Goal: Task Accomplishment & Management: Use online tool/utility

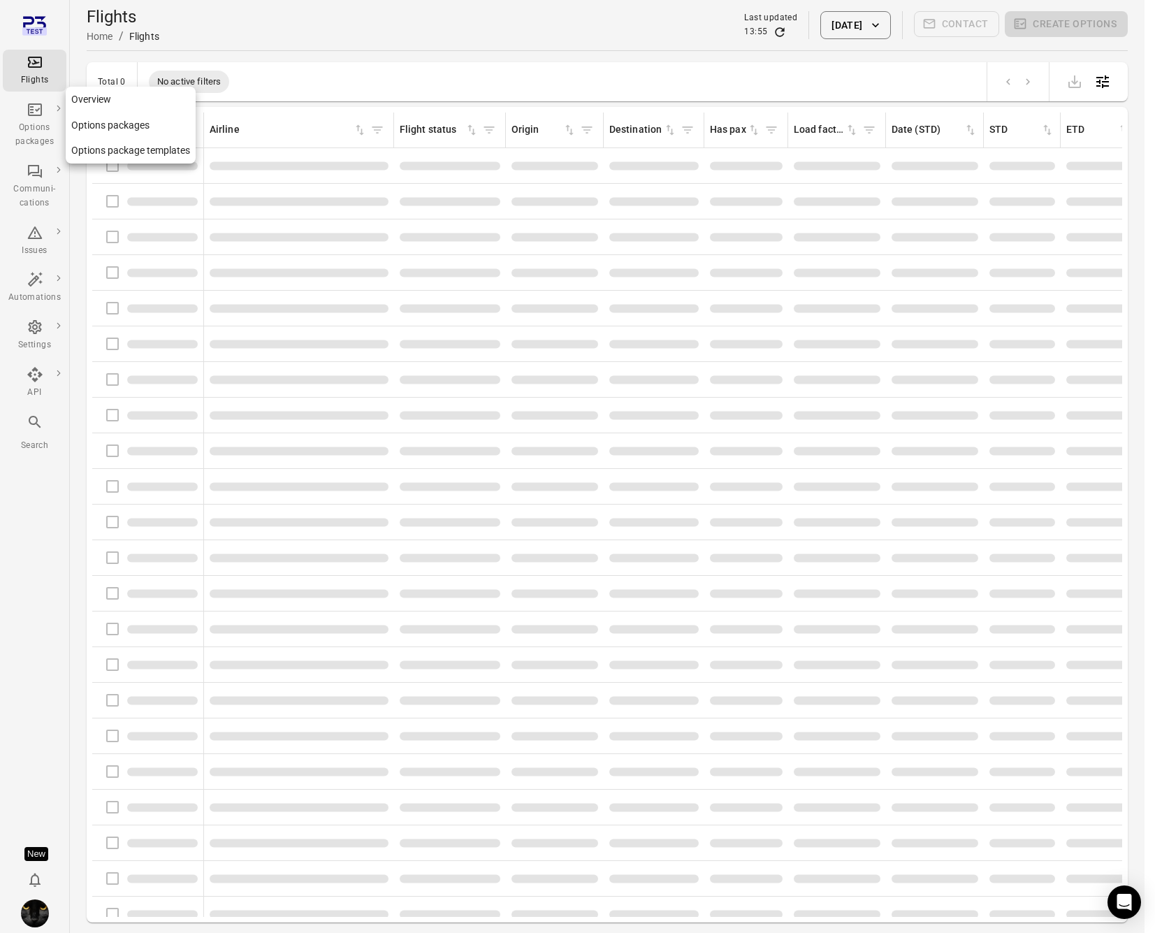
click at [20, 116] on div "Options packages" at bounding box center [34, 125] width 52 height 48
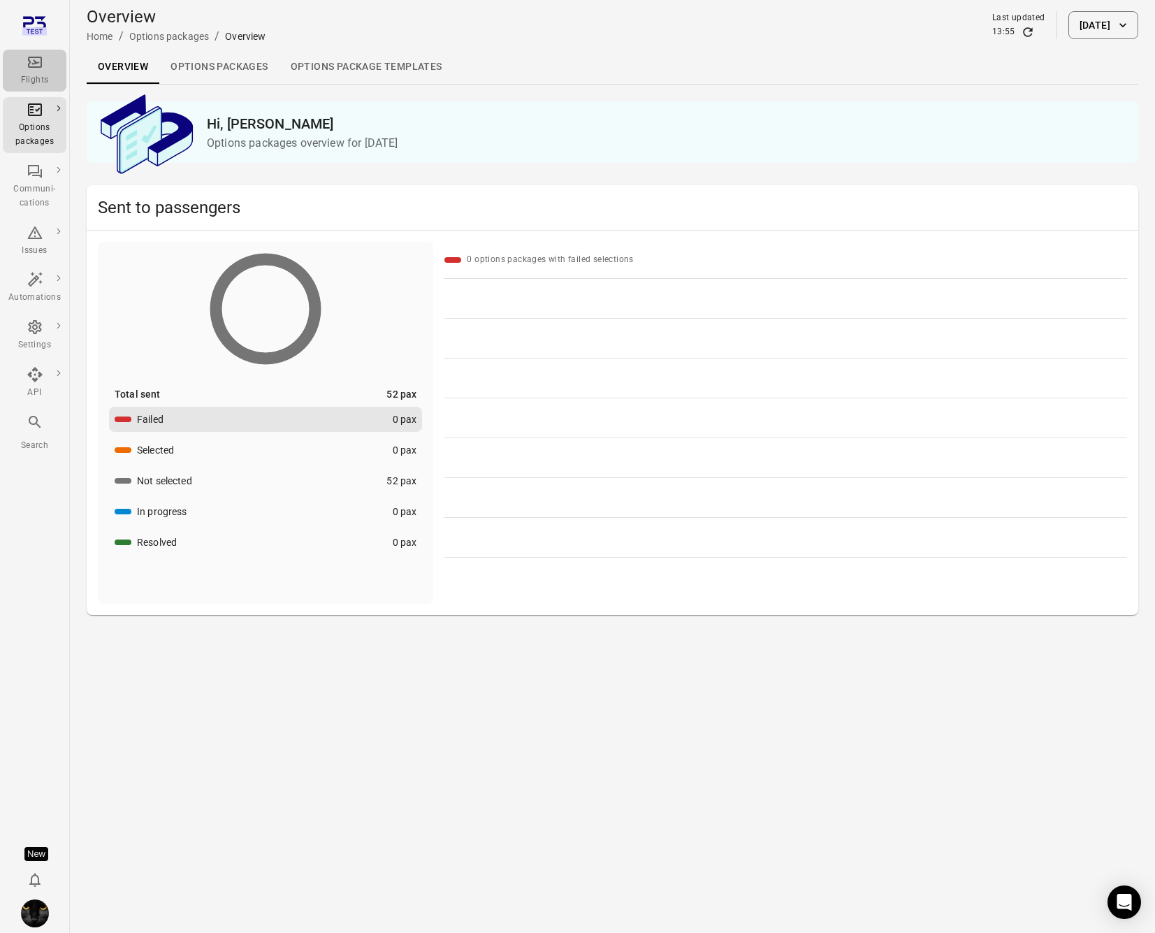
click at [38, 68] on icon "Main navigation" at bounding box center [35, 62] width 17 height 17
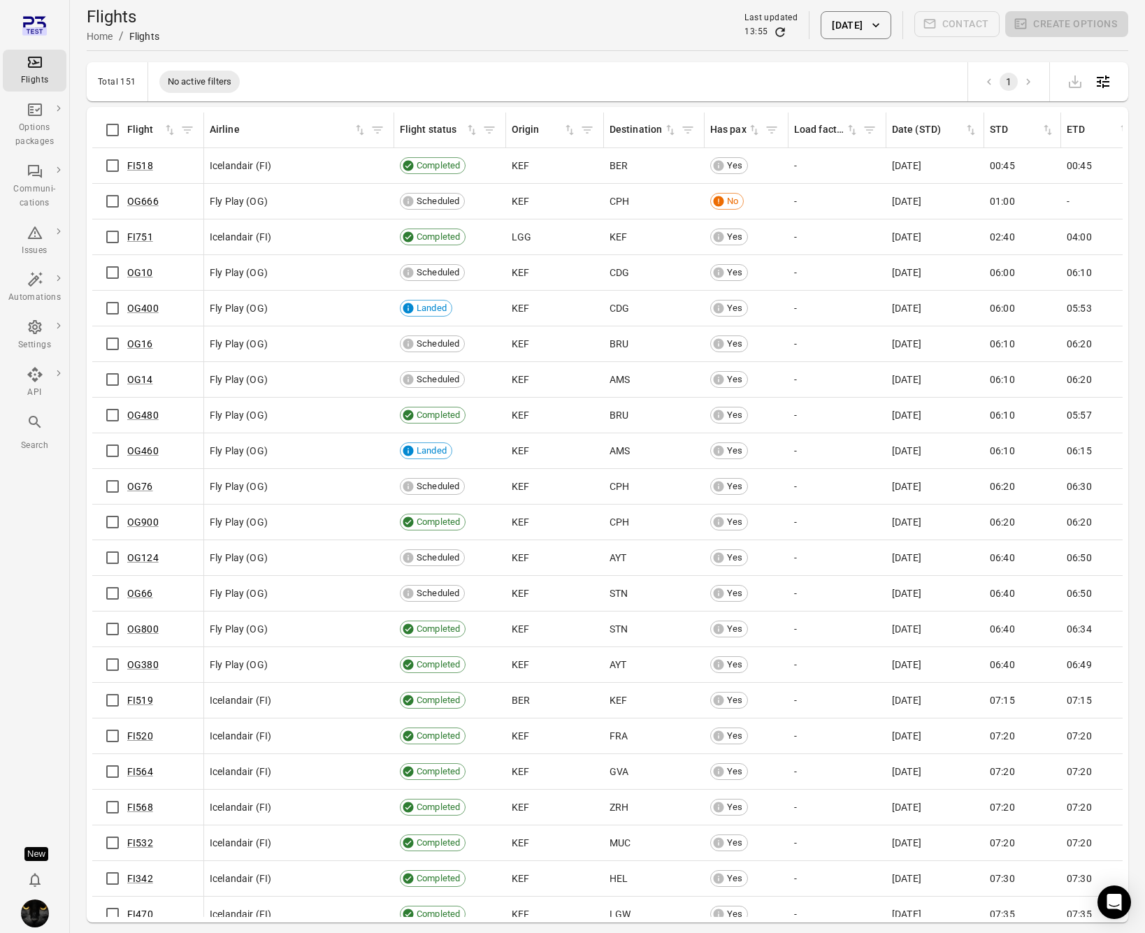
click at [852, 29] on button "[DATE]" at bounding box center [855, 25] width 70 height 28
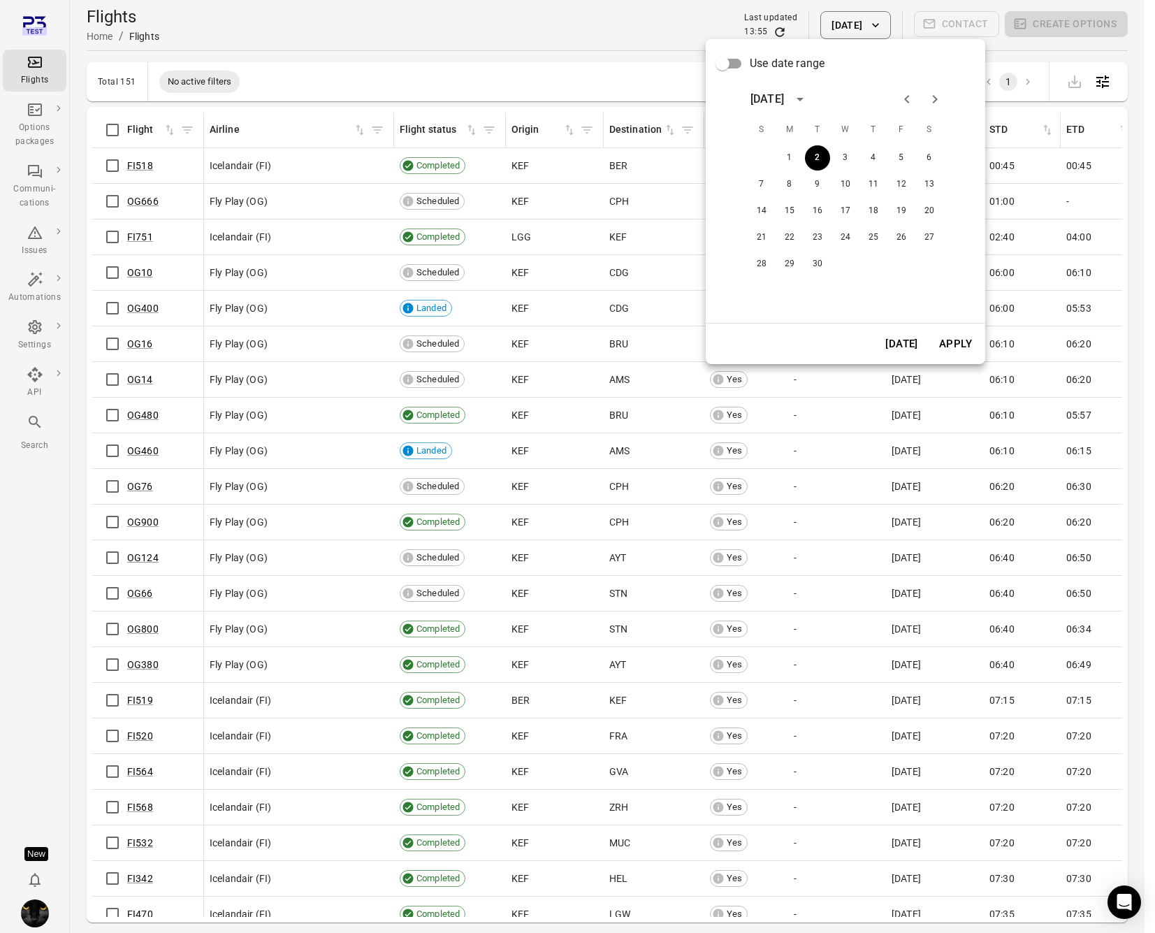
click at [915, 339] on button "Today" at bounding box center [902, 343] width 48 height 29
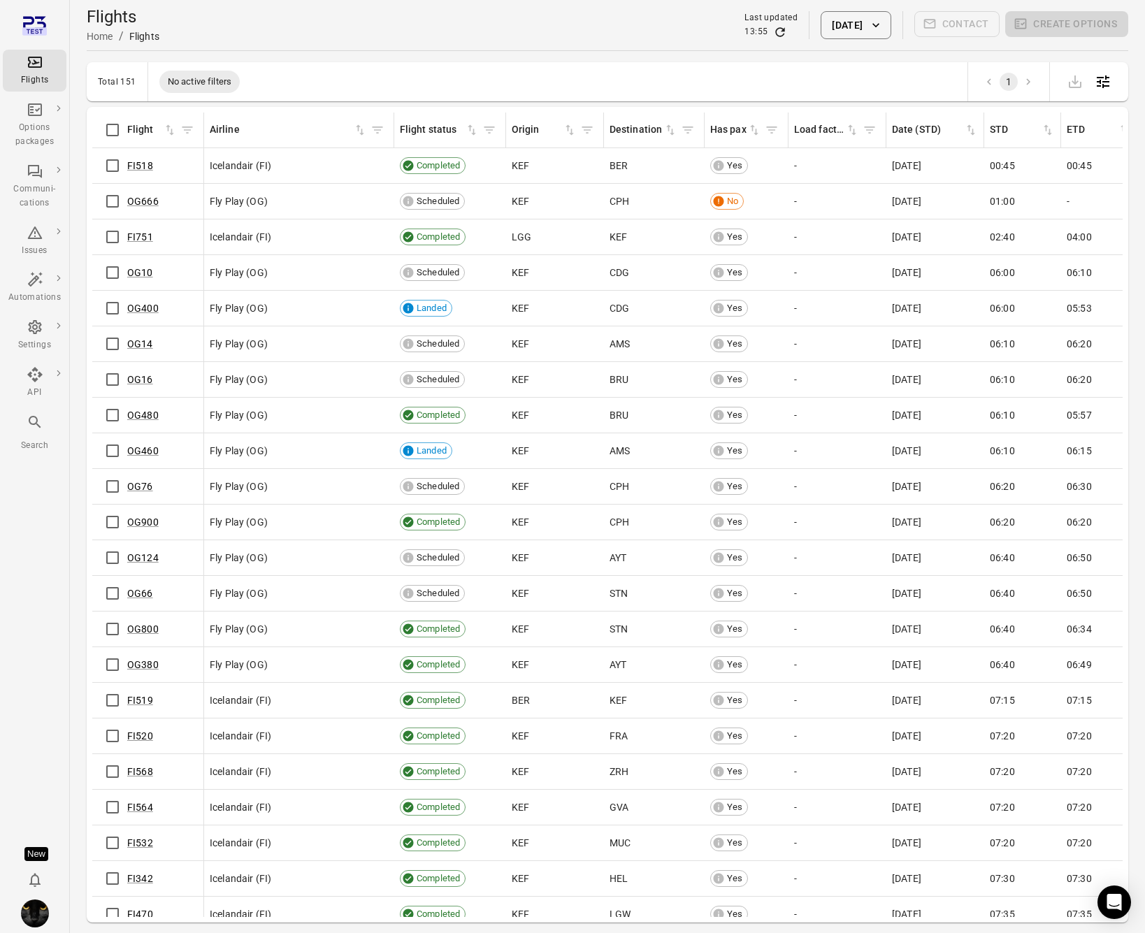
click at [144, 175] on div "FI518" at bounding box center [148, 165] width 100 height 29
click at [140, 166] on link "FI518" at bounding box center [140, 165] width 26 height 11
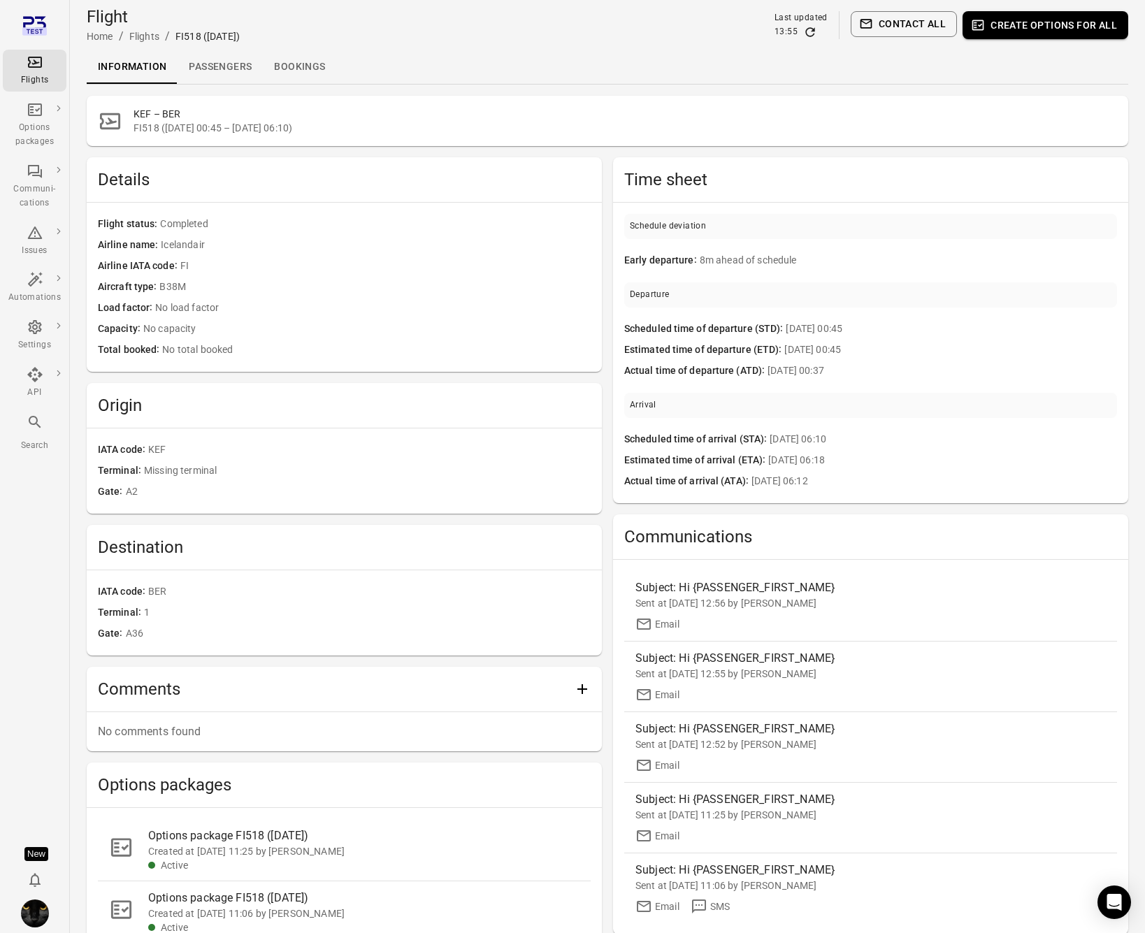
click at [239, 76] on link "Passengers" at bounding box center [219, 67] width 85 height 34
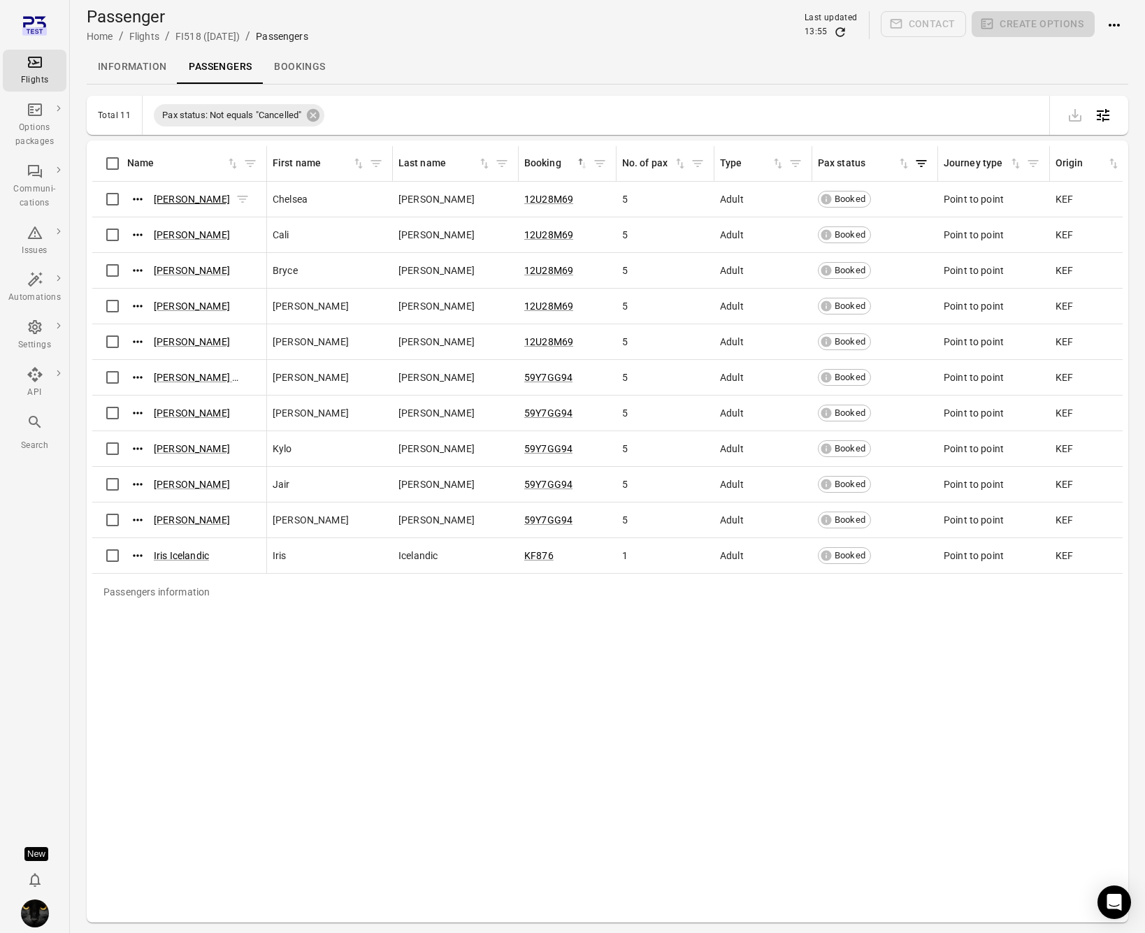
click at [168, 201] on link "Chelsea Jarvis" at bounding box center [192, 199] width 76 height 11
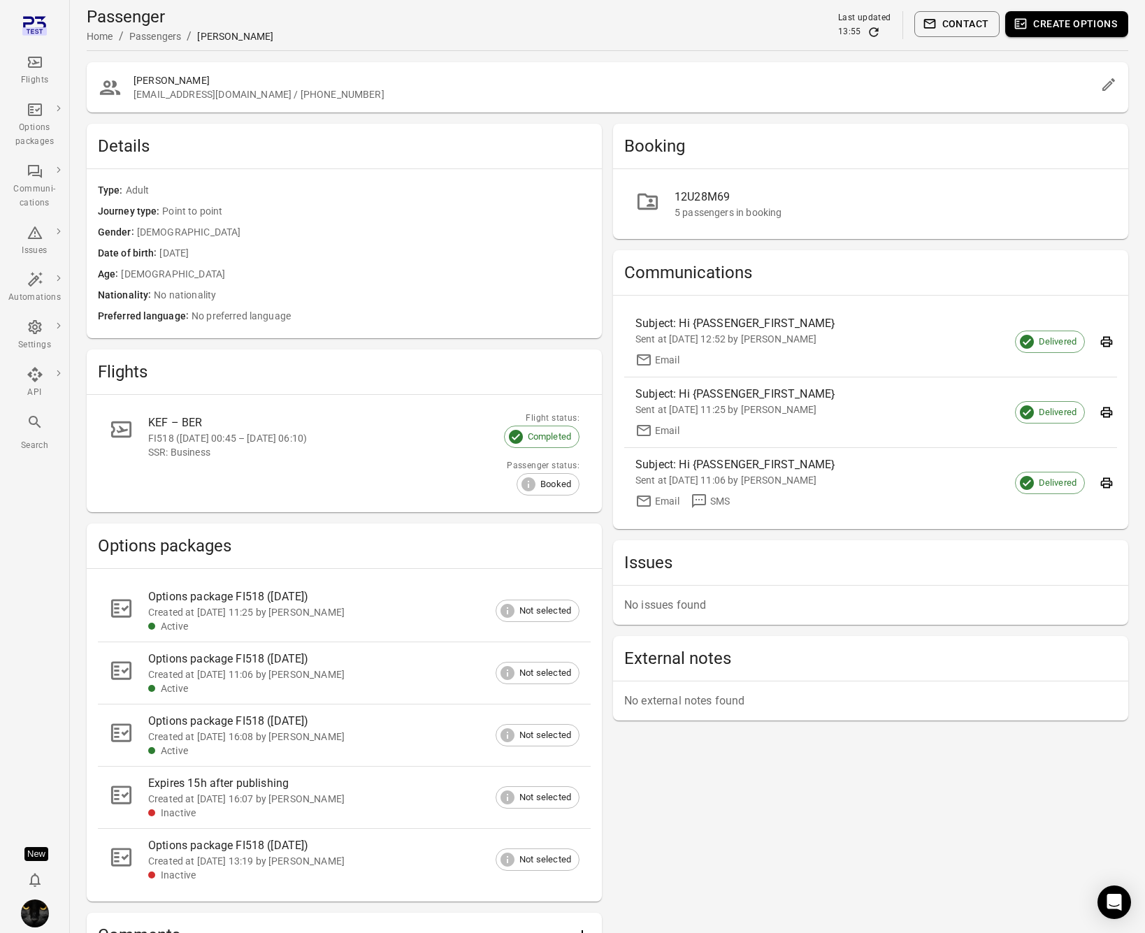
click at [21, 64] on div "Flights" at bounding box center [34, 71] width 52 height 34
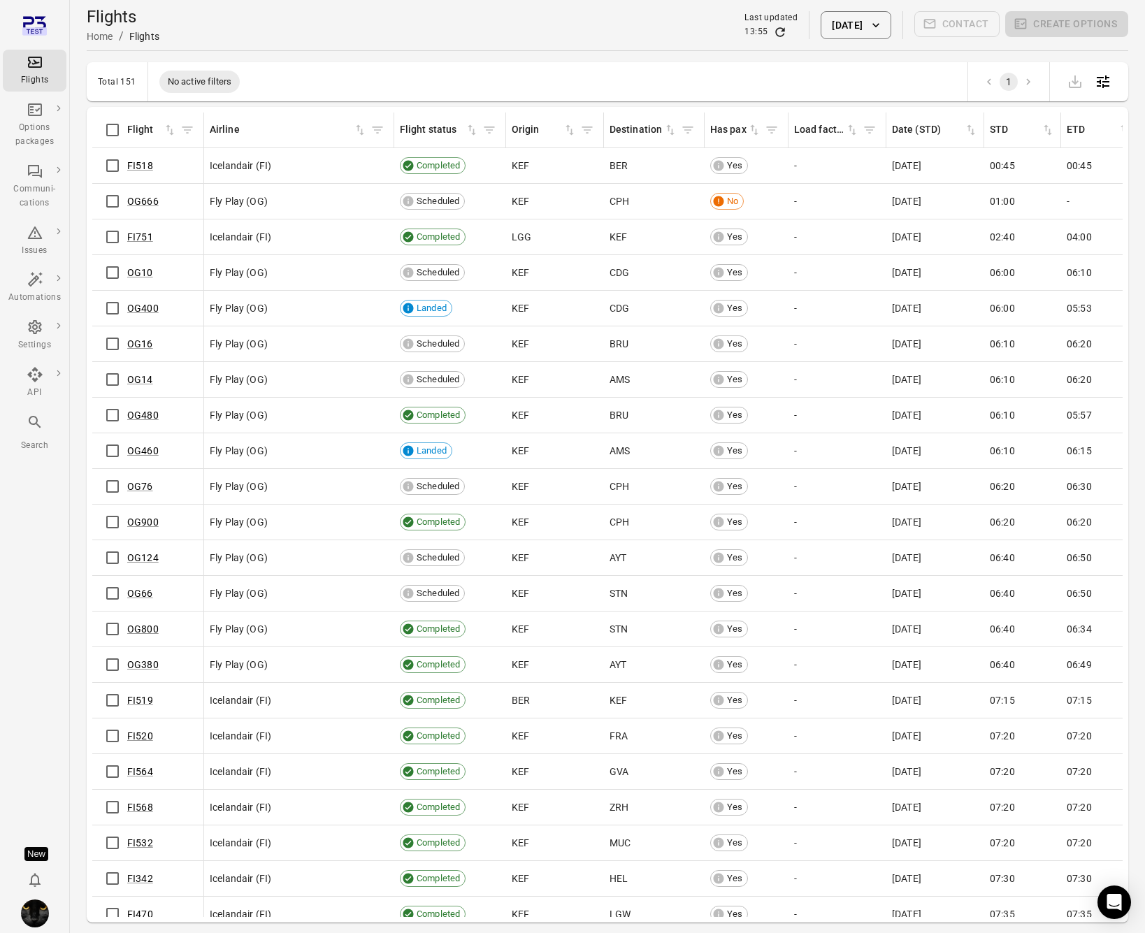
click at [138, 173] on div "FI518" at bounding box center [148, 165] width 100 height 29
click at [137, 167] on link "FI518" at bounding box center [140, 165] width 26 height 11
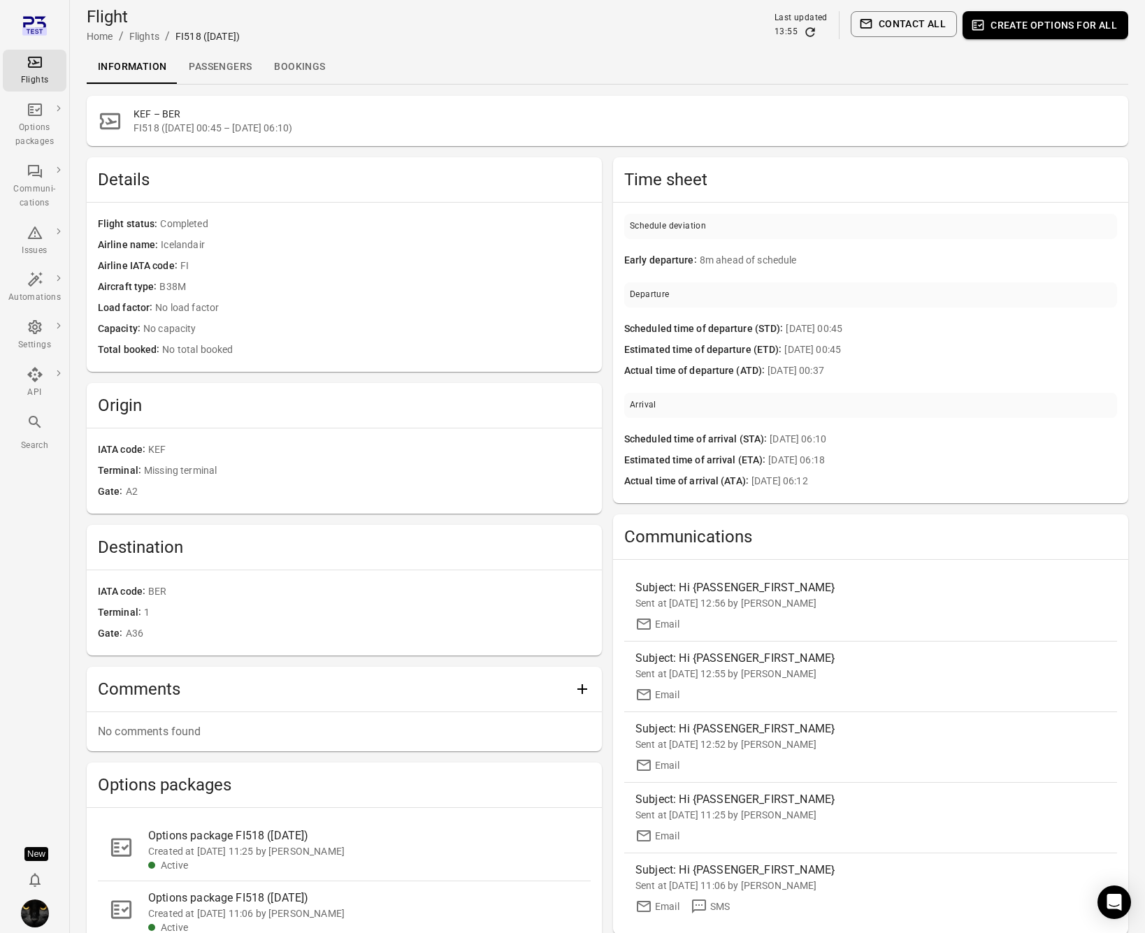
click at [232, 75] on link "Passengers" at bounding box center [219, 67] width 85 height 34
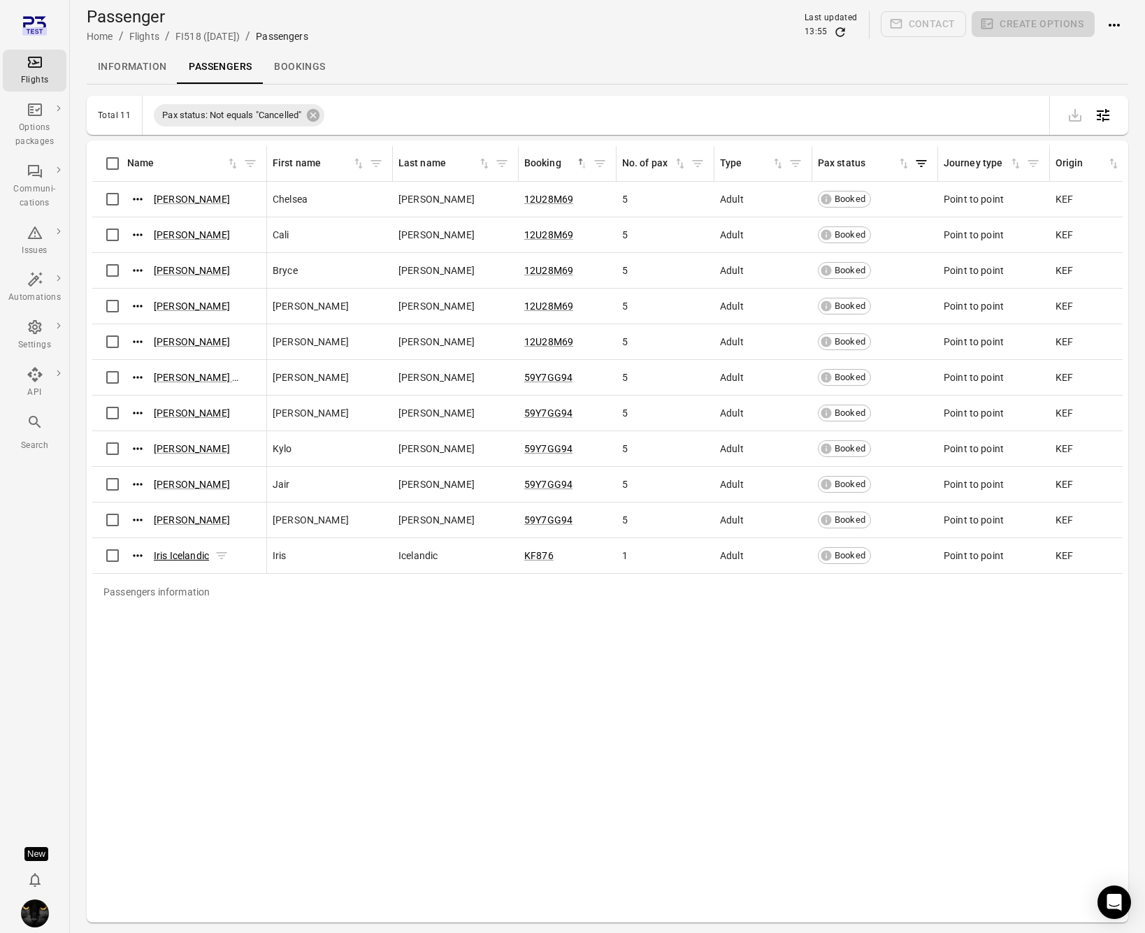
click at [194, 557] on link "Iris Icelandic" at bounding box center [181, 555] width 55 height 11
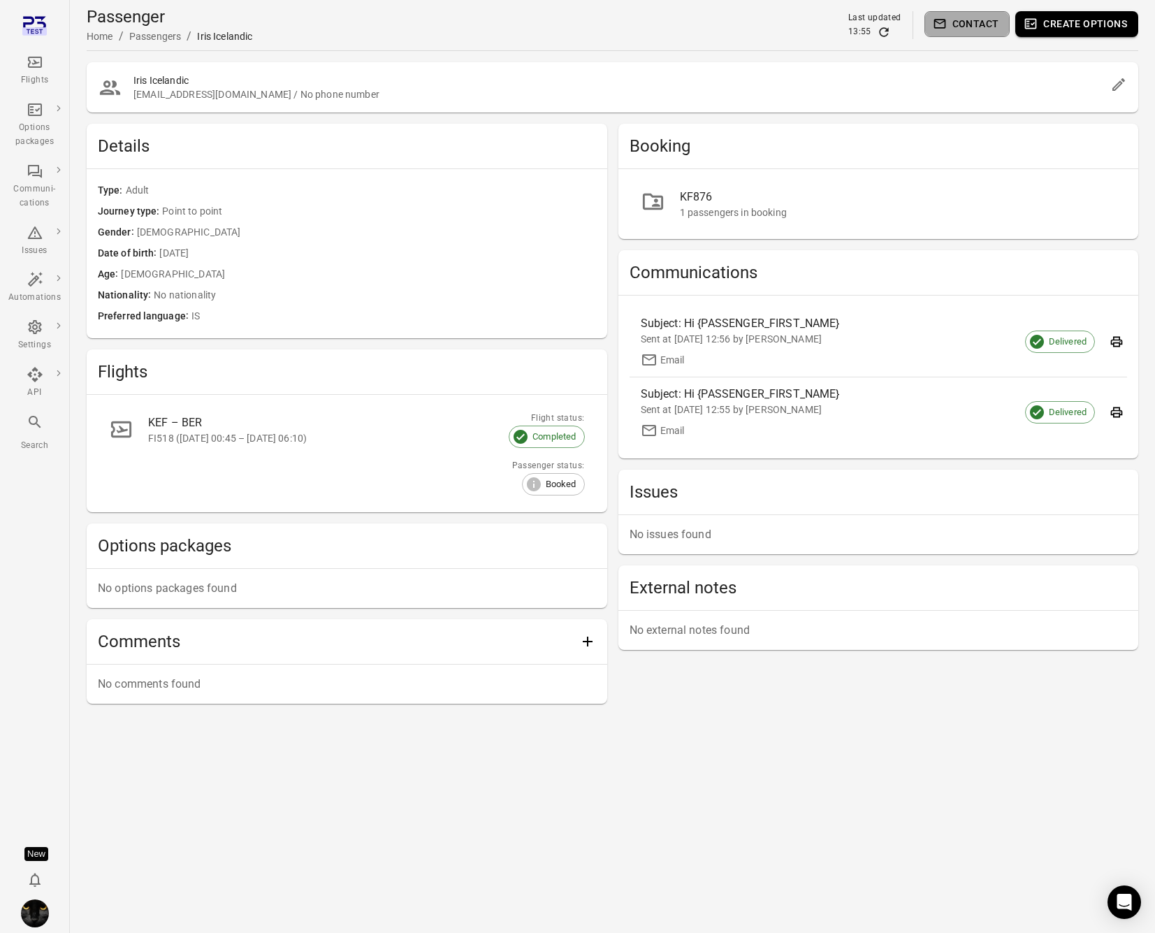
click at [973, 31] on button "Contact" at bounding box center [967, 24] width 86 height 26
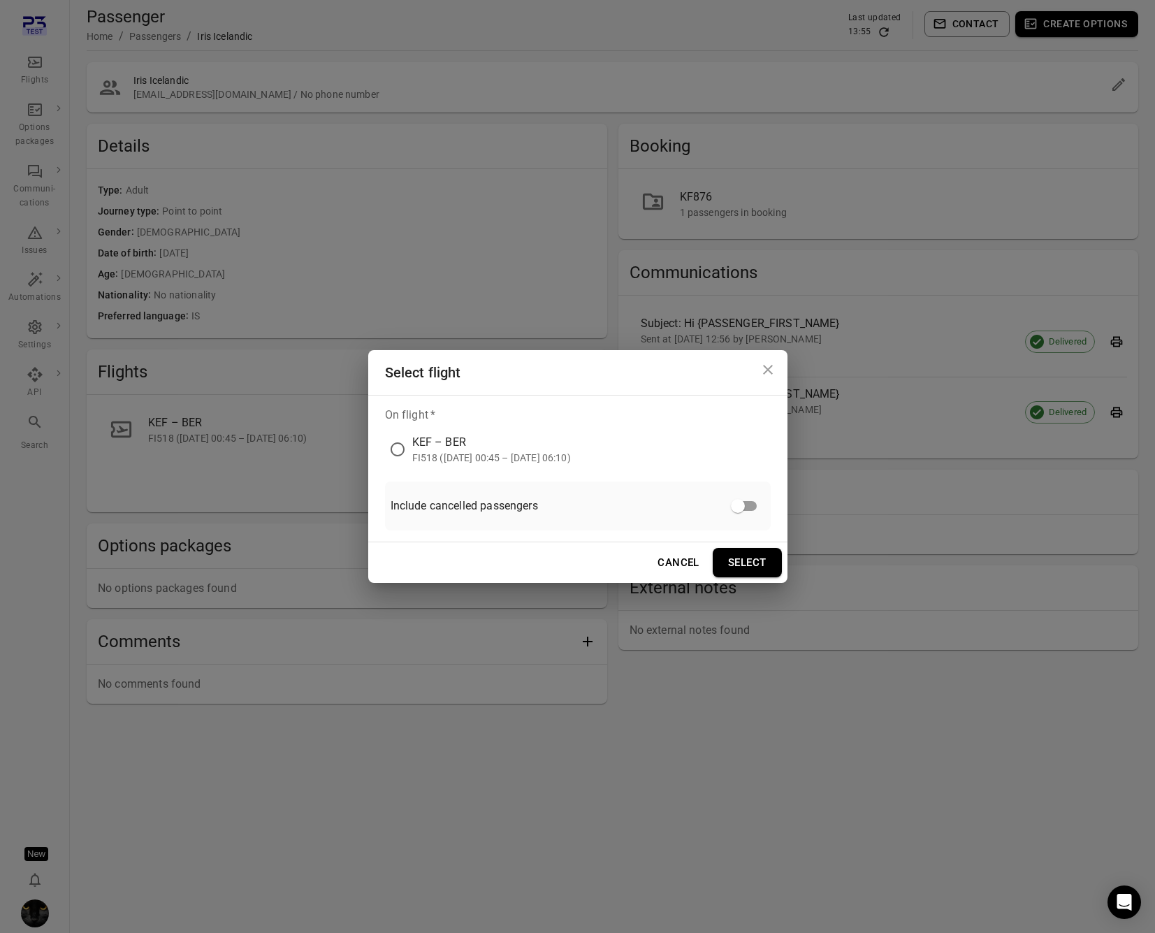
click at [473, 448] on div "KEF – BER" at bounding box center [491, 442] width 159 height 17
click at [750, 568] on button "Select" at bounding box center [747, 562] width 69 height 29
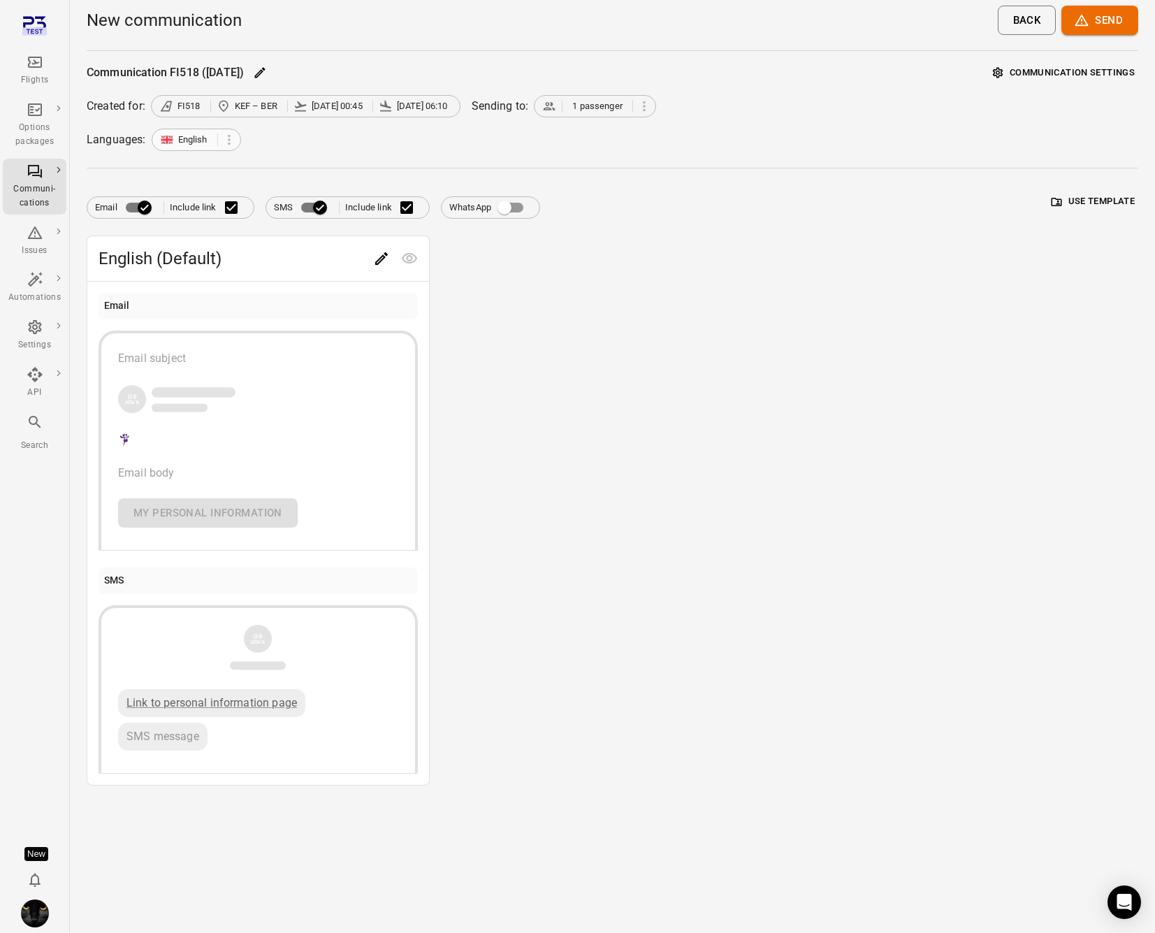
click at [219, 136] on span "English" at bounding box center [188, 140] width 73 height 14
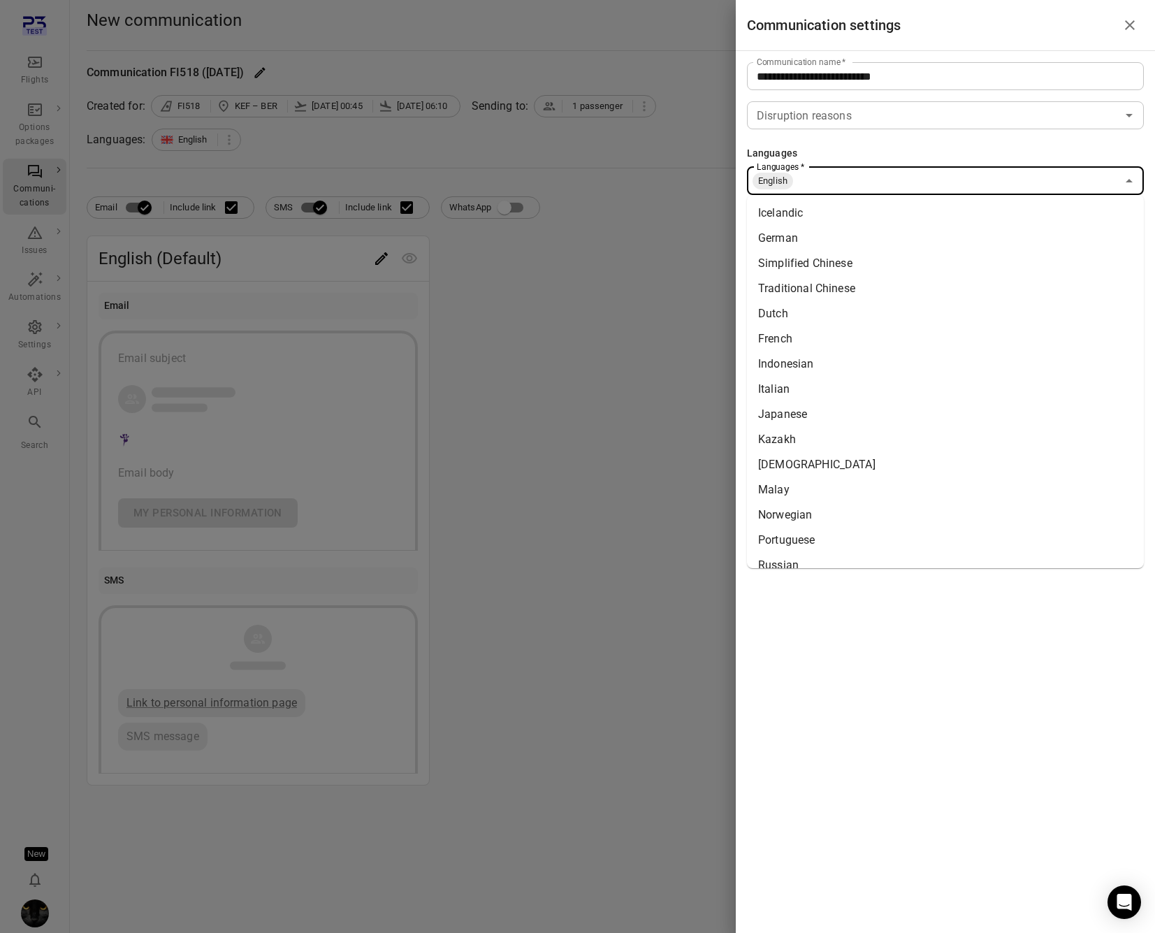
click at [938, 175] on input "Languages   *" at bounding box center [955, 181] width 322 height 20
click at [881, 217] on li "Icelandic" at bounding box center [945, 213] width 397 height 25
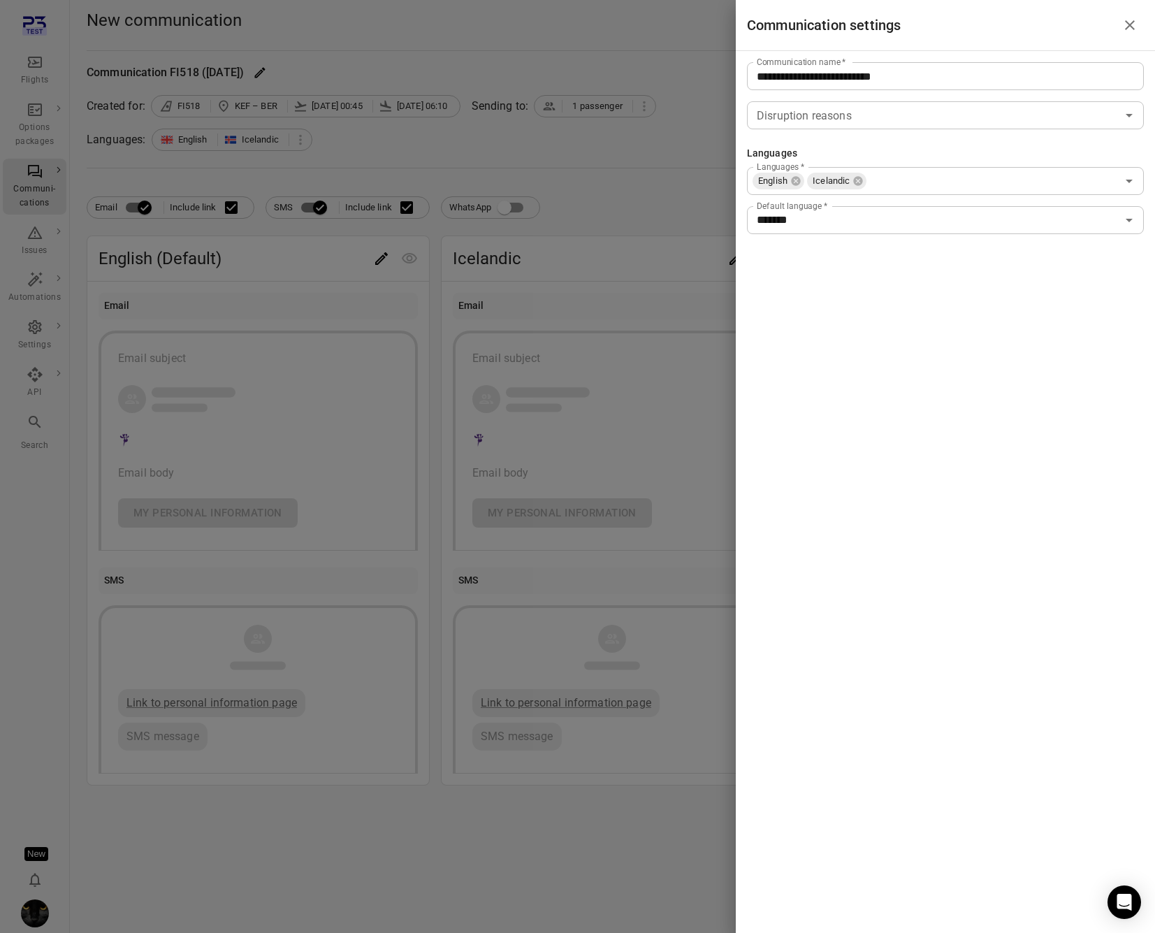
click at [509, 161] on div at bounding box center [577, 466] width 1155 height 933
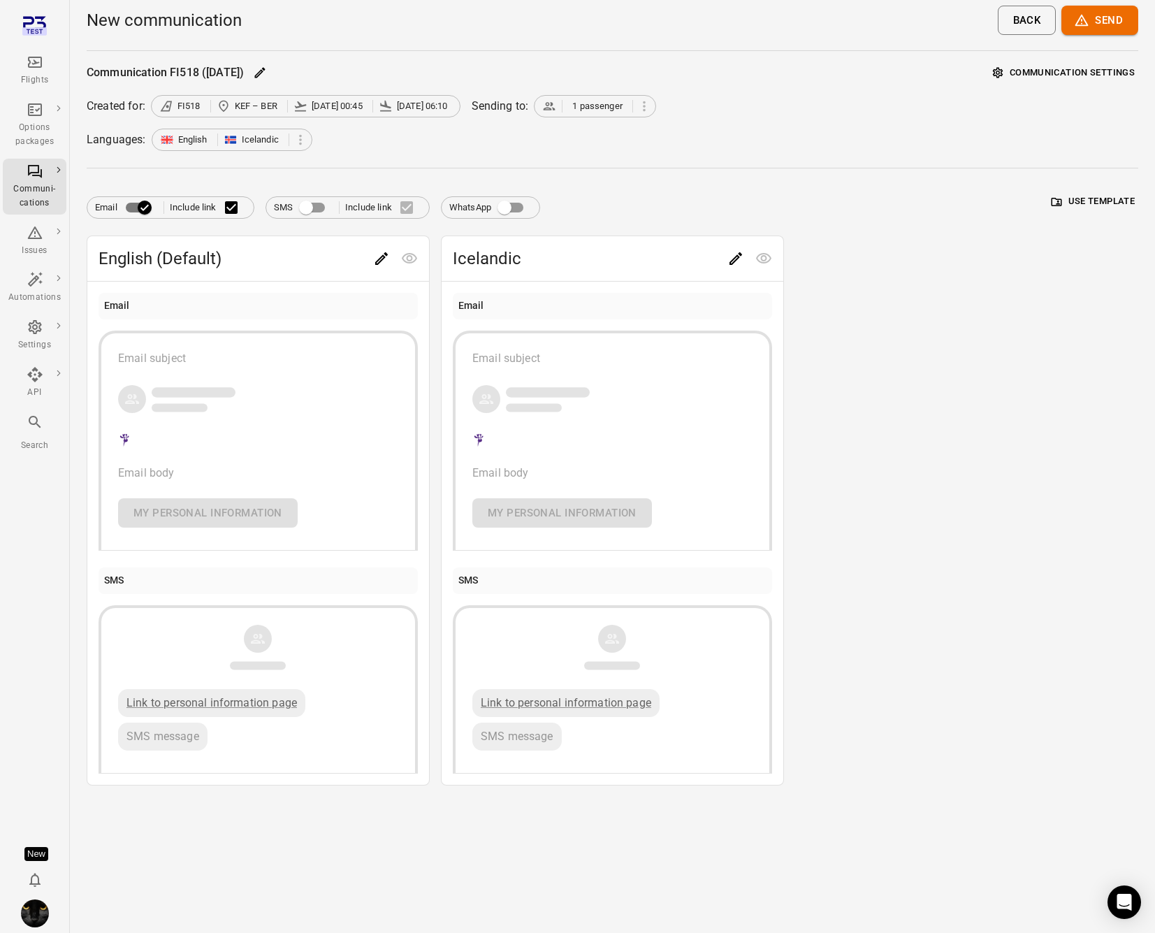
click at [606, 136] on div "Languages: English Icelandic" at bounding box center [613, 140] width 1052 height 22
click at [28, 50] on link "Flights" at bounding box center [35, 71] width 64 height 42
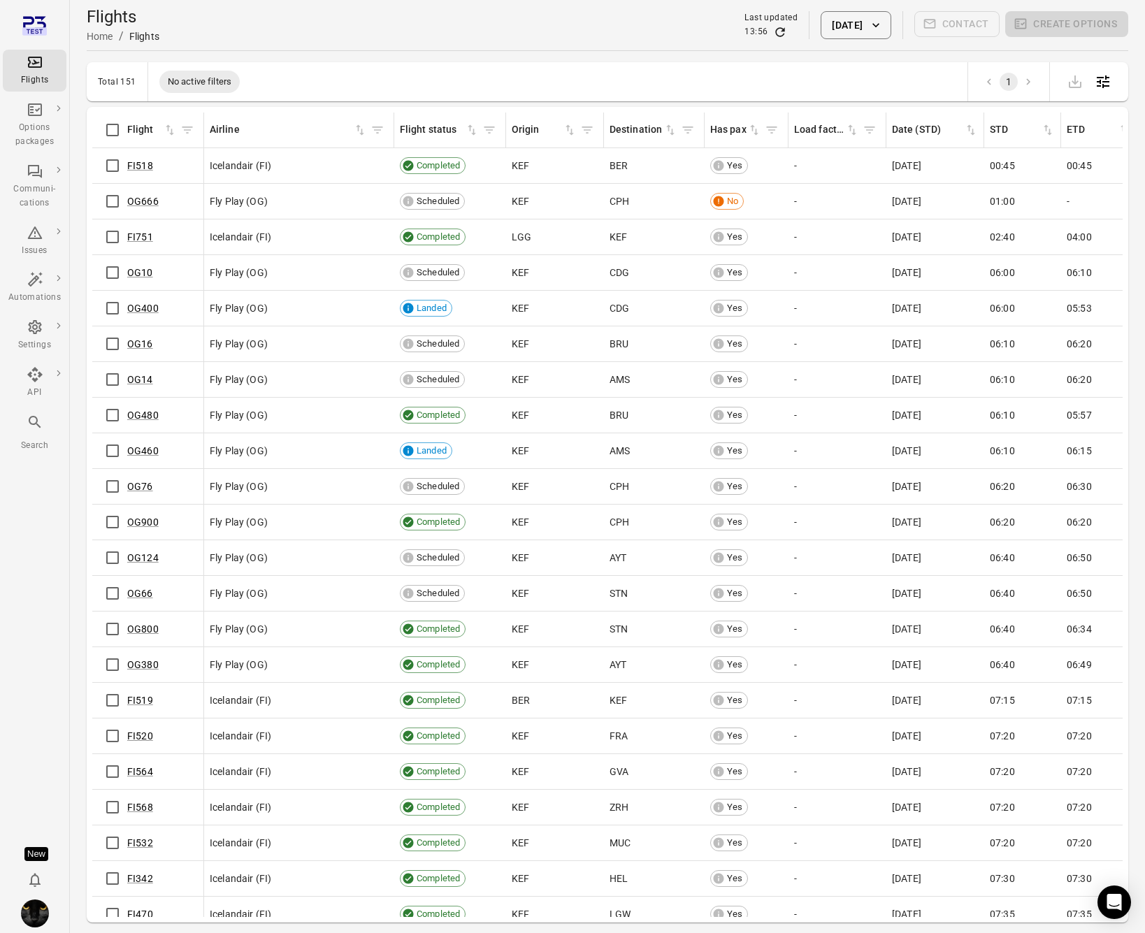
click at [84, 139] on main "Flights Home / Flights Last updated 13:56 2 Sep 2025 Contact Create options Tot…" at bounding box center [607, 489] width 1075 height 978
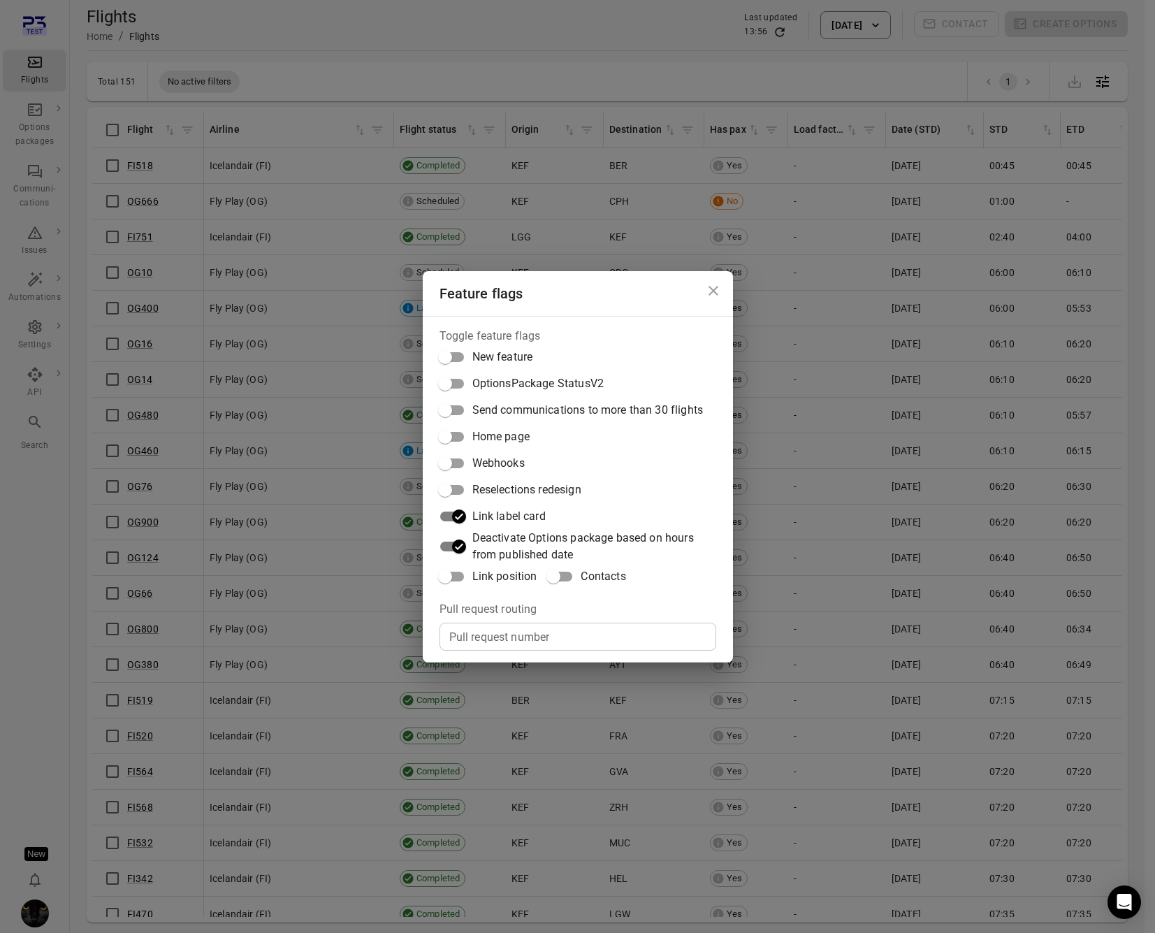
click at [502, 576] on span "Link position" at bounding box center [504, 576] width 65 height 17
click at [215, 126] on div "Feature flags Toggle feature flags New feature OptionsPackage StatusV2 Send com…" at bounding box center [577, 466] width 1155 height 933
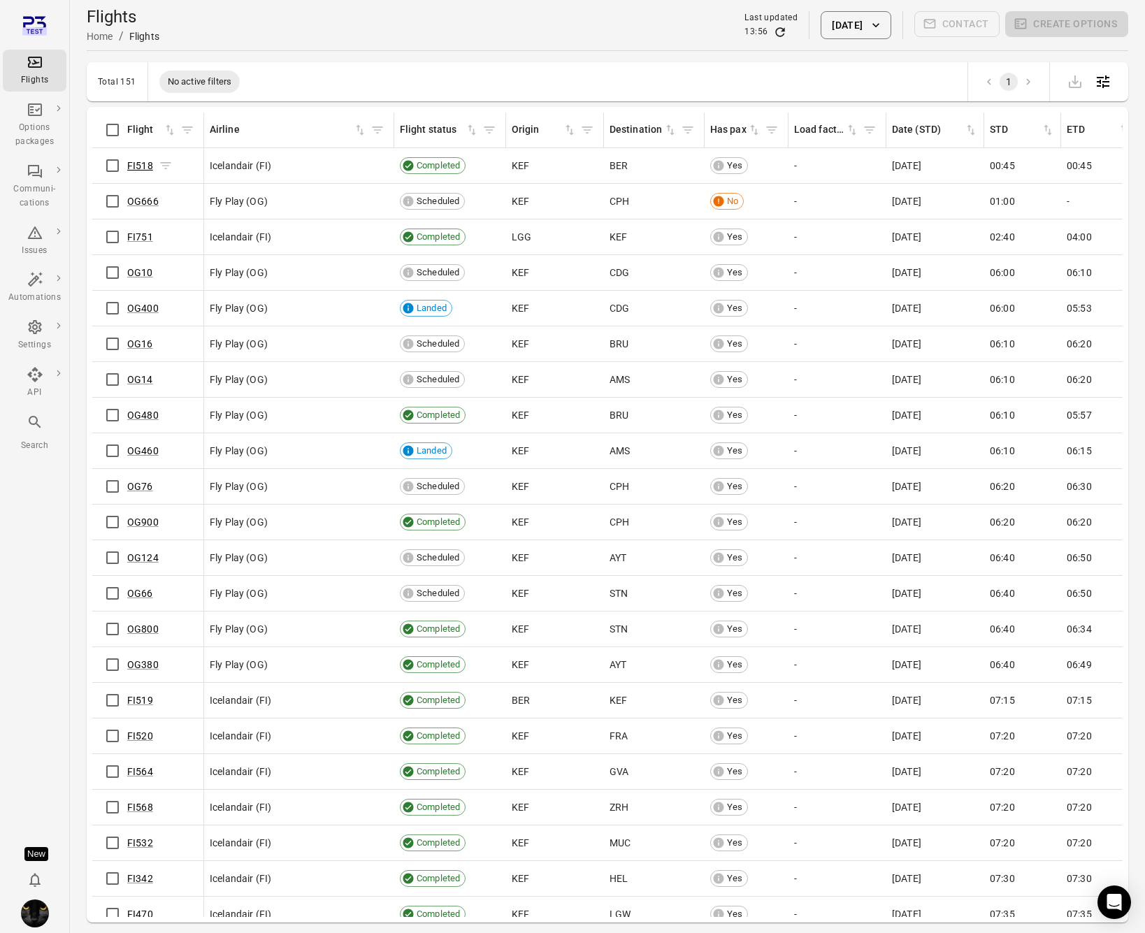
click at [138, 168] on link "FI518" at bounding box center [140, 165] width 26 height 11
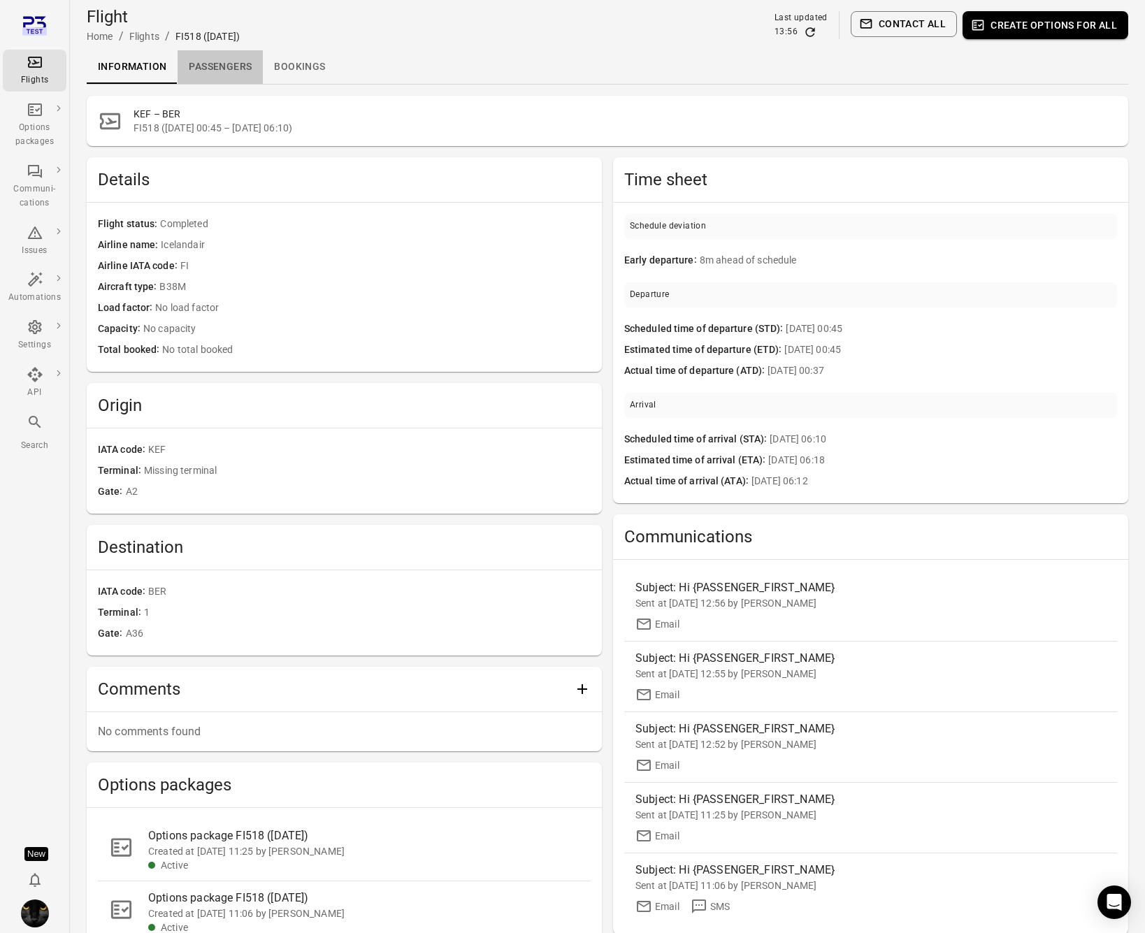
click at [207, 66] on link "Passengers" at bounding box center [219, 67] width 85 height 34
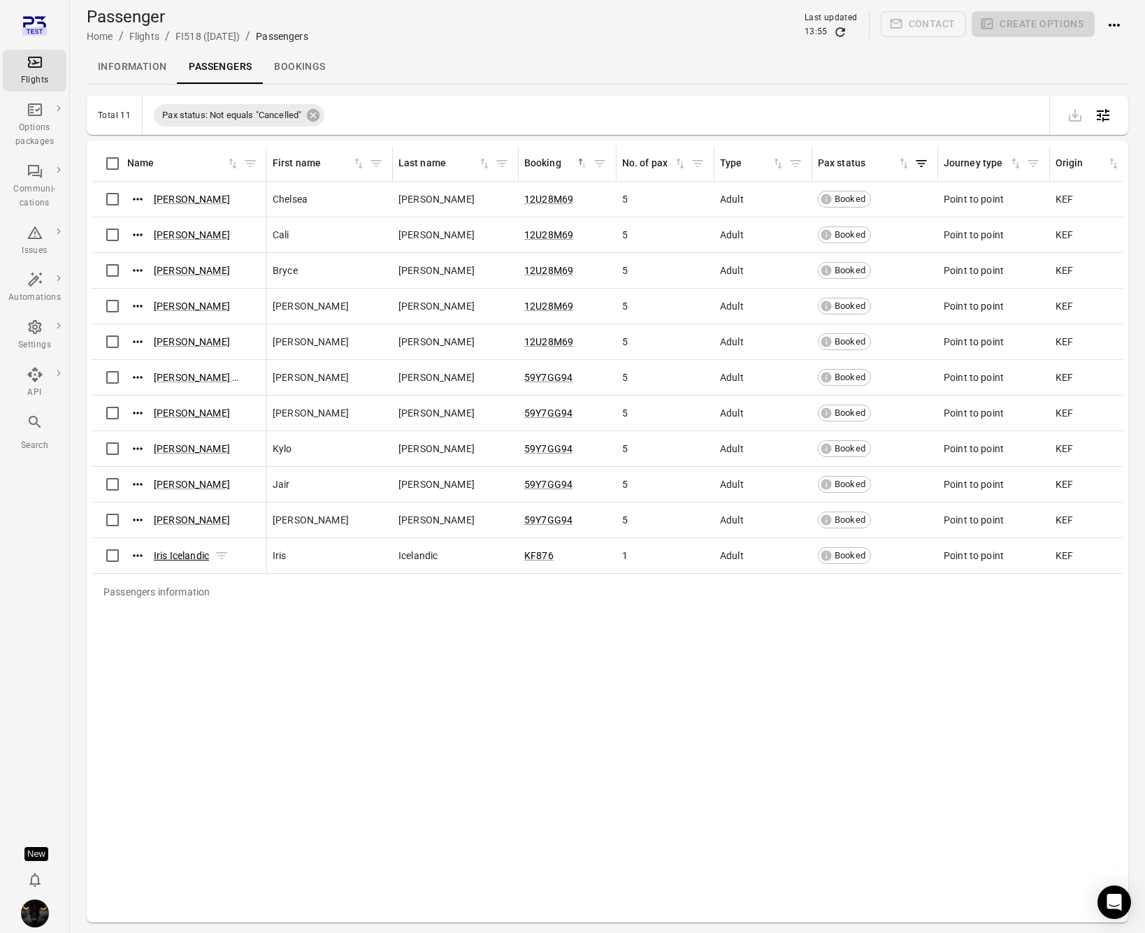
click at [183, 559] on link "Iris Icelandic" at bounding box center [181, 555] width 55 height 11
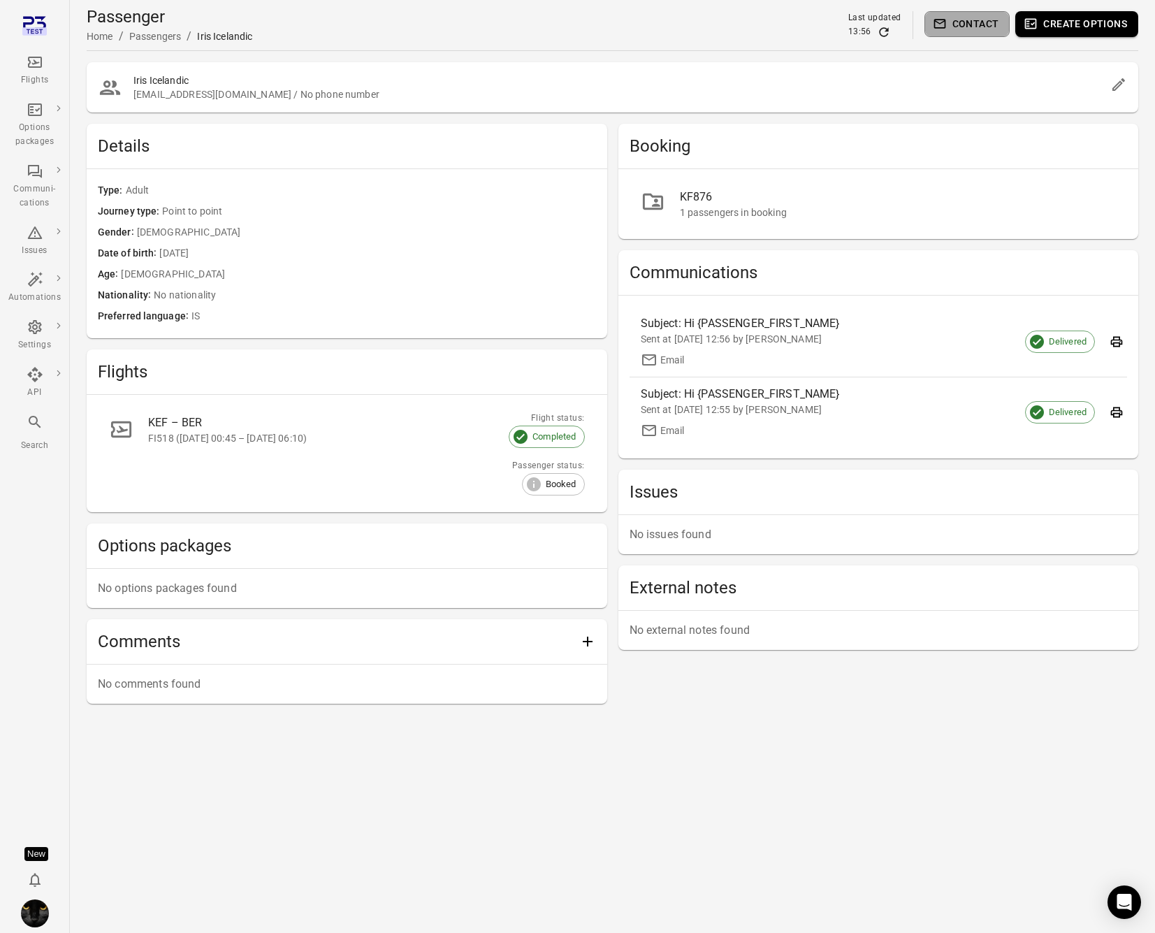
click at [983, 31] on button "Contact" at bounding box center [967, 24] width 86 height 26
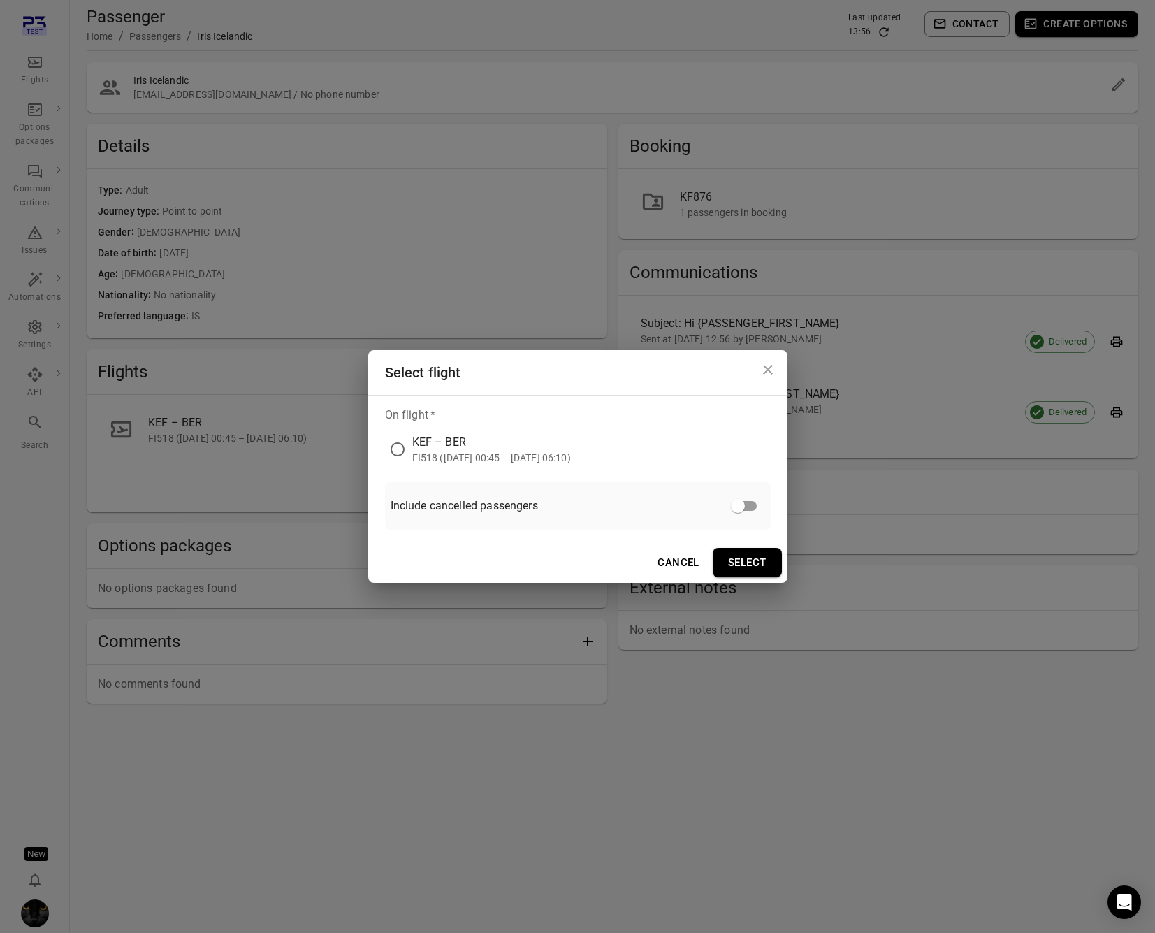
drag, startPoint x: 458, startPoint y: 444, endPoint x: 467, endPoint y: 448, distance: 9.7
click at [459, 444] on div "KEF – BER" at bounding box center [491, 442] width 159 height 17
click at [725, 560] on button "Select" at bounding box center [747, 562] width 69 height 29
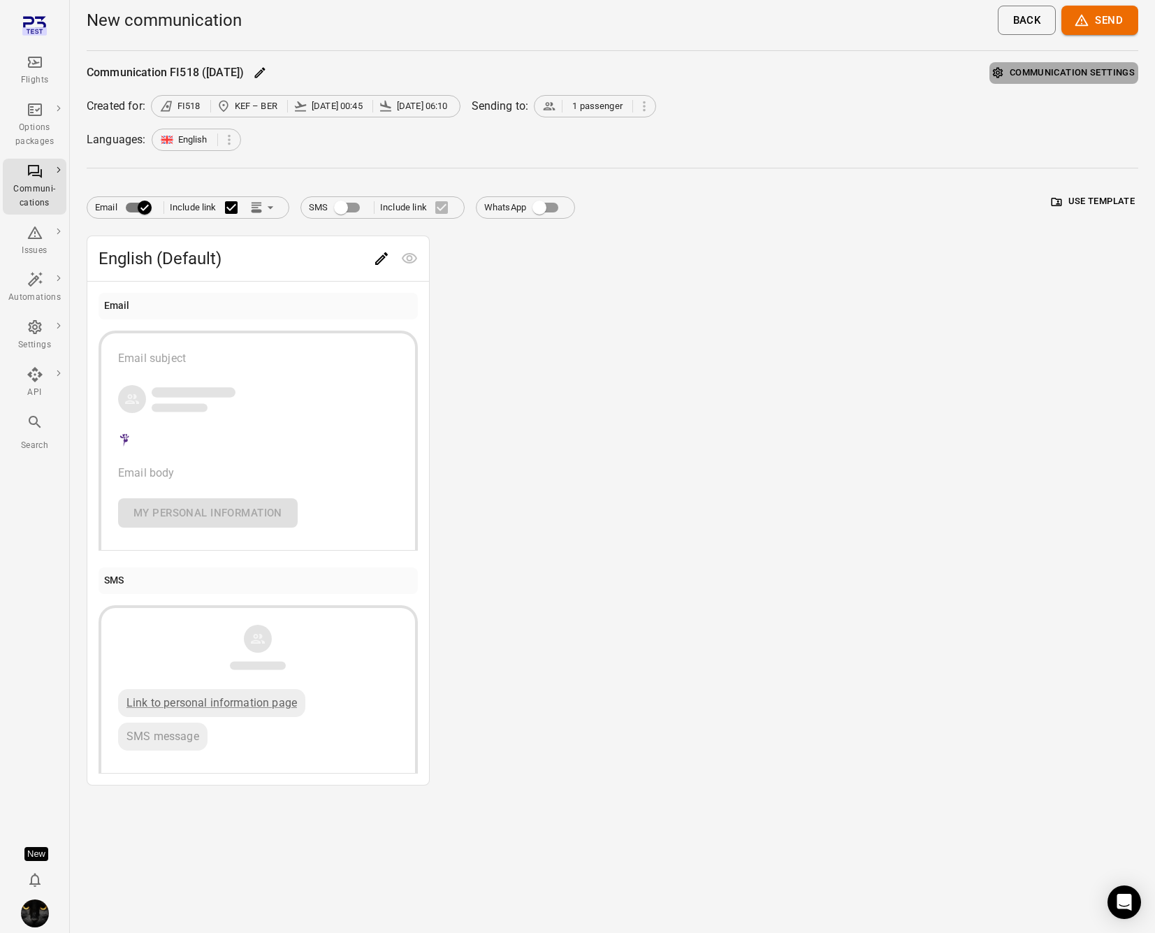
click at [1030, 68] on button "Communication settings" at bounding box center [1063, 73] width 149 height 22
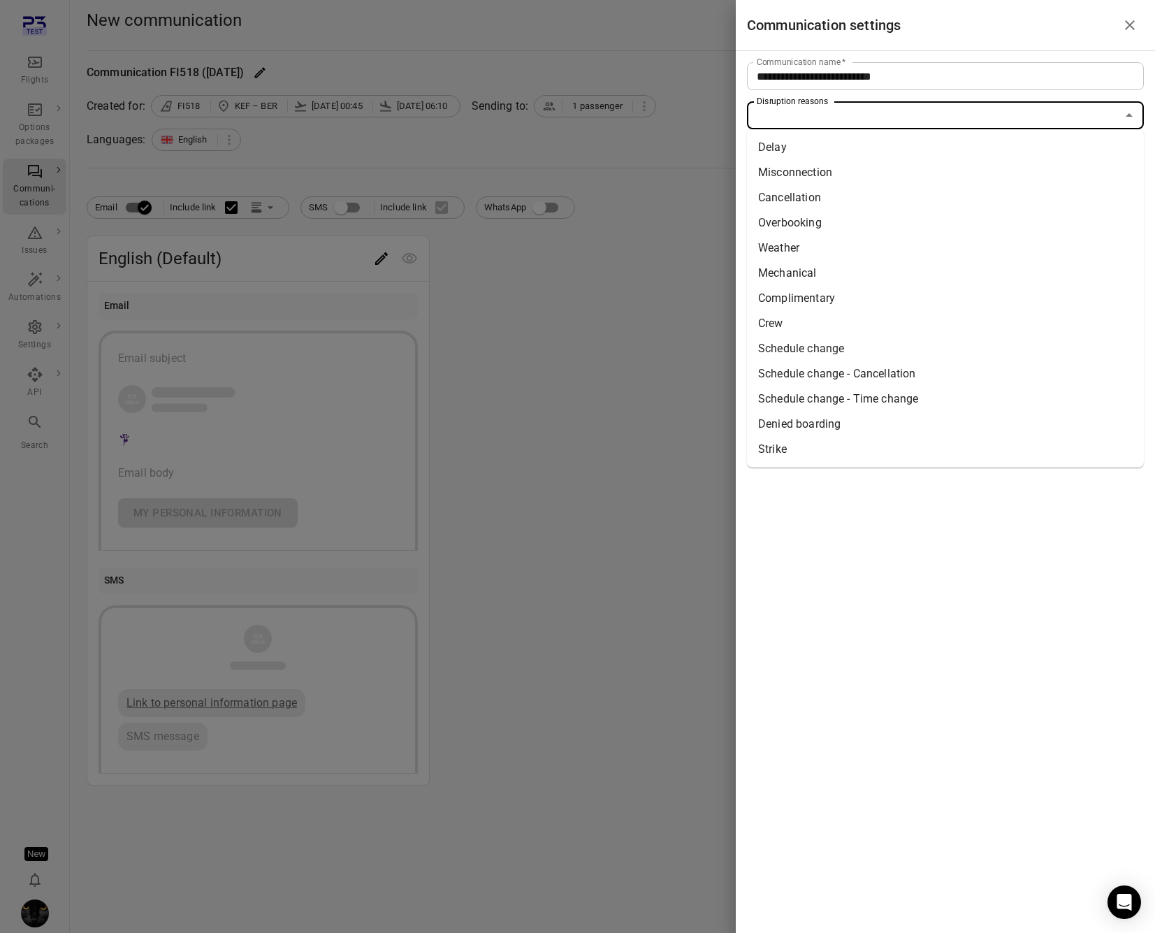
click at [821, 109] on input "Disruption reasons" at bounding box center [933, 116] width 365 height 20
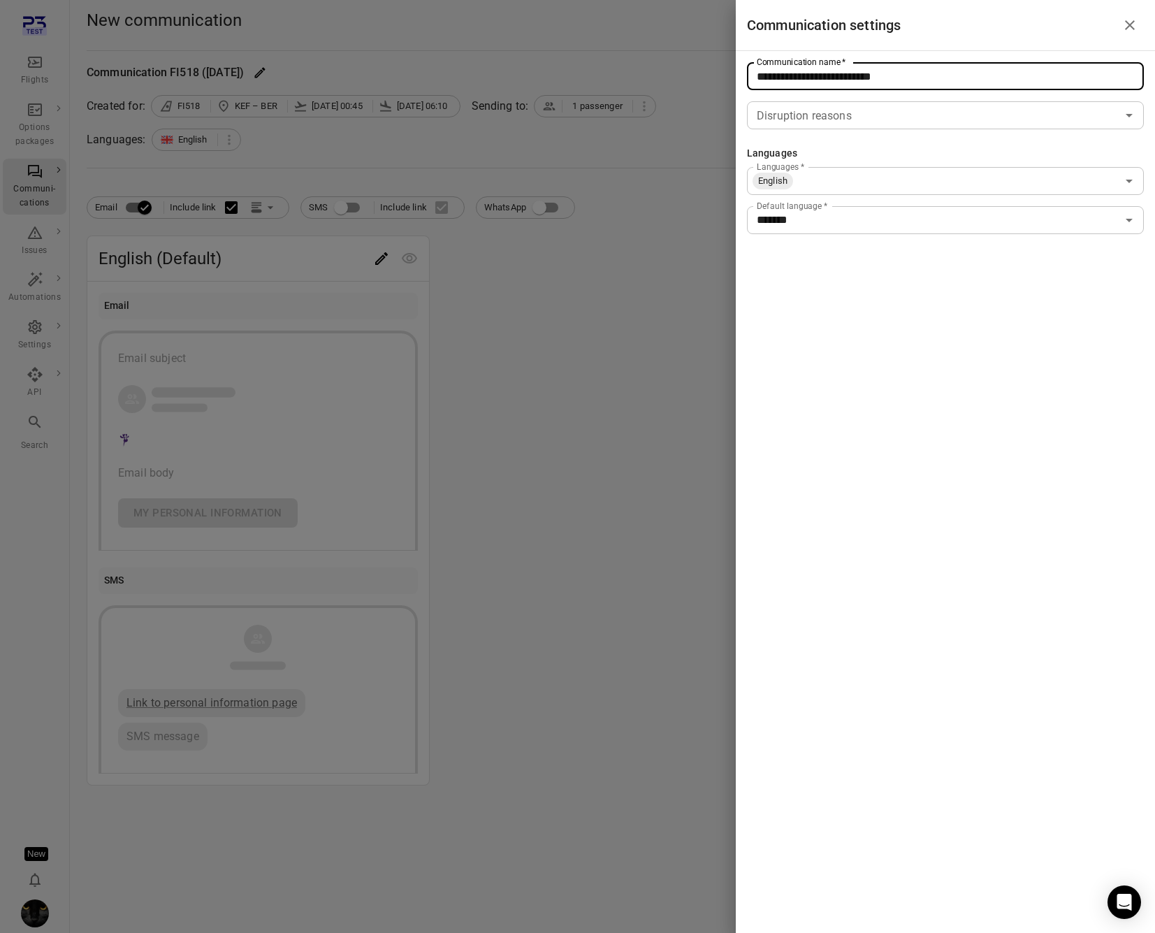
click at [897, 75] on input "**********" at bounding box center [945, 76] width 397 height 28
click at [853, 187] on input "Languages   *" at bounding box center [955, 181] width 322 height 20
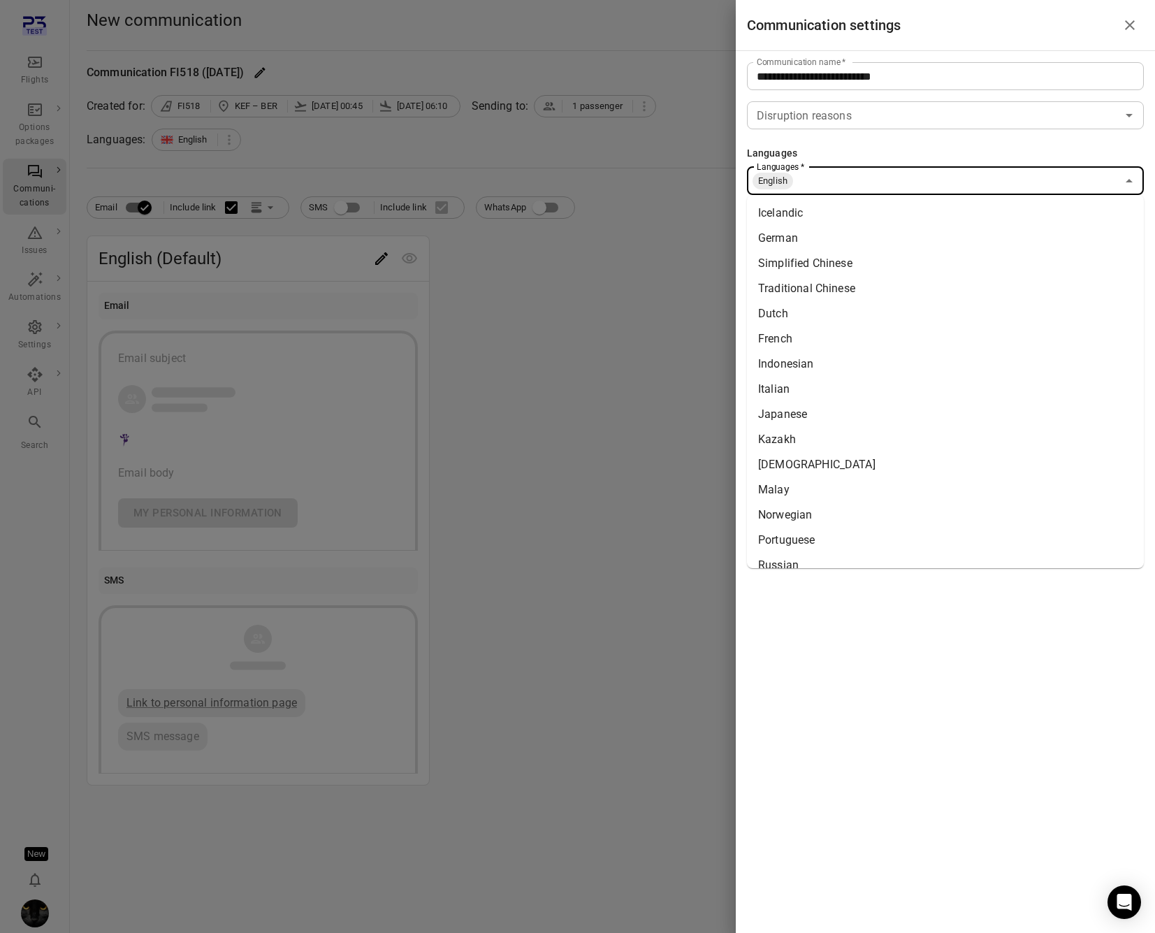
click at [826, 224] on li "Icelandic" at bounding box center [945, 213] width 397 height 25
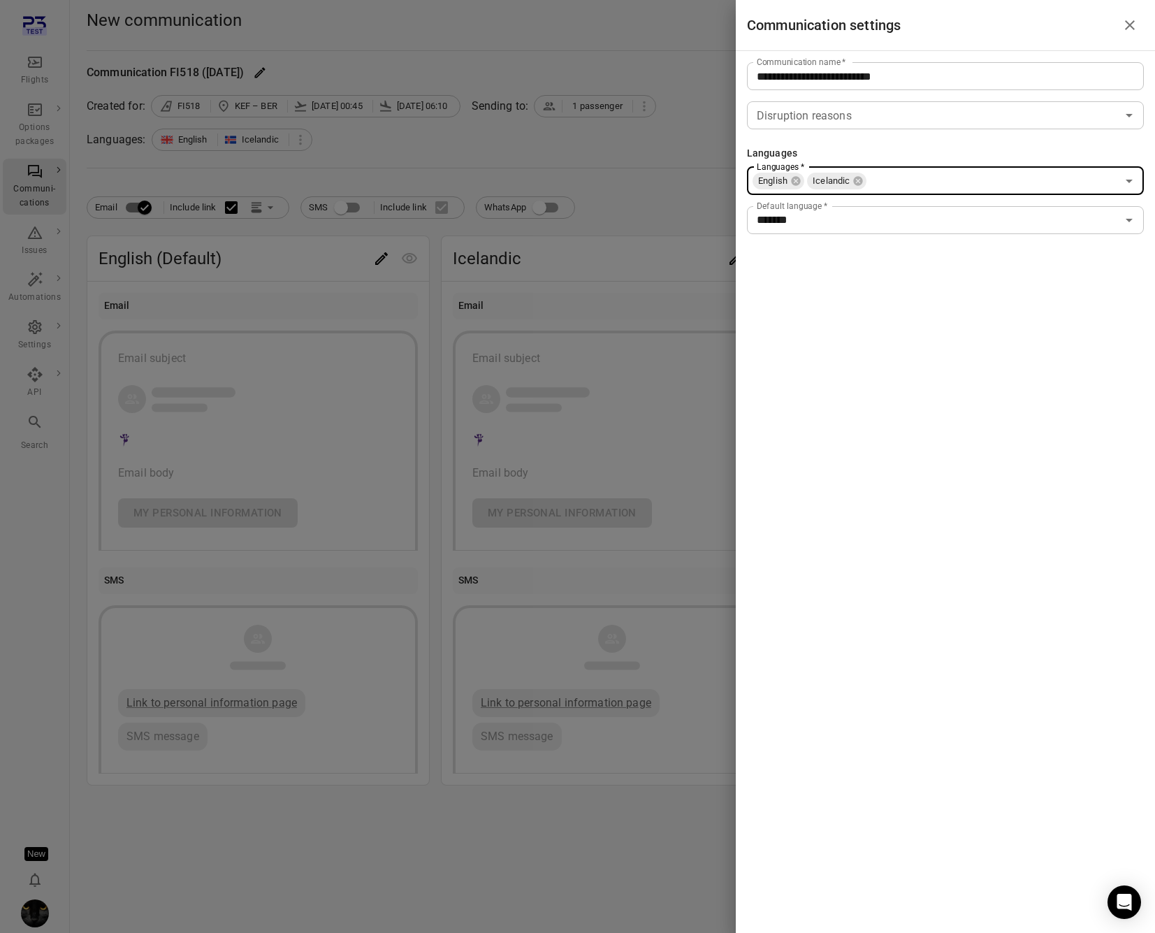
click at [476, 300] on div at bounding box center [577, 466] width 1155 height 933
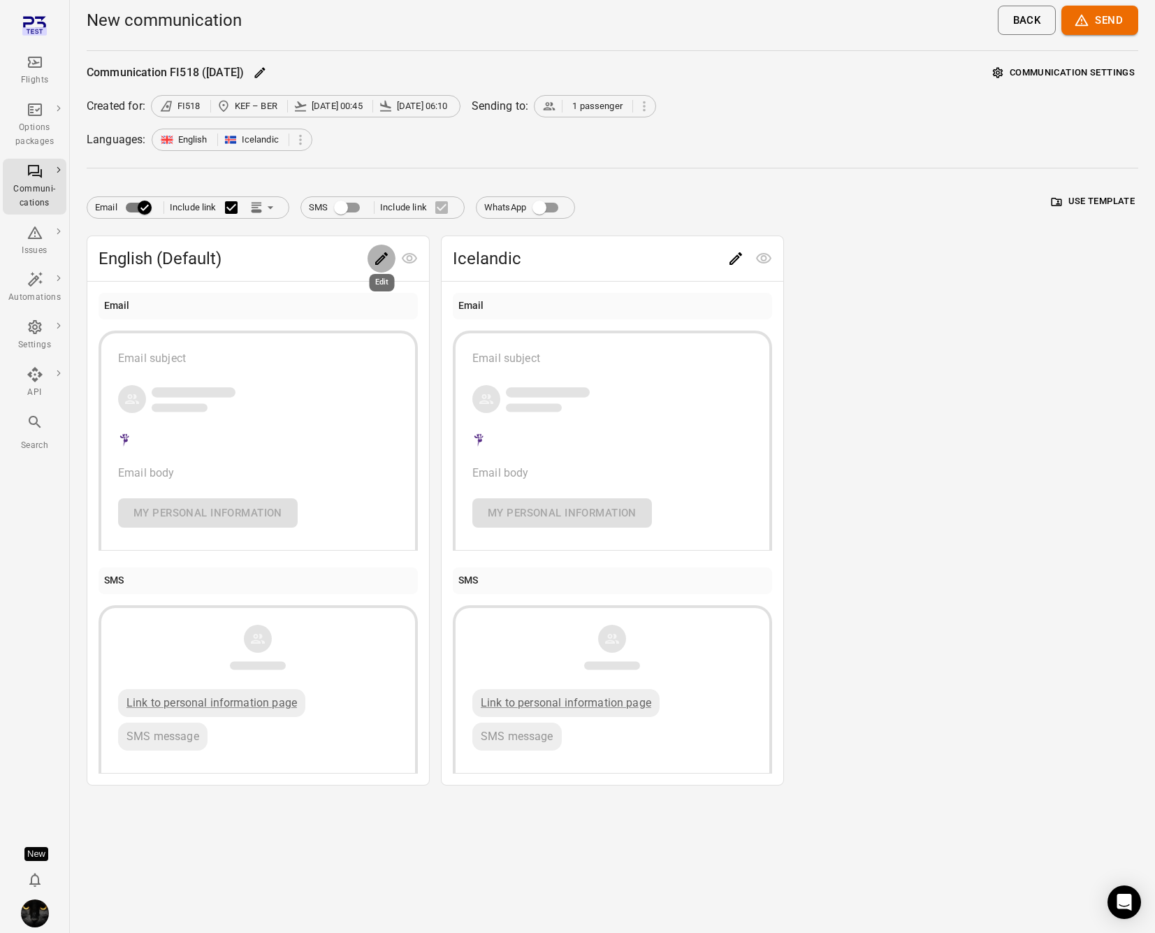
click at [384, 259] on icon "Edit" at bounding box center [381, 258] width 17 height 17
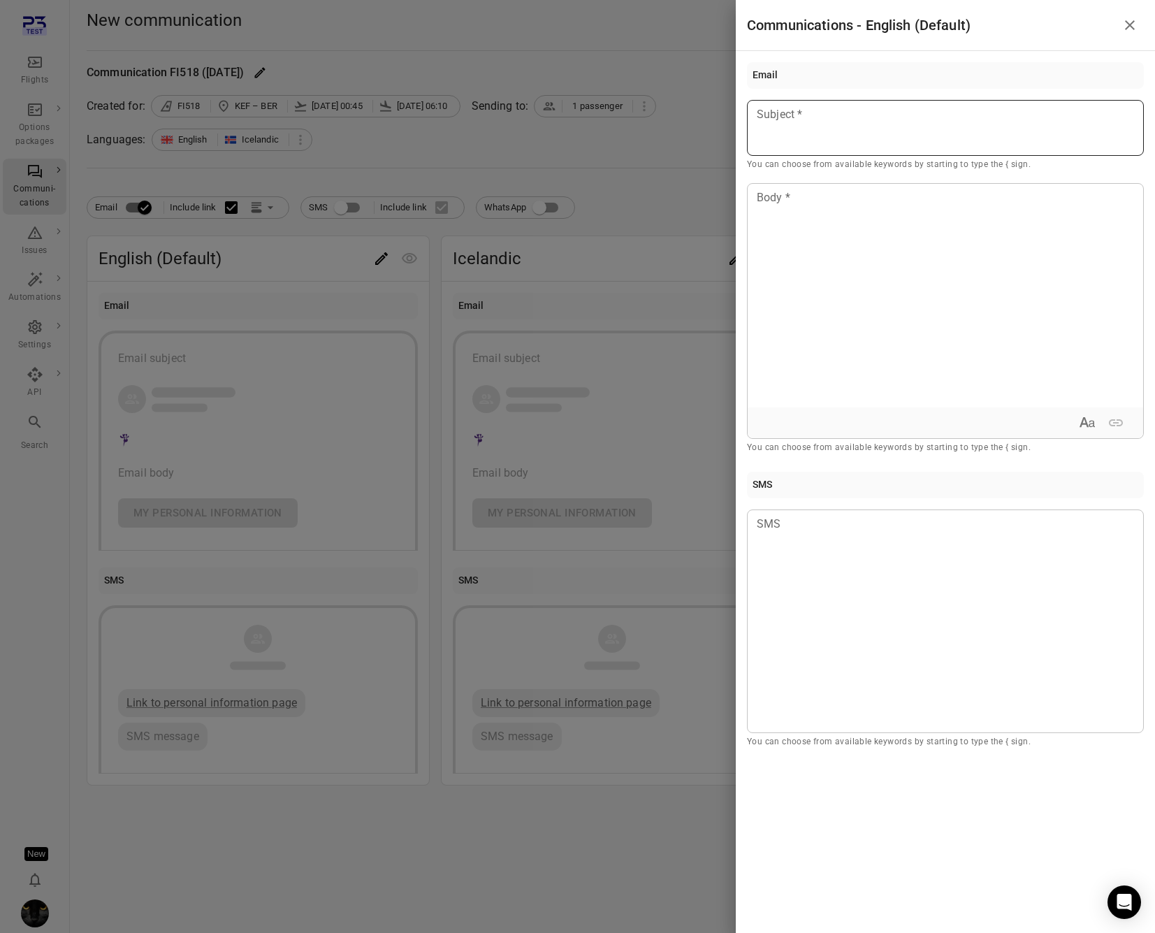
click at [797, 138] on div at bounding box center [945, 128] width 397 height 56
click at [813, 243] on div at bounding box center [945, 296] width 395 height 224
click at [824, 651] on div at bounding box center [945, 621] width 397 height 224
click at [678, 469] on div at bounding box center [577, 466] width 1155 height 933
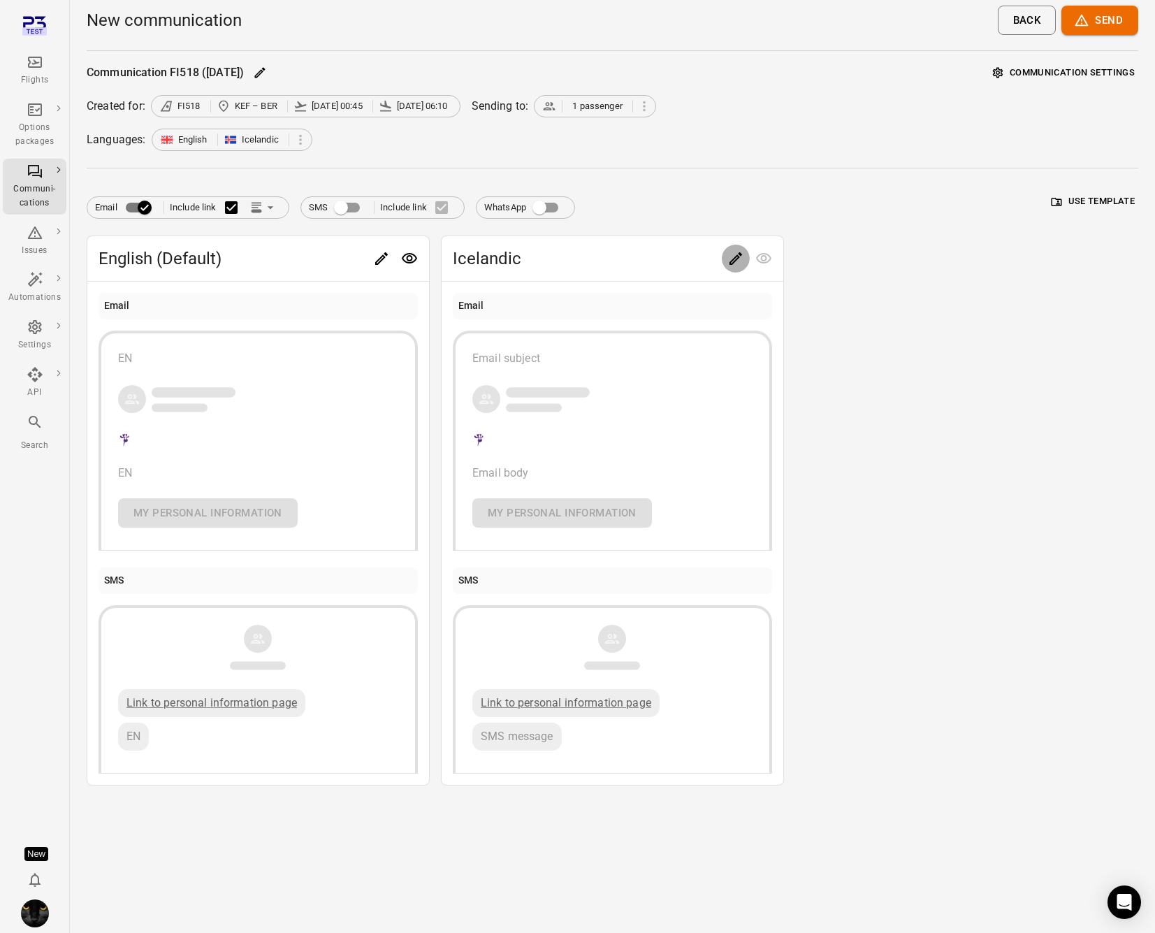
click at [730, 245] on div at bounding box center [750, 259] width 56 height 28
click at [737, 256] on icon "Edit" at bounding box center [735, 258] width 13 height 13
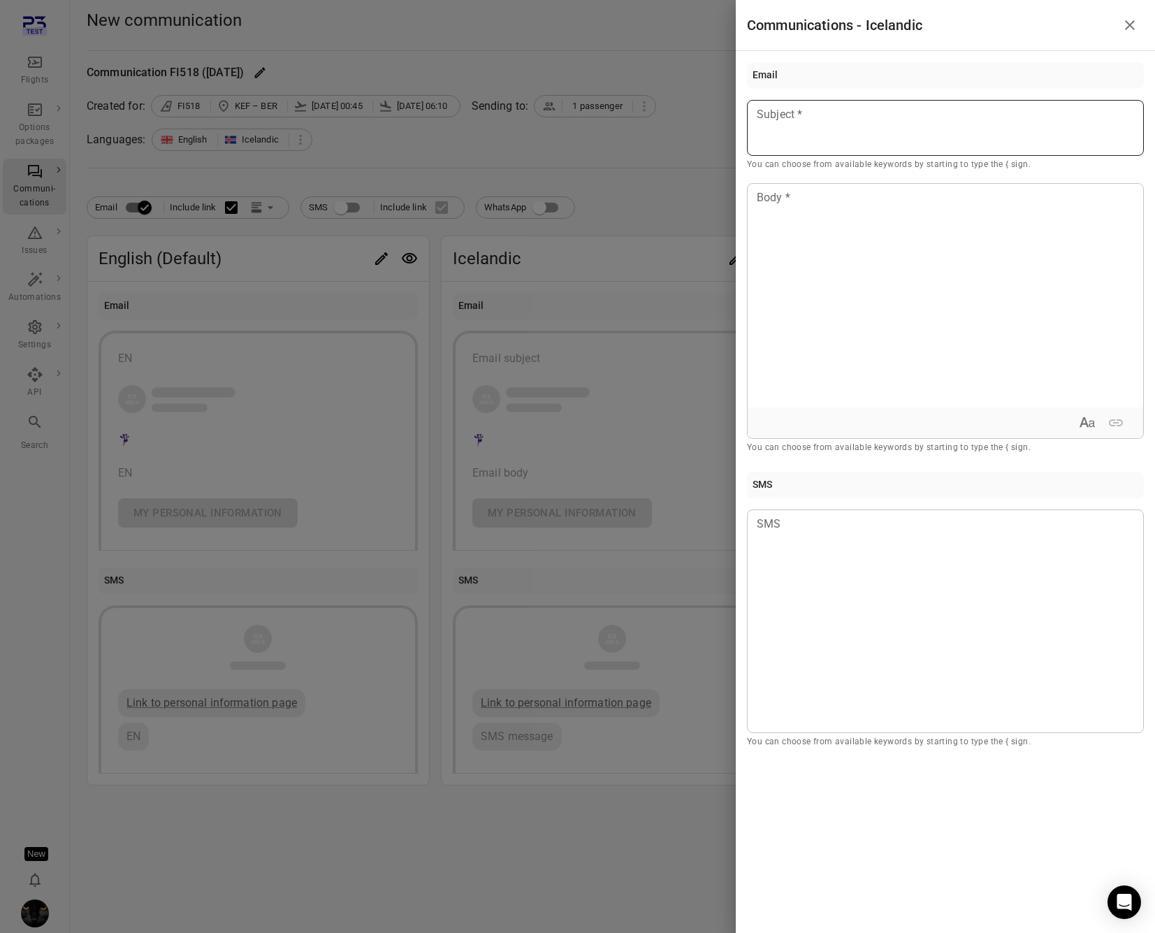
click at [859, 116] on p at bounding box center [945, 114] width 376 height 17
click at [845, 217] on div at bounding box center [945, 296] width 395 height 224
click at [263, 249] on div at bounding box center [577, 466] width 1155 height 933
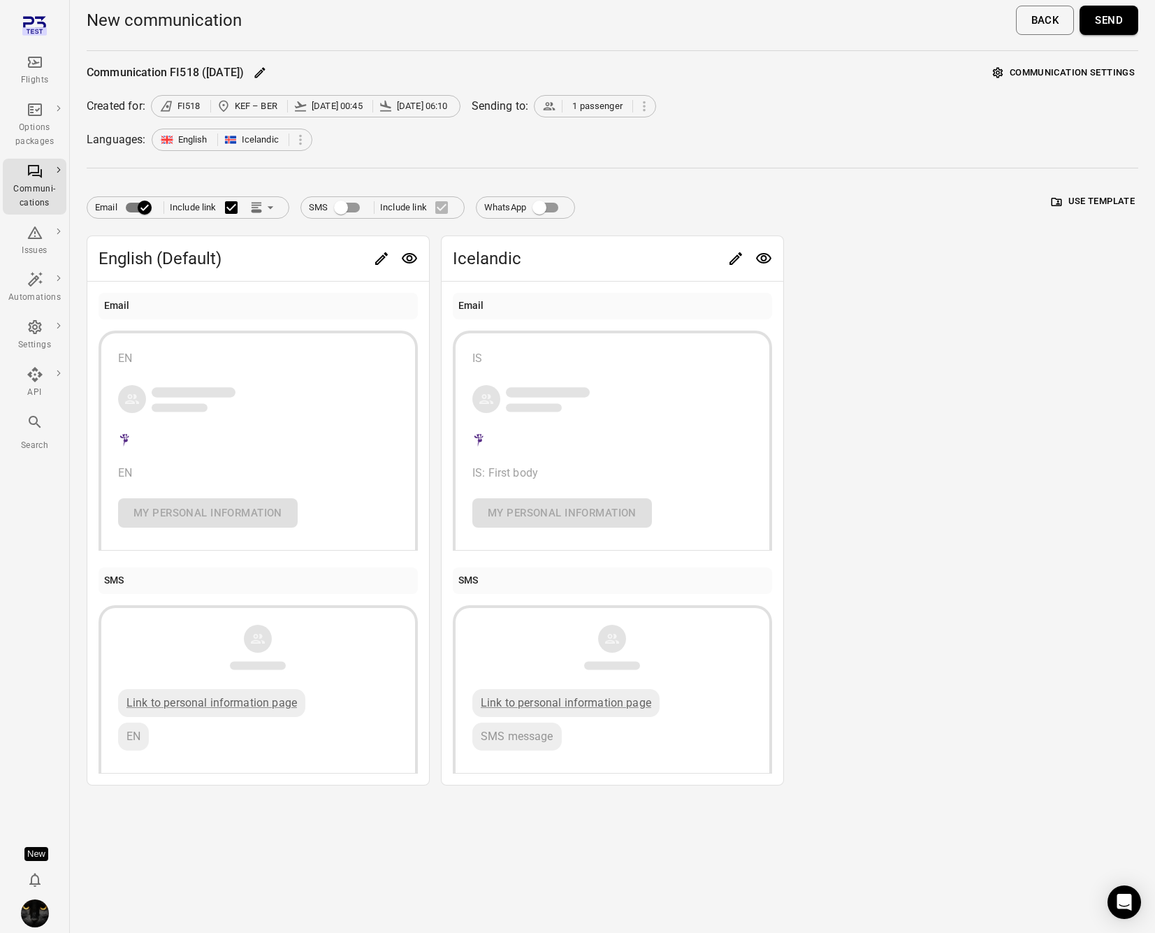
click at [261, 210] on icon "Link position in email" at bounding box center [256, 210] width 10 height 3
click at [273, 259] on div at bounding box center [270, 261] width 25 height 14
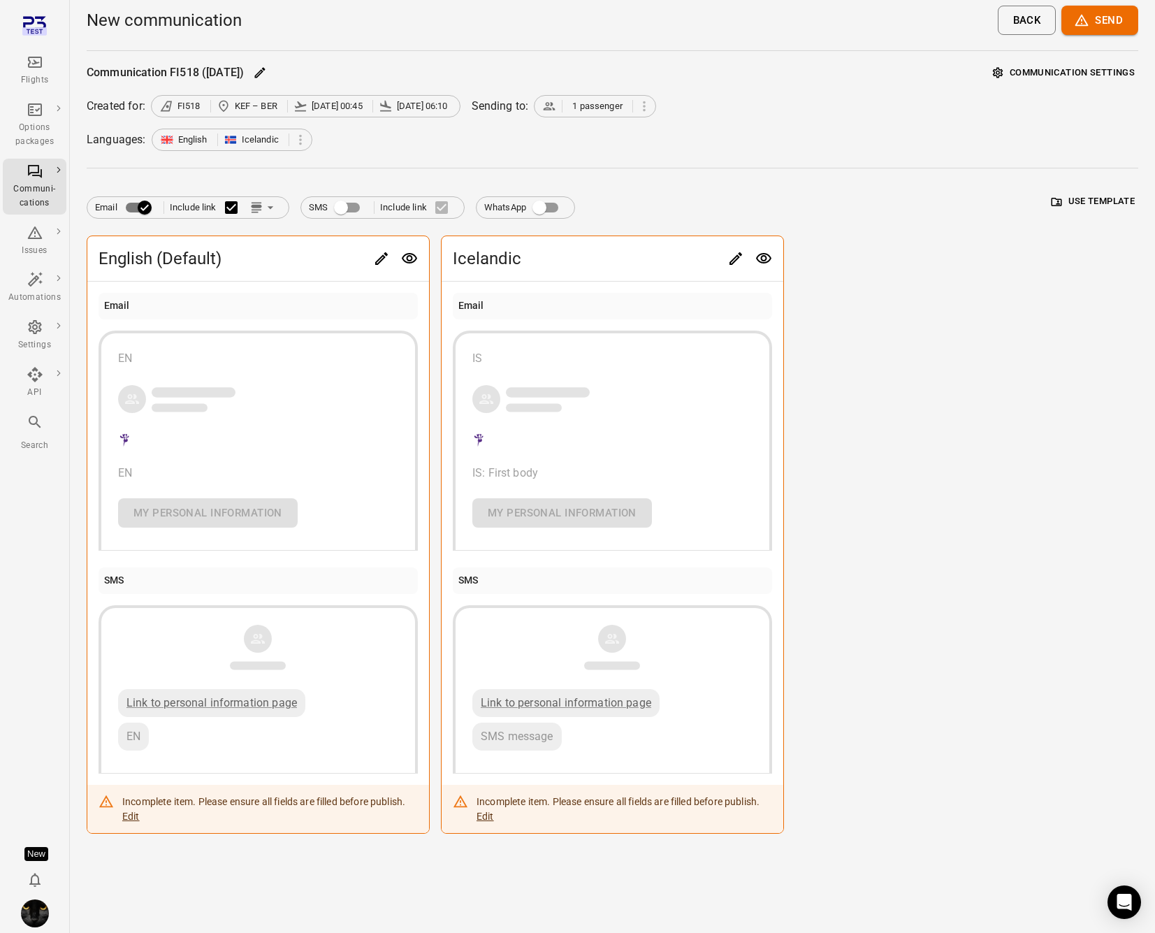
click at [733, 263] on icon "Edit" at bounding box center [735, 258] width 13 height 13
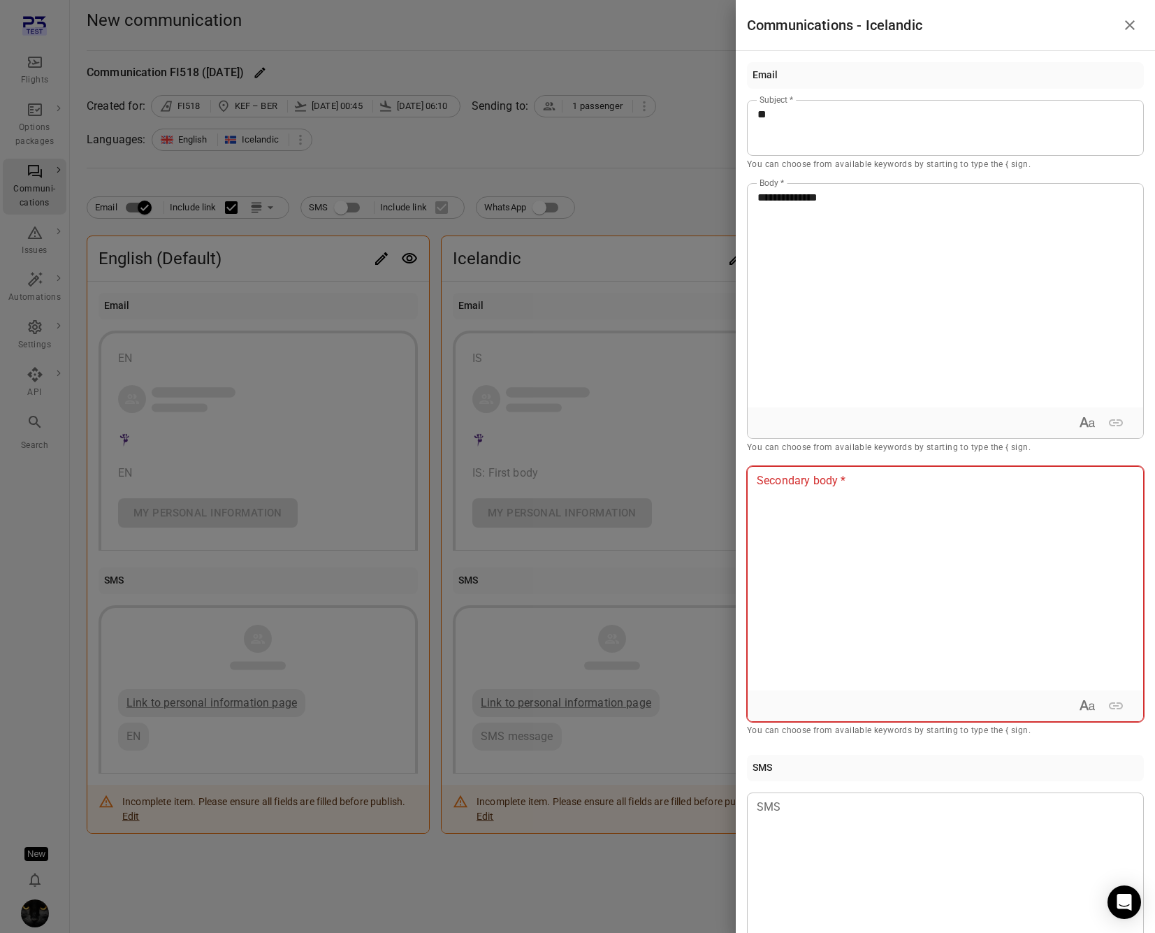
click at [834, 542] on div at bounding box center [945, 579] width 395 height 224
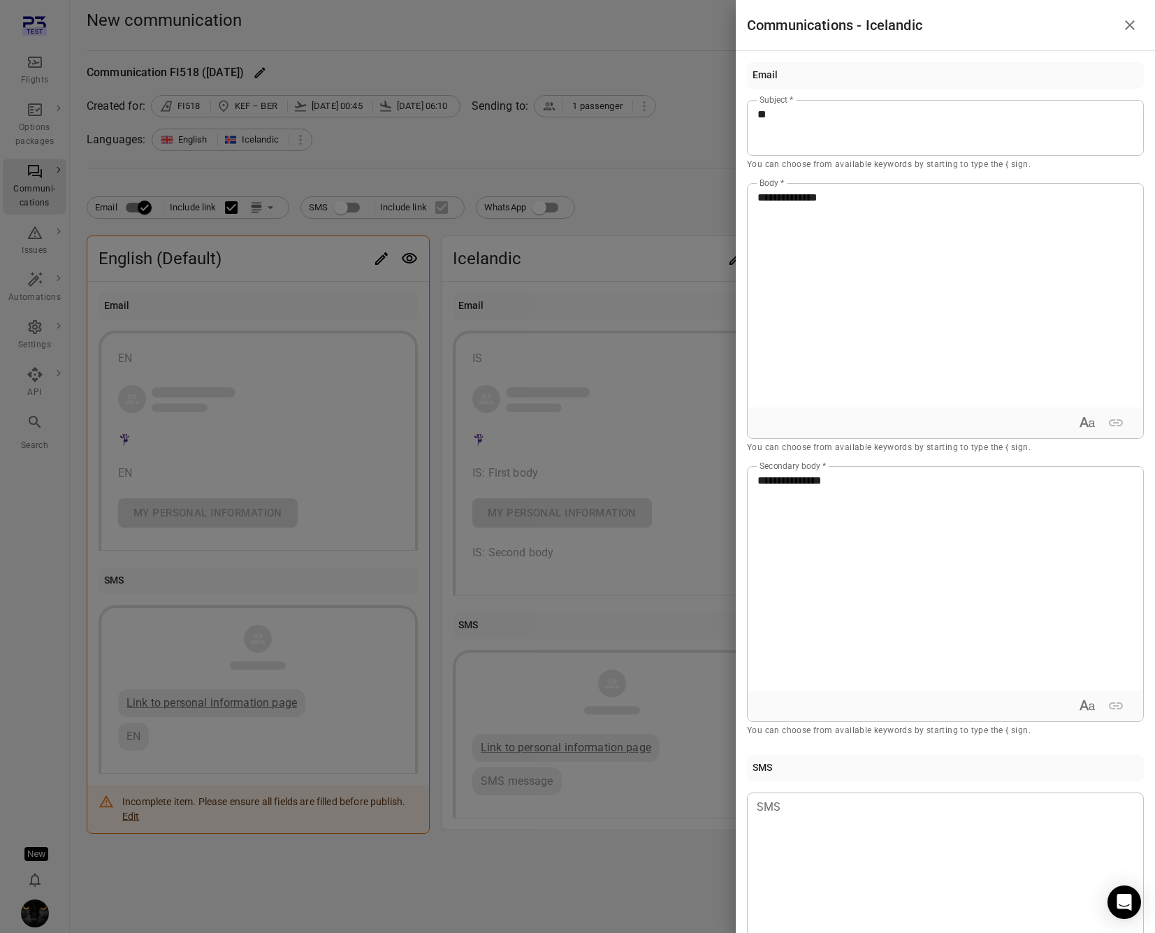
click at [330, 307] on div at bounding box center [577, 466] width 1155 height 933
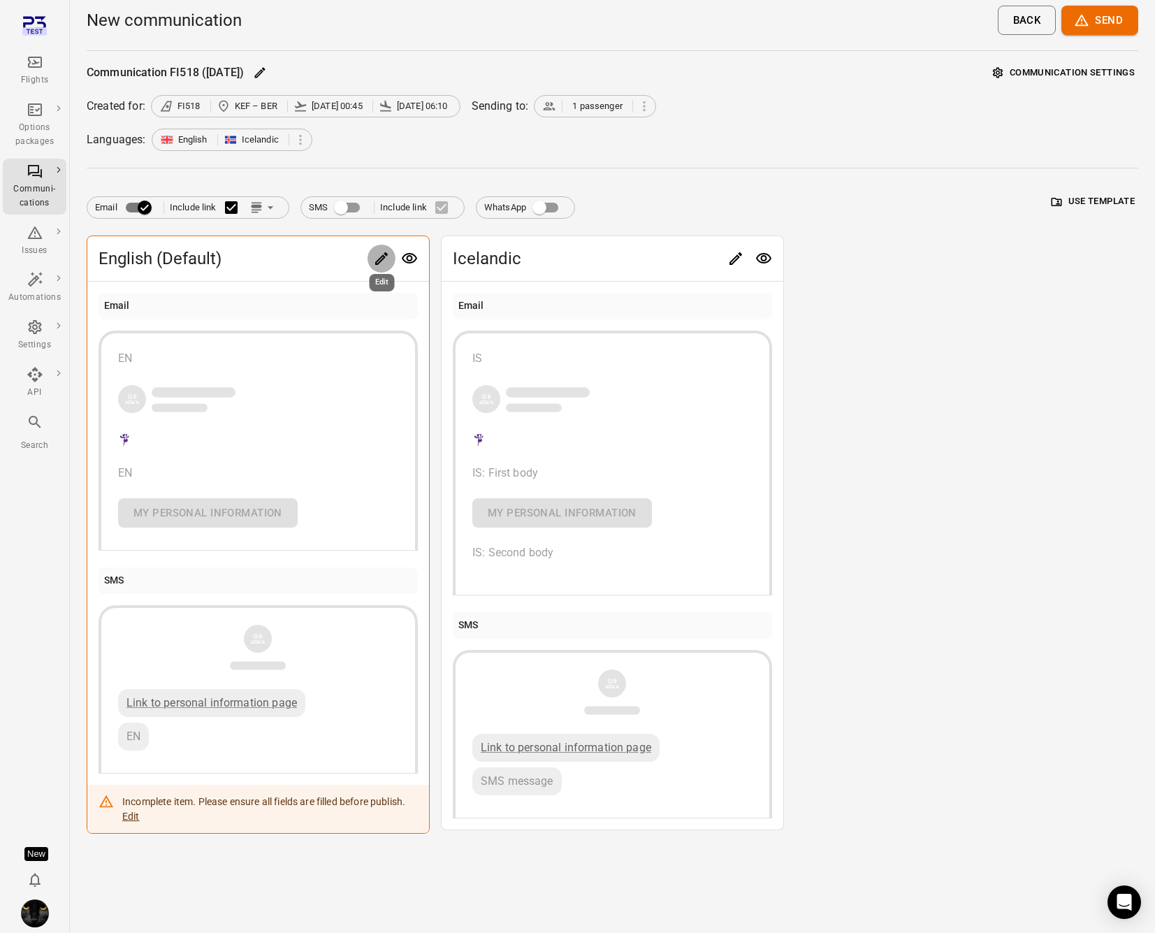
click at [384, 257] on icon "Edit" at bounding box center [381, 258] width 13 height 13
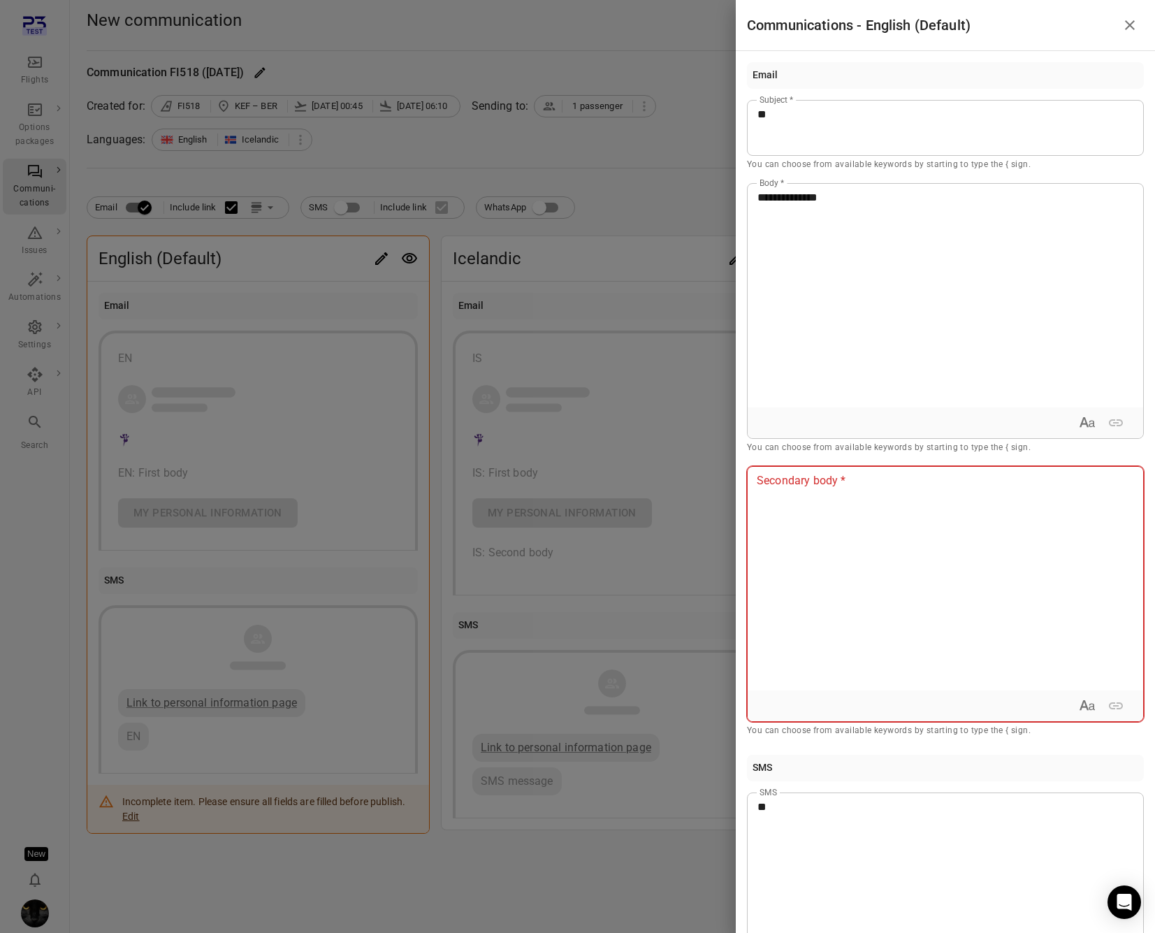
click at [916, 535] on div at bounding box center [945, 579] width 395 height 224
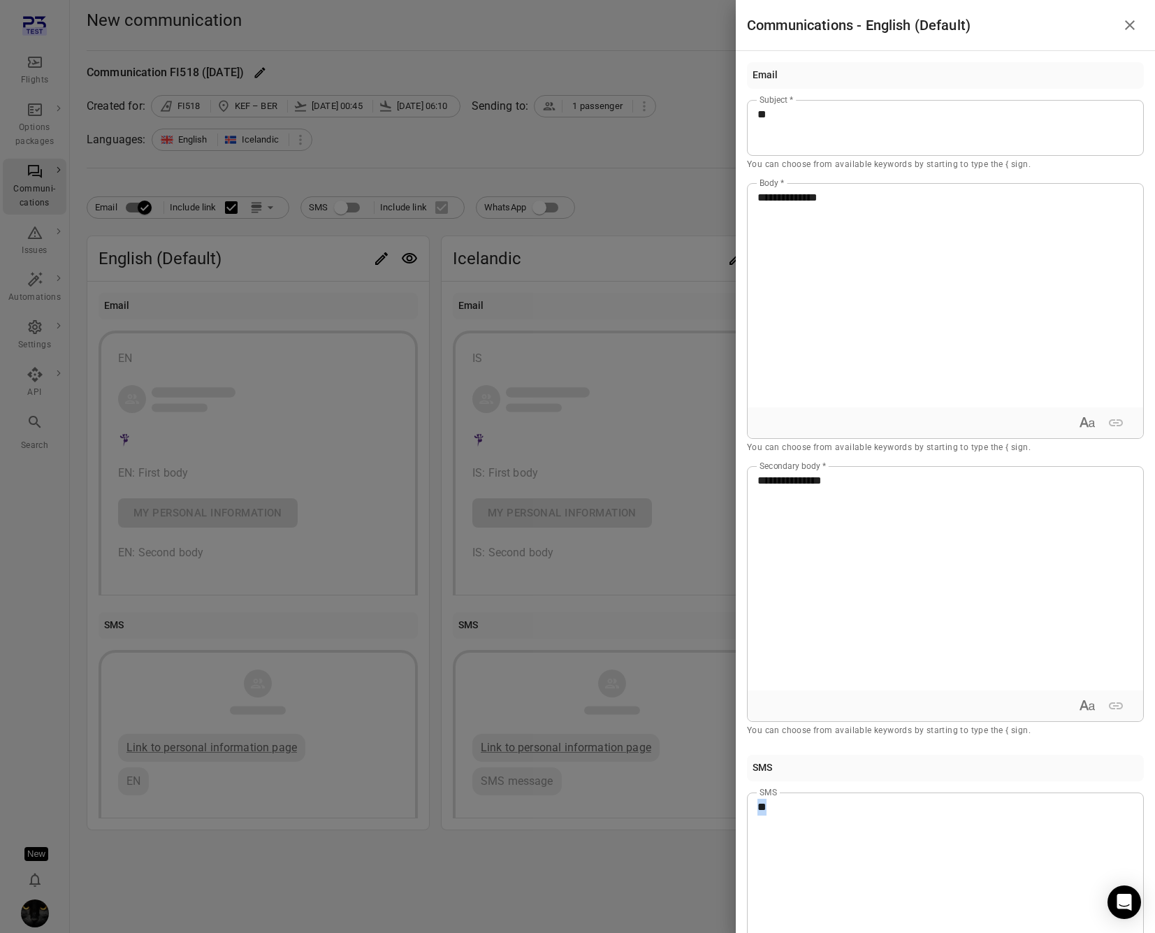
drag, startPoint x: 837, startPoint y: 815, endPoint x: 700, endPoint y: 805, distance: 137.4
click at [700, 805] on div "**********" at bounding box center [577, 466] width 1155 height 933
click at [598, 612] on div at bounding box center [577, 466] width 1155 height 933
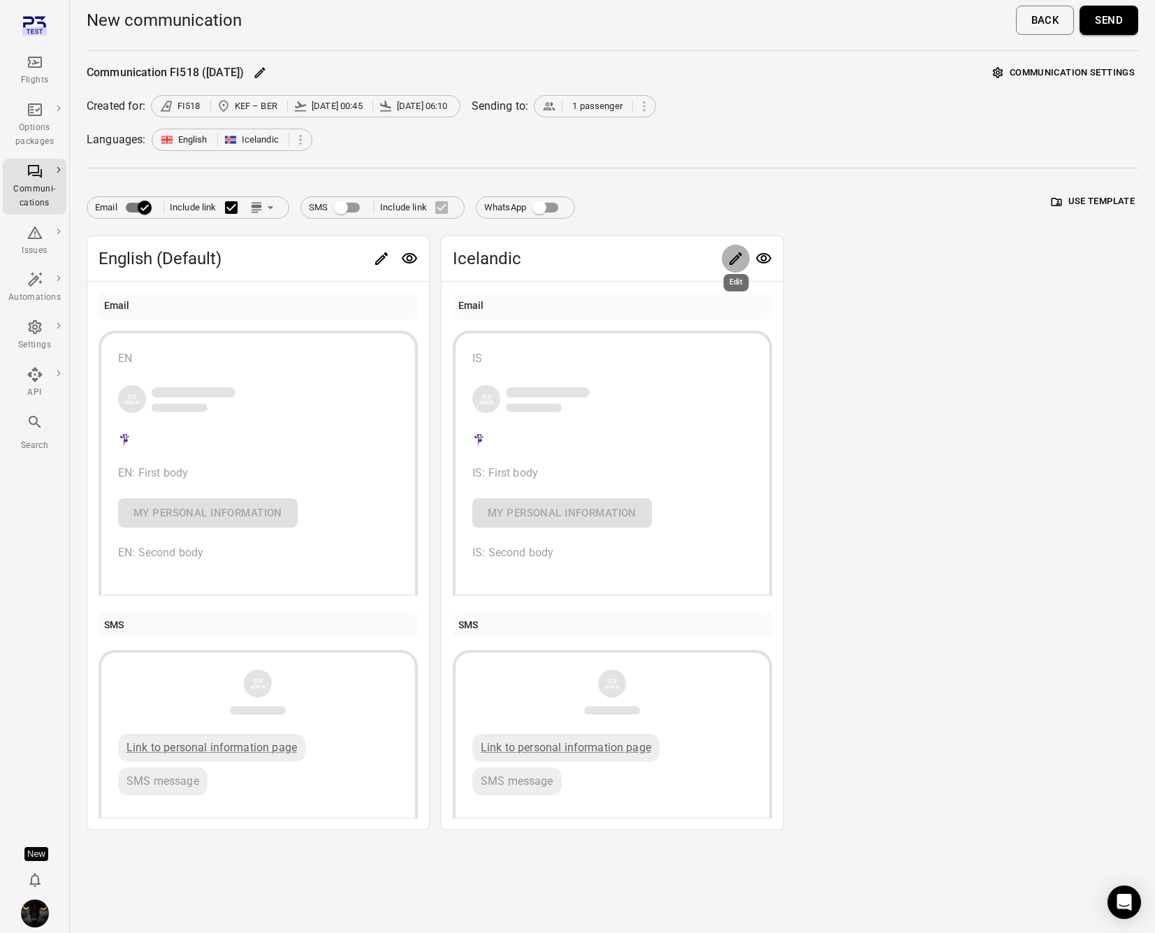
click at [736, 258] on icon "Edit" at bounding box center [735, 258] width 17 height 17
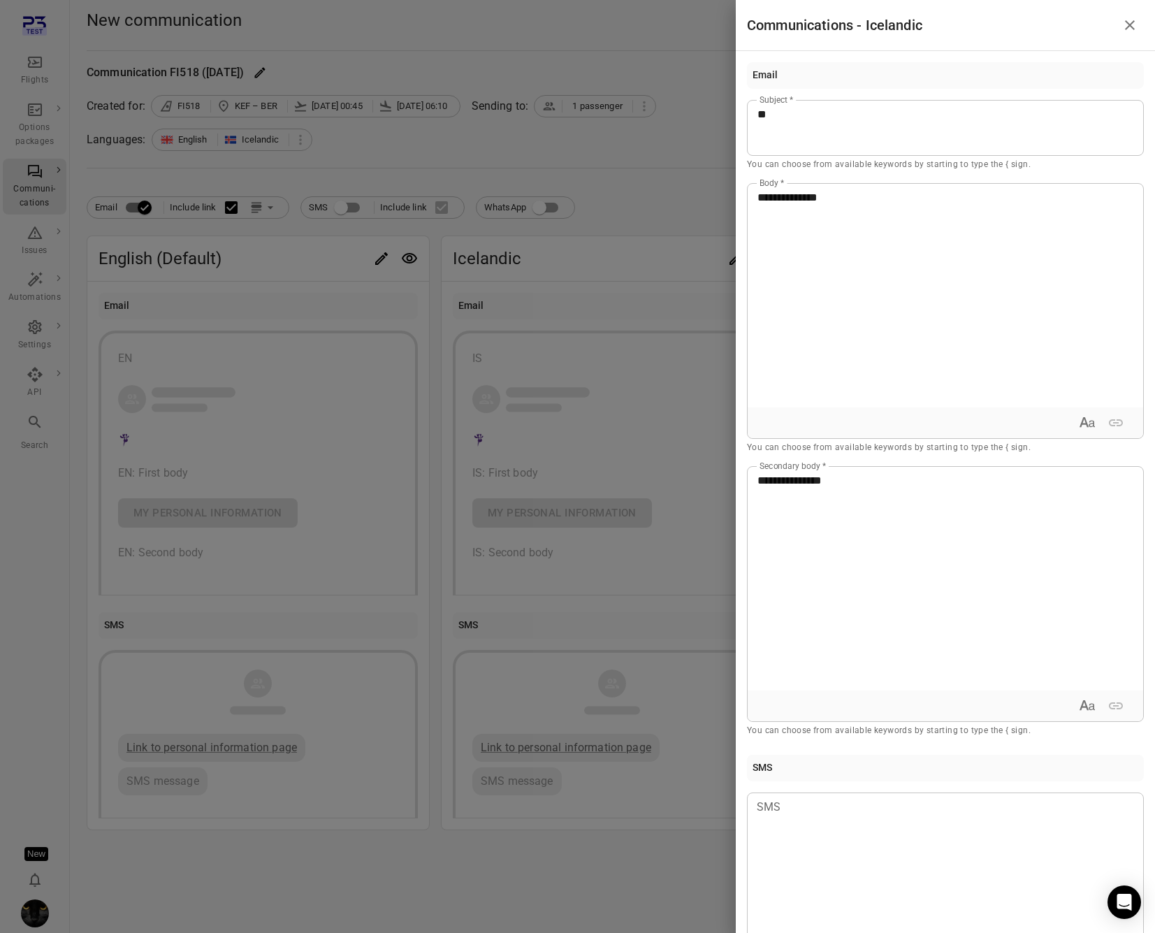
click at [699, 161] on div at bounding box center [577, 466] width 1155 height 933
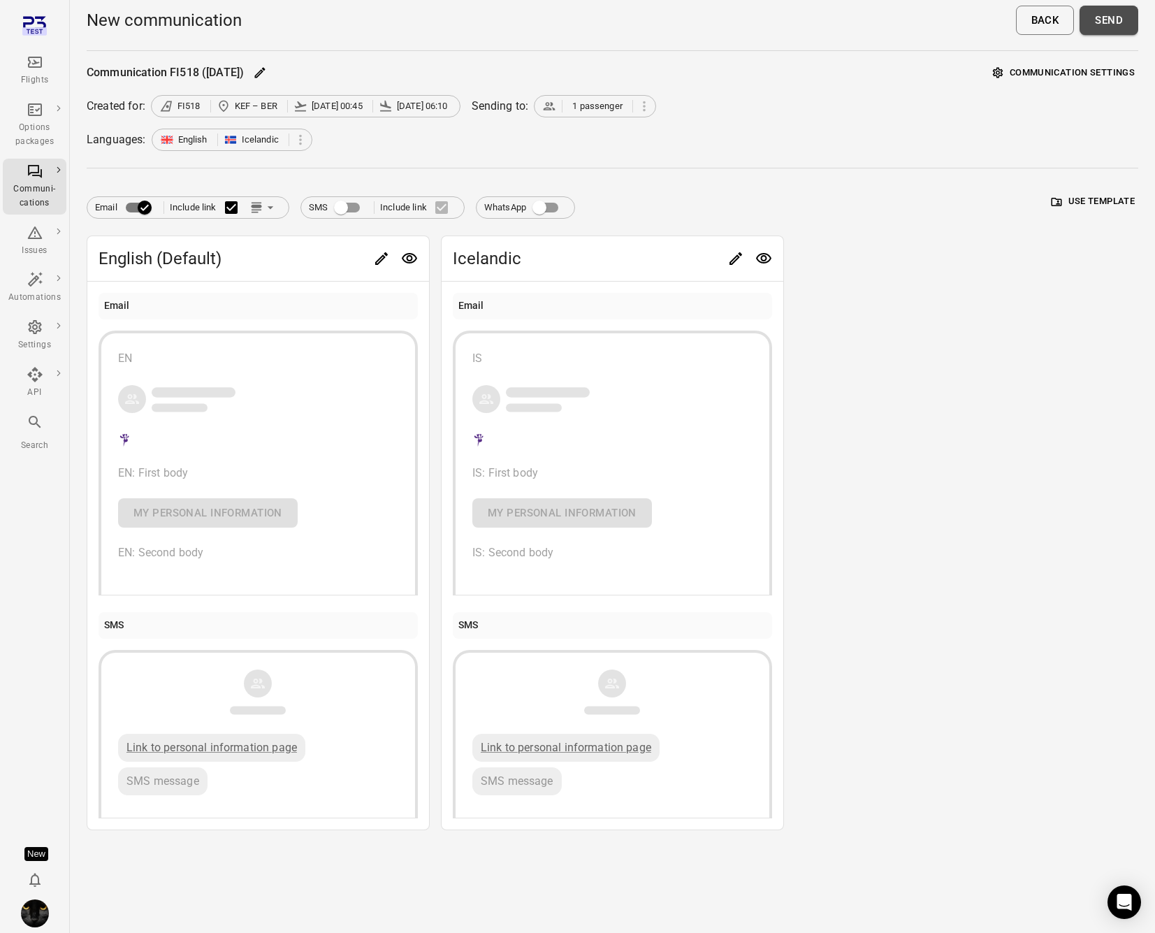
click at [1114, 23] on button "Send" at bounding box center [1109, 20] width 59 height 29
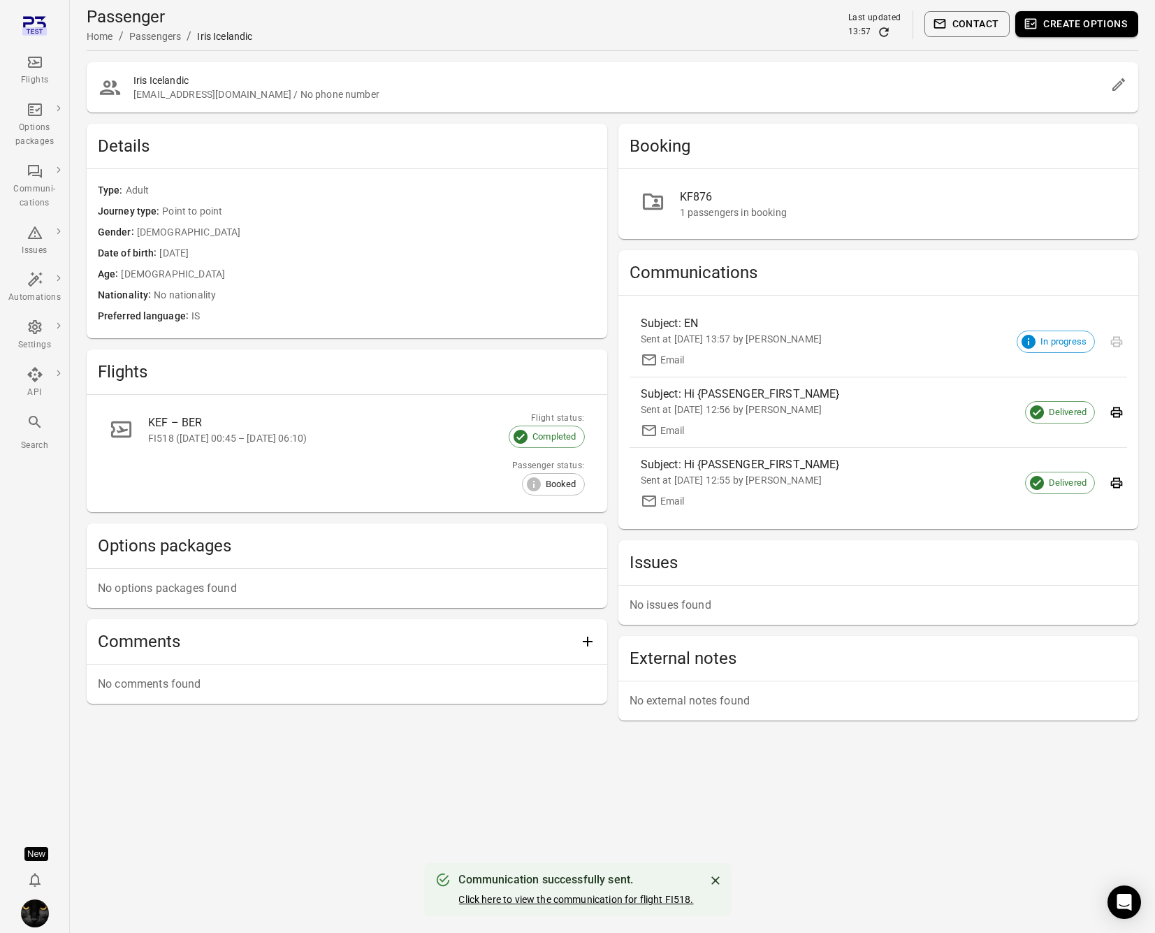
click at [669, 900] on link "Click here to view the communication for flight FI518." at bounding box center [575, 899] width 235 height 11
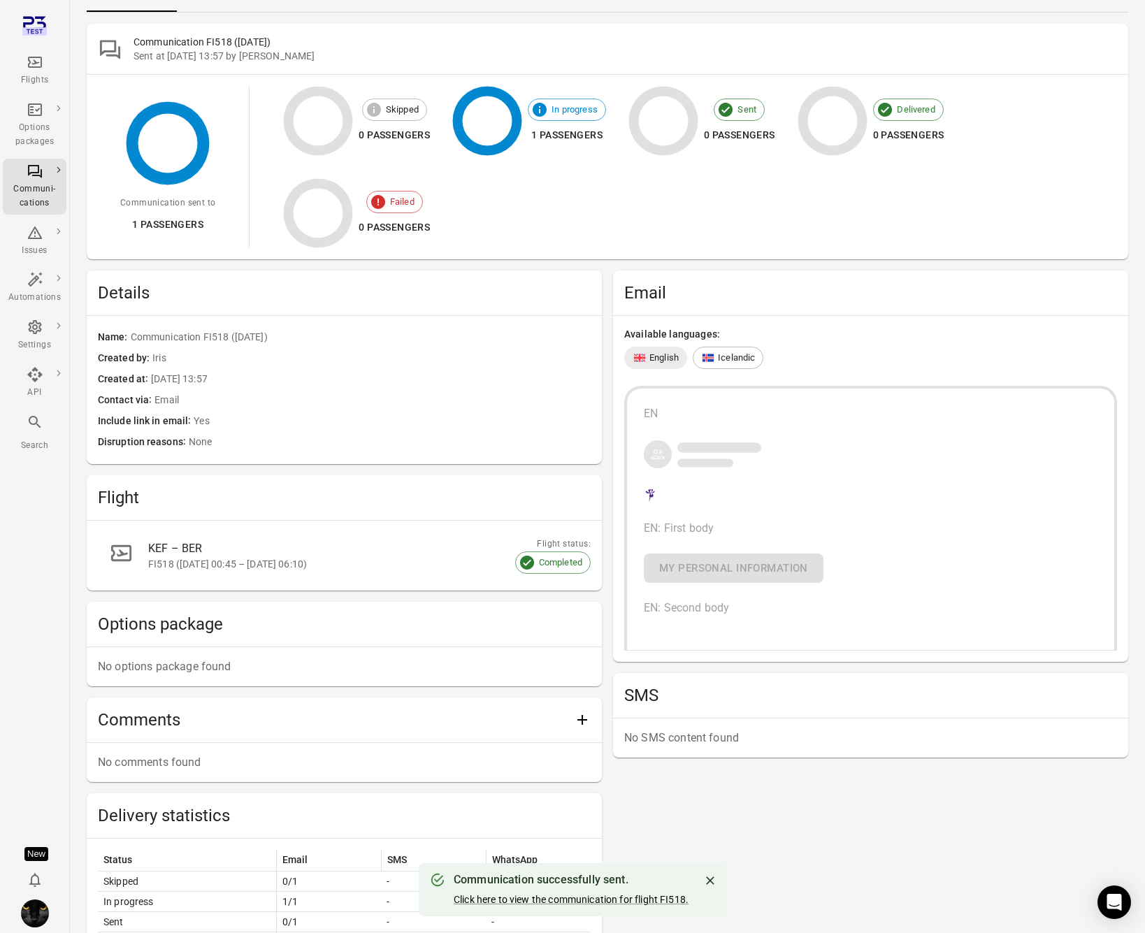
scroll to position [259, 0]
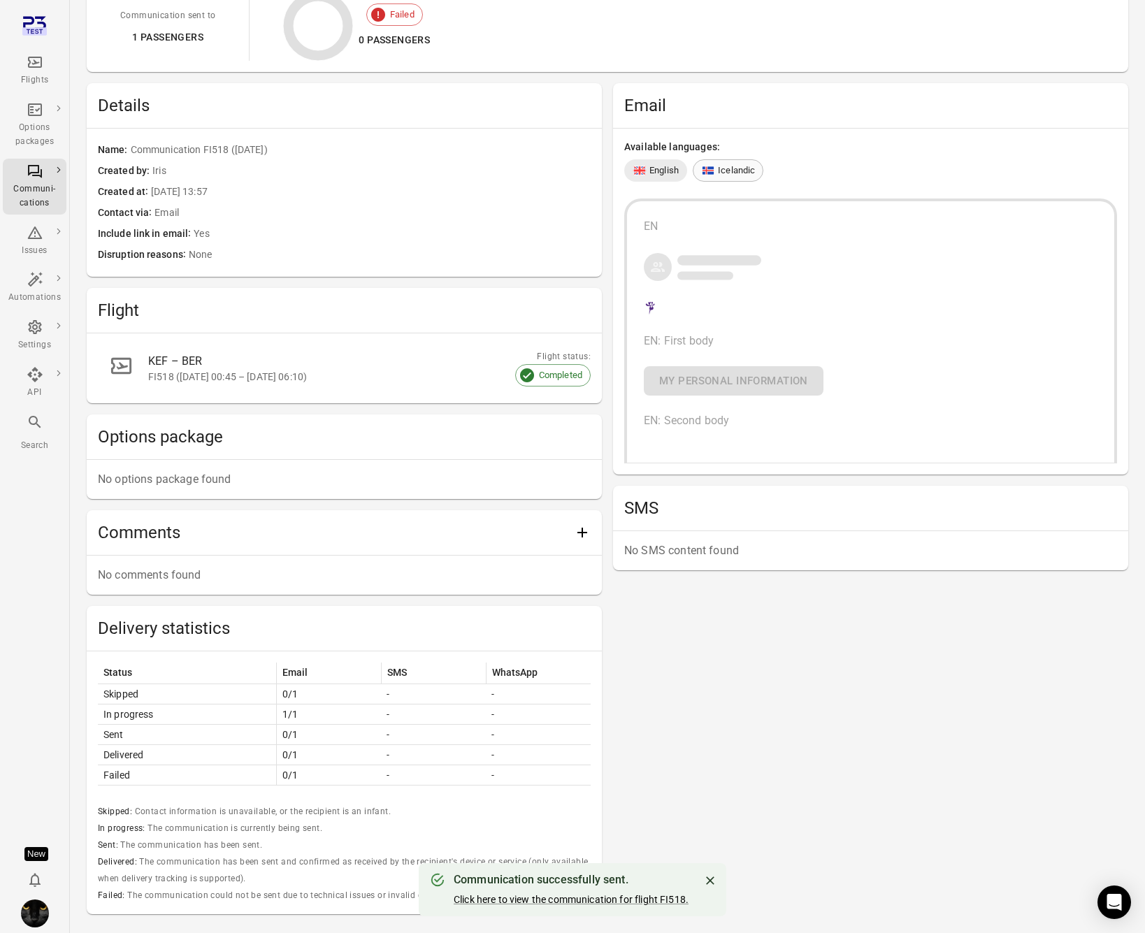
click at [730, 172] on span "Icelandic" at bounding box center [736, 171] width 37 height 14
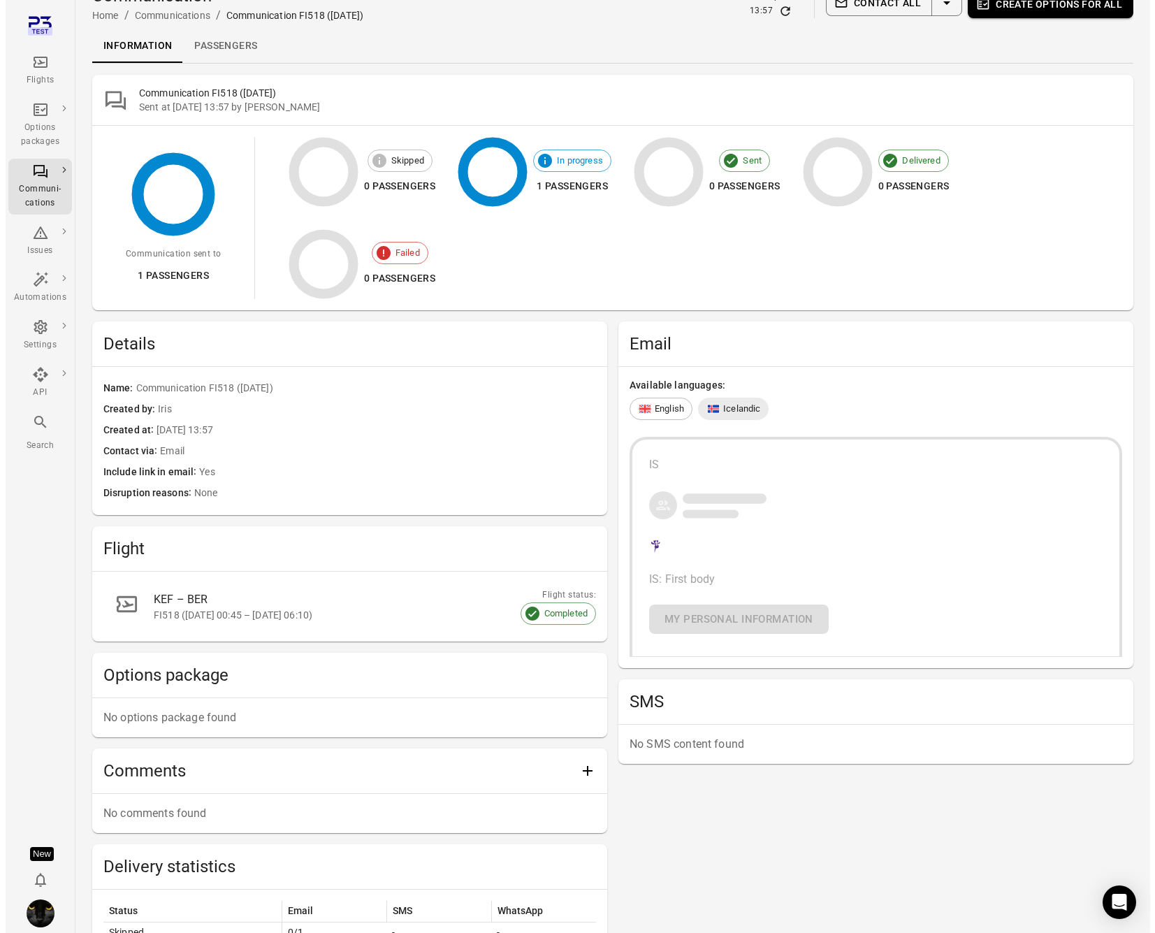
scroll to position [0, 0]
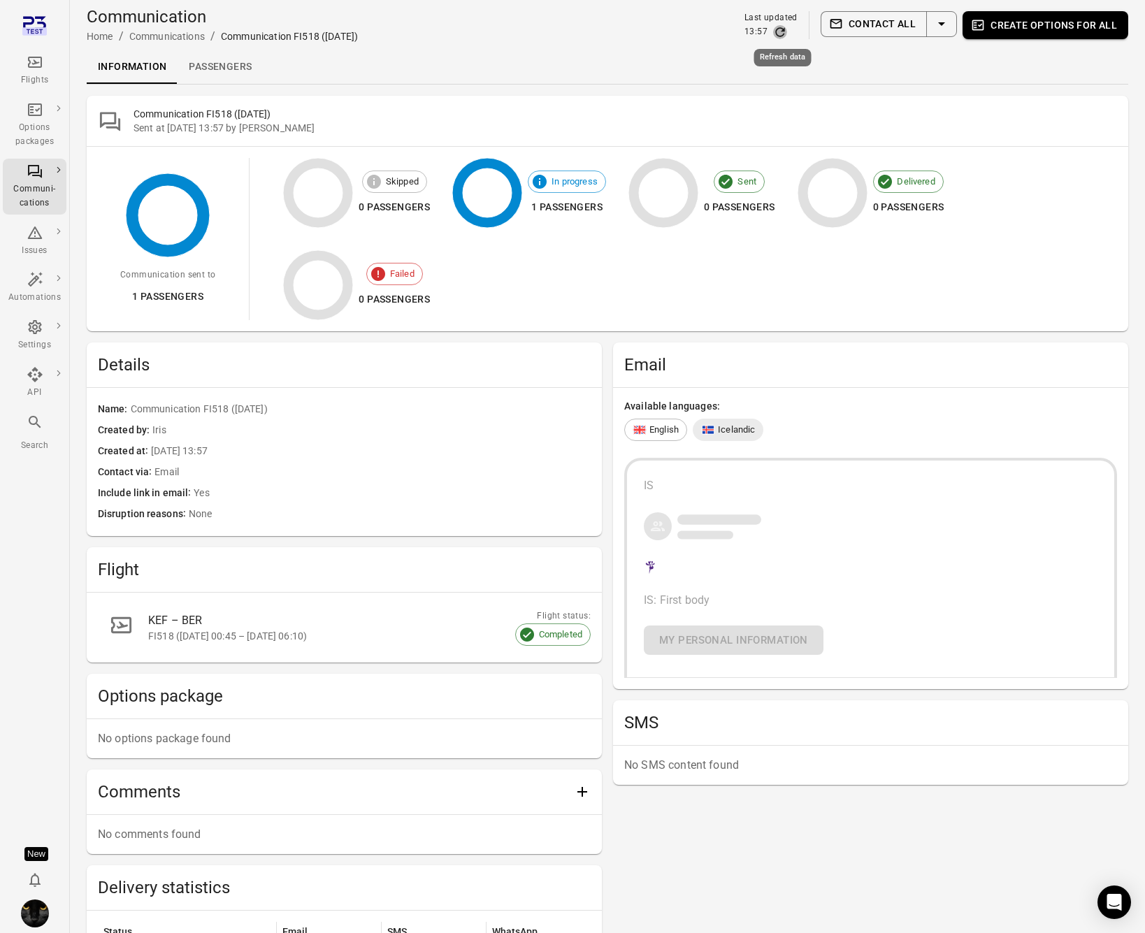
click at [782, 32] on icon "Refresh data" at bounding box center [780, 32] width 14 height 14
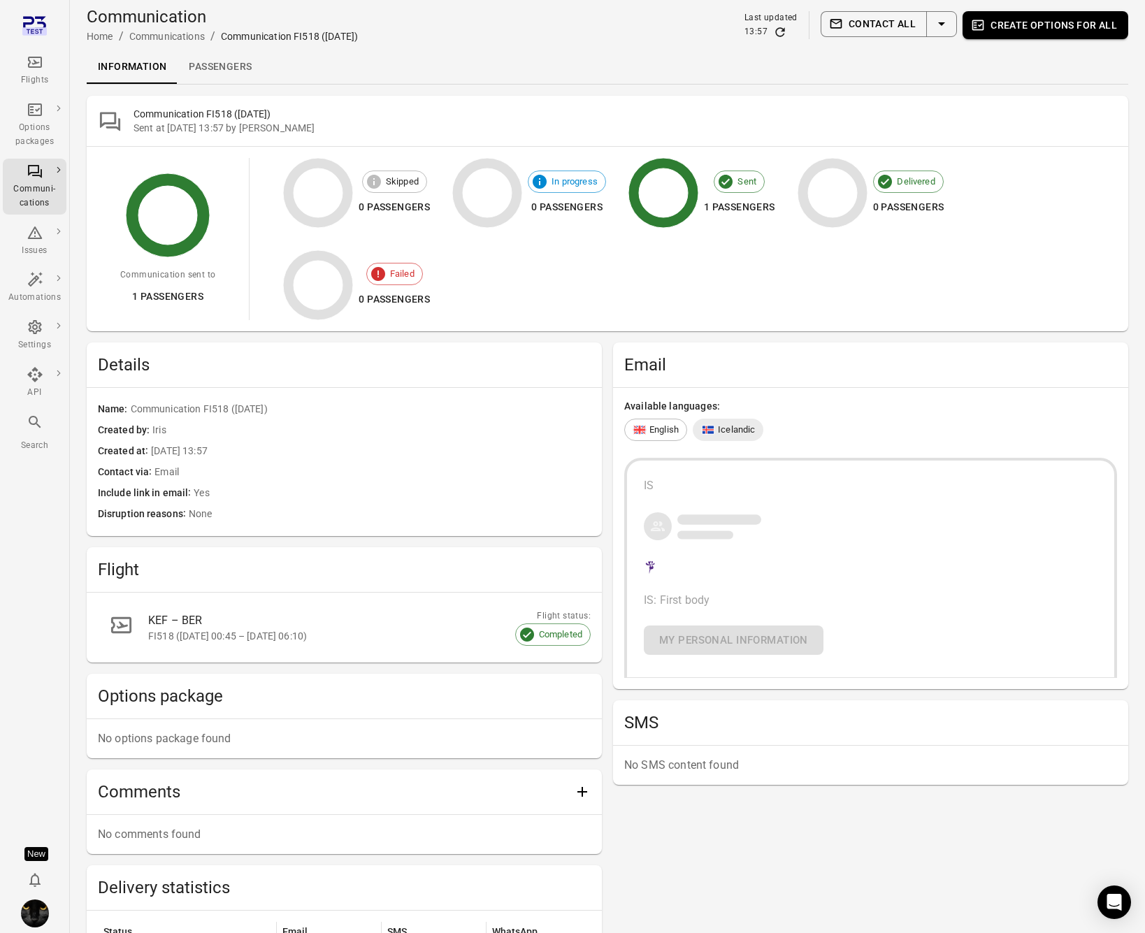
click at [841, 391] on div "Available languages: English Icelandic IS IS: First body My personal information" at bounding box center [870, 538] width 515 height 301
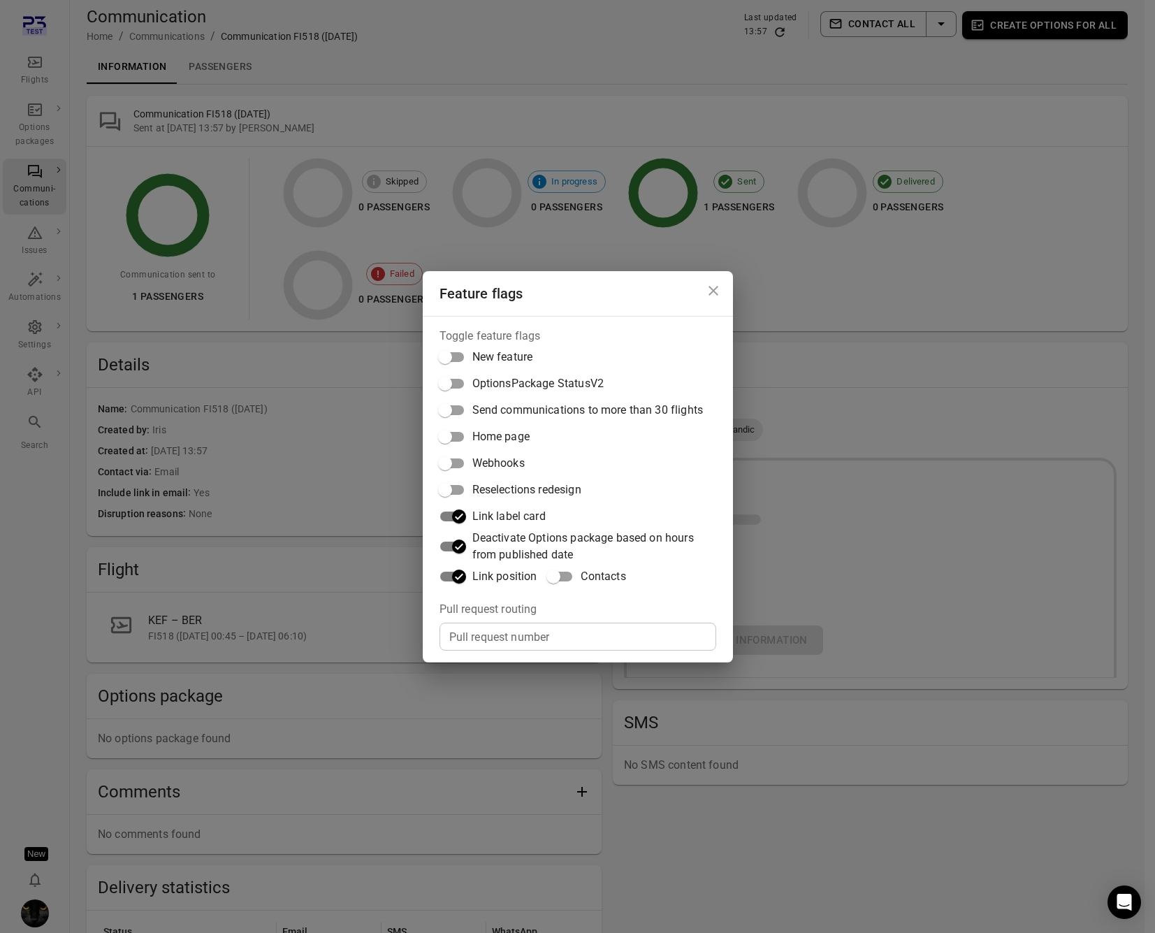
drag, startPoint x: 894, startPoint y: 479, endPoint x: 882, endPoint y: 479, distance: 11.9
click at [894, 479] on div "Feature flags Toggle feature flags New feature OptionsPackage StatusV2 Send com…" at bounding box center [577, 466] width 1155 height 933
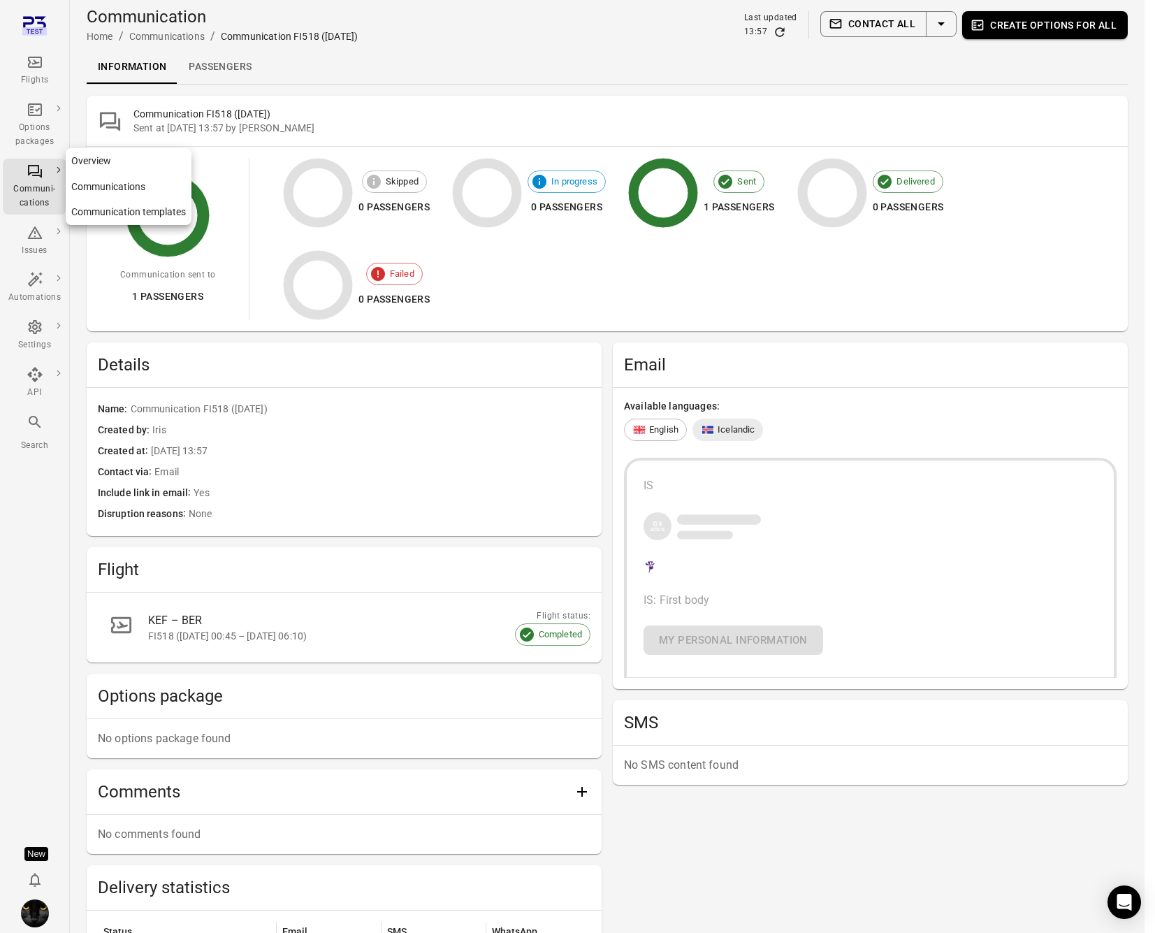
click at [38, 178] on icon "Main navigation" at bounding box center [35, 171] width 17 height 17
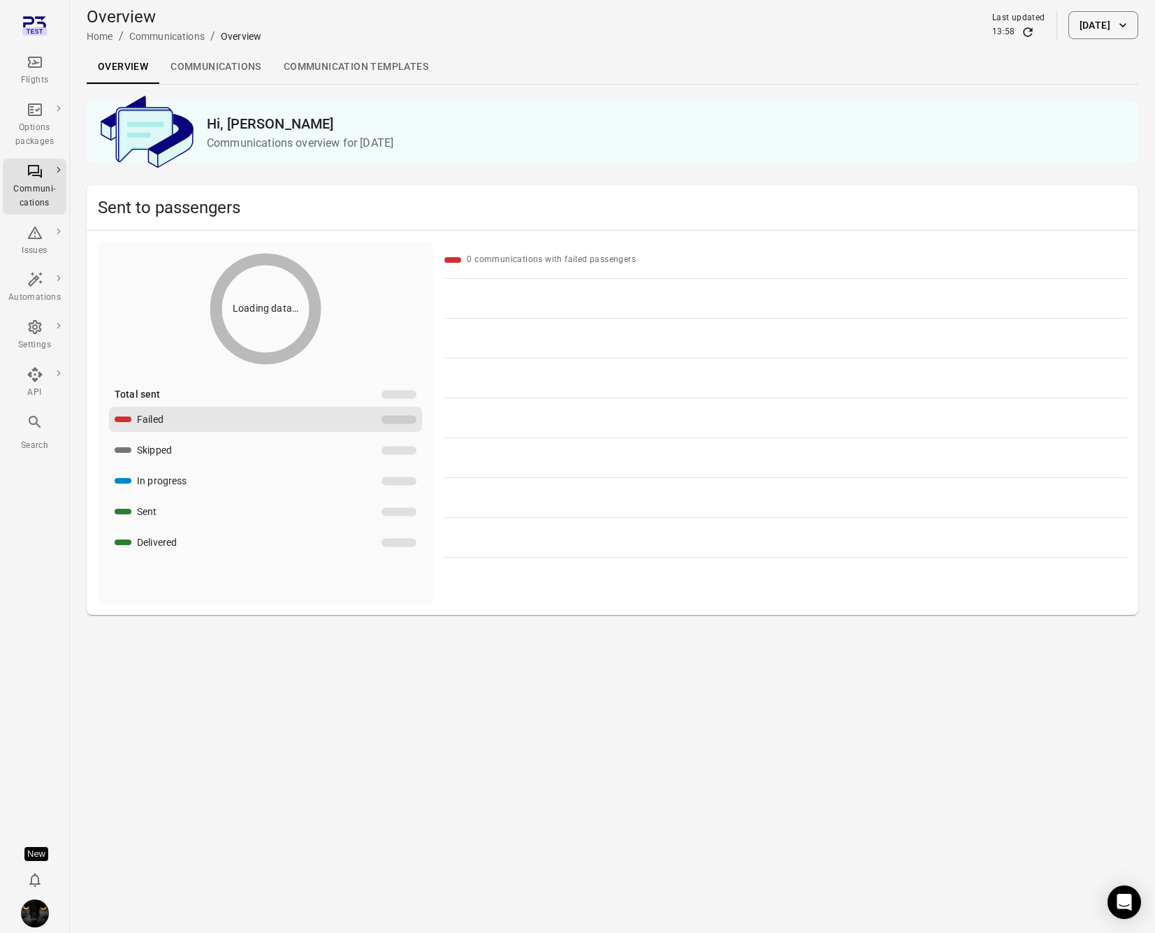
click at [358, 69] on link "Communication templates" at bounding box center [356, 67] width 167 height 34
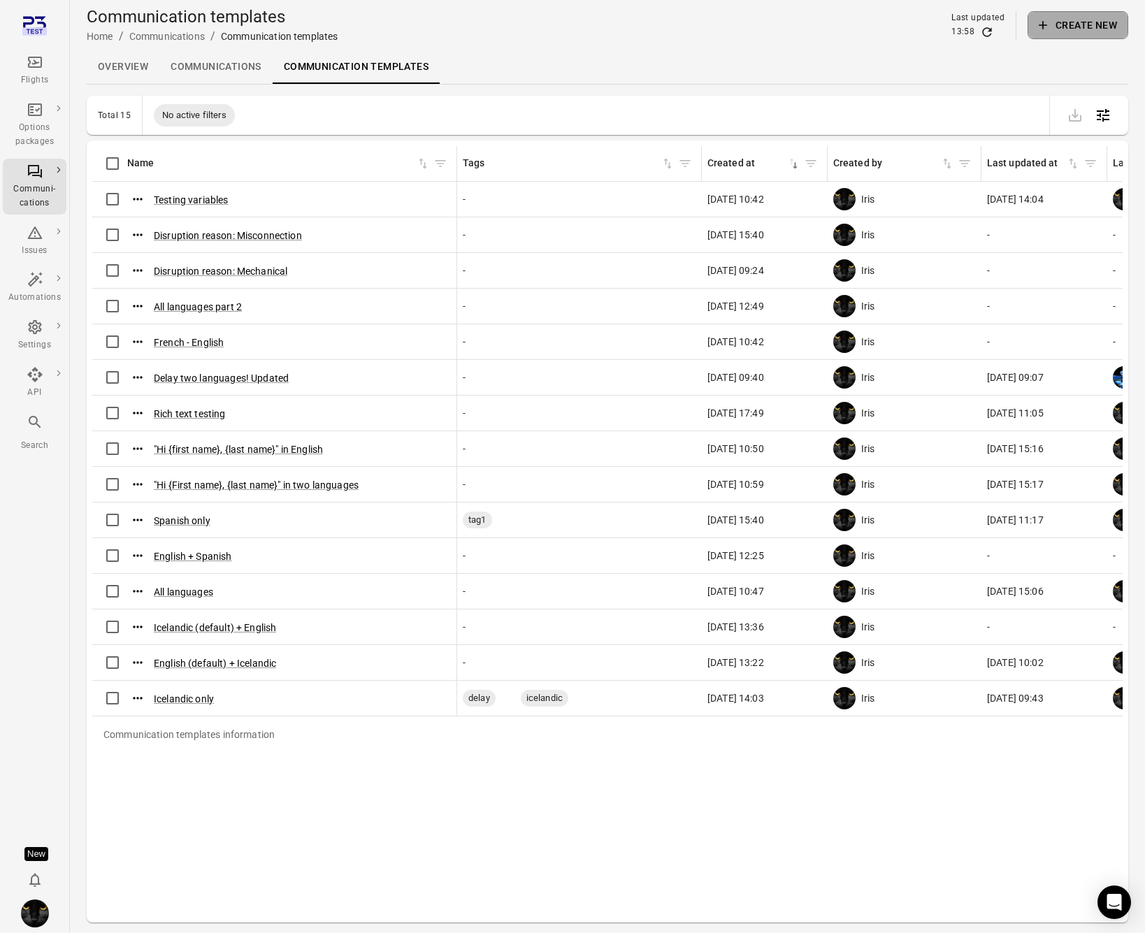
click at [1073, 29] on button "Create new" at bounding box center [1077, 25] width 101 height 28
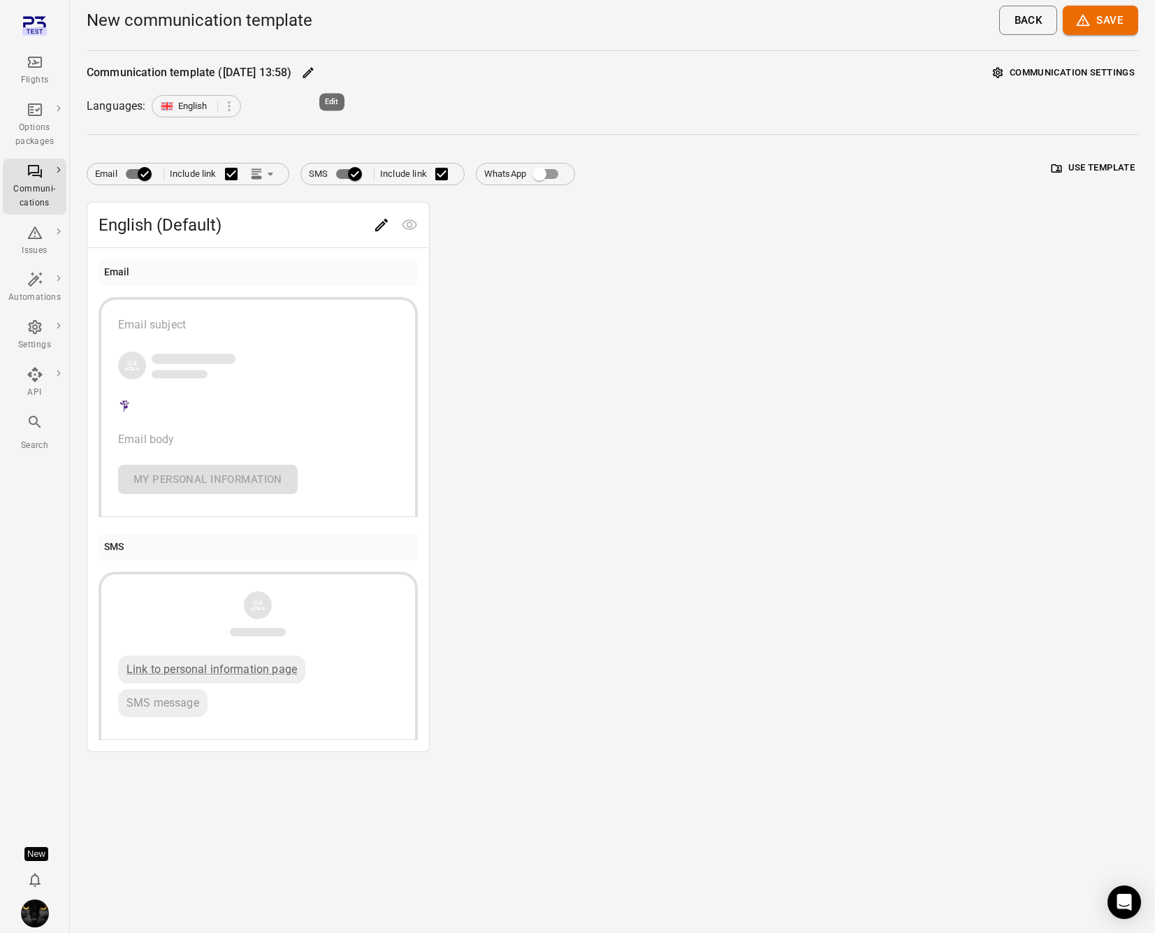
click at [315, 73] on icon "Edit" at bounding box center [308, 73] width 14 height 14
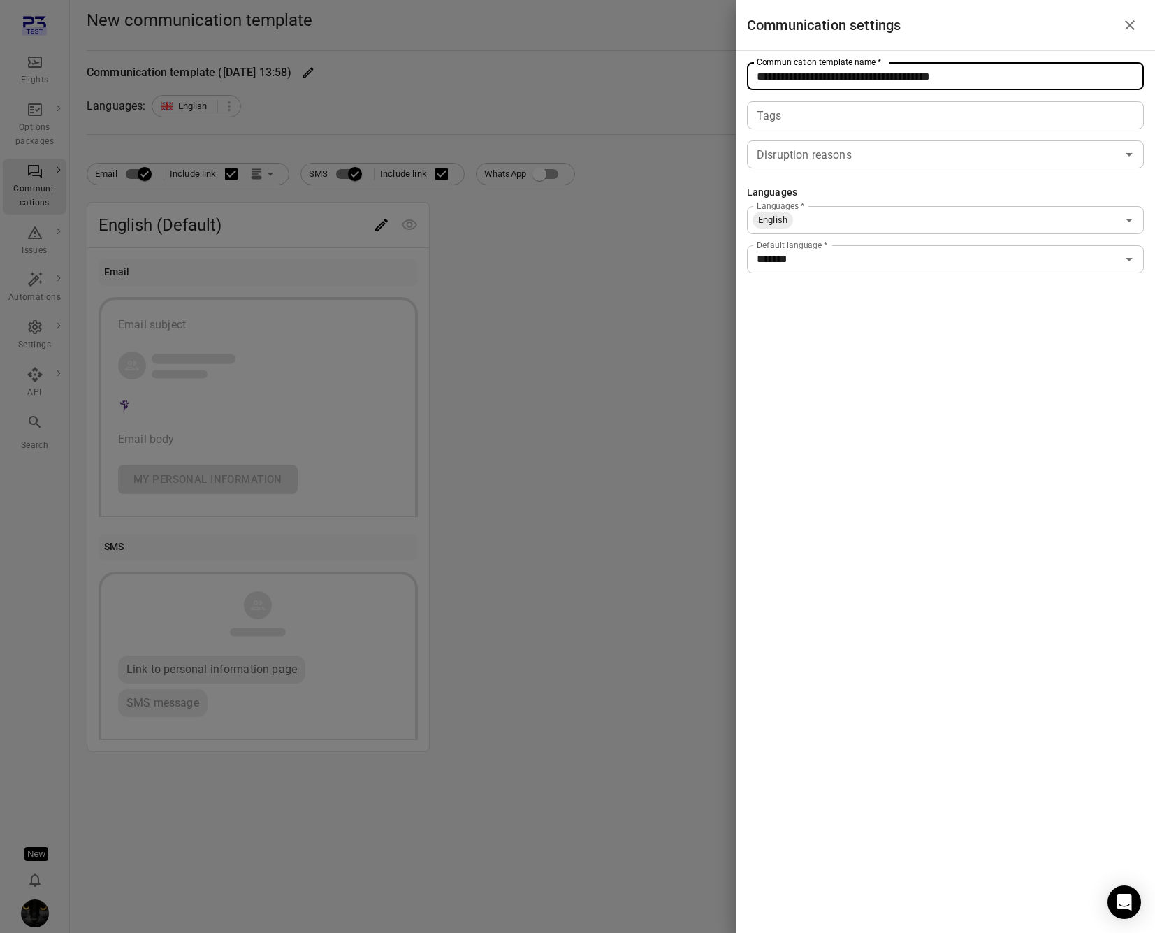
click at [862, 71] on input "**********" at bounding box center [945, 76] width 397 height 28
click at [862, 73] on input "**********" at bounding box center [945, 76] width 397 height 28
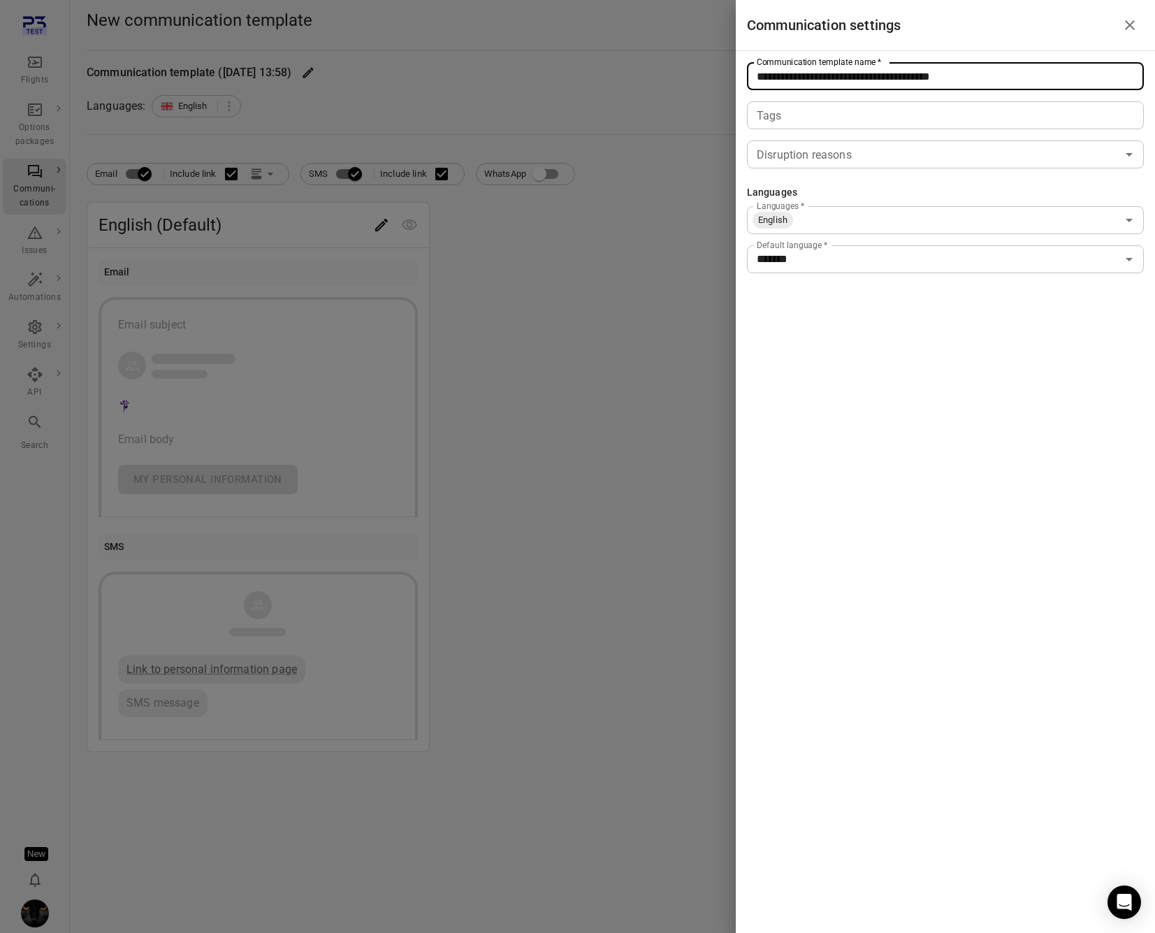
click at [862, 73] on input "**********" at bounding box center [945, 76] width 397 height 28
type input "**********"
click at [683, 266] on div at bounding box center [577, 466] width 1155 height 933
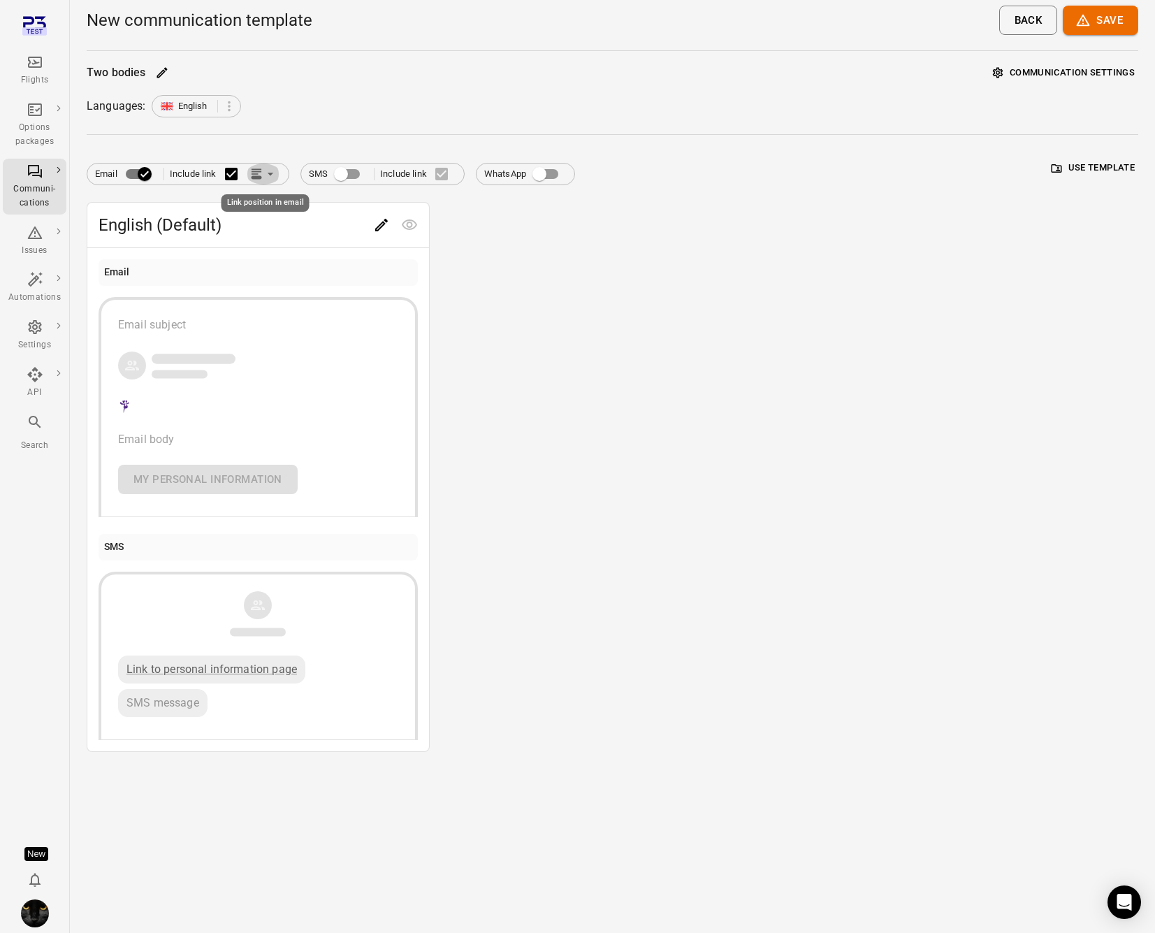
click at [261, 175] on icon "Link position in email" at bounding box center [256, 174] width 14 height 14
click at [307, 230] on li "Link within email body" at bounding box center [327, 227] width 161 height 25
click at [386, 226] on icon "Edit" at bounding box center [381, 225] width 17 height 17
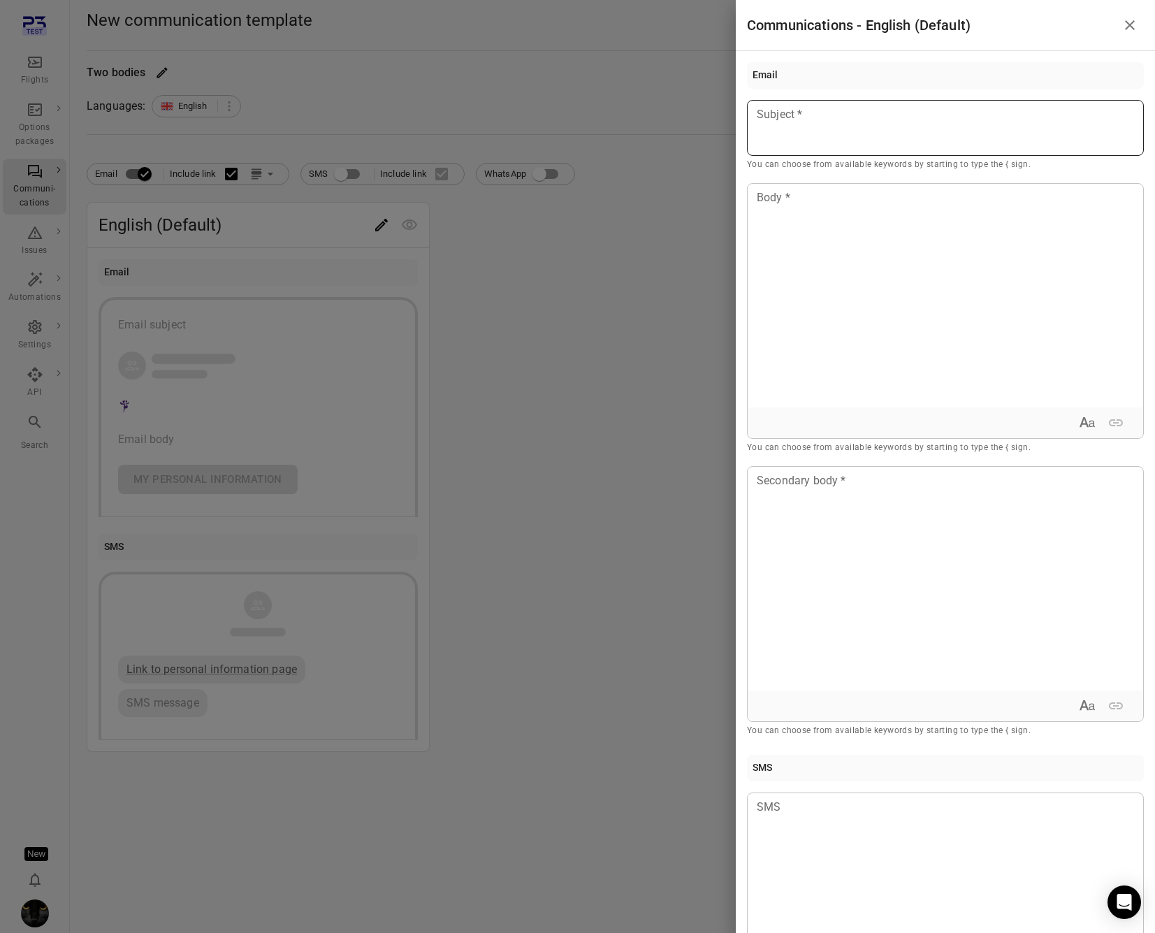
click at [783, 137] on div at bounding box center [945, 128] width 397 height 56
click at [905, 149] on li "Passenger first name Example: [PERSON_NAME]" at bounding box center [858, 160] width 175 height 39
click at [911, 273] on div at bounding box center [945, 296] width 395 height 224
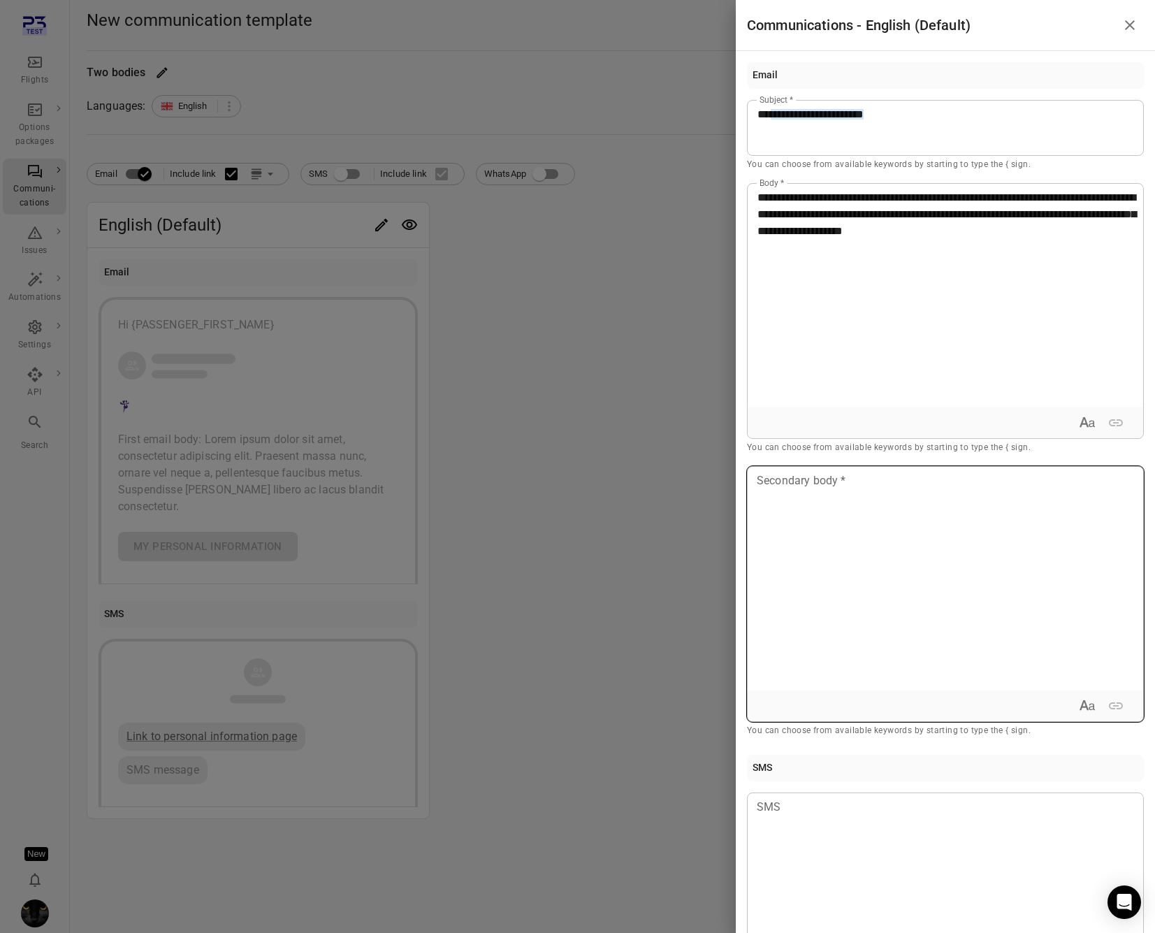
click at [852, 544] on div at bounding box center [945, 579] width 395 height 224
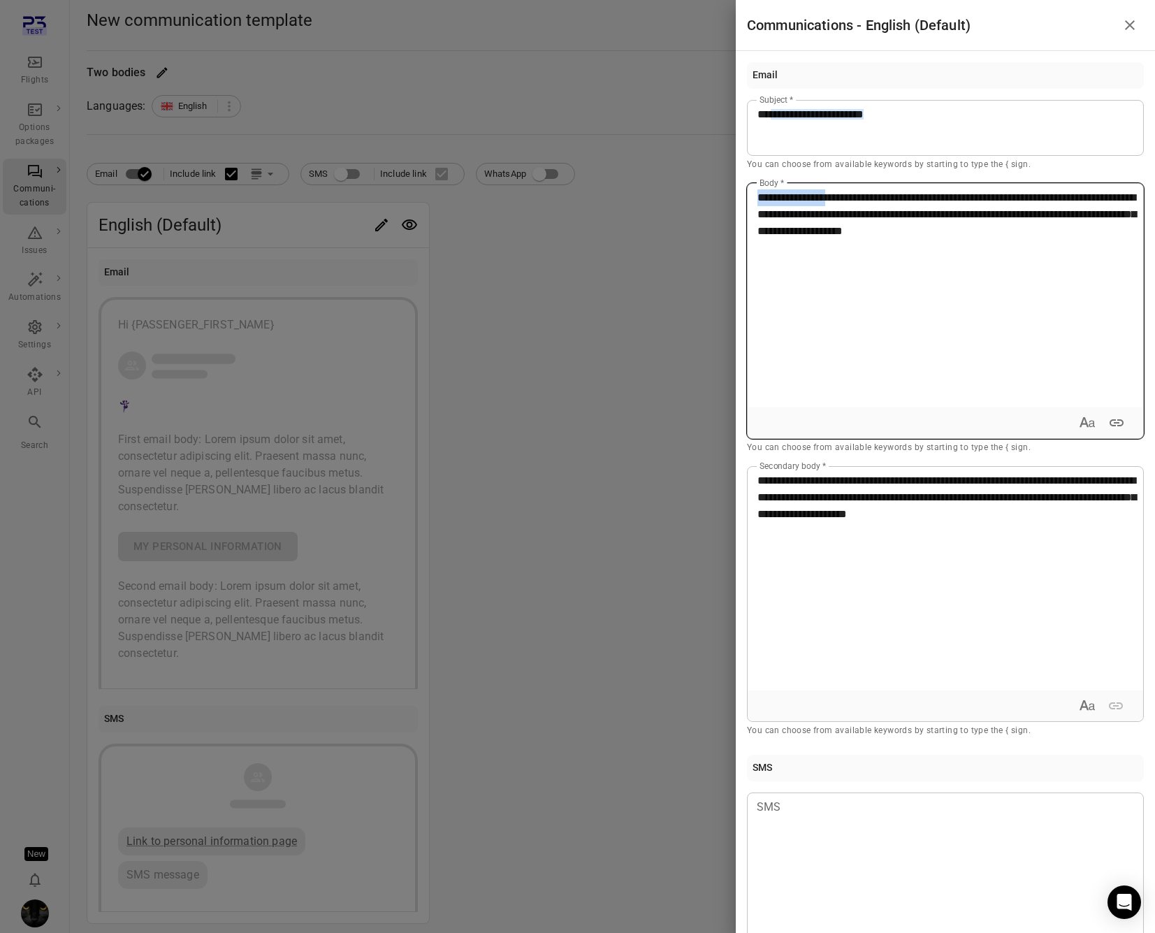
drag, startPoint x: 757, startPoint y: 202, endPoint x: 837, endPoint y: 203, distance: 80.4
click at [837, 203] on div "**********" at bounding box center [945, 296] width 395 height 224
click at [1089, 425] on icon "Expand text format" at bounding box center [1092, 423] width 6 height 7
click at [982, 420] on icon "Bold" at bounding box center [990, 422] width 17 height 17
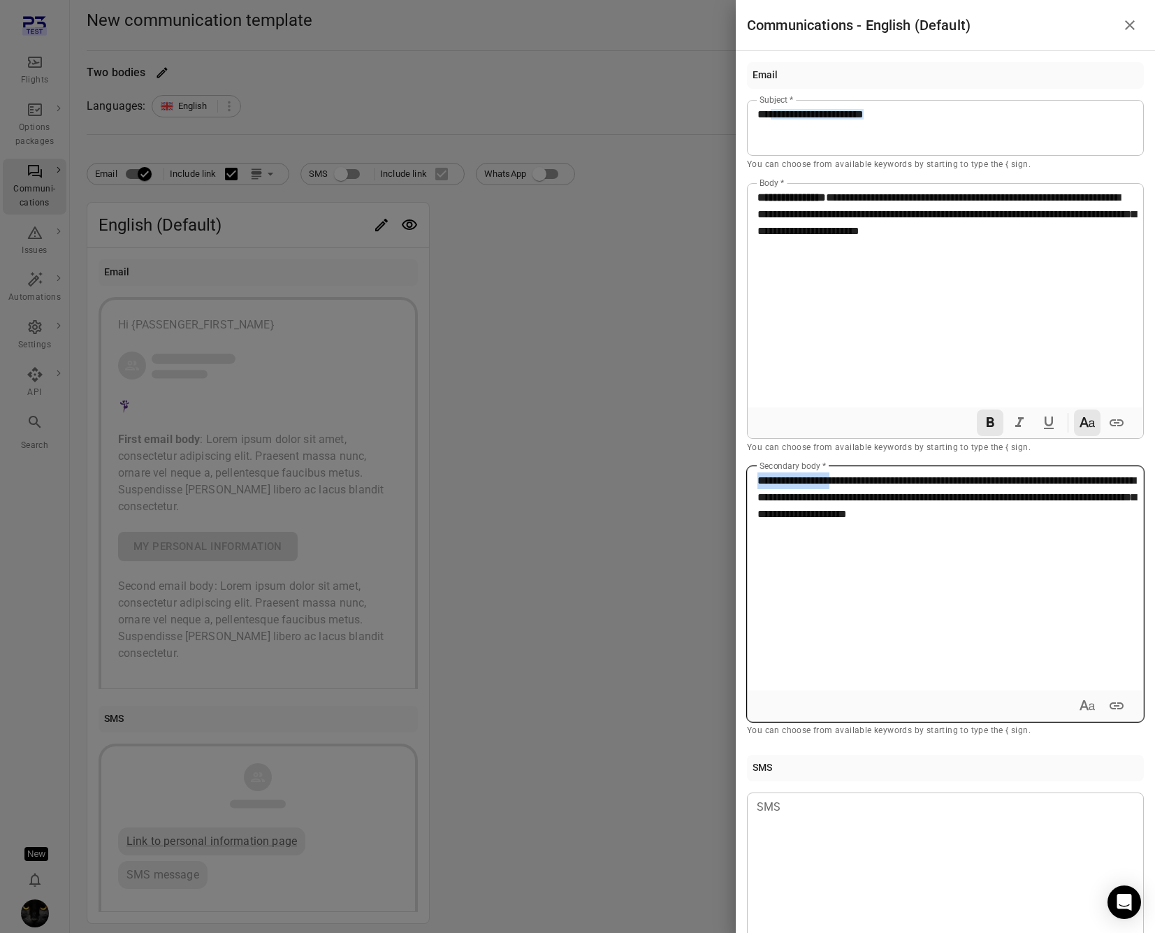
drag, startPoint x: 754, startPoint y: 479, endPoint x: 852, endPoint y: 482, distance: 98.6
click at [852, 482] on div "**********" at bounding box center [945, 579] width 395 height 224
click at [987, 423] on icon "Bold" at bounding box center [991, 422] width 8 height 10
click at [877, 476] on span "**********" at bounding box center [946, 497] width 379 height 44
drag, startPoint x: 757, startPoint y: 482, endPoint x: 852, endPoint y: 483, distance: 95.7
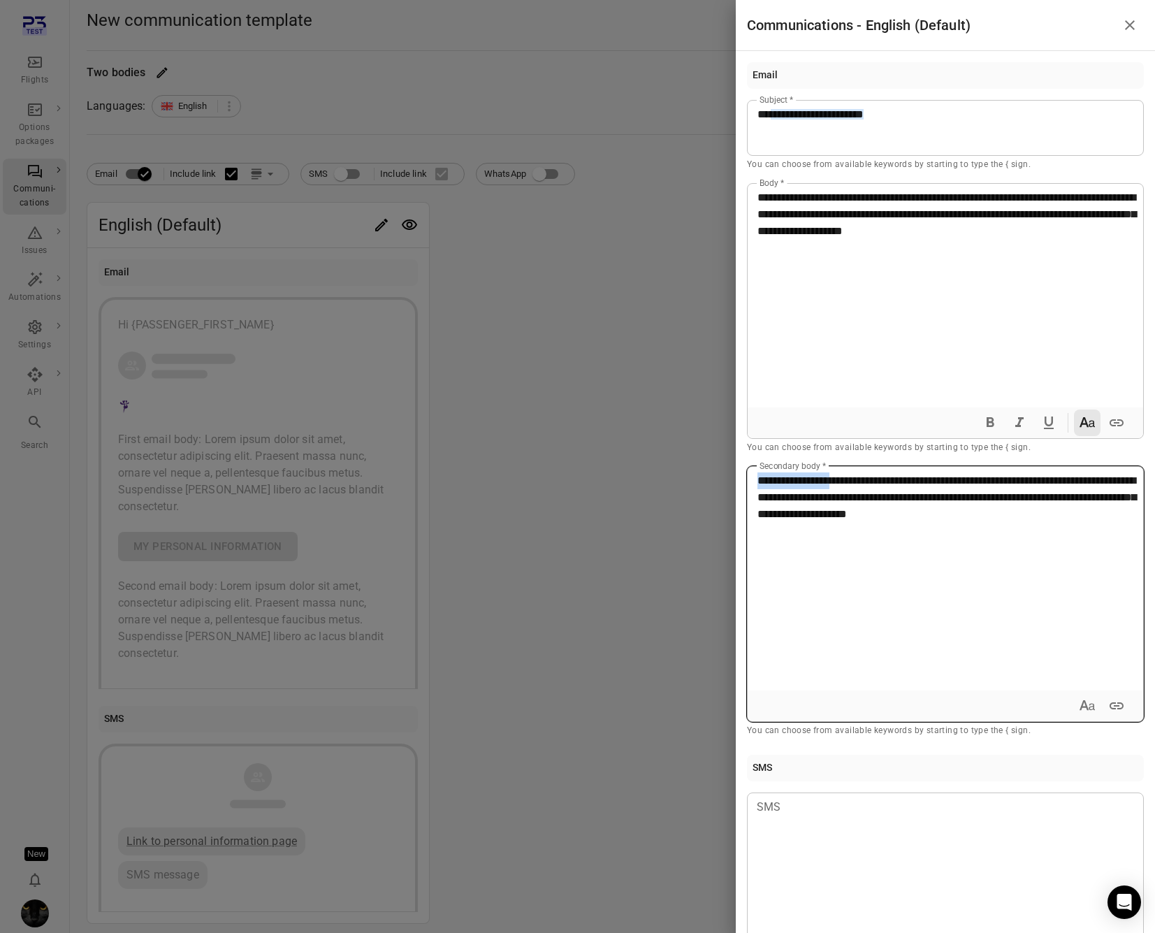
click at [852, 483] on div "**********" at bounding box center [945, 579] width 395 height 224
click at [1074, 695] on button "Expand text format" at bounding box center [1087, 705] width 27 height 27
click at [987, 706] on icon "Bold" at bounding box center [991, 705] width 8 height 10
click at [994, 514] on span "**********" at bounding box center [946, 497] width 379 height 44
click at [1094, 512] on p "**********" at bounding box center [945, 497] width 376 height 50
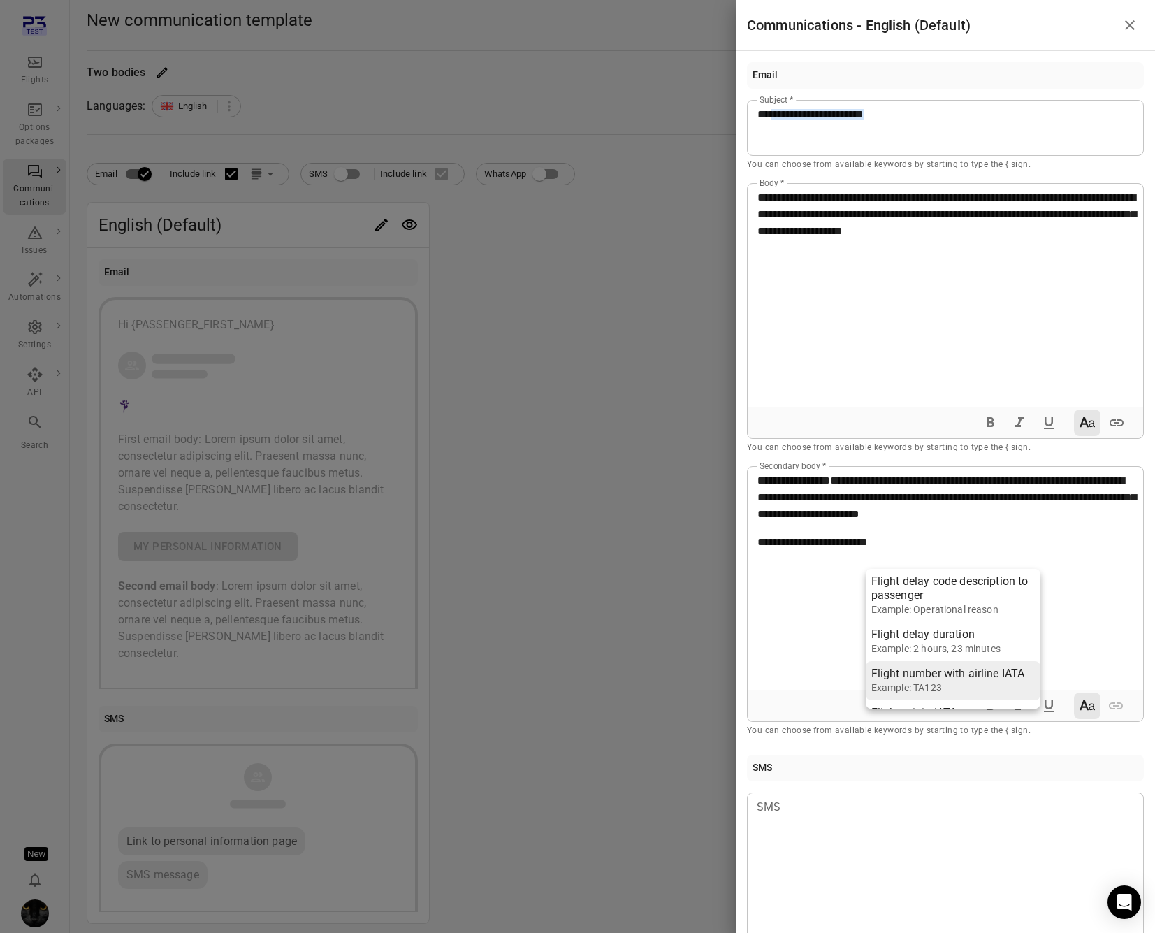
click at [1010, 682] on div "Example: TA123" at bounding box center [948, 688] width 154 height 14
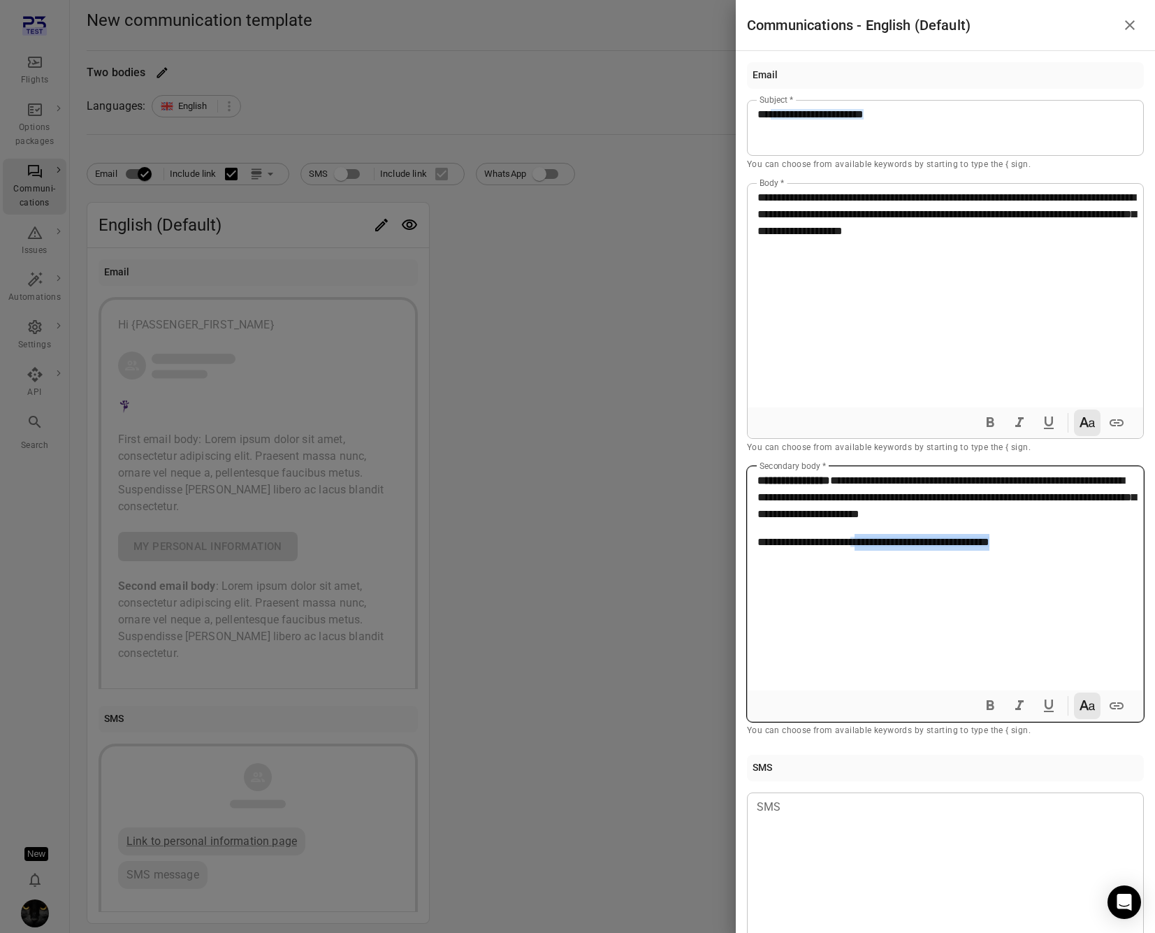
drag, startPoint x: 1082, startPoint y: 537, endPoint x: 877, endPoint y: 544, distance: 205.6
click at [868, 537] on p "**********" at bounding box center [945, 542] width 376 height 17
click at [1013, 709] on icon "Italic" at bounding box center [1019, 705] width 17 height 17
drag, startPoint x: 862, startPoint y: 542, endPoint x: 882, endPoint y: 583, distance: 46.9
click at [851, 543] on span "**********" at bounding box center [804, 542] width 94 height 10
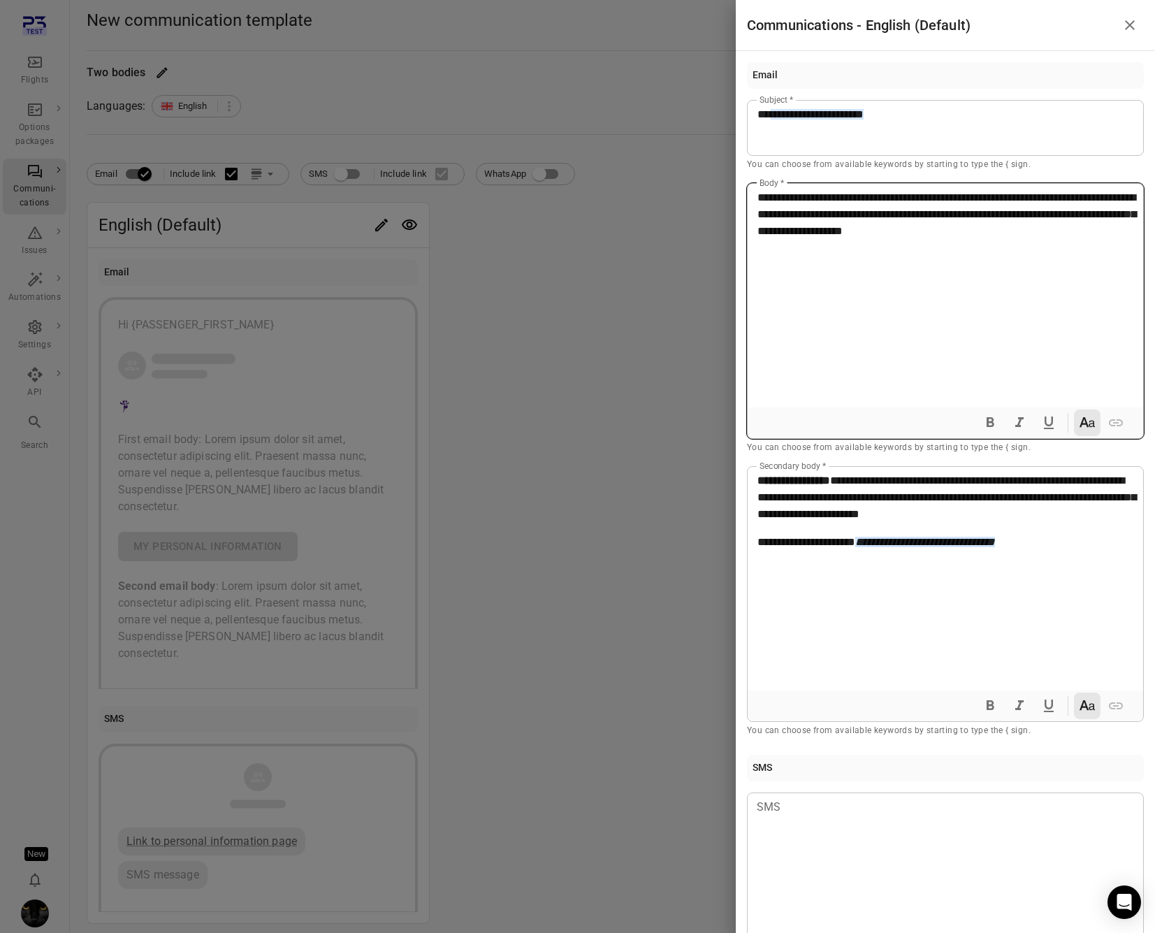
click at [808, 256] on div "**********" at bounding box center [945, 296] width 395 height 224
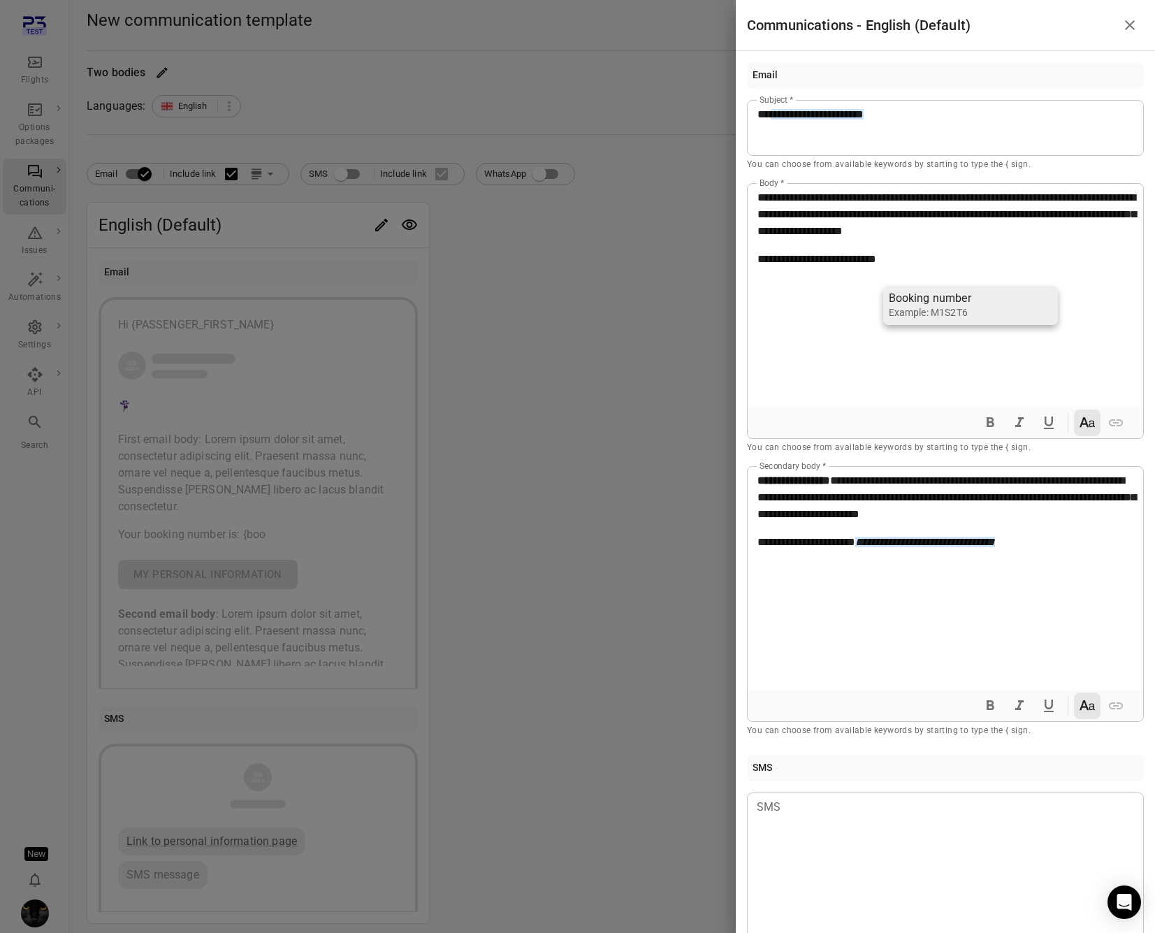
click at [965, 289] on li "Booking number Example: M1S2T6" at bounding box center [970, 305] width 175 height 39
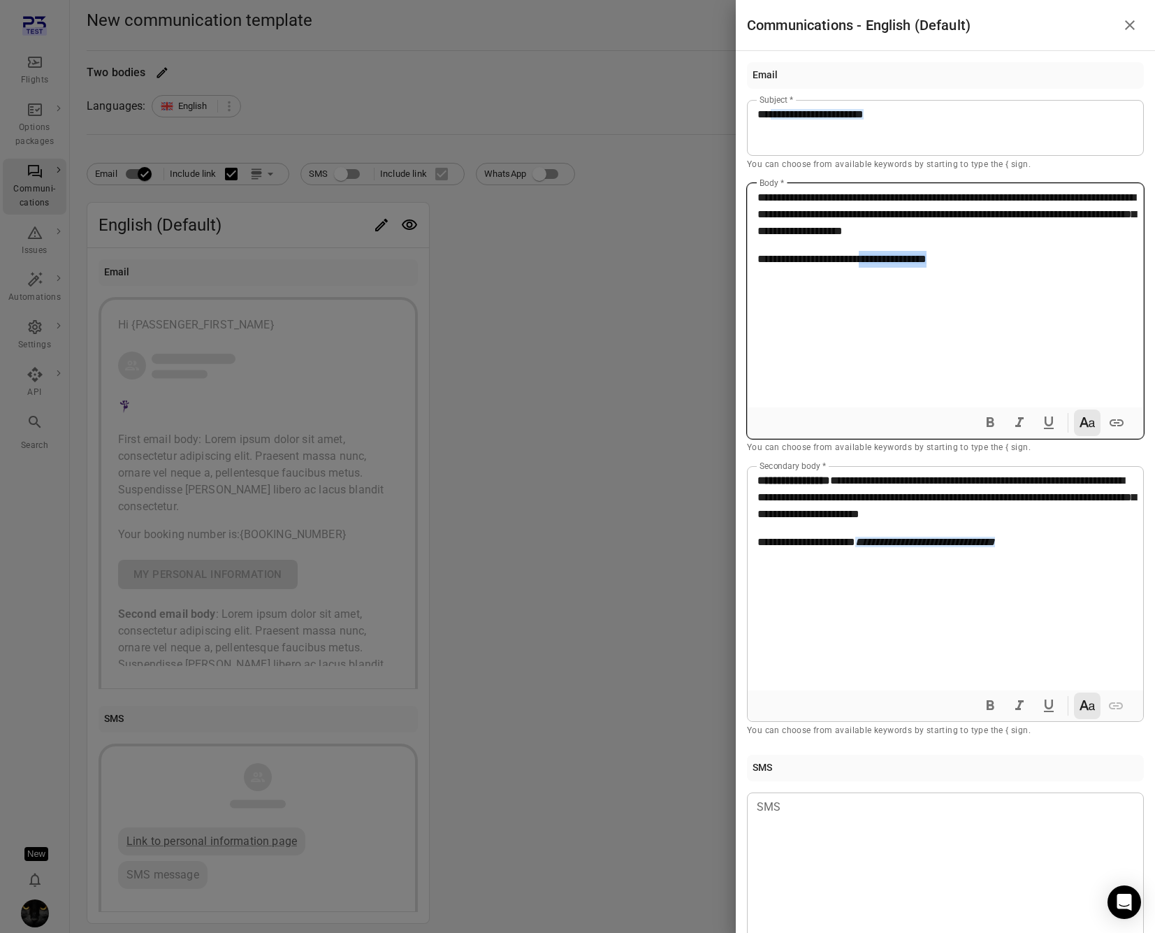
drag, startPoint x: 1007, startPoint y: 262, endPoint x: 882, endPoint y: 257, distance: 125.2
click at [882, 257] on p "**********" at bounding box center [945, 259] width 376 height 17
click at [1015, 417] on icon "Italic" at bounding box center [1019, 422] width 8 height 10
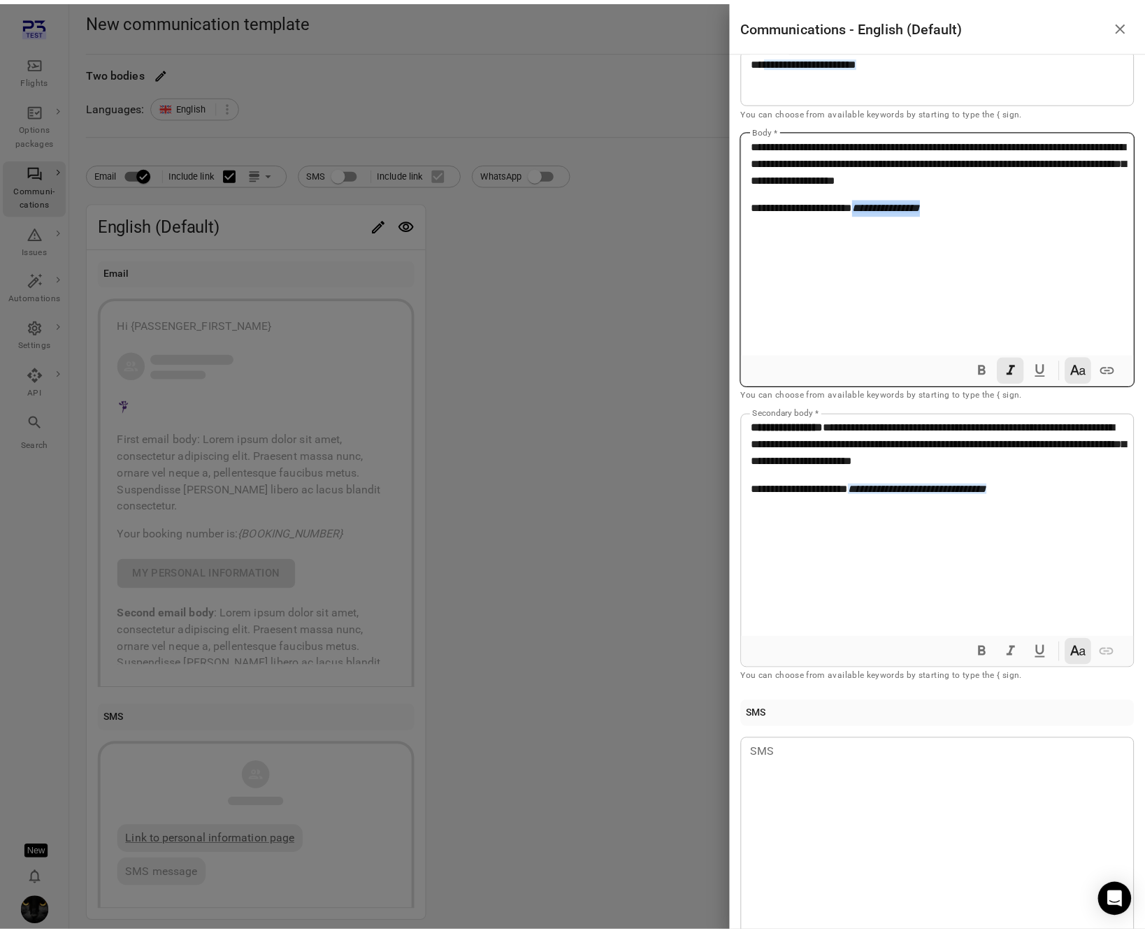
scroll to position [110, 0]
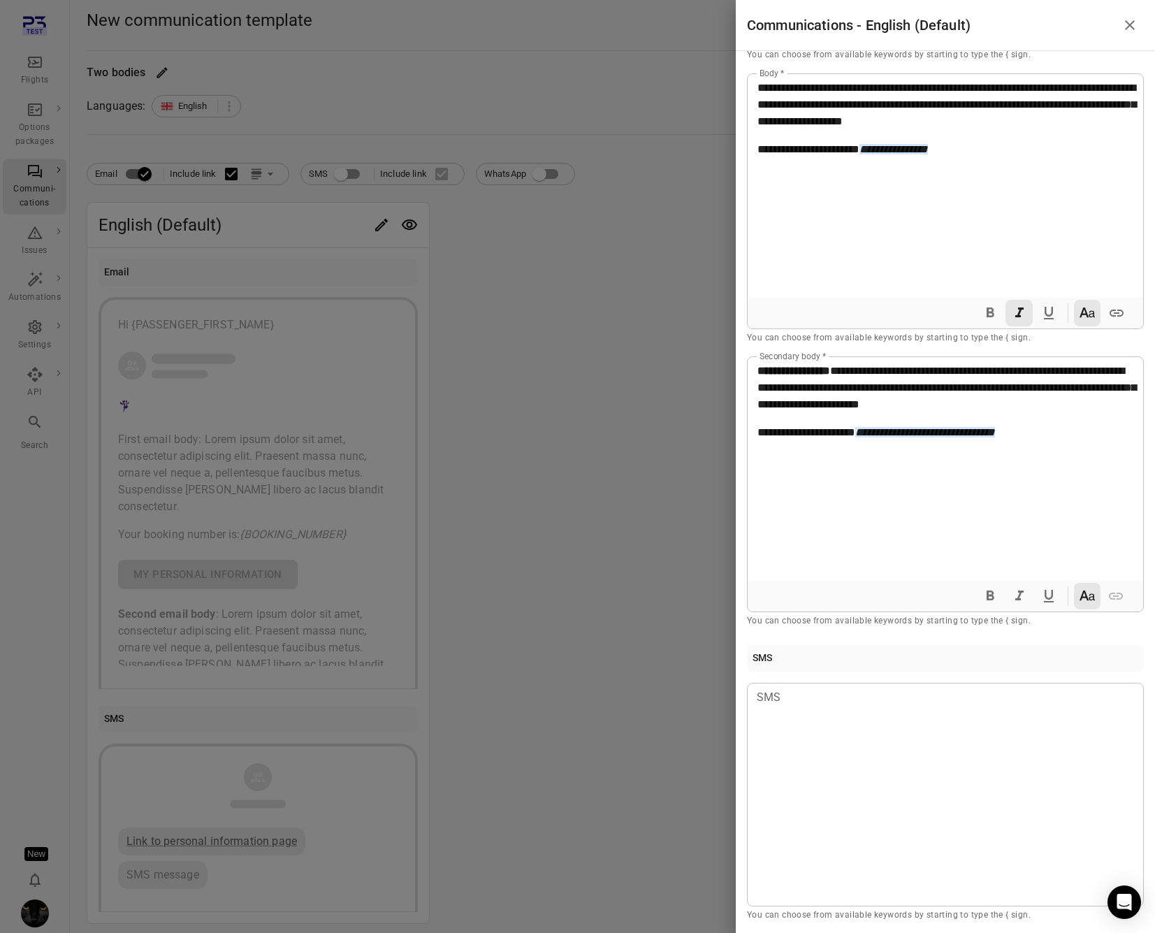
click at [558, 484] on div at bounding box center [577, 466] width 1155 height 933
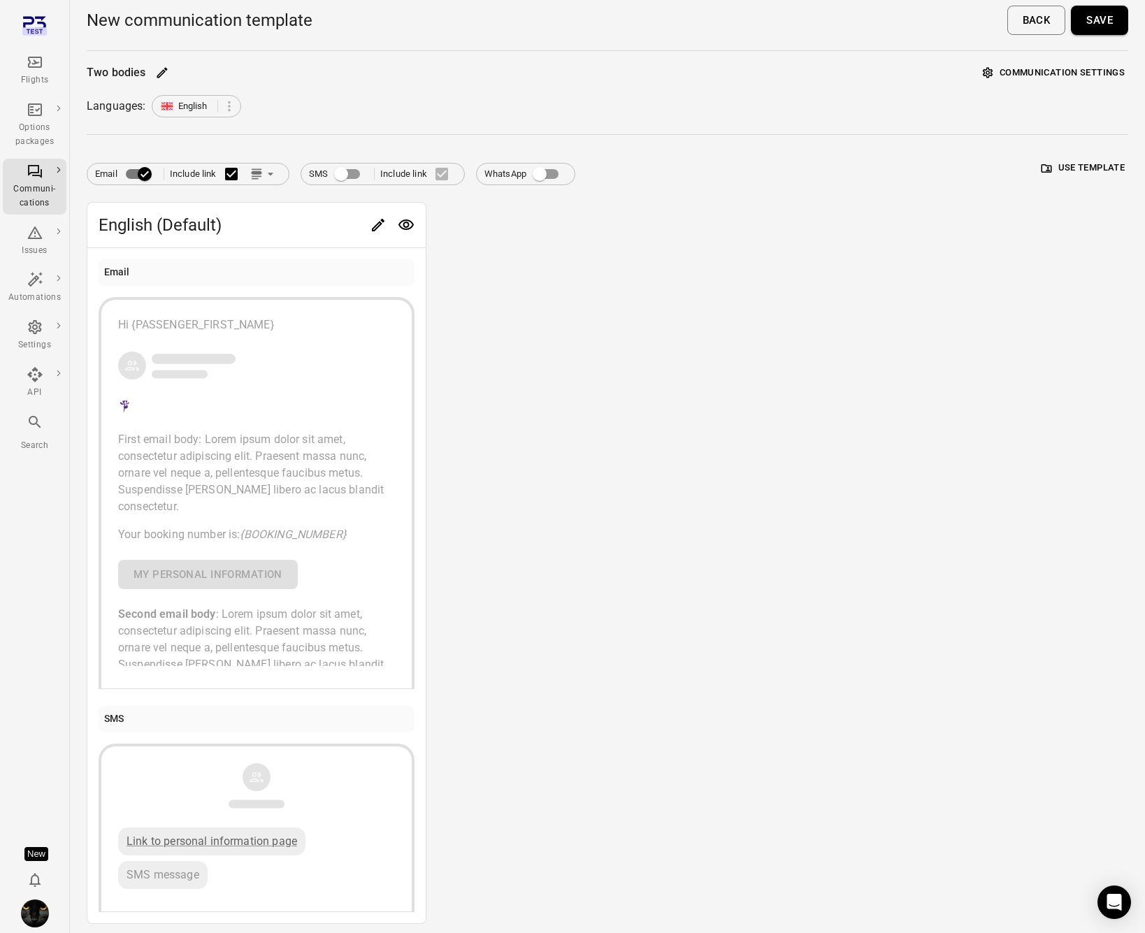
click at [1098, 21] on button "Save" at bounding box center [1098, 20] width 57 height 29
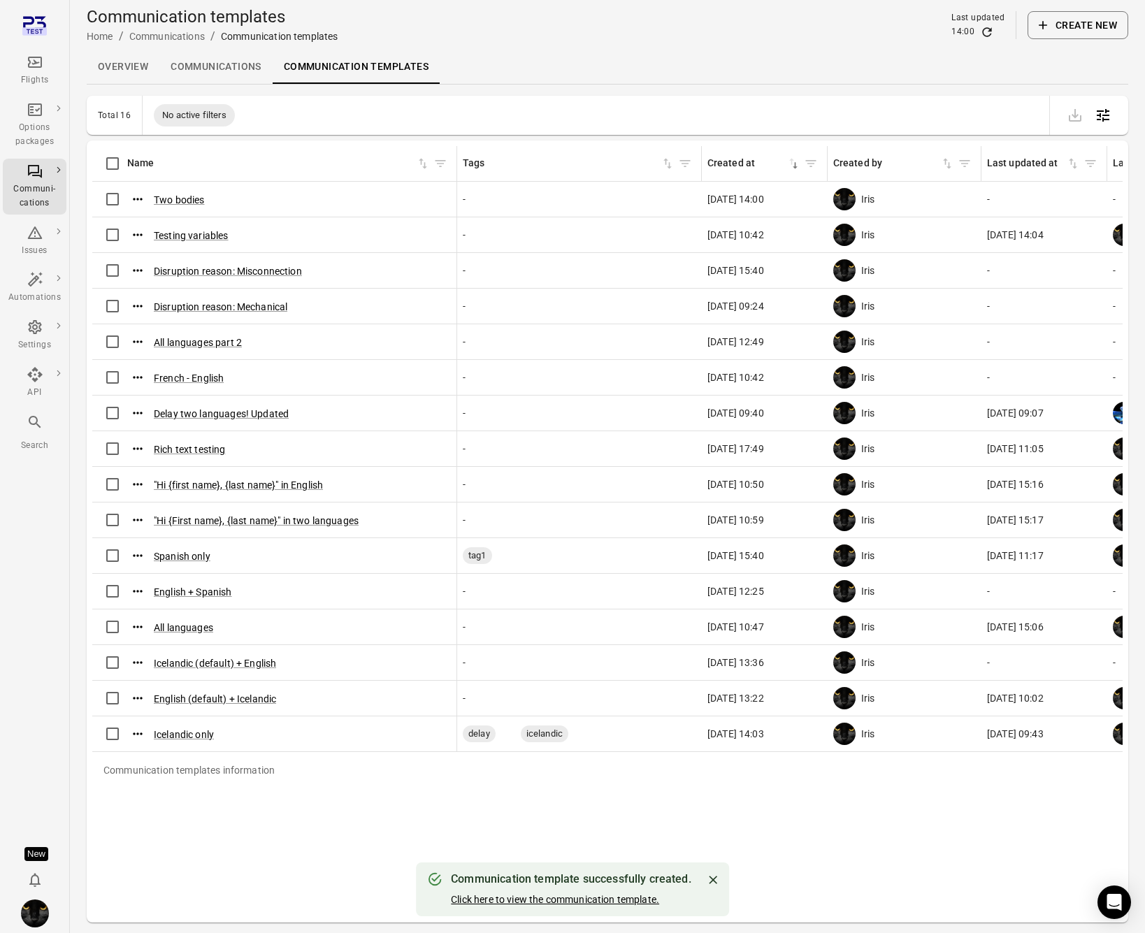
click at [578, 901] on button "Click here to view the communication template." at bounding box center [555, 899] width 208 height 14
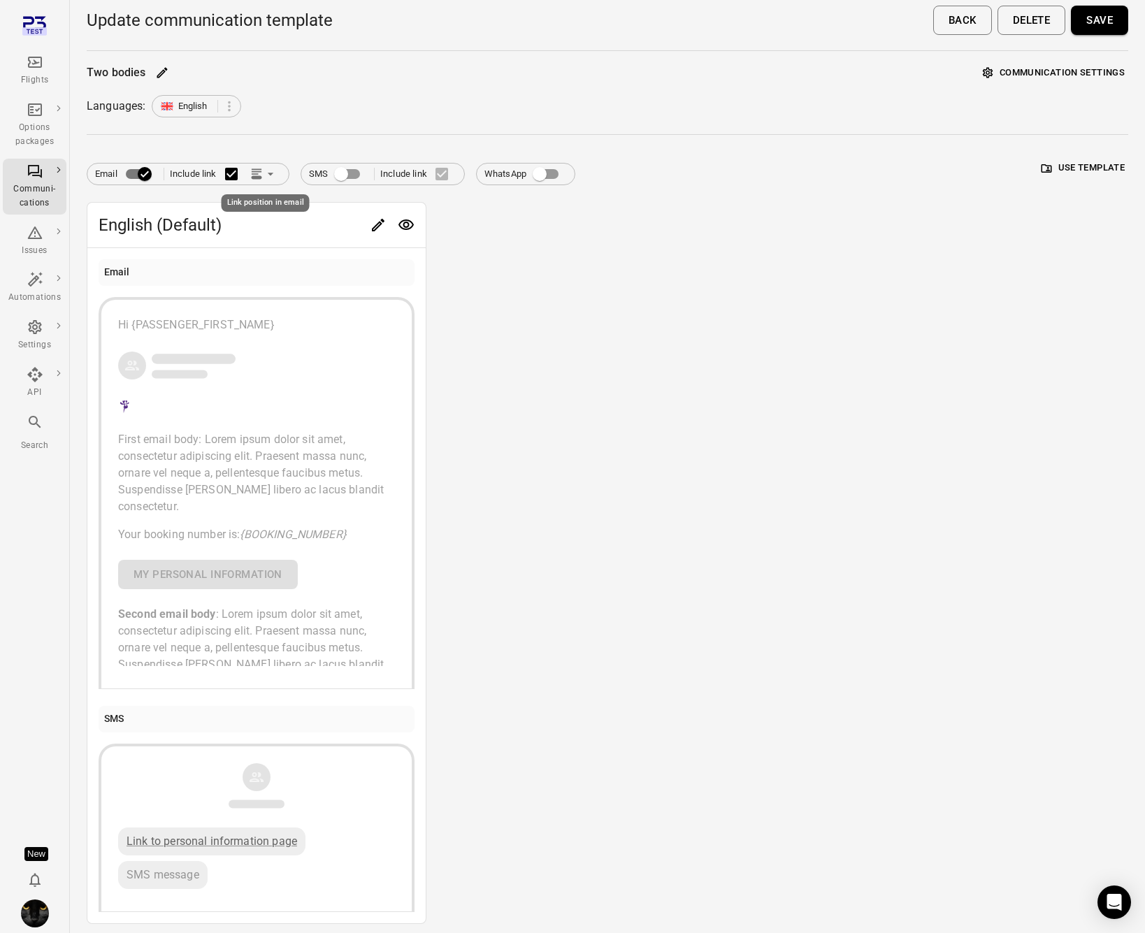
click at [263, 175] on icon "Link position in email" at bounding box center [256, 174] width 14 height 14
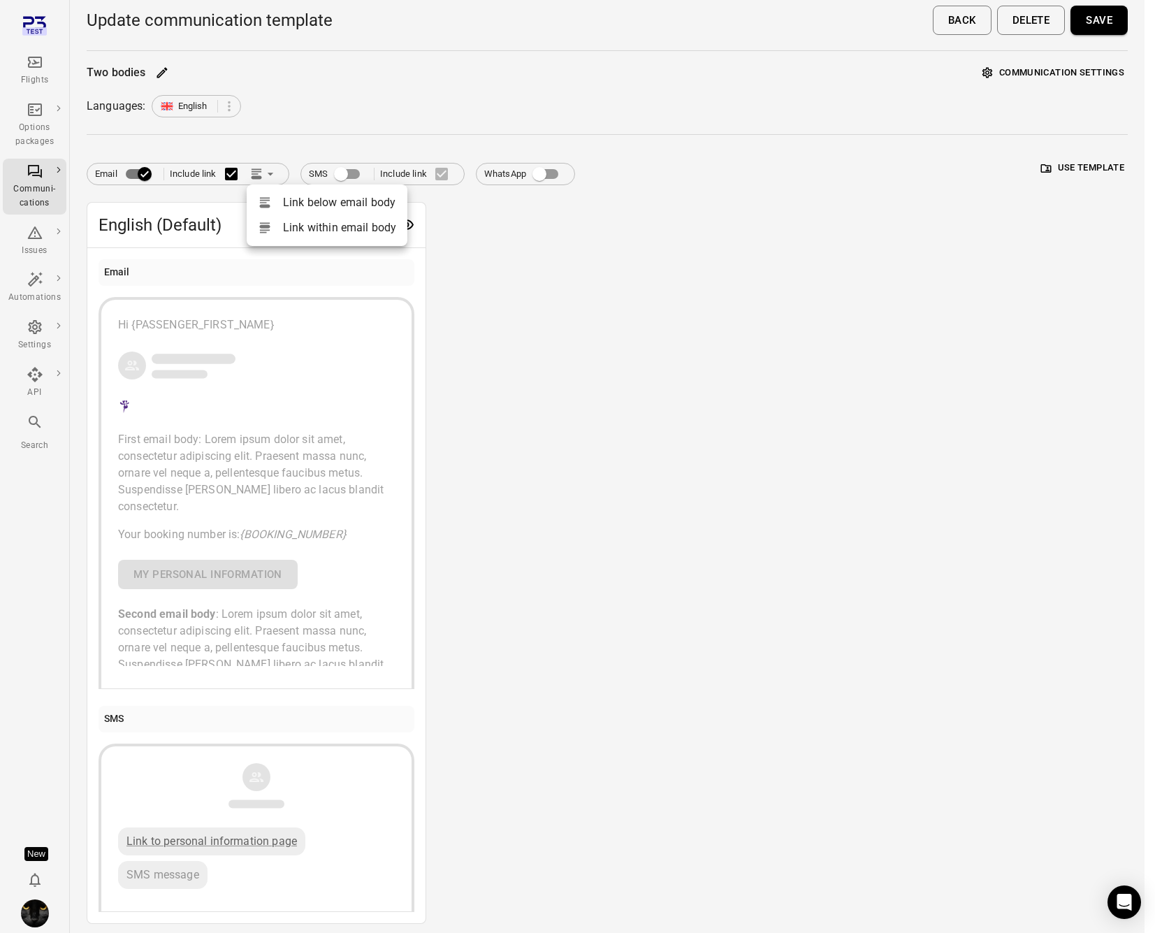
click at [709, 263] on div at bounding box center [577, 466] width 1155 height 933
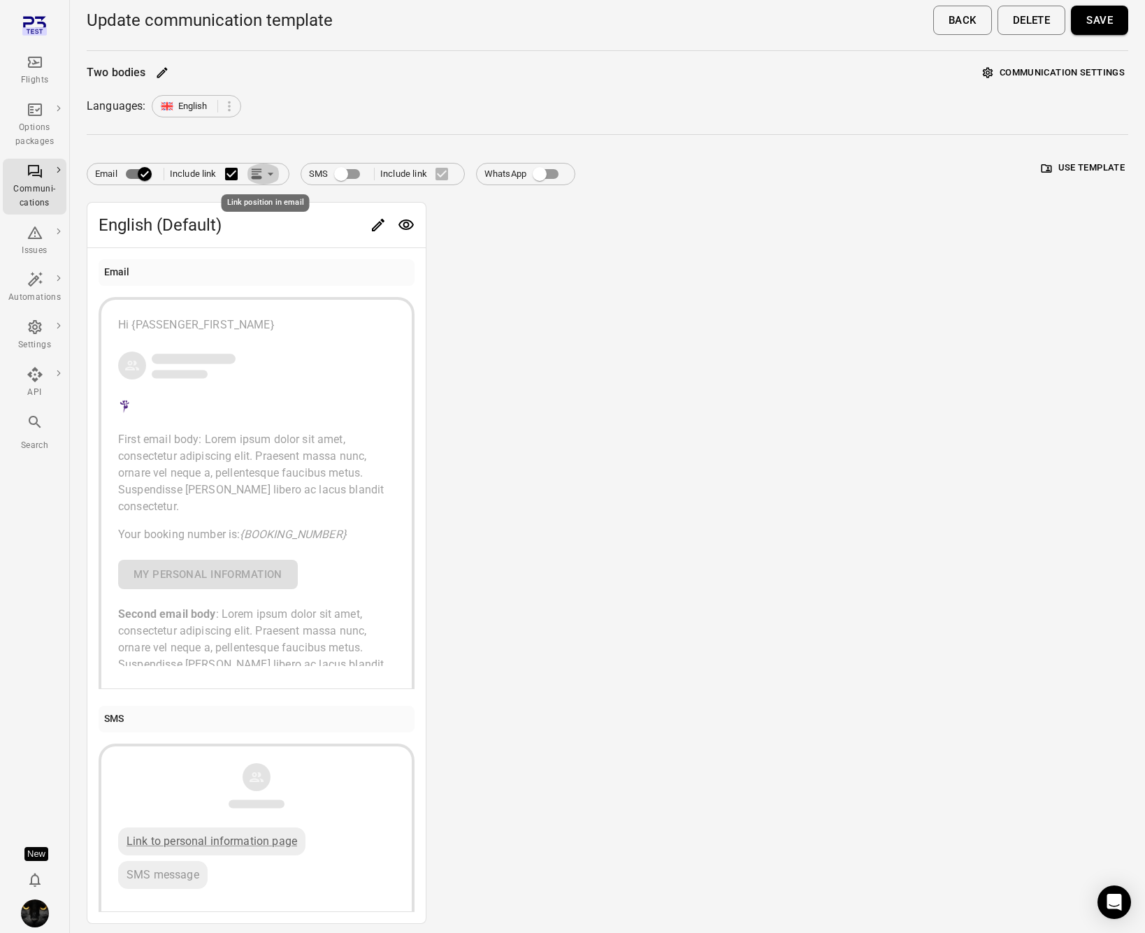
click at [259, 172] on icon "Link position in email" at bounding box center [256, 169] width 10 height 3
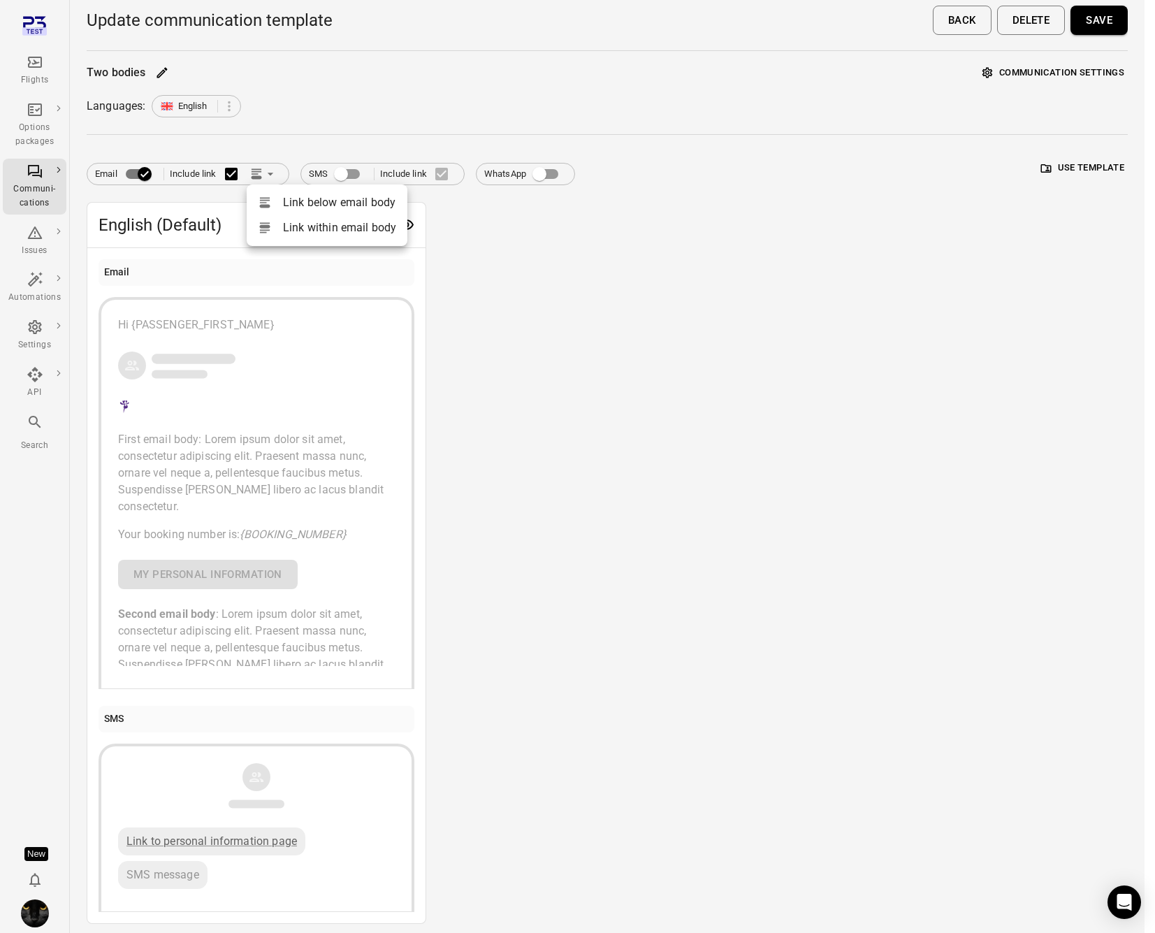
click at [699, 351] on div at bounding box center [577, 466] width 1155 height 933
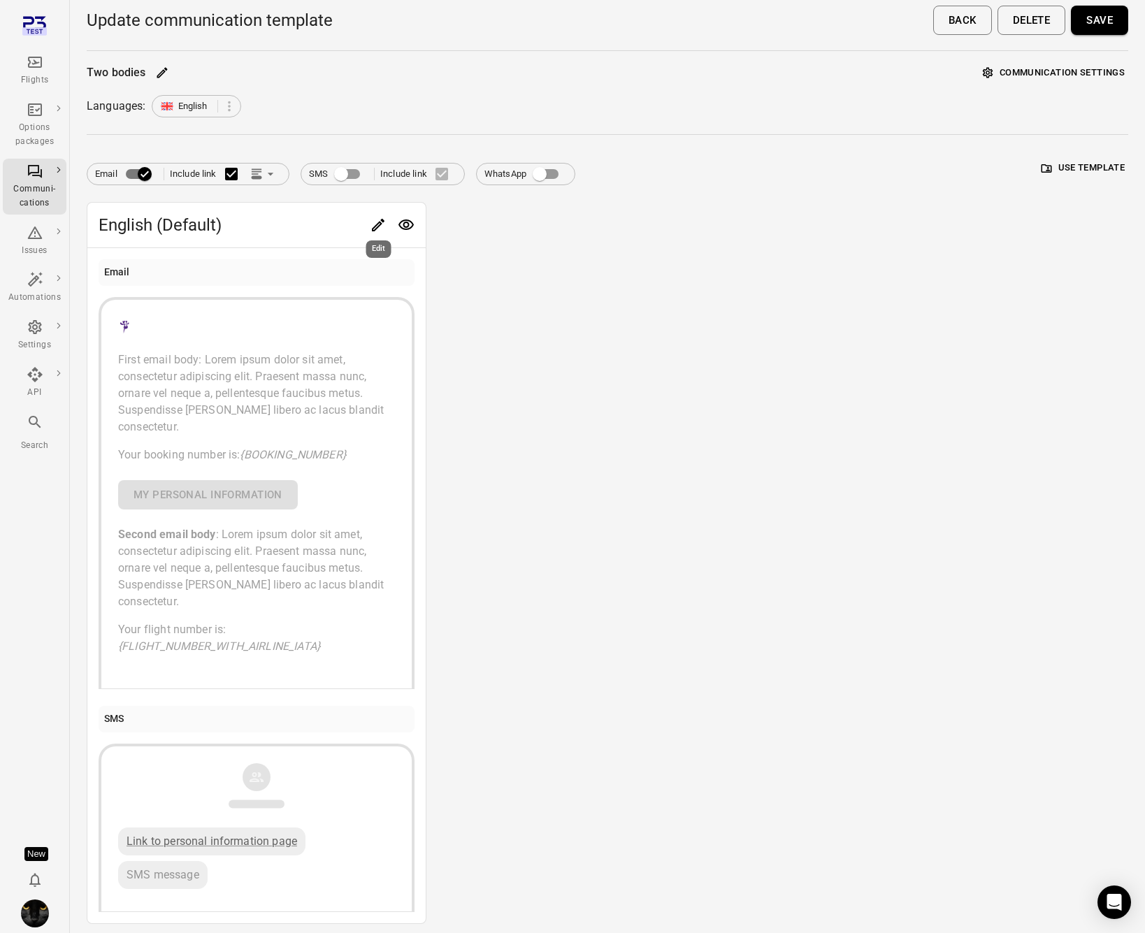
click at [378, 224] on icon "Edit" at bounding box center [378, 225] width 17 height 17
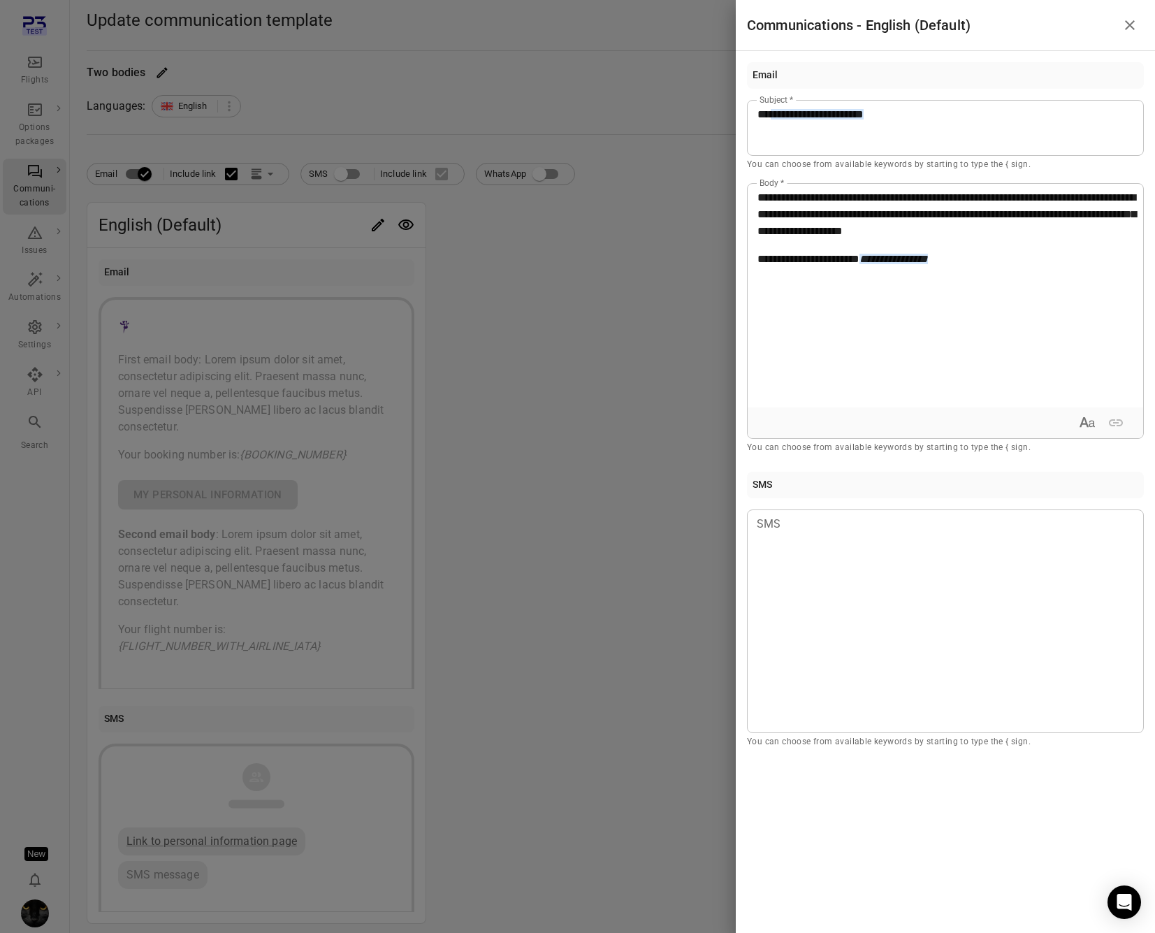
click at [617, 354] on div at bounding box center [577, 466] width 1155 height 933
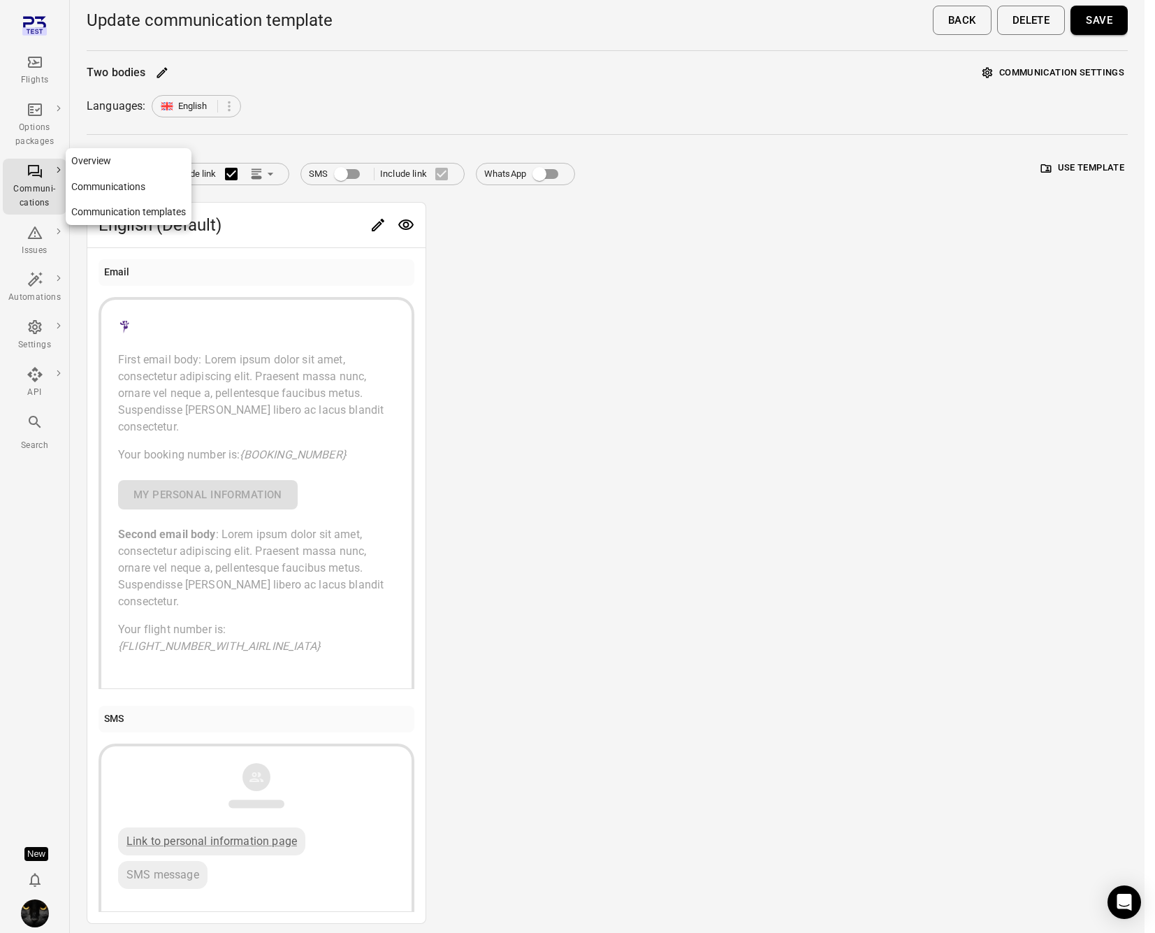
click at [43, 177] on div "Communi-cations" at bounding box center [34, 187] width 52 height 48
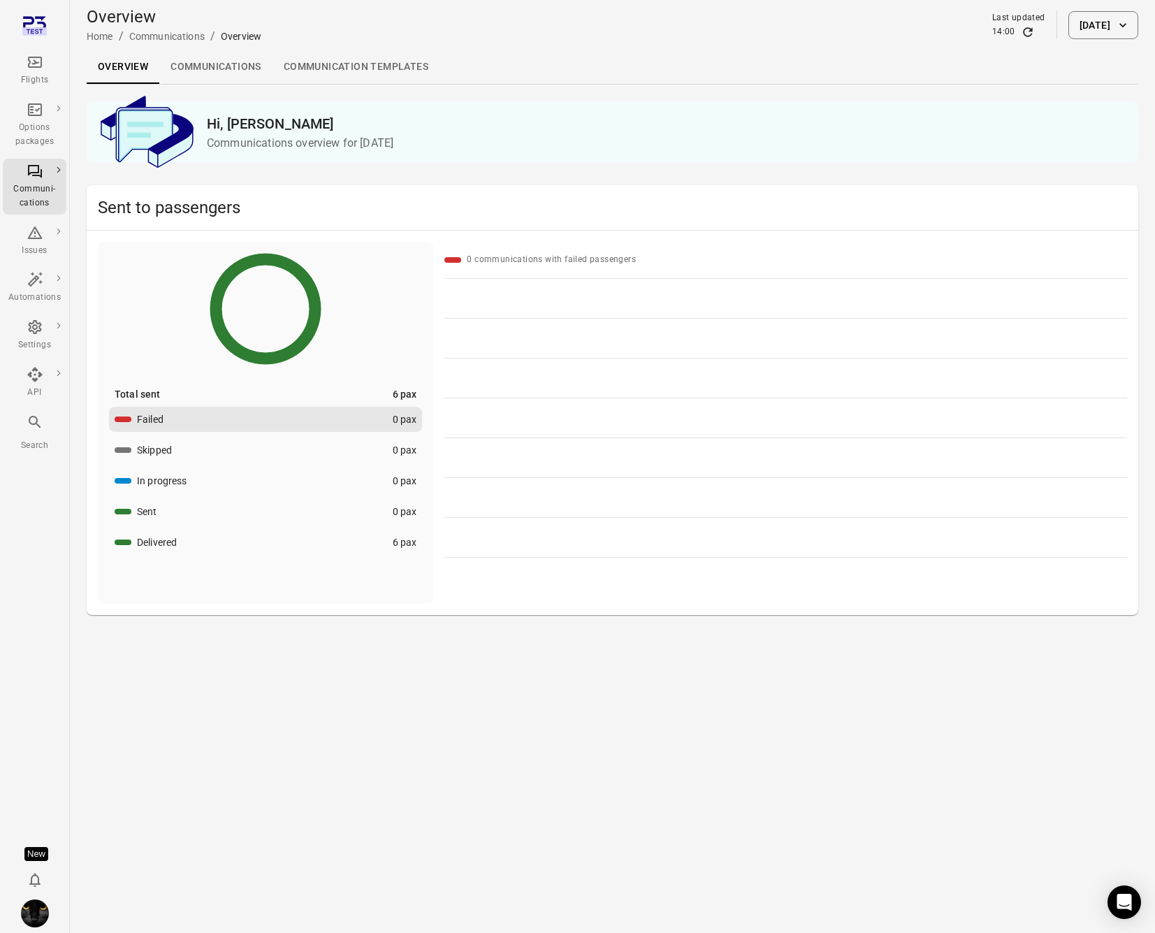
click at [35, 70] on icon "Main navigation" at bounding box center [35, 62] width 17 height 17
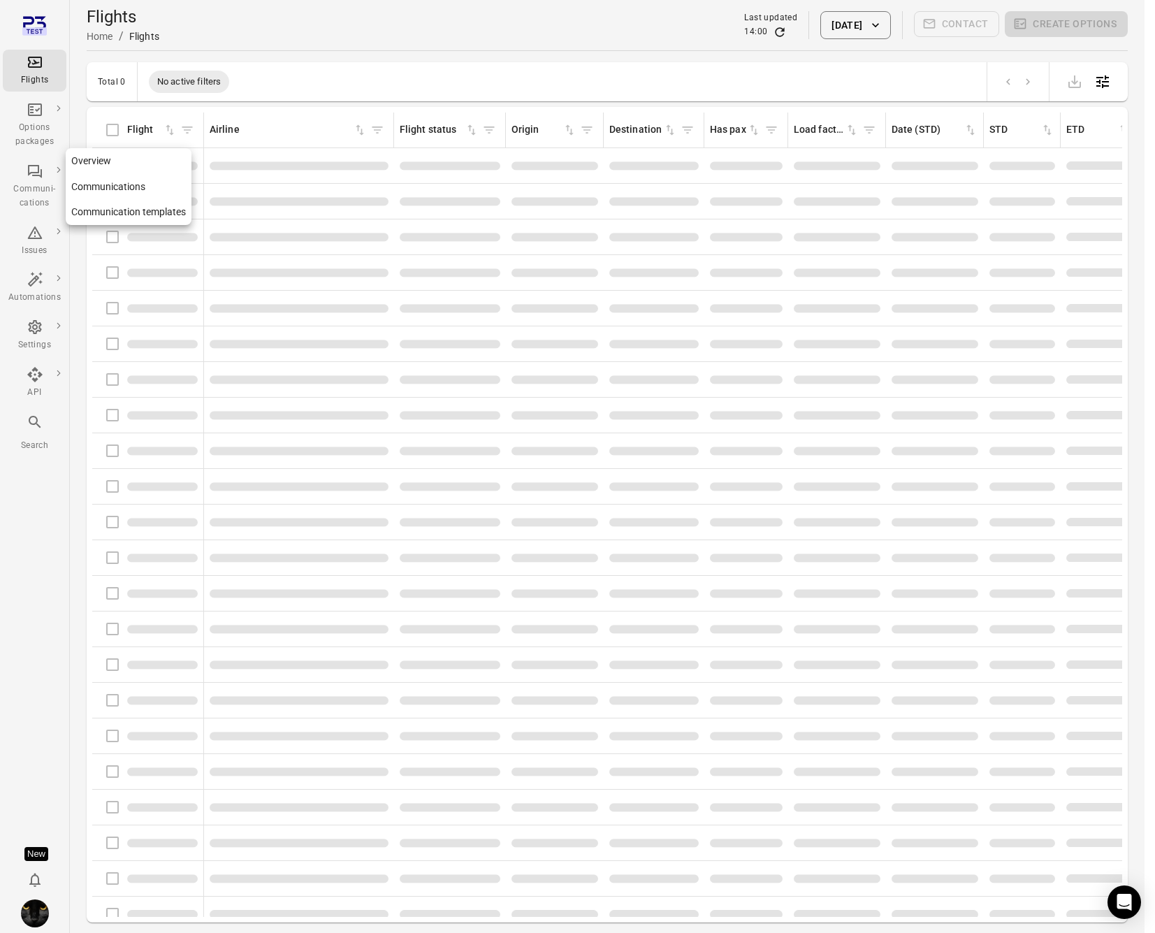
click at [43, 183] on div "Communi-cations" at bounding box center [34, 196] width 52 height 28
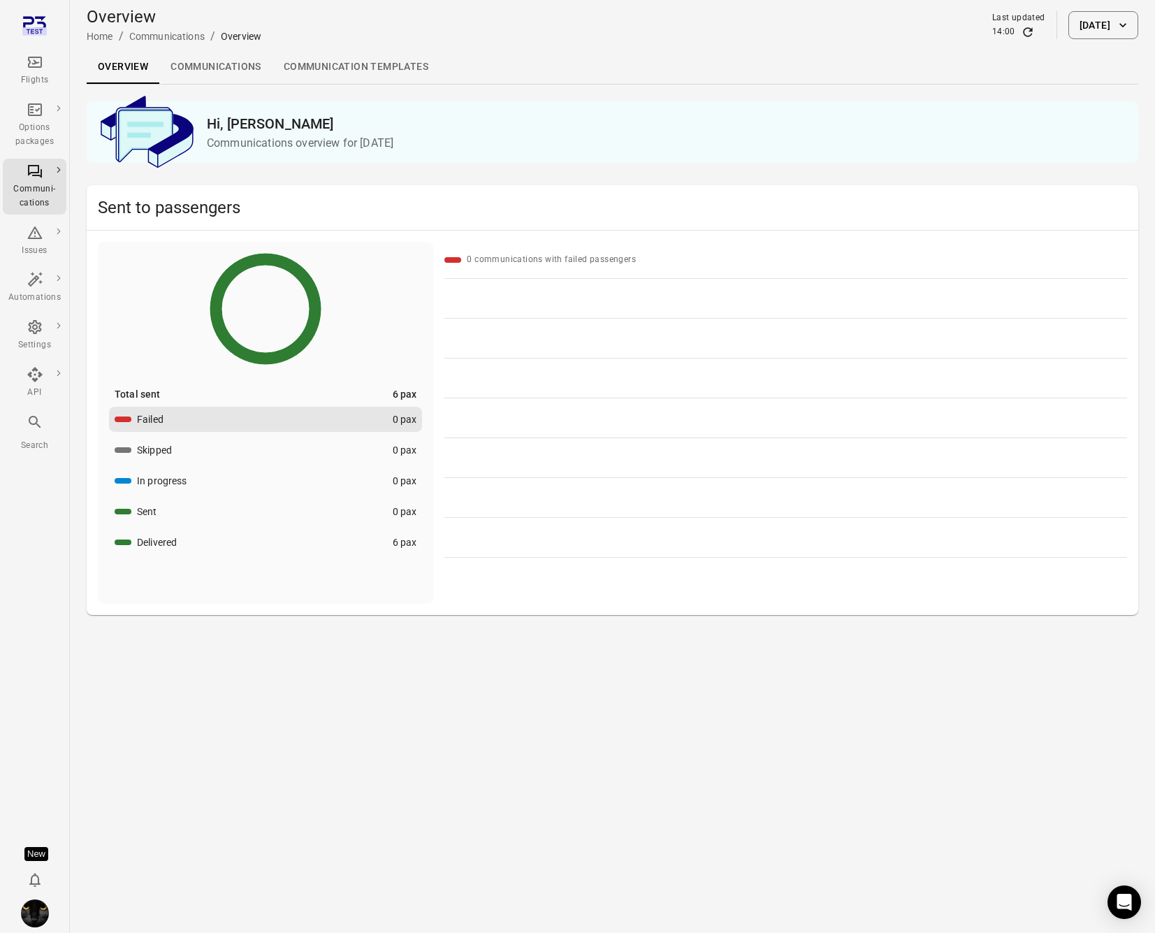
click at [482, 117] on h2 "Hi, Iris" at bounding box center [667, 123] width 920 height 22
click at [442, 813] on main "Overview Home / Communications / Overview Last updated 14:00 2 Sep 2025 Overvie…" at bounding box center [612, 466] width 1085 height 933
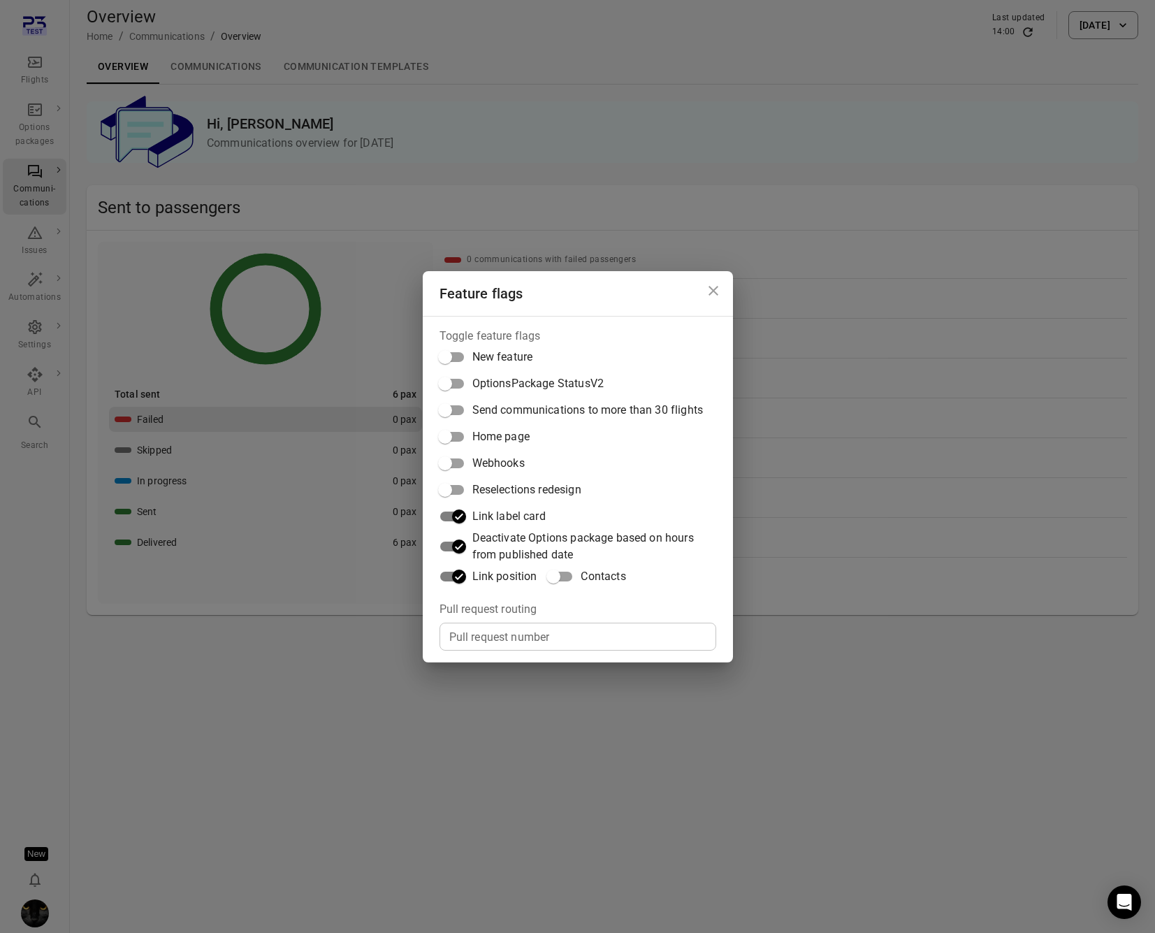
click at [471, 755] on div "Feature flags Toggle feature flags New feature OptionsPackage StatusV2 Send com…" at bounding box center [577, 466] width 1155 height 933
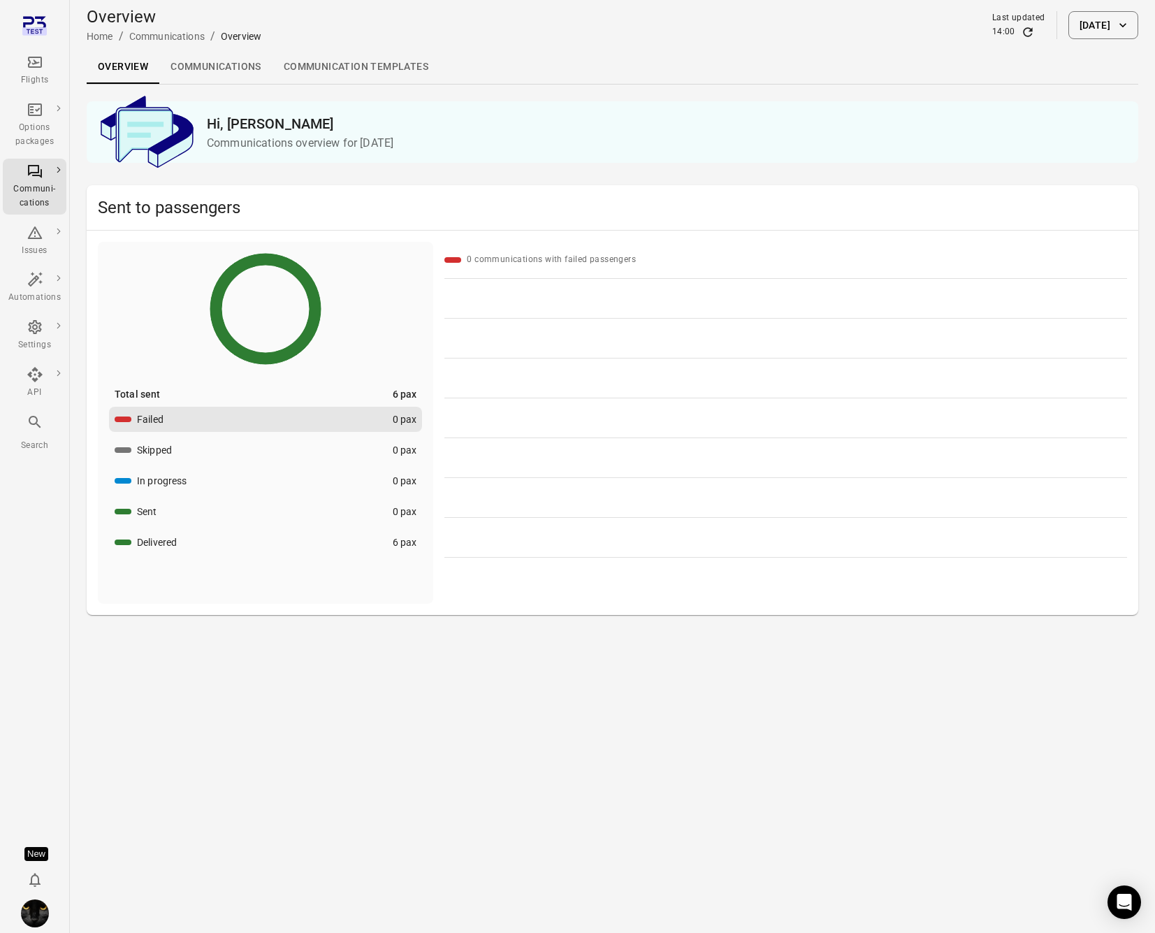
click at [212, 68] on link "Communications" at bounding box center [215, 67] width 113 height 34
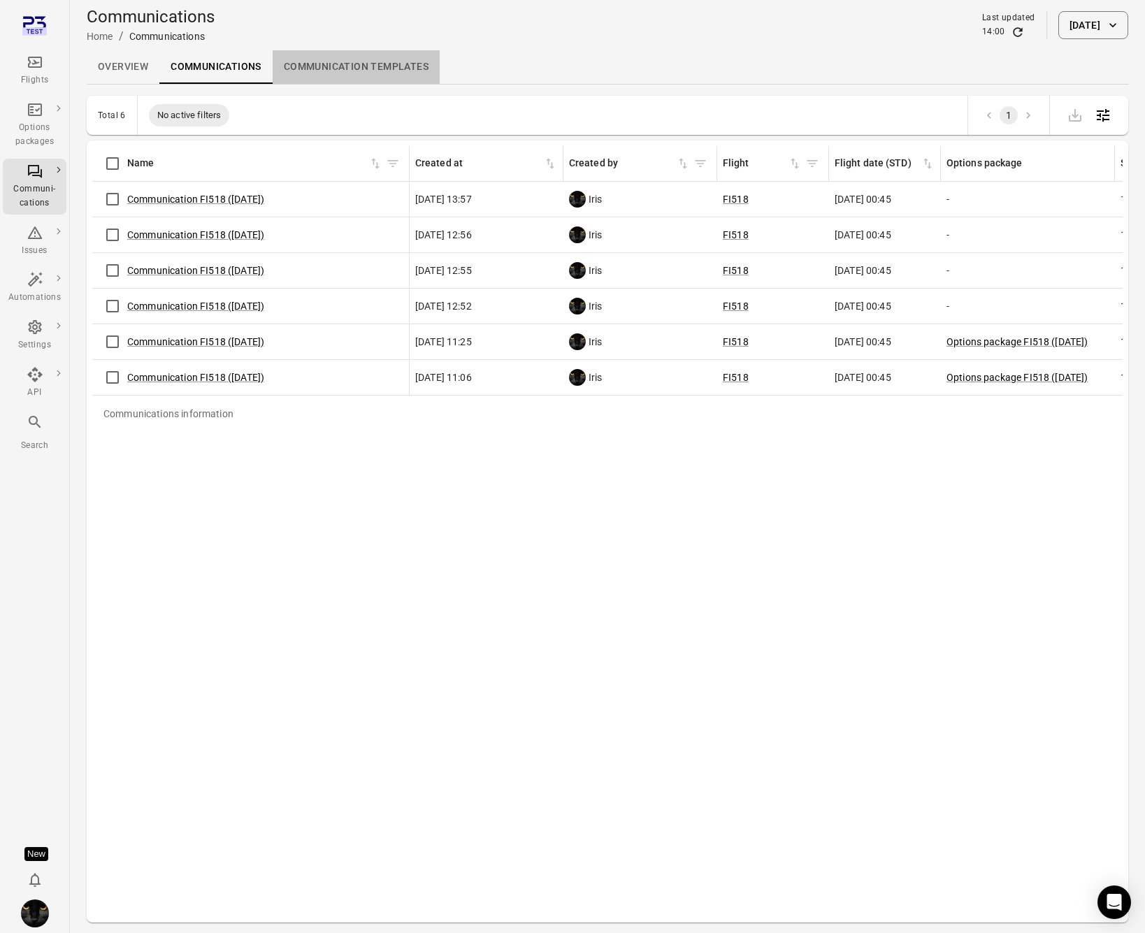
click at [324, 53] on link "Communication templates" at bounding box center [356, 67] width 167 height 34
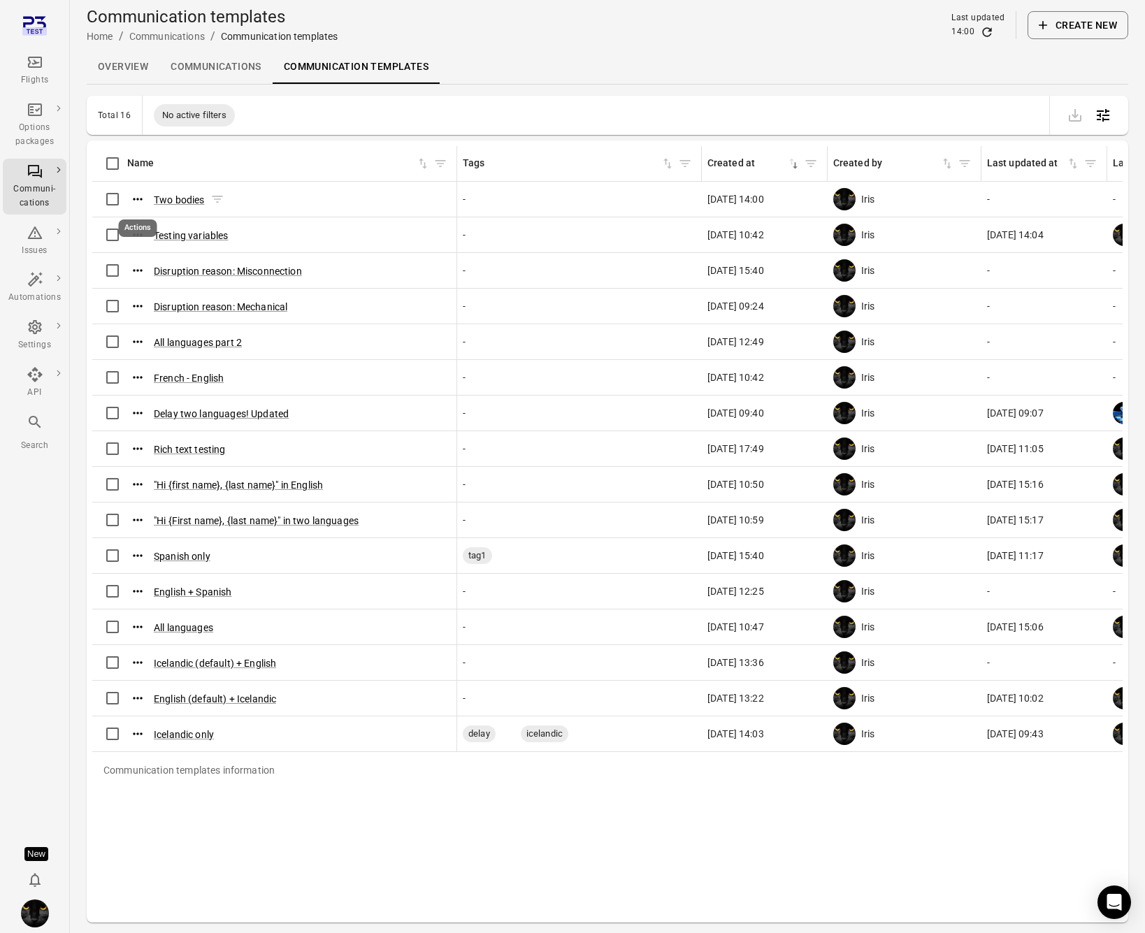
click at [143, 196] on icon "Actions" at bounding box center [138, 199] width 14 height 14
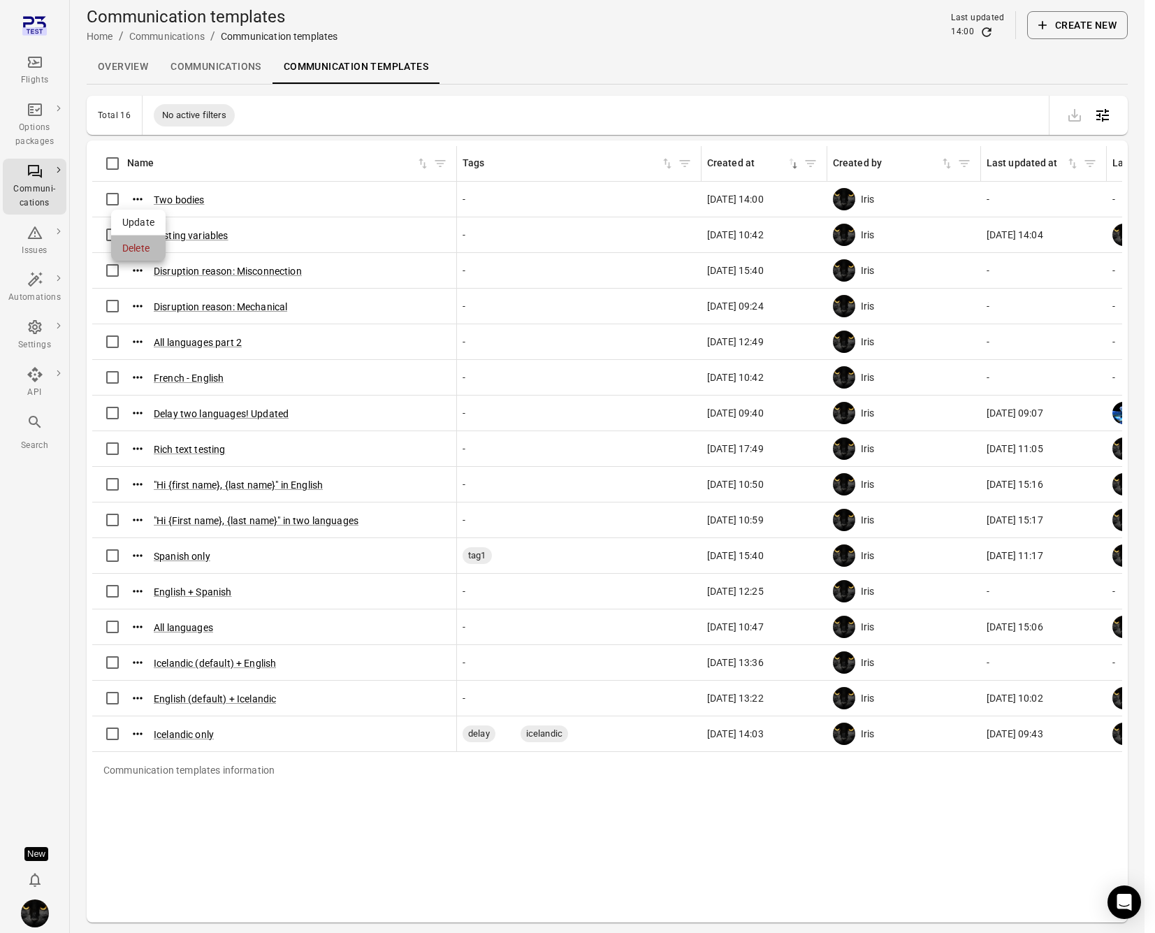
click at [150, 248] on span "Delete" at bounding box center [138, 248] width 32 height 14
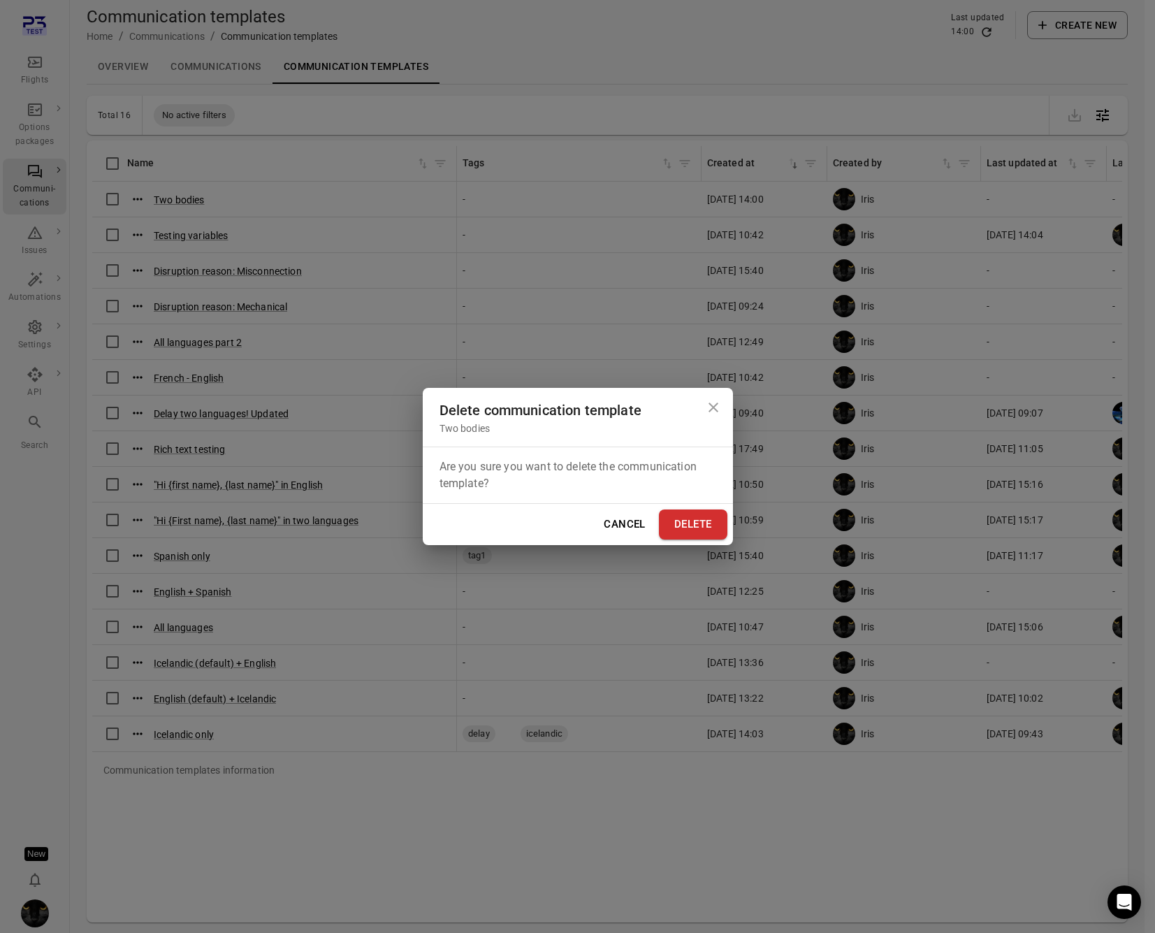
drag, startPoint x: 698, startPoint y: 531, endPoint x: 744, endPoint y: 505, distance: 52.9
click at [699, 531] on button "Delete" at bounding box center [693, 523] width 68 height 29
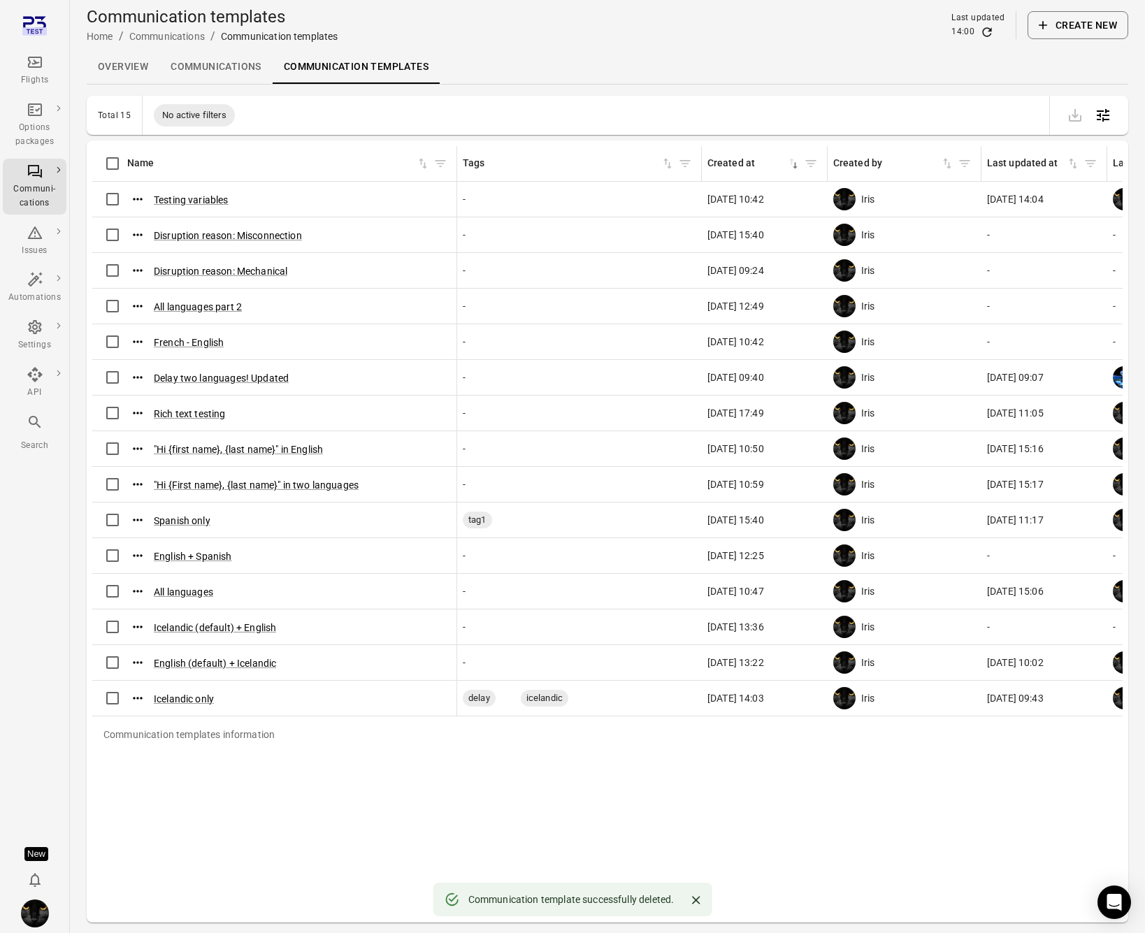
click at [1072, 36] on button "Create new" at bounding box center [1077, 25] width 101 height 28
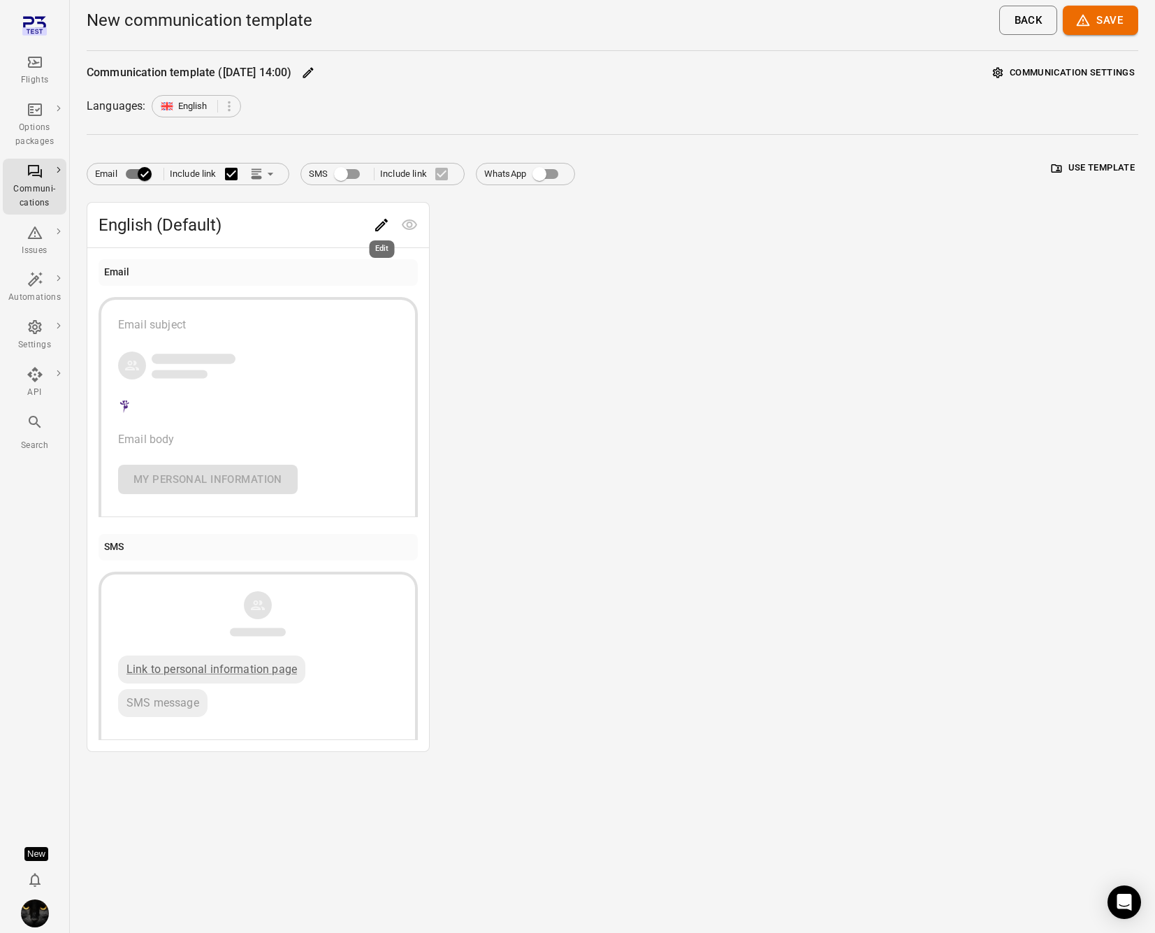
click at [379, 225] on icon "Edit" at bounding box center [381, 225] width 13 height 13
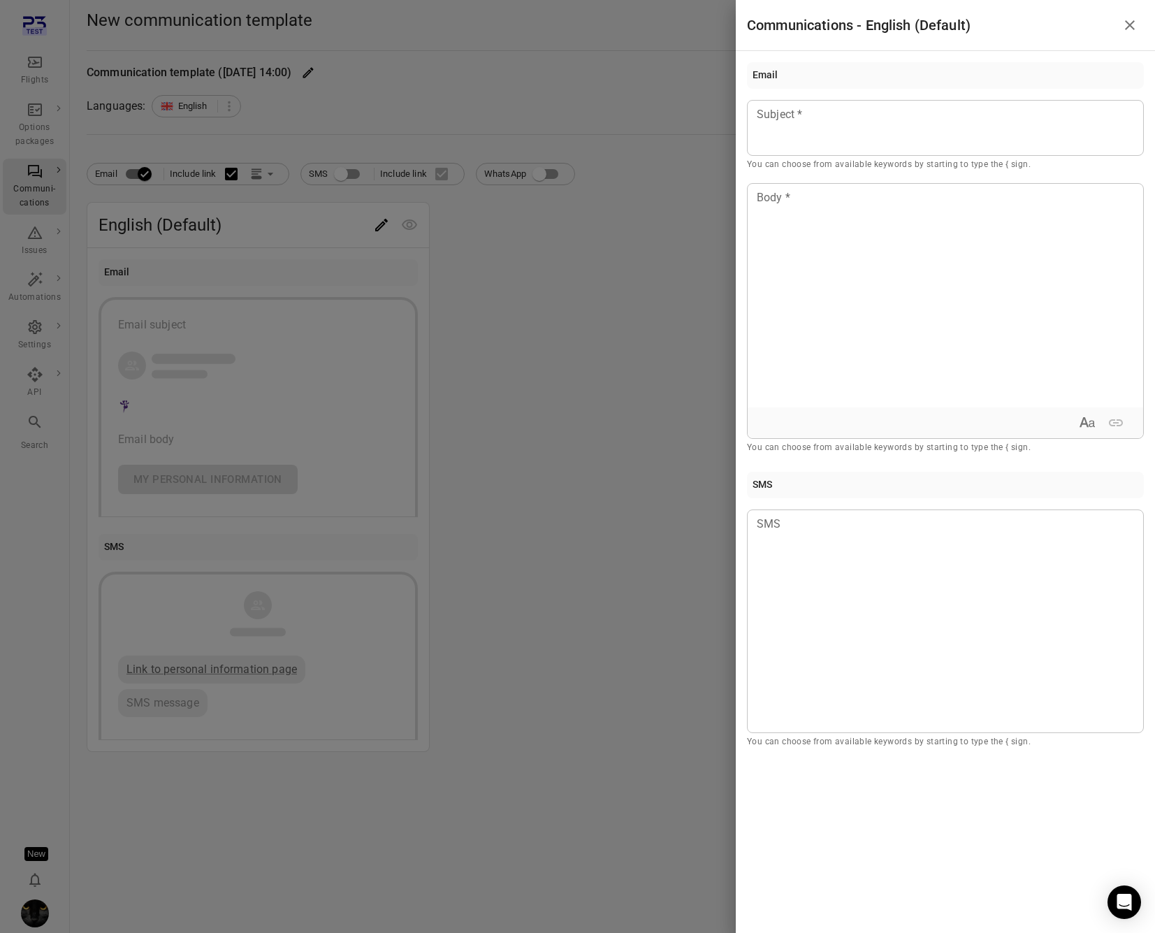
click at [293, 202] on div at bounding box center [577, 466] width 1155 height 933
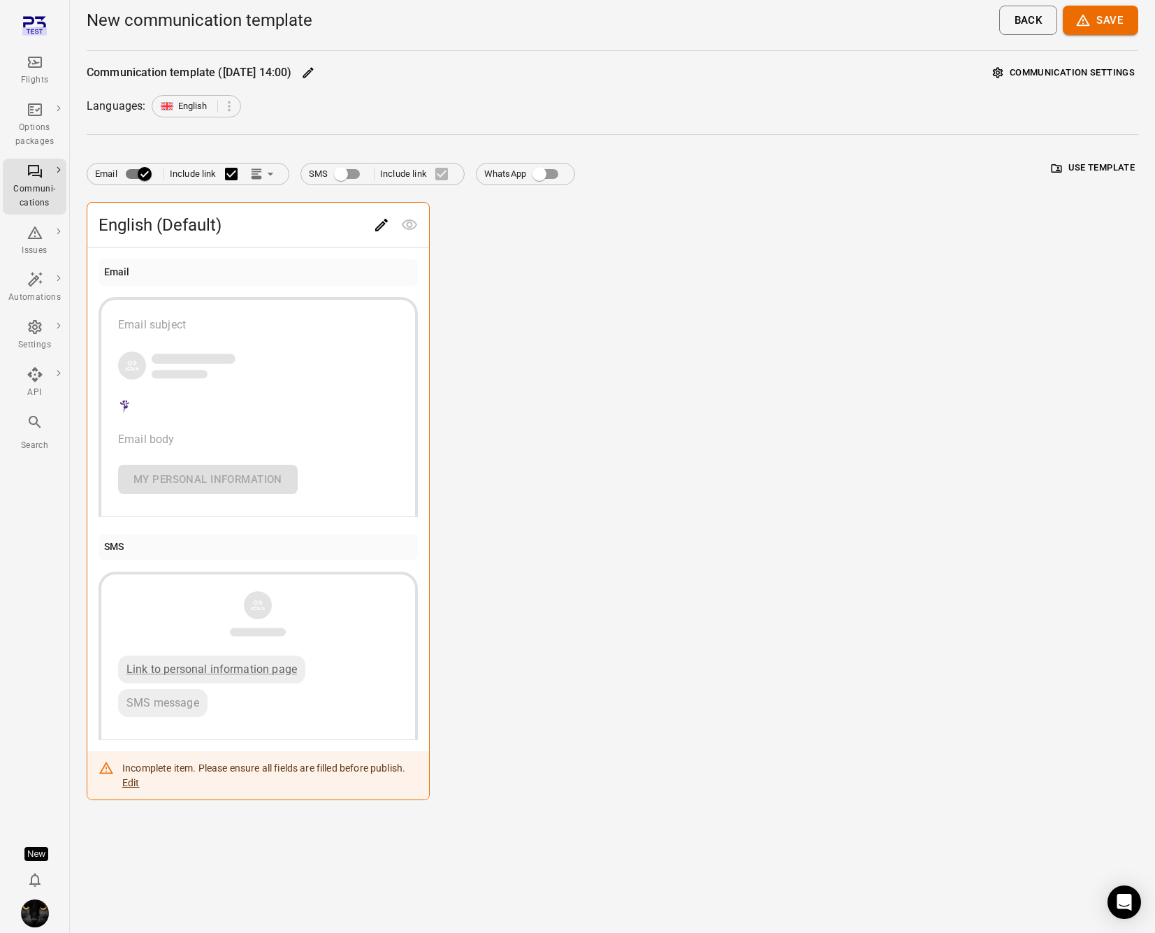
click at [265, 174] on icon "Link position in email" at bounding box center [270, 174] width 14 height 14
click at [289, 232] on li "Link within email body" at bounding box center [327, 227] width 161 height 25
click at [378, 230] on icon "Edit" at bounding box center [381, 225] width 13 height 13
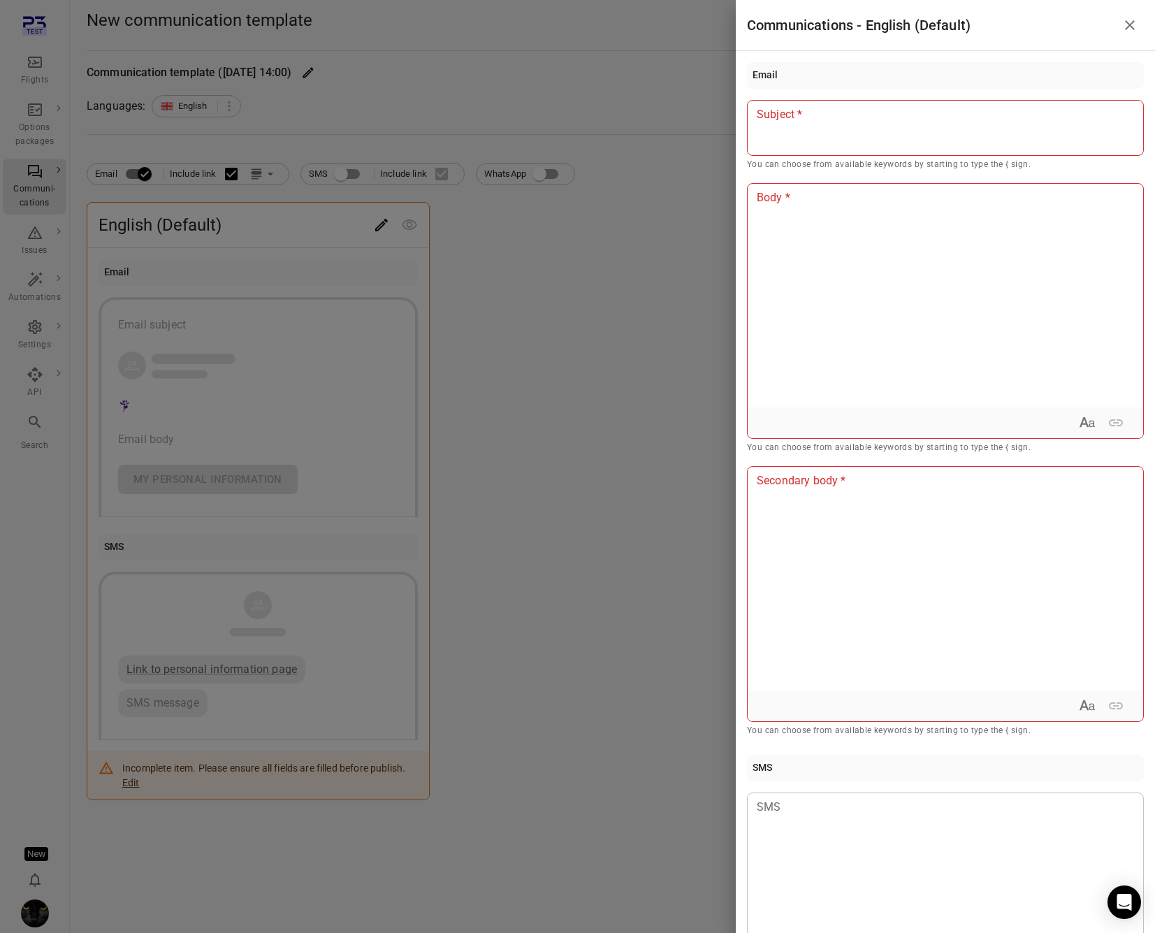
click at [908, 126] on div at bounding box center [945, 128] width 397 height 56
click at [877, 266] on div at bounding box center [945, 296] width 395 height 224
click at [889, 479] on p at bounding box center [945, 480] width 376 height 17
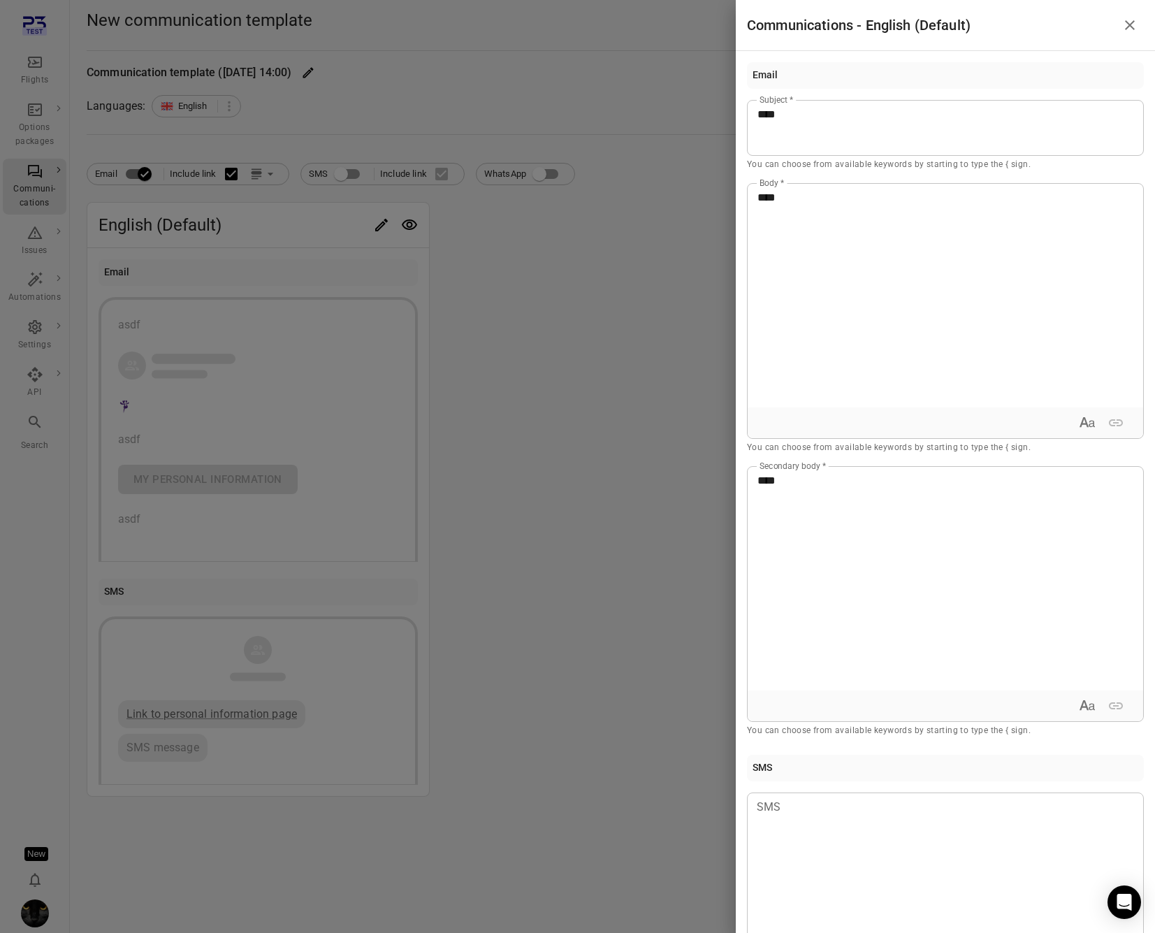
click at [532, 361] on div at bounding box center [577, 466] width 1155 height 933
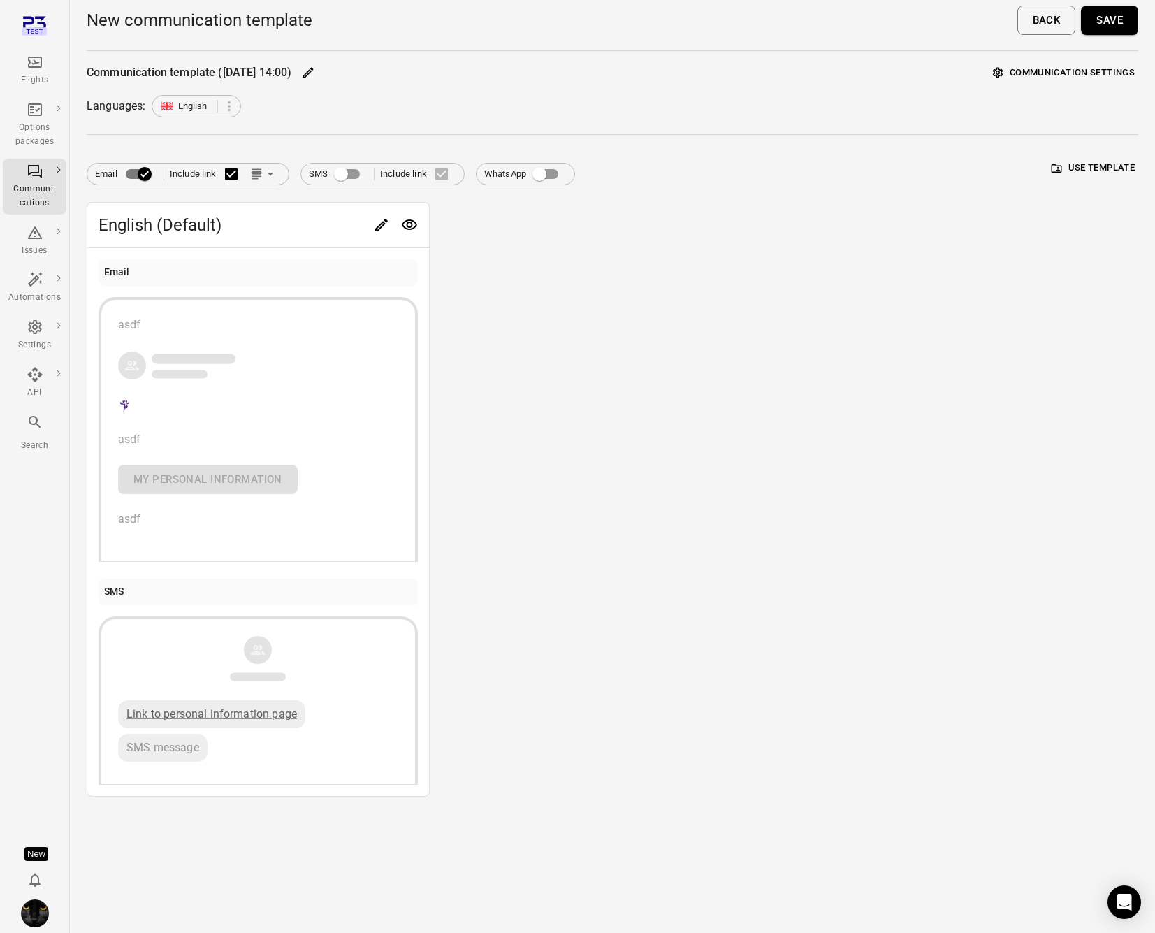
click at [1111, 22] on button "Save" at bounding box center [1109, 20] width 57 height 29
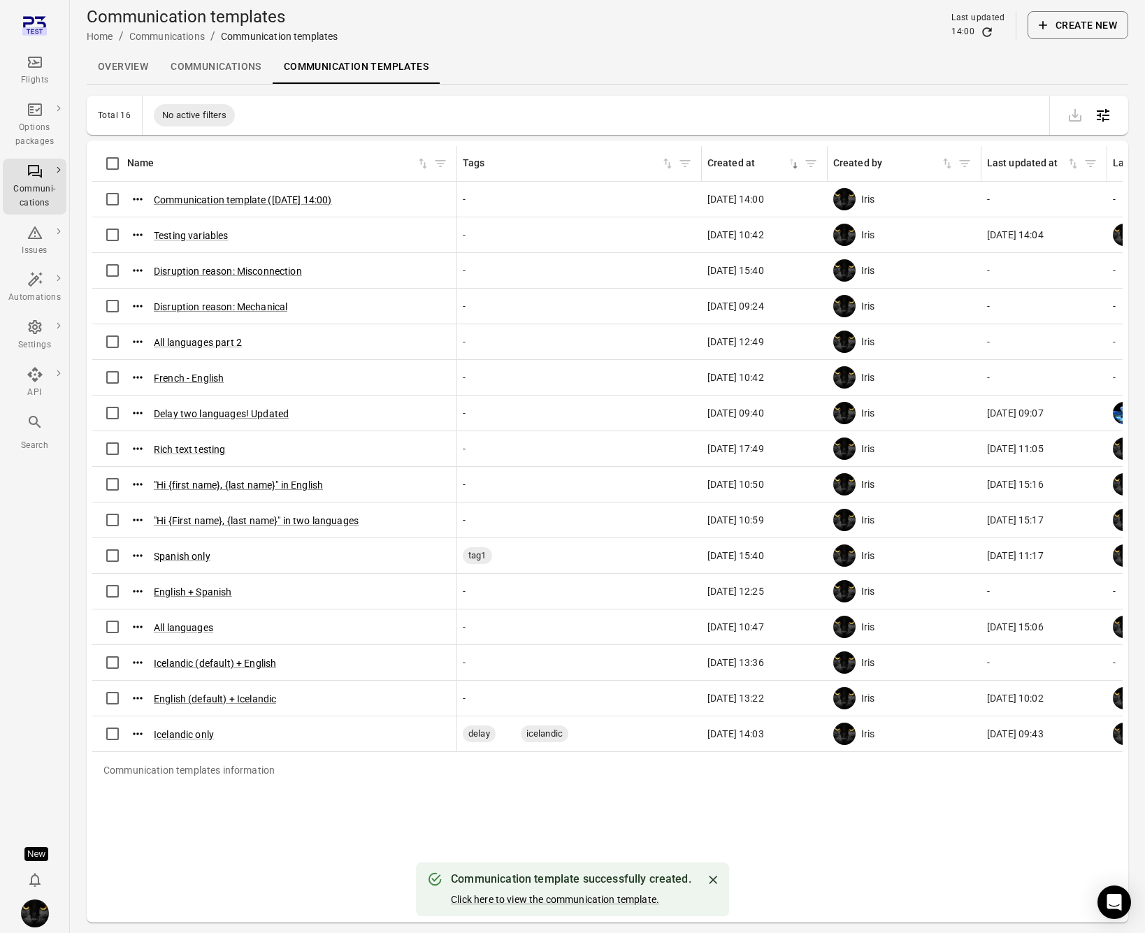
click at [582, 899] on button "Click here to view the communication template." at bounding box center [555, 899] width 208 height 14
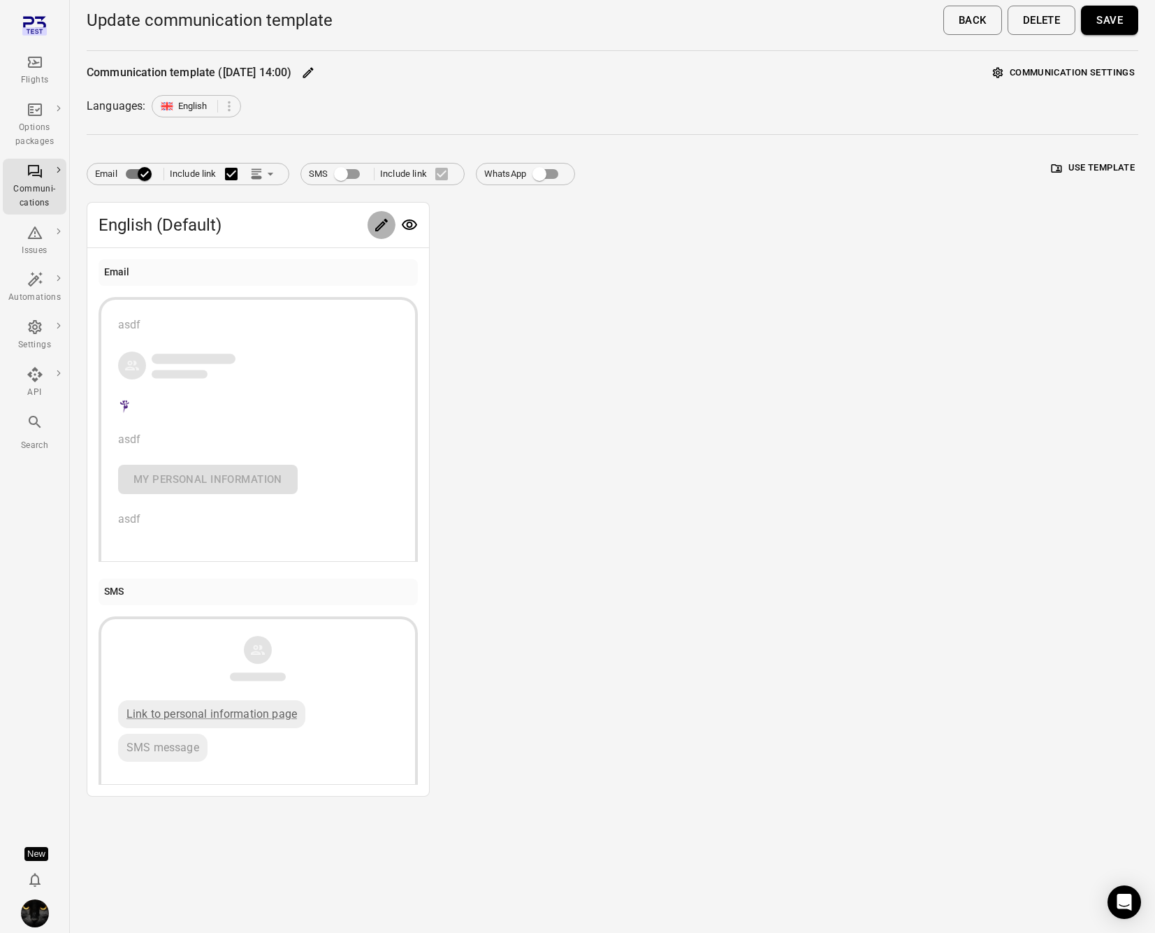
click at [382, 223] on icon "Edit" at bounding box center [381, 225] width 13 height 13
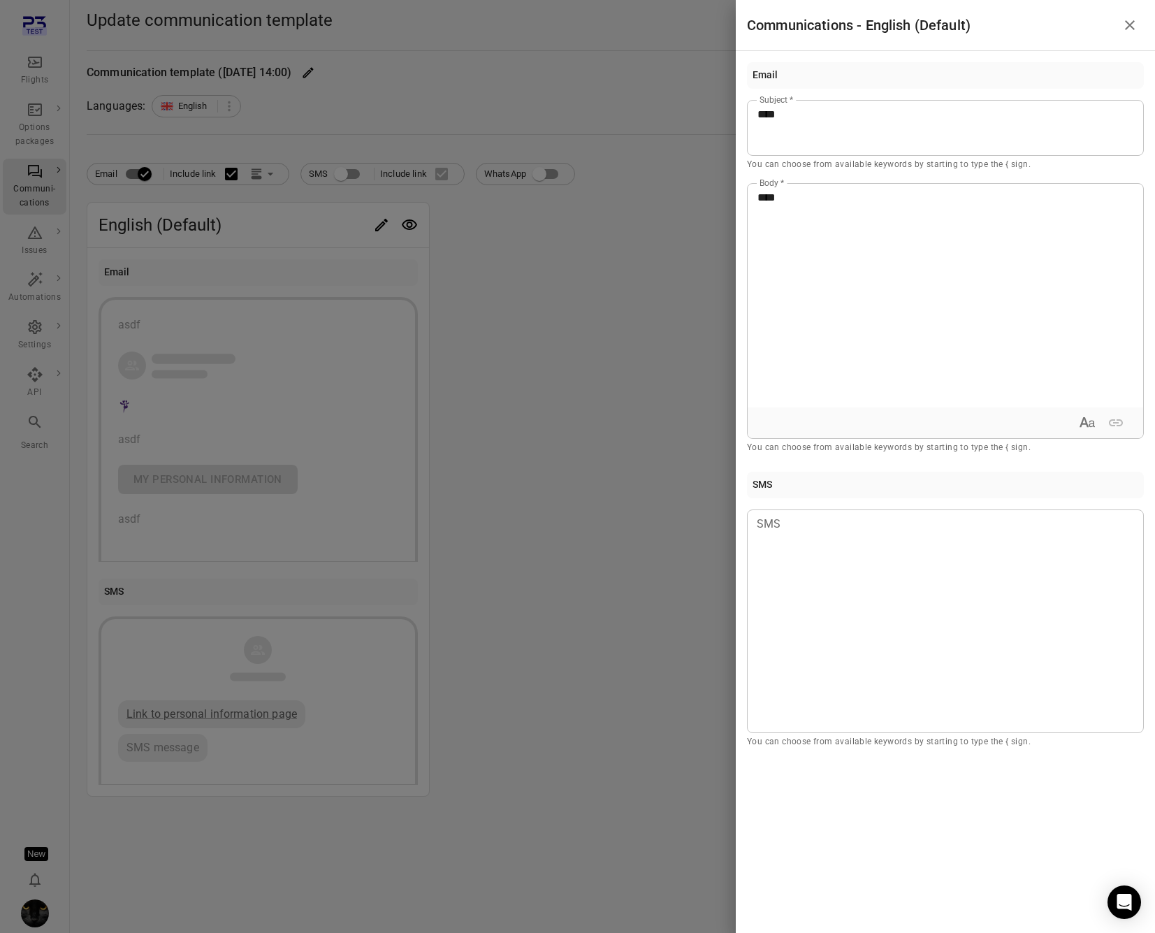
click at [41, 201] on div at bounding box center [577, 466] width 1155 height 933
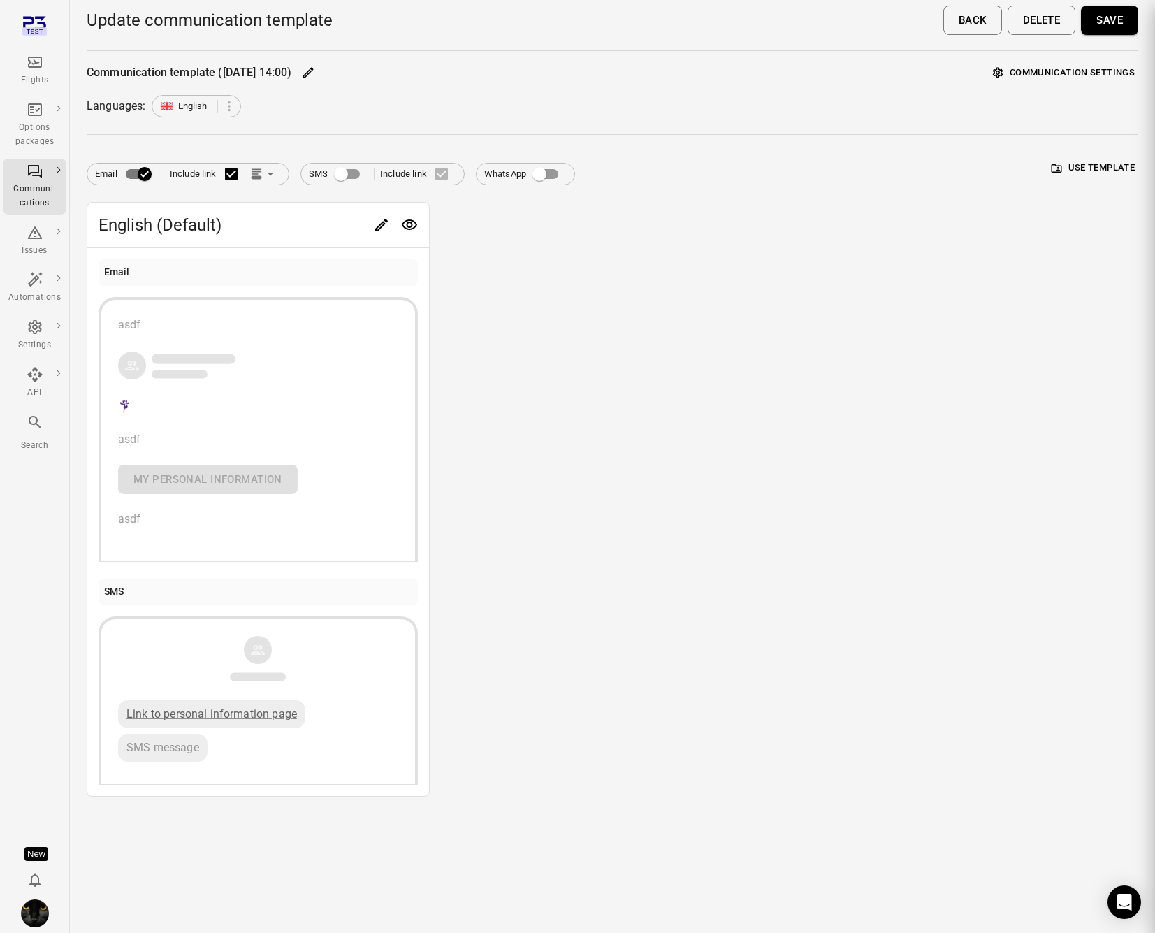
click at [32, 184] on div "Communi-cations" at bounding box center [34, 196] width 52 height 28
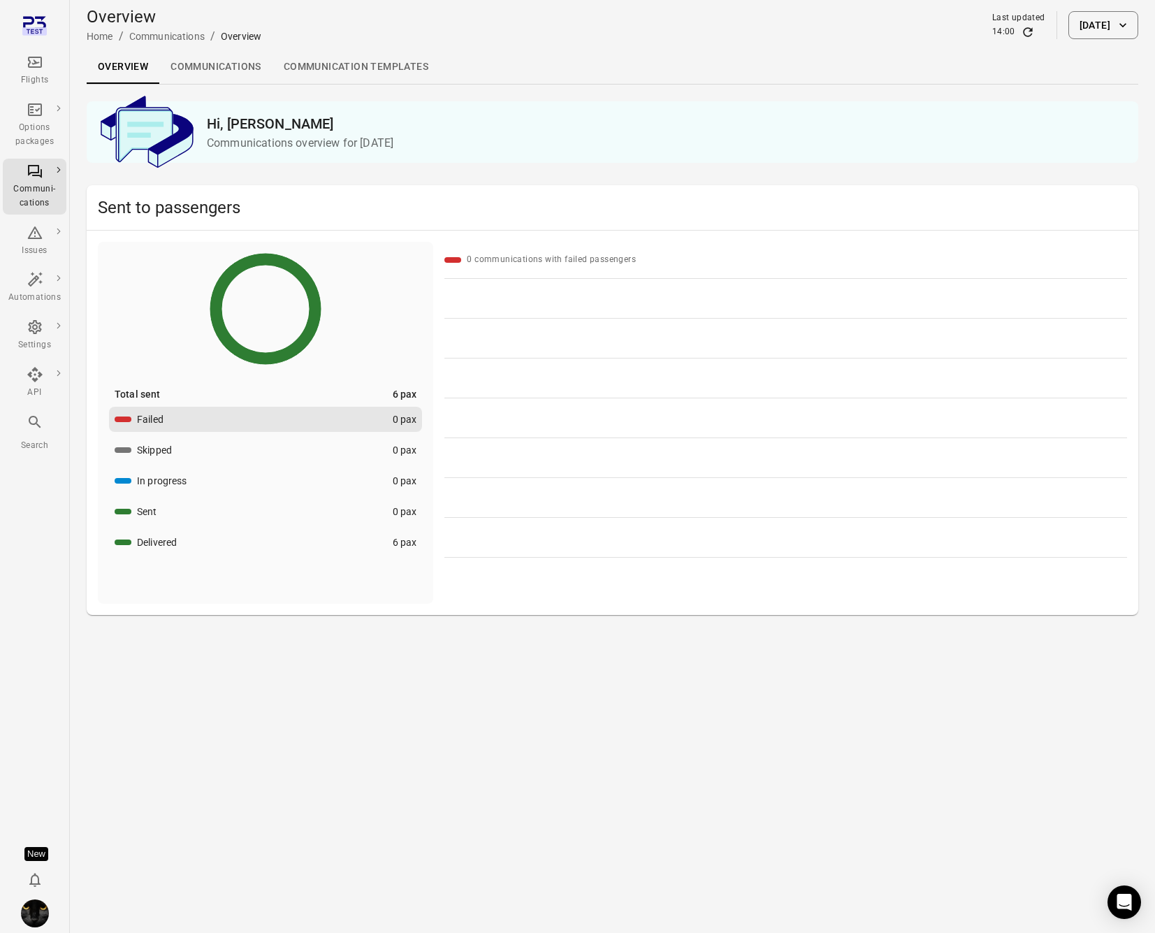
click at [384, 65] on link "Communication templates" at bounding box center [356, 67] width 167 height 34
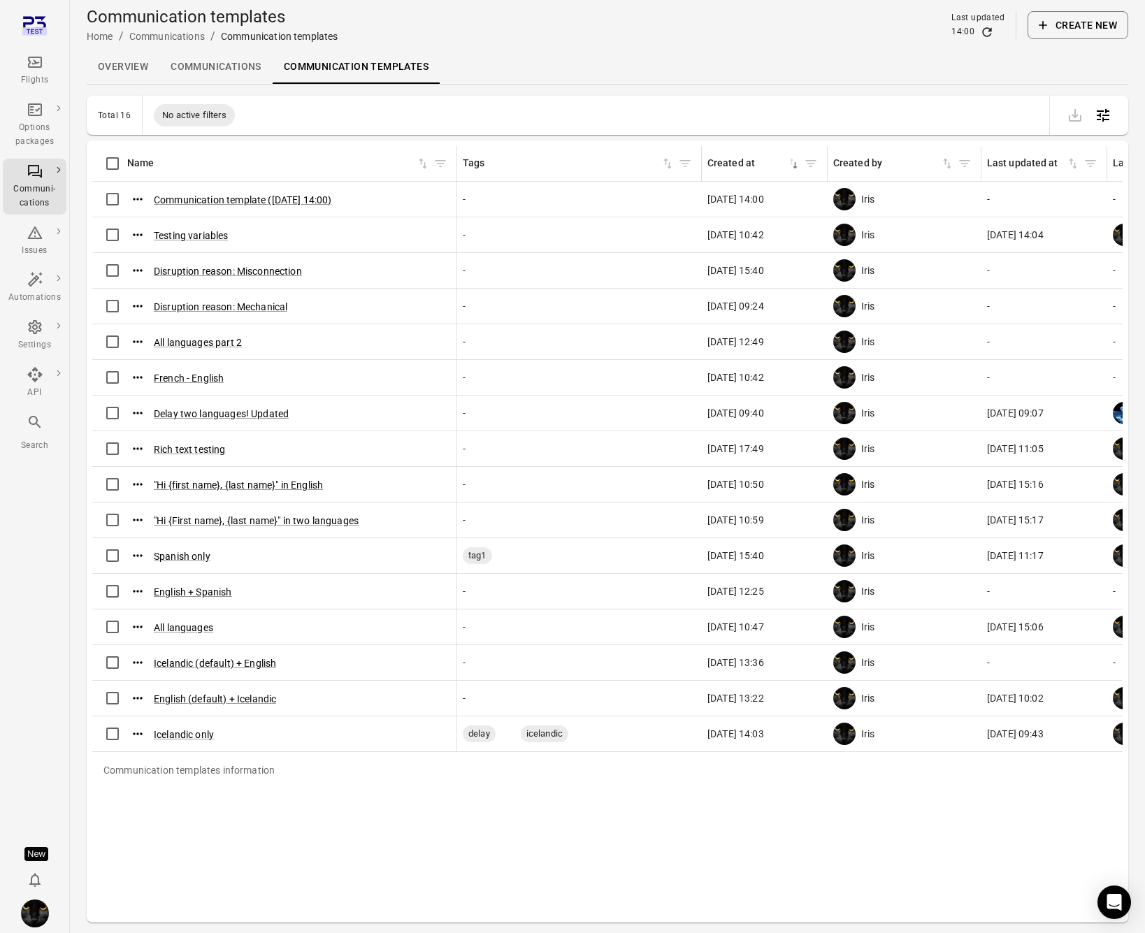
click at [987, 28] on icon "Refresh data" at bounding box center [986, 31] width 9 height 9
click at [254, 201] on button "Communication template (2 Sep 2025 14:00)" at bounding box center [243, 200] width 178 height 14
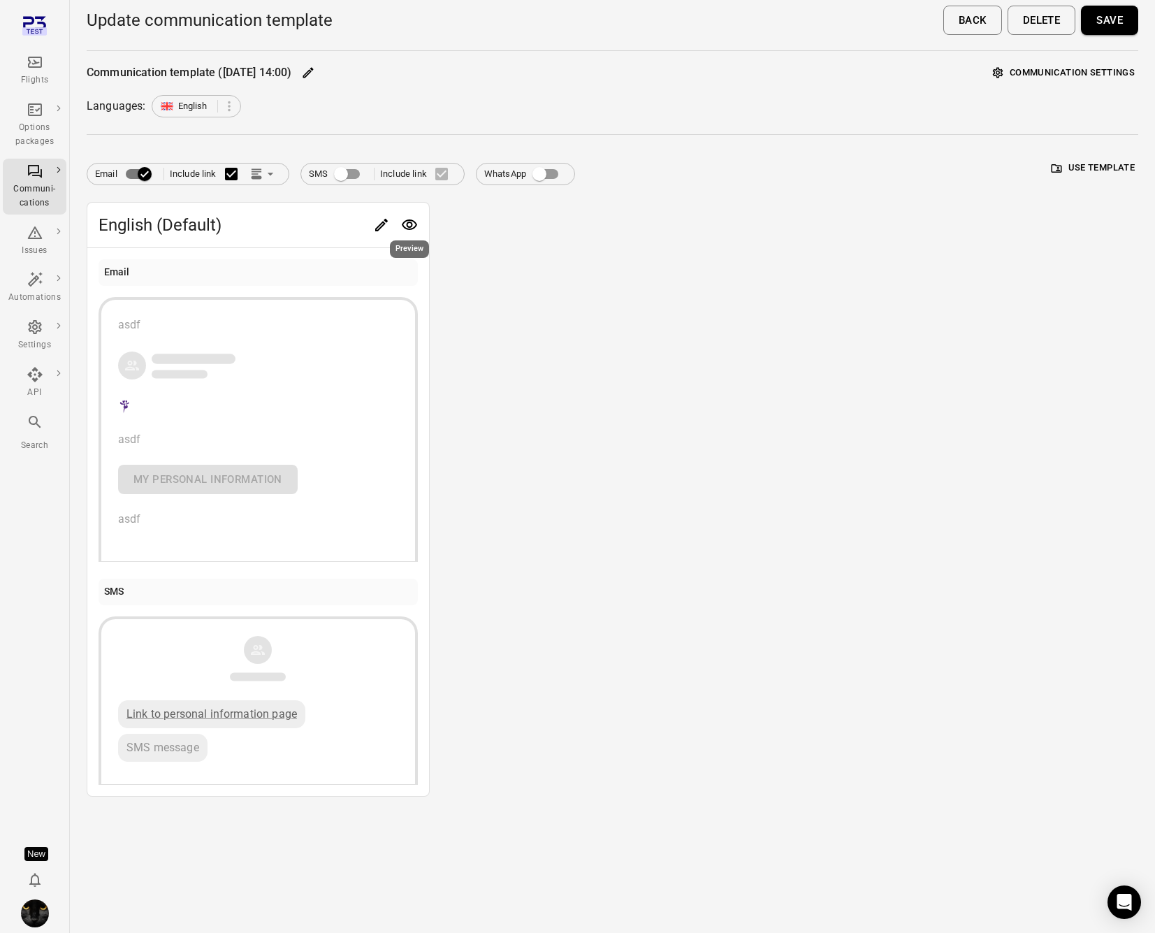
click at [383, 221] on icon "Edit" at bounding box center [381, 225] width 17 height 17
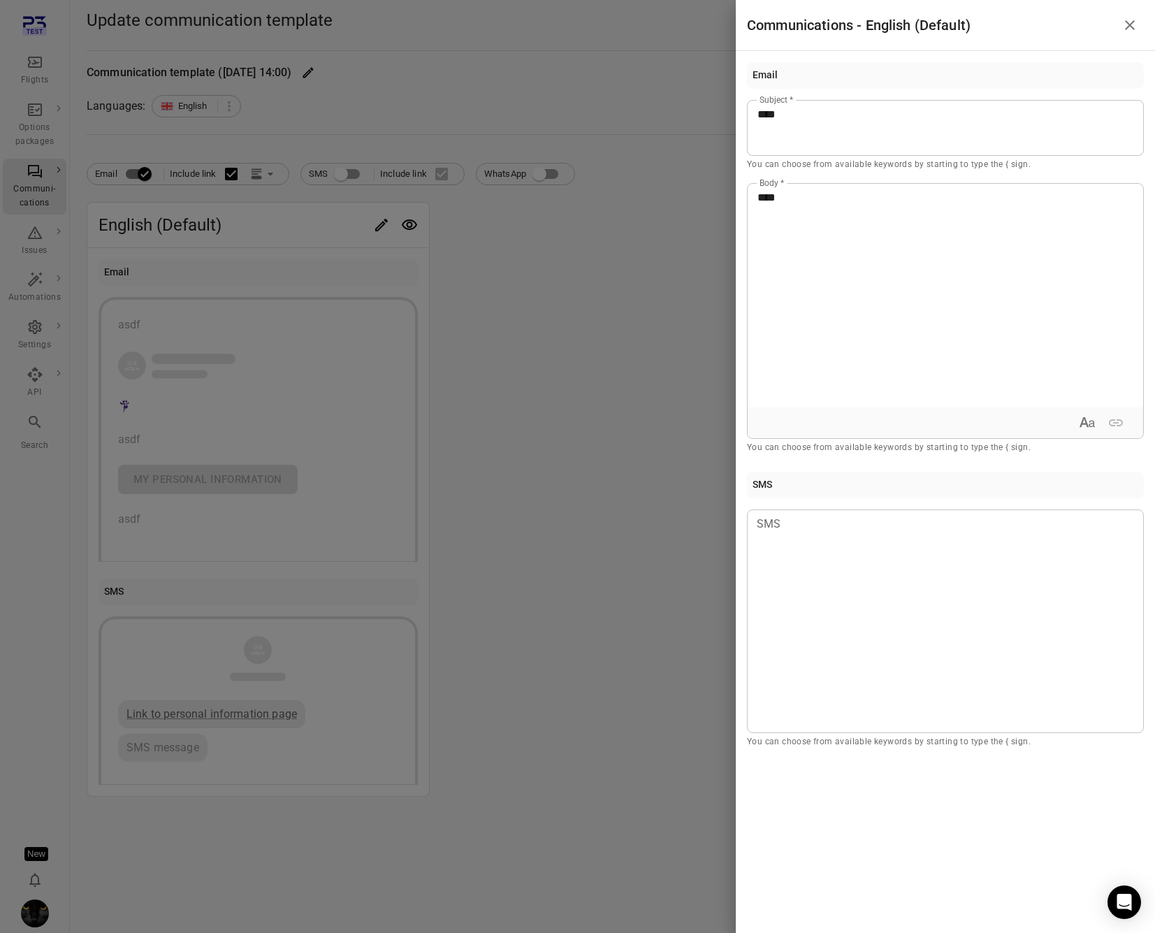
drag, startPoint x: 550, startPoint y: 255, endPoint x: 583, endPoint y: 246, distance: 34.7
click at [551, 256] on div at bounding box center [577, 466] width 1155 height 933
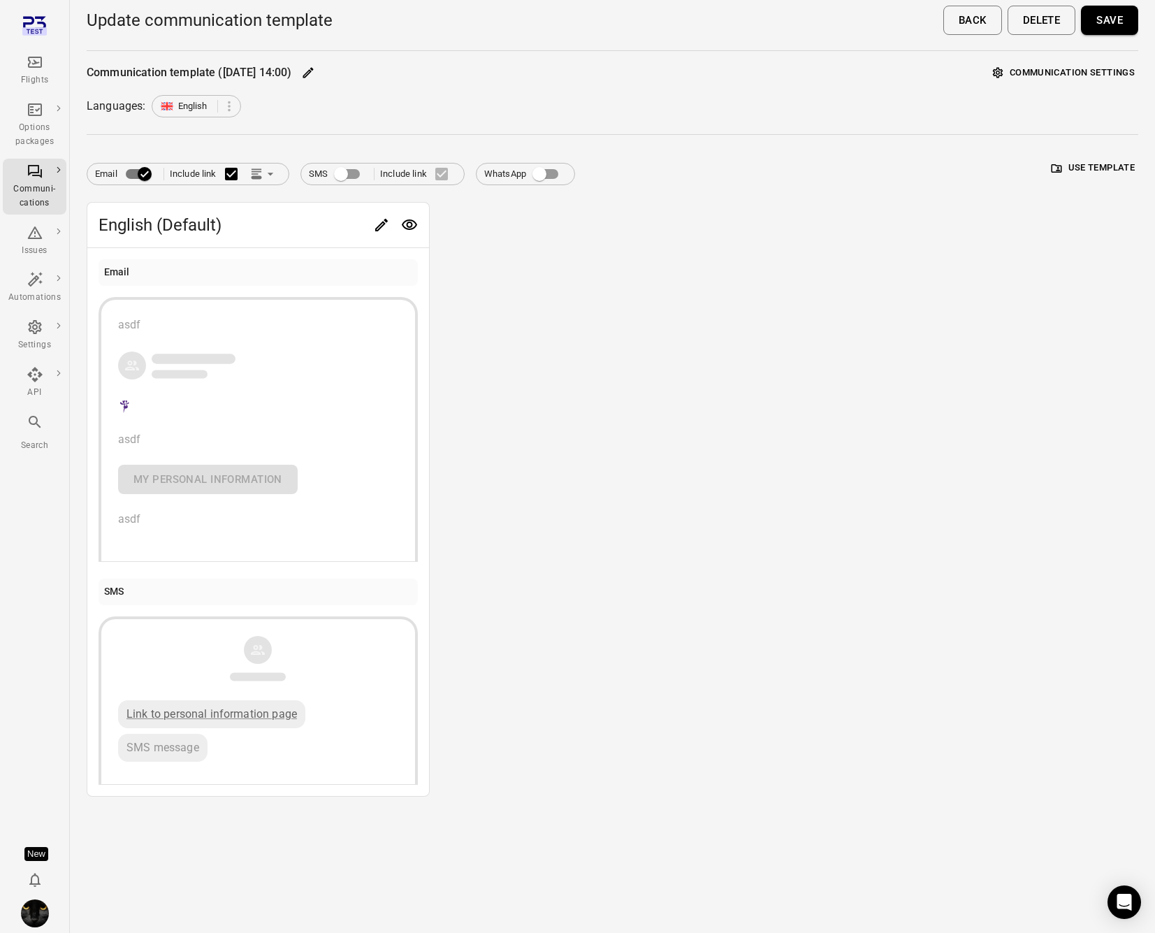
click at [1054, 24] on button "Delete" at bounding box center [1042, 20] width 68 height 29
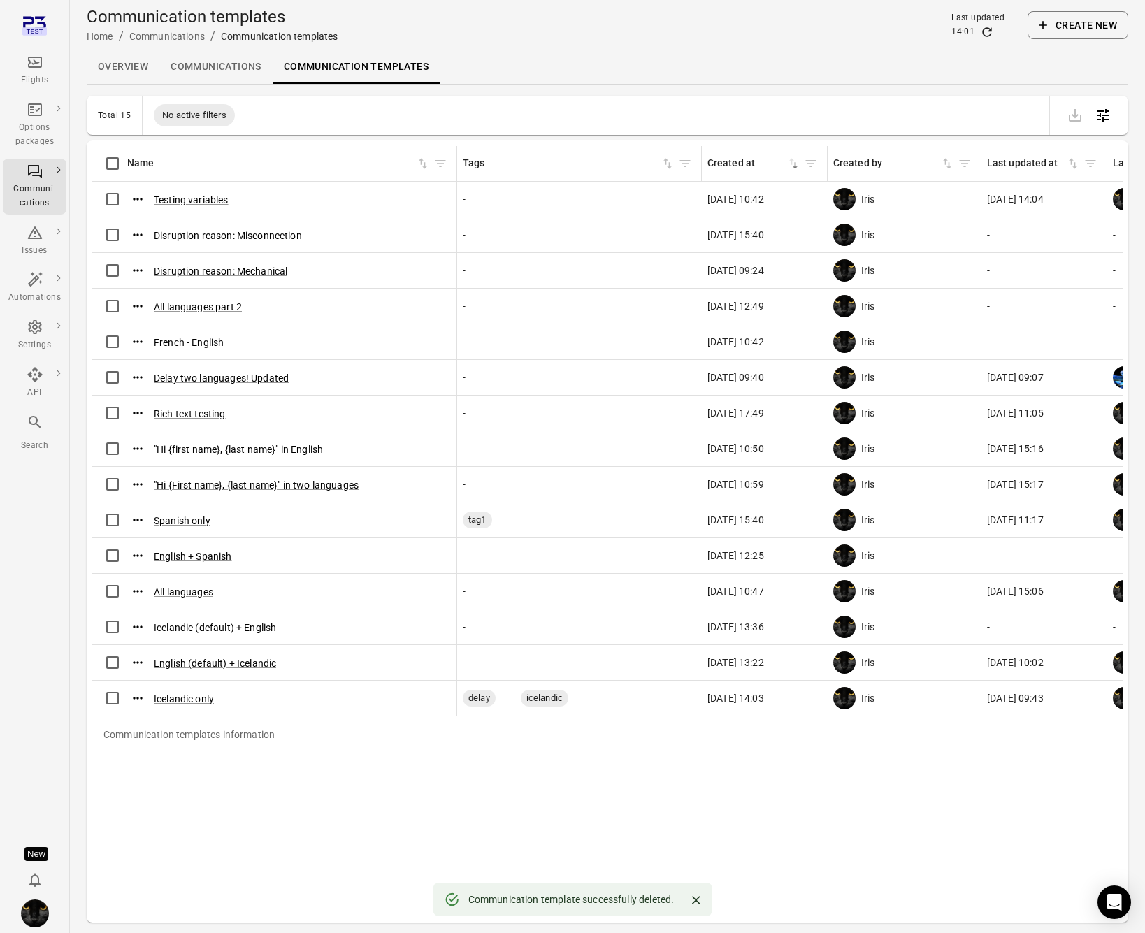
click at [1076, 31] on button "Create new" at bounding box center [1077, 25] width 101 height 28
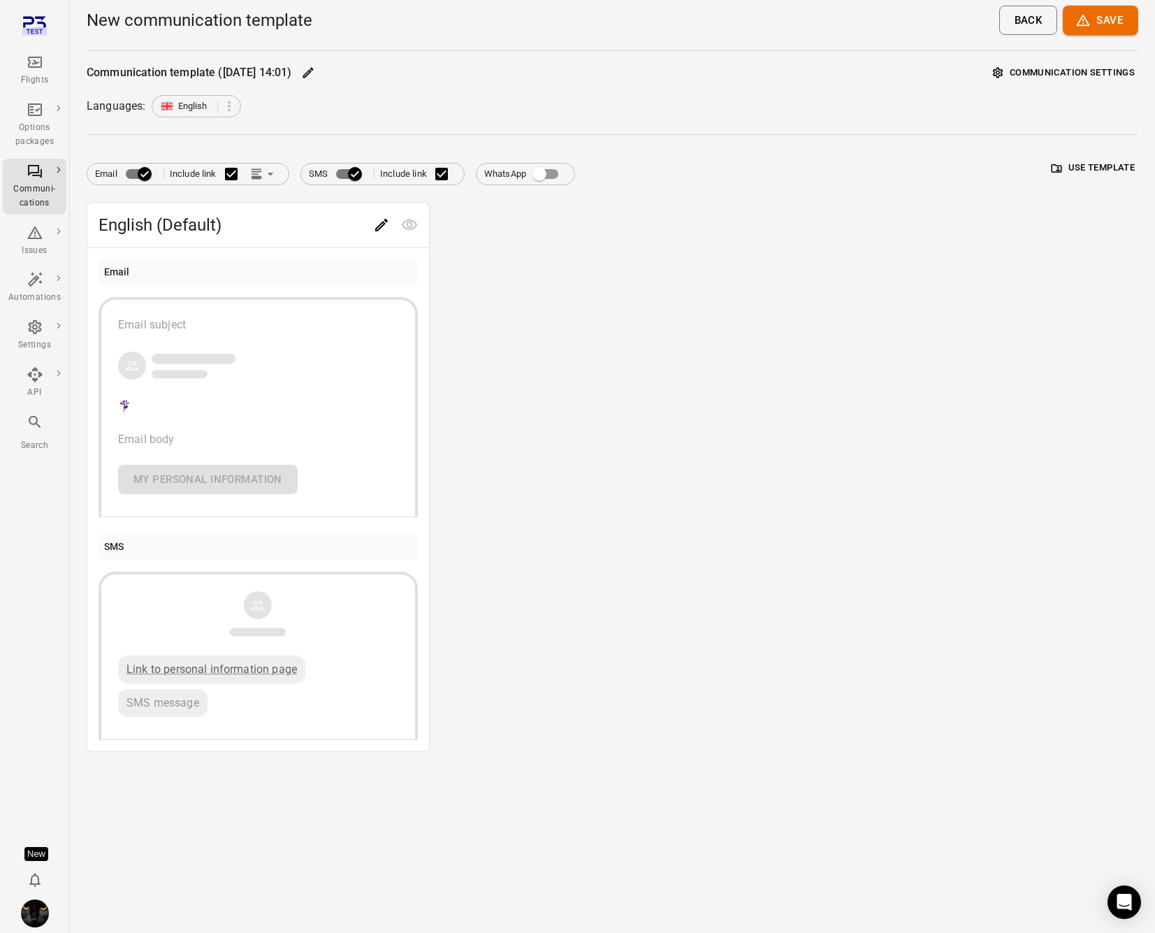
click at [250, 170] on icon "Link position in email" at bounding box center [256, 174] width 14 height 14
click at [36, 70] on div at bounding box center [577, 466] width 1155 height 933
click at [33, 57] on icon "Main navigation" at bounding box center [35, 62] width 14 height 11
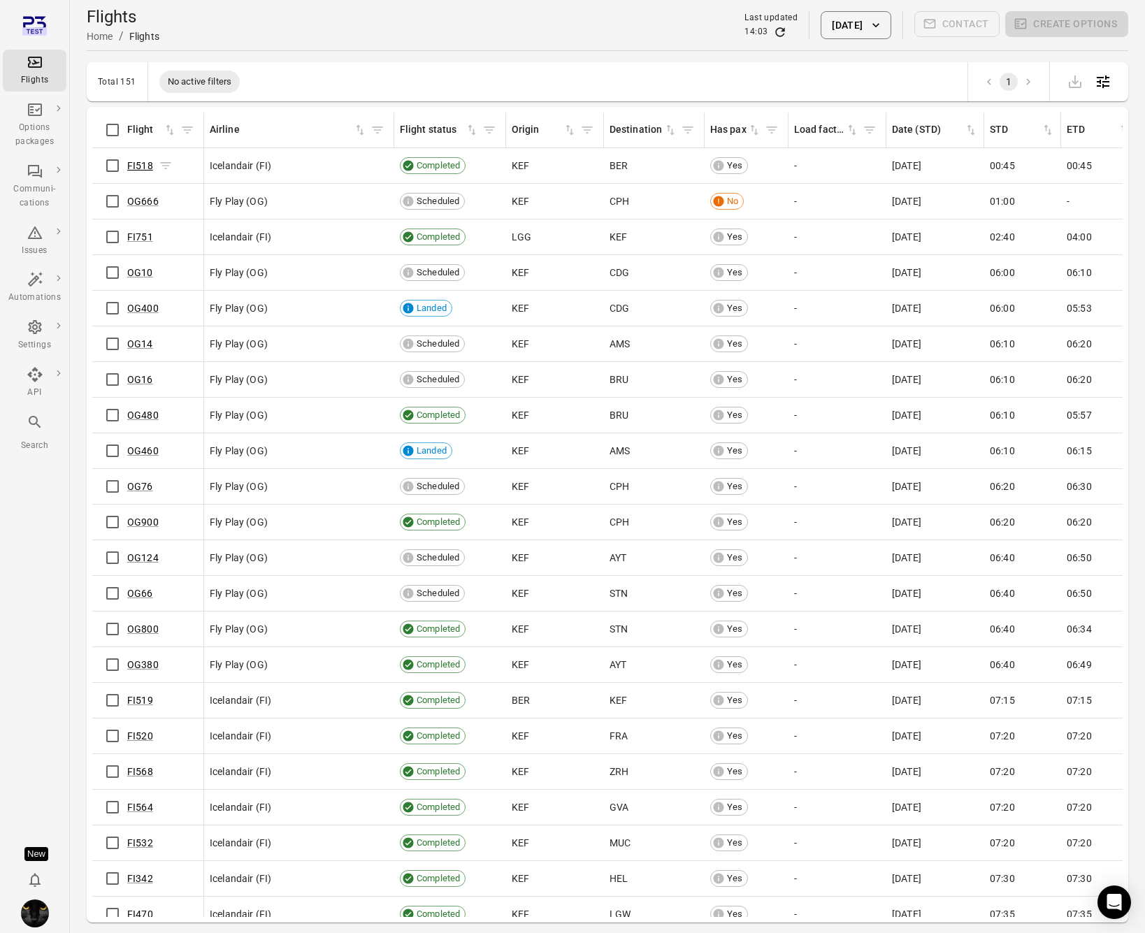
click at [143, 165] on link "FI518" at bounding box center [140, 165] width 26 height 11
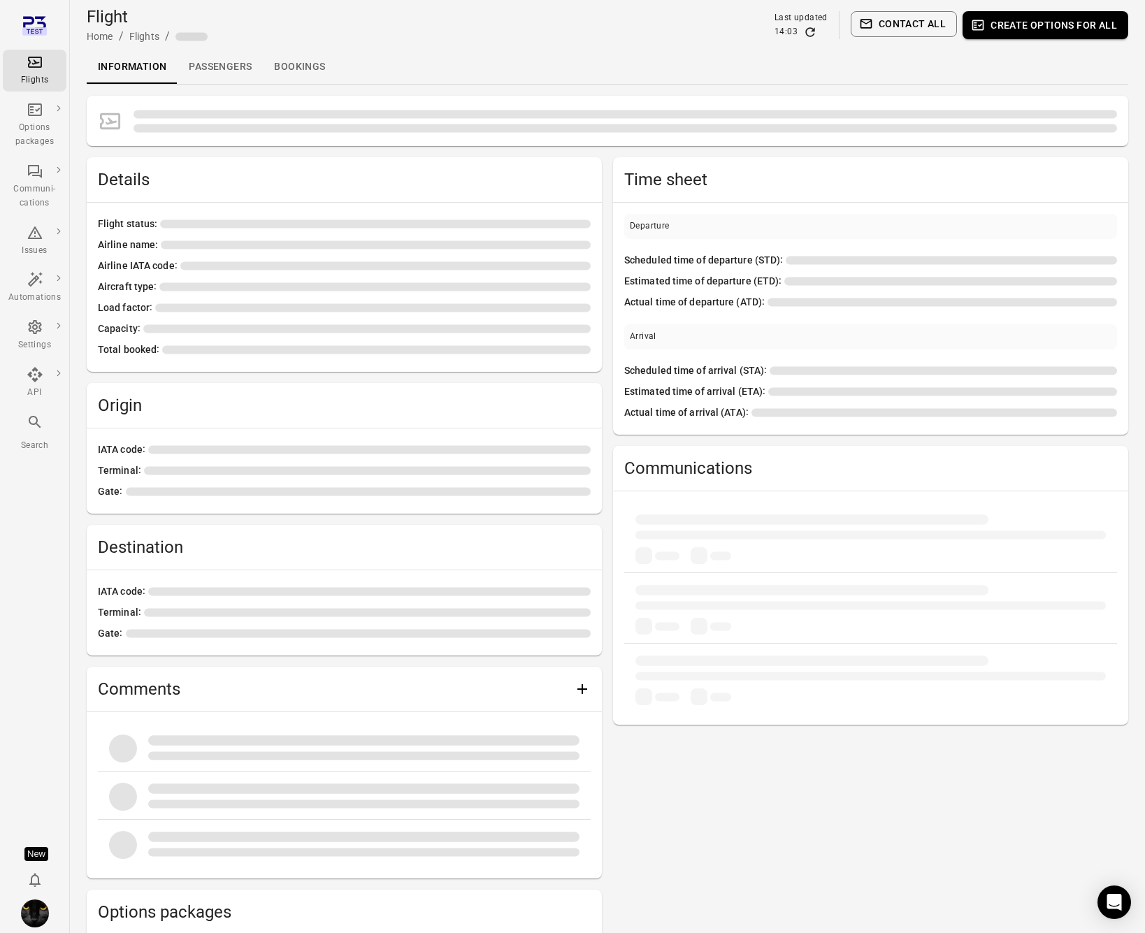
click at [222, 64] on link "Passengers" at bounding box center [219, 67] width 85 height 34
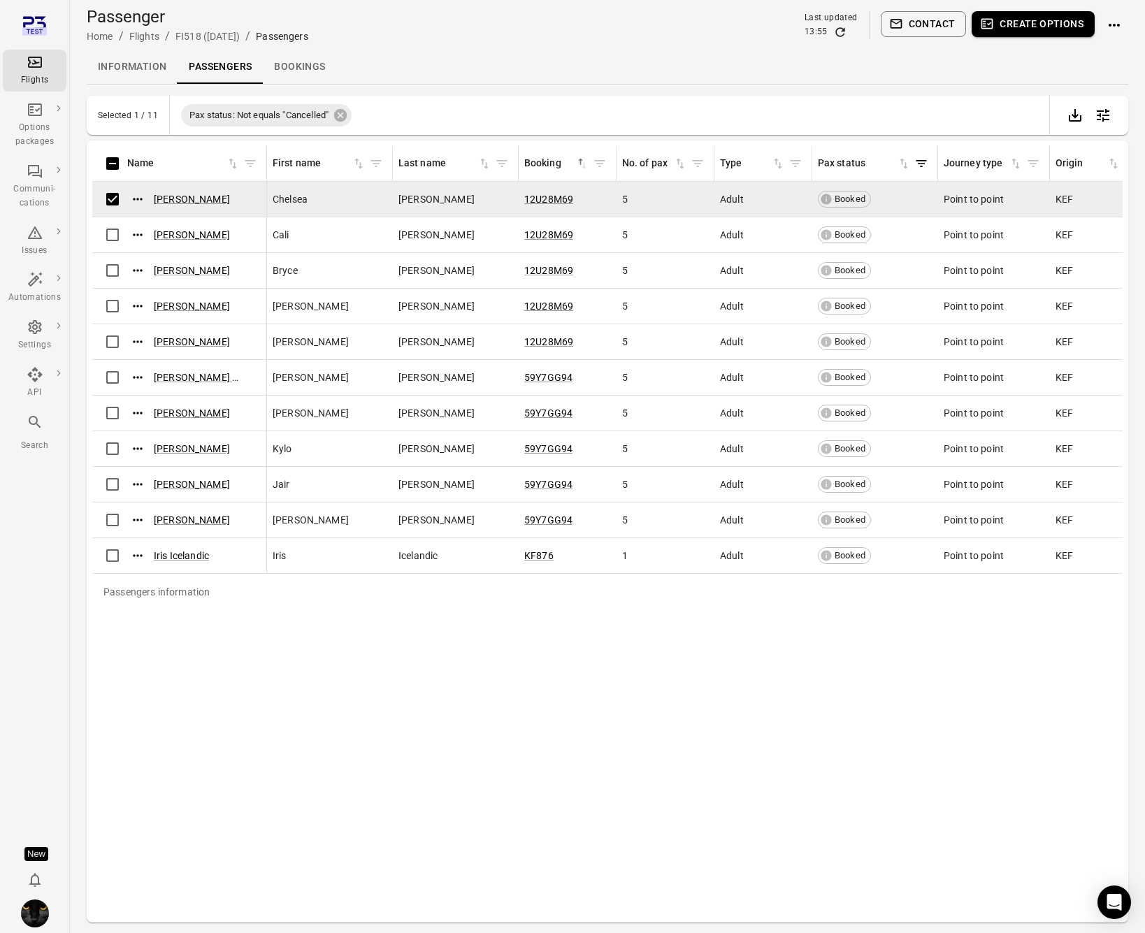
click at [994, 25] on icon "button" at bounding box center [987, 24] width 14 height 14
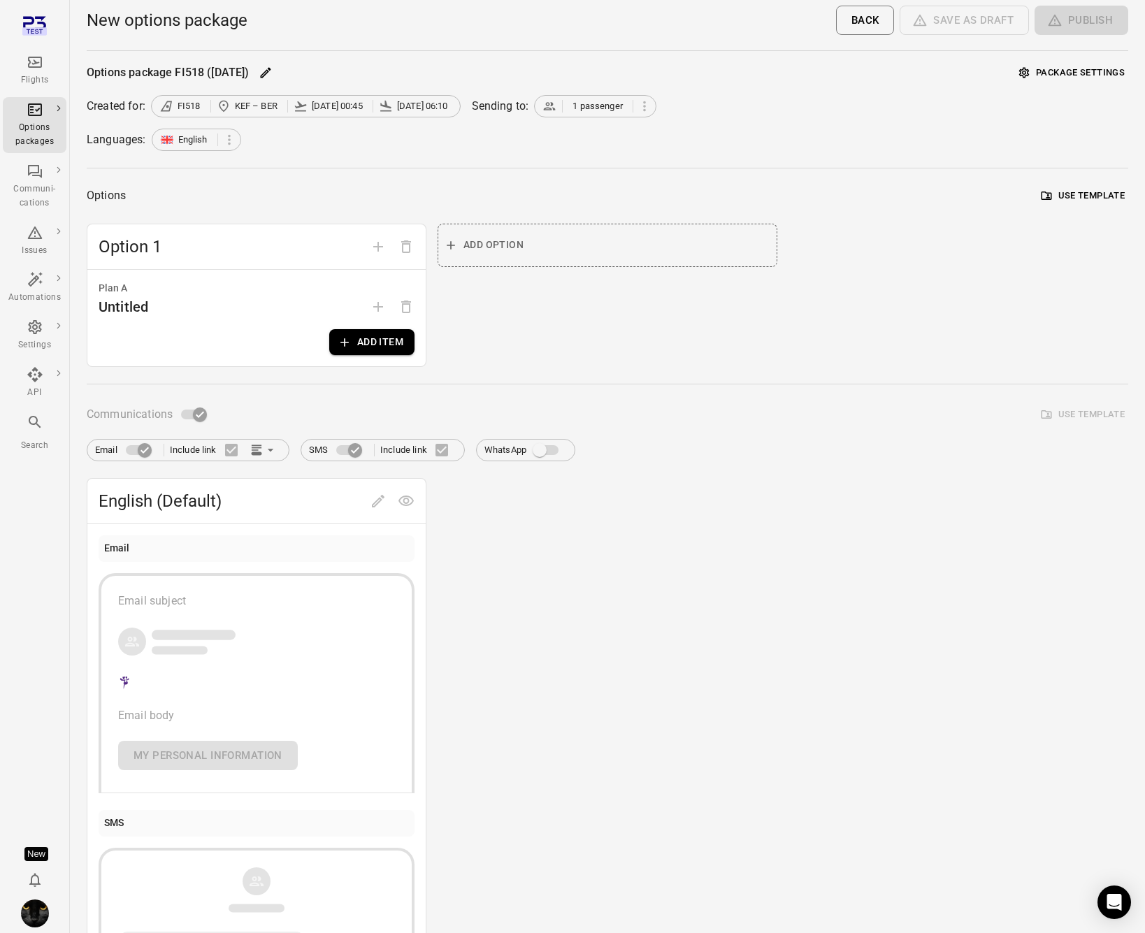
click at [356, 345] on button "Add item" at bounding box center [371, 342] width 85 height 26
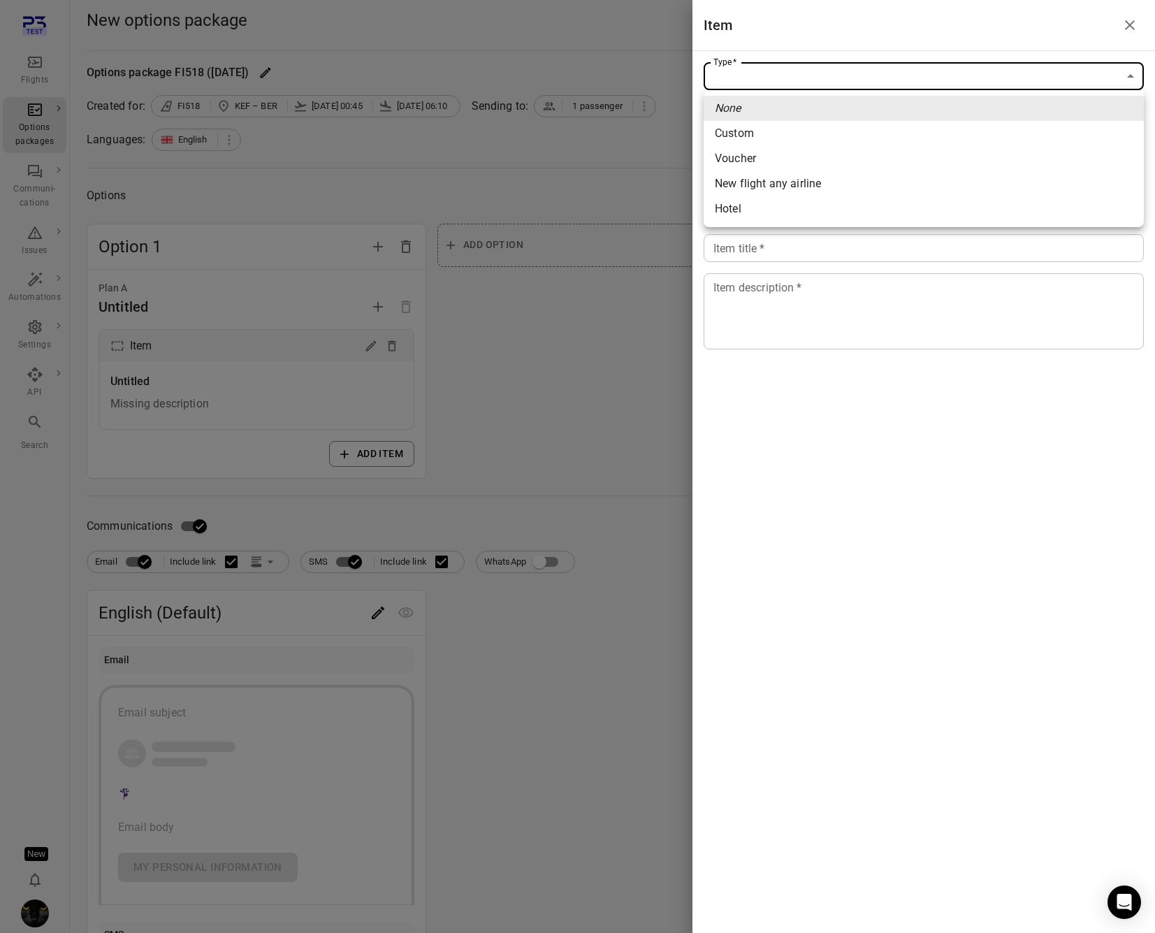
click at [899, 69] on body "Flights Options packages Communi-cations Issues Automations Settings API Search…" at bounding box center [577, 598] width 1155 height 1196
click at [523, 272] on div at bounding box center [577, 466] width 1155 height 933
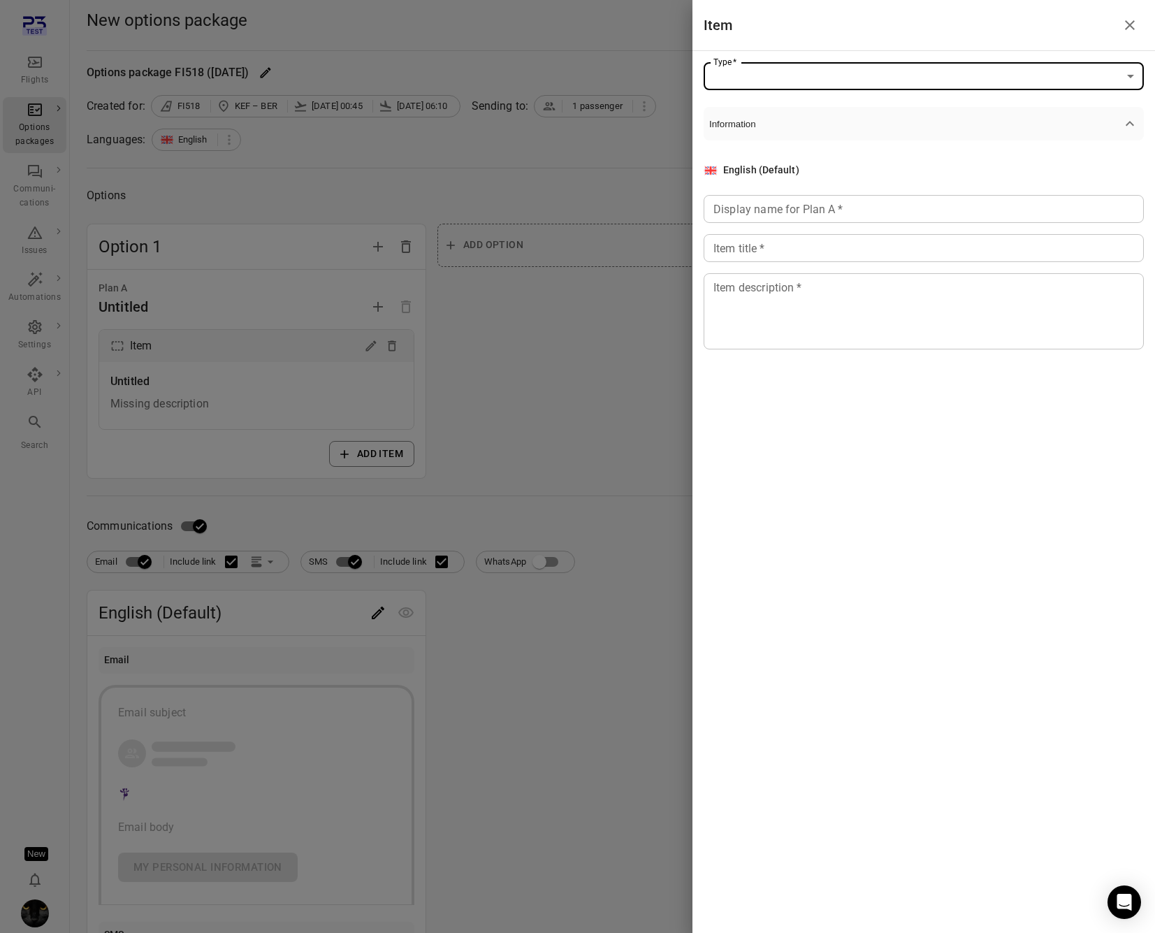
click at [943, 75] on body "Flights Options packages Communi-cations Issues Automations Settings API Search…" at bounding box center [577, 598] width 1155 height 1196
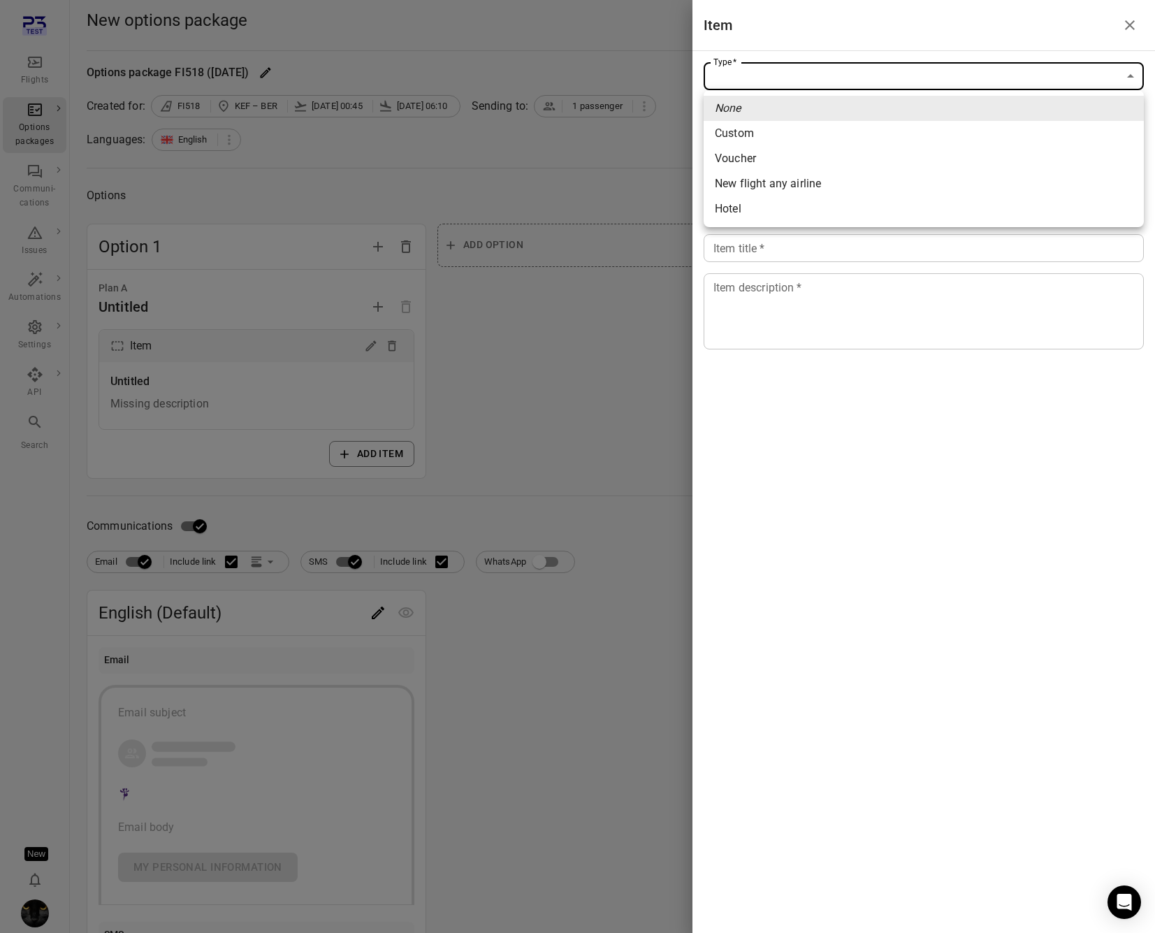
click at [797, 136] on span "Custom" at bounding box center [924, 133] width 418 height 17
type input "******"
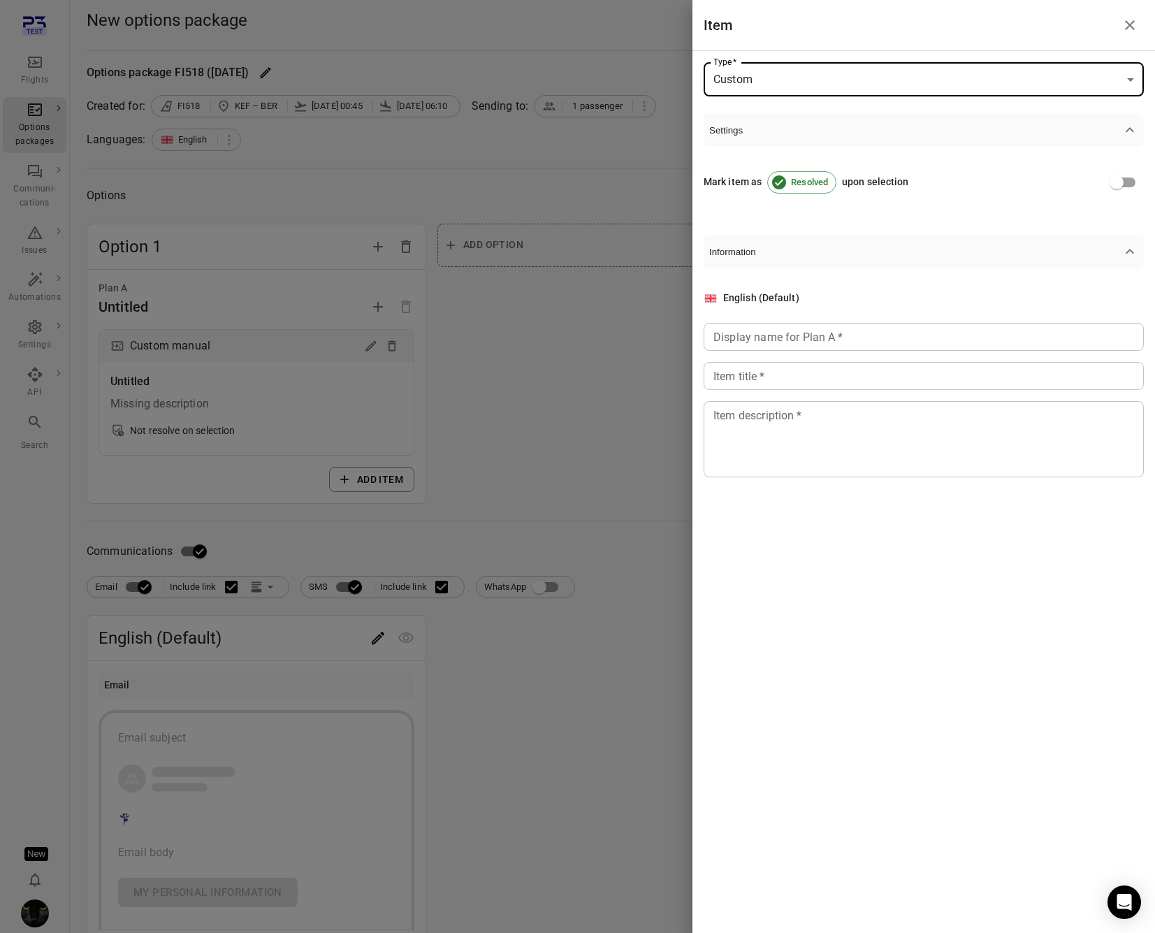
drag, startPoint x: 771, startPoint y: 359, endPoint x: 770, endPoint y: 347, distance: 12.6
click at [771, 356] on div "English (Default) Display name for Plan A   * Display name for Plan A   * Item …" at bounding box center [924, 384] width 440 height 187
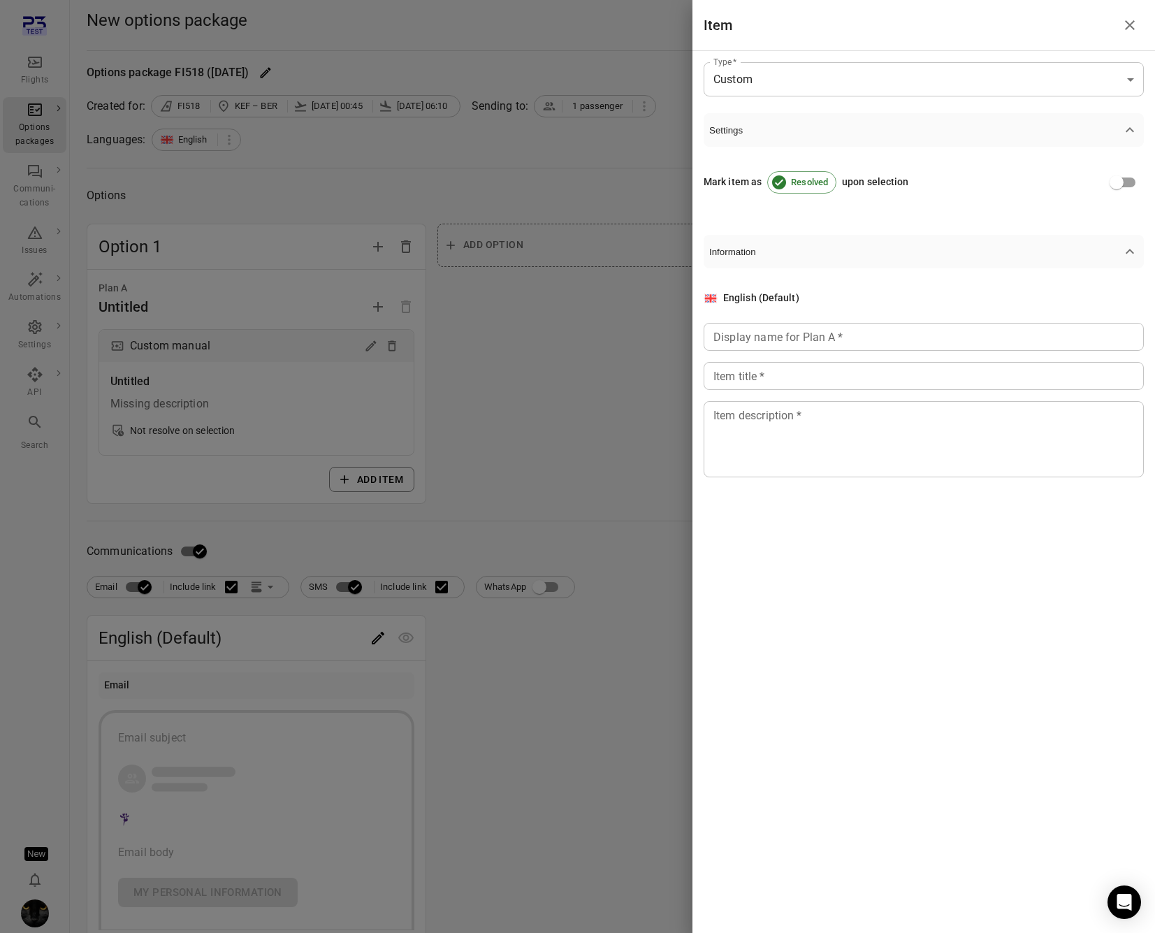
click at [770, 341] on input "Display name for Plan A   *" at bounding box center [924, 337] width 440 height 28
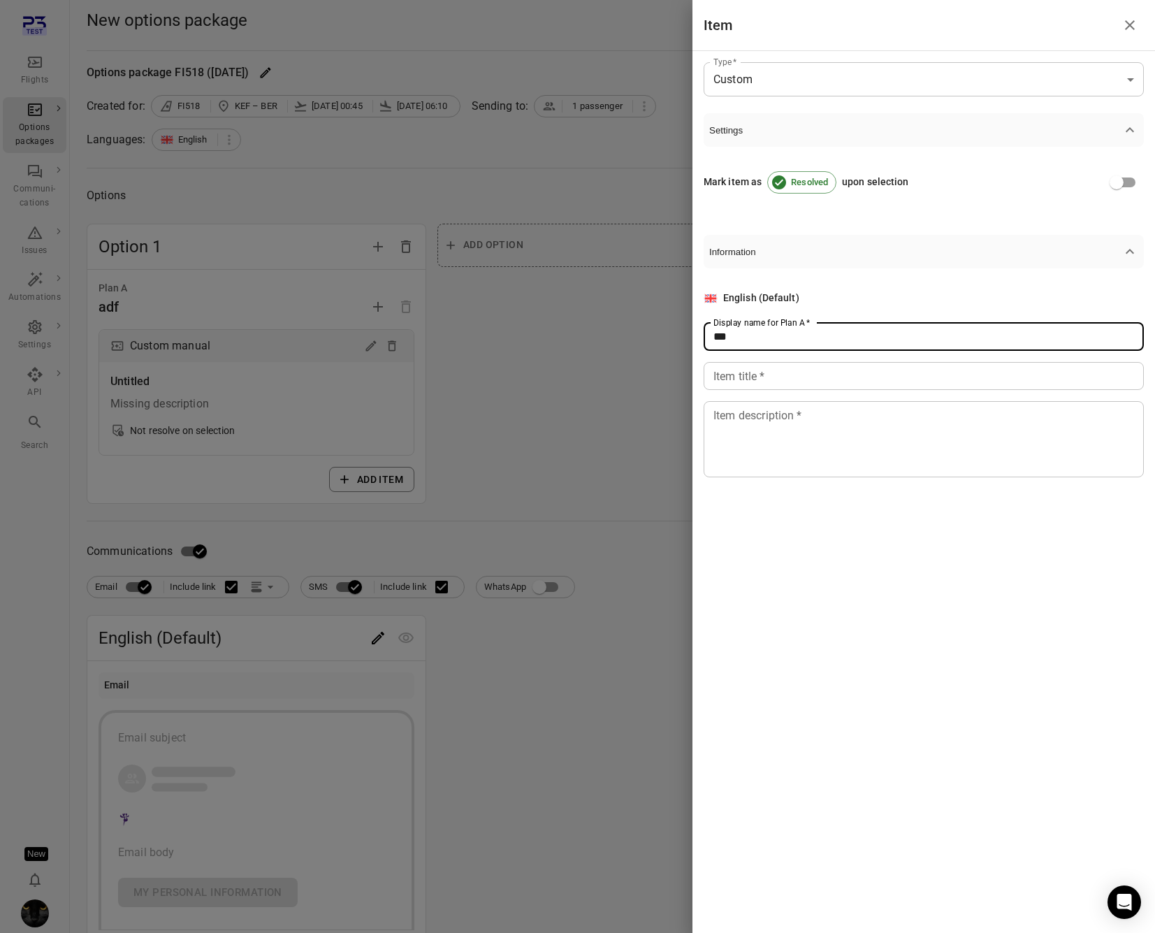
type input "***"
click at [764, 388] on input "Item title   *" at bounding box center [924, 376] width 440 height 28
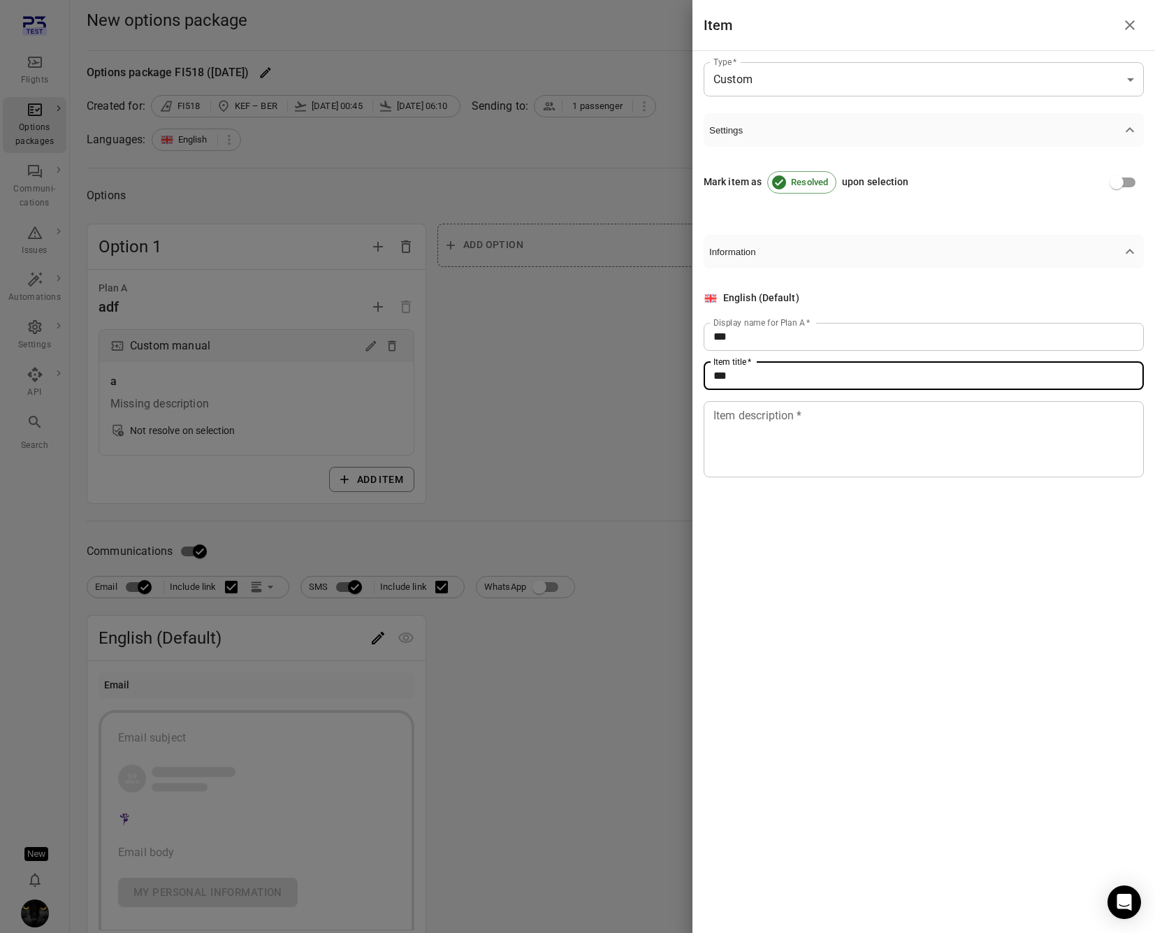
type input "***"
click at [764, 440] on textarea "Item description   *" at bounding box center [923, 439] width 421 height 64
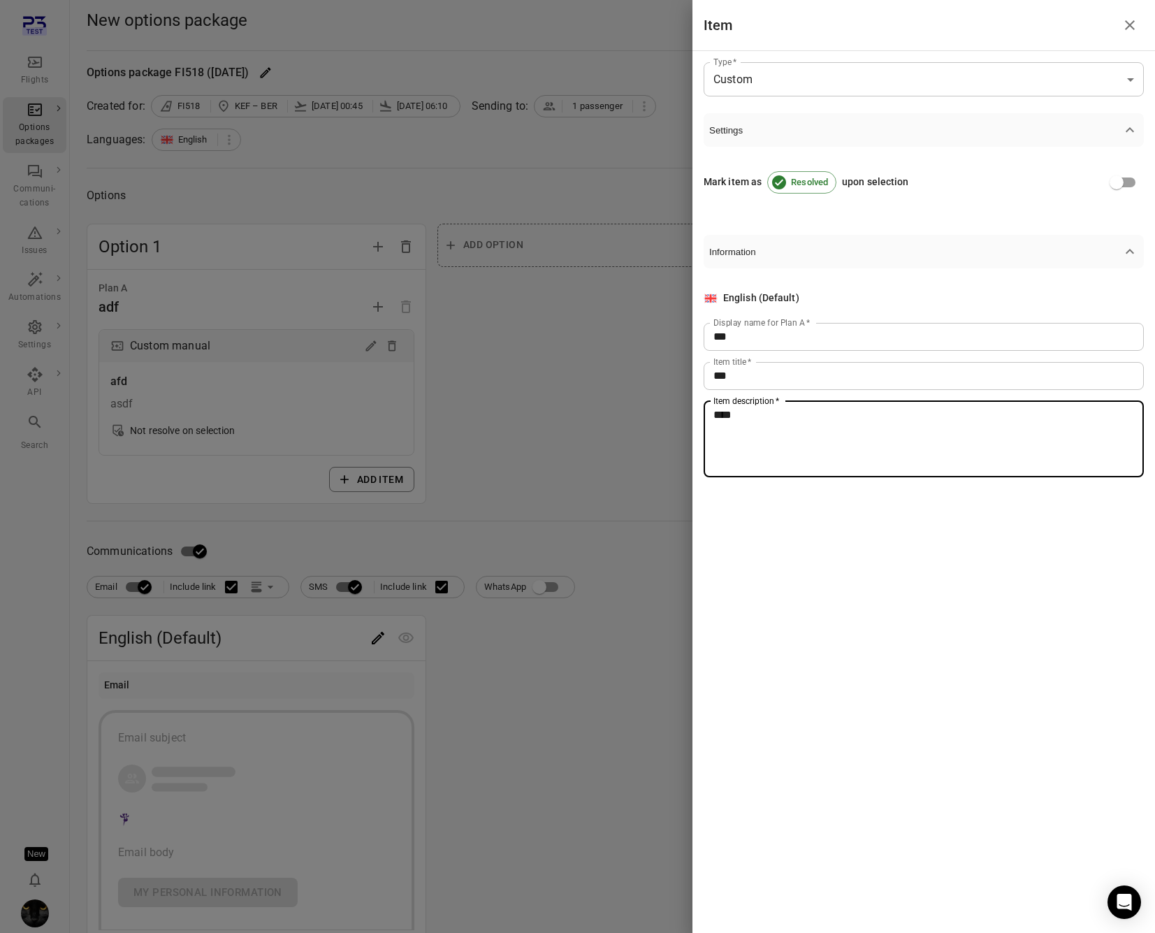
type textarea "****"
click at [614, 416] on div at bounding box center [577, 466] width 1155 height 933
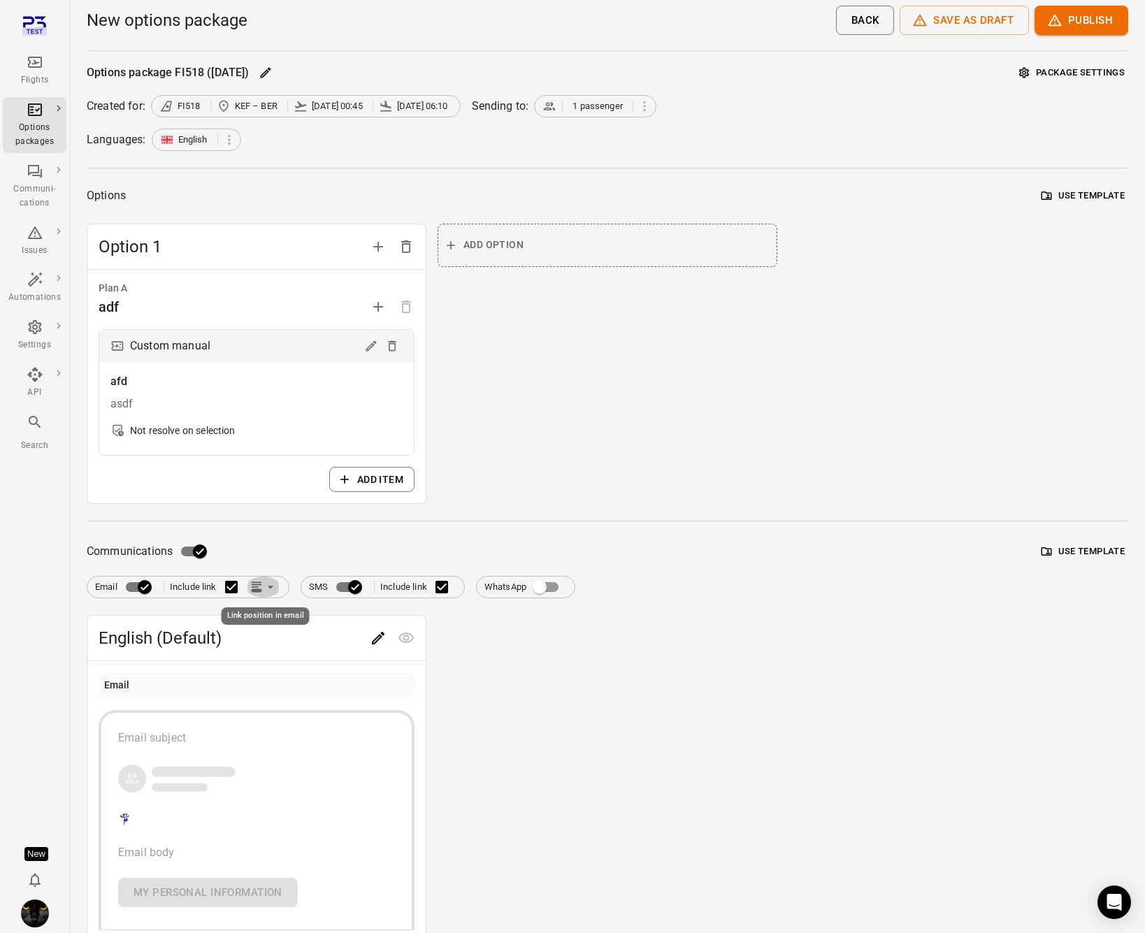
click at [268, 588] on icon "Link position in email" at bounding box center [270, 587] width 14 height 14
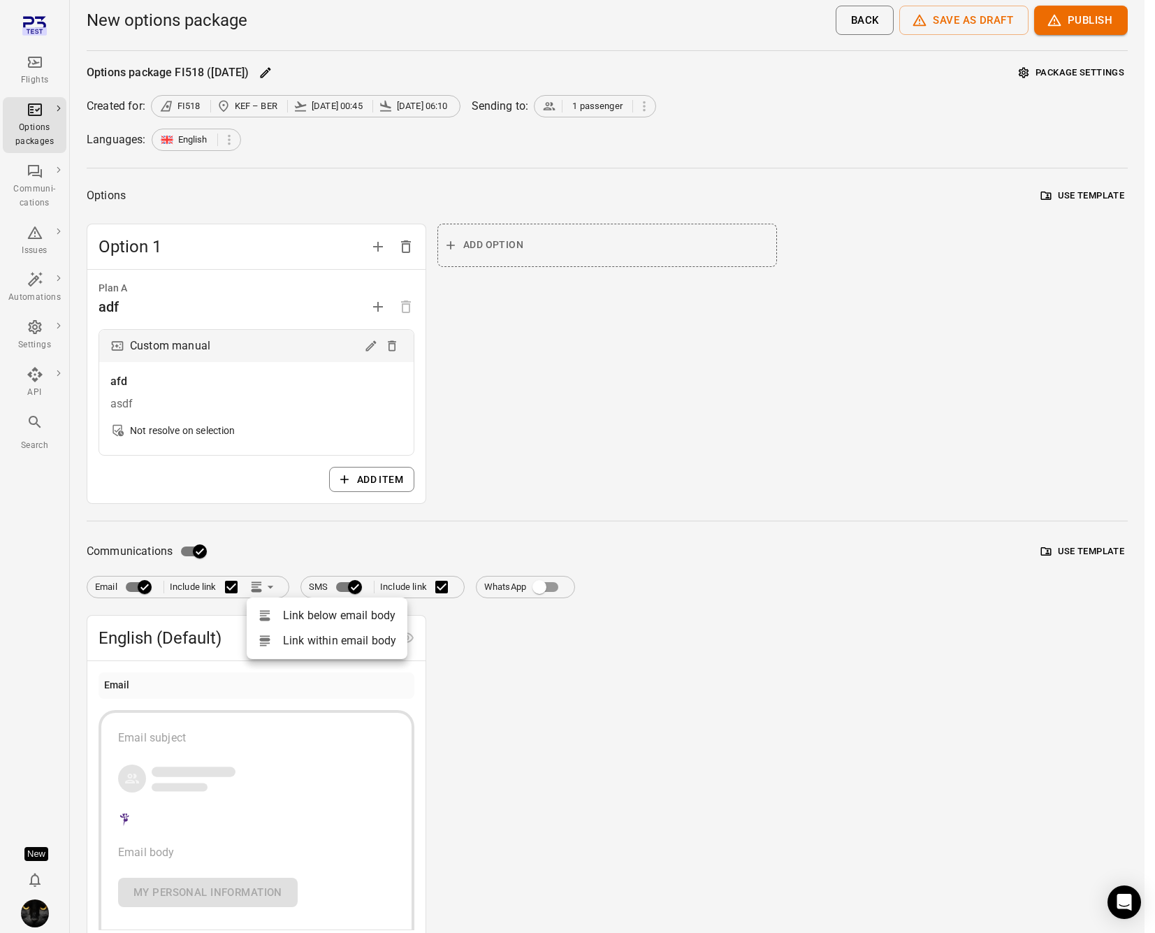
click at [310, 577] on div at bounding box center [577, 466] width 1155 height 933
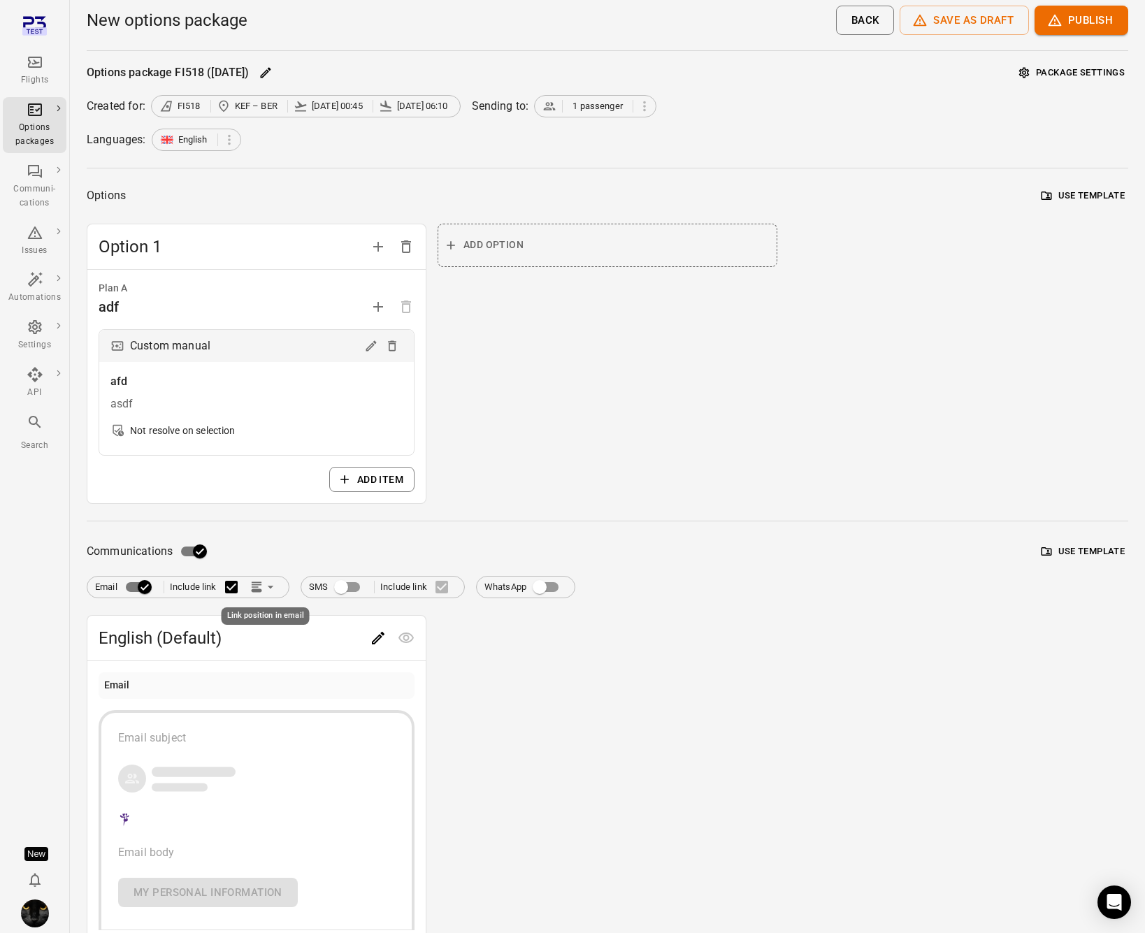
click at [270, 579] on button "Link position in email" at bounding box center [263, 586] width 35 height 21
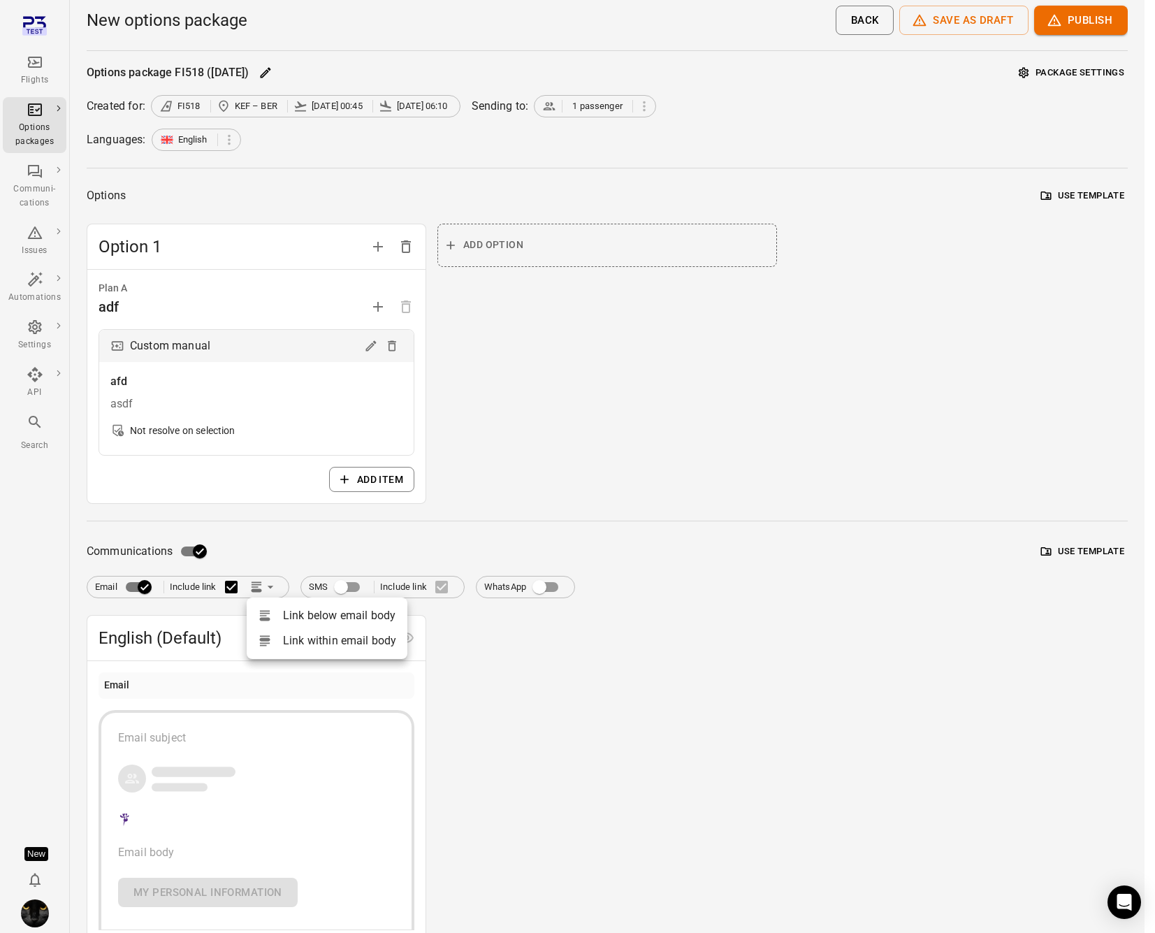
click at [296, 645] on li "Link within email body" at bounding box center [327, 640] width 161 height 25
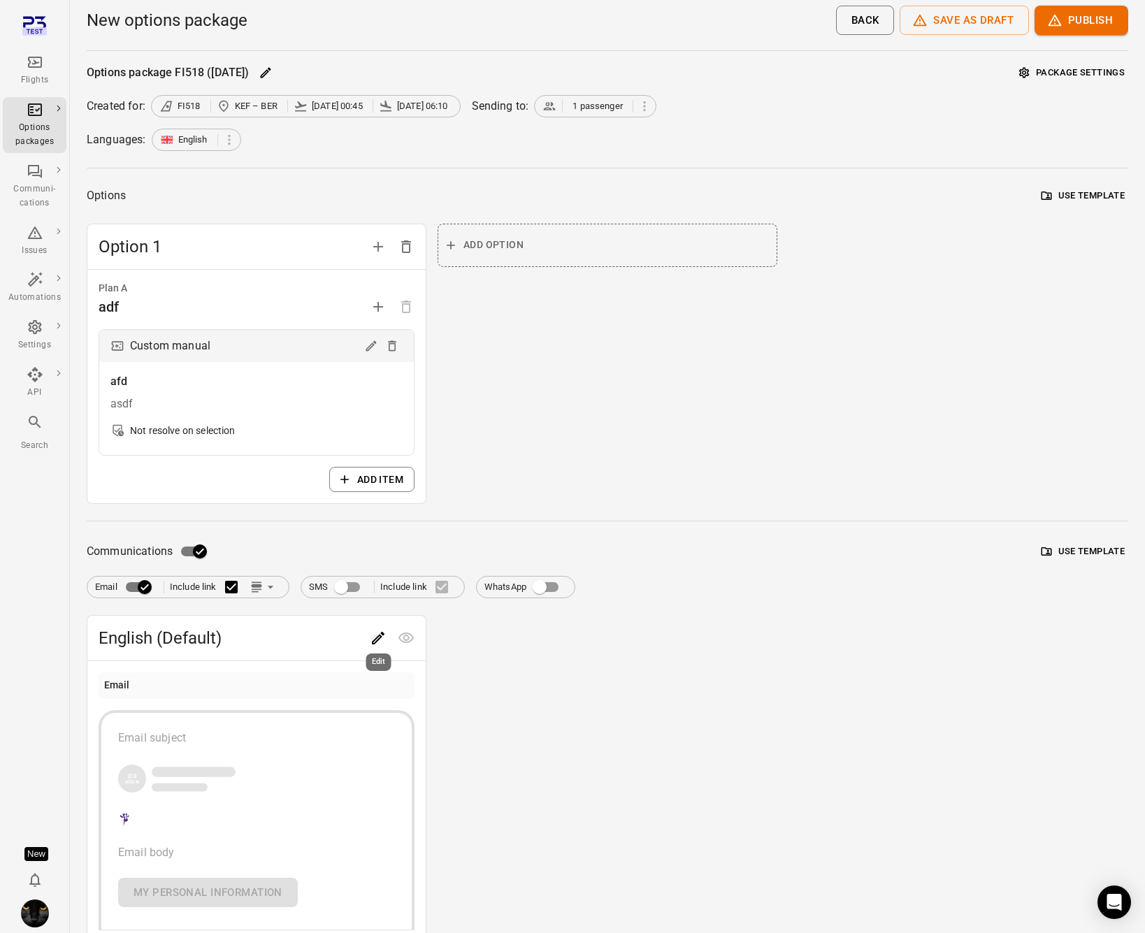
click at [377, 640] on icon "Edit" at bounding box center [378, 638] width 17 height 17
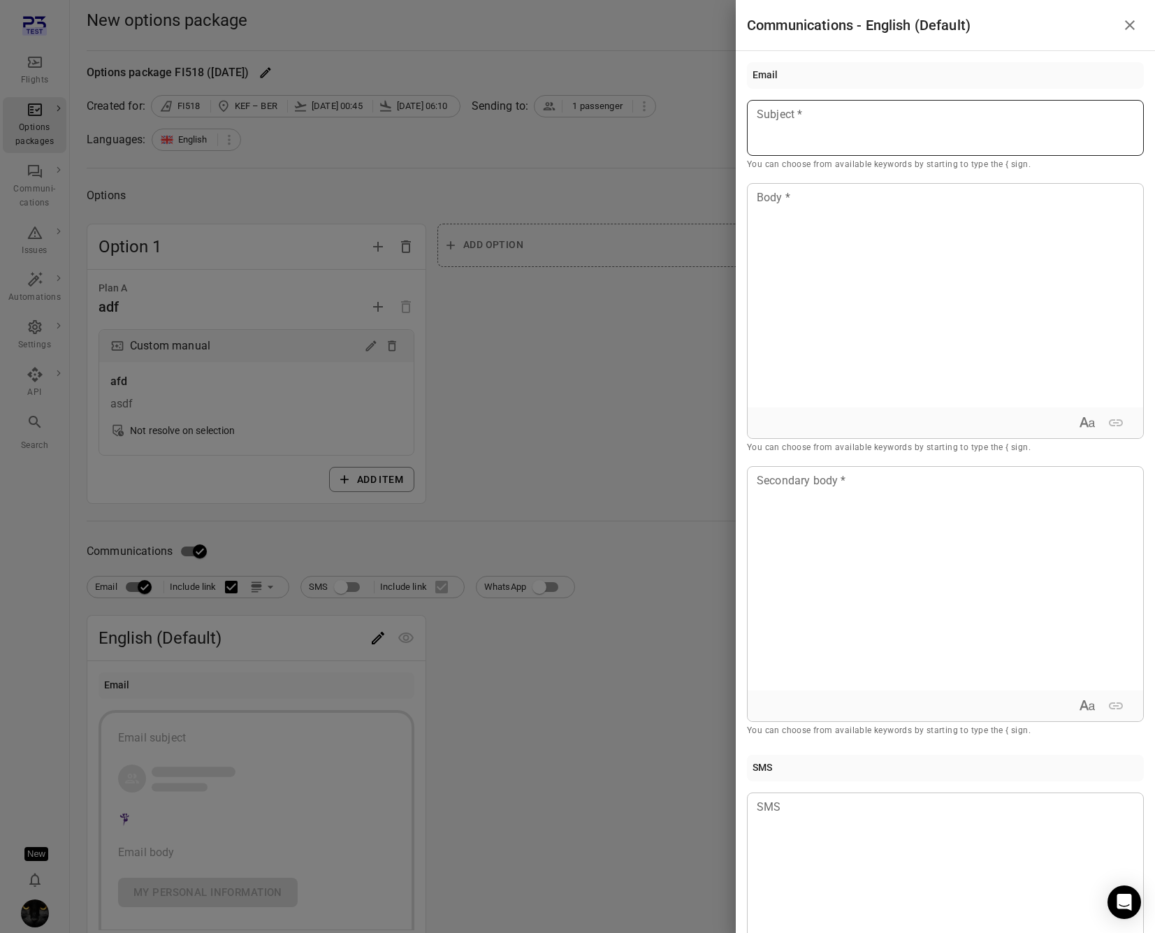
click at [881, 130] on div at bounding box center [945, 128] width 397 height 56
click at [846, 295] on div at bounding box center [945, 296] width 395 height 224
click at [895, 648] on div at bounding box center [945, 579] width 395 height 224
click at [574, 446] on div at bounding box center [577, 466] width 1155 height 933
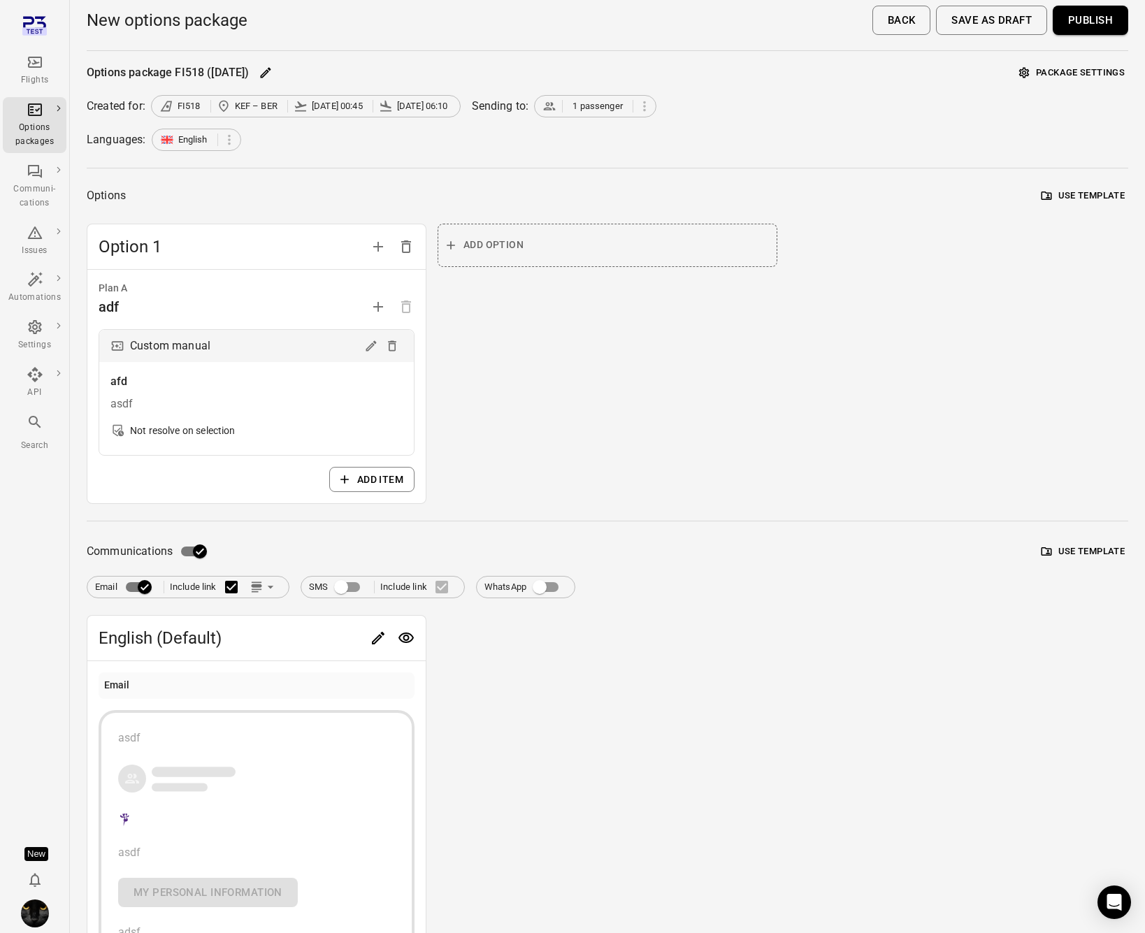
click at [1001, 15] on button "Save as draft" at bounding box center [991, 20] width 111 height 29
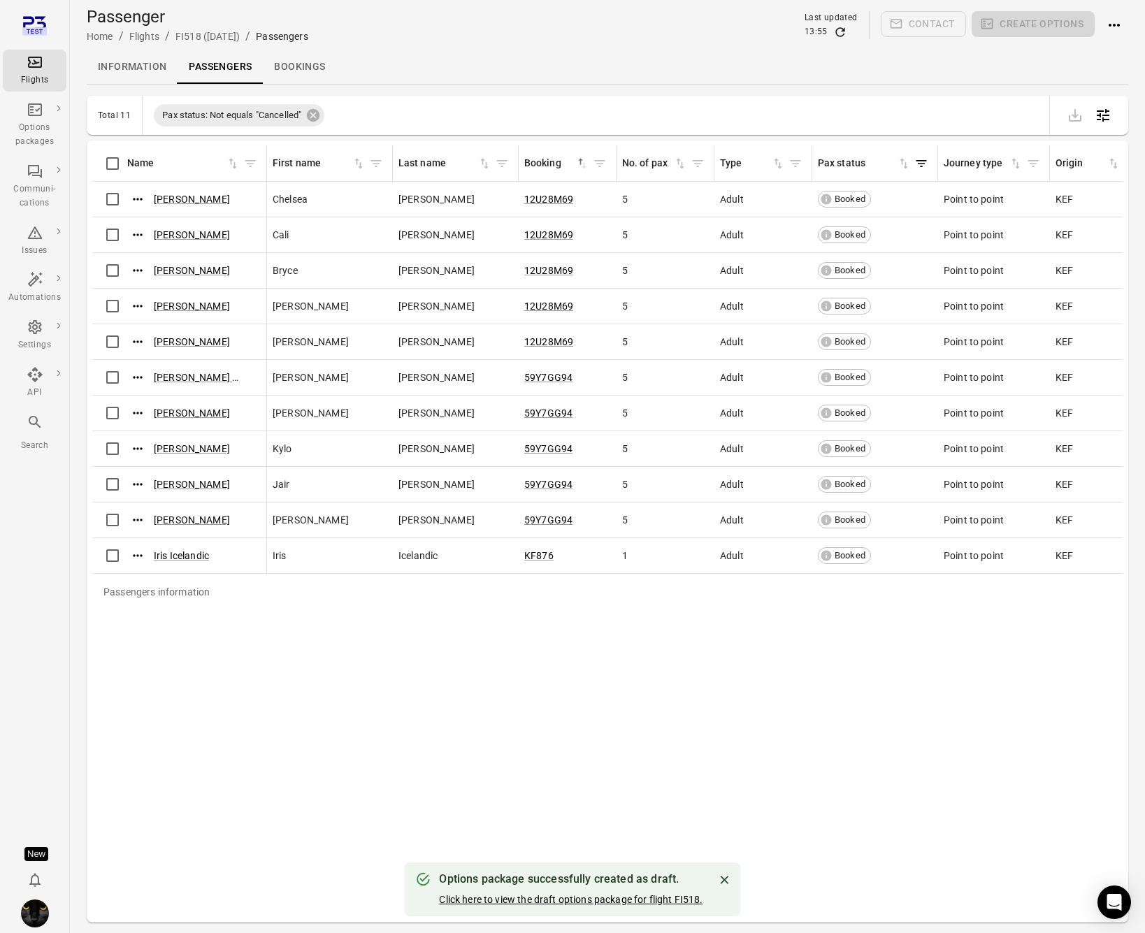
click at [553, 899] on button "Click here to view the draft options package for flight FI518." at bounding box center [570, 899] width 263 height 14
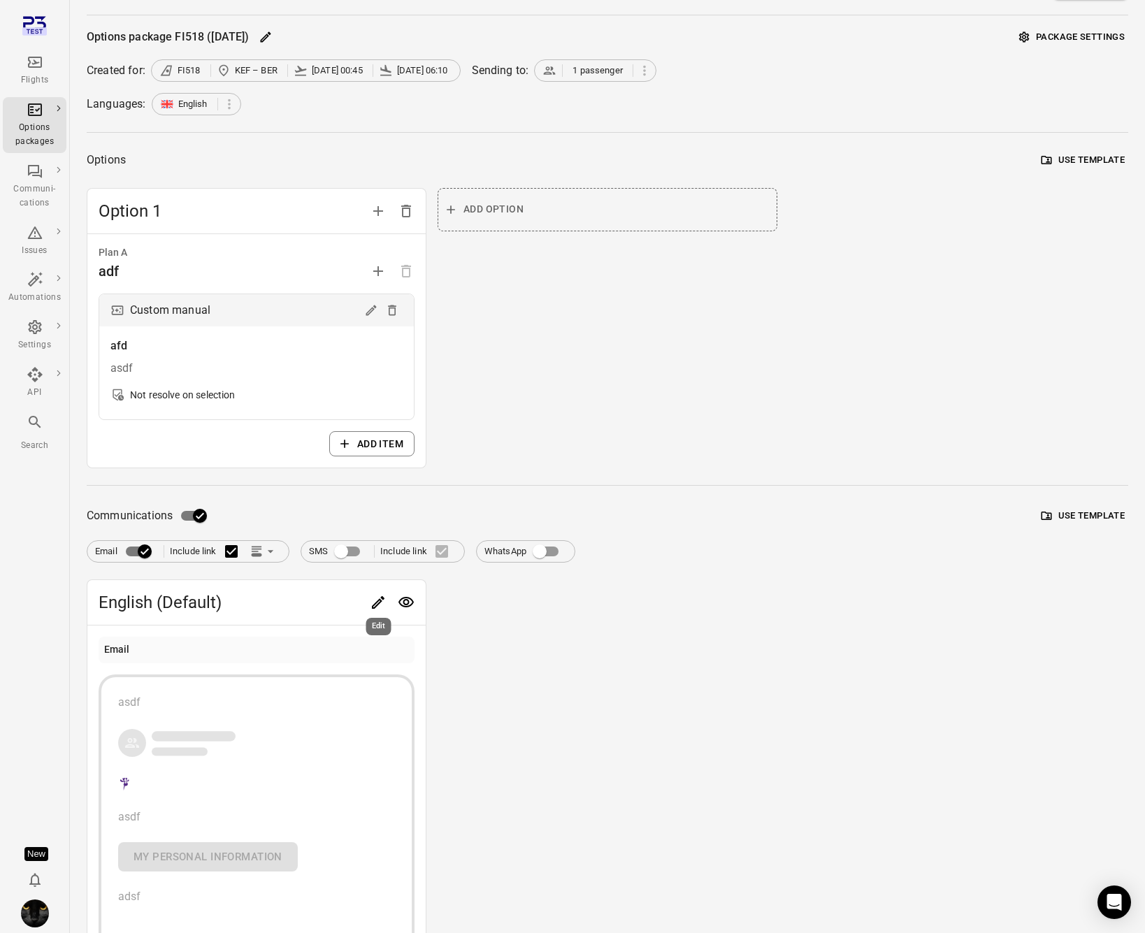
scroll to position [51, 0]
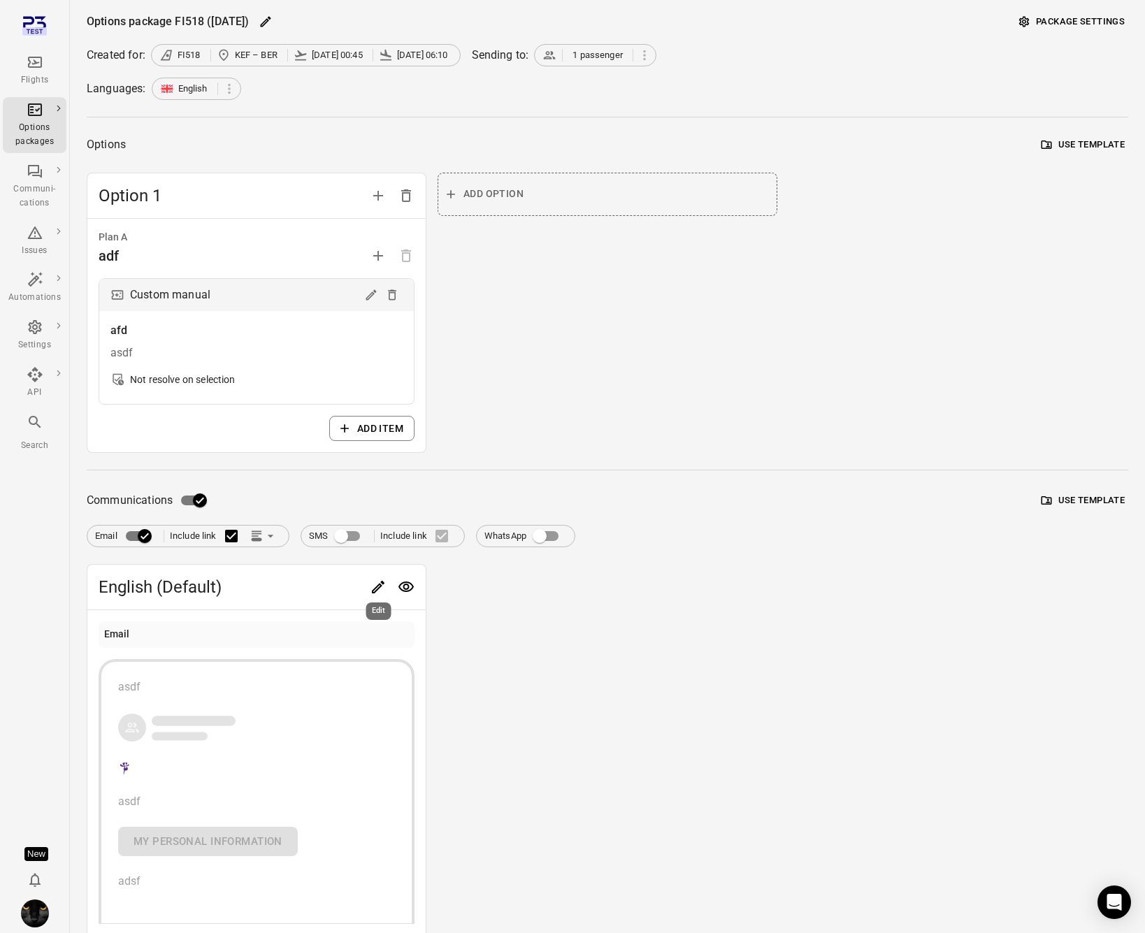
click at [373, 587] on icon "Edit" at bounding box center [378, 587] width 17 height 17
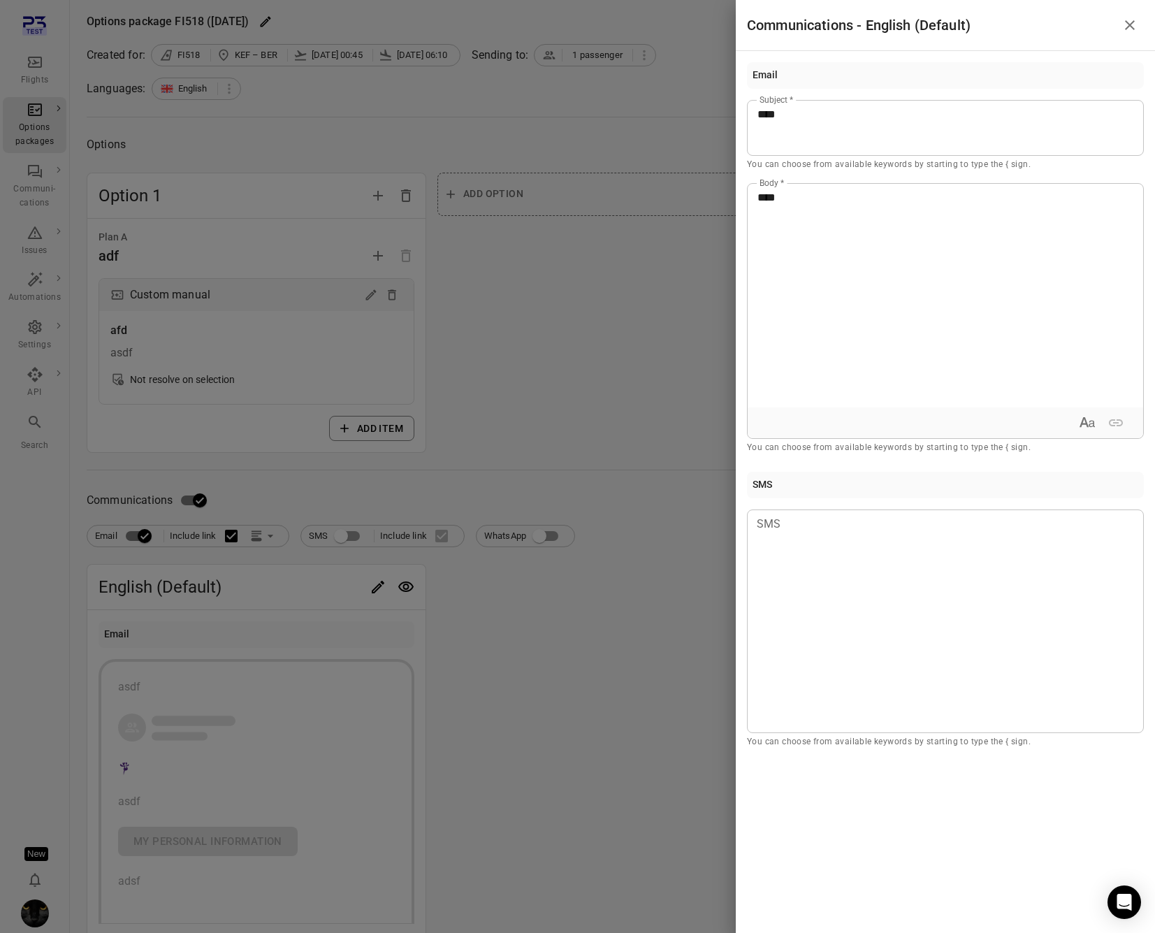
click at [590, 664] on div at bounding box center [577, 466] width 1155 height 933
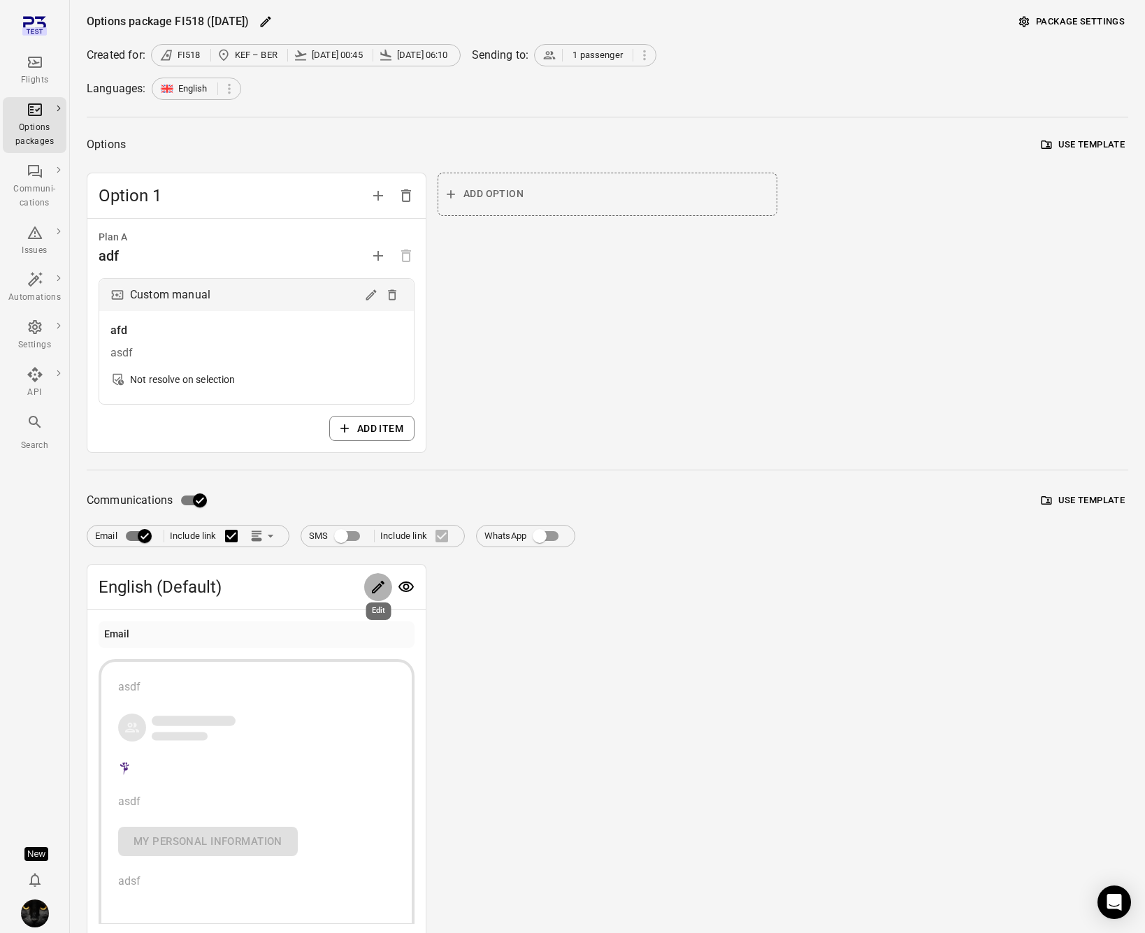
click at [379, 585] on icon "Edit" at bounding box center [378, 587] width 17 height 17
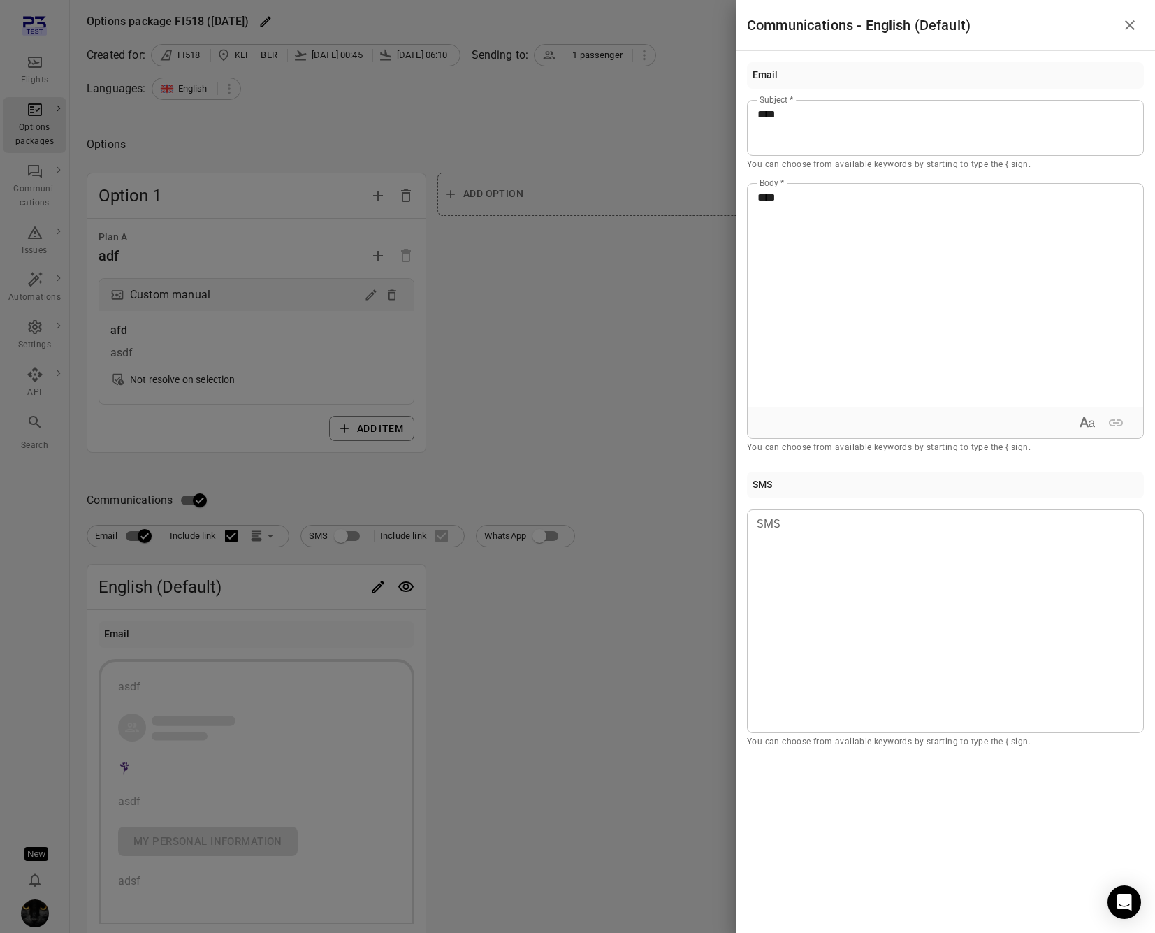
click at [683, 342] on div at bounding box center [577, 466] width 1155 height 933
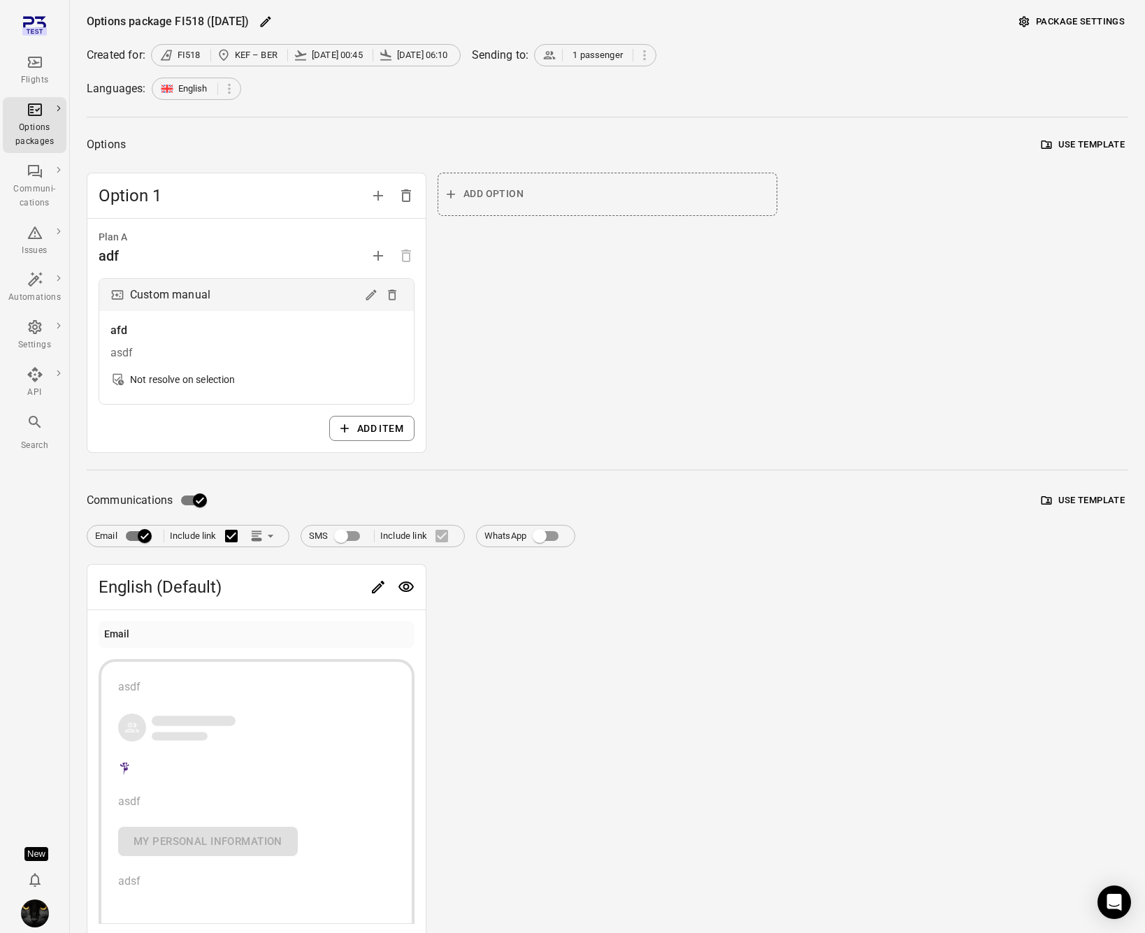
click at [697, 385] on div "Add option" at bounding box center [607, 313] width 340 height 281
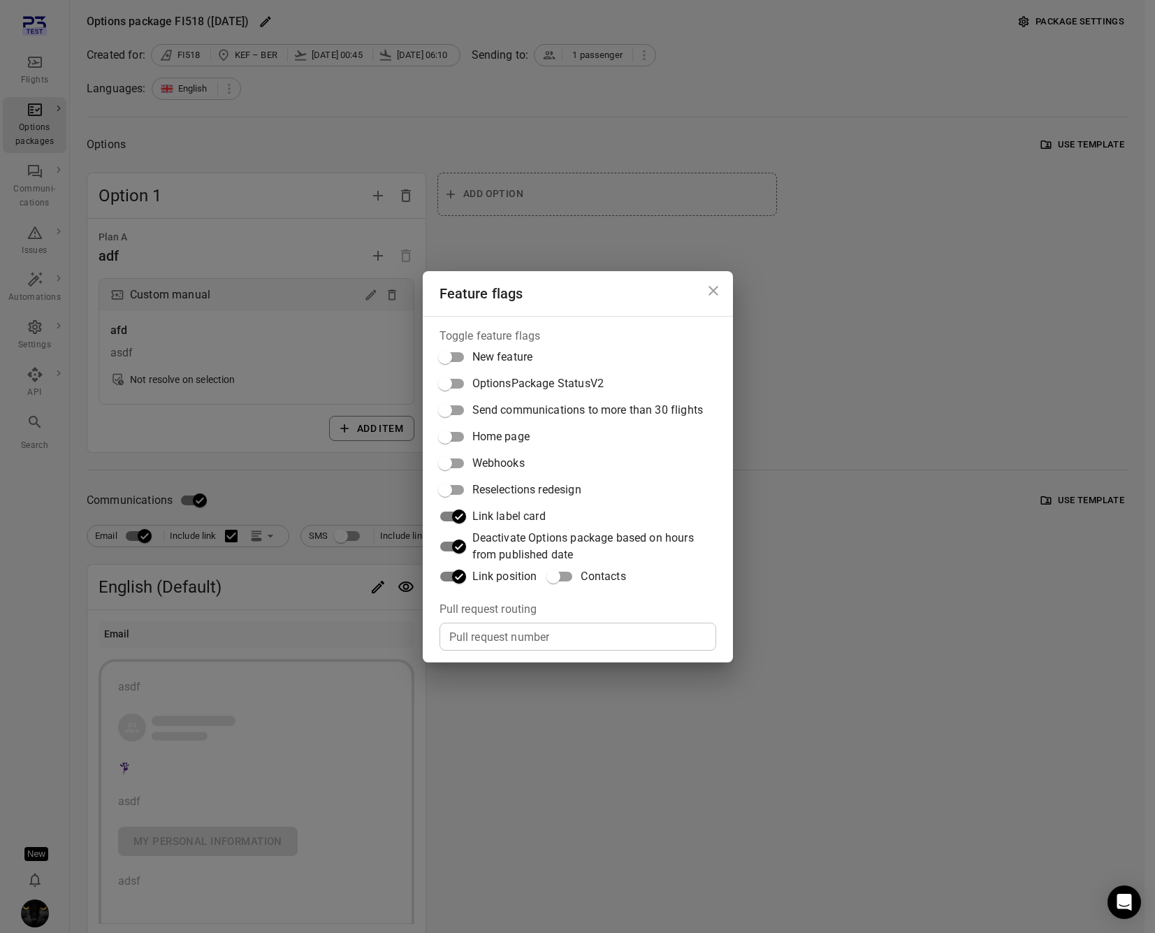
click at [822, 403] on div "Feature flags Toggle feature flags New feature OptionsPackage StatusV2 Send com…" at bounding box center [577, 466] width 1155 height 933
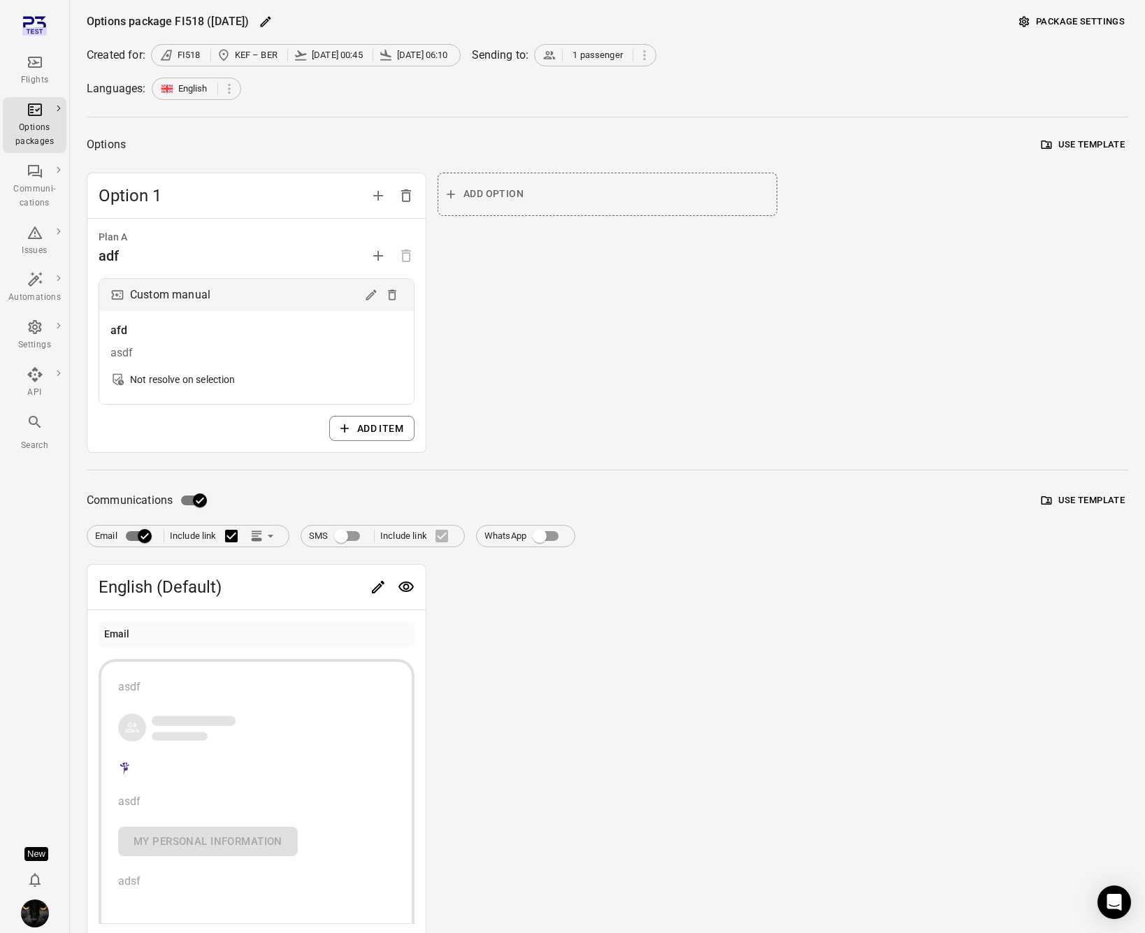
click at [716, 467] on div "Options package FI518 (2 Sep) Package settings Created for: FI518 KEF – BER 2 S…" at bounding box center [607, 584] width 1041 height 1147
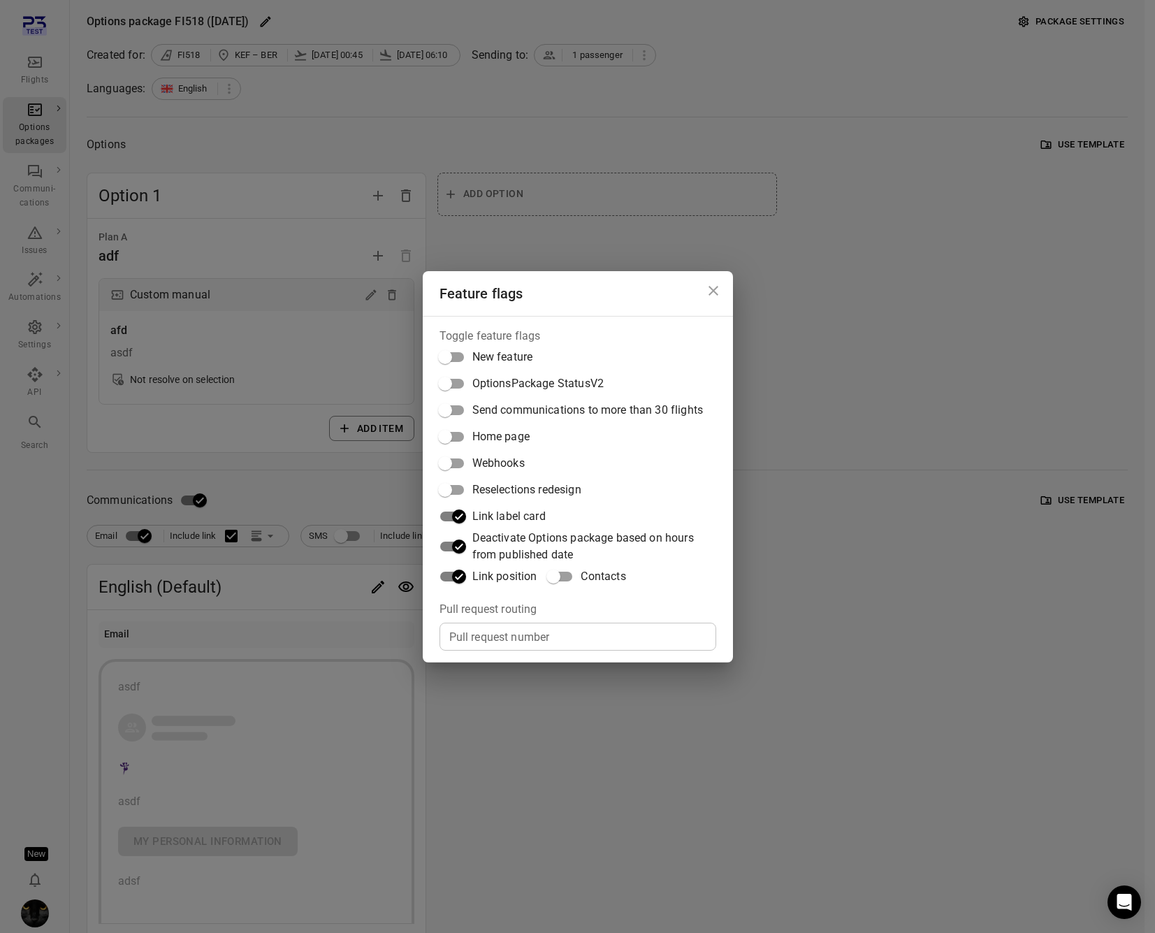
click at [817, 515] on div "Feature flags Toggle feature flags New feature OptionsPackage StatusV2 Send com…" at bounding box center [577, 466] width 1155 height 933
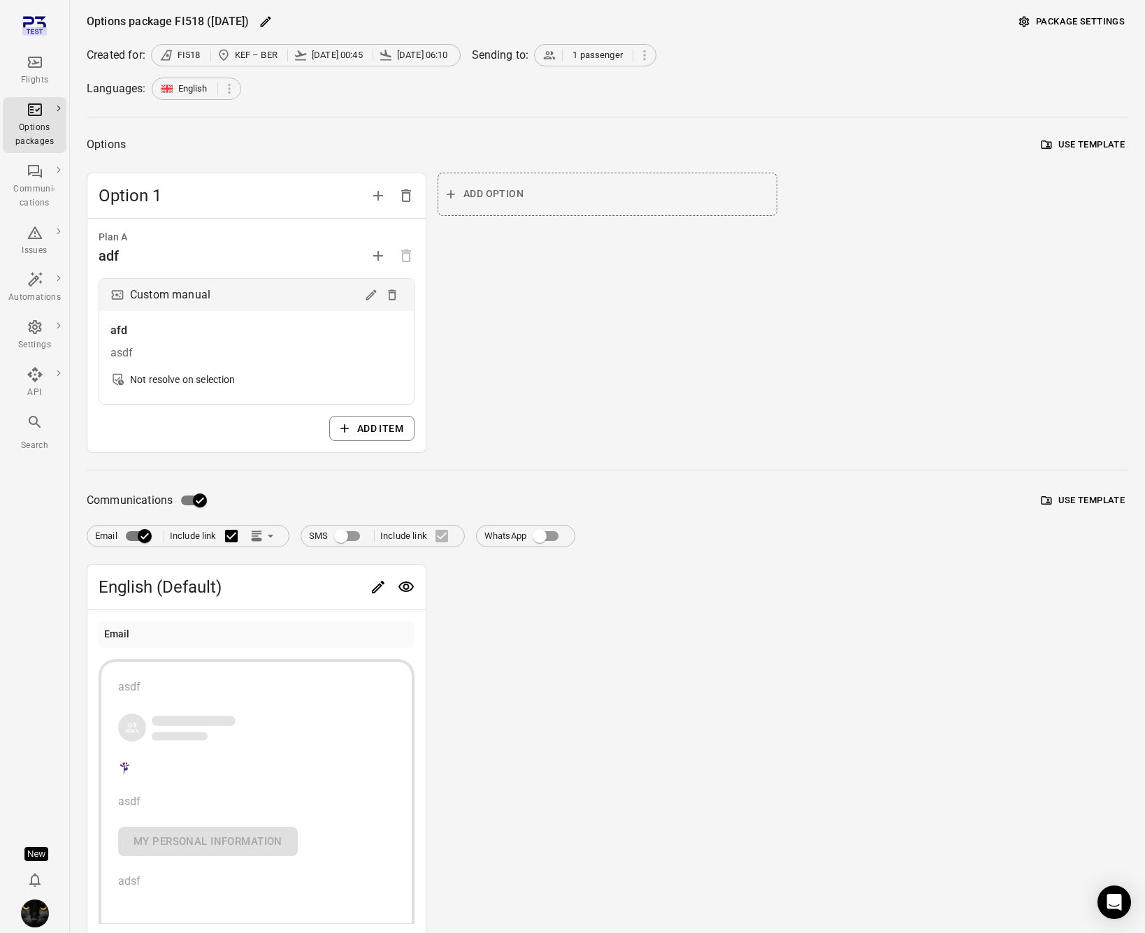
click at [258, 533] on icon "Link position in email" at bounding box center [256, 532] width 10 height 3
click at [40, 67] on div at bounding box center [577, 466] width 1155 height 933
click at [40, 82] on div "Flights" at bounding box center [34, 80] width 52 height 14
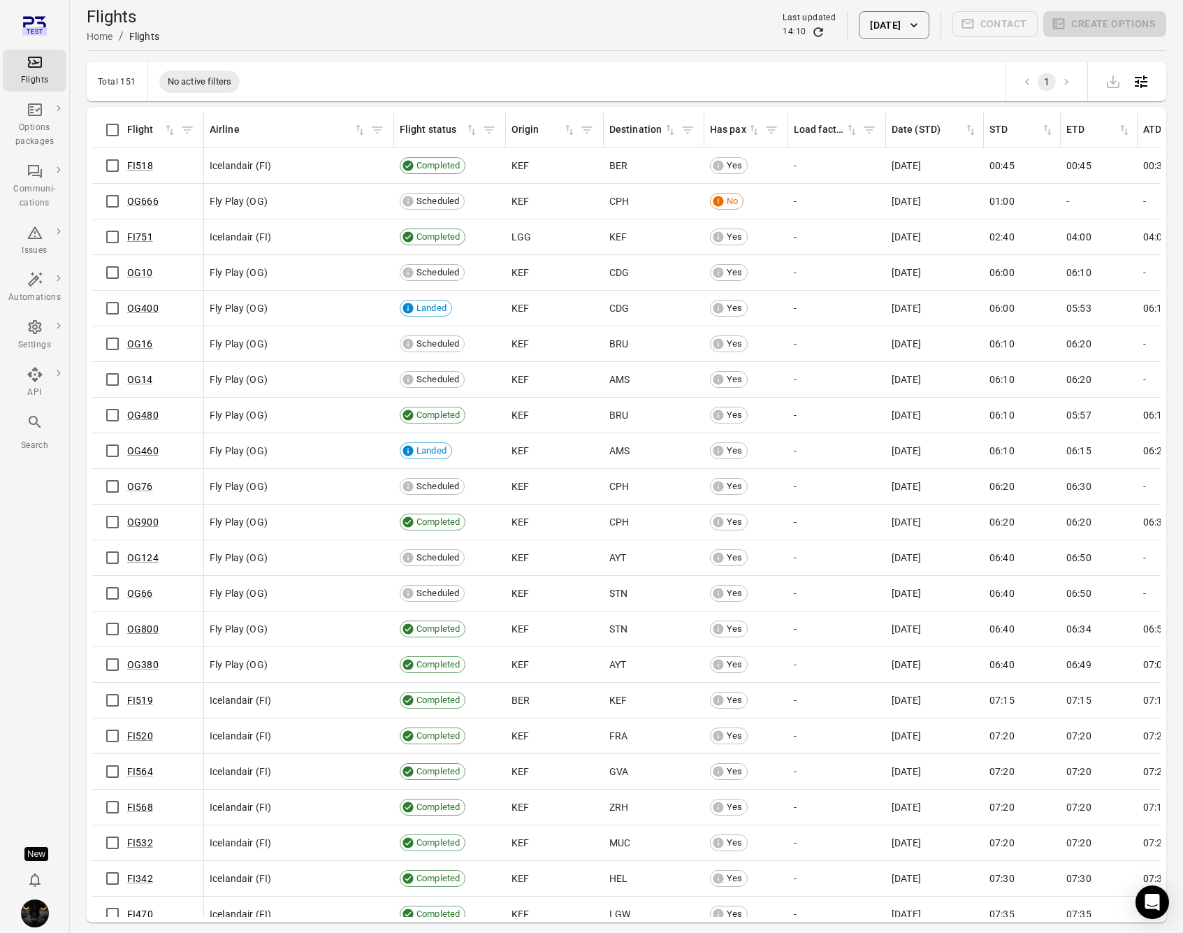
click at [447, 7] on div "Flights Home / Flights Last updated 14:10 2 Sep 2025 Contact Create options" at bounding box center [627, 25] width 1080 height 39
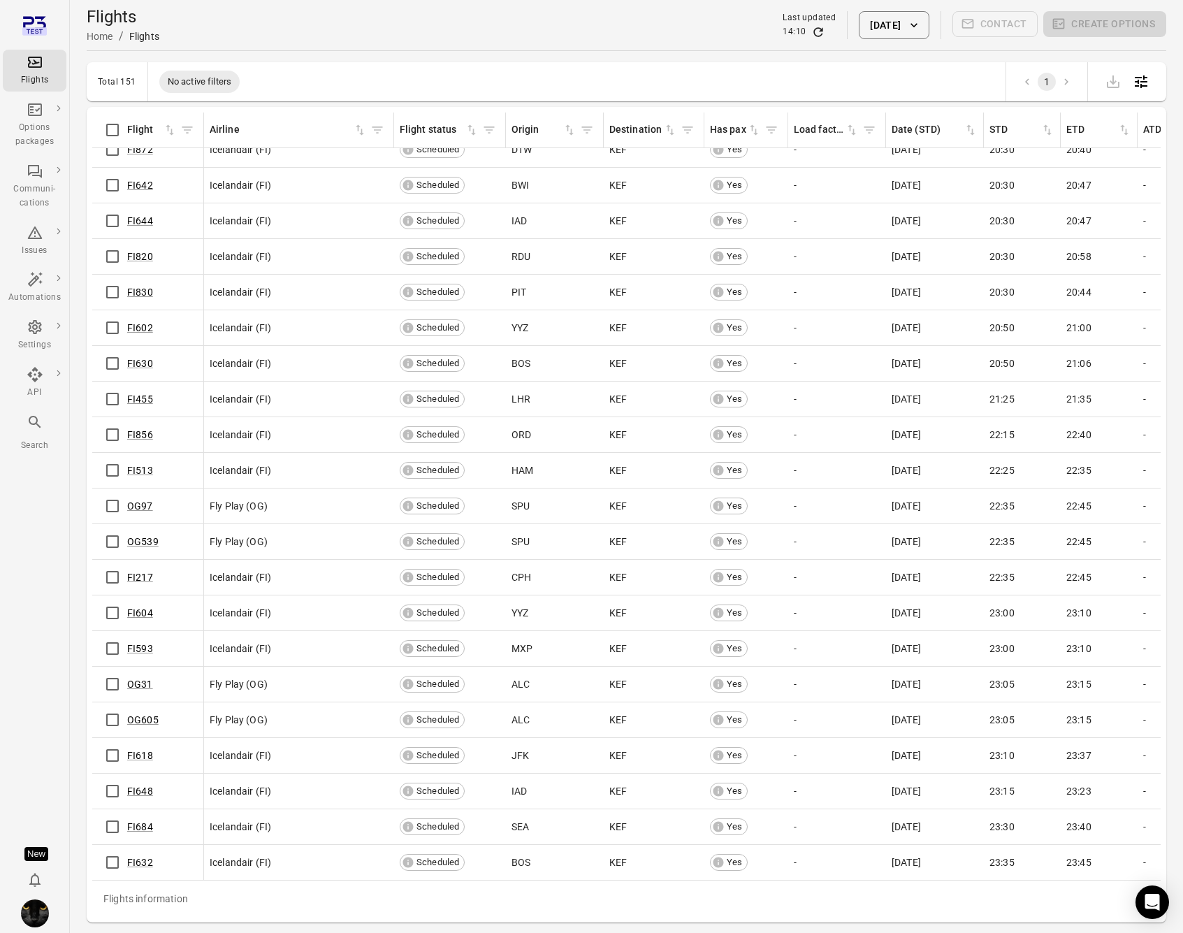
scroll to position [4569, 0]
click at [140, 857] on link "FI632" at bounding box center [140, 862] width 26 height 11
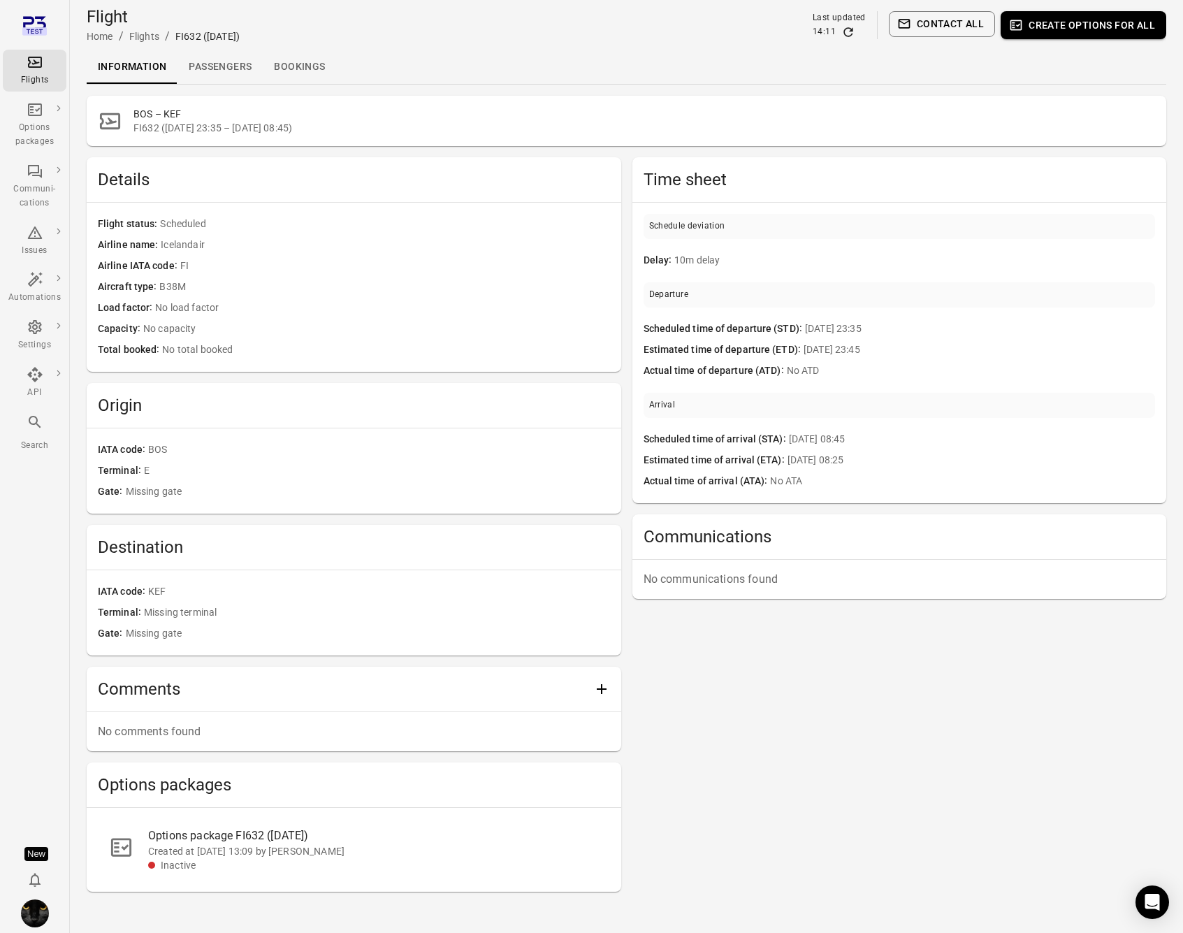
click at [38, 66] on icon "Main navigation" at bounding box center [35, 62] width 14 height 11
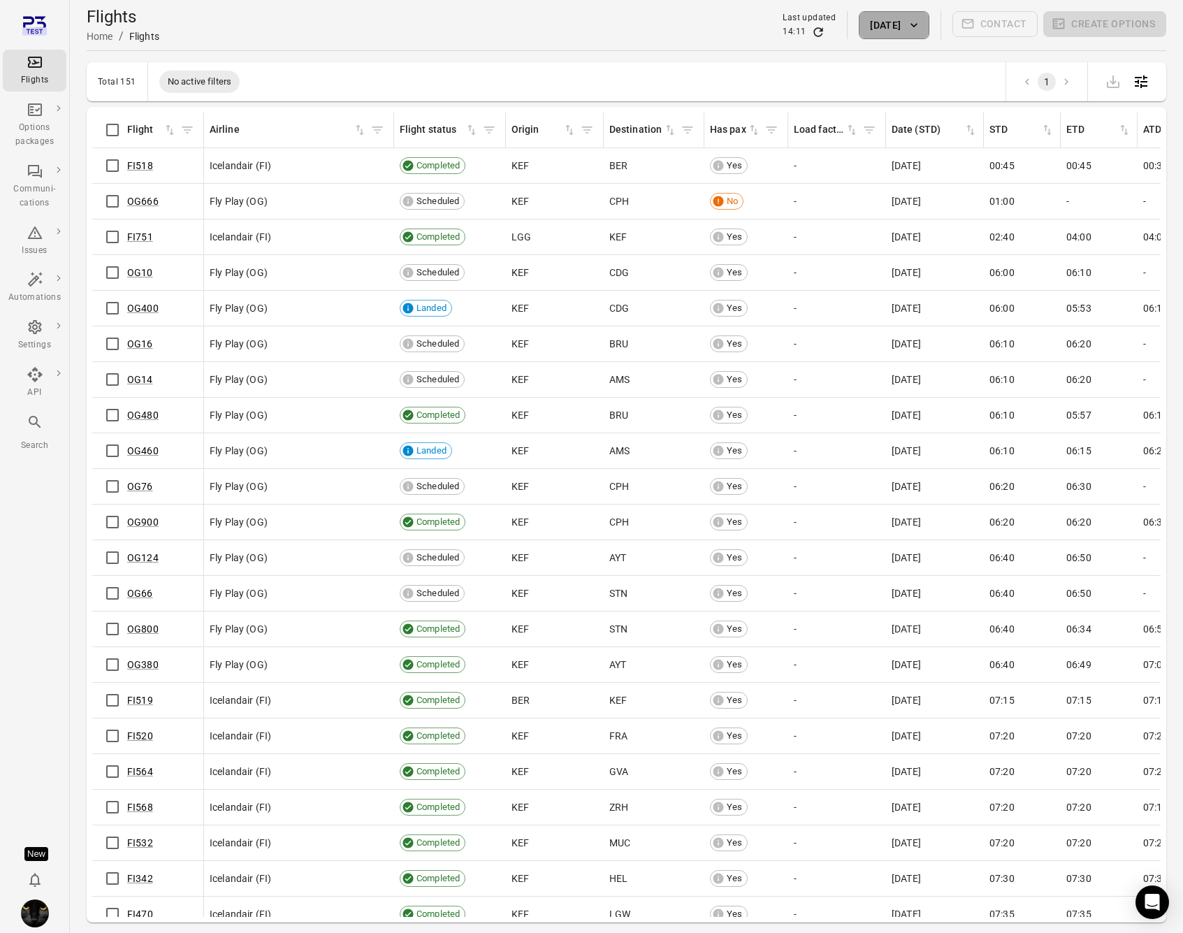
click at [880, 31] on button "[DATE]" at bounding box center [894, 25] width 70 height 28
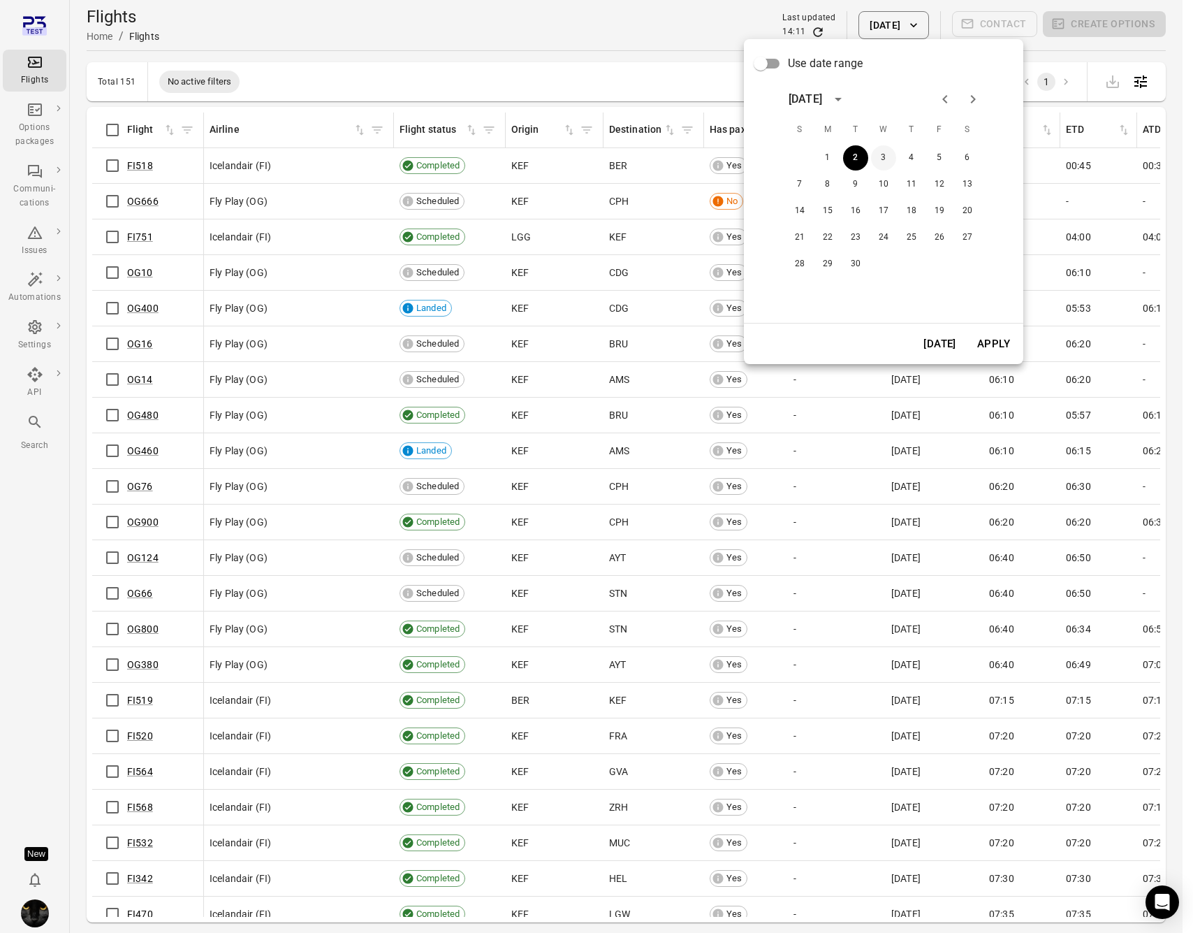
click at [883, 157] on button "3" at bounding box center [883, 157] width 25 height 25
click at [983, 346] on button "Apply" at bounding box center [994, 343] width 48 height 29
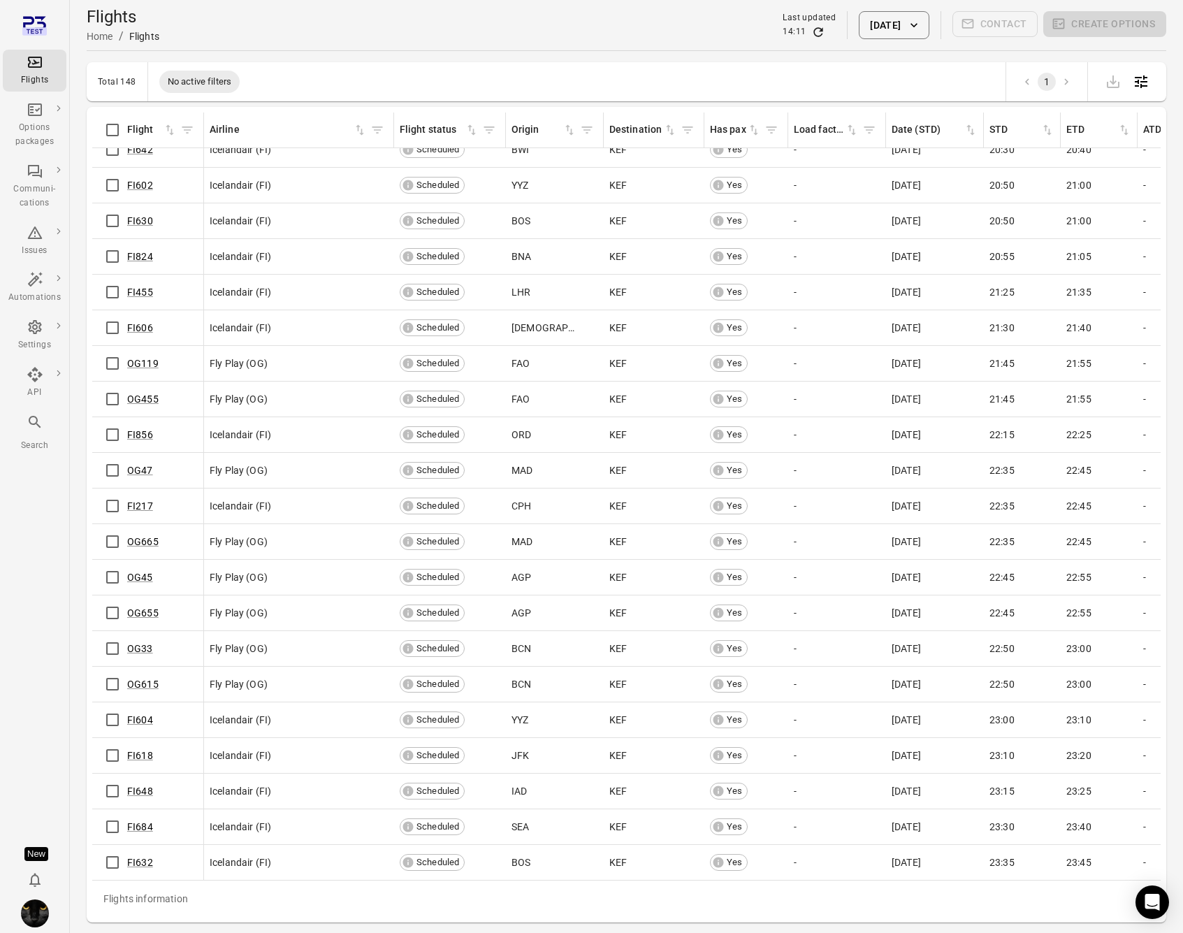
scroll to position [4464, 0]
click at [136, 857] on link "FI632" at bounding box center [140, 862] width 26 height 11
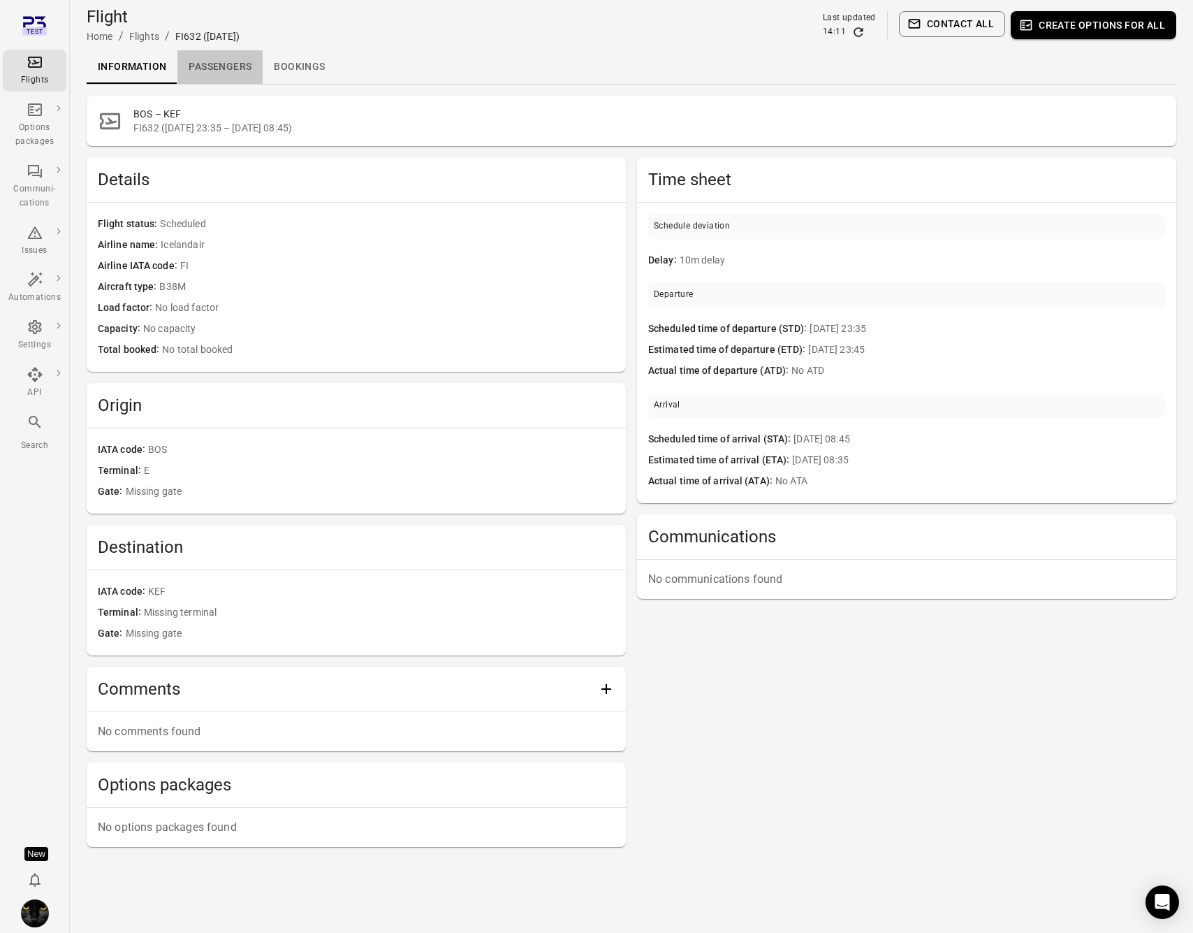
click at [227, 56] on link "Passengers" at bounding box center [219, 67] width 85 height 34
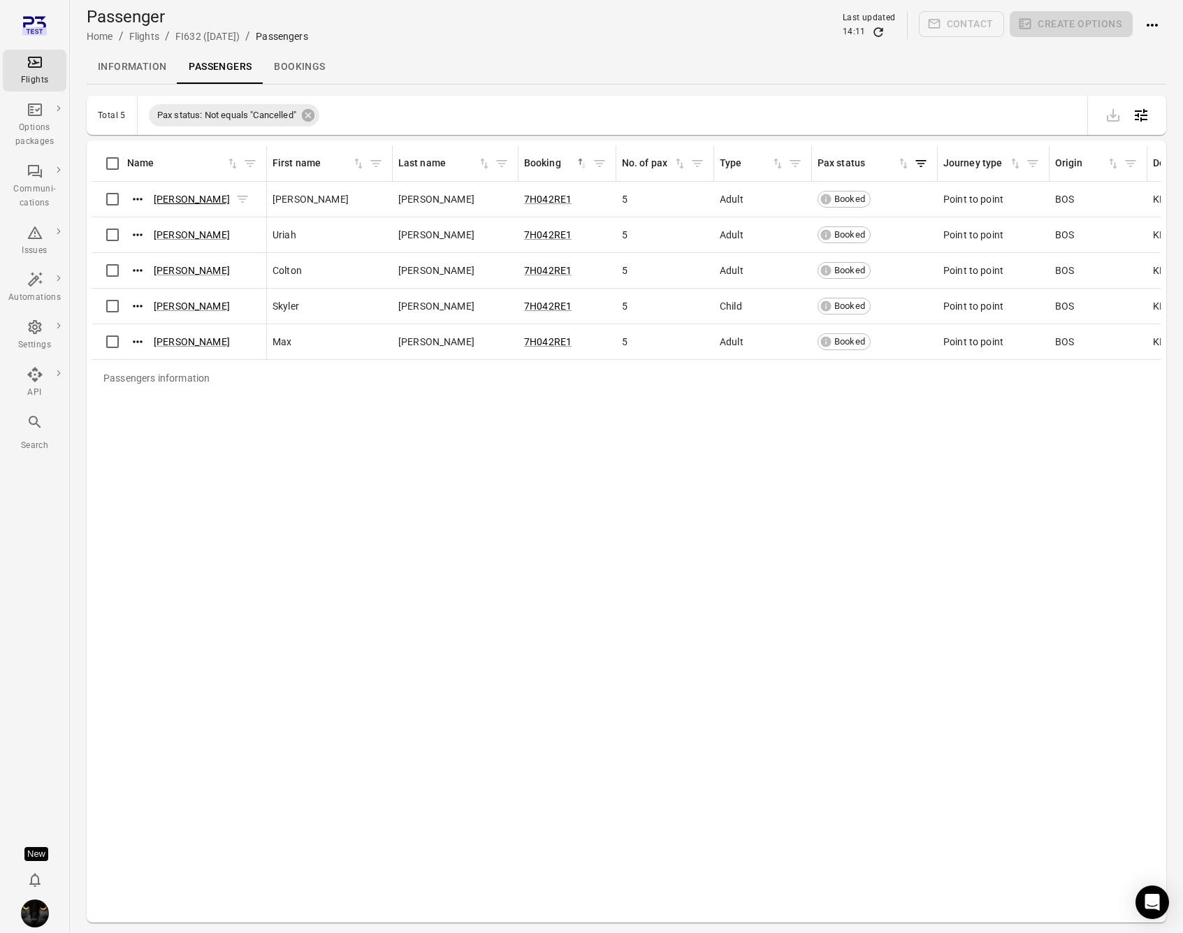
click at [168, 200] on link "Ashton Bender" at bounding box center [192, 199] width 76 height 11
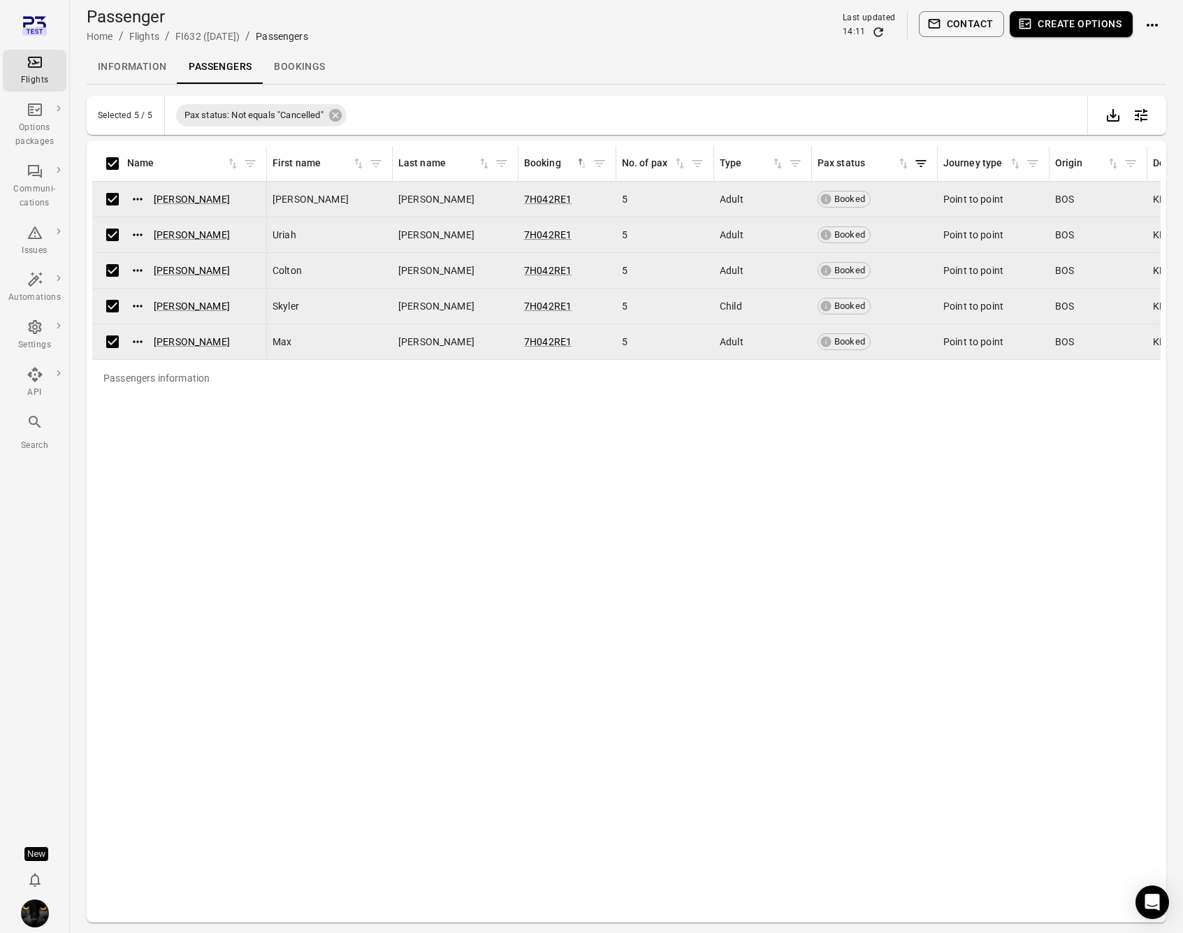
click at [1061, 28] on button "Create options" at bounding box center [1071, 24] width 123 height 26
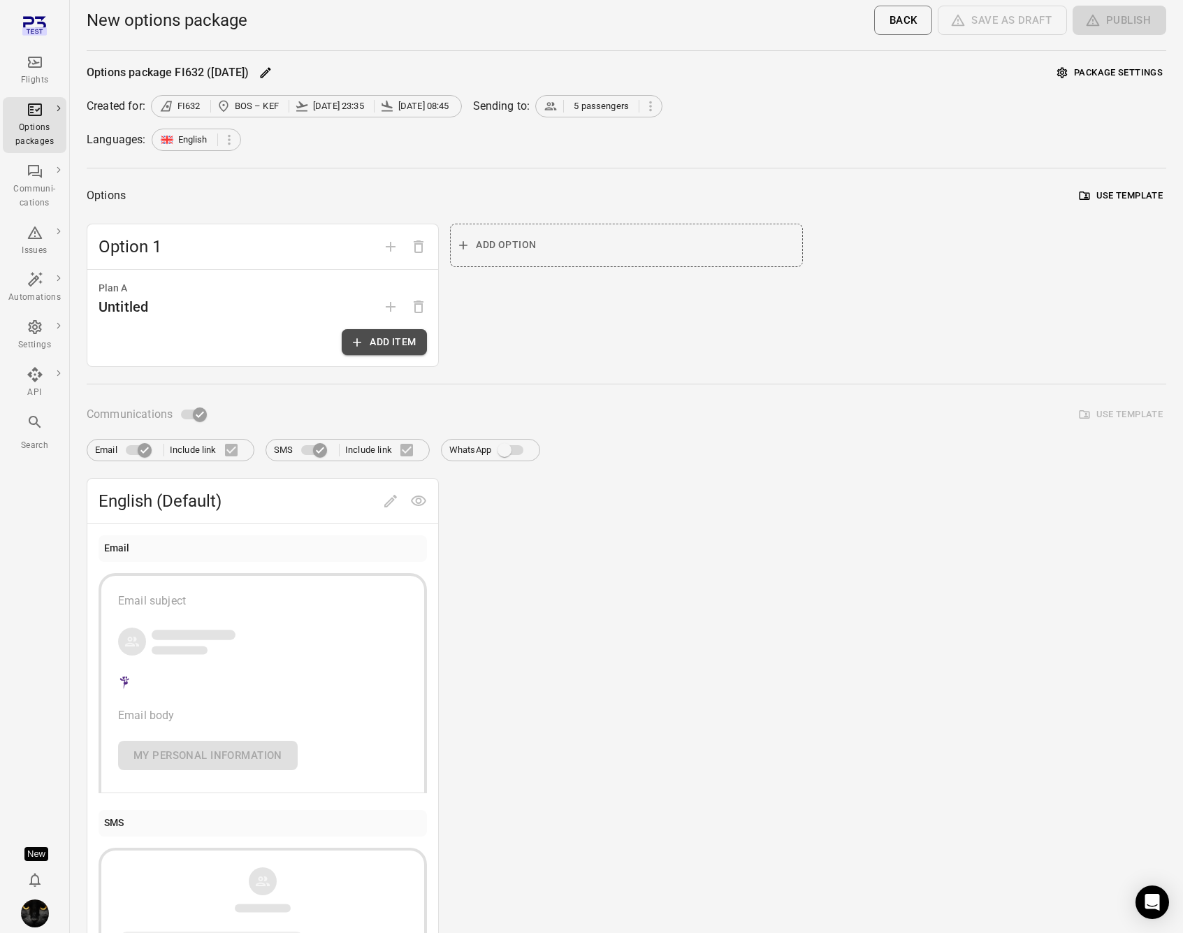
click at [395, 340] on button "Add item" at bounding box center [384, 342] width 85 height 26
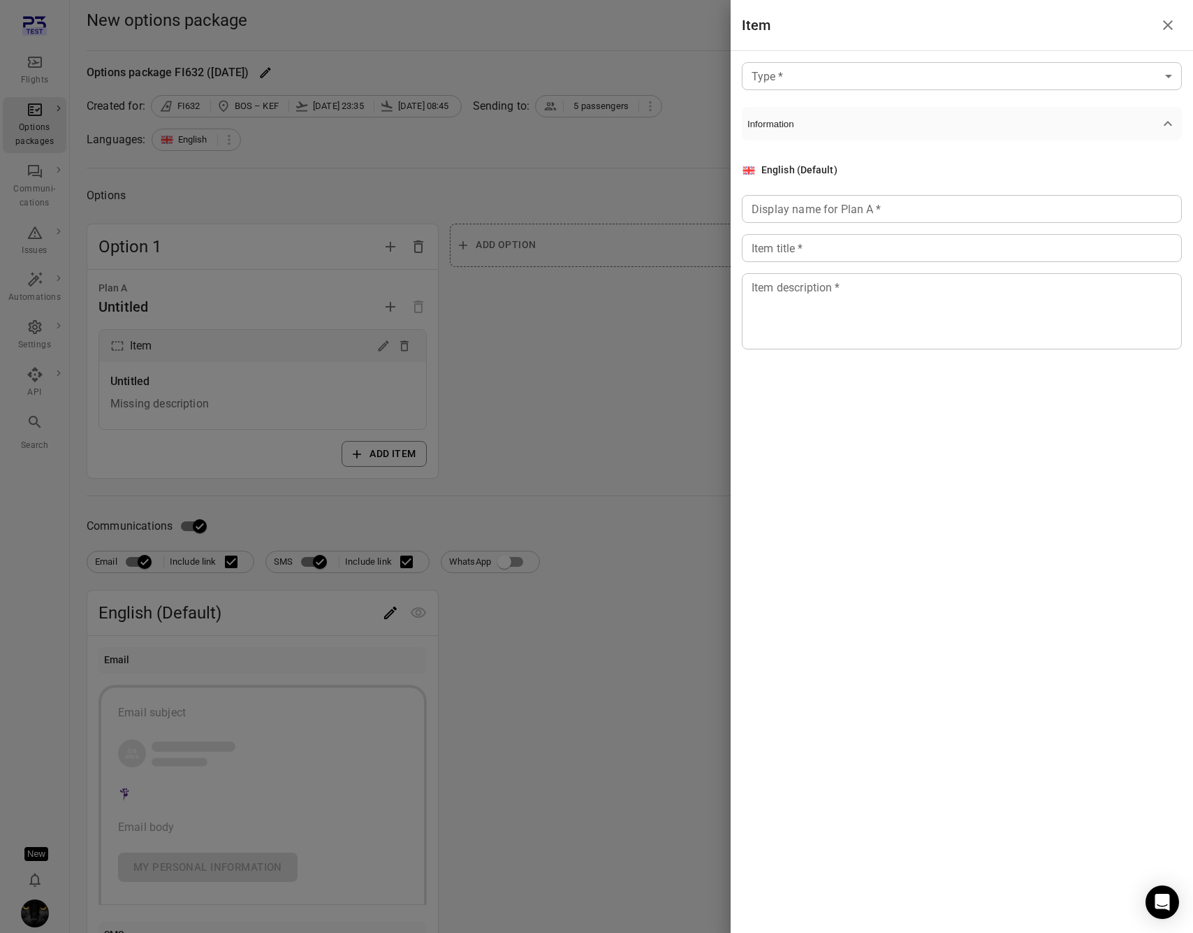
click at [878, 71] on body "Flights Options packages Communi-cations Issues Automations Settings API Search…" at bounding box center [596, 598] width 1193 height 1196
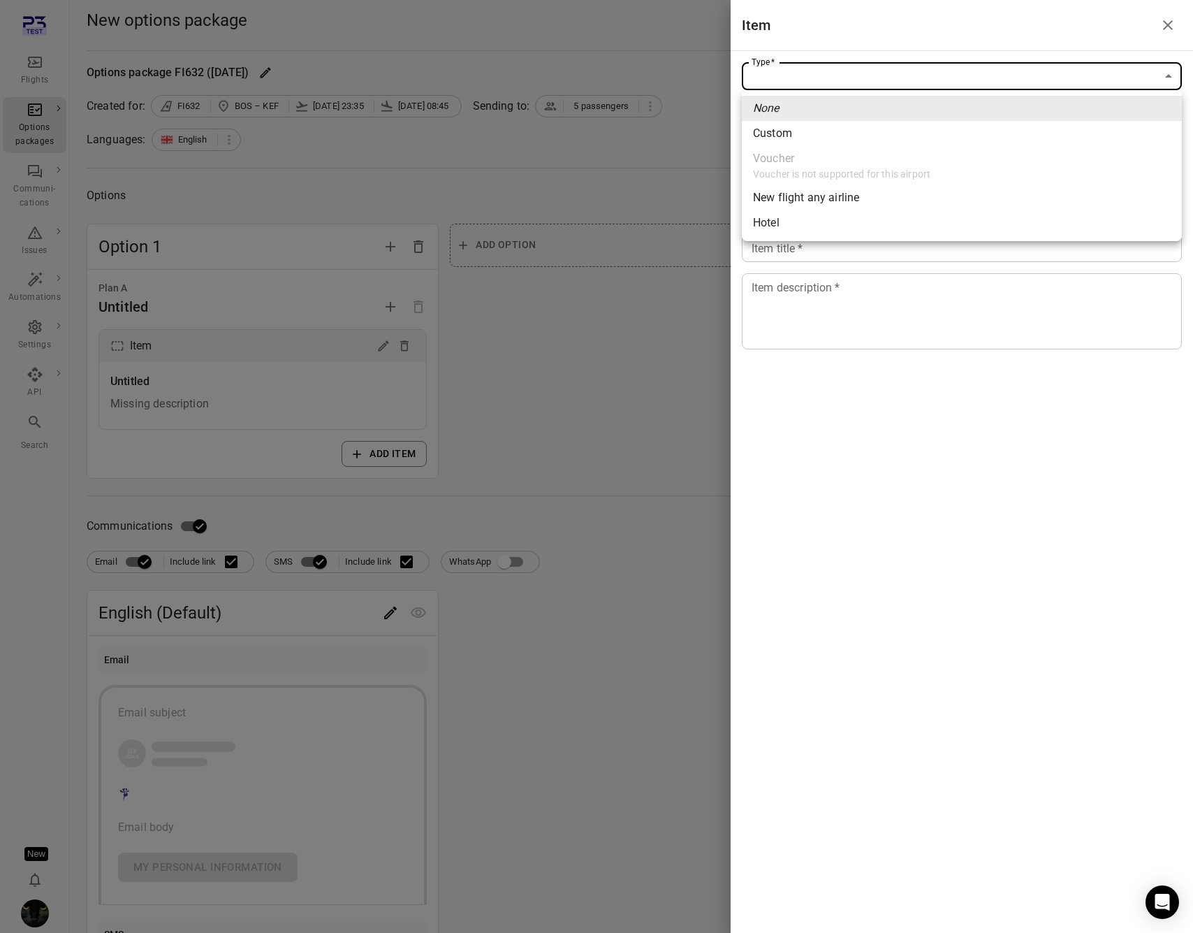
click at [916, 203] on span "New flight any airline" at bounding box center [962, 197] width 418 height 17
type input "**********"
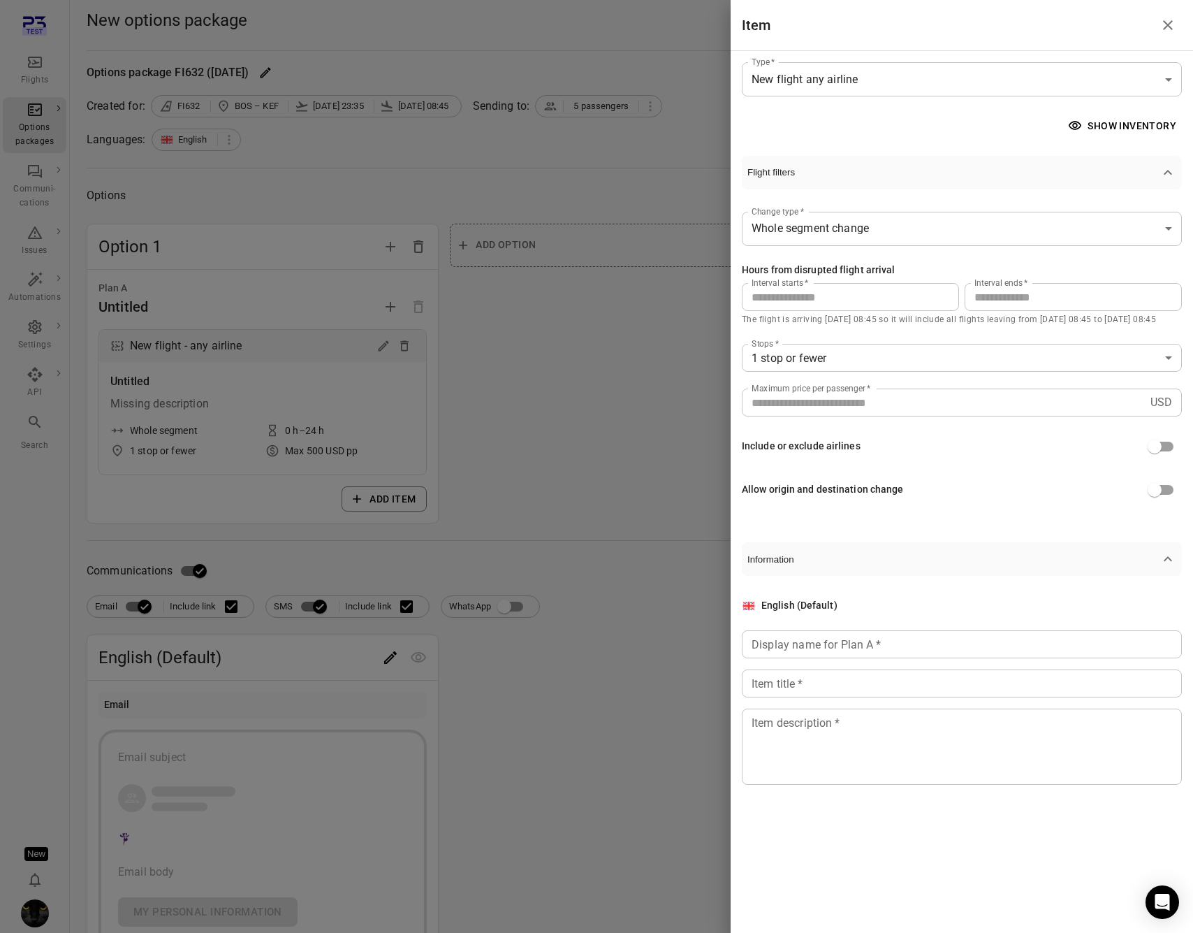
click at [553, 354] on div at bounding box center [596, 466] width 1193 height 933
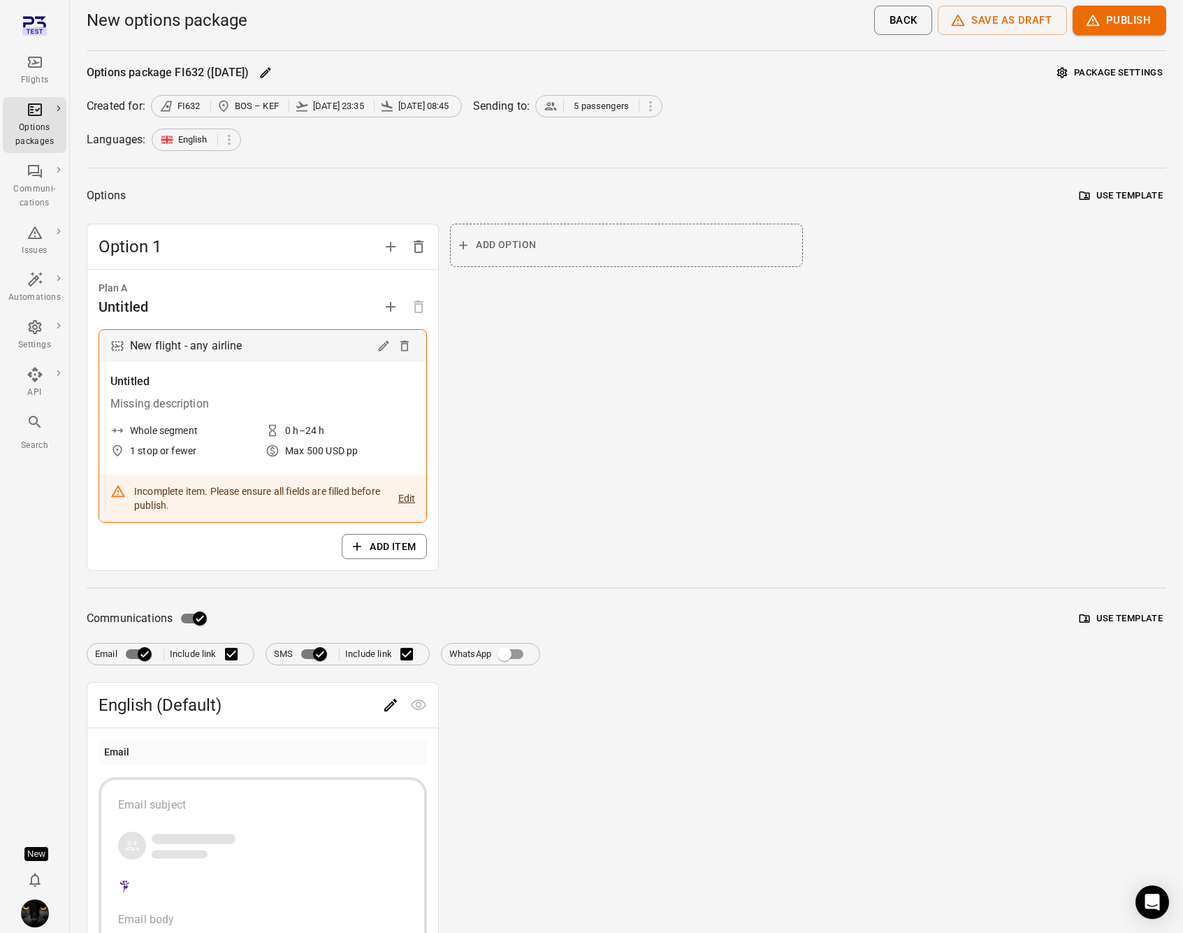
click at [359, 214] on div "Options Use template Option 1 Plan A Untitled New flight - any airline Untitled…" at bounding box center [627, 378] width 1080 height 386
click at [390, 303] on icon "Add plan" at bounding box center [390, 306] width 17 height 17
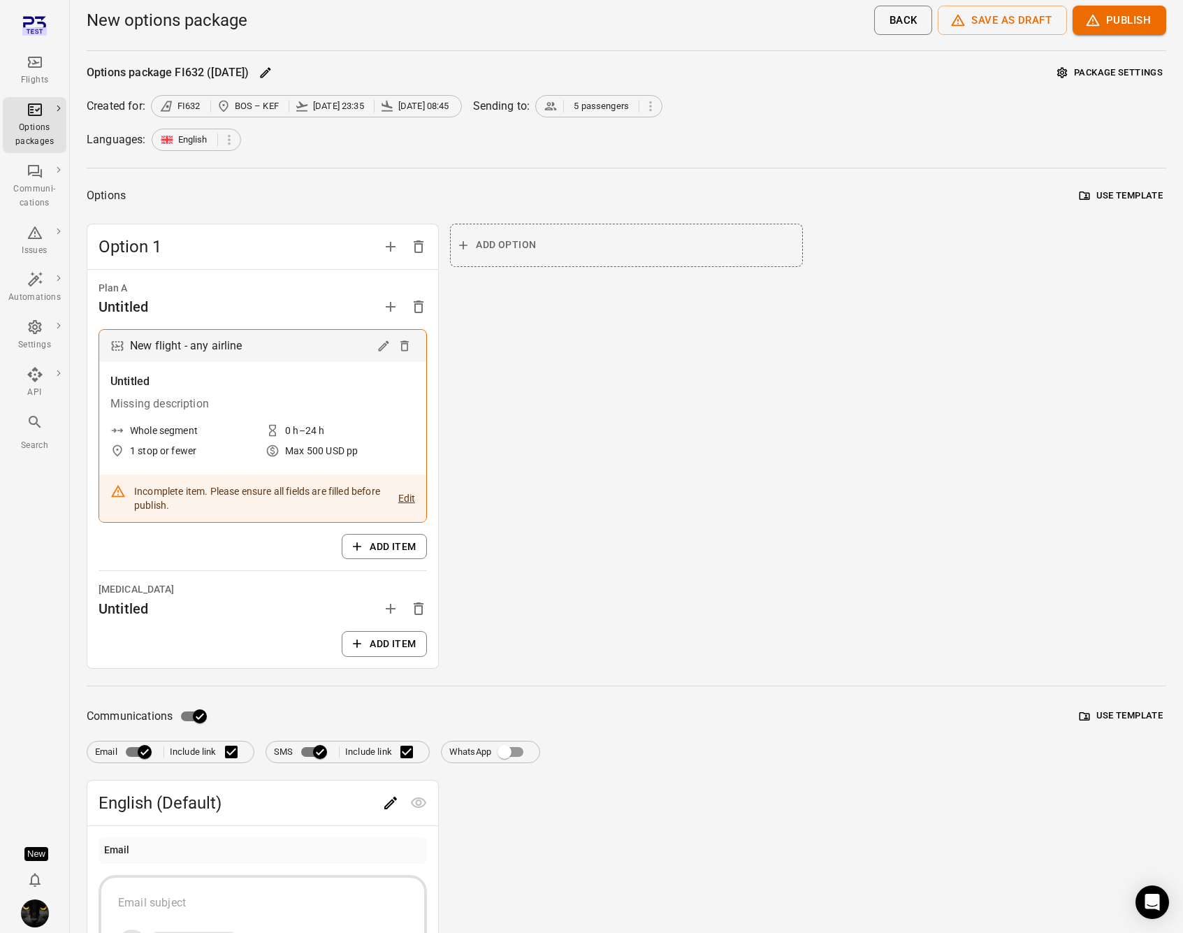
click at [388, 553] on button "Add item" at bounding box center [384, 547] width 85 height 26
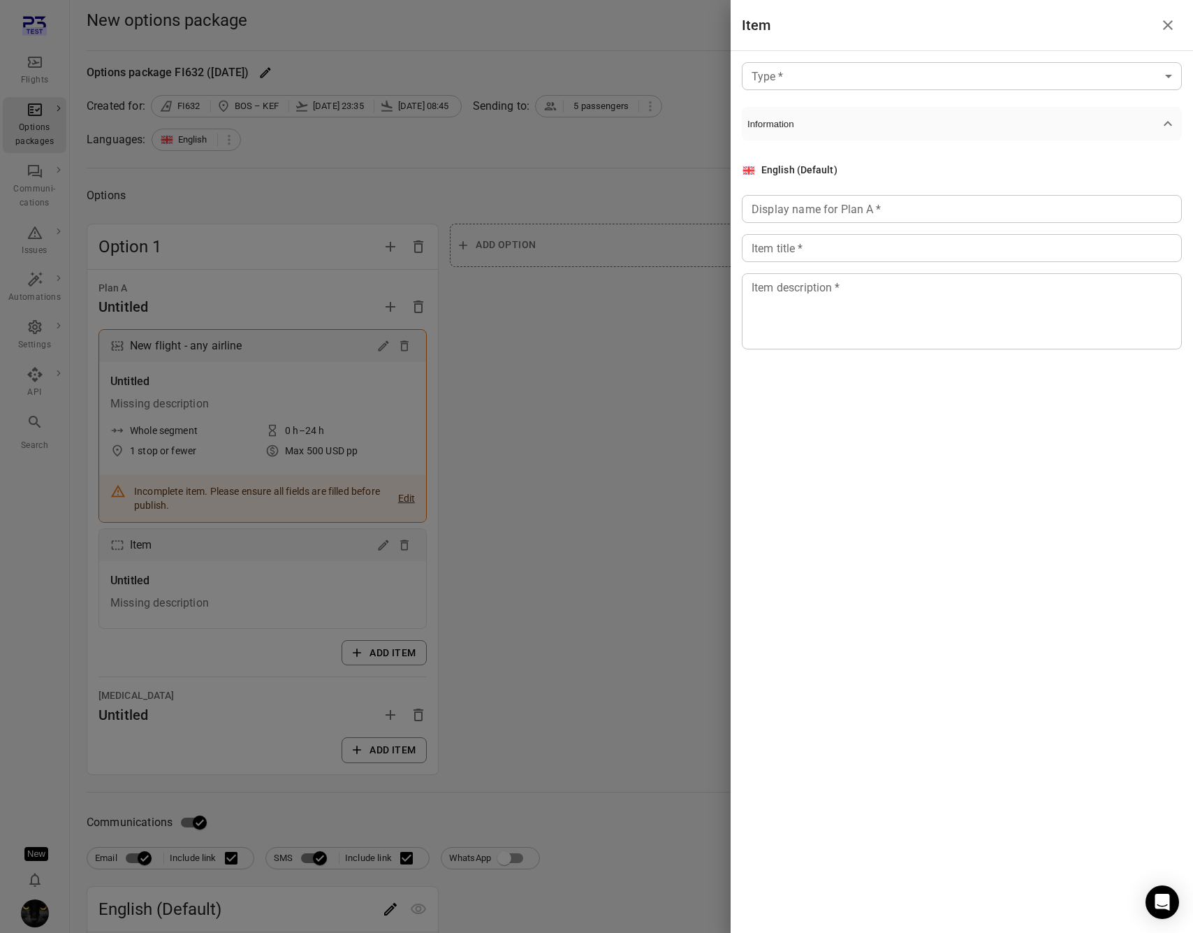
click at [1055, 73] on body "Flights Options packages Communi-cations Issues Automations Settings API Search…" at bounding box center [596, 746] width 1193 height 1492
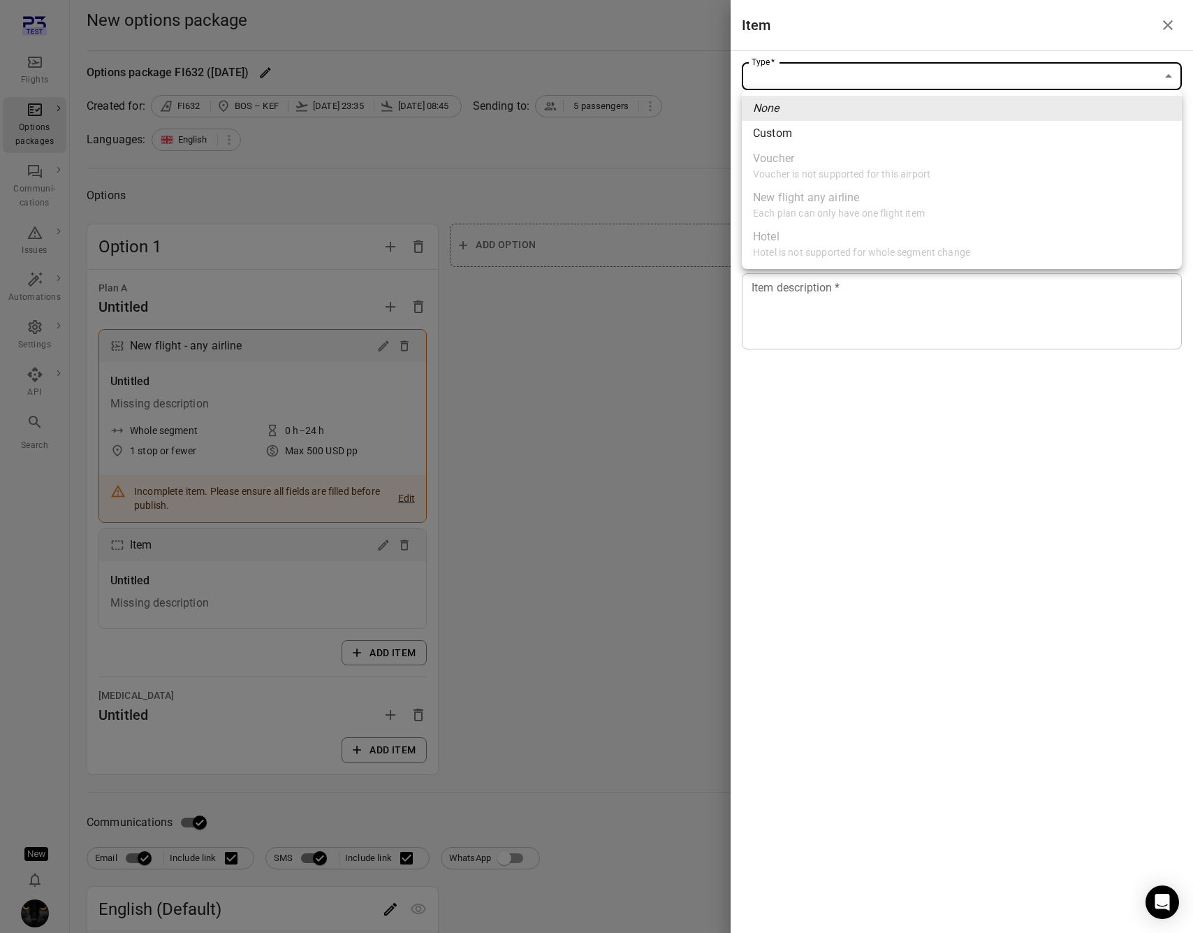
drag, startPoint x: 52, startPoint y: 892, endPoint x: 34, endPoint y: 906, distance: 22.9
click at [52, 892] on div at bounding box center [596, 466] width 1193 height 933
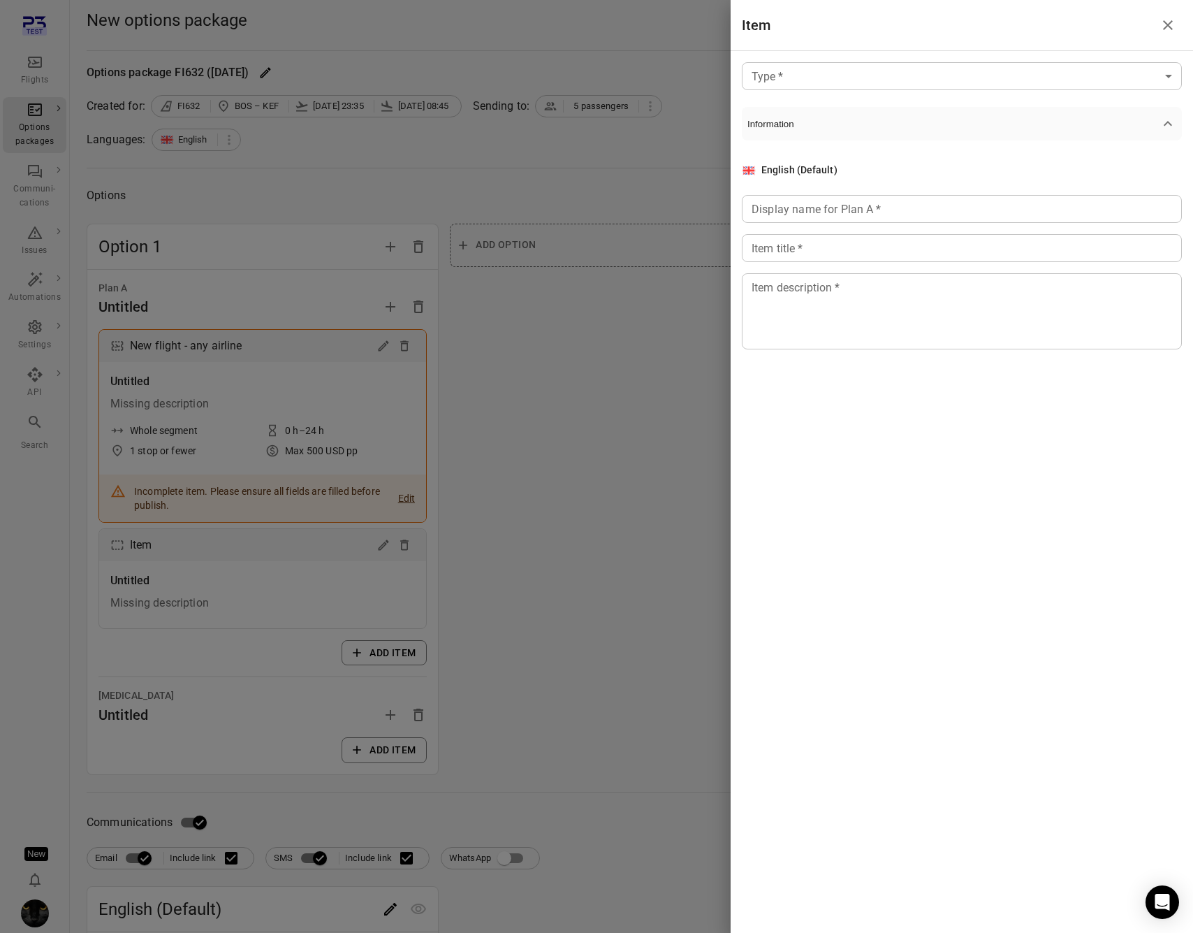
drag, startPoint x: 45, startPoint y: 917, endPoint x: 61, endPoint y: 915, distance: 16.2
click at [46, 917] on div at bounding box center [596, 466] width 1193 height 933
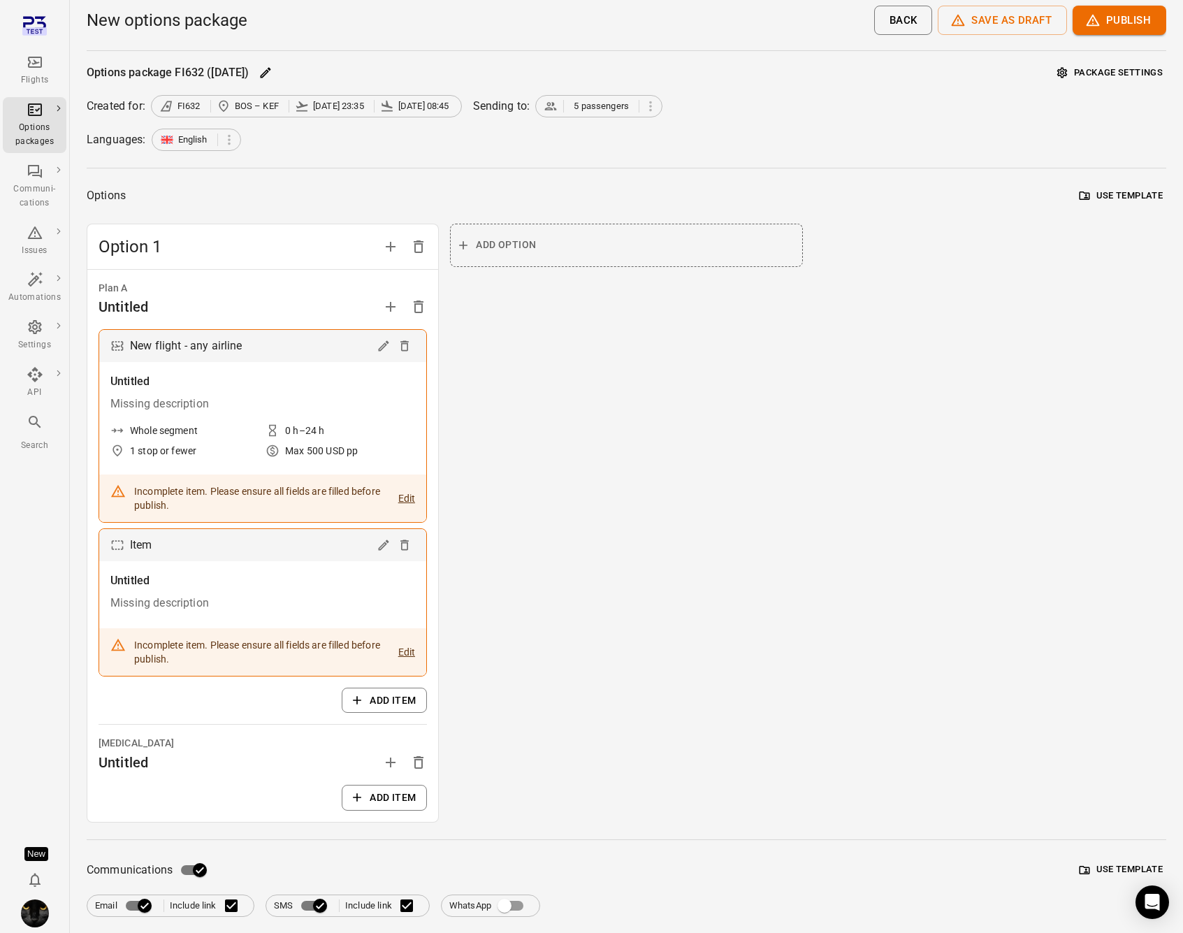
click at [55, 910] on div "Flights Options packages Communi-cations Issues Automations Settings API Search…" at bounding box center [35, 466] width 70 height 933
click at [33, 915] on img "Iris" at bounding box center [35, 913] width 28 height 28
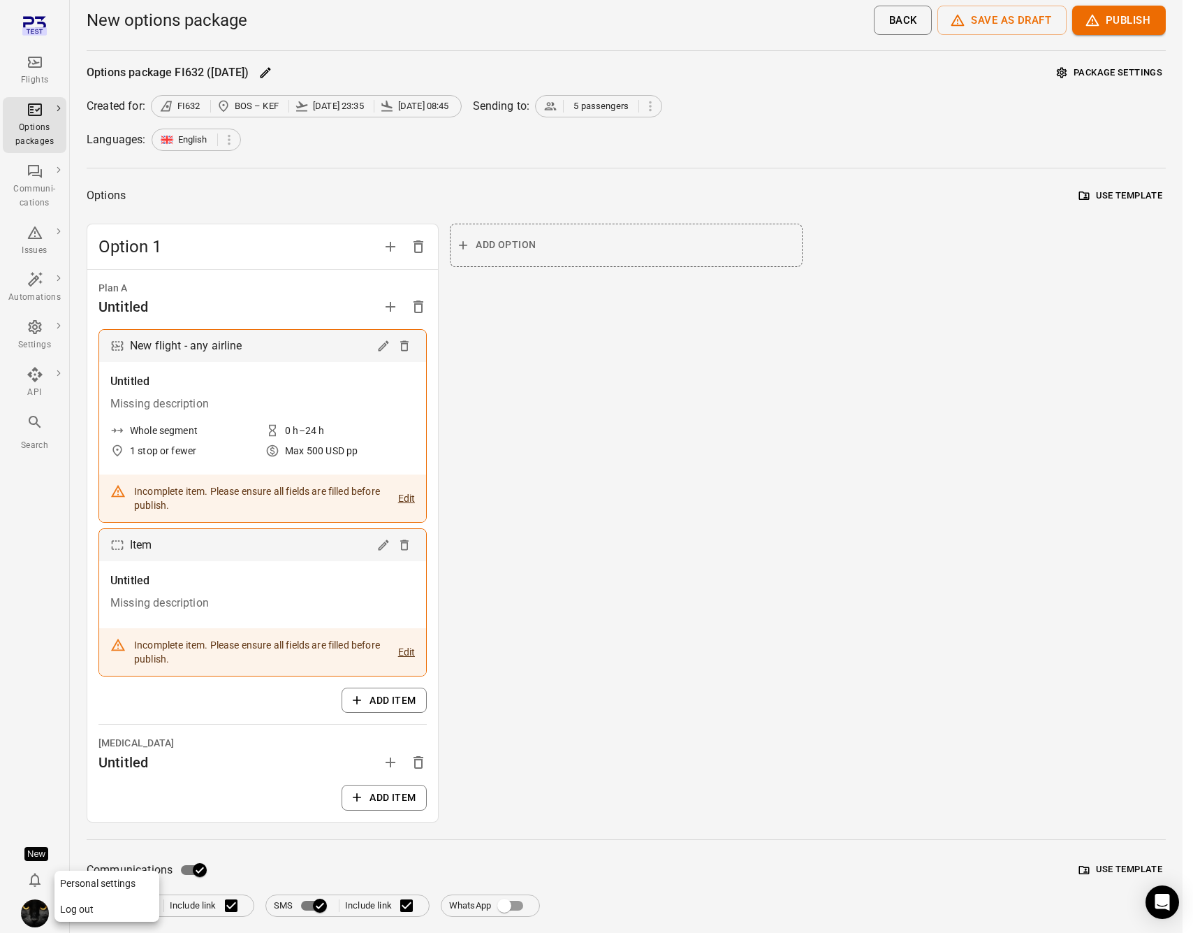
click at [85, 912] on button "Log out" at bounding box center [107, 909] width 105 height 26
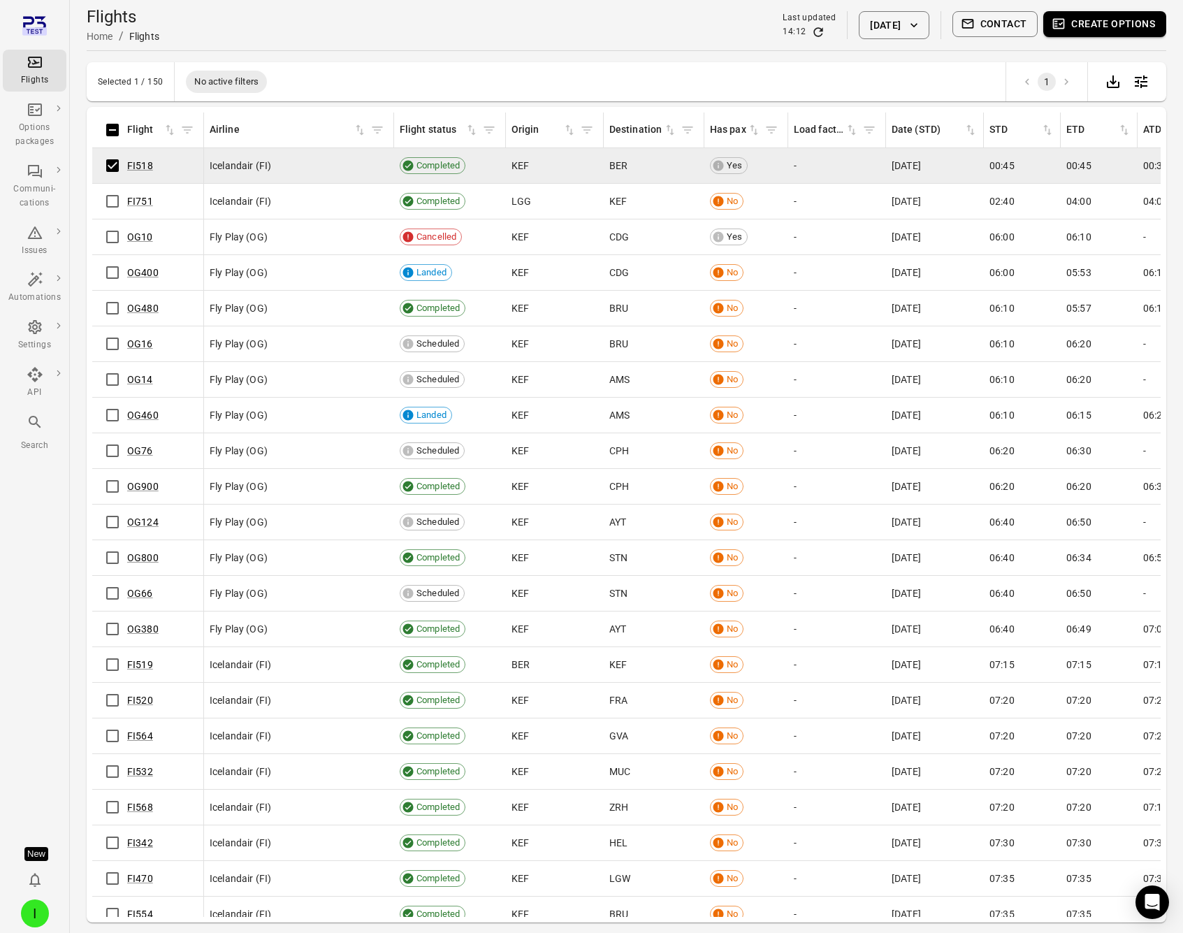
click at [1138, 31] on button "Create options" at bounding box center [1104, 24] width 123 height 26
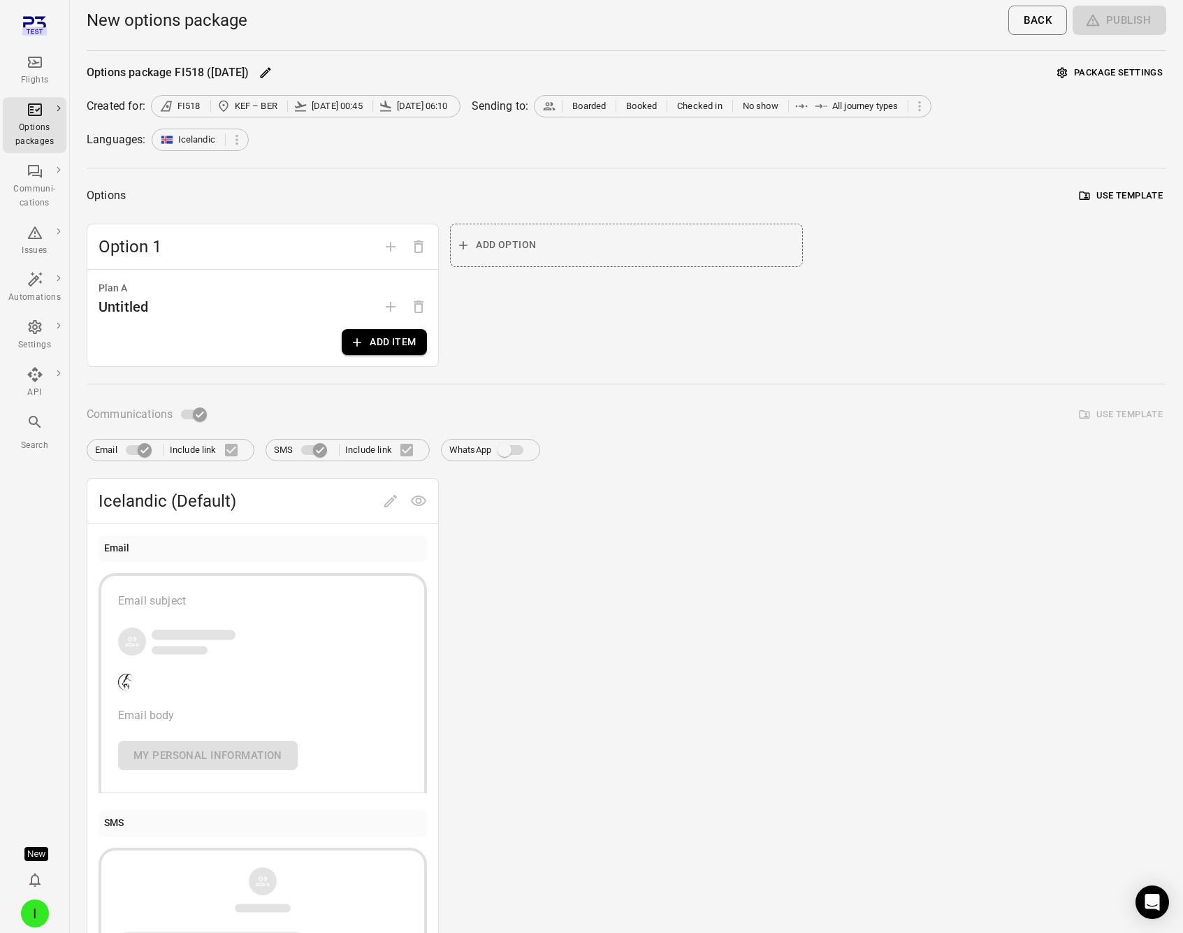
click at [366, 347] on button "Add item" at bounding box center [384, 342] width 85 height 26
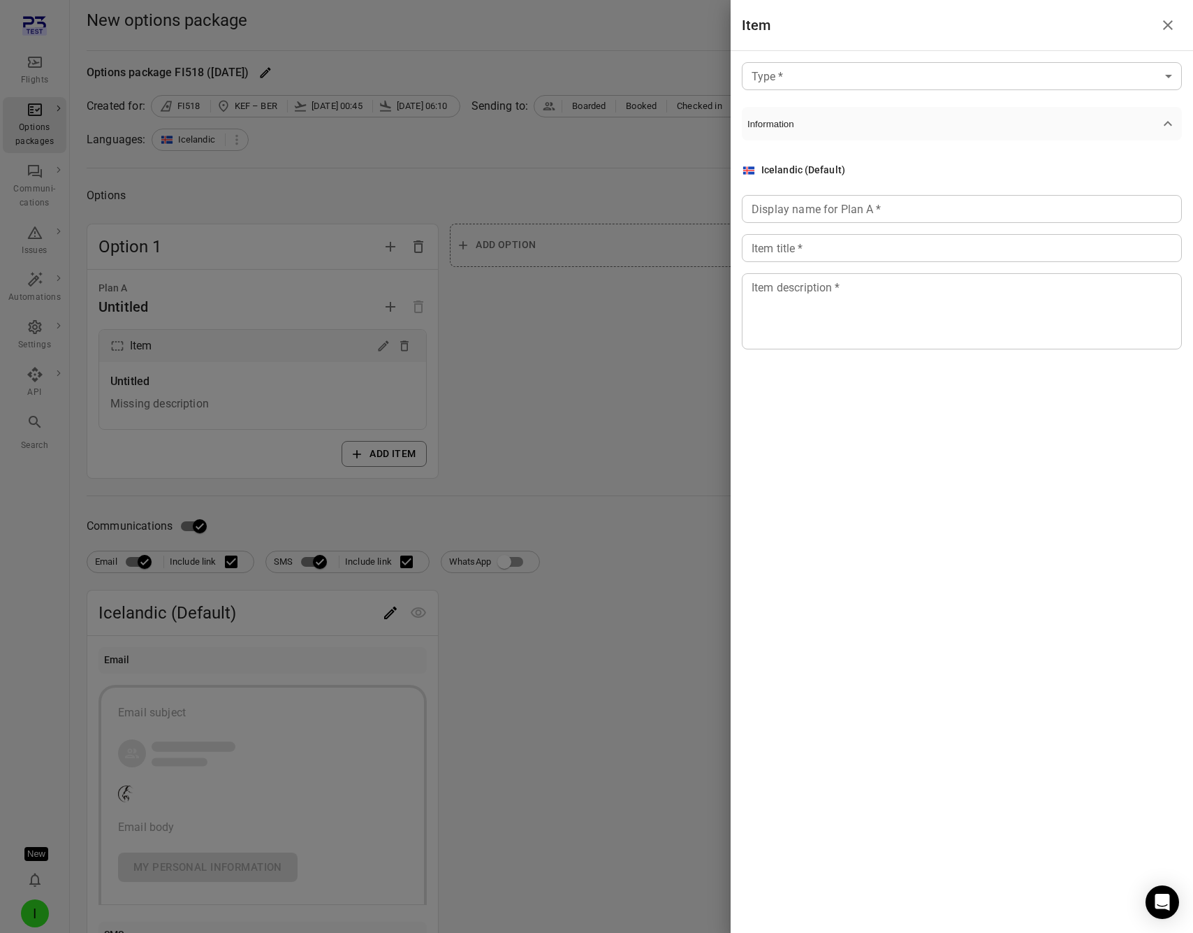
click at [957, 75] on body "Flights Options packages Communi-cations Issues Automations Settings API Search…" at bounding box center [596, 598] width 1193 height 1196
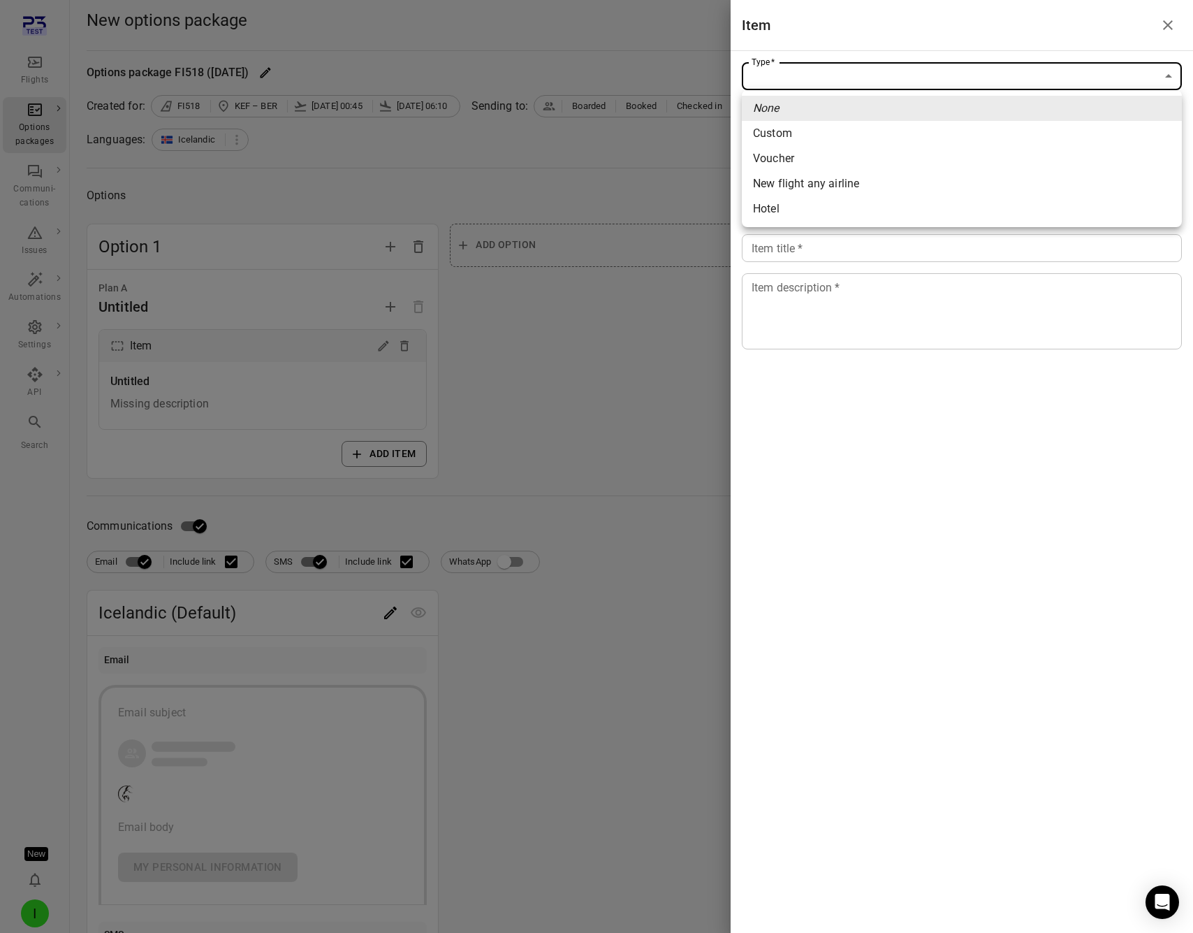
click at [92, 765] on div at bounding box center [596, 466] width 1193 height 933
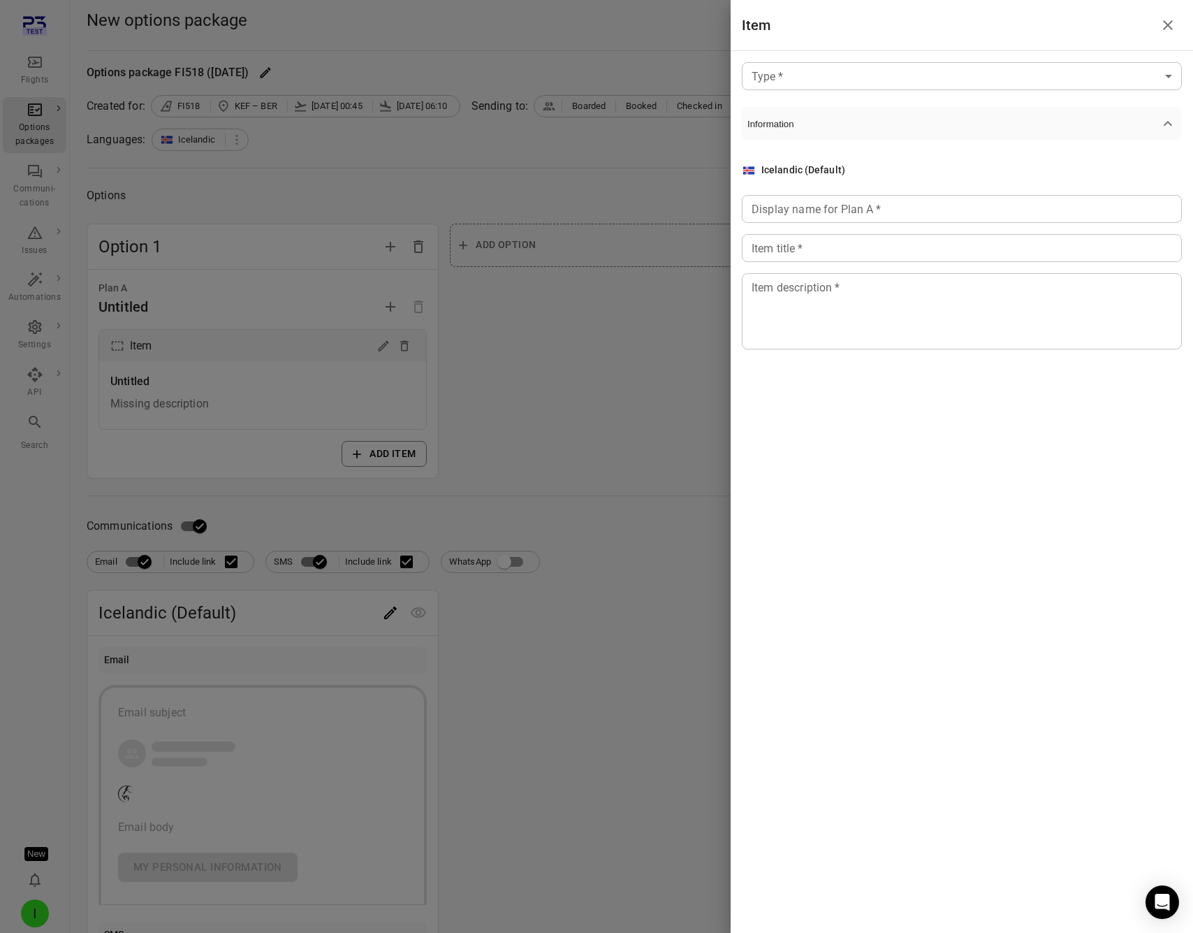
drag, startPoint x: 52, startPoint y: 895, endPoint x: 43, endPoint y: 908, distance: 15.5
click at [50, 897] on div at bounding box center [596, 466] width 1193 height 933
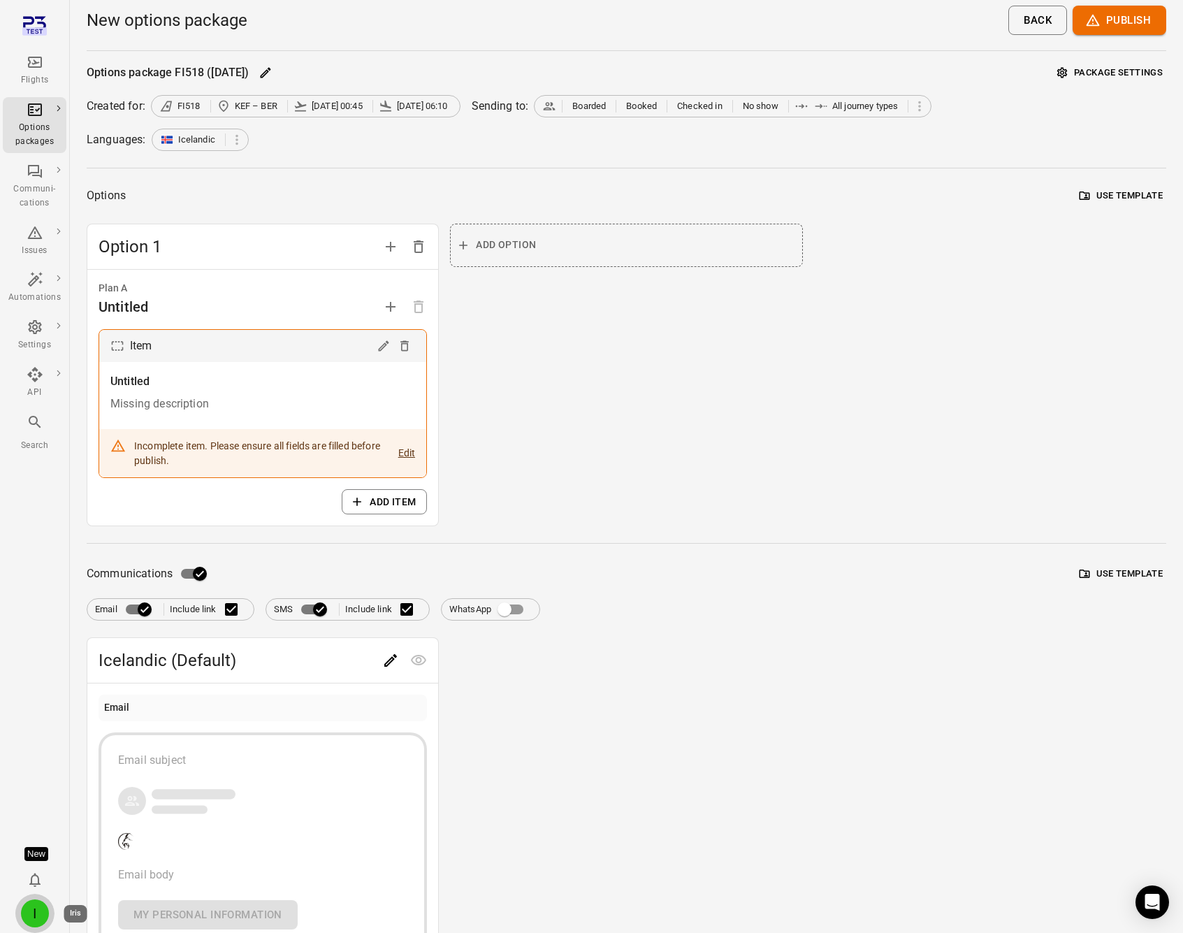
click at [34, 914] on div "I" at bounding box center [35, 913] width 28 height 28
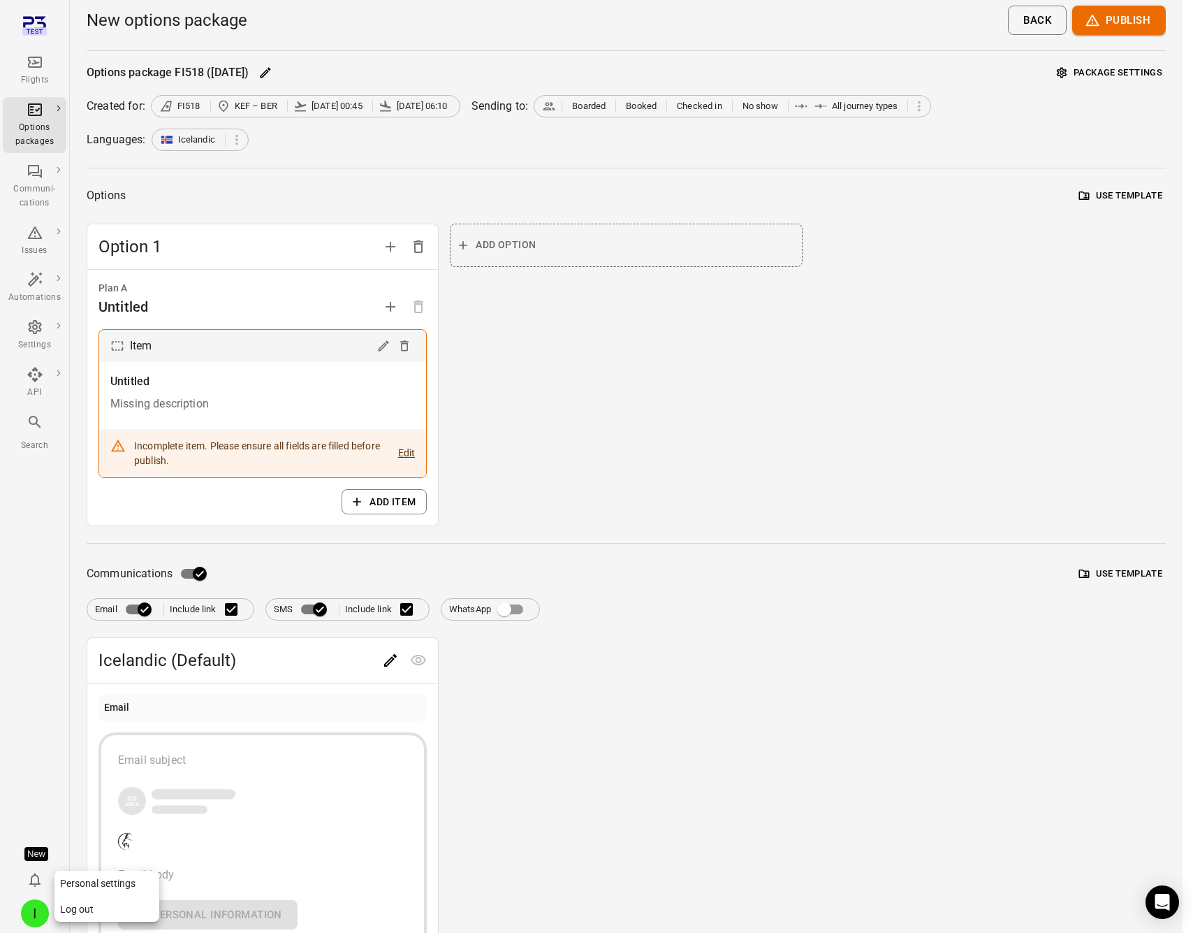
click at [89, 903] on button "Log out" at bounding box center [107, 909] width 105 height 26
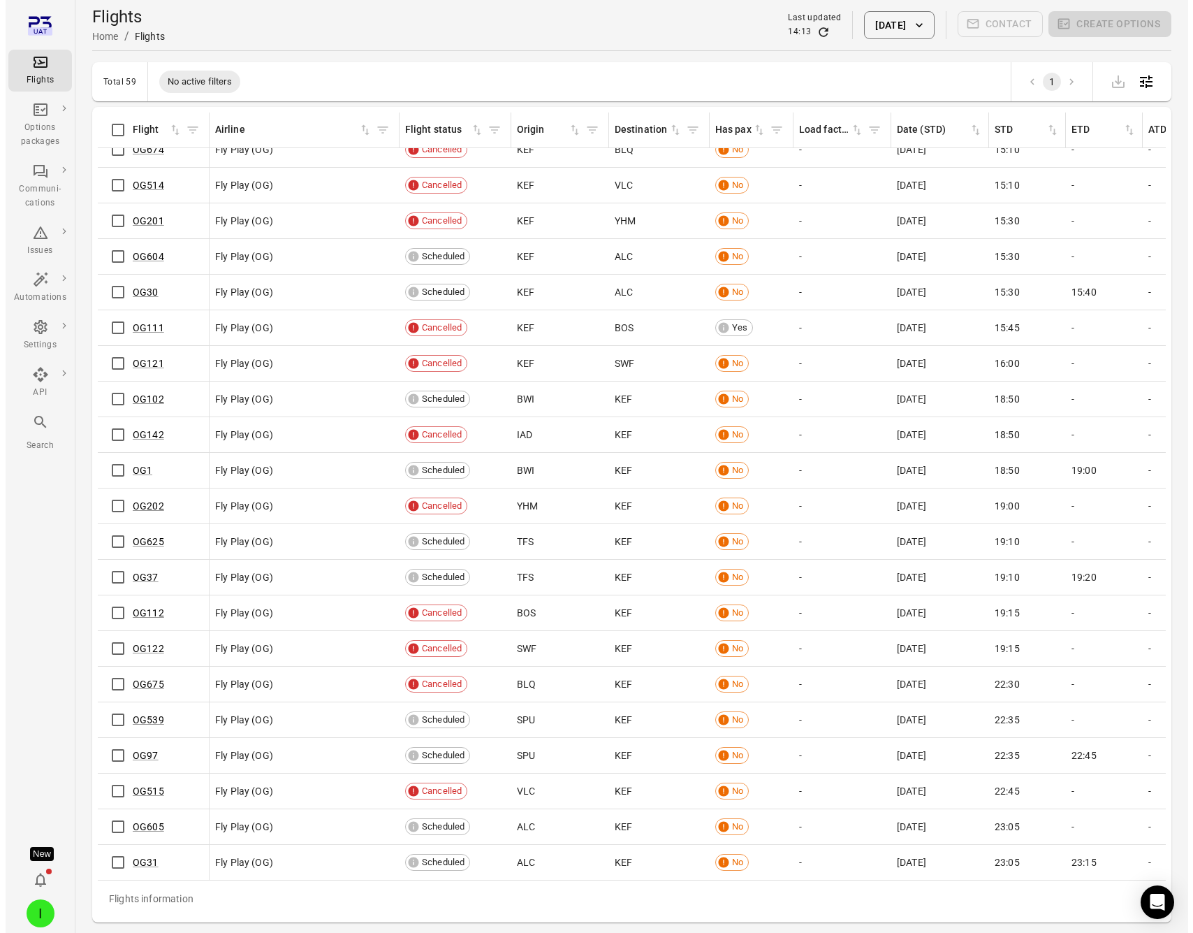
scroll to position [1355, 0]
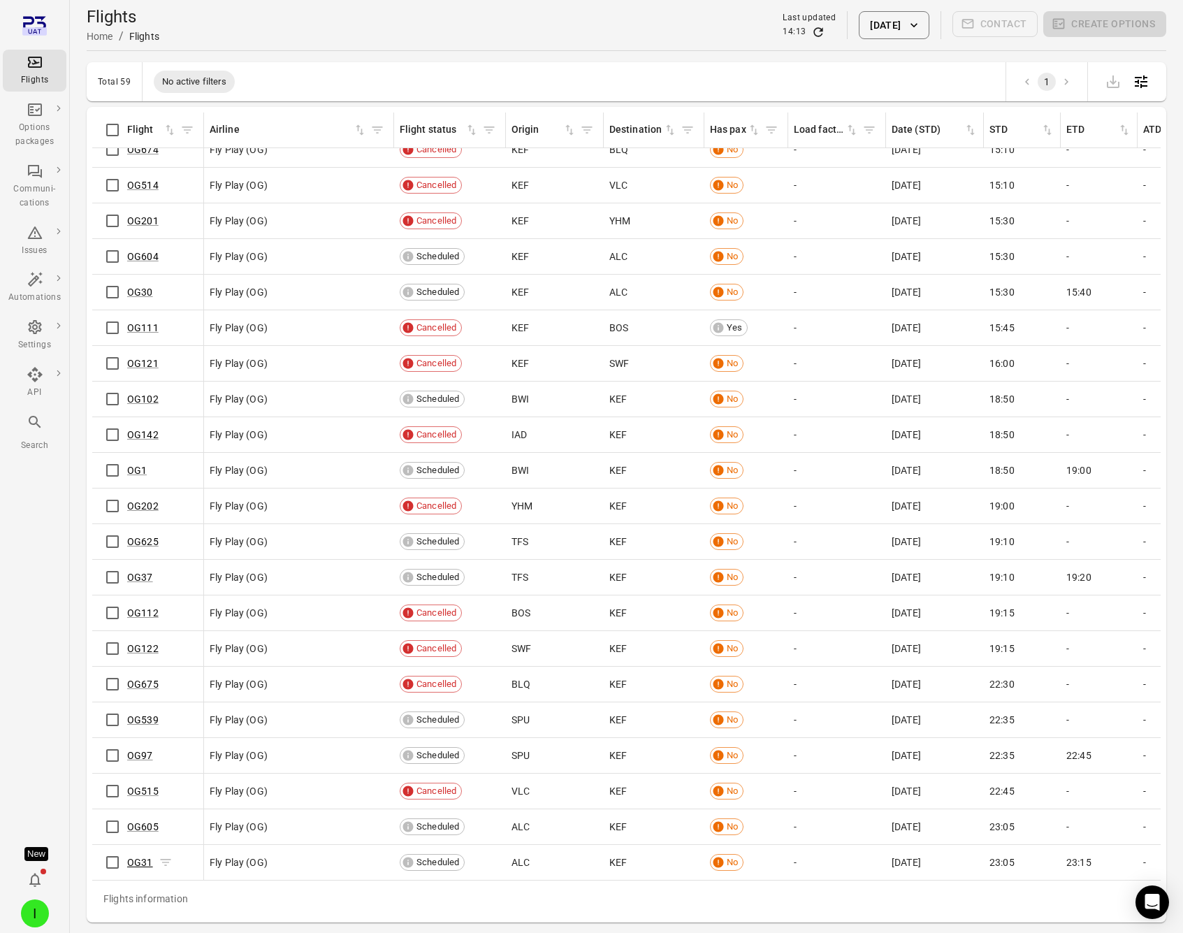
click at [136, 857] on link "OG31" at bounding box center [140, 862] width 26 height 11
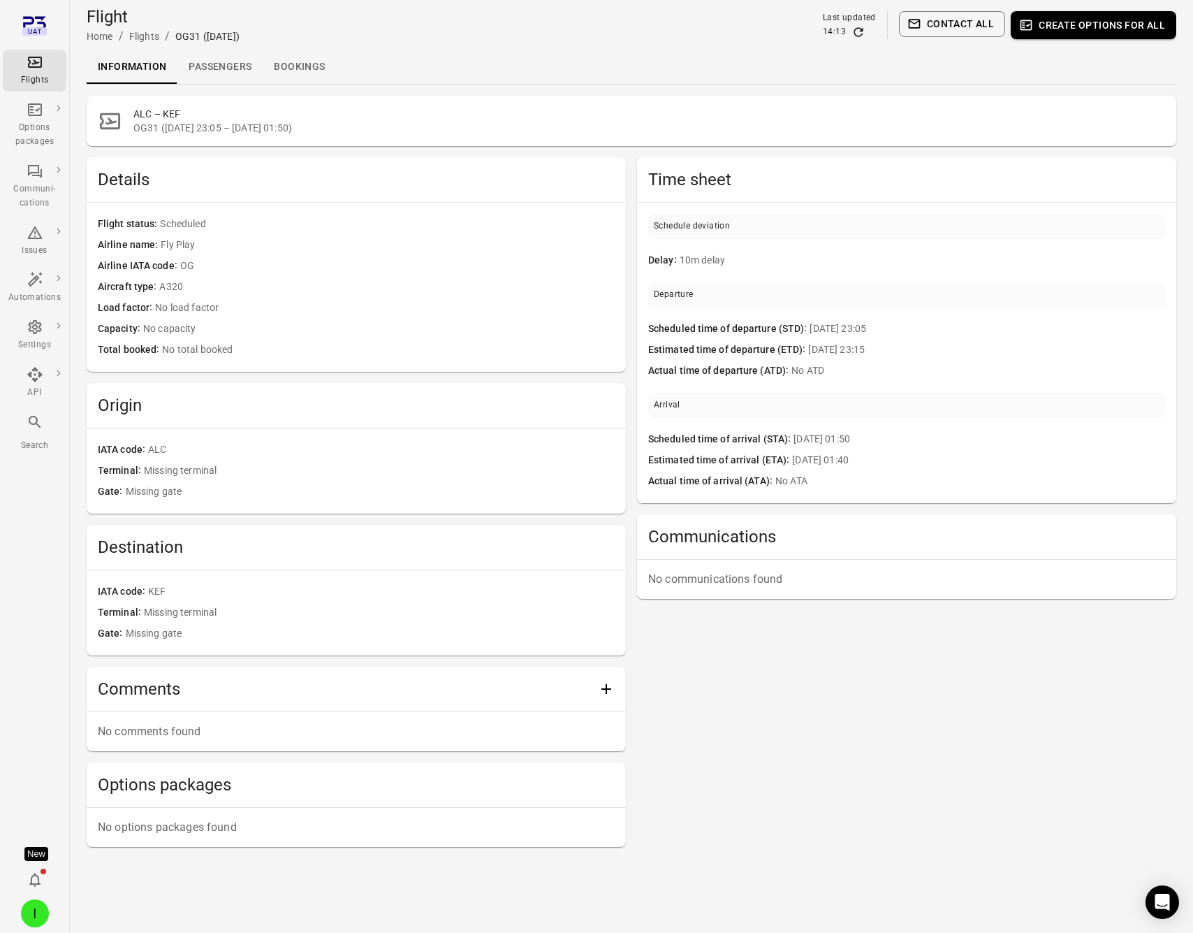
click at [228, 68] on link "Passengers" at bounding box center [219, 67] width 85 height 34
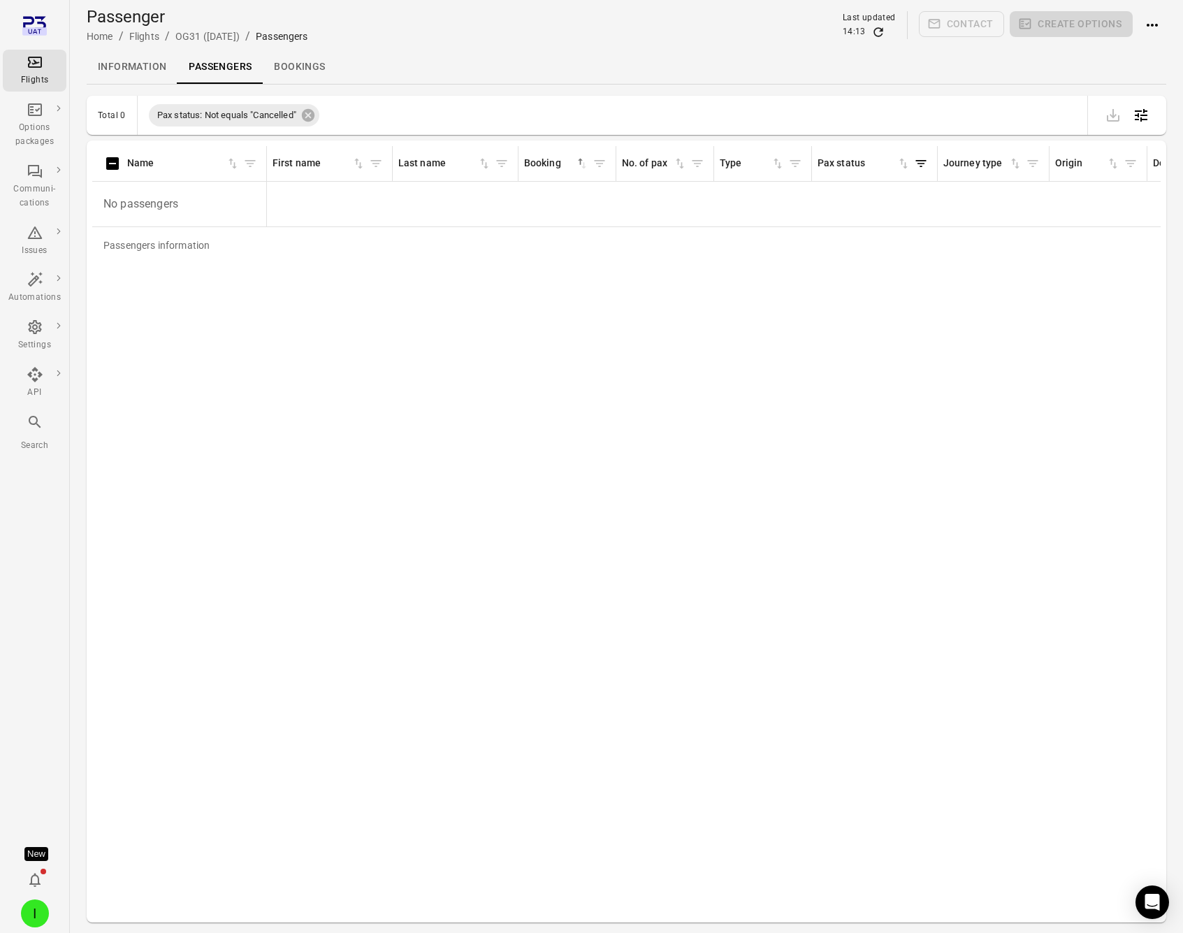
click at [1144, 21] on button "Actions" at bounding box center [1152, 25] width 28 height 28
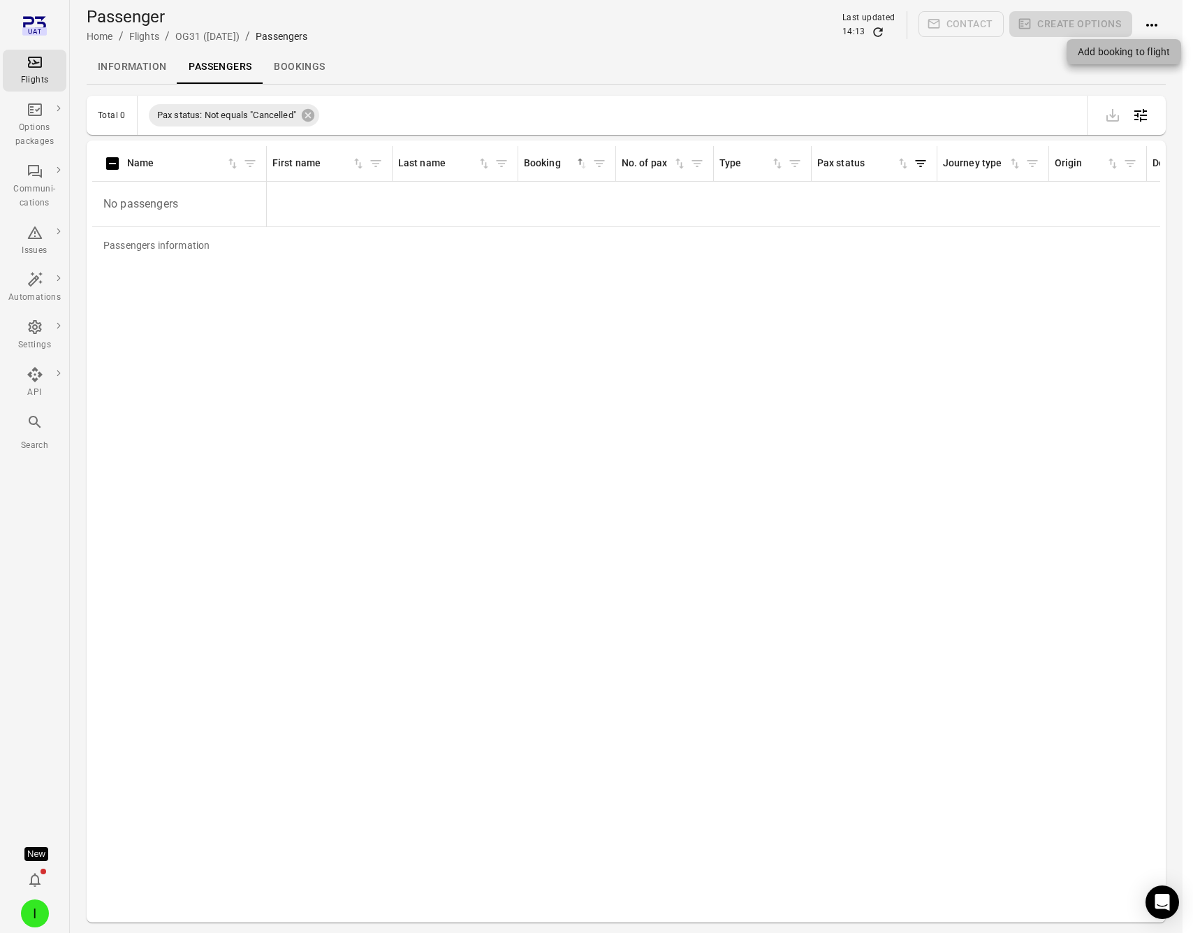
click at [1117, 55] on span "Add booking to flight" at bounding box center [1124, 52] width 92 height 14
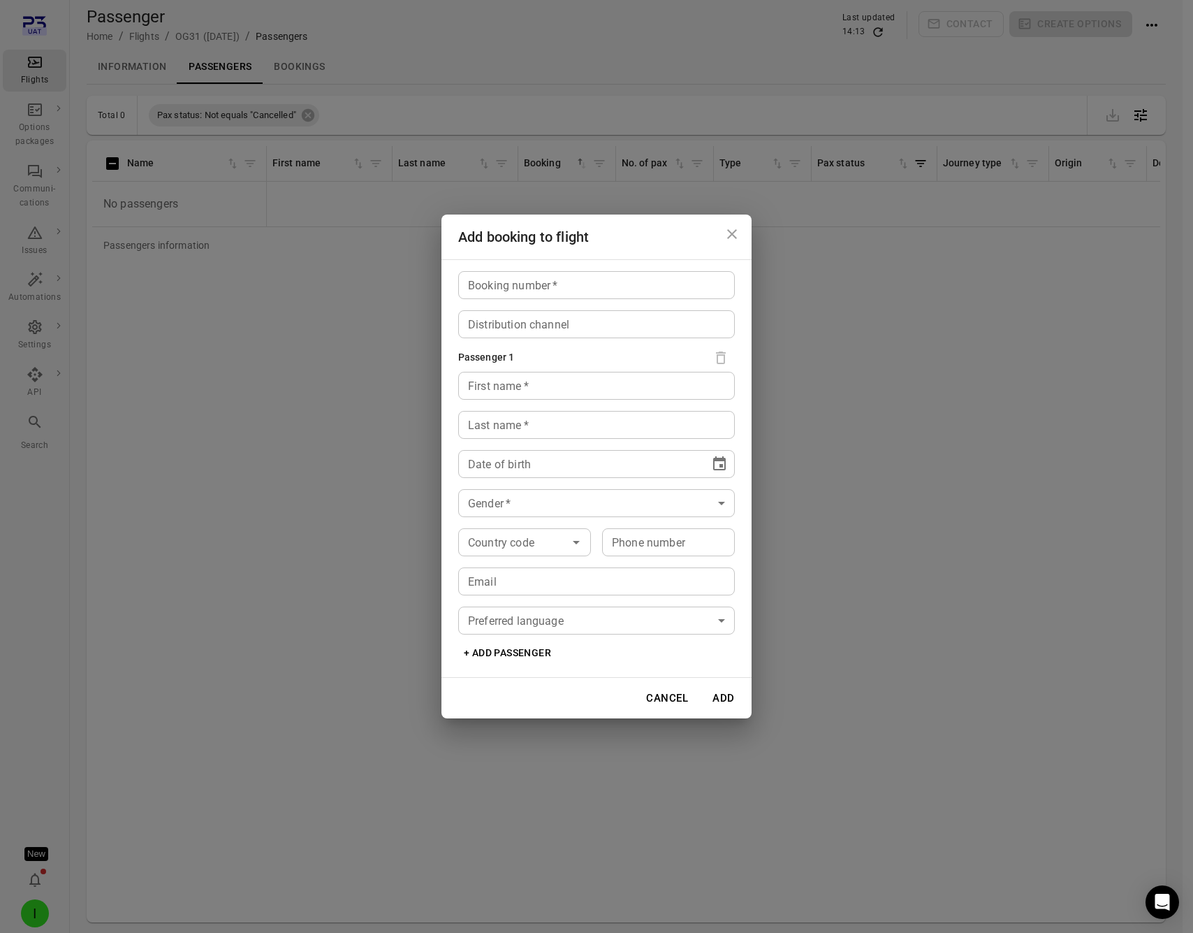
click at [588, 295] on input "Booking number   *" at bounding box center [596, 285] width 277 height 28
type input "*****"
click at [552, 396] on input "First name   *" at bounding box center [596, 386] width 277 height 28
type input "****"
click at [497, 423] on div "Last name   * Last name   *" at bounding box center [596, 425] width 277 height 28
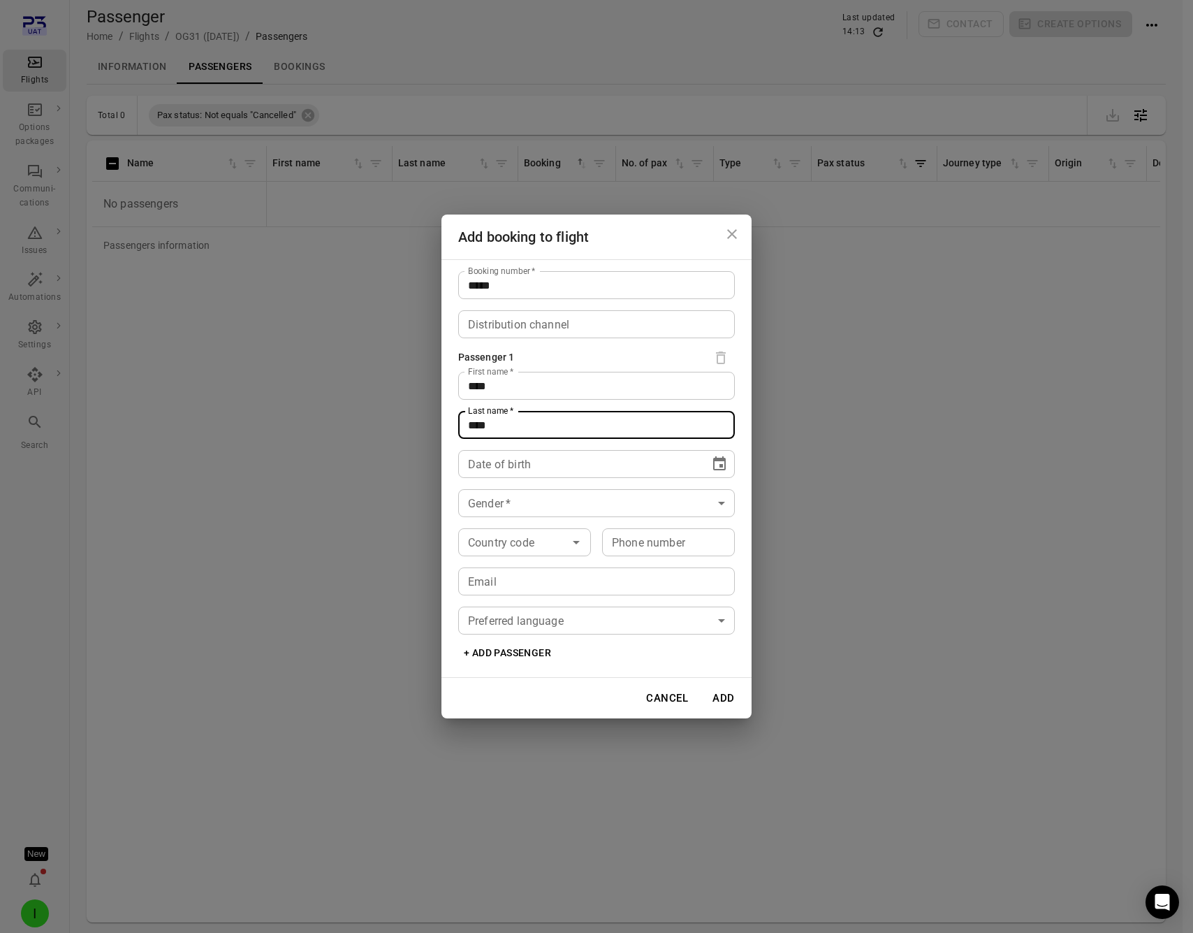
type input "****"
click at [472, 473] on div "** **** ****" at bounding box center [584, 464] width 232 height 28
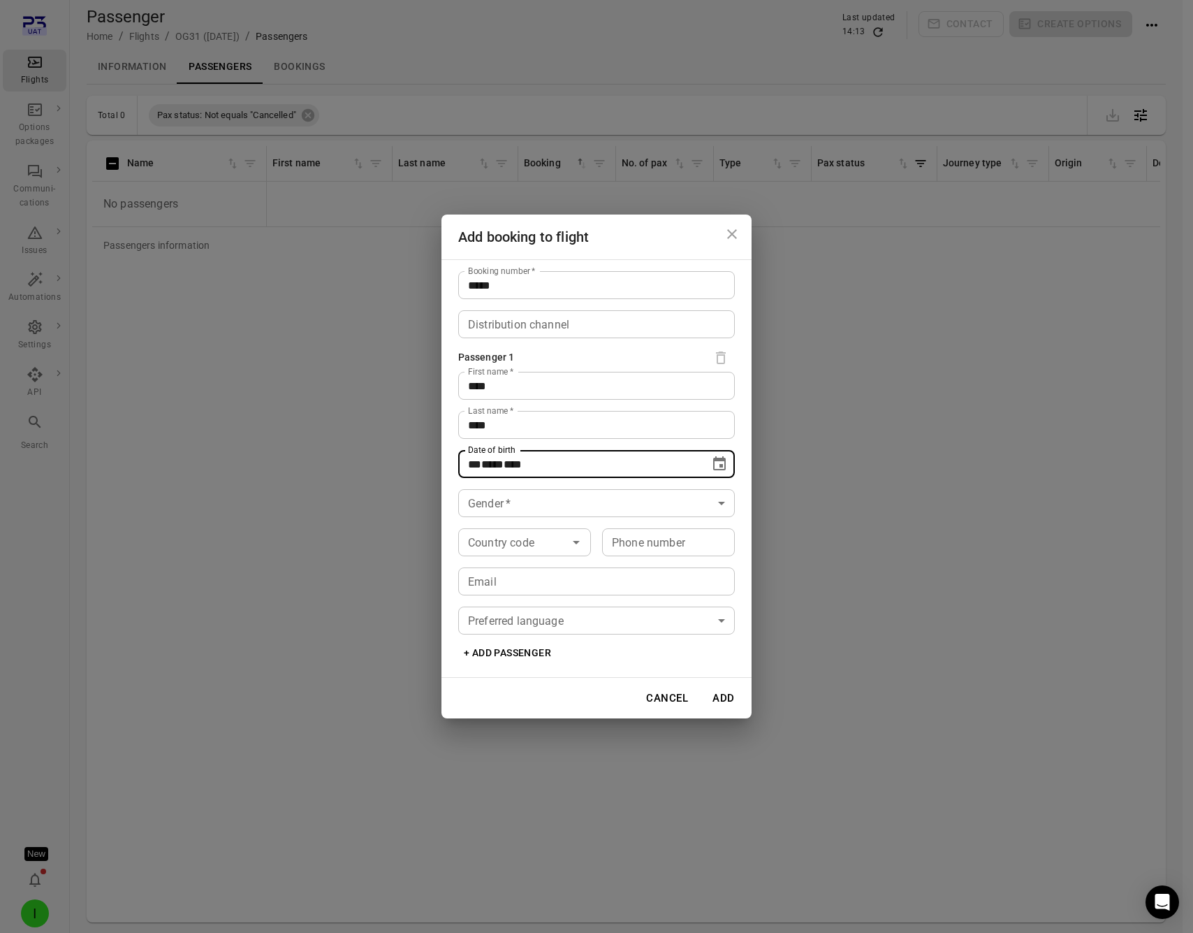
click at [718, 469] on icon "Choose date" at bounding box center [719, 463] width 13 height 14
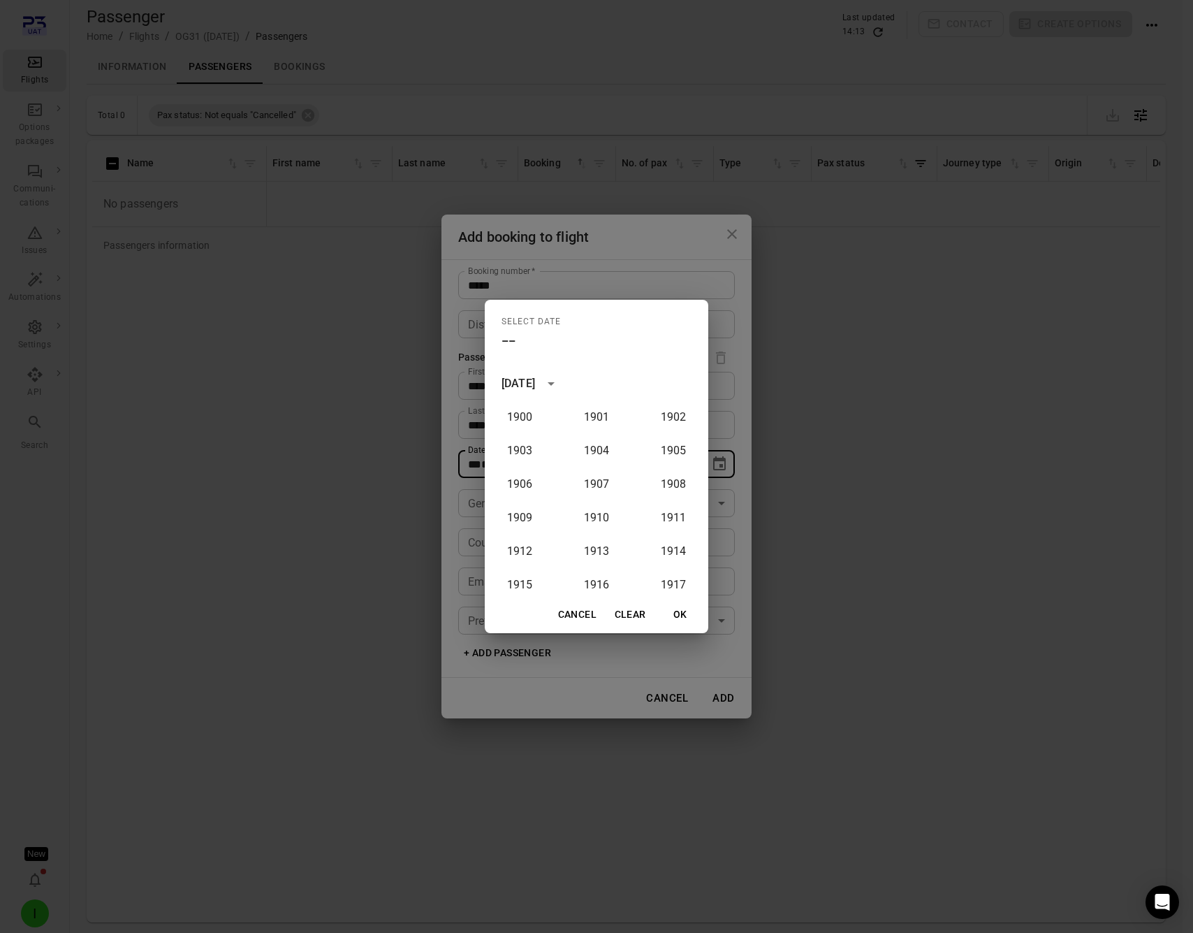
scroll to position [1294, 0]
click at [597, 463] on button "2021" at bounding box center [597, 464] width 50 height 25
type input "**********"
click at [587, 610] on button "Cancel" at bounding box center [578, 615] width 50 height 26
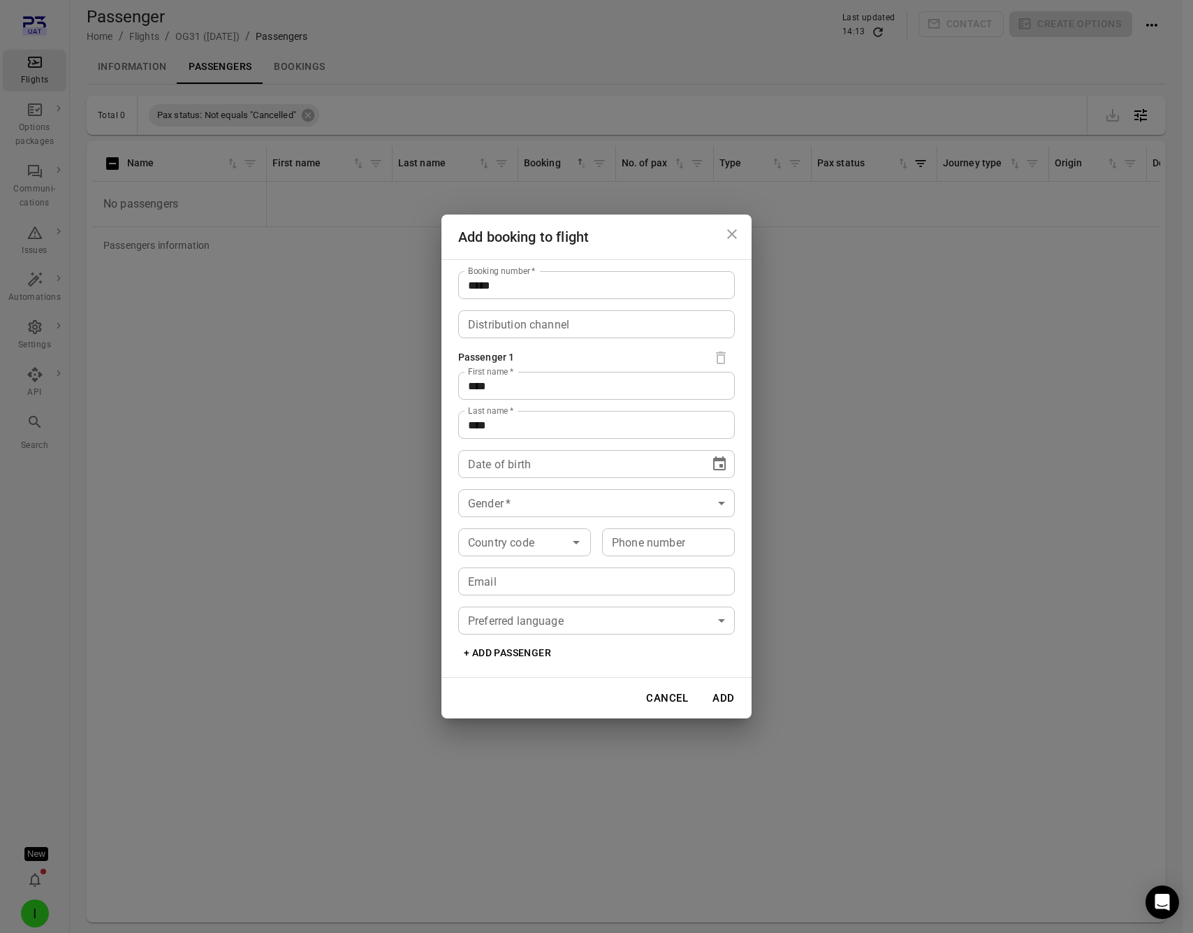
click at [718, 458] on icon "Choose date" at bounding box center [719, 463] width 13 height 14
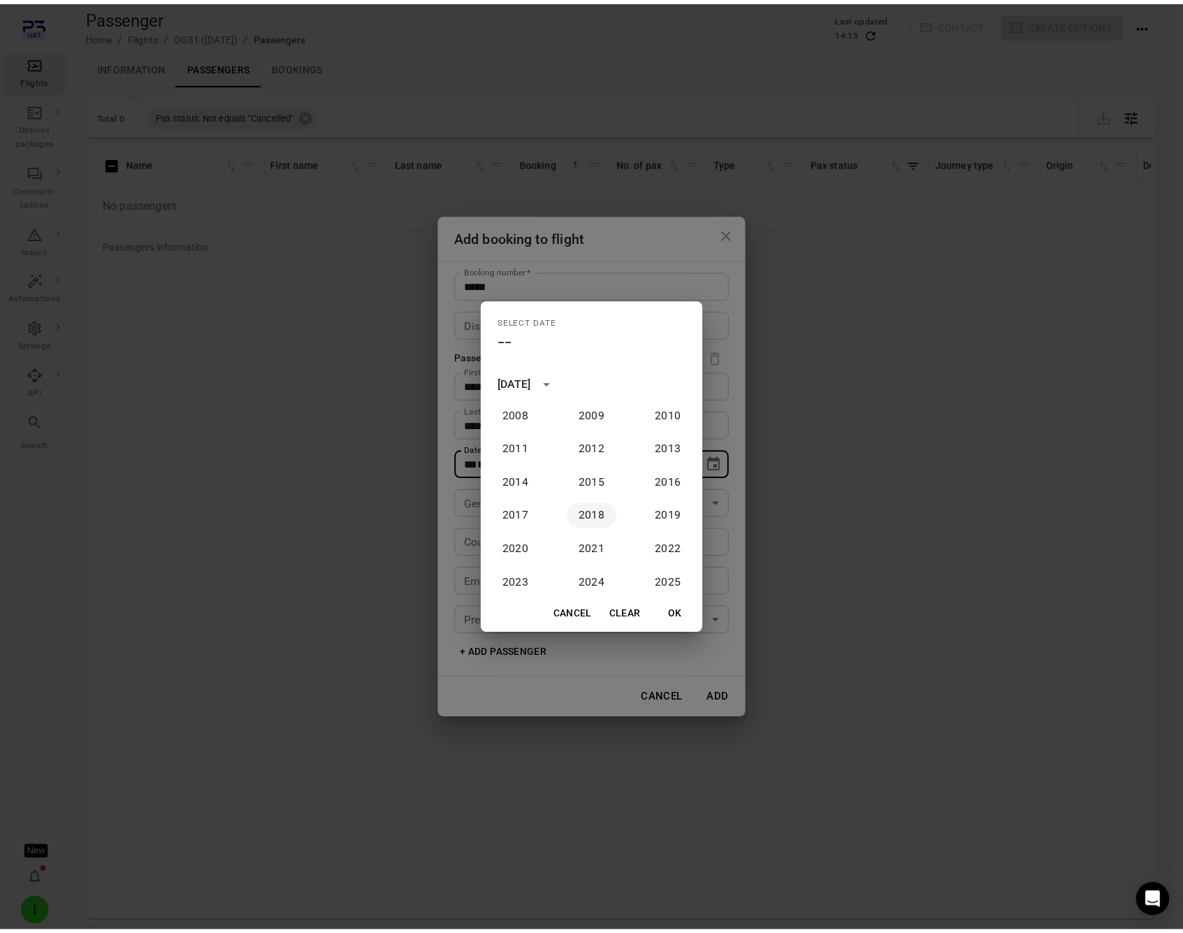
scroll to position [1091, 0]
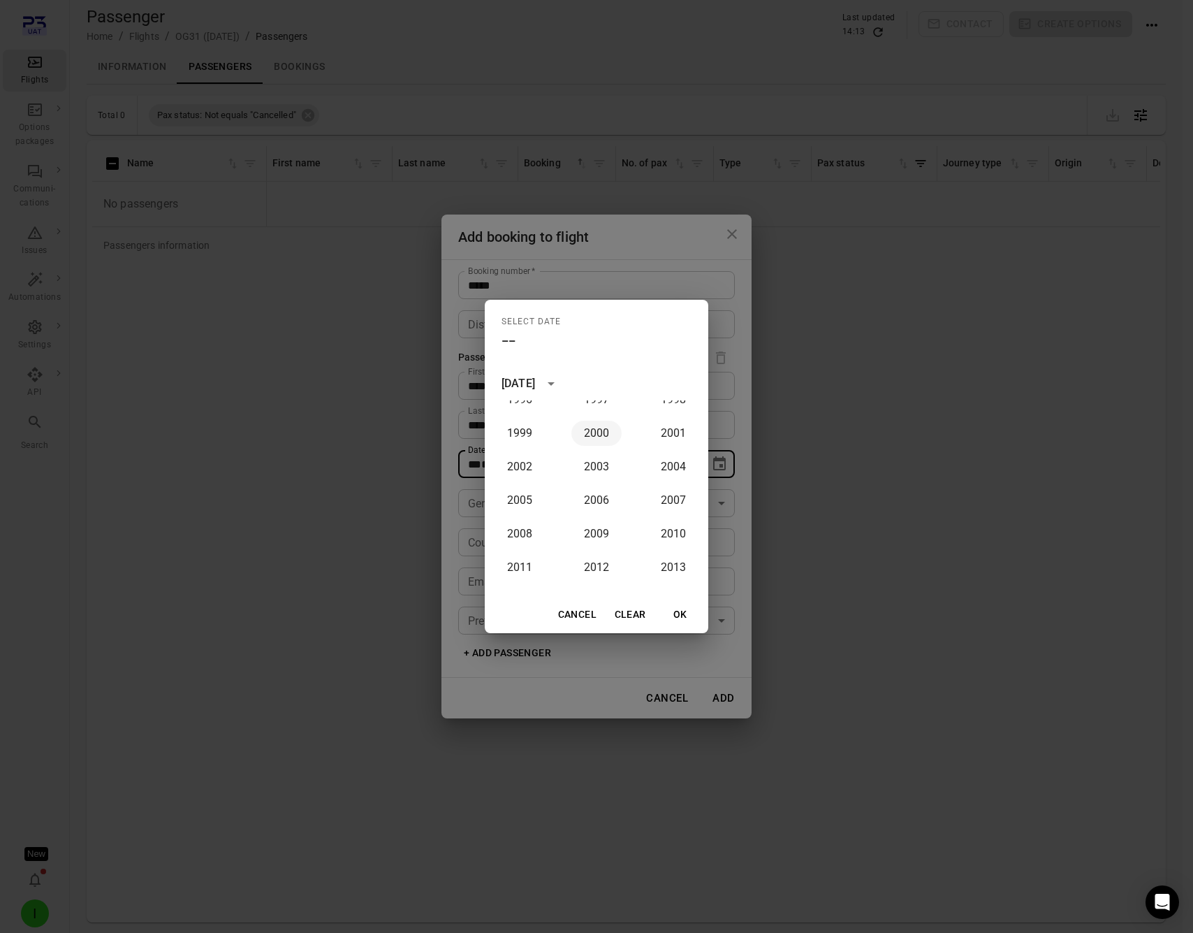
click at [592, 440] on button "2000" at bounding box center [597, 433] width 50 height 25
type input "**********"
click at [688, 621] on button "OK" at bounding box center [680, 615] width 45 height 26
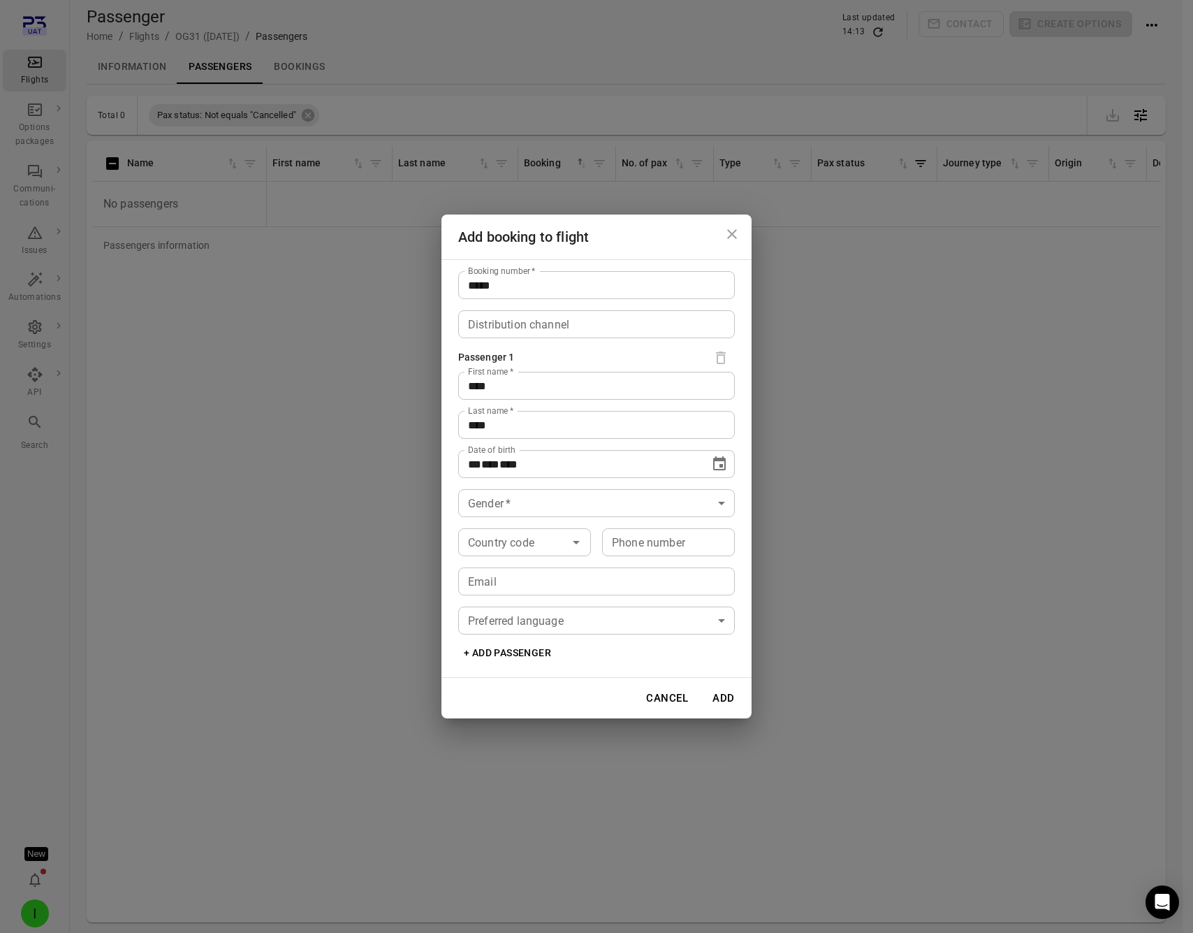
click at [531, 517] on div "**********" at bounding box center [597, 468] width 310 height 419
click at [531, 510] on body "**********" at bounding box center [596, 489] width 1193 height 978
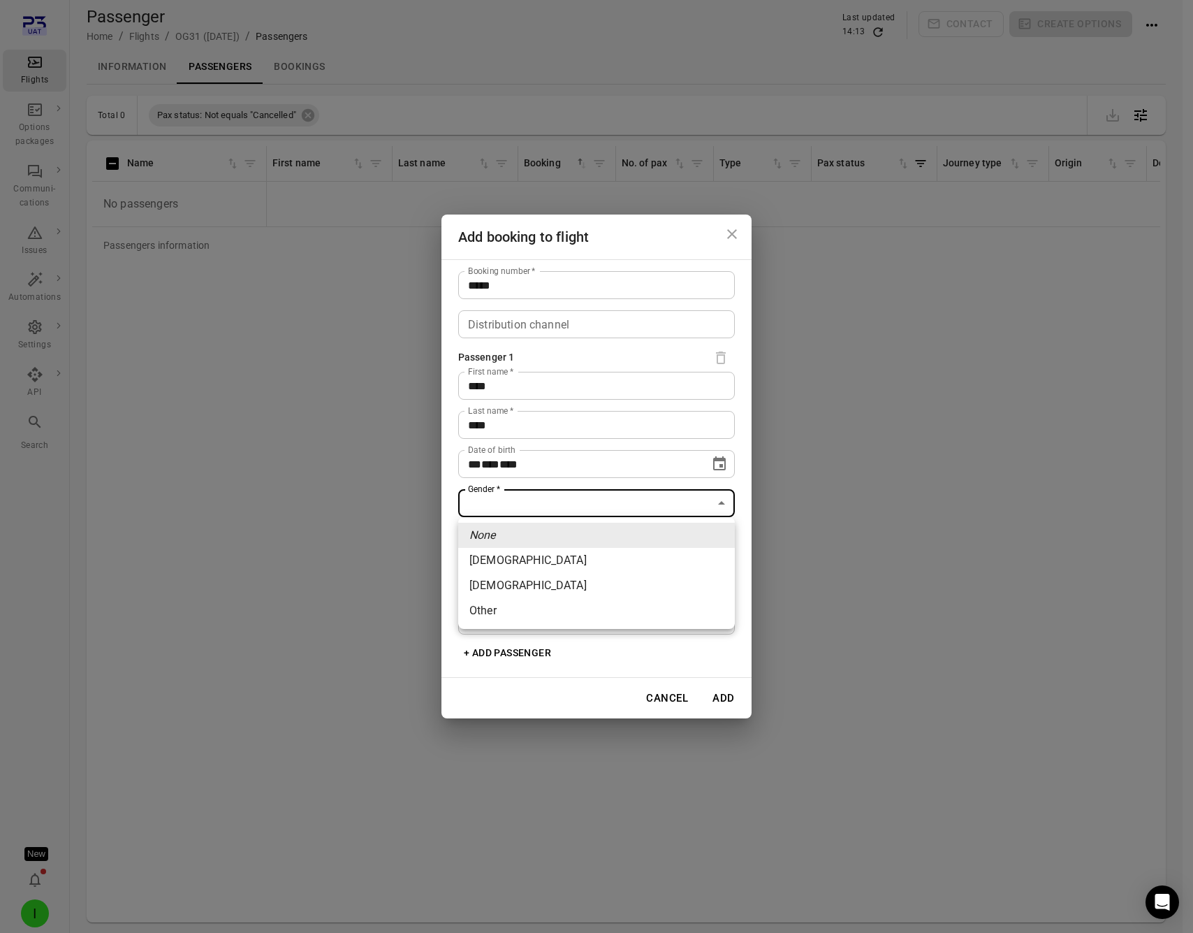
click at [536, 554] on li "Female" at bounding box center [596, 560] width 277 height 25
type input "******"
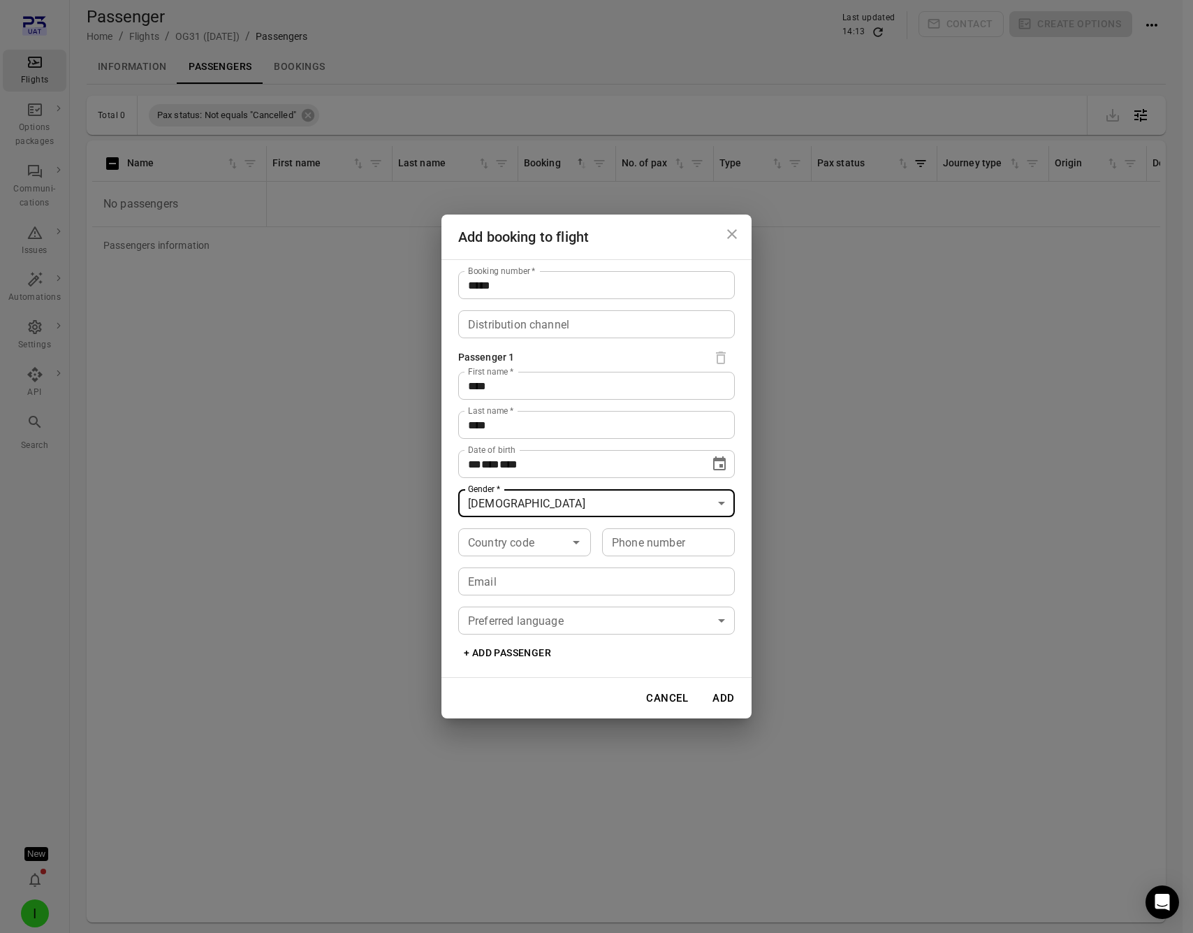
click at [525, 542] on div "Country code Country code" at bounding box center [524, 542] width 133 height 28
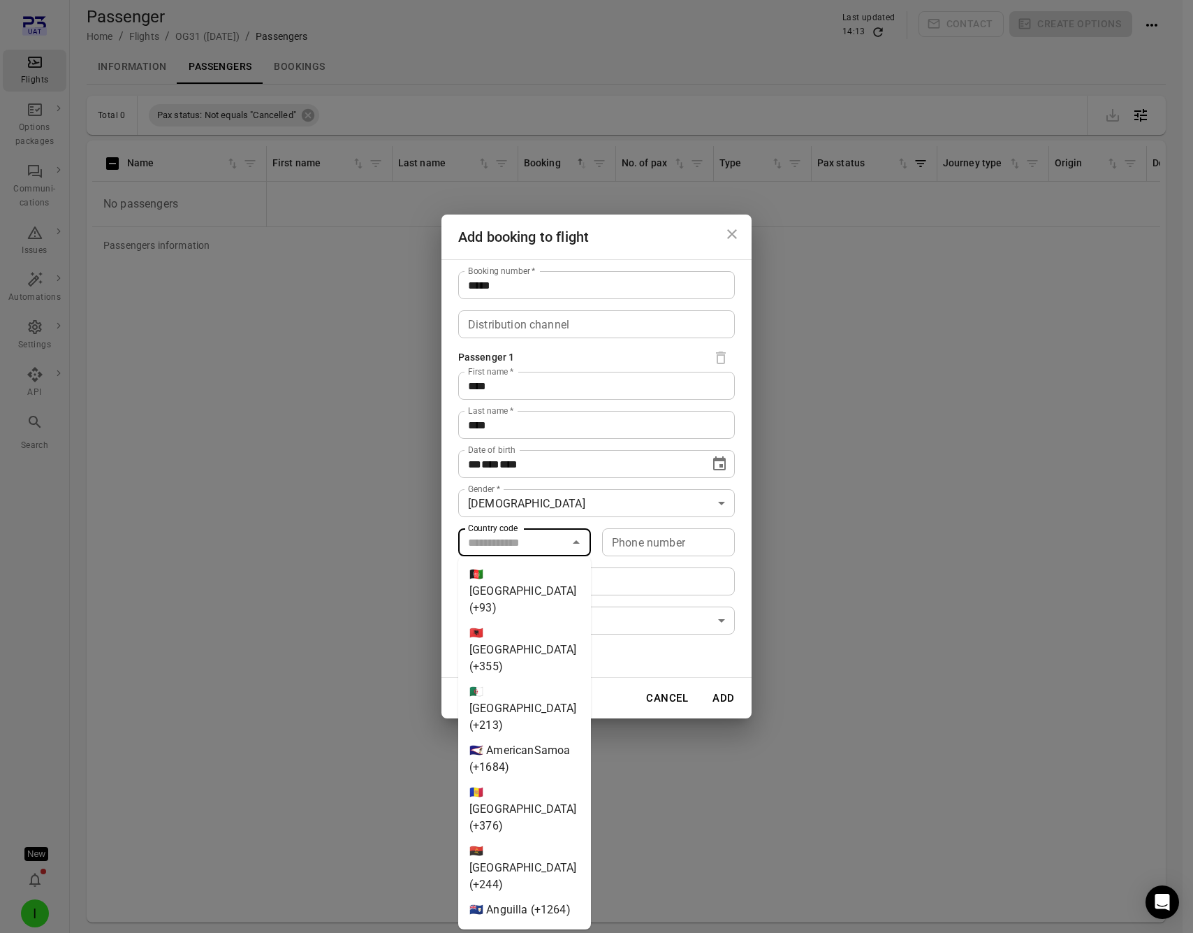
click at [541, 523] on div "**********" at bounding box center [597, 468] width 310 height 419
type input "********"
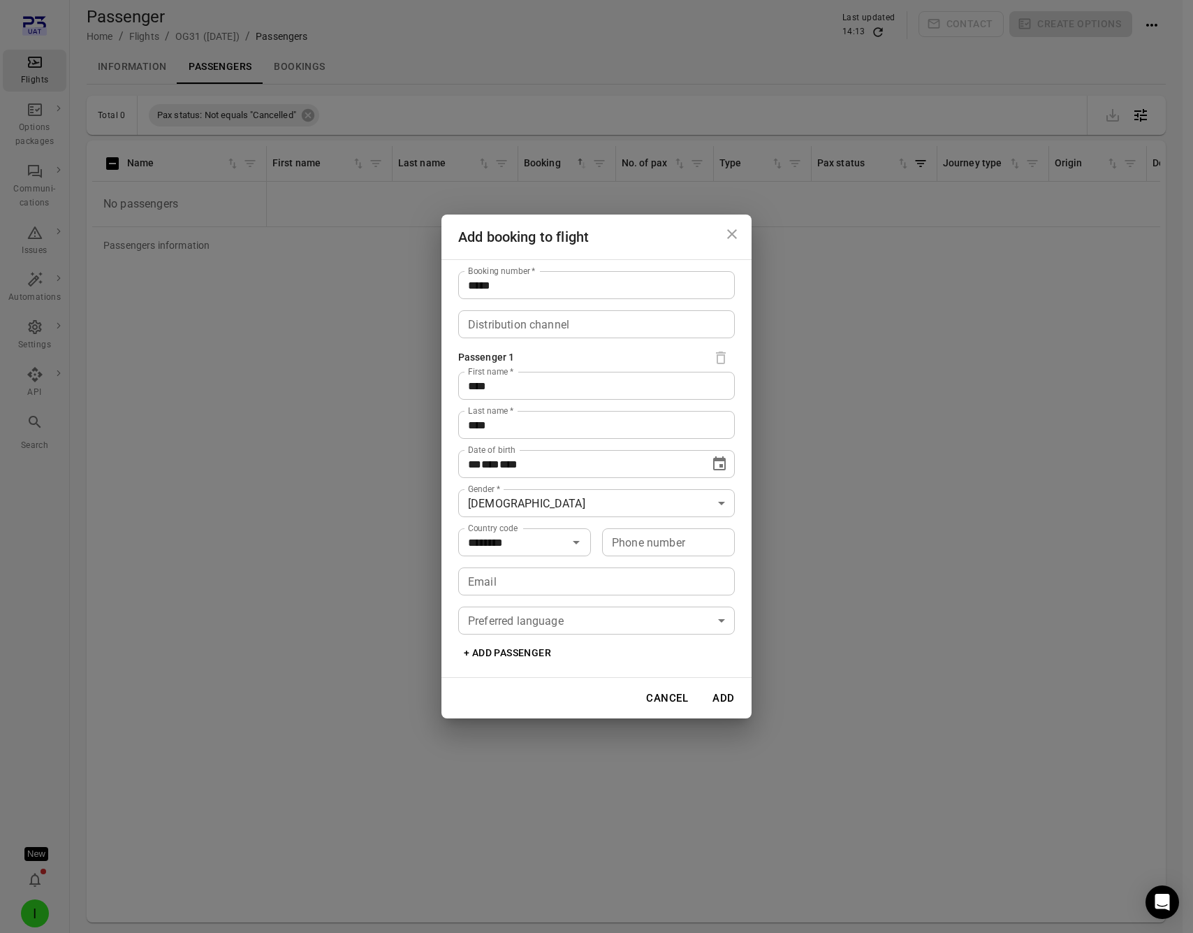
click at [532, 574] on input "Email" at bounding box center [596, 581] width 277 height 28
type input "**********"
click at [722, 695] on button "Add" at bounding box center [724, 697] width 45 height 29
click at [540, 544] on input "********" at bounding box center [504, 542] width 83 height 20
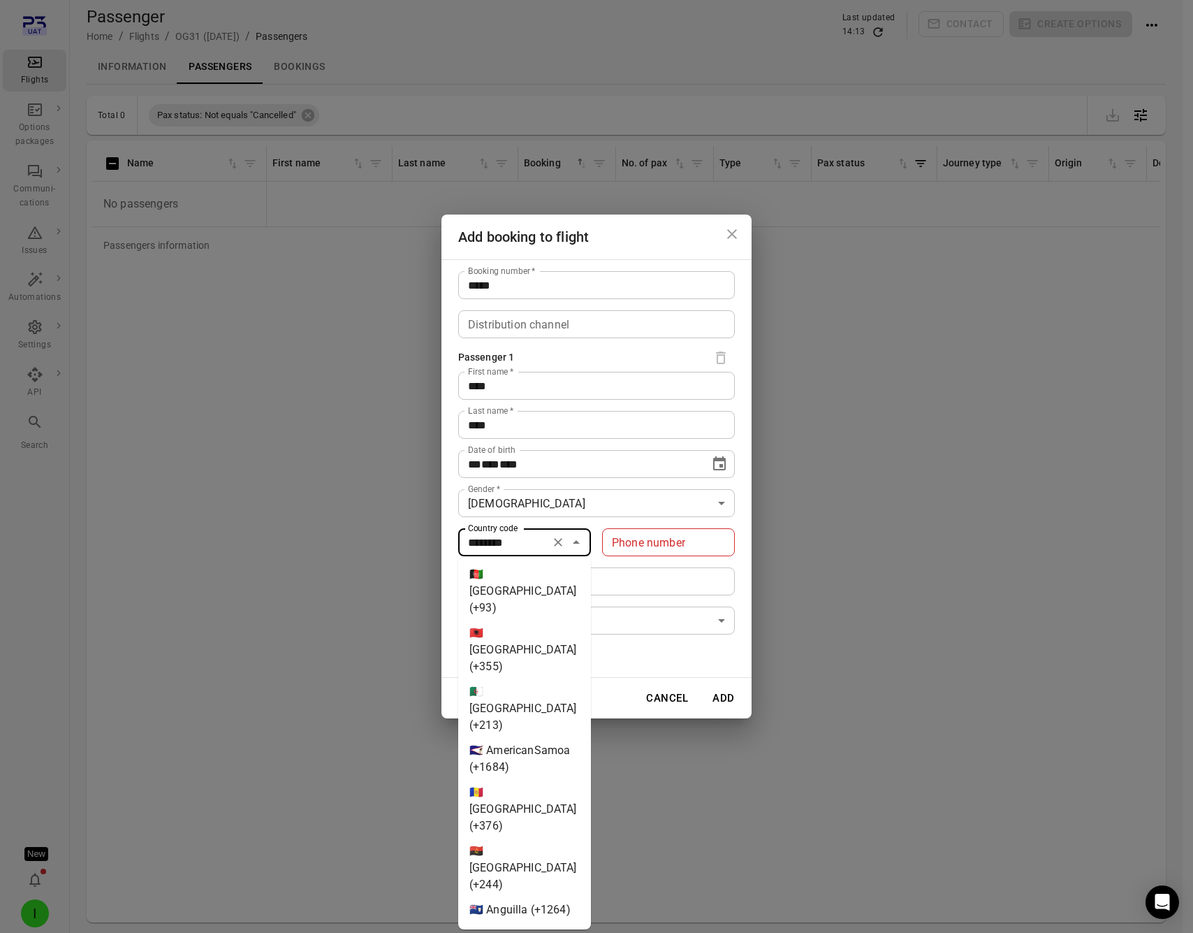
click at [558, 539] on icon "Clear" at bounding box center [558, 542] width 14 height 14
click at [718, 678] on div "Cancel Add" at bounding box center [597, 698] width 310 height 41
type input "********"
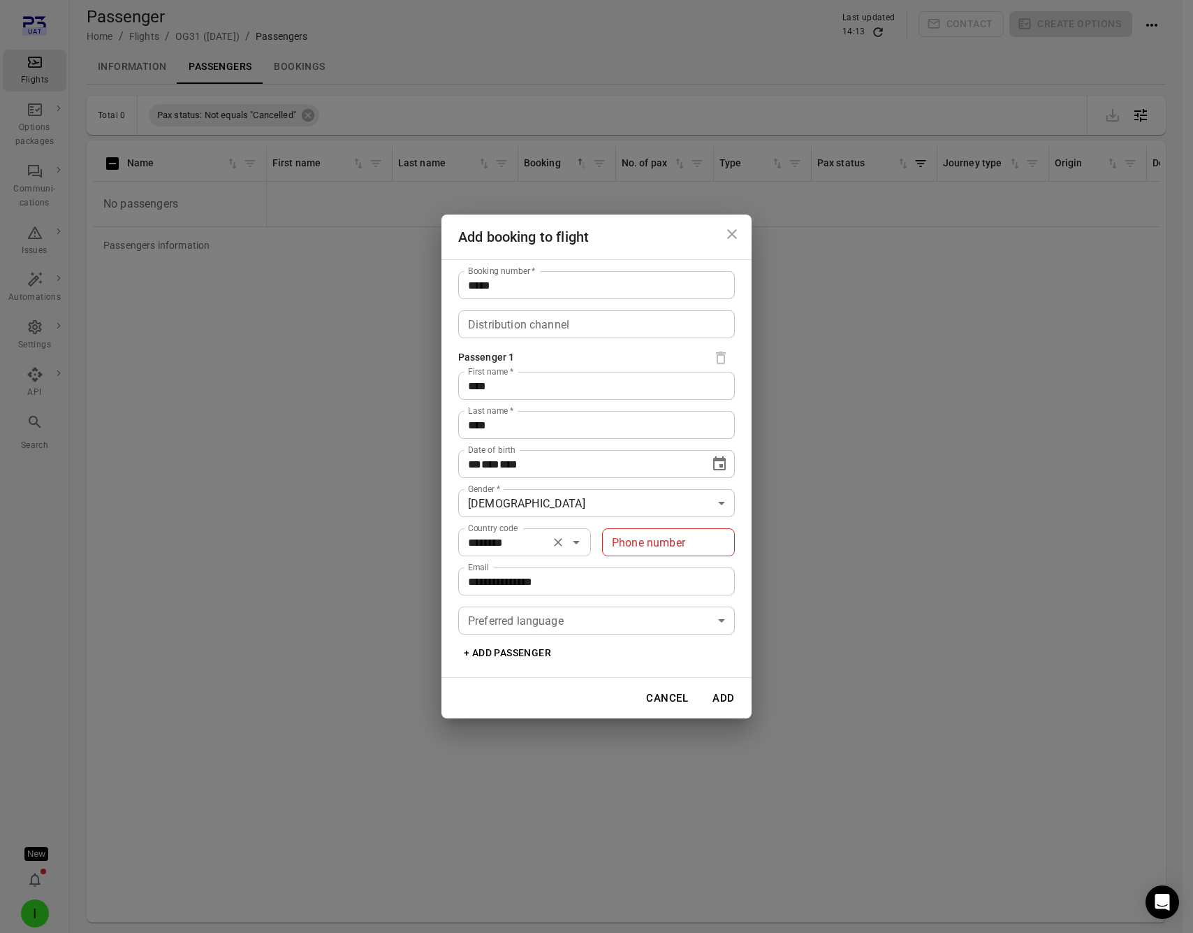
click at [729, 697] on button "Add" at bounding box center [724, 697] width 45 height 29
click at [672, 541] on div "Phone number Phone number" at bounding box center [668, 542] width 133 height 28
click at [579, 539] on icon "Open" at bounding box center [576, 542] width 17 height 17
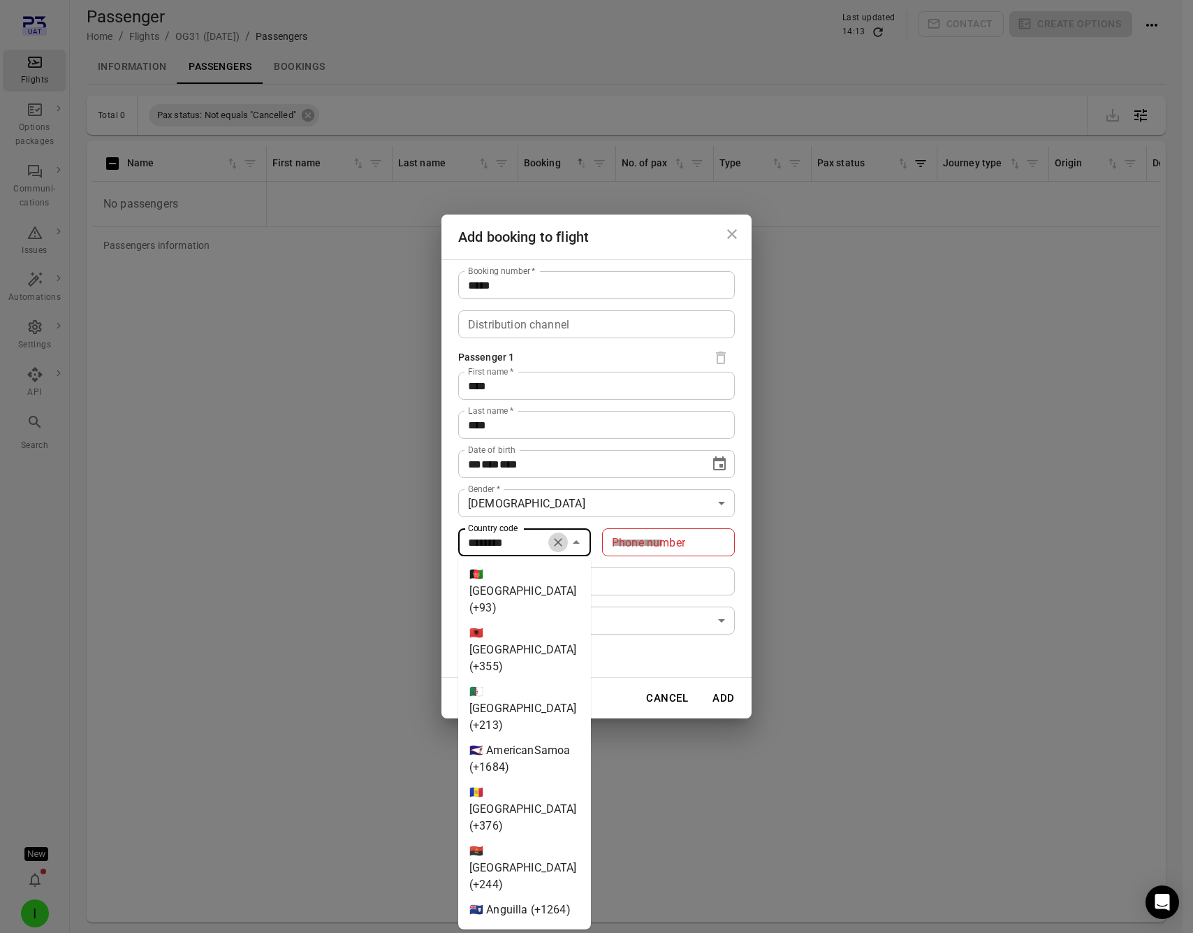
click at [565, 539] on icon "Clear" at bounding box center [558, 542] width 14 height 14
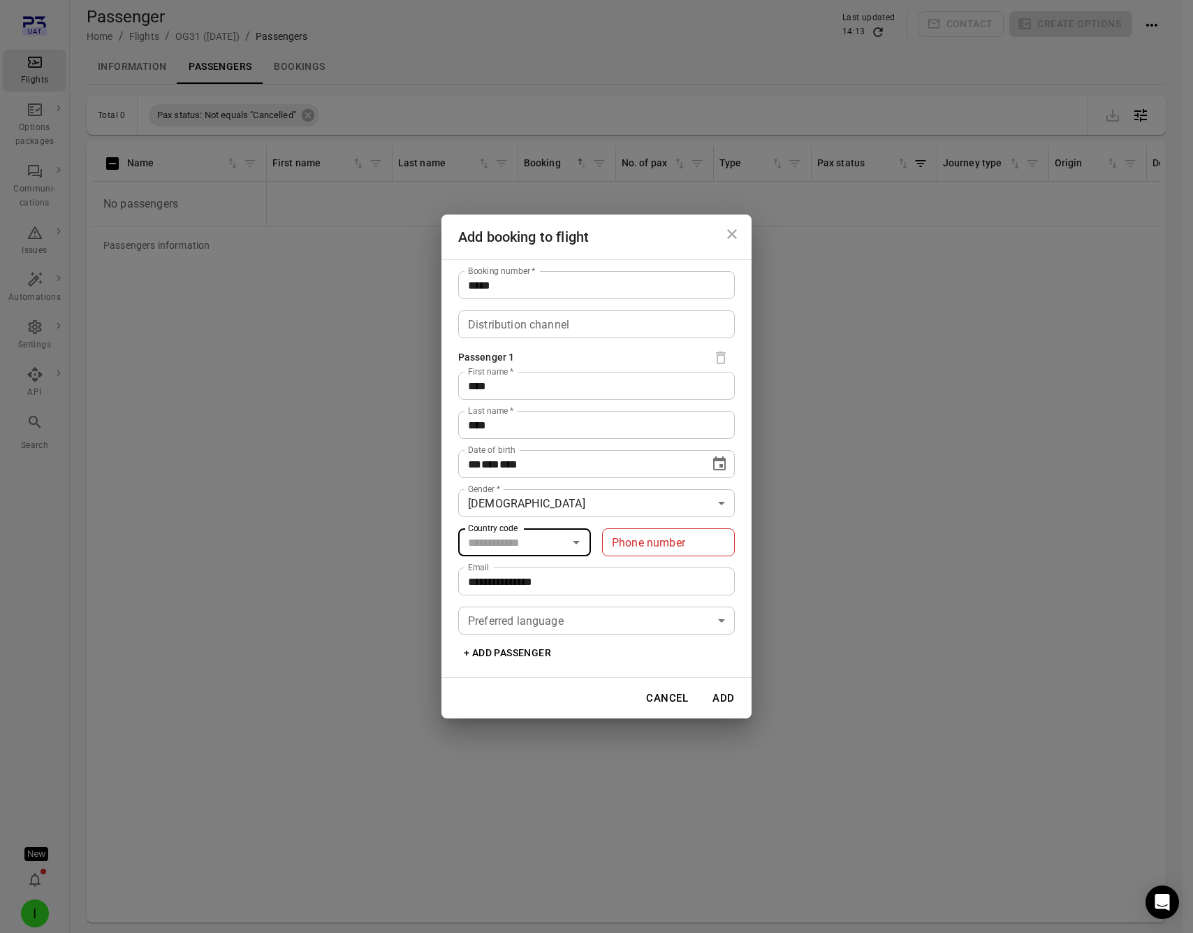
click at [543, 539] on input "Country code" at bounding box center [513, 542] width 101 height 20
click at [451, 521] on div "**********" at bounding box center [597, 468] width 310 height 419
click at [723, 683] on button "Add" at bounding box center [724, 697] width 45 height 29
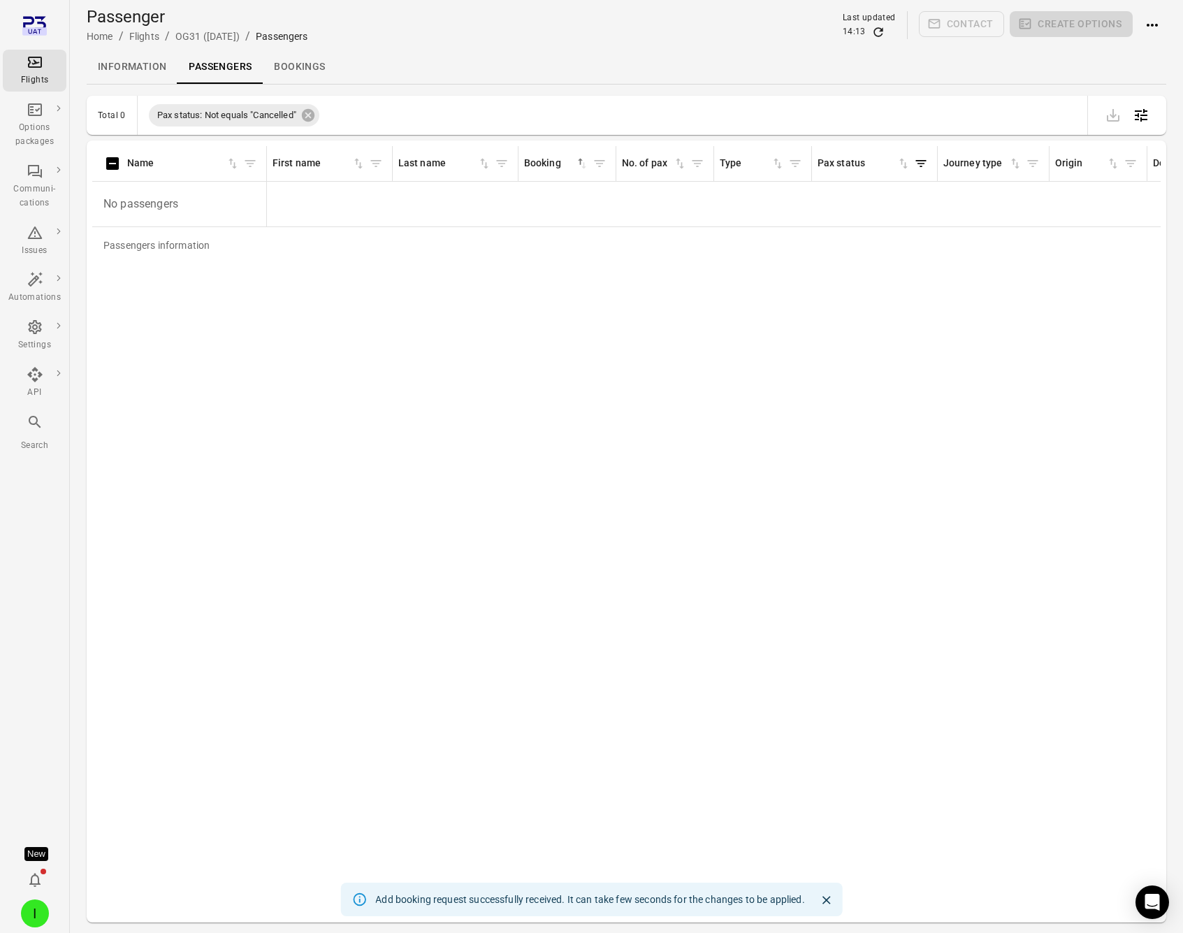
click at [879, 30] on icon "Refresh data" at bounding box center [878, 32] width 14 height 14
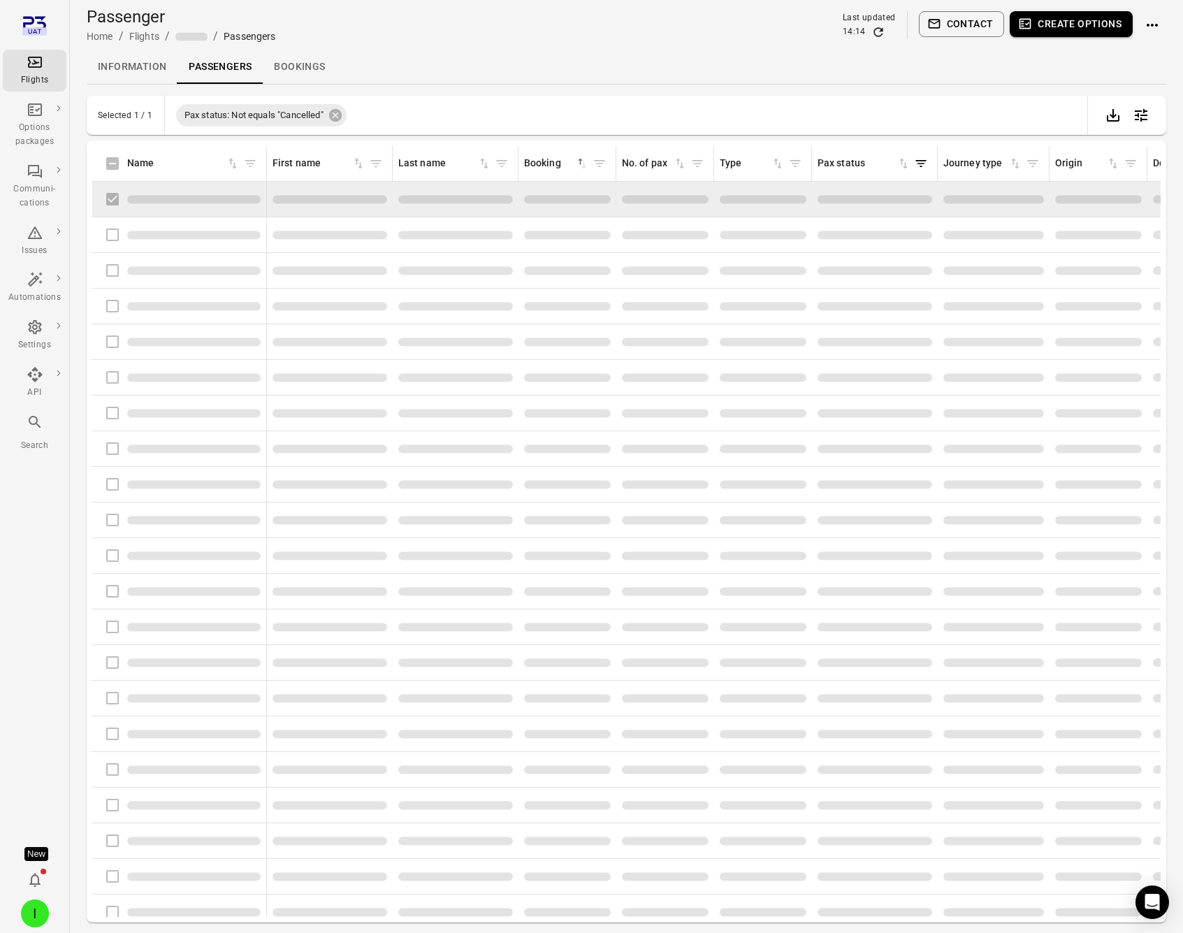
click at [1074, 22] on button "Create options" at bounding box center [1071, 24] width 123 height 26
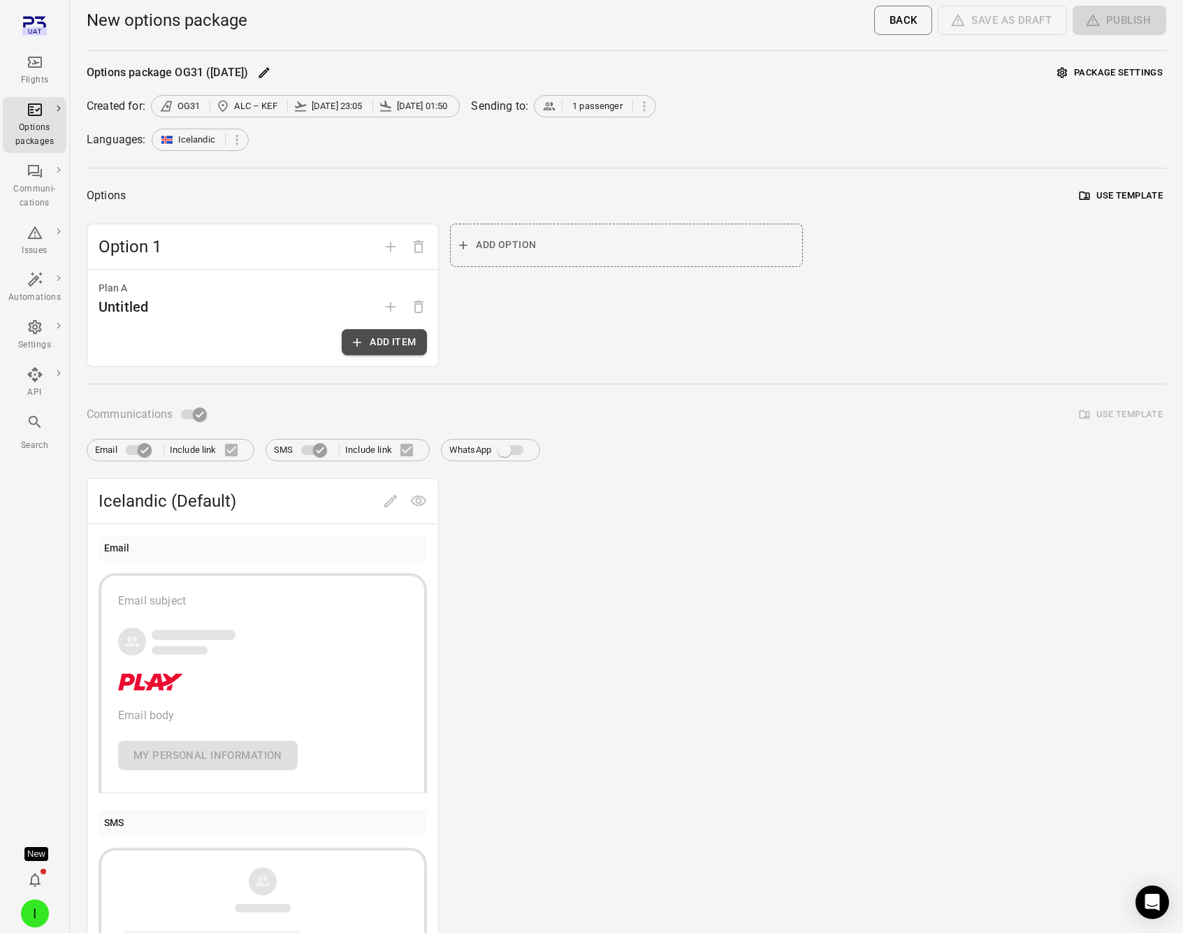
click at [375, 342] on button "Add item" at bounding box center [384, 342] width 85 height 26
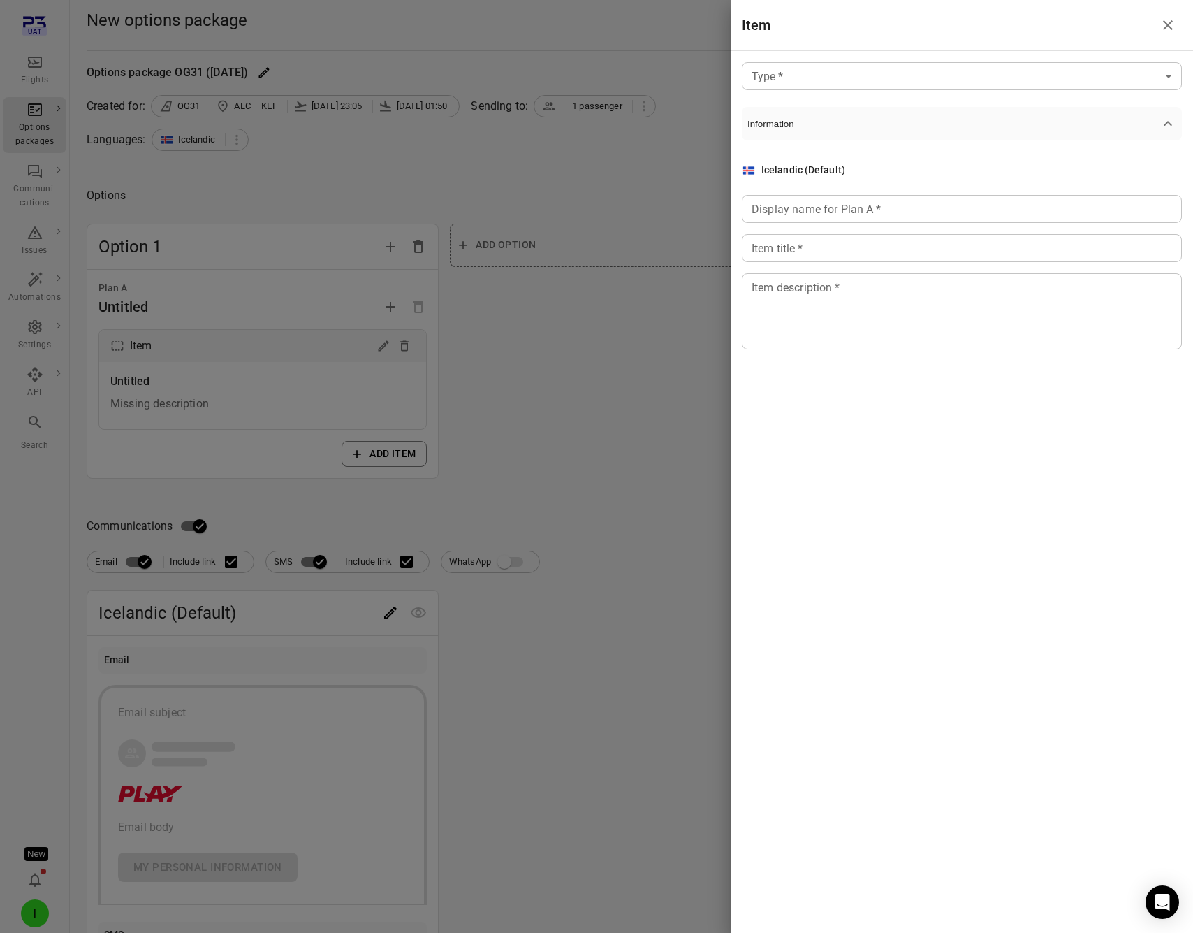
click at [780, 87] on body "Flights Options packages Communi-cations Issues Automations Settings API Search…" at bounding box center [596, 598] width 1193 height 1196
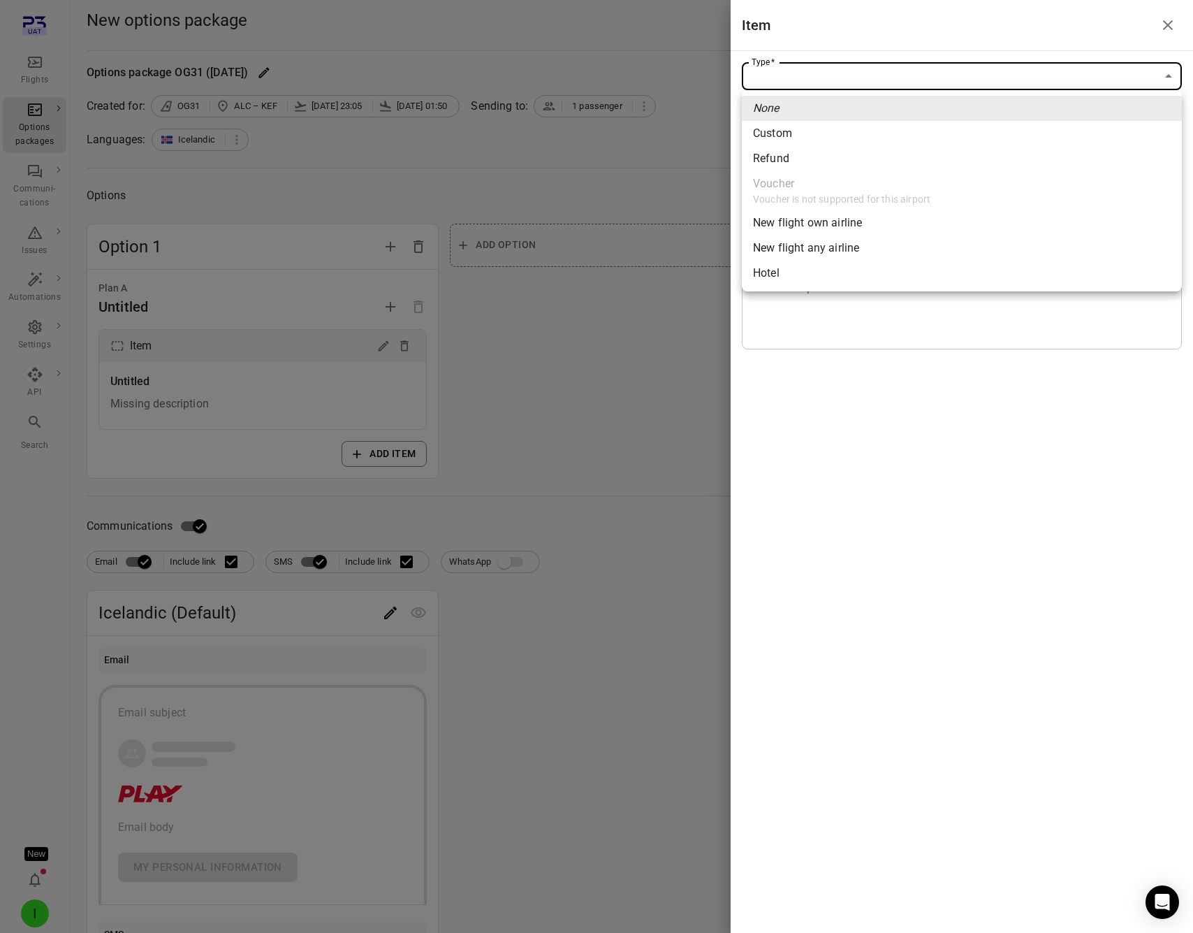
click at [814, 224] on span "New flight own airline" at bounding box center [962, 223] width 418 height 17
type input "**********"
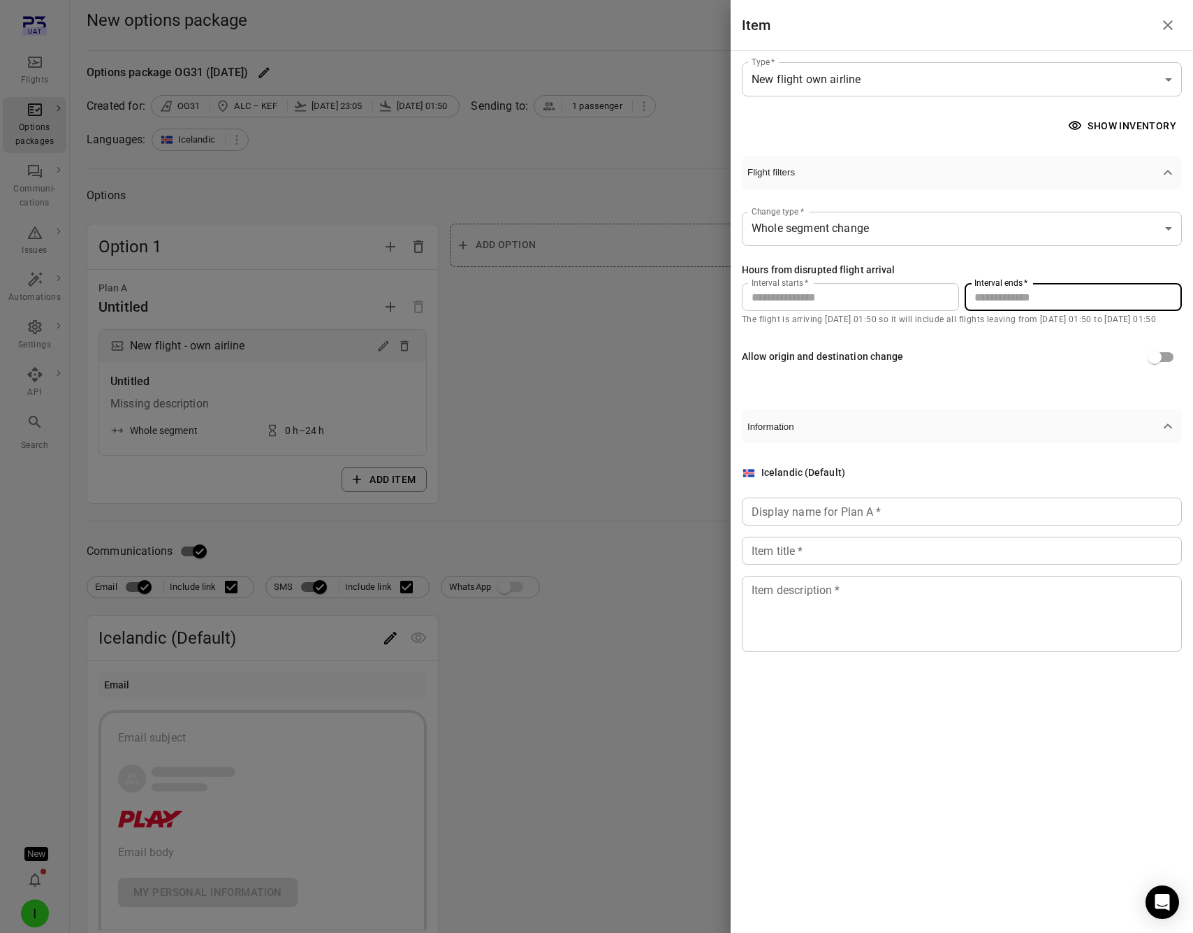
drag, startPoint x: 1029, startPoint y: 295, endPoint x: 959, endPoint y: 297, distance: 69.9
click at [1017, 296] on input "**" at bounding box center [1073, 297] width 217 height 28
click at [985, 298] on input "**" at bounding box center [1073, 297] width 217 height 28
click at [959, 297] on input "*" at bounding box center [850, 297] width 217 height 28
drag, startPoint x: 1083, startPoint y: 293, endPoint x: 892, endPoint y: 293, distance: 190.8
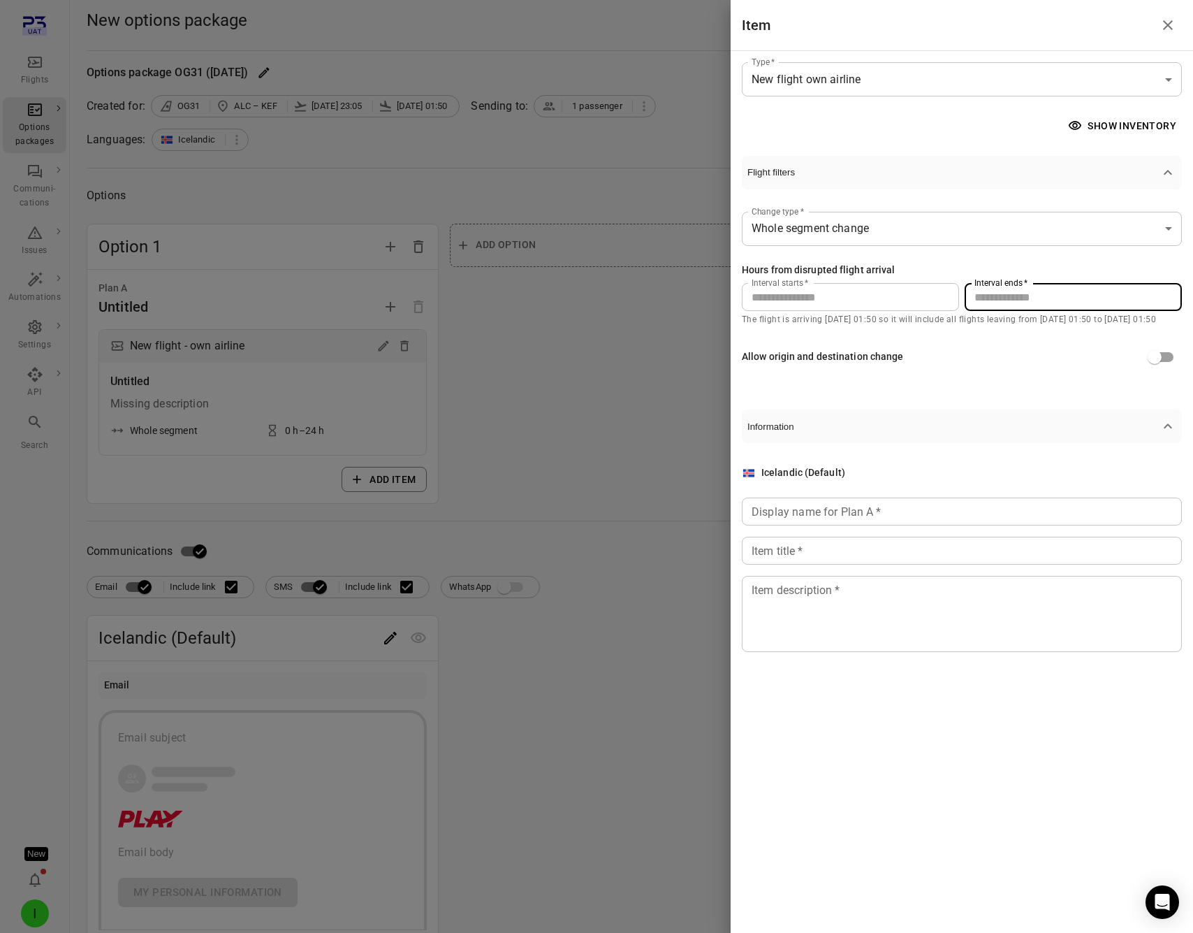
click at [892, 293] on div "Interval starts   * * Interval starts   * Interval ends   * ** Interval ends   *" at bounding box center [962, 297] width 440 height 28
type input "**"
click at [880, 514] on input "Display name for Plan A   *" at bounding box center [962, 511] width 440 height 28
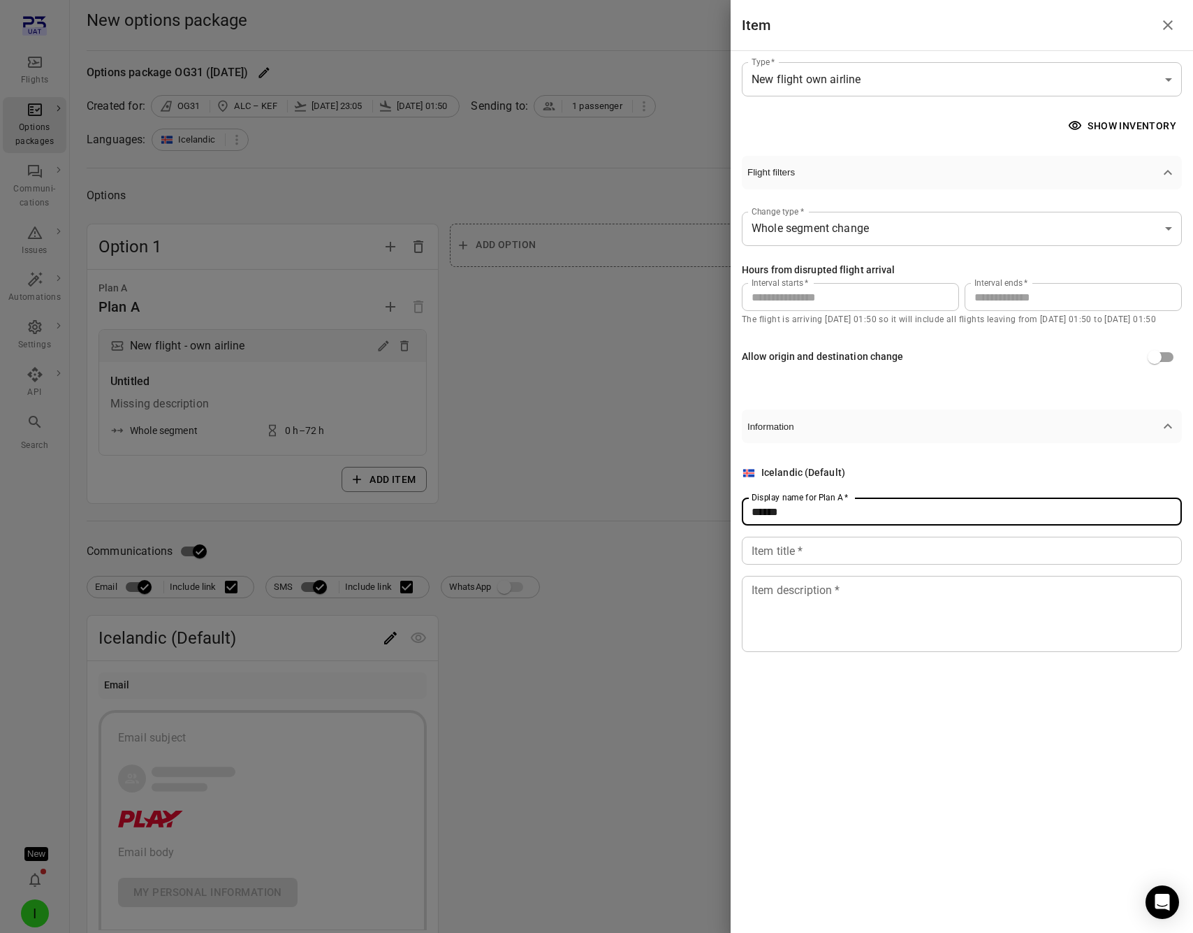
type input "******"
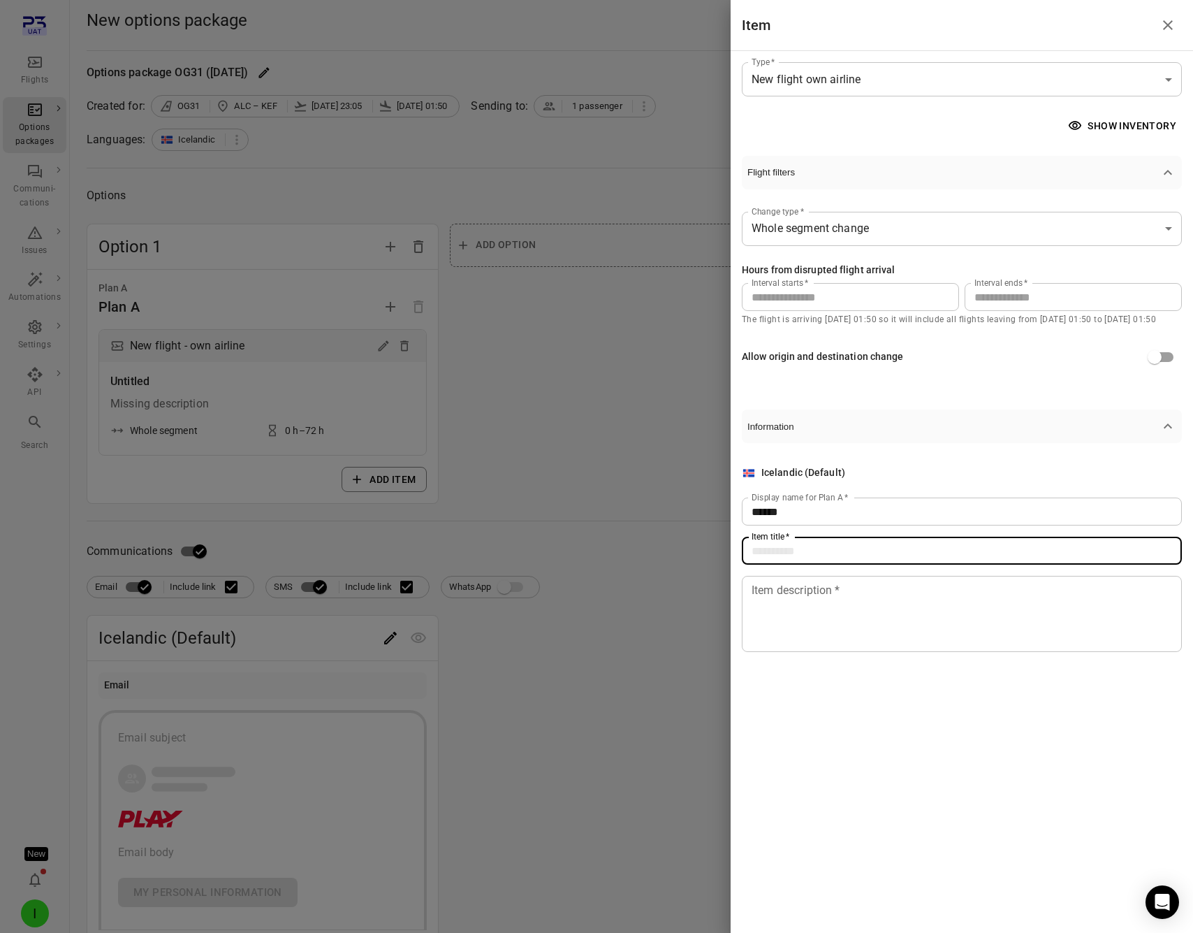
drag, startPoint x: 847, startPoint y: 561, endPoint x: 850, endPoint y: 536, distance: 25.3
click at [847, 559] on input "Item title   *" at bounding box center [962, 551] width 440 height 28
type input "**********"
click at [847, 639] on textarea "Item description   *" at bounding box center [962, 614] width 421 height 64
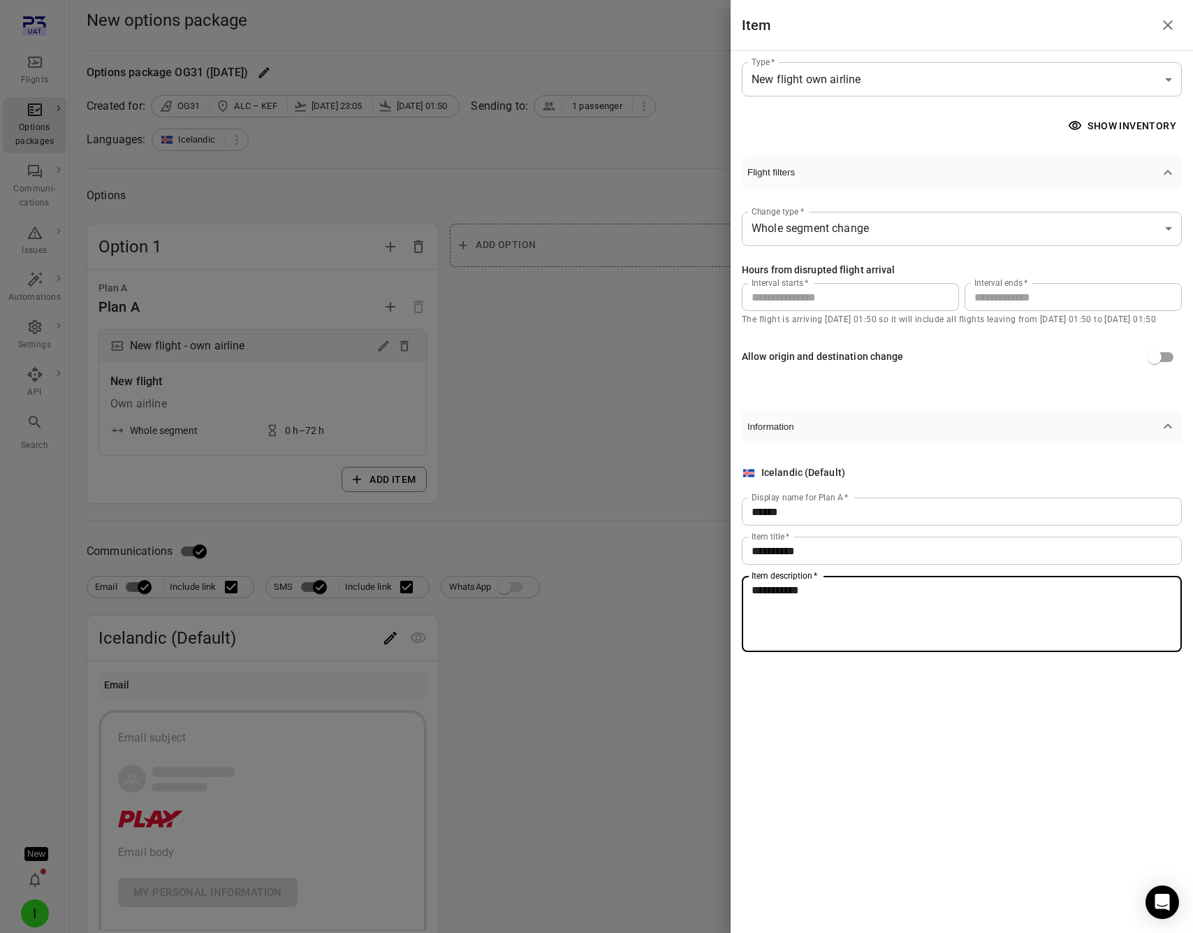
type textarea "**********"
click at [516, 711] on div at bounding box center [596, 466] width 1193 height 933
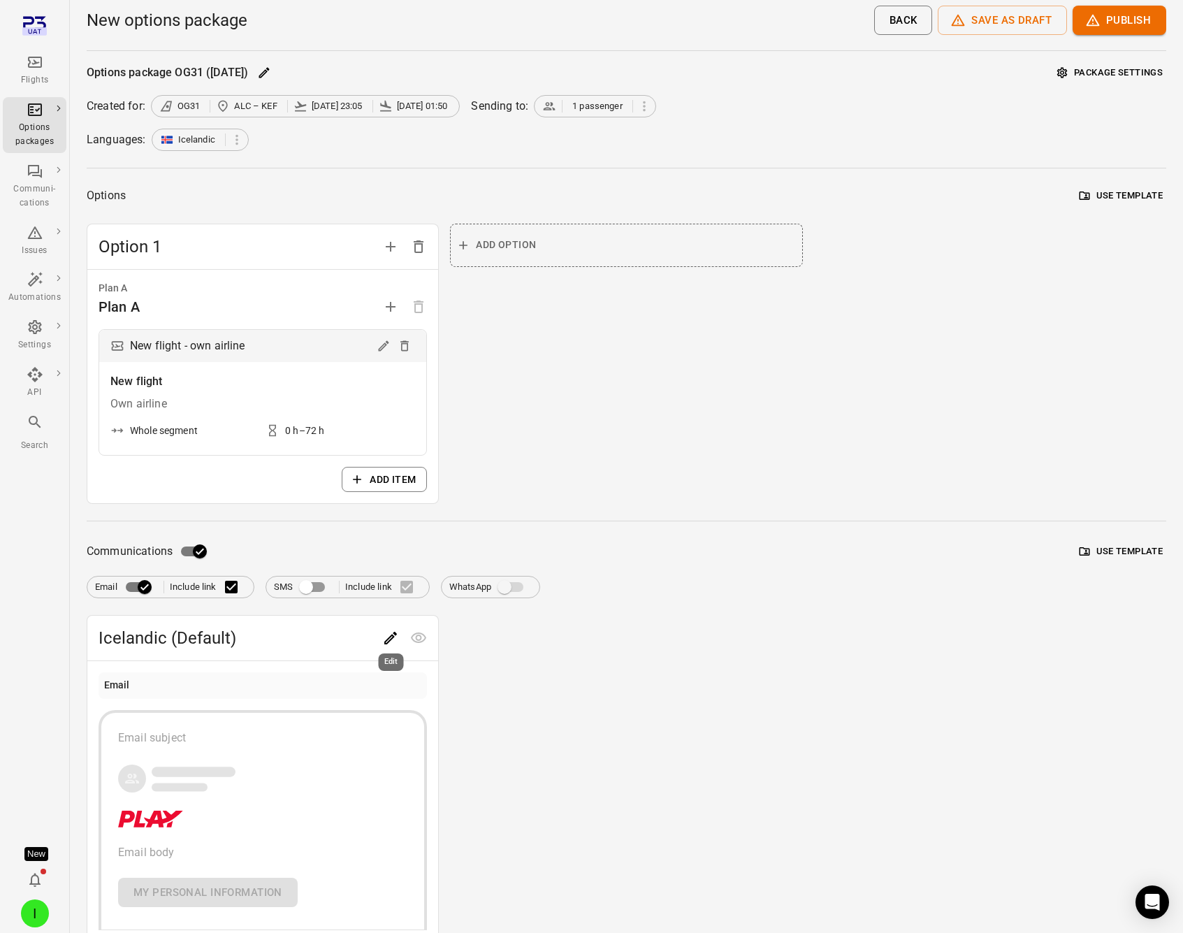
click at [393, 636] on icon "Edit" at bounding box center [390, 638] width 13 height 13
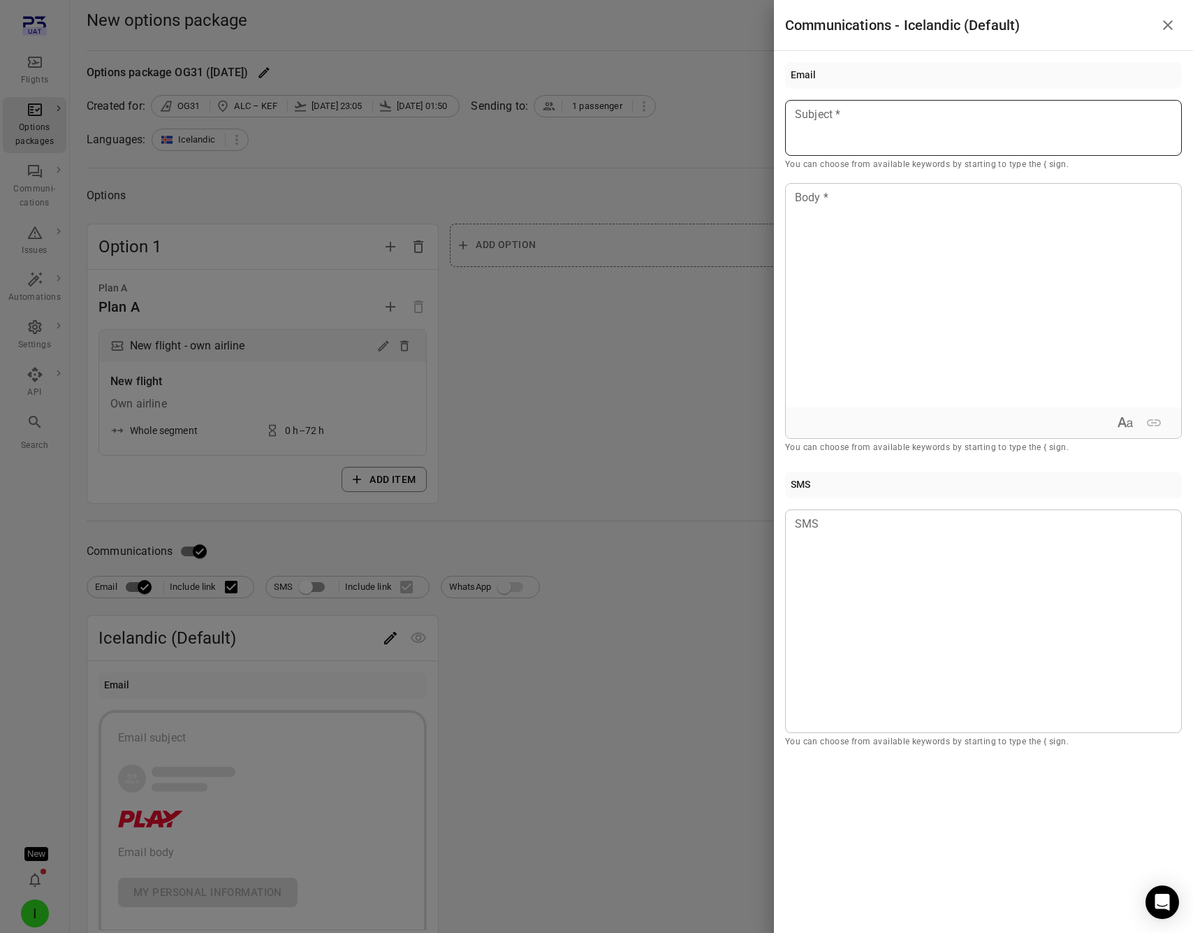
click at [848, 145] on div at bounding box center [983, 128] width 397 height 56
click at [855, 154] on div "Passenger first name" at bounding box center [874, 154] width 118 height 14
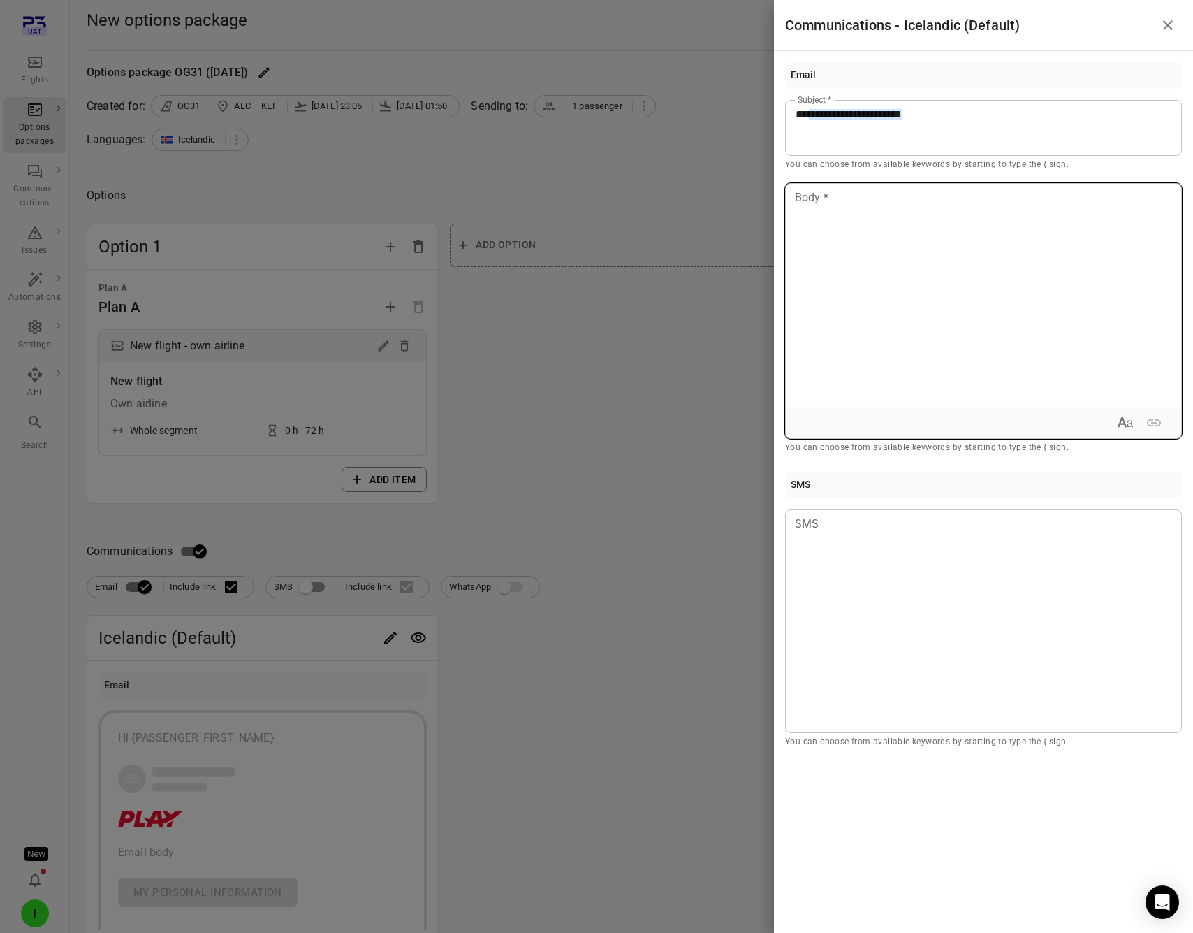
click at [836, 233] on div at bounding box center [983, 296] width 395 height 224
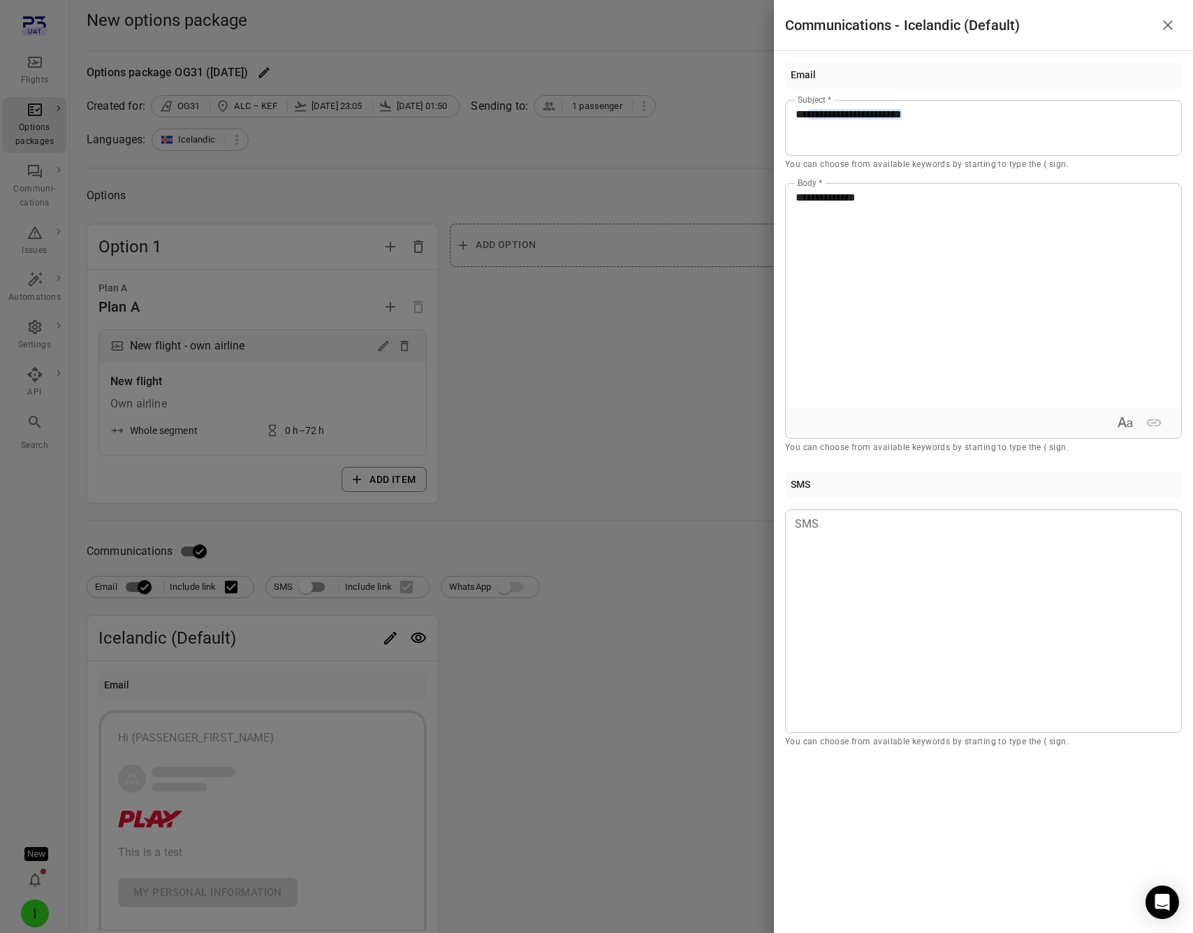
click at [579, 399] on div at bounding box center [596, 466] width 1193 height 933
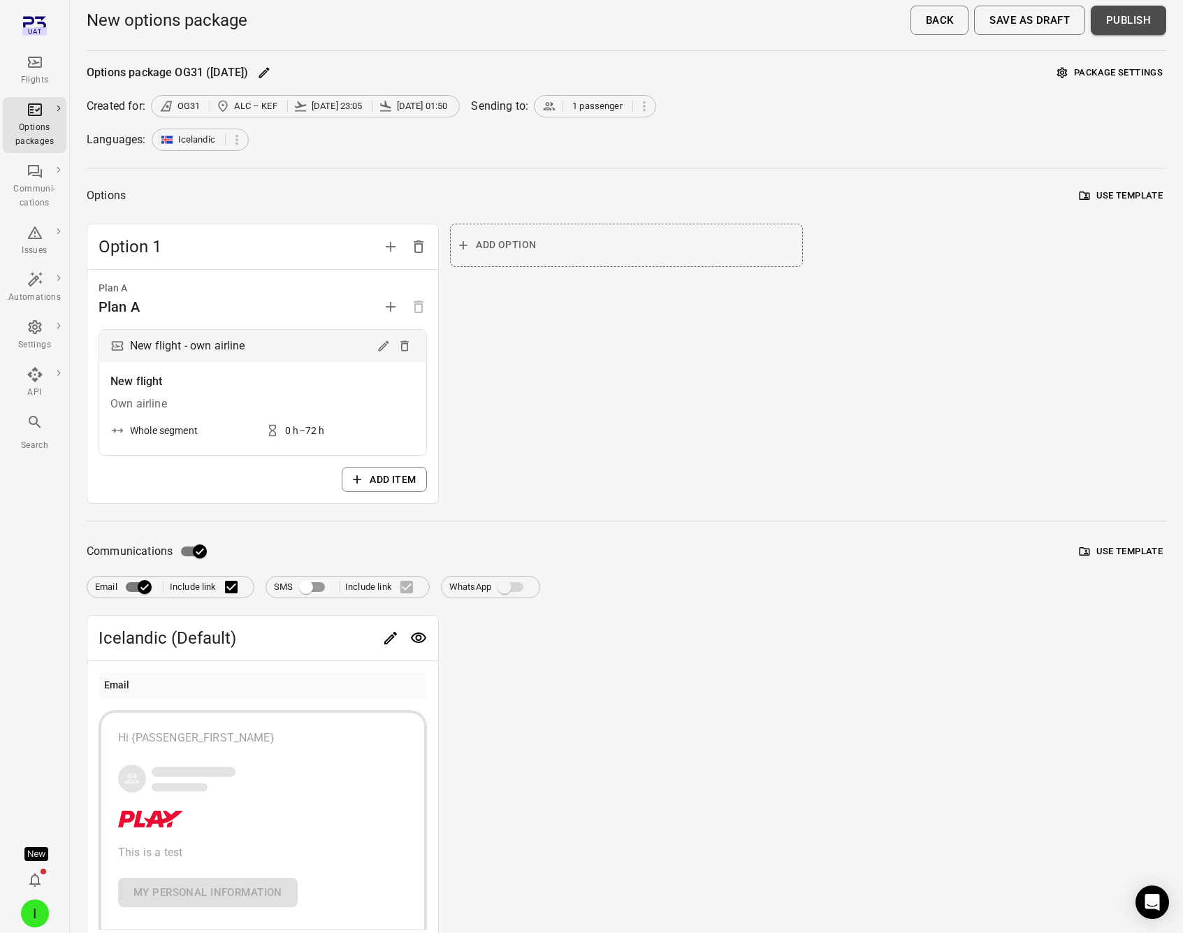
click at [1119, 20] on button "Publish" at bounding box center [1128, 20] width 75 height 29
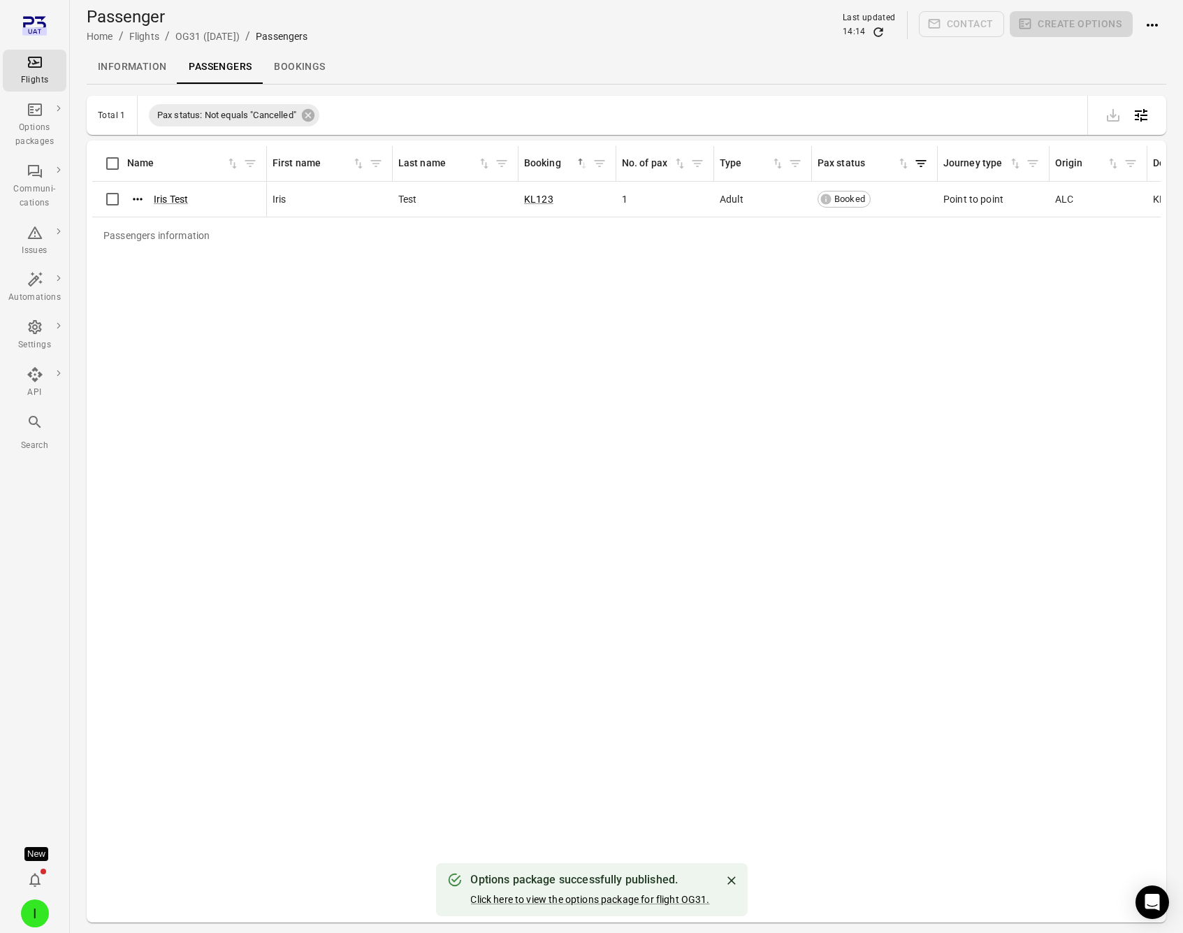
drag, startPoint x: 513, startPoint y: 903, endPoint x: 531, endPoint y: 869, distance: 38.8
click at [514, 903] on link "Click here to view the options package for flight OG31." at bounding box center [589, 899] width 239 height 11
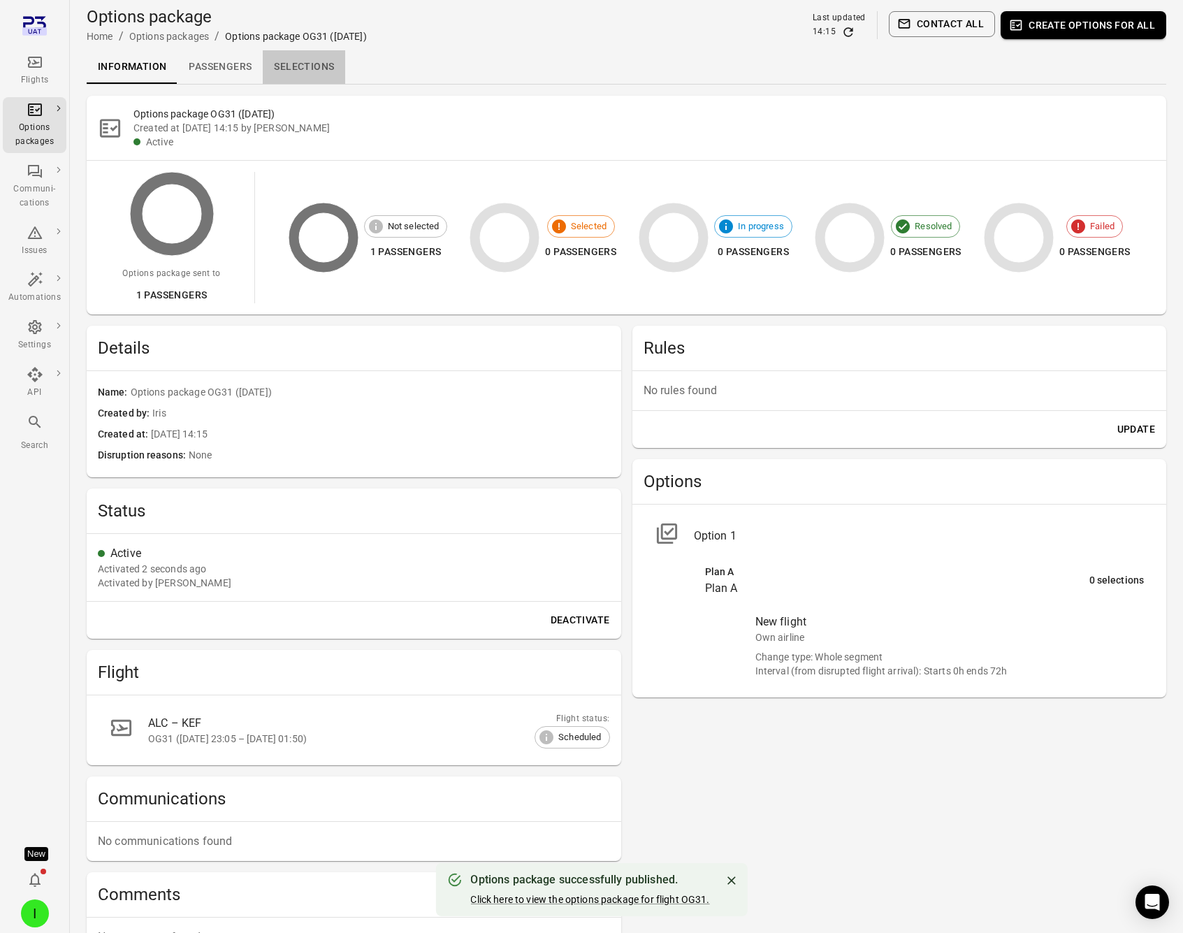
click at [322, 66] on link "Selections" at bounding box center [304, 67] width 82 height 34
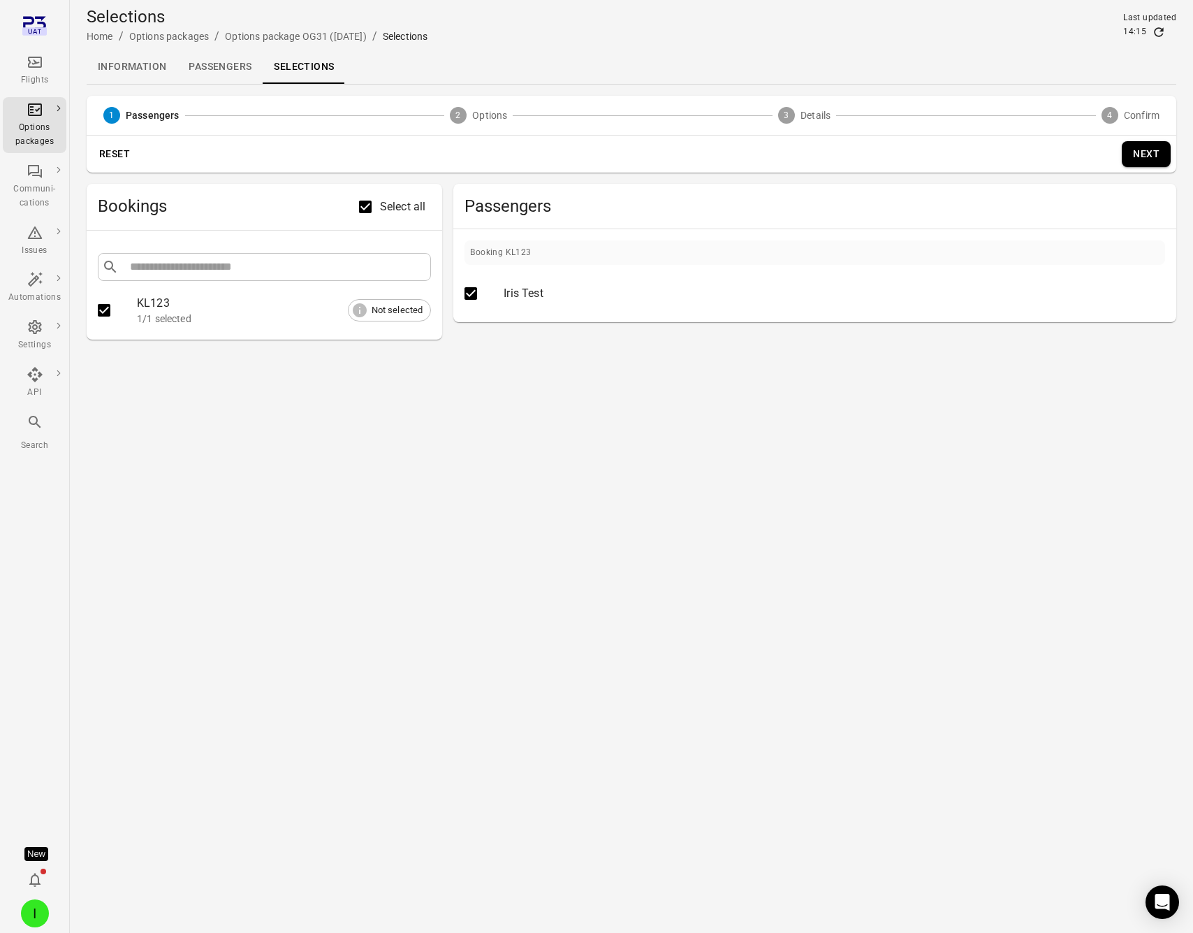
click at [1141, 150] on button "Next" at bounding box center [1146, 154] width 49 height 26
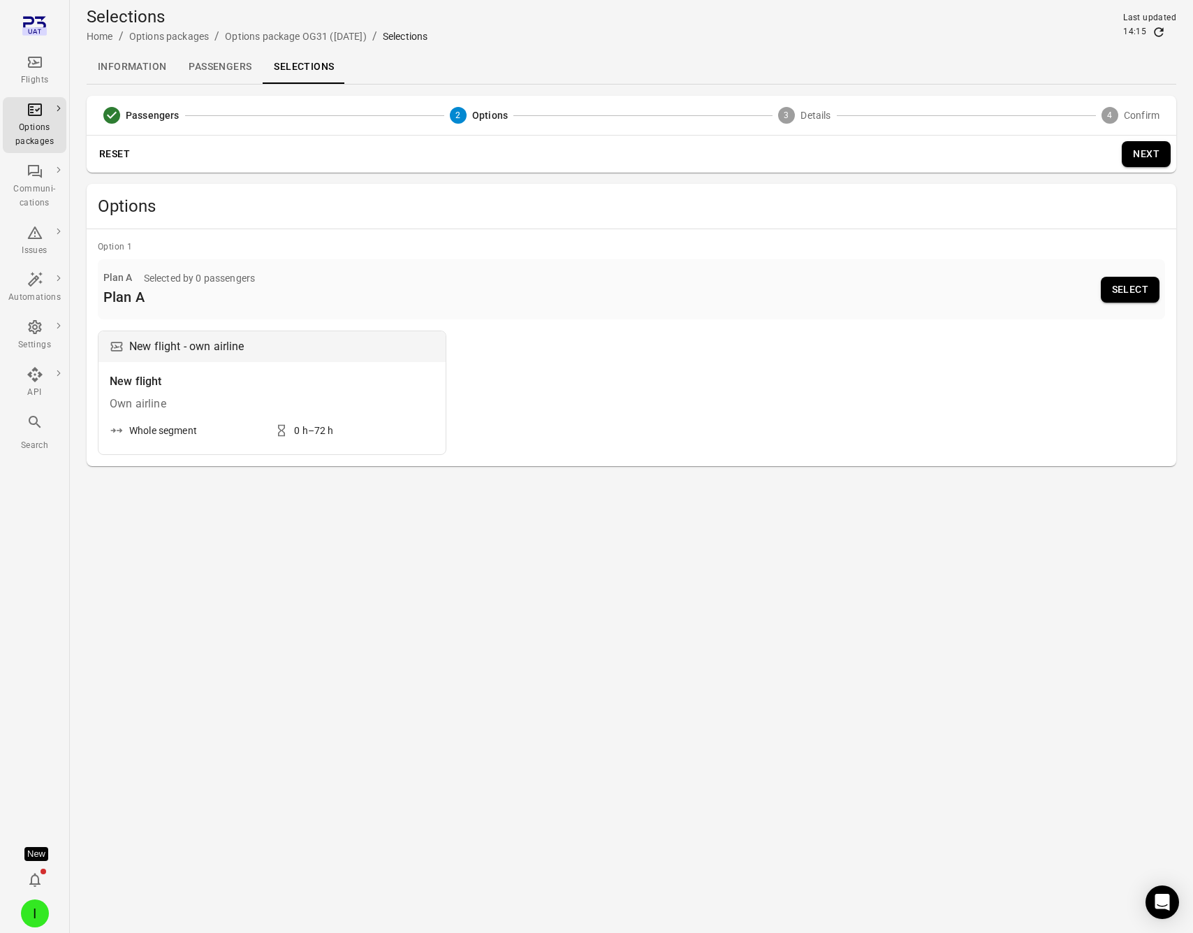
click at [1116, 290] on button "Select" at bounding box center [1130, 290] width 59 height 26
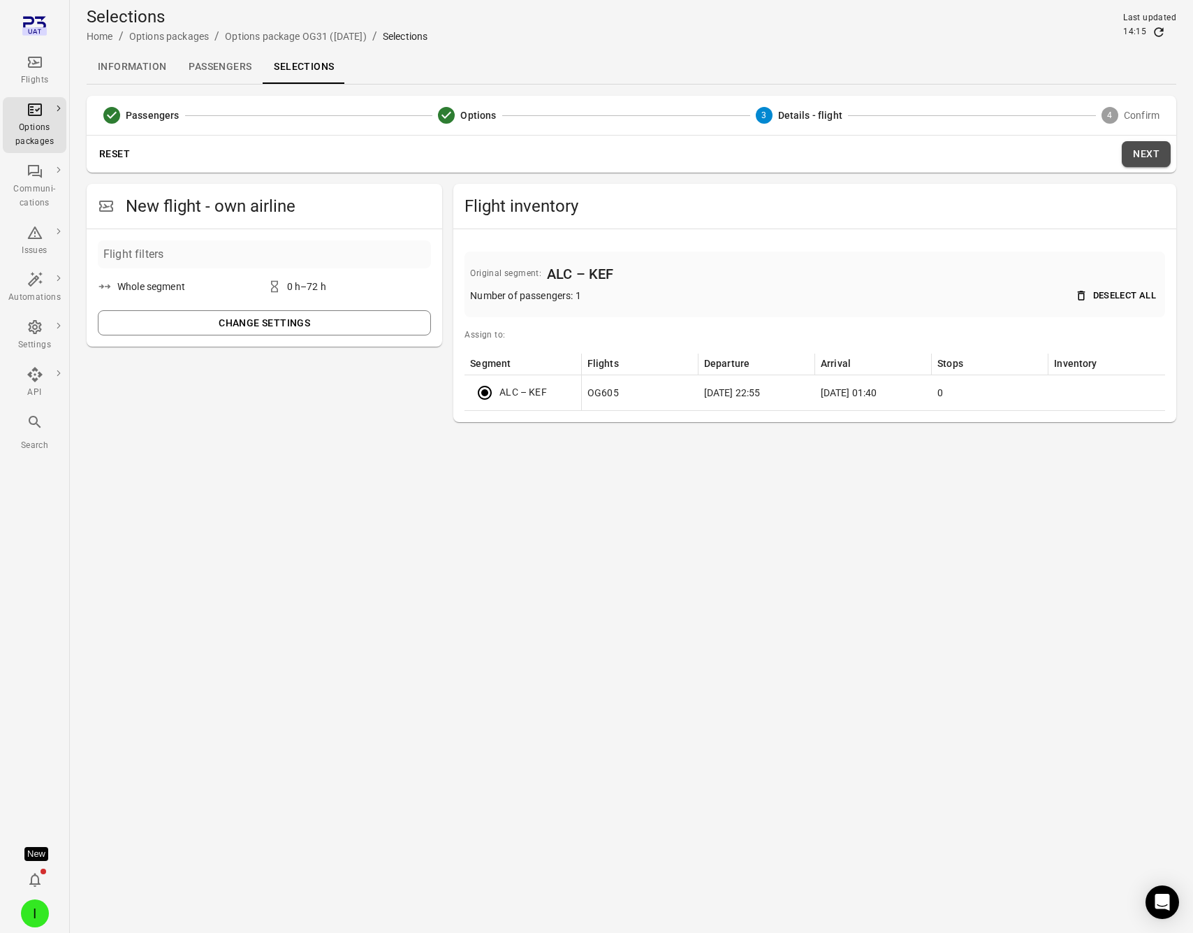
click at [1154, 159] on button "Next" at bounding box center [1146, 154] width 49 height 26
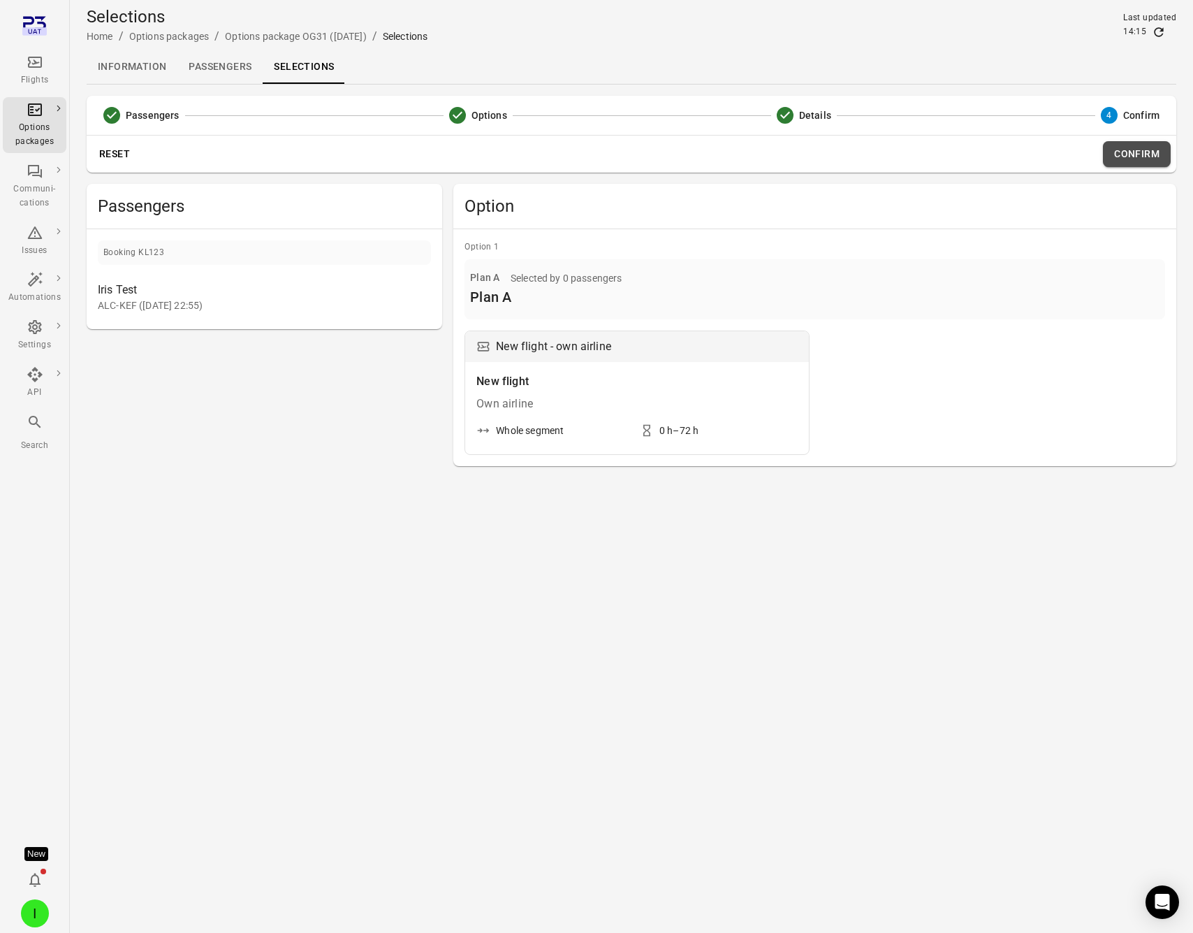
click at [1142, 159] on button "Confirm" at bounding box center [1137, 154] width 68 height 26
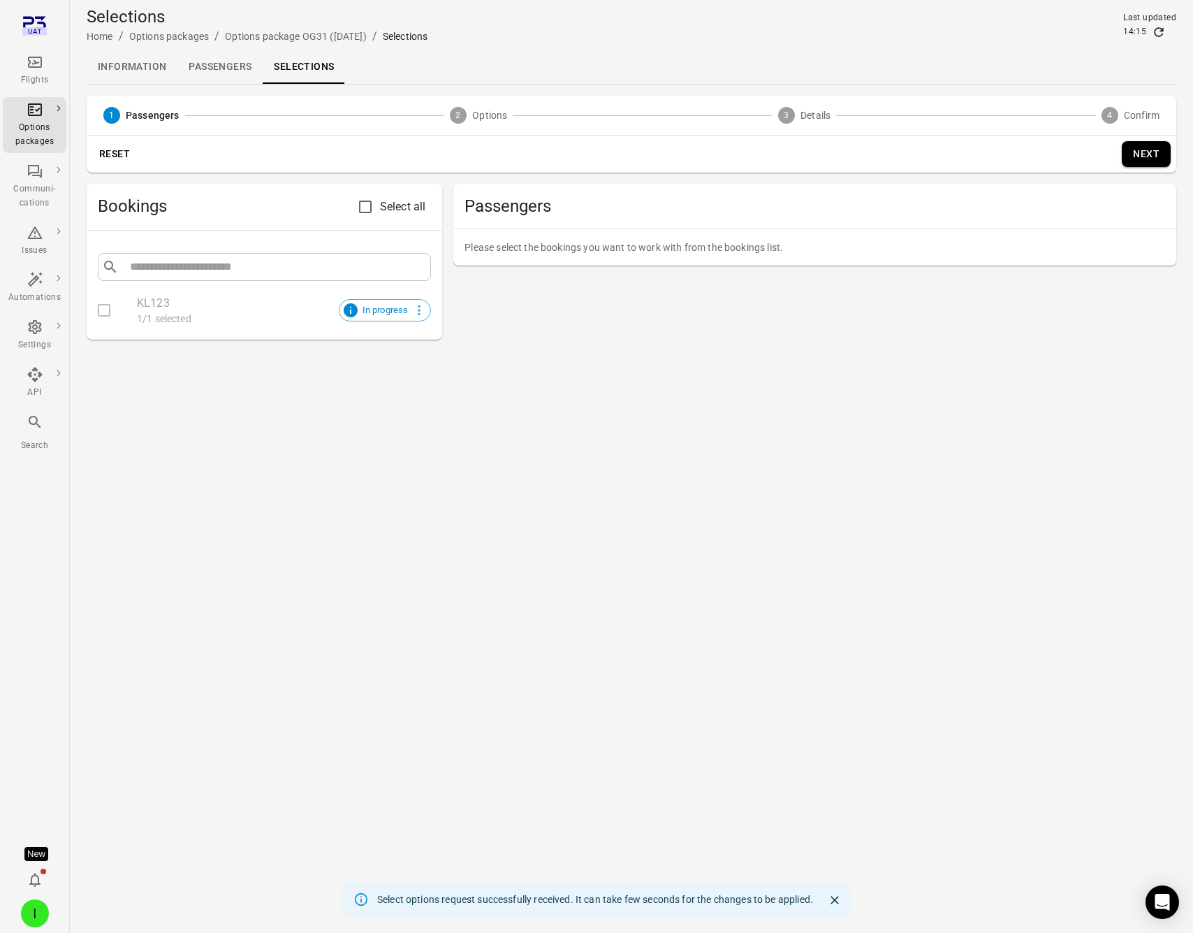
click at [223, 64] on link "Passengers" at bounding box center [219, 67] width 85 height 34
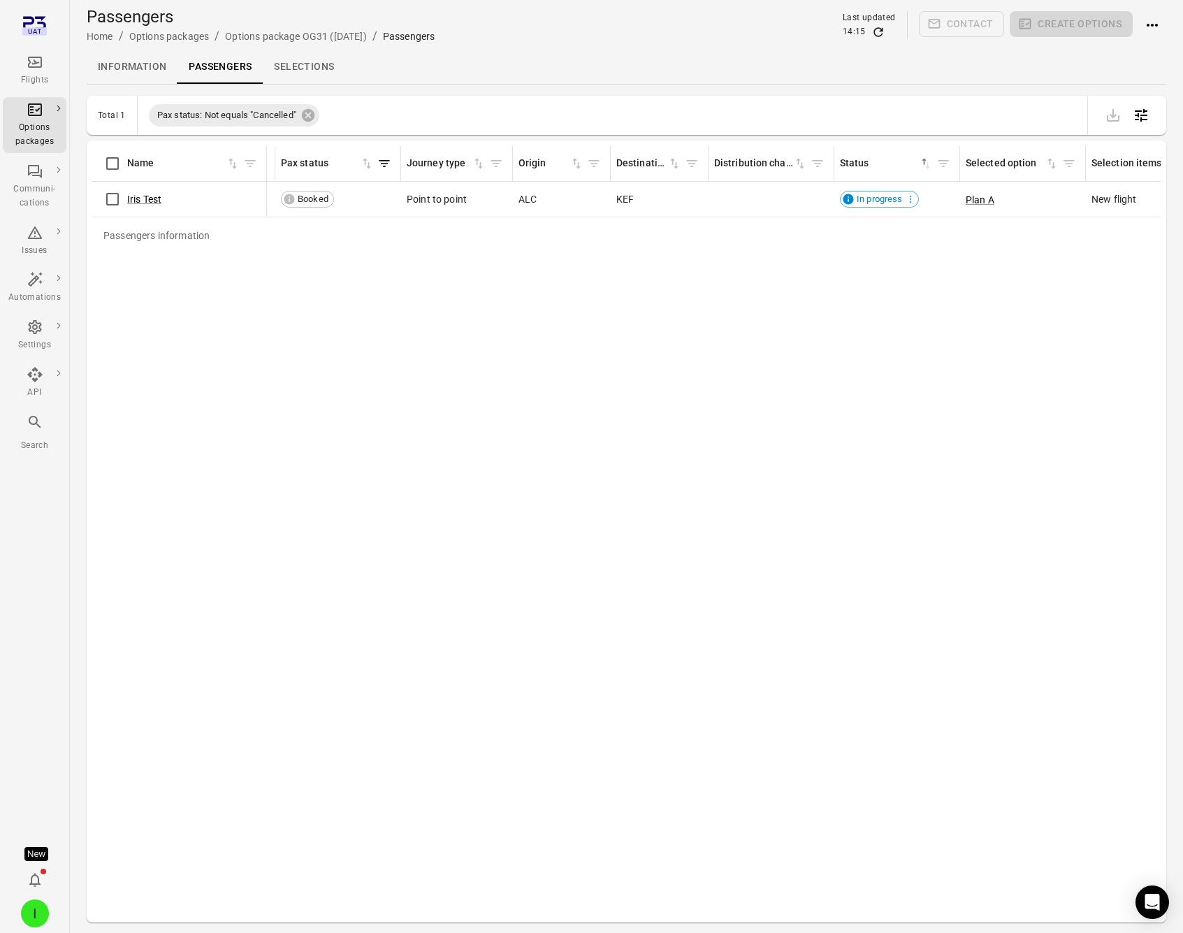
scroll to position [0, 405]
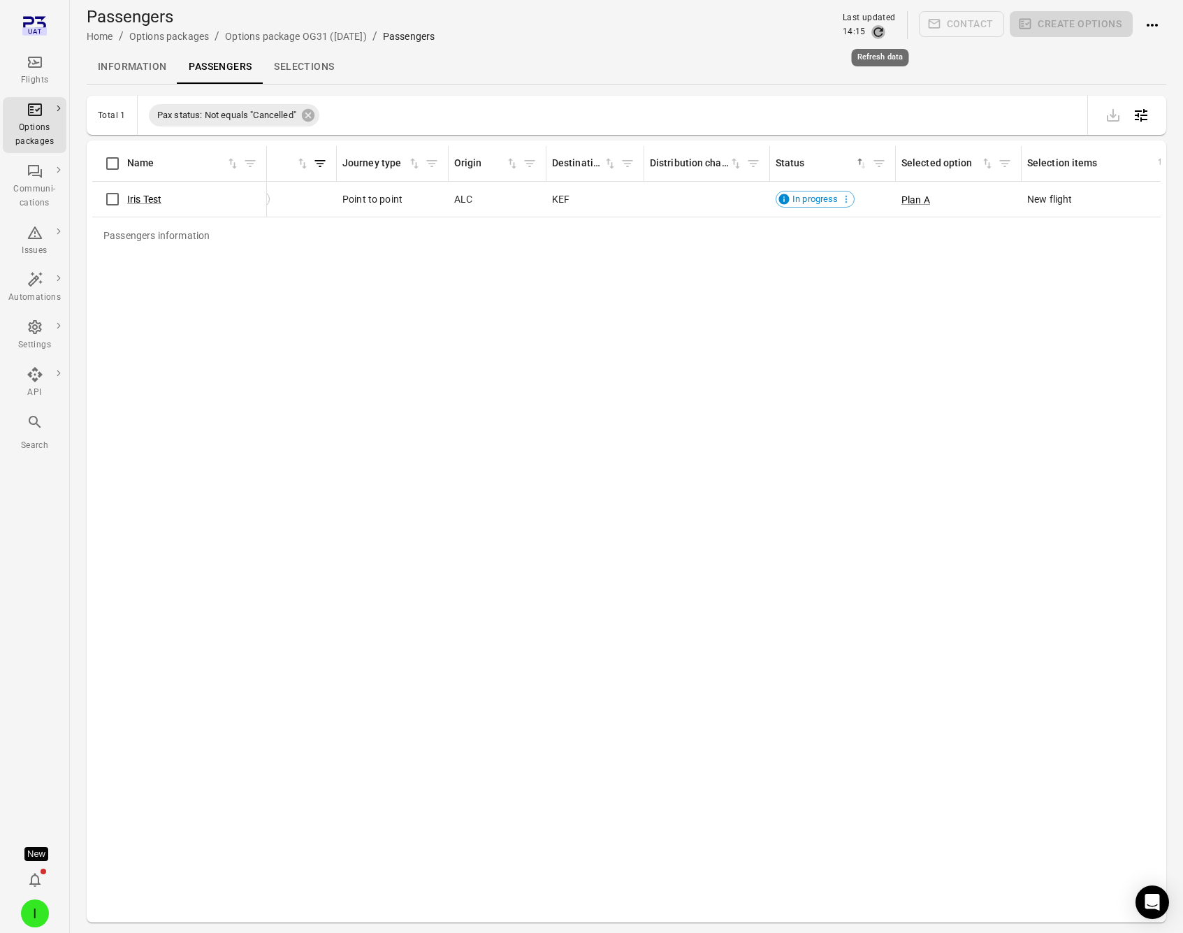
click at [882, 31] on icon "Refresh data" at bounding box center [878, 32] width 14 height 14
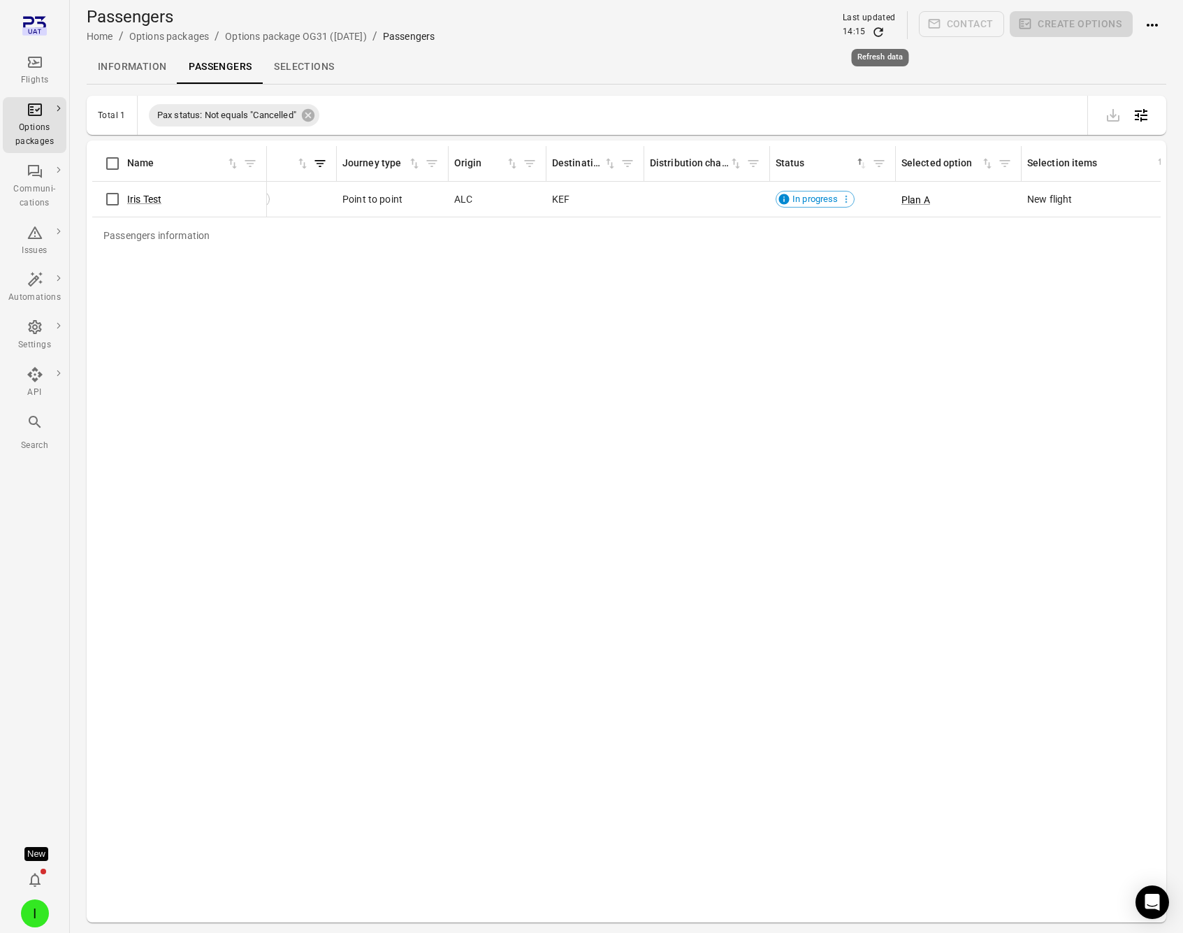
click at [882, 31] on icon "Refresh data" at bounding box center [878, 32] width 14 height 14
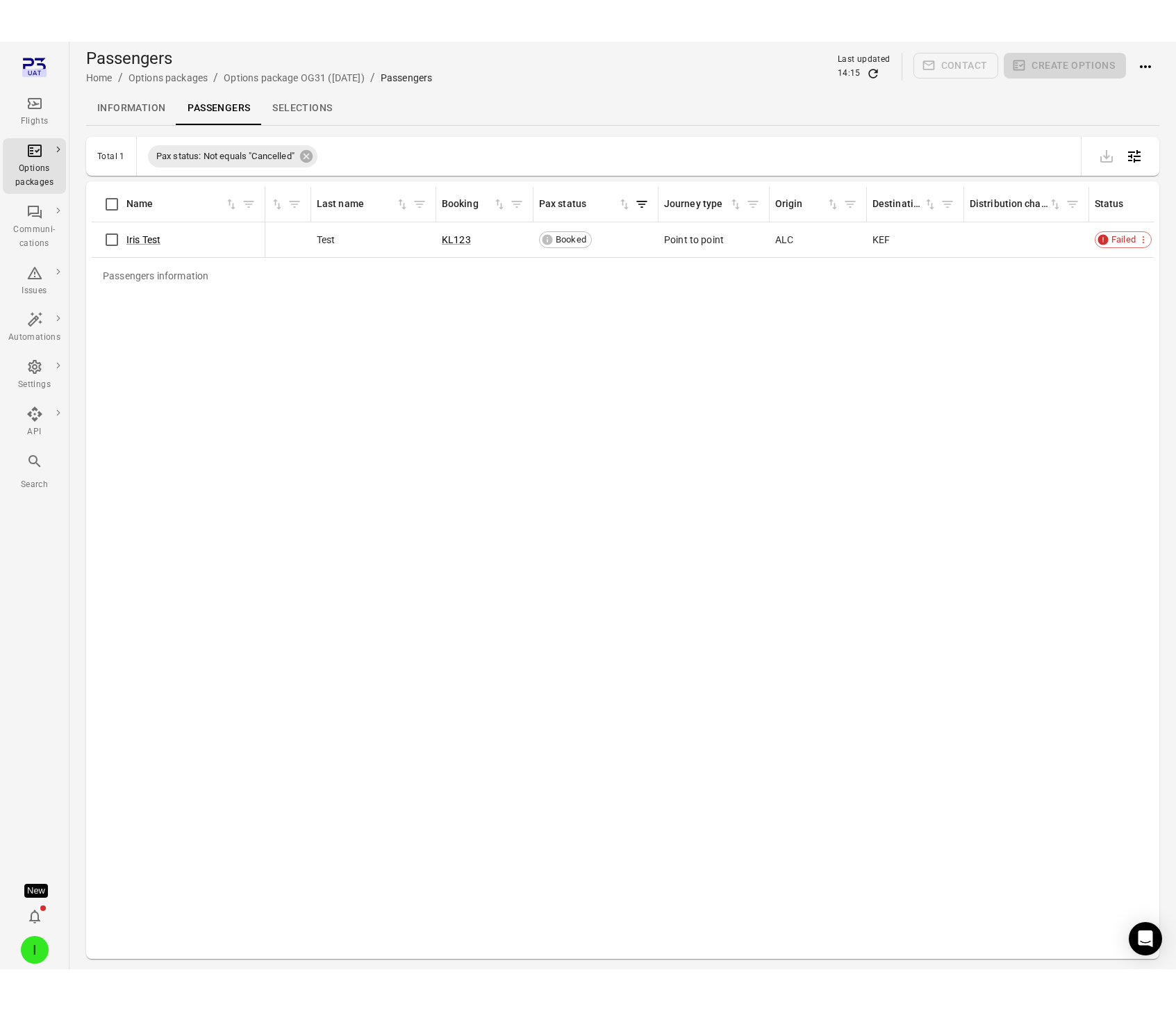
scroll to position [0, 38]
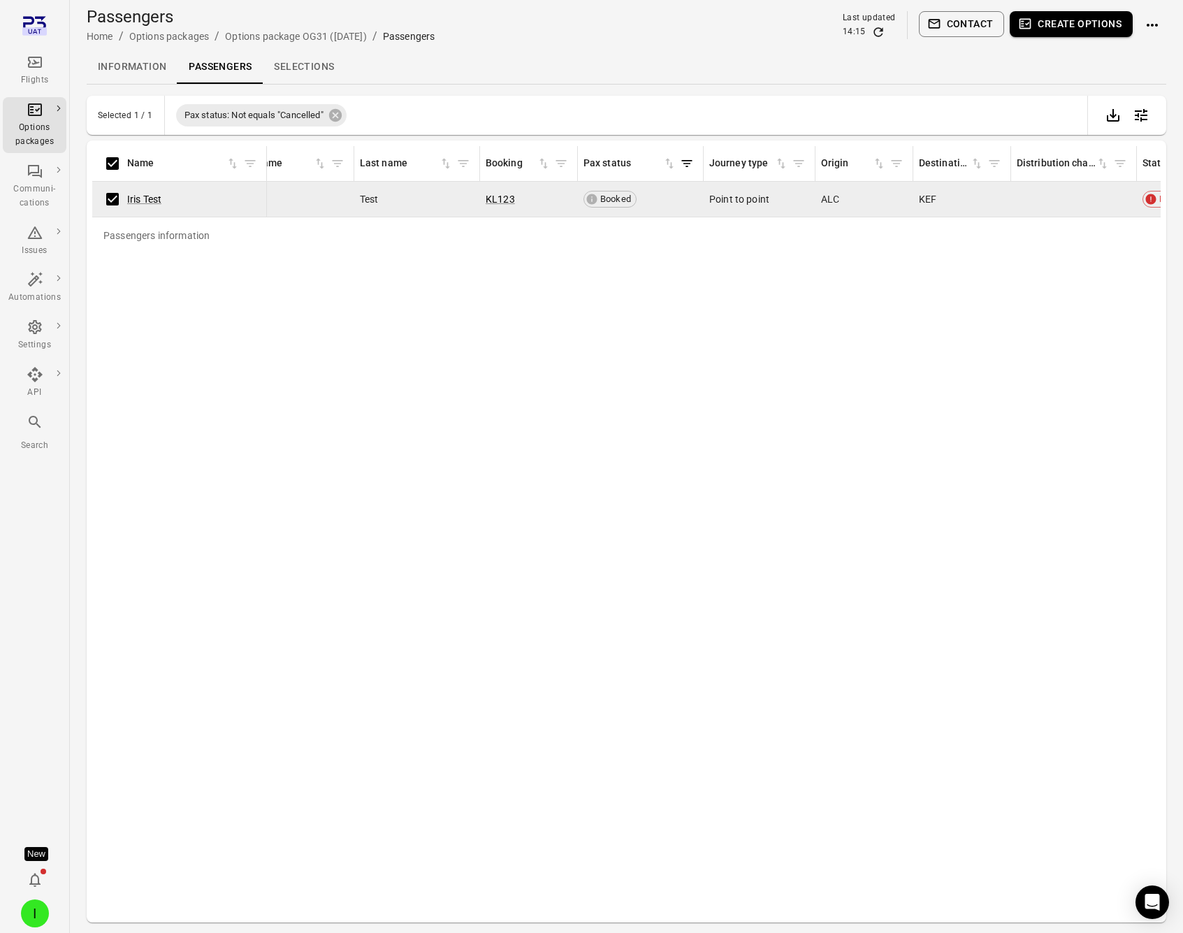
click at [1158, 30] on icon "Actions" at bounding box center [1152, 25] width 17 height 17
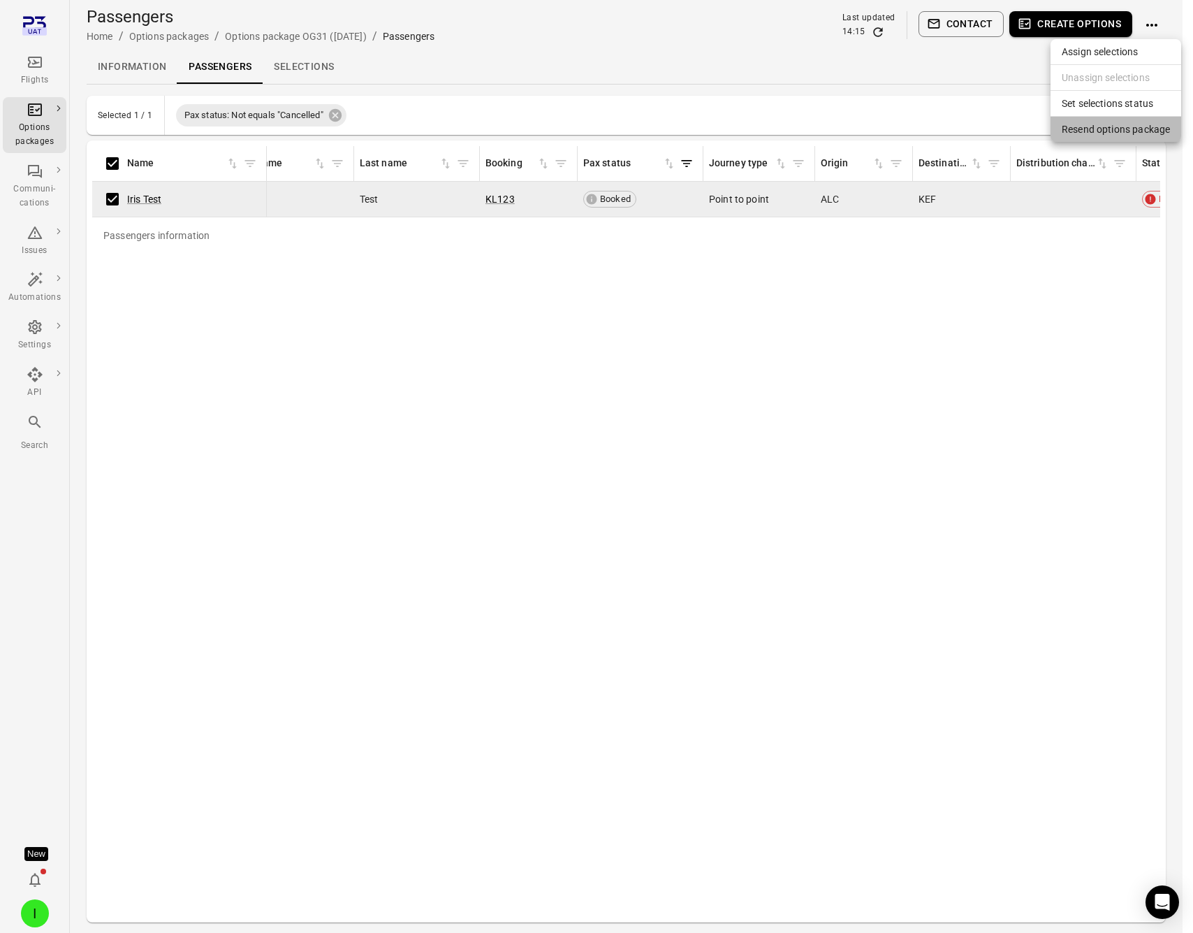
click at [1102, 131] on span "Resend options package" at bounding box center [1116, 129] width 108 height 14
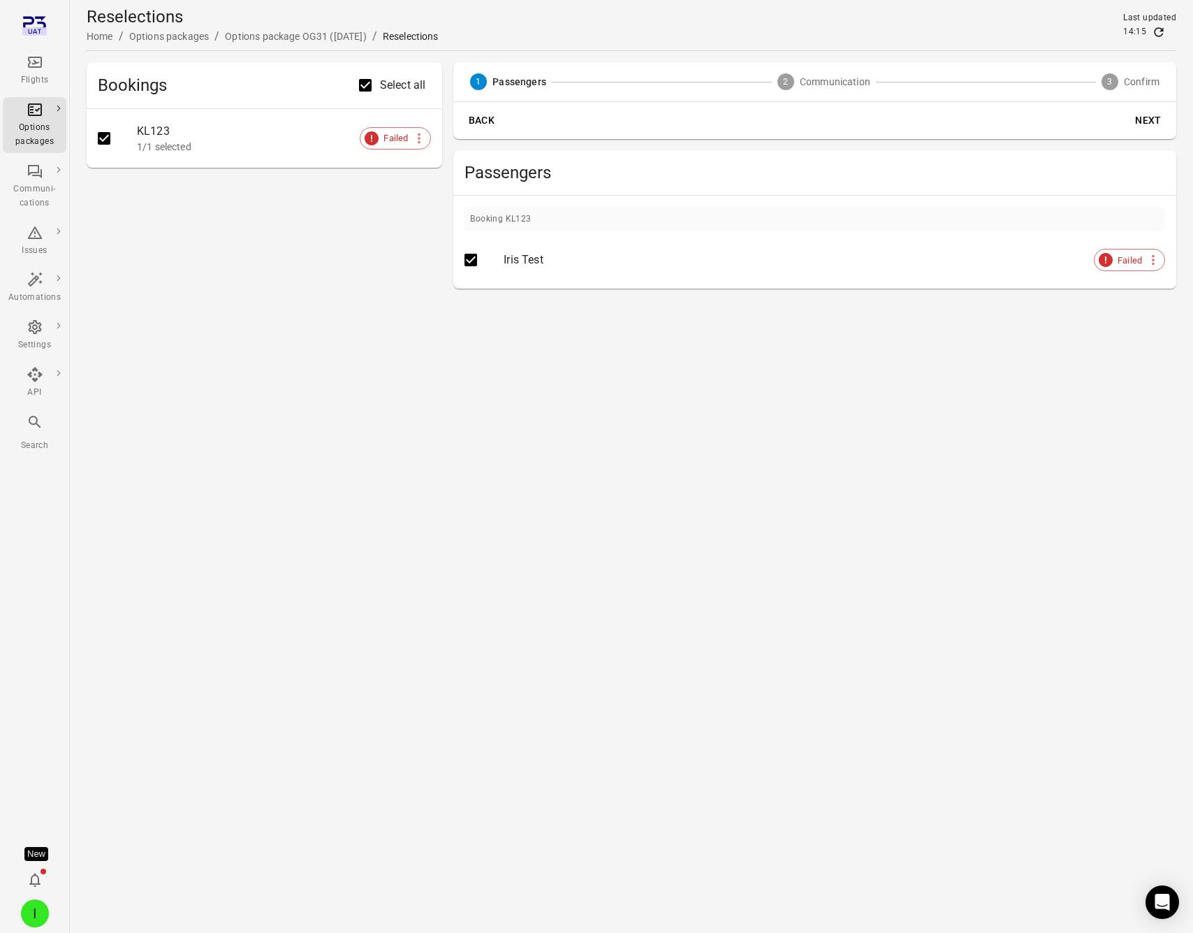
click at [1145, 121] on button "Next" at bounding box center [1148, 121] width 45 height 26
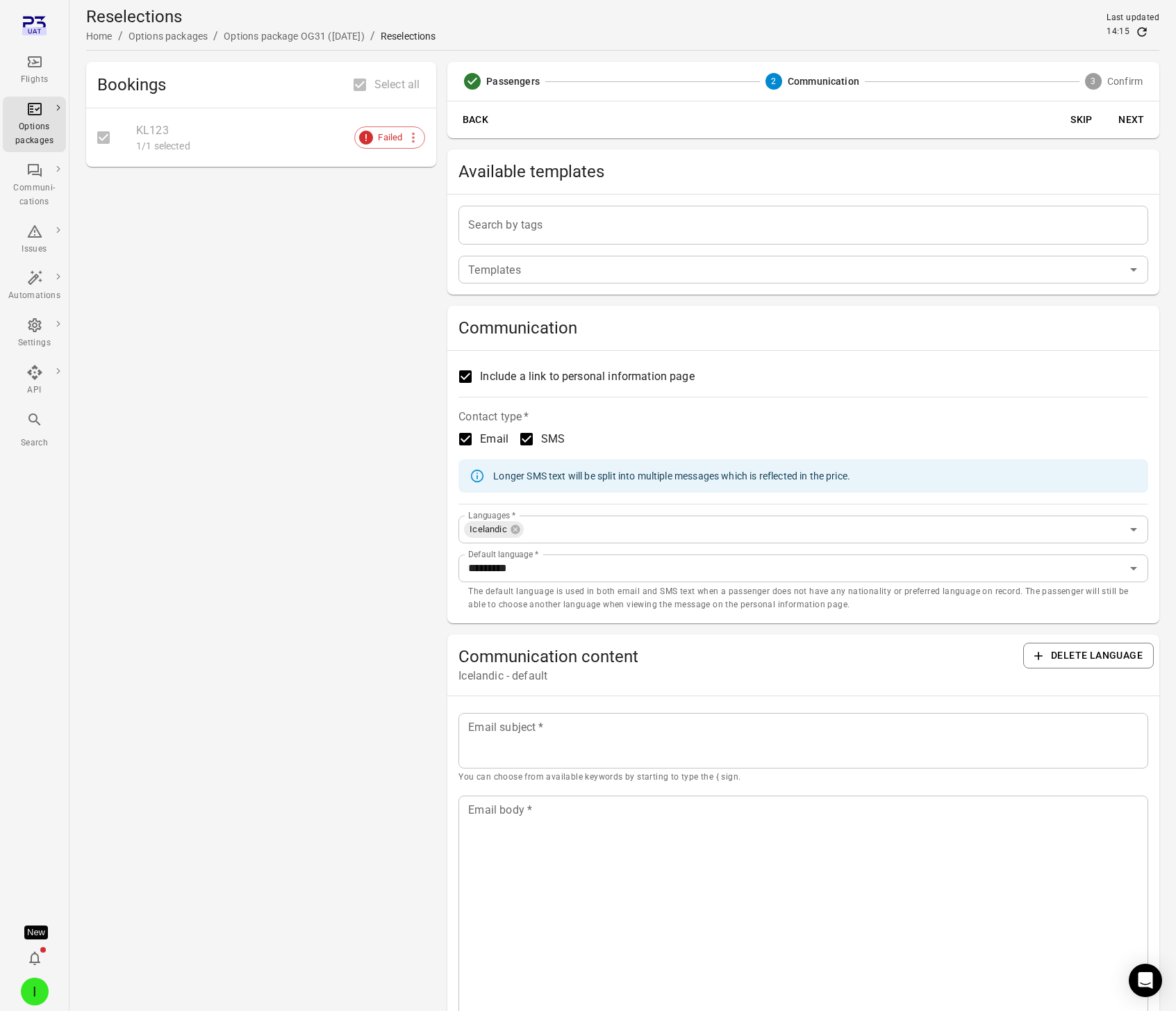
click at [1132, 121] on button "Next" at bounding box center [1131, 120] width 45 height 26
click at [1083, 115] on button "Skip" at bounding box center [1082, 120] width 45 height 26
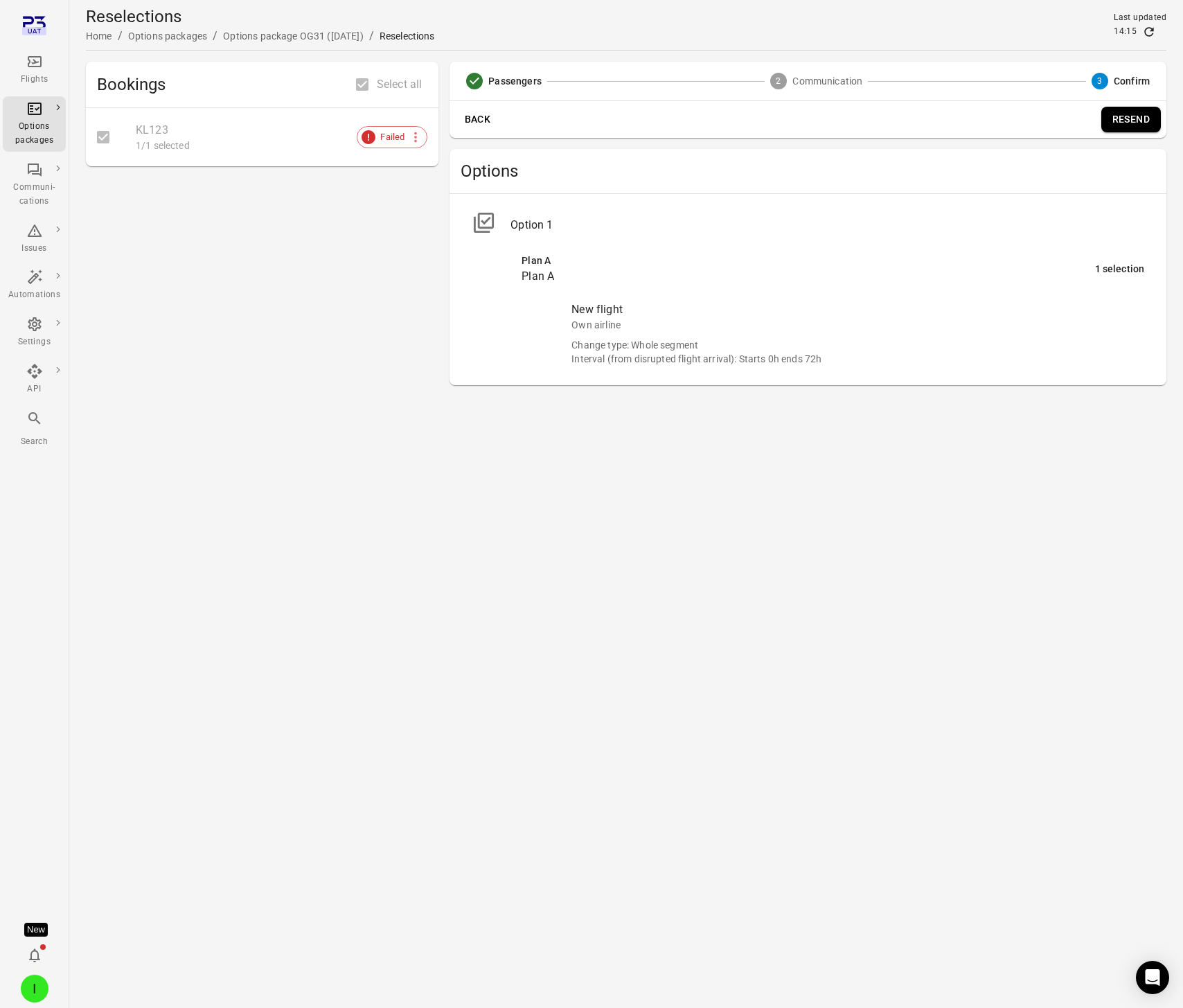
click at [34, 67] on icon "Main navigation" at bounding box center [35, 61] width 17 height 17
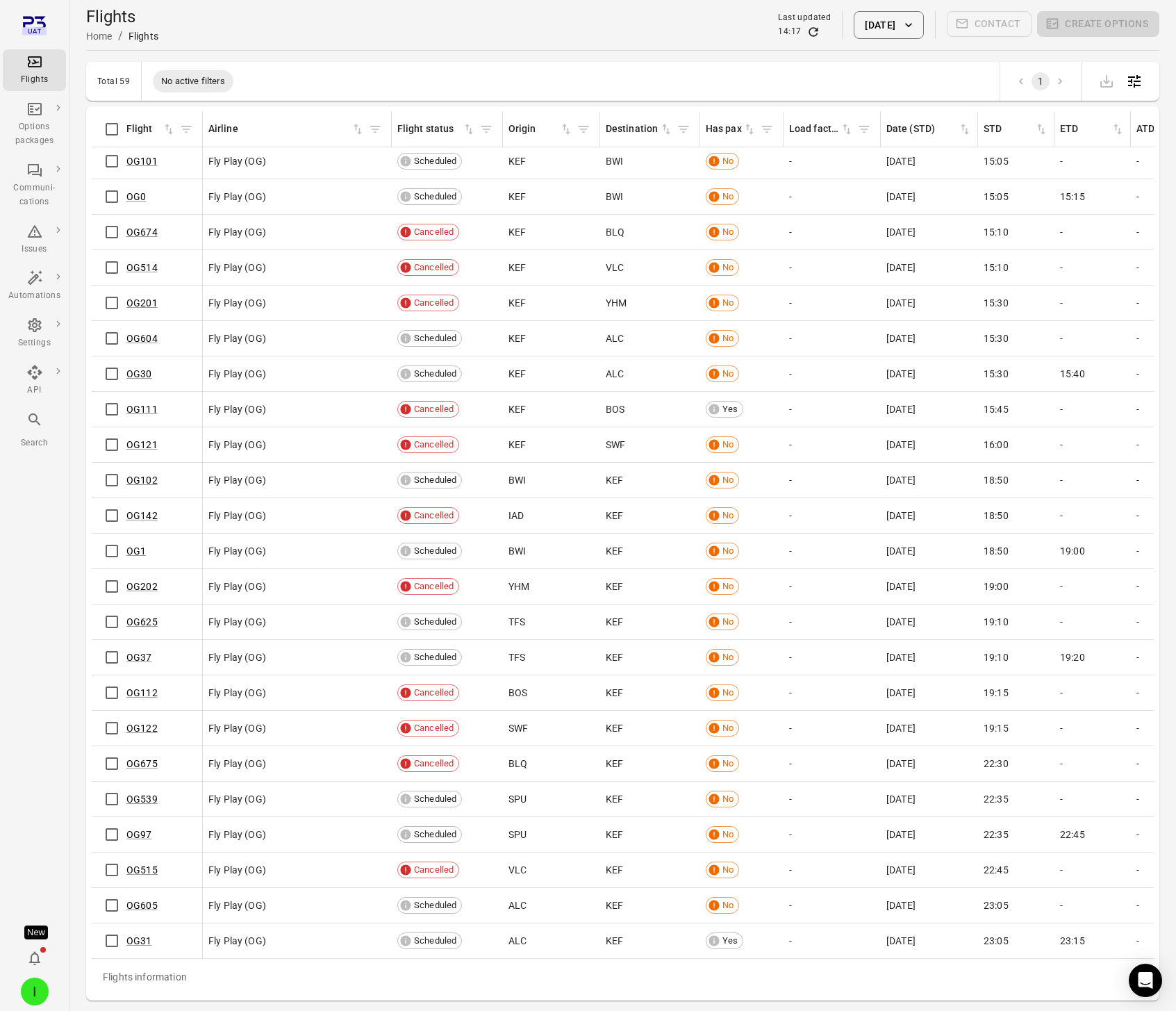
scroll to position [1264, 0]
click at [130, 927] on link "OG31" at bounding box center [139, 939] width 26 height 11
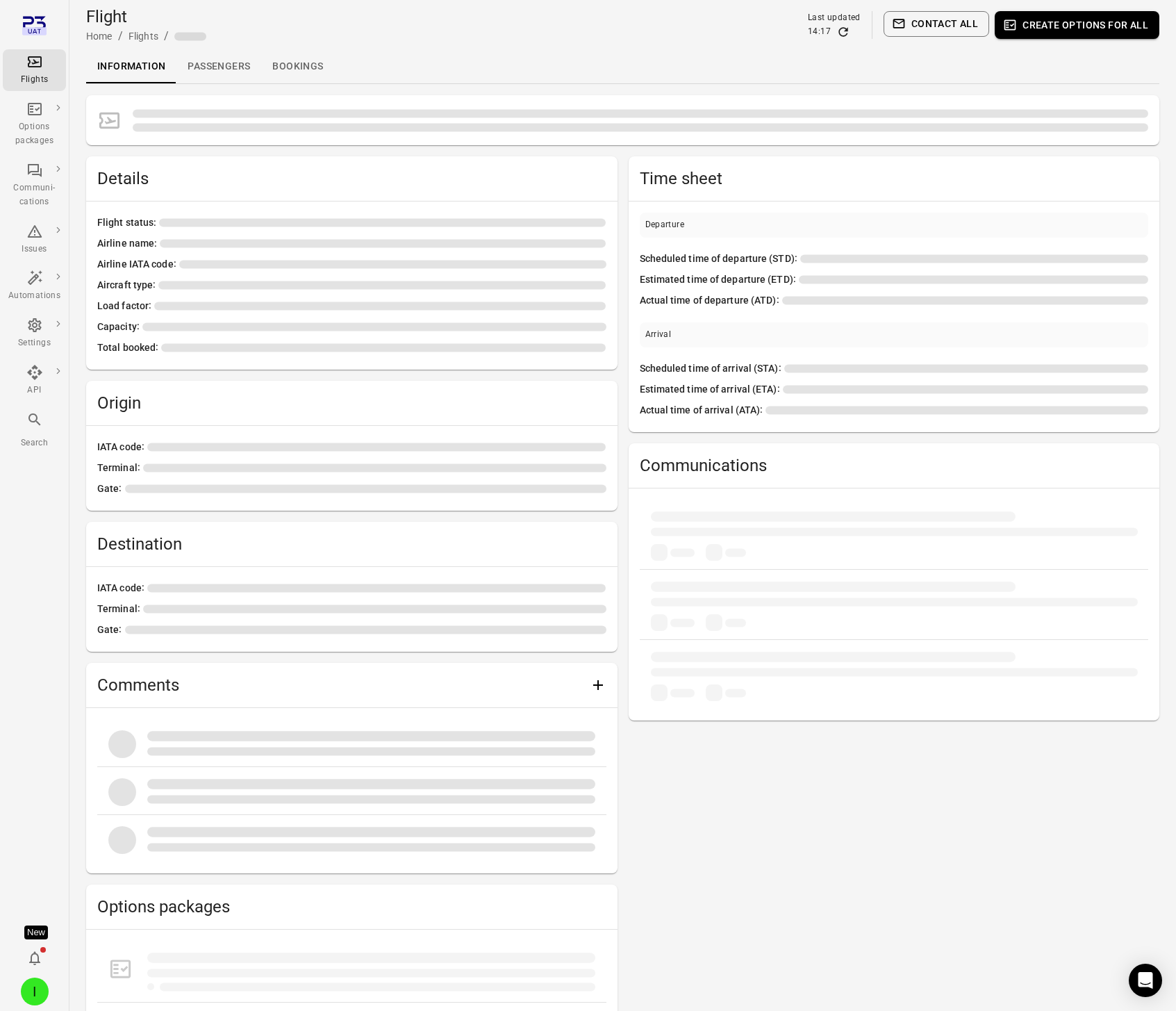
click at [226, 64] on link "Passengers" at bounding box center [218, 67] width 84 height 34
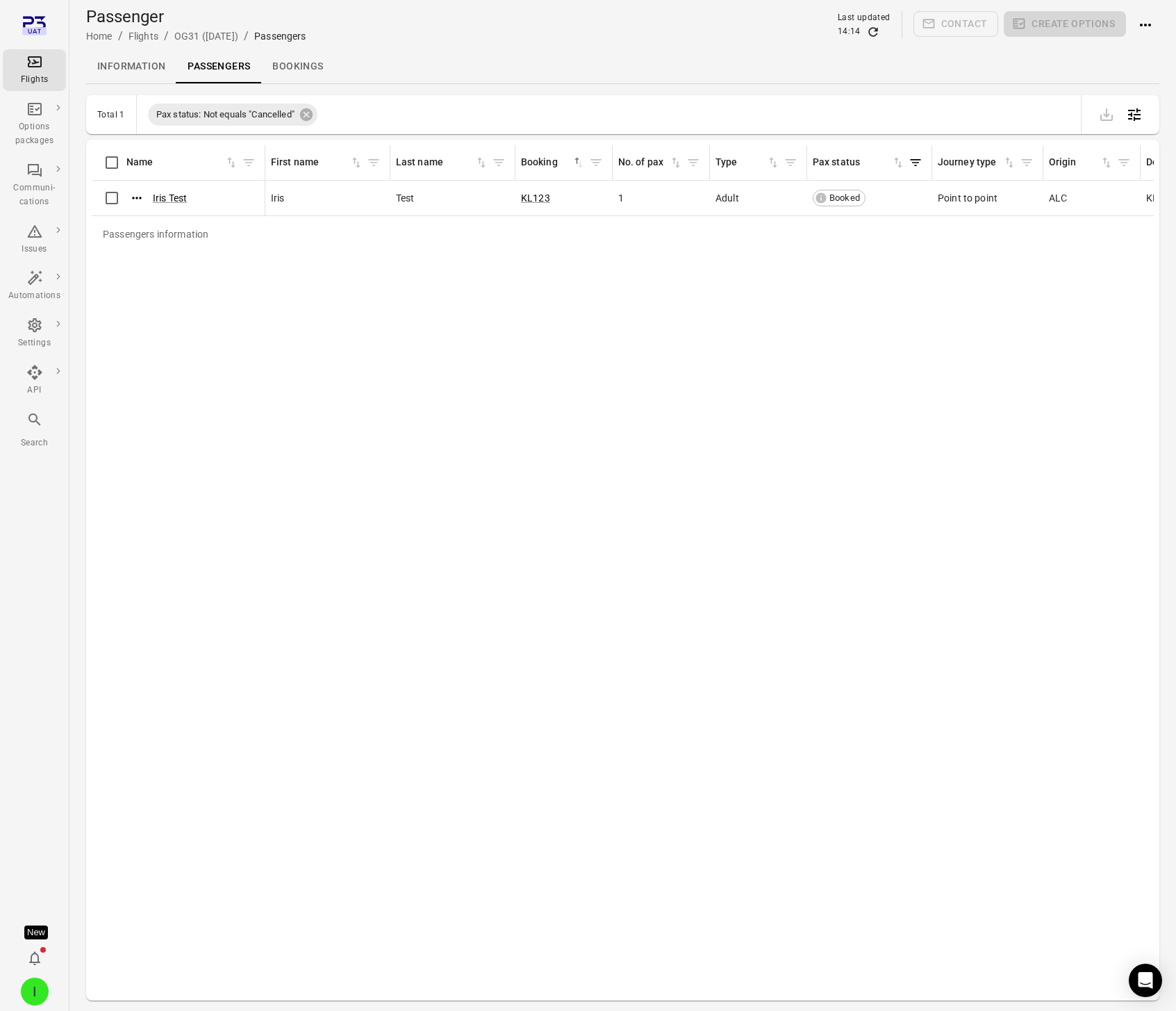
click at [221, 573] on div "Passengers information Name First name Last name Booking sorted ascending No. o…" at bounding box center [622, 570] width 1062 height 850
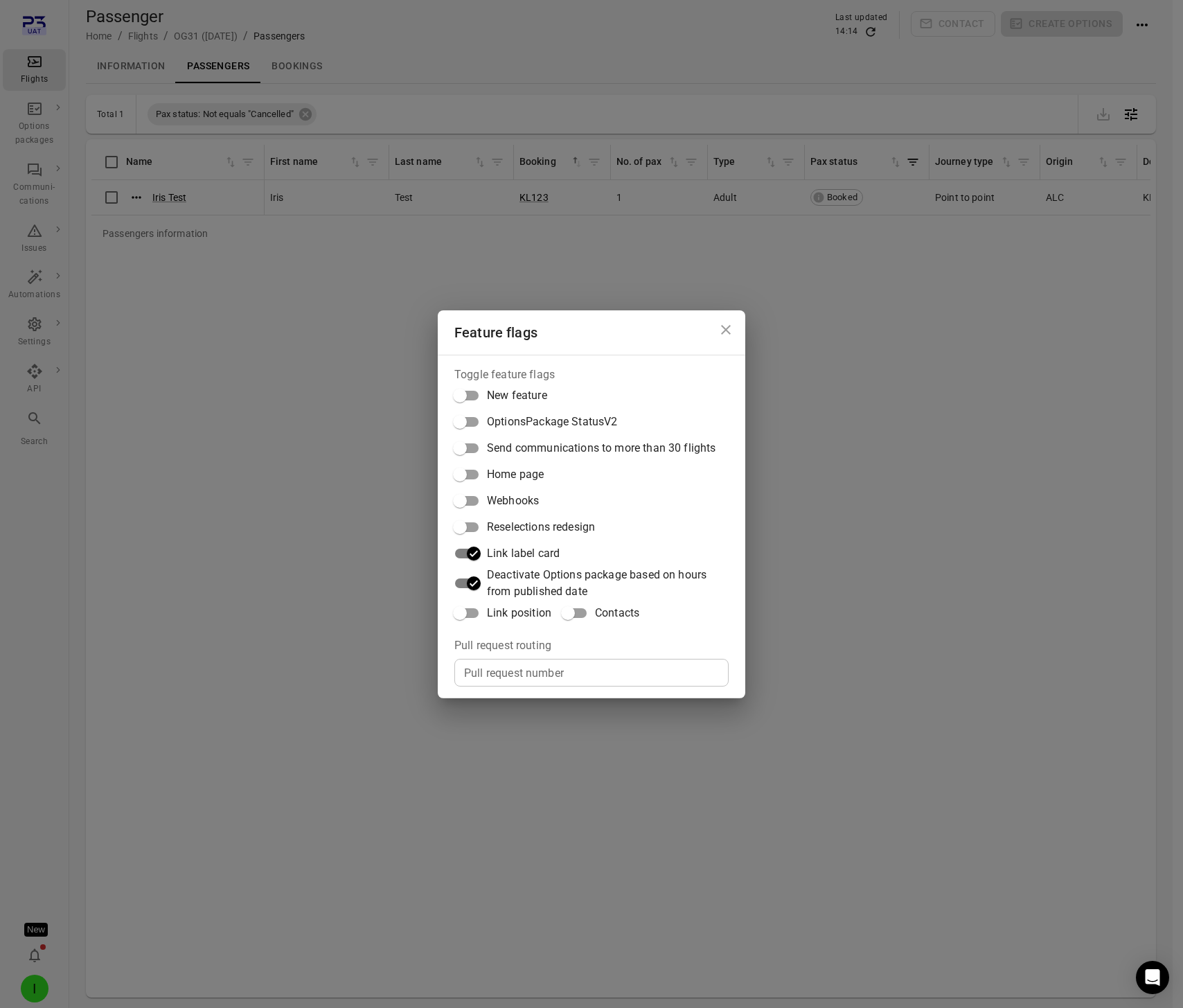
click at [514, 530] on span "Reselections redesign" at bounding box center [540, 526] width 108 height 17
click at [219, 86] on div "Feature flags Toggle feature flags New feature OptionsPackage StatusV2 Send com…" at bounding box center [591, 504] width 1183 height 1008
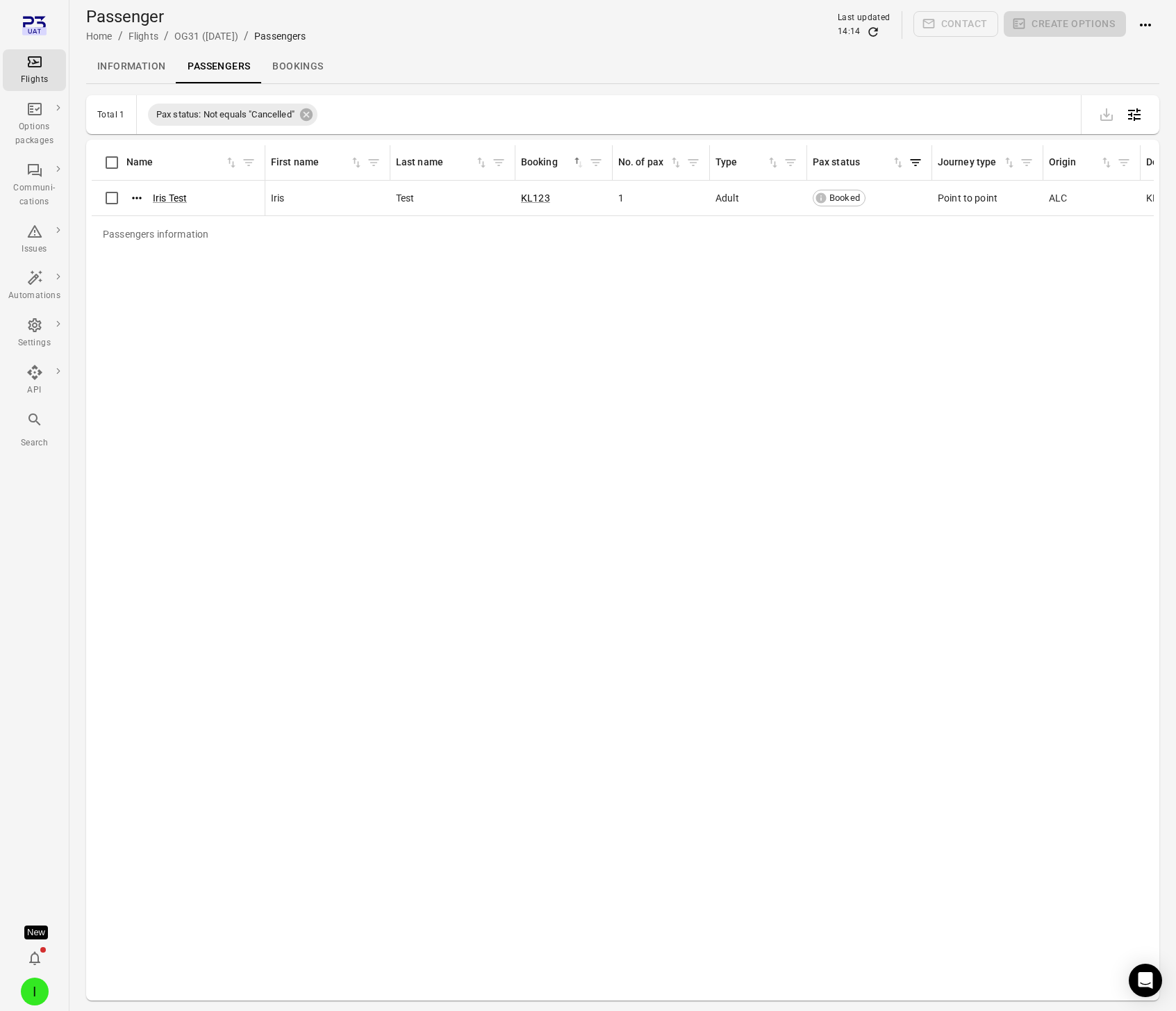
click at [154, 76] on link "Information" at bounding box center [131, 67] width 90 height 34
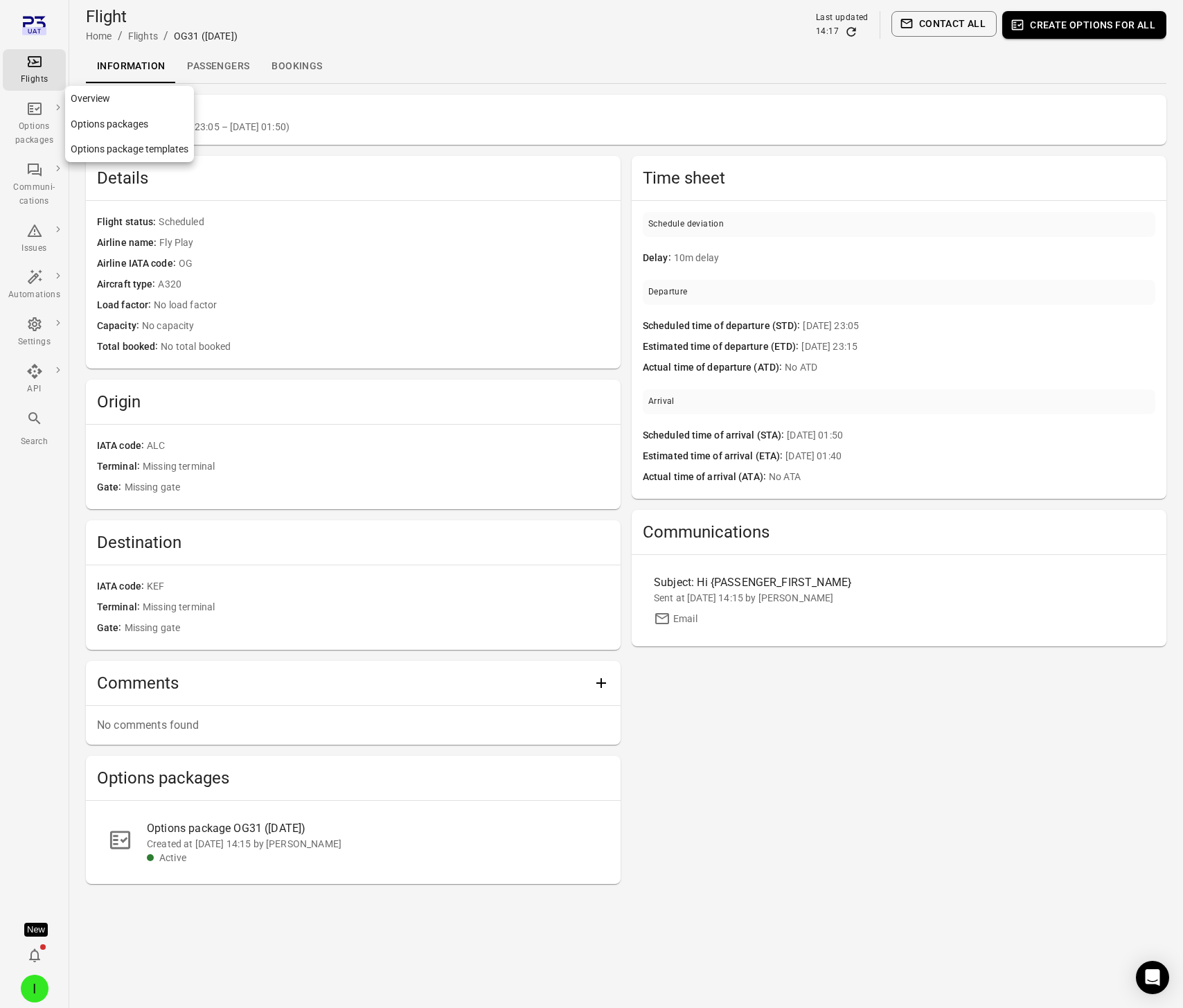
click at [28, 137] on div "Options packages" at bounding box center [34, 134] width 52 height 28
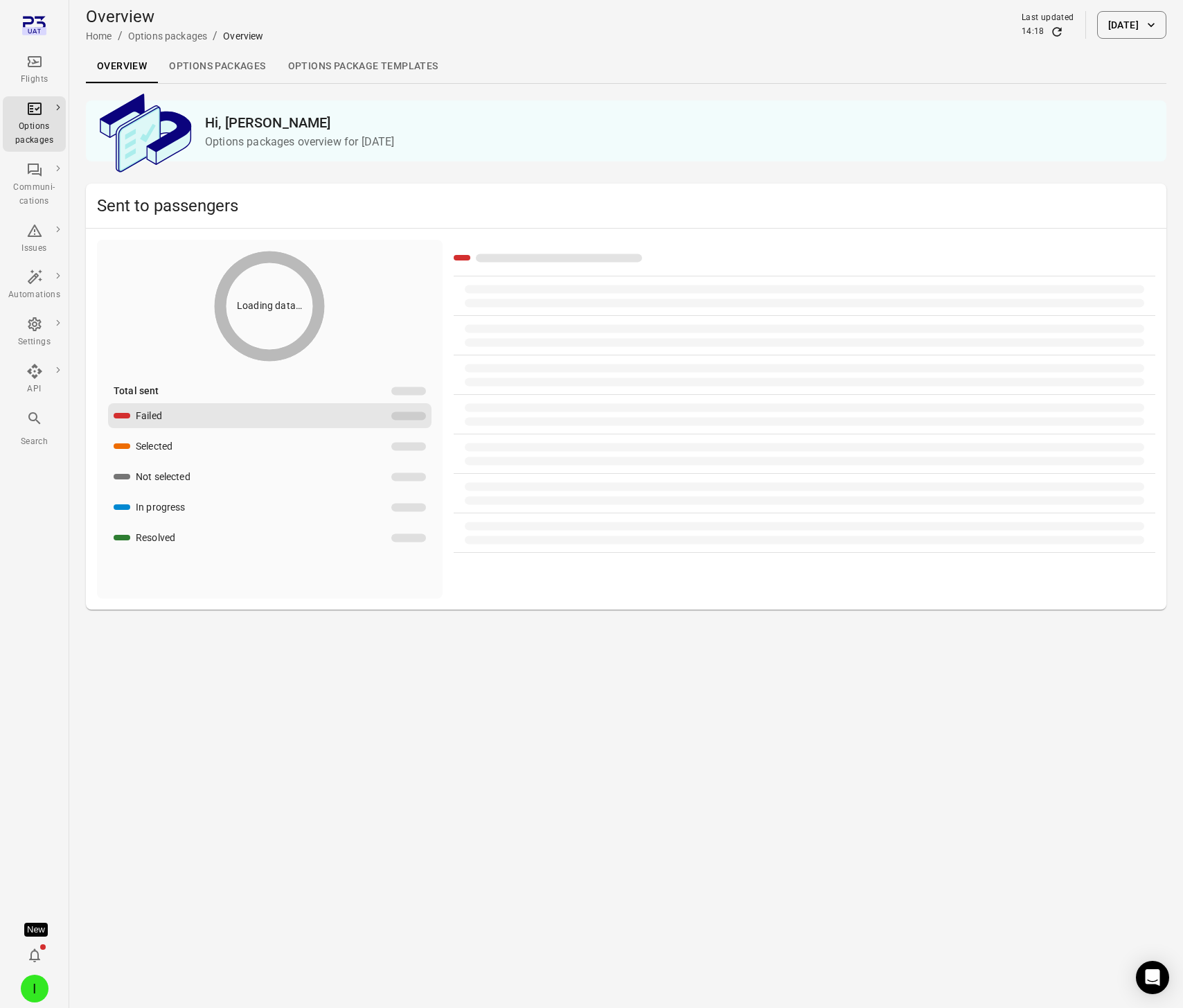
click at [213, 66] on link "Options packages" at bounding box center [216, 66] width 118 height 34
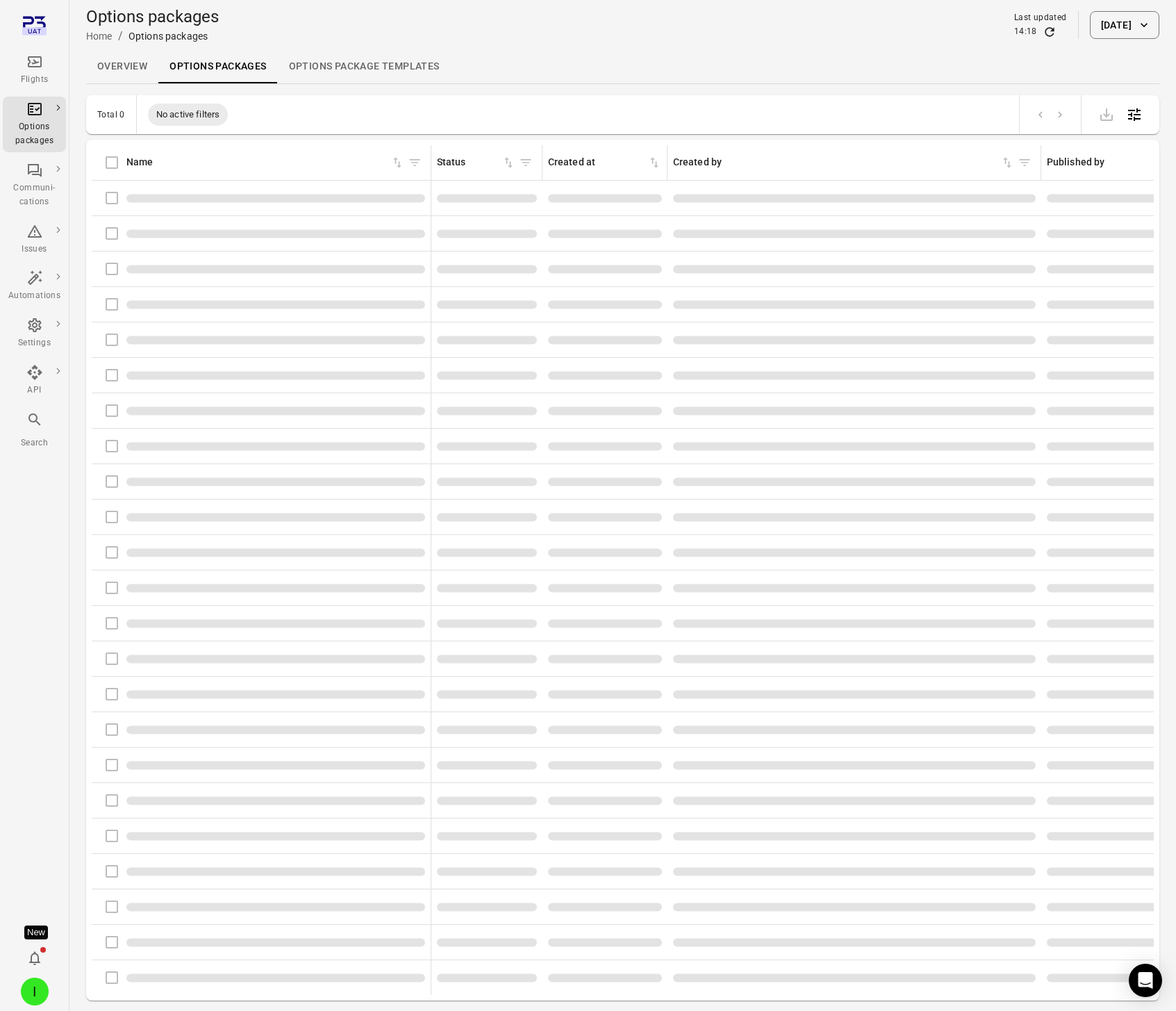
click at [143, 64] on link "Overview" at bounding box center [122, 67] width 73 height 34
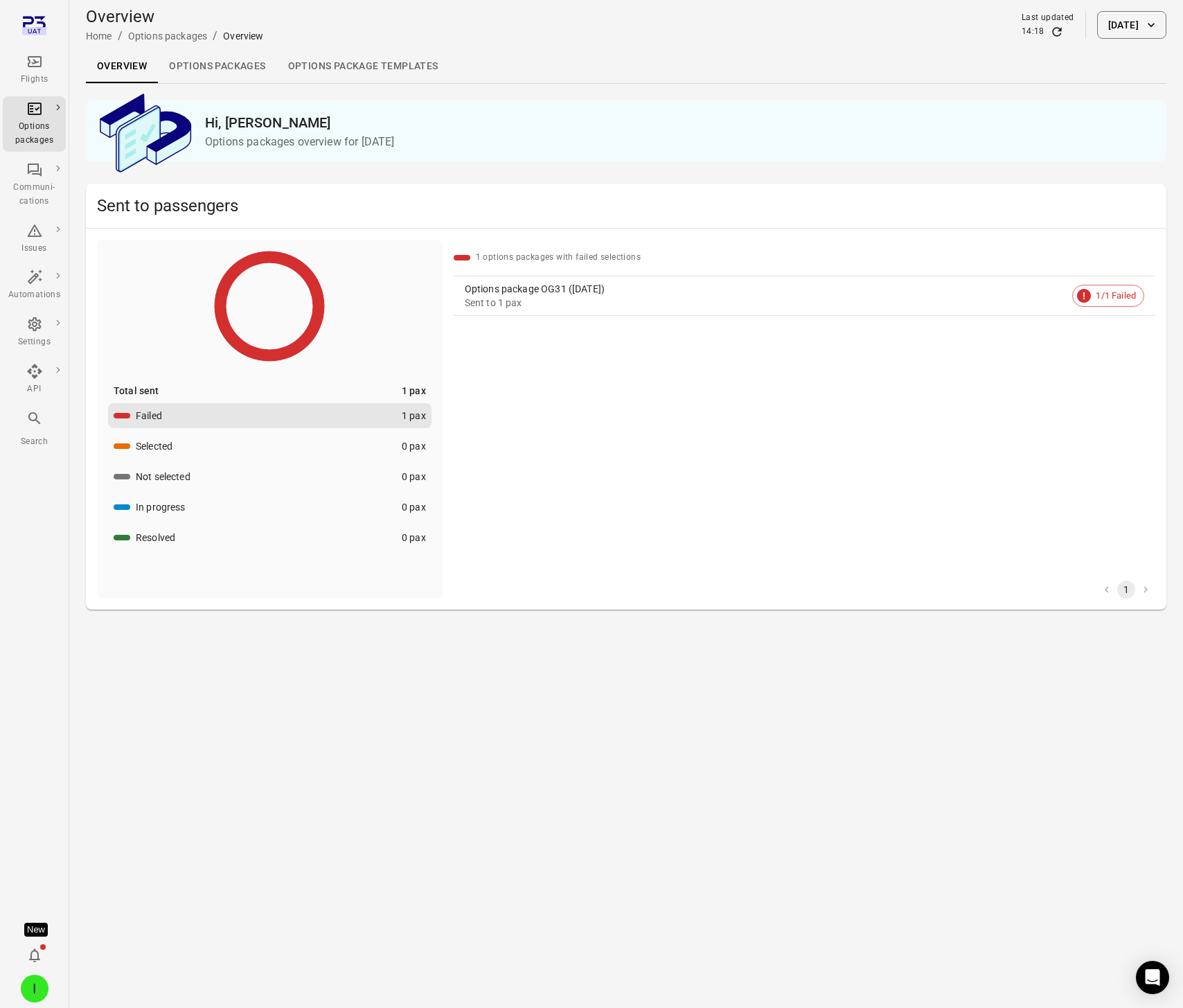
click at [497, 304] on div "Sent to 1 pax" at bounding box center [767, 302] width 603 height 14
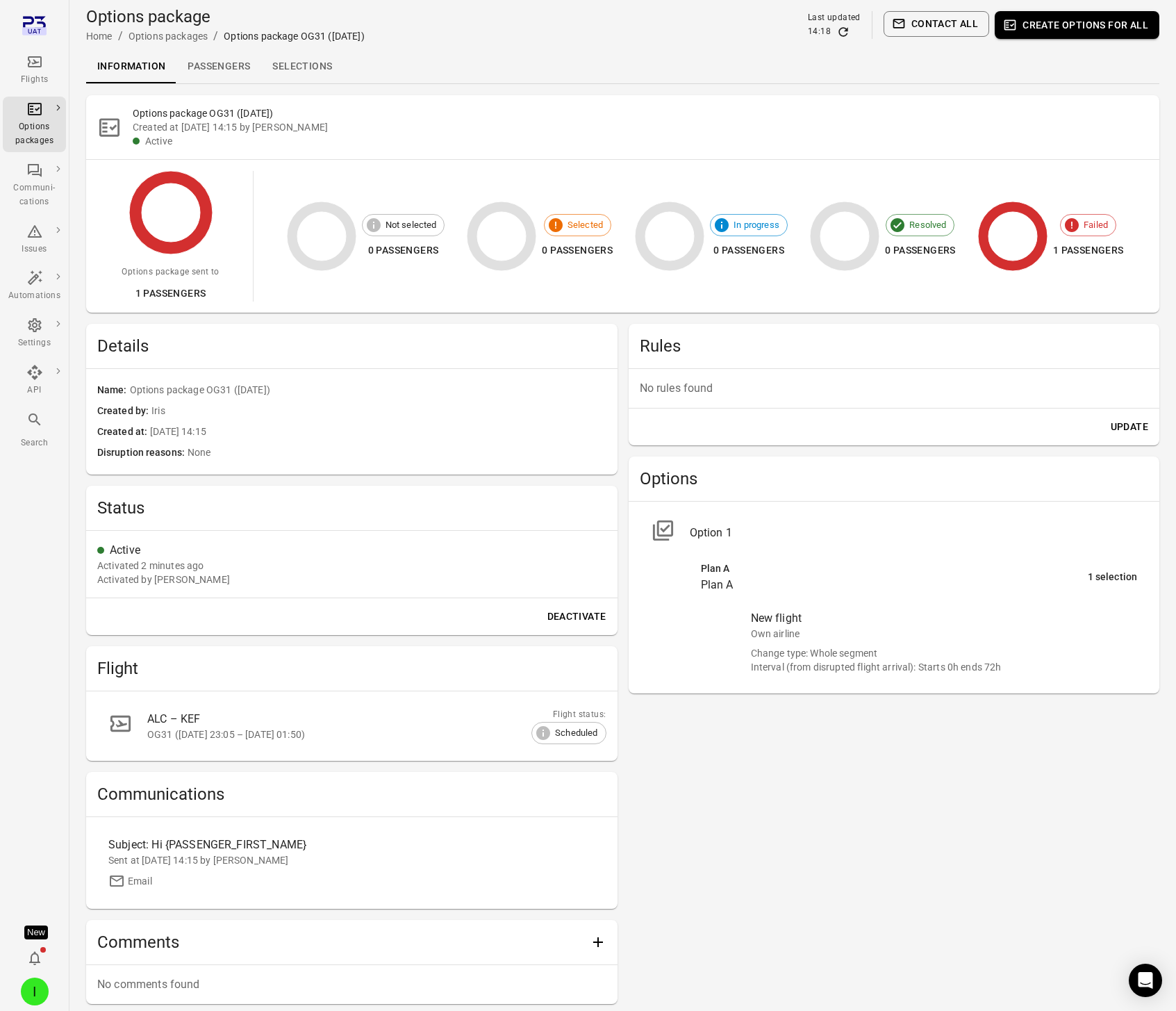
click at [219, 64] on link "Passengers" at bounding box center [218, 67] width 84 height 34
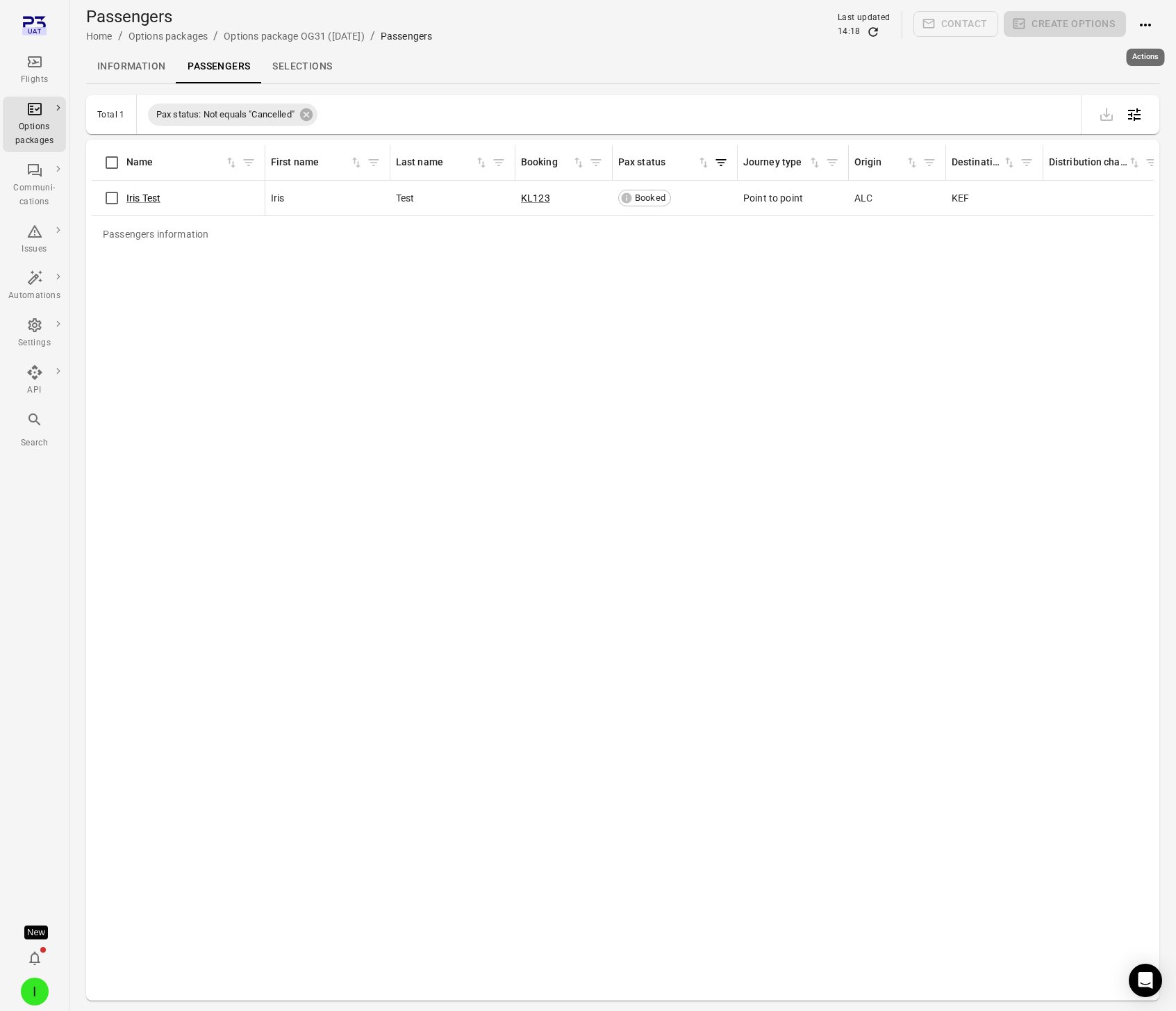
click at [1152, 18] on icon "Actions" at bounding box center [1145, 25] width 17 height 17
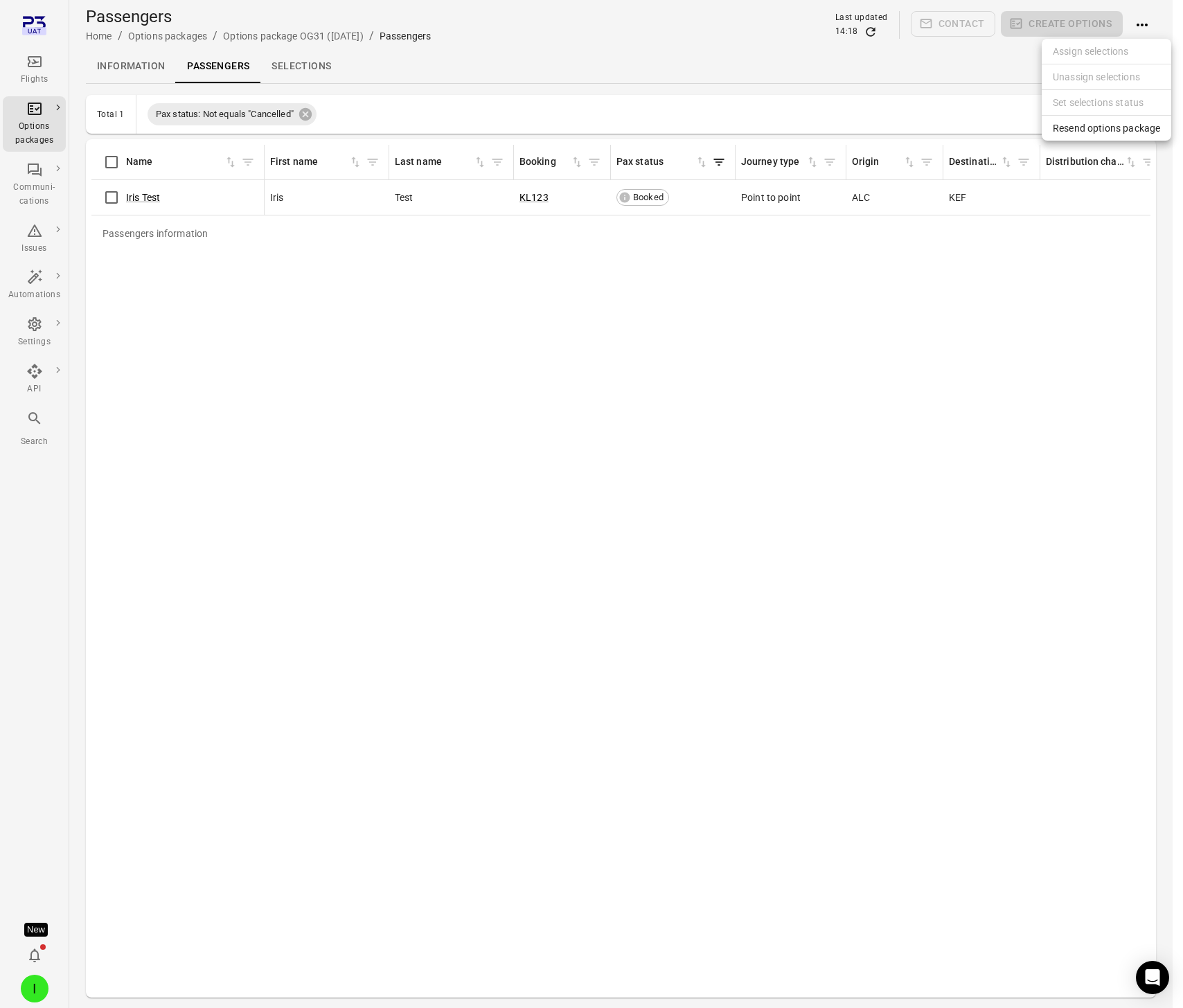
click at [1077, 130] on span "Resend options package" at bounding box center [1107, 128] width 107 height 14
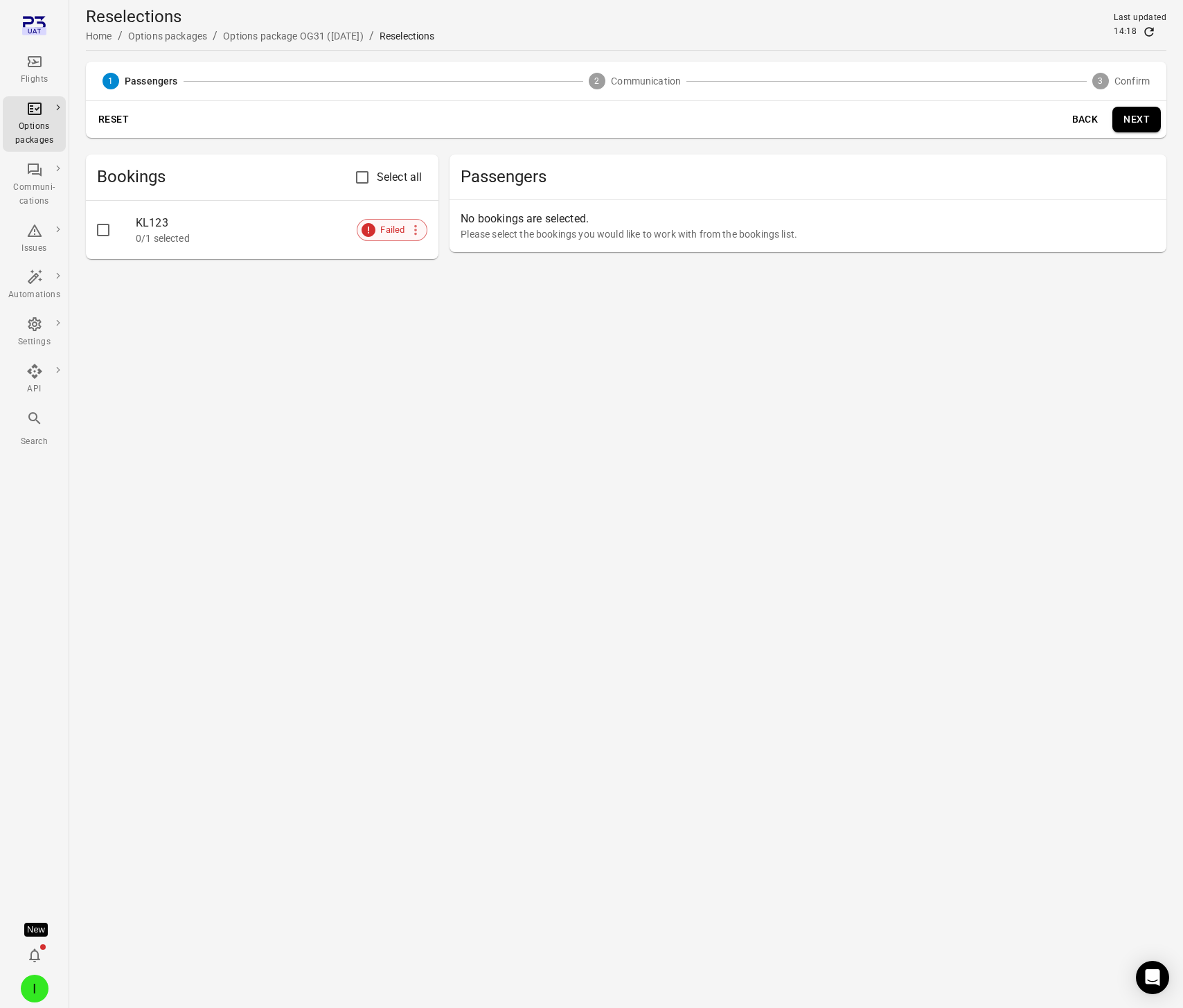
click at [388, 230] on span "Failed" at bounding box center [393, 230] width 40 height 14
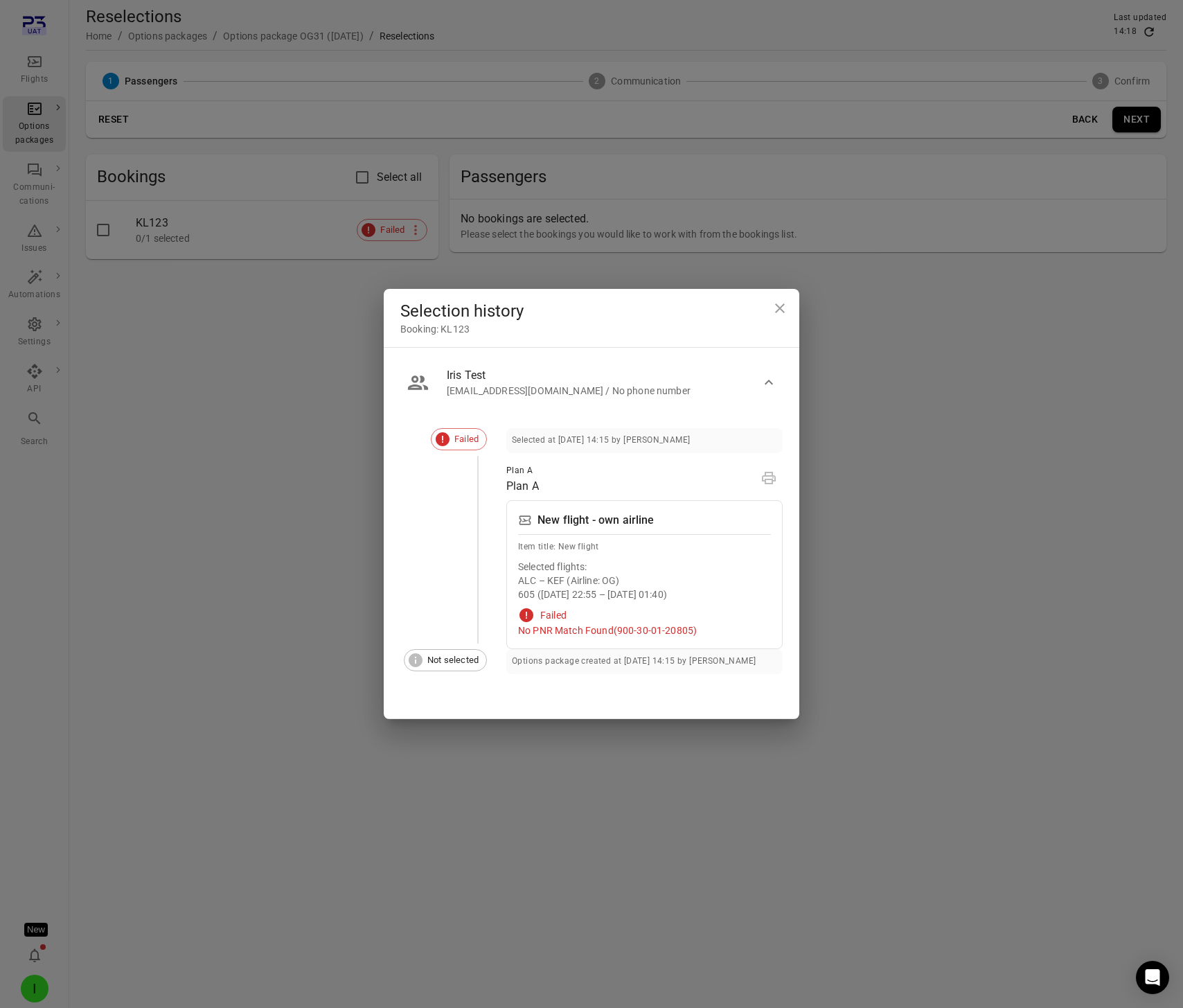
click at [937, 485] on div "Selection history Booking: KL123 Iris Test iris@avilabs.is / No phone number Fa…" at bounding box center [591, 504] width 1183 height 1008
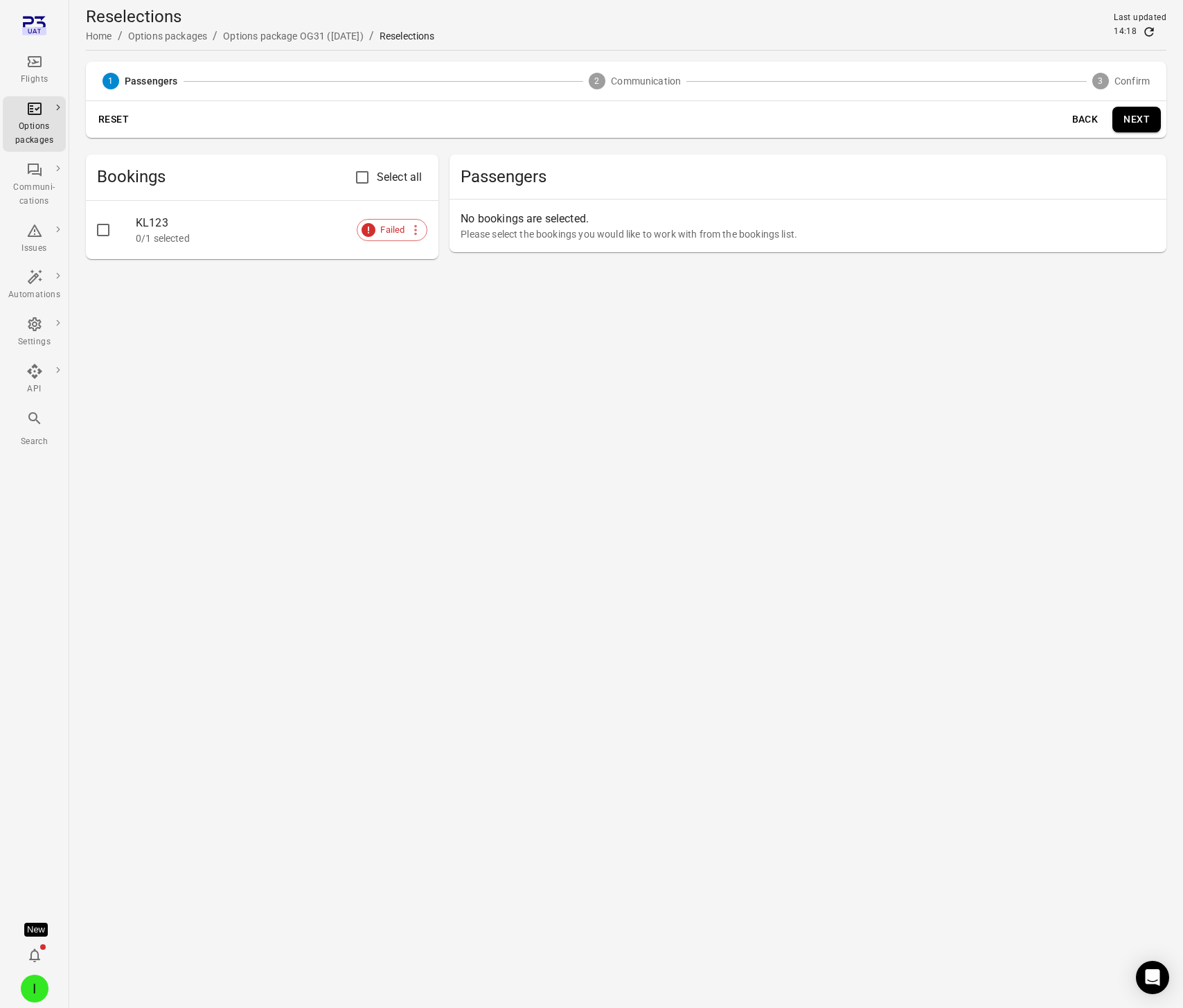
click at [119, 224] on div at bounding box center [116, 229] width 39 height 29
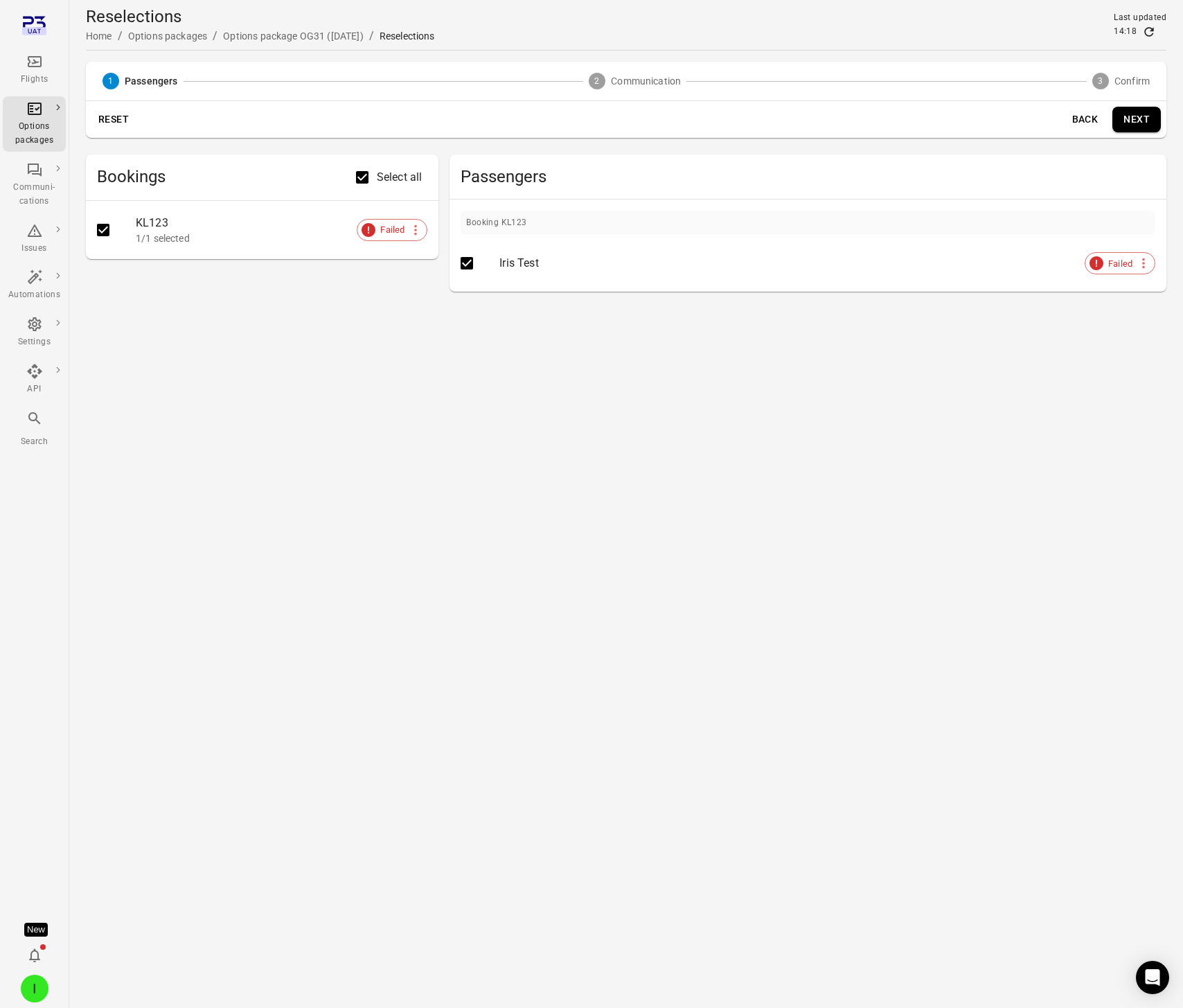
click at [339, 400] on main "Reselections Home / Options packages / Options package OG31 (2 Sep) / Reselecti…" at bounding box center [627, 504] width 1115 height 1008
click at [1125, 265] on span "Failed" at bounding box center [1121, 264] width 40 height 14
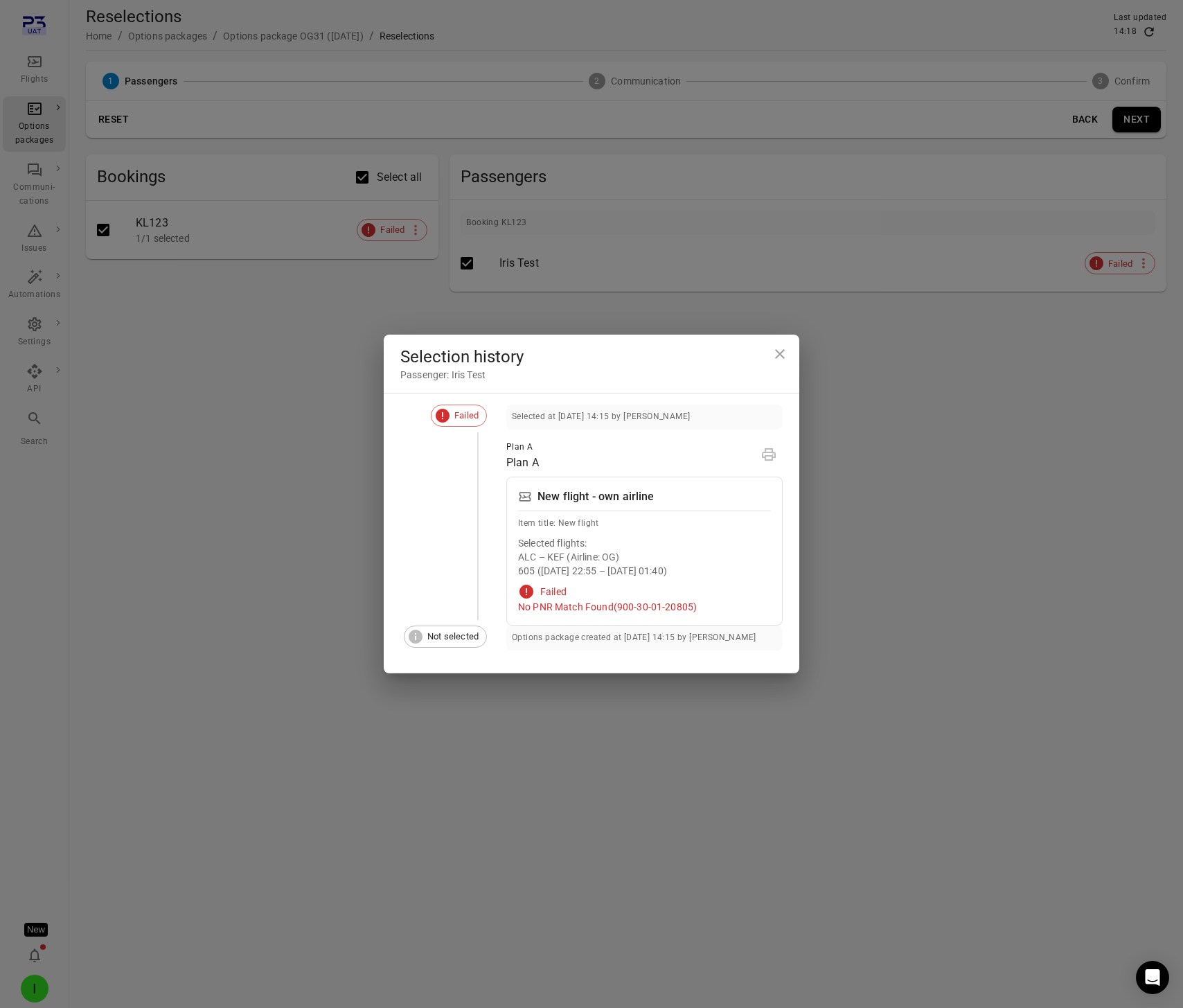
click at [1117, 312] on div "Selection history Passenger: Iris Test Failed Selected at 2 Sep 2025 14:15 by I…" at bounding box center [591, 504] width 1183 height 1008
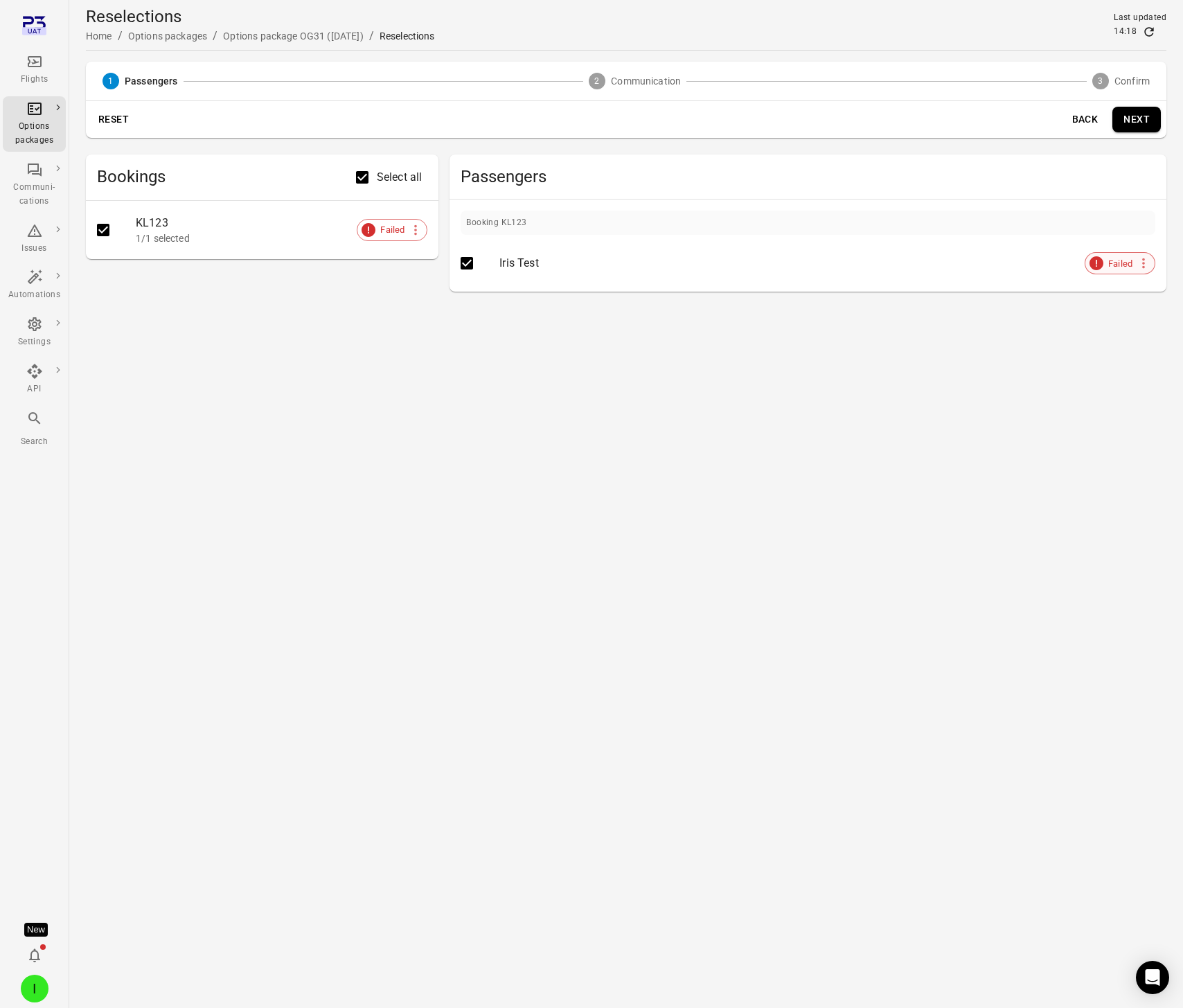
click at [1123, 263] on span "Failed" at bounding box center [1121, 264] width 40 height 14
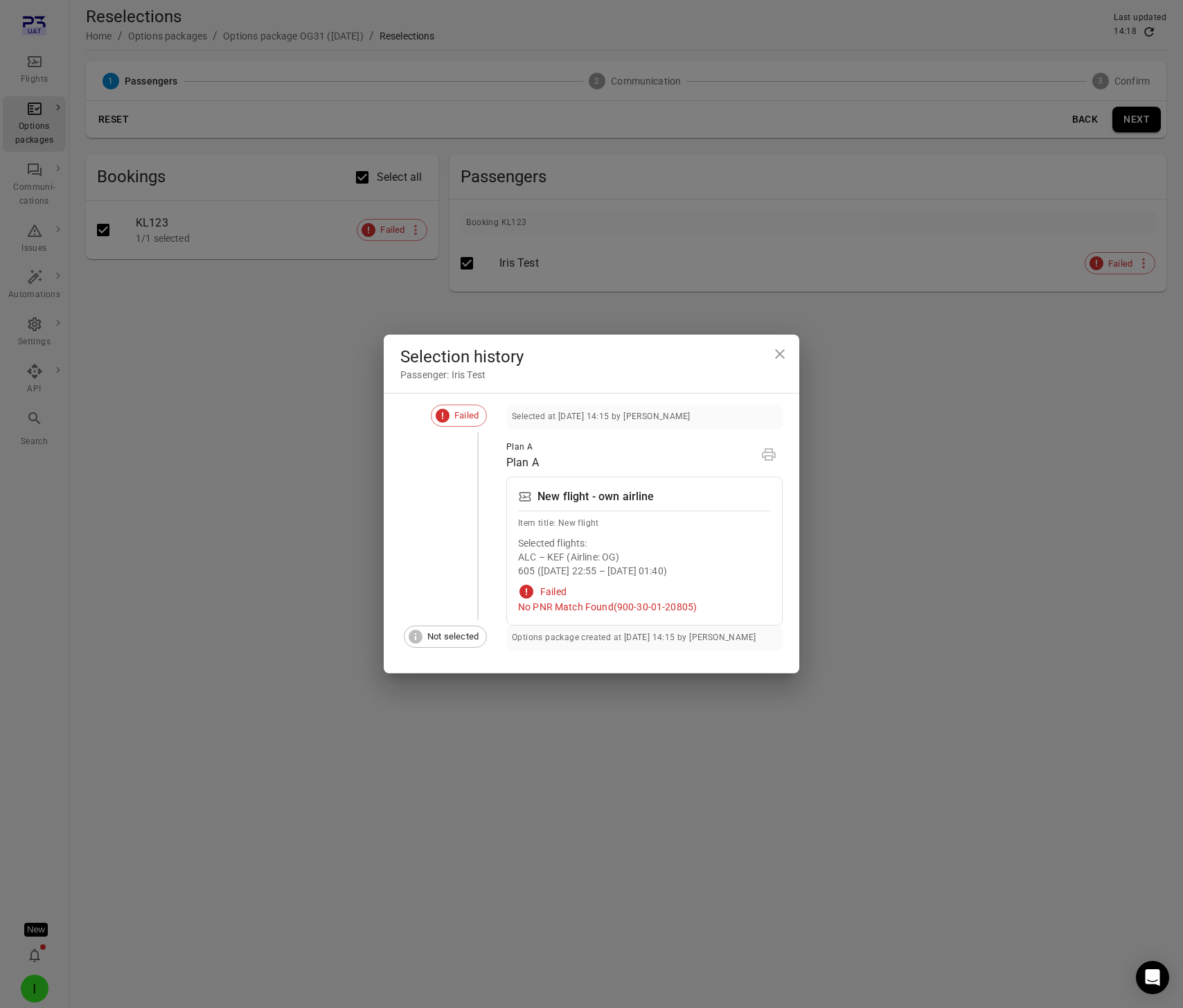
click at [881, 346] on div "Selection history Passenger: Iris Test Failed Selected at 2 Sep 2025 14:15 by I…" at bounding box center [591, 504] width 1183 height 1008
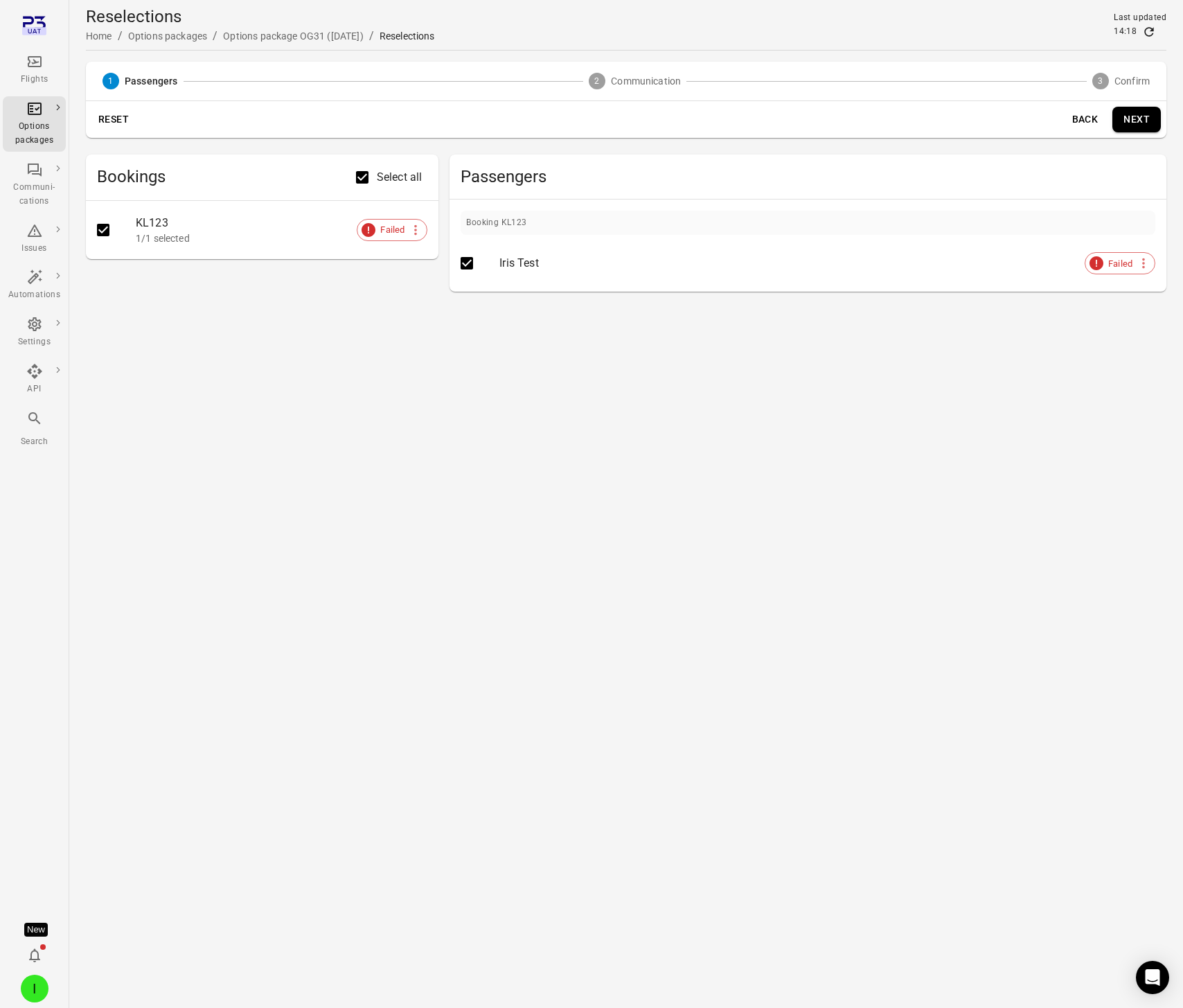
click at [1085, 155] on div "Passengers" at bounding box center [807, 176] width 717 height 45
click at [1147, 112] on button "Next" at bounding box center [1136, 120] width 49 height 26
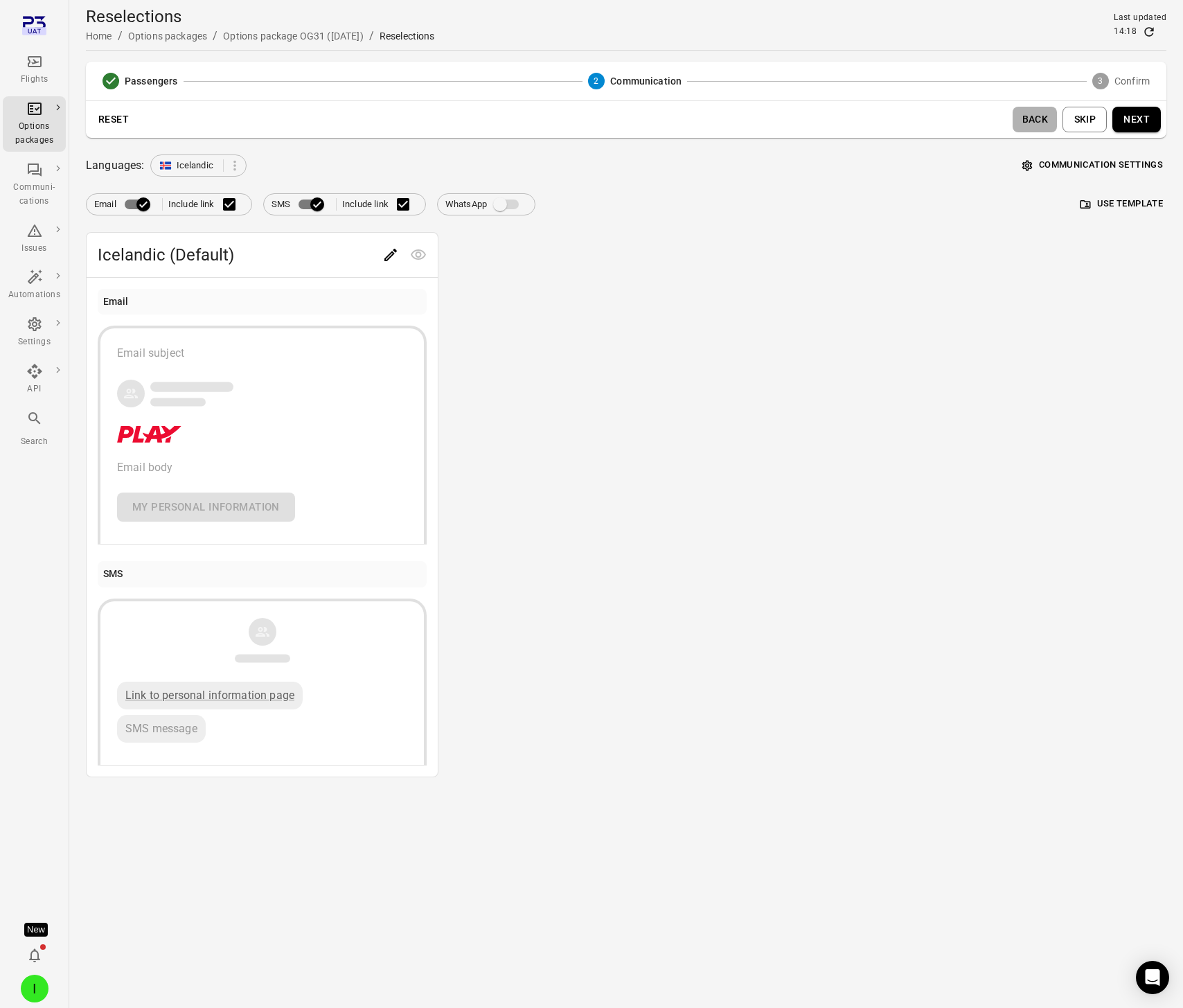
click at [1036, 118] on button "Back" at bounding box center [1035, 120] width 45 height 26
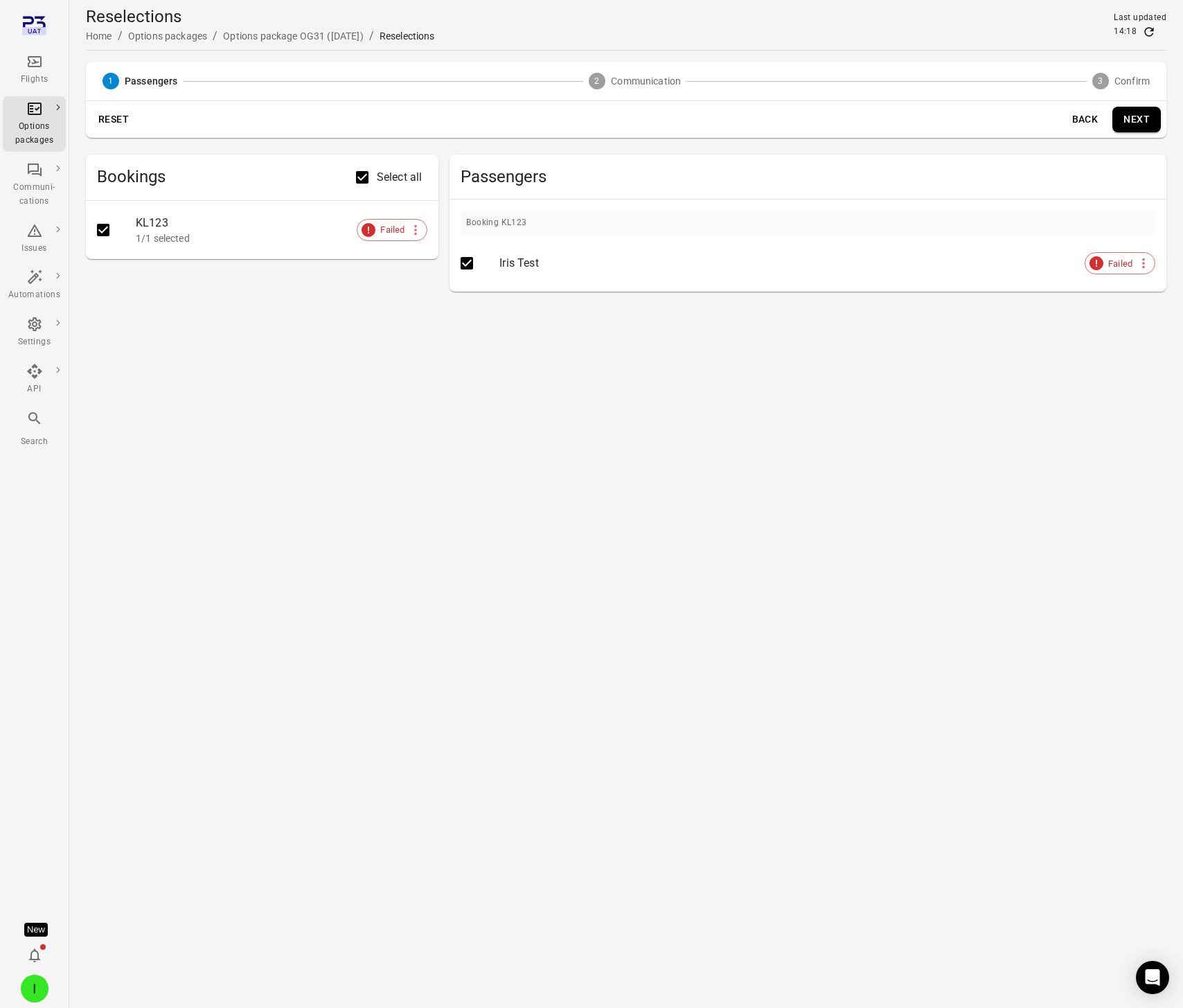
click at [1144, 115] on button "Next" at bounding box center [1136, 120] width 49 height 26
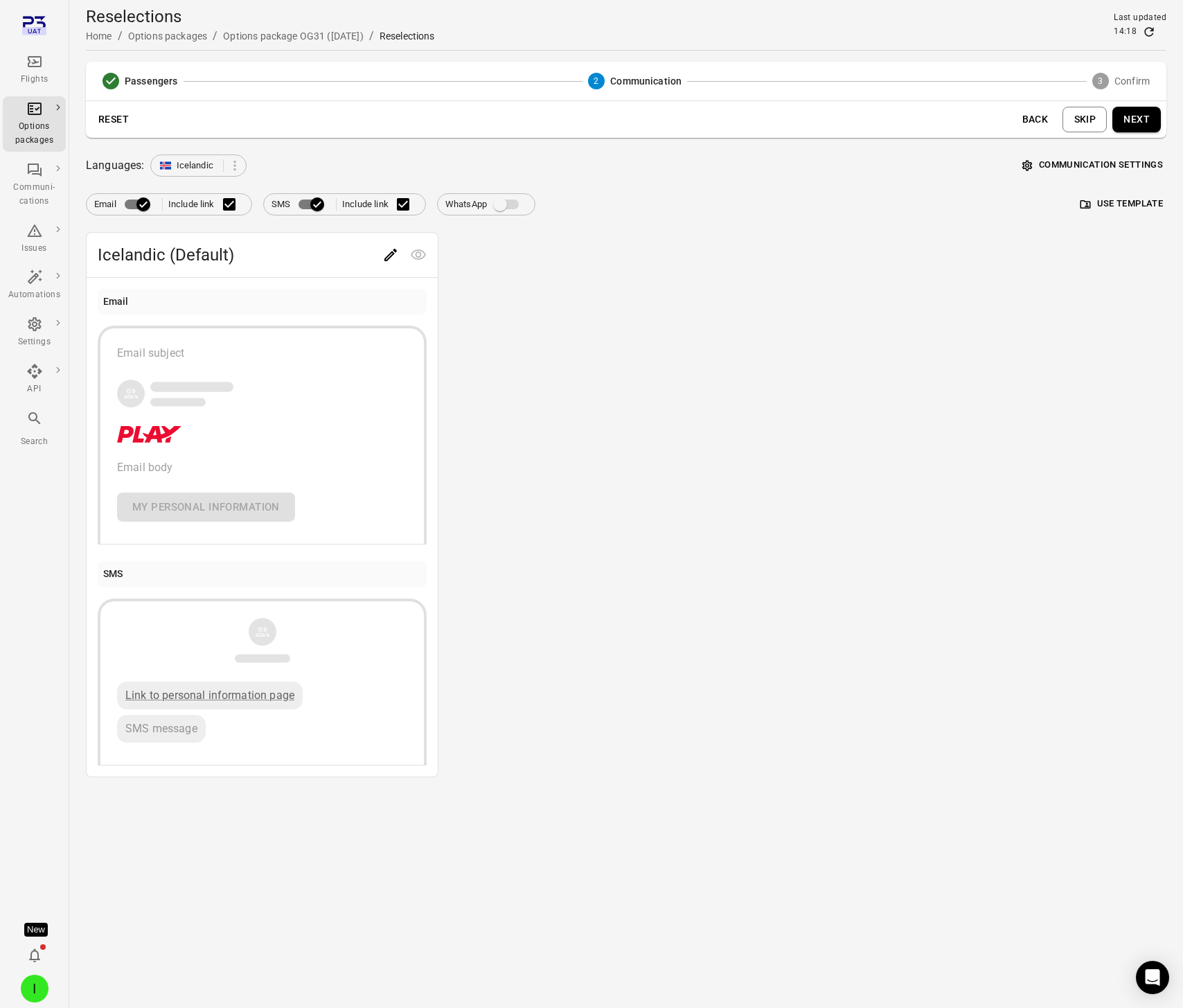
click at [1045, 116] on button "Back" at bounding box center [1035, 120] width 45 height 26
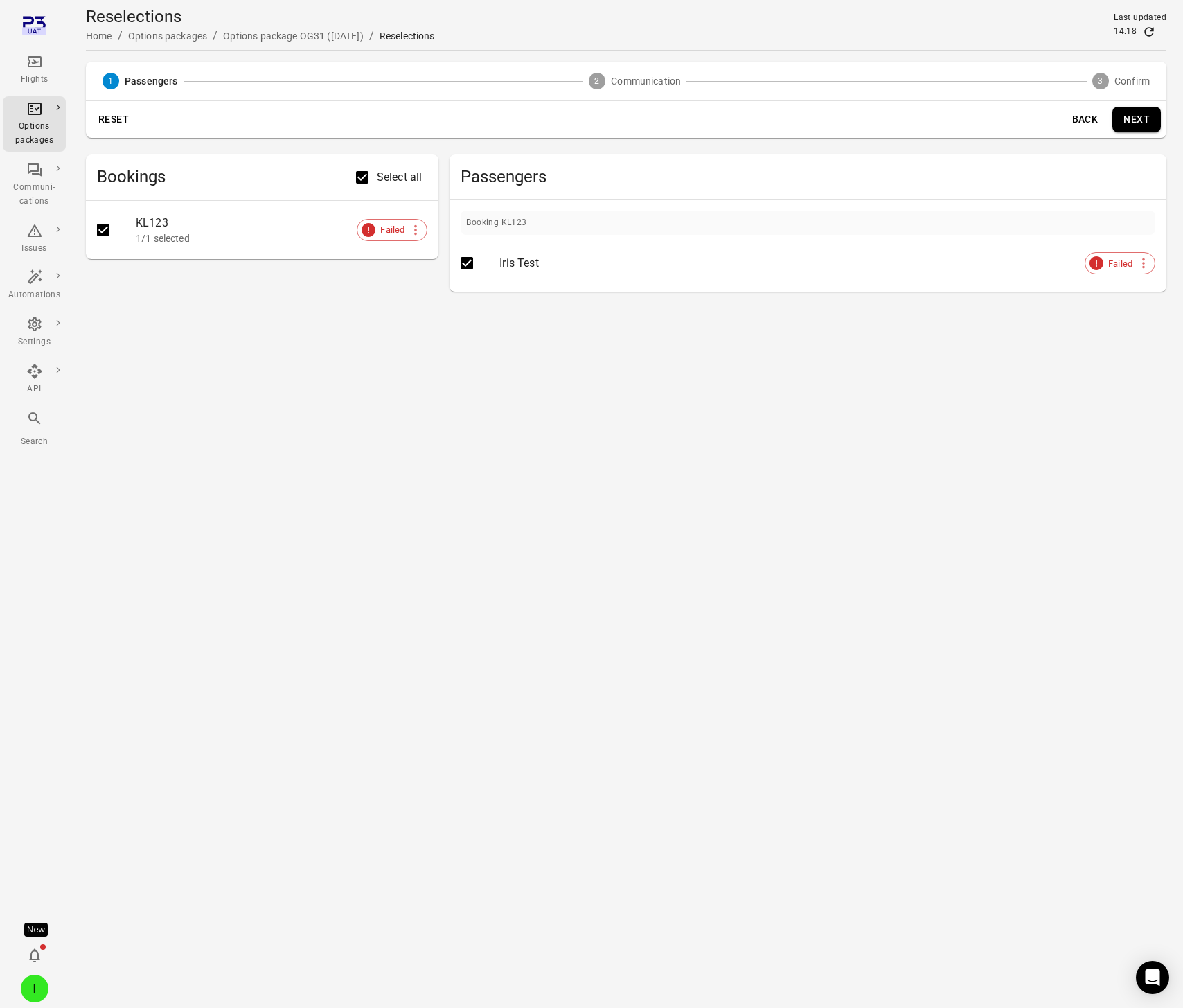
click at [1089, 118] on button "Back" at bounding box center [1085, 120] width 45 height 26
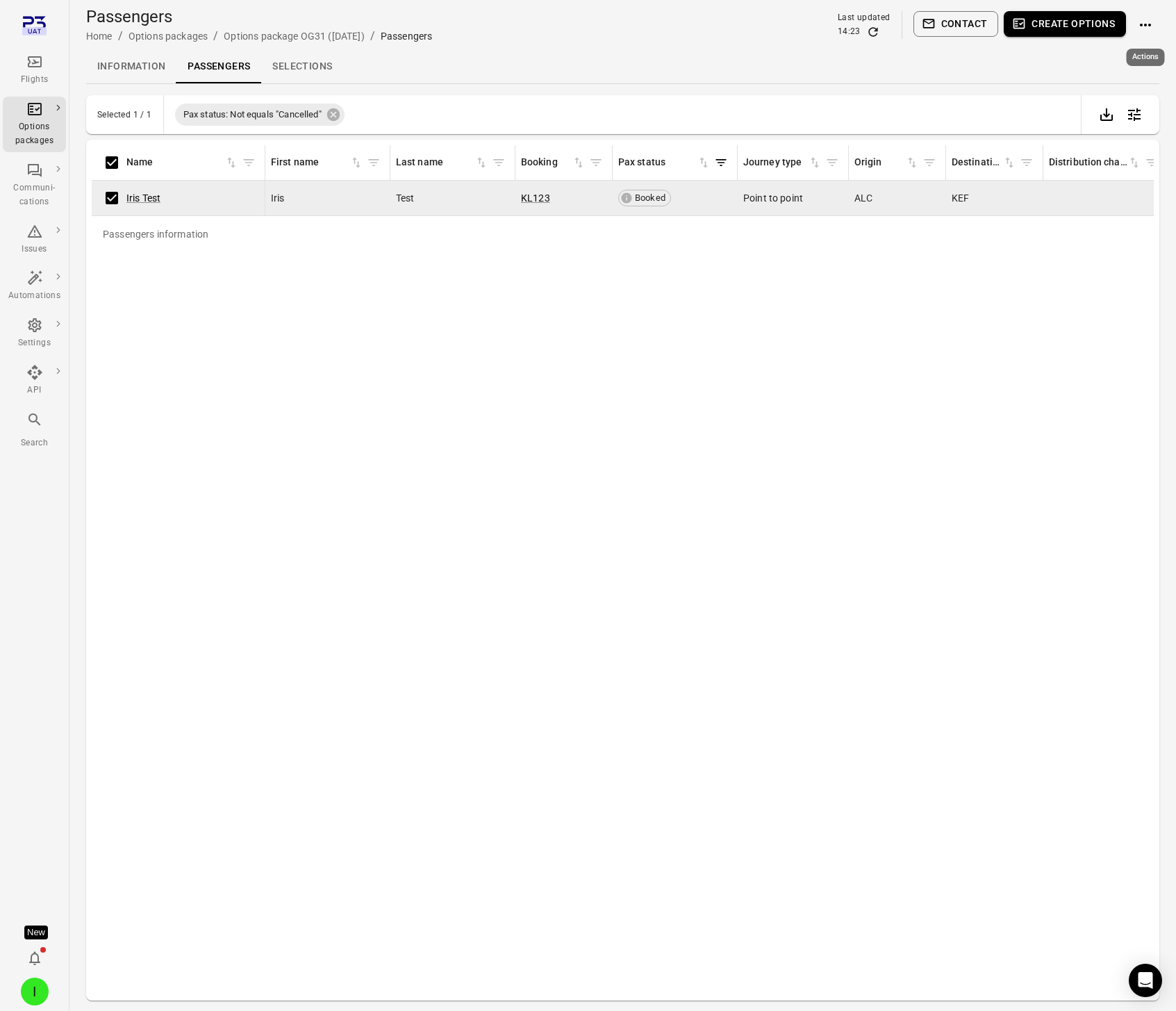
click at [1140, 22] on icon "Actions" at bounding box center [1145, 25] width 17 height 17
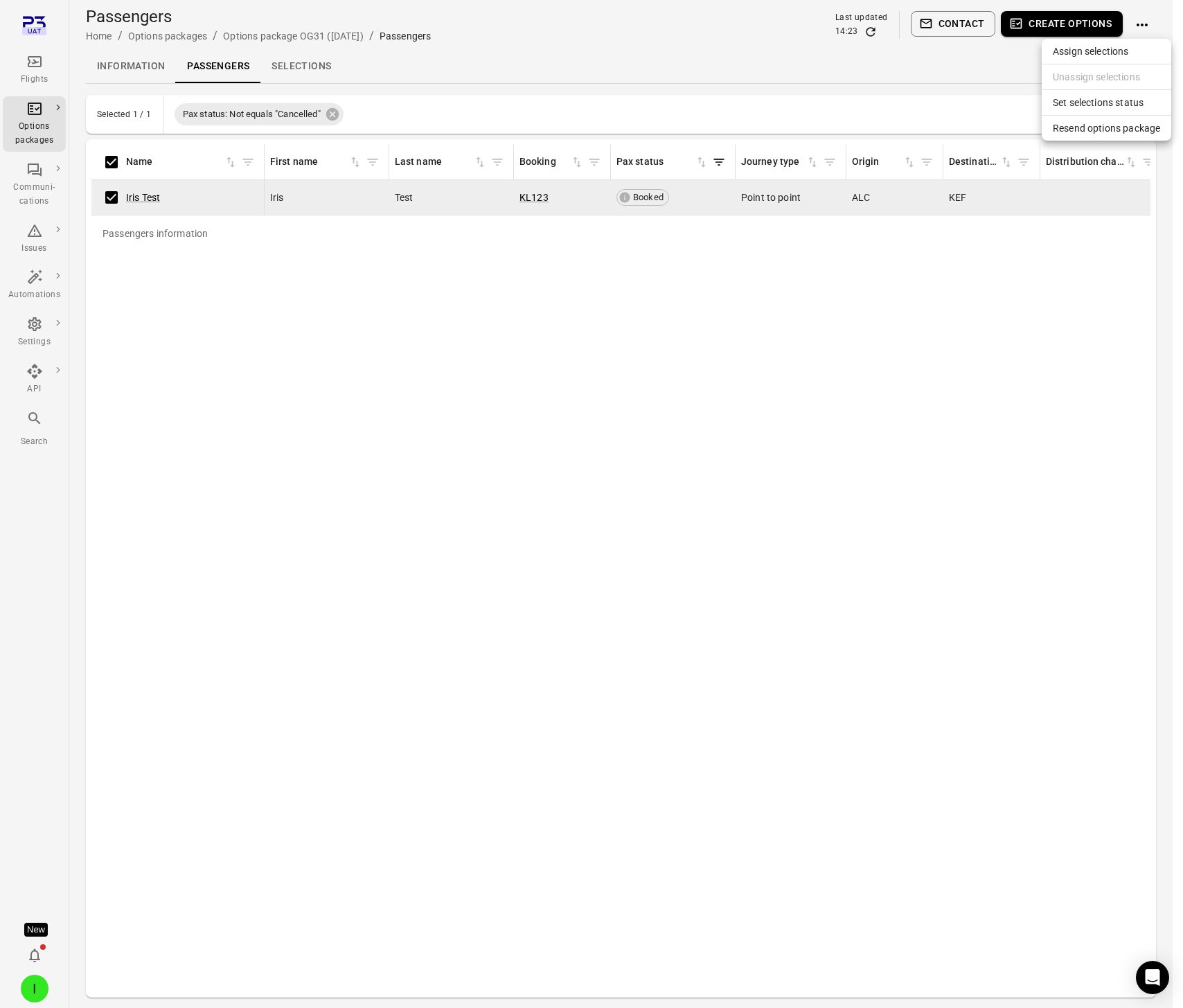
click at [1085, 130] on span "Resend options package" at bounding box center [1107, 128] width 107 height 14
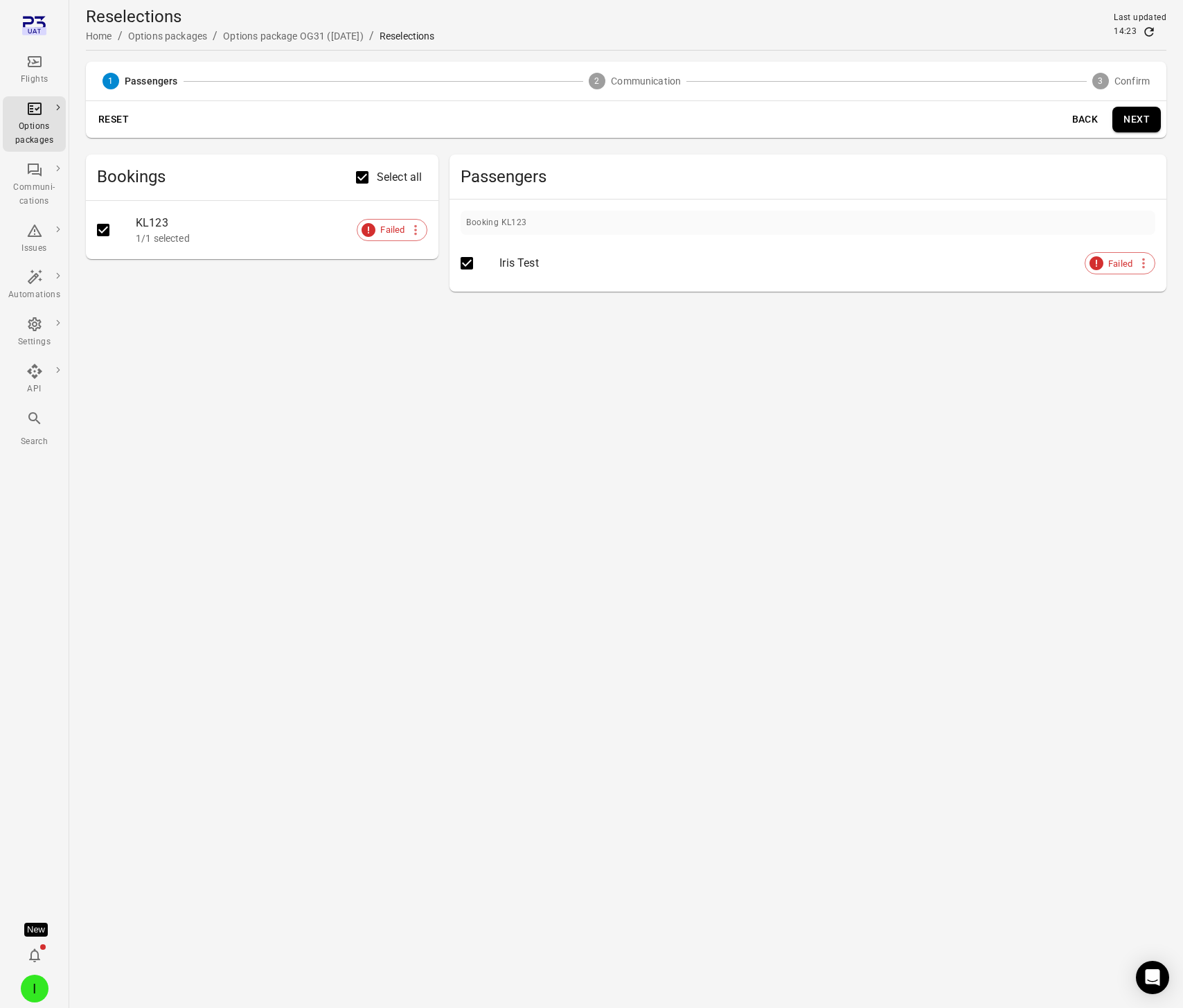
click at [1139, 121] on button "Next" at bounding box center [1136, 120] width 49 height 26
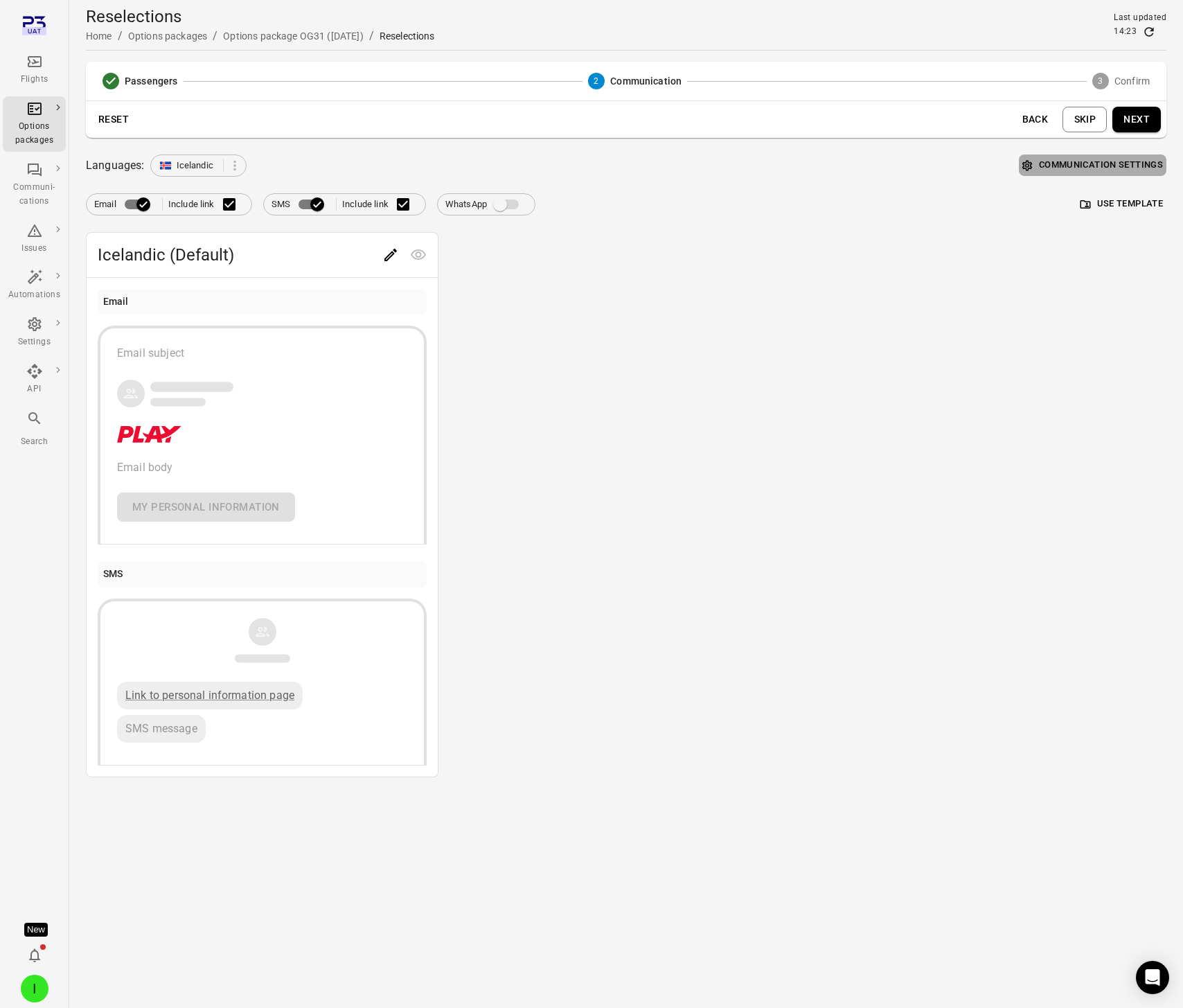
click at [1075, 167] on button "Communication settings" at bounding box center [1093, 166] width 148 height 22
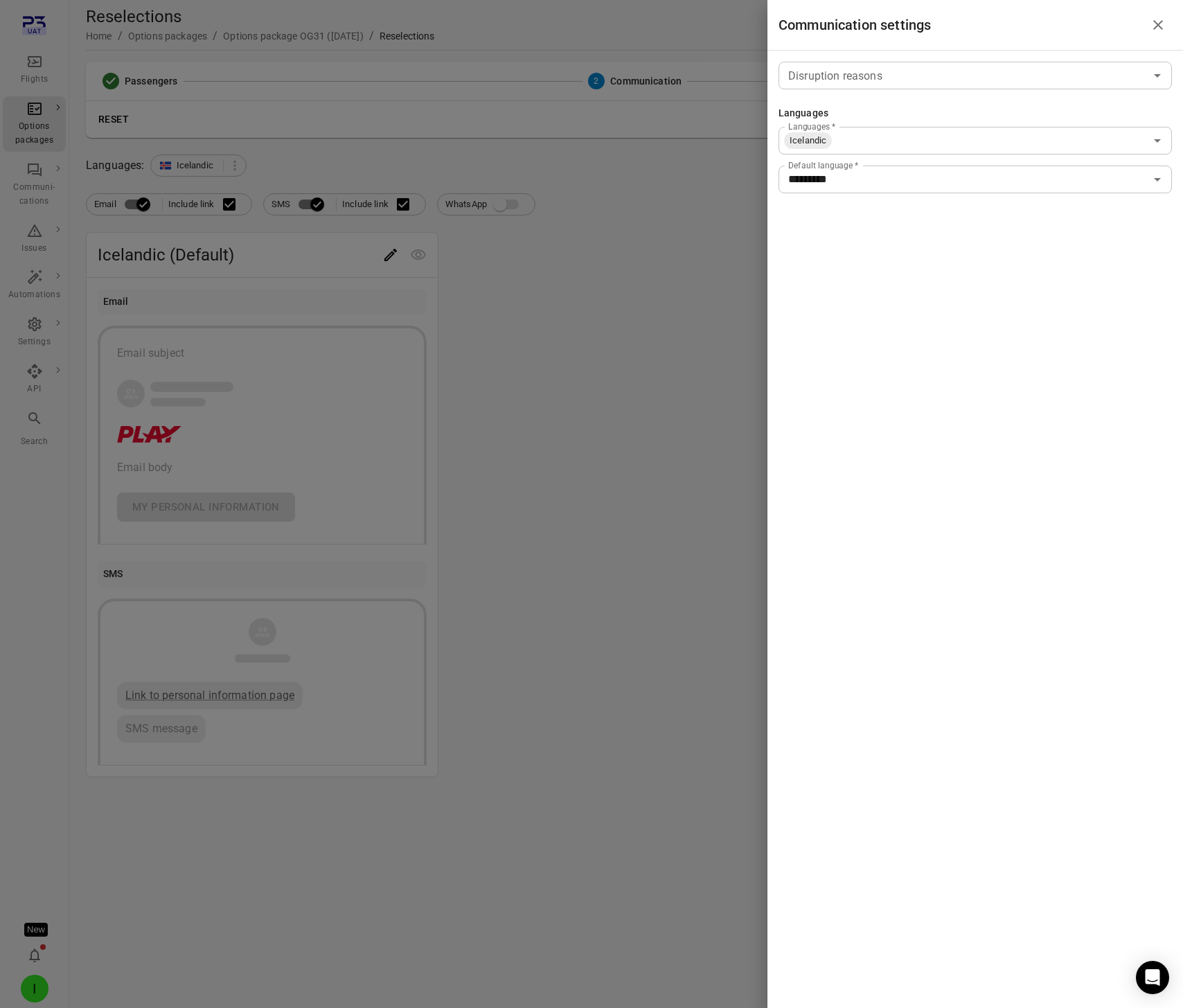
click at [622, 360] on div at bounding box center [591, 504] width 1183 height 1008
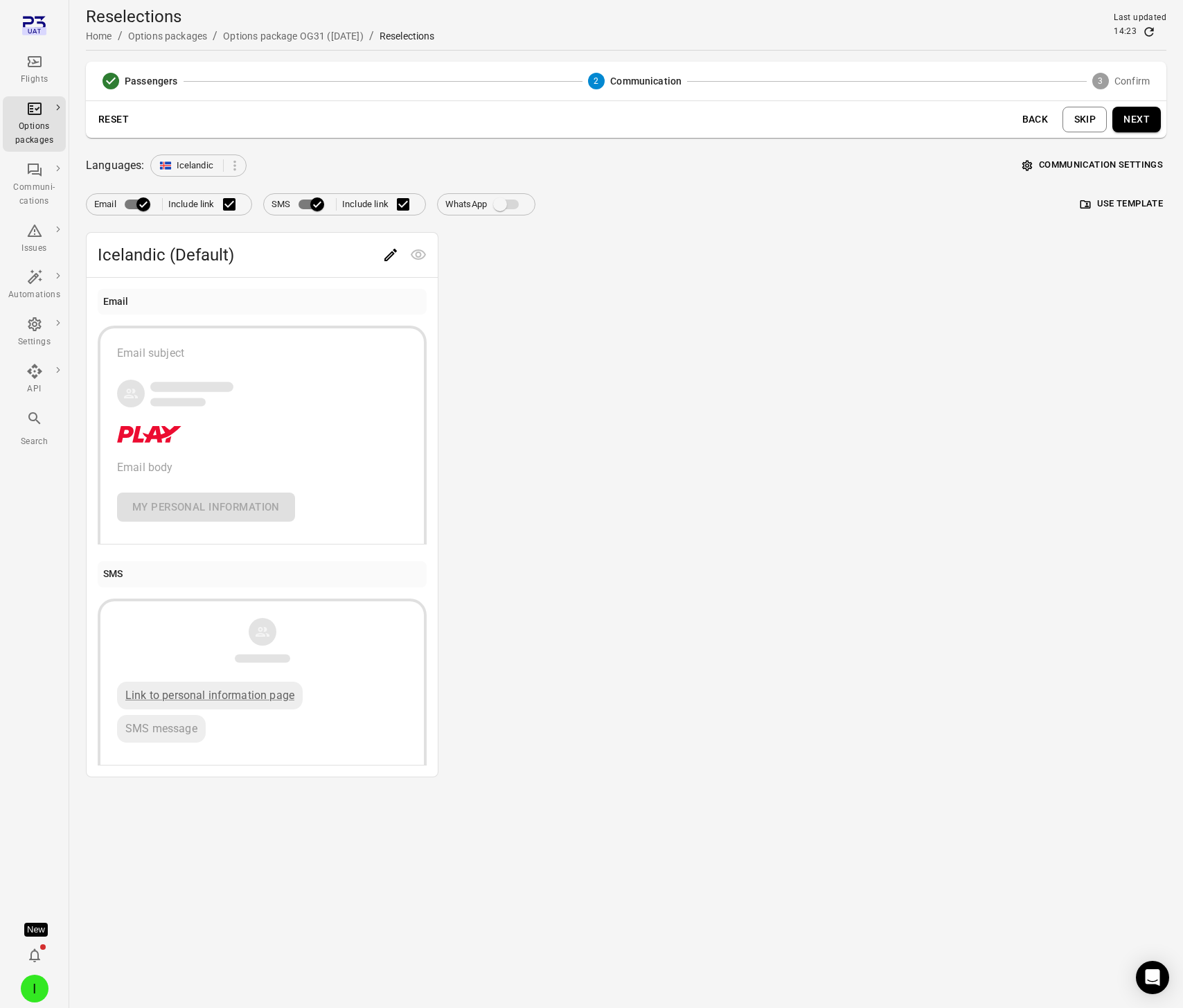
click at [1077, 165] on button "Communication settings" at bounding box center [1093, 166] width 148 height 22
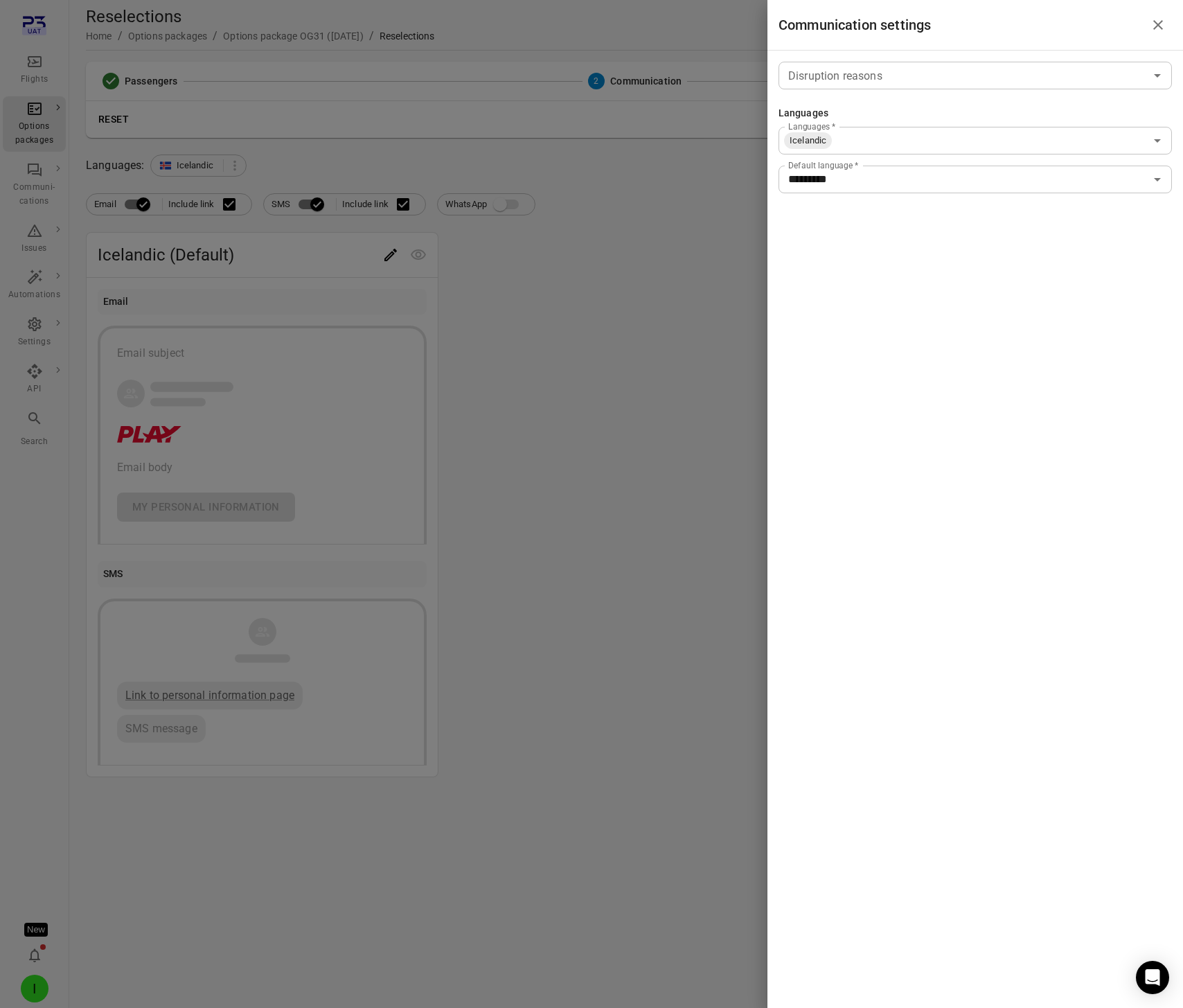
click at [639, 424] on div at bounding box center [591, 504] width 1183 height 1008
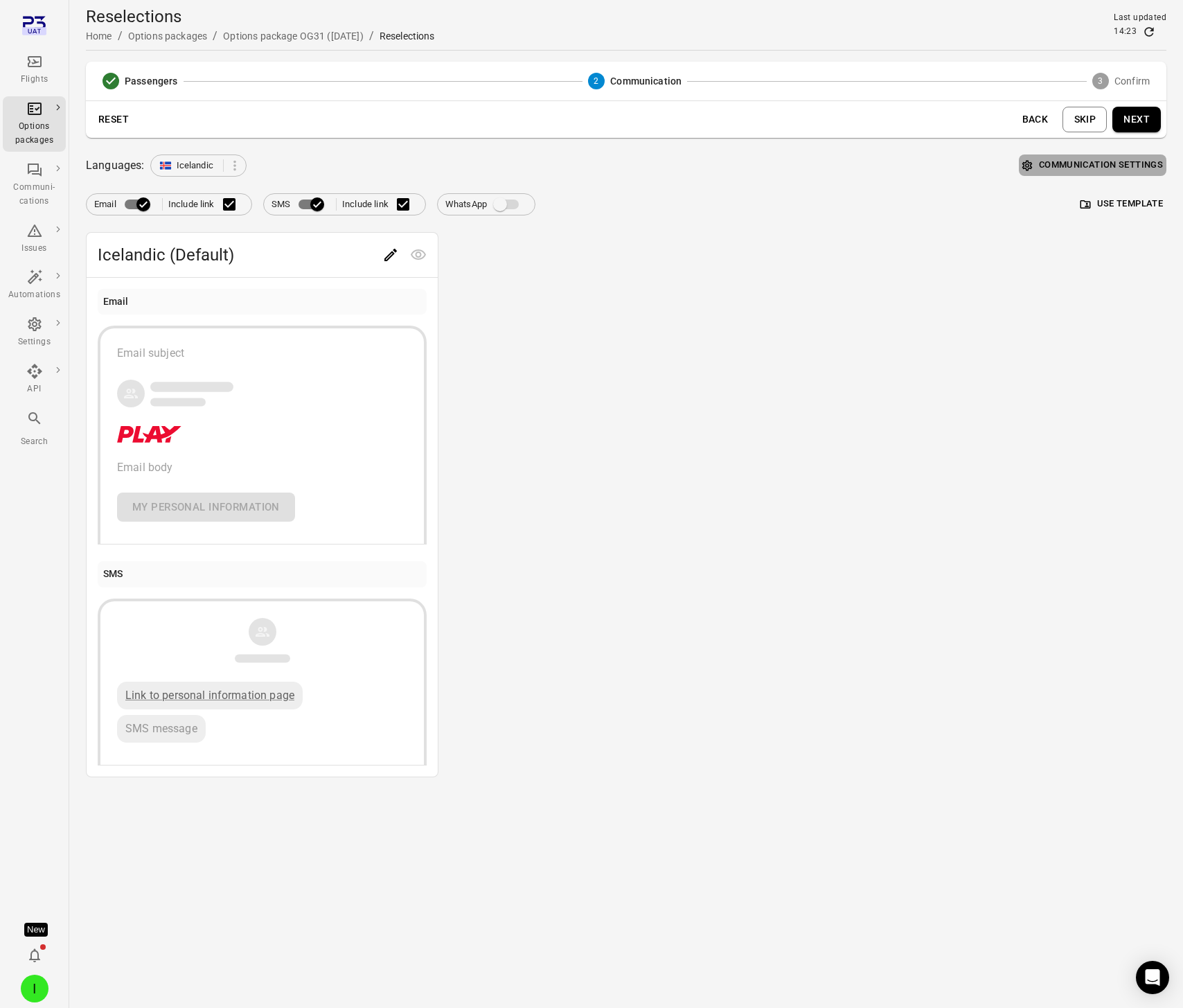
click at [1115, 165] on button "Communication settings" at bounding box center [1093, 166] width 148 height 22
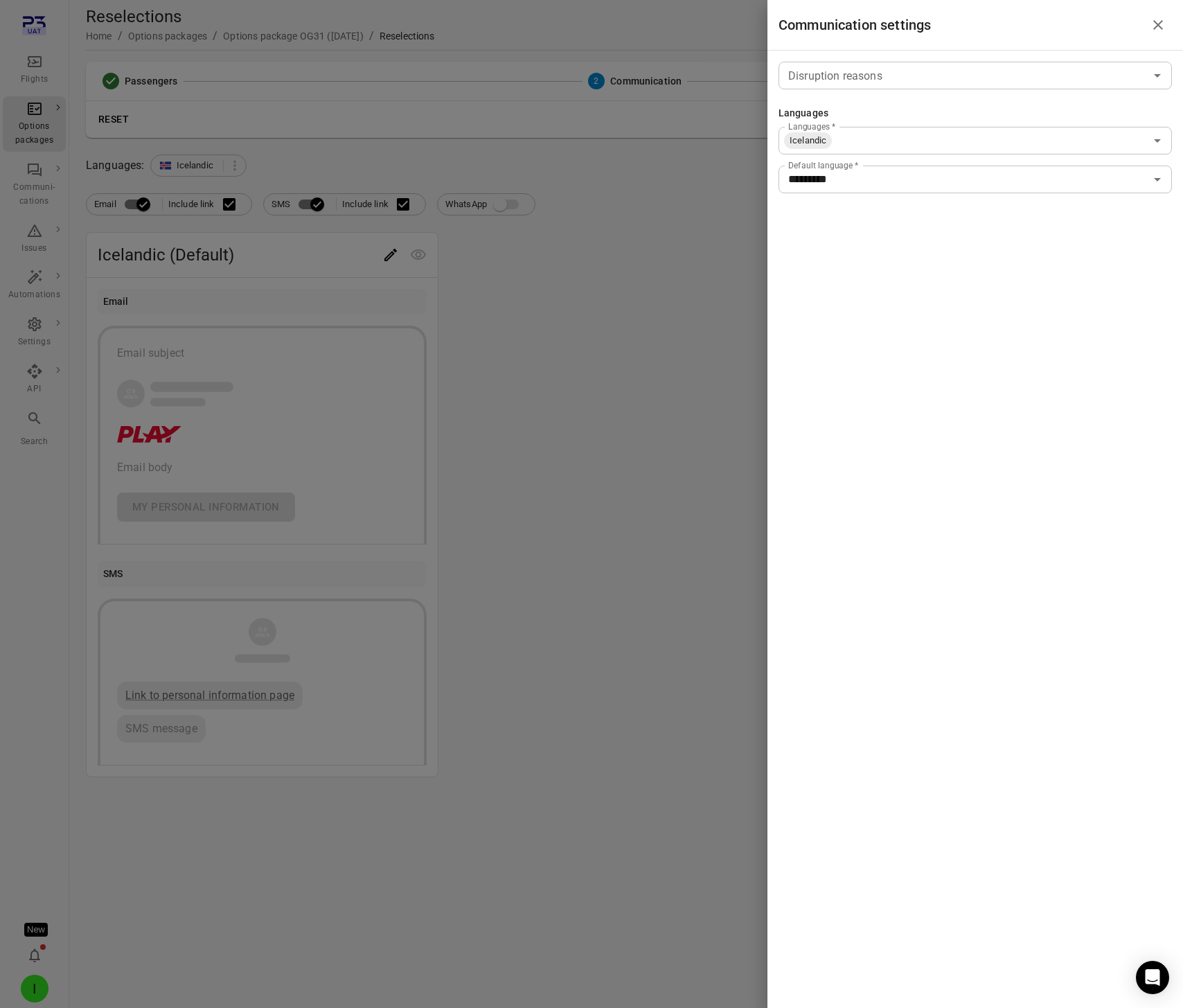
click at [604, 316] on div at bounding box center [591, 504] width 1183 height 1008
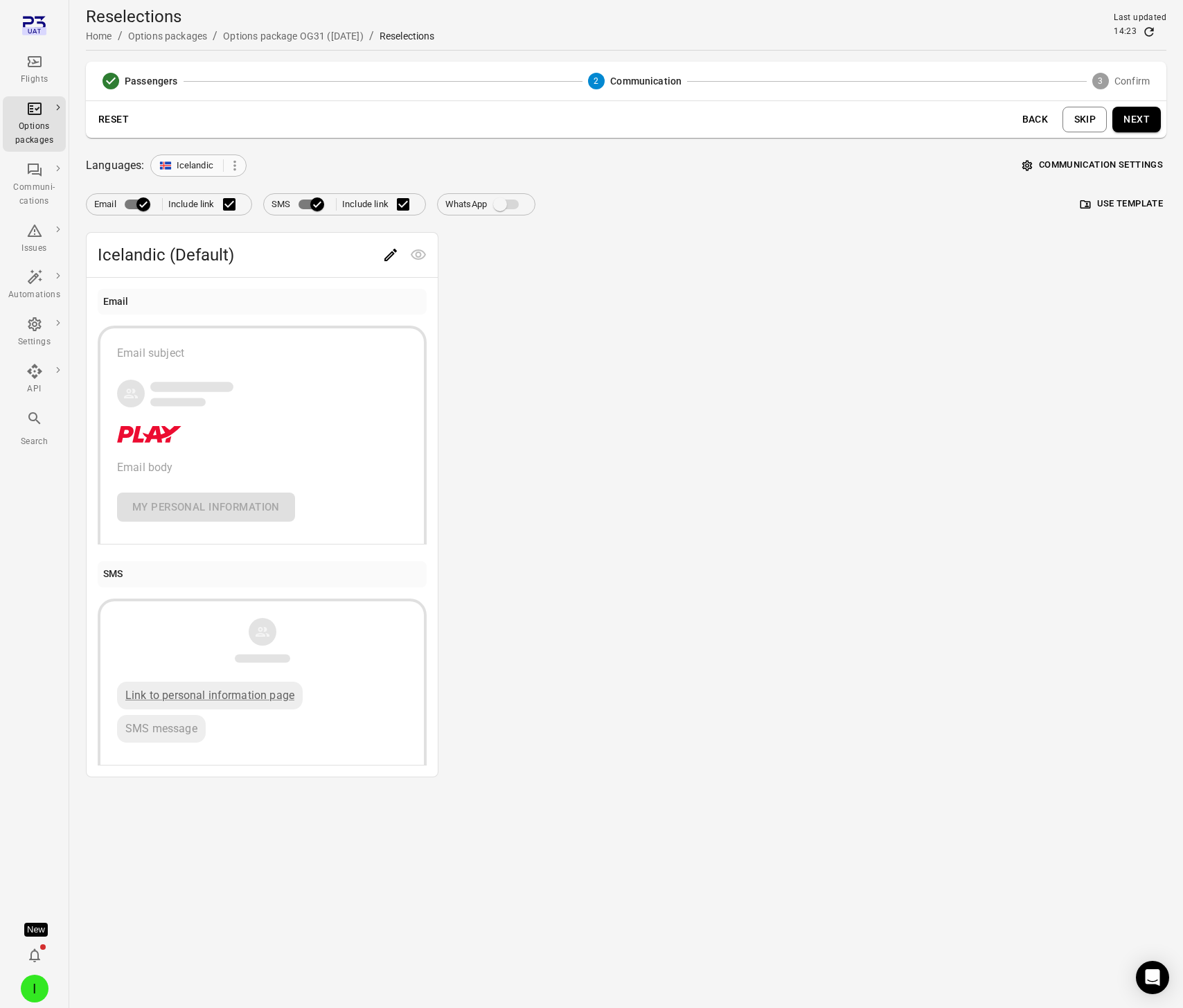
click at [235, 167] on icon at bounding box center [234, 165] width 15 height 15
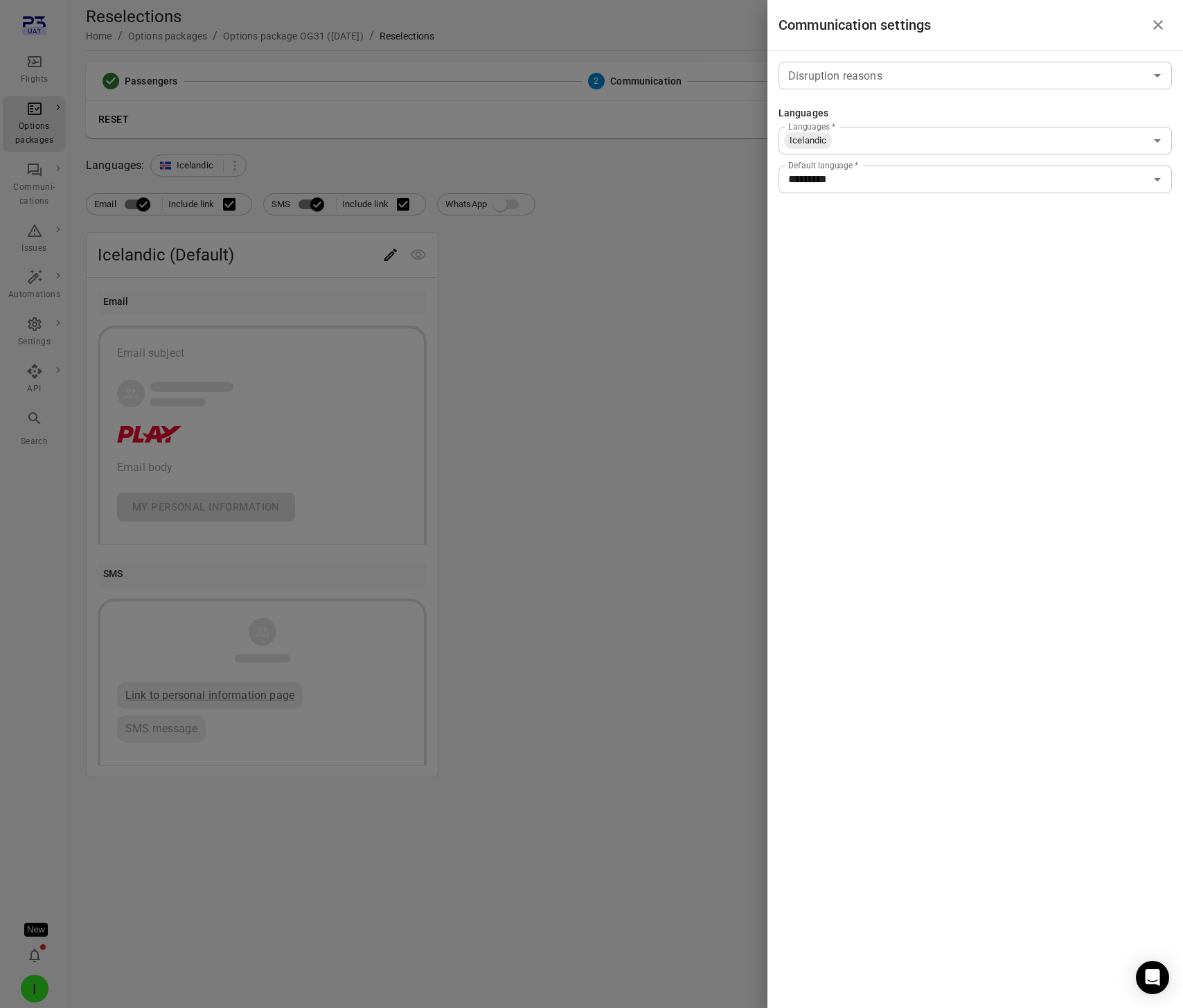
click at [606, 381] on div at bounding box center [591, 504] width 1183 height 1008
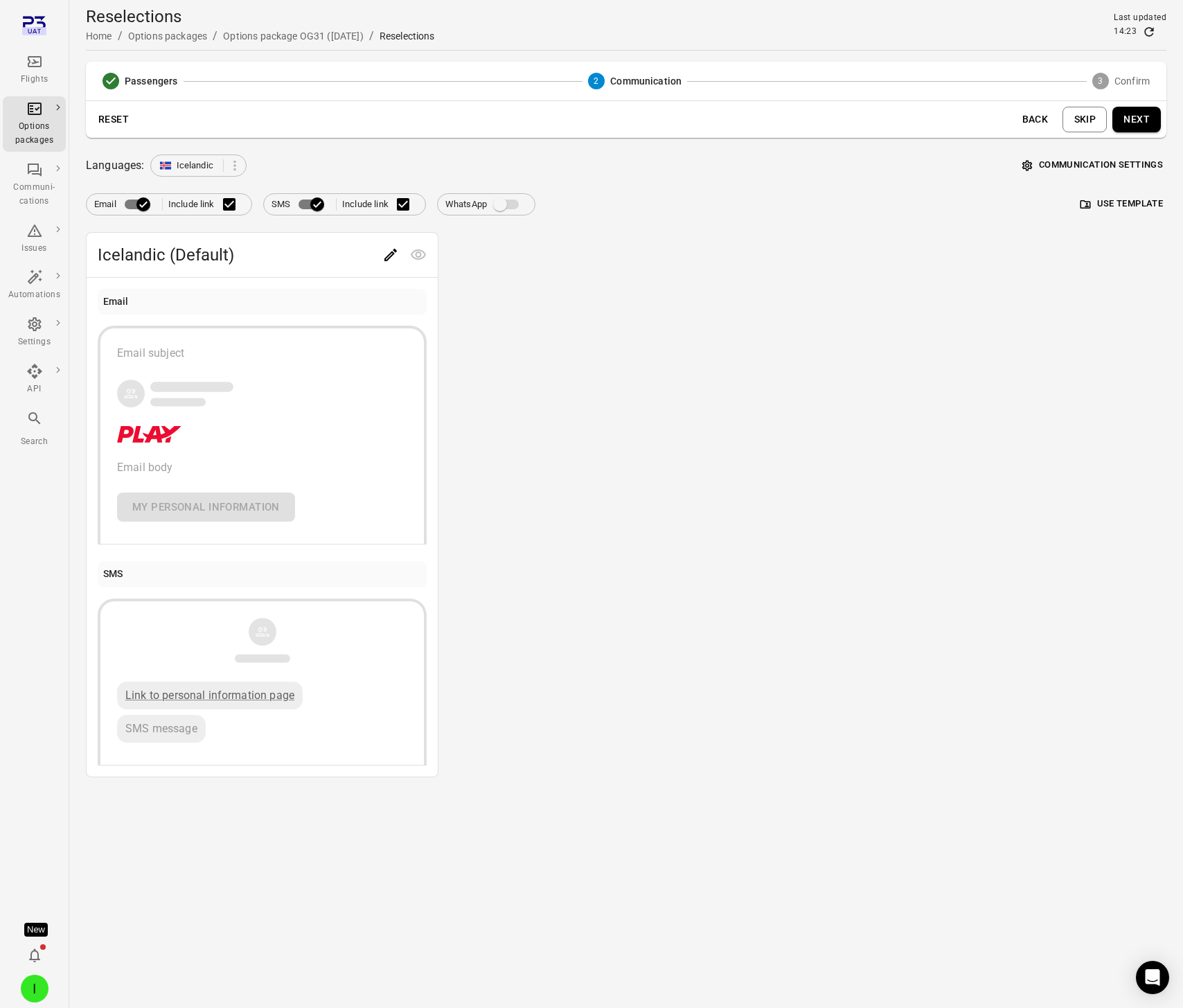
click at [508, 203] on span "WhatsApp integration not set up. Contact Plan3 to enable this feature" at bounding box center [508, 204] width 24 height 10
click at [504, 204] on span "WhatsApp integration not set up. Contact Plan3 to enable this feature" at bounding box center [508, 204] width 24 height 10
click at [397, 259] on icon "Edit" at bounding box center [391, 255] width 17 height 17
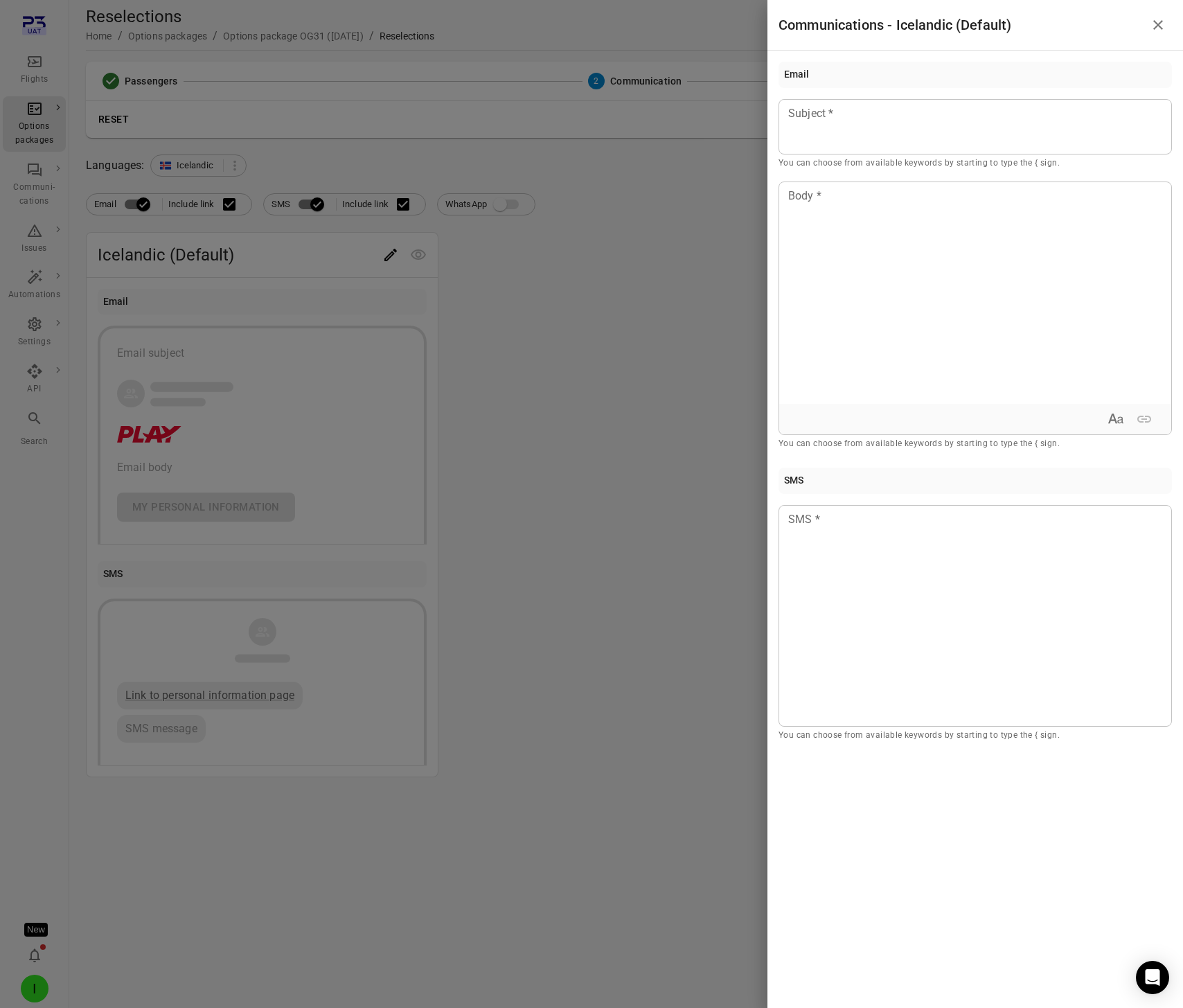
click at [654, 283] on div at bounding box center [591, 504] width 1183 height 1008
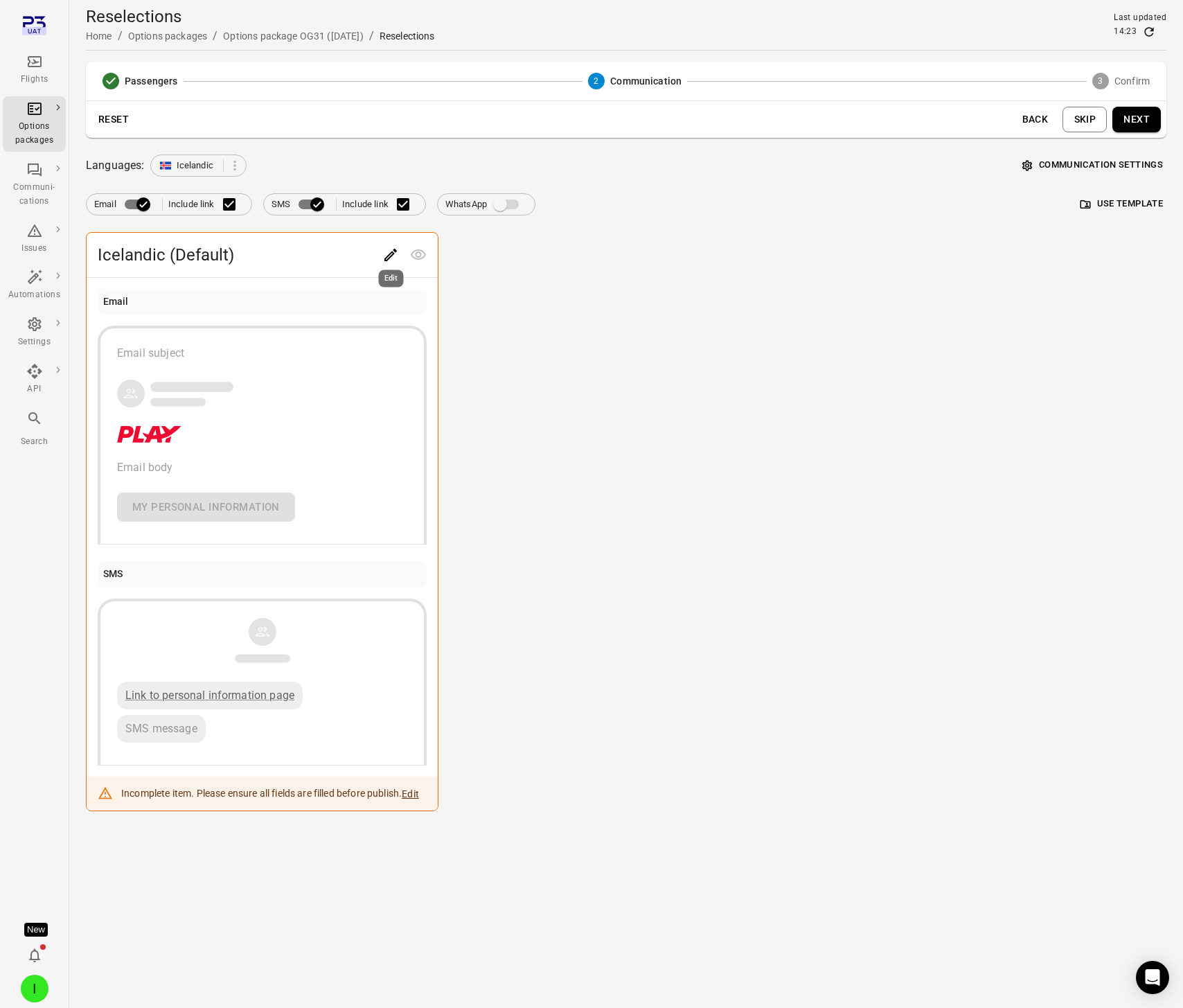
click at [395, 264] on div "Edit" at bounding box center [392, 275] width 28 height 29
click at [391, 261] on div "Edit" at bounding box center [392, 275] width 28 height 29
click at [391, 254] on icon "Edit" at bounding box center [391, 255] width 17 height 17
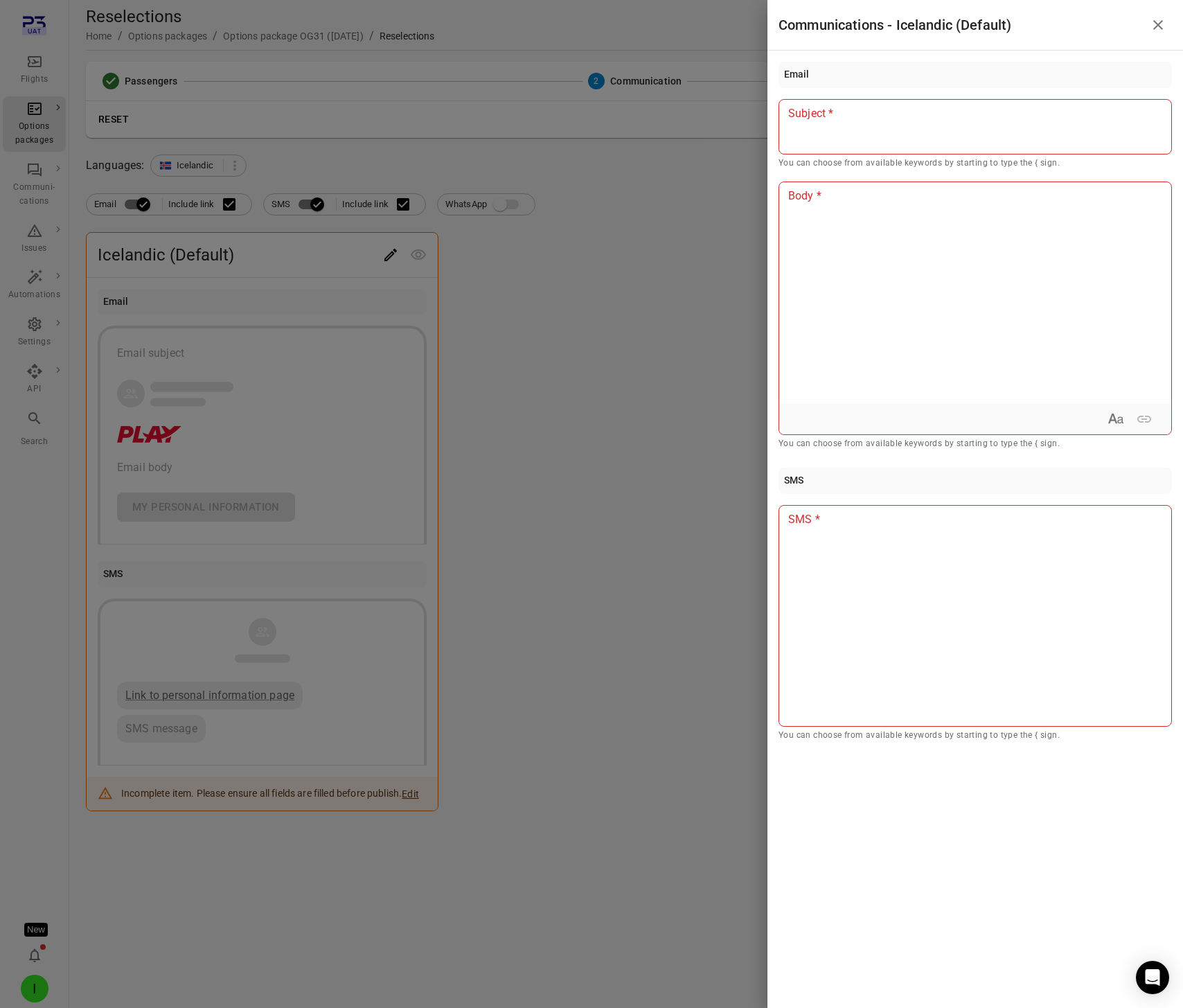
click at [865, 128] on div at bounding box center [975, 127] width 394 height 56
click at [838, 271] on div at bounding box center [975, 293] width 392 height 222
click at [856, 682] on div at bounding box center [975, 616] width 394 height 222
click at [507, 420] on div at bounding box center [591, 504] width 1183 height 1008
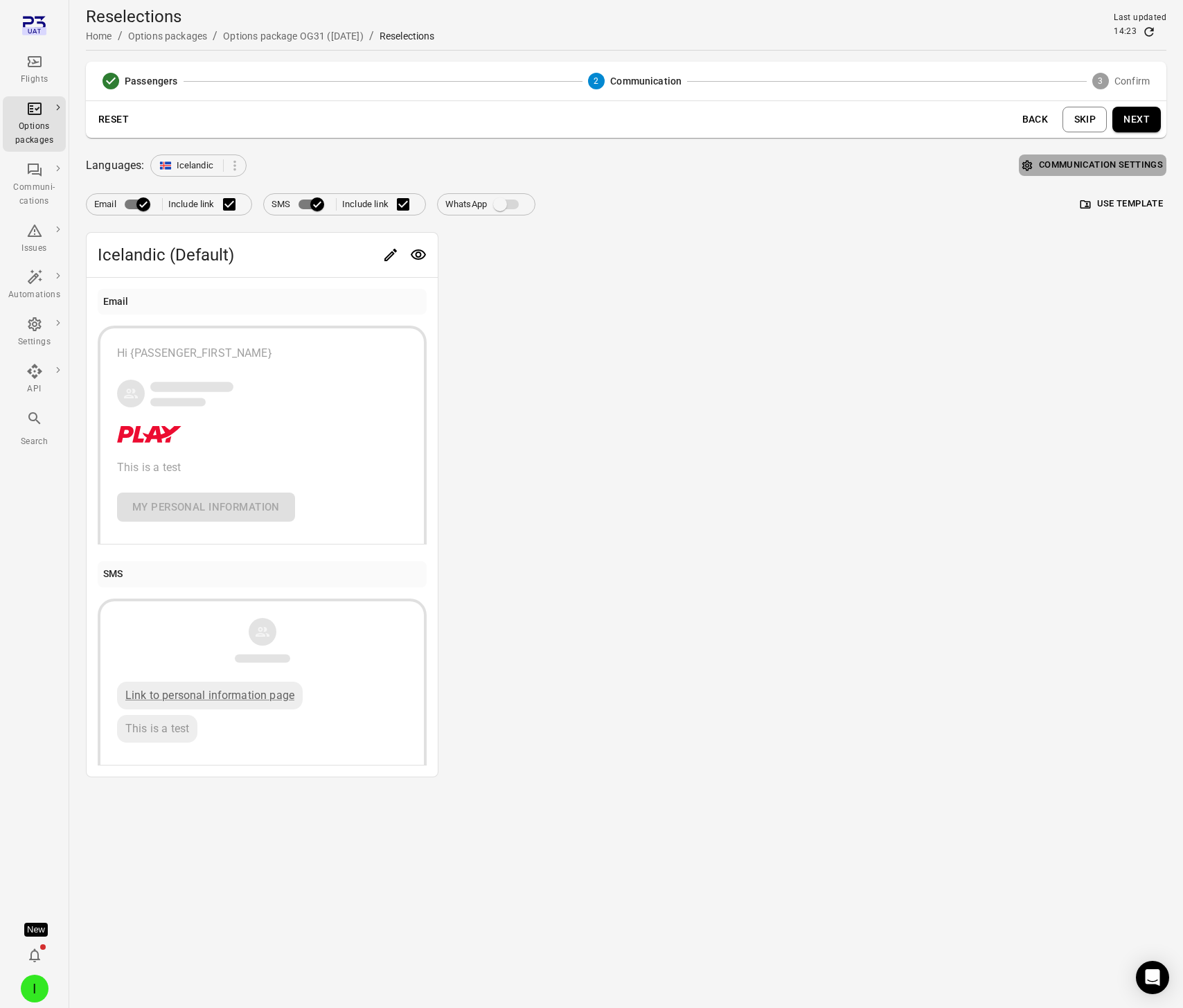
click at [1094, 162] on button "Communication settings" at bounding box center [1093, 166] width 148 height 22
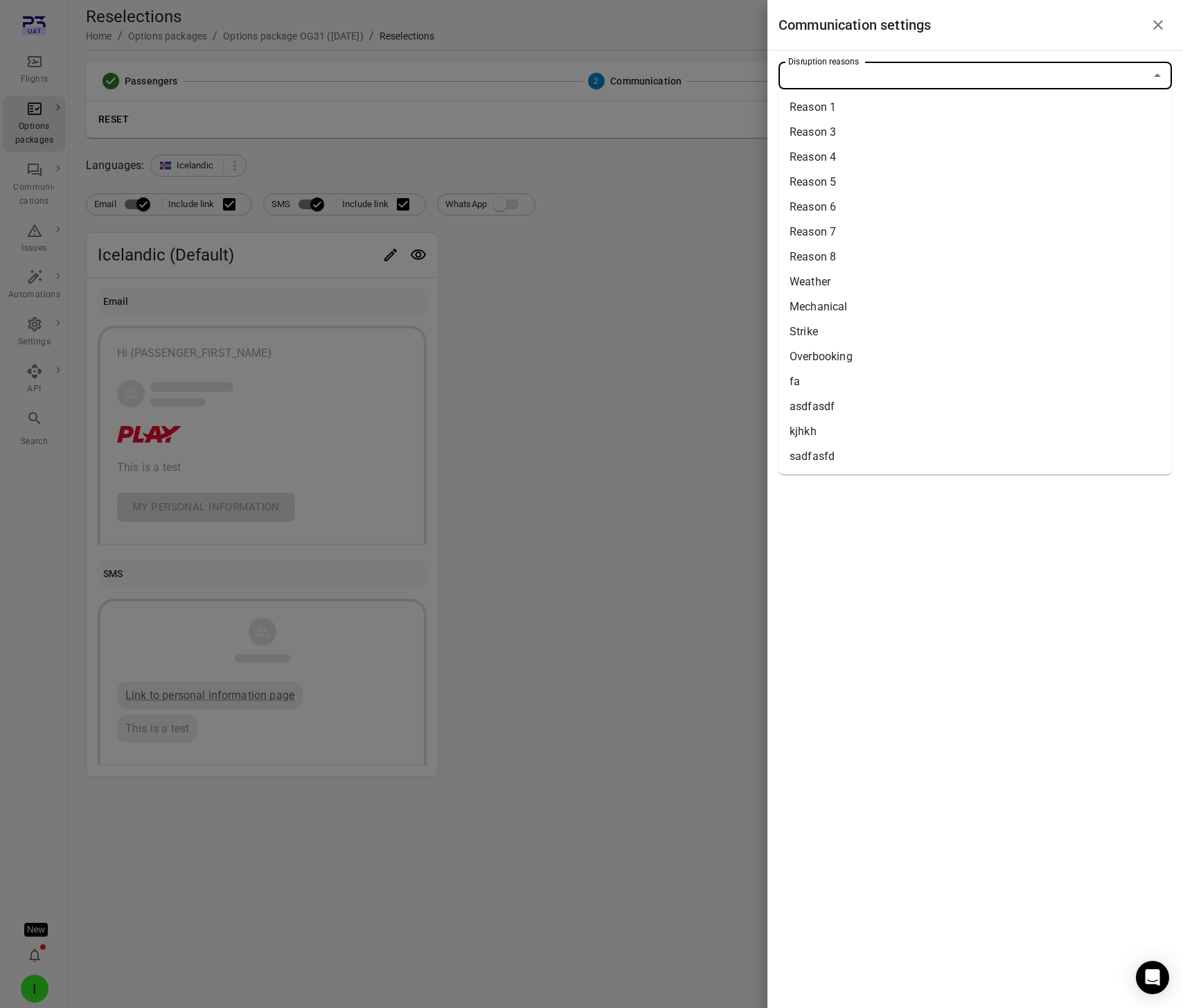
click at [954, 71] on input "Disruption reasons" at bounding box center [964, 75] width 362 height 20
click at [957, 102] on li "Reason 1" at bounding box center [975, 107] width 394 height 25
click at [562, 324] on div at bounding box center [591, 504] width 1183 height 1008
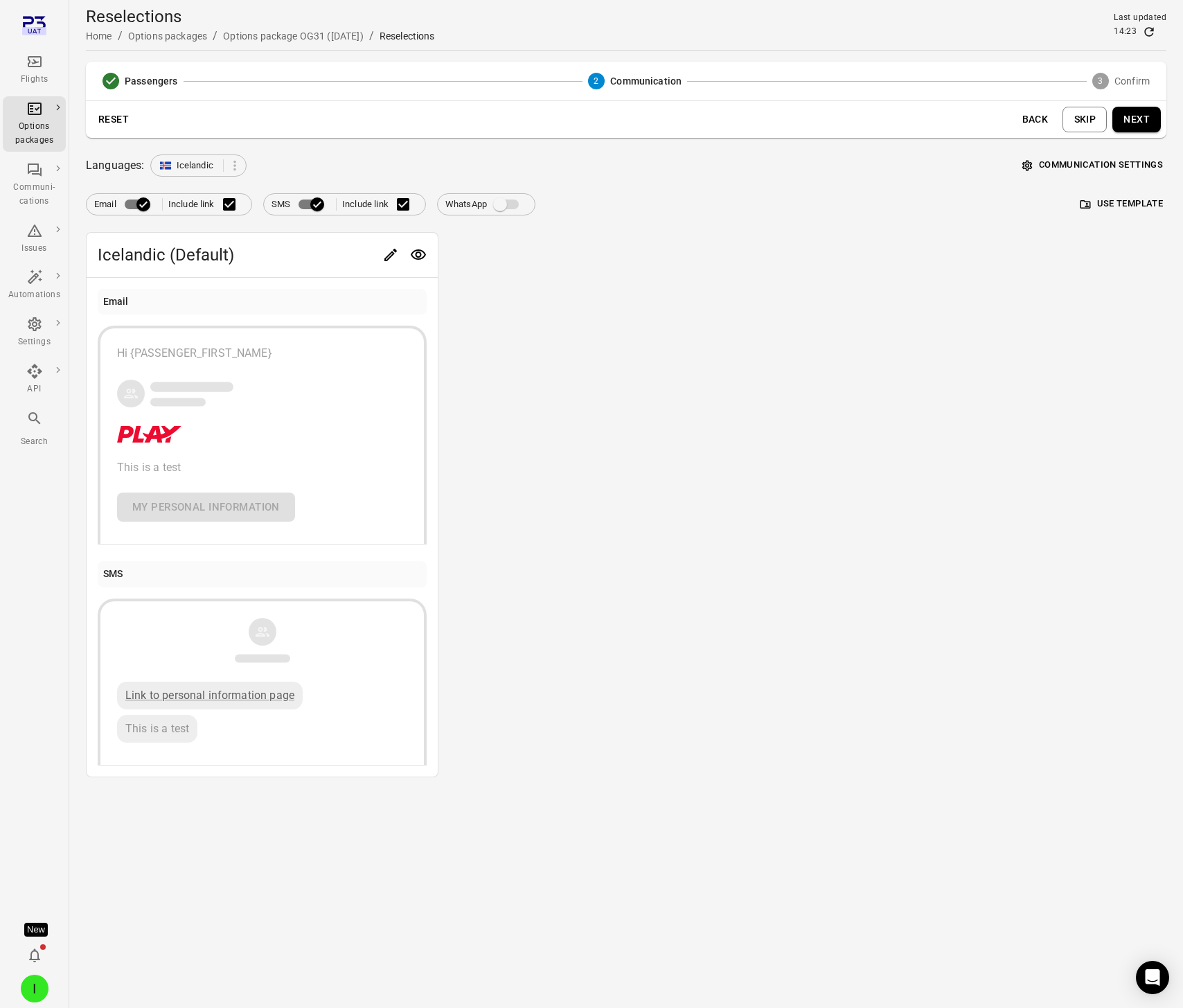
click at [1115, 205] on button "Use template" at bounding box center [1123, 204] width 89 height 22
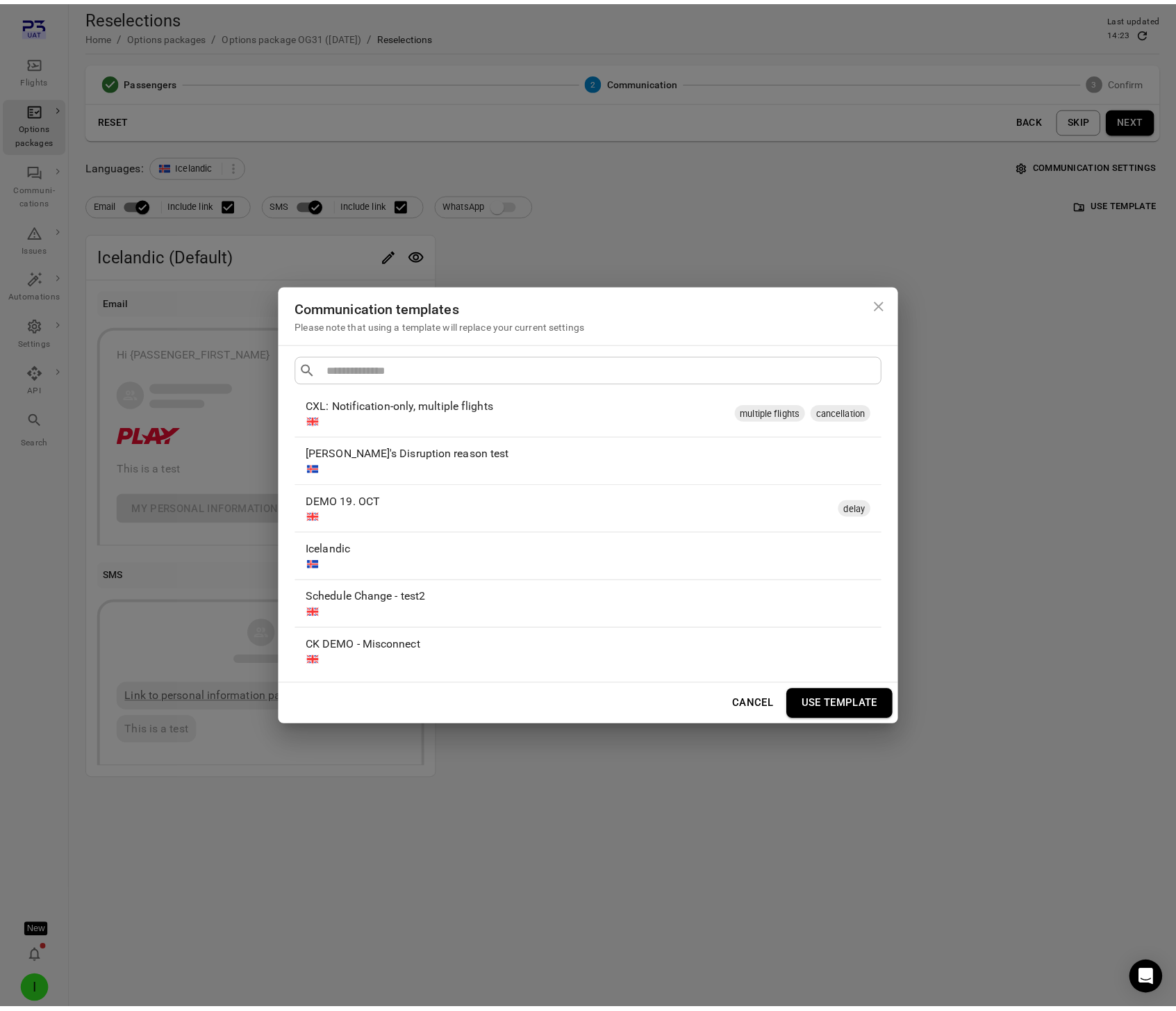
scroll to position [787, 0]
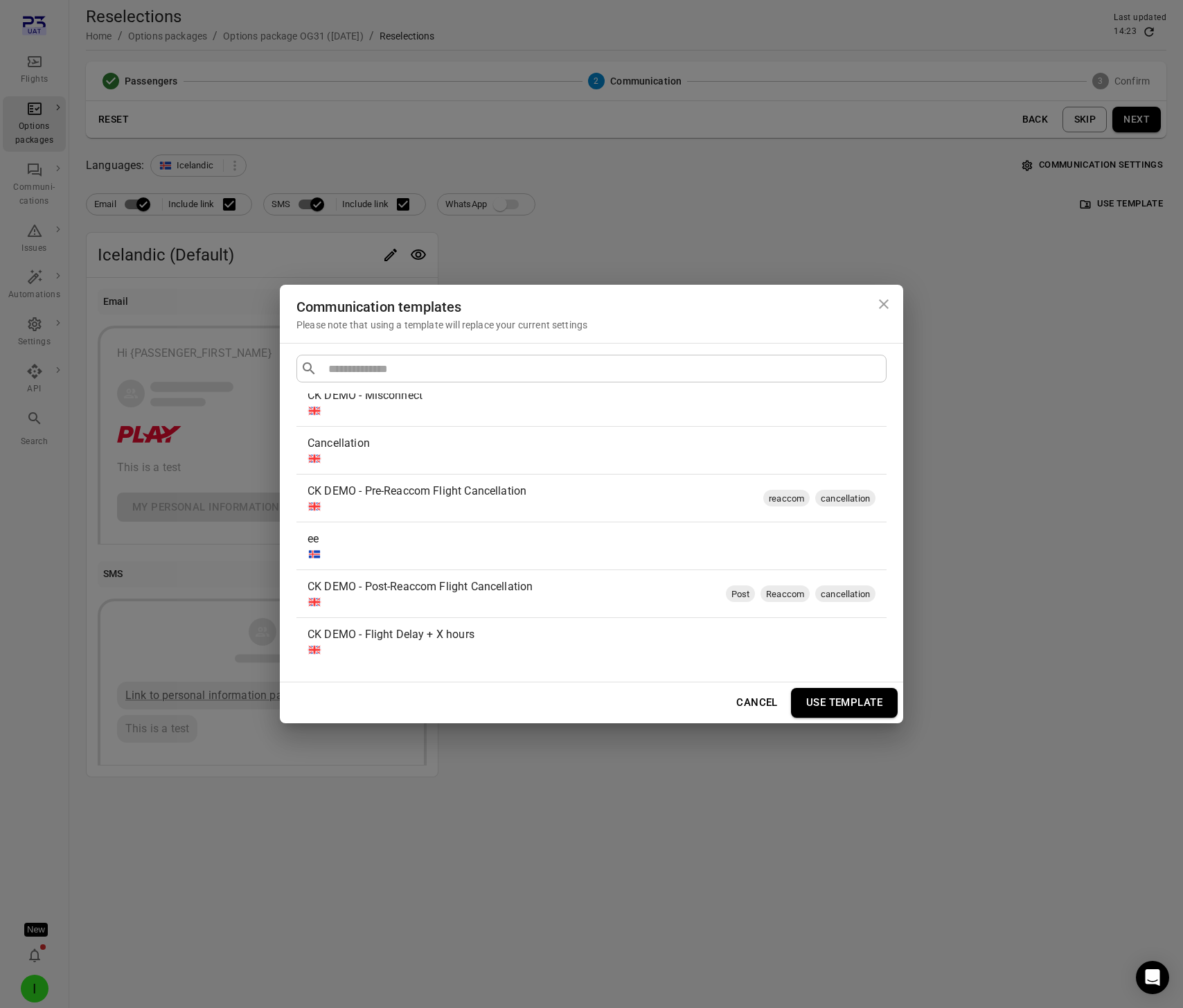
click at [878, 307] on icon "Close dialog" at bounding box center [884, 303] width 17 height 17
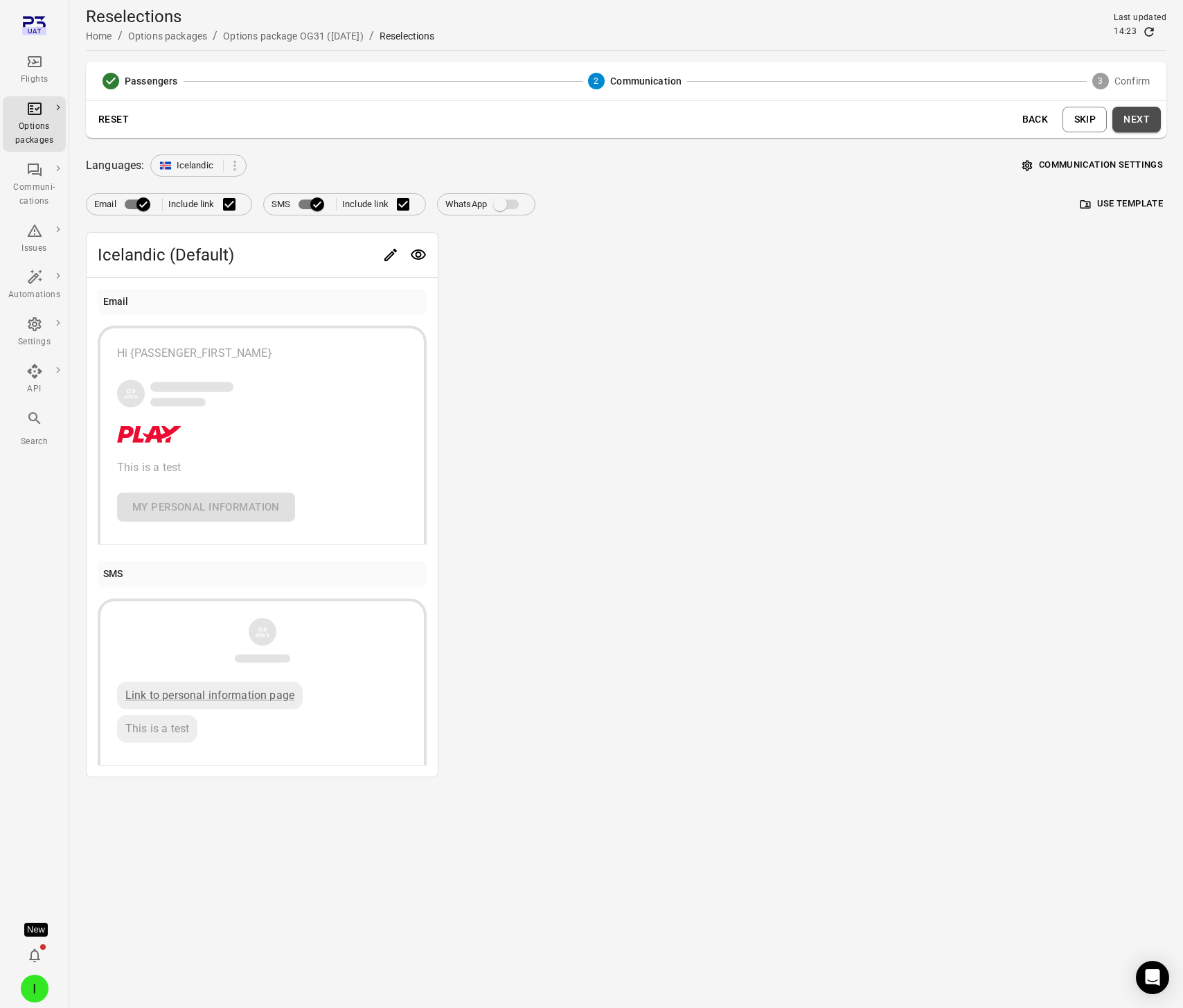
click at [1145, 118] on button "Next" at bounding box center [1136, 120] width 49 height 26
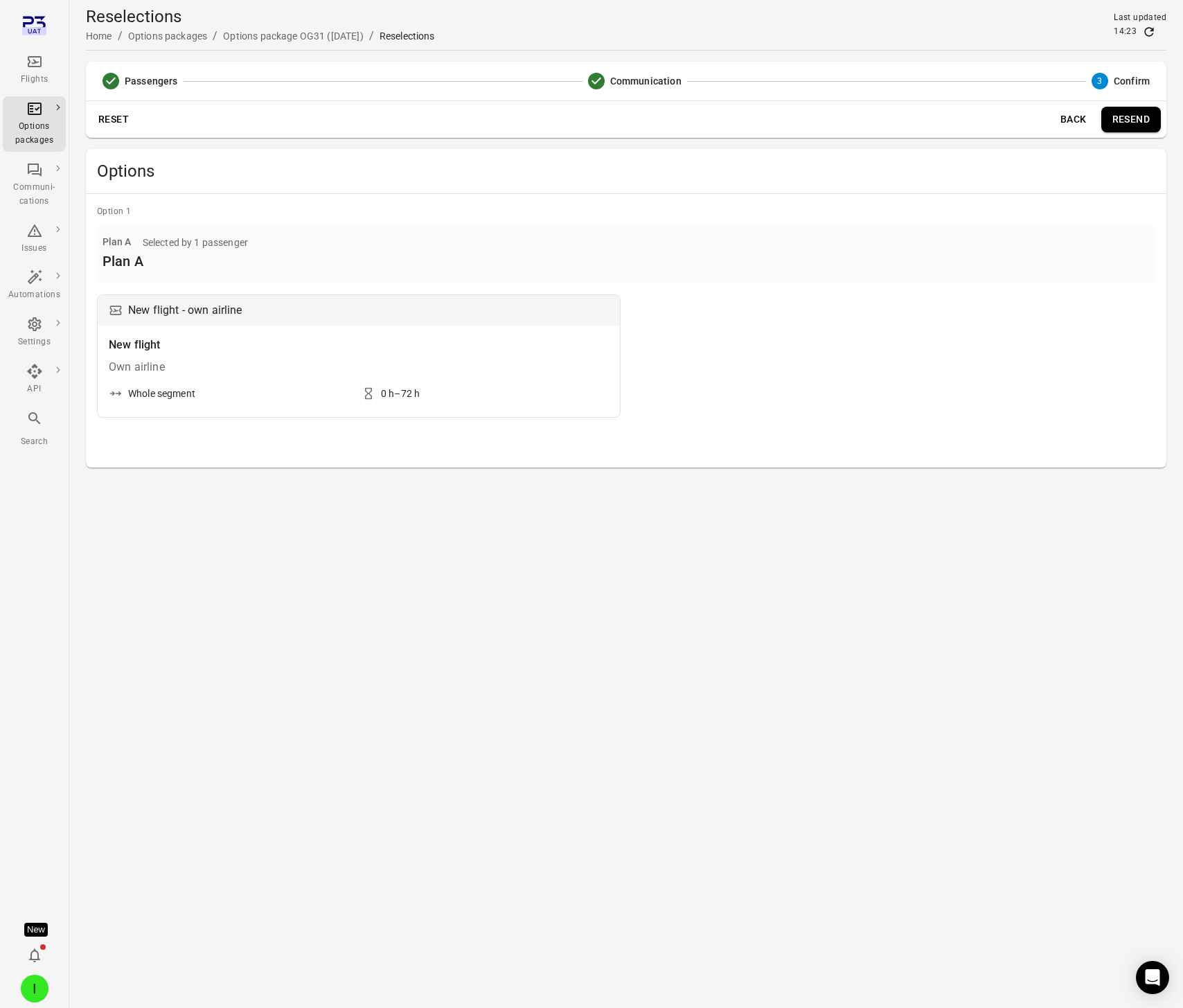
click at [1071, 119] on button "Back" at bounding box center [1074, 120] width 45 height 26
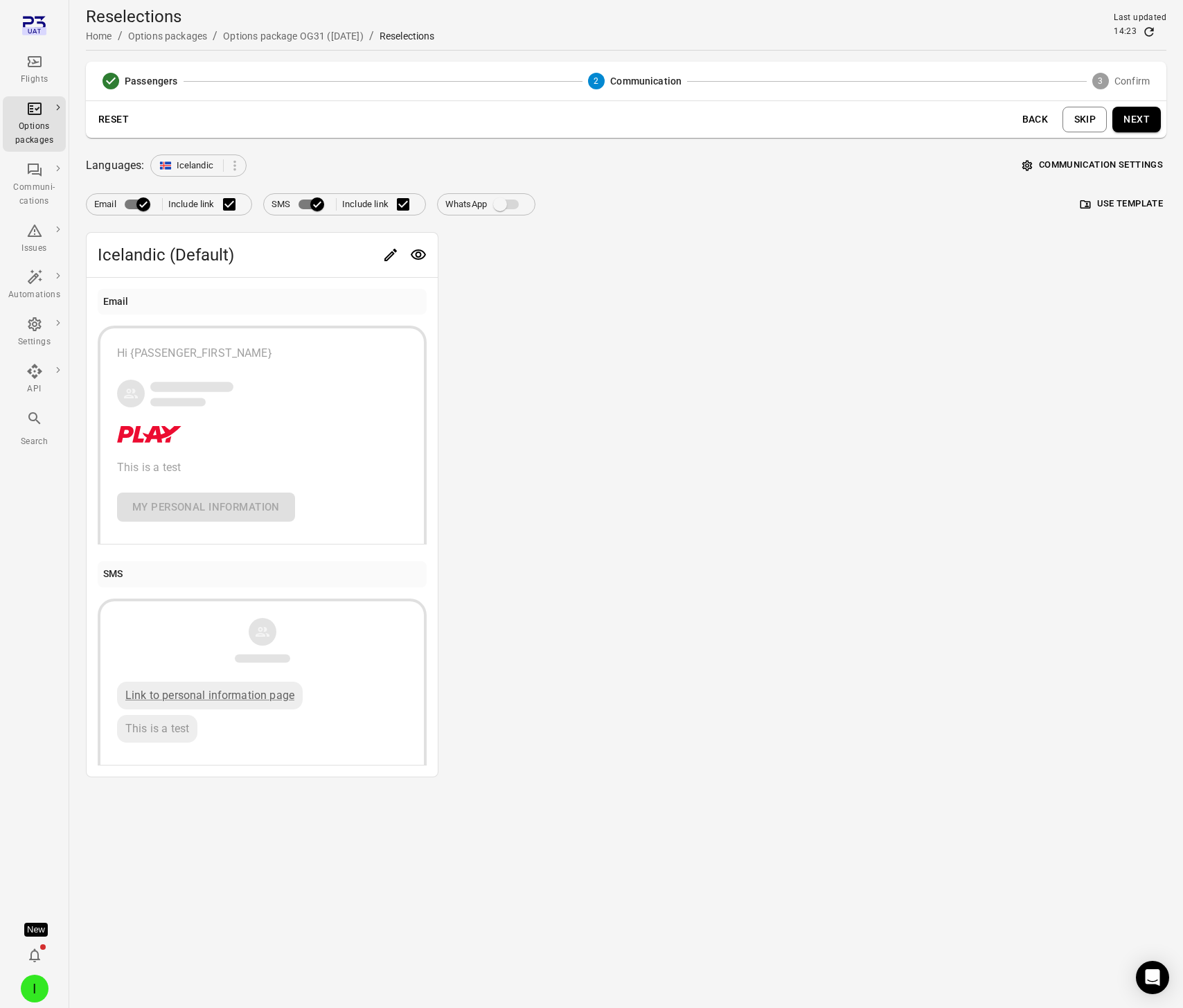
click at [1096, 165] on button "Communication settings" at bounding box center [1093, 166] width 148 height 22
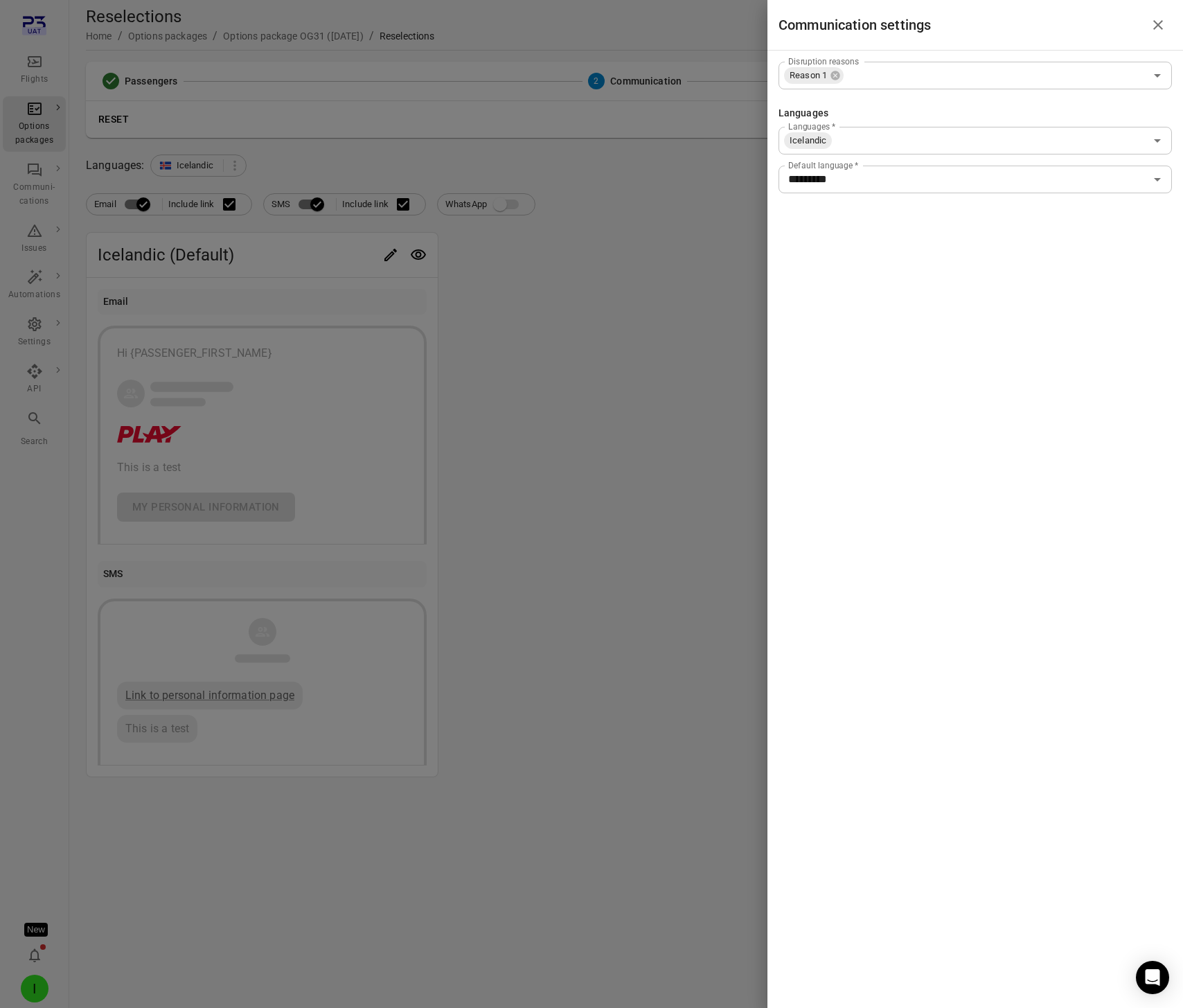
click at [910, 165] on div "Languages   * Icelandic Languages   * Default language   * ********* Default la…" at bounding box center [975, 160] width 394 height 66
click at [909, 178] on input "*********" at bounding box center [964, 179] width 362 height 20
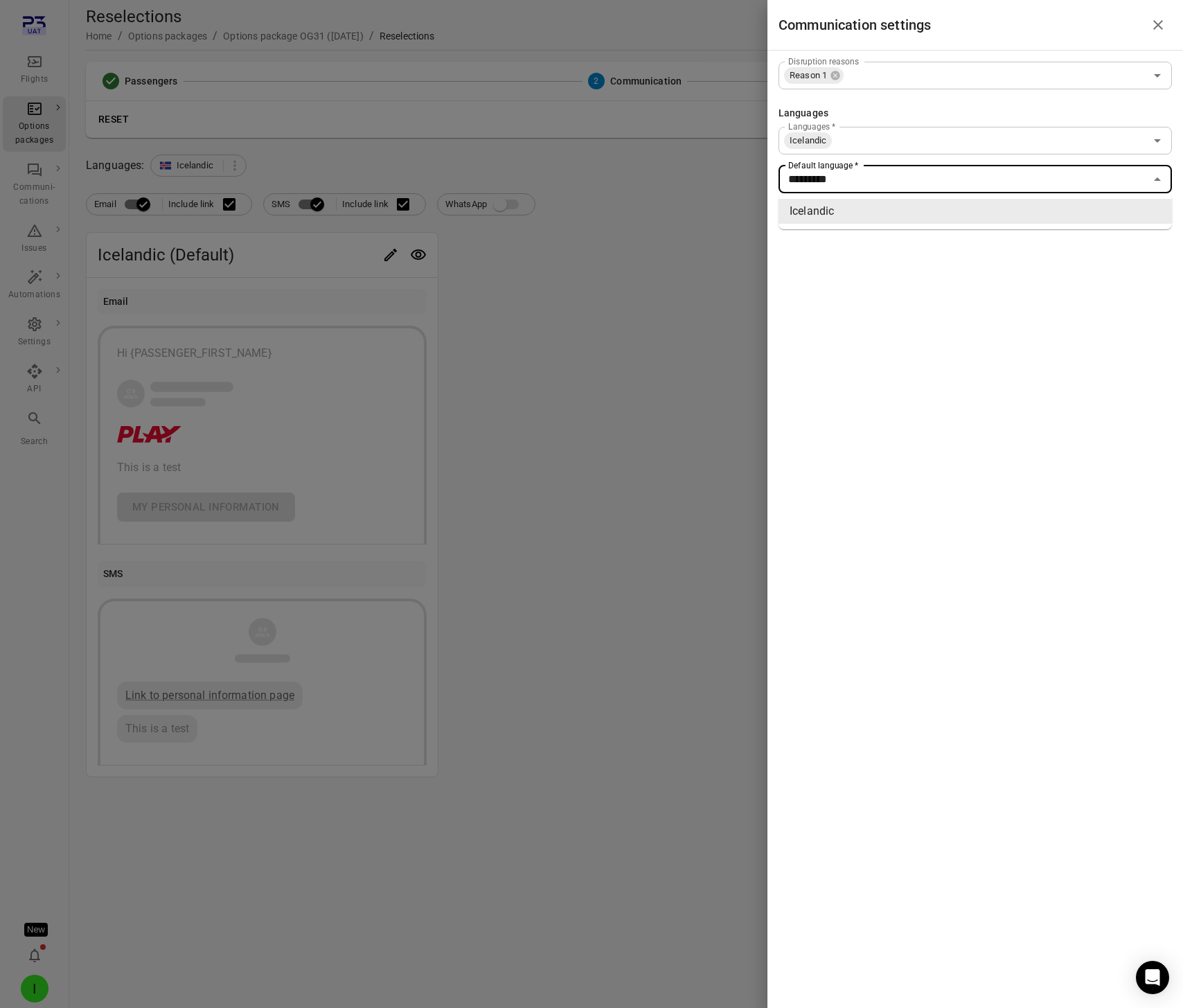
click at [918, 139] on input "Languages   *" at bounding box center [990, 141] width 311 height 20
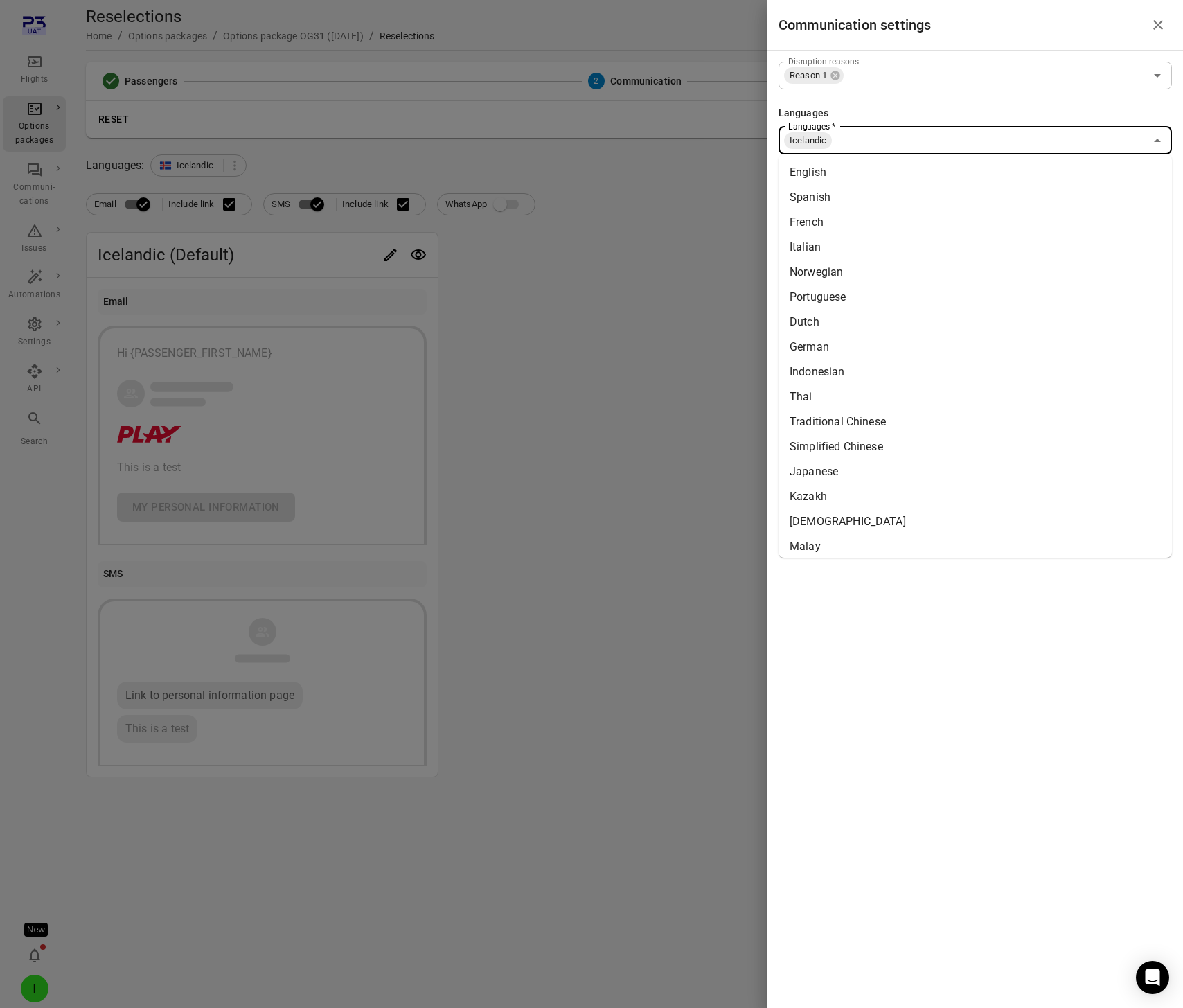
click at [635, 319] on div at bounding box center [591, 504] width 1183 height 1008
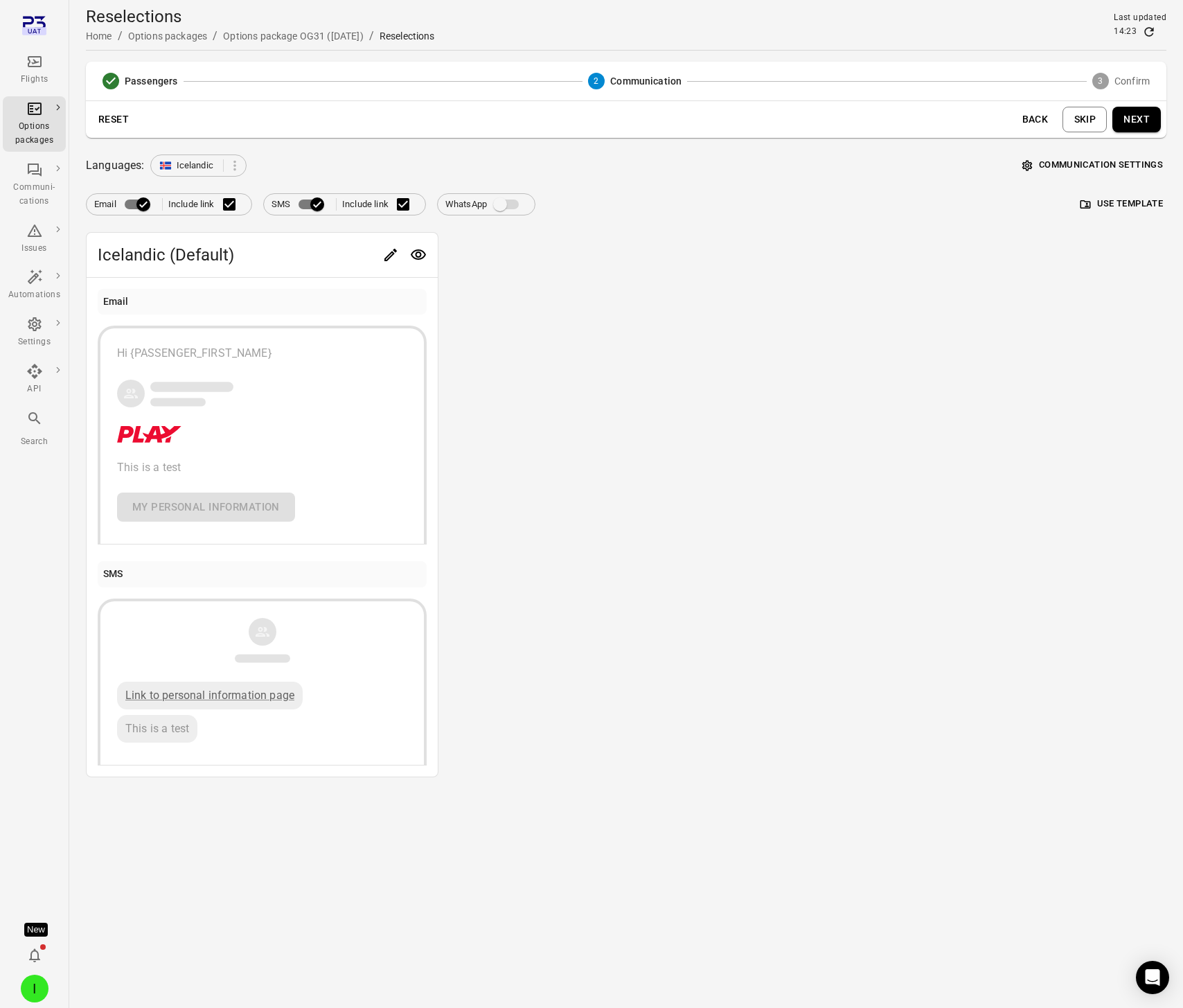
click at [1129, 124] on button "Next" at bounding box center [1136, 120] width 49 height 26
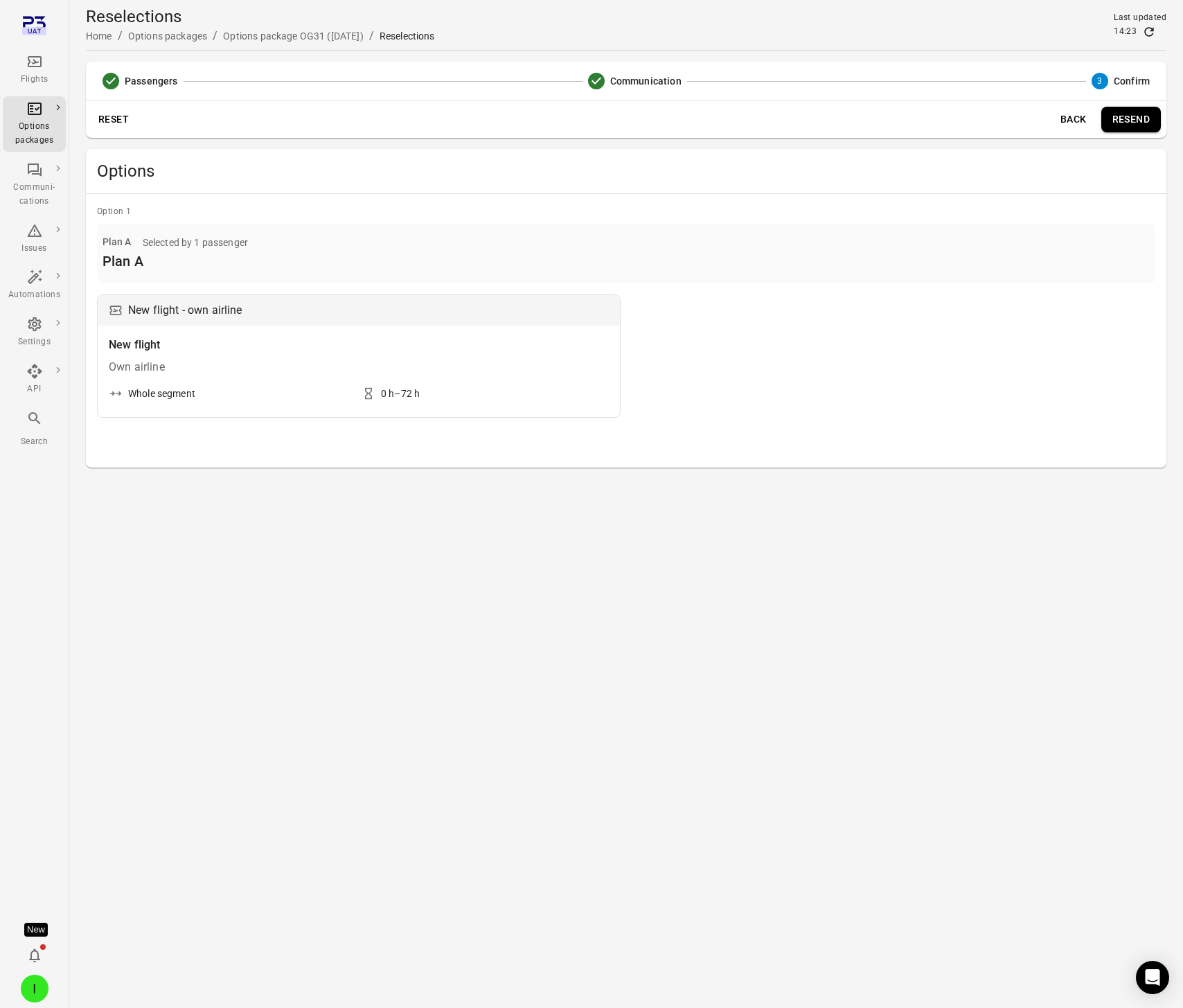
click at [1130, 128] on button "Resend" at bounding box center [1131, 120] width 59 height 26
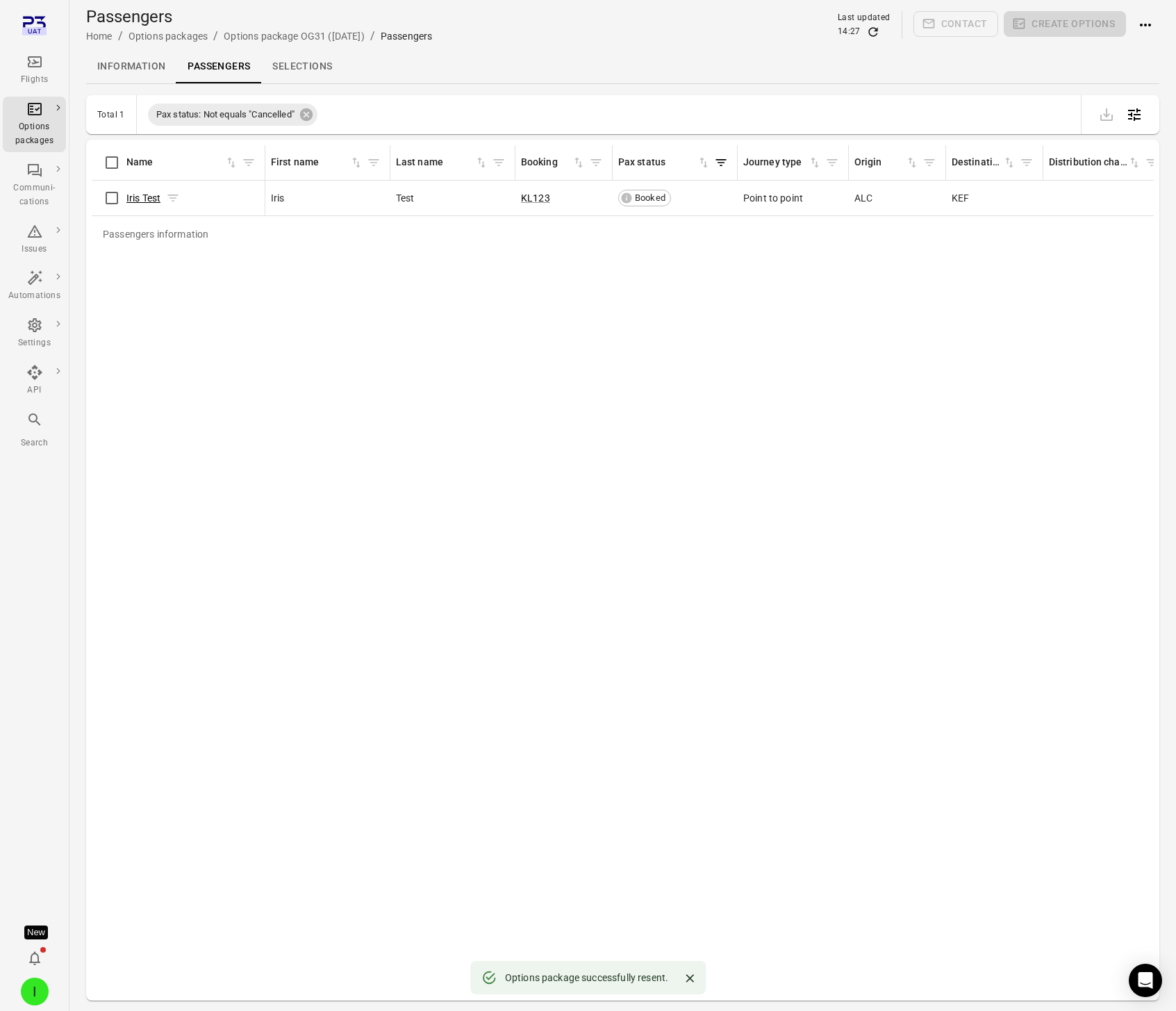
click at [142, 196] on link "Iris Test" at bounding box center [143, 198] width 34 height 11
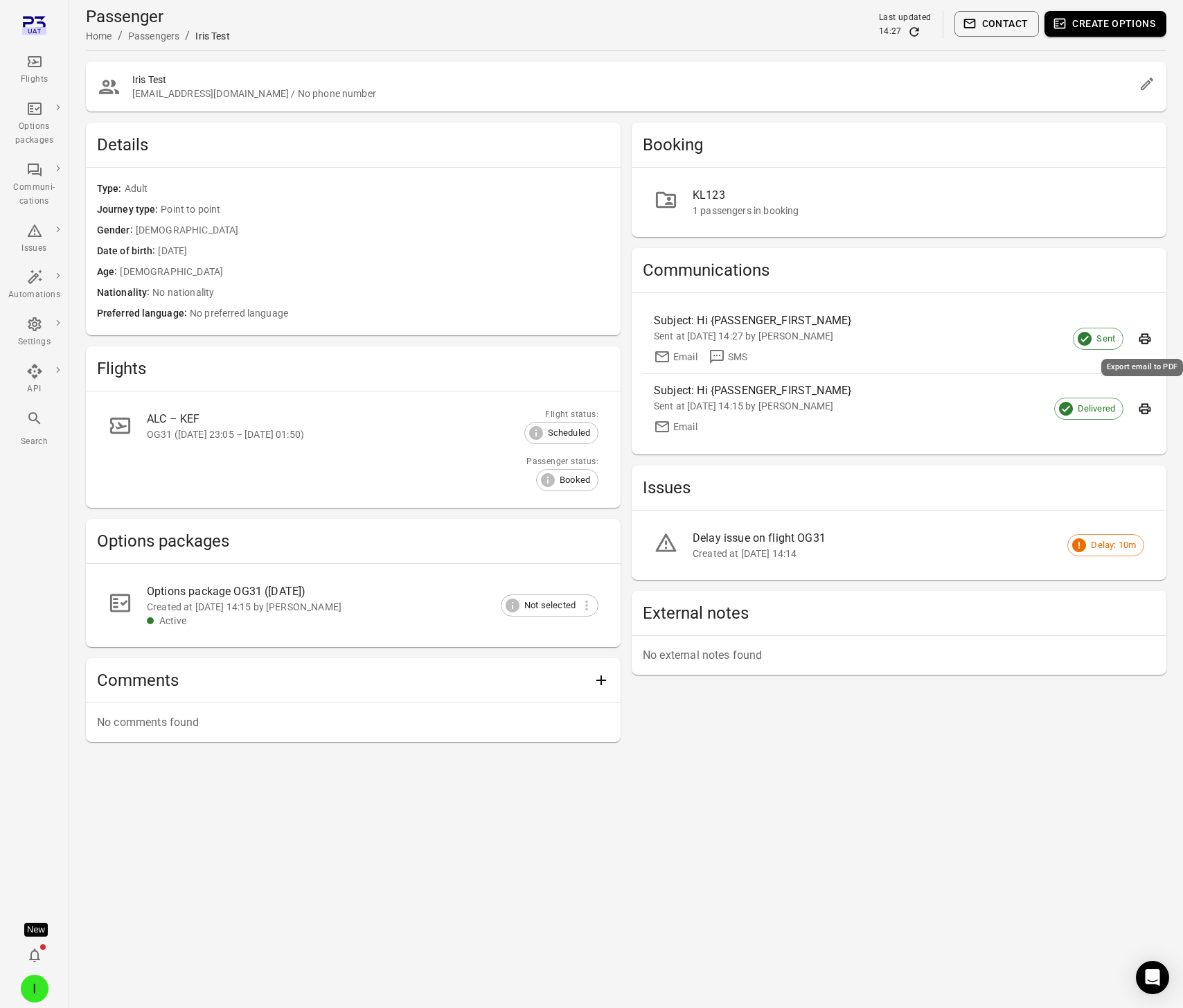
click at [1141, 338] on icon "Export email to PDF" at bounding box center [1145, 339] width 14 height 14
click at [721, 771] on main "Passenger Home / Passengers / Iris Test Last updated 14:27 Contact Create optio…" at bounding box center [627, 504] width 1115 height 1008
click at [266, 595] on div "Options package OG31 ([DATE])" at bounding box center [361, 591] width 429 height 17
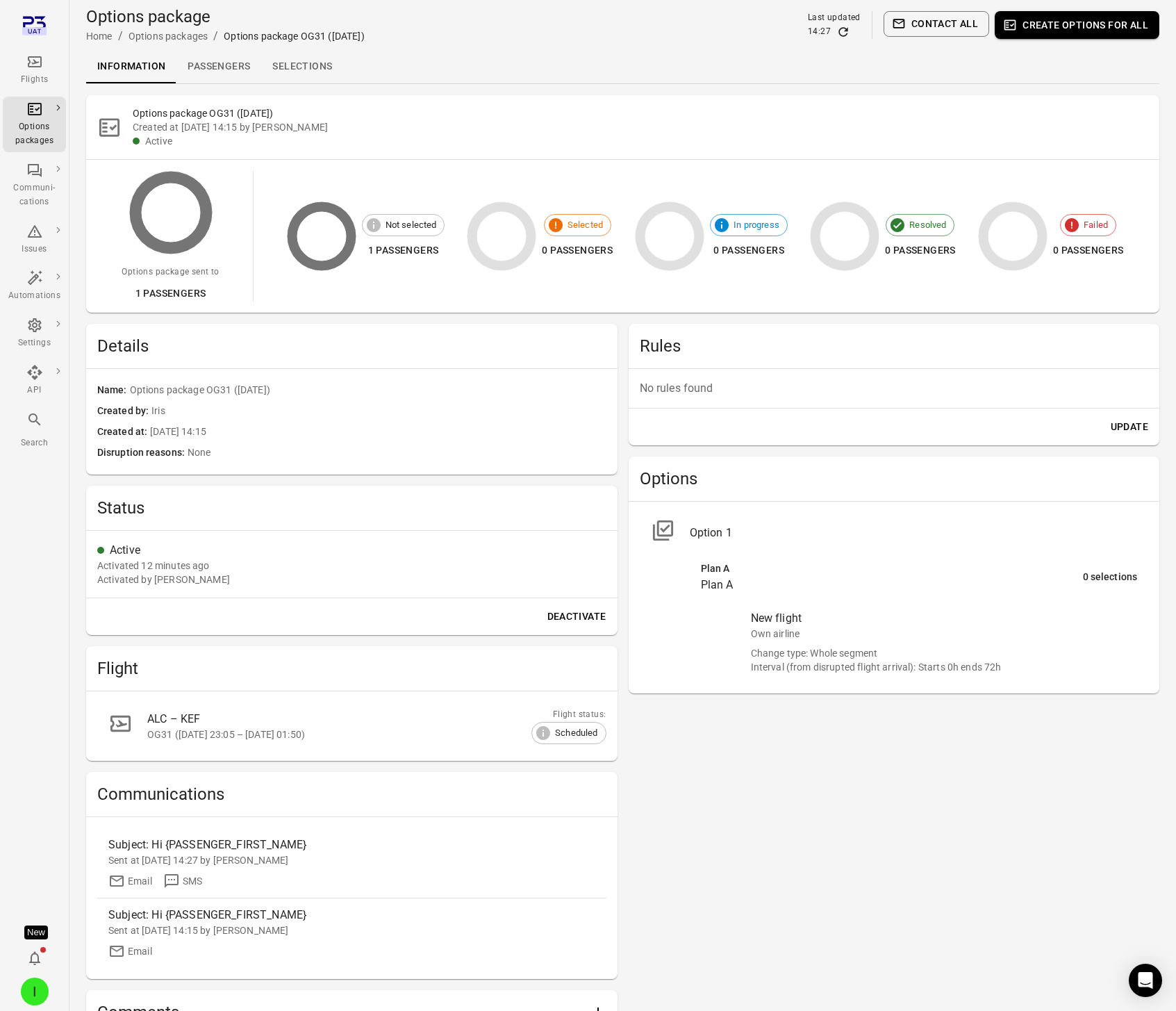
click at [308, 56] on link "Selections" at bounding box center [302, 67] width 82 height 34
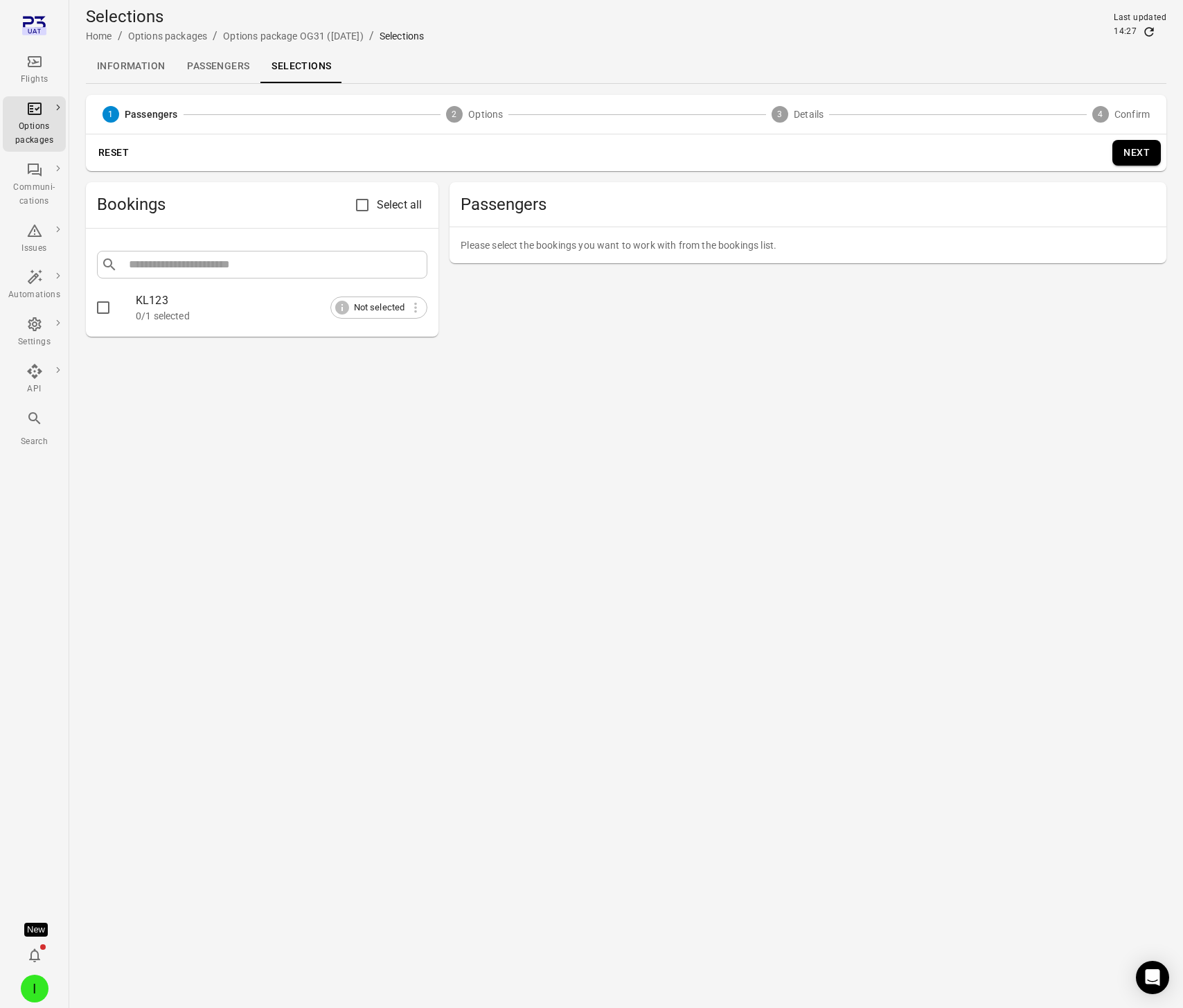
click at [149, 59] on link "Information" at bounding box center [131, 66] width 90 height 34
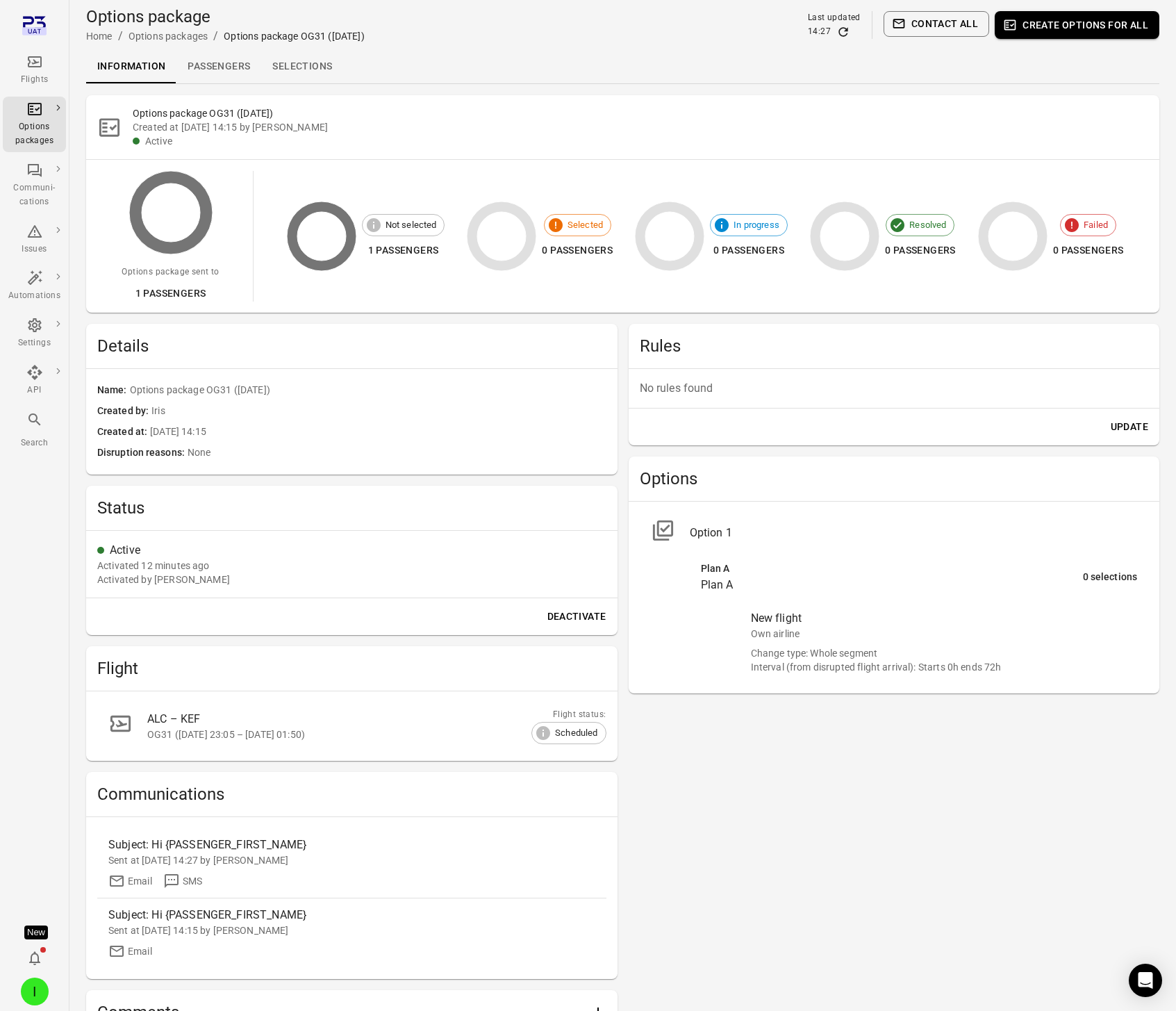
click at [727, 780] on div "Rules No rules found Update Options Option 1 Plan A Plan A 0 selections New fli…" at bounding box center [894, 699] width 532 height 751
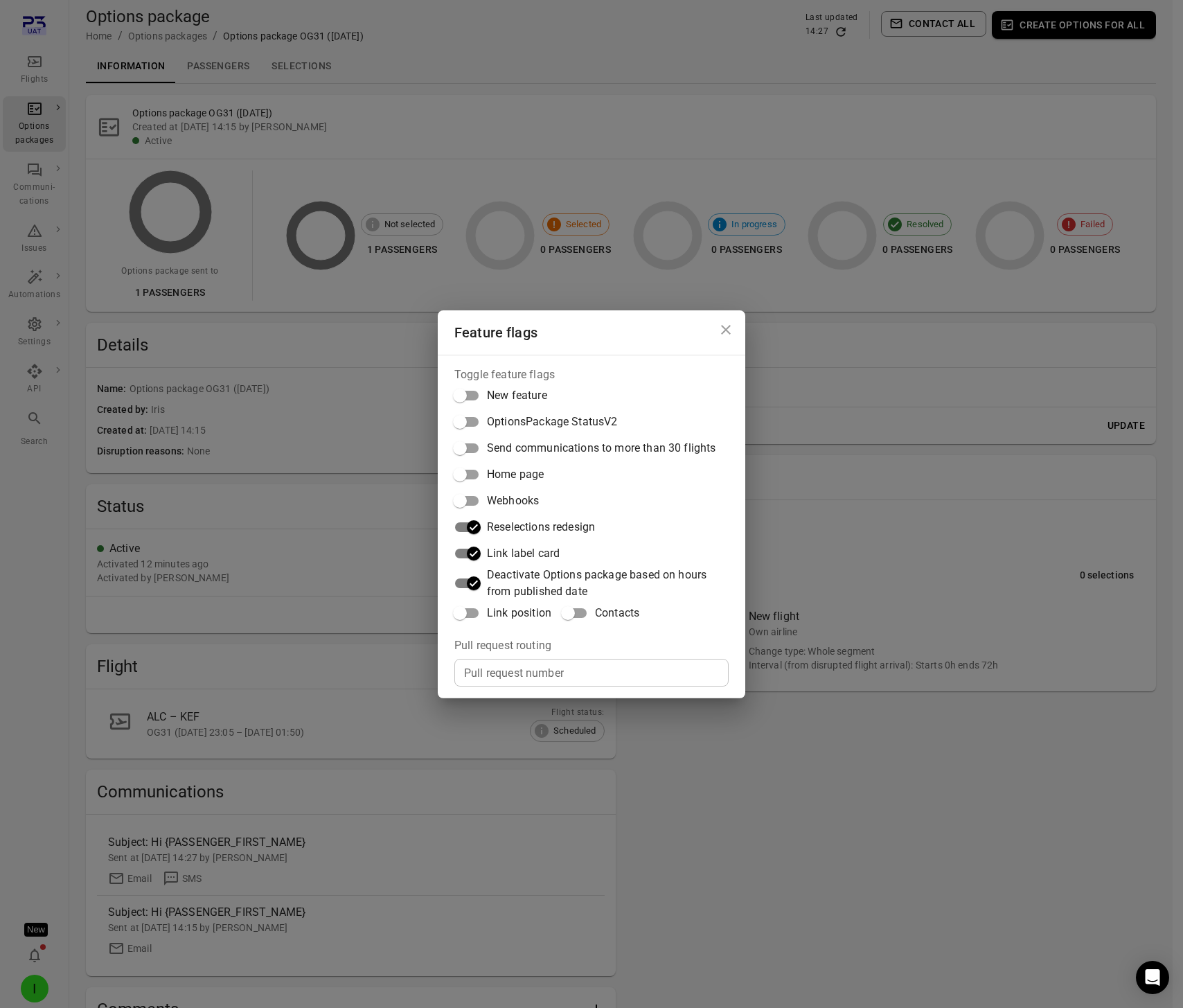
click at [725, 778] on div "Feature flags Toggle feature flags New feature OptionsPackage StatusV2 Send com…" at bounding box center [591, 504] width 1183 height 1008
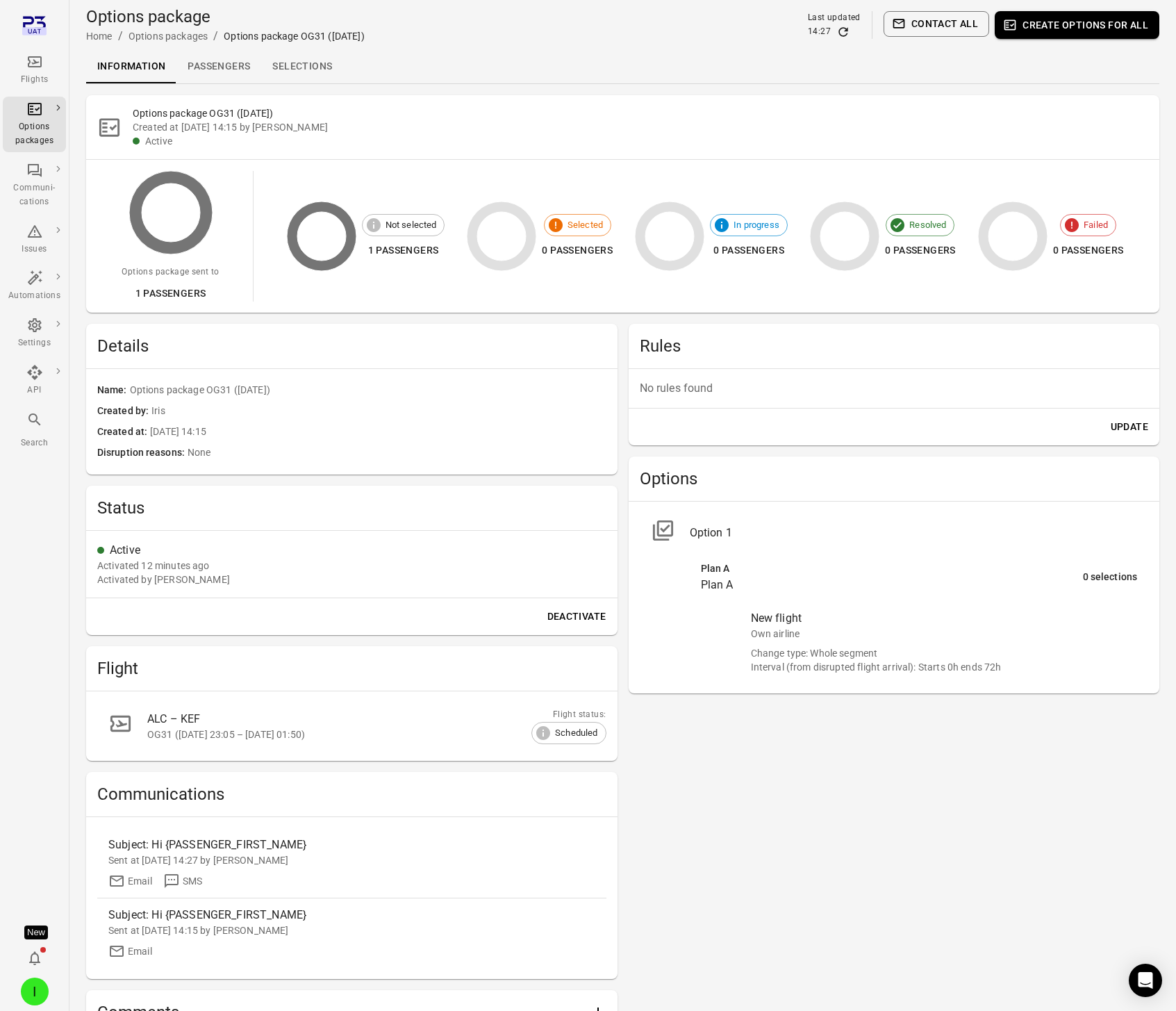
click at [224, 79] on link "Passengers" at bounding box center [218, 67] width 84 height 34
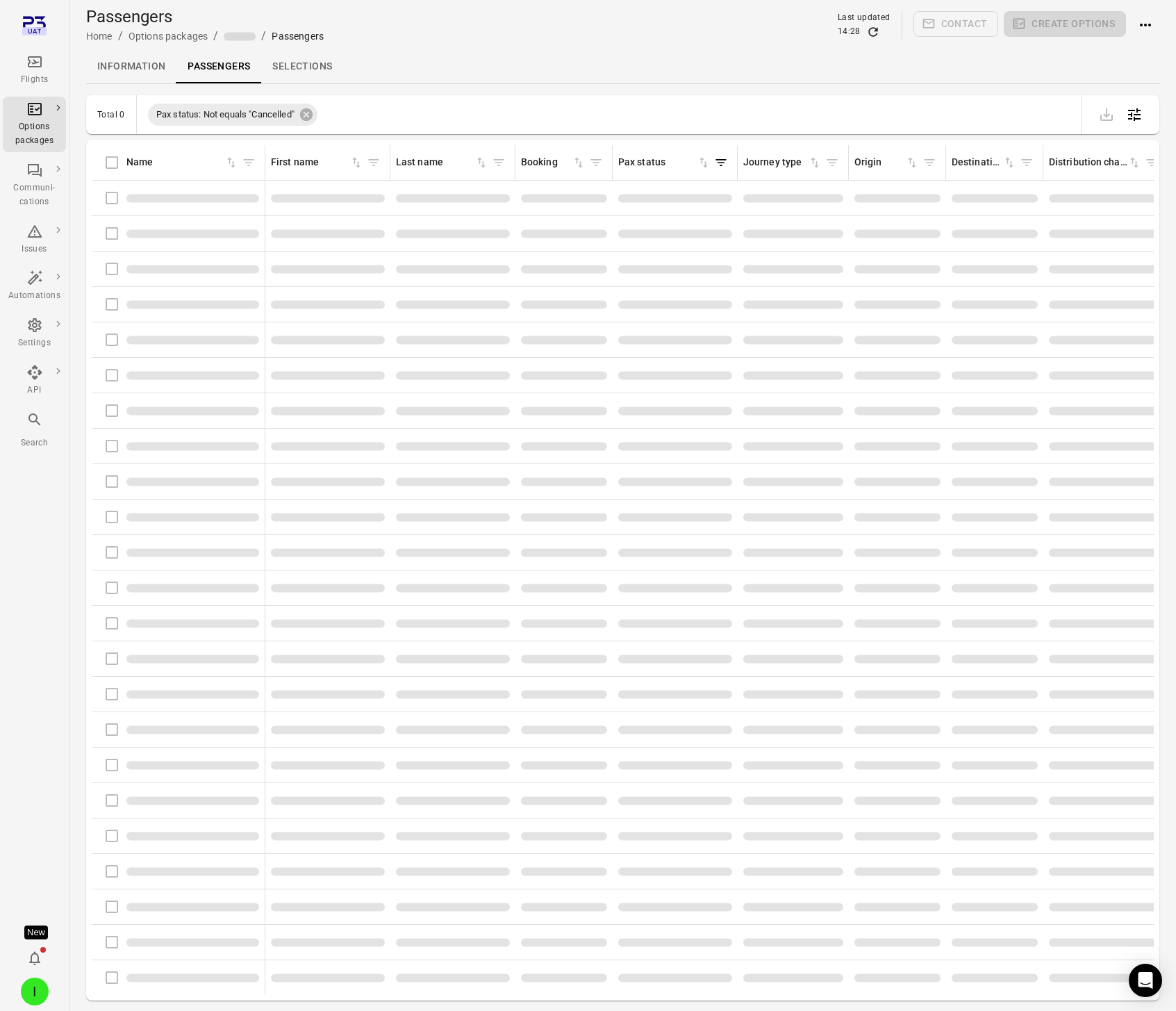
click at [224, 68] on link "Passengers" at bounding box center [218, 67] width 84 height 34
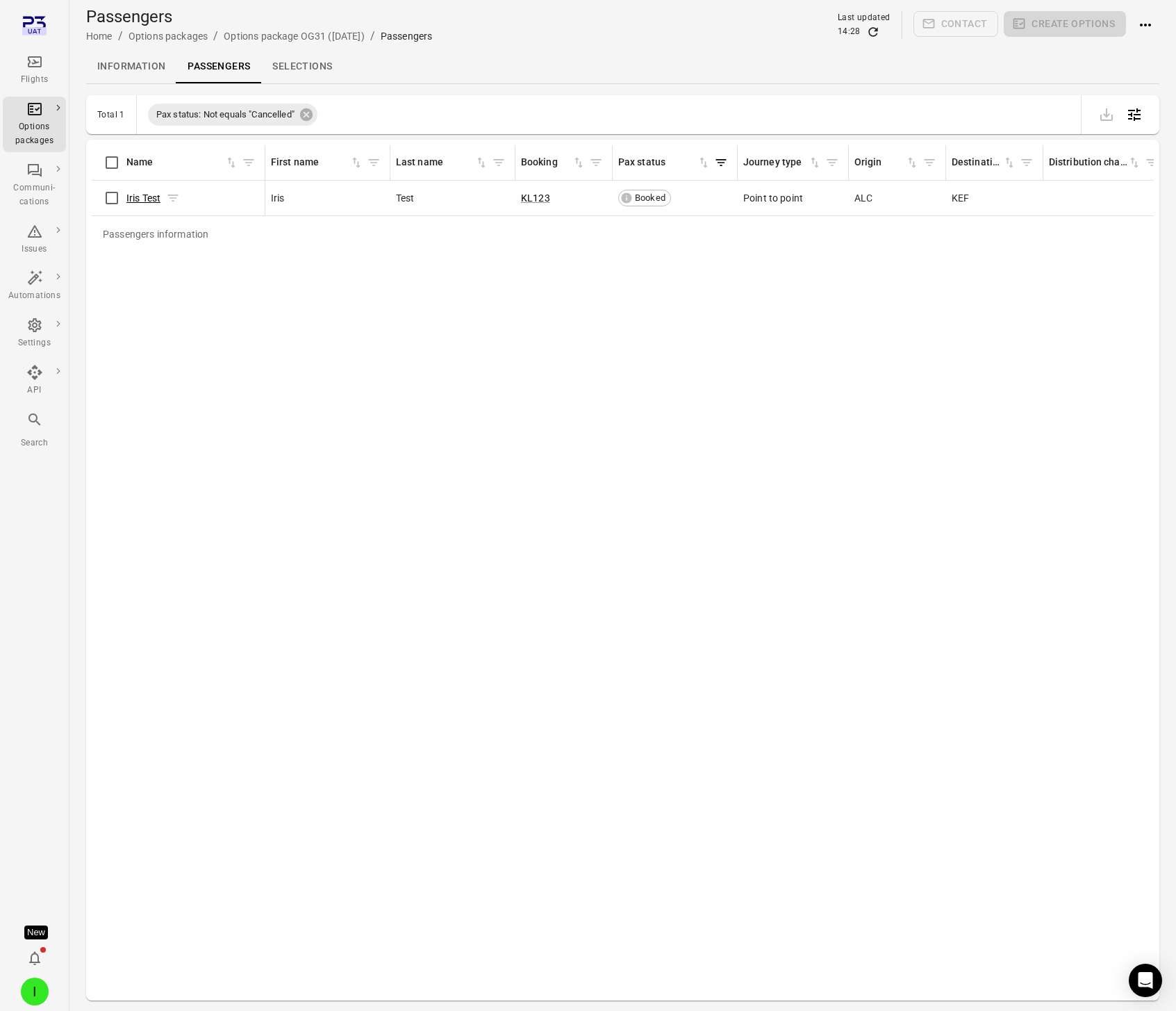
click at [146, 196] on link "Iris Test" at bounding box center [143, 198] width 34 height 11
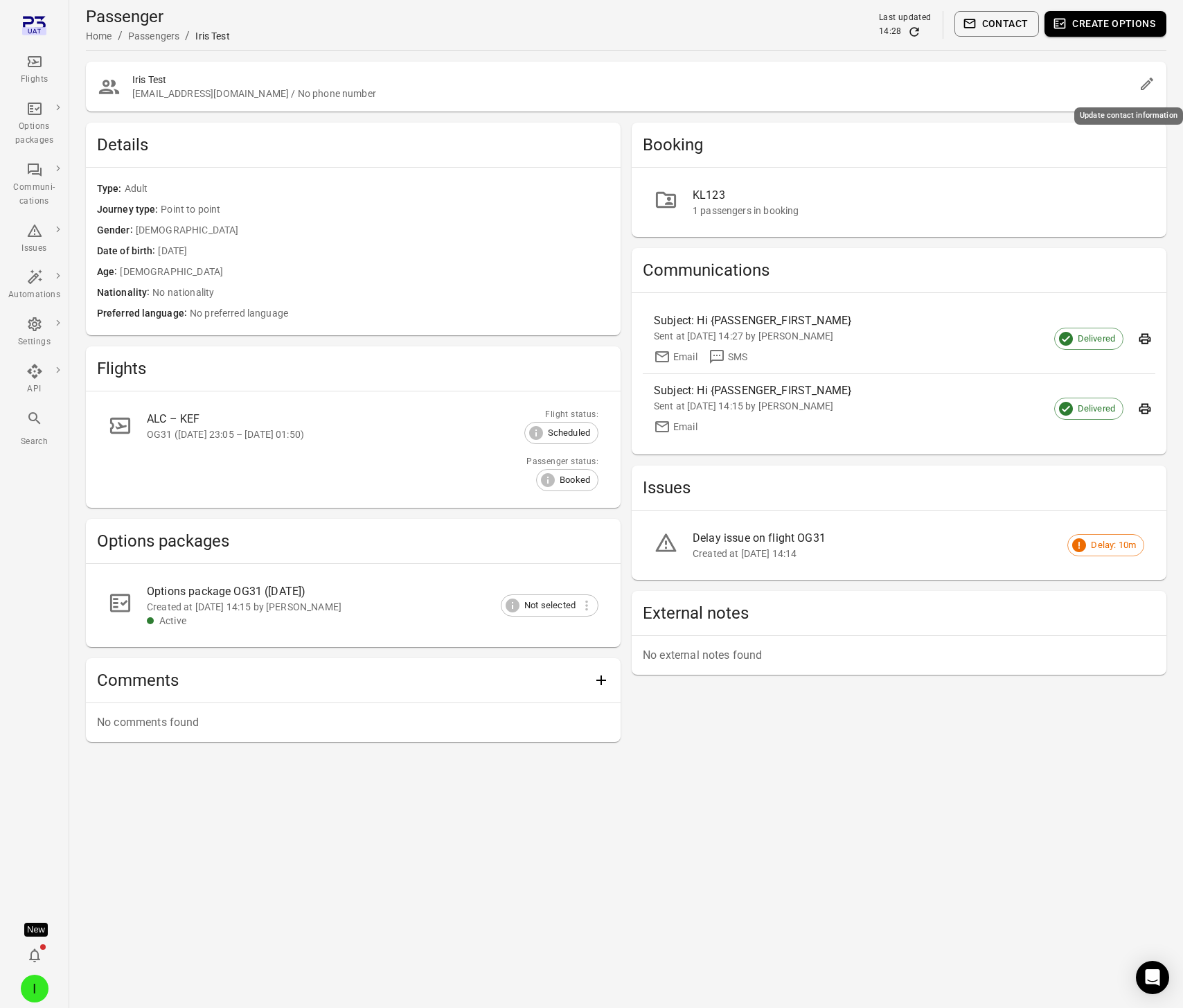
click at [1141, 89] on icon "Edit" at bounding box center [1147, 83] width 13 height 13
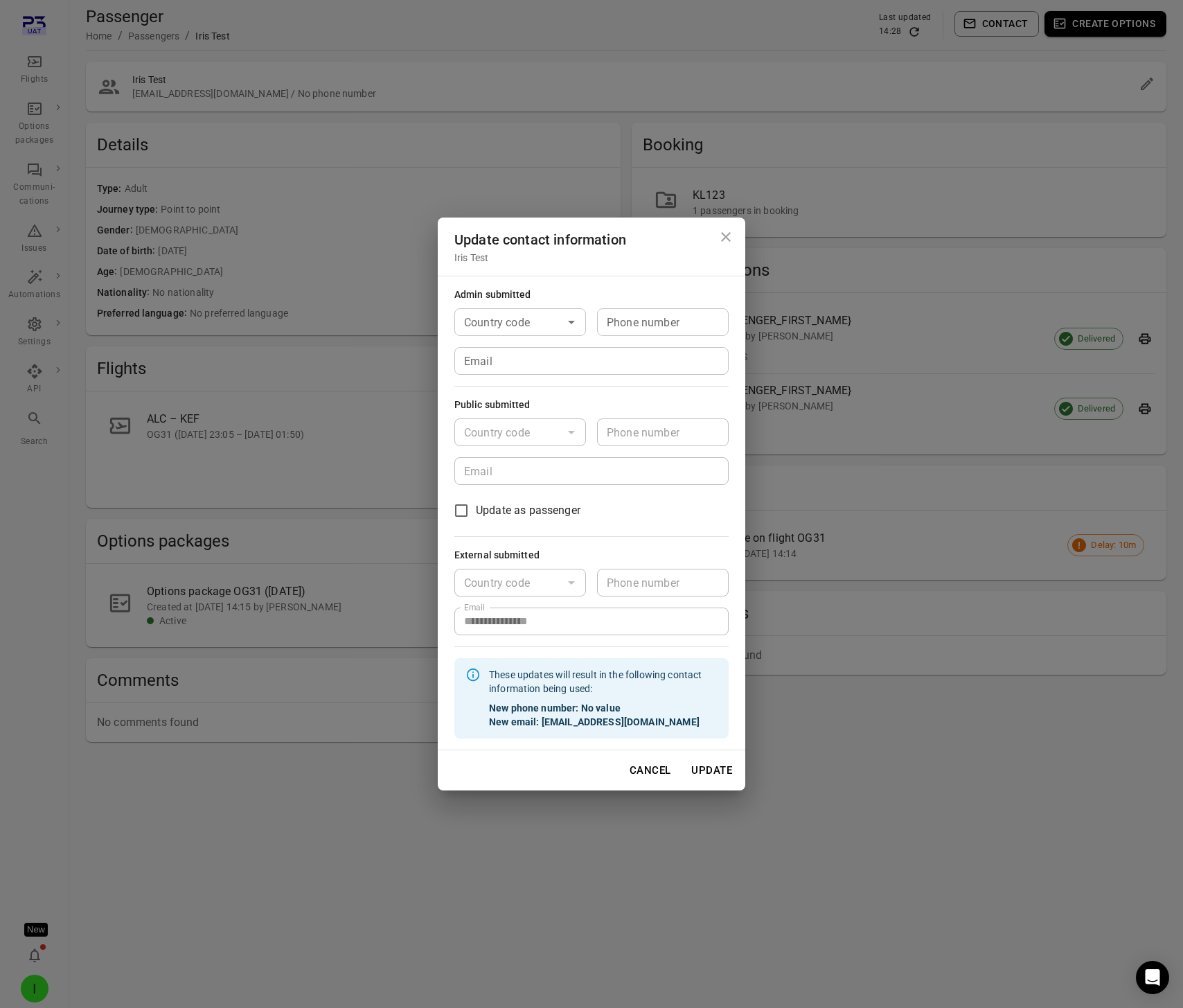
click at [317, 261] on div "**********" at bounding box center [591, 504] width 1183 height 1008
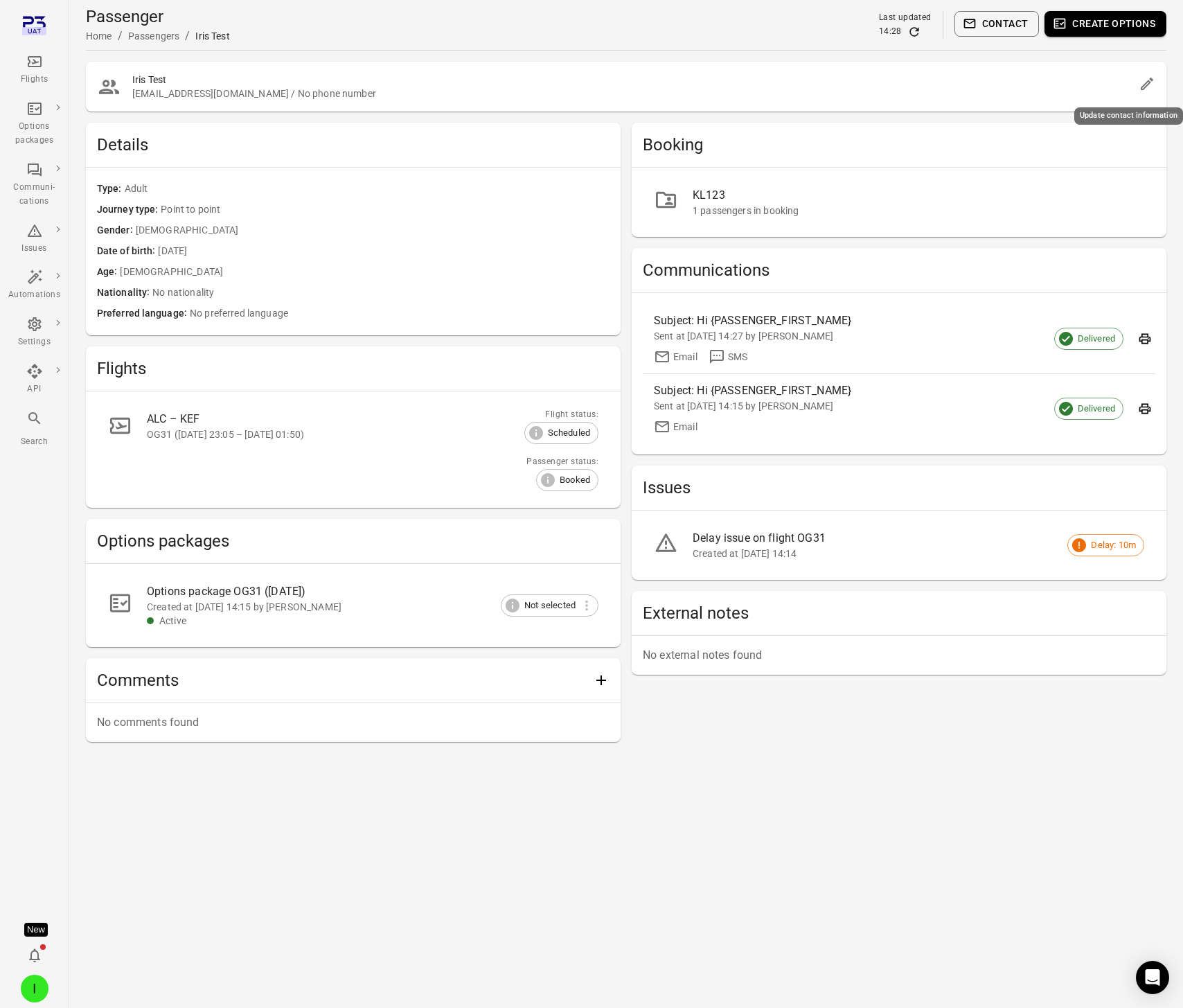
click at [1146, 86] on icon "Edit" at bounding box center [1147, 83] width 13 height 13
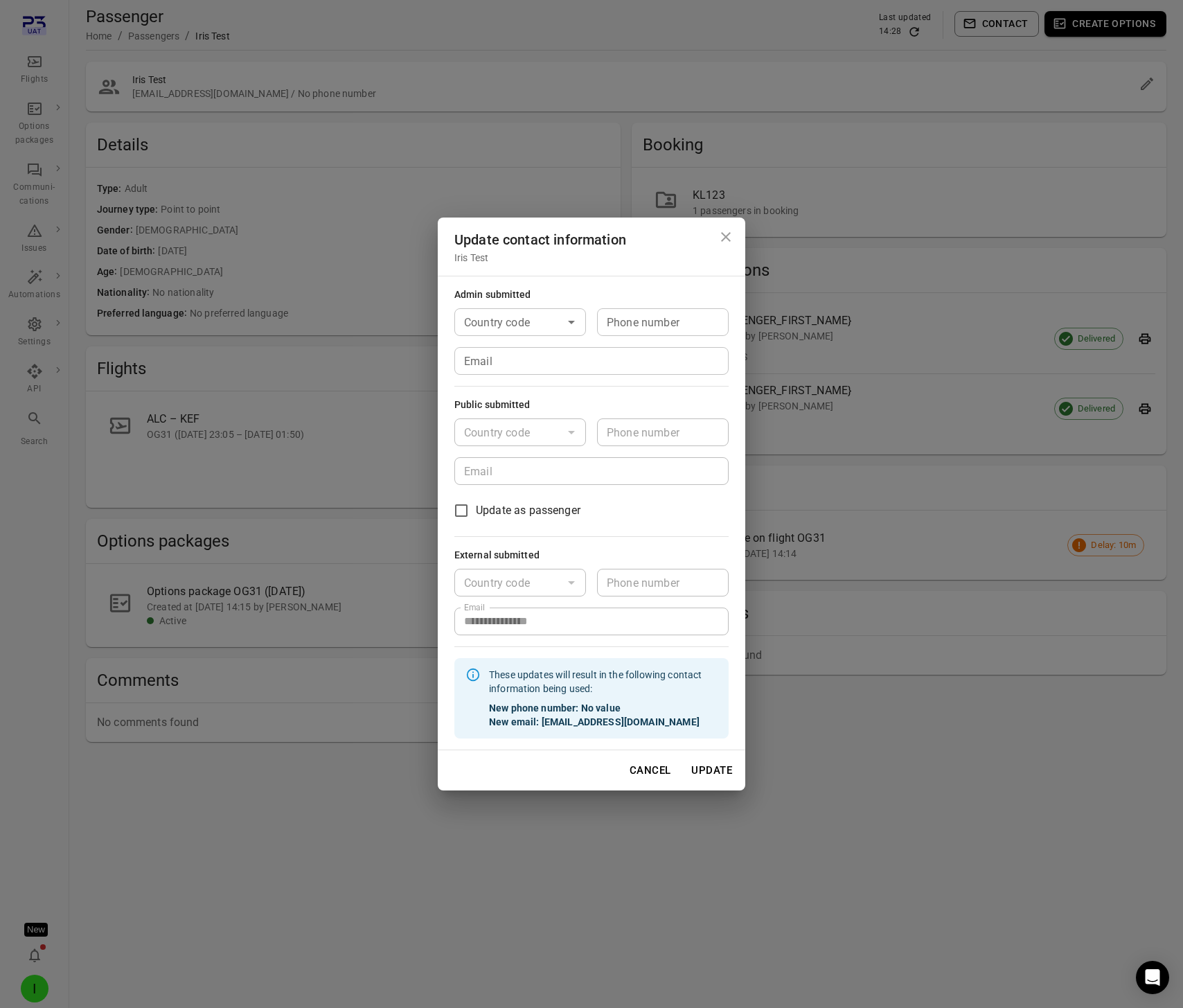
click at [531, 316] on input "Country code" at bounding box center [509, 322] width 100 height 20
click at [509, 362] on li "🇮🇸 [GEOGRAPHIC_DATA] (+354)" at bounding box center [520, 370] width 132 height 58
type input "*********"
click at [663, 311] on input "Phone number" at bounding box center [662, 322] width 132 height 28
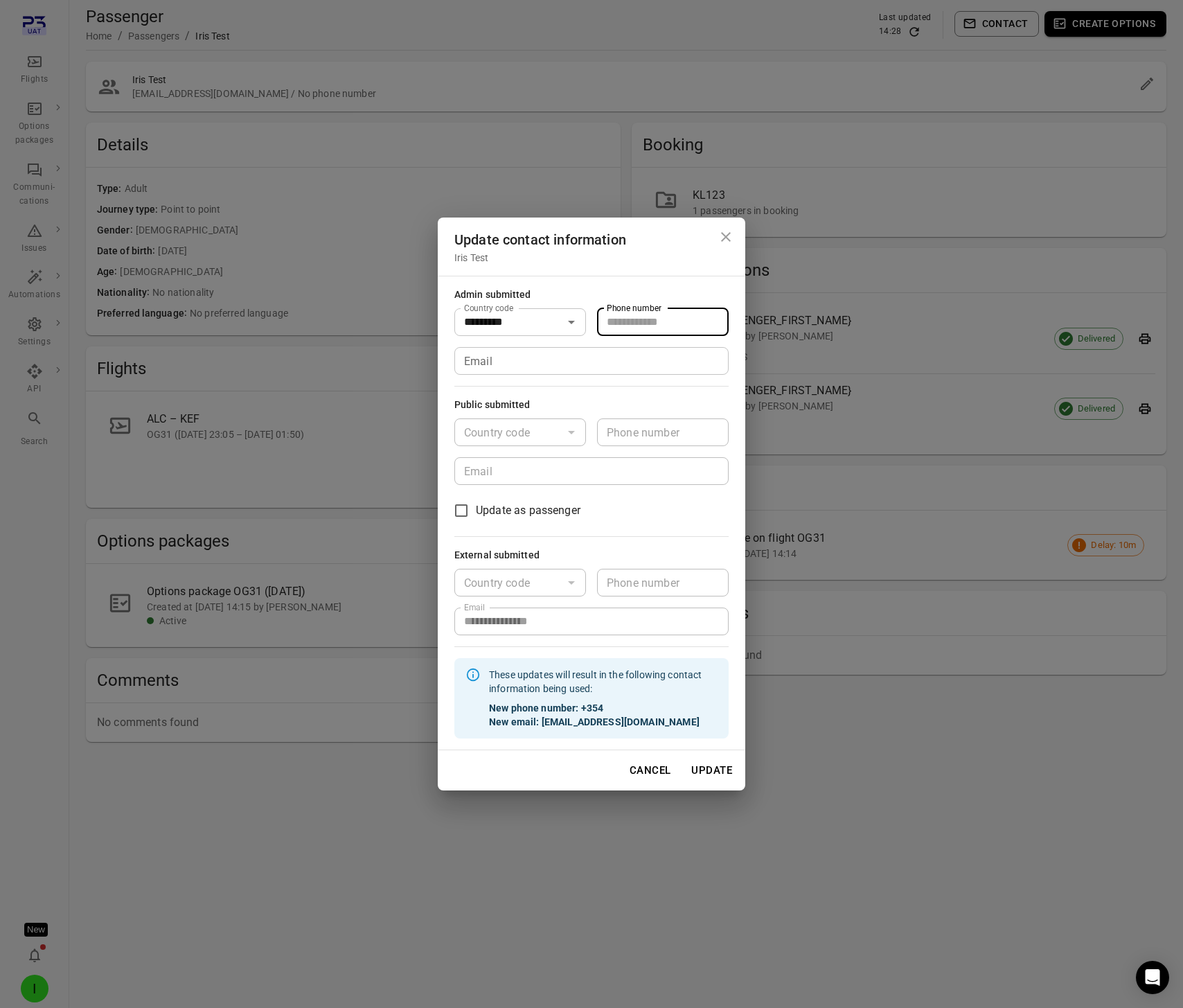
type input "*******"
click at [531, 362] on input "Email" at bounding box center [591, 361] width 275 height 28
type input "**********"
click at [714, 771] on button "Update" at bounding box center [712, 769] width 57 height 29
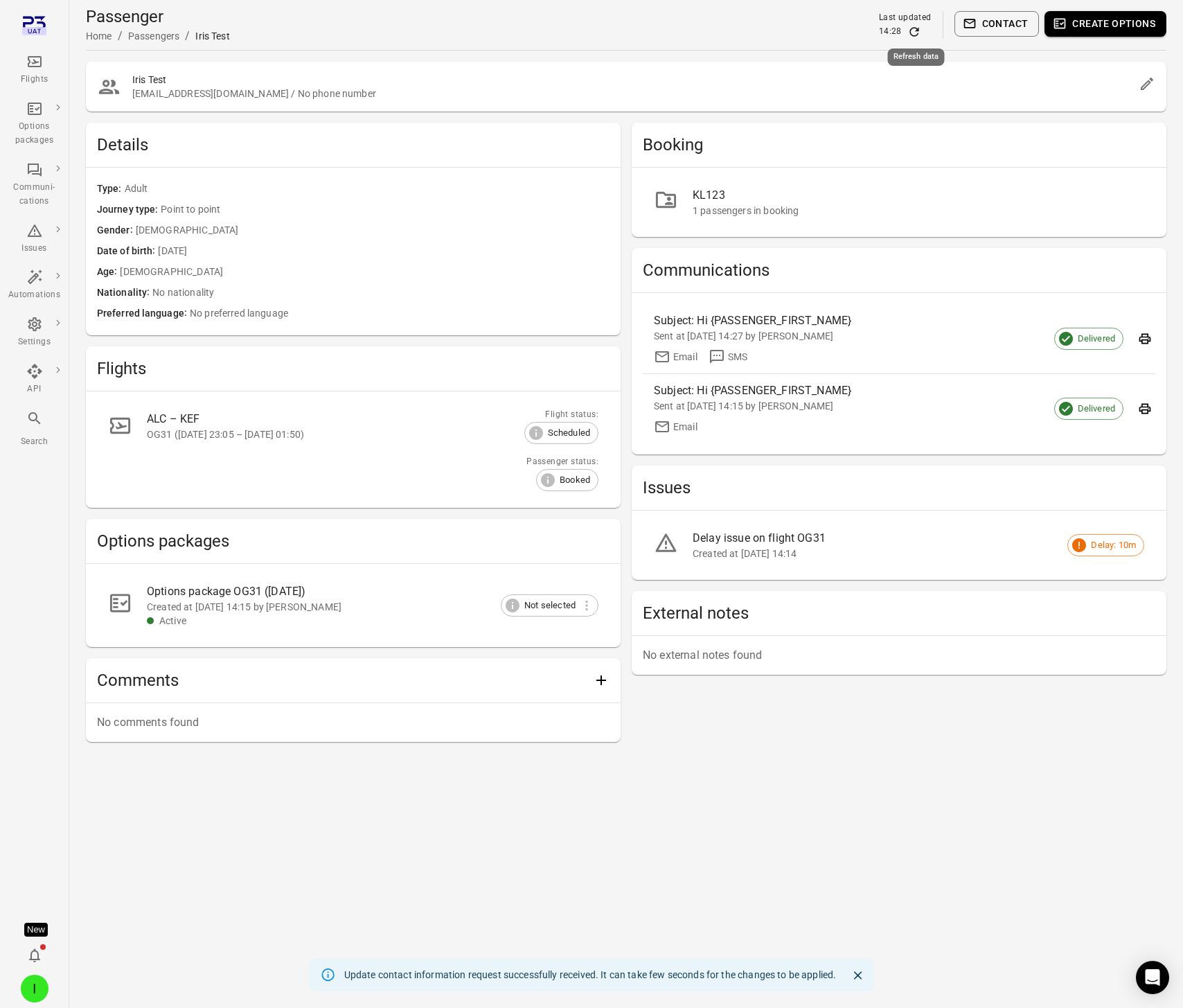
click at [917, 35] on icon "Refresh data" at bounding box center [913, 31] width 9 height 9
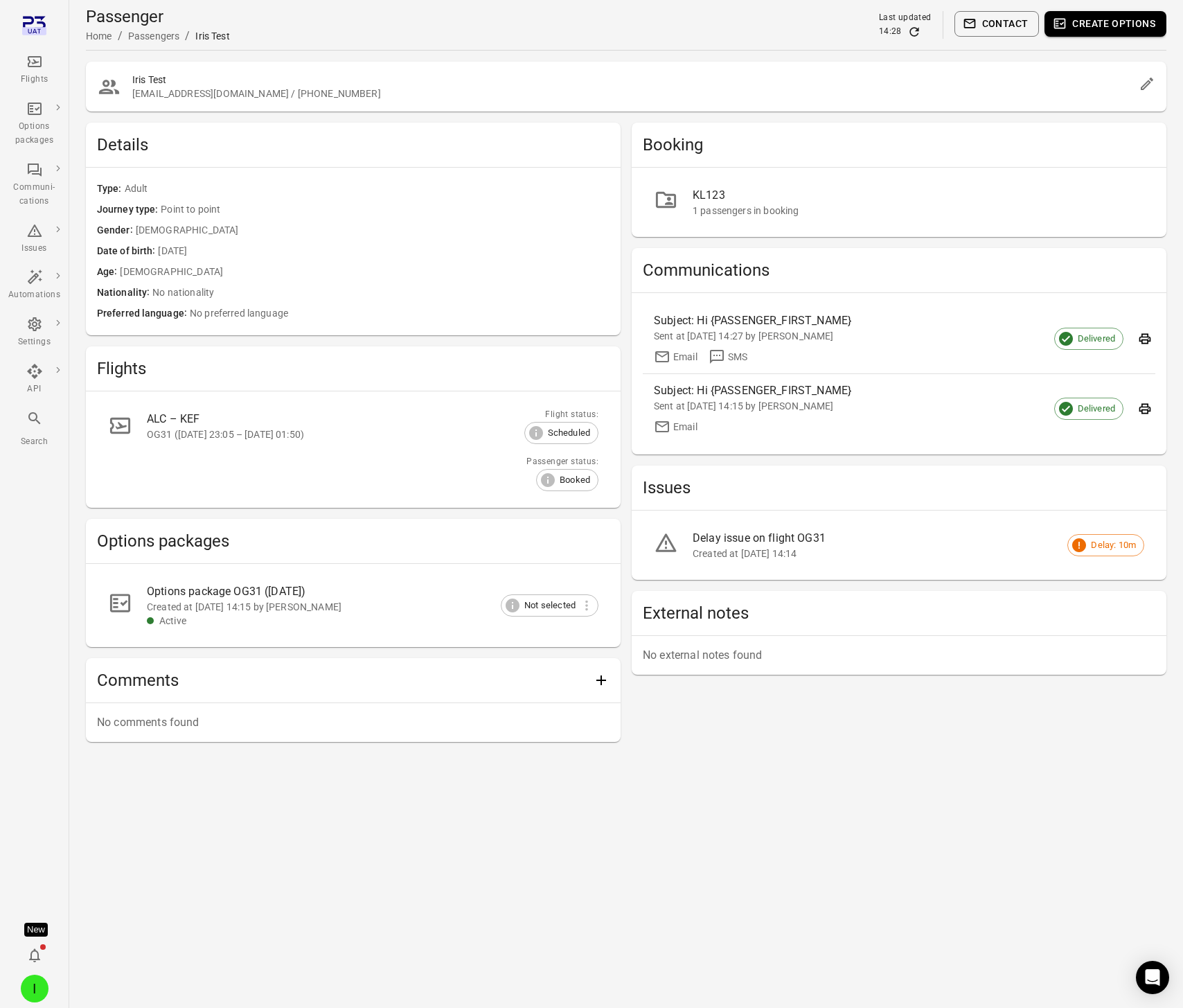
click at [501, 280] on div "Age 25 y/o" at bounding box center [353, 272] width 513 height 21
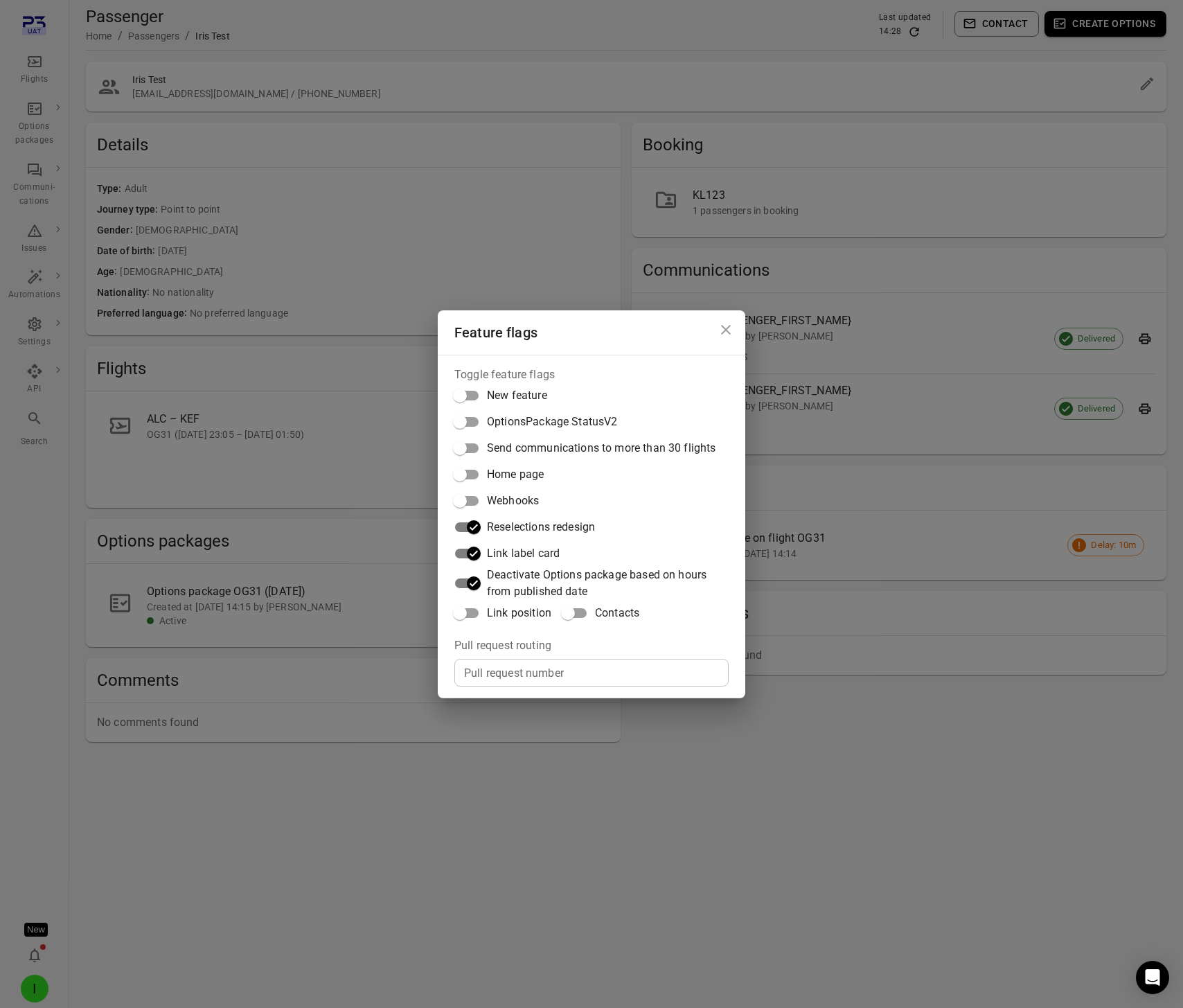
click at [510, 89] on div "Feature flags Toggle feature flags New feature OptionsPackage StatusV2 Send com…" at bounding box center [591, 504] width 1183 height 1008
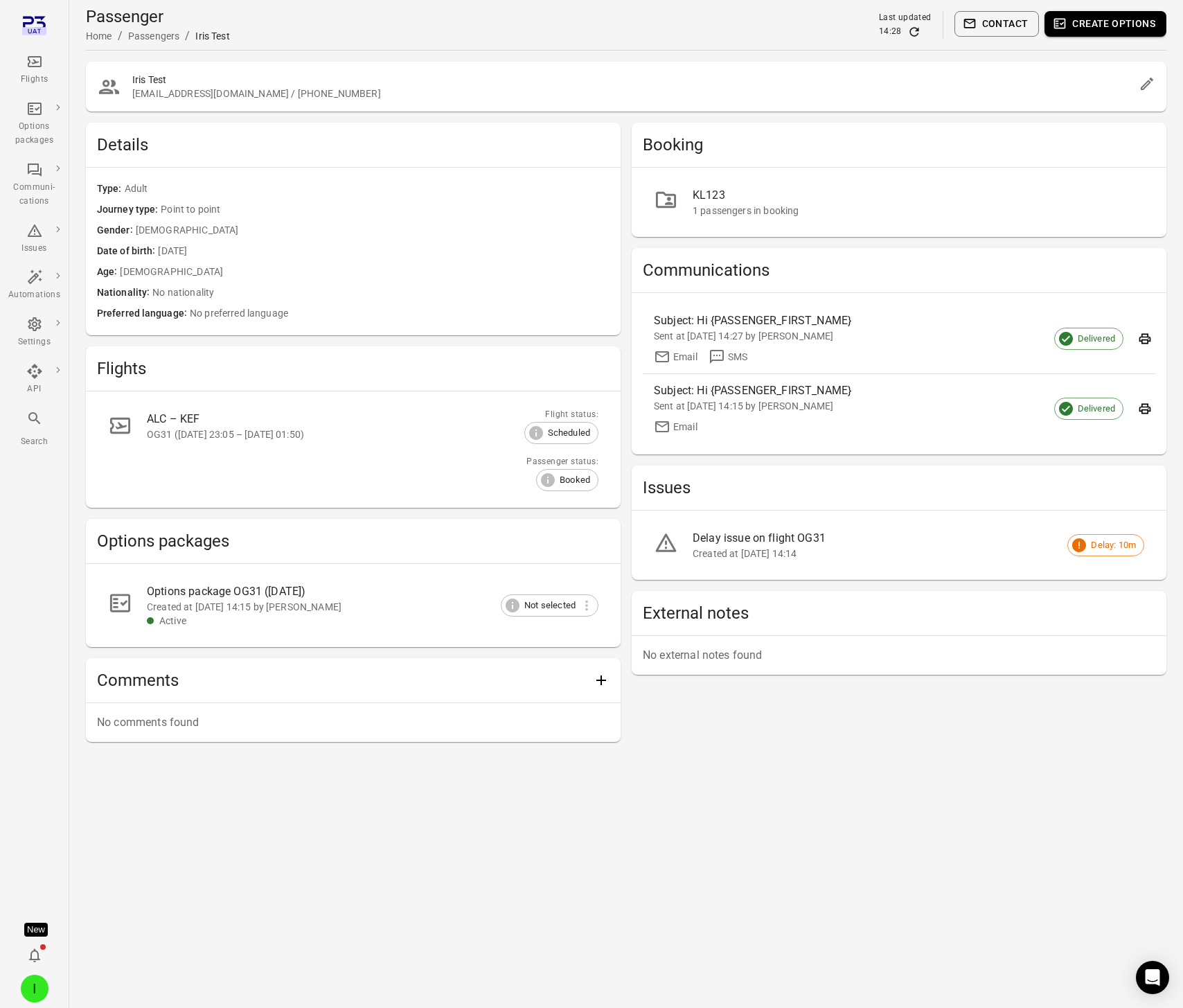
click at [176, 608] on div "Created at [DATE] 14:15 by [PERSON_NAME]" at bounding box center [361, 607] width 429 height 14
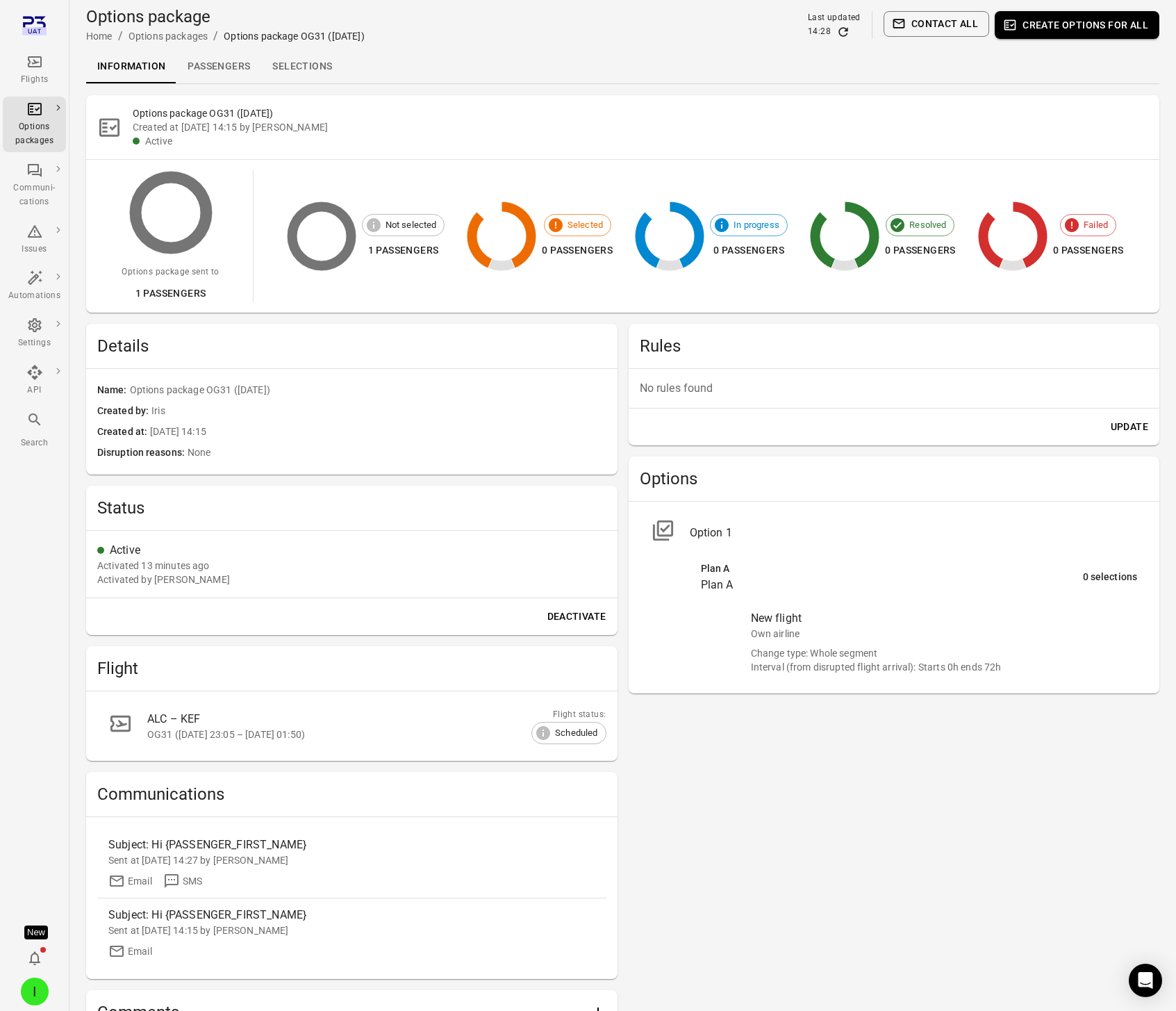
click at [234, 76] on link "Passengers" at bounding box center [218, 67] width 84 height 34
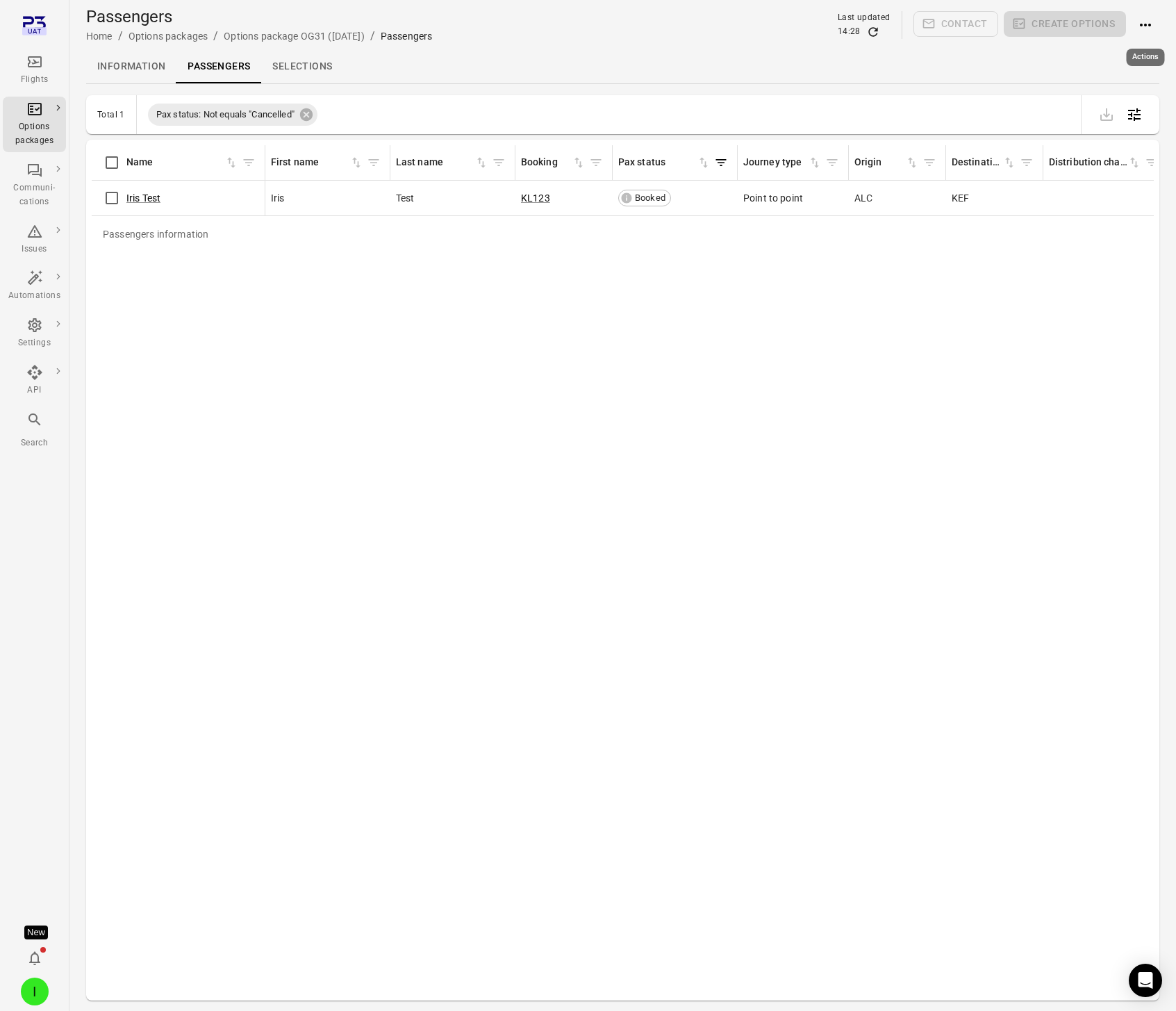
click at [1158, 28] on button "Actions" at bounding box center [1145, 25] width 28 height 28
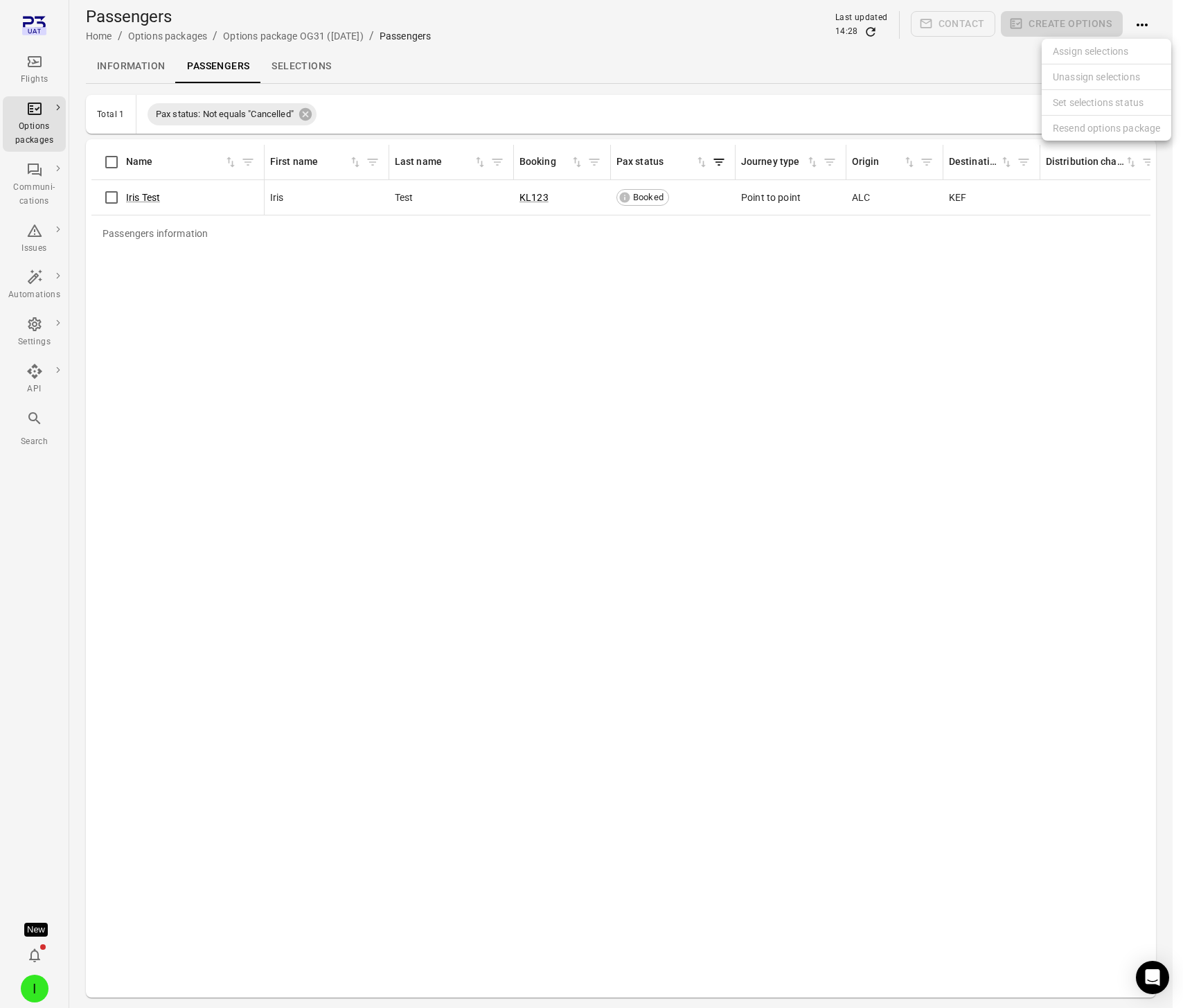
click at [837, 196] on div at bounding box center [591, 504] width 1183 height 1008
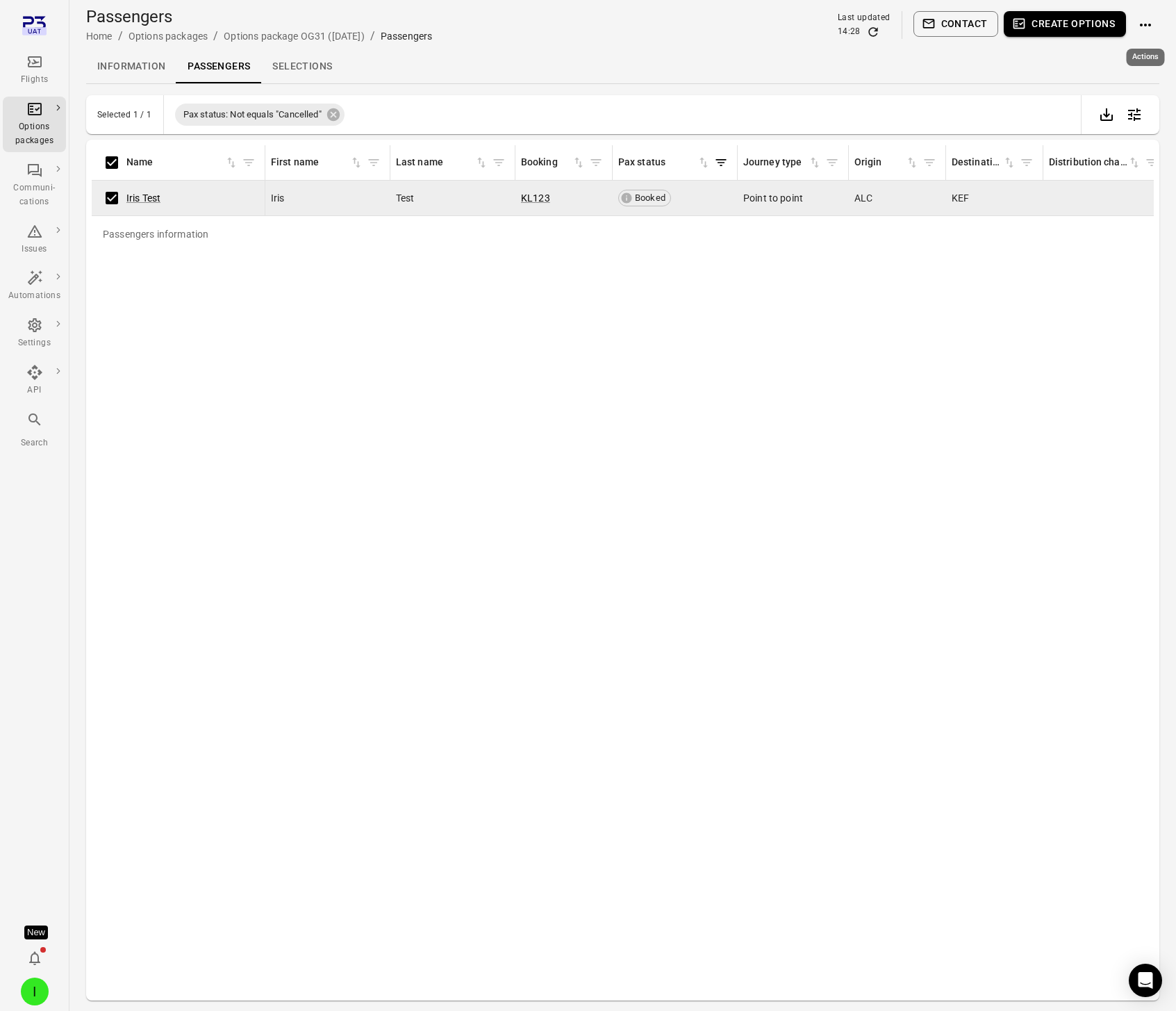
click at [1145, 22] on icon "Actions" at bounding box center [1145, 25] width 17 height 17
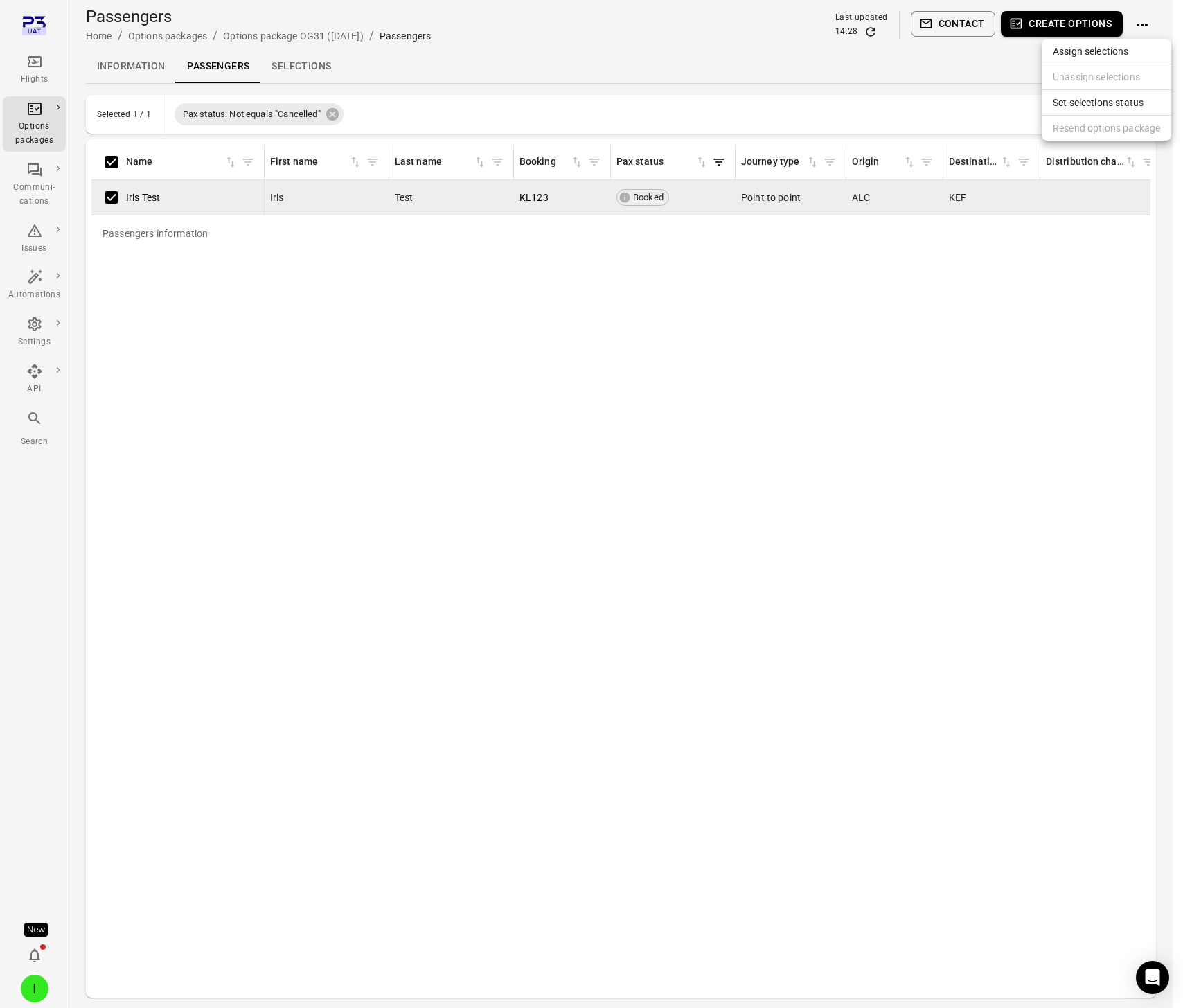
click at [1087, 132] on li "Resend options package" at bounding box center [1107, 128] width 130 height 25
click at [923, 405] on div at bounding box center [591, 504] width 1183 height 1008
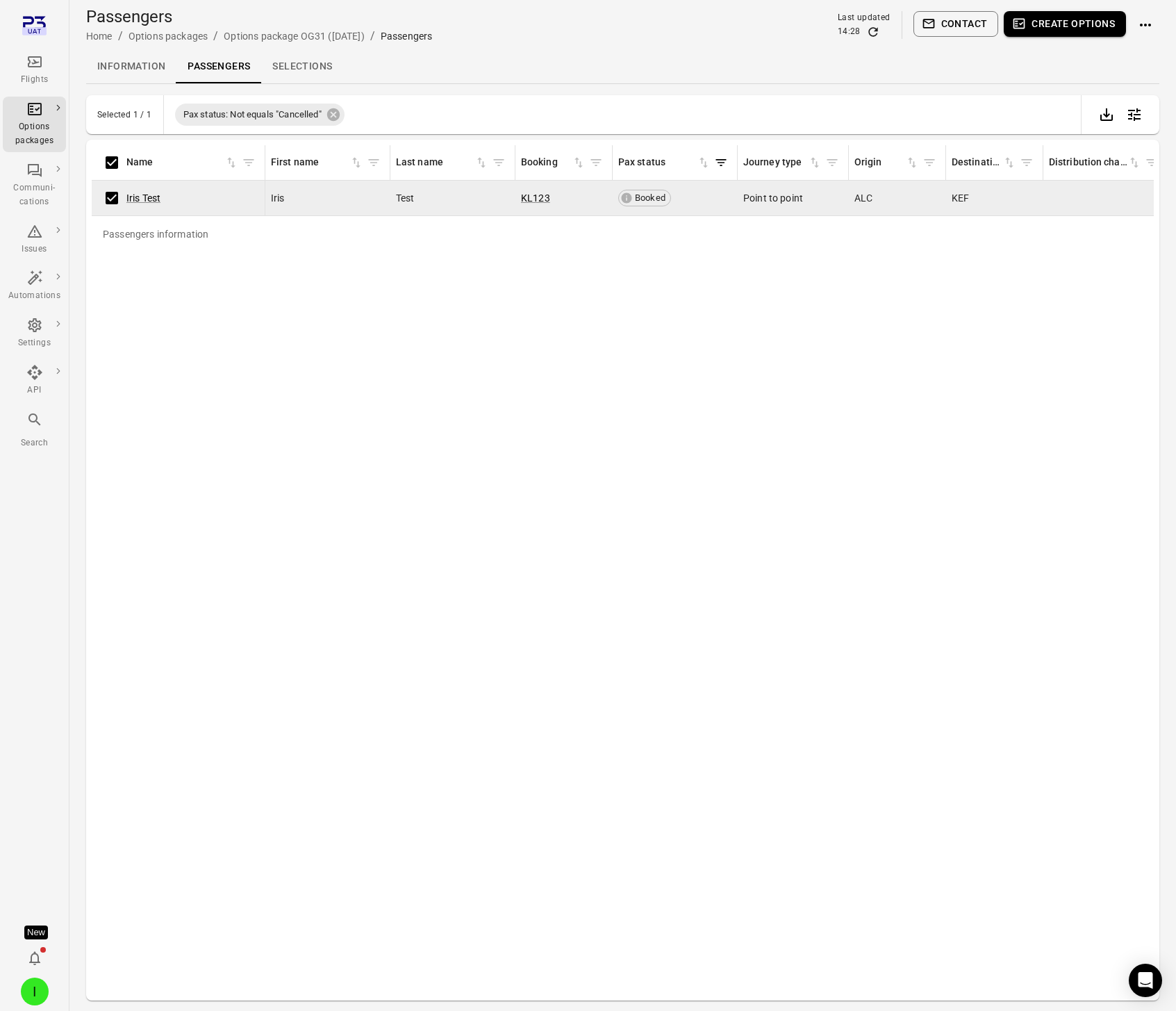
click at [247, 462] on div "Passengers information Name First name Last name Booking Pax status Journey typ…" at bounding box center [622, 570] width 1062 height 850
click at [243, 197] on div "Iris Test" at bounding box center [178, 197] width 162 height 29
click at [132, 62] on link "Information" at bounding box center [131, 67] width 90 height 34
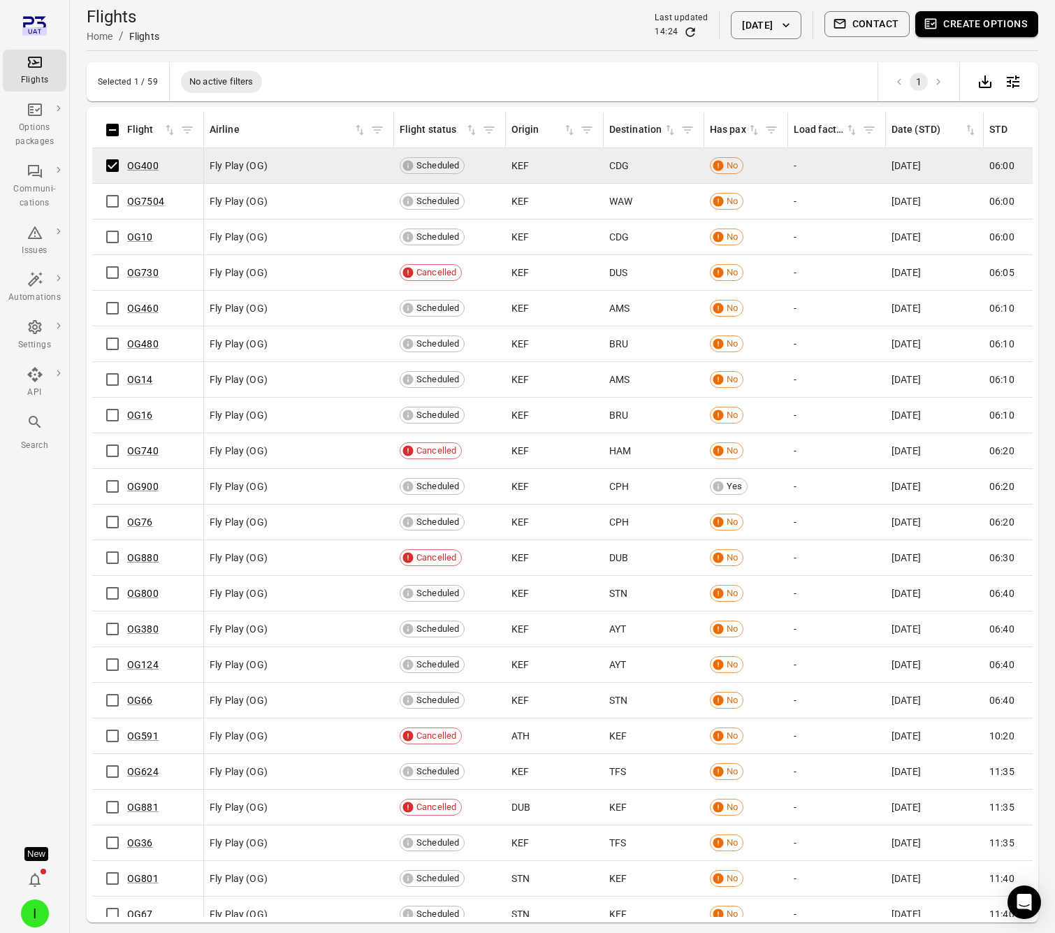
click at [882, 17] on button "Contact" at bounding box center [867, 24] width 86 height 26
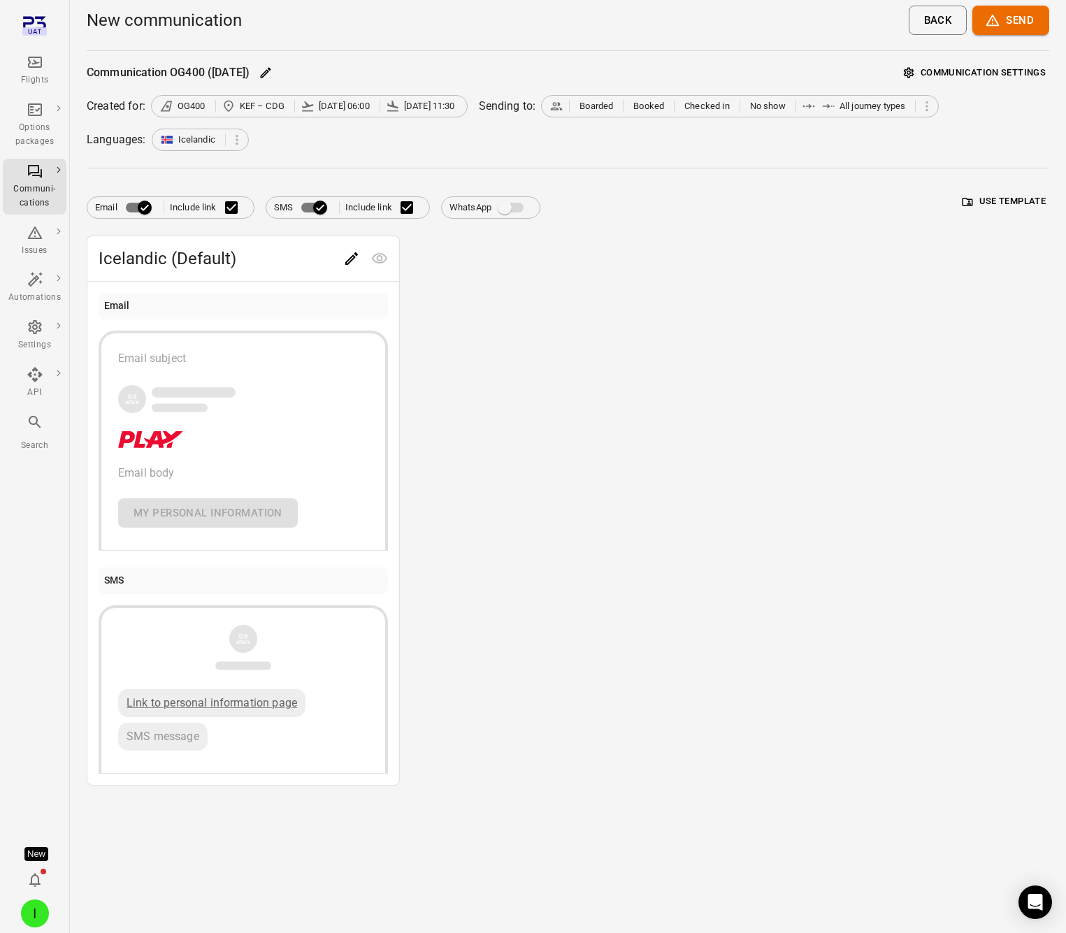
click at [905, 62] on button "Communication settings" at bounding box center [974, 73] width 149 height 22
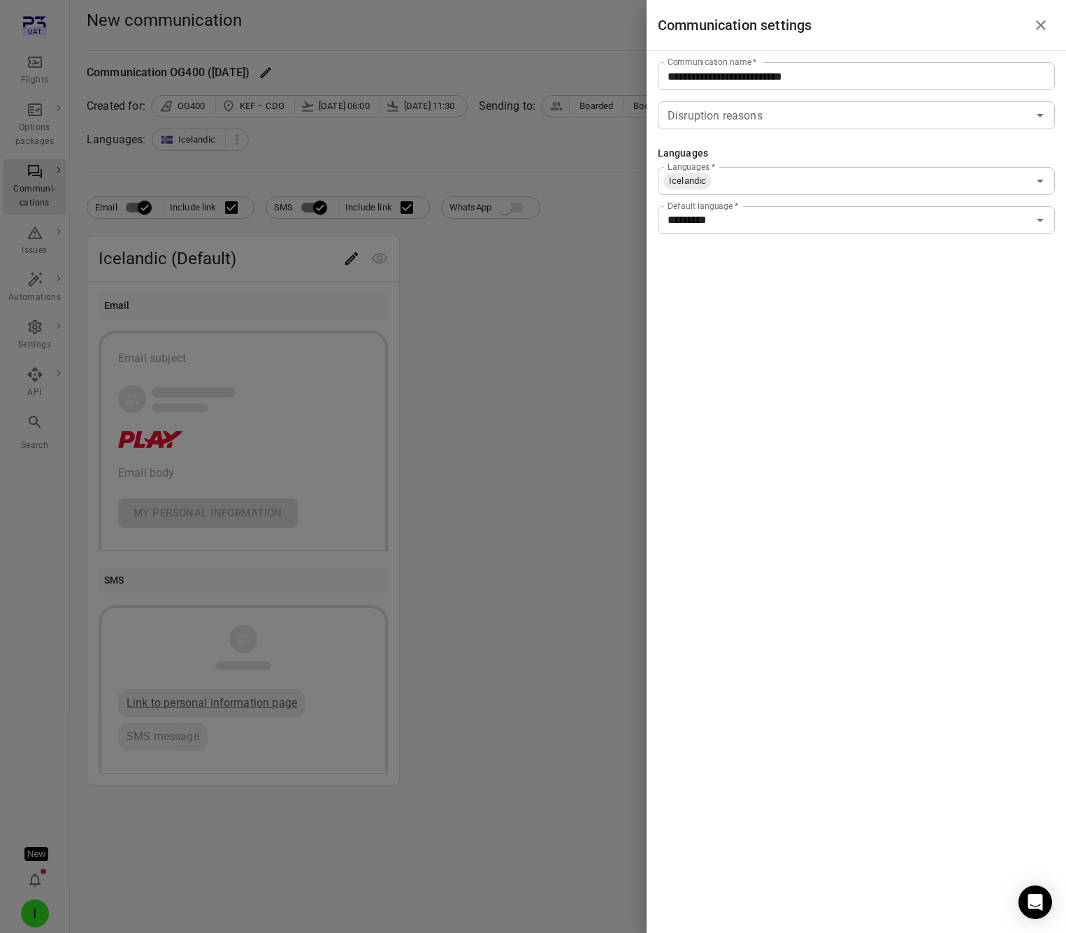
click at [479, 365] on div at bounding box center [533, 466] width 1066 height 933
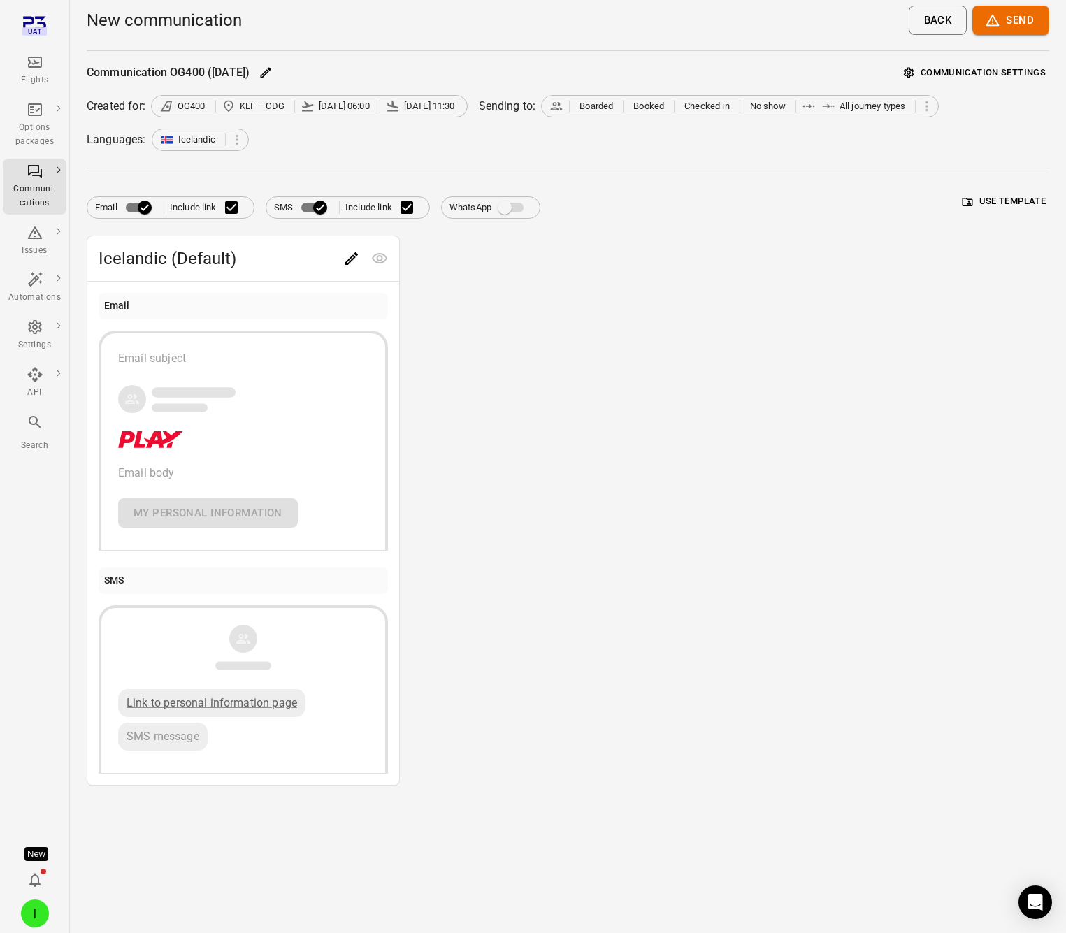
click at [694, 357] on div "Icelandic (Default) Email Email subject Email body My personal information SMS …" at bounding box center [568, 510] width 962 height 550
click at [514, 205] on span "WhatsApp integration not set up. Contact Plan3 to enable this feature" at bounding box center [512, 208] width 24 height 10
click at [746, 291] on div "Icelandic (Default) Email Email subject Email body My personal information SMS …" at bounding box center [568, 510] width 962 height 550
click at [927, 525] on div "Icelandic (Default) Email Email subject Email body My personal information SMS …" at bounding box center [568, 510] width 962 height 550
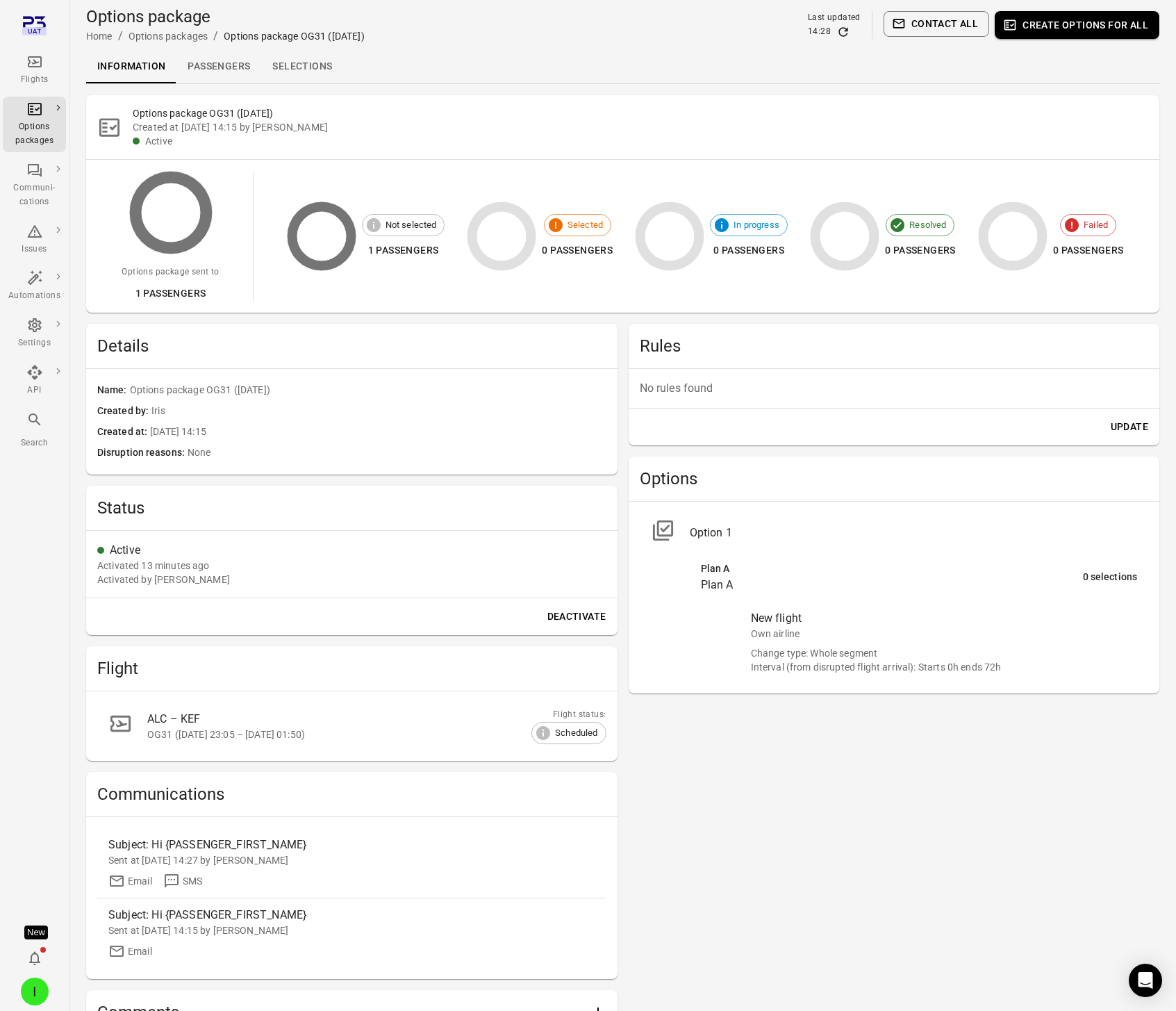
click at [215, 61] on link "Passengers" at bounding box center [218, 67] width 84 height 34
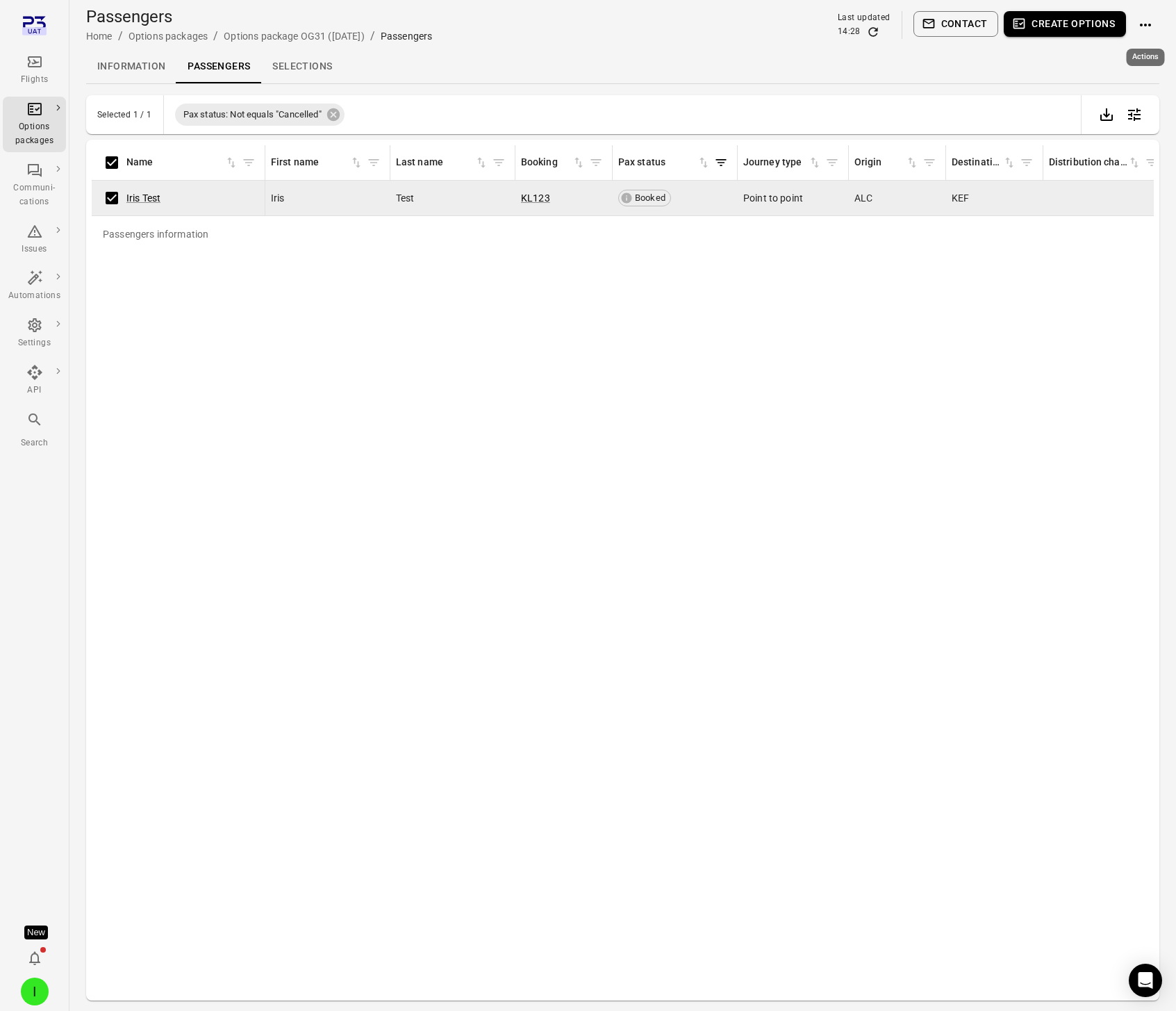
click at [1138, 20] on icon "Actions" at bounding box center [1145, 25] width 17 height 17
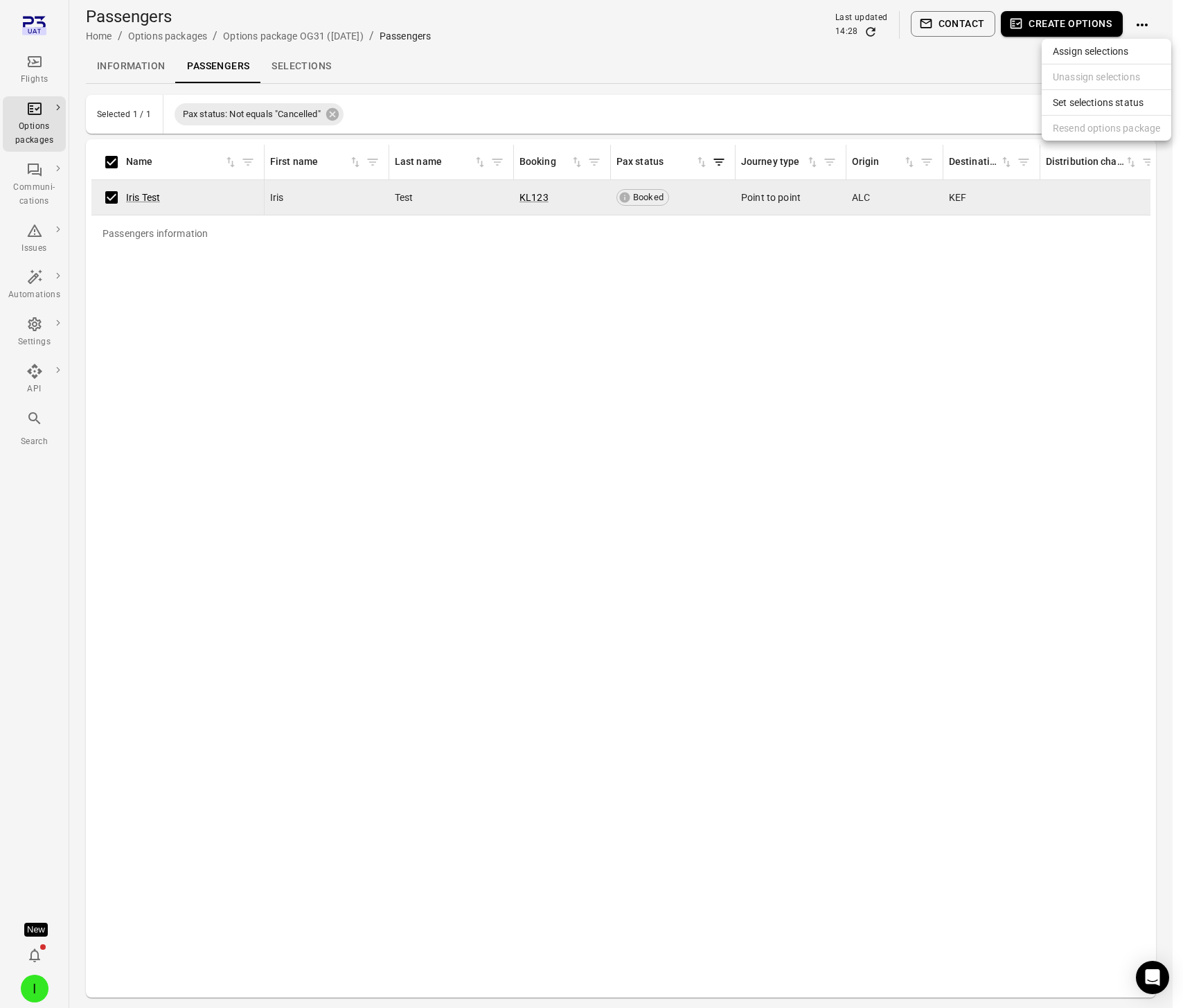
click at [1096, 133] on li "Resend options package" at bounding box center [1107, 128] width 130 height 25
click at [440, 373] on div at bounding box center [591, 504] width 1183 height 1008
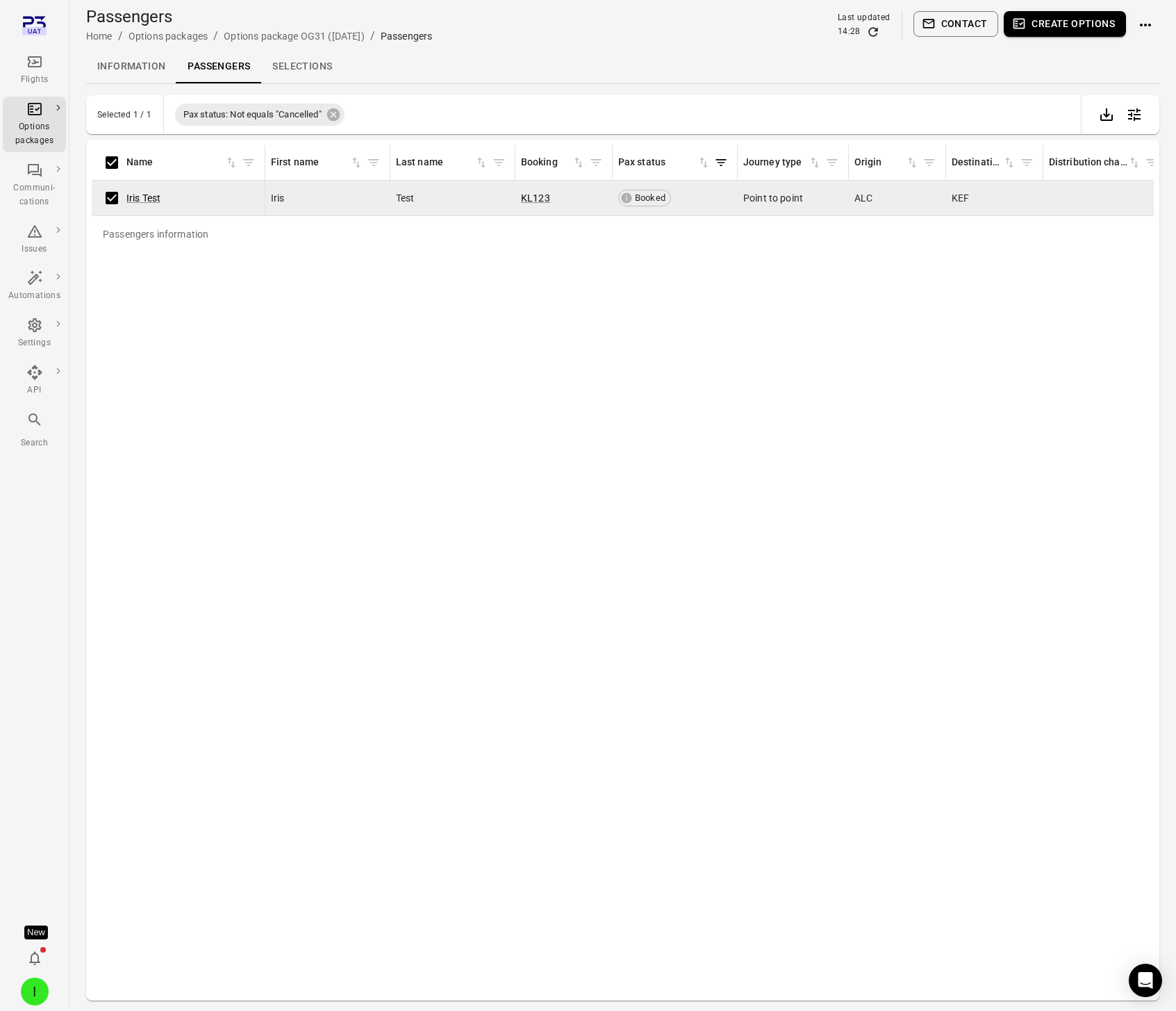
click at [120, 73] on link "Information" at bounding box center [131, 67] width 90 height 34
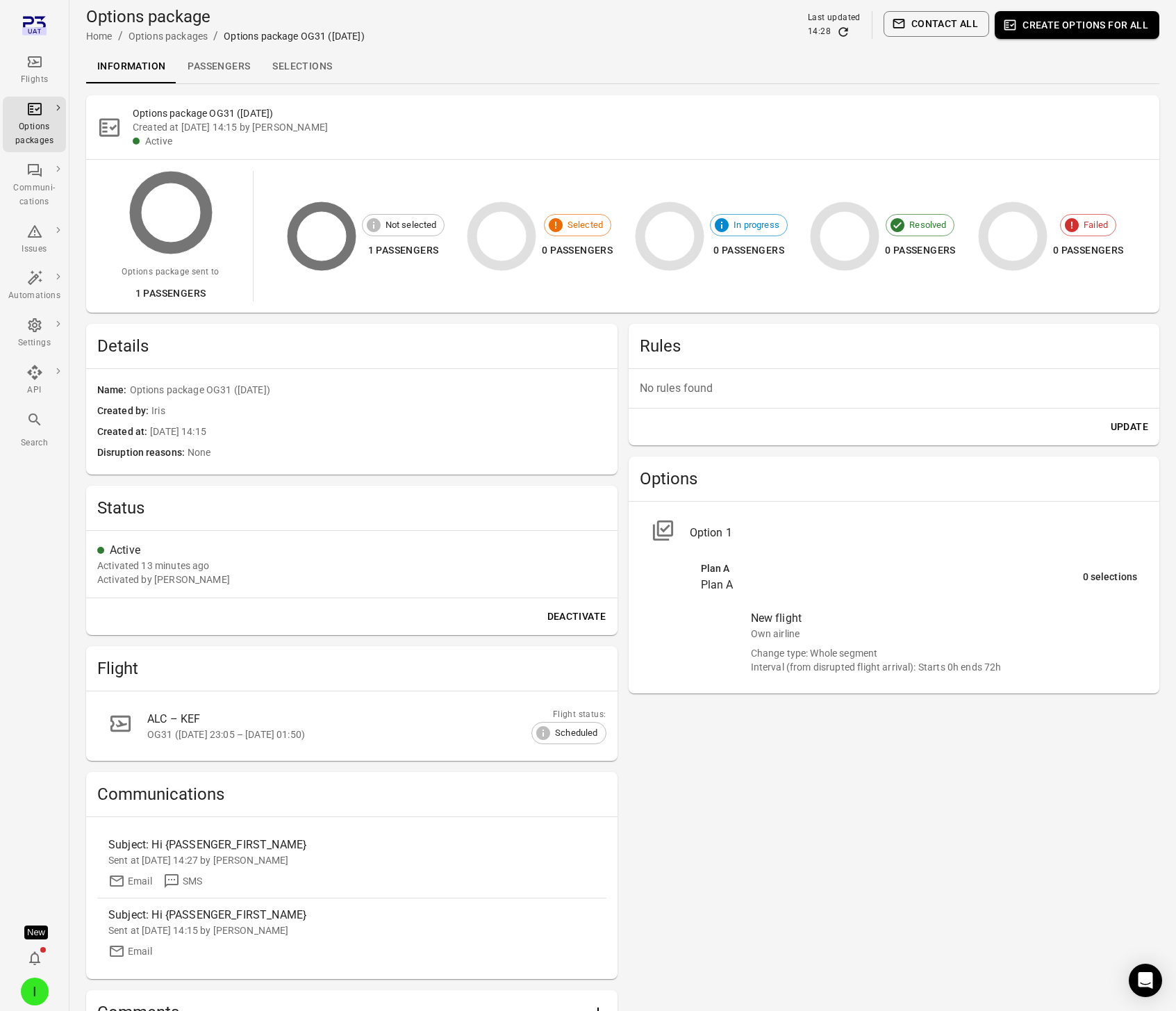
click at [400, 73] on div "Information Passengers Selections" at bounding box center [623, 67] width 1074 height 34
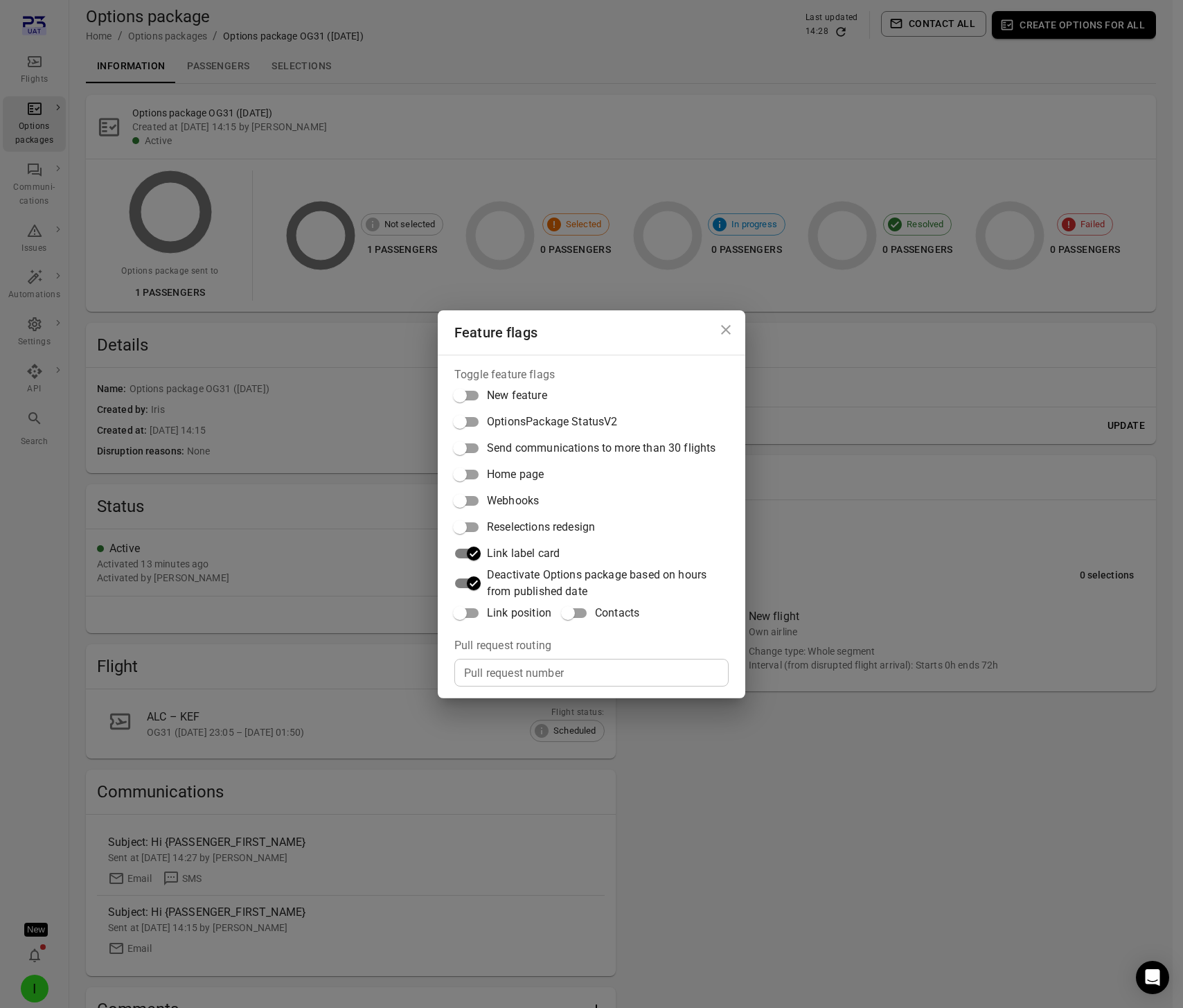
click at [506, 530] on span "Reselections redesign" at bounding box center [540, 526] width 108 height 17
click at [278, 431] on div "Feature flags Toggle feature flags New feature OptionsPackage StatusV2 Send com…" at bounding box center [591, 504] width 1183 height 1008
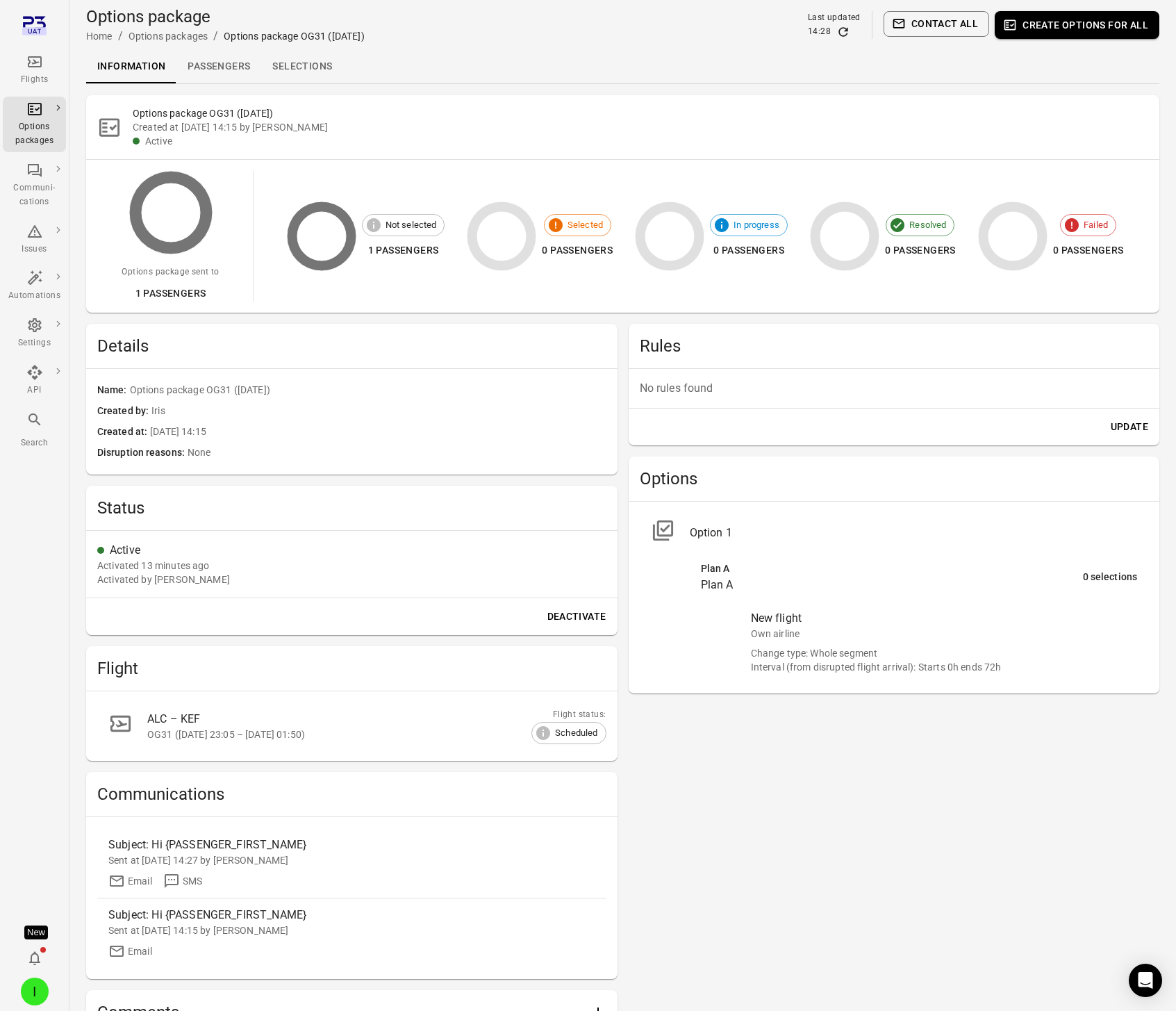
click at [34, 79] on div "Flights" at bounding box center [34, 80] width 52 height 14
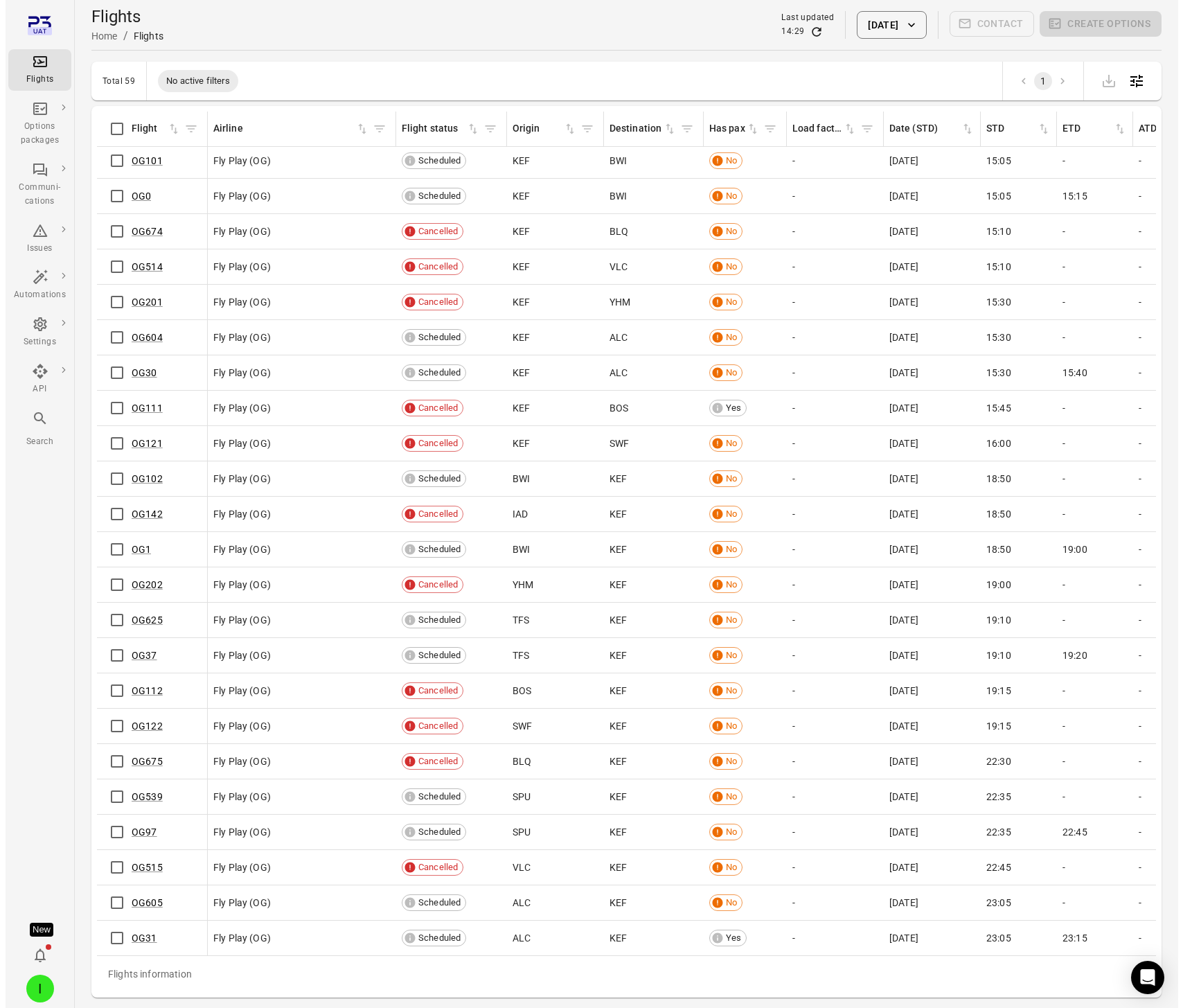
scroll to position [1261, 0]
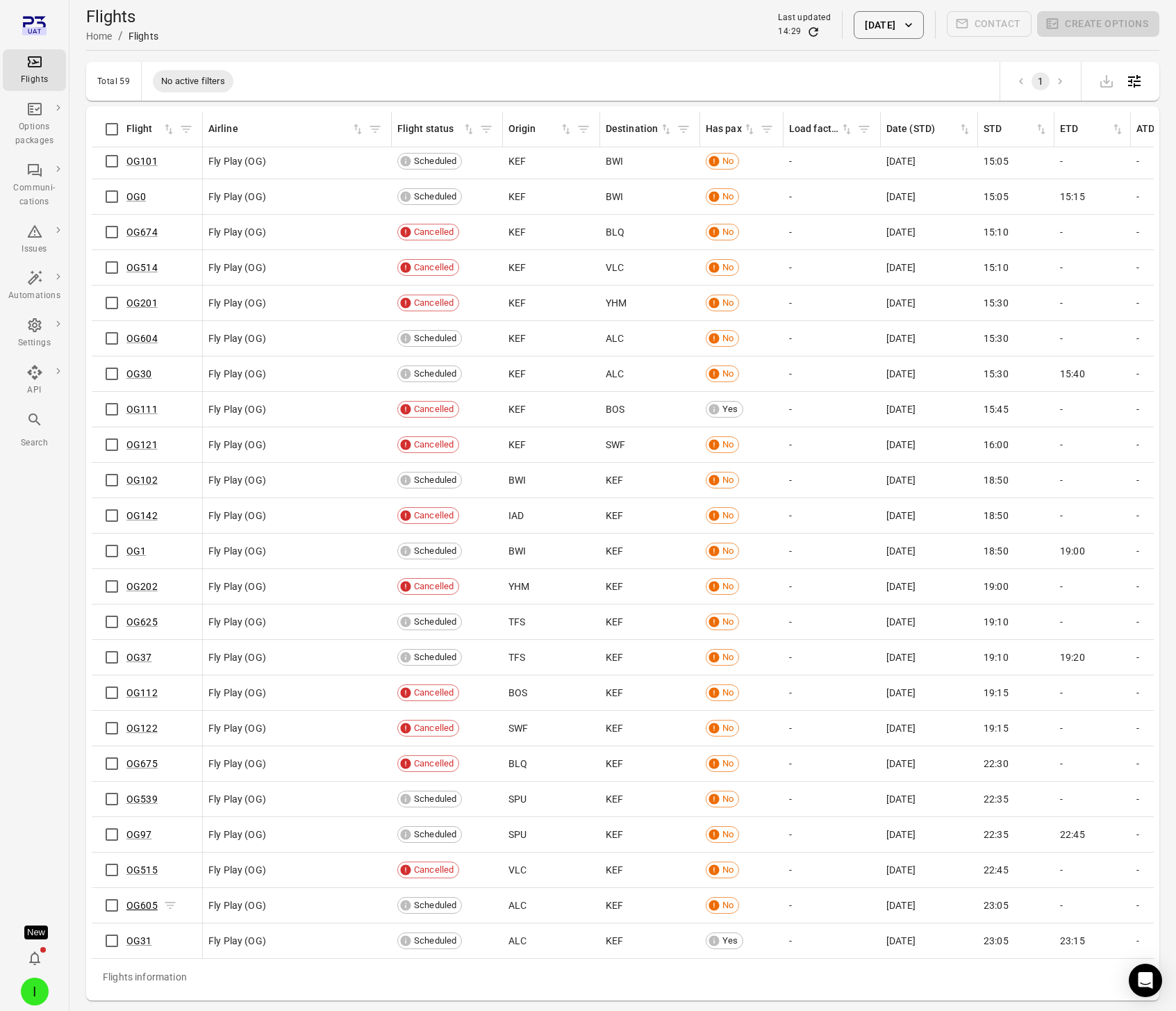
click at [140, 900] on link "OG605" at bounding box center [141, 905] width 31 height 11
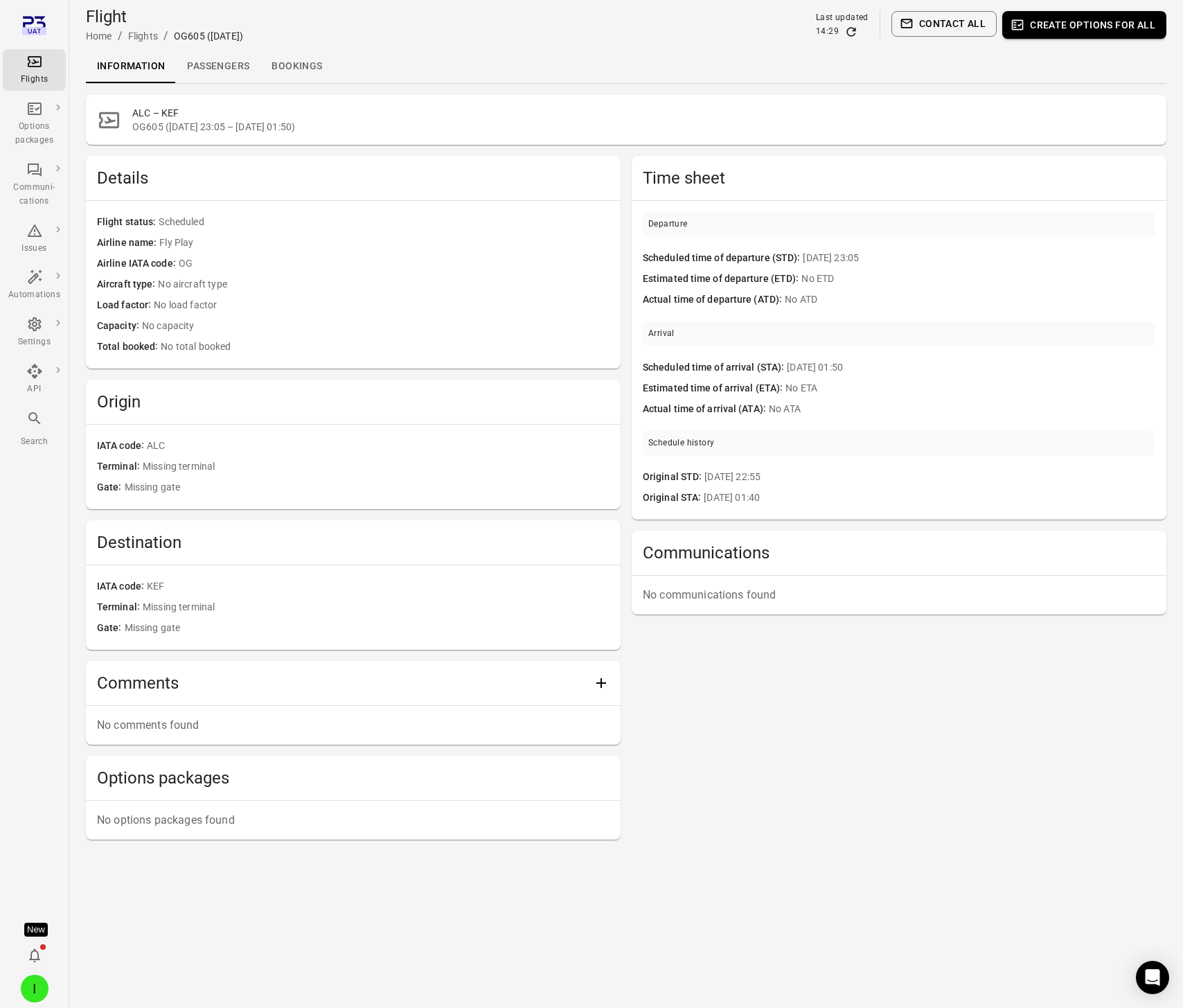
click at [218, 71] on link "Passengers" at bounding box center [217, 66] width 84 height 34
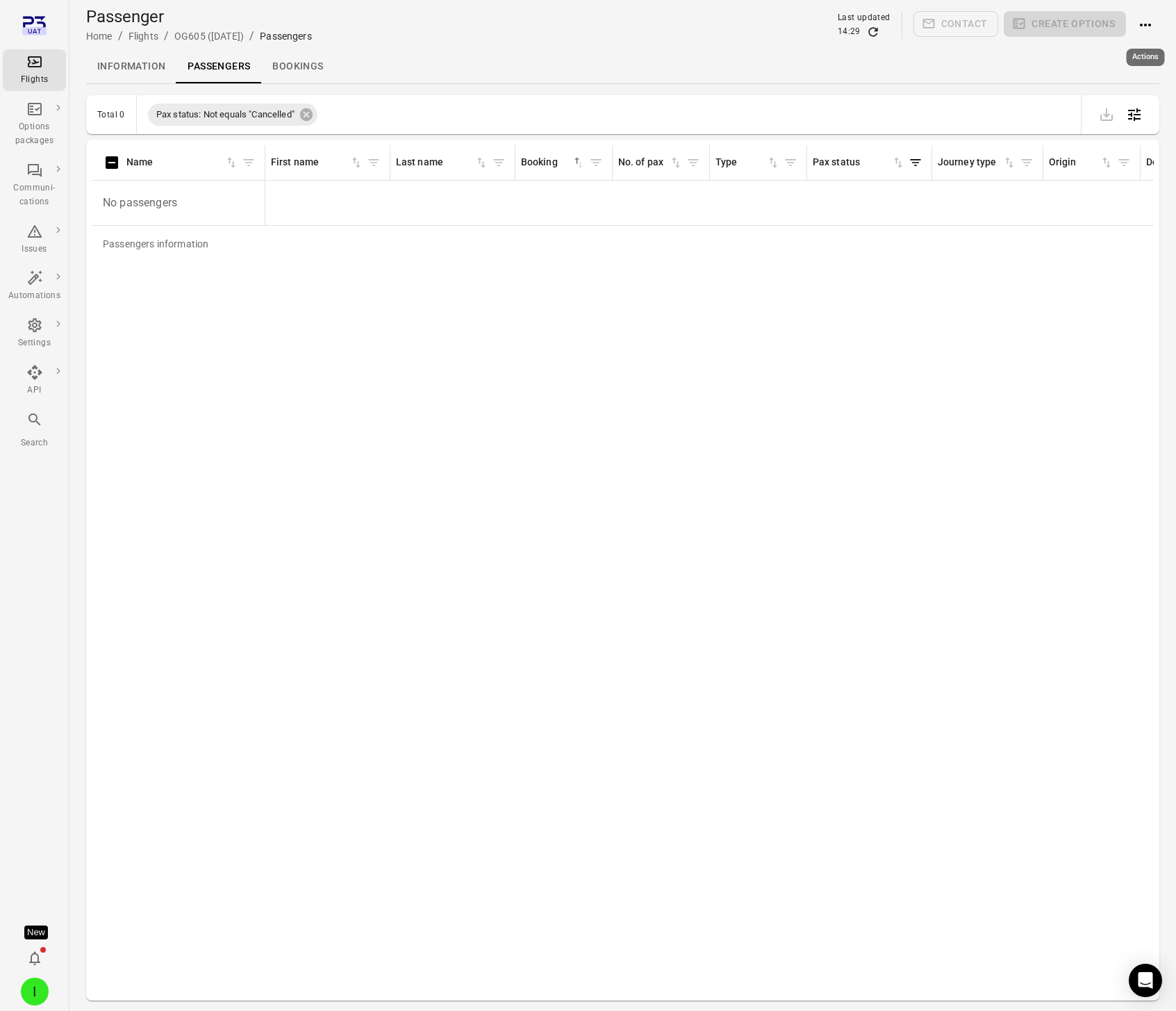
click at [1144, 29] on icon "Actions" at bounding box center [1145, 25] width 17 height 17
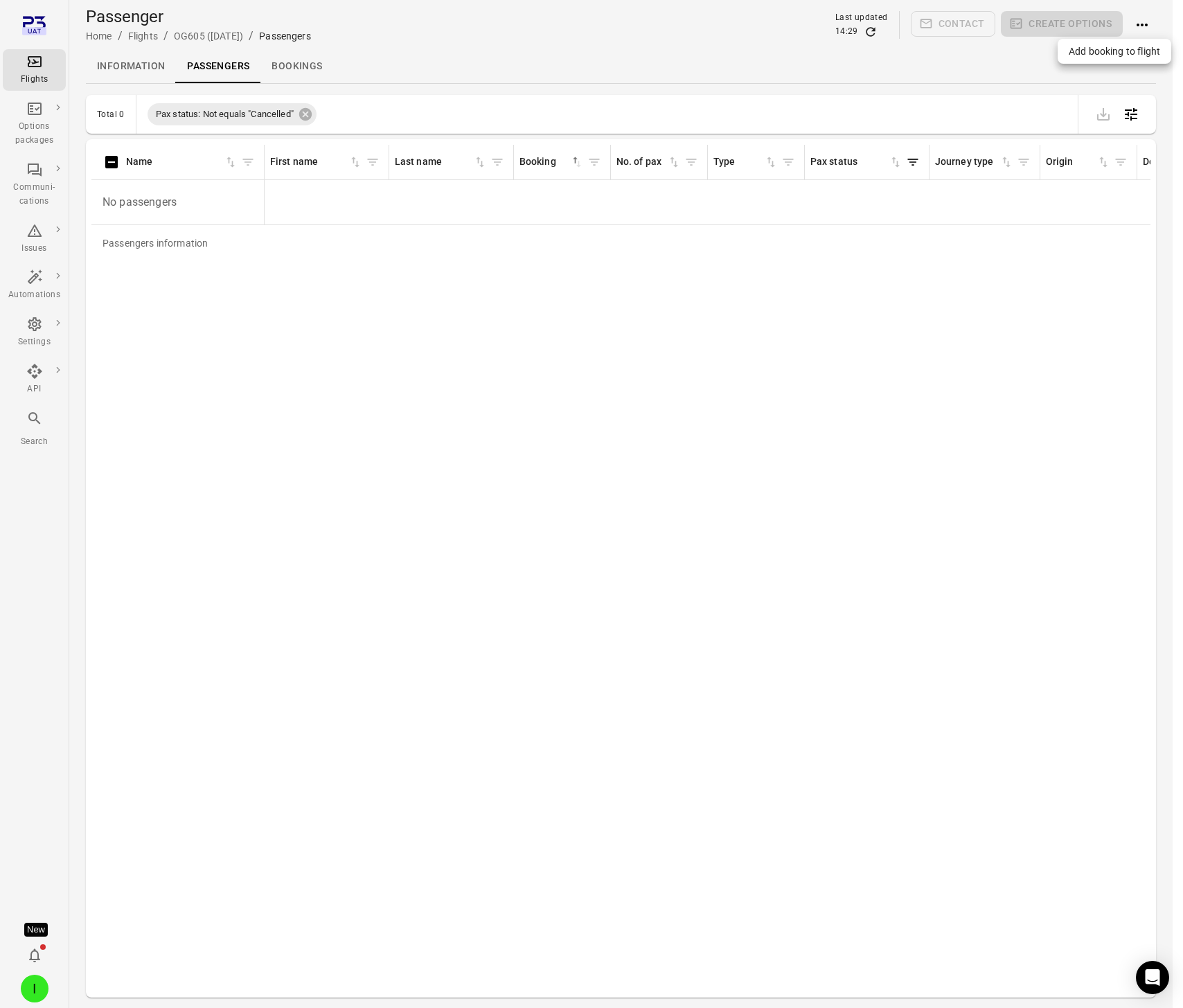
click at [1082, 58] on div "Add booking to flight" at bounding box center [1115, 51] width 114 height 25
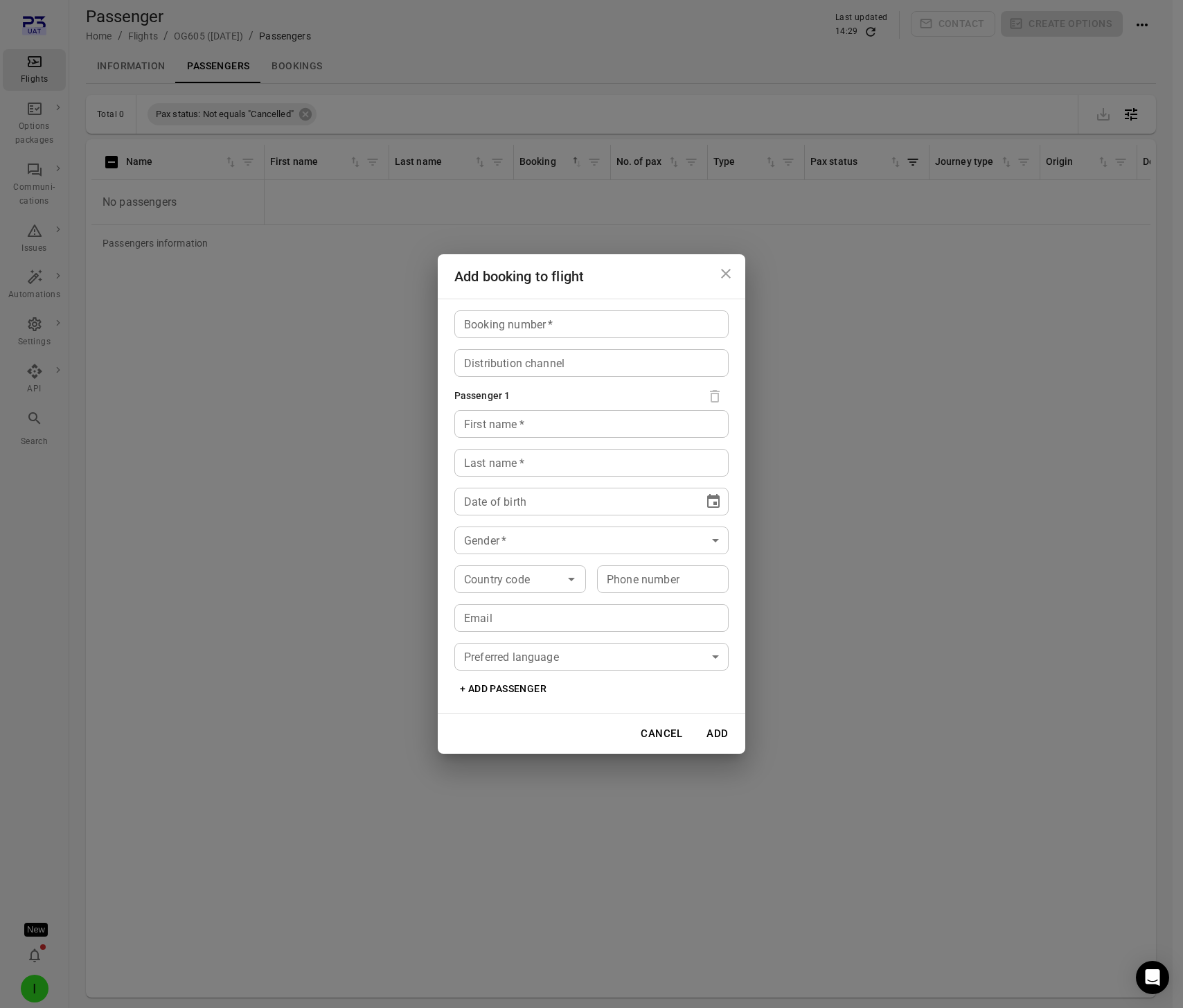
click at [627, 325] on input "Booking number   *" at bounding box center [591, 324] width 275 height 28
type input "*****"
click at [507, 426] on div "First name   * First name   *" at bounding box center [591, 424] width 275 height 28
type input "****"
click at [474, 461] on div "Last name   * Last name   *" at bounding box center [591, 463] width 275 height 28
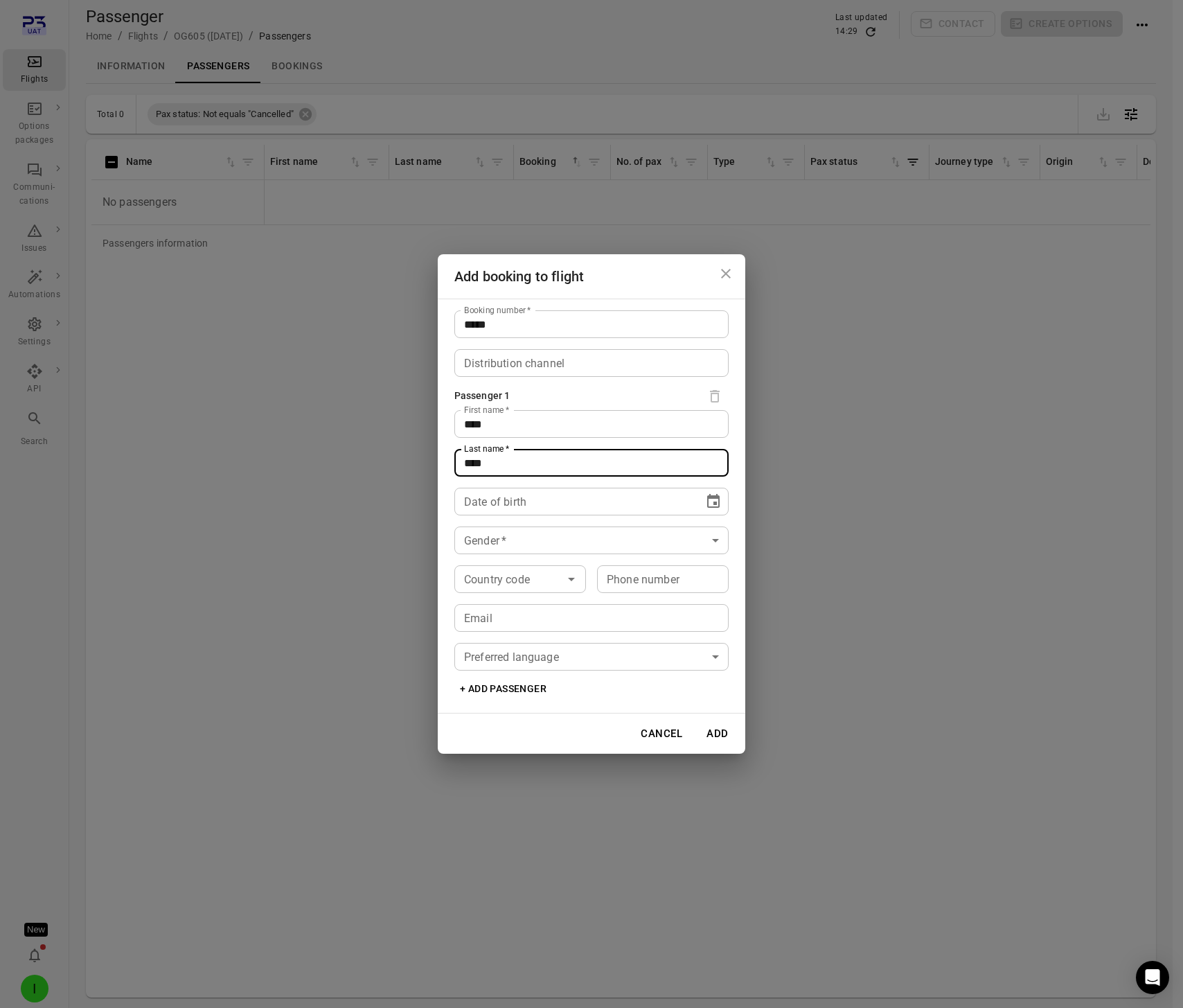
type input "****"
click at [473, 500] on div "Date of birth ** **** **** Date of birth" at bounding box center [591, 502] width 275 height 28
click at [714, 505] on icon "Choose date" at bounding box center [713, 501] width 17 height 17
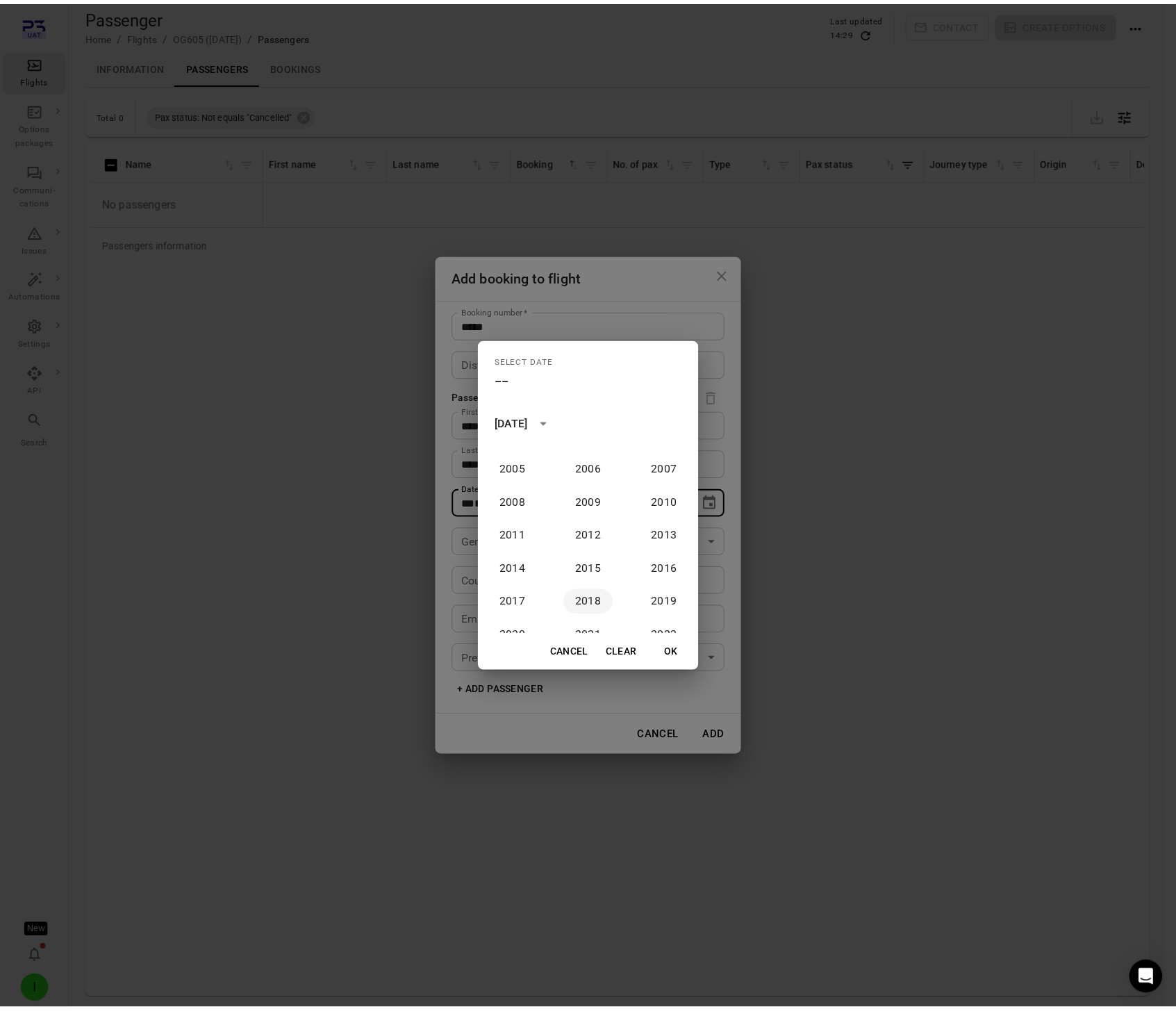
scroll to position [1144, 0]
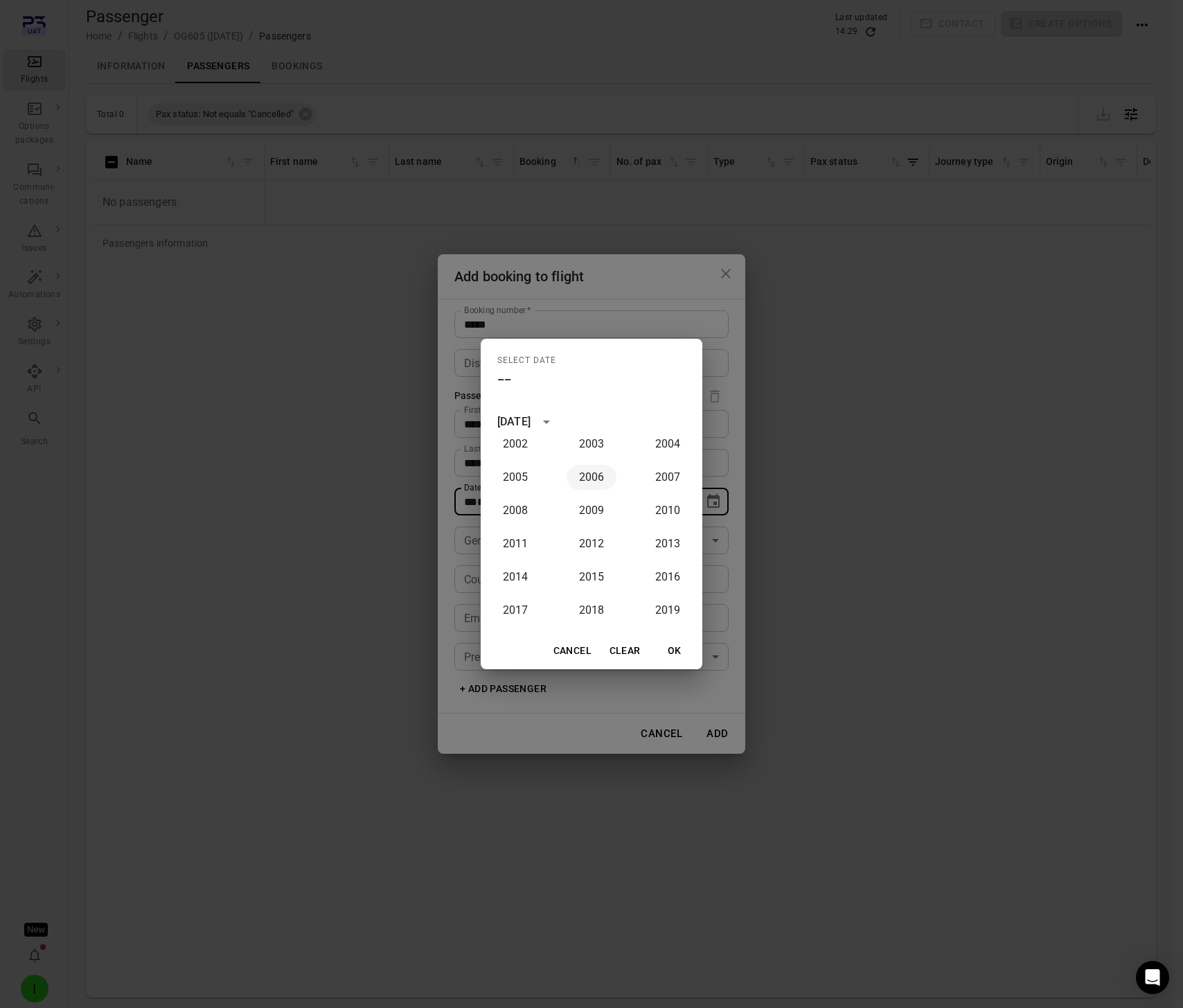
click at [588, 477] on button "2006" at bounding box center [592, 477] width 50 height 25
type input "**********"
click at [672, 649] on button "OK" at bounding box center [674, 651] width 45 height 26
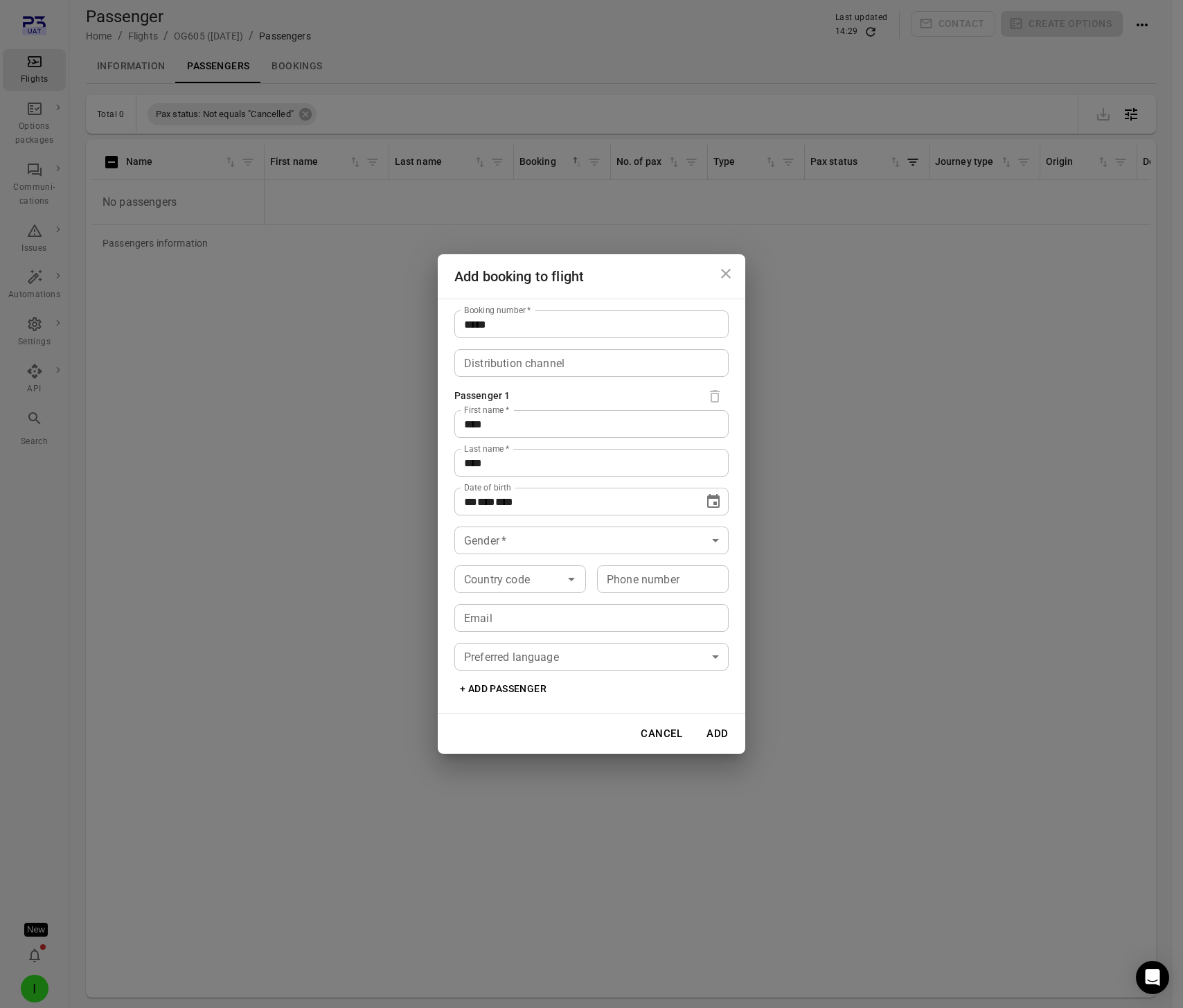
click at [539, 532] on body "**********" at bounding box center [591, 526] width 1183 height 1053
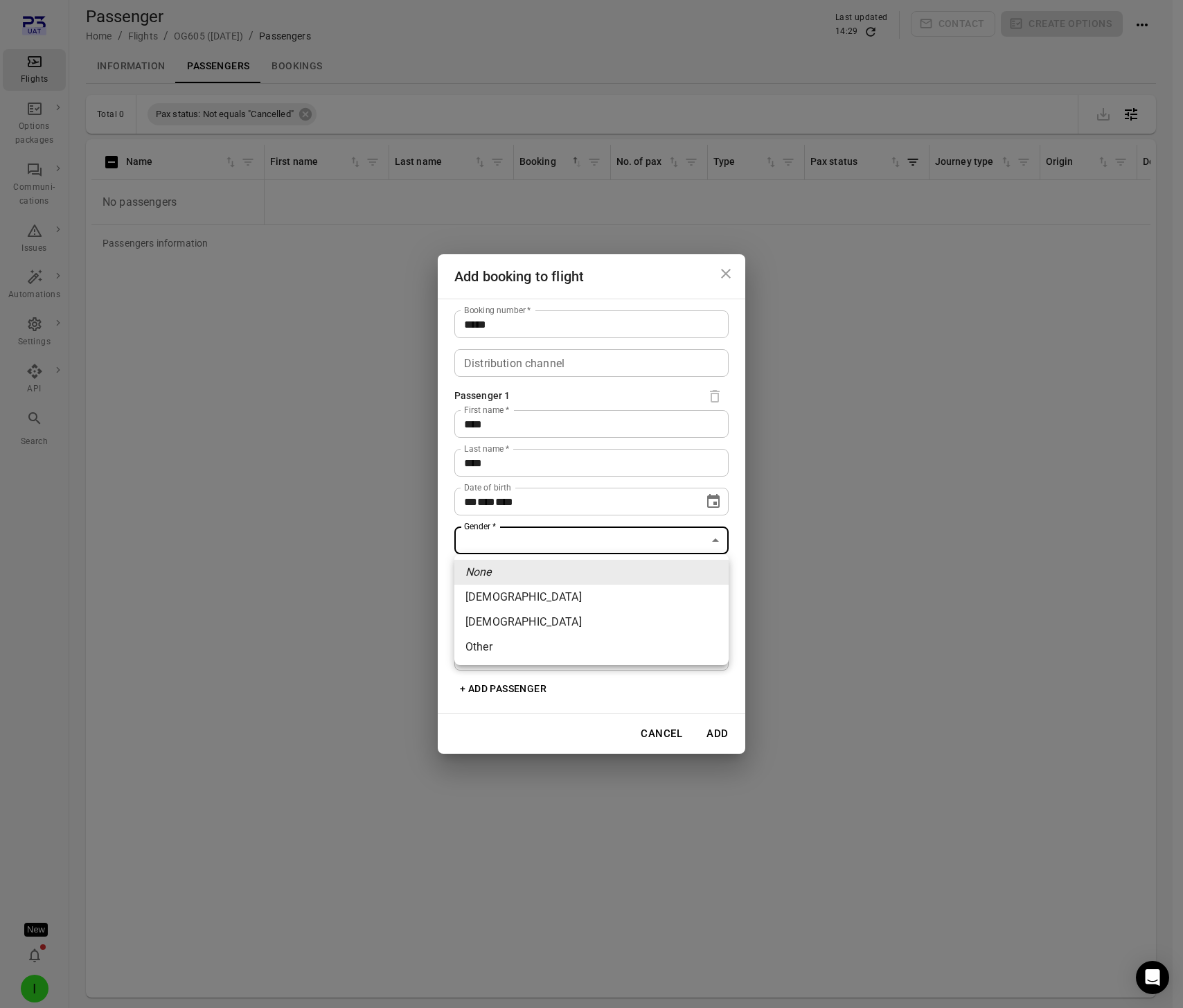
click at [522, 603] on li "[DEMOGRAPHIC_DATA]" at bounding box center [591, 597] width 275 height 25
type input "******"
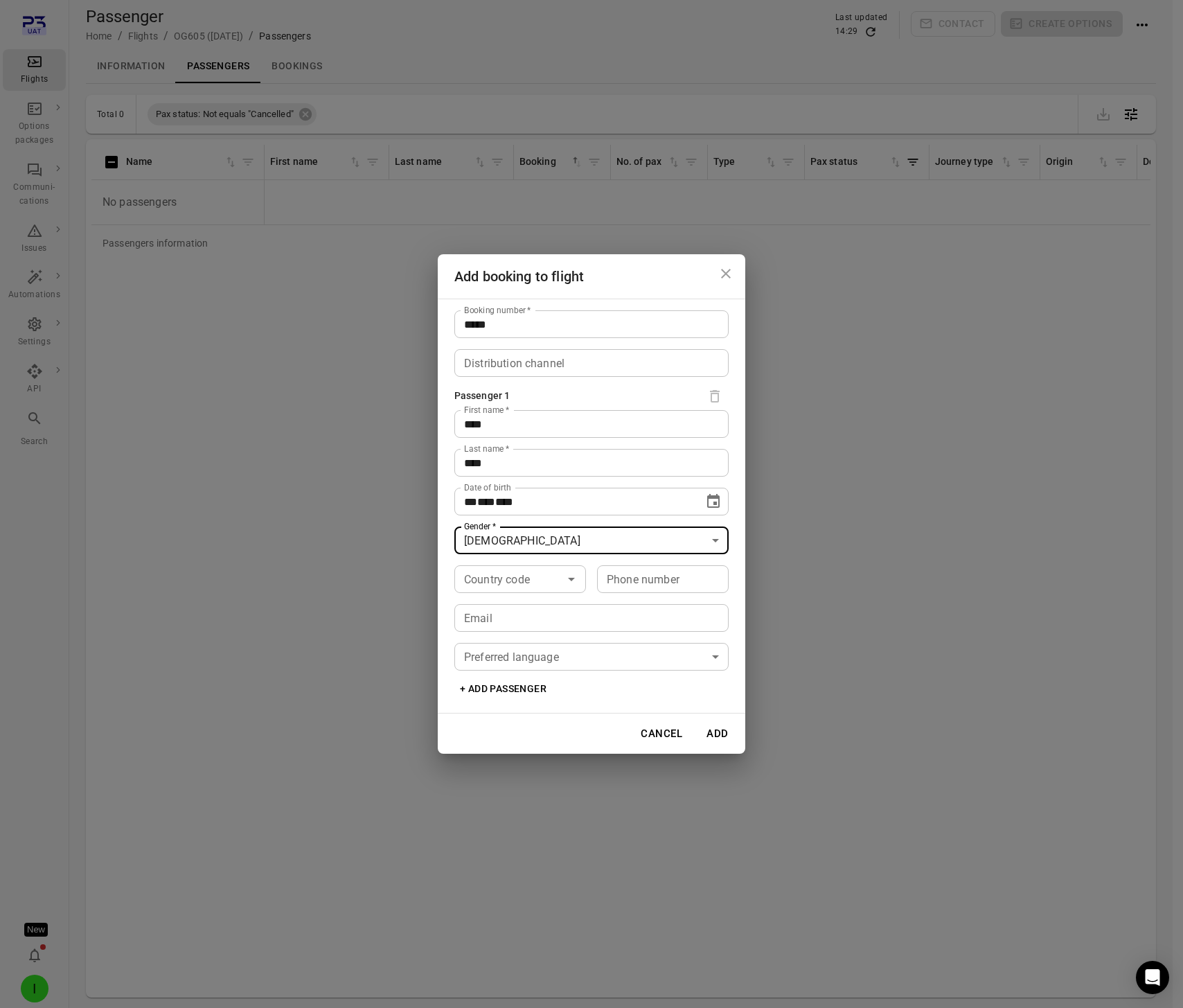
click at [522, 581] on div "Country code Country code" at bounding box center [520, 579] width 132 height 28
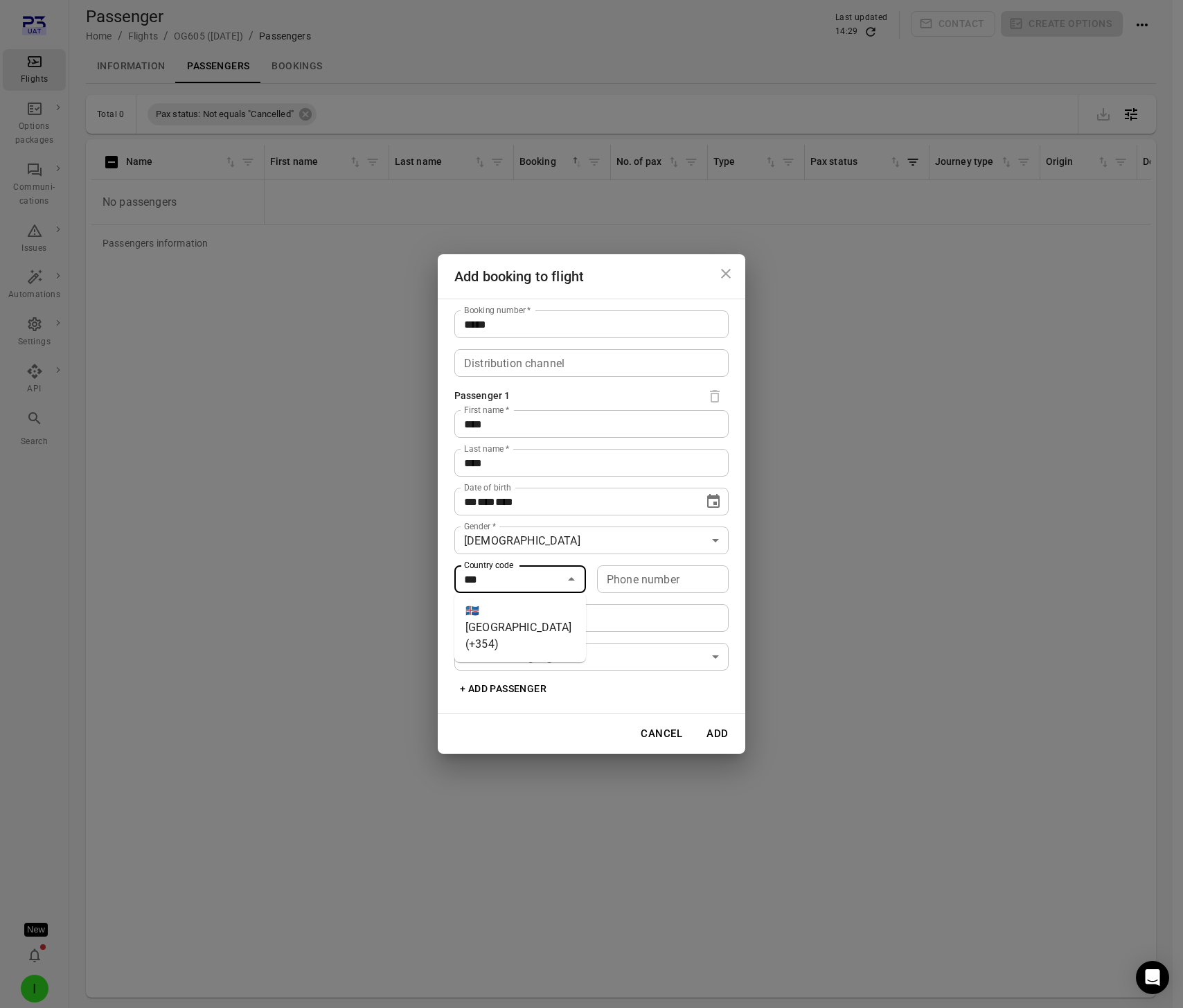
click at [518, 621] on li "🇮🇸 [GEOGRAPHIC_DATA] (+354)" at bounding box center [520, 627] width 132 height 58
type input "*********"
click at [625, 585] on div "Phone number Phone number" at bounding box center [662, 579] width 132 height 28
type input "*******"
click at [517, 616] on input "Email" at bounding box center [591, 617] width 275 height 28
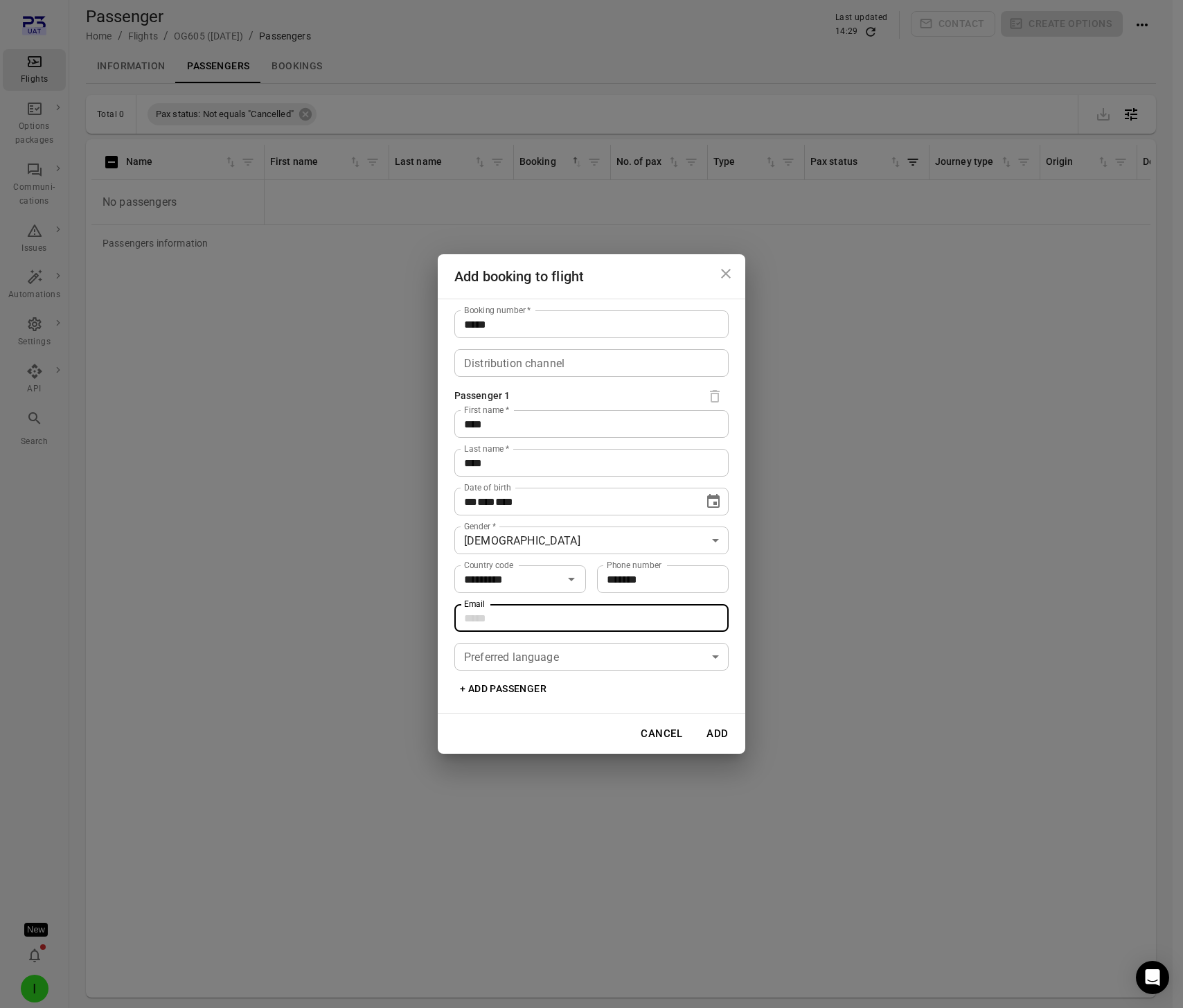
type input "**********"
click at [714, 728] on button "Add" at bounding box center [718, 732] width 45 height 29
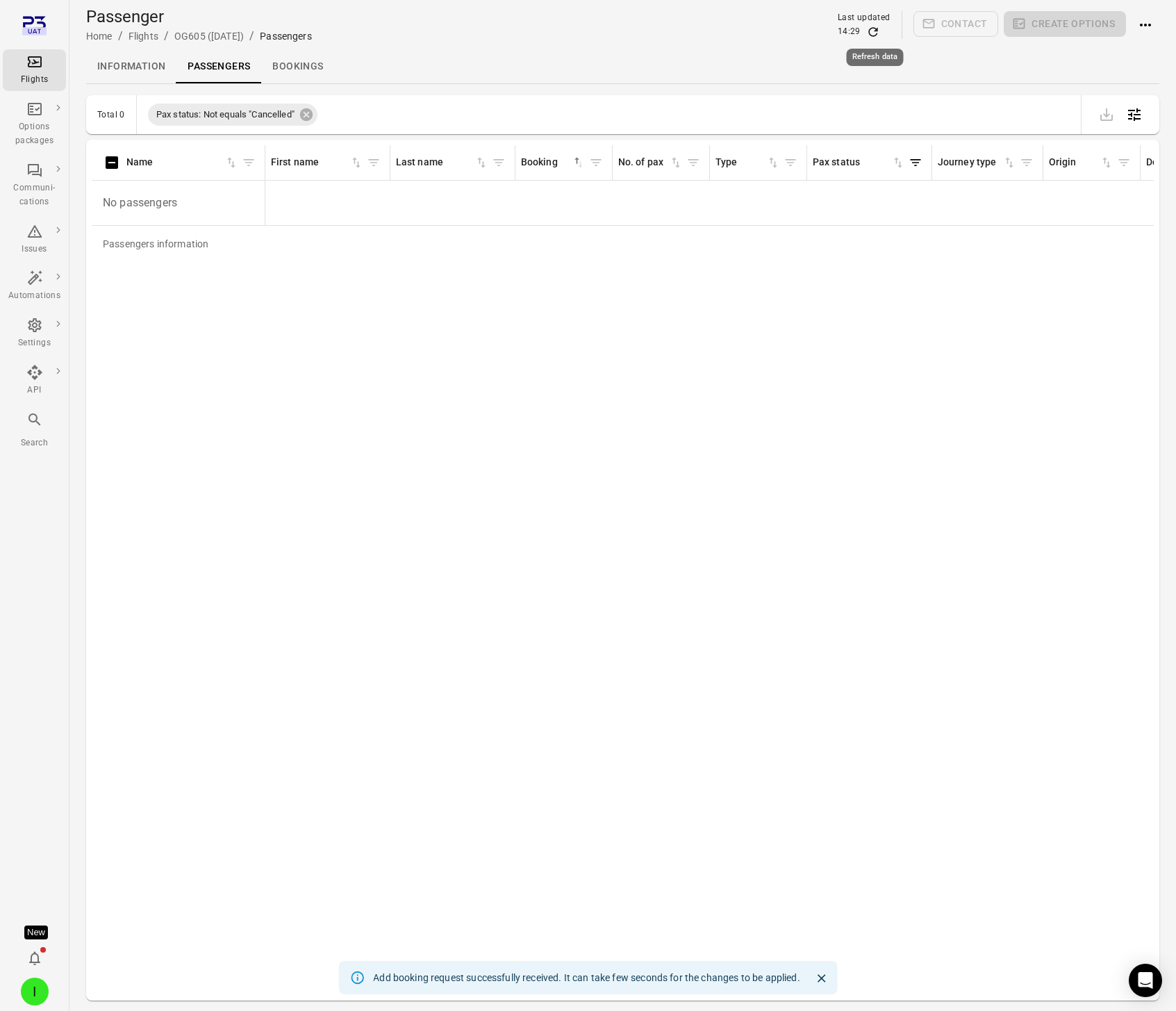
click at [878, 33] on icon "Refresh data" at bounding box center [873, 32] width 14 height 14
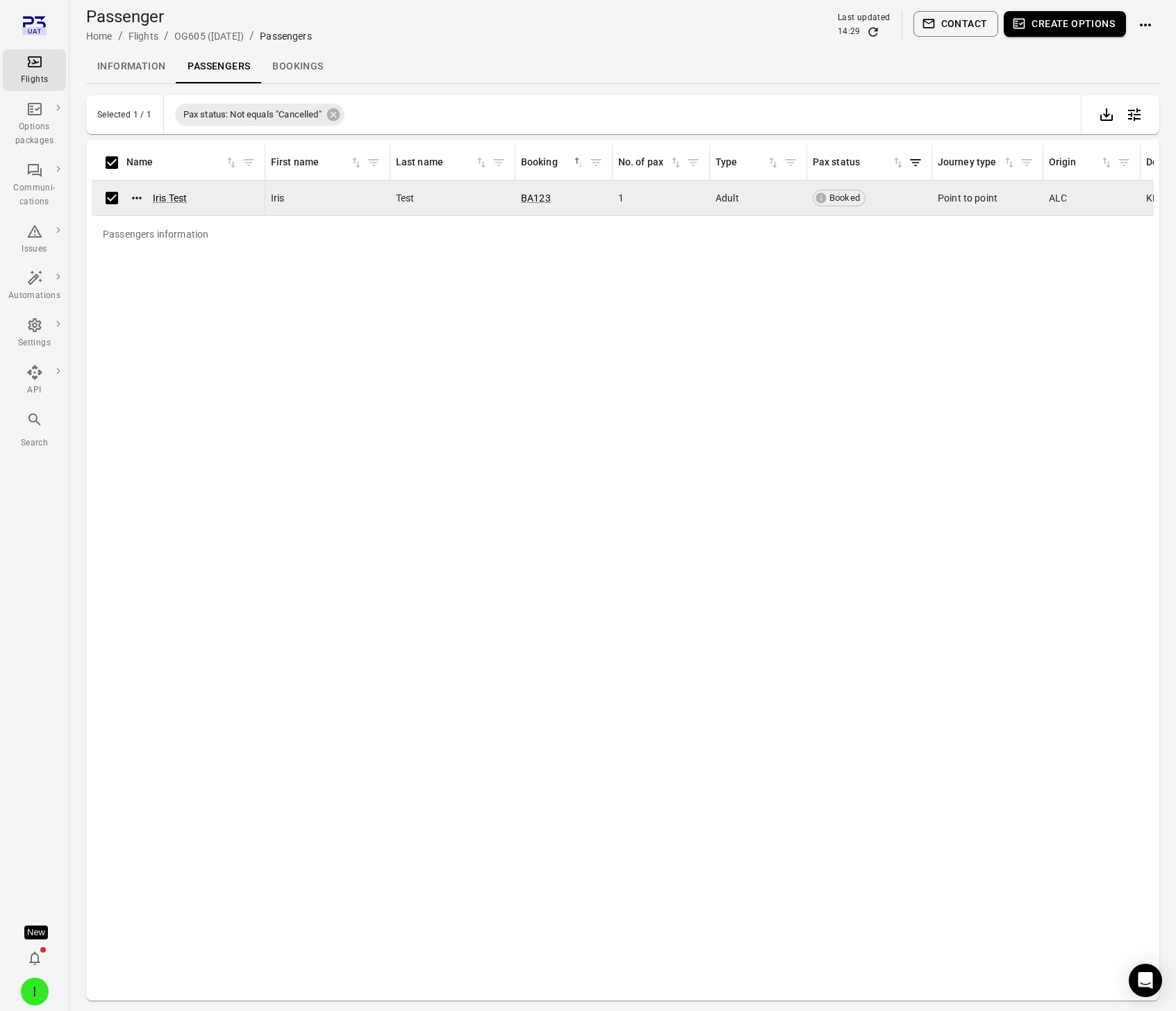
click at [1086, 22] on button "Create options" at bounding box center [1065, 24] width 122 height 26
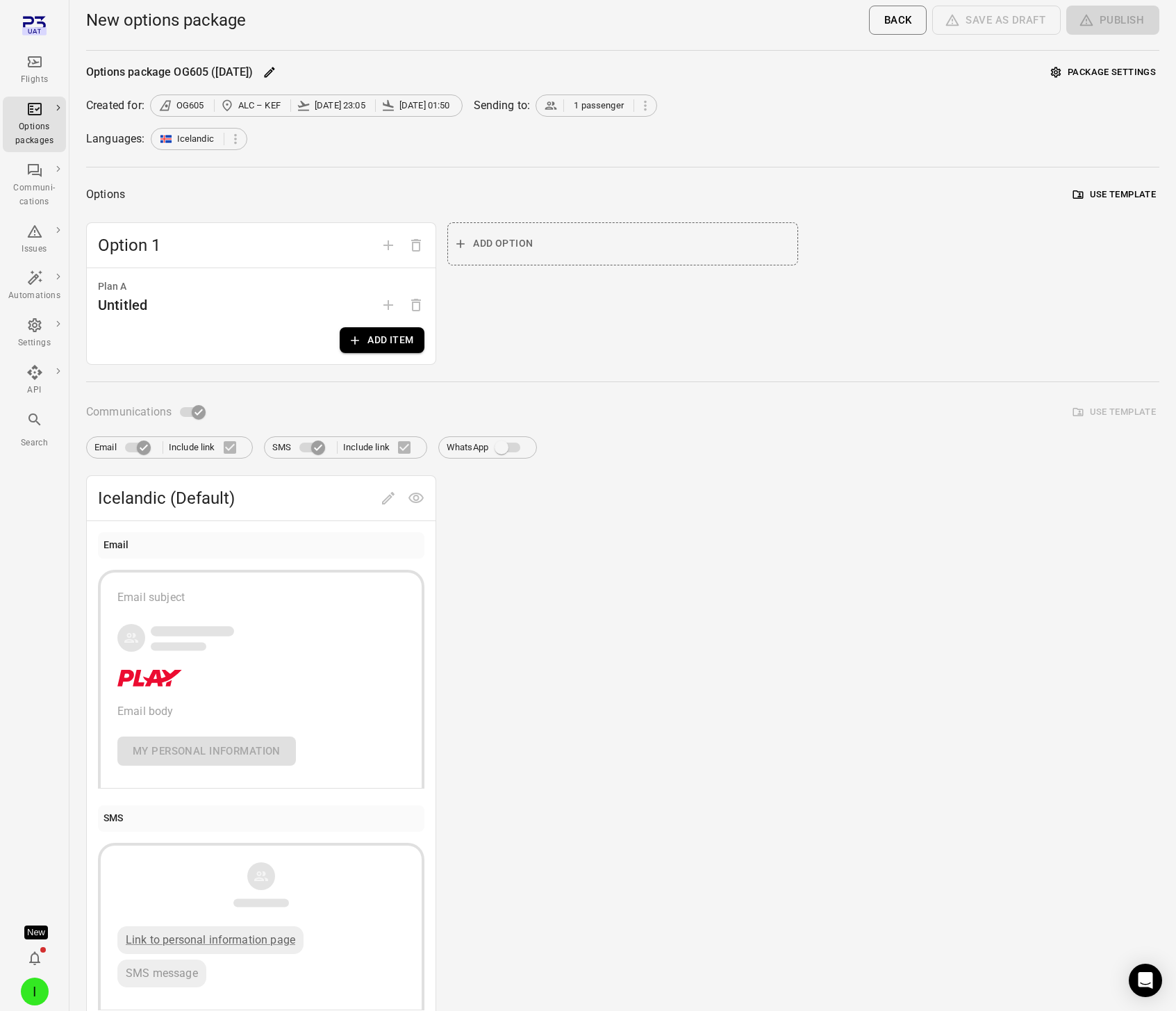
click at [392, 350] on button "Add item" at bounding box center [382, 340] width 84 height 26
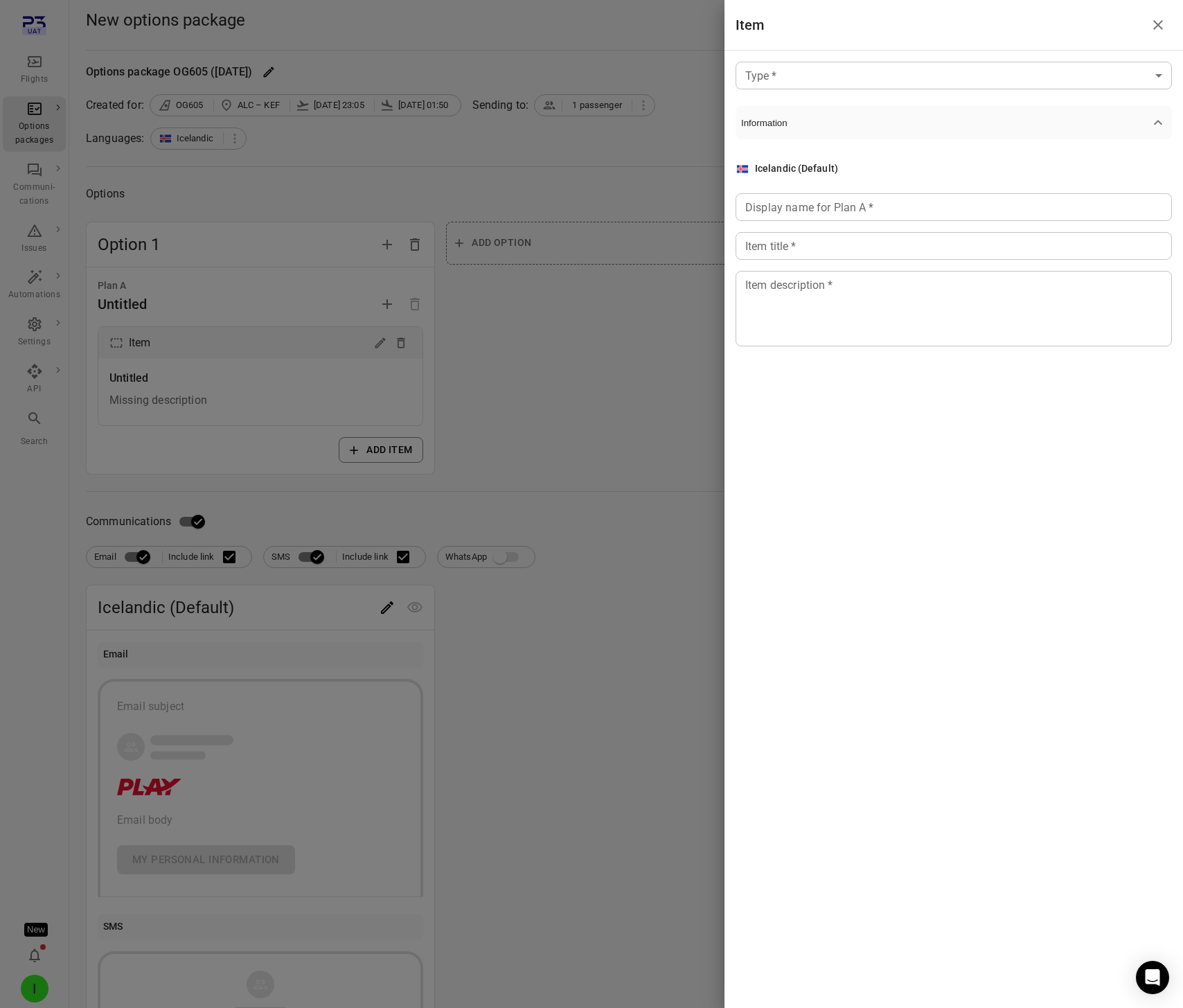
click at [809, 72] on body "Flights Options packages Communi-cations Issues Automations Settings API Search…" at bounding box center [591, 593] width 1183 height 1185
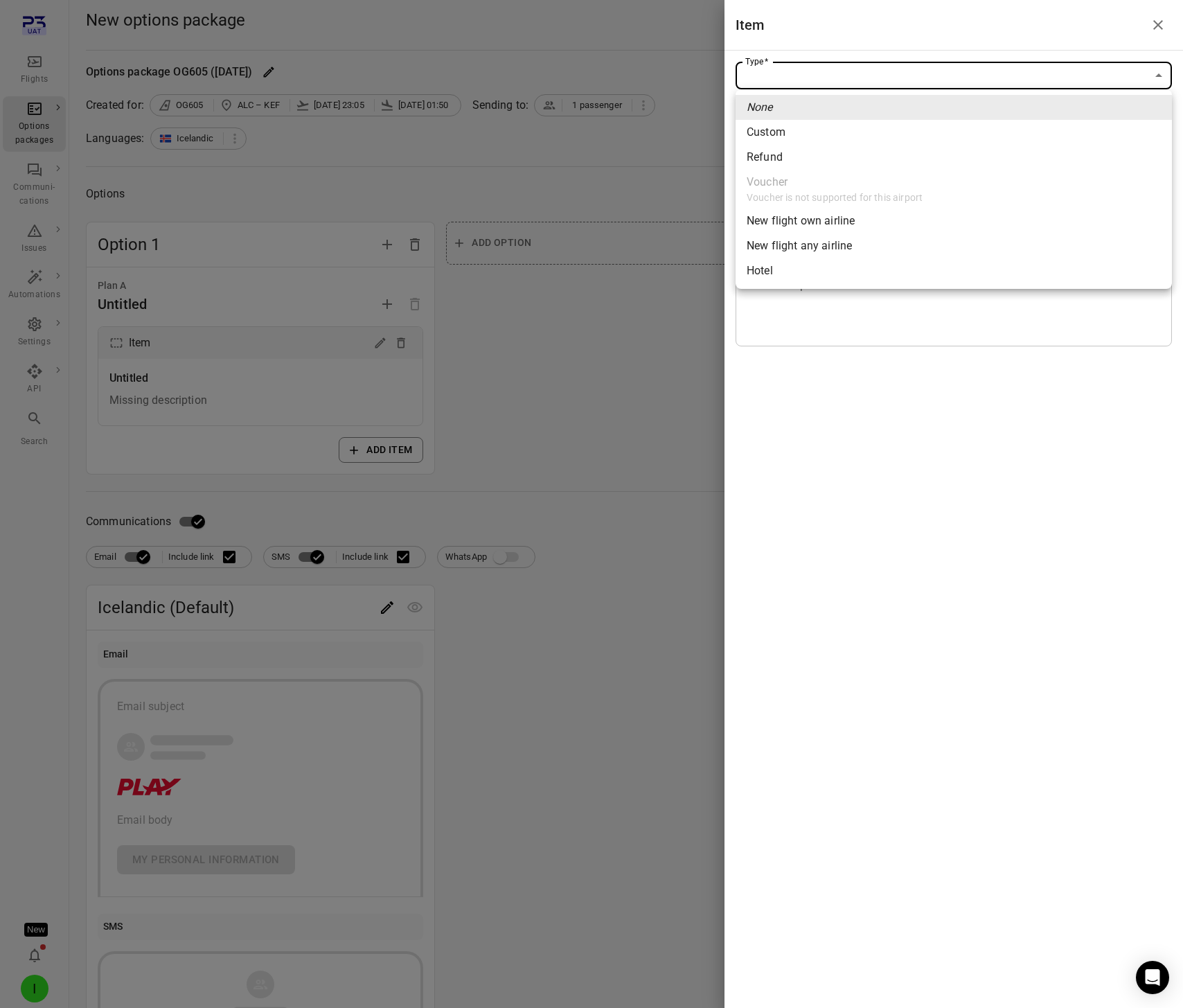
click at [824, 217] on span "New flight own airline" at bounding box center [954, 221] width 414 height 17
type input "**********"
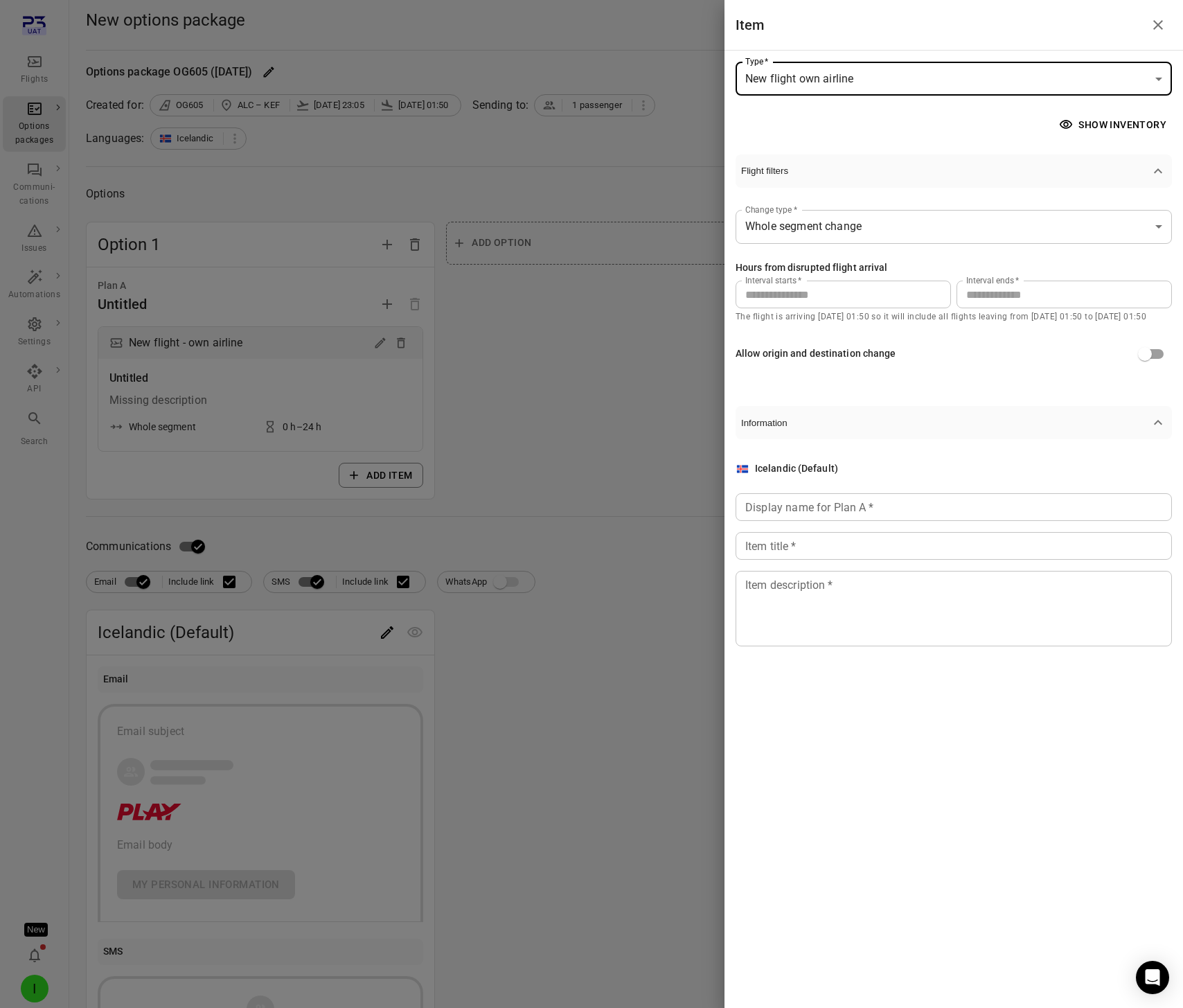
click at [970, 297] on input "**" at bounding box center [1064, 294] width 215 height 28
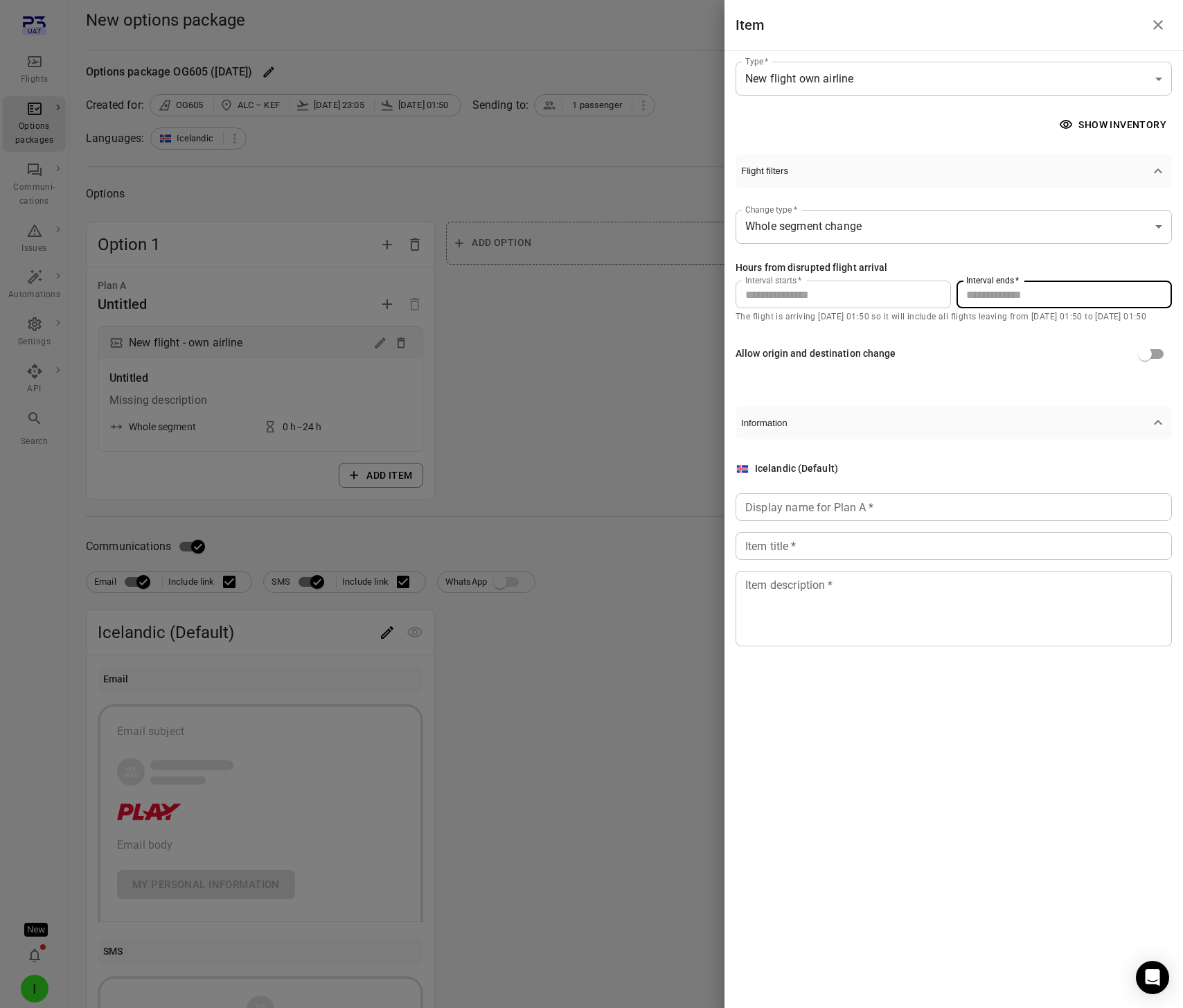
click at [970, 297] on input "**" at bounding box center [1064, 294] width 215 height 28
type input "**"
click at [934, 508] on input "Display name for Plan A   *" at bounding box center [954, 506] width 436 height 28
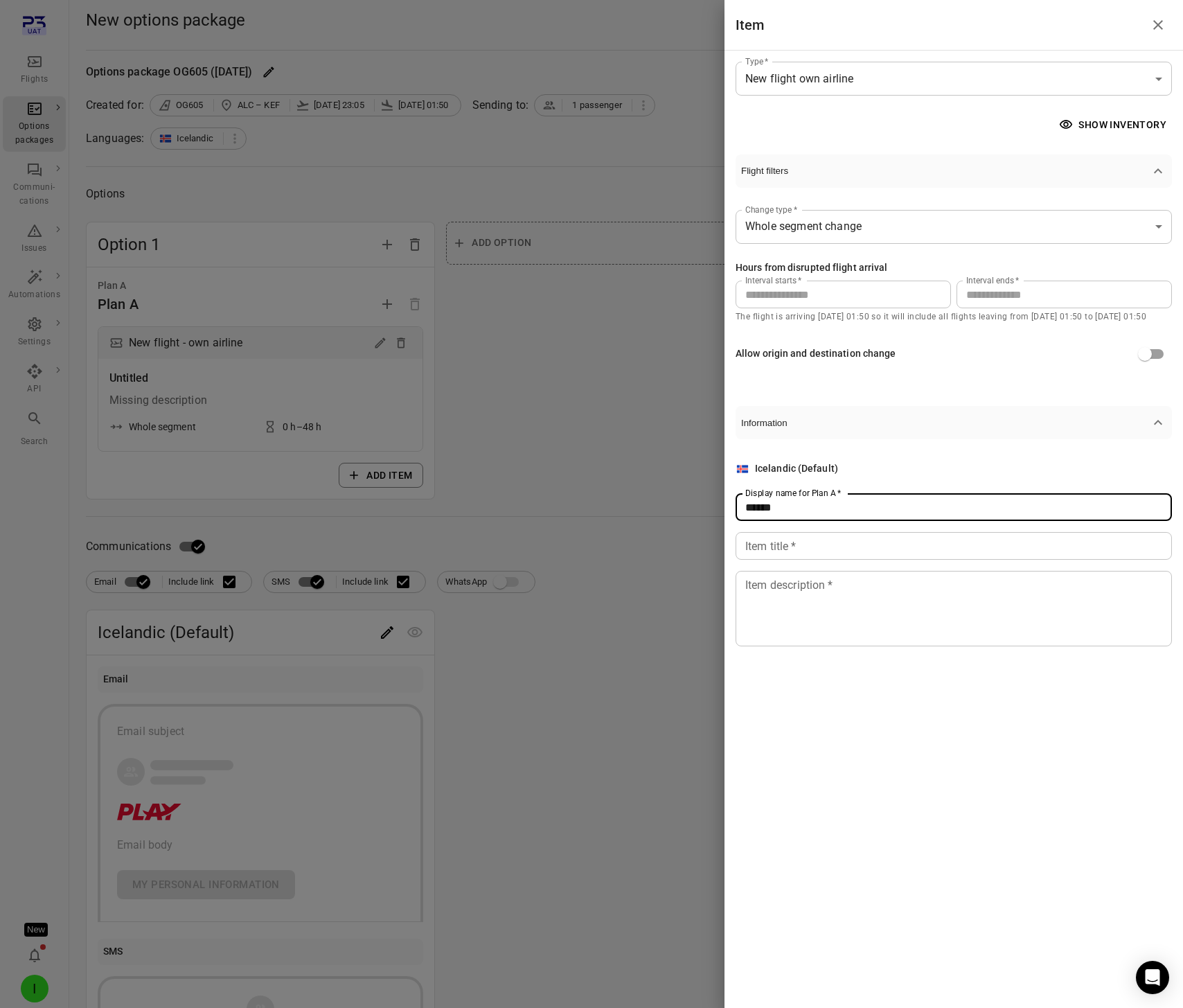
type input "******"
click at [916, 564] on div "Icelandic (Default) Display name for Plan A   * ****** Display name for Plan A …" at bounding box center [954, 553] width 436 height 185
click at [917, 546] on input "Item title   *" at bounding box center [954, 546] width 436 height 28
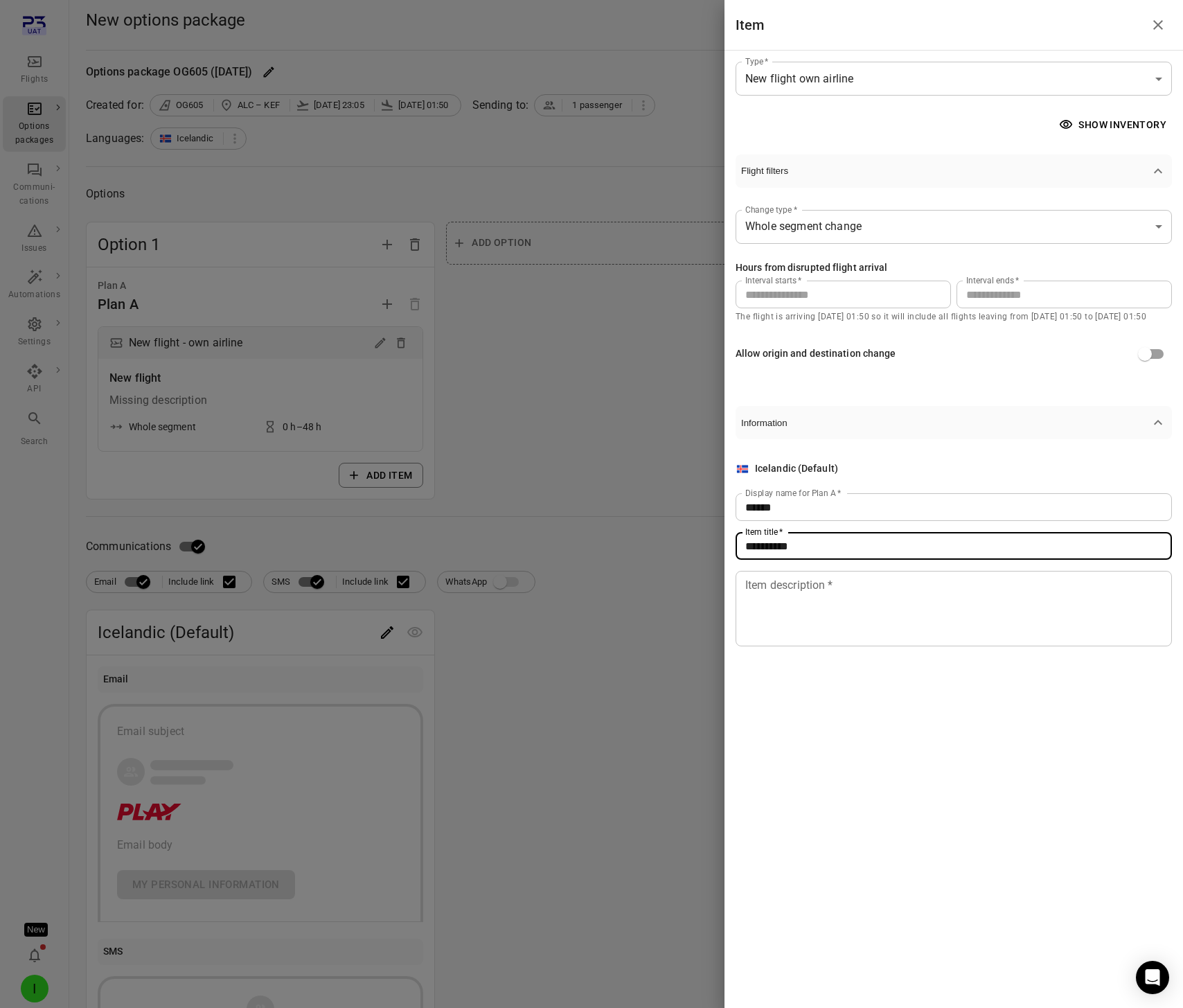
type input "**********"
click at [893, 592] on textarea "Item description   *" at bounding box center [954, 609] width 417 height 63
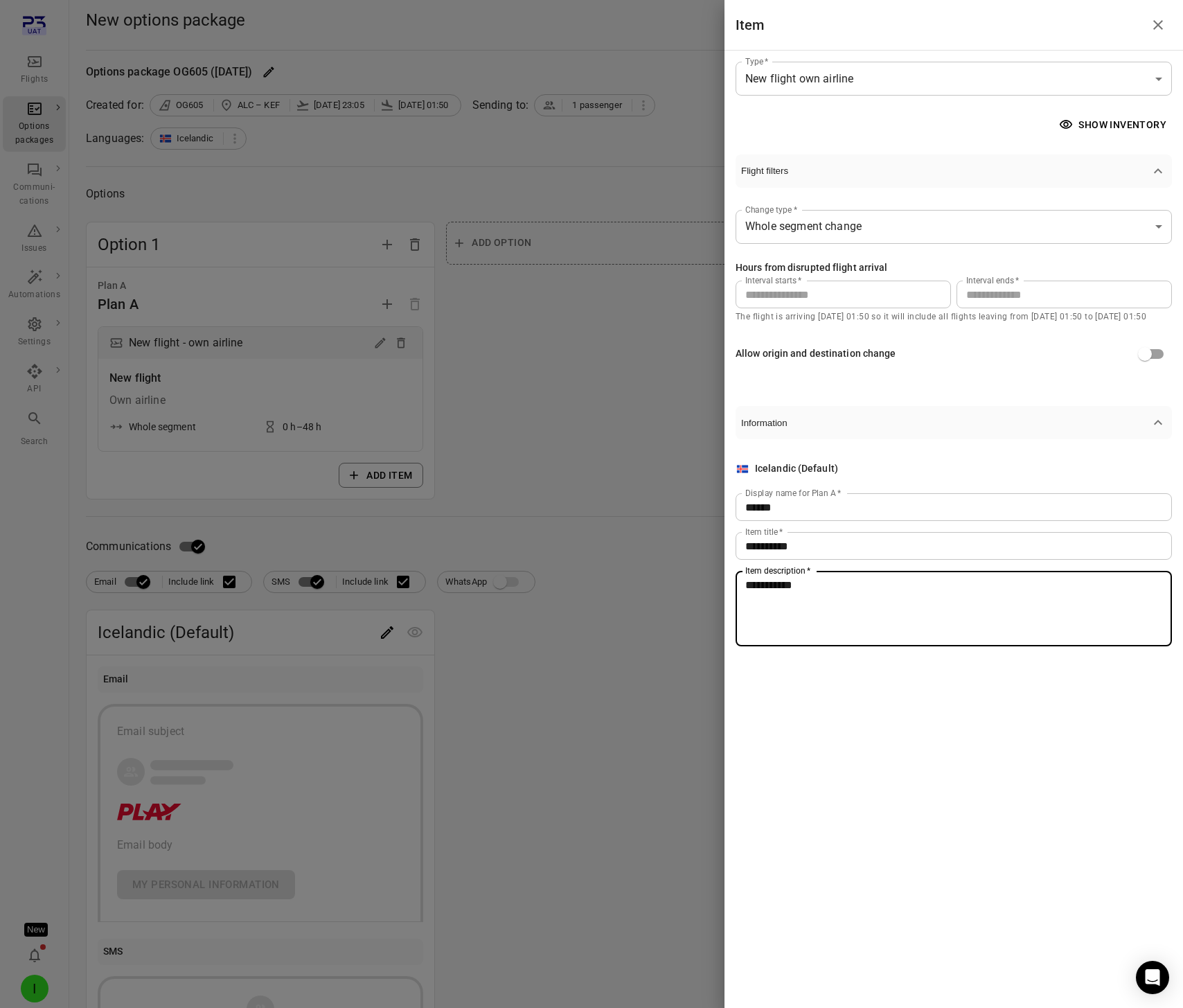
type textarea "**********"
click at [619, 571] on div at bounding box center [591, 504] width 1183 height 1008
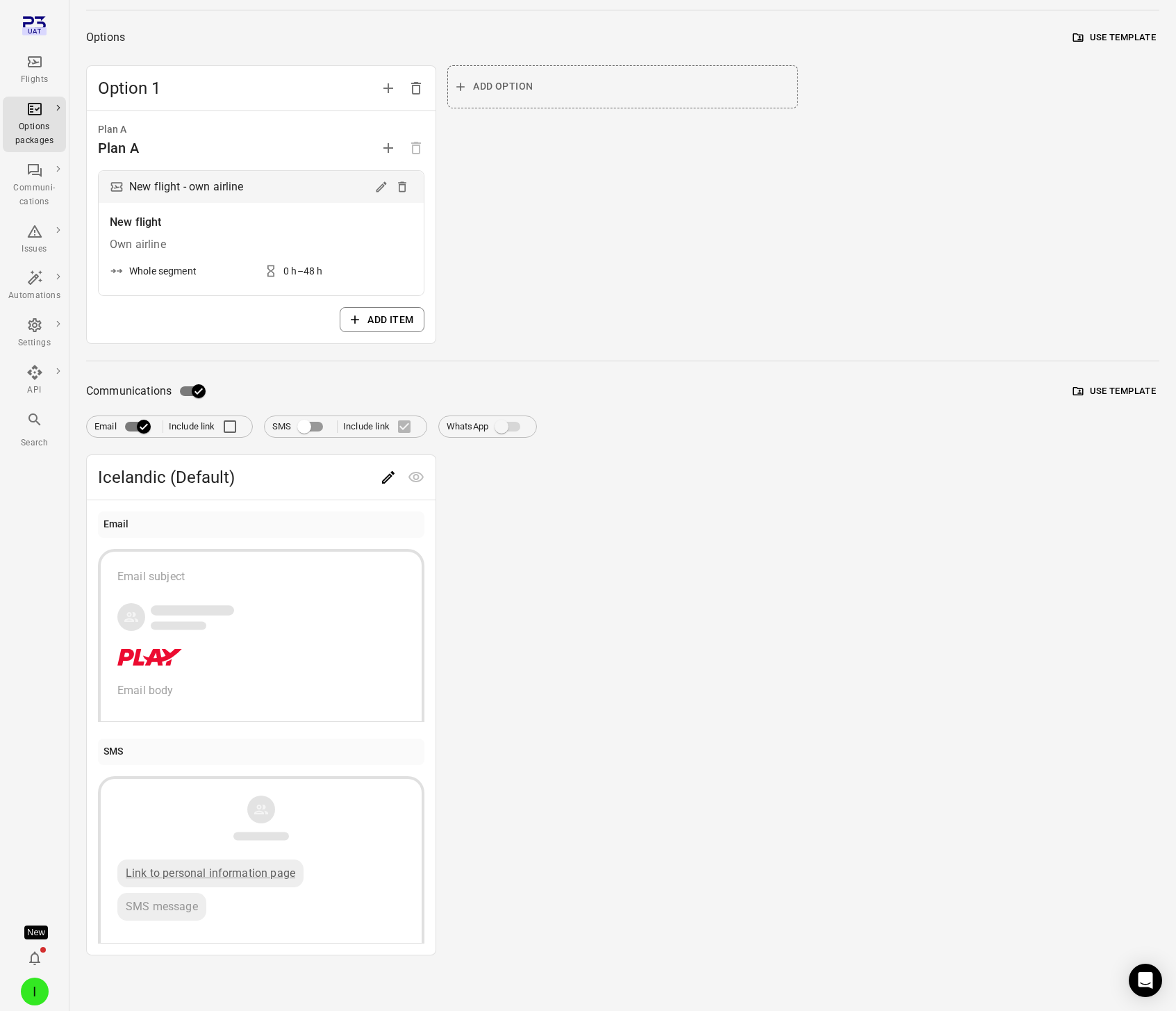
scroll to position [157, 0]
click at [389, 475] on icon "Edit" at bounding box center [388, 477] width 13 height 13
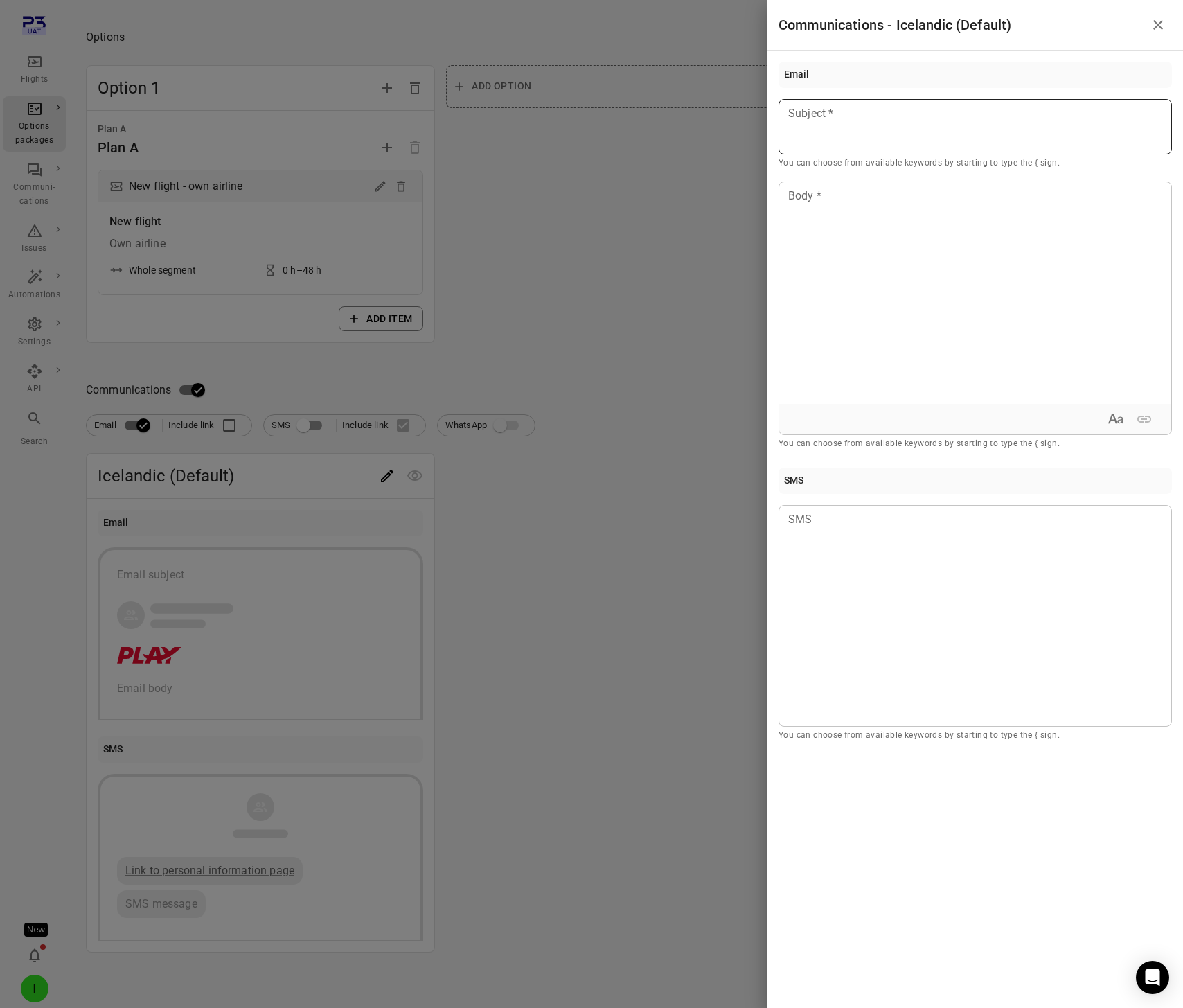
click at [805, 131] on div at bounding box center [975, 127] width 394 height 56
click at [823, 158] on div "Passenger first name" at bounding box center [867, 153] width 117 height 14
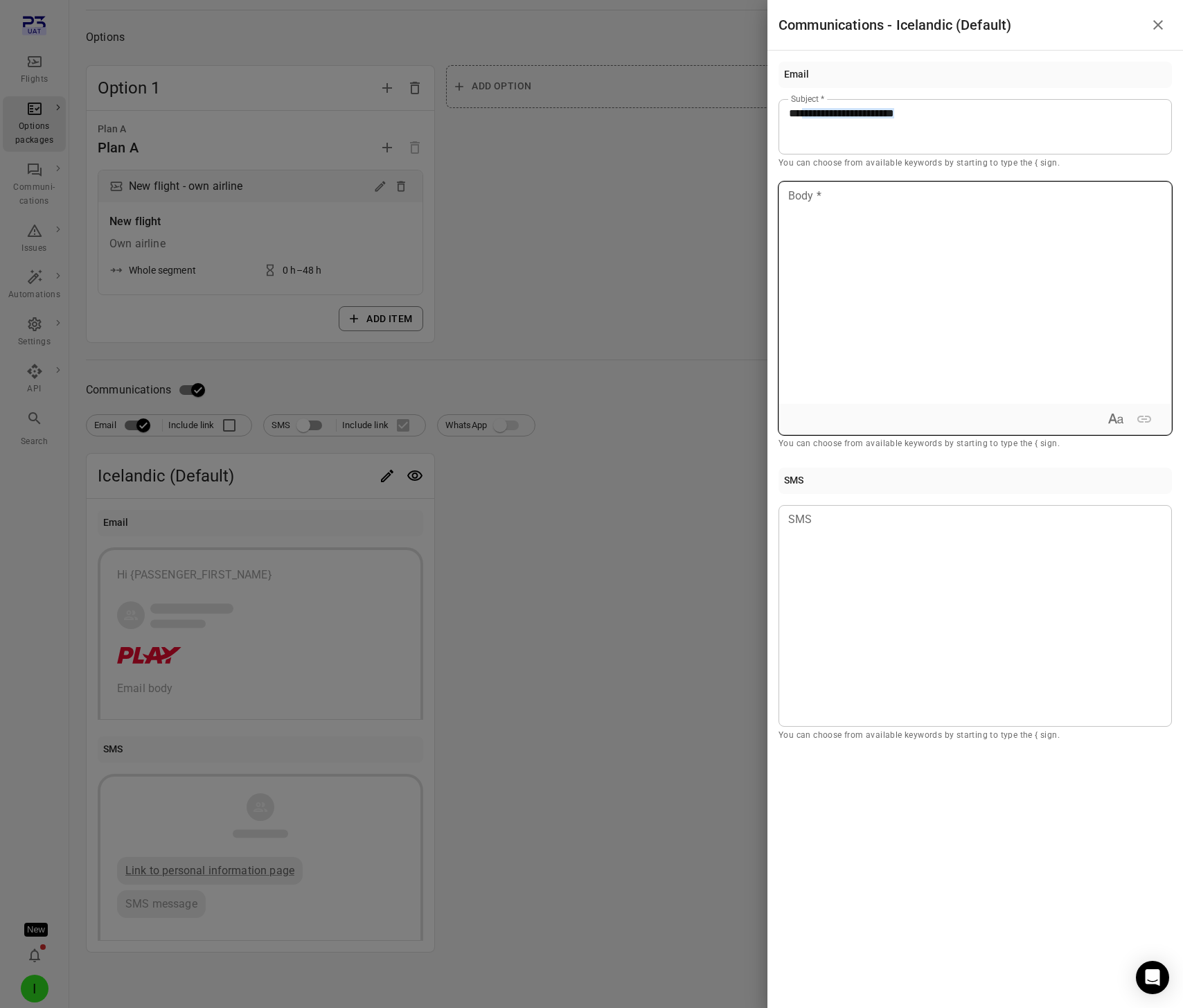
click at [819, 216] on div at bounding box center [975, 293] width 392 height 222
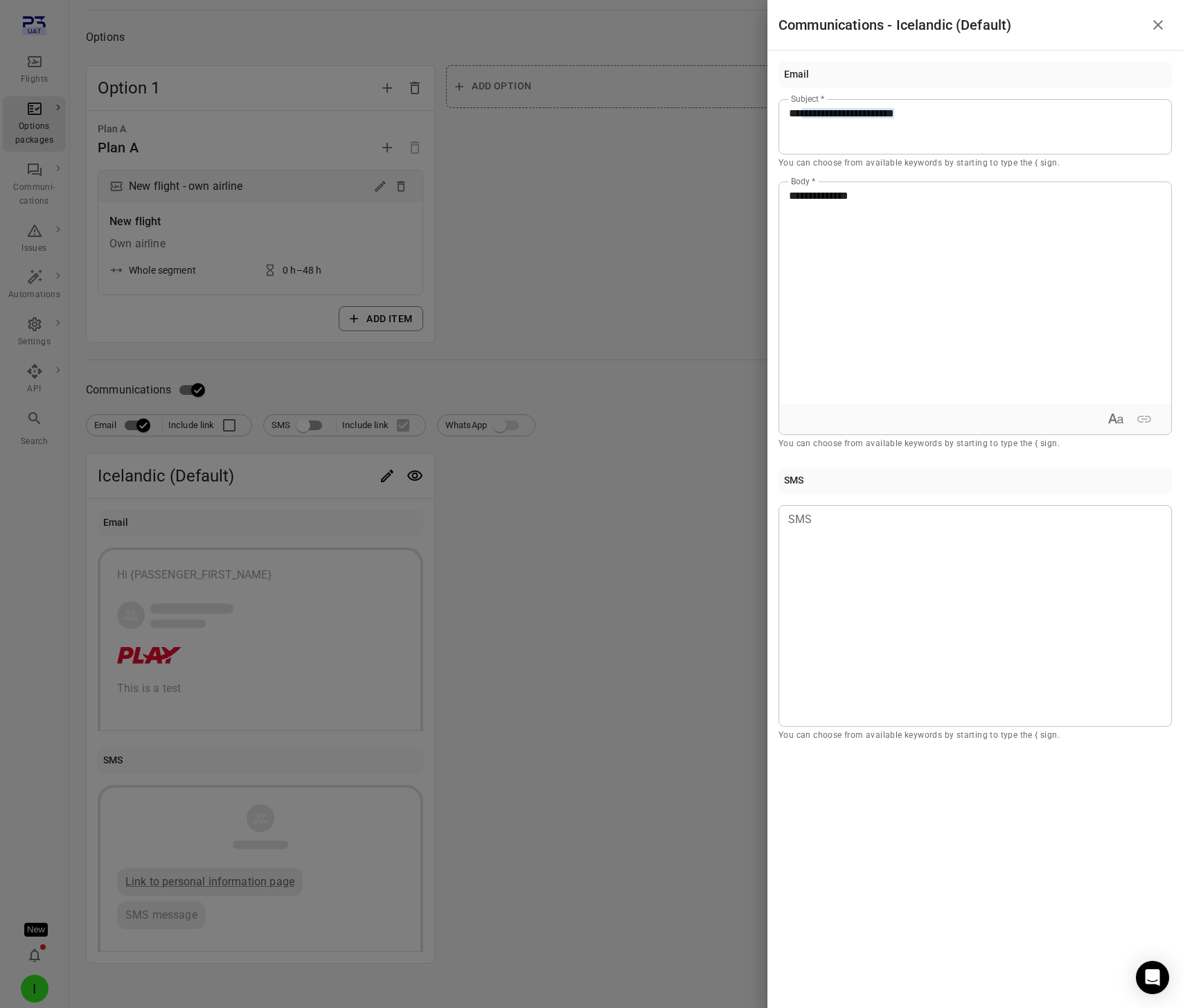
click at [584, 281] on div at bounding box center [591, 504] width 1183 height 1008
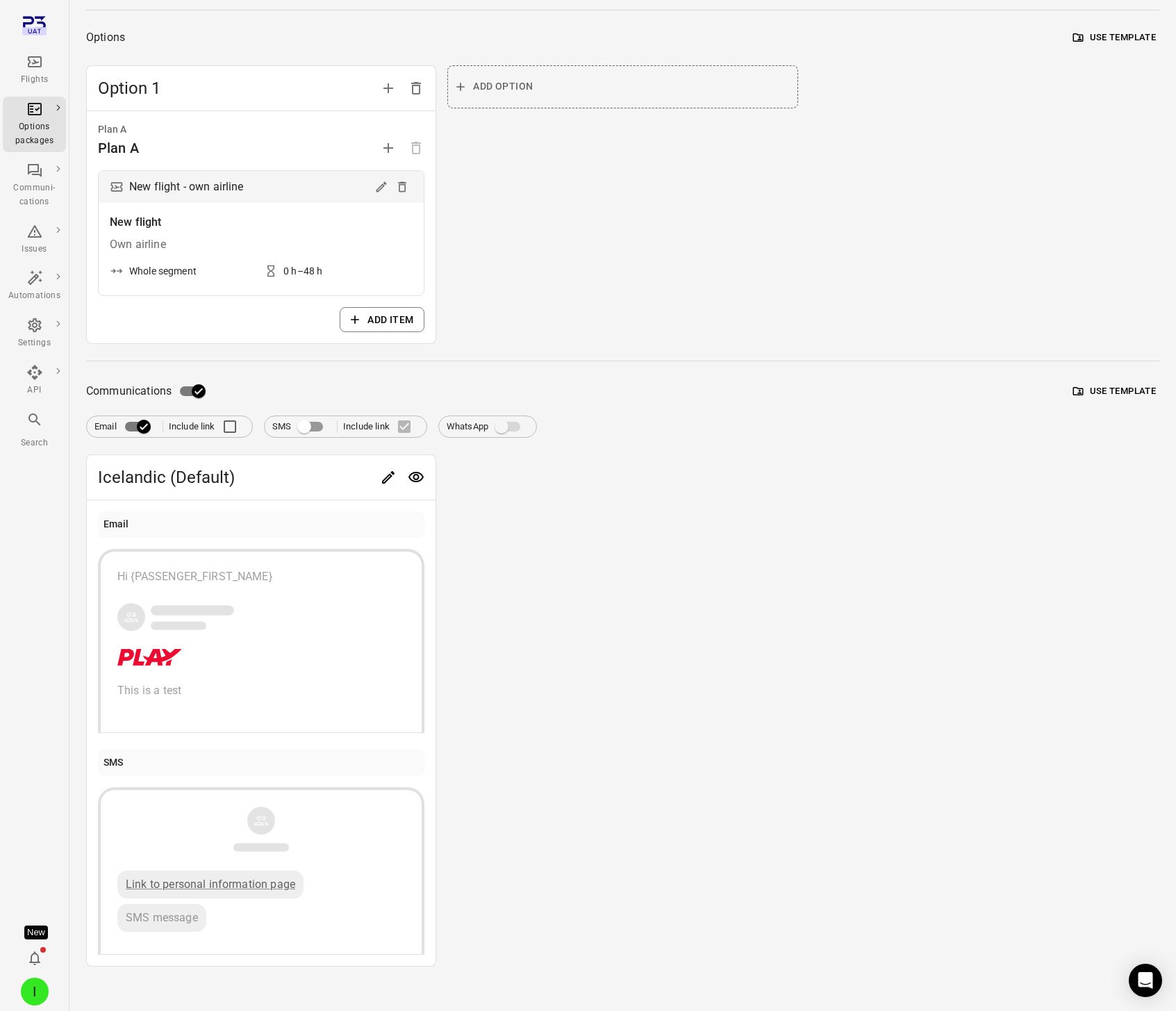
scroll to position [0, 0]
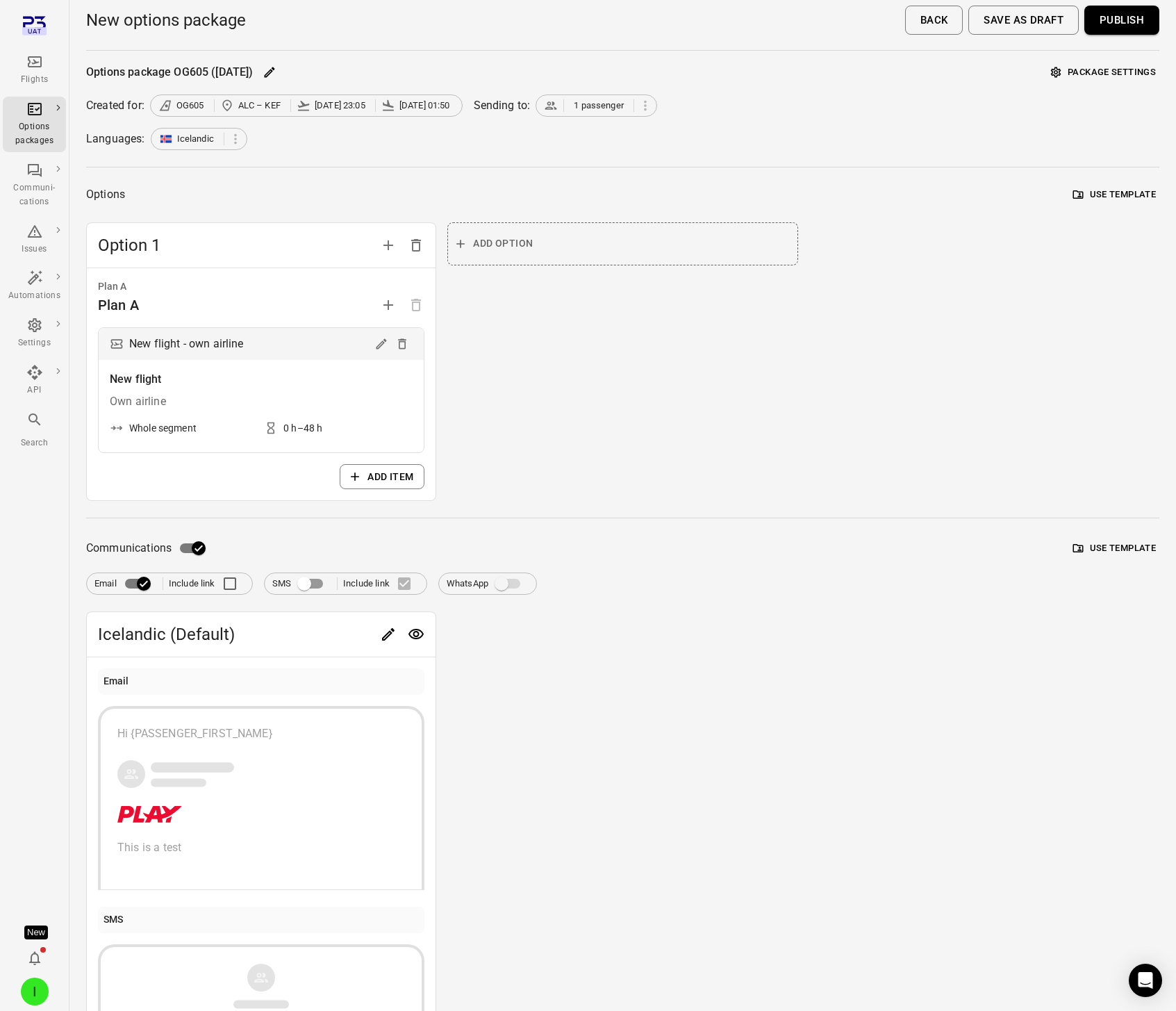
click at [1120, 31] on button "Publish" at bounding box center [1121, 20] width 75 height 29
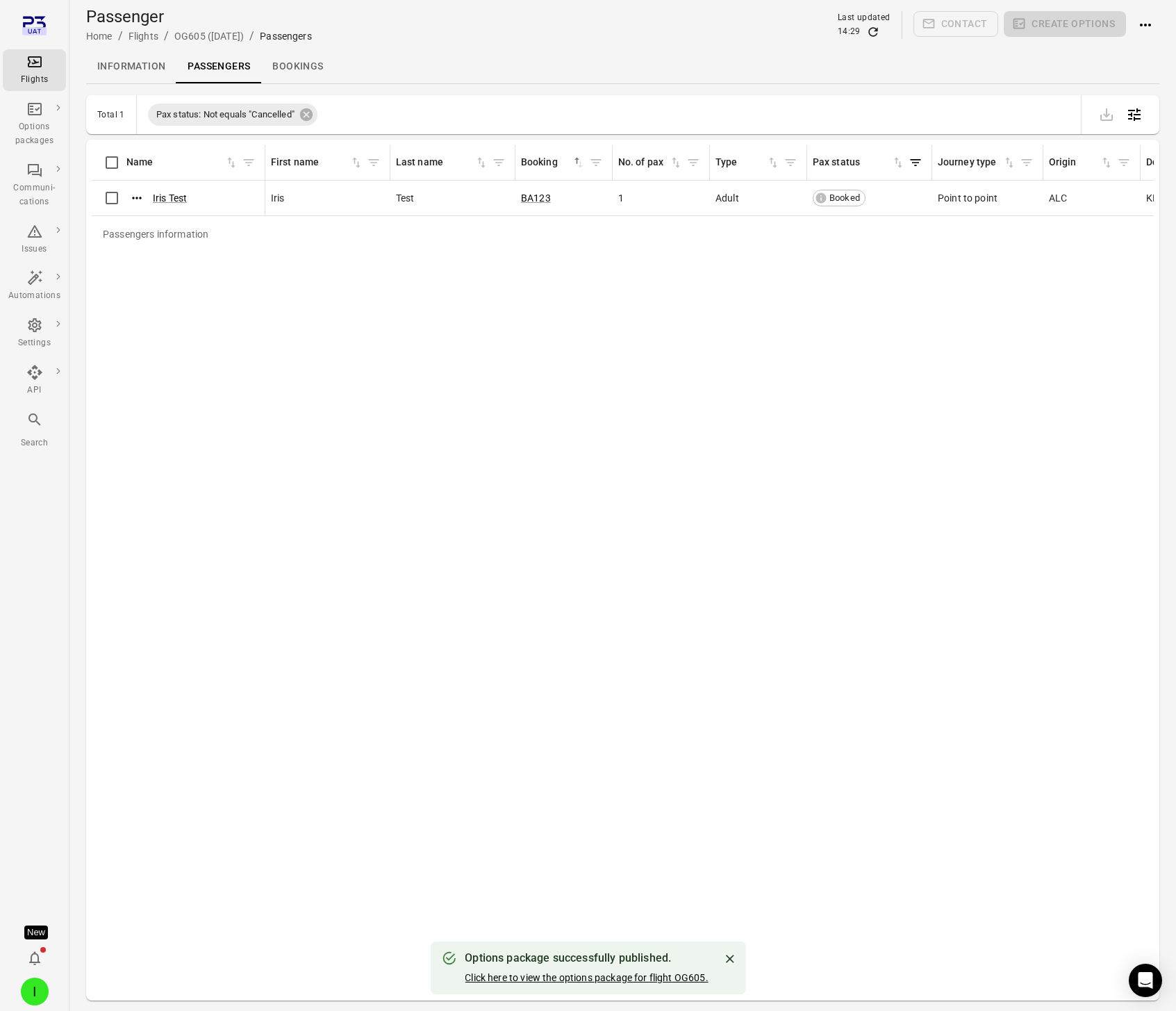
click at [619, 974] on link "Click here to view the options package for flight OG605." at bounding box center [586, 977] width 244 height 11
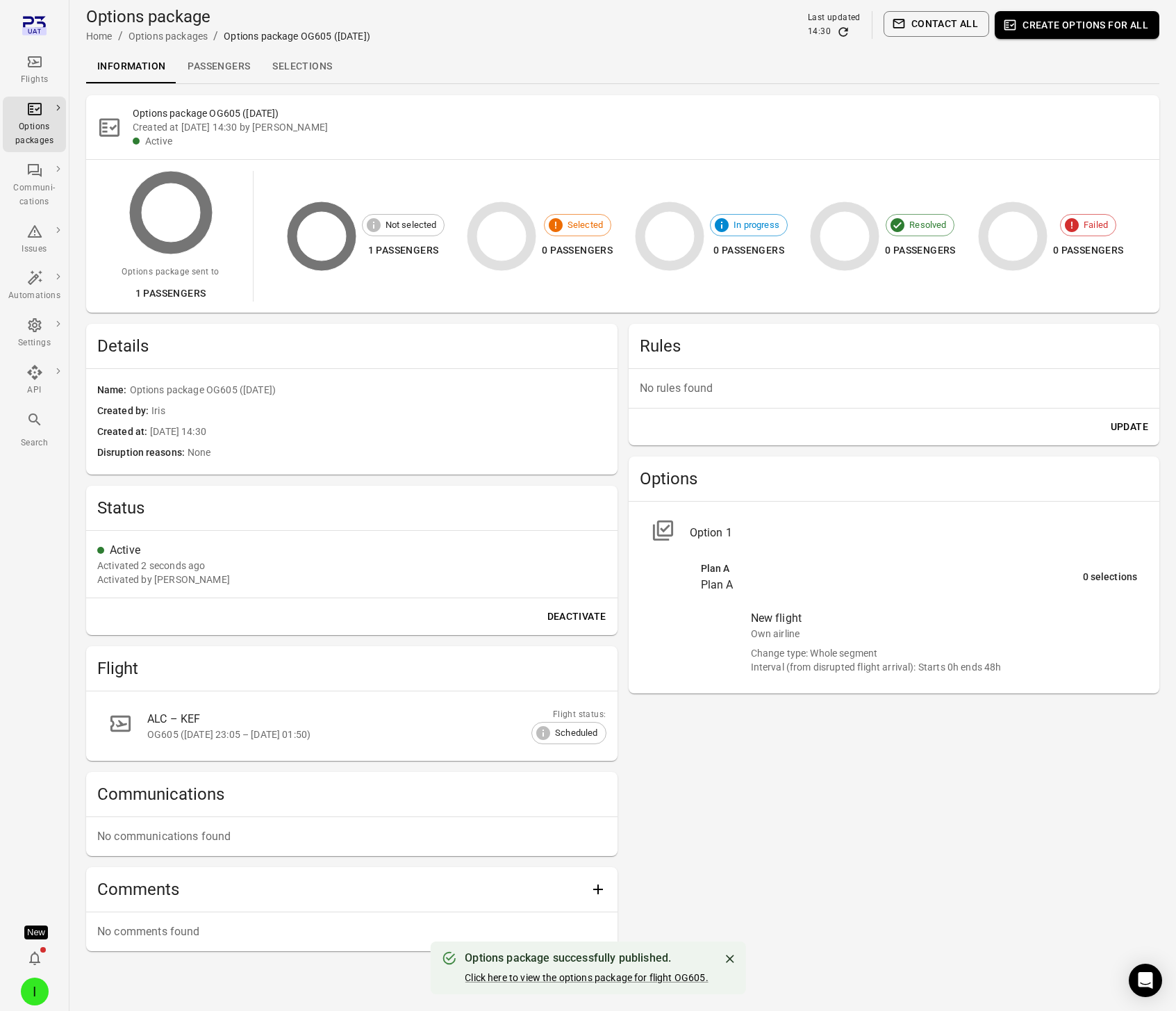
click at [310, 61] on link "Selections" at bounding box center [302, 67] width 82 height 34
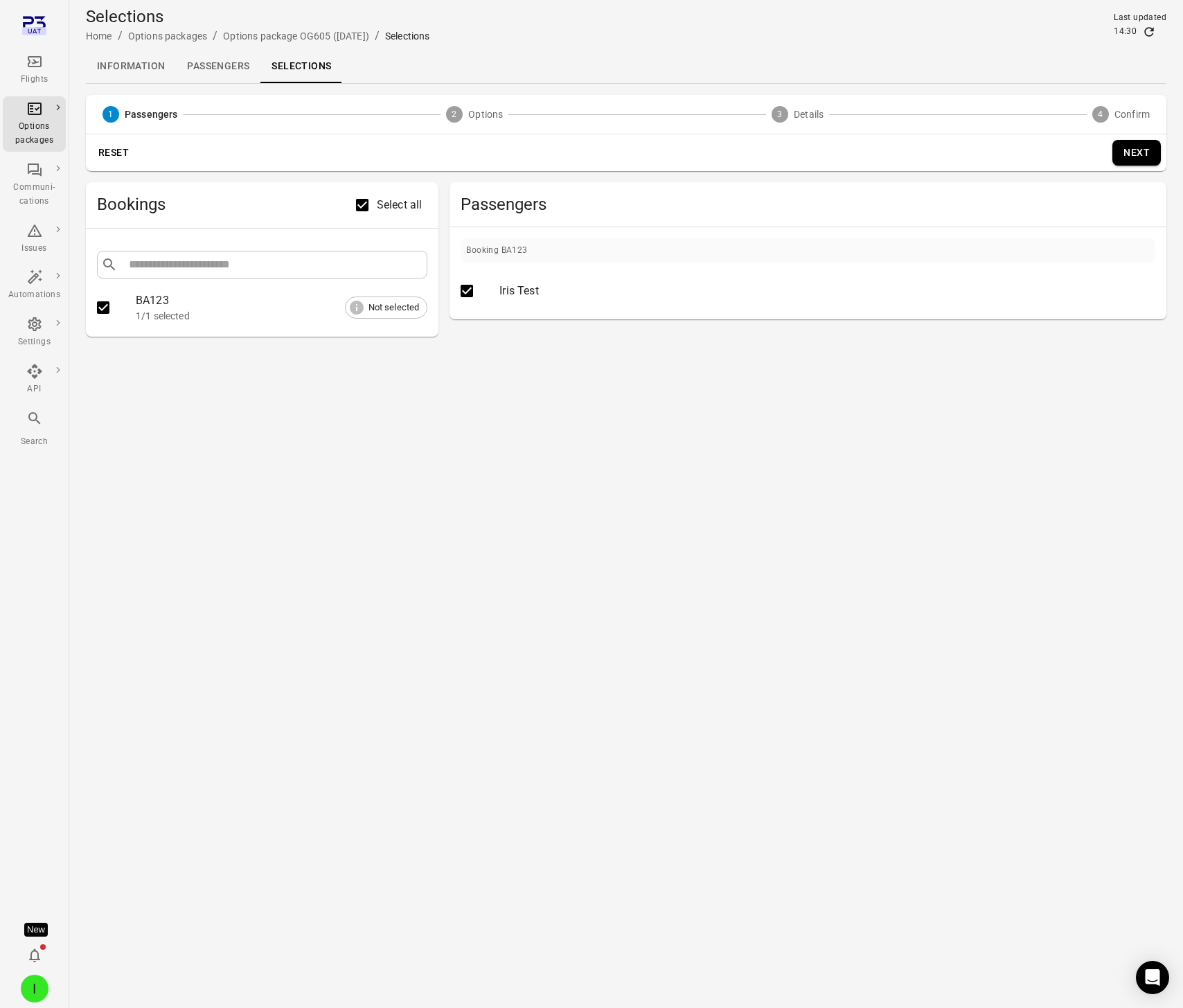
click at [840, 148] on div "Reset Next" at bounding box center [627, 153] width 1081 height 37
click at [1140, 148] on button "Next" at bounding box center [1136, 153] width 49 height 26
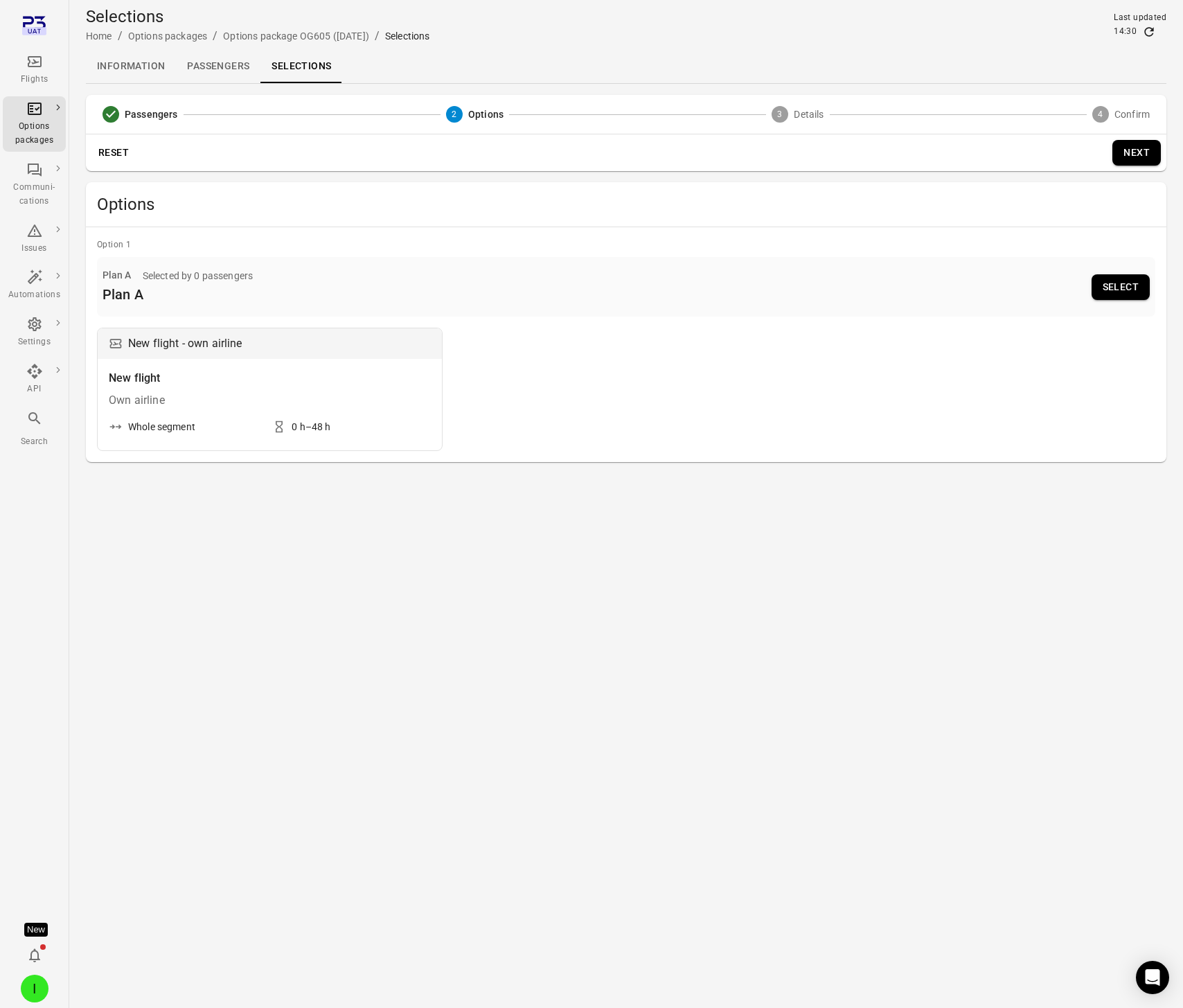
click at [1108, 286] on button "Select" at bounding box center [1121, 287] width 59 height 26
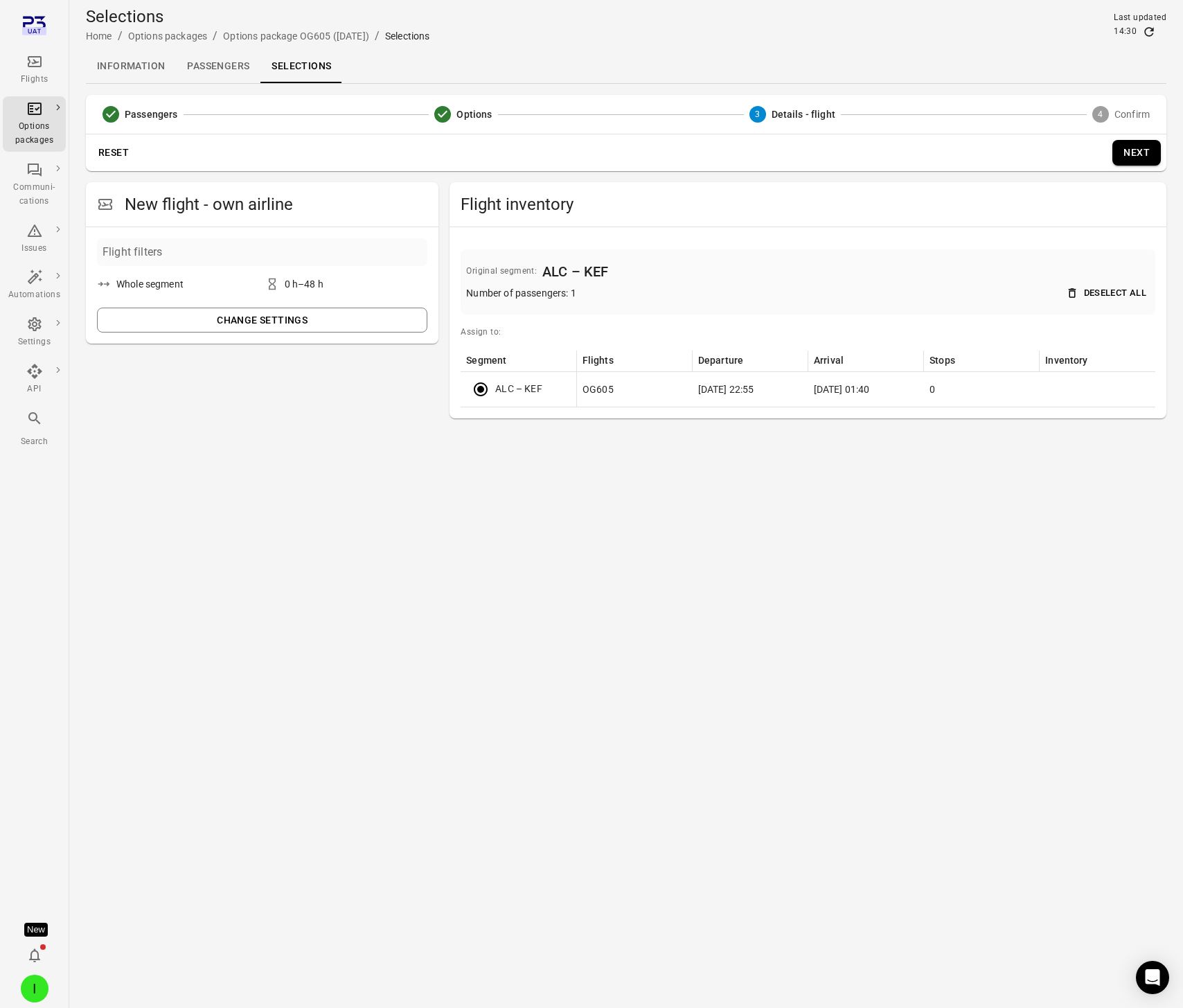
click at [1138, 158] on button "Next" at bounding box center [1136, 153] width 49 height 26
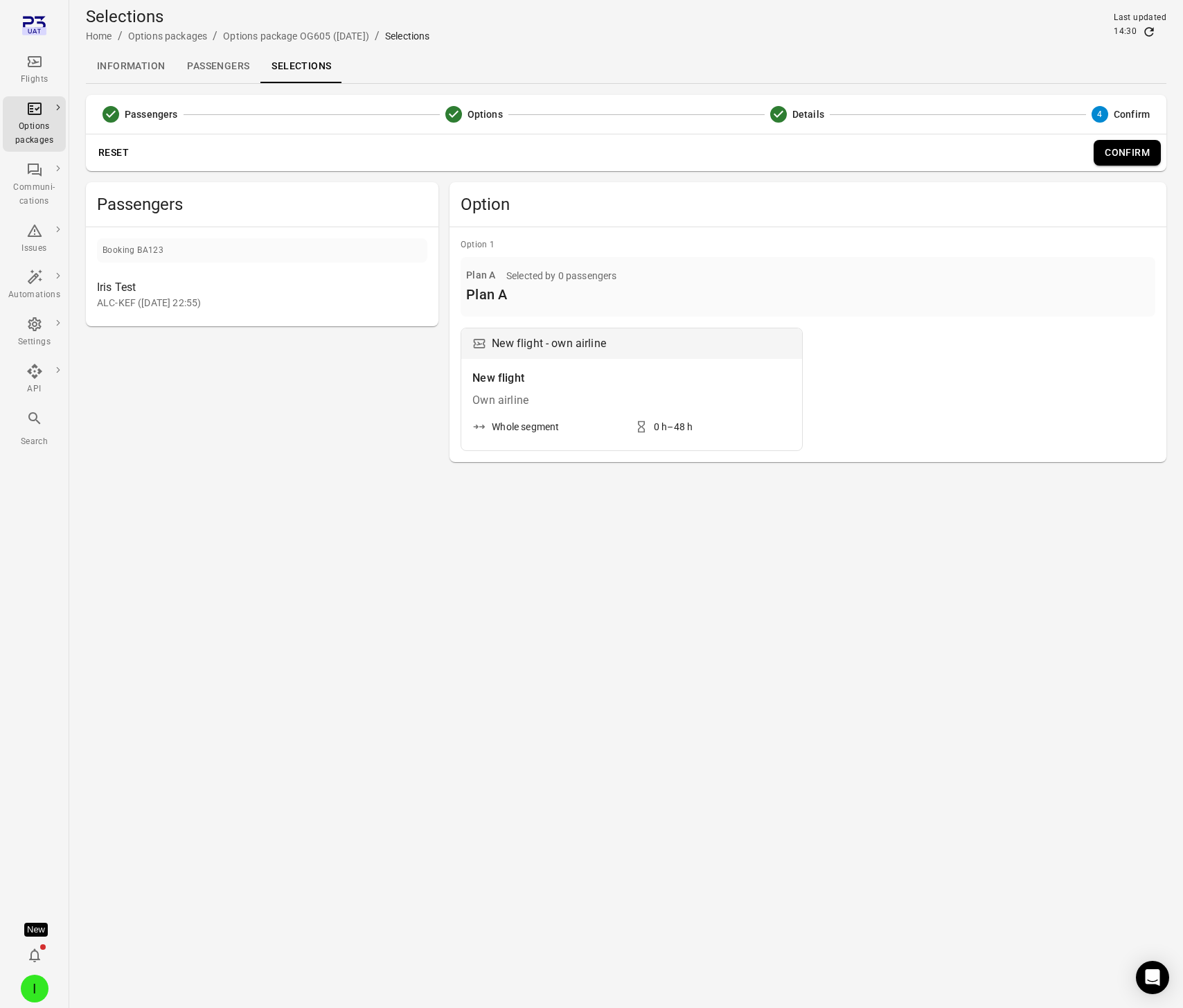
click at [1127, 155] on button "Confirm" at bounding box center [1127, 153] width 67 height 26
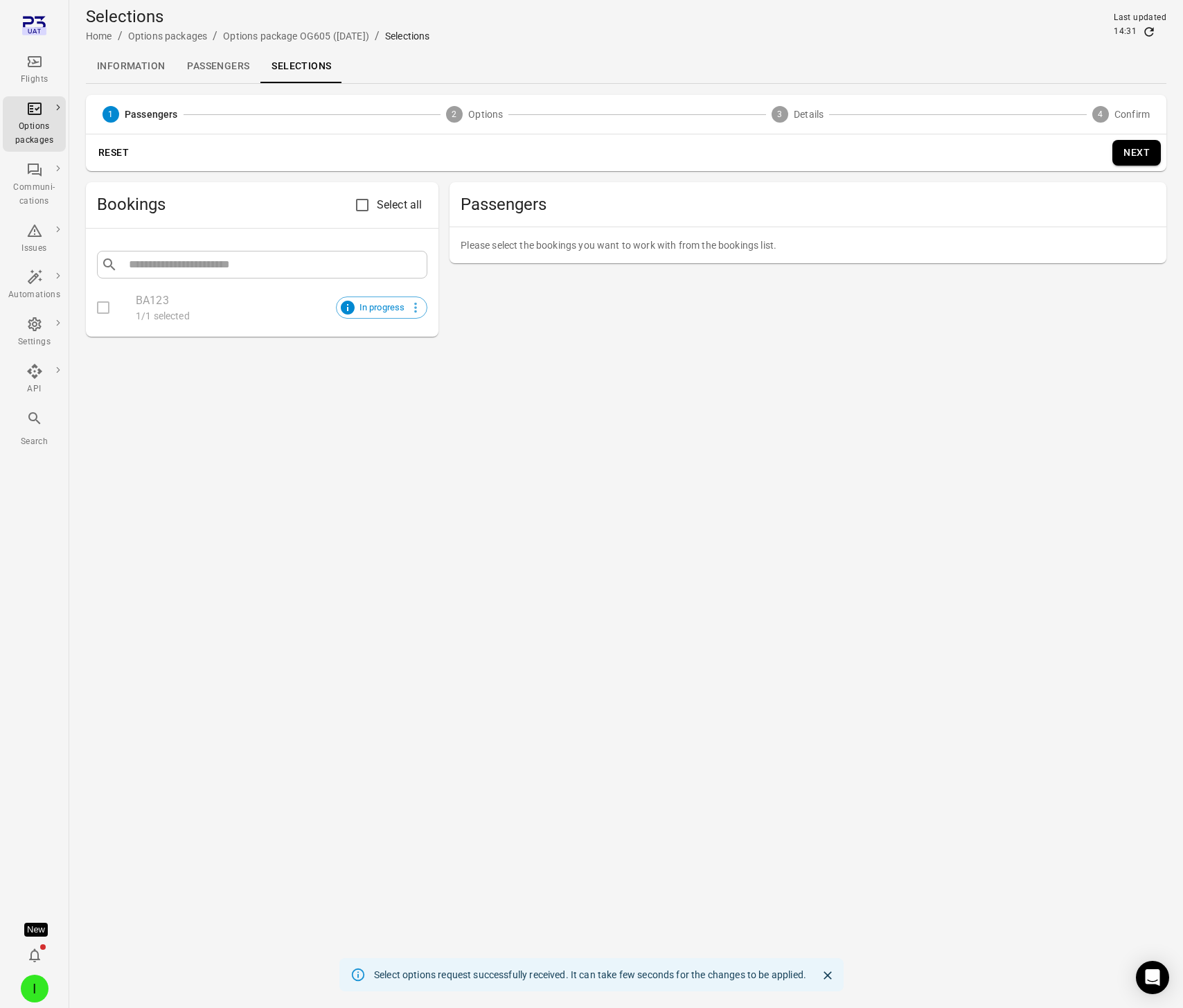
click at [225, 61] on link "Passengers" at bounding box center [217, 66] width 84 height 34
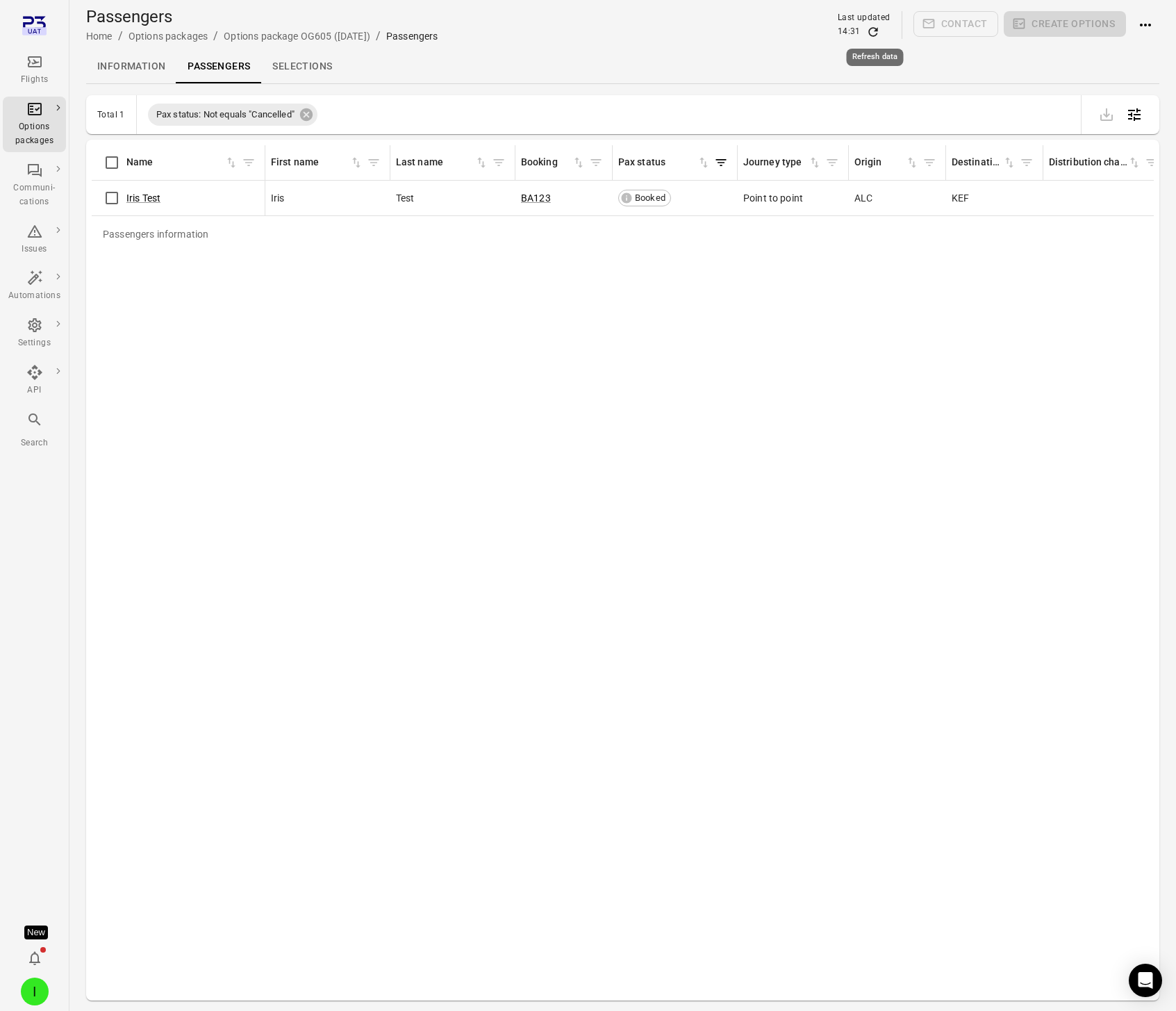
click at [875, 36] on icon "Refresh data" at bounding box center [873, 32] width 14 height 14
click at [868, 36] on icon "Refresh data" at bounding box center [873, 32] width 14 height 14
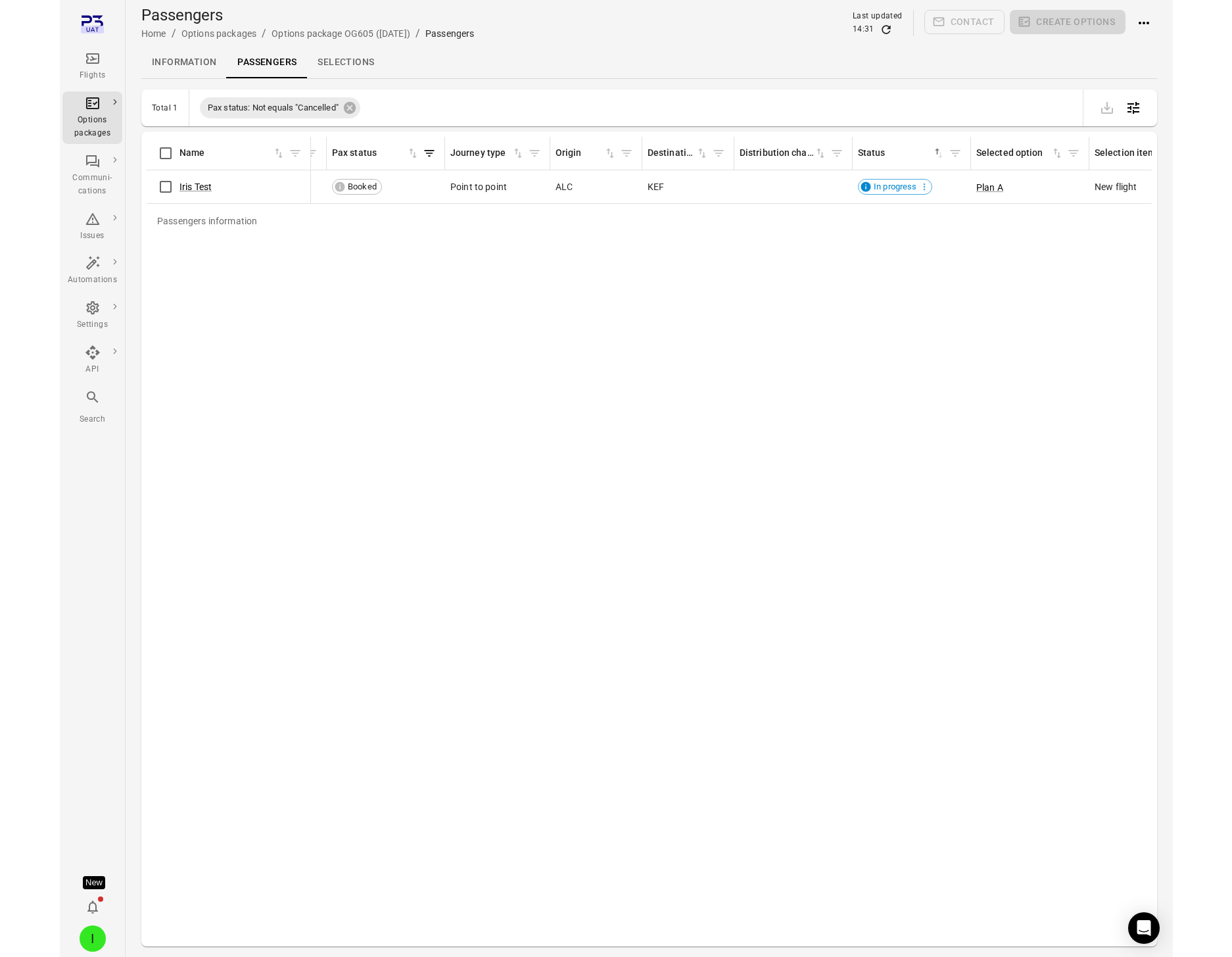
scroll to position [0, 328]
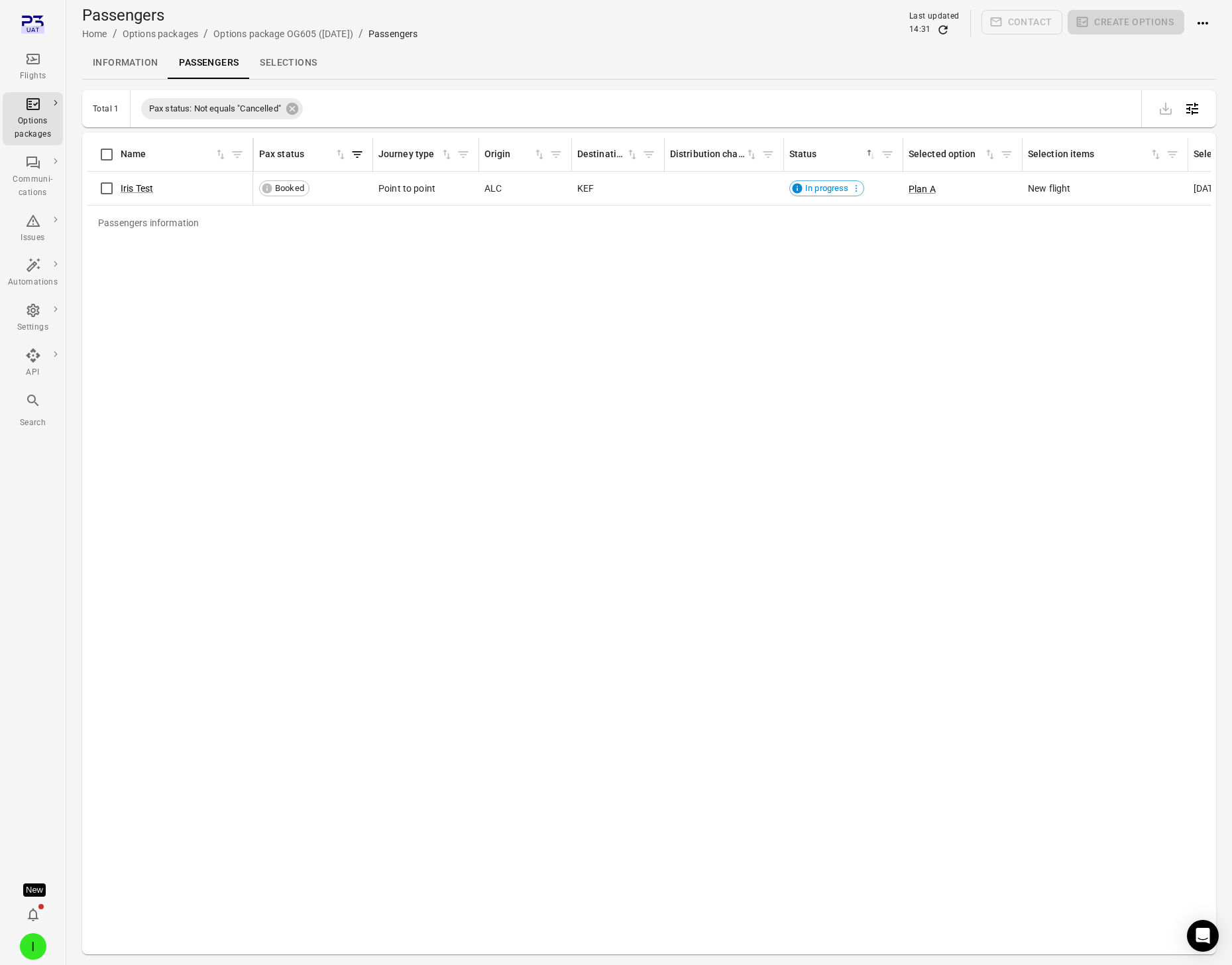
click at [946, 28] on icon "Refresh data" at bounding box center [942, 29] width 9 height 9
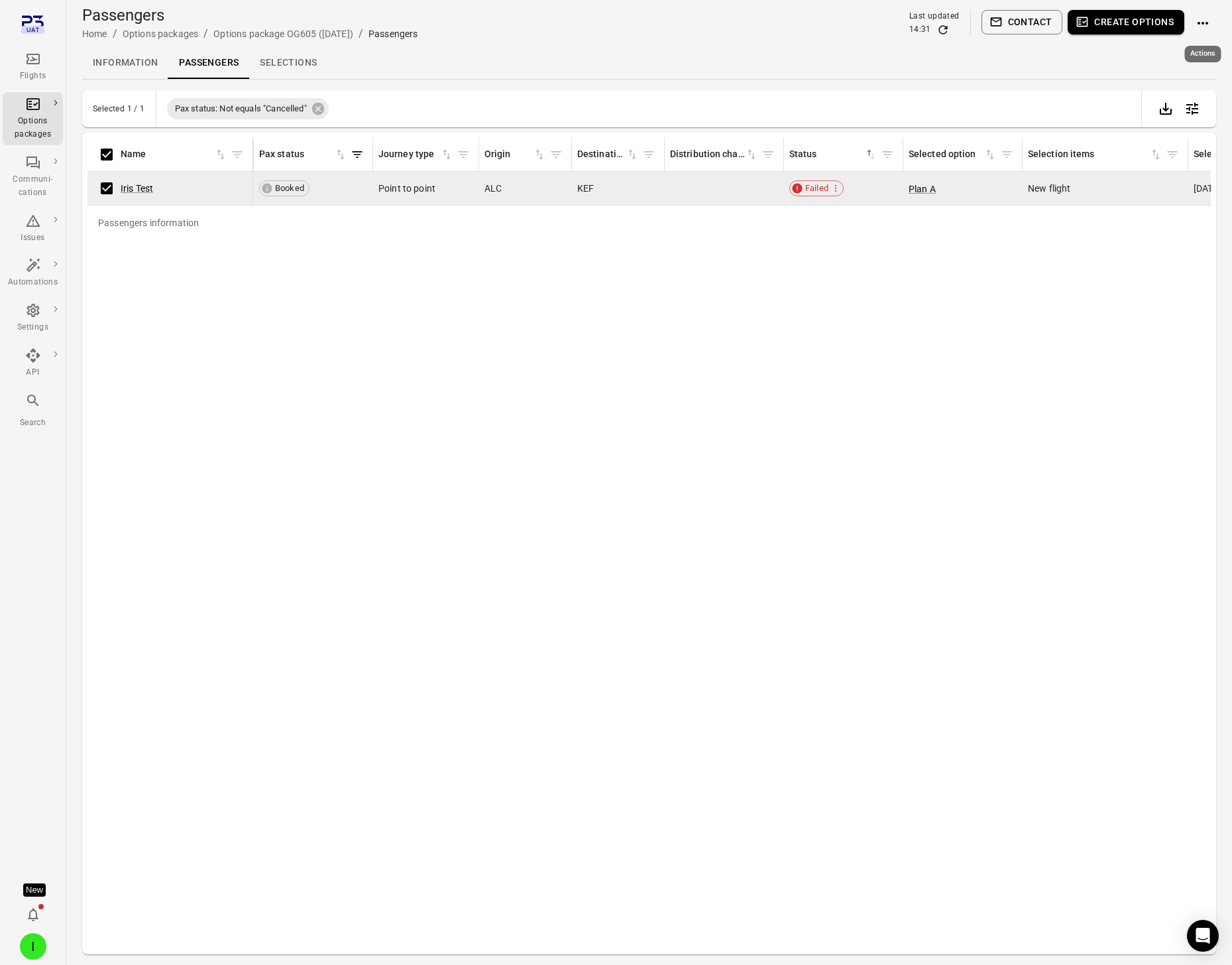
click at [1121, 24] on icon "Actions" at bounding box center [1203, 23] width 16 height 16
click at [1121, 123] on span "Resend options package" at bounding box center [1168, 122] width 102 height 13
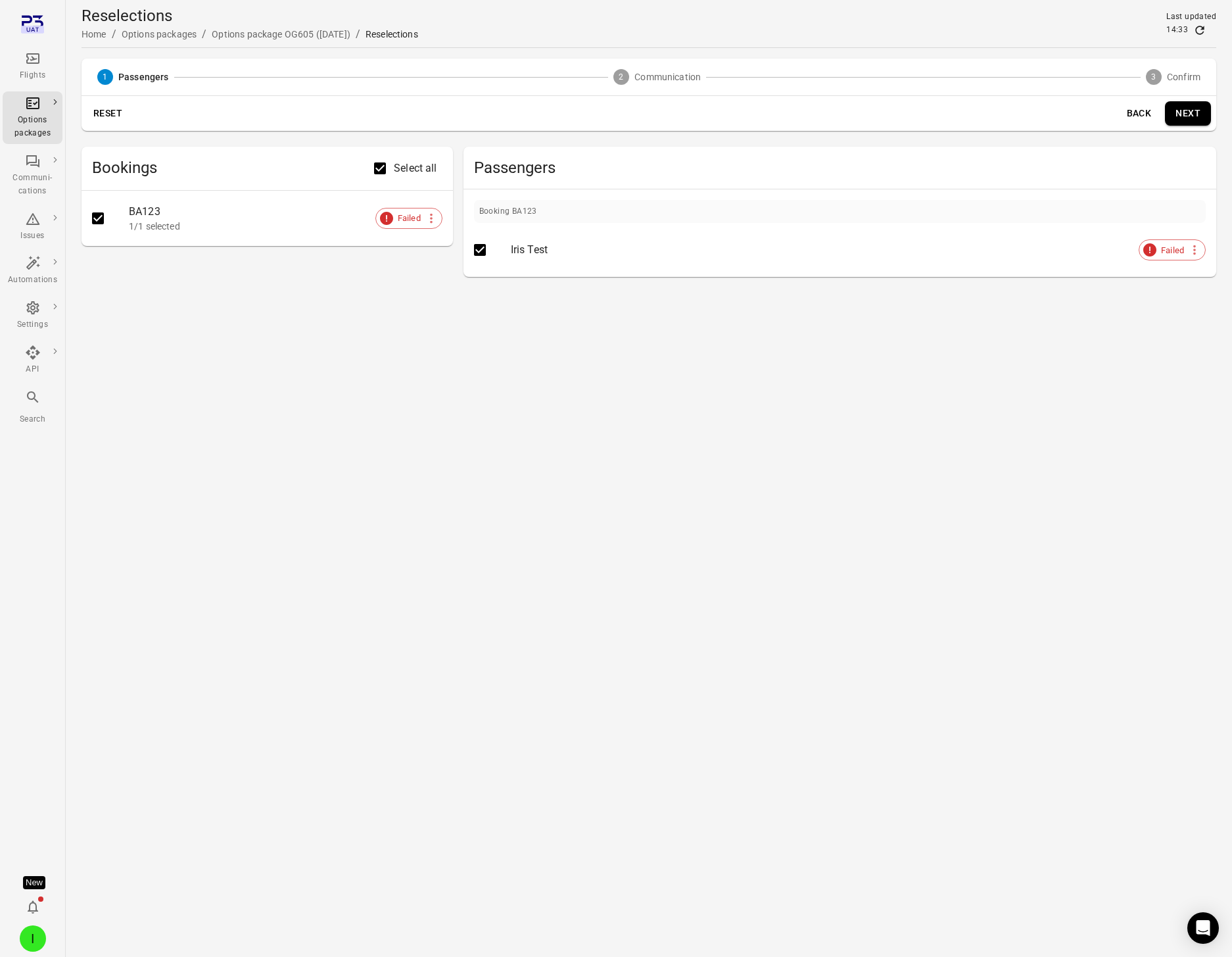
click at [1112, 113] on button "Next" at bounding box center [1188, 114] width 46 height 24
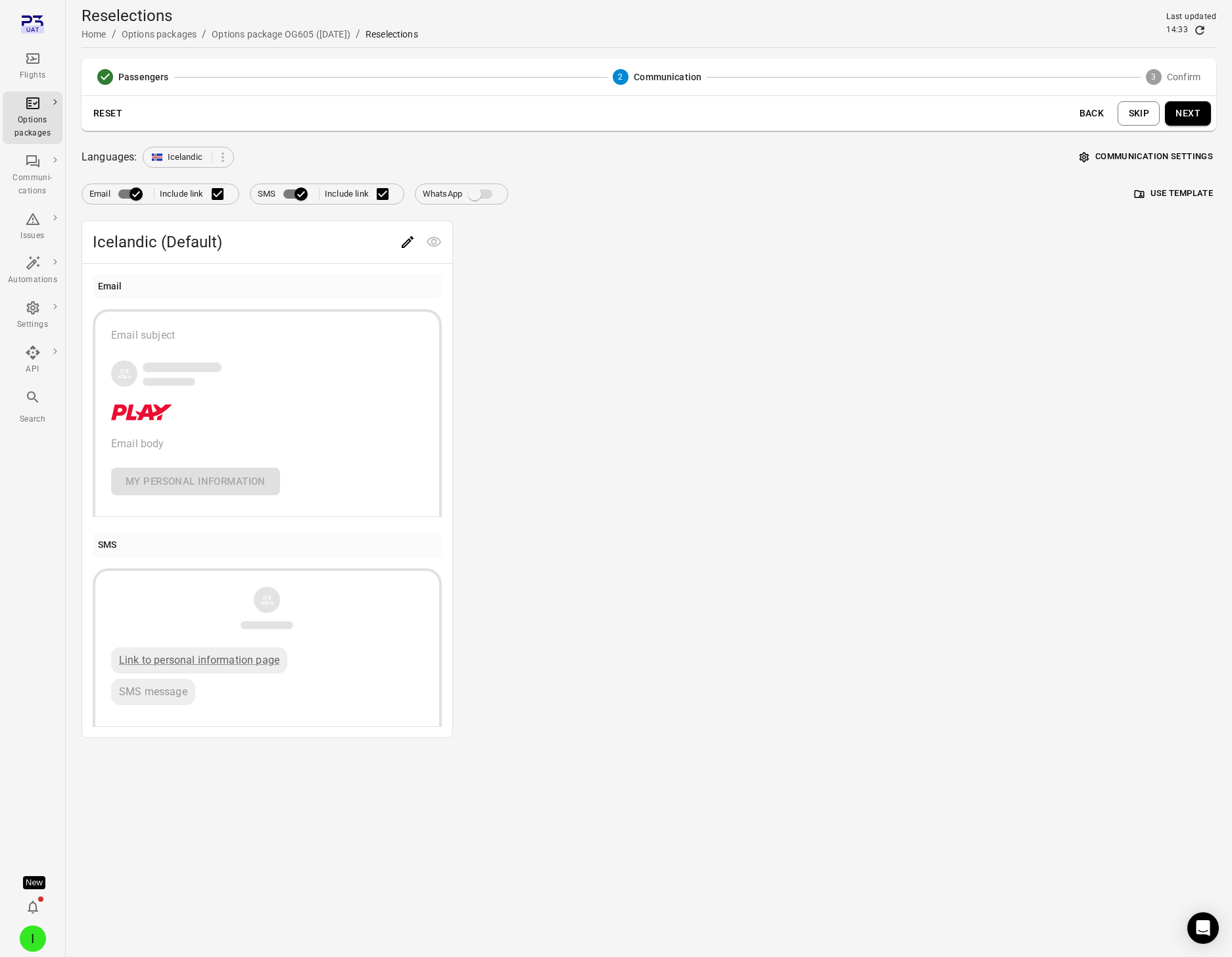
click at [1112, 152] on button "Communication settings" at bounding box center [1146, 157] width 140 height 21
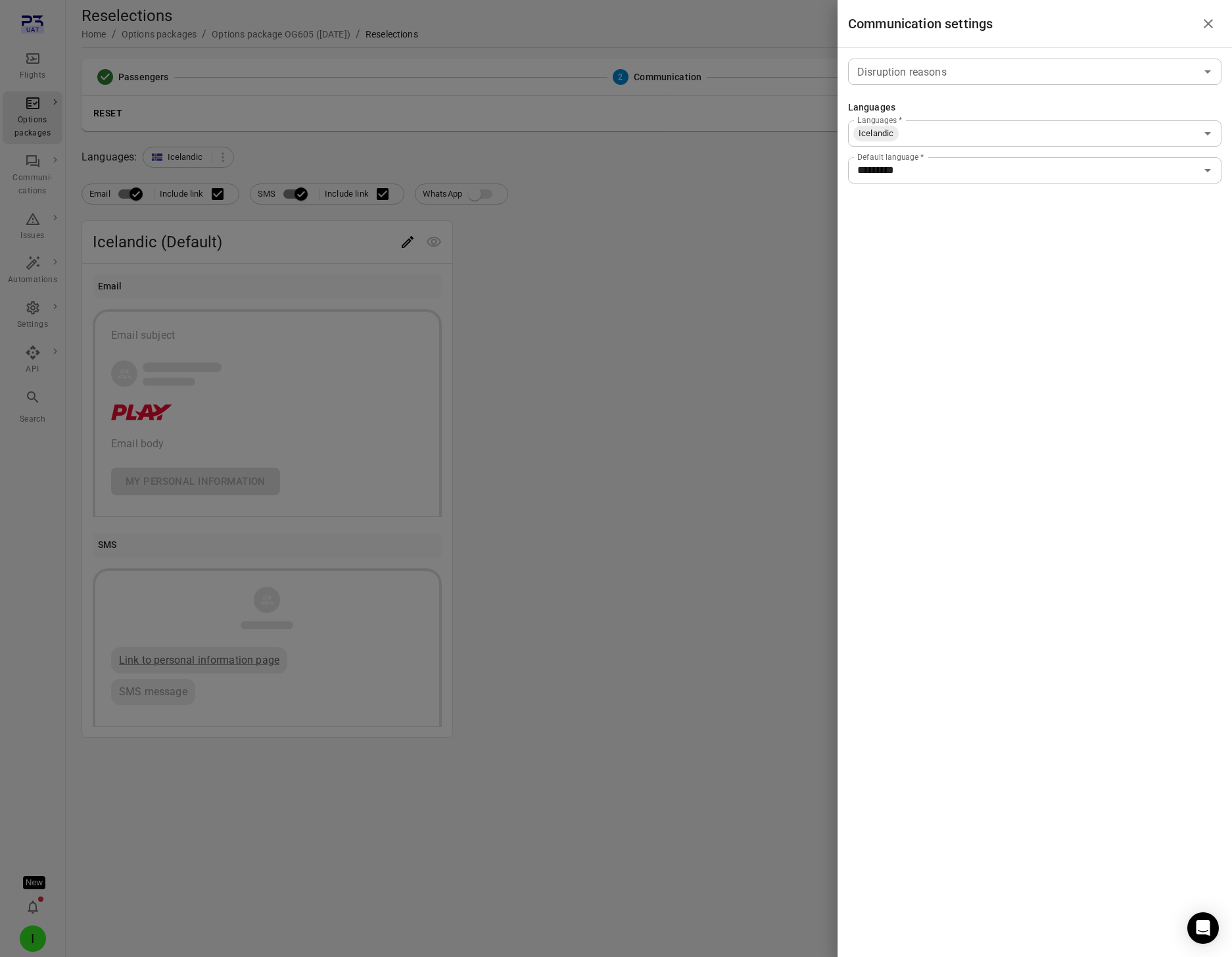
click at [921, 140] on input "Languages   *" at bounding box center [1048, 134] width 296 height 19
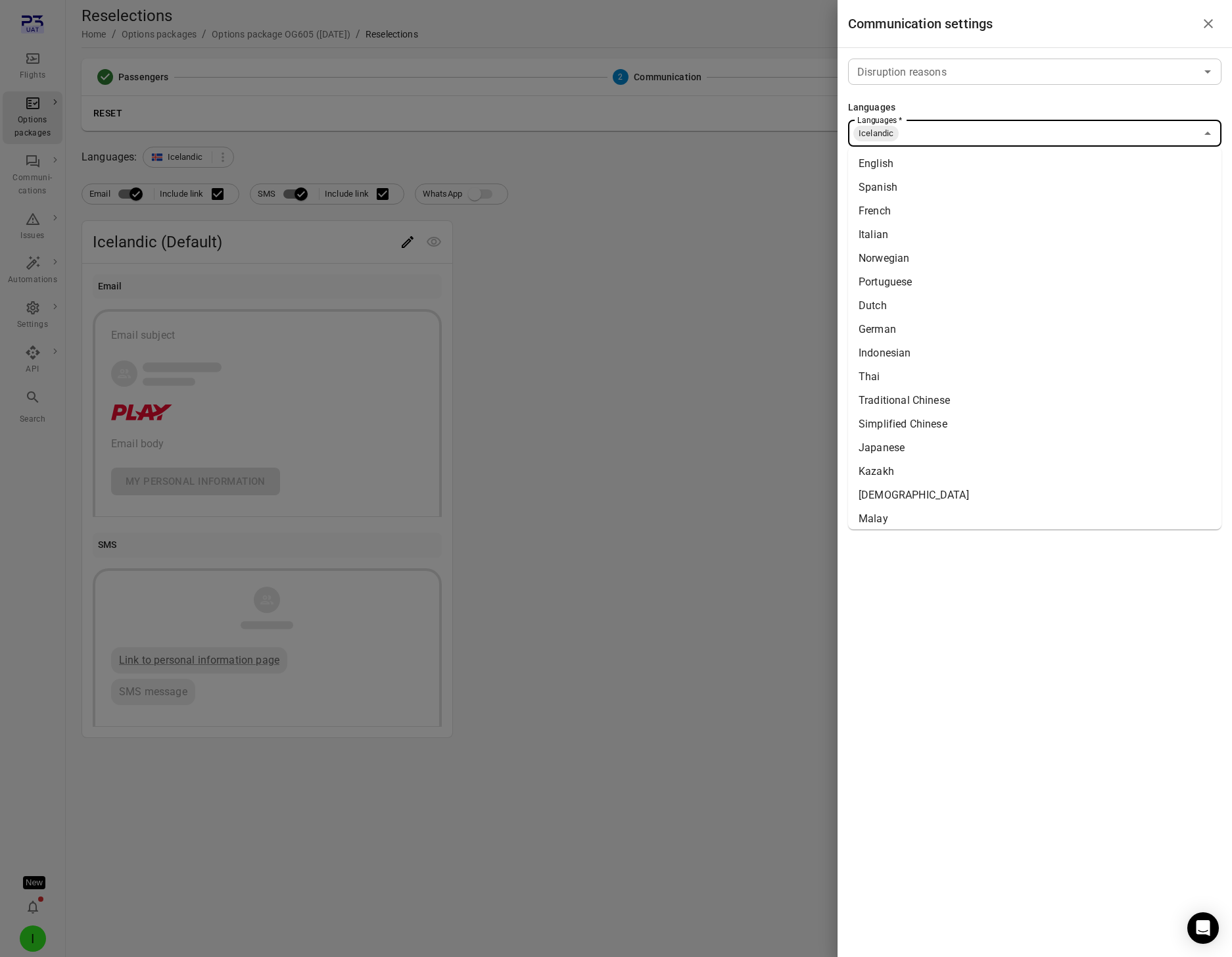
click at [917, 164] on li "English" at bounding box center [1034, 163] width 374 height 24
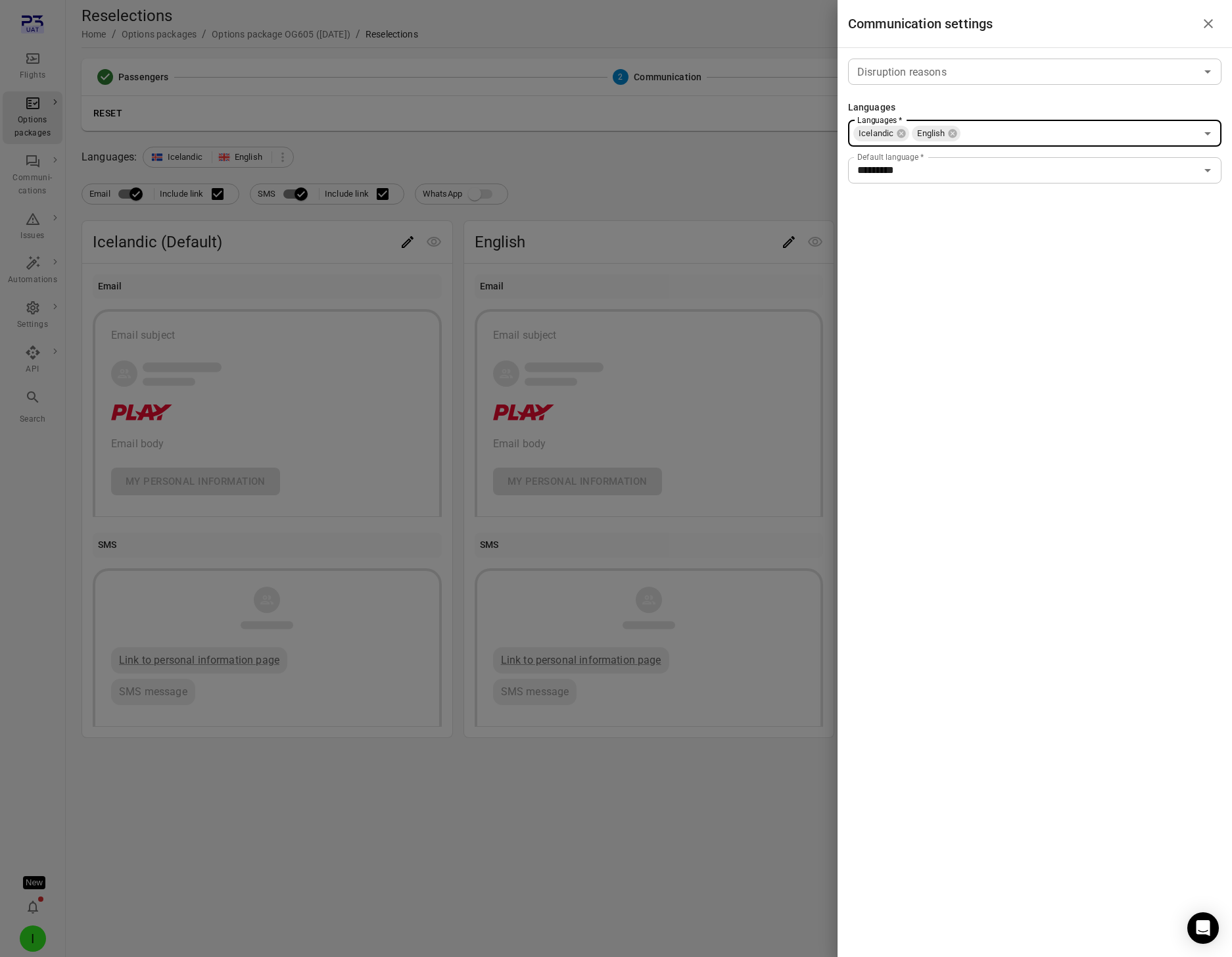
click at [954, 72] on input "Disruption reasons" at bounding box center [1024, 72] width 344 height 19
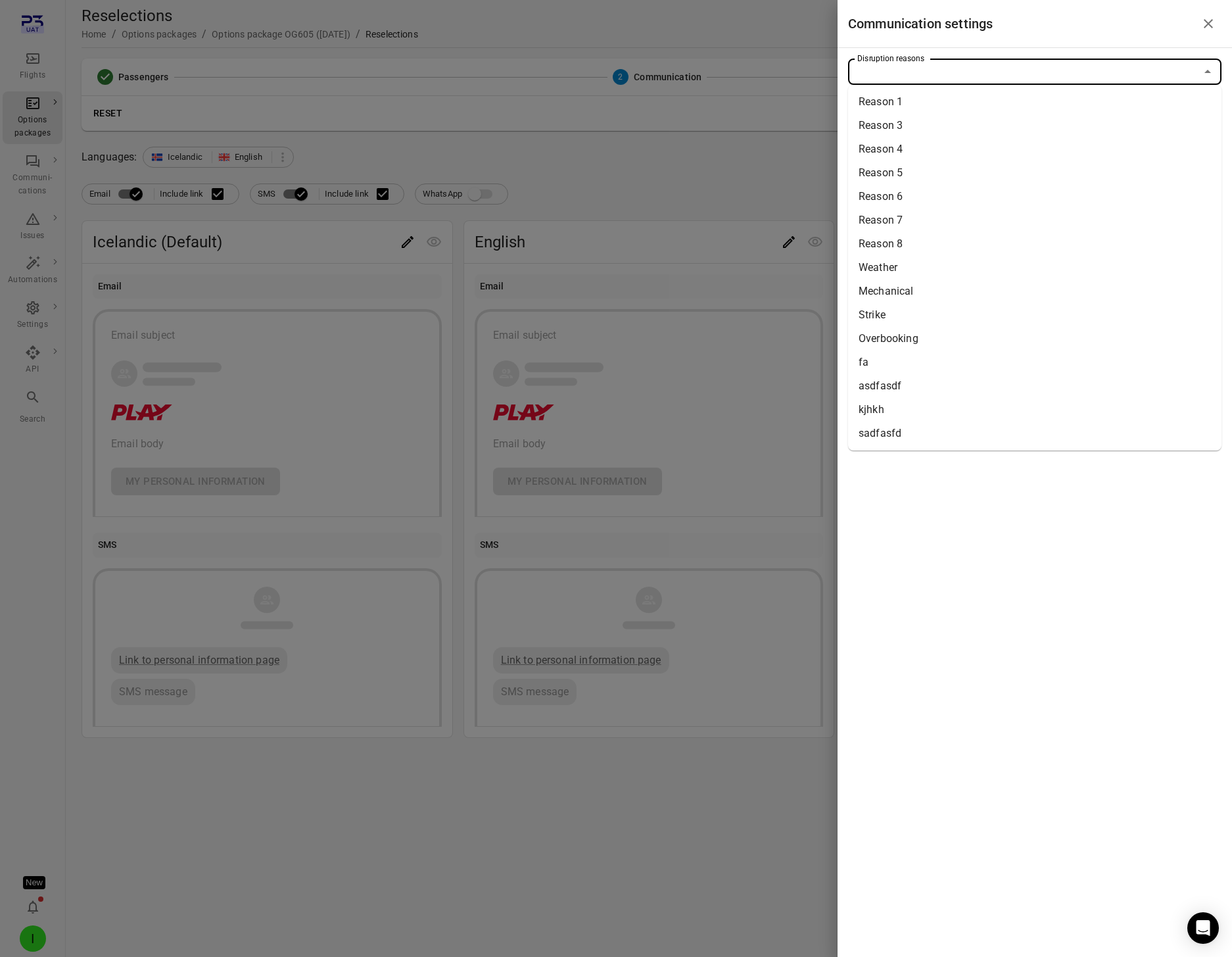
click at [944, 112] on li "Reason 1" at bounding box center [1034, 102] width 374 height 24
click at [730, 176] on div at bounding box center [616, 478] width 1232 height 957
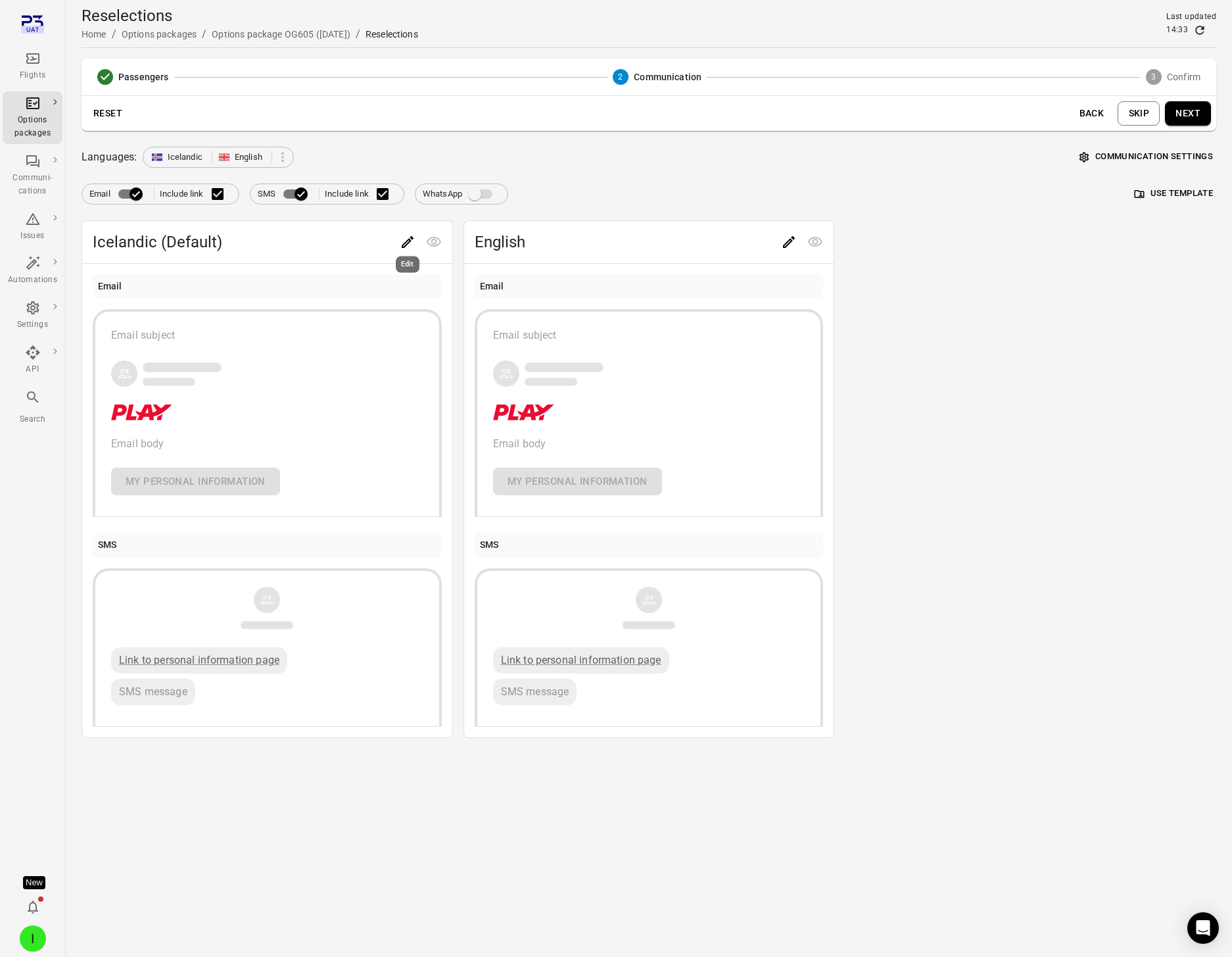
click at [409, 247] on div "Edit" at bounding box center [408, 261] width 26 height 27
click at [403, 240] on icon "Edit" at bounding box center [408, 242] width 16 height 16
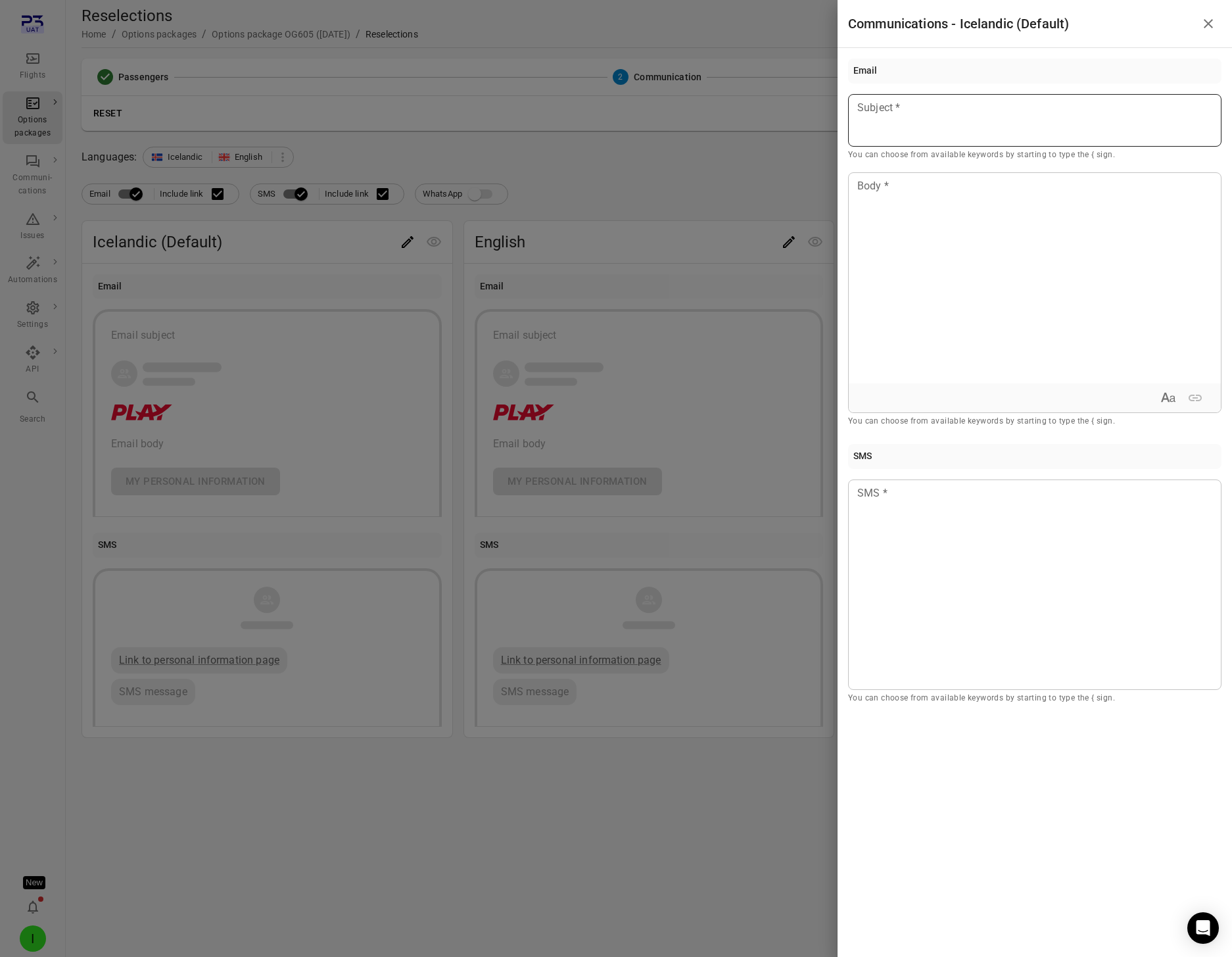
click at [894, 121] on div at bounding box center [1034, 120] width 374 height 53
click at [909, 178] on p at bounding box center [1035, 185] width 354 height 16
click at [923, 562] on div at bounding box center [1034, 584] width 374 height 211
click at [742, 215] on div at bounding box center [616, 478] width 1232 height 957
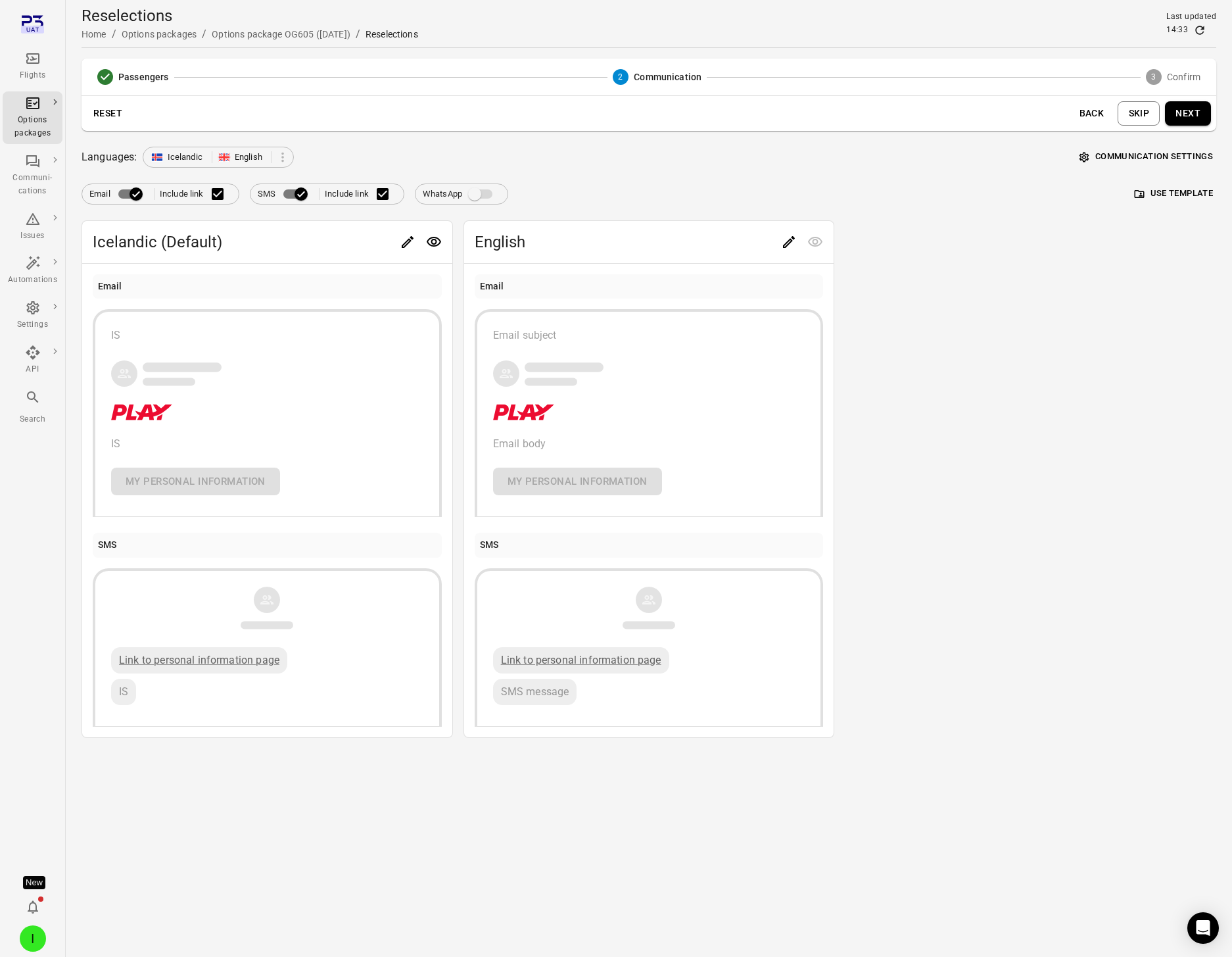
click at [787, 243] on icon "Edit" at bounding box center [789, 242] width 12 height 12
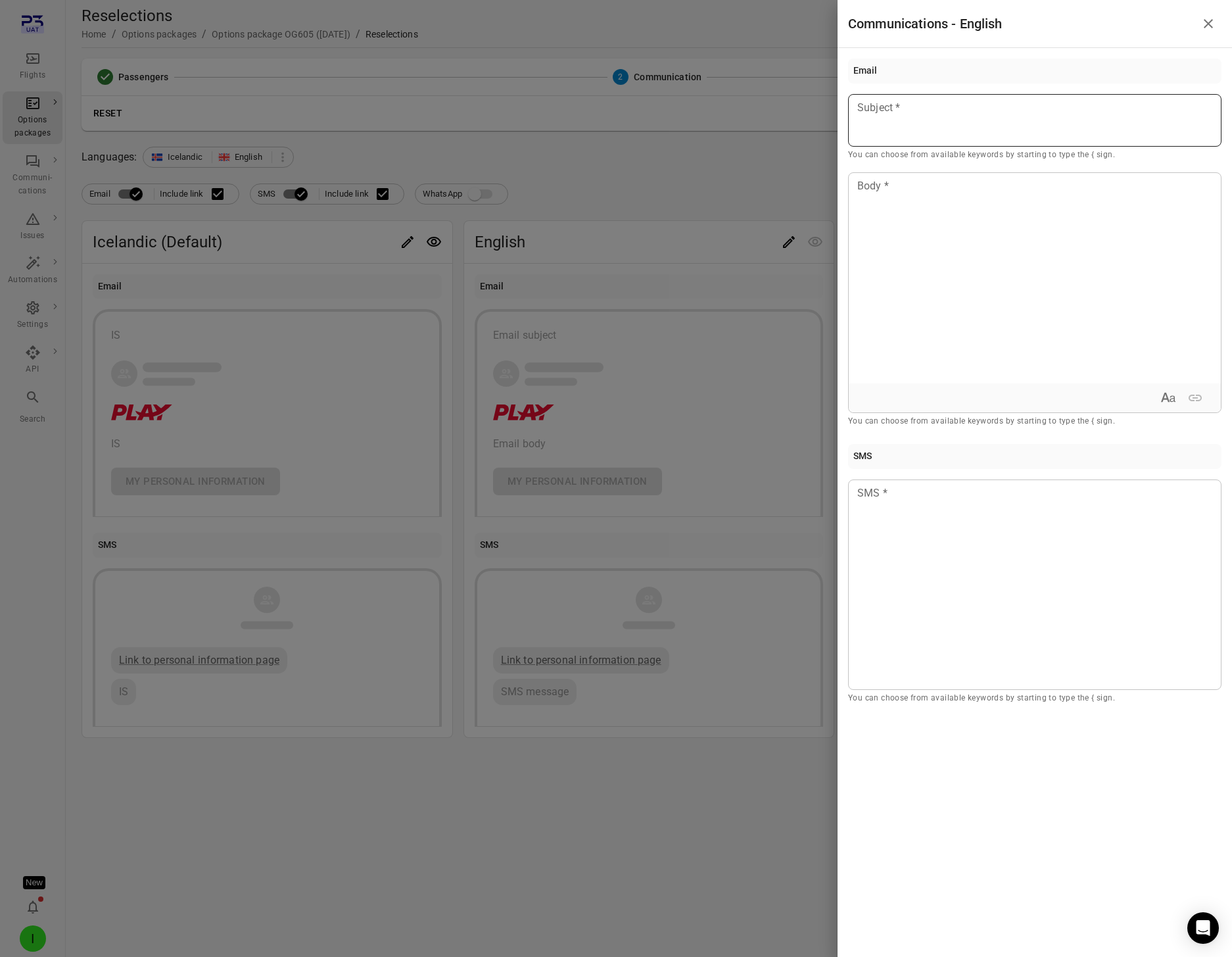
click at [977, 112] on p at bounding box center [1035, 107] width 354 height 16
click at [975, 204] on div at bounding box center [1034, 279] width 372 height 211
click at [946, 591] on div at bounding box center [1034, 584] width 374 height 211
click at [597, 156] on div at bounding box center [616, 478] width 1232 height 957
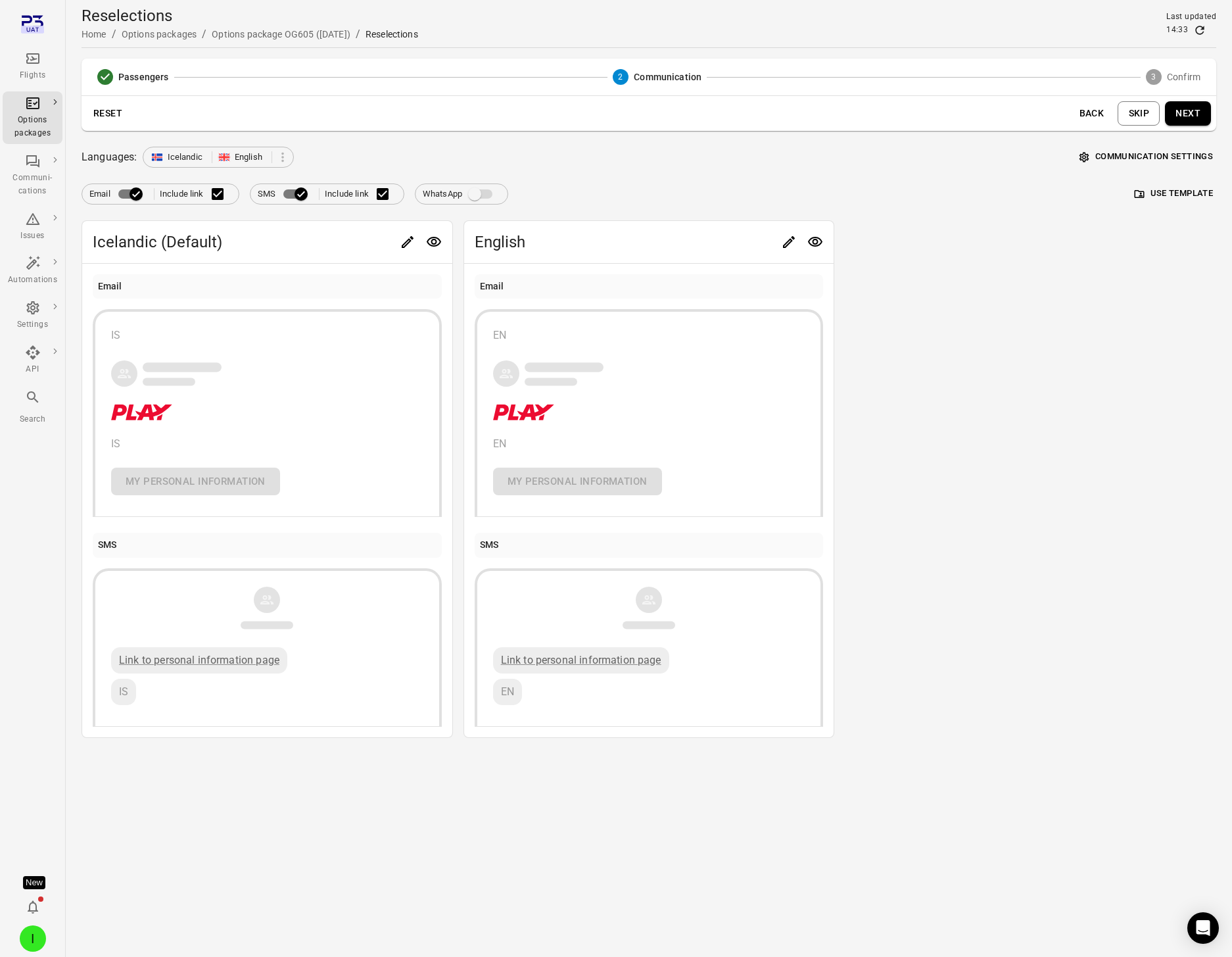
click at [1112, 119] on button "Next" at bounding box center [1188, 114] width 46 height 24
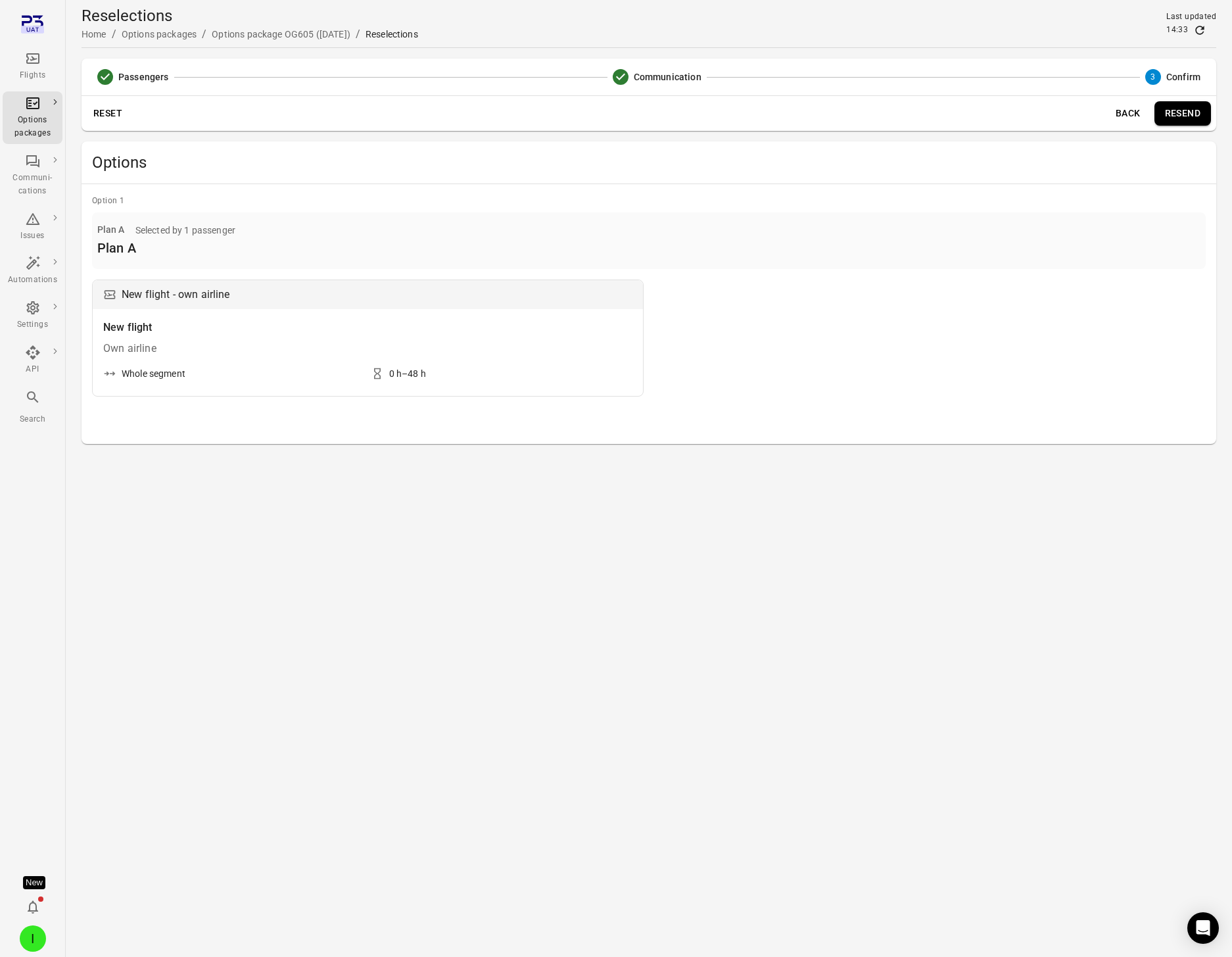
click at [1112, 119] on button "Resend" at bounding box center [1183, 114] width 56 height 24
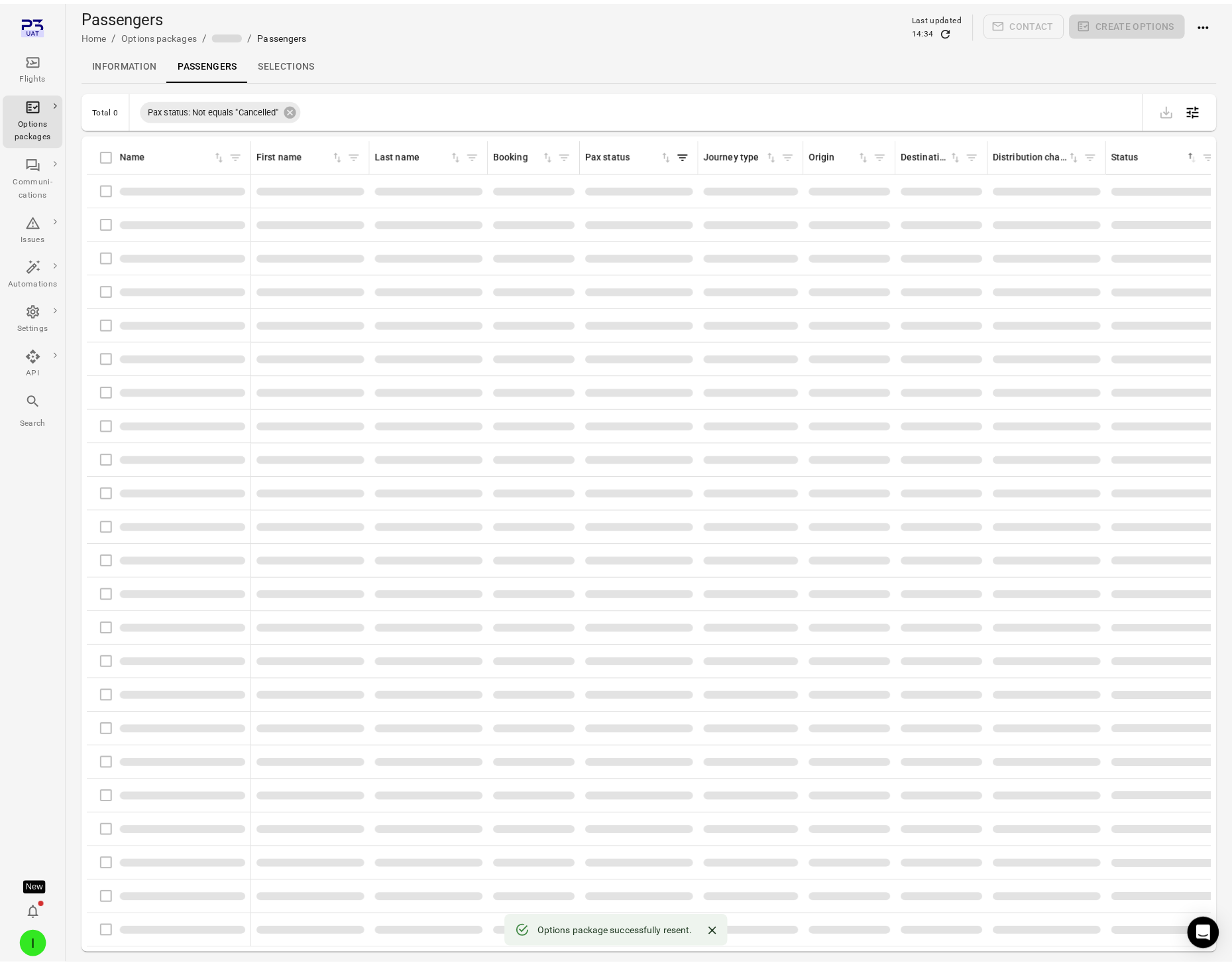
scroll to position [1, 0]
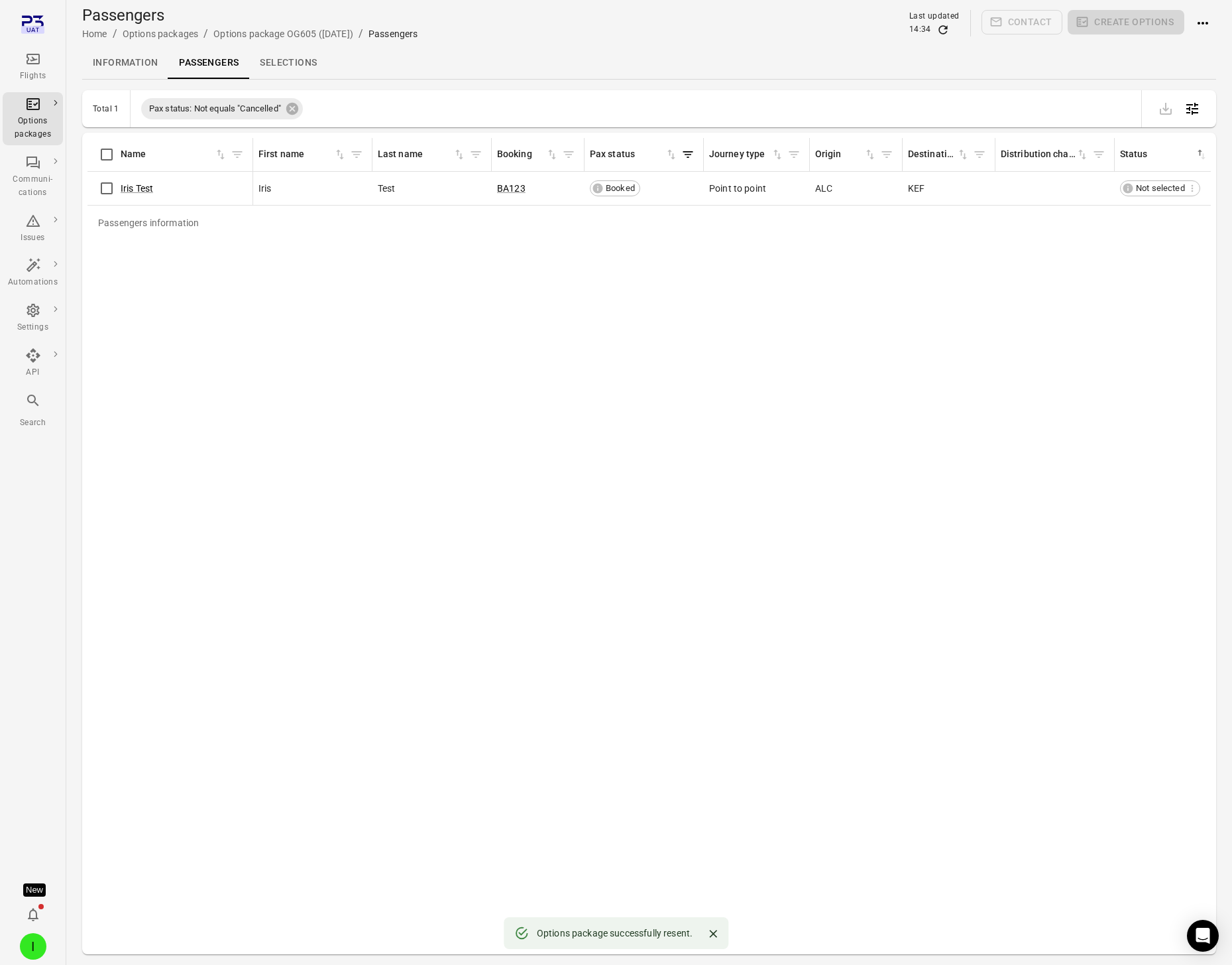
click at [108, 68] on link "Information" at bounding box center [125, 64] width 86 height 32
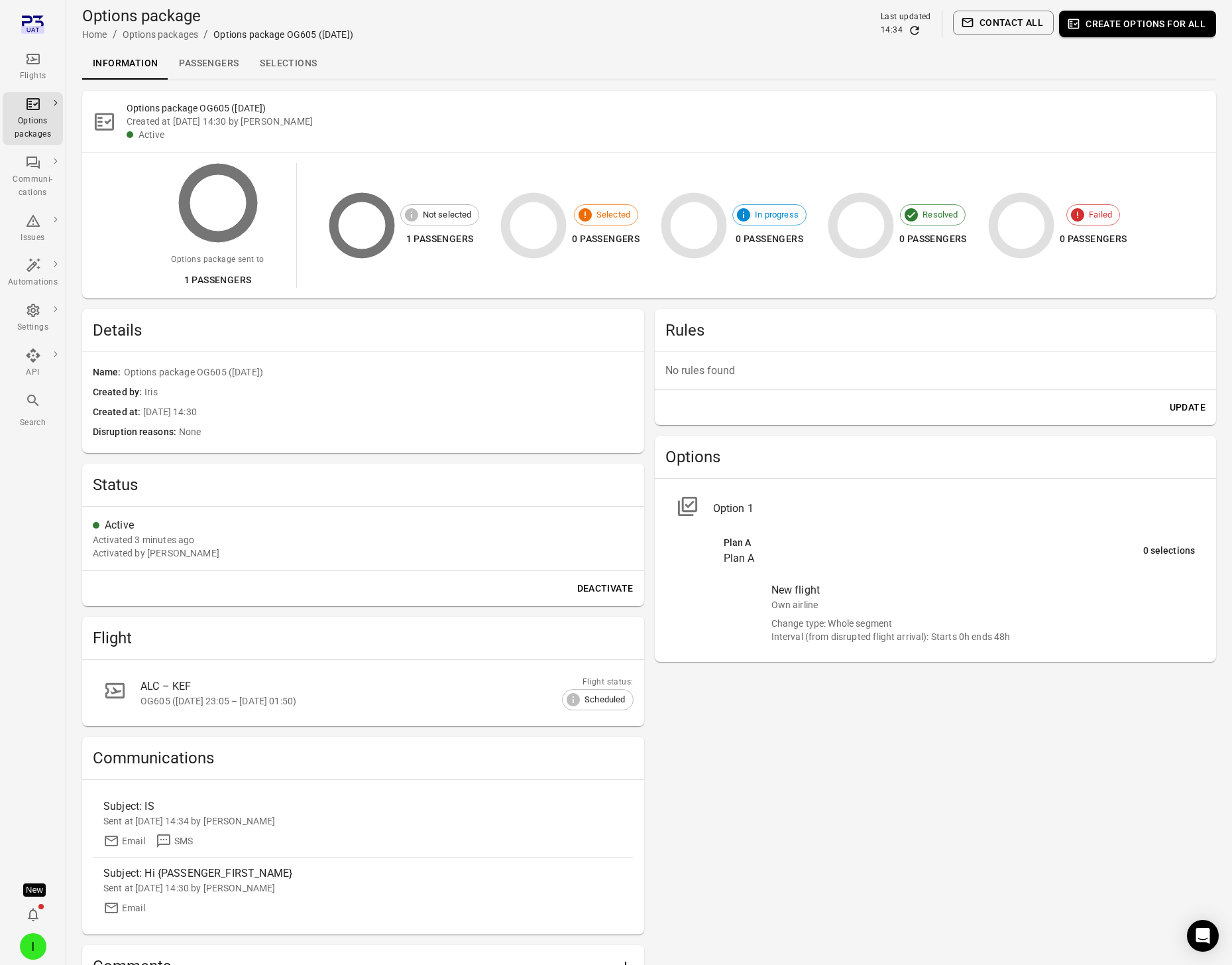
click at [452, 789] on div "Subject: IS Sent at [DATE] 14:34 by Iris Email SMS Subject: Hi {PASSENGER_FIRST…" at bounding box center [363, 857] width 562 height 155
click at [399, 822] on div "Sent at [DATE] 14:34 by [PERSON_NAME]" at bounding box center [363, 821] width 520 height 13
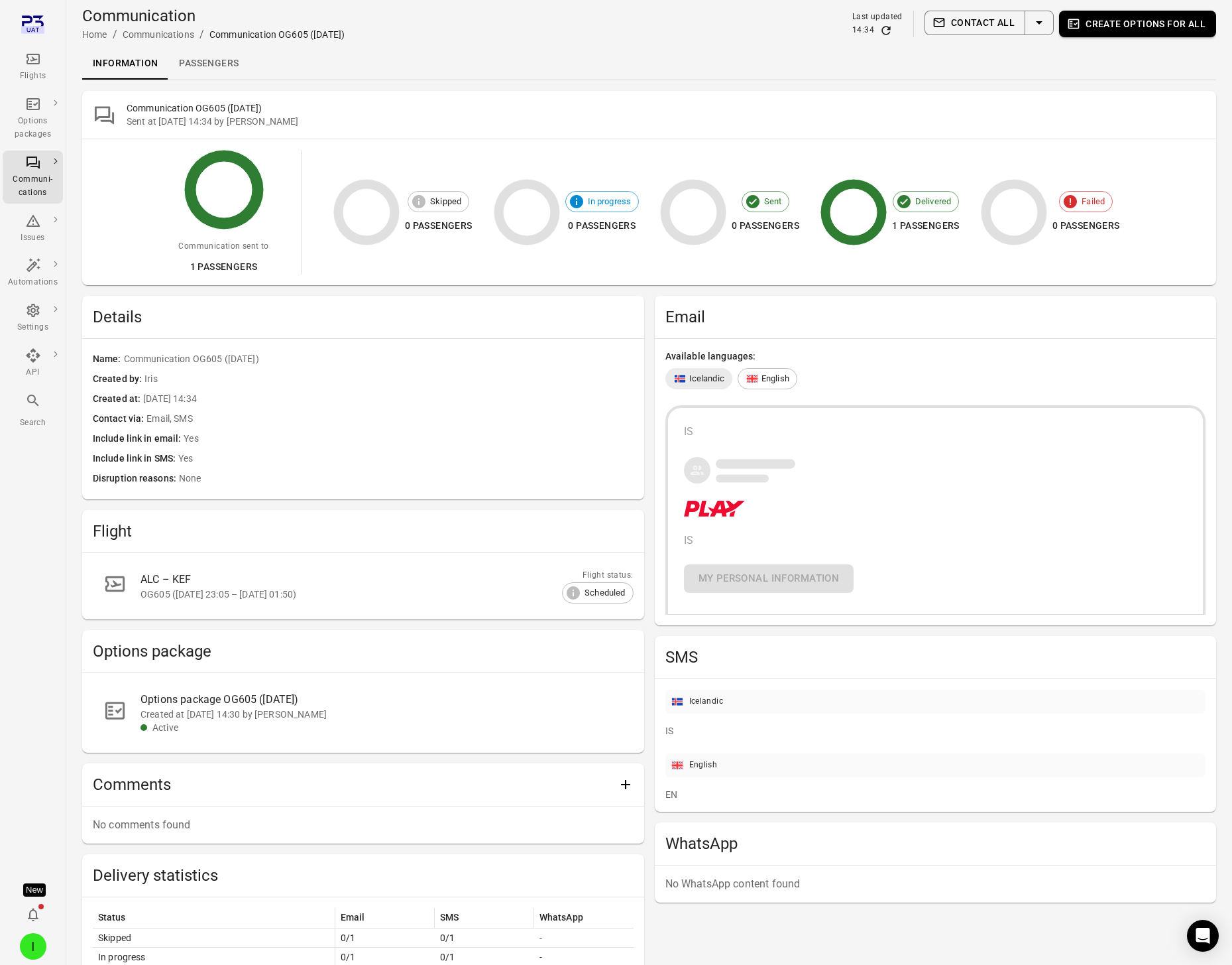
scroll to position [102, 0]
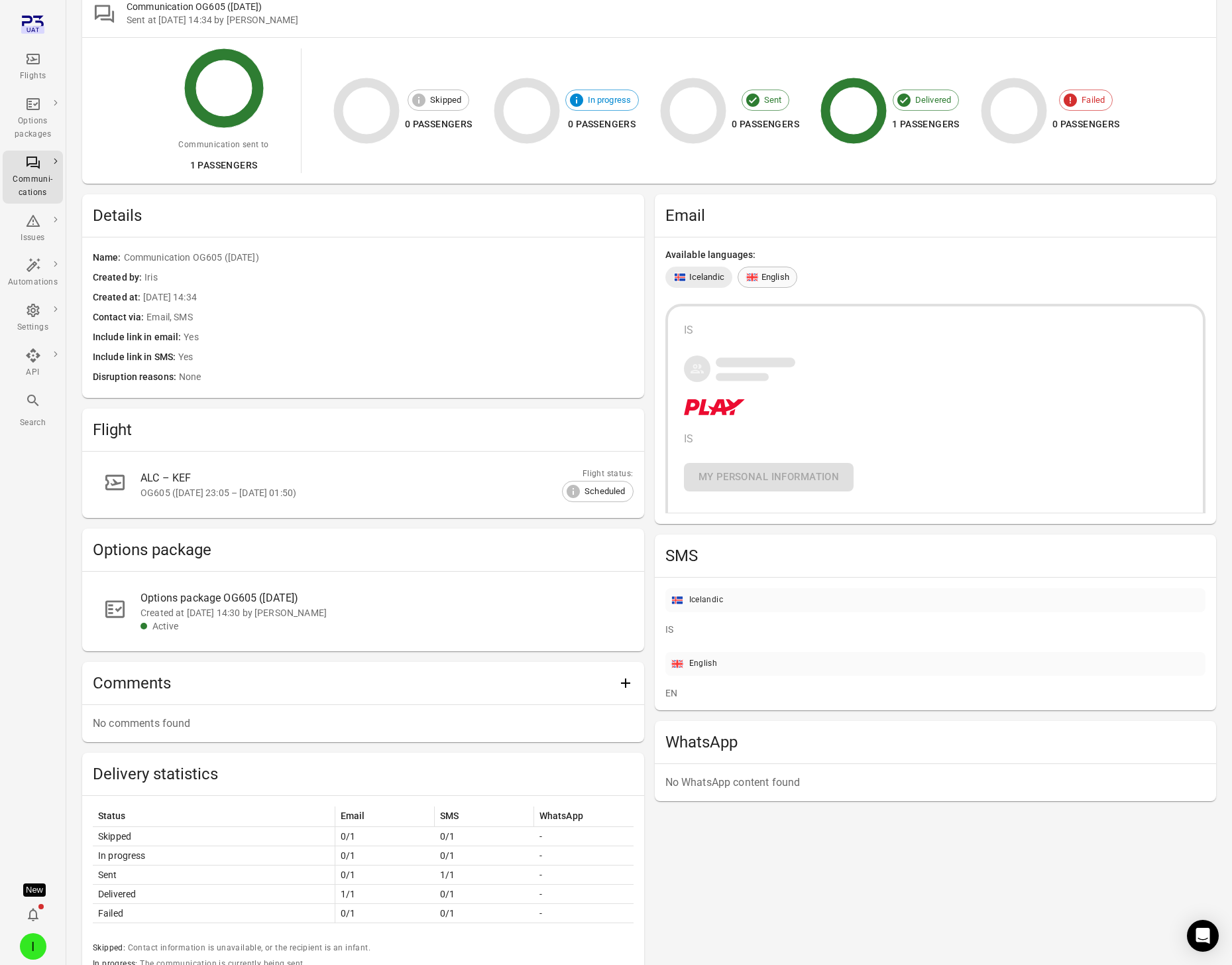
click at [764, 270] on span "English" at bounding box center [775, 277] width 28 height 13
click at [709, 277] on span "Icelandic" at bounding box center [707, 277] width 35 height 13
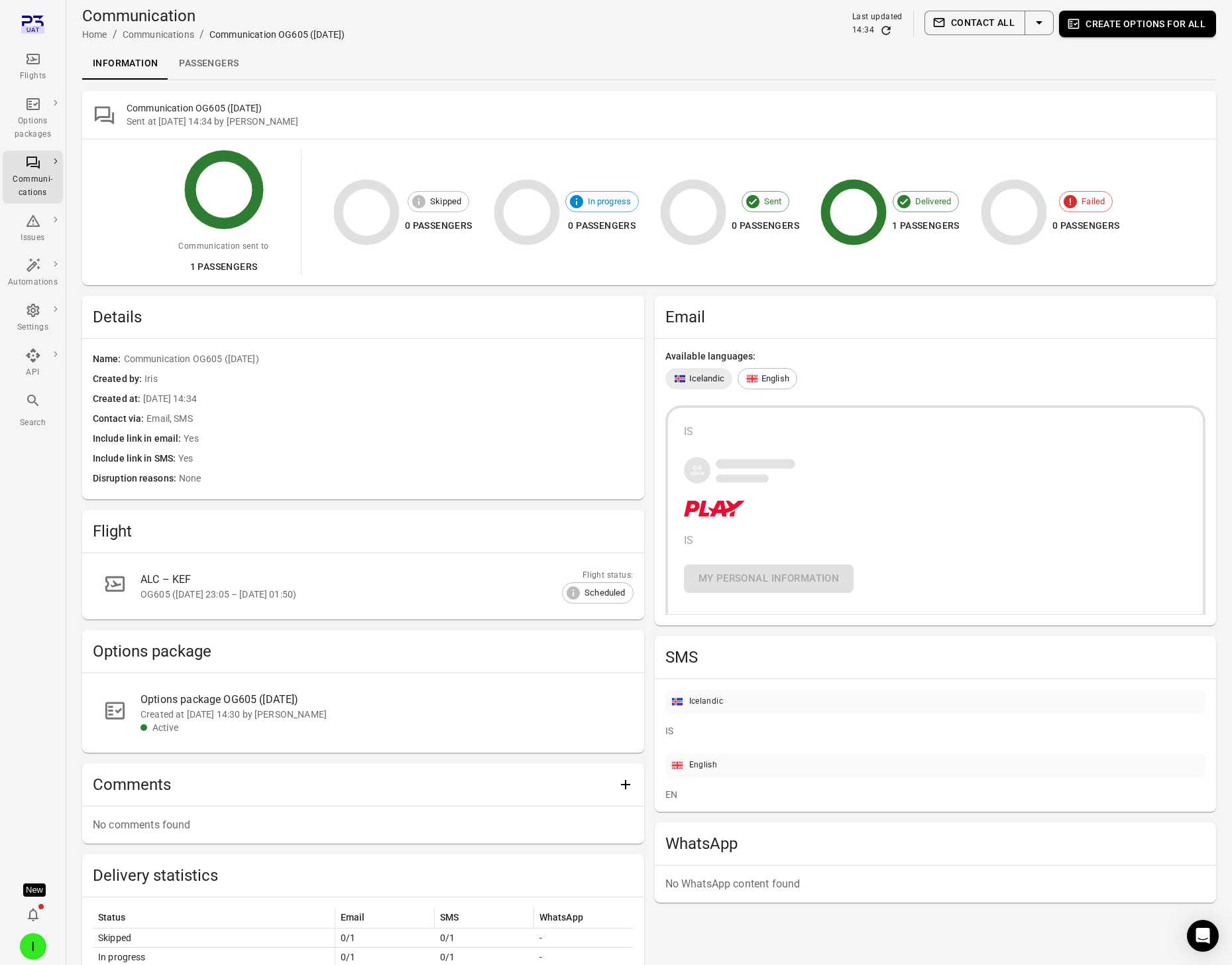
click at [192, 61] on link "Passengers" at bounding box center [208, 64] width 81 height 32
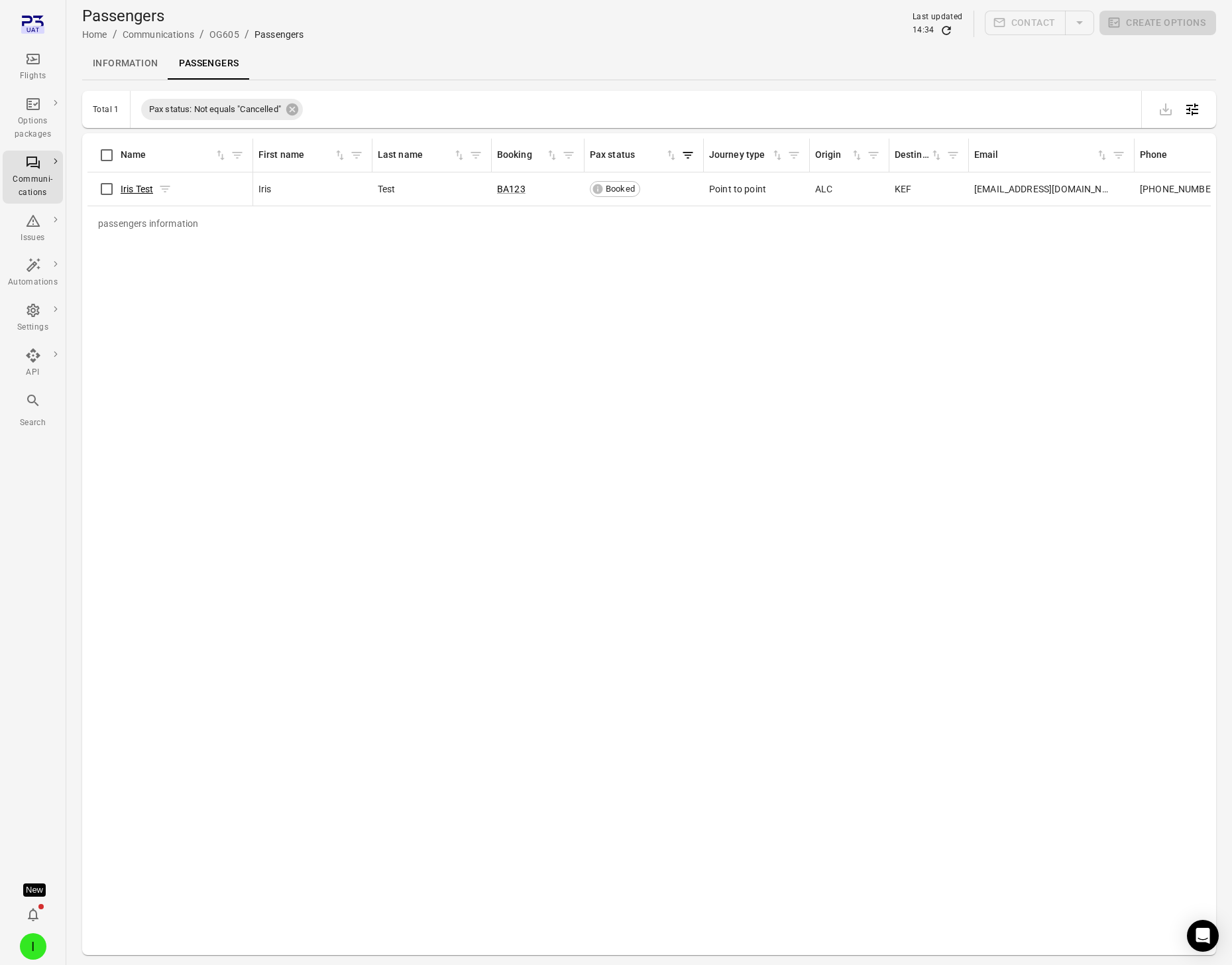
click at [138, 188] on link "Iris Test" at bounding box center [137, 189] width 32 height 10
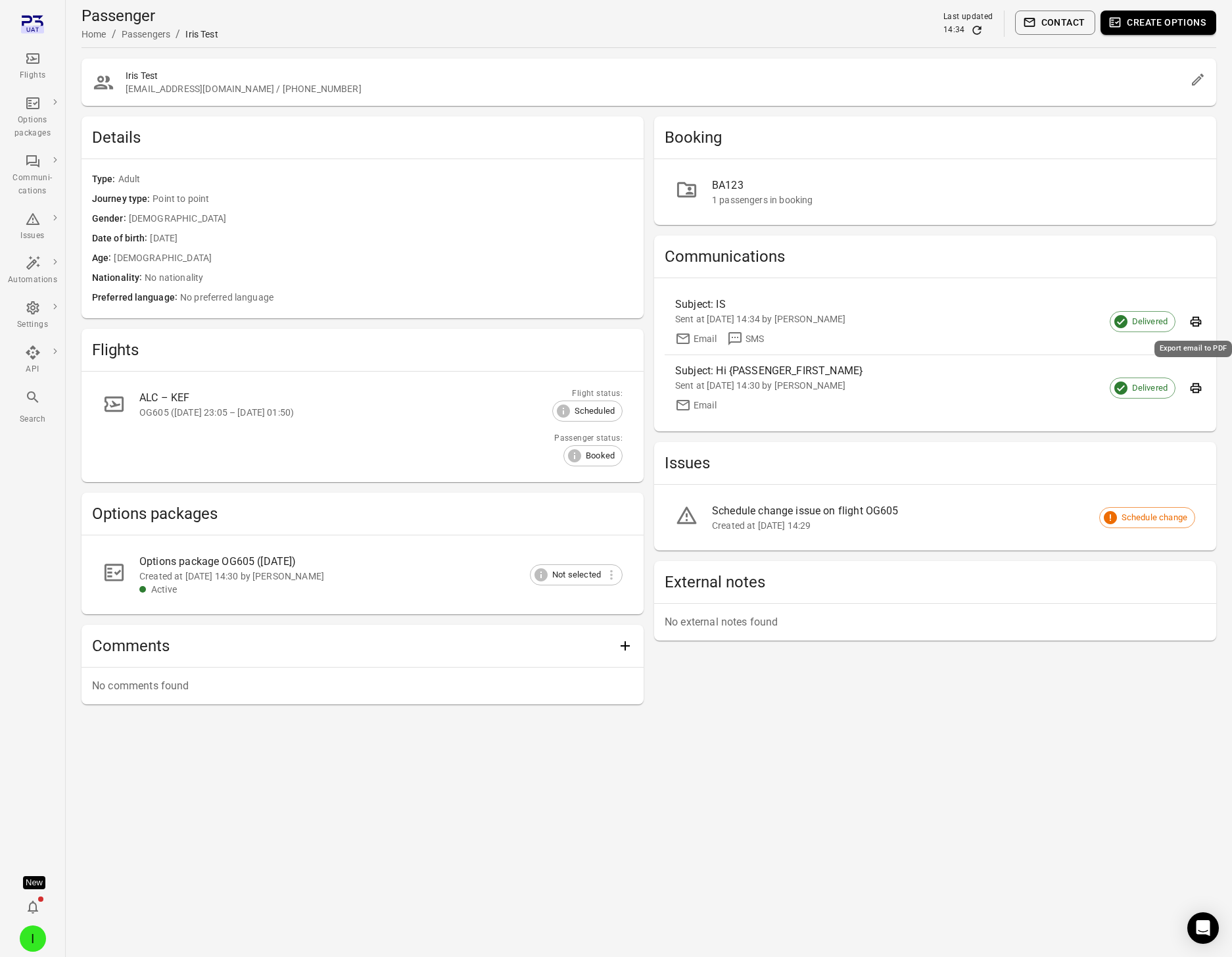
click at [1112, 325] on icon "Export email to PDF" at bounding box center [1196, 322] width 11 height 9
click at [169, 560] on div "Options package OG605 ([DATE])" at bounding box center [370, 561] width 462 height 16
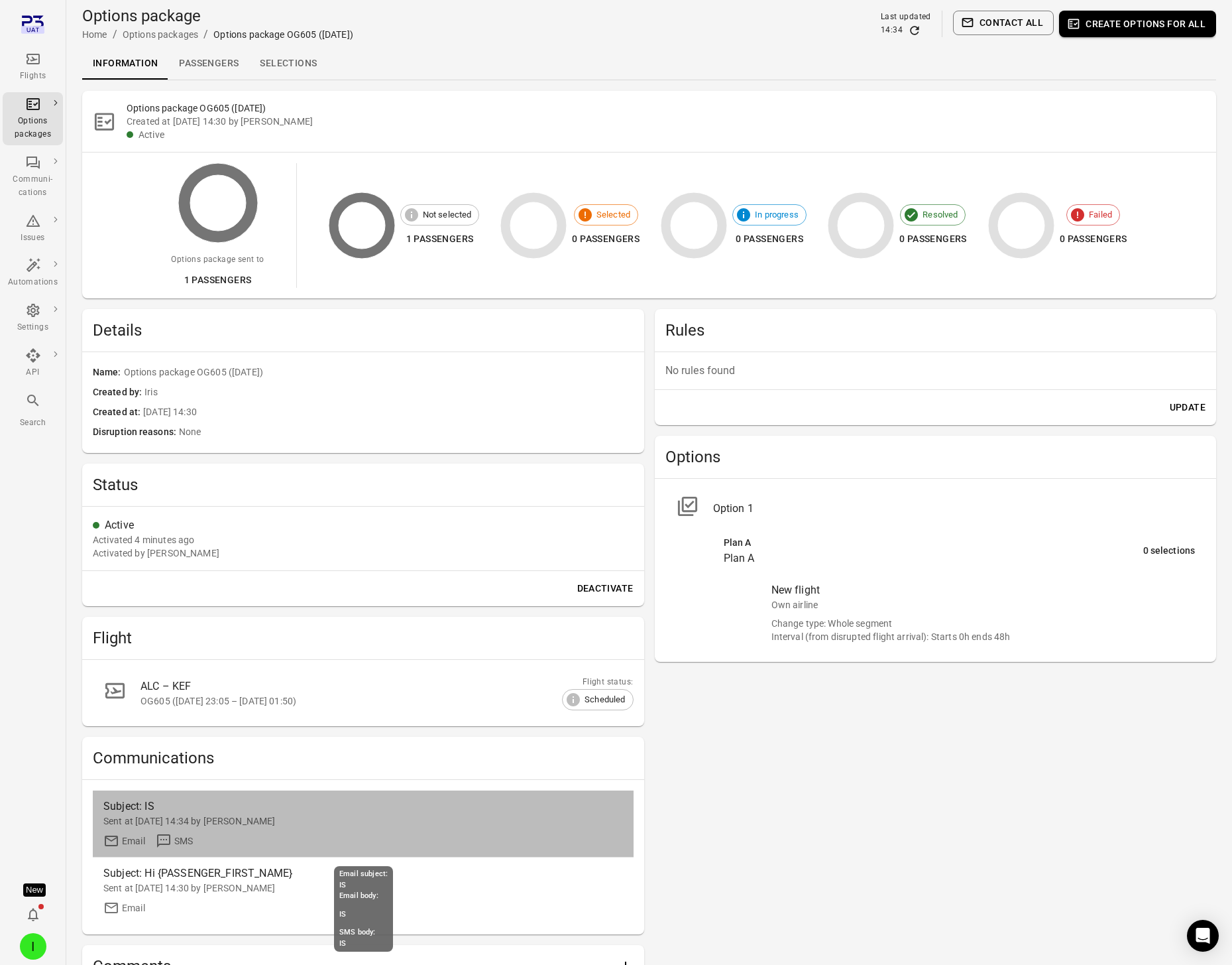
click at [234, 807] on div "Subject: IS" at bounding box center [298, 806] width 390 height 16
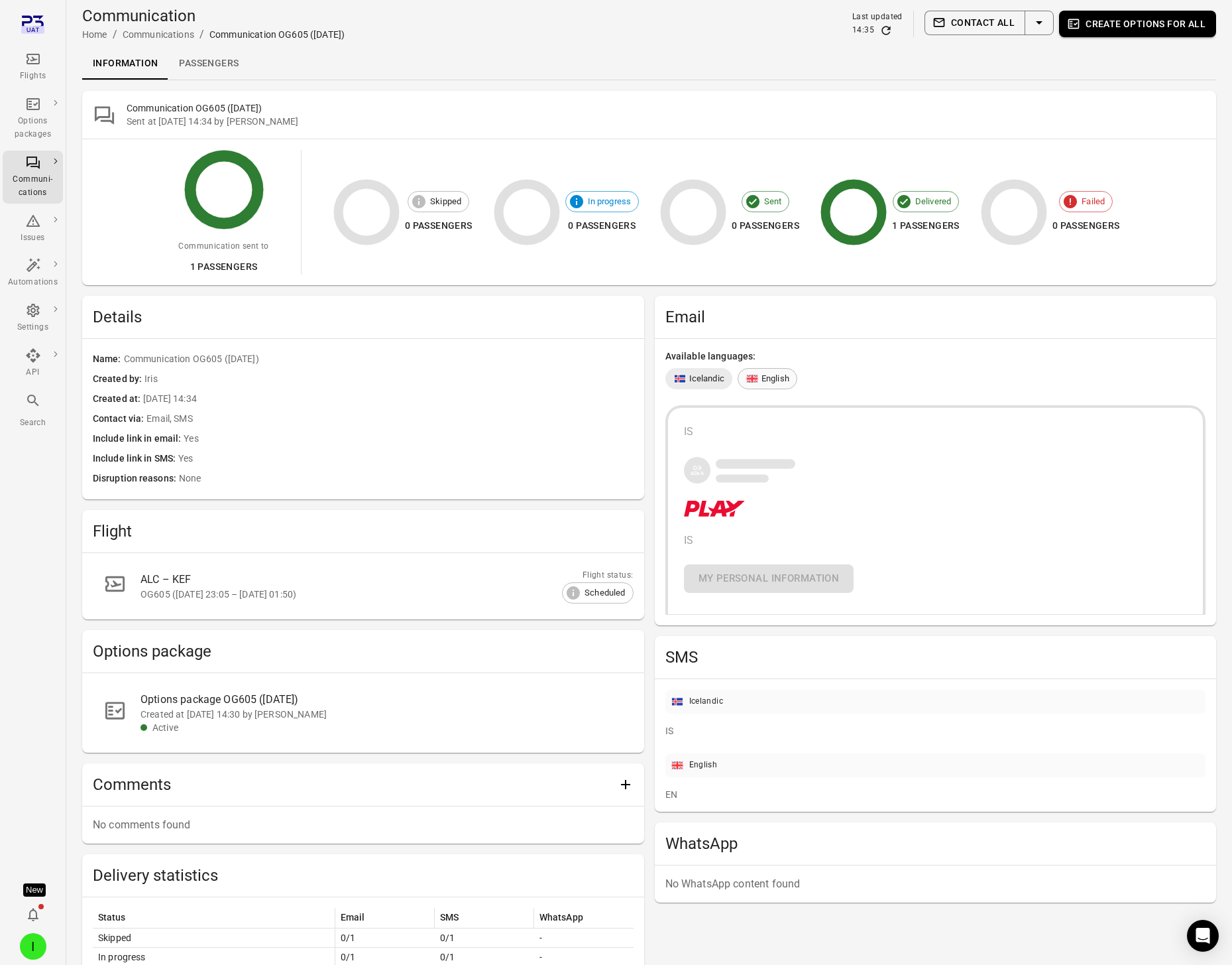
click at [771, 375] on span "English" at bounding box center [775, 379] width 28 height 13
click at [701, 375] on span "Icelandic" at bounding box center [707, 379] width 35 height 13
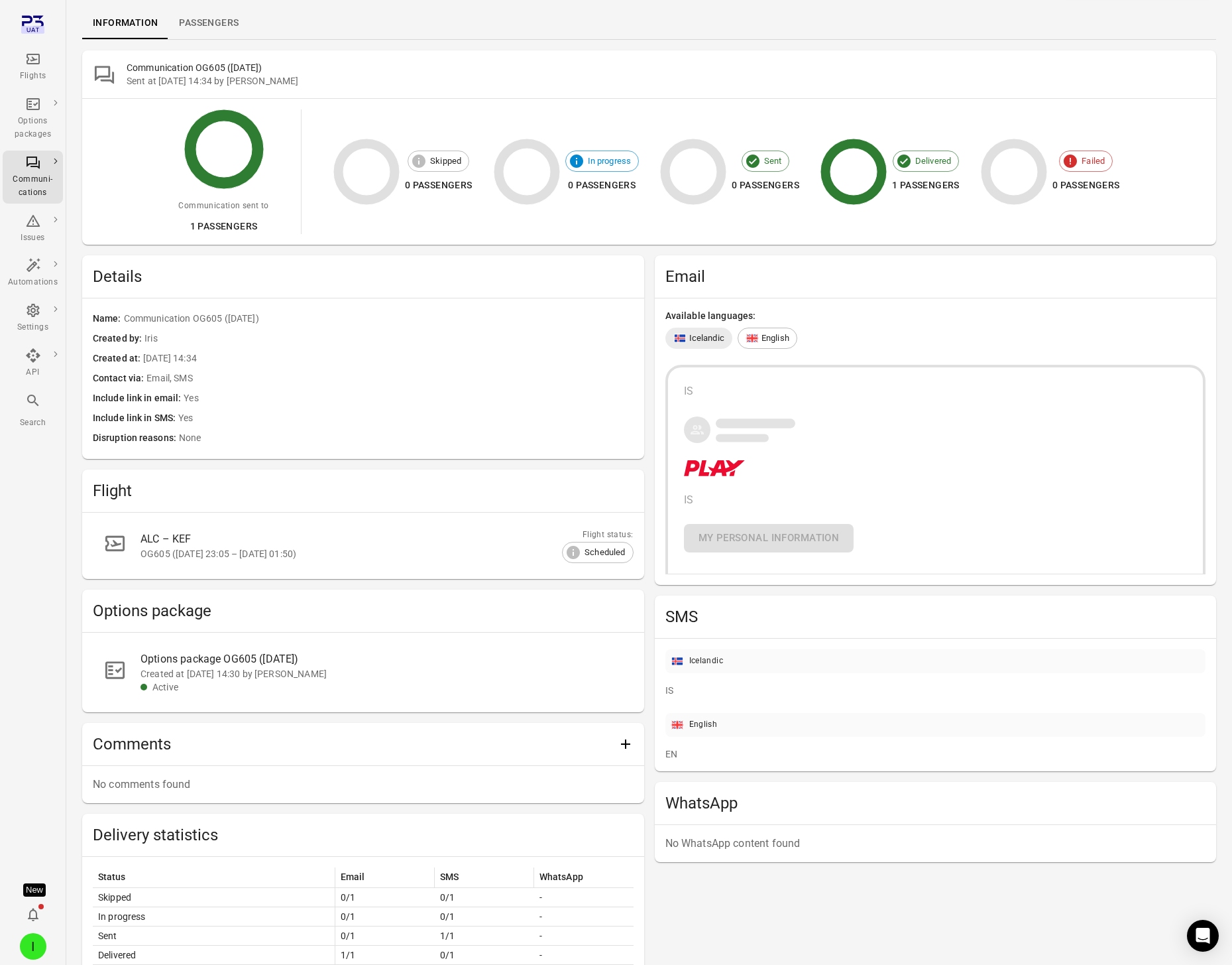
scroll to position [74, 0]
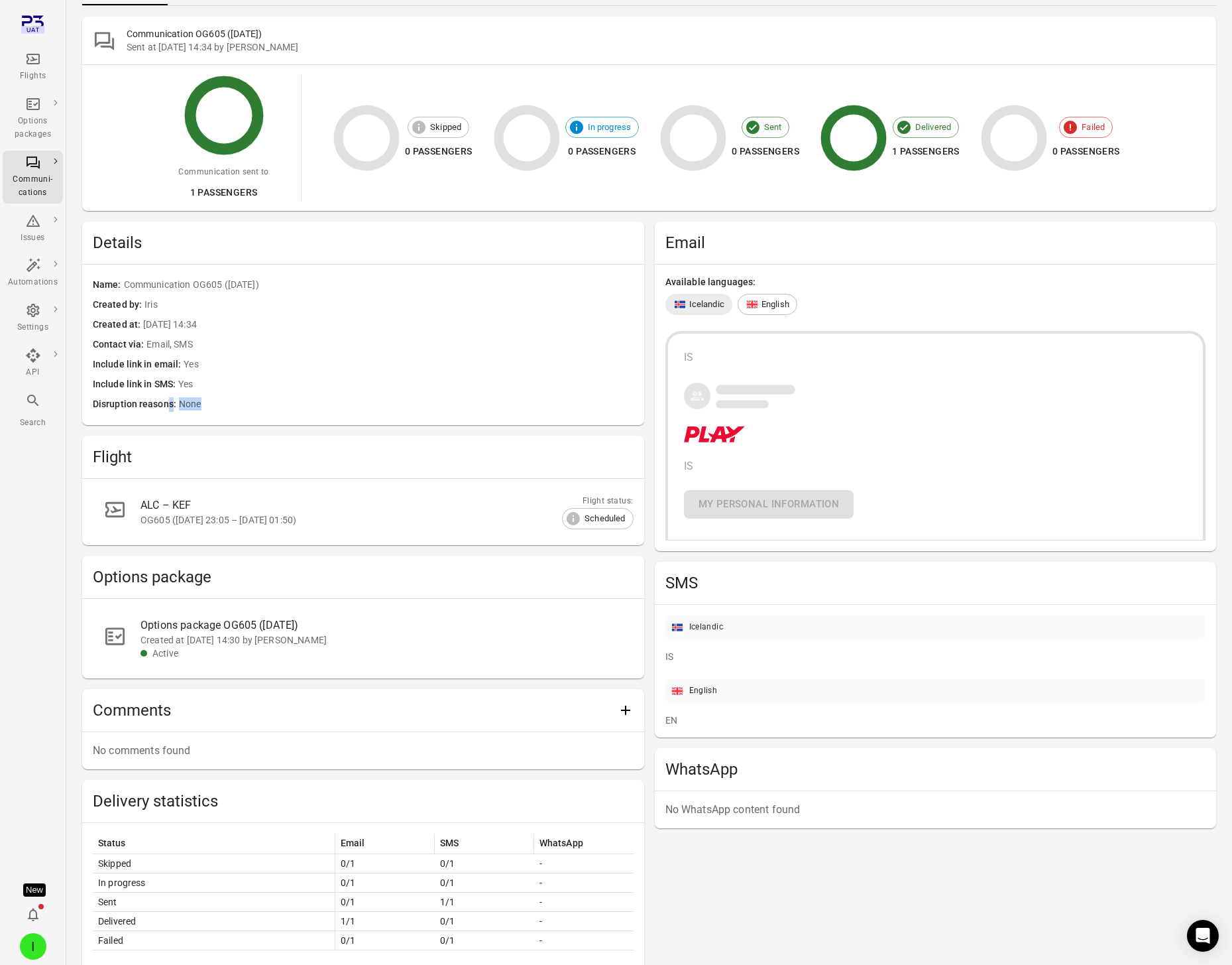
drag, startPoint x: 168, startPoint y: 405, endPoint x: 248, endPoint y: 411, distance: 80.2
click at [248, 411] on div "Disruption reasons None" at bounding box center [363, 404] width 541 height 14
click at [248, 411] on span "None" at bounding box center [406, 404] width 454 height 14
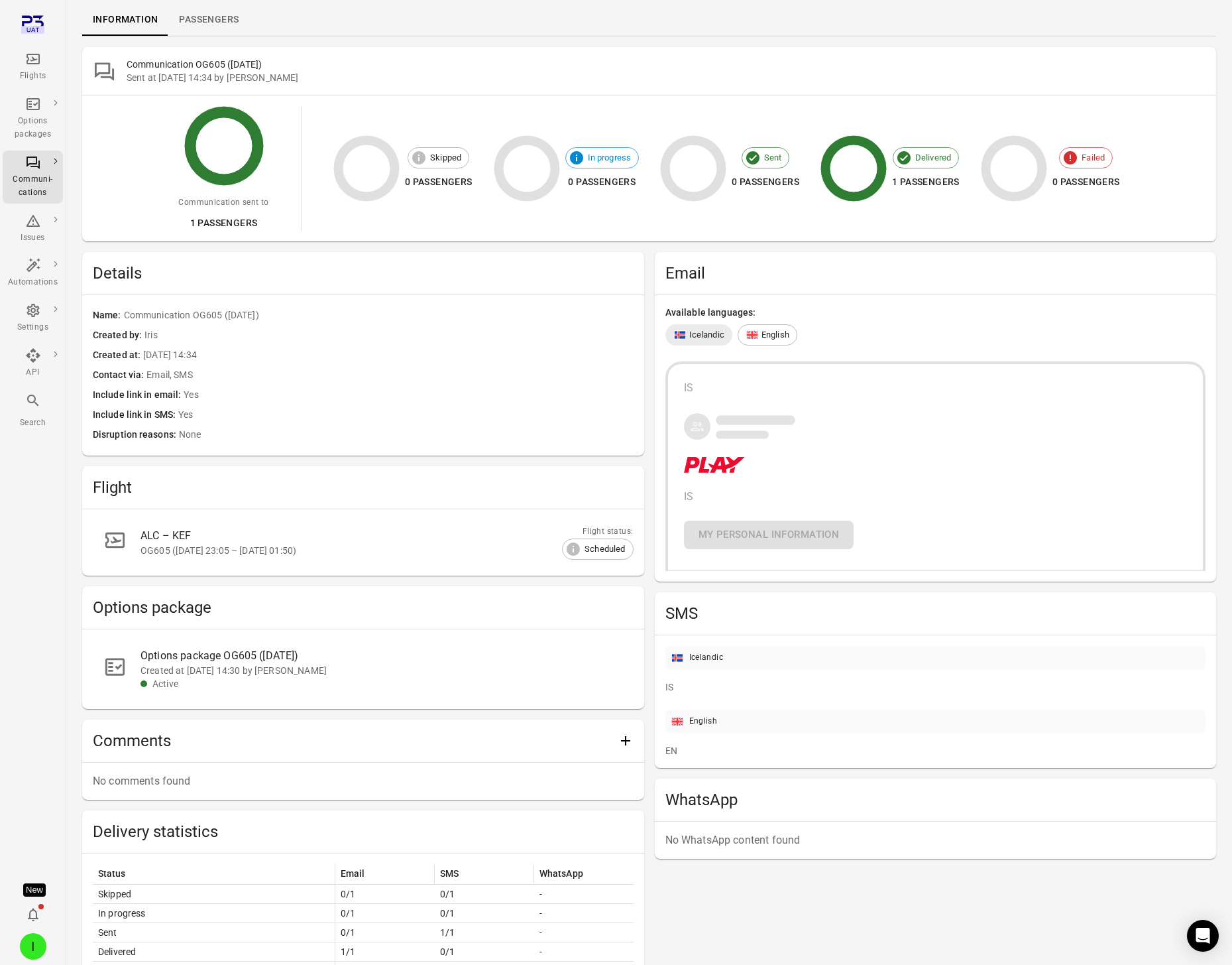
scroll to position [0, 0]
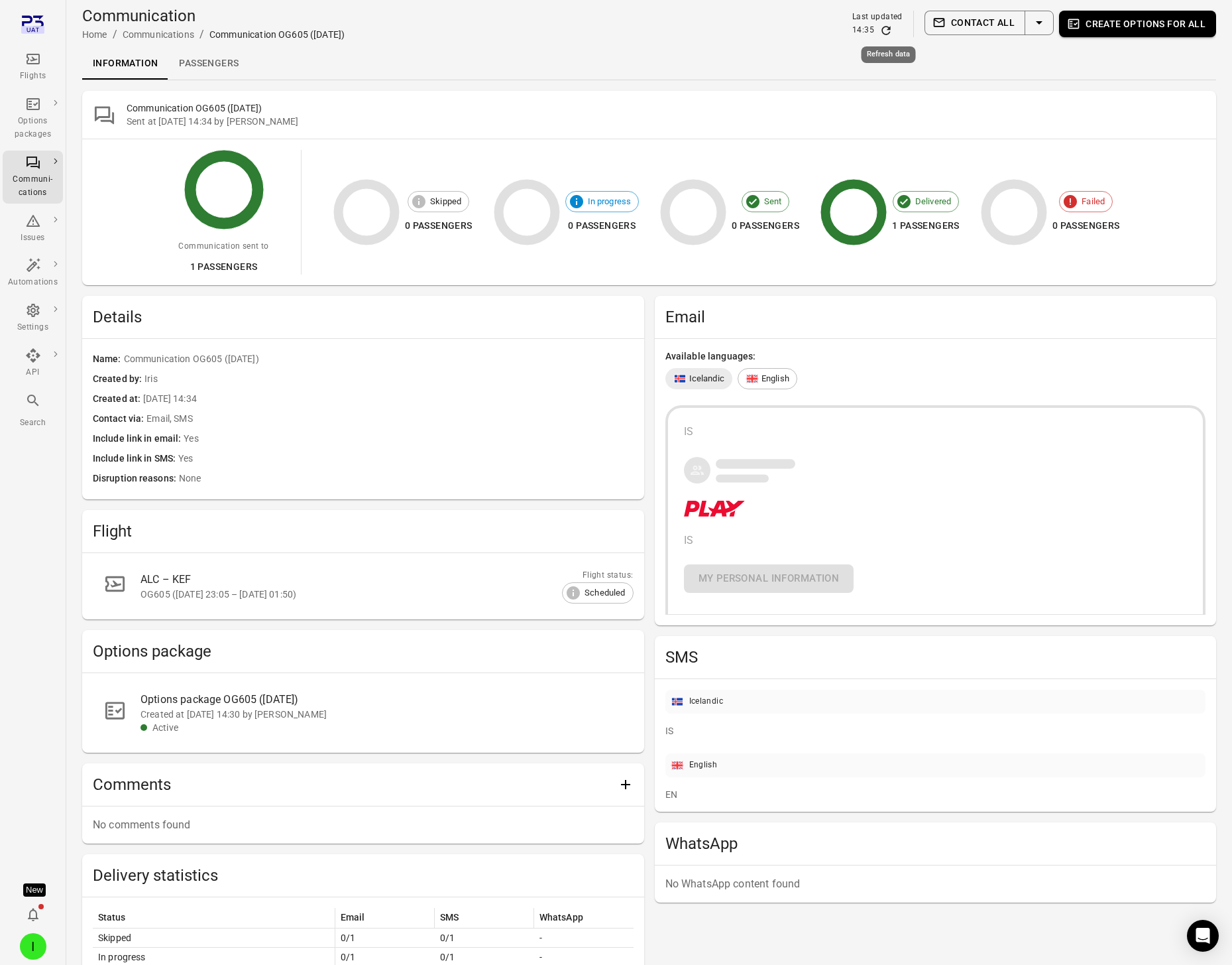
click at [888, 29] on icon "Refresh data" at bounding box center [886, 30] width 13 height 13
click at [201, 61] on link "Passengers" at bounding box center [208, 64] width 81 height 32
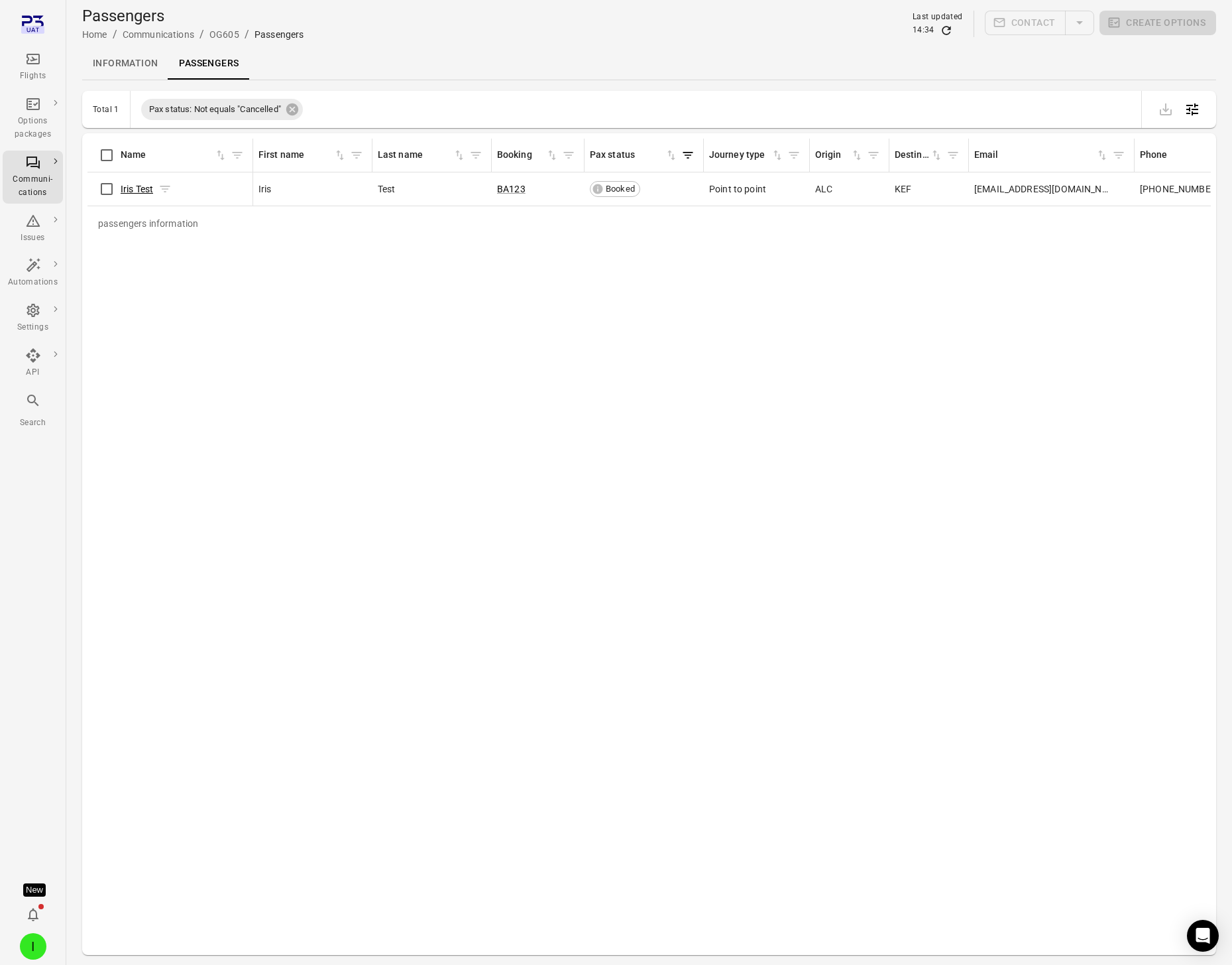
click at [138, 185] on link "Iris Test" at bounding box center [137, 189] width 32 height 10
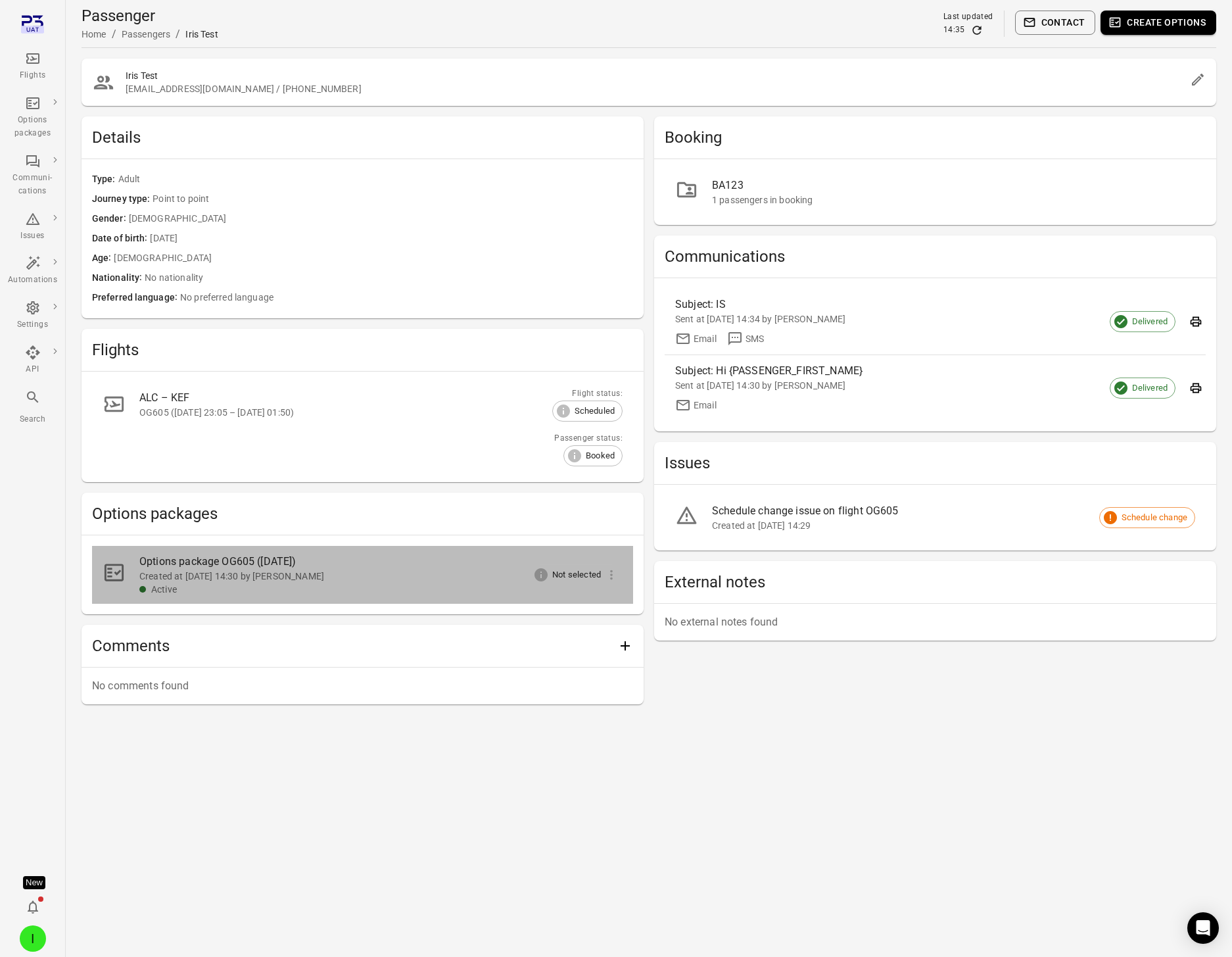
click at [158, 572] on div "Created at [DATE] 14:30 by [PERSON_NAME]" at bounding box center [370, 576] width 462 height 13
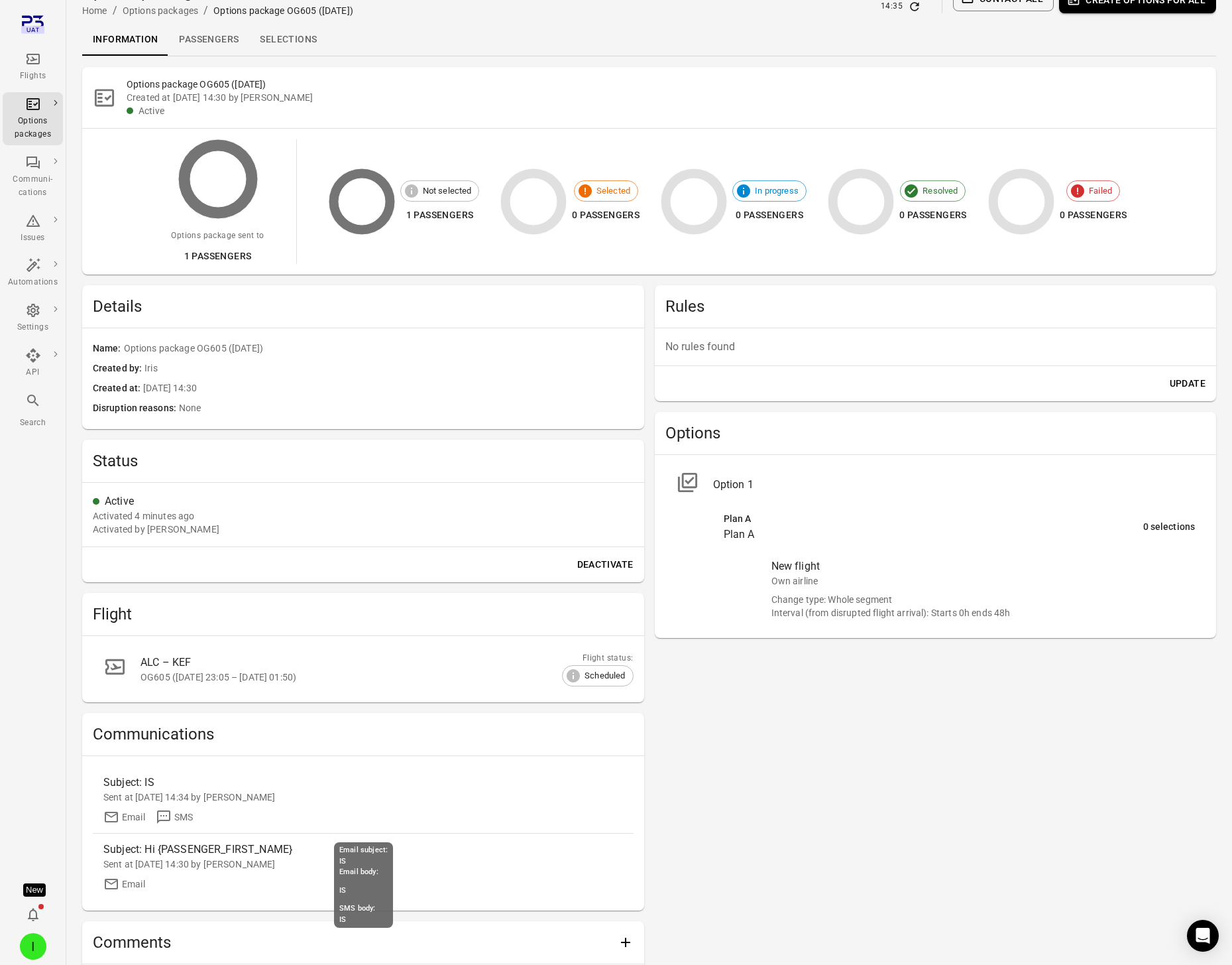
scroll to position [49, 0]
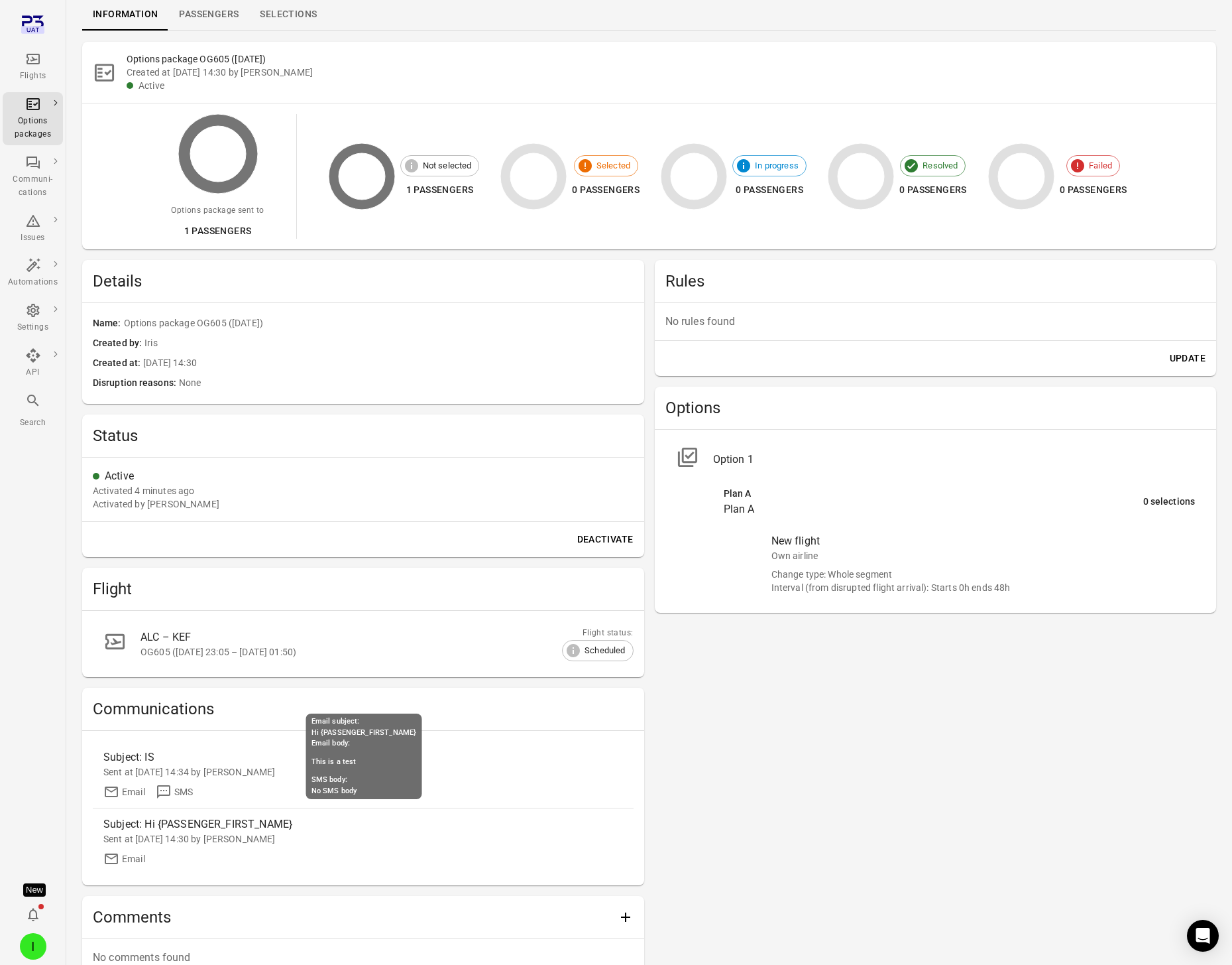
click at [197, 853] on div "Email" at bounding box center [363, 858] width 520 height 16
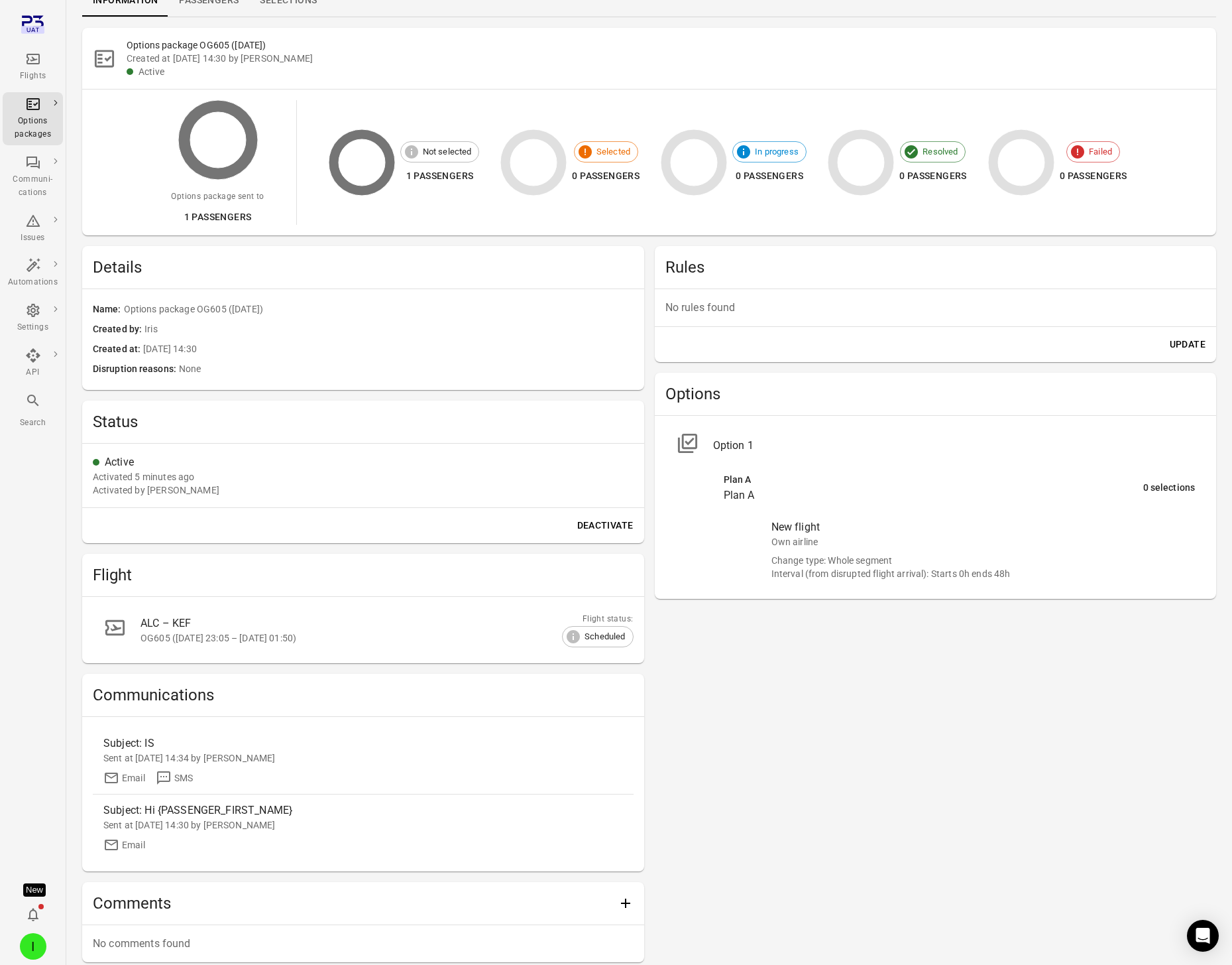
scroll to position [135, 0]
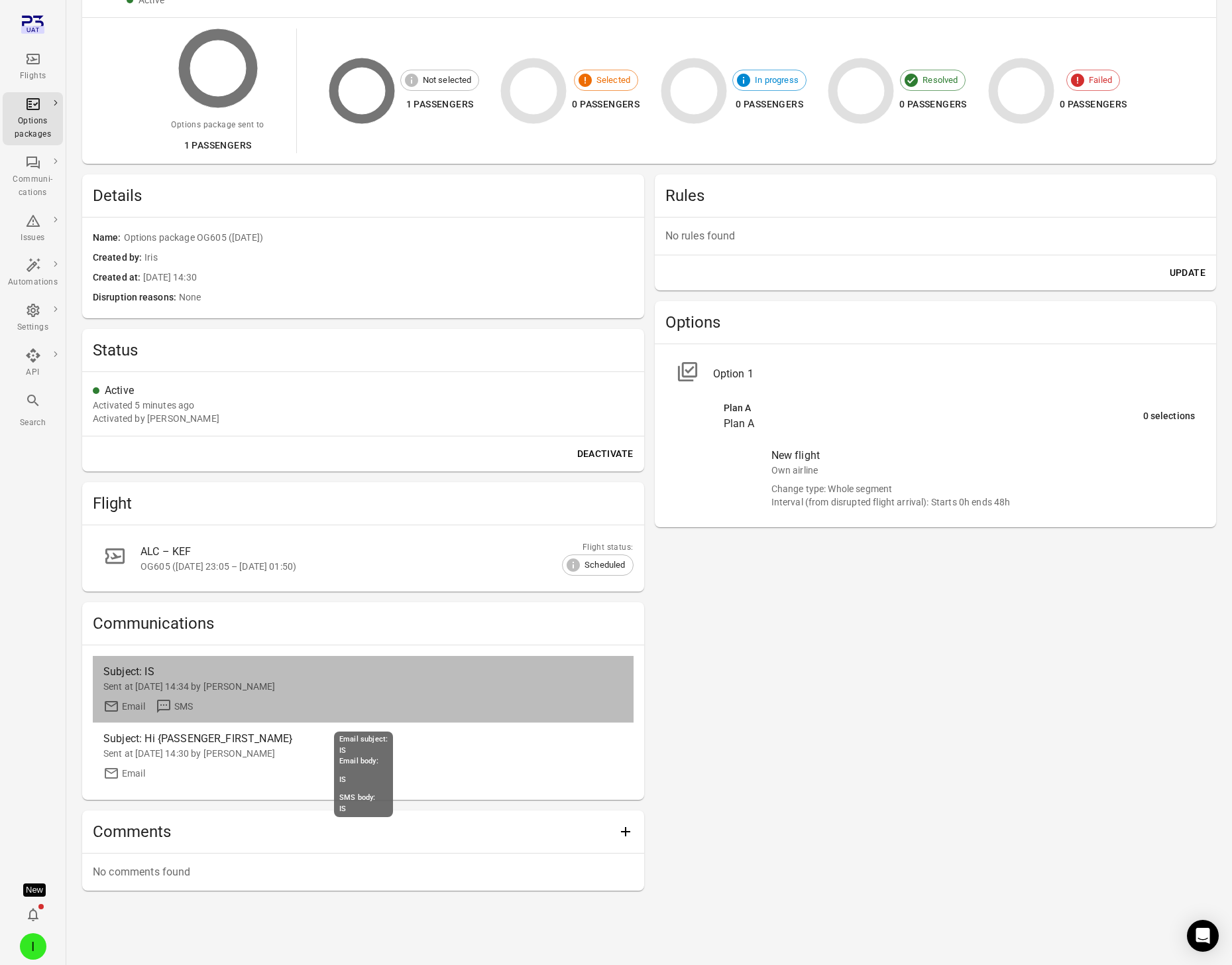
click at [198, 682] on div "Sent at [DATE] 14:34 by [PERSON_NAME]" at bounding box center [363, 686] width 520 height 13
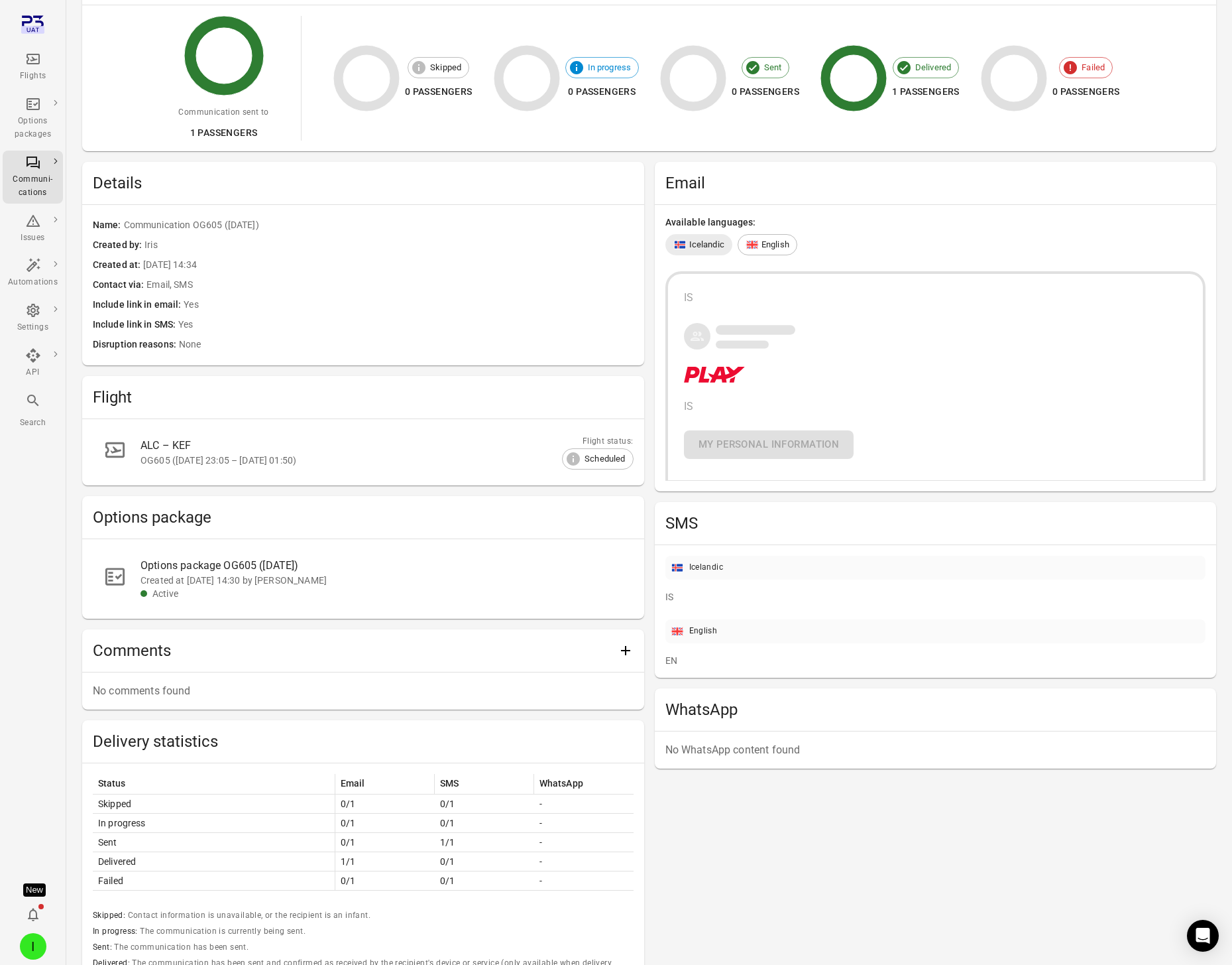
scroll to position [135, 0]
drag, startPoint x: 116, startPoint y: 337, endPoint x: 319, endPoint y: 345, distance: 203.2
click at [319, 345] on div "Disruption reasons None" at bounding box center [363, 343] width 541 height 14
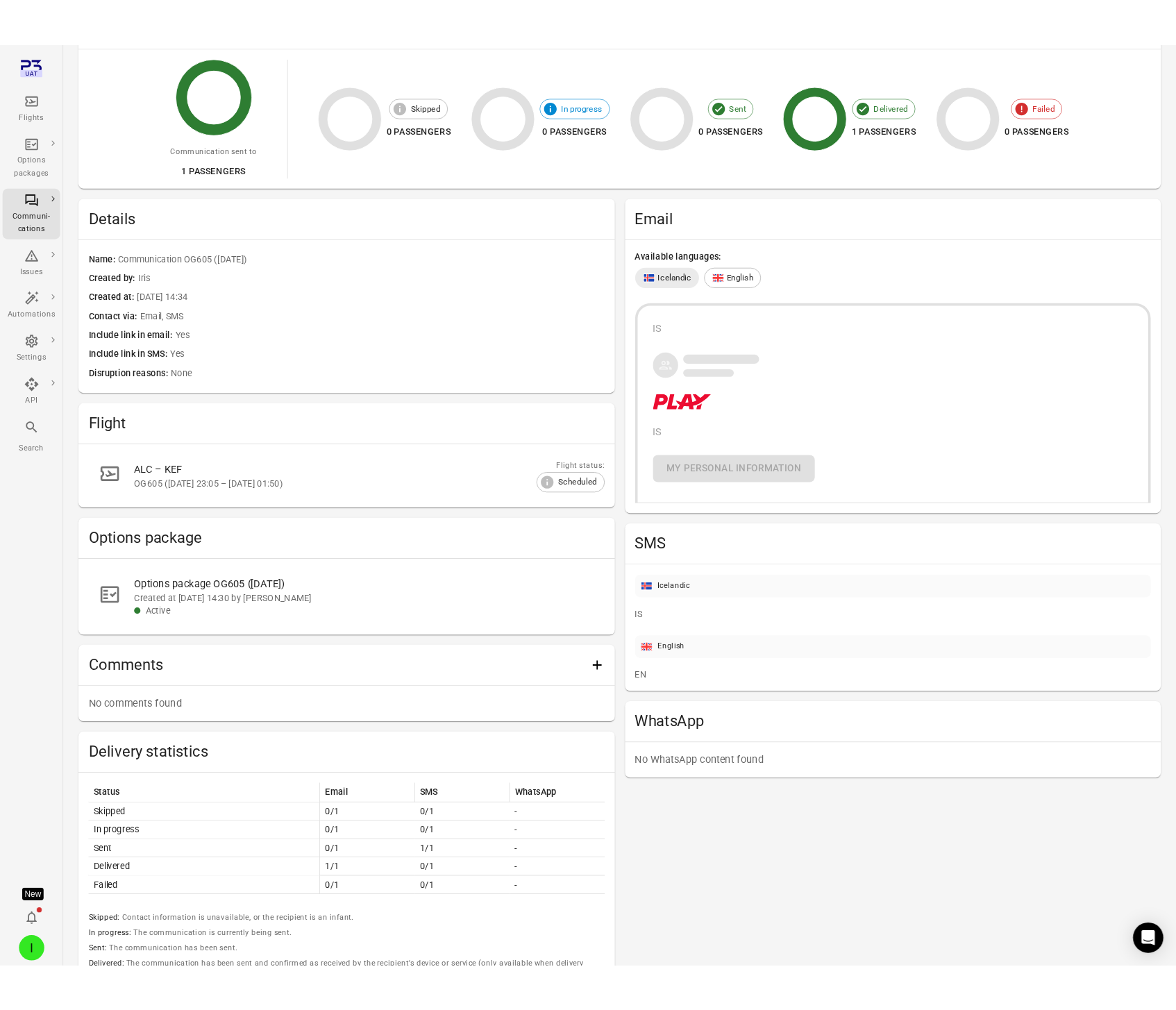
scroll to position [0, 0]
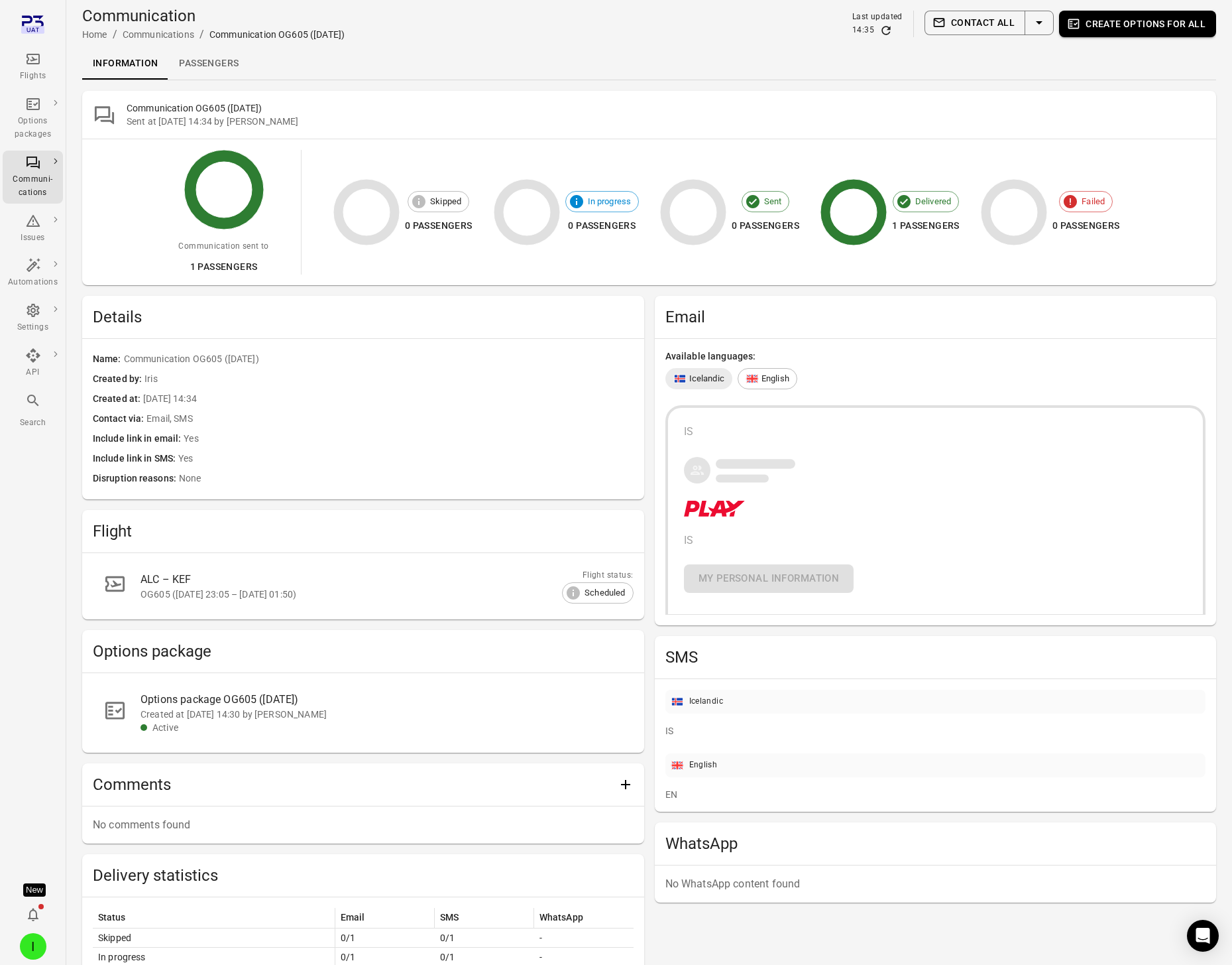
click at [197, 66] on link "Passengers" at bounding box center [208, 64] width 81 height 32
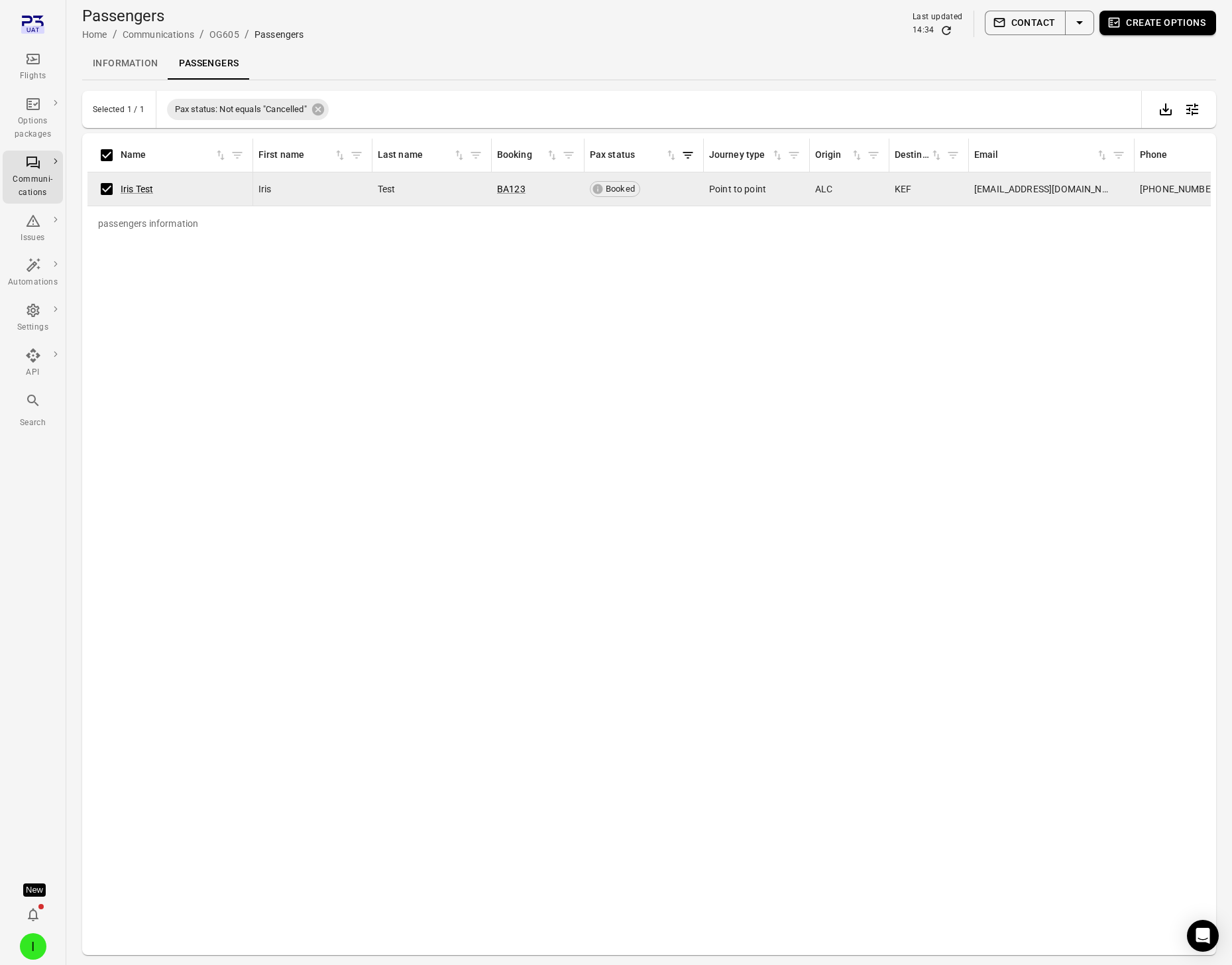
click at [142, 59] on link "Information" at bounding box center [125, 64] width 86 height 32
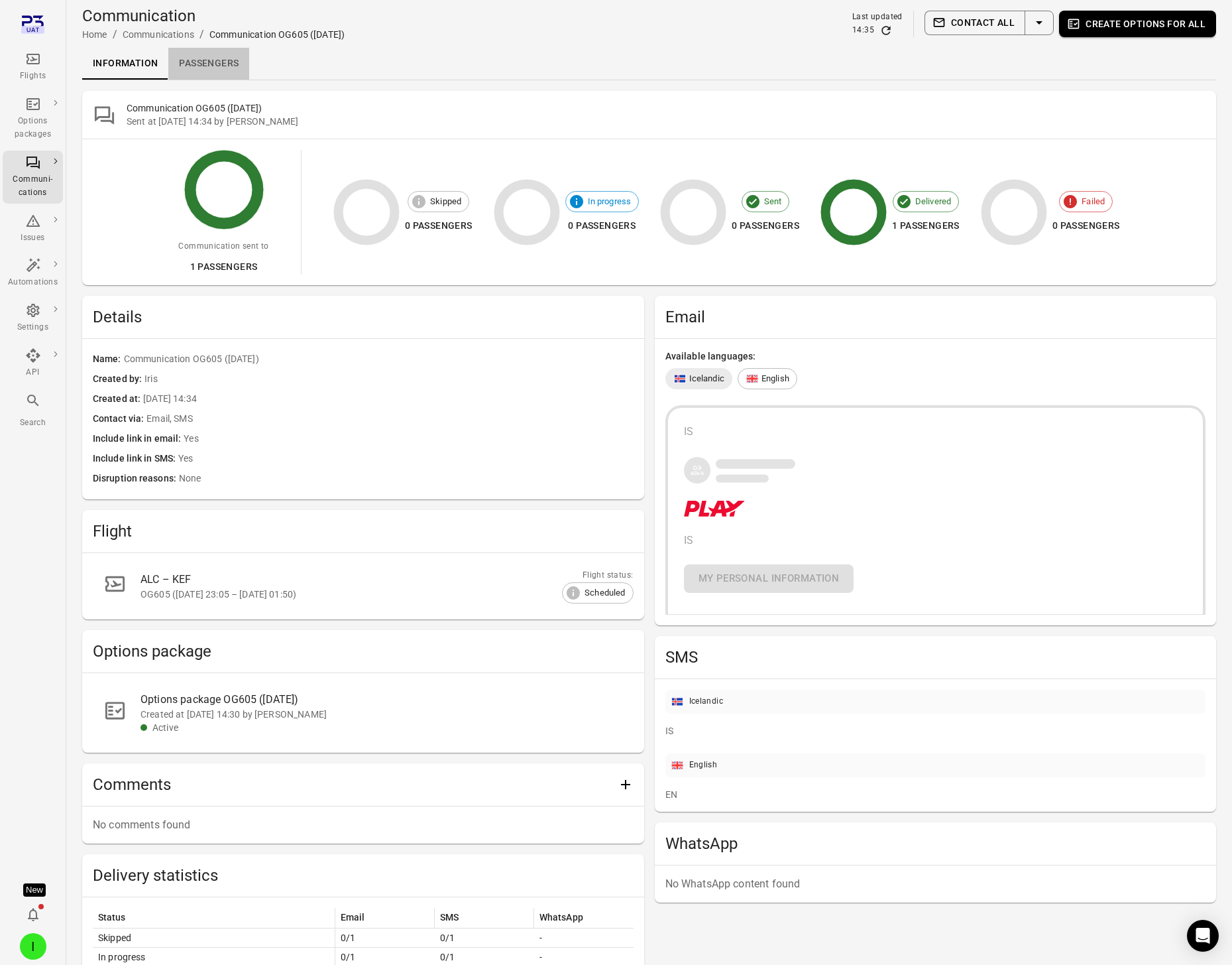
click at [198, 66] on link "Passengers" at bounding box center [208, 64] width 81 height 32
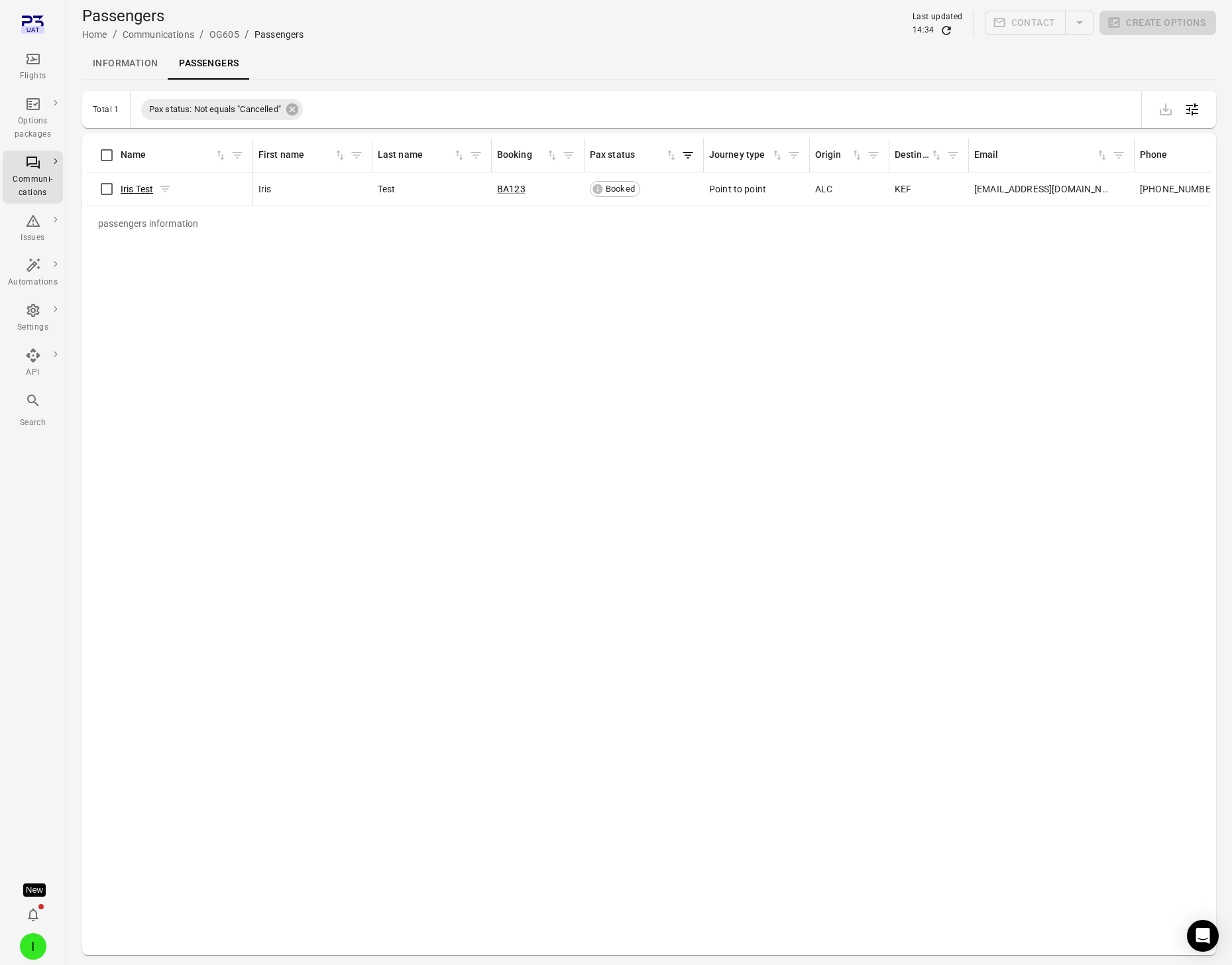
click at [128, 188] on link "Iris Test" at bounding box center [137, 189] width 32 height 10
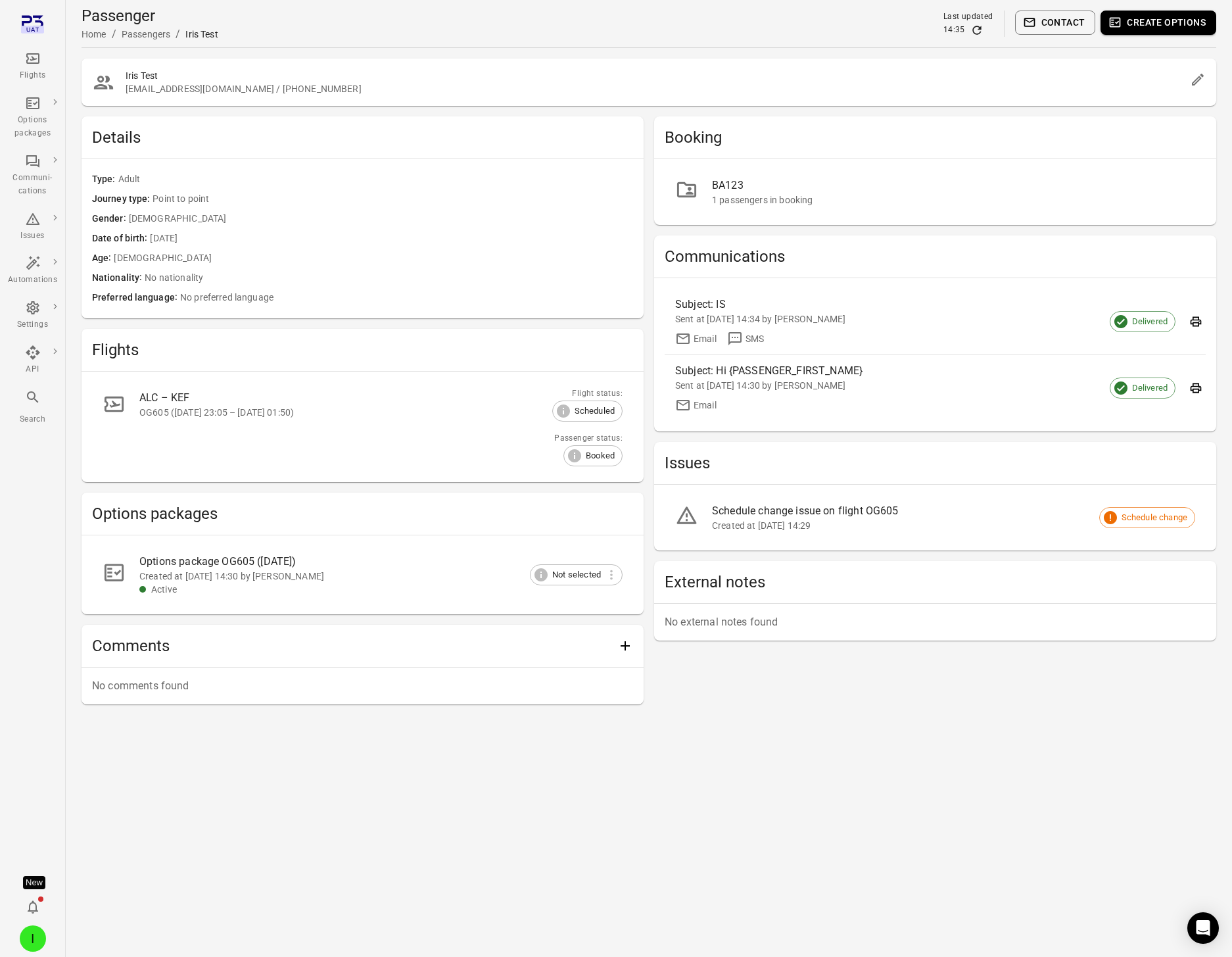
click at [794, 658] on div "Booking BA123 1 passengers in booking Communications Subject: IS Sent at 2 Sep …" at bounding box center [935, 410] width 562 height 588
click at [147, 420] on link "ALC – KEF OG605 (2 Sep 2025 23:05 – 3 Sep 2025 01:50) Flight status: Scheduled …" at bounding box center [362, 426] width 541 height 89
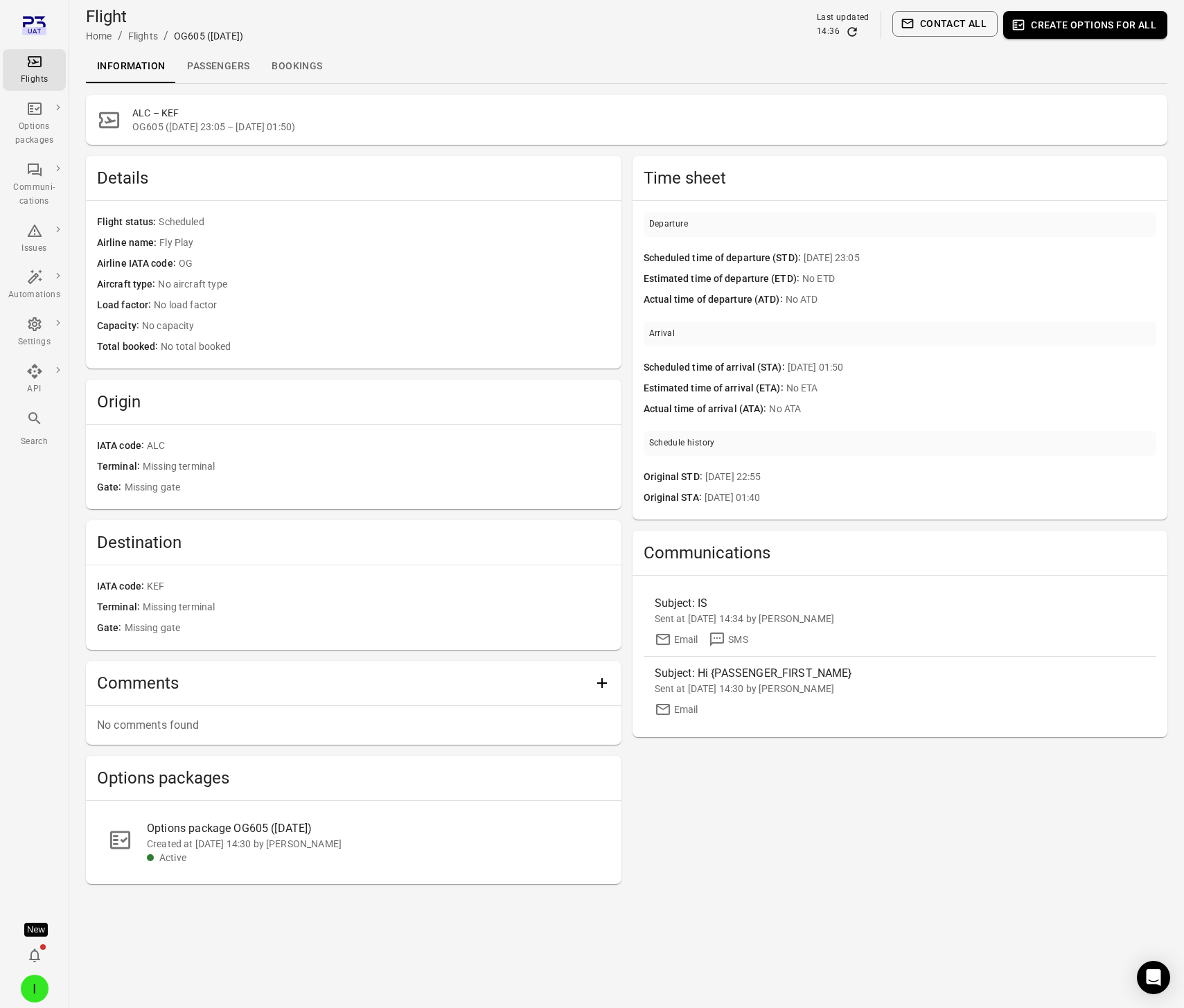
click at [48, 63] on div "Flights" at bounding box center [34, 70] width 52 height 34
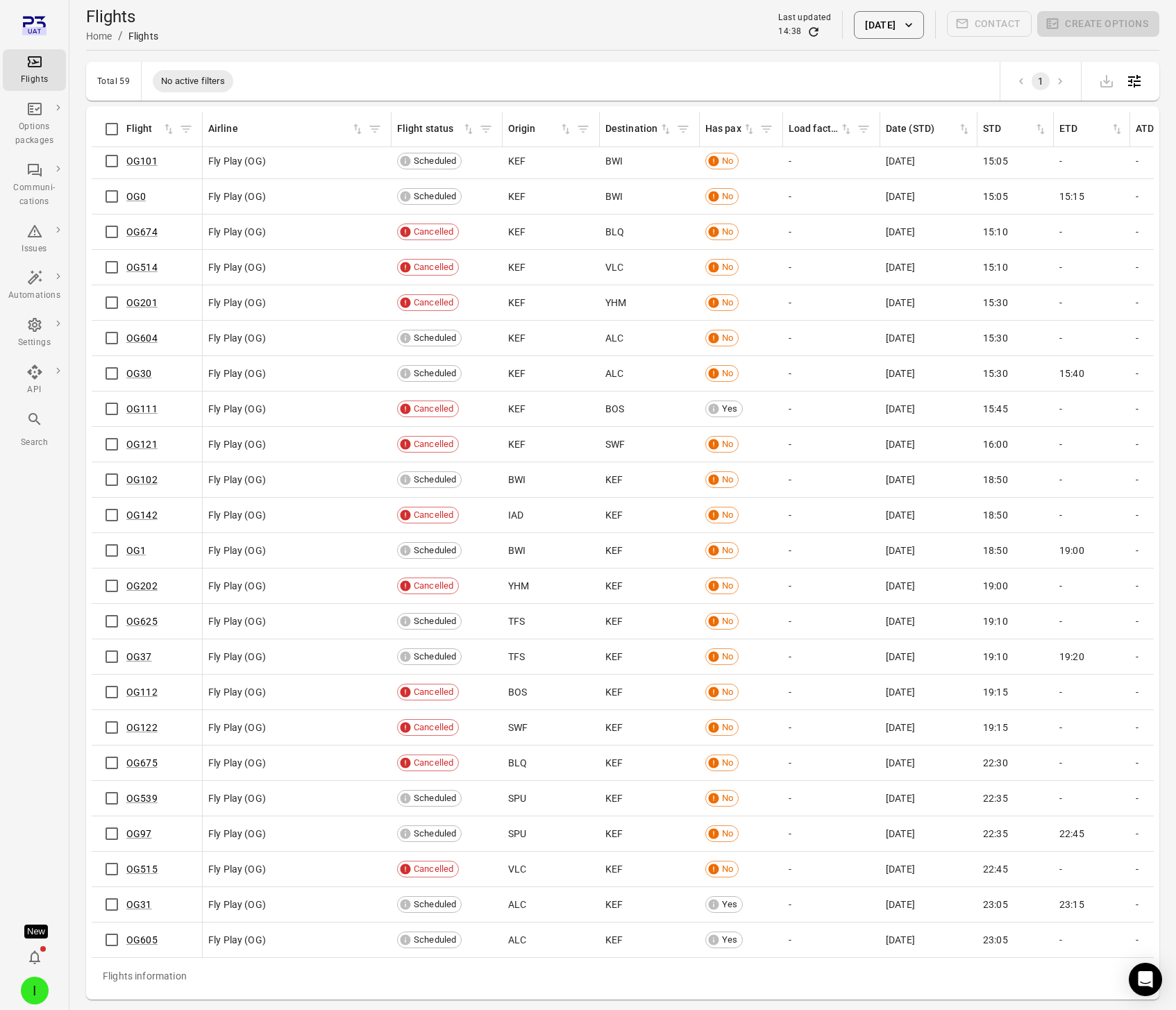
scroll to position [45, 0]
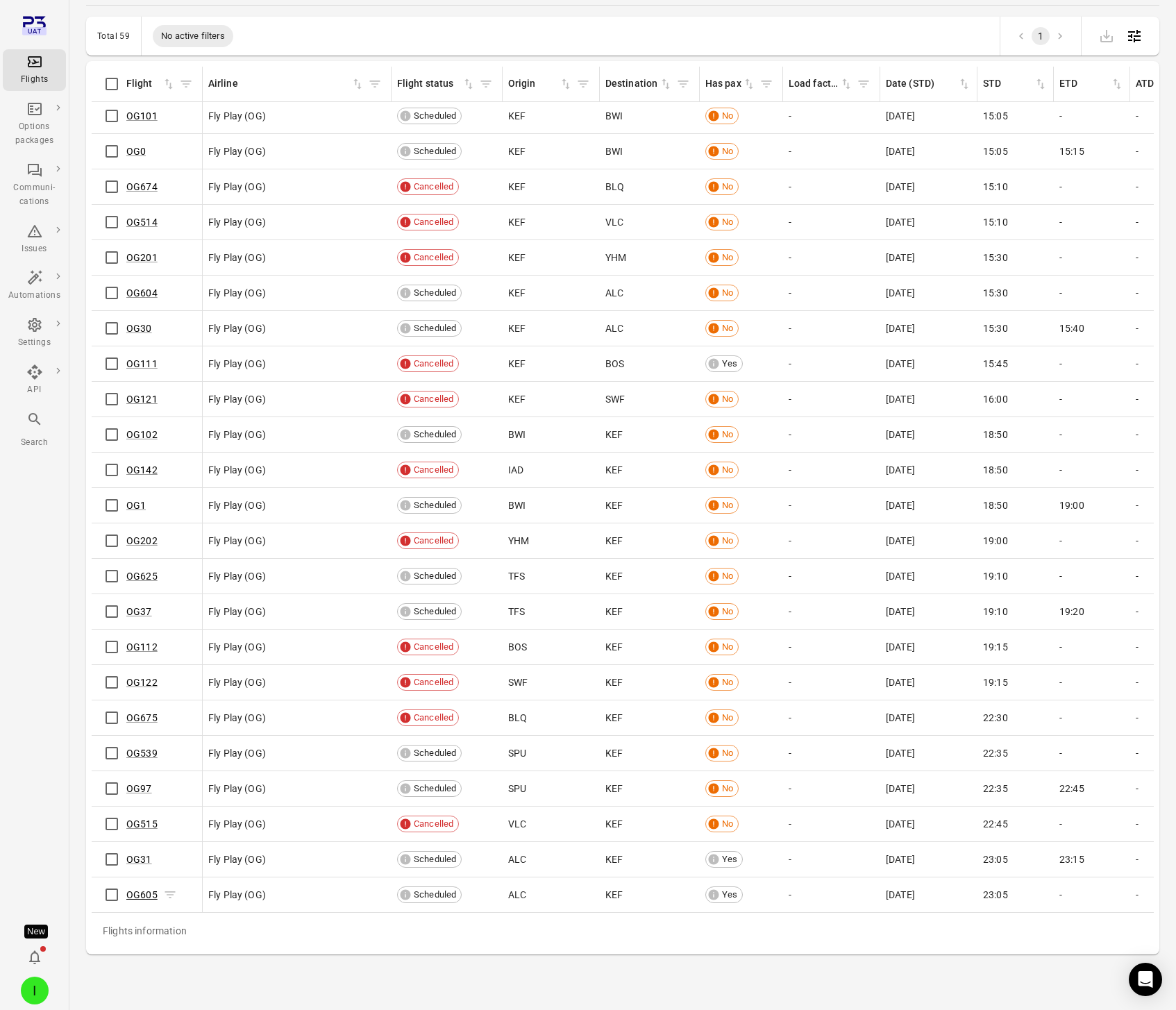
click at [136, 889] on link "OG605" at bounding box center [141, 894] width 31 height 11
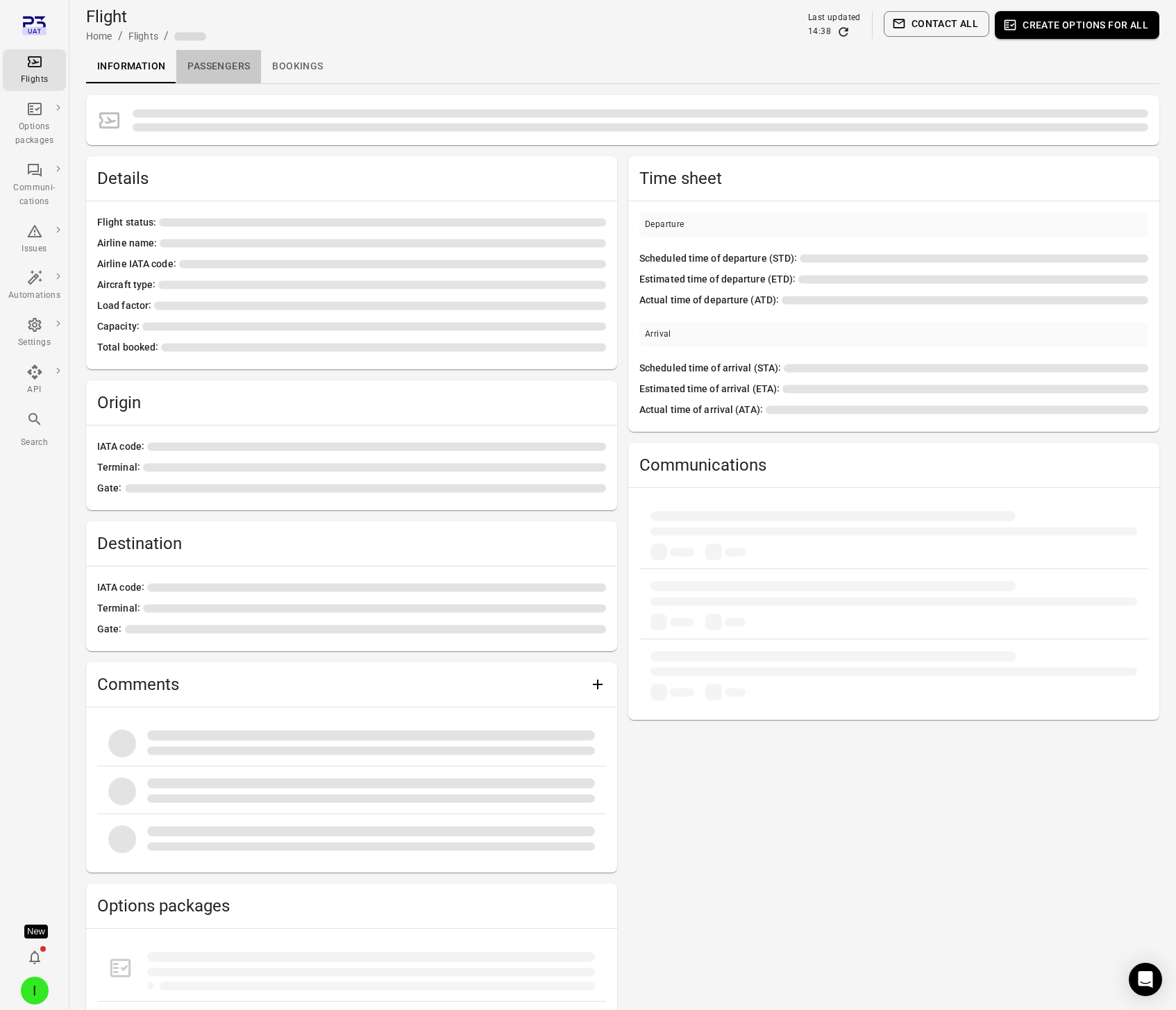
click at [232, 62] on link "Passengers" at bounding box center [218, 67] width 84 height 34
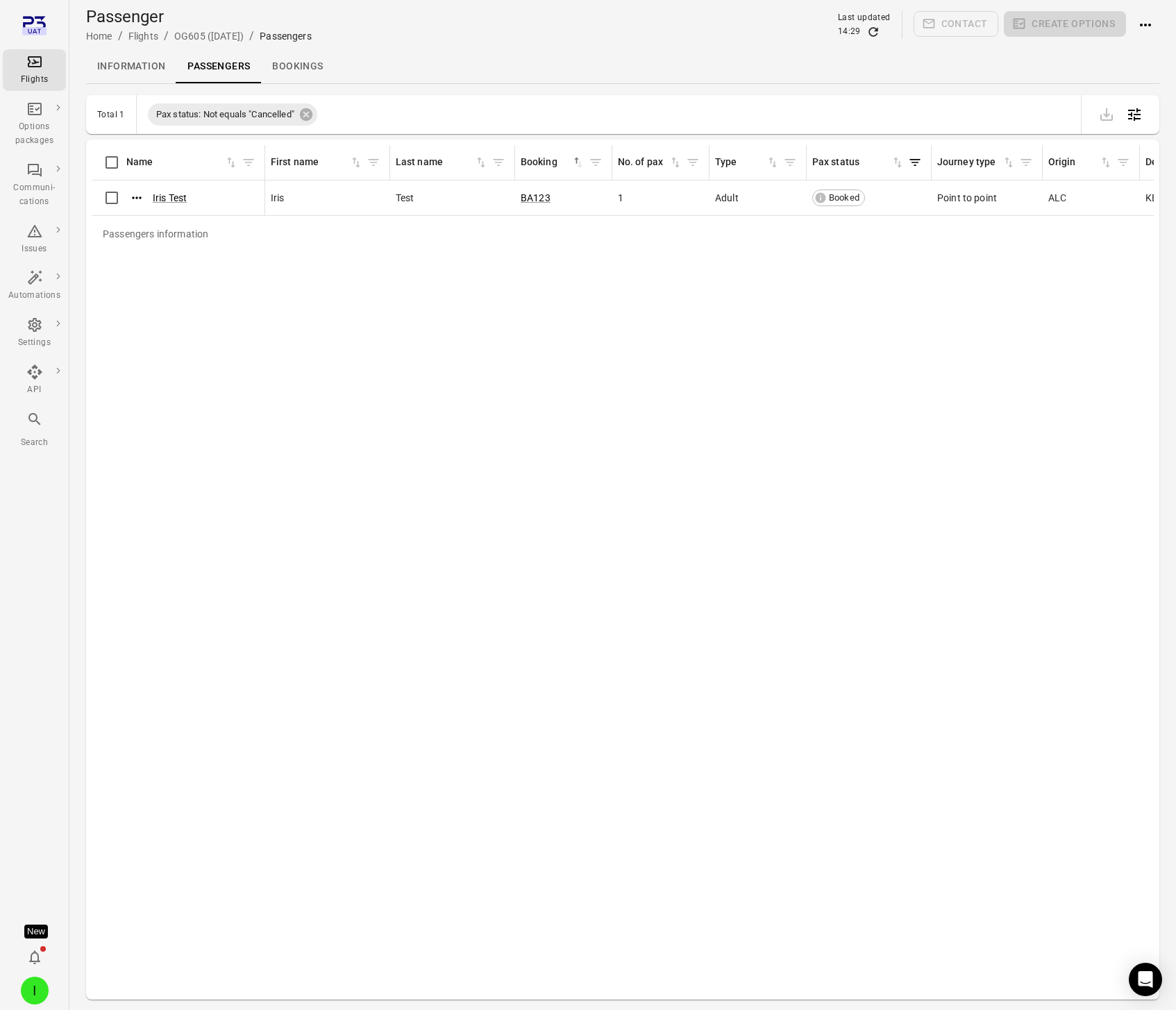
click at [873, 31] on icon "Refresh data" at bounding box center [873, 32] width 14 height 14
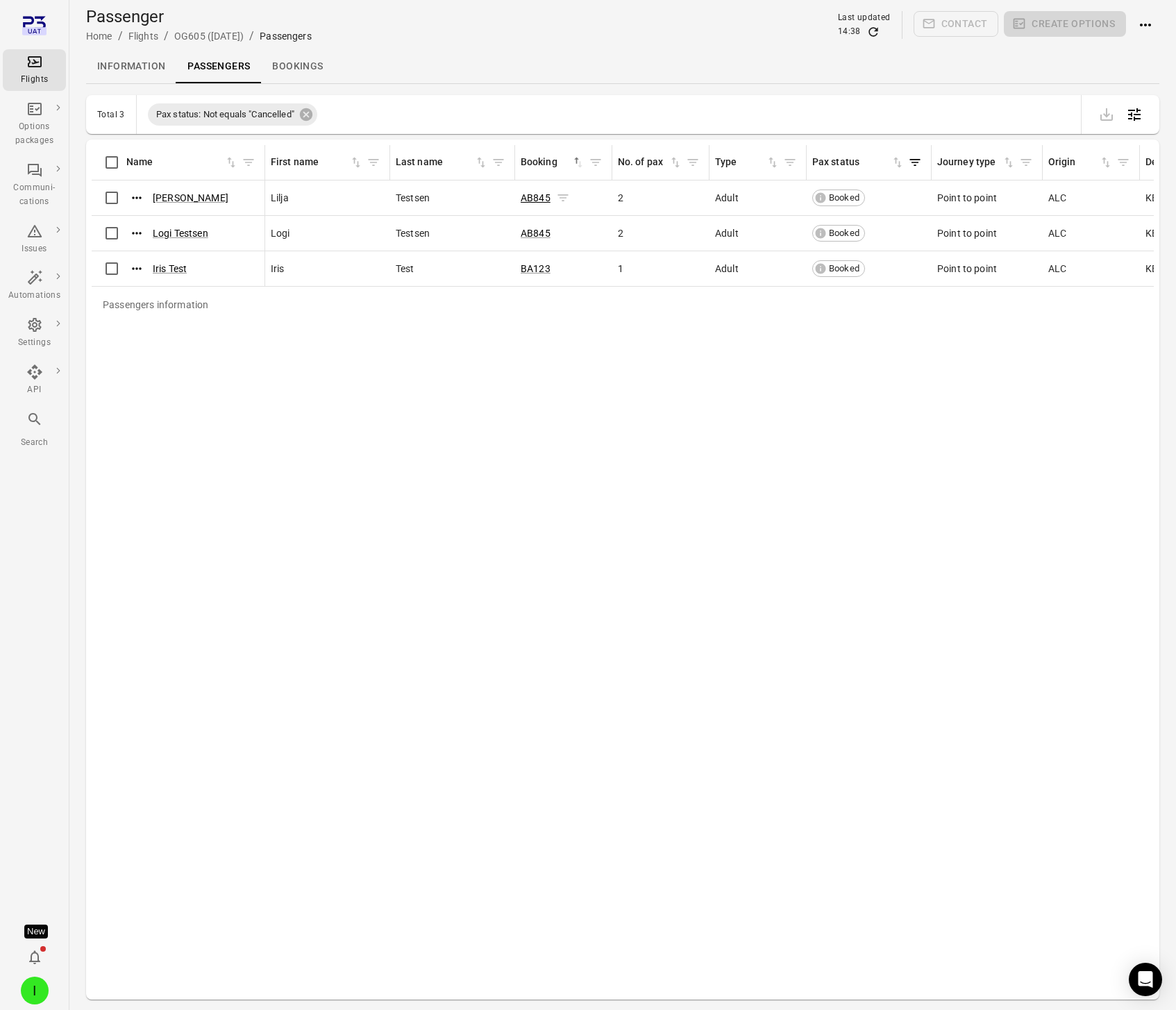
click at [542, 197] on link "AB845" at bounding box center [535, 198] width 30 height 11
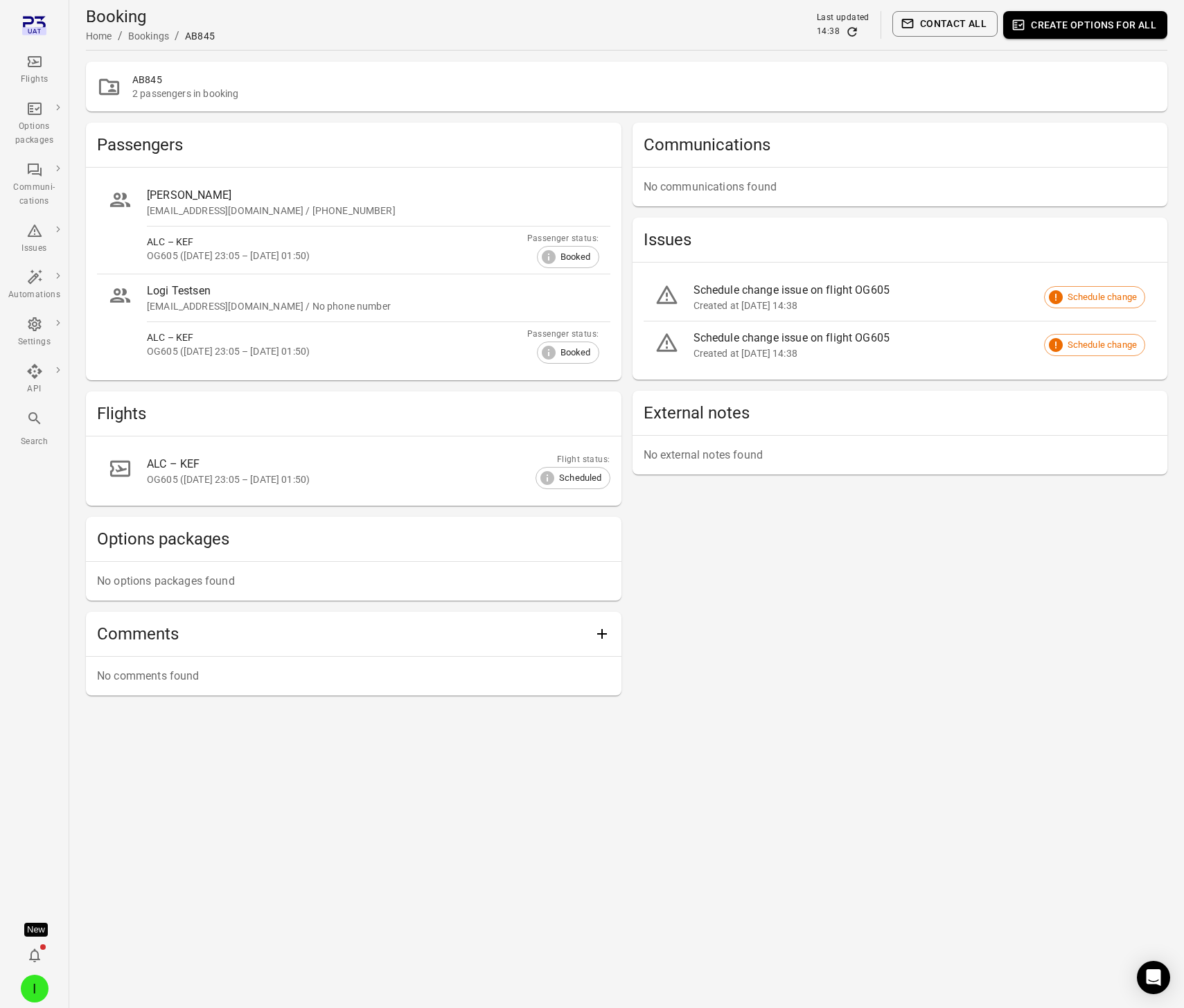
click at [1081, 29] on button "Create options for all" at bounding box center [1086, 25] width 165 height 28
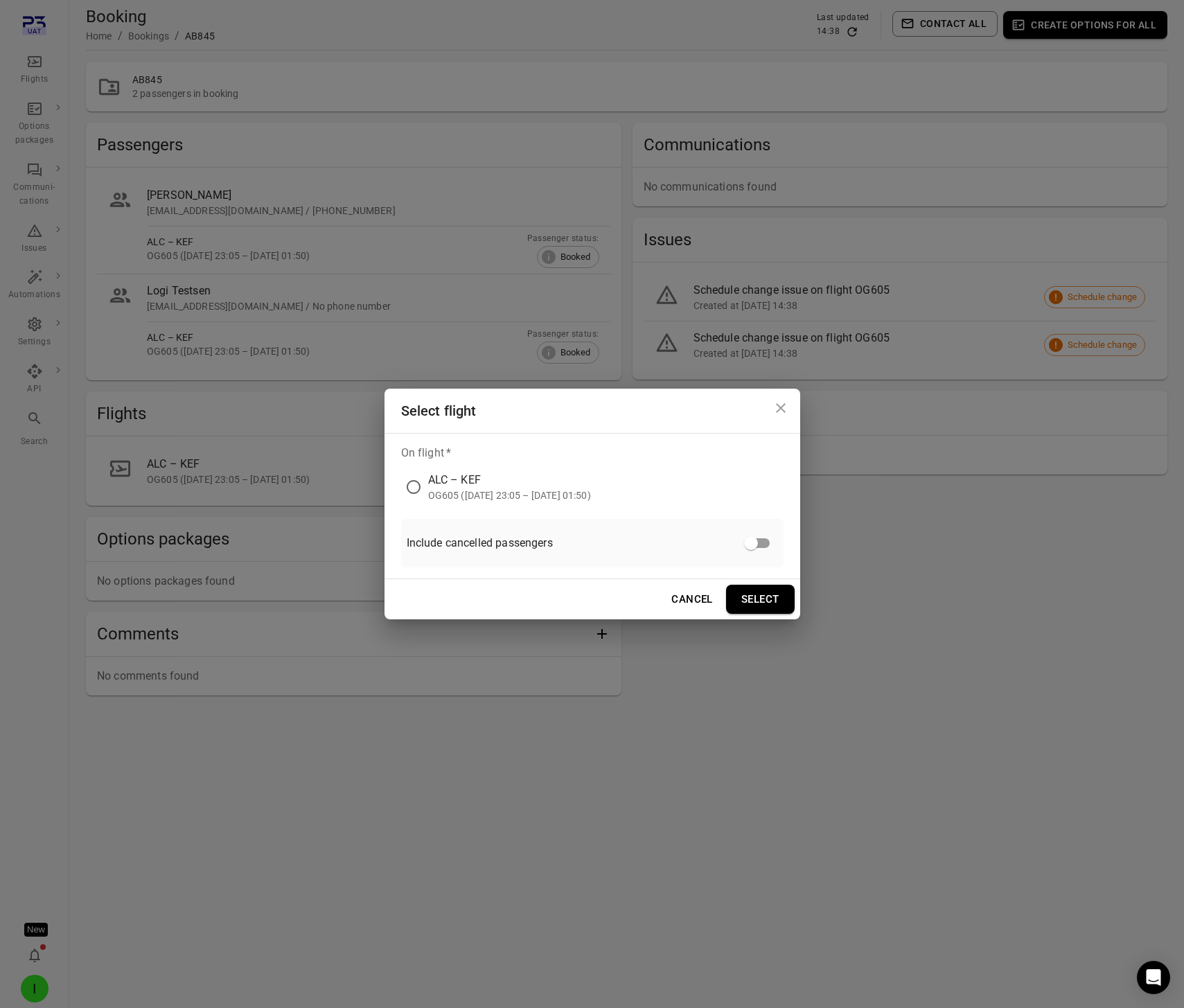
click at [482, 497] on div "OG605 ([DATE] 23:05 – [DATE] 01:50)" at bounding box center [510, 496] width 163 height 14
click at [763, 606] on button "Select" at bounding box center [760, 599] width 68 height 29
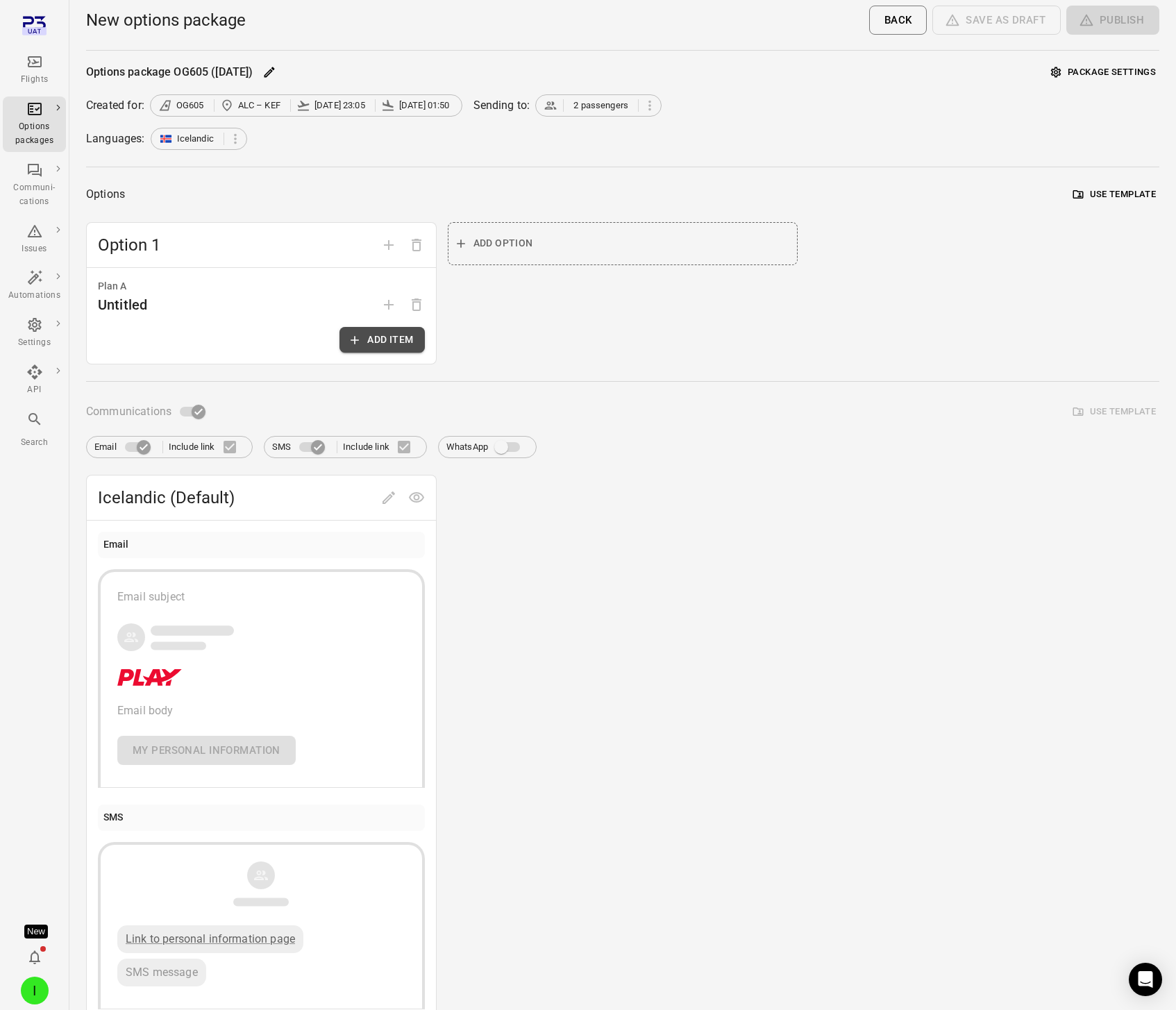
click at [380, 342] on button "Add item" at bounding box center [381, 340] width 84 height 26
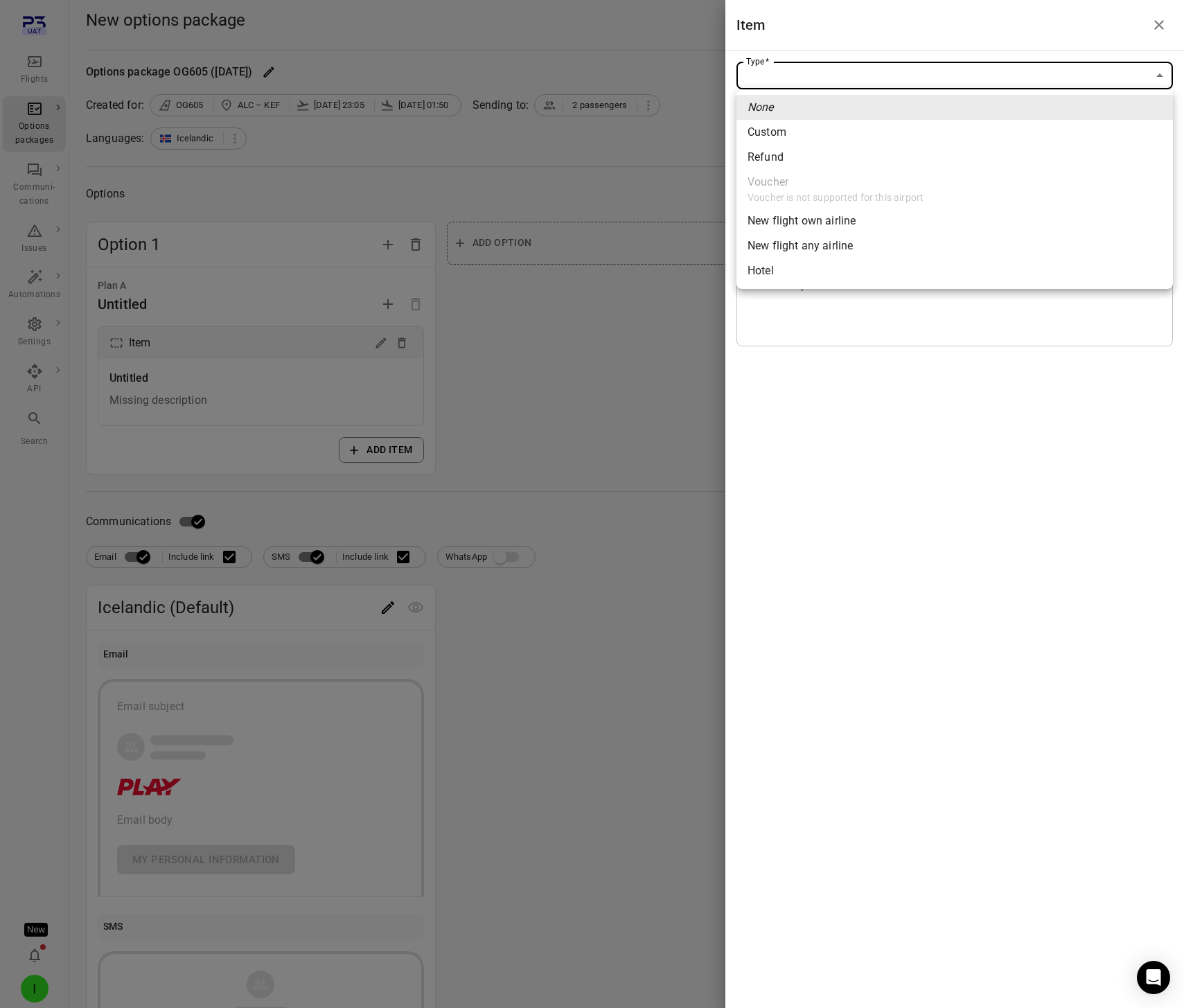
click at [892, 78] on body "Flights Options packages Communi-cations Issues Automations Settings API Search…" at bounding box center [592, 593] width 1184 height 1185
click at [807, 223] on span "New flight own airline" at bounding box center [955, 221] width 414 height 17
type input "**********"
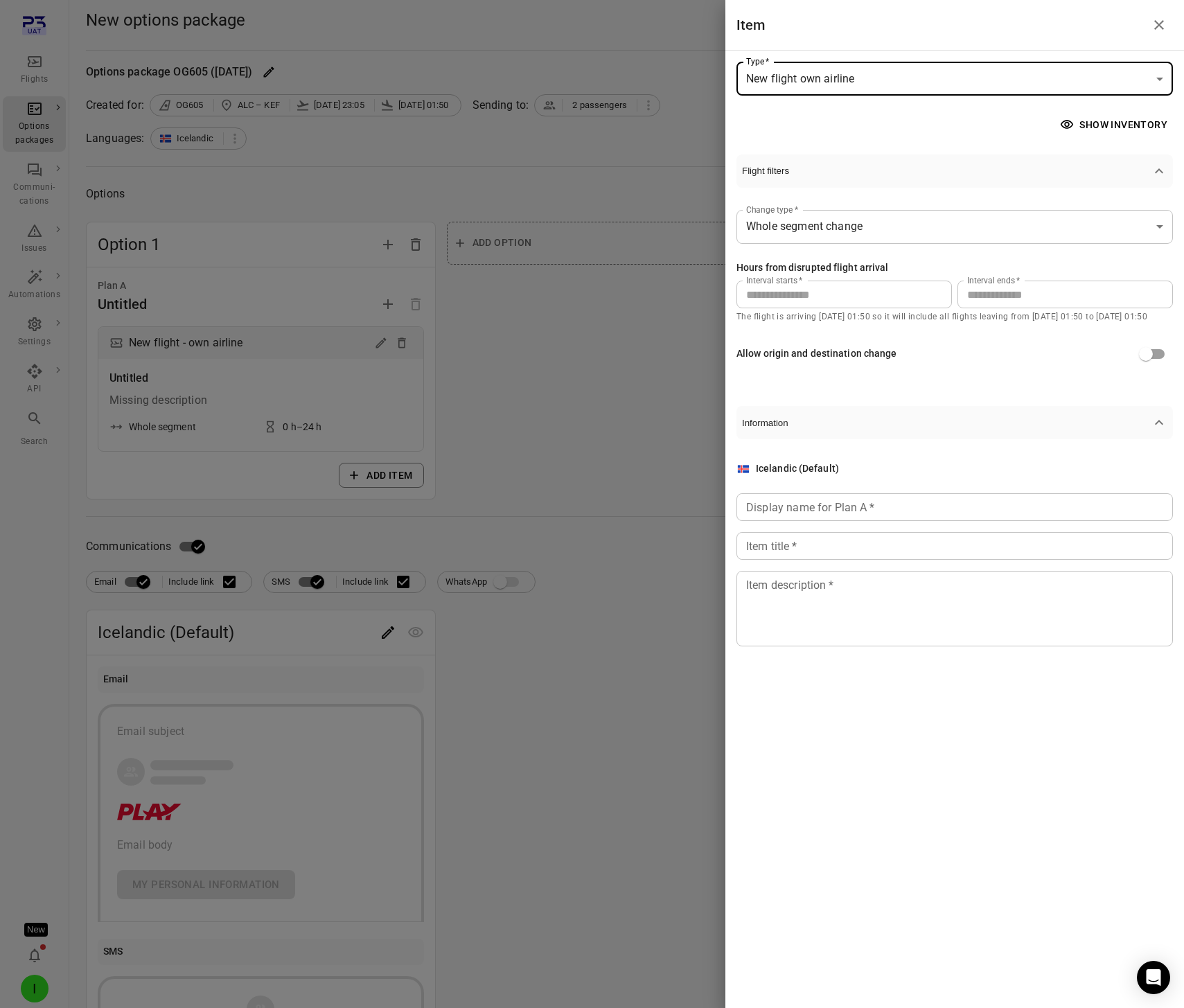
click at [989, 296] on input "**" at bounding box center [1065, 294] width 215 height 28
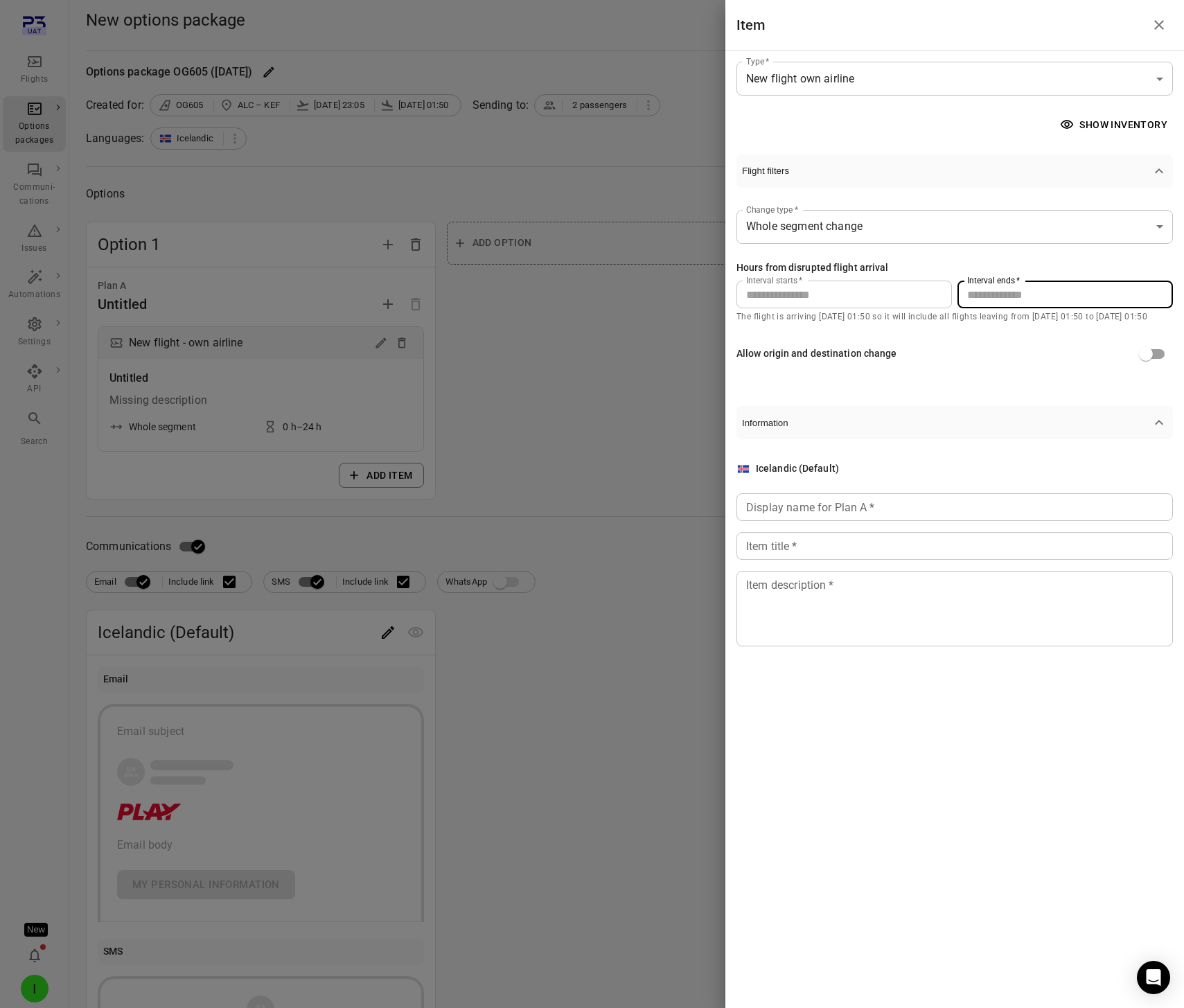
click at [989, 296] on input "**" at bounding box center [1065, 294] width 215 height 28
click at [989, 297] on input "**" at bounding box center [1065, 294] width 215 height 28
type input "**"
click at [855, 508] on div "Display name for Plan A   * Display name for Plan A   *" at bounding box center [955, 506] width 436 height 28
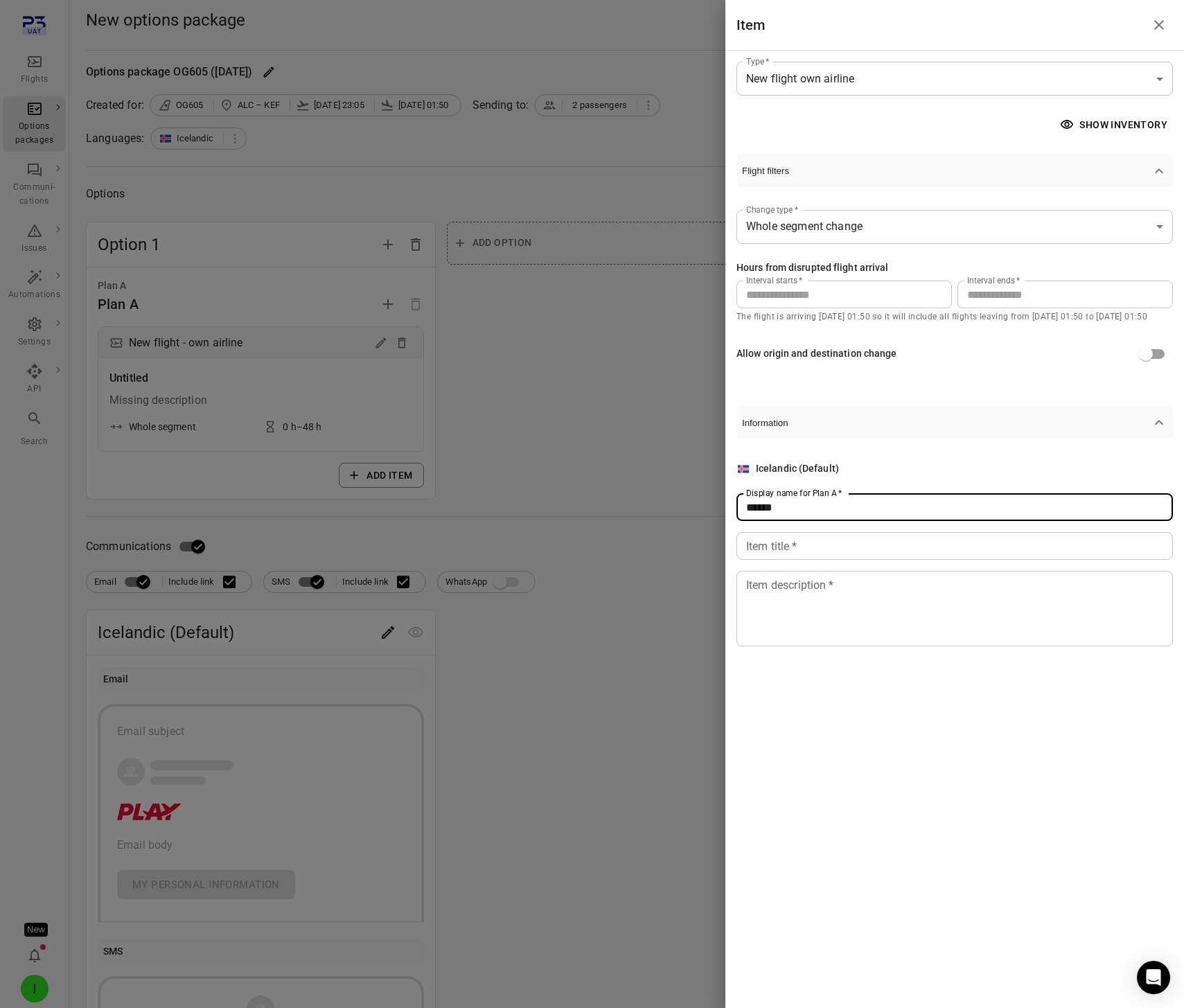
type input "******"
click at [843, 541] on input "Item title   *" at bounding box center [955, 546] width 436 height 28
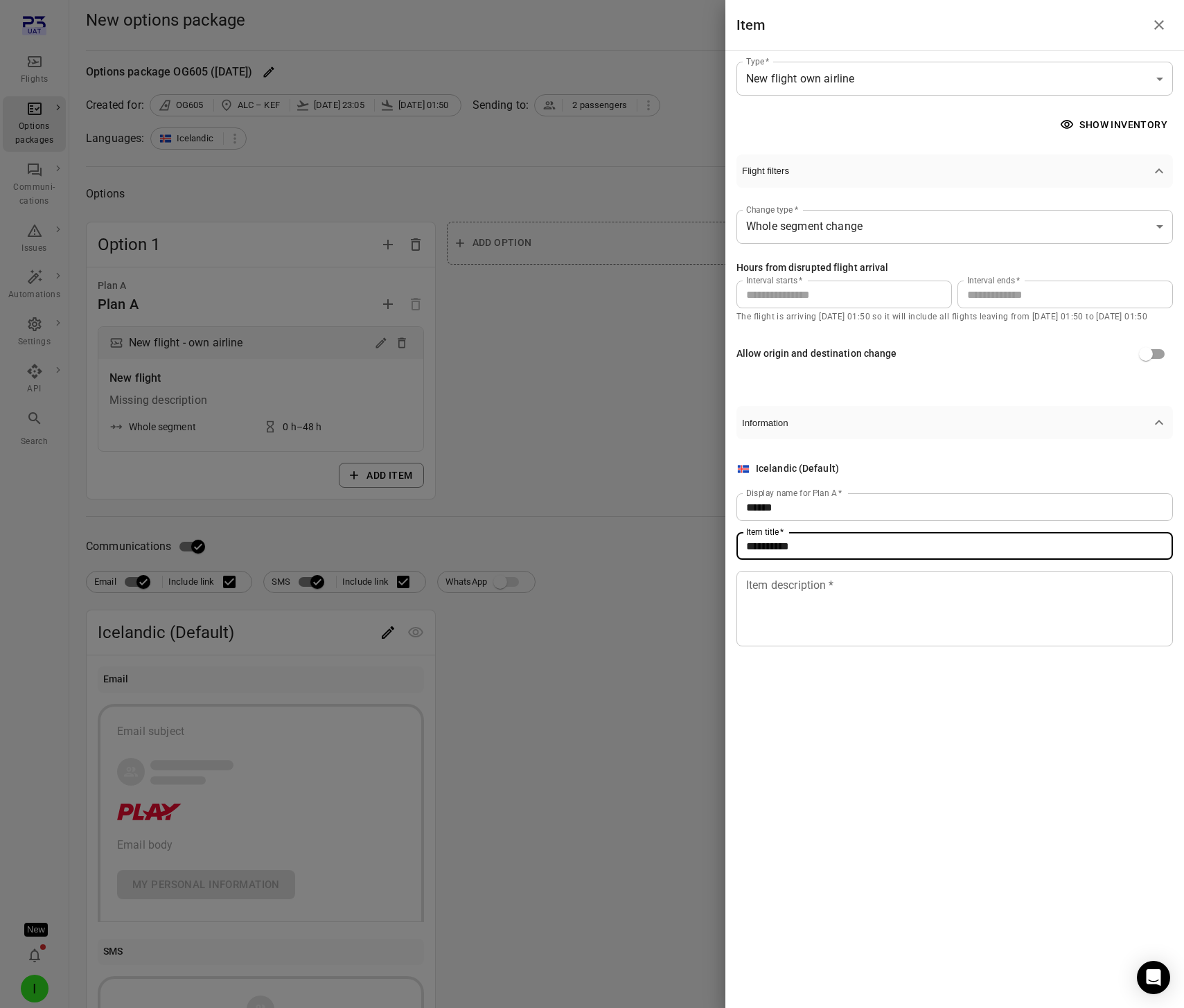
type input "**********"
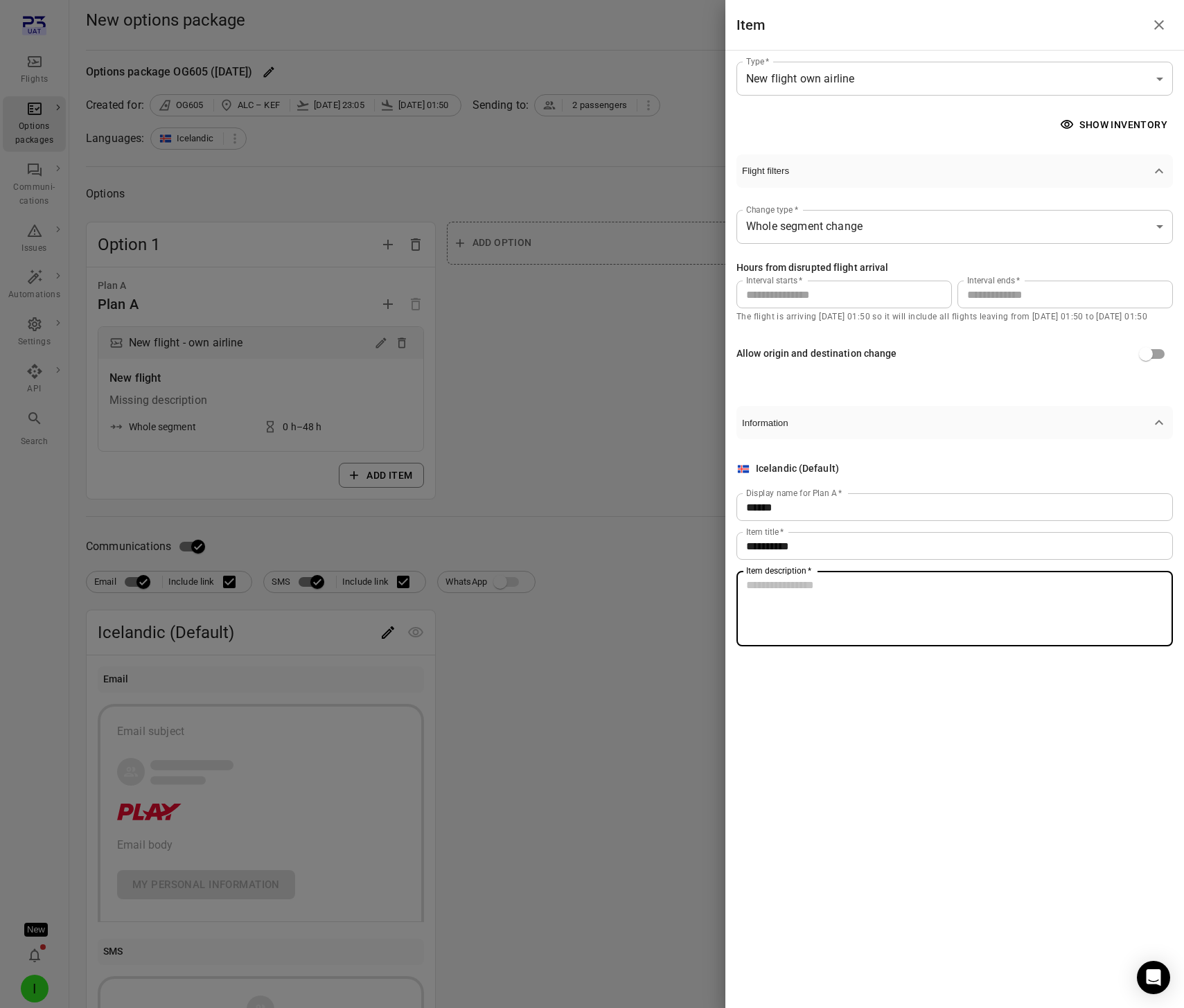
drag, startPoint x: 843, startPoint y: 630, endPoint x: 843, endPoint y: 615, distance: 15.0
click at [843, 630] on textarea "Item description   *" at bounding box center [955, 609] width 417 height 63
type textarea "**********"
click at [459, 726] on div at bounding box center [592, 504] width 1184 height 1008
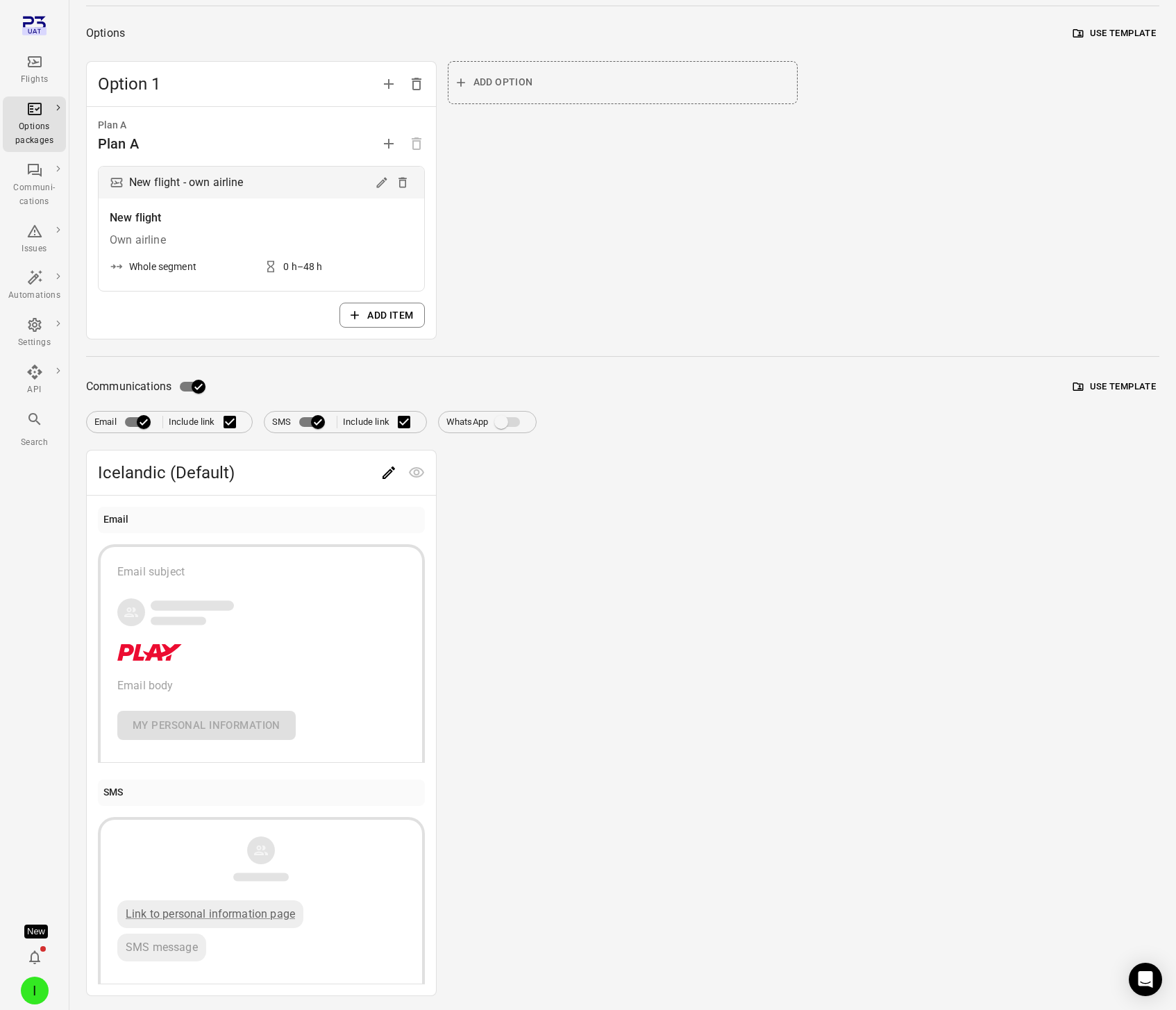
scroll to position [203, 0]
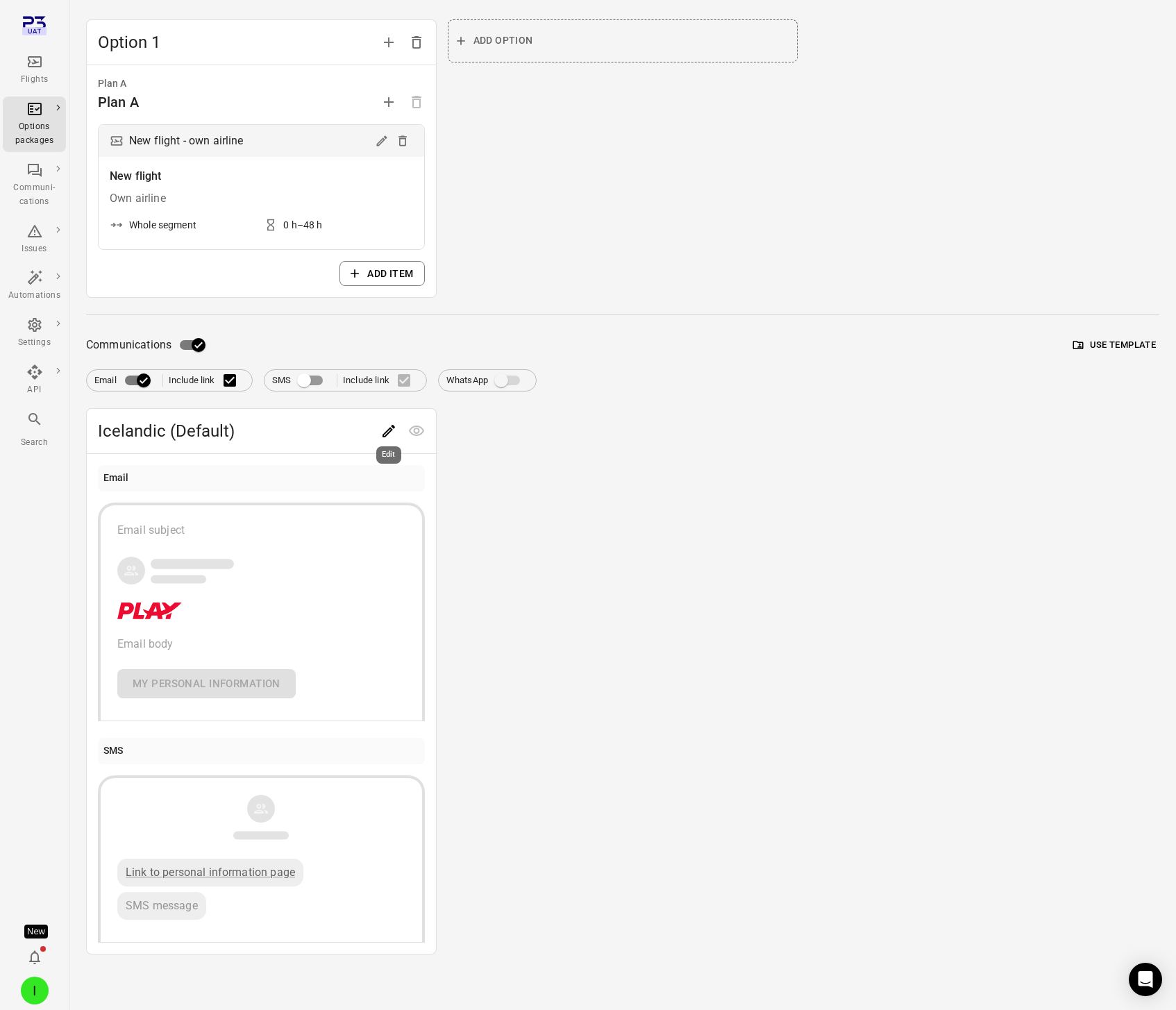
click at [383, 432] on icon "Edit" at bounding box center [388, 431] width 17 height 17
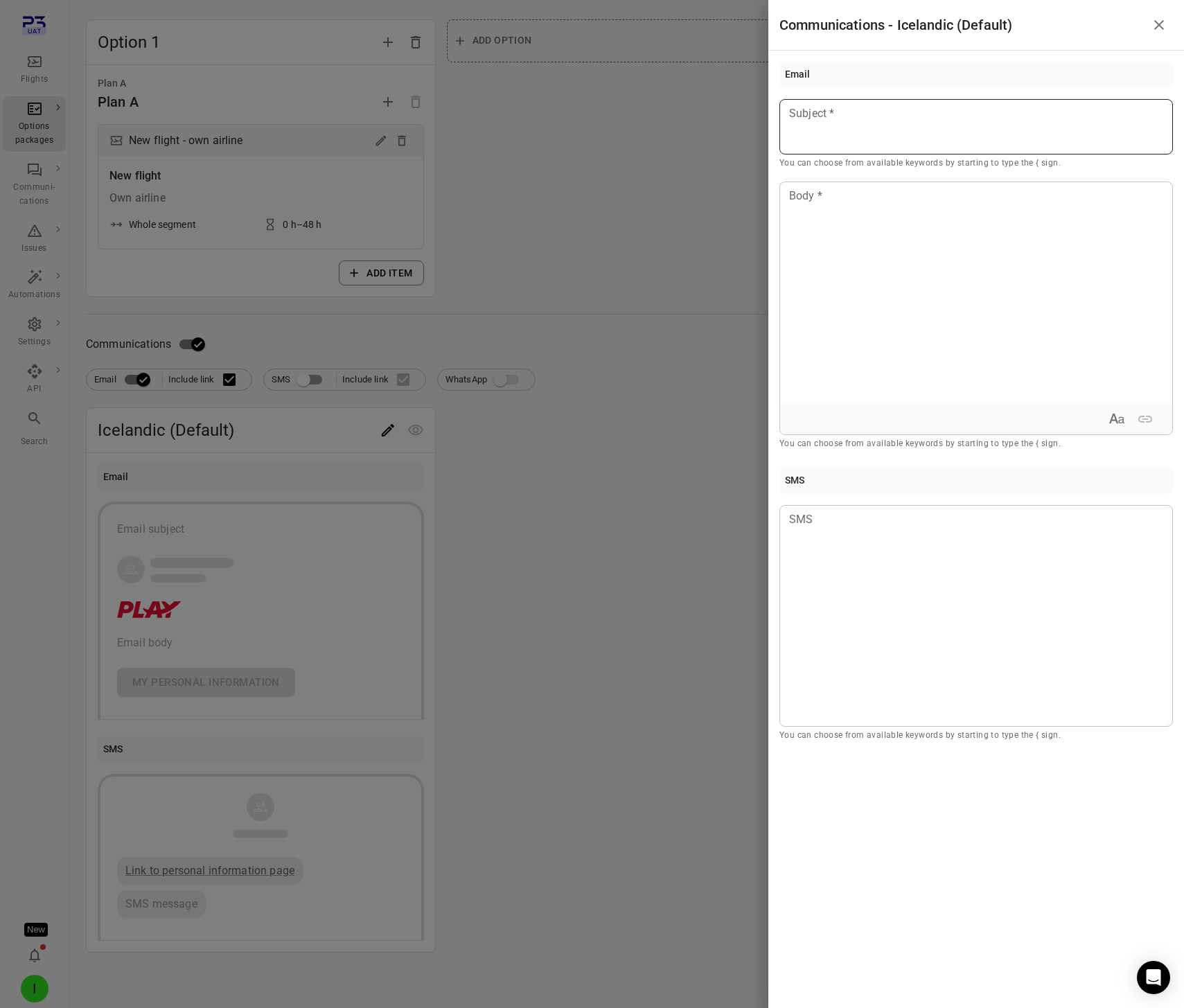
click at [888, 111] on p at bounding box center [977, 113] width 373 height 17
click at [854, 151] on div "Passenger first name" at bounding box center [868, 153] width 117 height 14
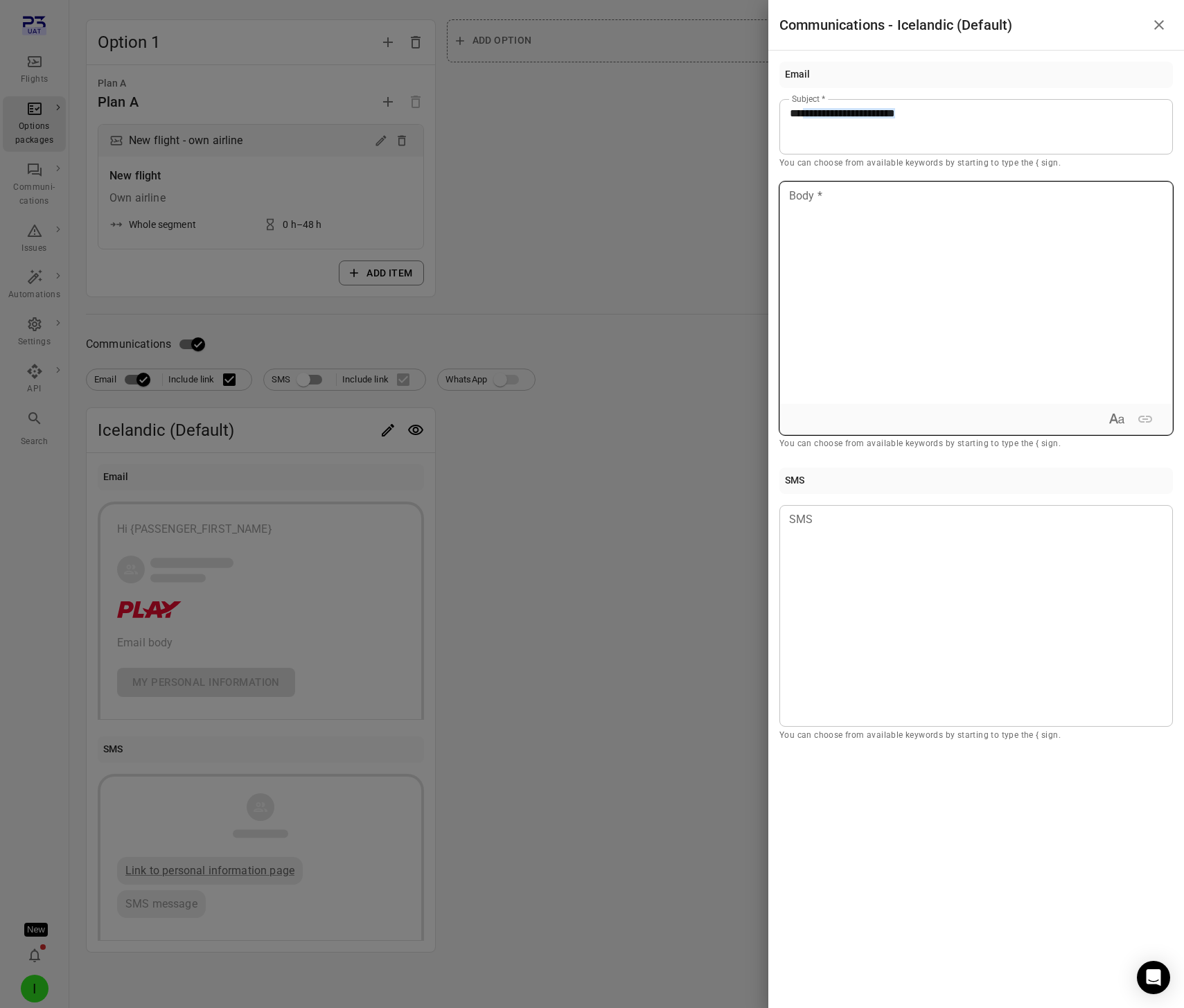
click at [878, 321] on div at bounding box center [976, 293] width 392 height 222
click at [605, 245] on div at bounding box center [592, 504] width 1184 height 1008
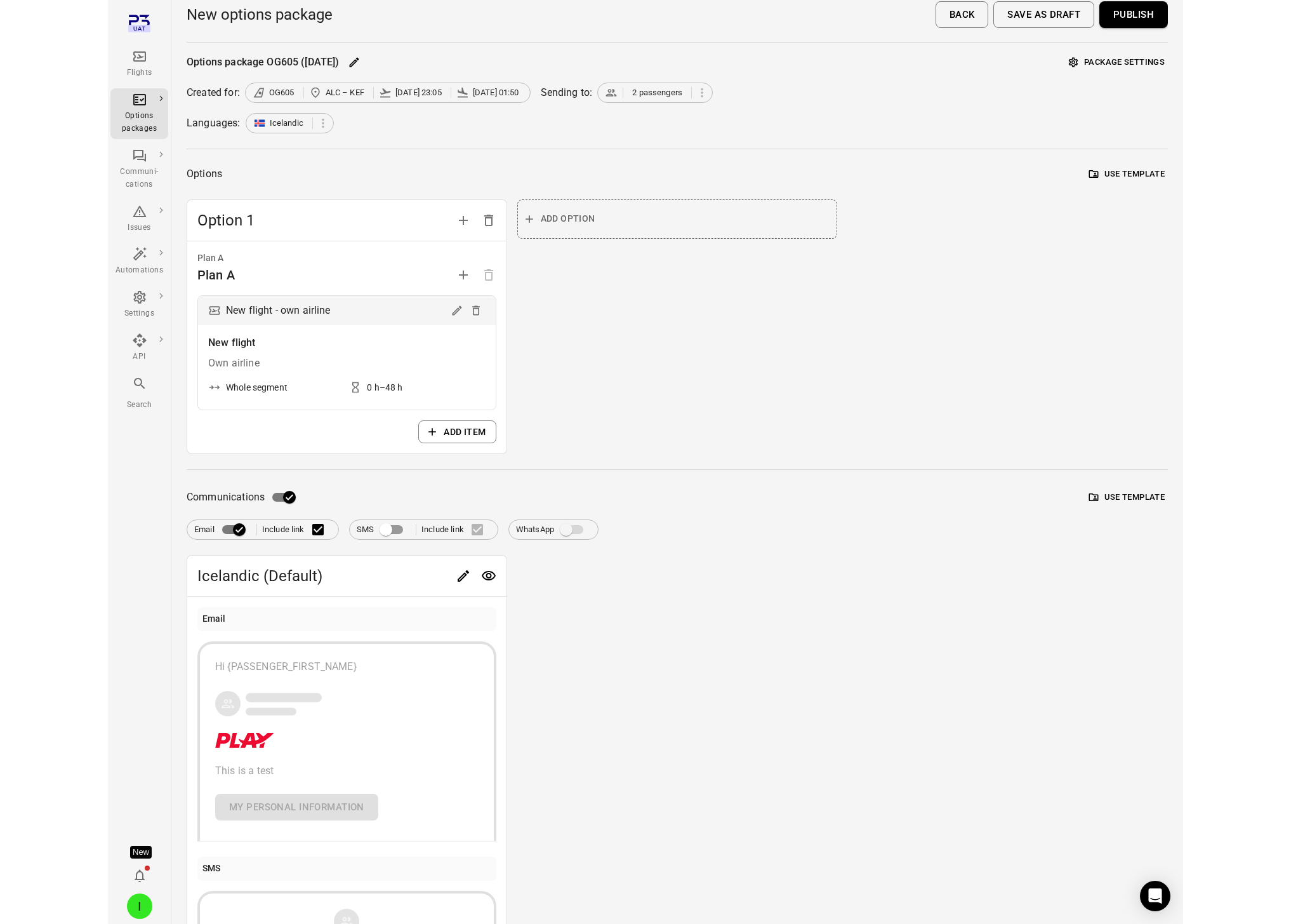
scroll to position [0, 0]
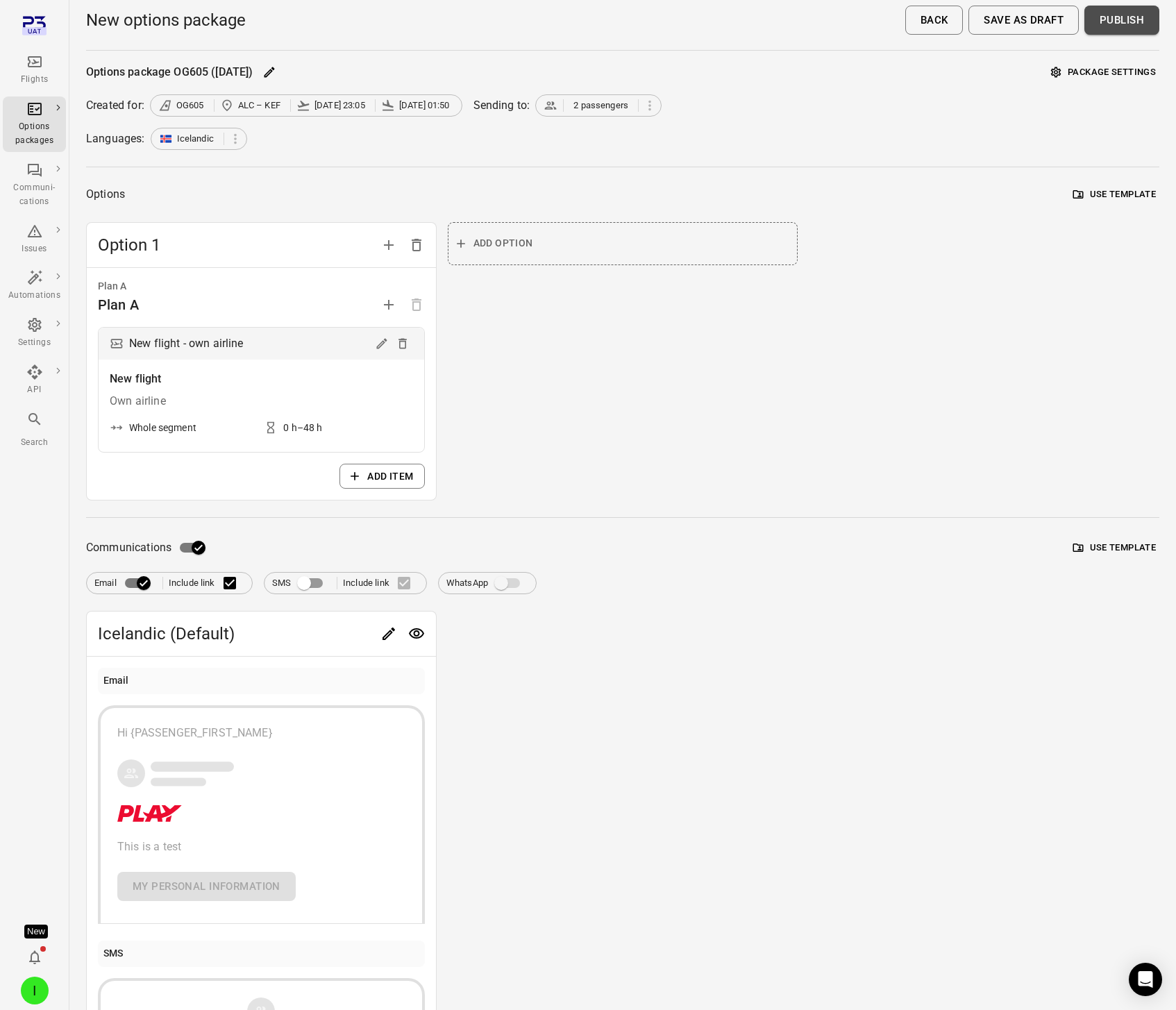
click at [1112, 23] on button "Publish" at bounding box center [1120, 20] width 74 height 29
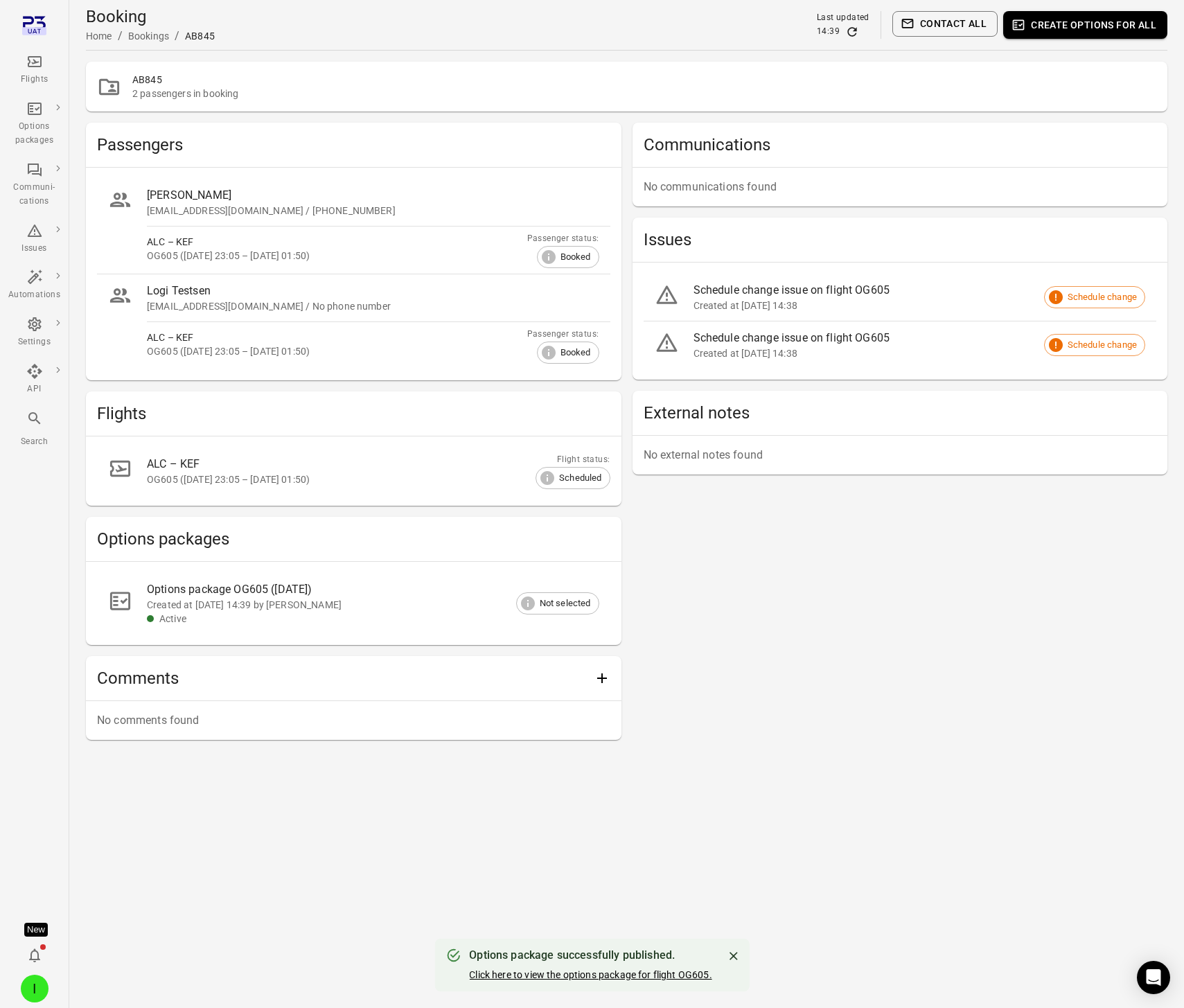
click at [618, 971] on link "Click here to view the options package for flight OG605." at bounding box center [590, 974] width 243 height 11
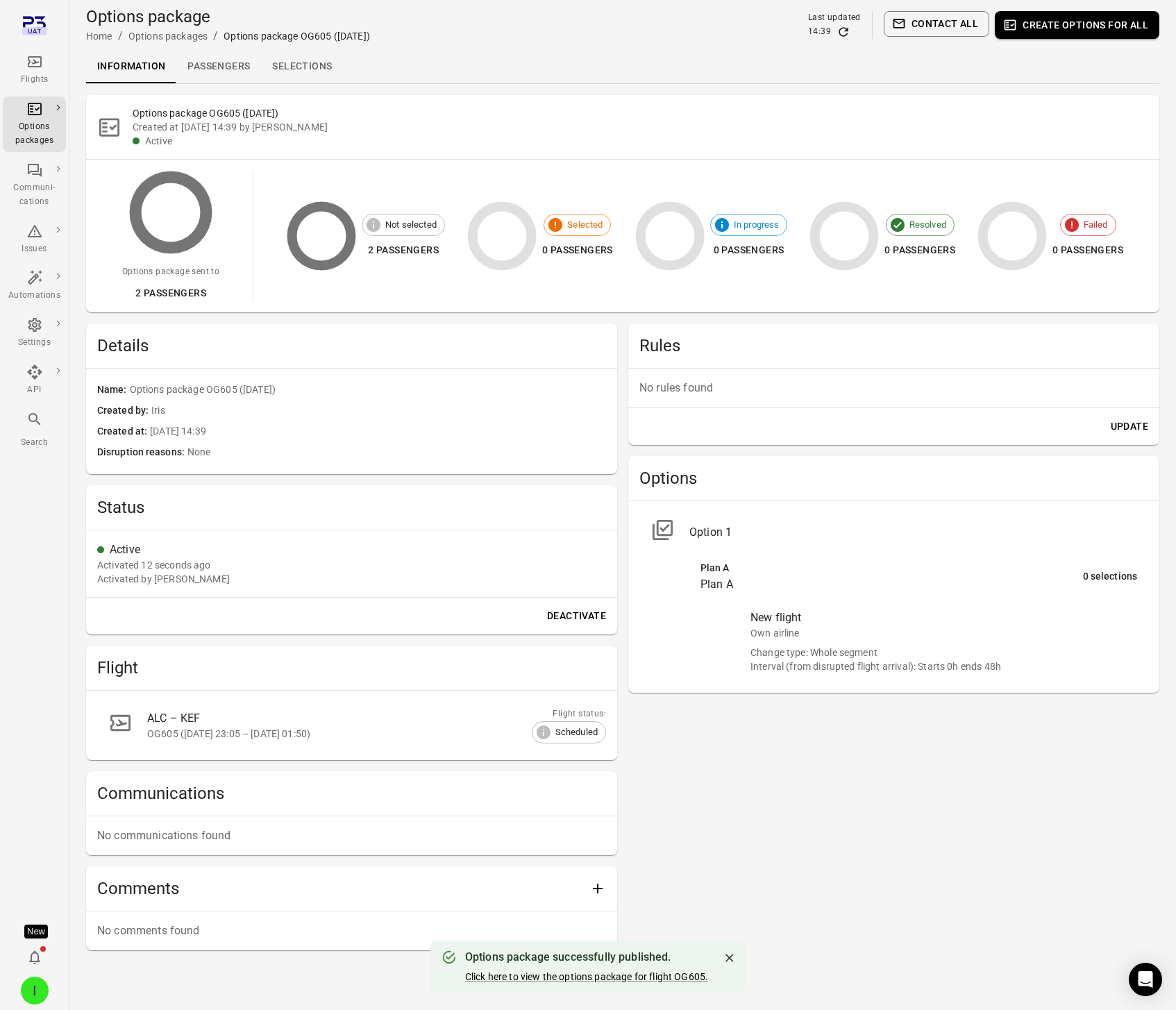
click at [296, 95] on div "Options package OG605 (2 Sep) Created at 2 Sep 2025 14:39 by Iris Active" at bounding box center [623, 127] width 1073 height 64
click at [298, 68] on link "Selections" at bounding box center [302, 67] width 81 height 34
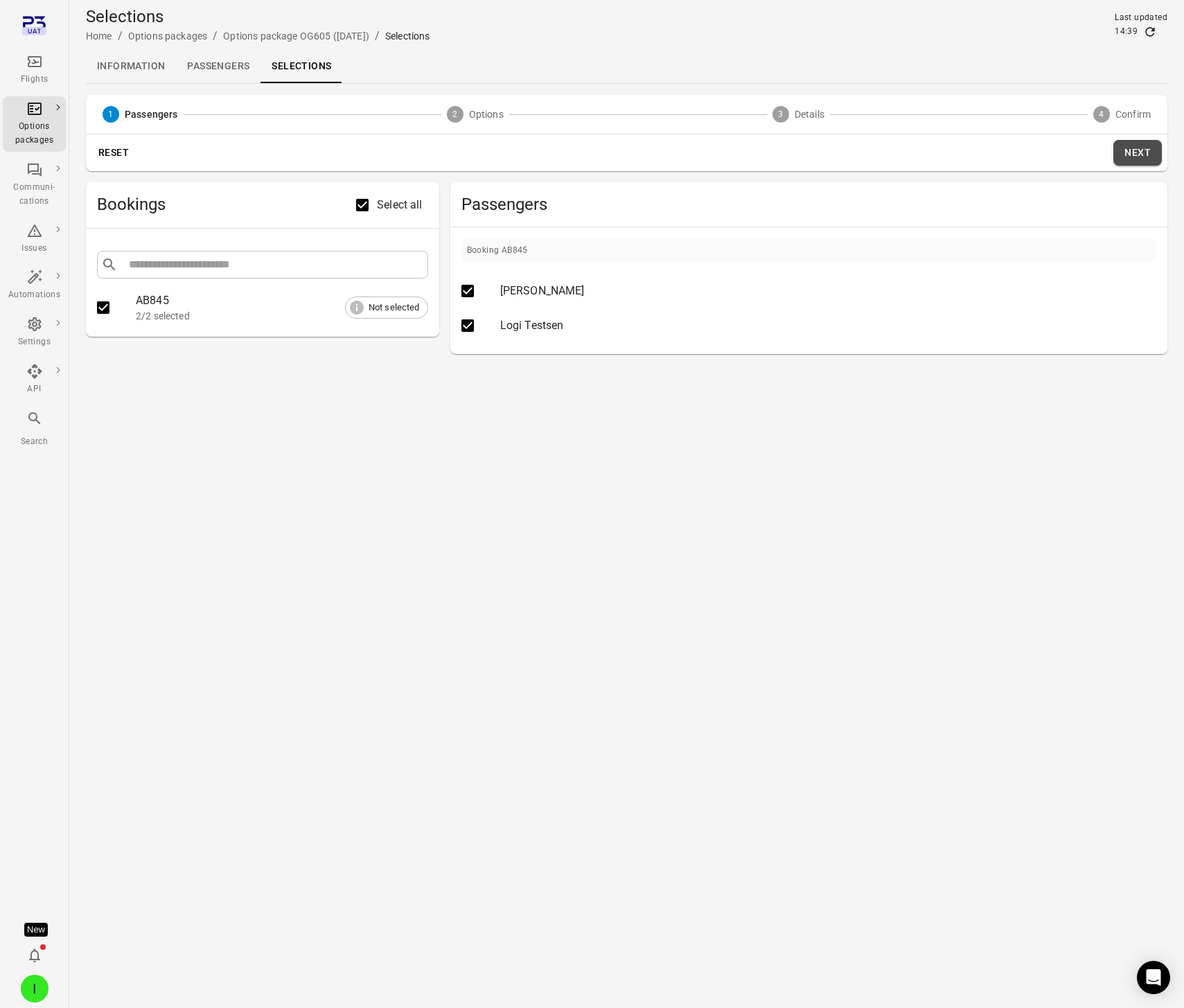
click at [1132, 151] on button "Next" at bounding box center [1137, 153] width 49 height 26
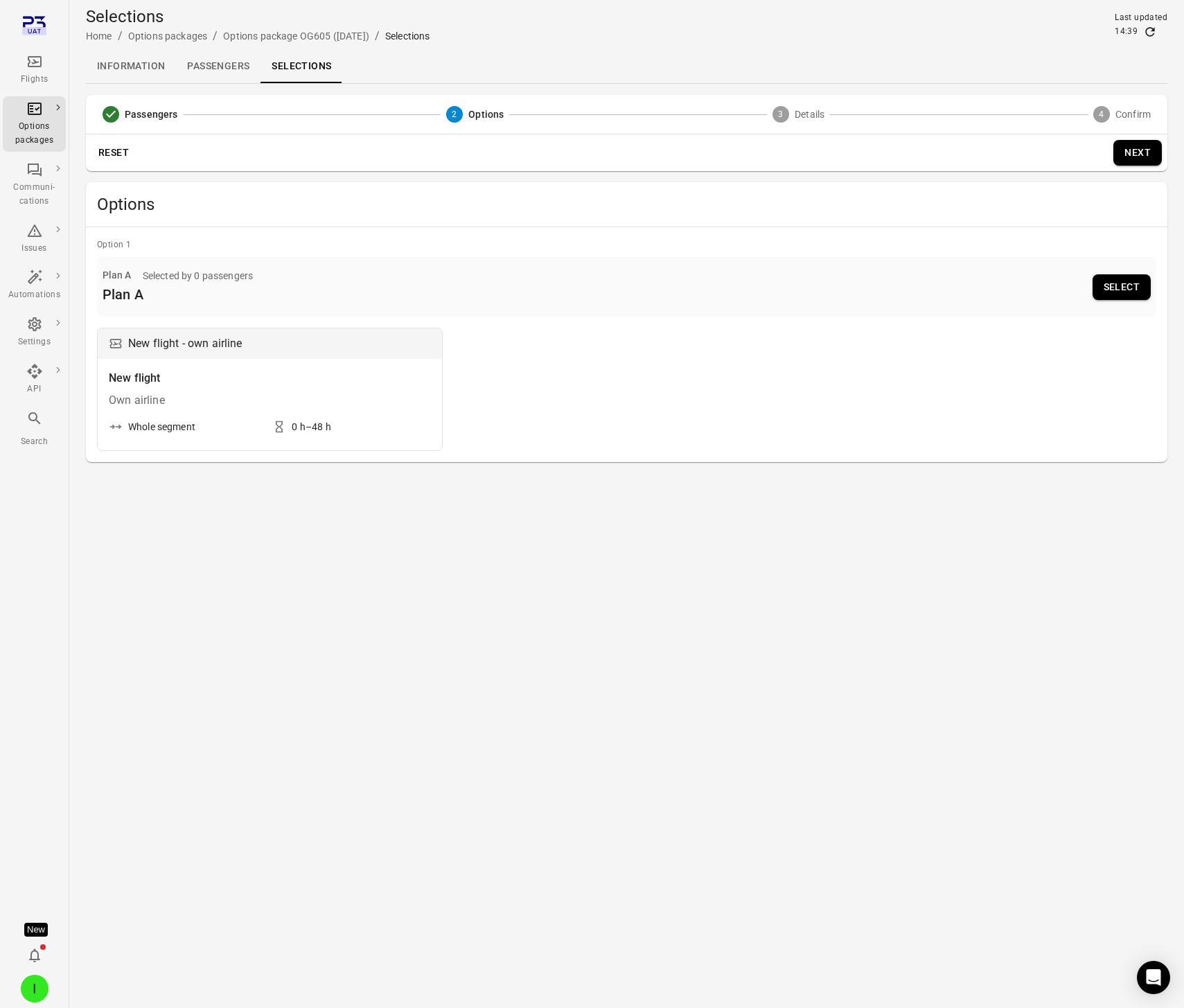
click at [1132, 288] on button "Select" at bounding box center [1122, 287] width 59 height 26
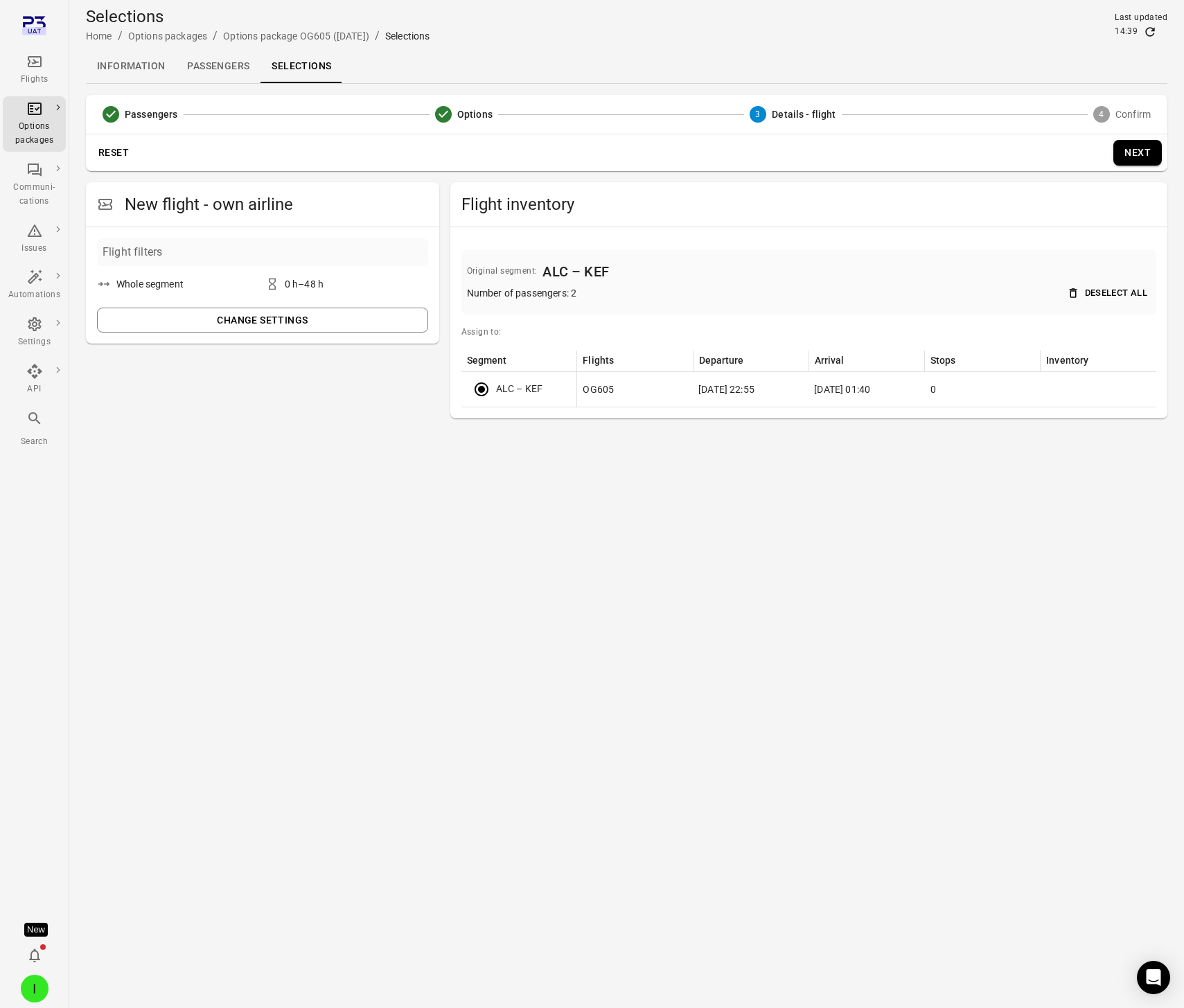
click at [1135, 156] on button "Next" at bounding box center [1137, 153] width 49 height 26
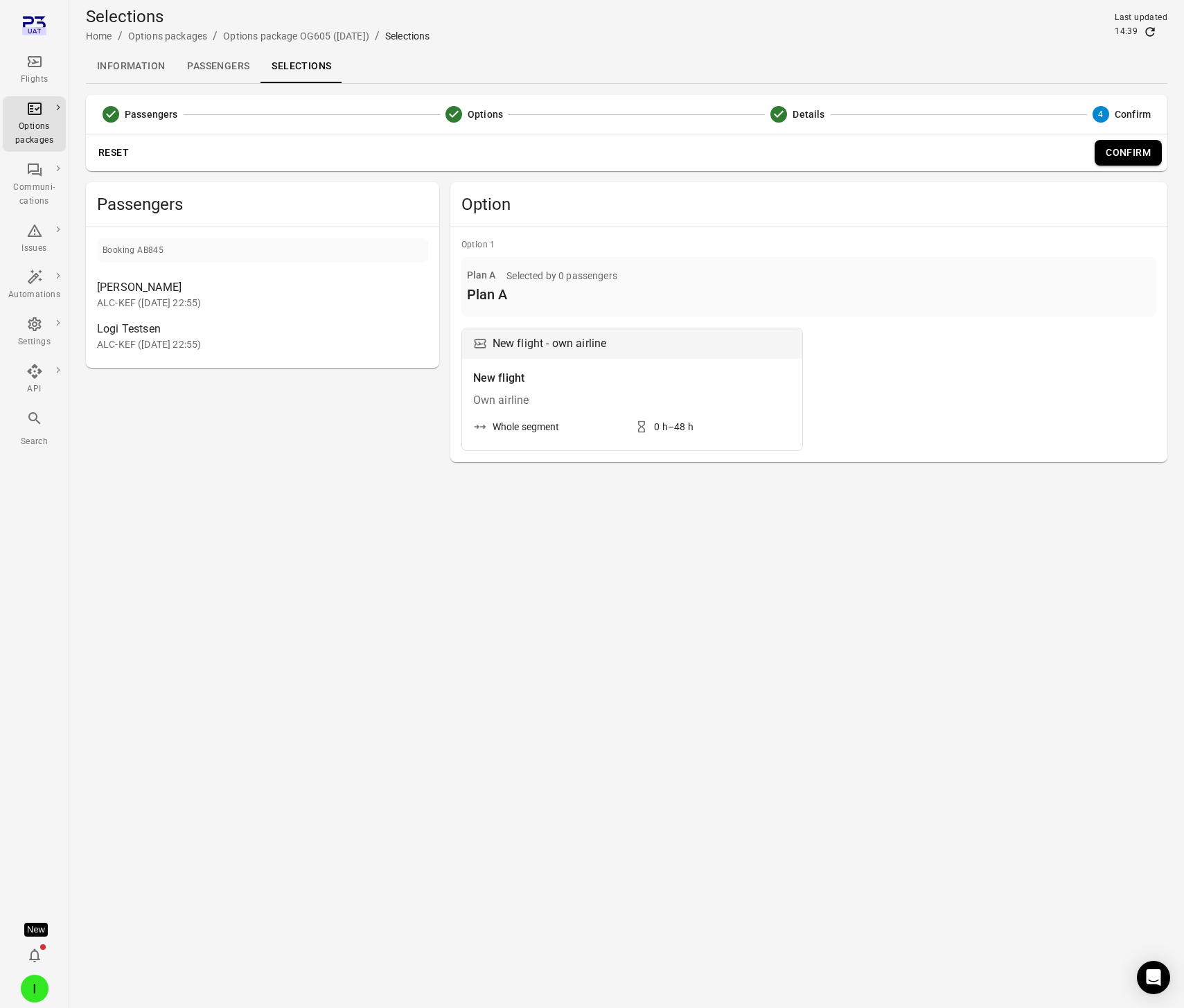
click at [1132, 149] on button "Confirm" at bounding box center [1128, 153] width 67 height 26
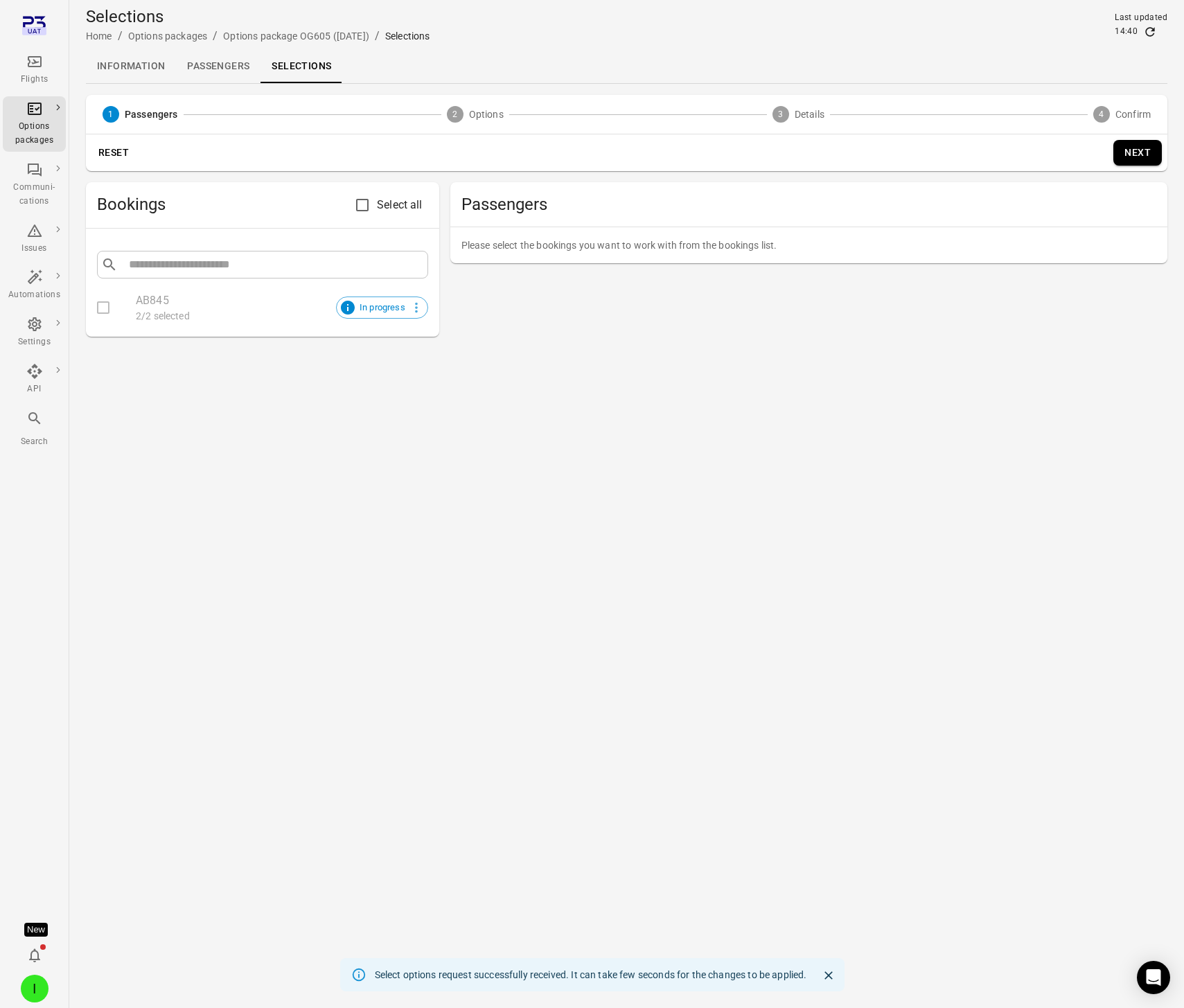
click at [213, 63] on link "Passengers" at bounding box center [217, 66] width 84 height 34
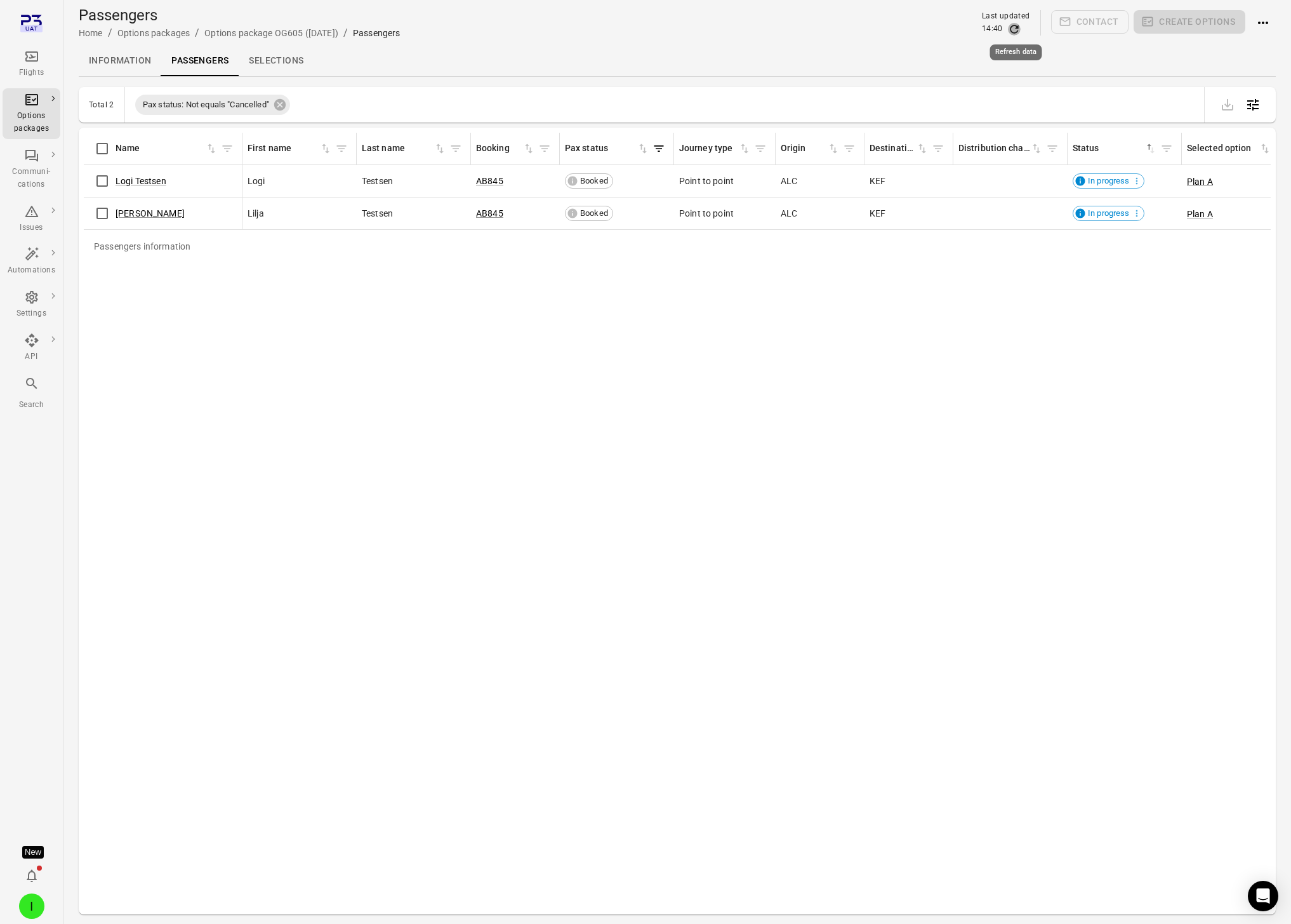
click at [1016, 33] on icon "Refresh data" at bounding box center [1014, 28] width 8 height 8
click at [1016, 29] on icon "Refresh data" at bounding box center [1015, 29] width 13 height 13
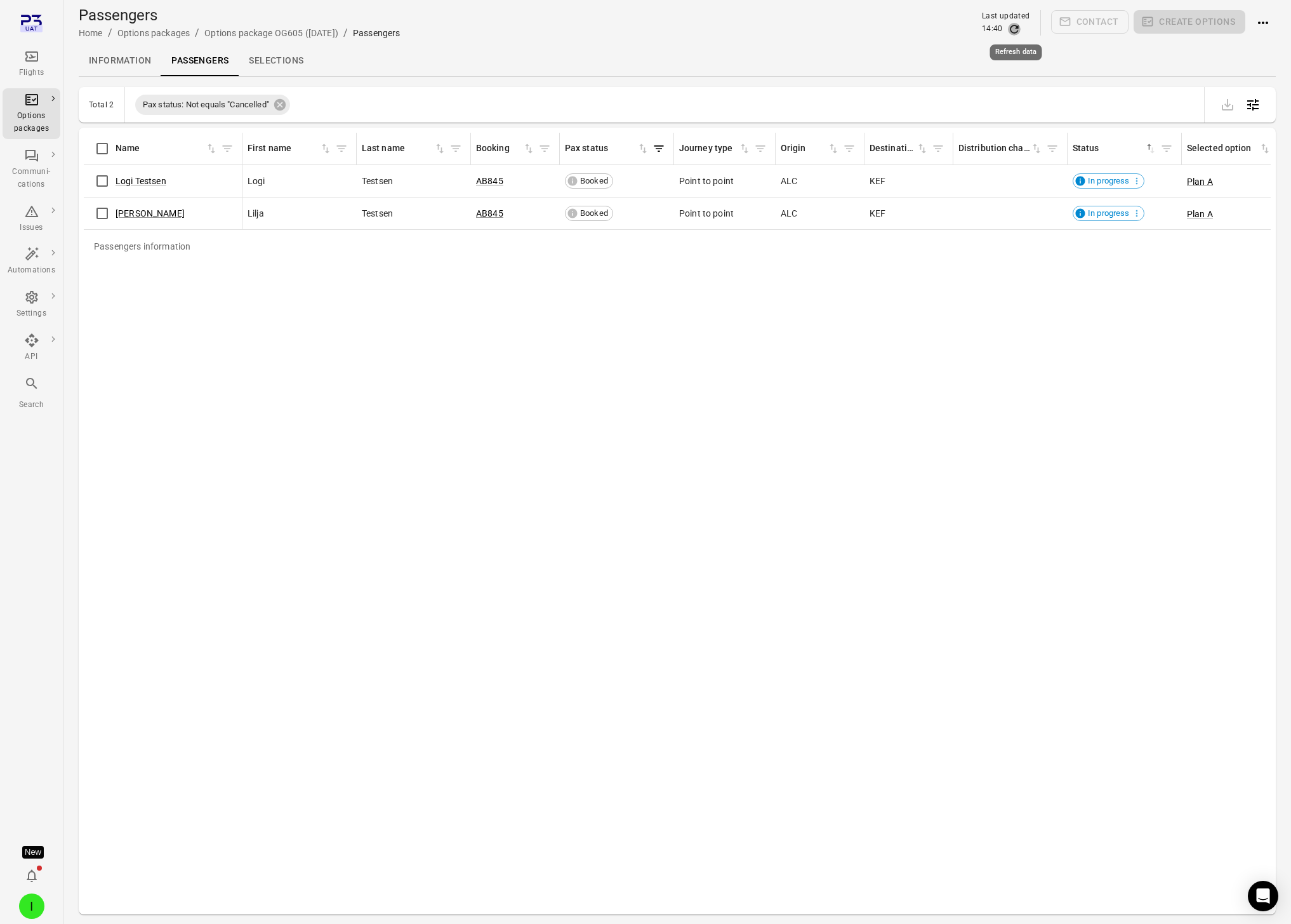
click at [1016, 29] on icon "Refresh data" at bounding box center [1015, 29] width 13 height 13
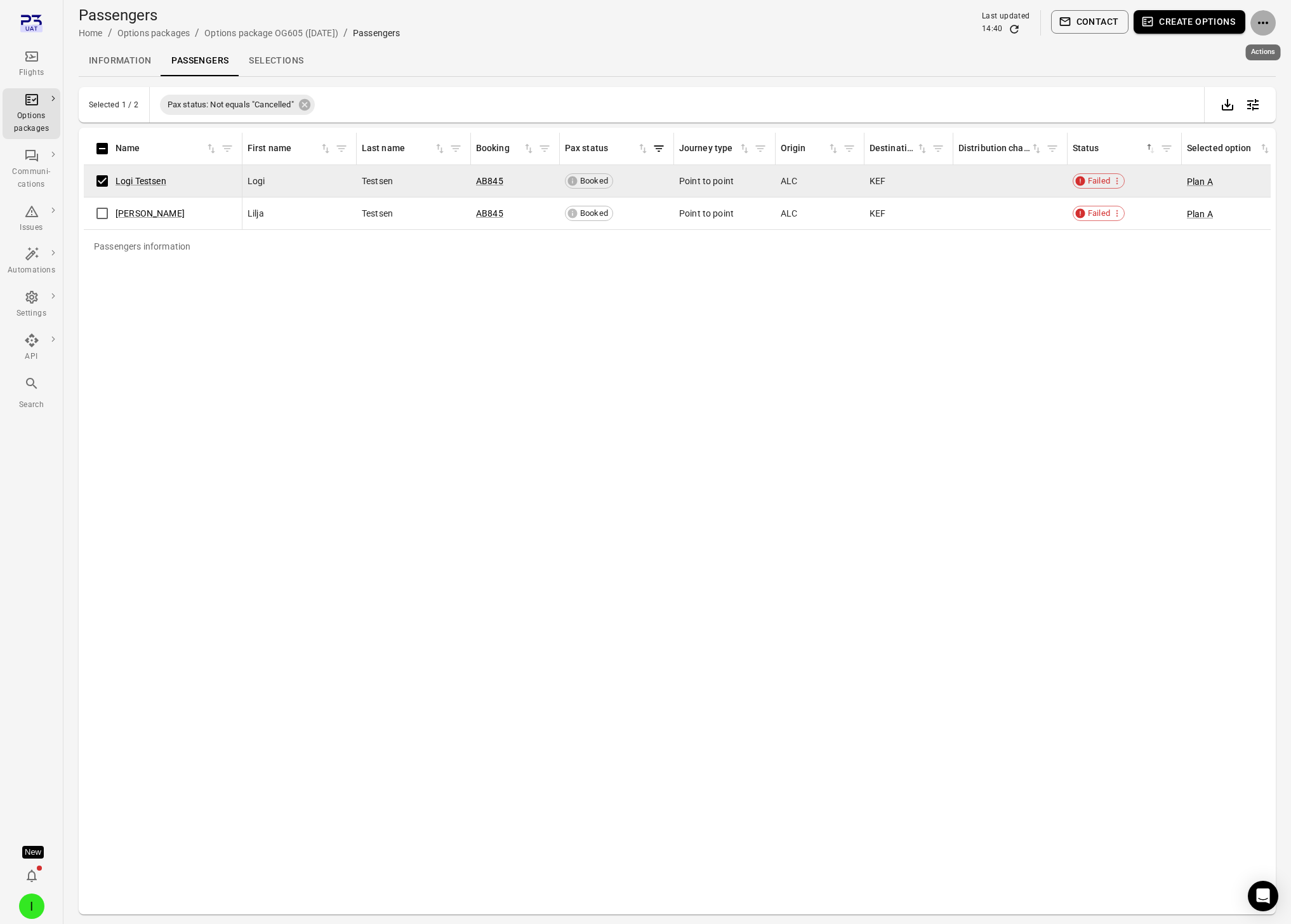
click at [1074, 25] on icon "Actions" at bounding box center [1263, 23] width 15 height 15
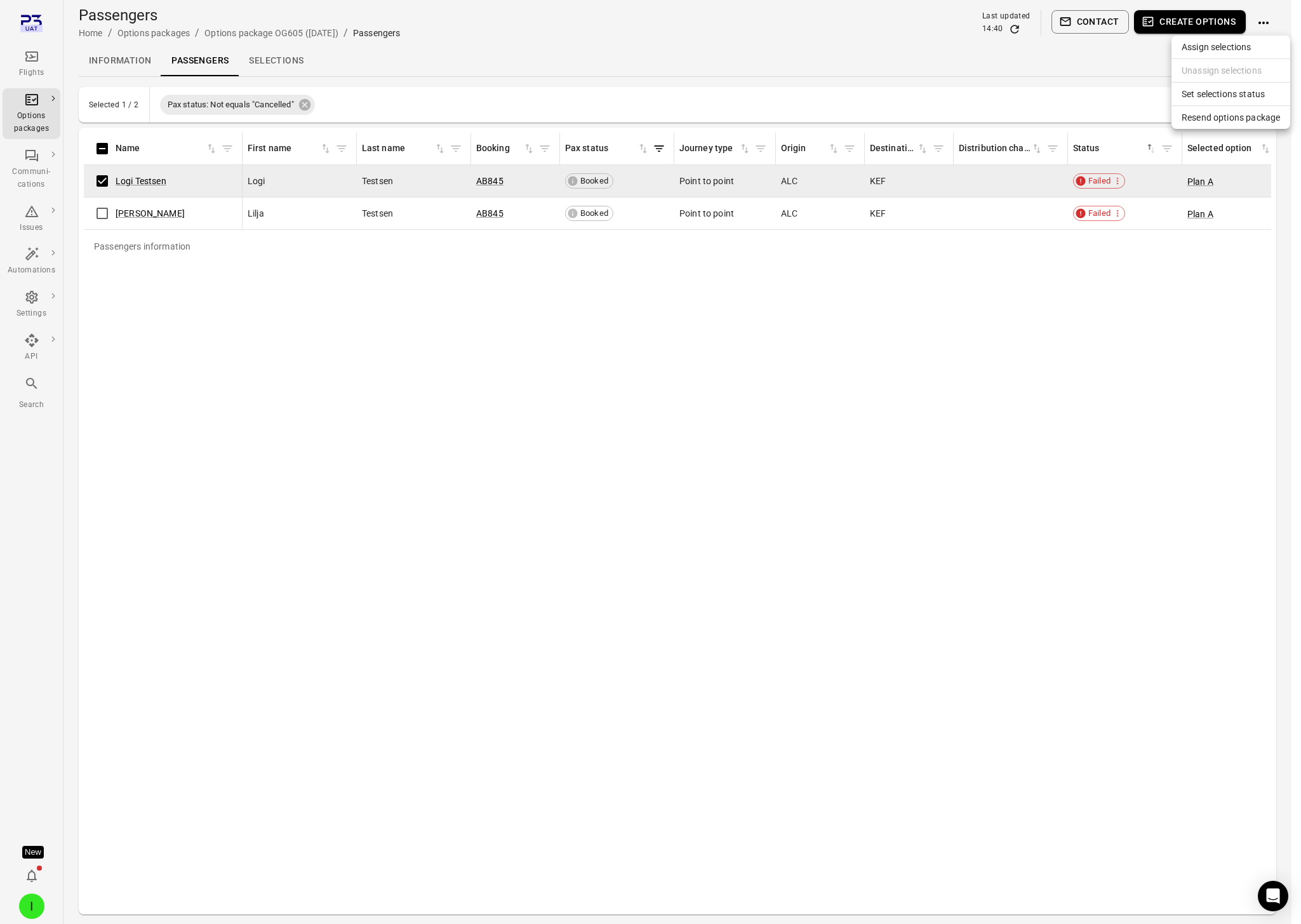
click at [1058, 422] on div at bounding box center [650, 462] width 1301 height 924
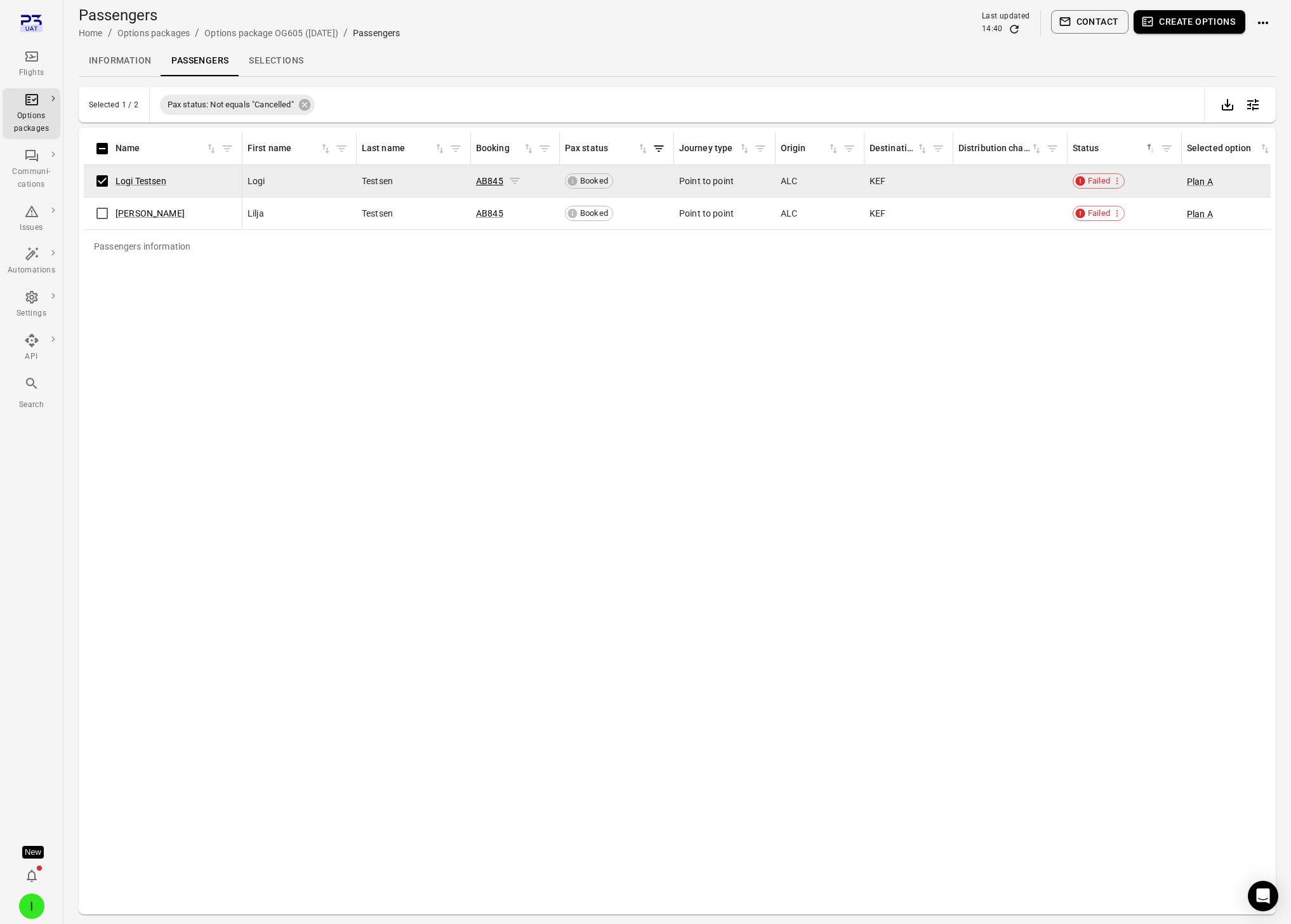
click at [486, 178] on link "AB845" at bounding box center [490, 181] width 27 height 10
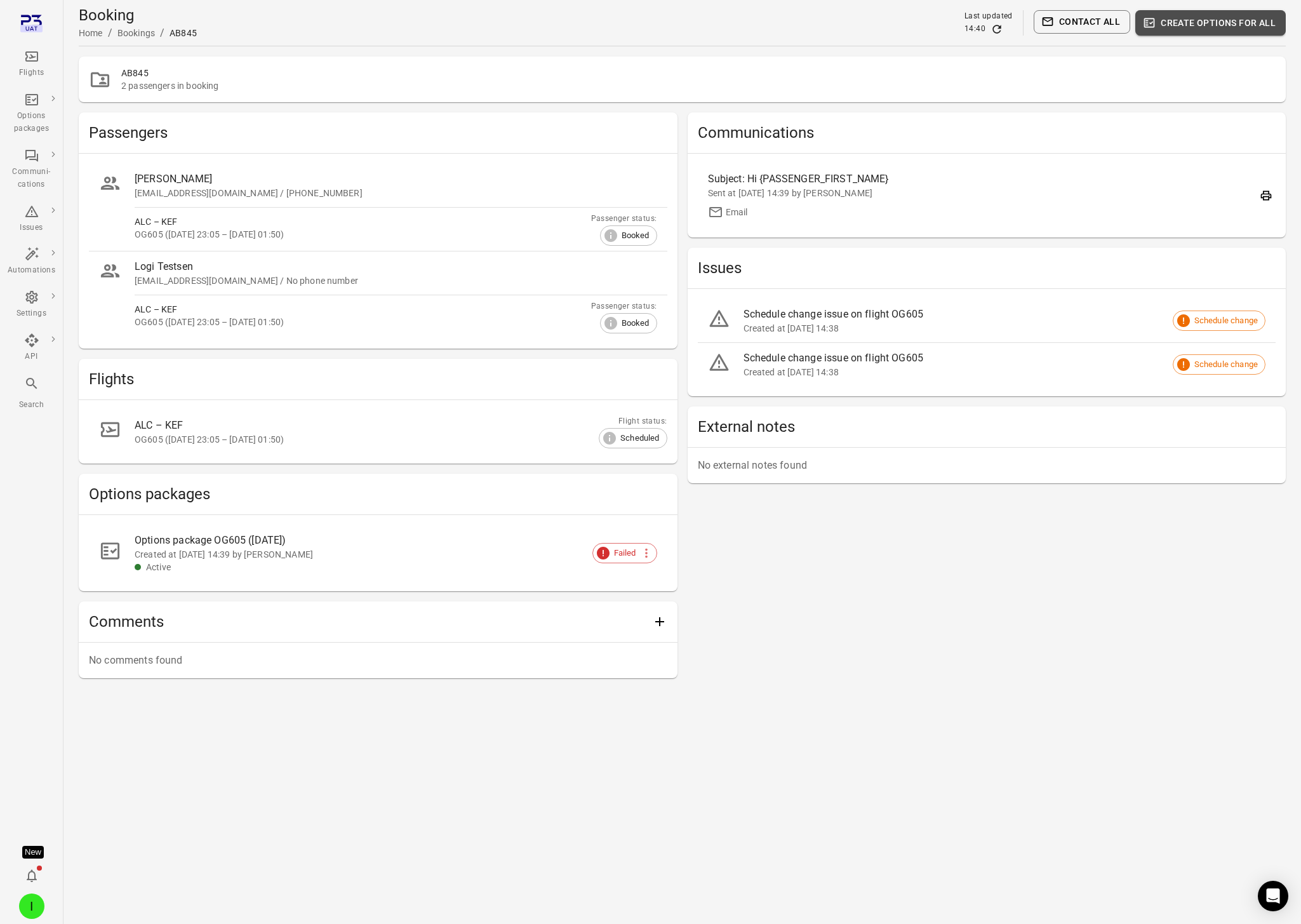
click at [1074, 19] on button "Create options for all" at bounding box center [1210, 23] width 151 height 25
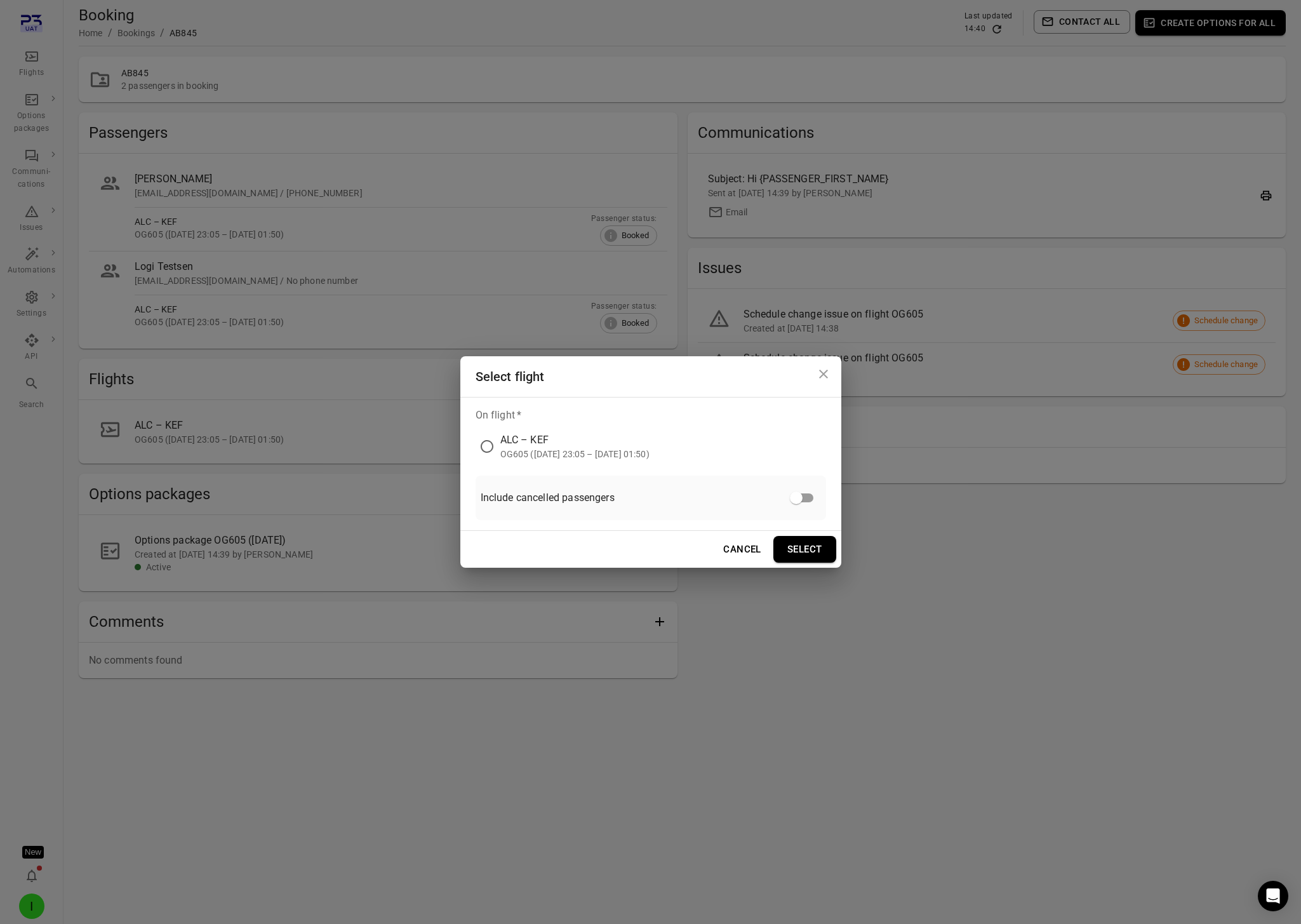
click at [513, 445] on div "ALC – KEF" at bounding box center [575, 440] width 149 height 15
click at [806, 551] on button "Select" at bounding box center [804, 549] width 63 height 26
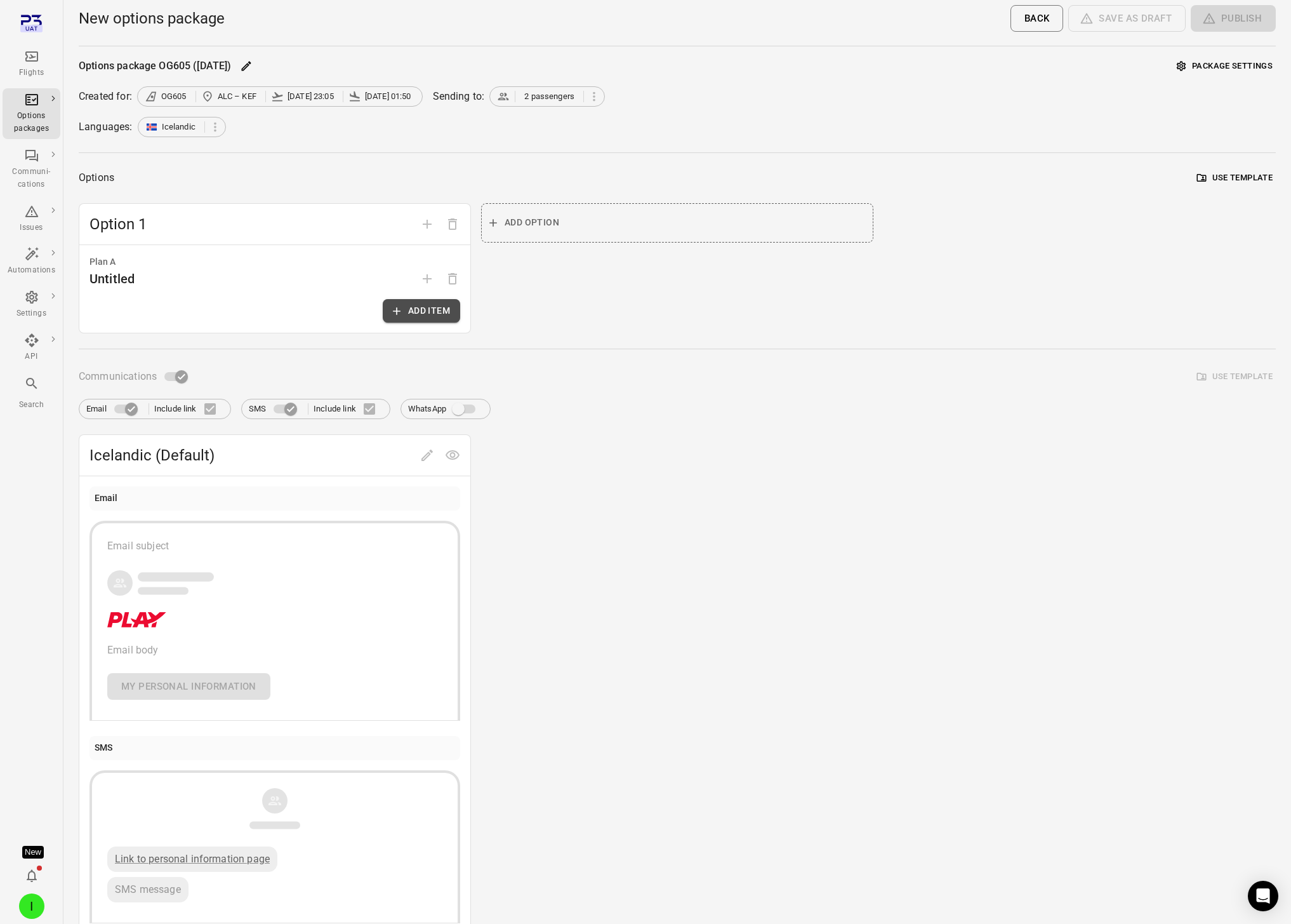
click at [412, 305] on button "Add item" at bounding box center [421, 311] width 77 height 24
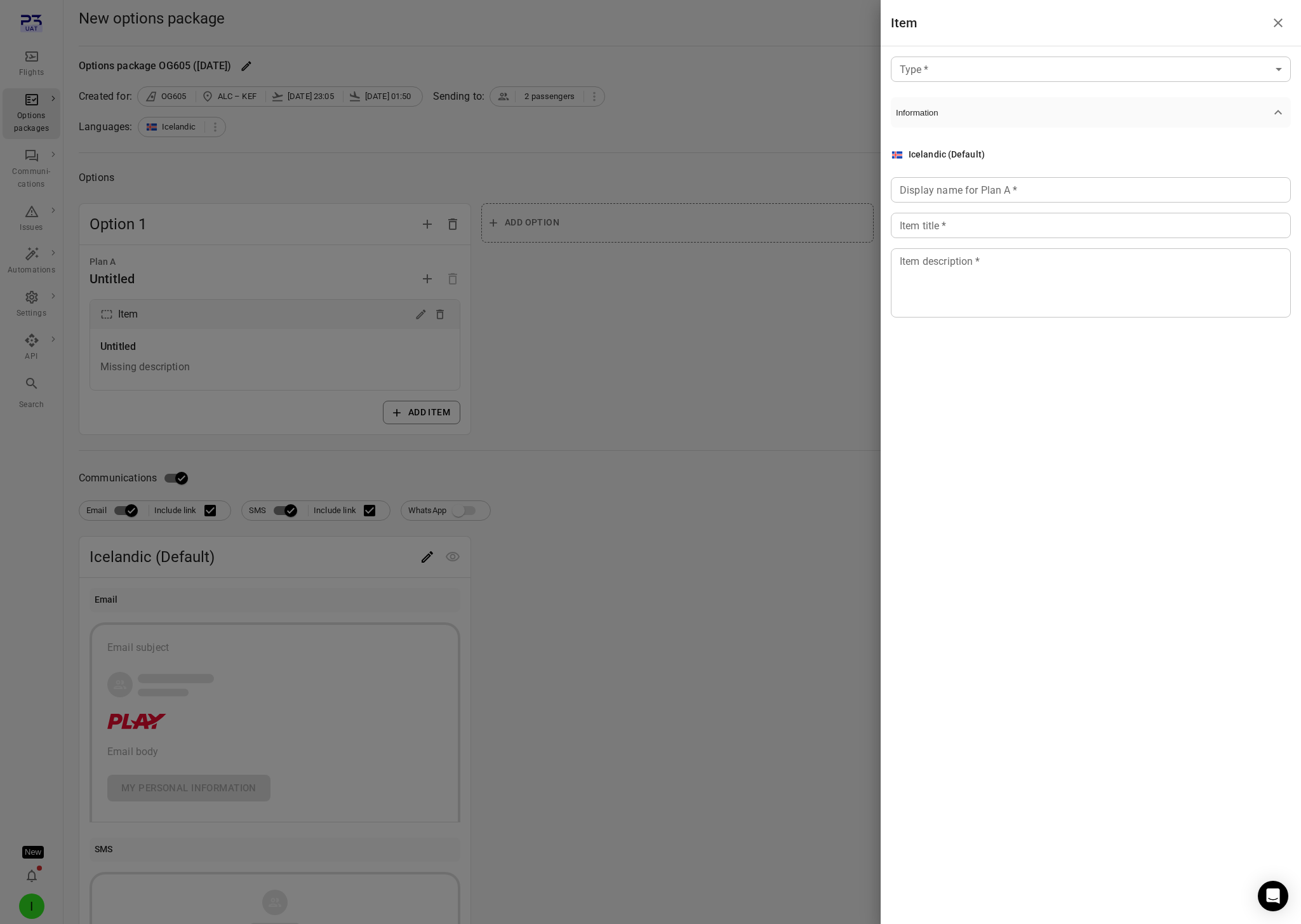
click at [1023, 84] on div "Type   * ​ Type   * Information Icelandic (Default) Display name for Plan A   *…" at bounding box center [1090, 197] width 421 height 302
click at [1018, 65] on body "Flights Options packages Communi-cations Issues Automations Settings API Search…" at bounding box center [650, 543] width 1301 height 1087
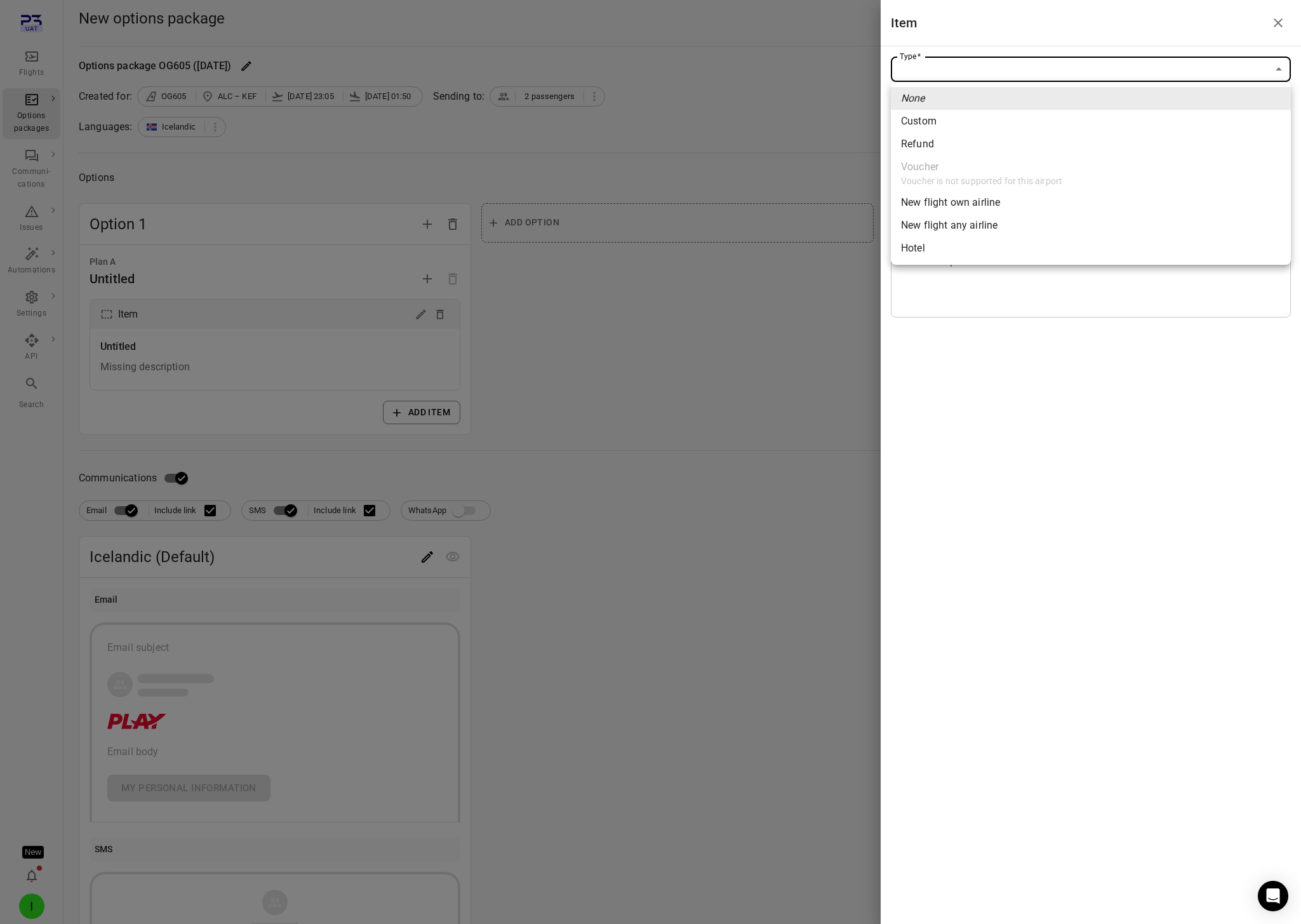
click at [963, 207] on span "New flight own airline" at bounding box center [1090, 203] width 380 height 15
type input "**********"
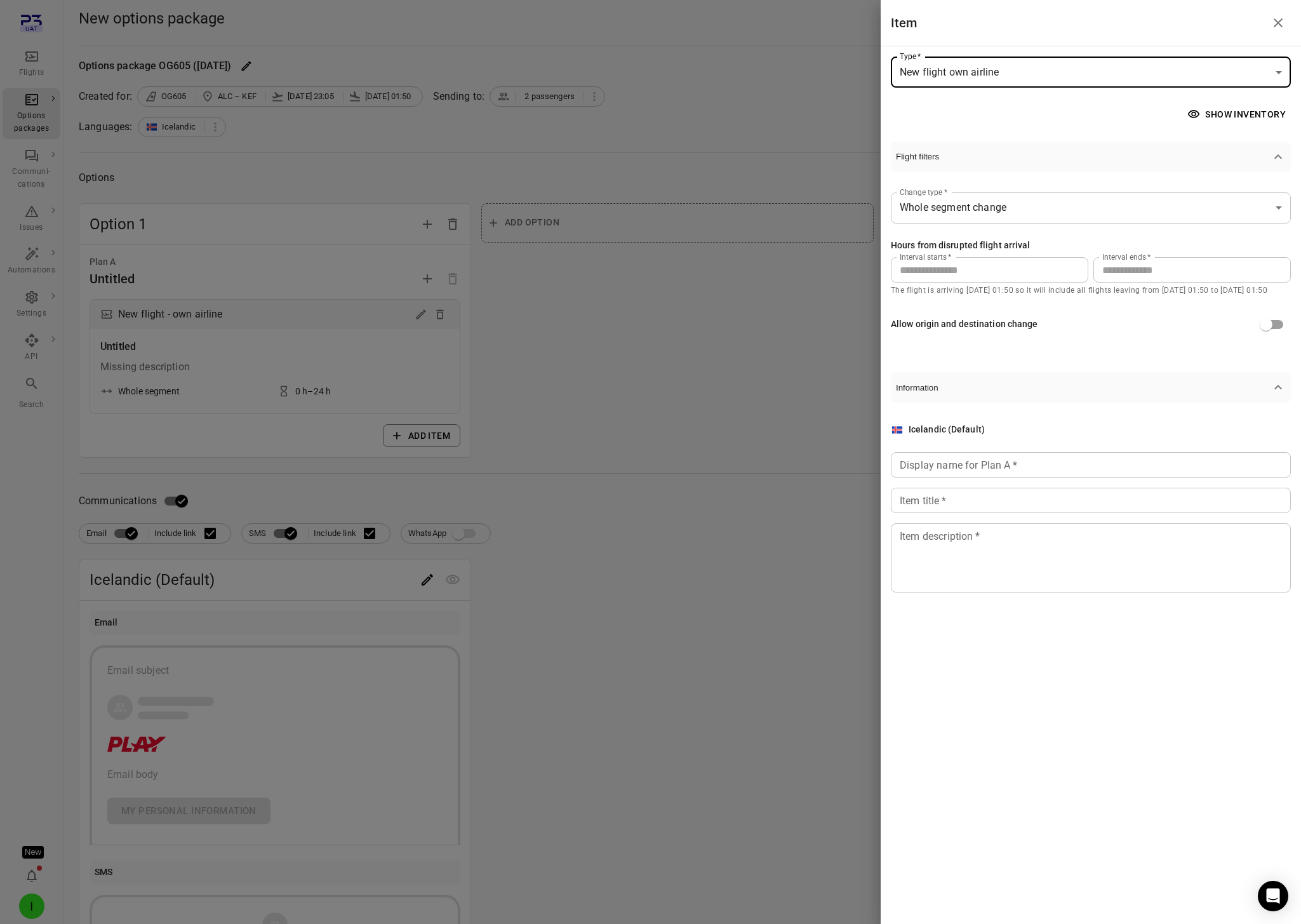
click at [1074, 276] on input "**" at bounding box center [1191, 270] width 197 height 25
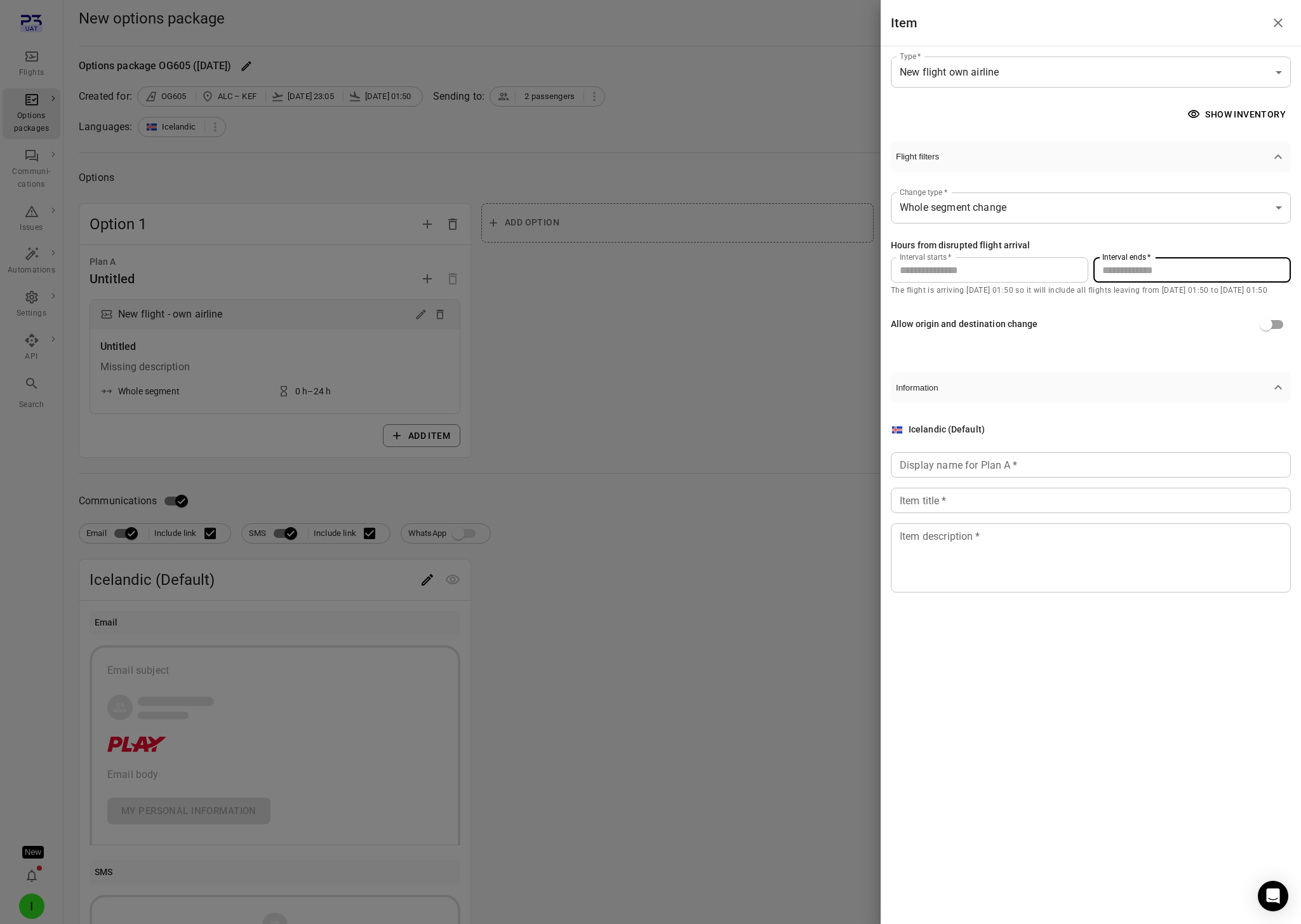
click at [1074, 276] on input "**" at bounding box center [1191, 270] width 197 height 25
type input "**"
click at [1006, 467] on input "Display name for Plan A   *" at bounding box center [1090, 464] width 400 height 25
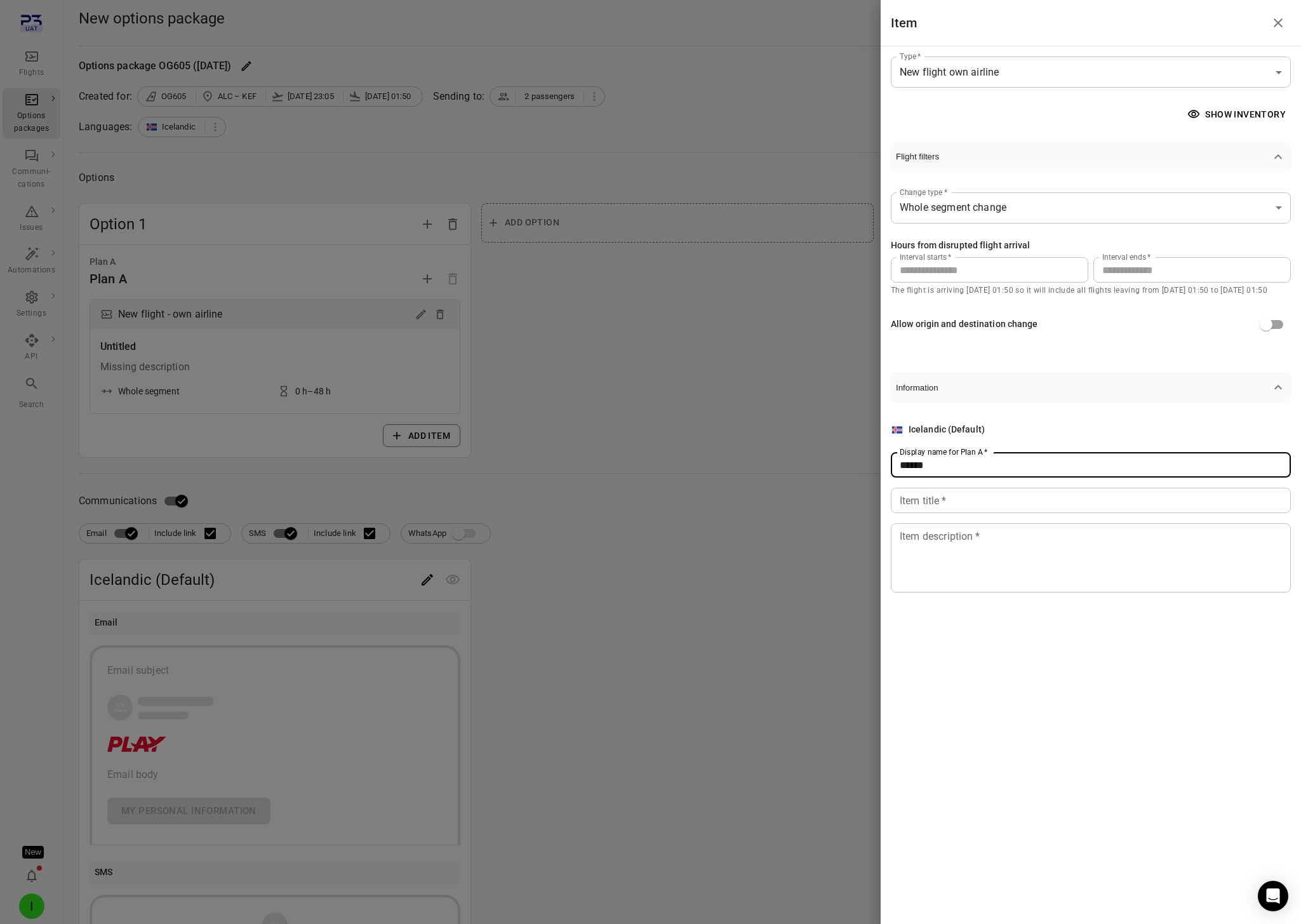
type input "******"
click at [985, 502] on input "Item title   *" at bounding box center [1090, 501] width 400 height 25
type input "**********"
click at [980, 560] on textarea "Item description   *" at bounding box center [1090, 558] width 382 height 58
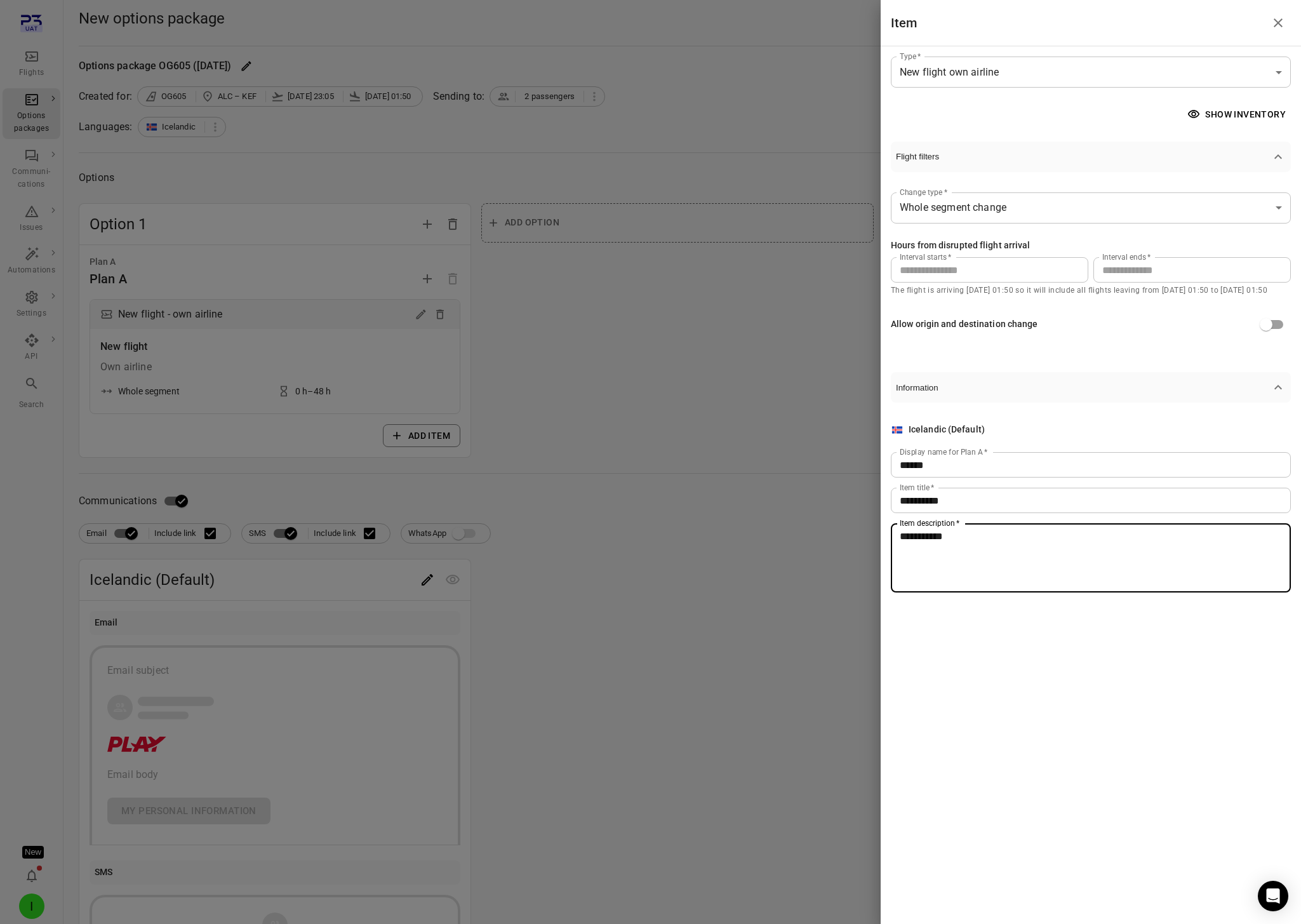
type textarea "**********"
click at [658, 472] on div at bounding box center [650, 462] width 1301 height 924
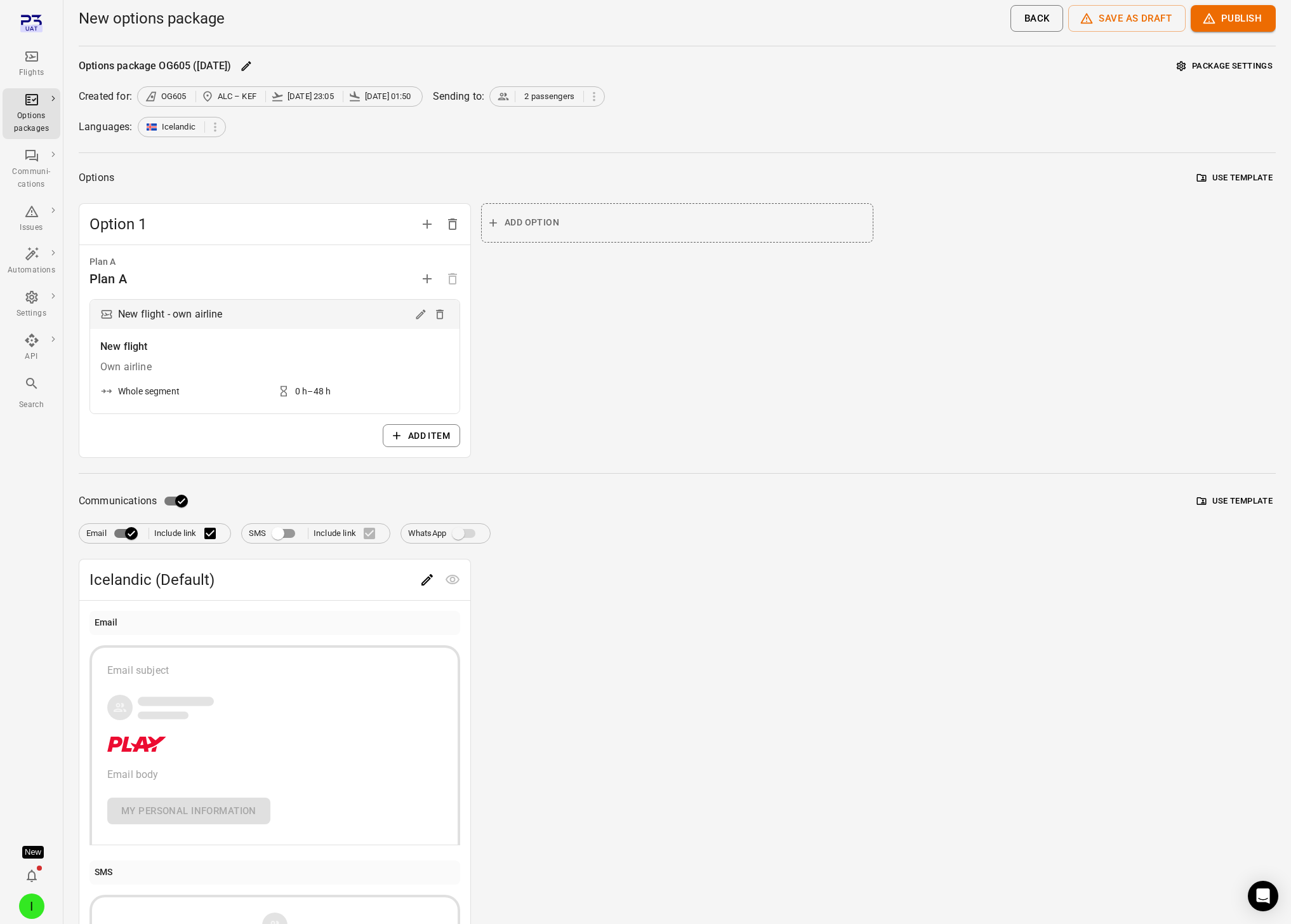
click at [422, 581] on icon "Edit" at bounding box center [427, 580] width 15 height 15
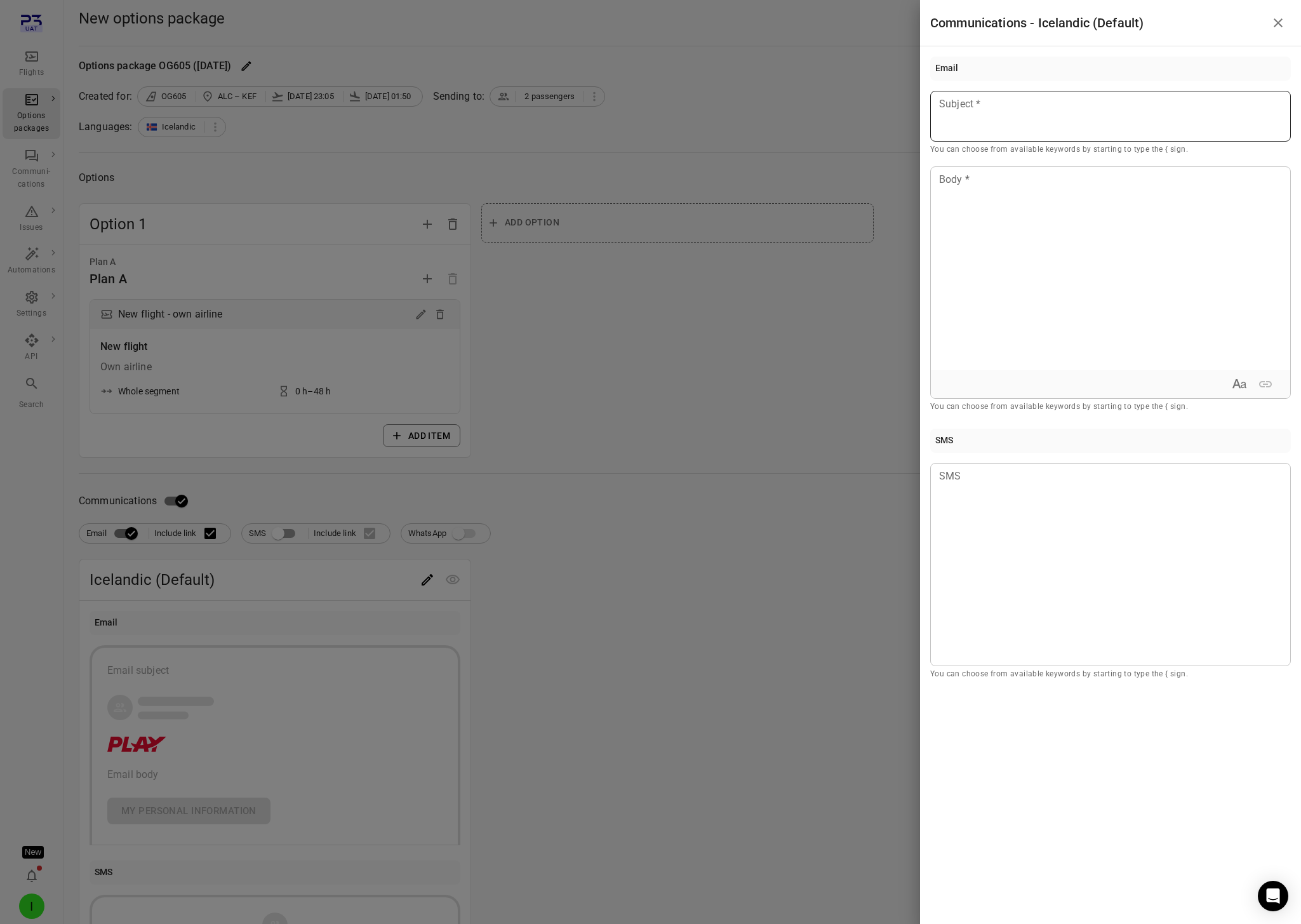
click at [1074, 124] on div at bounding box center [1110, 116] width 361 height 51
click at [1074, 193] on div at bounding box center [1109, 269] width 359 height 204
click at [754, 87] on div at bounding box center [650, 462] width 1301 height 924
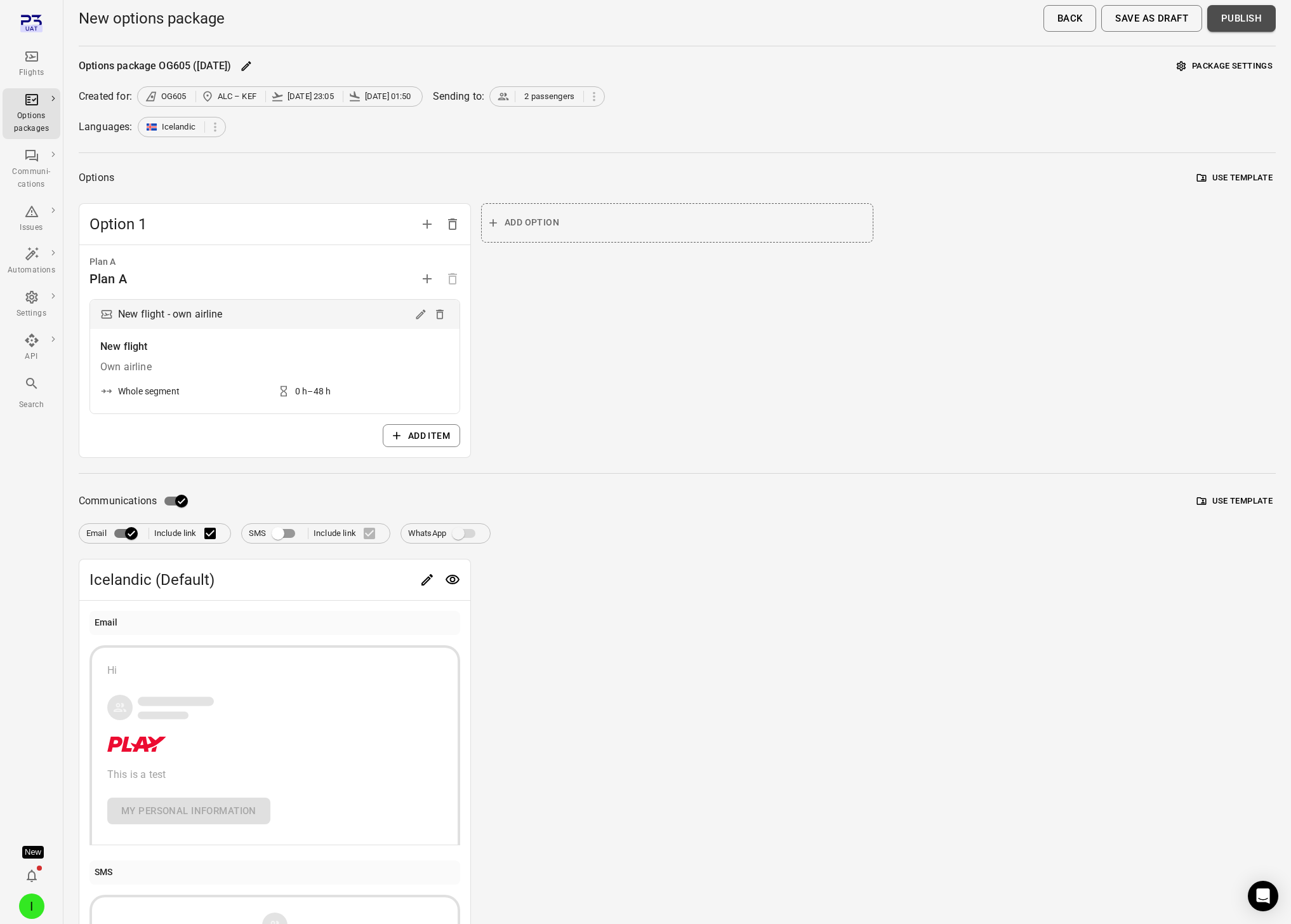
click at [1074, 18] on button "Publish" at bounding box center [1241, 18] width 68 height 26
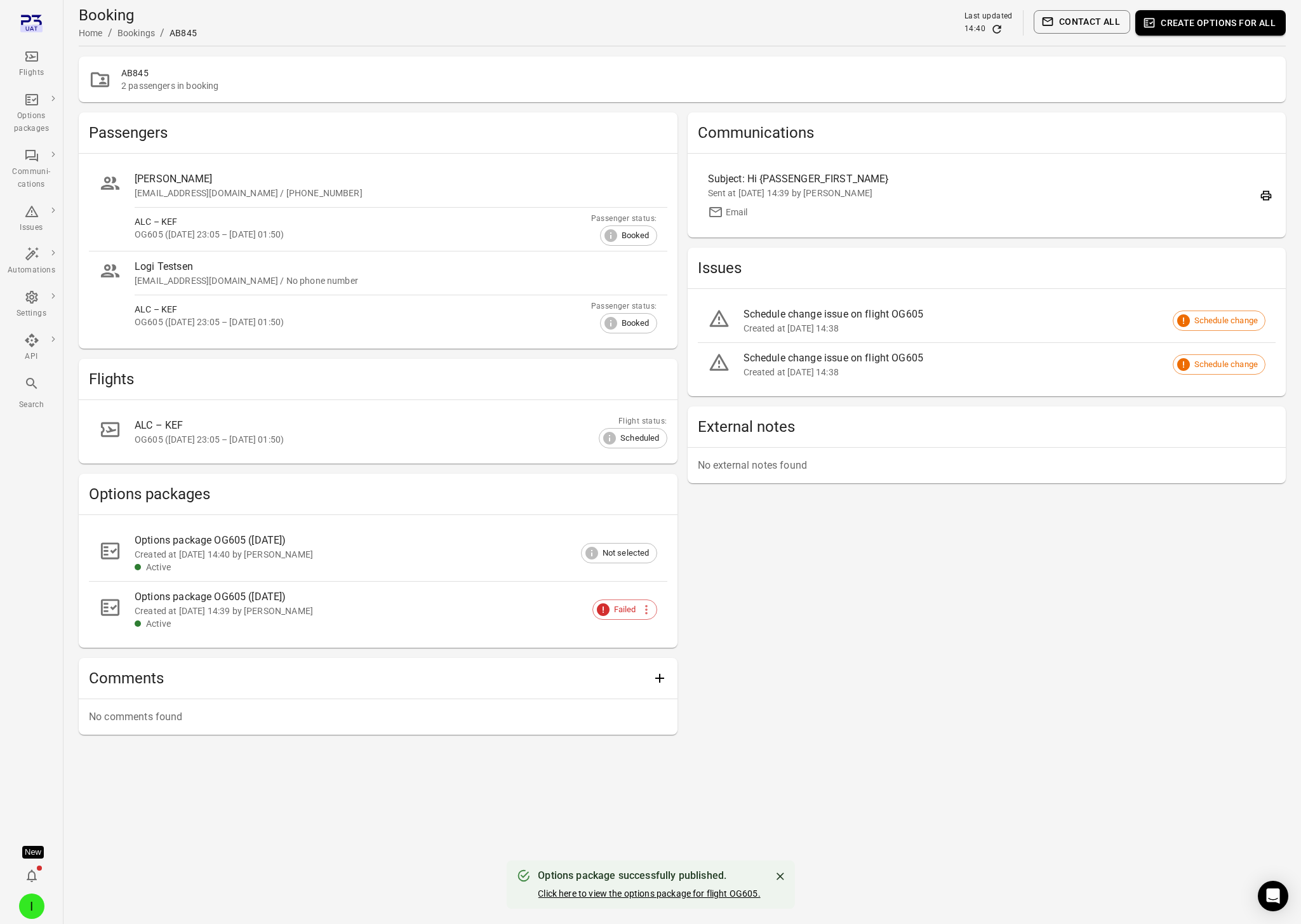
click at [660, 892] on link "Click here to view the options package for flight OG605." at bounding box center [649, 893] width 223 height 10
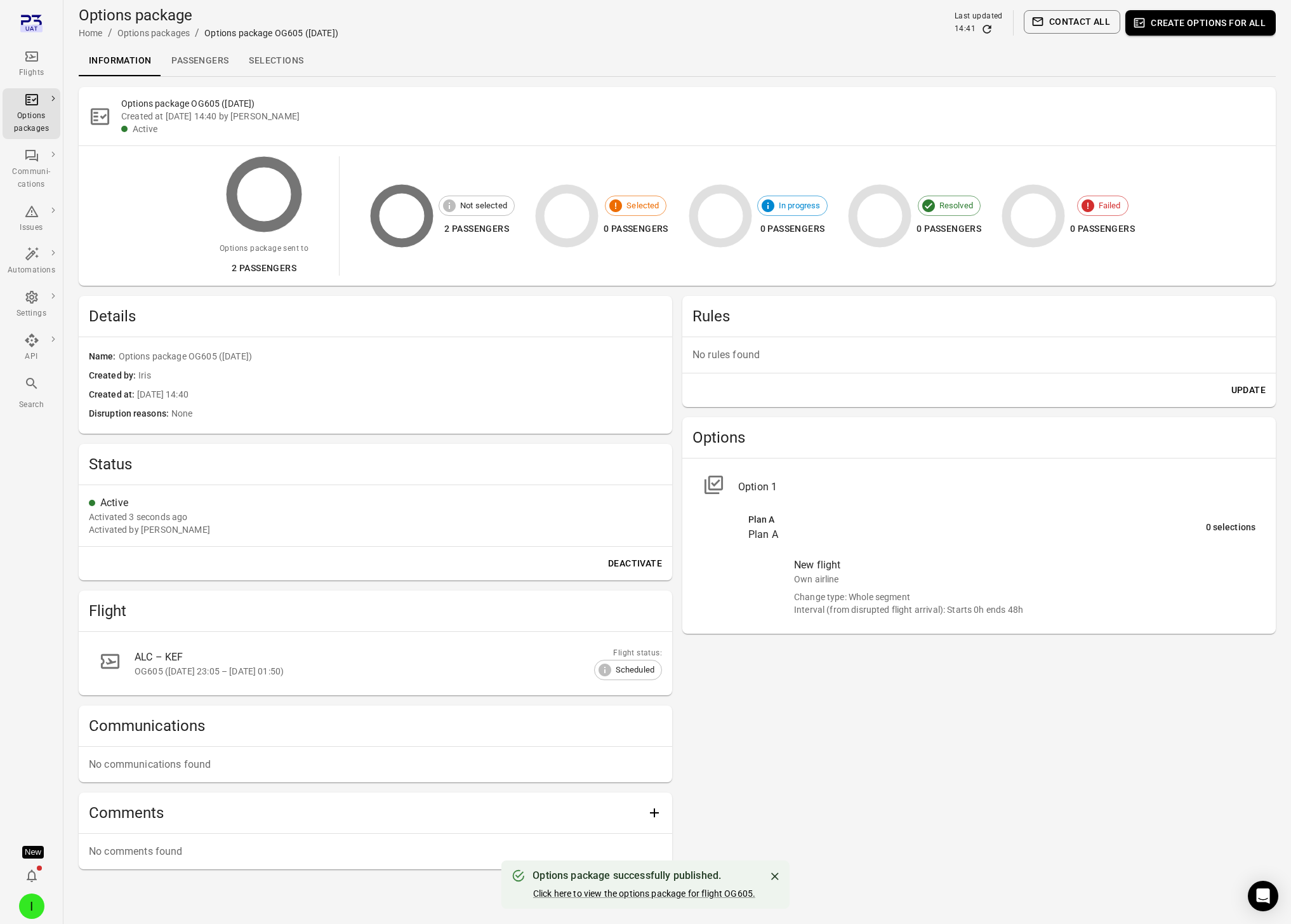
click at [283, 56] on link "Selections" at bounding box center [276, 61] width 74 height 31
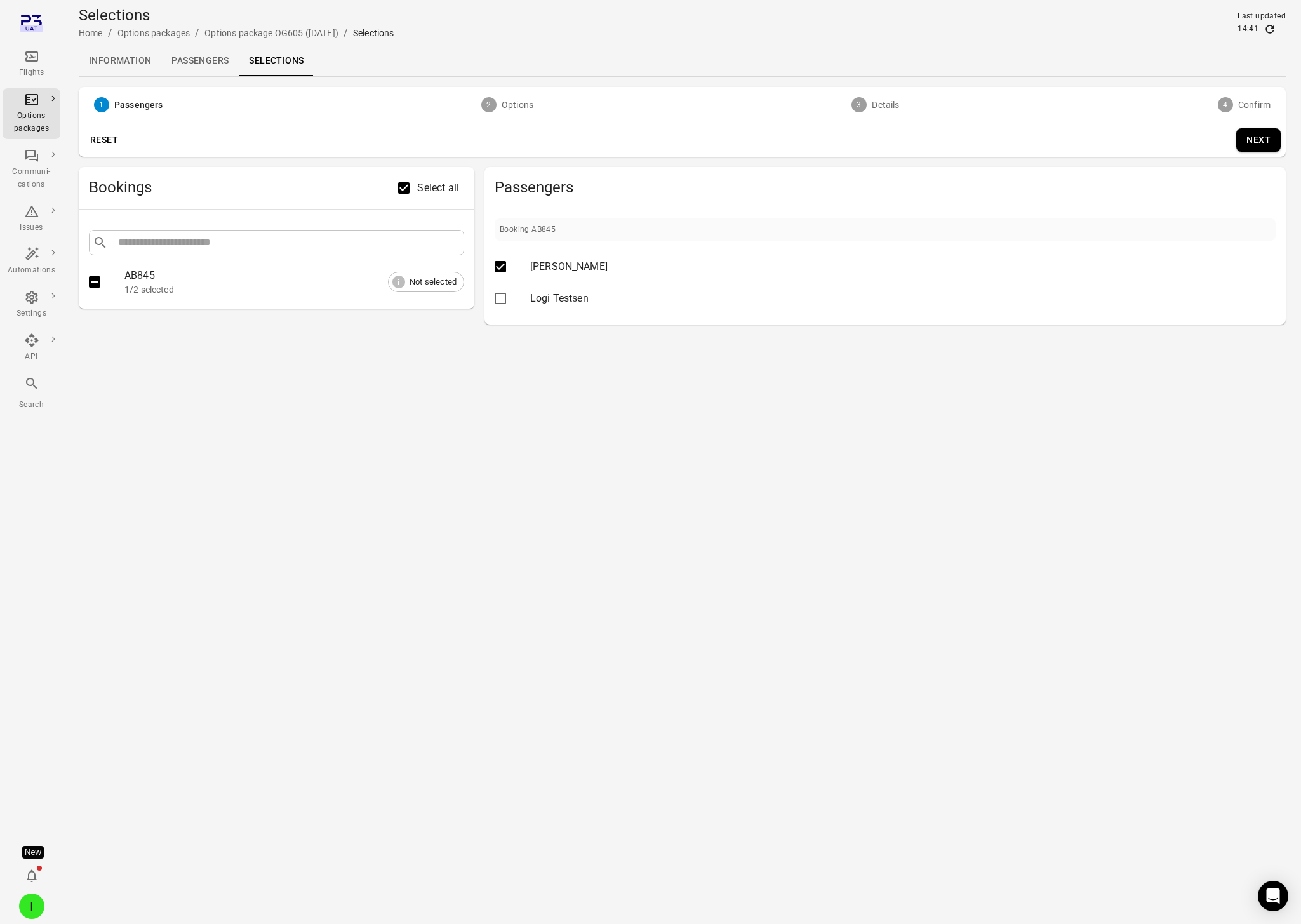
click at [1074, 142] on button "Next" at bounding box center [1257, 140] width 45 height 24
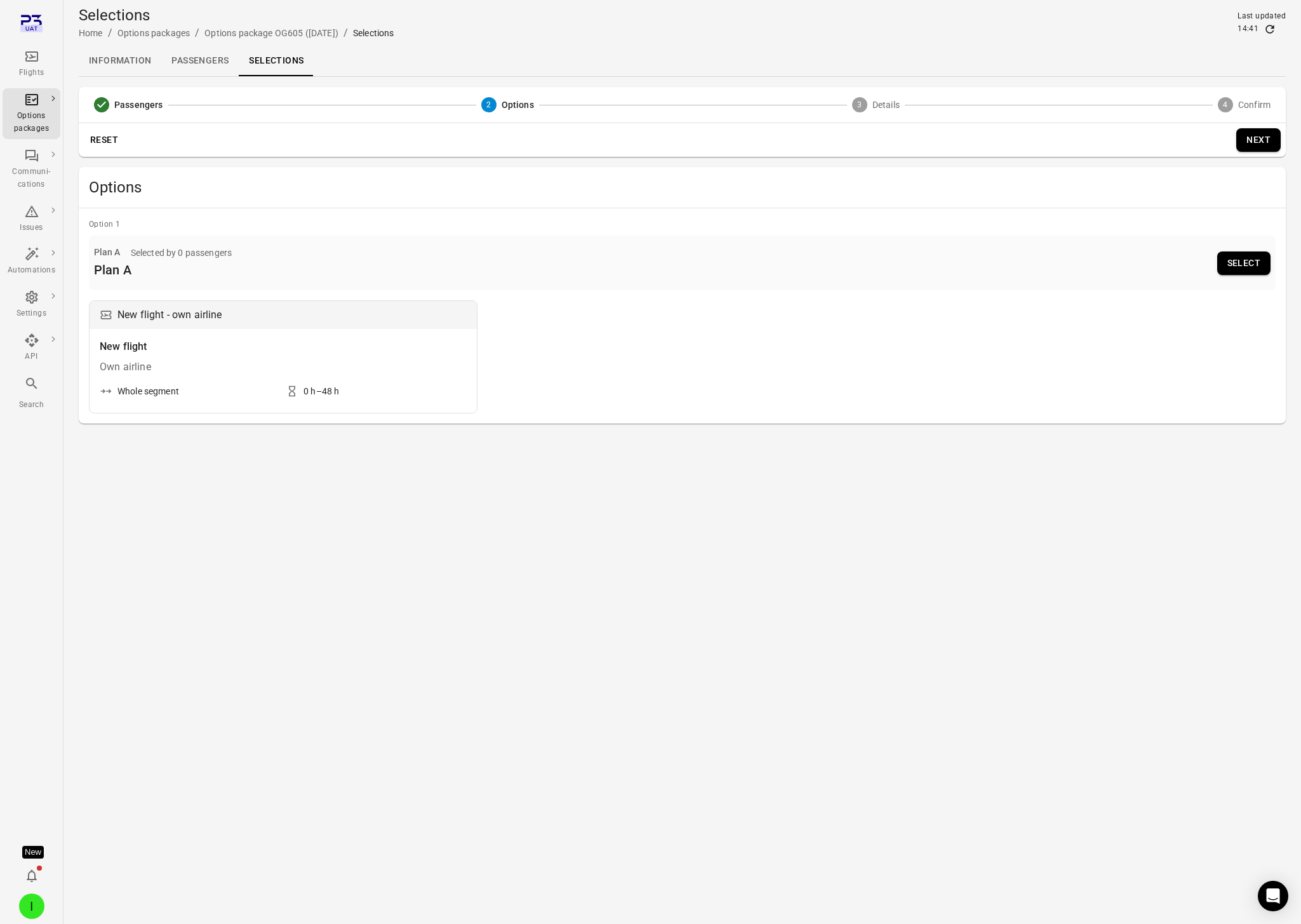
click at [1074, 266] on button "Select" at bounding box center [1243, 263] width 54 height 24
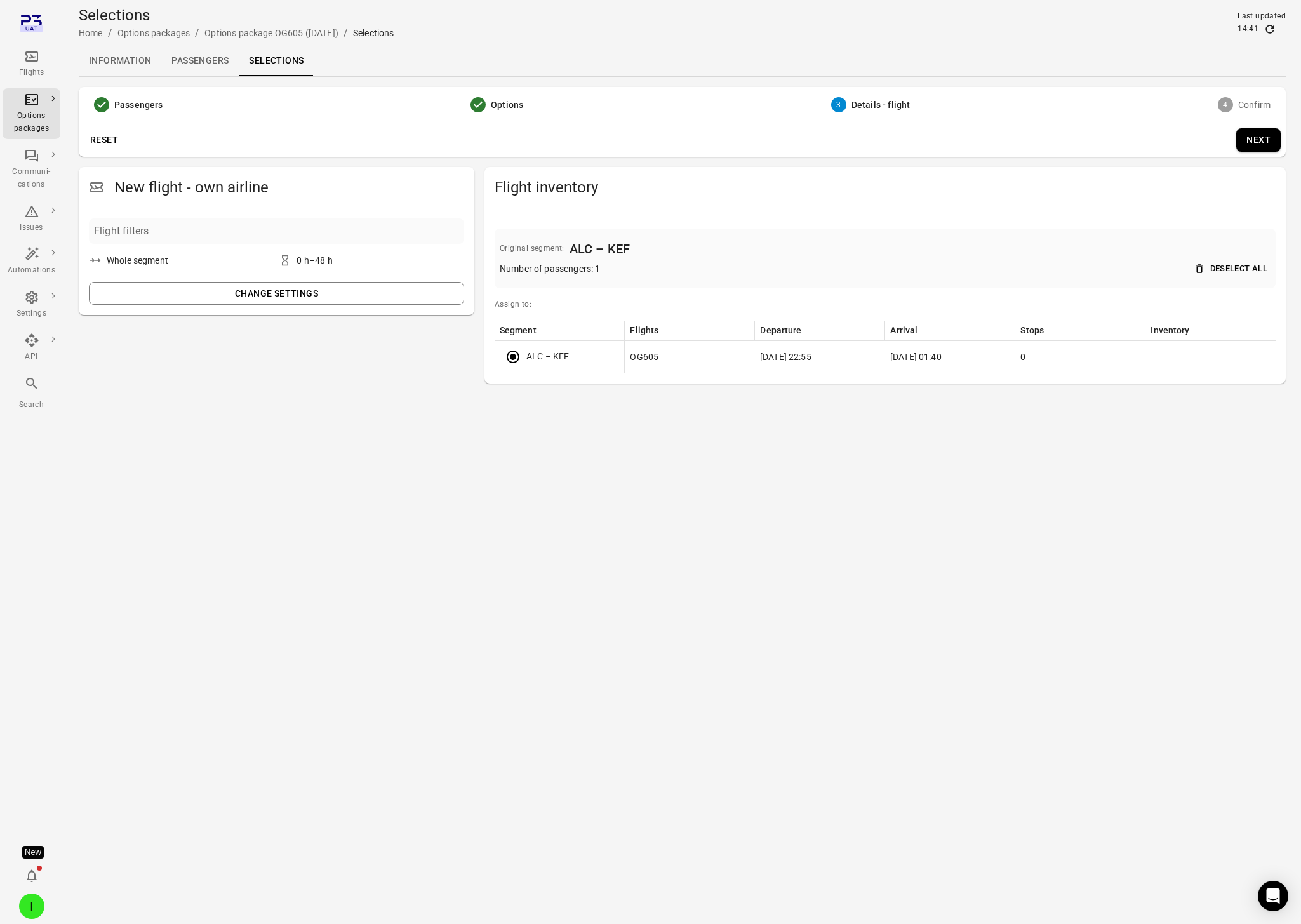
click at [1074, 139] on button "Next" at bounding box center [1257, 140] width 45 height 24
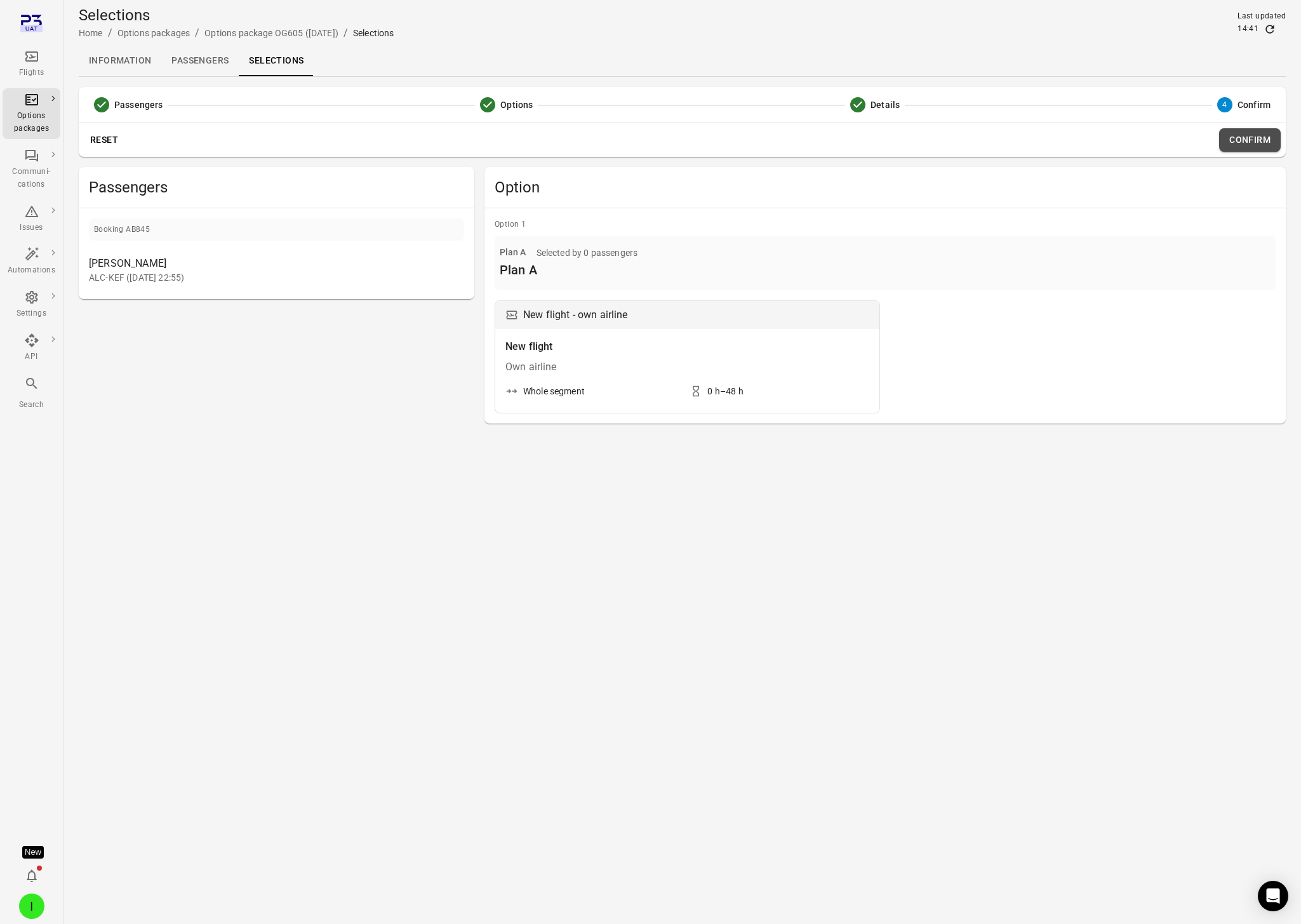
click at [1074, 143] on button "Confirm" at bounding box center [1250, 140] width 62 height 24
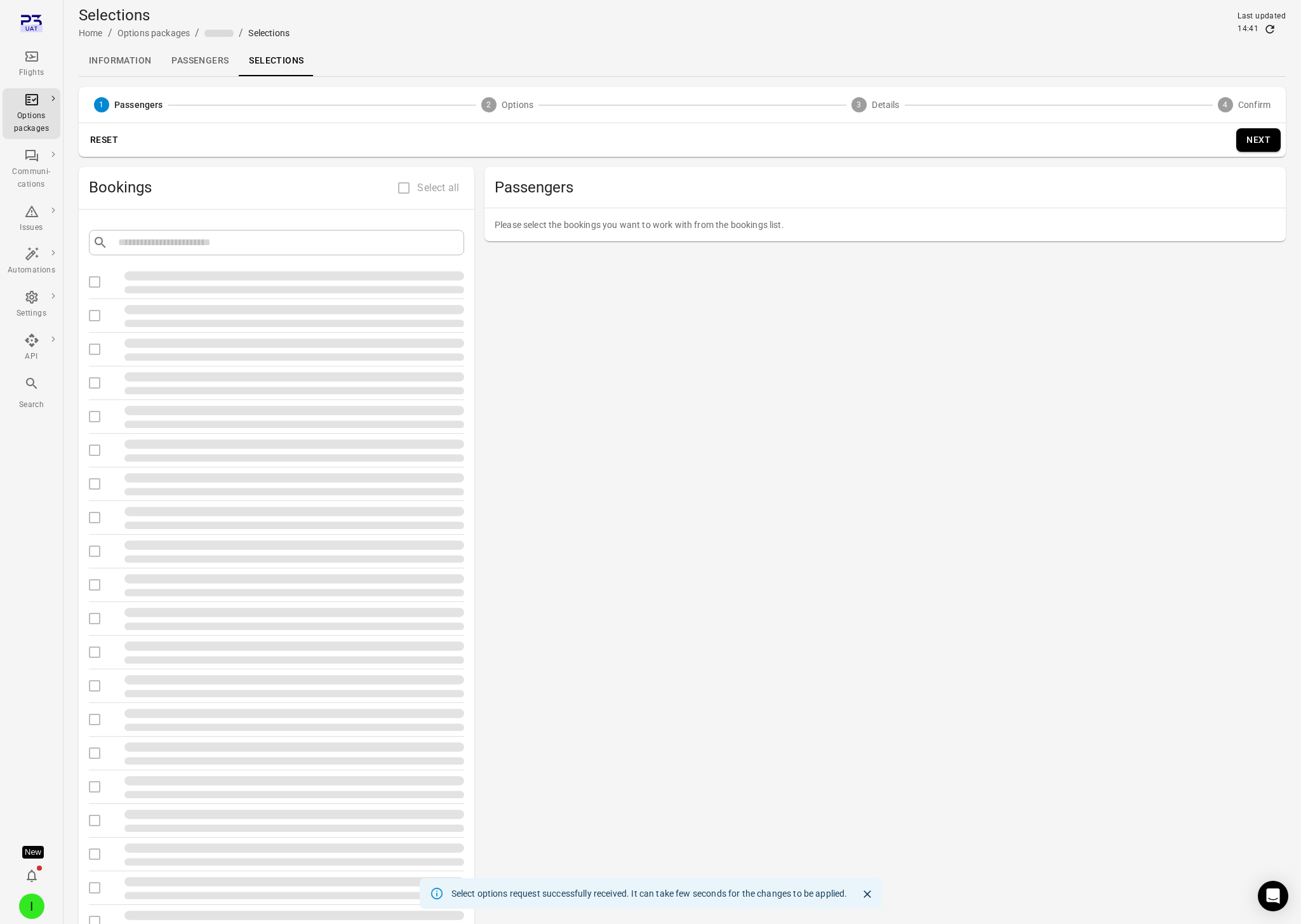
click at [193, 56] on link "Passengers" at bounding box center [199, 61] width 77 height 31
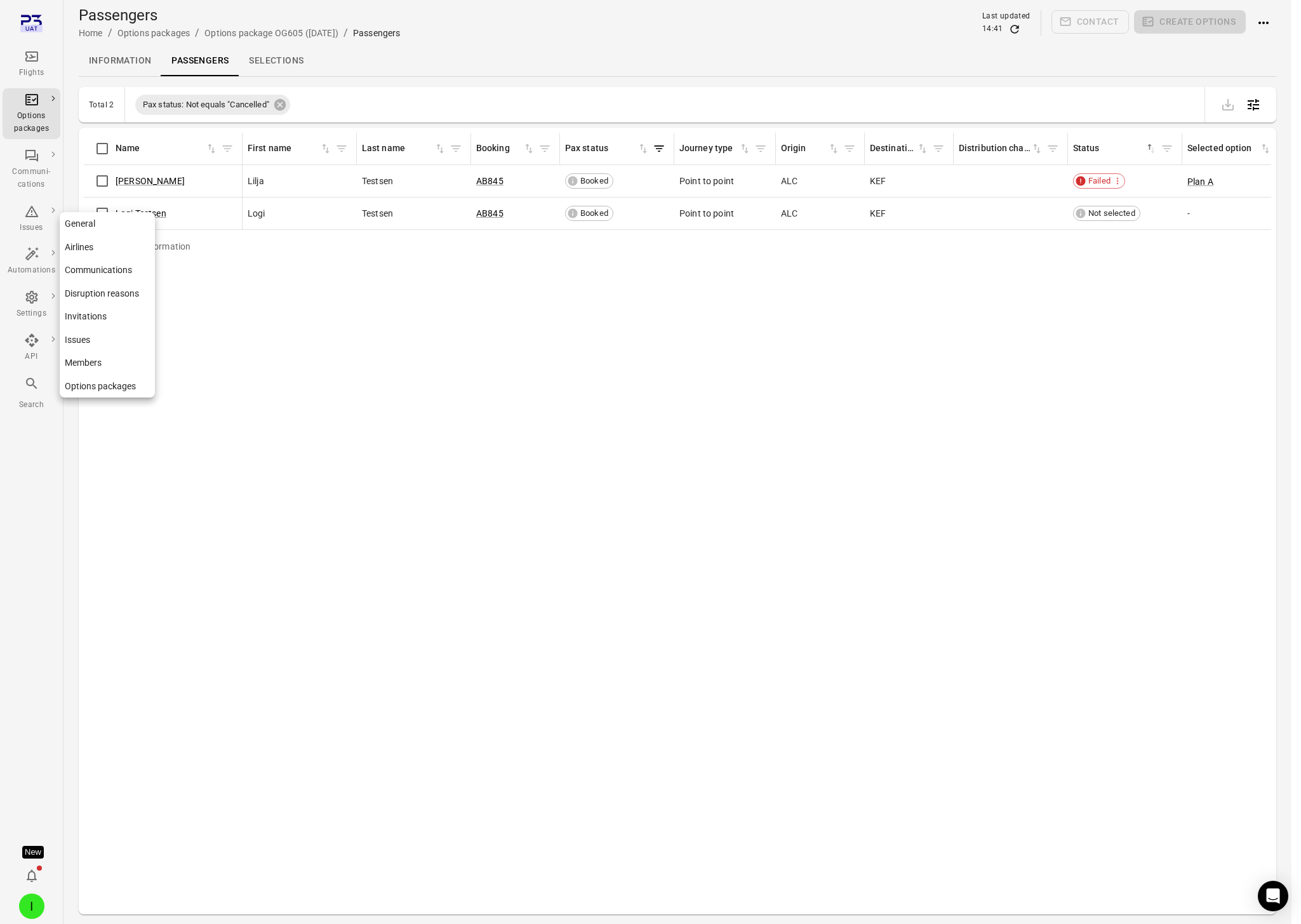
click at [31, 312] on div "Settings" at bounding box center [31, 313] width 47 height 13
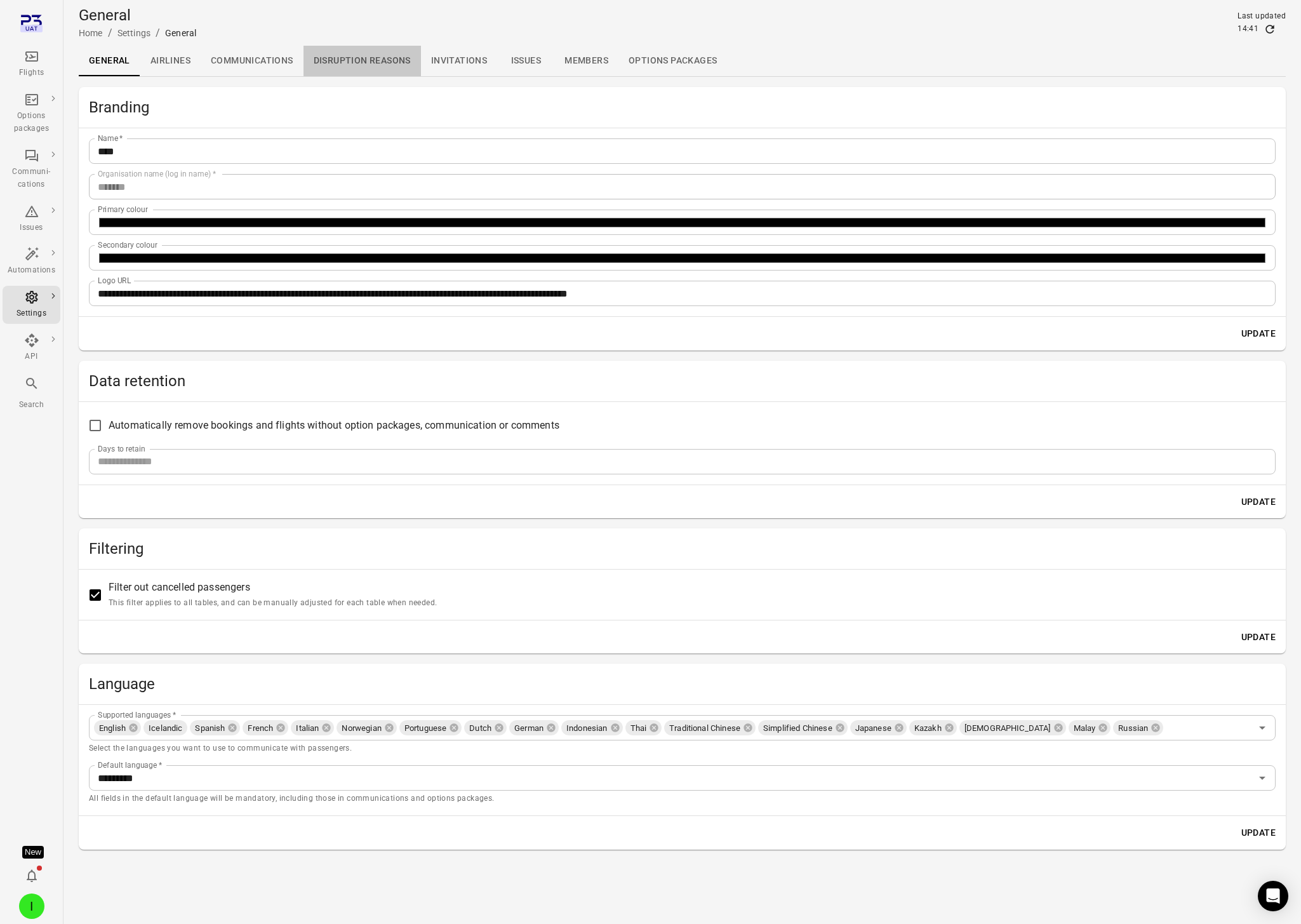
click at [389, 59] on link "Disruption reasons" at bounding box center [362, 61] width 117 height 31
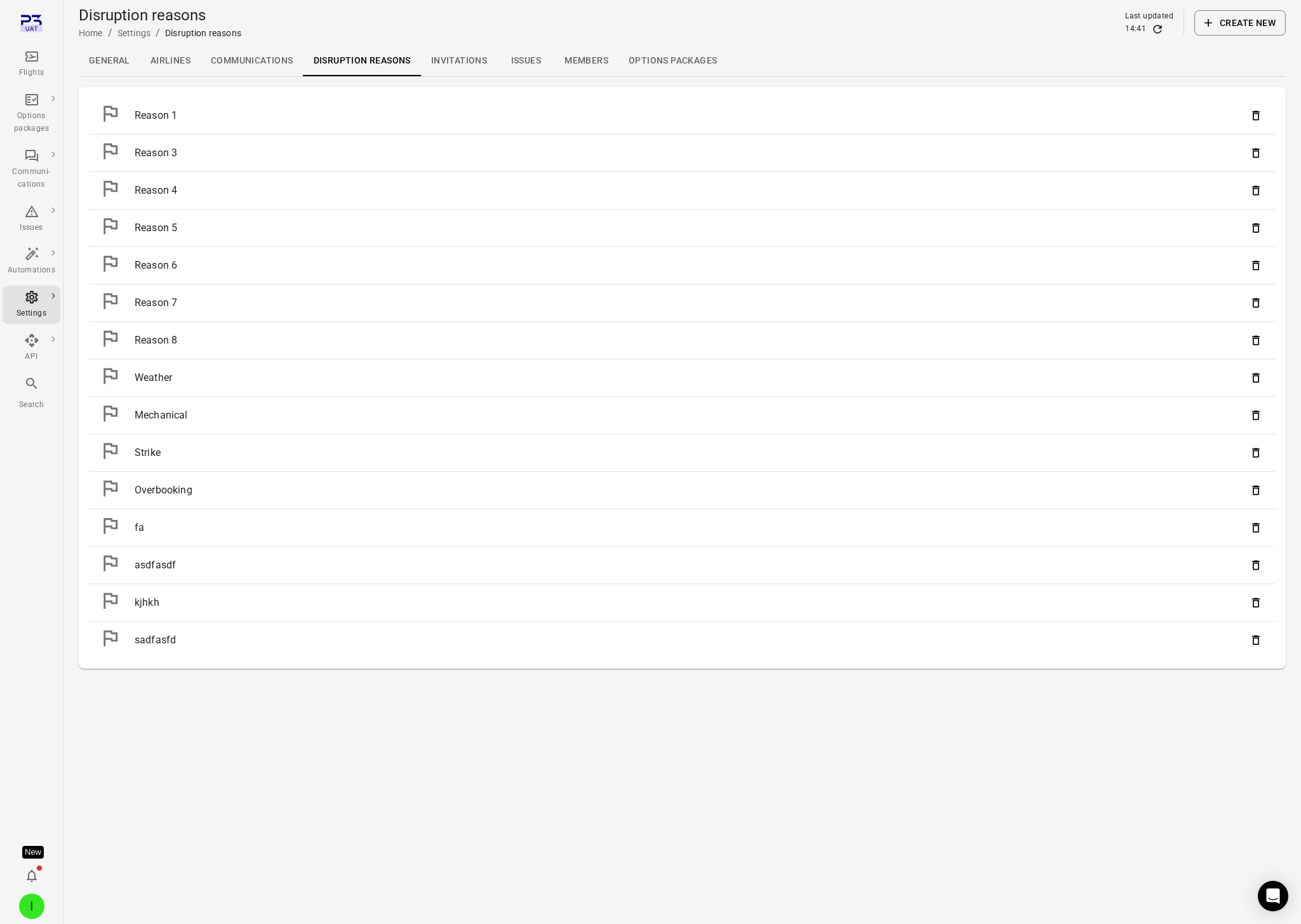
click at [462, 57] on link "Invitations" at bounding box center [459, 61] width 76 height 31
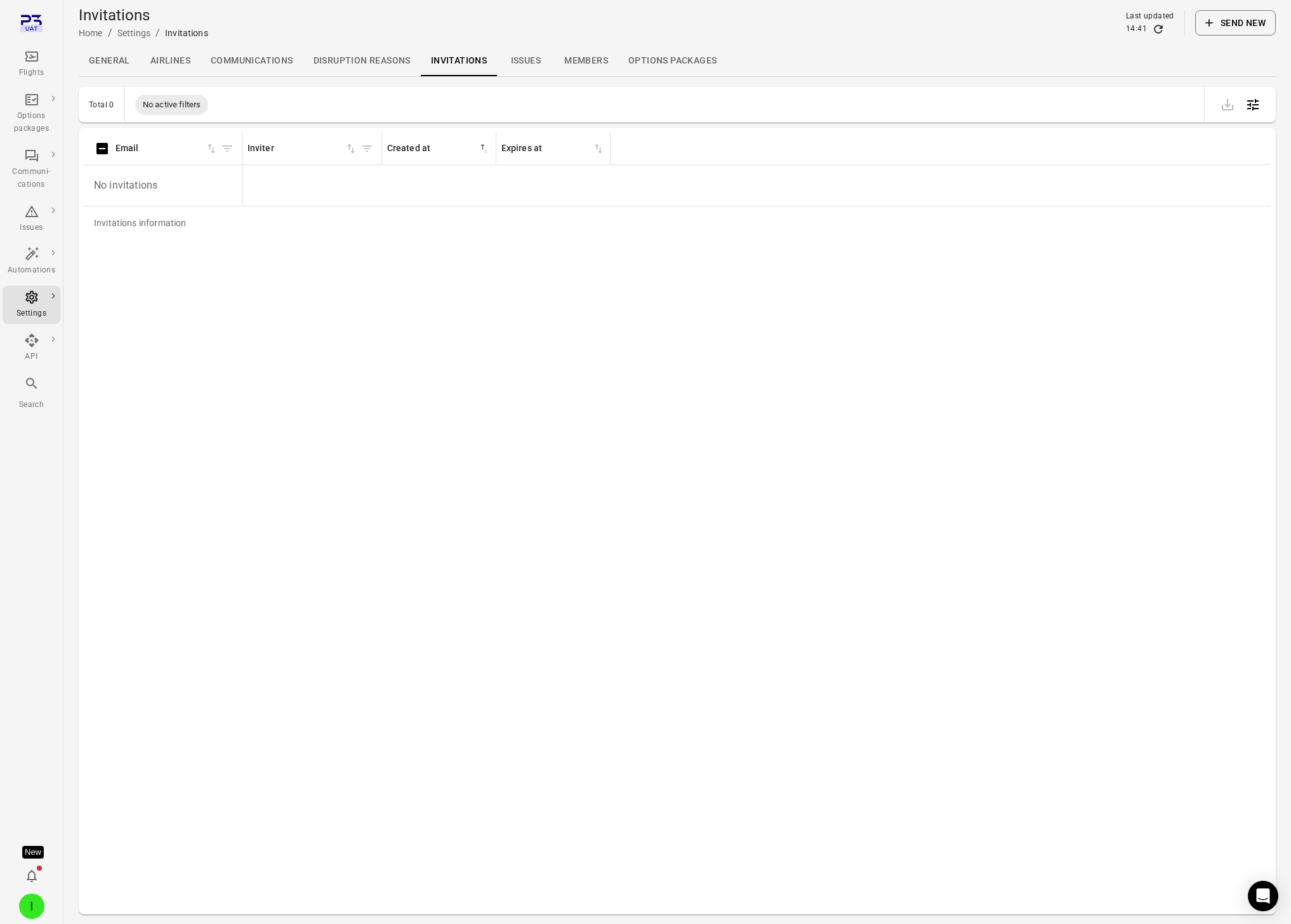
click at [667, 58] on link "Options packages" at bounding box center [672, 61] width 108 height 31
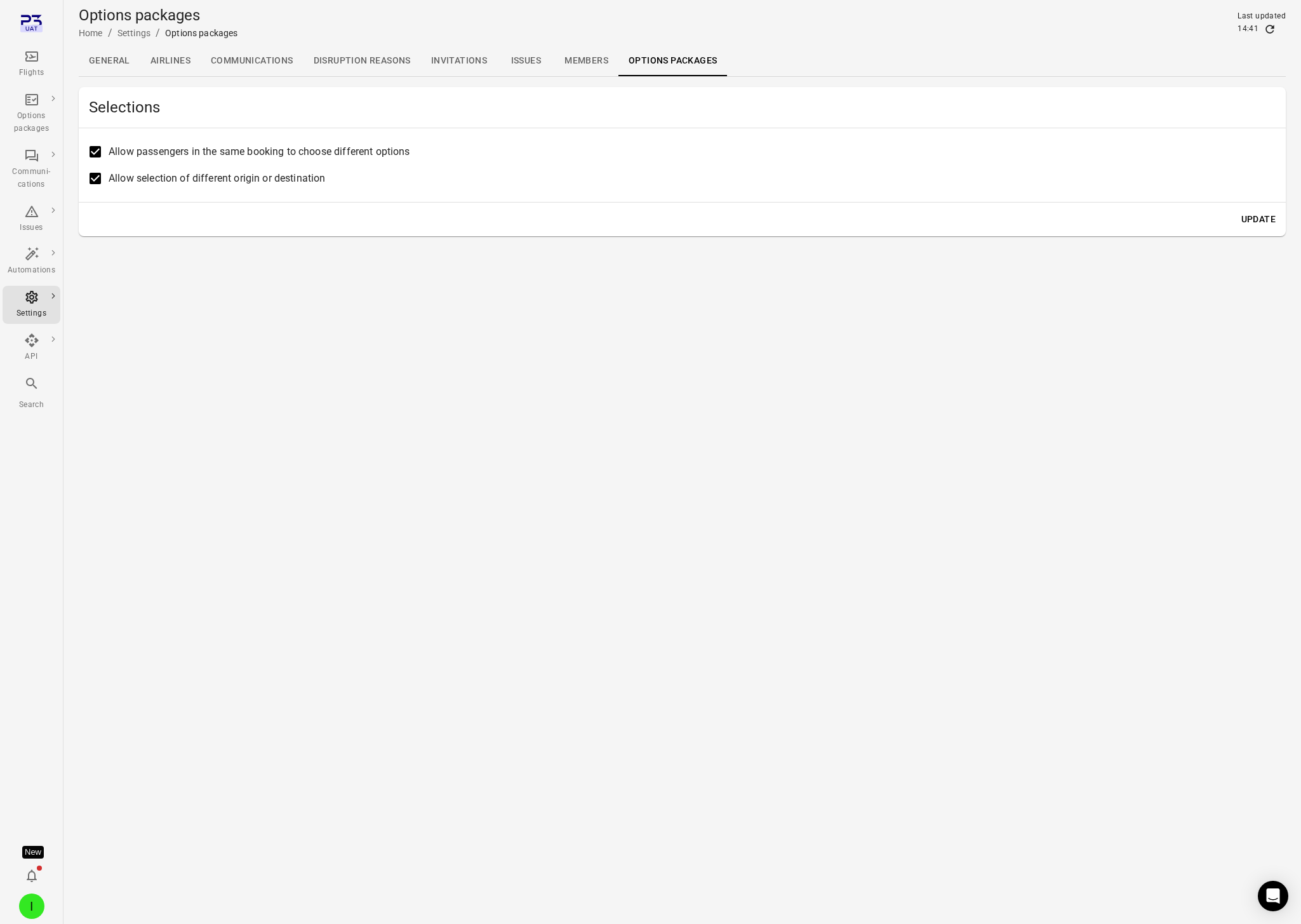
click at [172, 159] on label "Allow passengers in the same booking to choose different options" at bounding box center [673, 151] width 1183 height 26
click at [1074, 223] on button "Update" at bounding box center [1257, 219] width 45 height 24
click at [33, 57] on icon "Main navigation" at bounding box center [32, 56] width 13 height 10
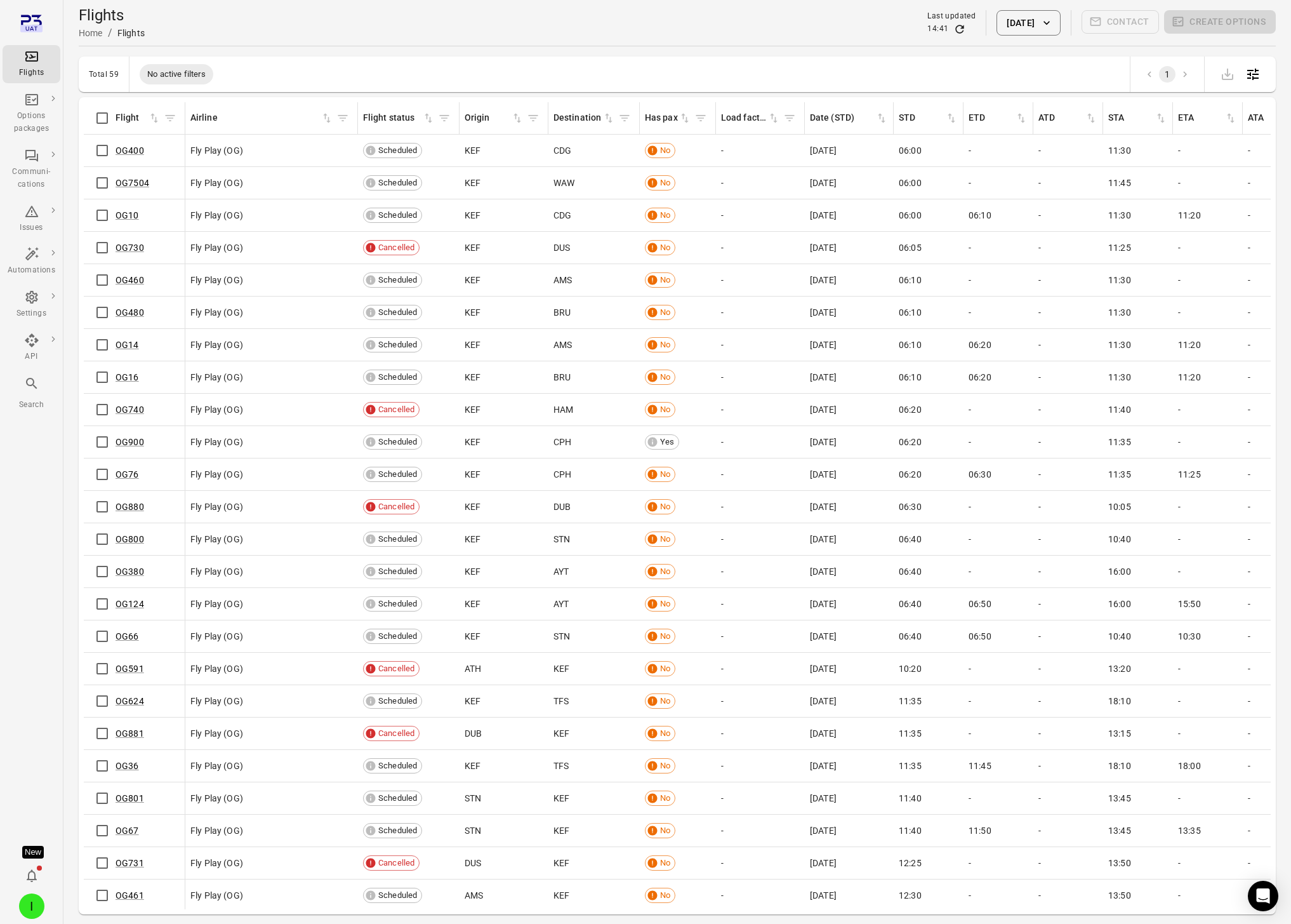
click at [329, 44] on div "Flights Home / Flights Last updated 14:41 [DATE] Contact Create options" at bounding box center [678, 23] width 1197 height 45
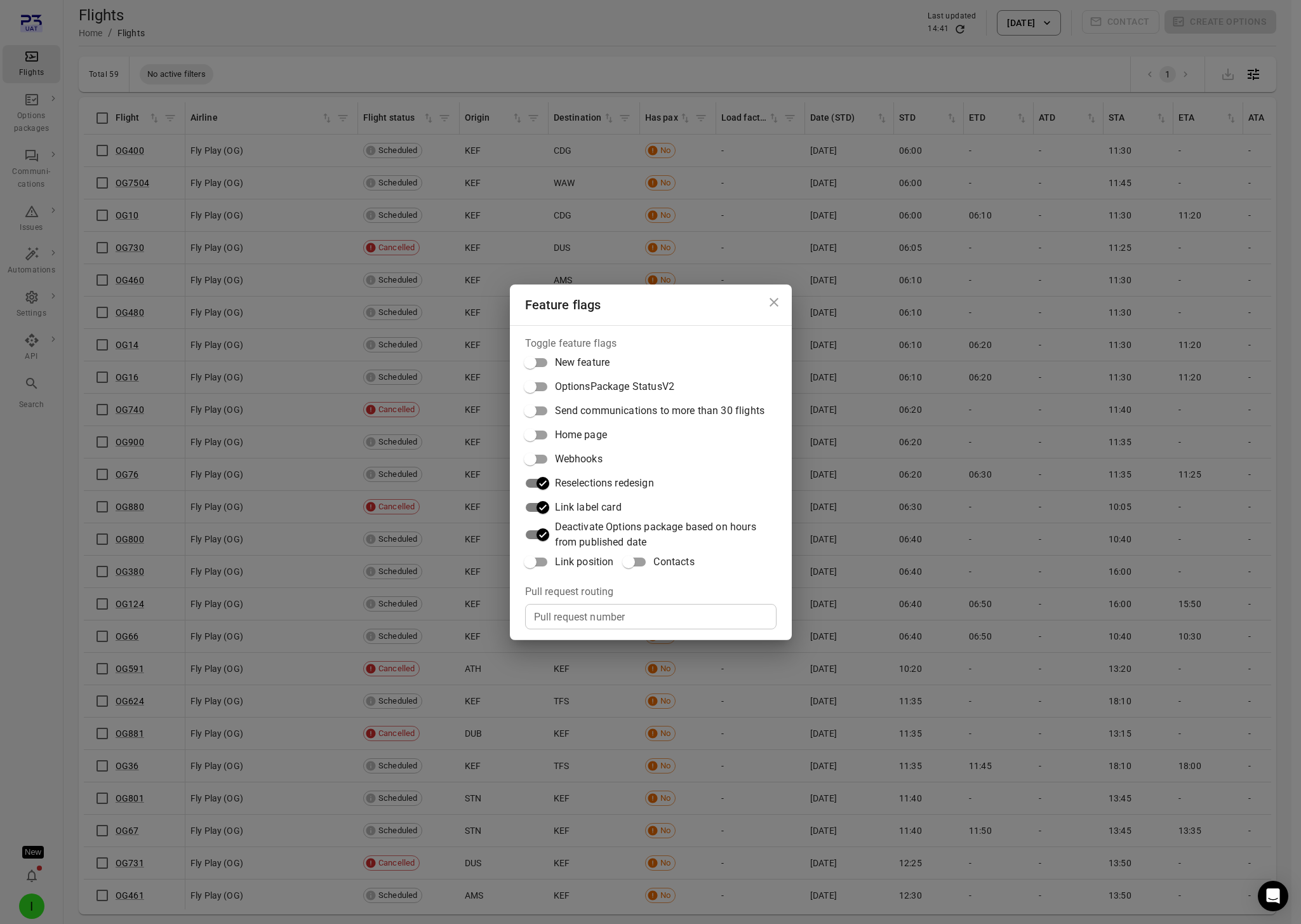
click at [300, 31] on div "Feature flags Toggle feature flags New feature OptionsPackage StatusV2 Send com…" at bounding box center [650, 462] width 1301 height 924
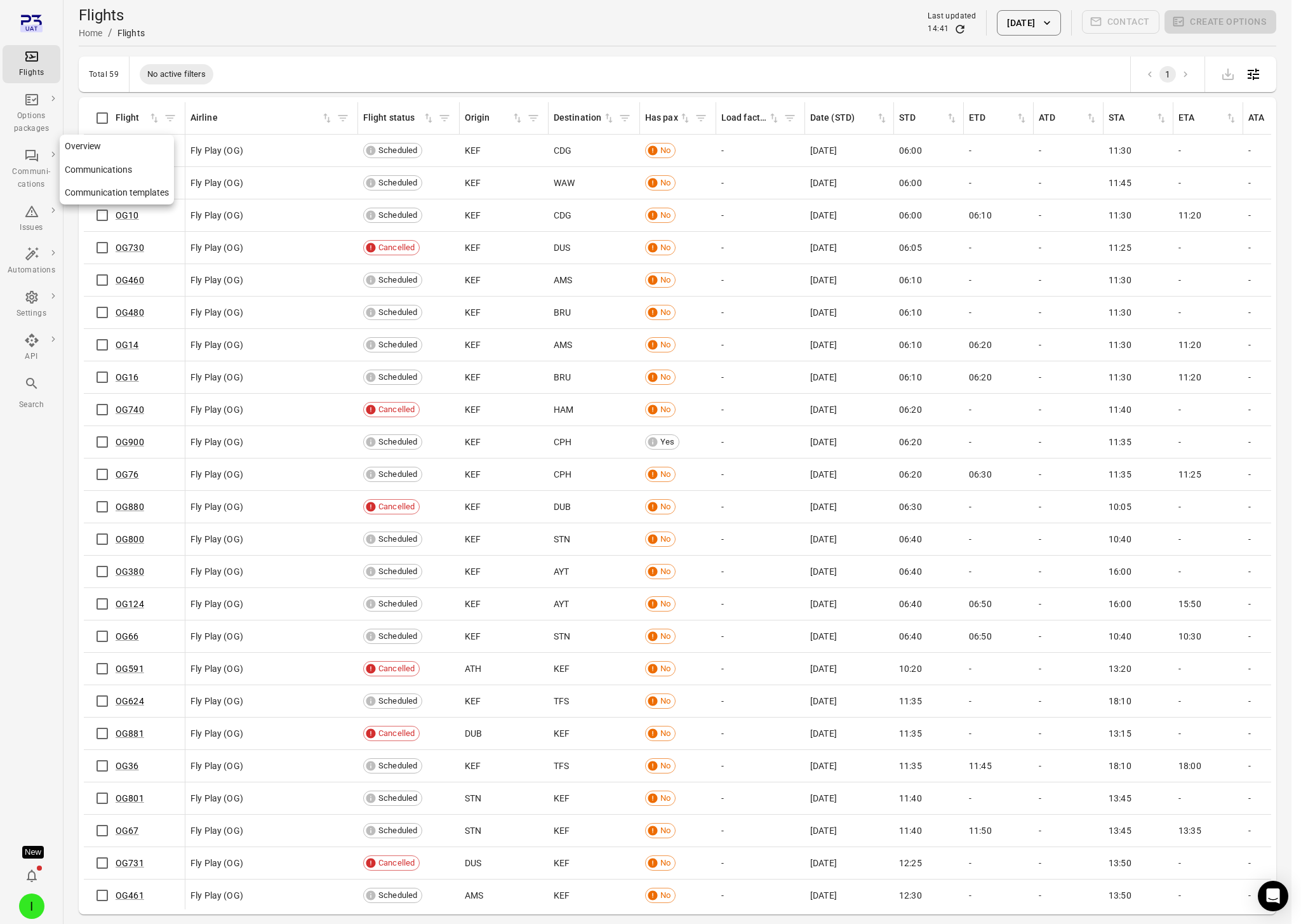
click at [30, 112] on div "Options packages" at bounding box center [31, 123] width 47 height 25
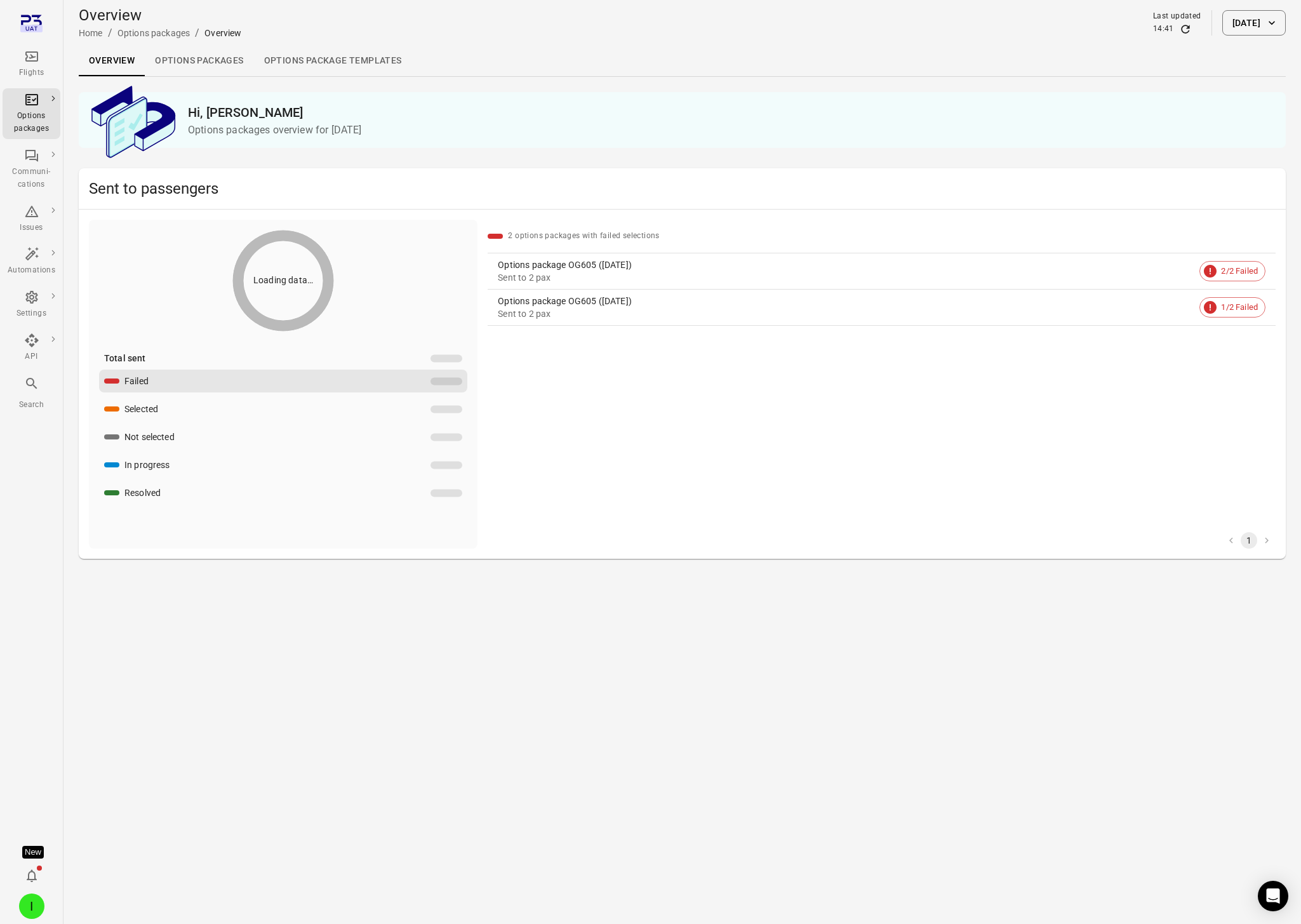
click at [185, 60] on link "Options packages" at bounding box center [198, 61] width 108 height 31
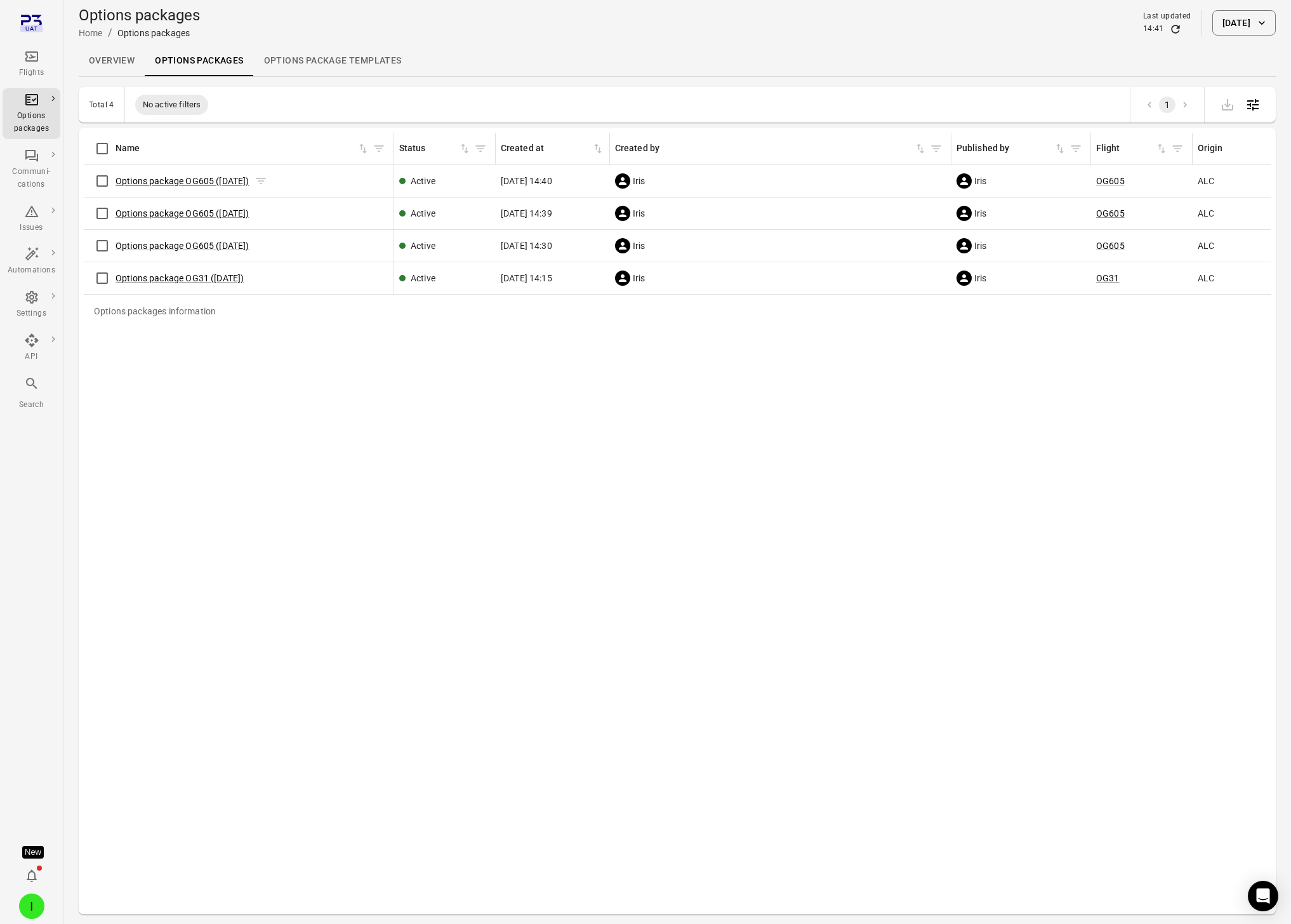
click at [161, 179] on link "Options package OG605 ([DATE])" at bounding box center [182, 181] width 134 height 10
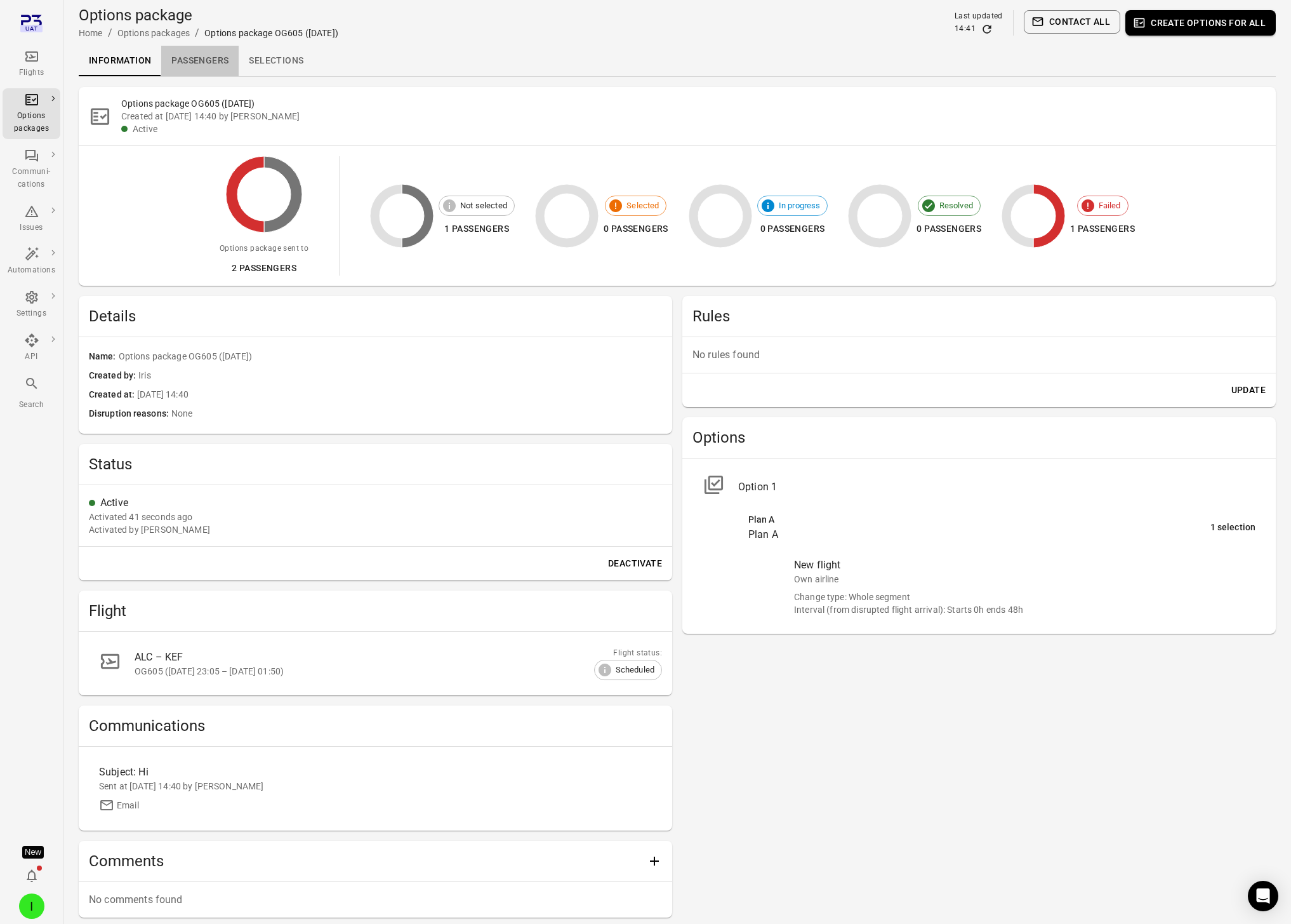
click at [224, 55] on link "Passengers" at bounding box center [199, 61] width 77 height 31
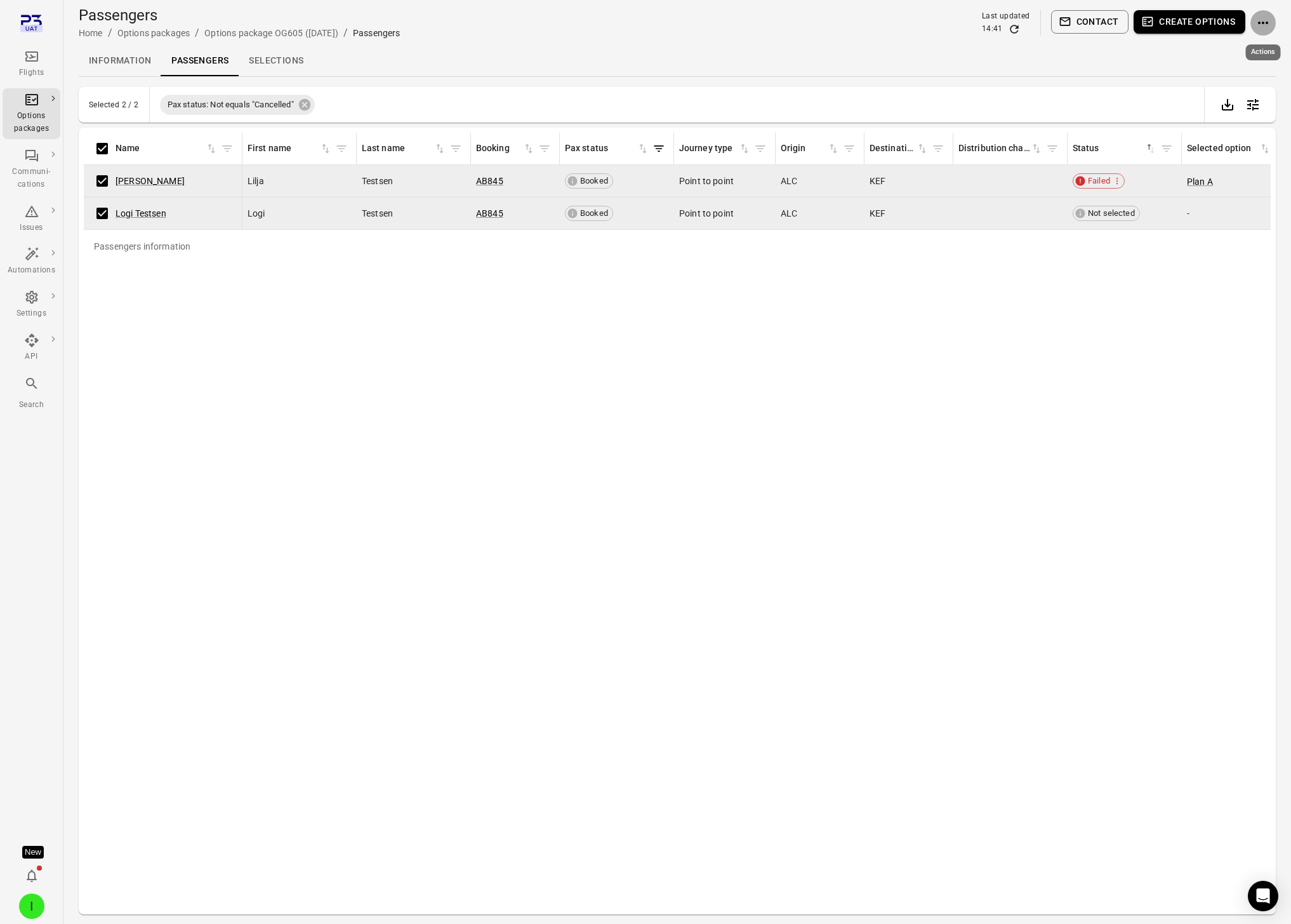
click at [1269, 25] on icon "Actions" at bounding box center [1263, 23] width 15 height 15
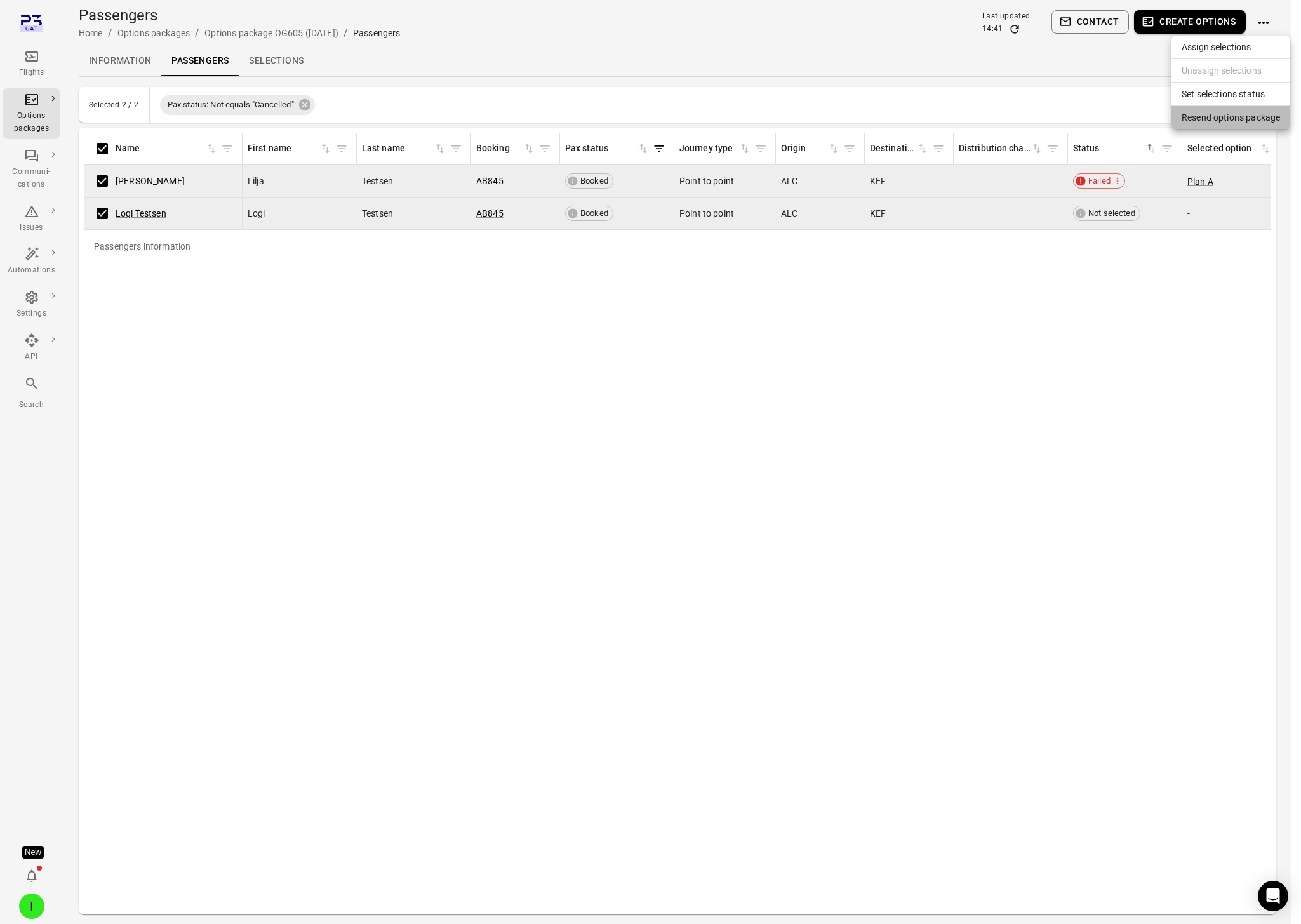
click at [1236, 121] on span "Resend options package" at bounding box center [1230, 117] width 98 height 13
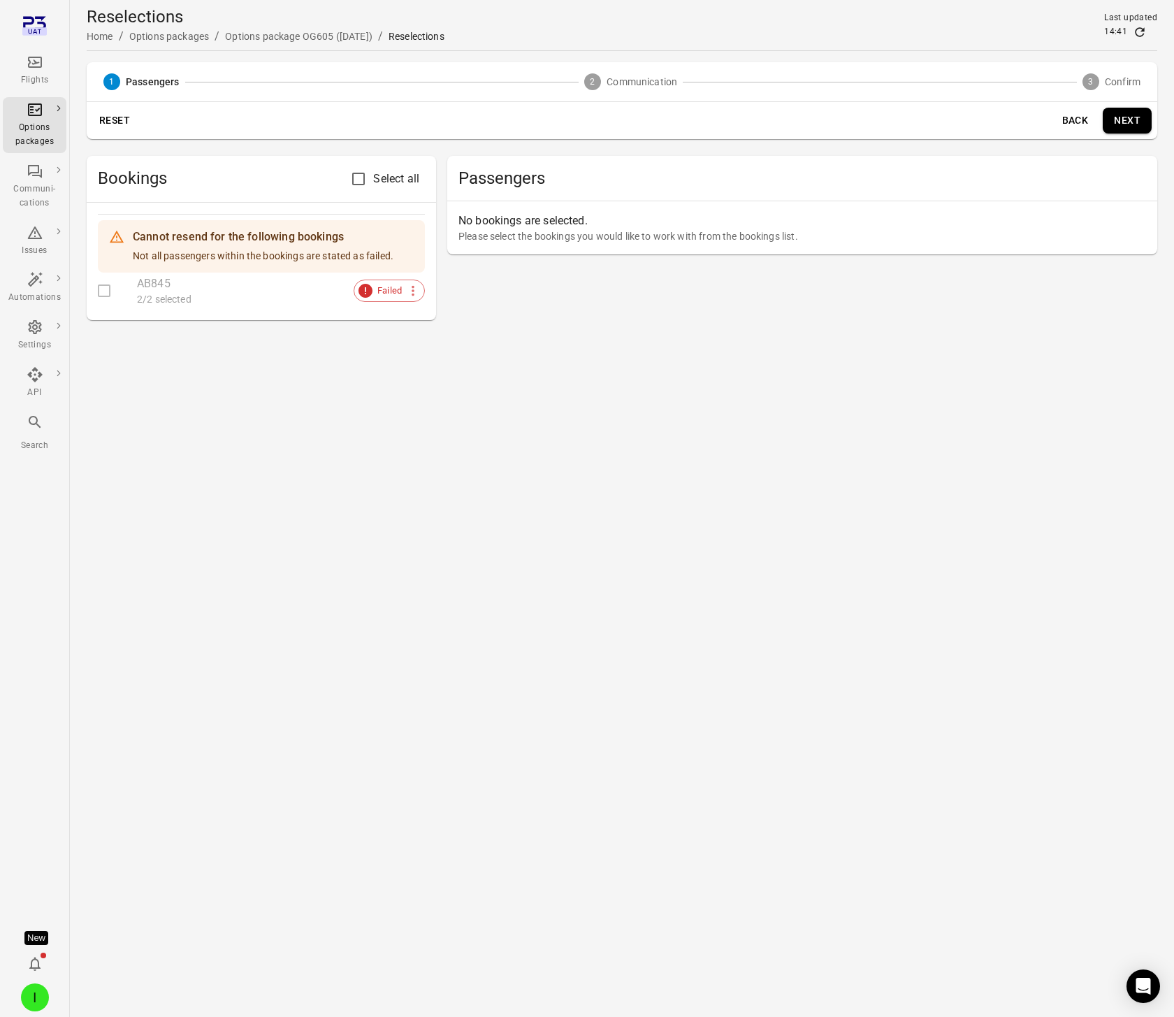
click at [222, 268] on div "Cannot resend for the following bookings Not all passengers within the bookings…" at bounding box center [263, 246] width 261 height 45
drag, startPoint x: 121, startPoint y: 289, endPoint x: 359, endPoint y: 326, distance: 241.0
click at [122, 289] on div at bounding box center [117, 290] width 39 height 29
click at [399, 287] on span "Failed" at bounding box center [390, 291] width 40 height 14
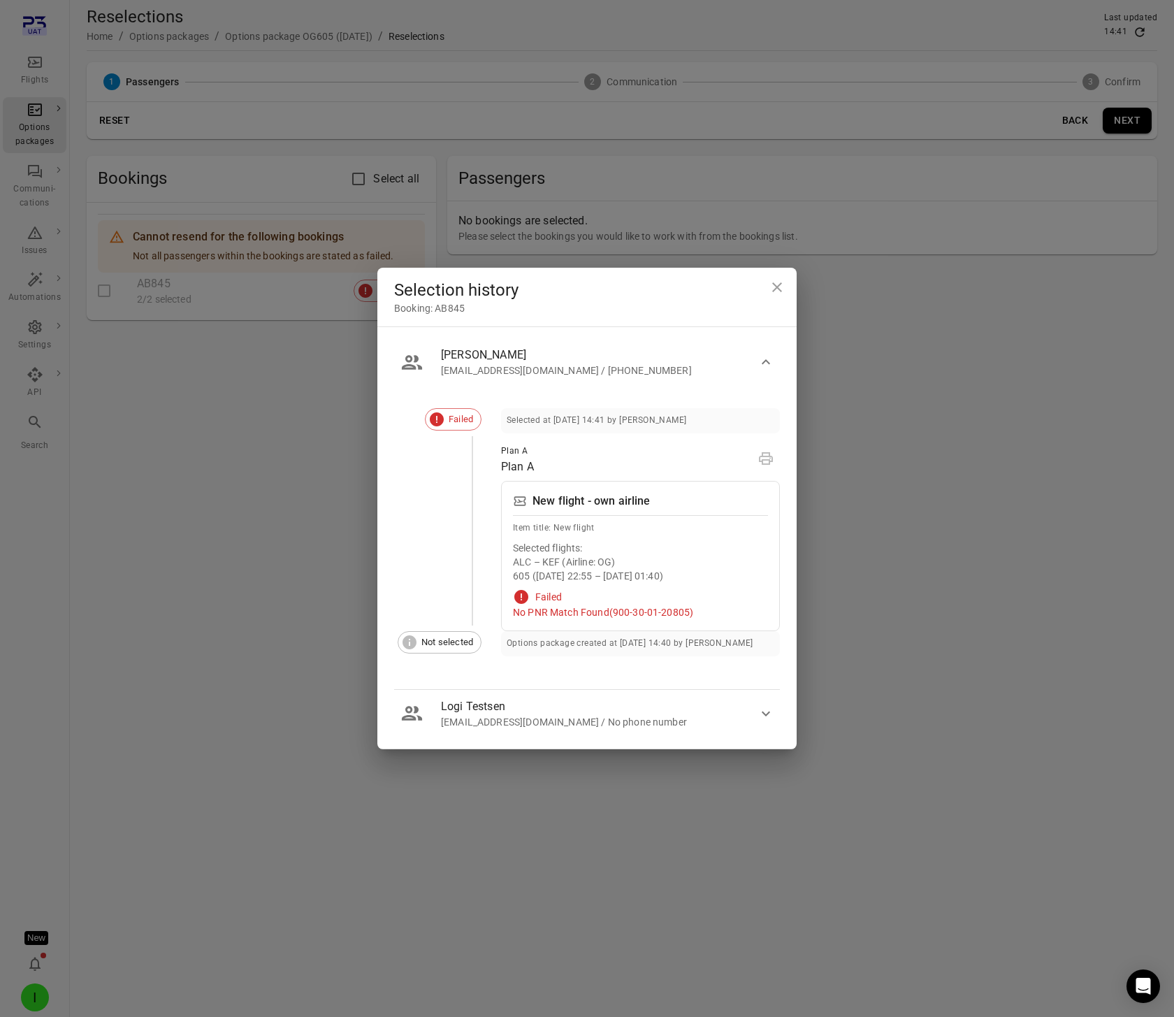
click at [843, 337] on div "Selection history Booking: AB845 Lilja Testsen iris@avilabs.is / +3548660886 Fa…" at bounding box center [587, 508] width 1174 height 1017
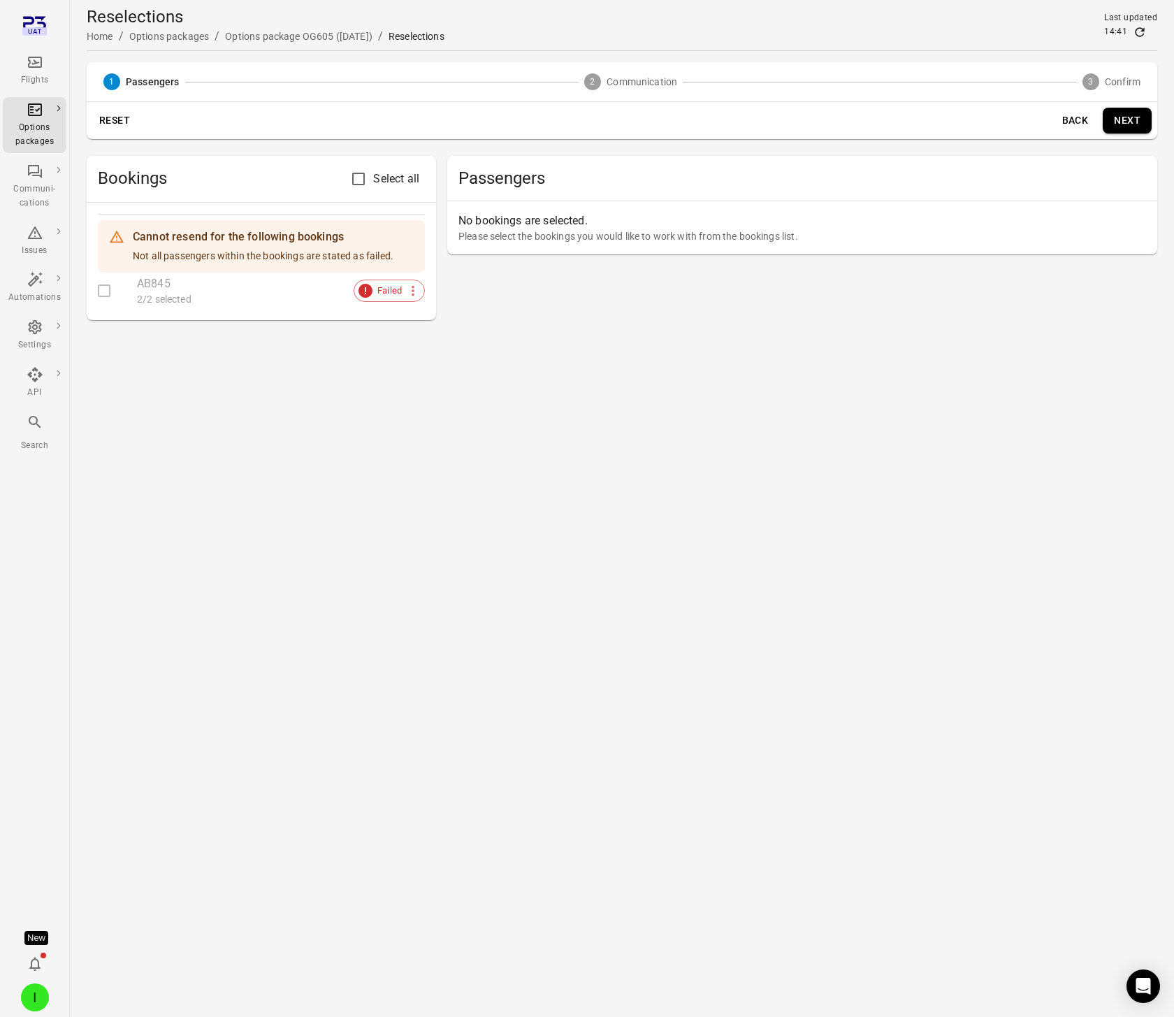
click at [266, 255] on div "Cannot resend for the following bookings Not all passengers within the bookings…" at bounding box center [263, 246] width 261 height 45
drag, startPoint x: 266, startPoint y: 255, endPoint x: 324, endPoint y: 281, distance: 62.9
click at [267, 255] on div "Cannot resend for the following bookings Not all passengers within the bookings…" at bounding box center [263, 246] width 261 height 45
click at [363, 295] on icon at bounding box center [365, 291] width 14 height 14
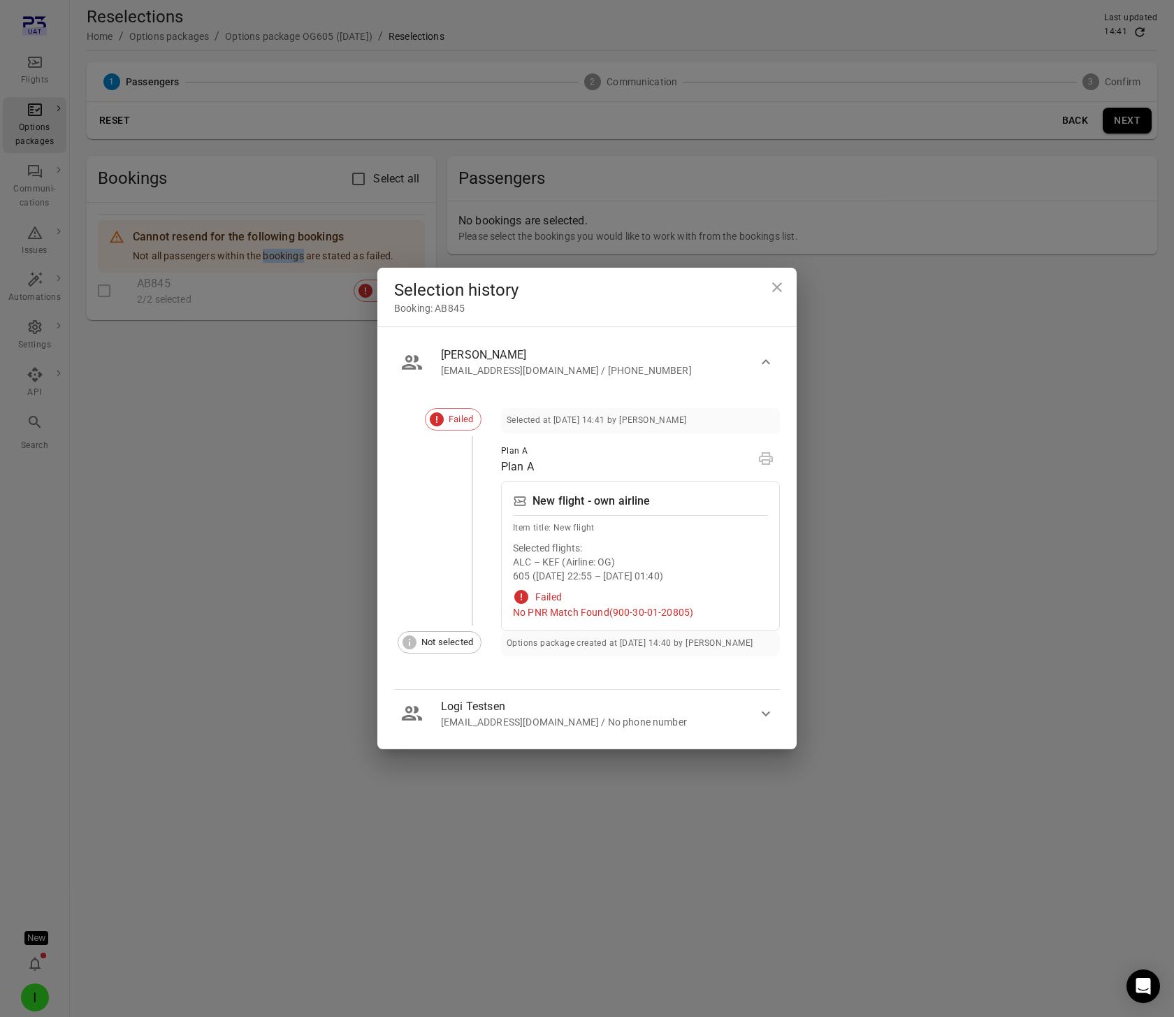
click at [765, 724] on button "Logi Testsen [EMAIL_ADDRESS][DOMAIN_NAME] / No phone number" at bounding box center [587, 714] width 386 height 48
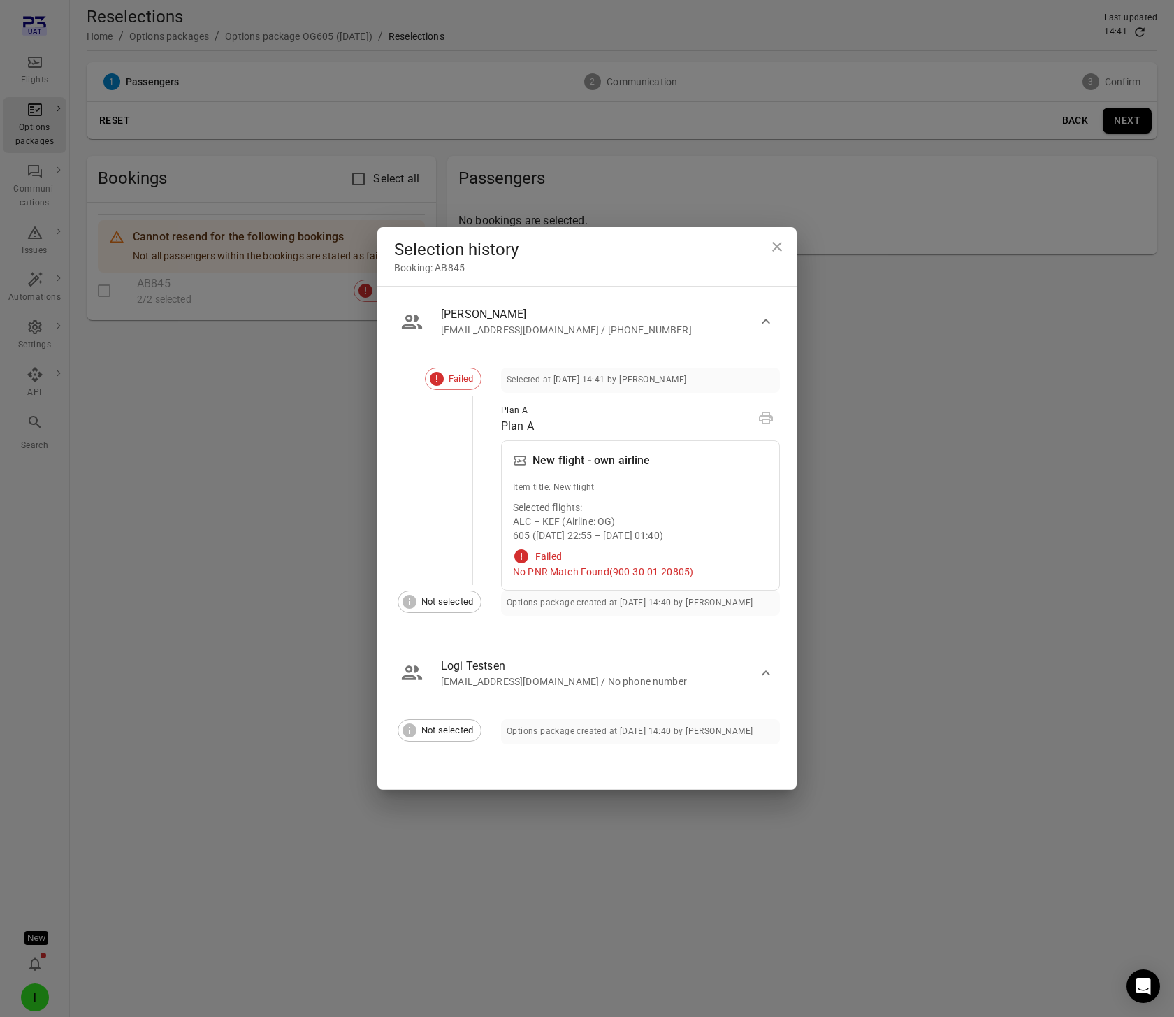
click at [1044, 392] on div "Selection history Booking: AB845 Lilja Testsen iris@avilabs.is / +3548660886 Fa…" at bounding box center [587, 508] width 1174 height 1017
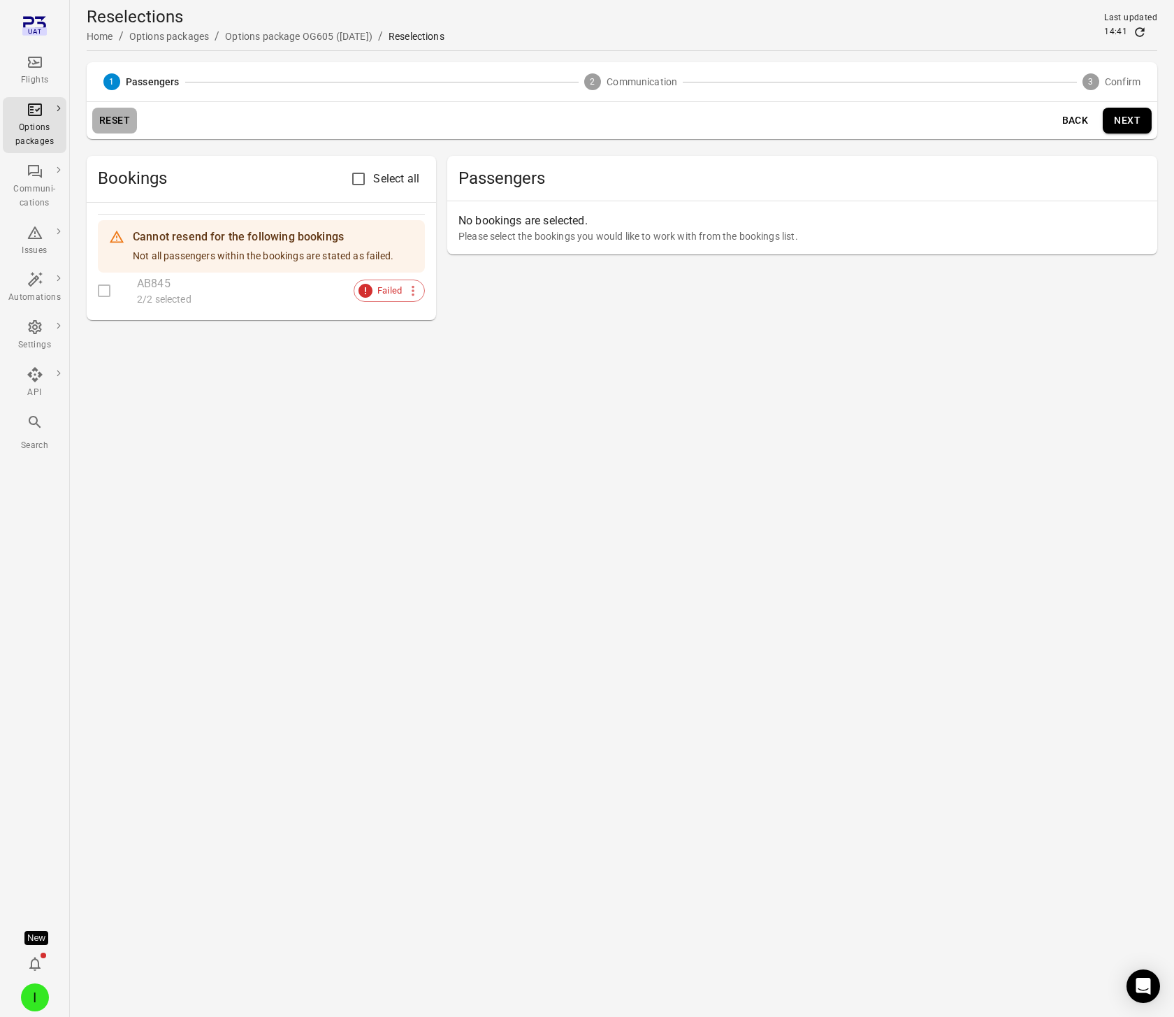
click at [123, 118] on button "Reset" at bounding box center [114, 121] width 45 height 26
click at [108, 118] on button "Reset" at bounding box center [114, 121] width 45 height 26
click at [125, 122] on button "Reset" at bounding box center [114, 121] width 45 height 26
click at [124, 122] on button "Reset" at bounding box center [114, 121] width 45 height 26
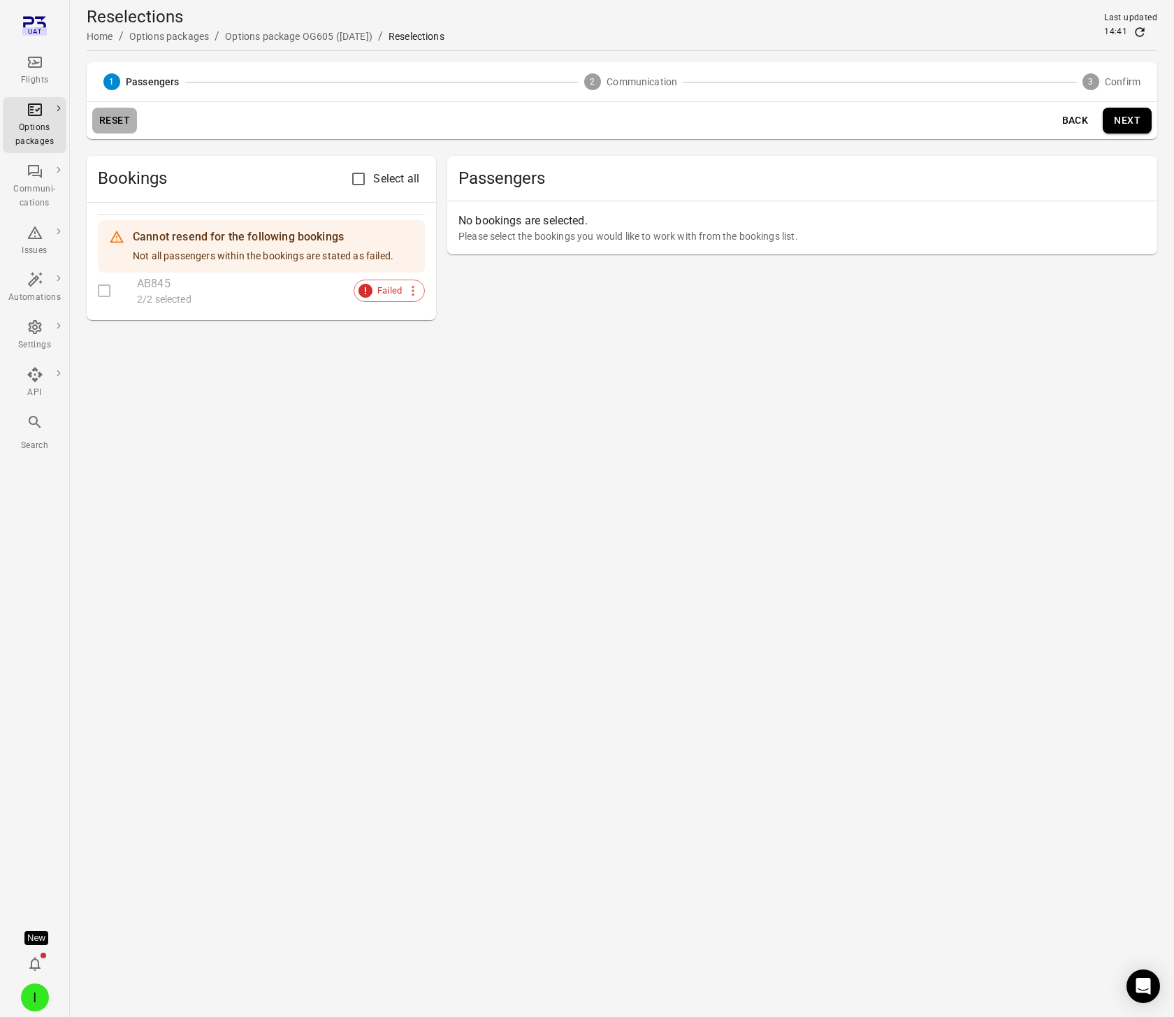
click at [124, 122] on button "Reset" at bounding box center [114, 121] width 45 height 26
click at [1082, 118] on button "Back" at bounding box center [1074, 121] width 45 height 26
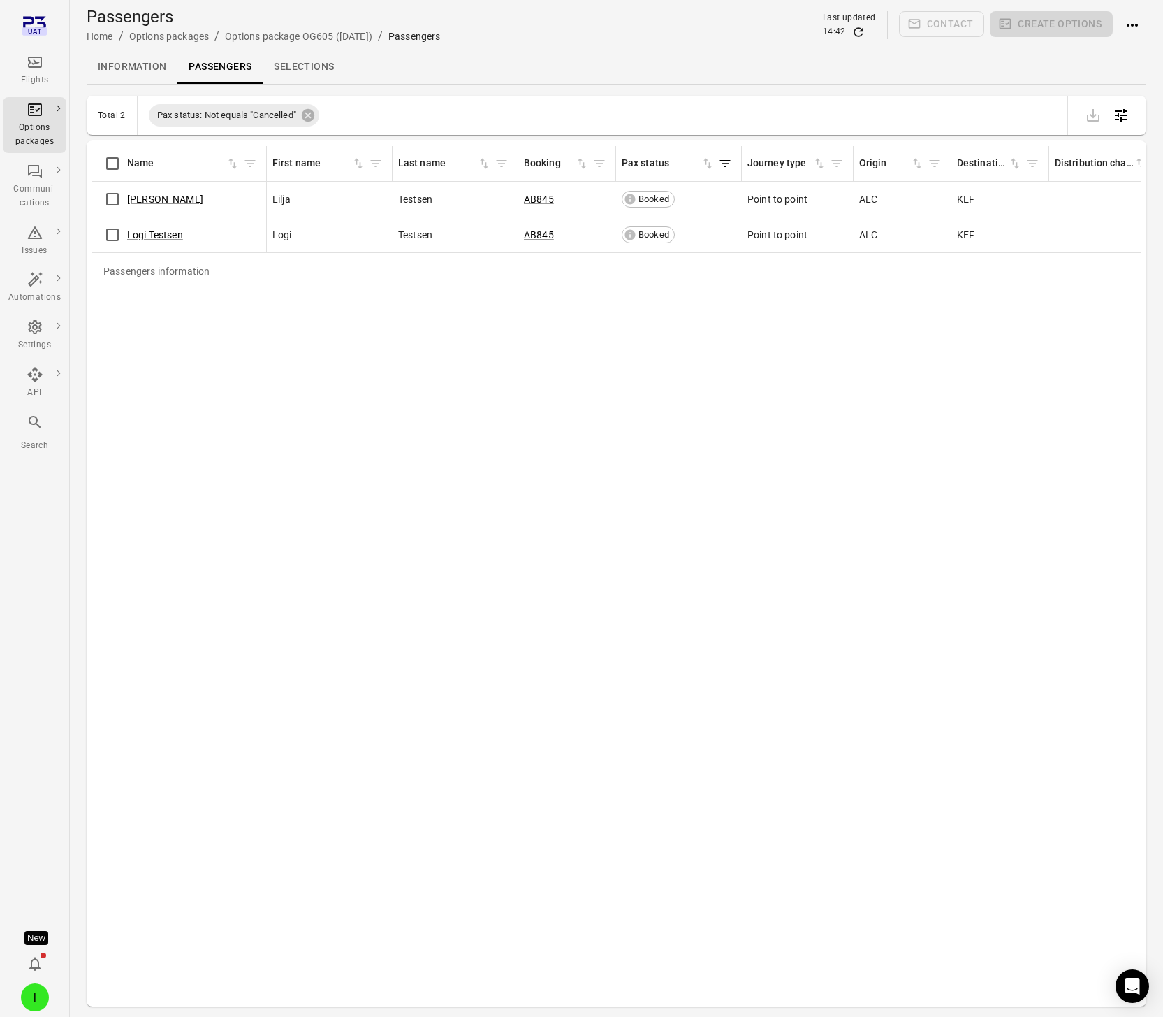
click at [987, 458] on div "Passengers information Name First name Last name Booking Pax status Journey typ…" at bounding box center [616, 573] width 1049 height 855
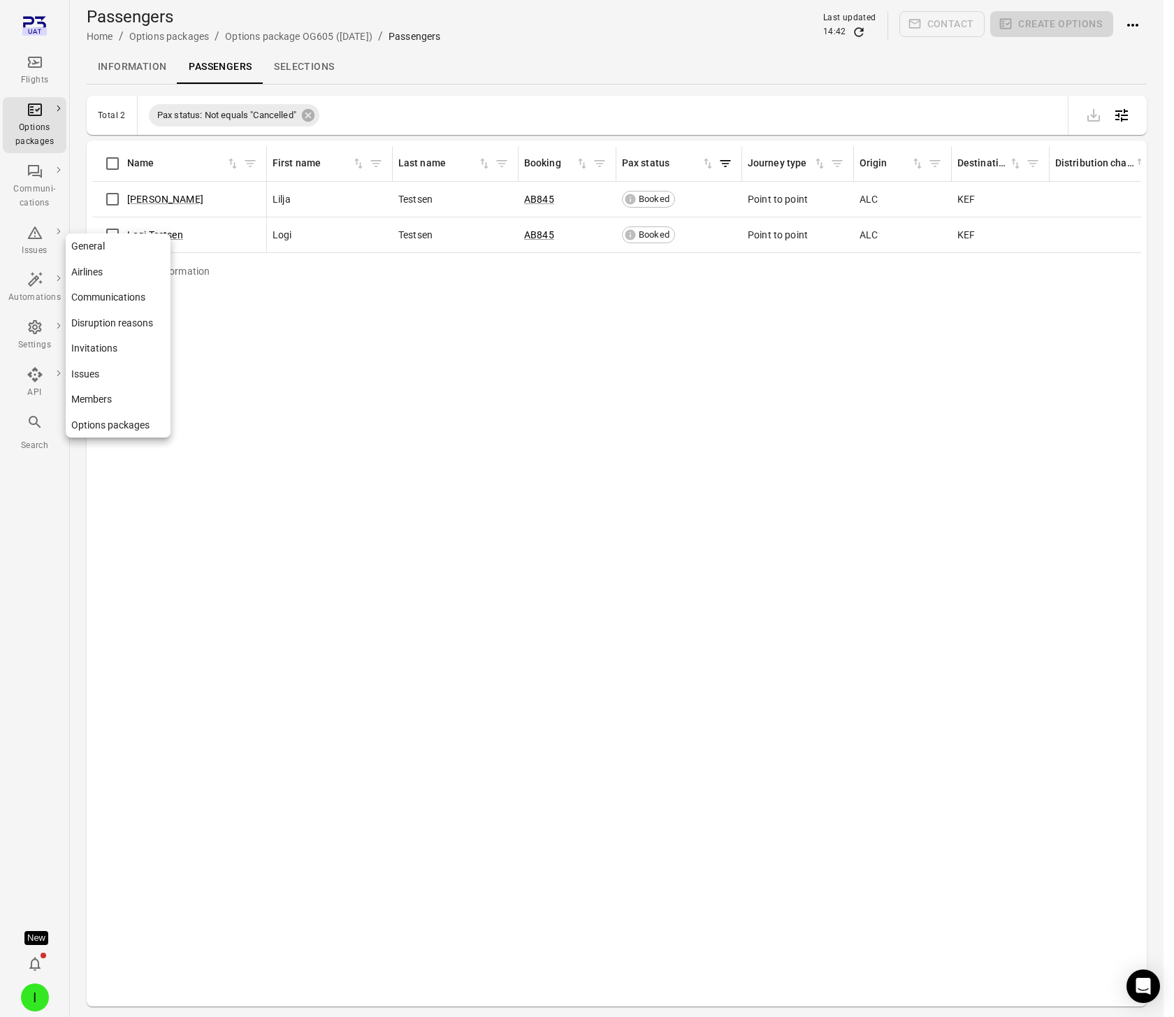
click at [31, 342] on div "Settings" at bounding box center [34, 345] width 52 height 14
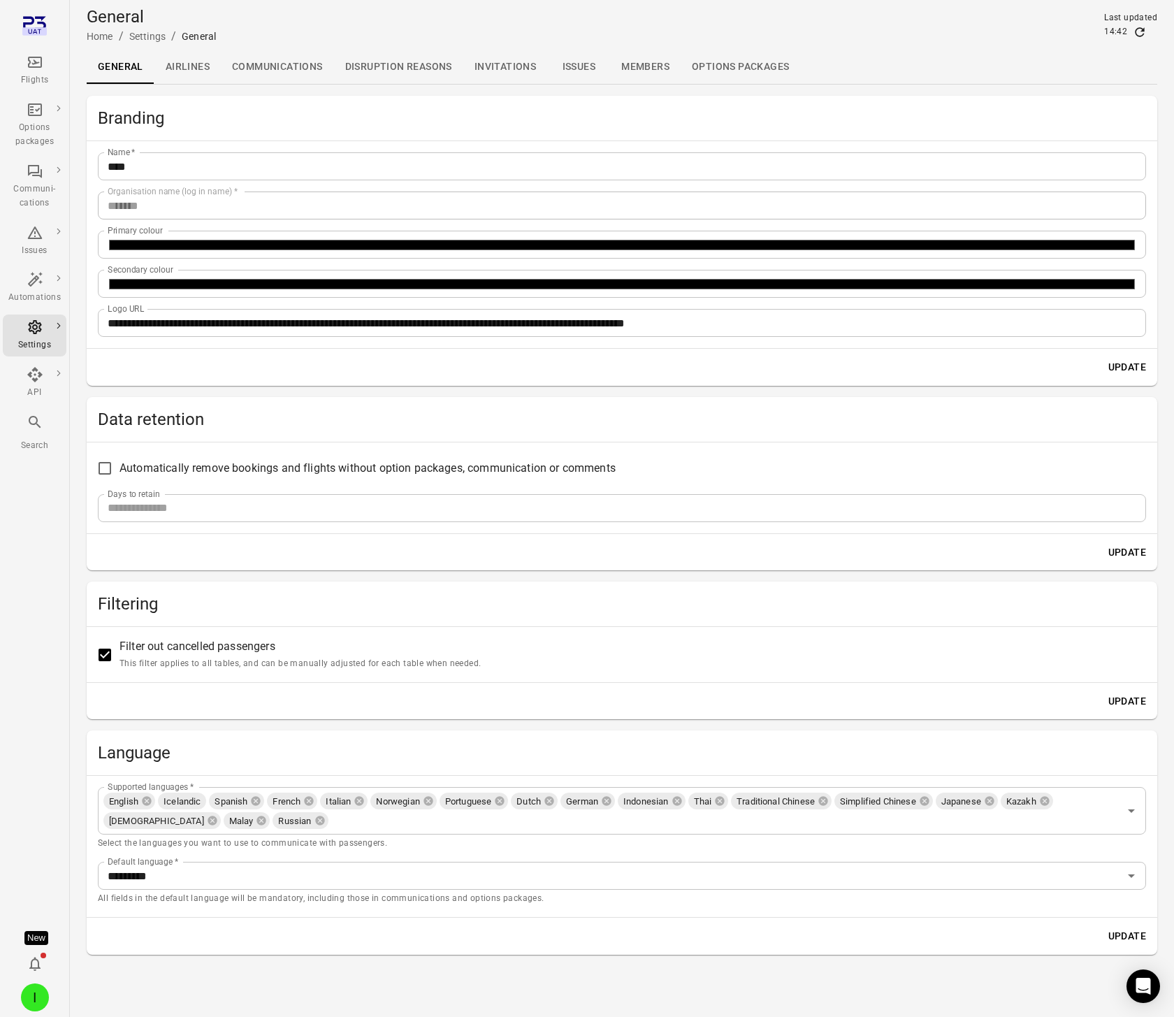
click at [725, 66] on link "Options packages" at bounding box center [740, 67] width 119 height 34
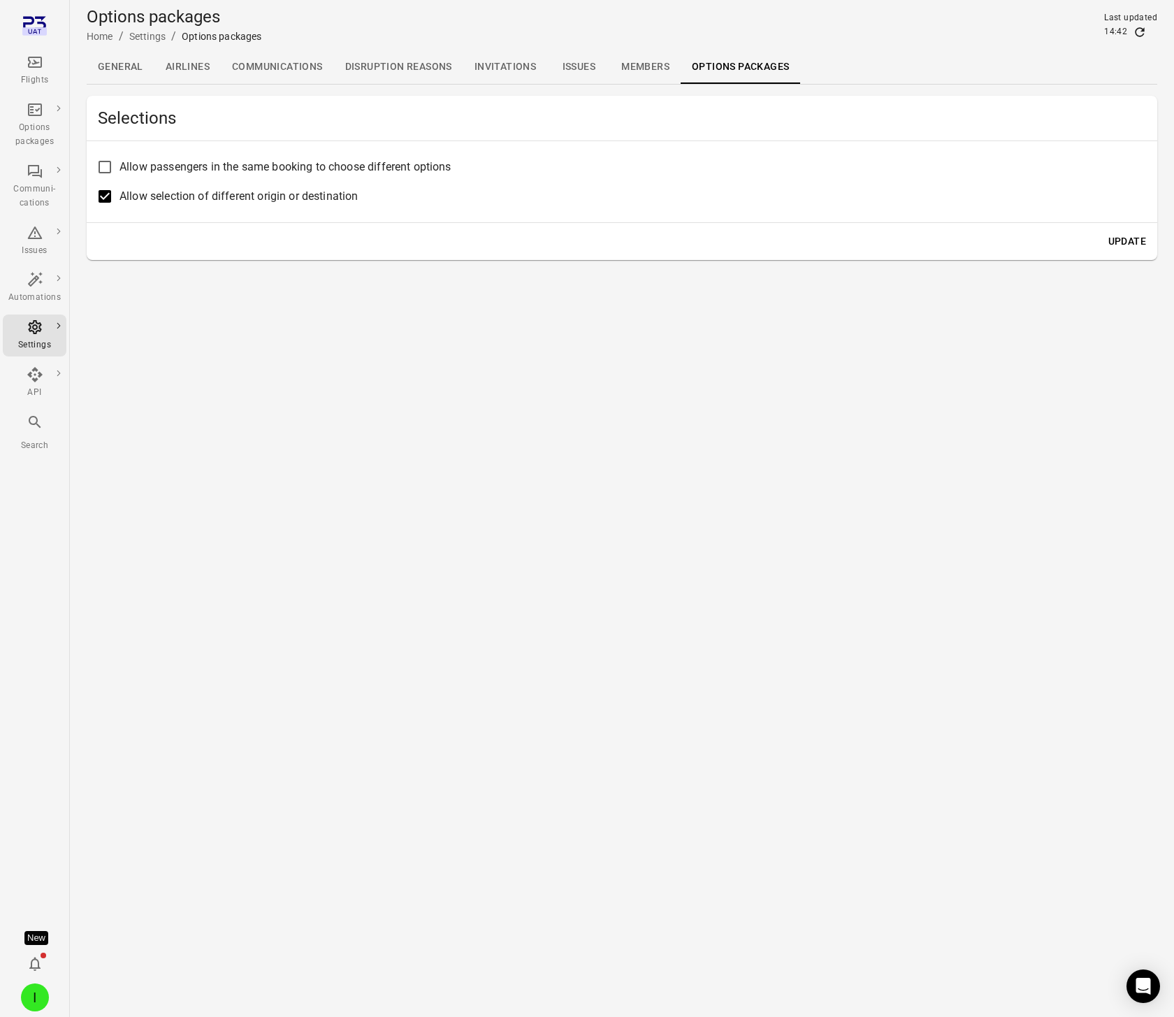
click at [202, 169] on span "Allow passengers in the same booking to choose different options" at bounding box center [285, 167] width 332 height 17
click at [1105, 242] on button "Update" at bounding box center [1127, 241] width 49 height 26
click at [53, 64] on div "Flights" at bounding box center [34, 71] width 52 height 34
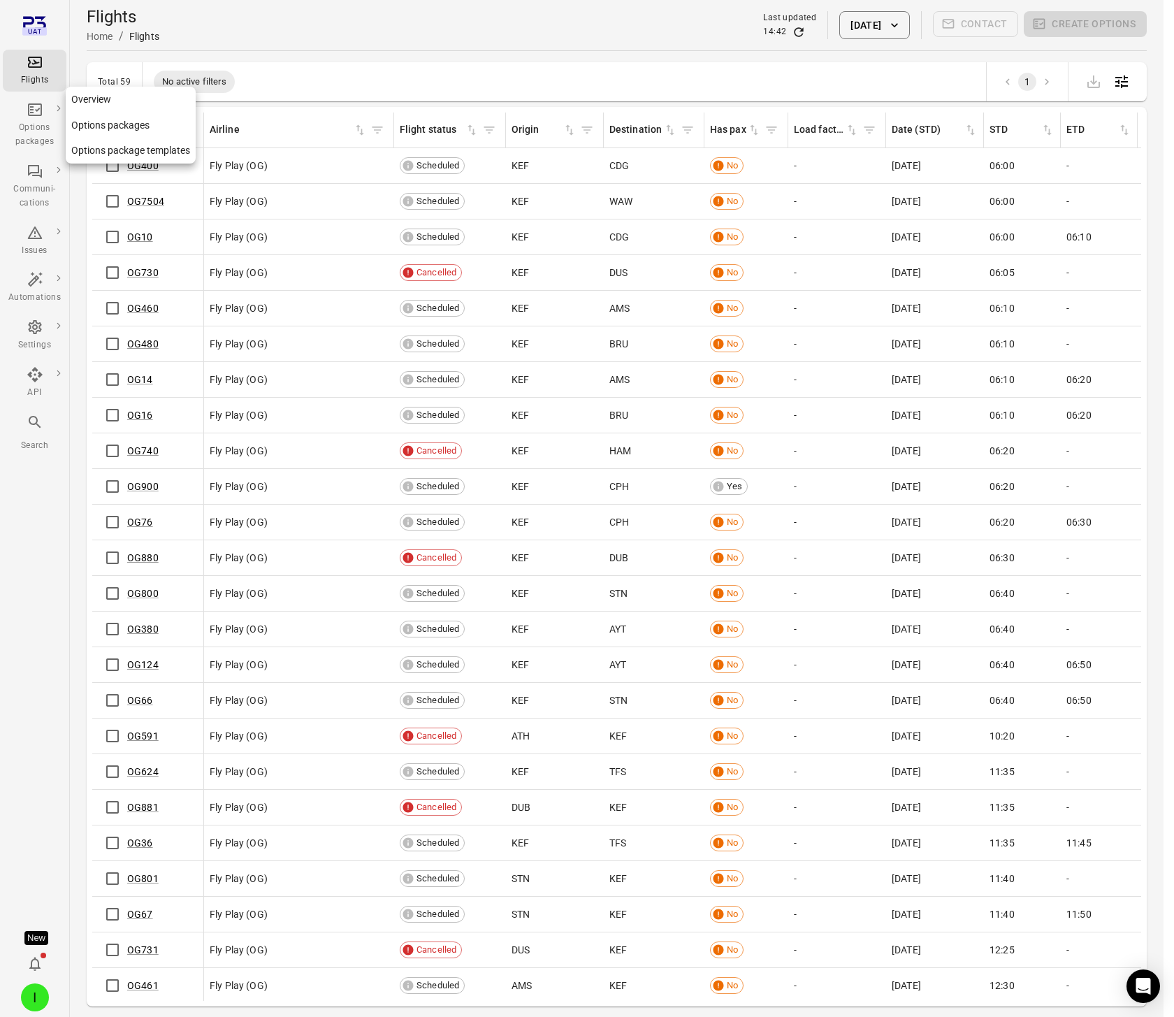
click at [34, 122] on div "Options packages" at bounding box center [34, 135] width 52 height 28
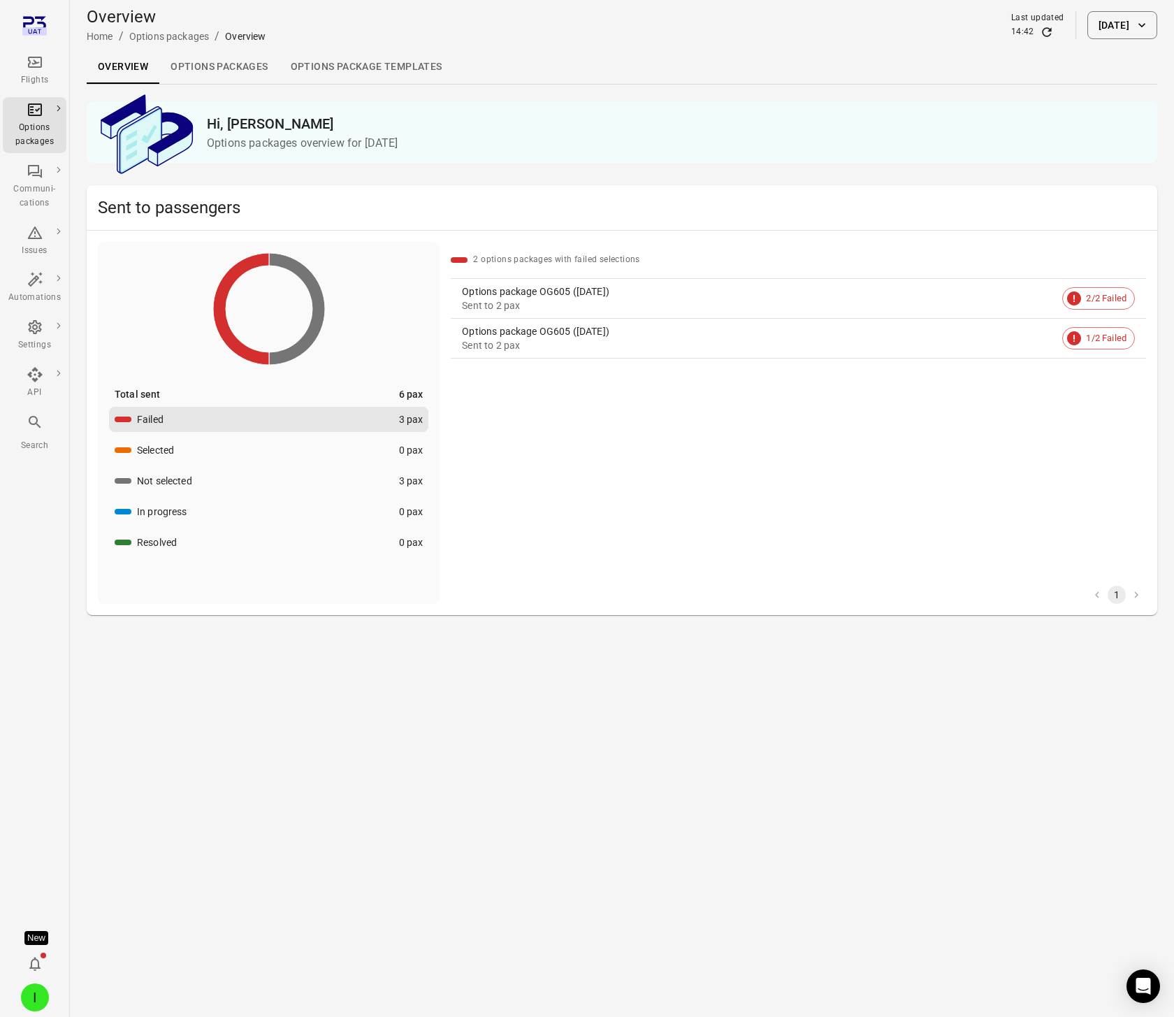
click at [202, 64] on link "Options packages" at bounding box center [218, 67] width 119 height 34
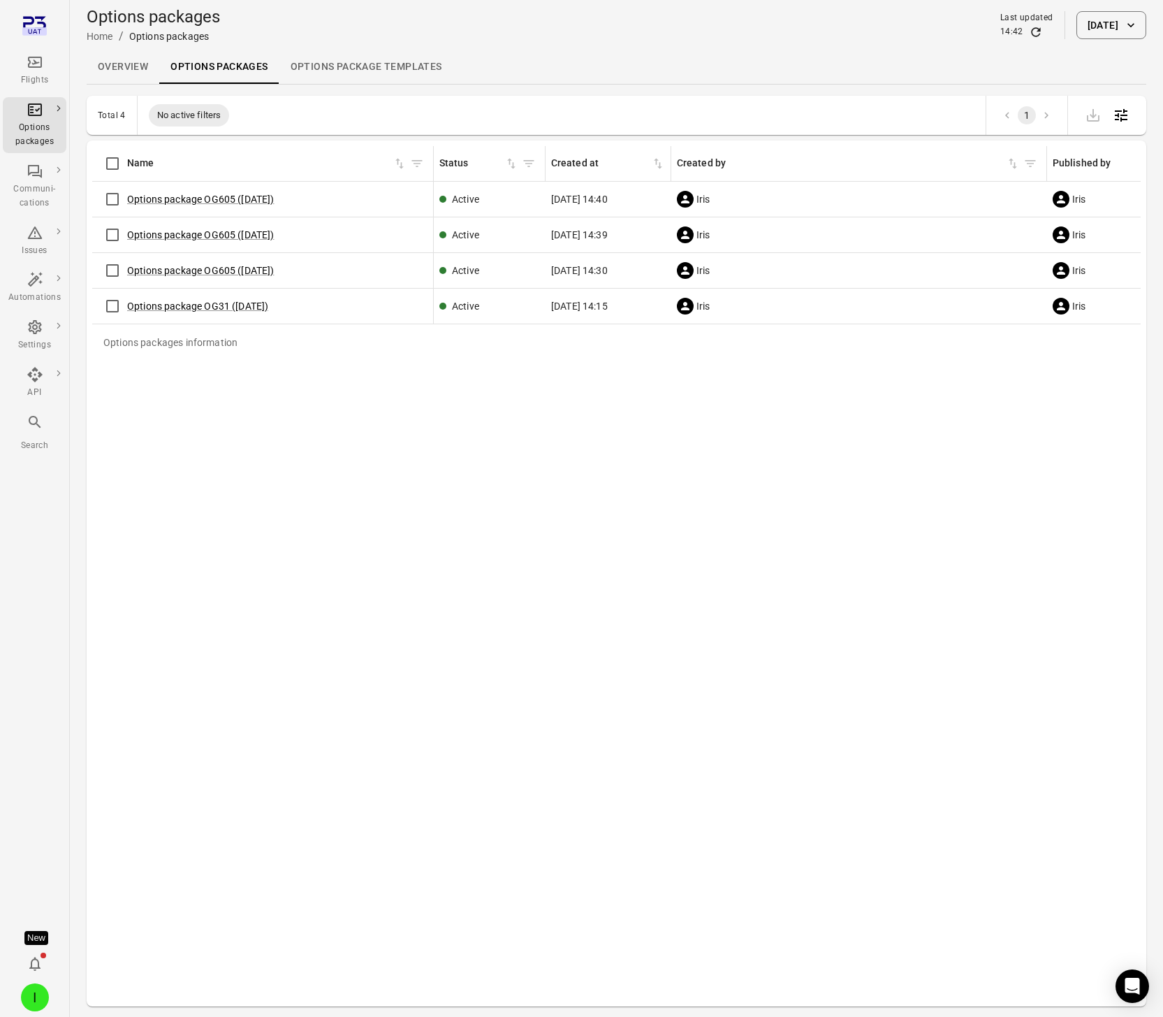
click at [444, 541] on div "Options packages information Name Status Created at Created by Published by Fli…" at bounding box center [616, 573] width 1049 height 855
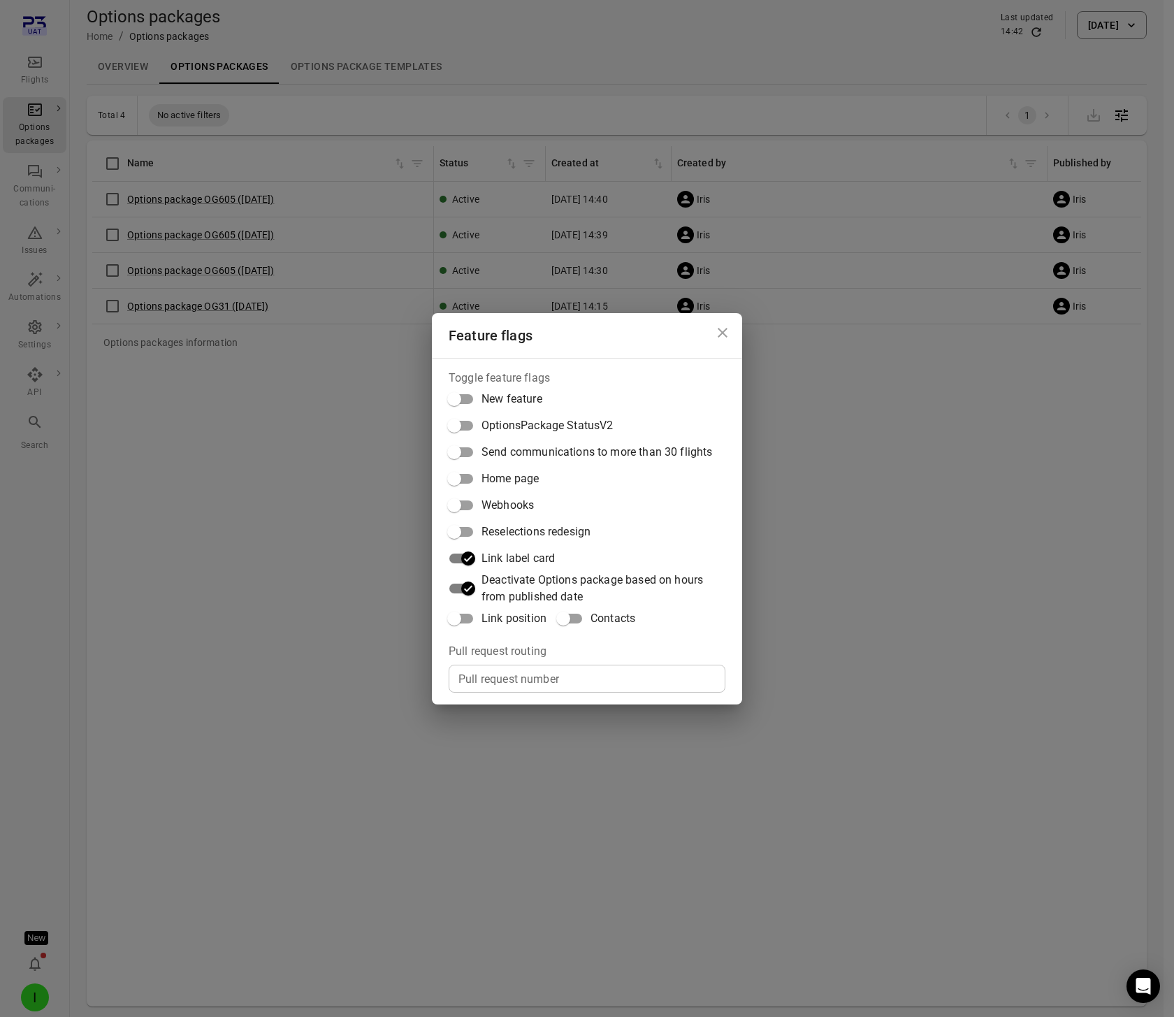
click at [525, 531] on span "Reselections redesign" at bounding box center [535, 531] width 109 height 17
click at [278, 416] on div "Feature flags Toggle feature flags New feature OptionsPackage StatusV2 Send com…" at bounding box center [587, 508] width 1174 height 1017
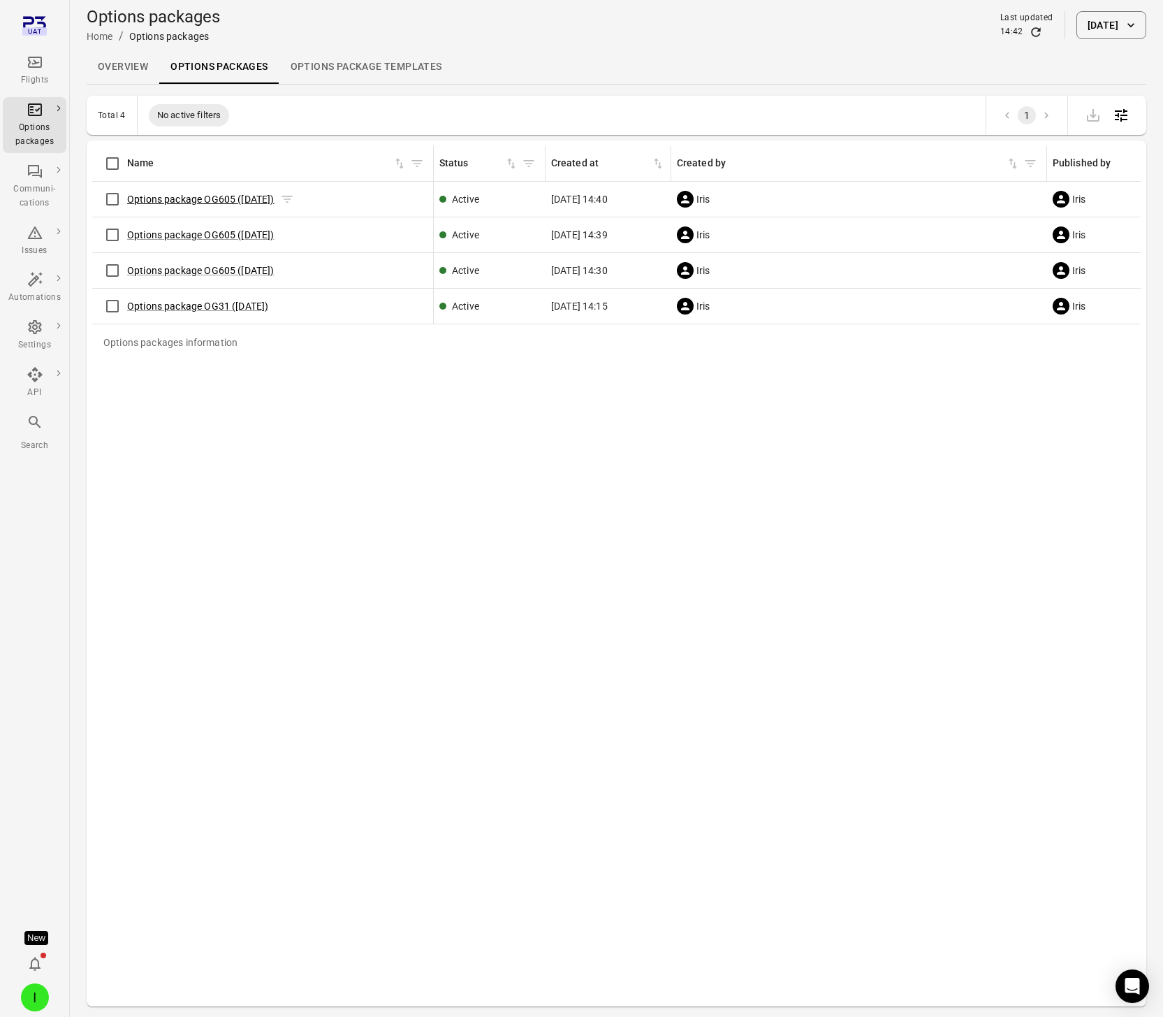
click at [211, 198] on link "Options package OG605 ([DATE])" at bounding box center [200, 199] width 147 height 11
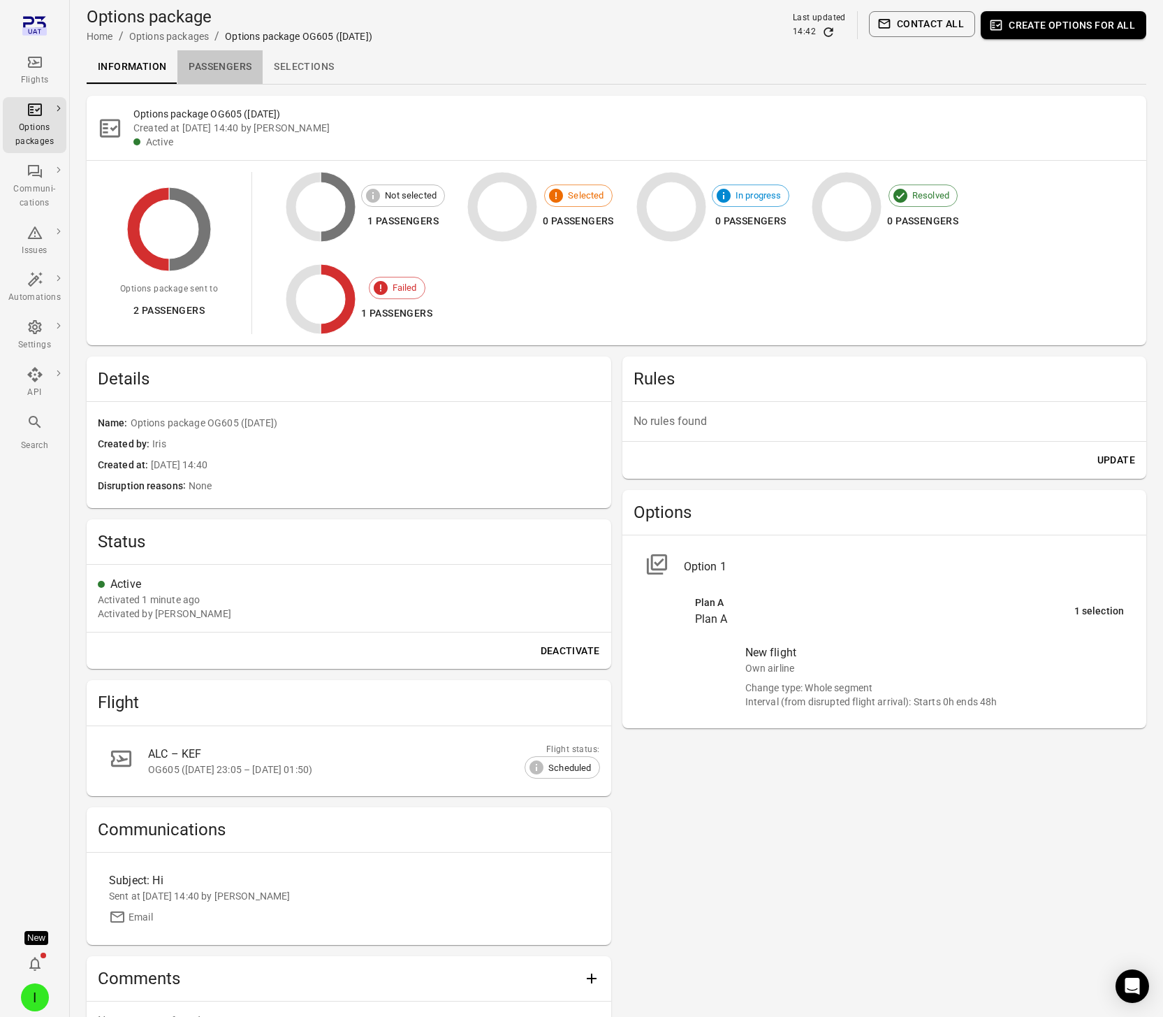
click at [240, 69] on link "Passengers" at bounding box center [219, 67] width 85 height 34
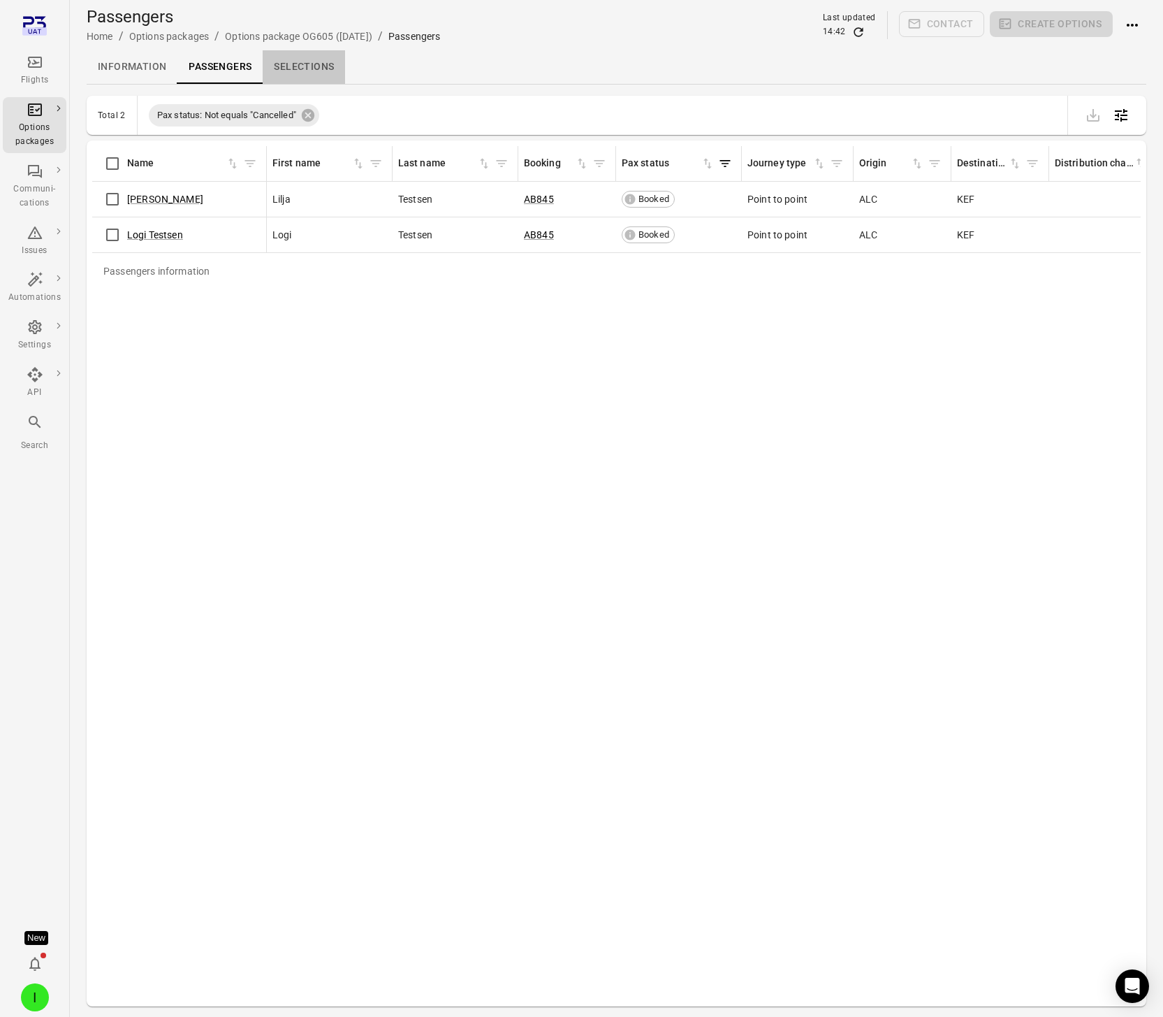
click at [319, 68] on link "Selections" at bounding box center [304, 67] width 82 height 34
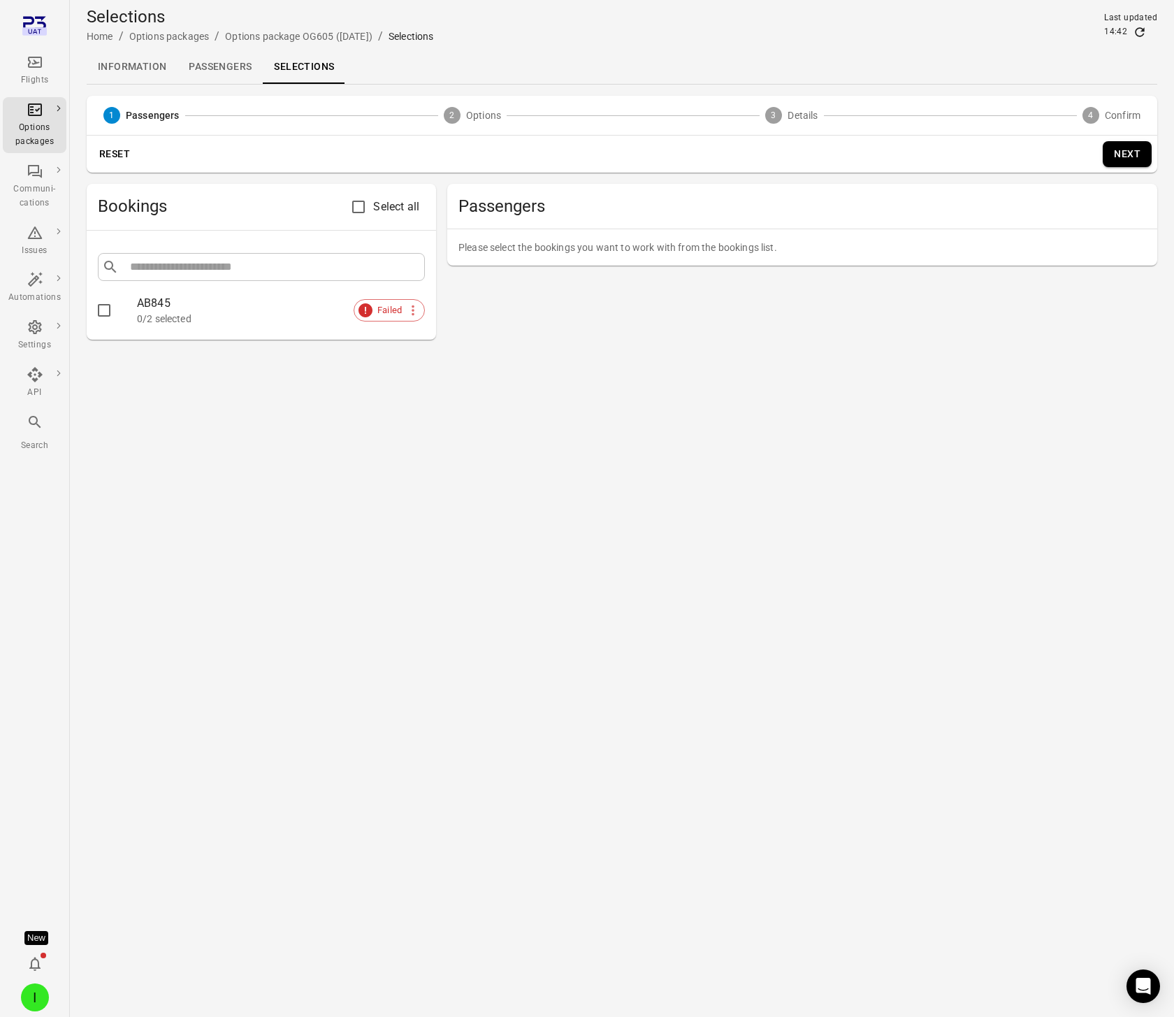
click at [249, 67] on link "Passengers" at bounding box center [219, 67] width 85 height 34
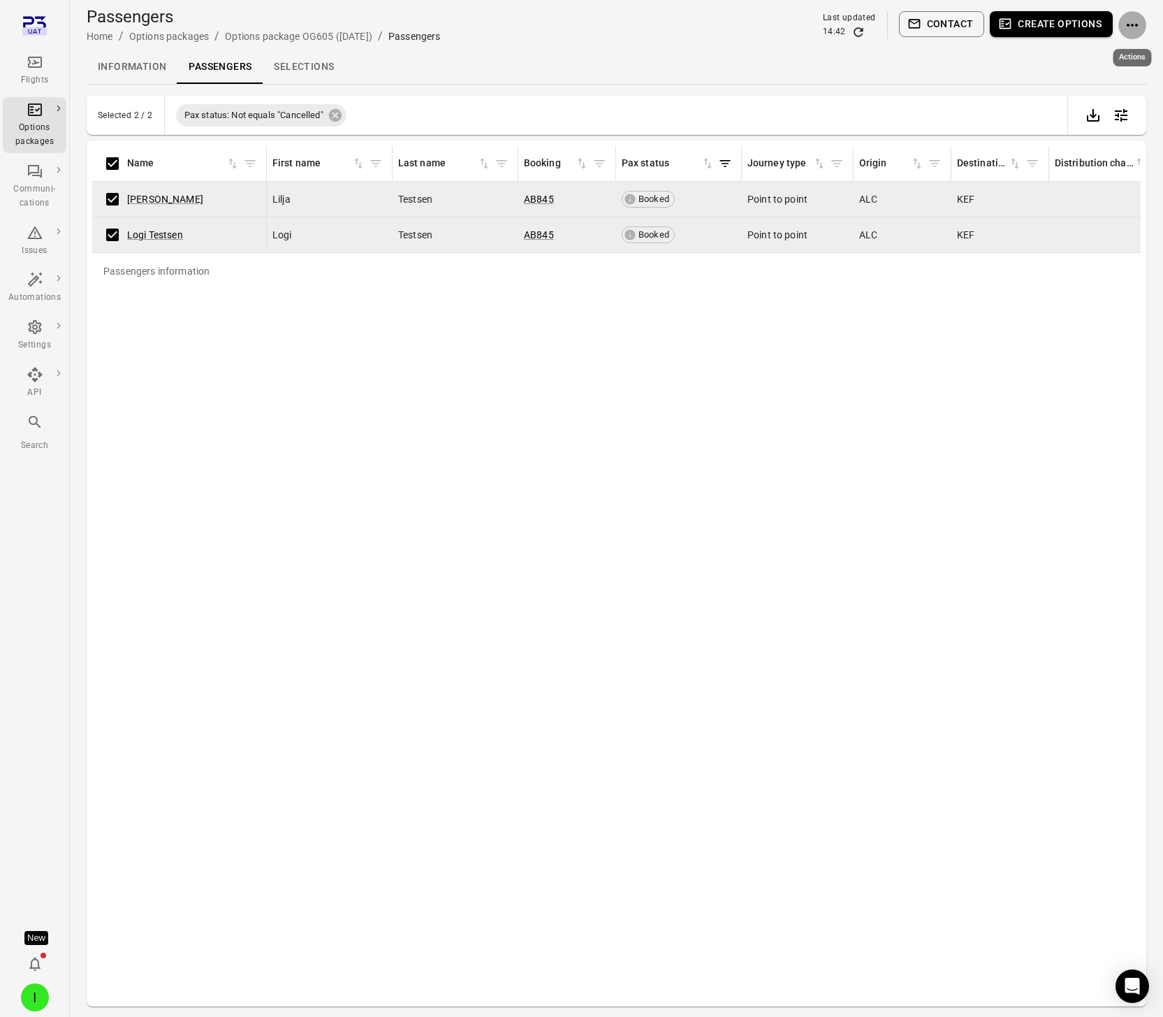
click at [1140, 30] on icon "Actions" at bounding box center [1132, 25] width 17 height 17
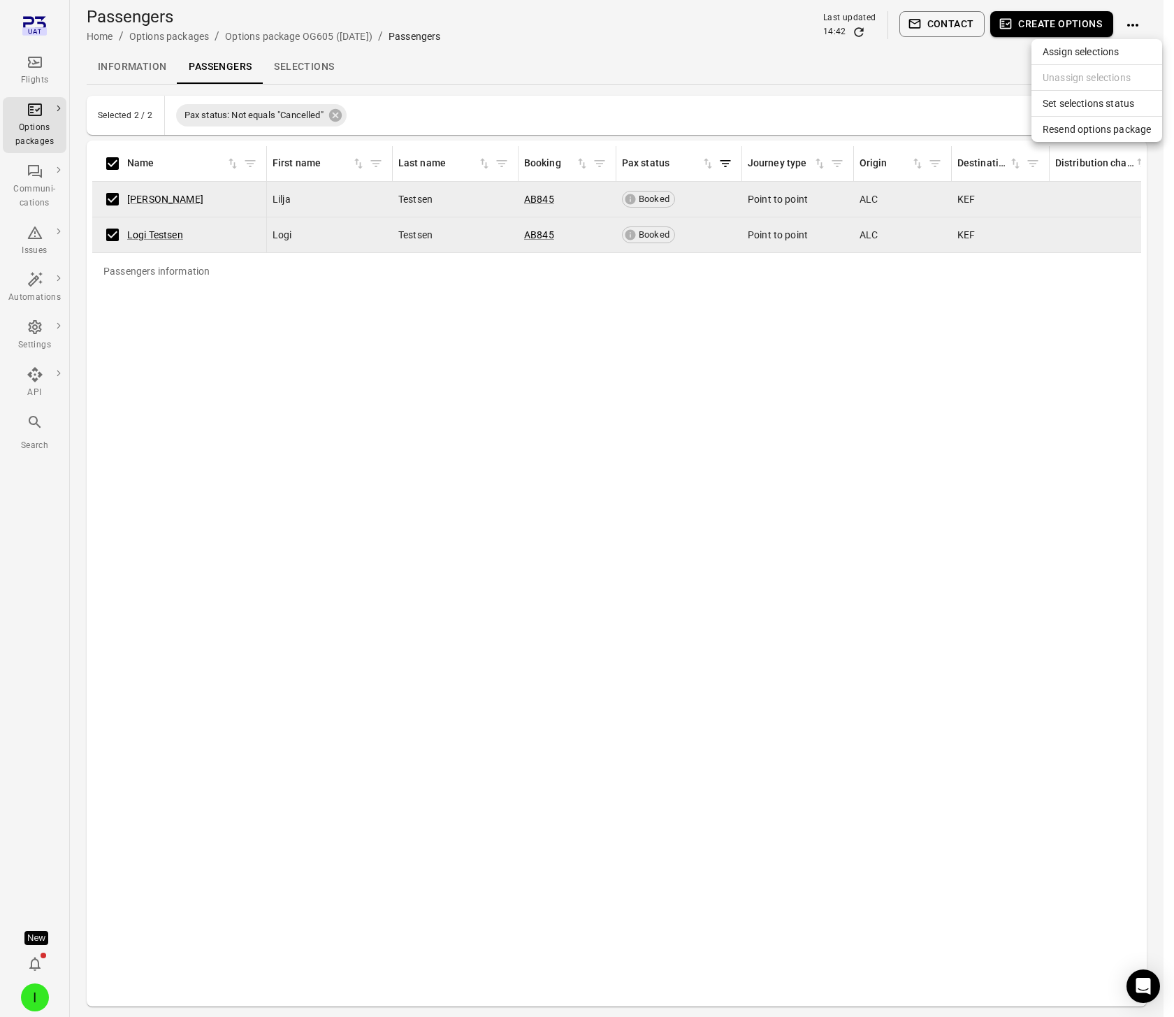
click at [1100, 130] on span "Resend options package" at bounding box center [1096, 129] width 108 height 14
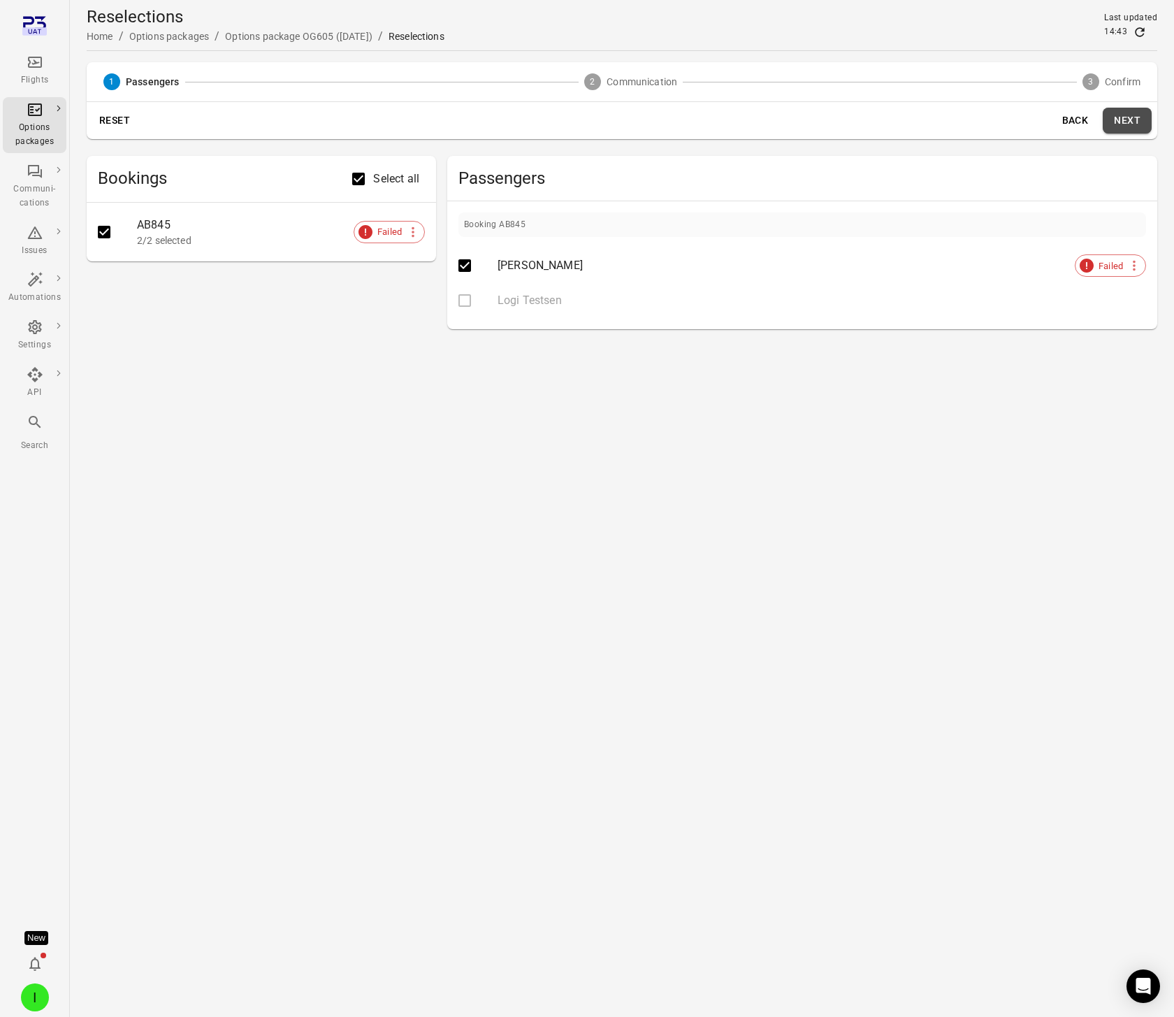
click at [1131, 122] on button "Next" at bounding box center [1127, 121] width 49 height 26
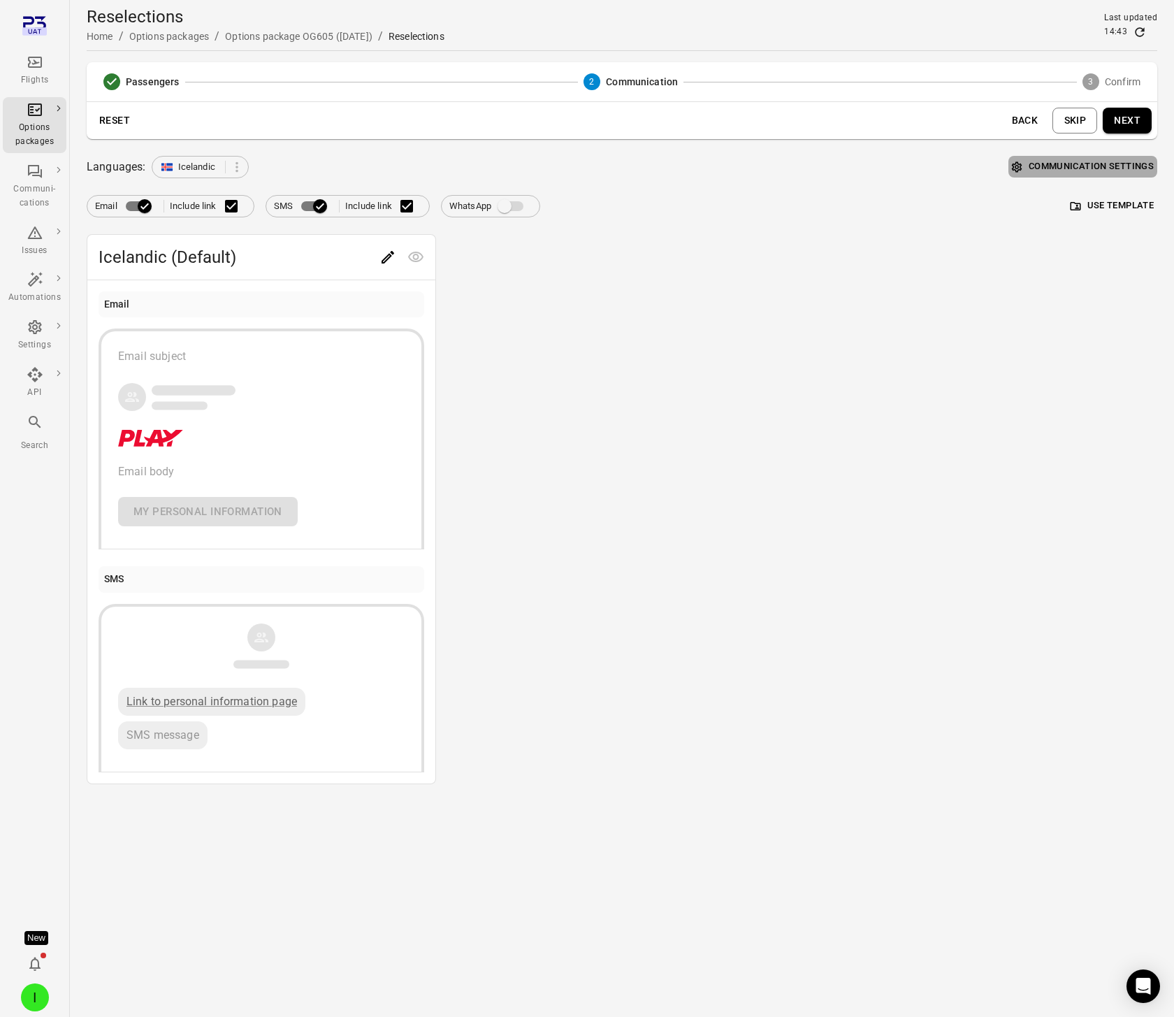
click at [1103, 161] on button "Communication settings" at bounding box center [1082, 167] width 149 height 22
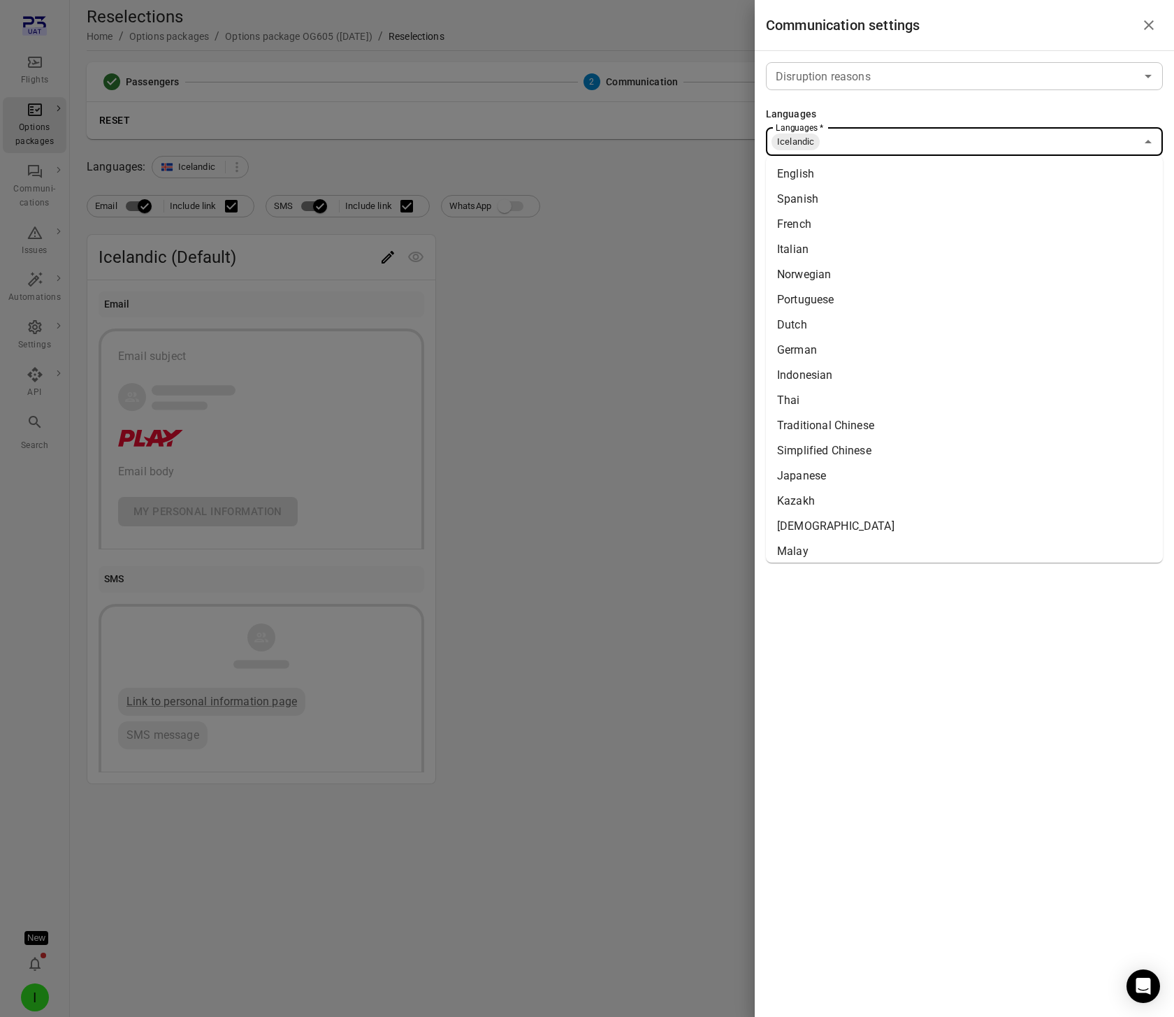
click at [839, 143] on input "Languages   *" at bounding box center [978, 142] width 314 height 20
click at [806, 162] on li "English" at bounding box center [964, 173] width 397 height 25
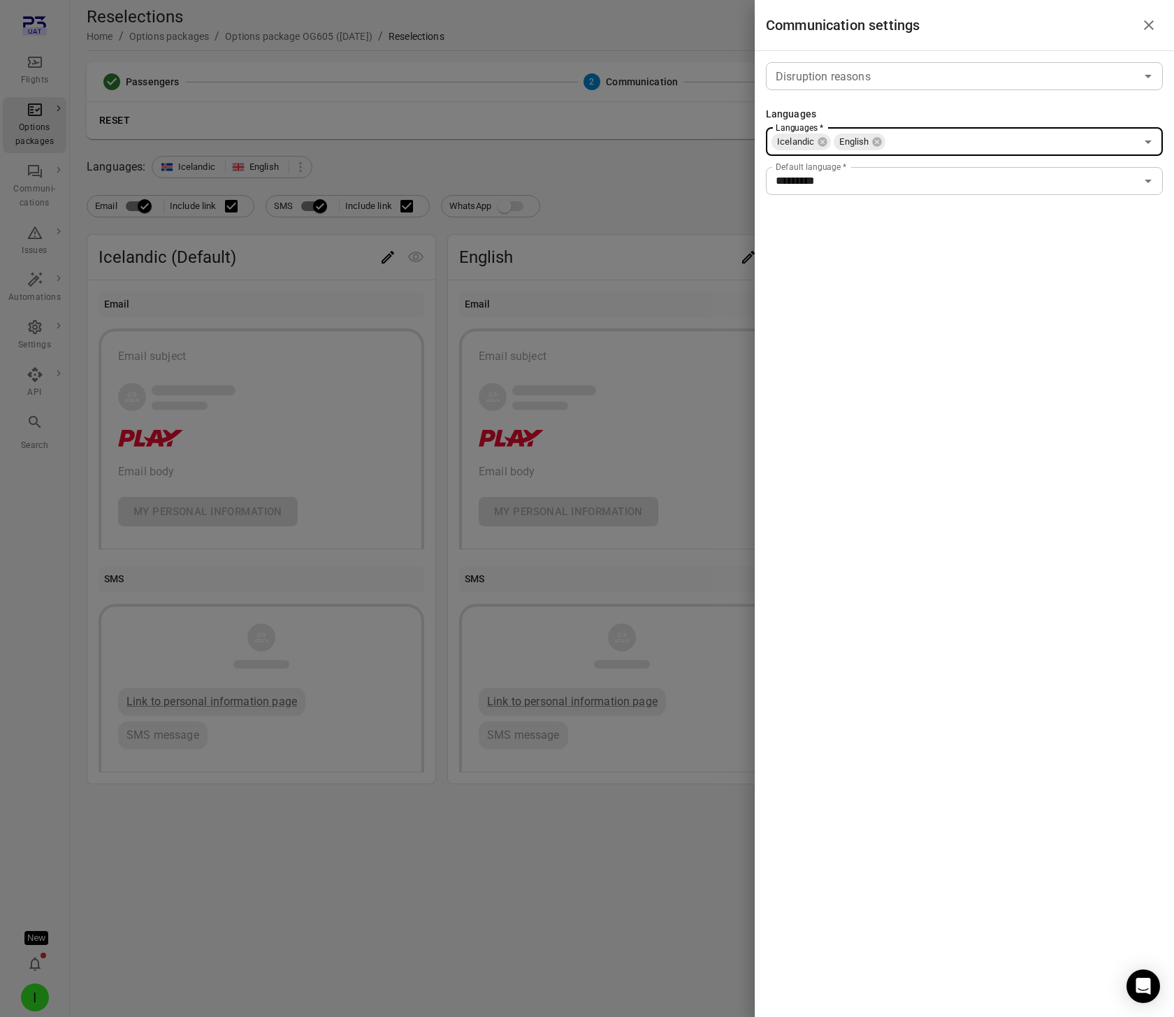
click at [570, 169] on div at bounding box center [587, 508] width 1174 height 1017
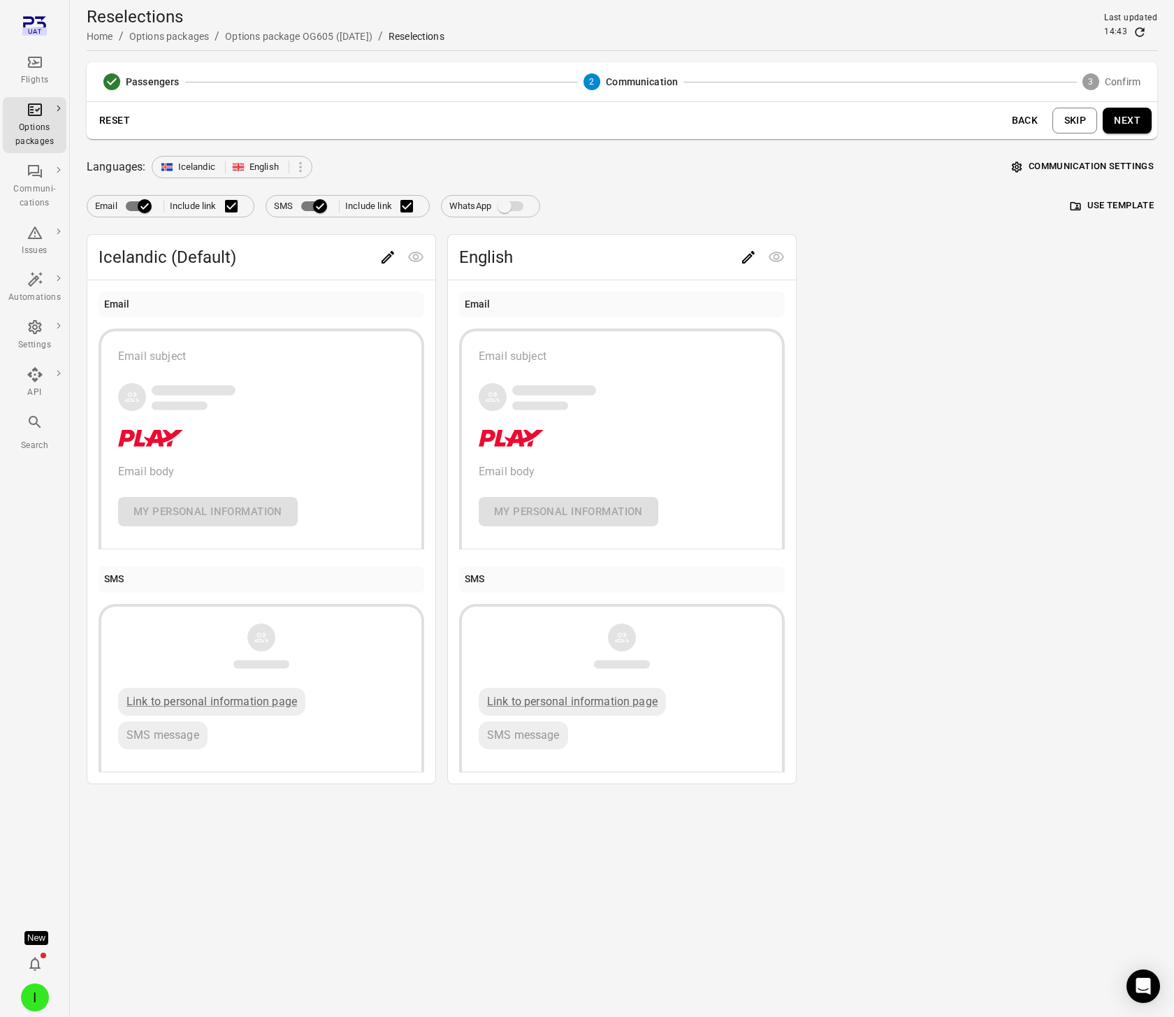
click at [753, 258] on icon "Edit" at bounding box center [748, 257] width 17 height 17
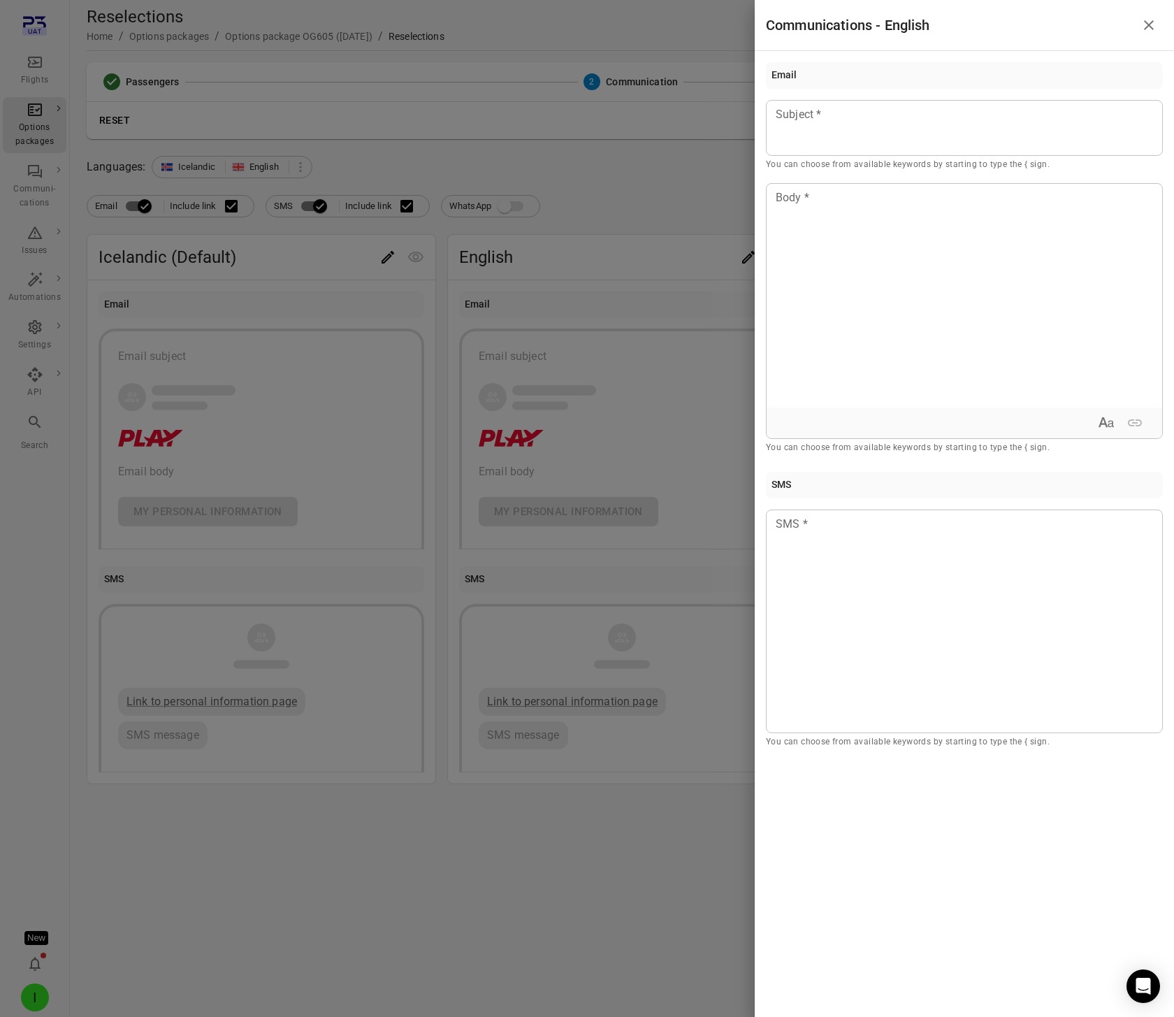
drag, startPoint x: 607, startPoint y: 255, endPoint x: 475, endPoint y: 280, distance: 134.4
click at [607, 256] on div at bounding box center [587, 508] width 1174 height 1017
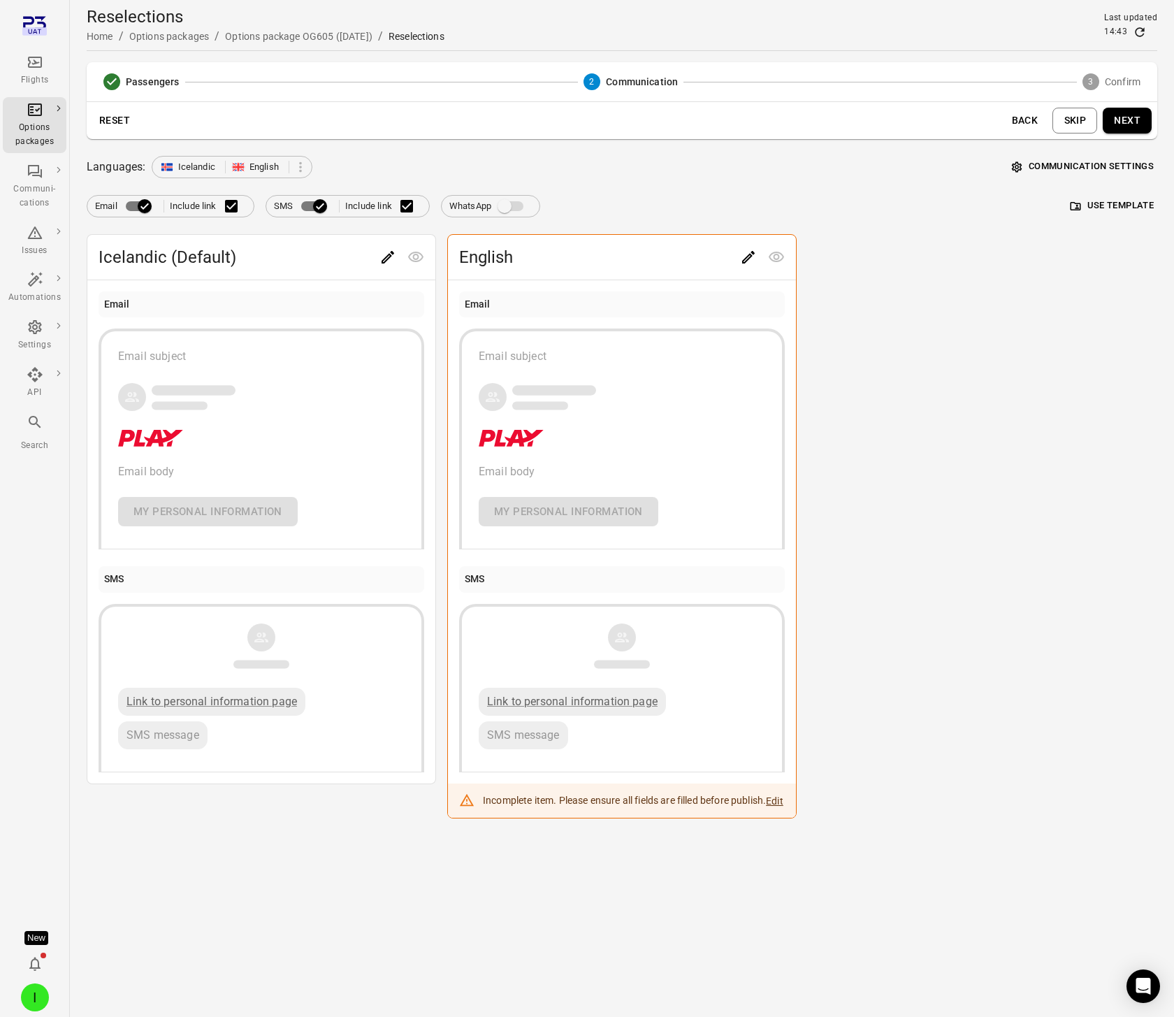
click at [913, 153] on div "Passengers 2 Communication 3 Confirm Reset Back Skip Next Languages: Icelandic …" at bounding box center [622, 440] width 1070 height 756
click at [1133, 117] on button "Next" at bounding box center [1127, 121] width 49 height 26
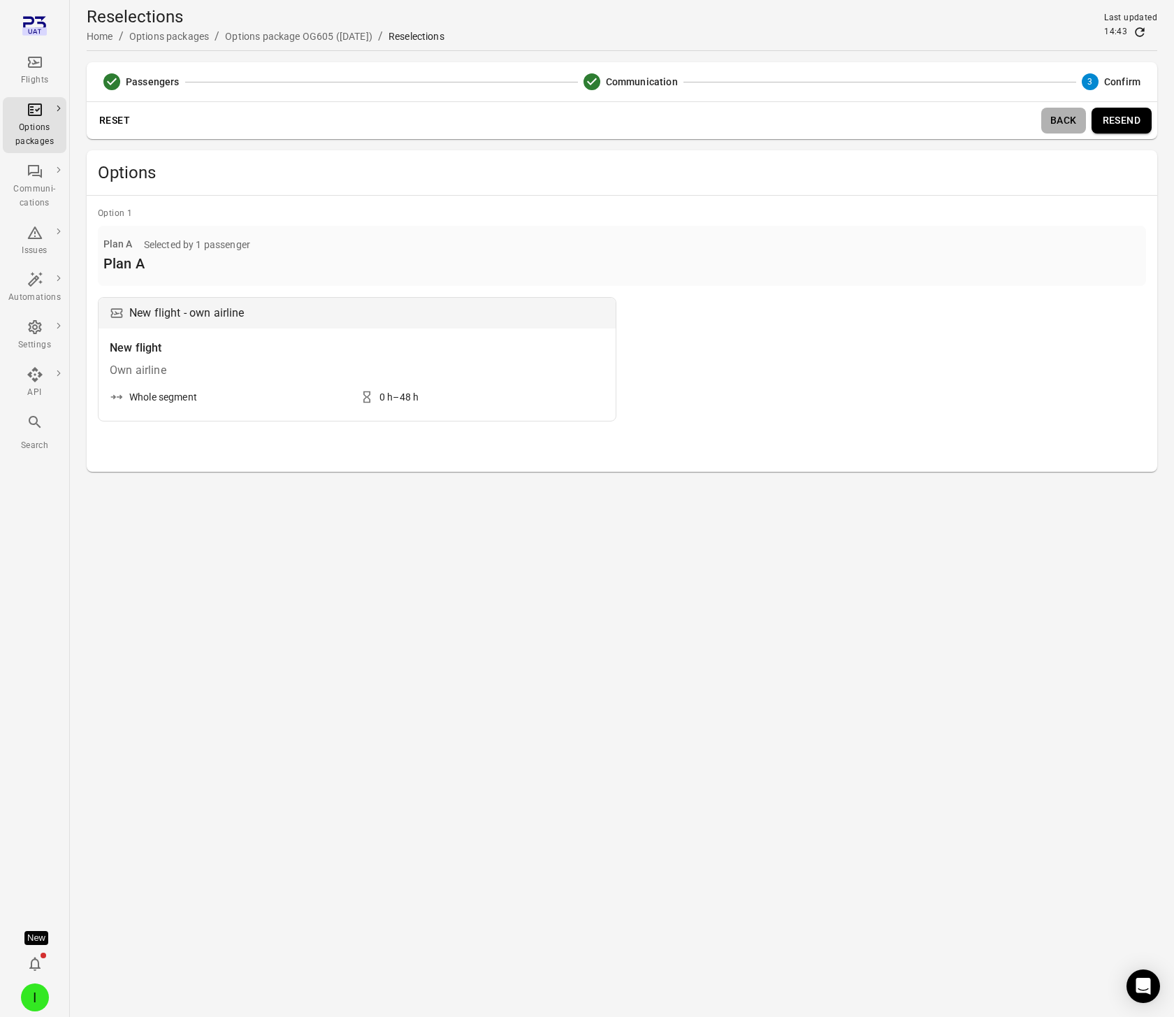
click at [1068, 122] on button "Back" at bounding box center [1063, 121] width 45 height 26
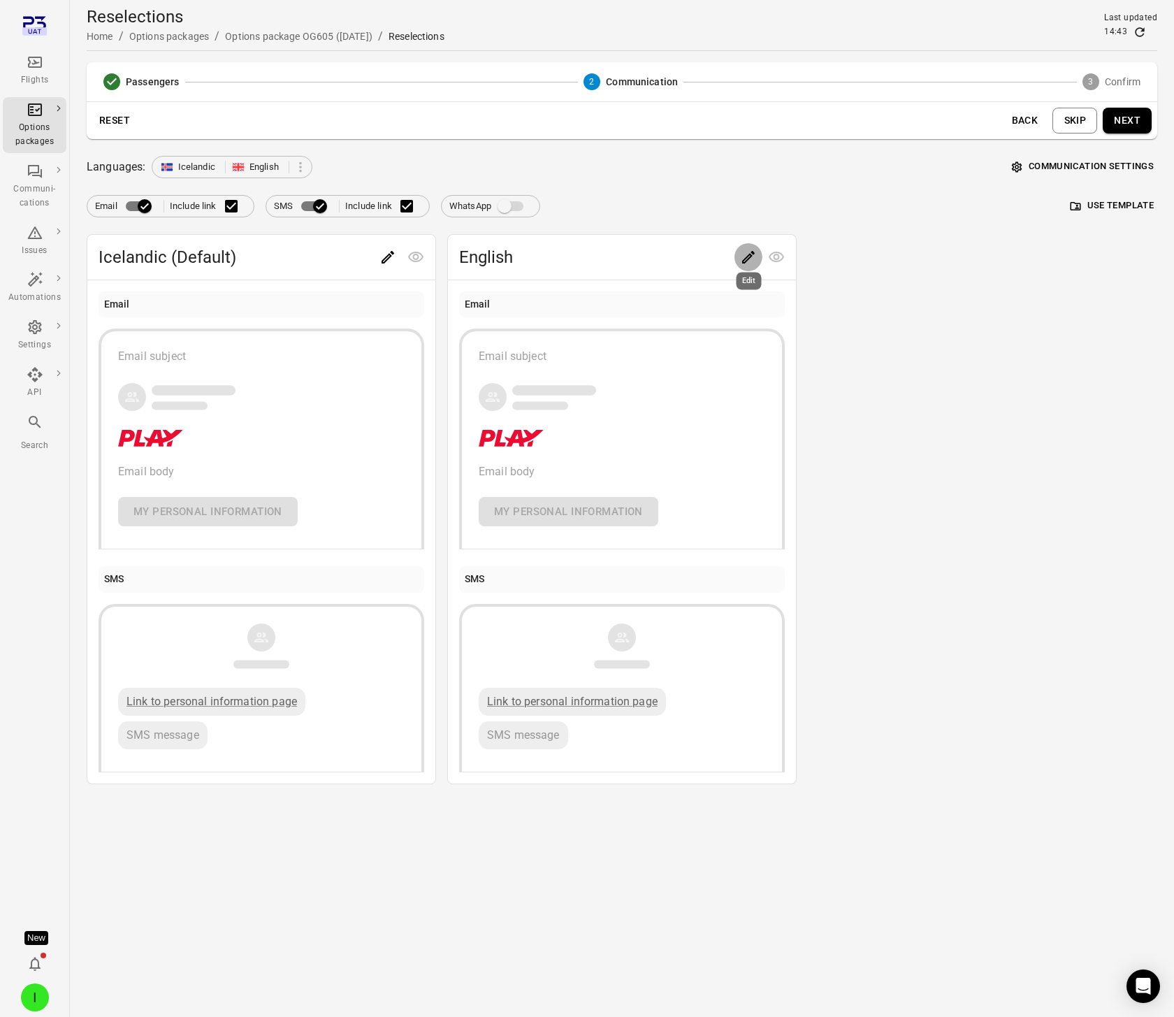
click at [743, 252] on icon "Edit" at bounding box center [748, 257] width 17 height 17
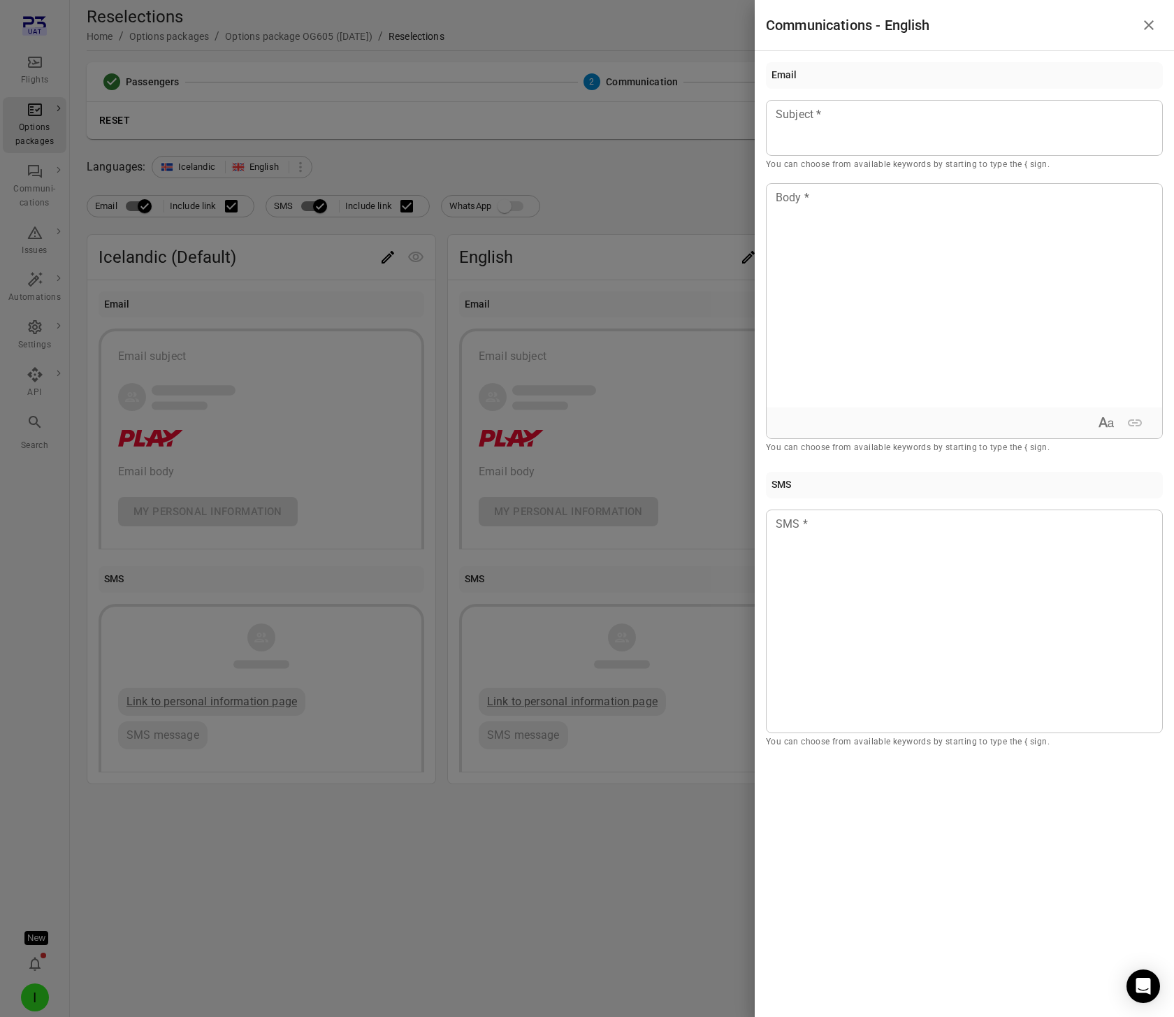
click at [709, 210] on div at bounding box center [587, 508] width 1174 height 1017
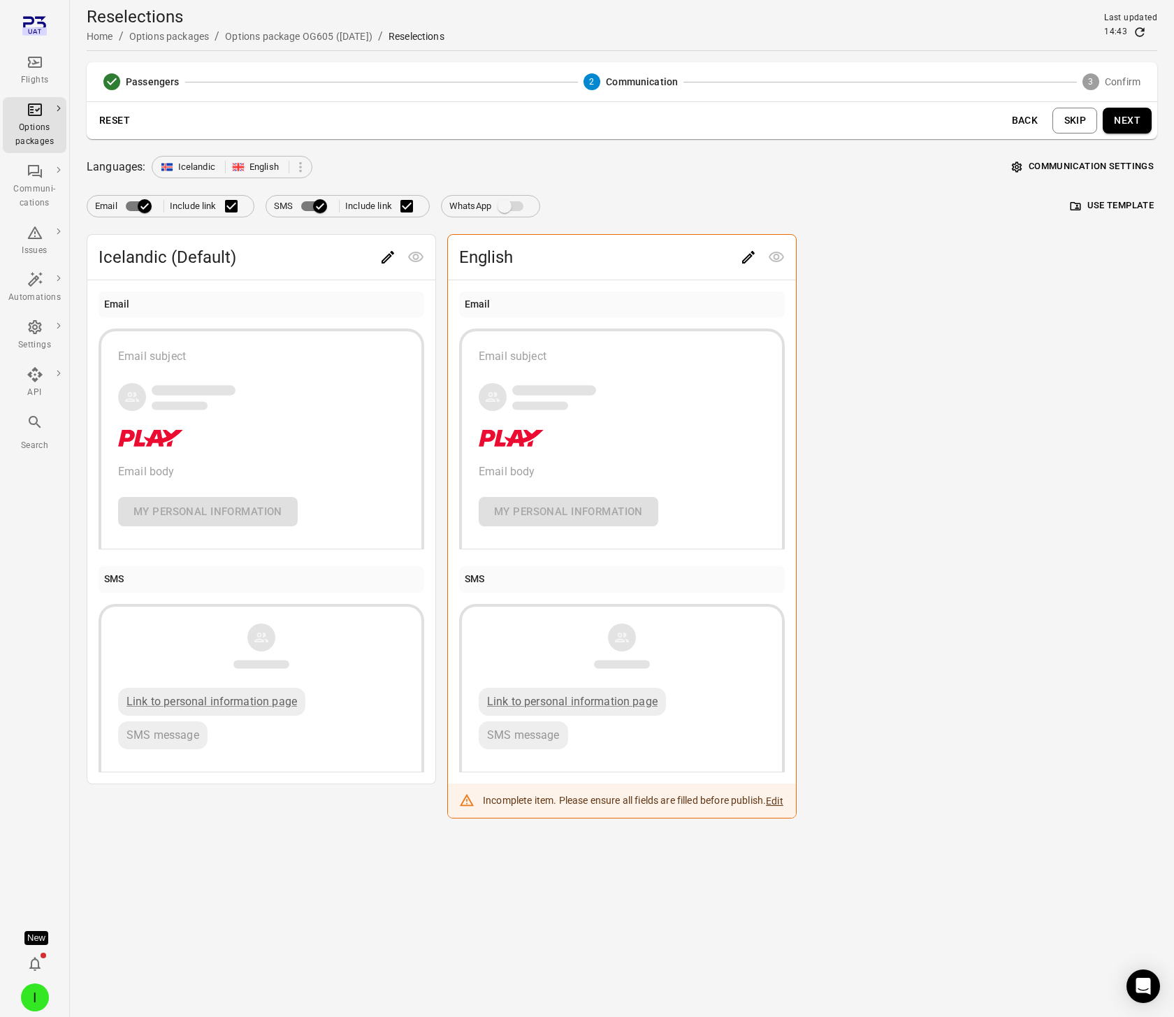
click at [390, 259] on icon "Edit" at bounding box center [387, 257] width 17 height 17
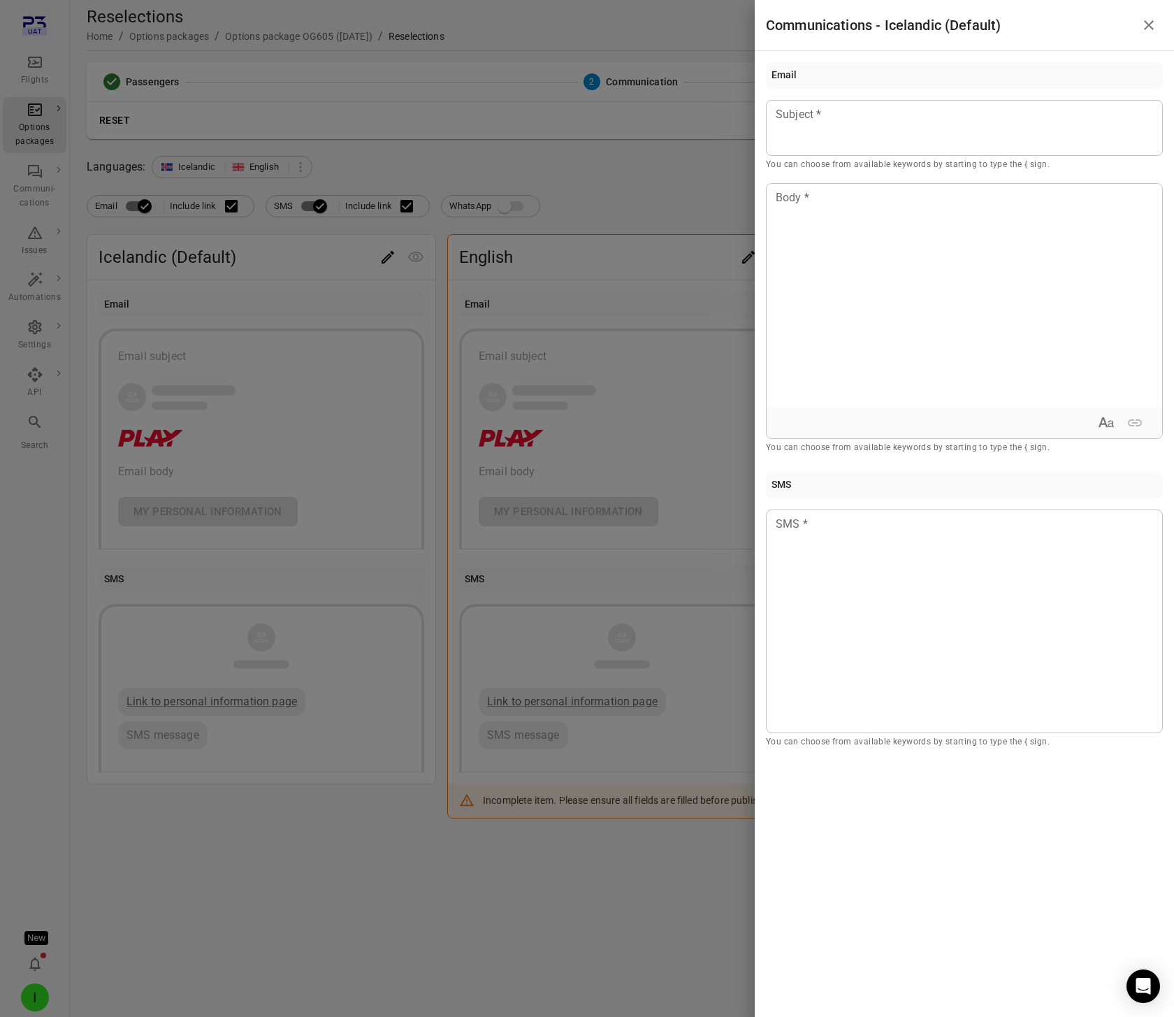
click at [644, 170] on div at bounding box center [587, 508] width 1174 height 1017
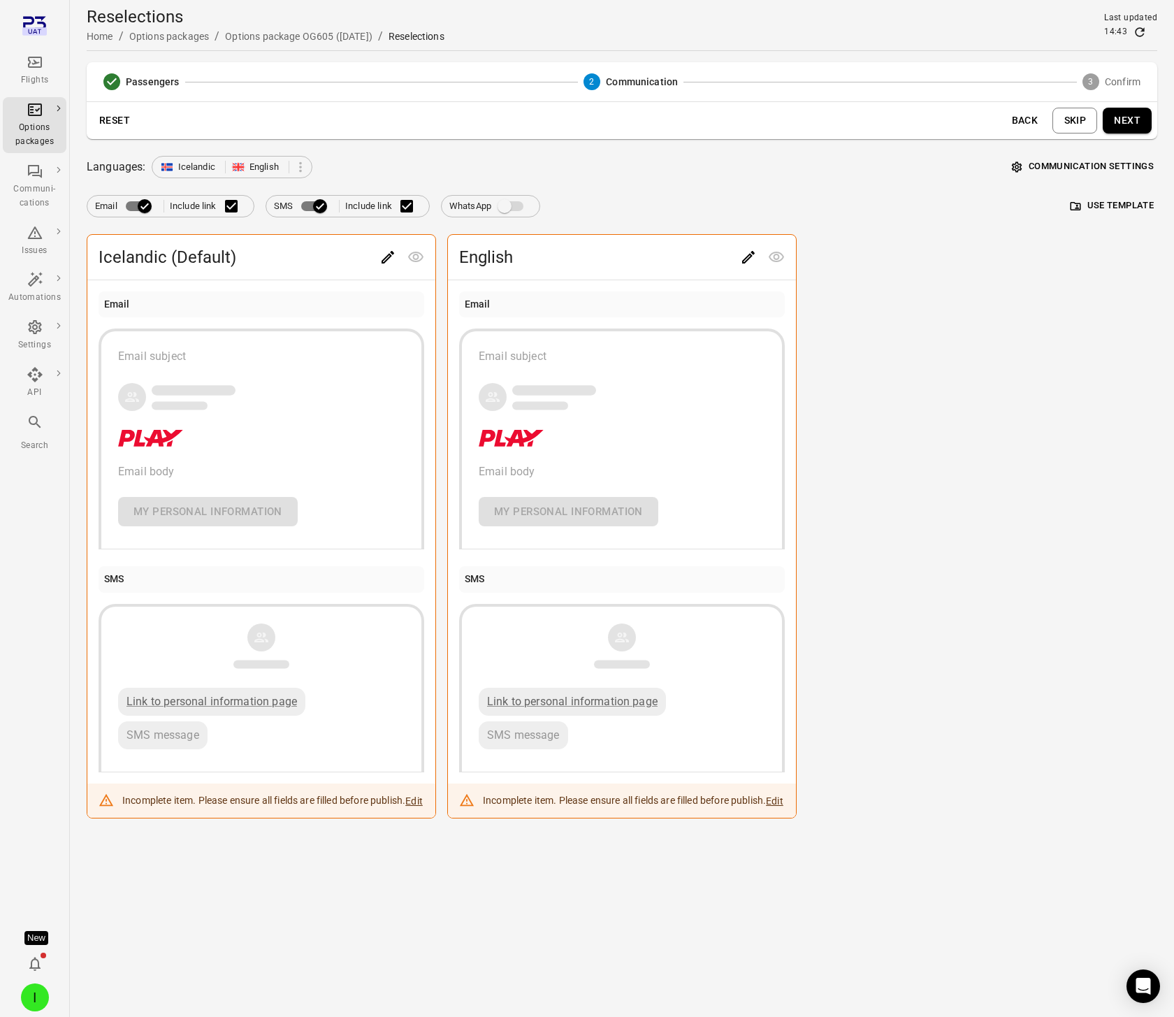
click at [1124, 126] on button "Next" at bounding box center [1127, 121] width 49 height 26
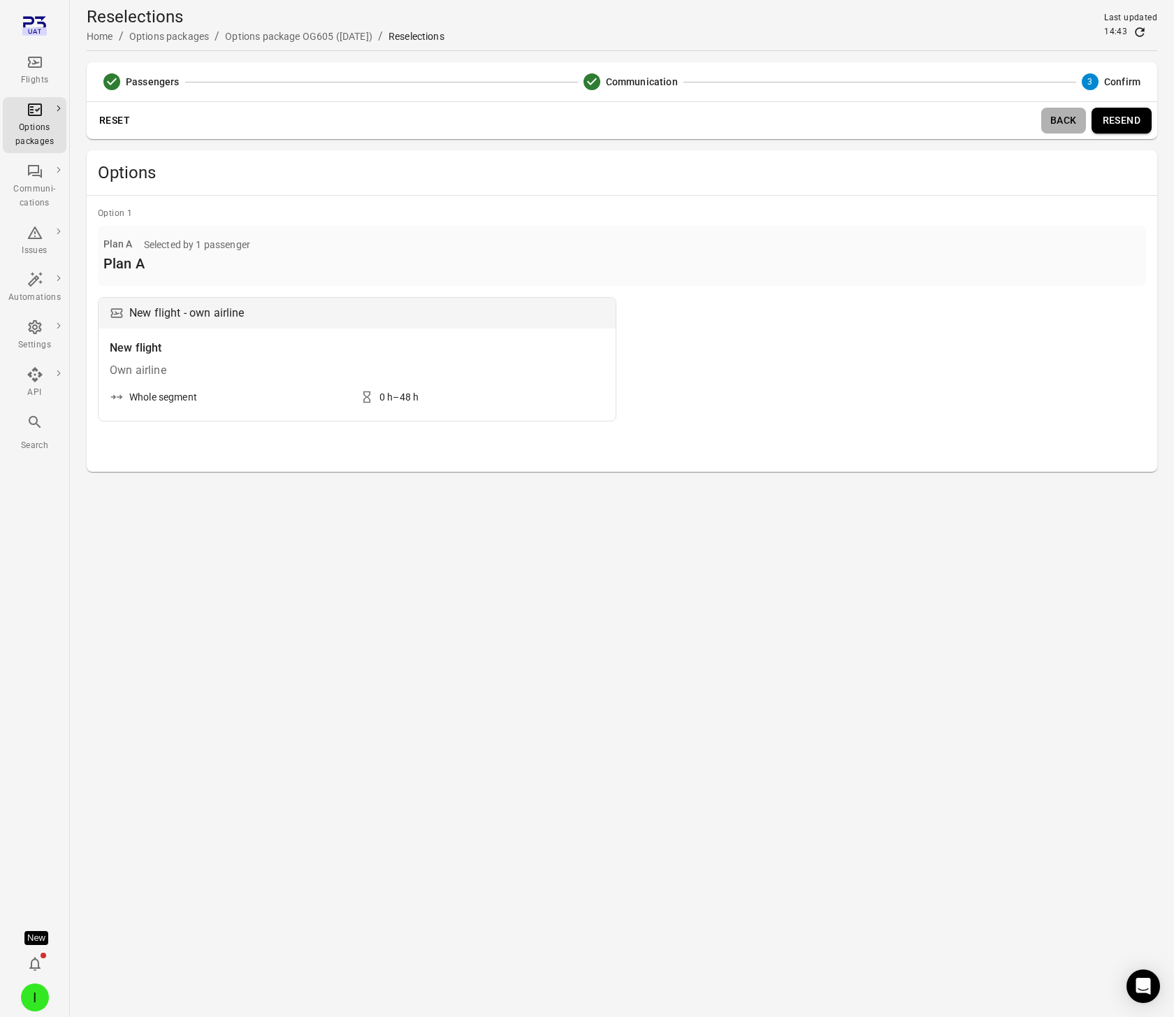
click at [1054, 123] on button "Back" at bounding box center [1063, 121] width 45 height 26
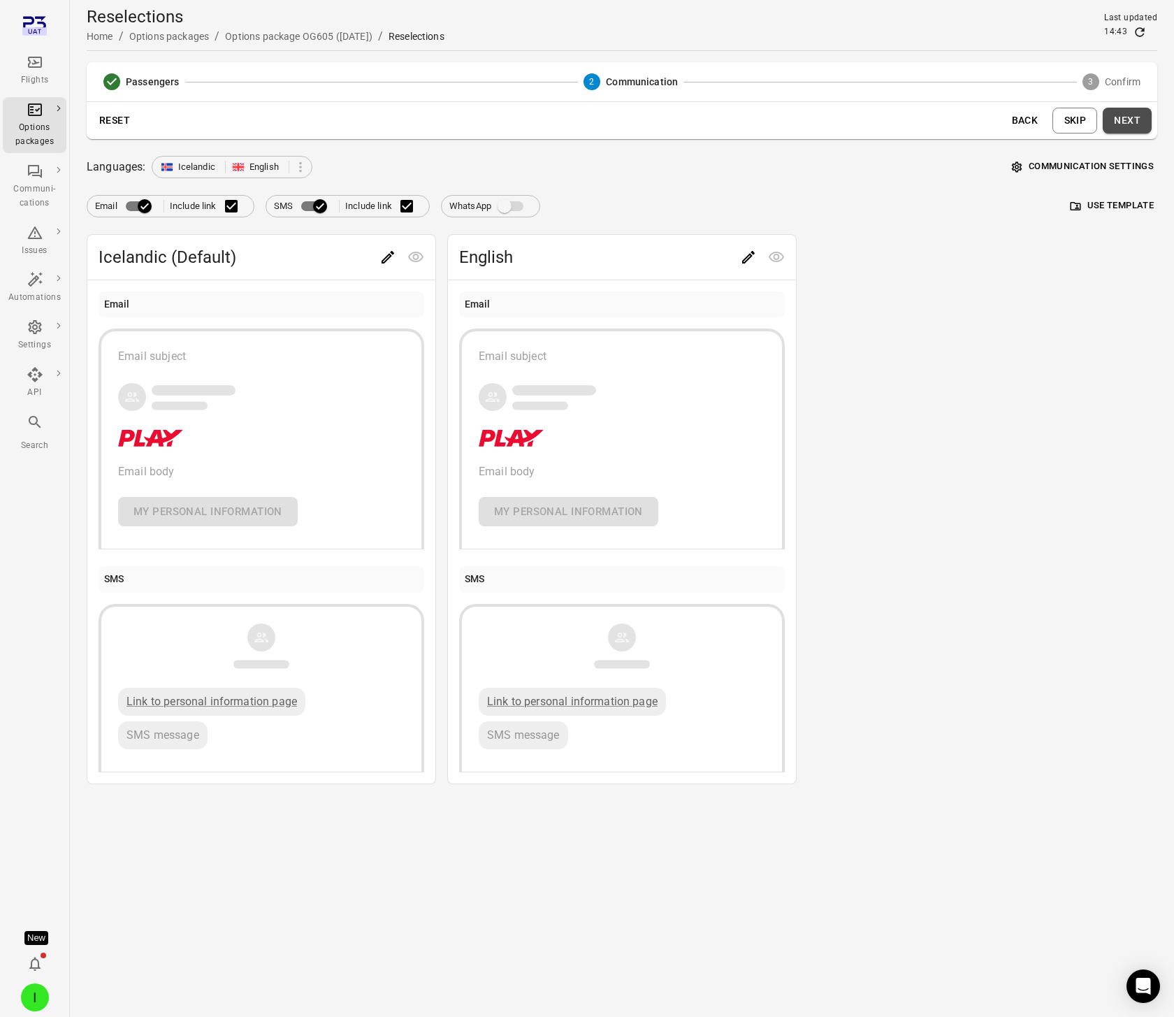
click at [1140, 126] on button "Next" at bounding box center [1127, 121] width 49 height 26
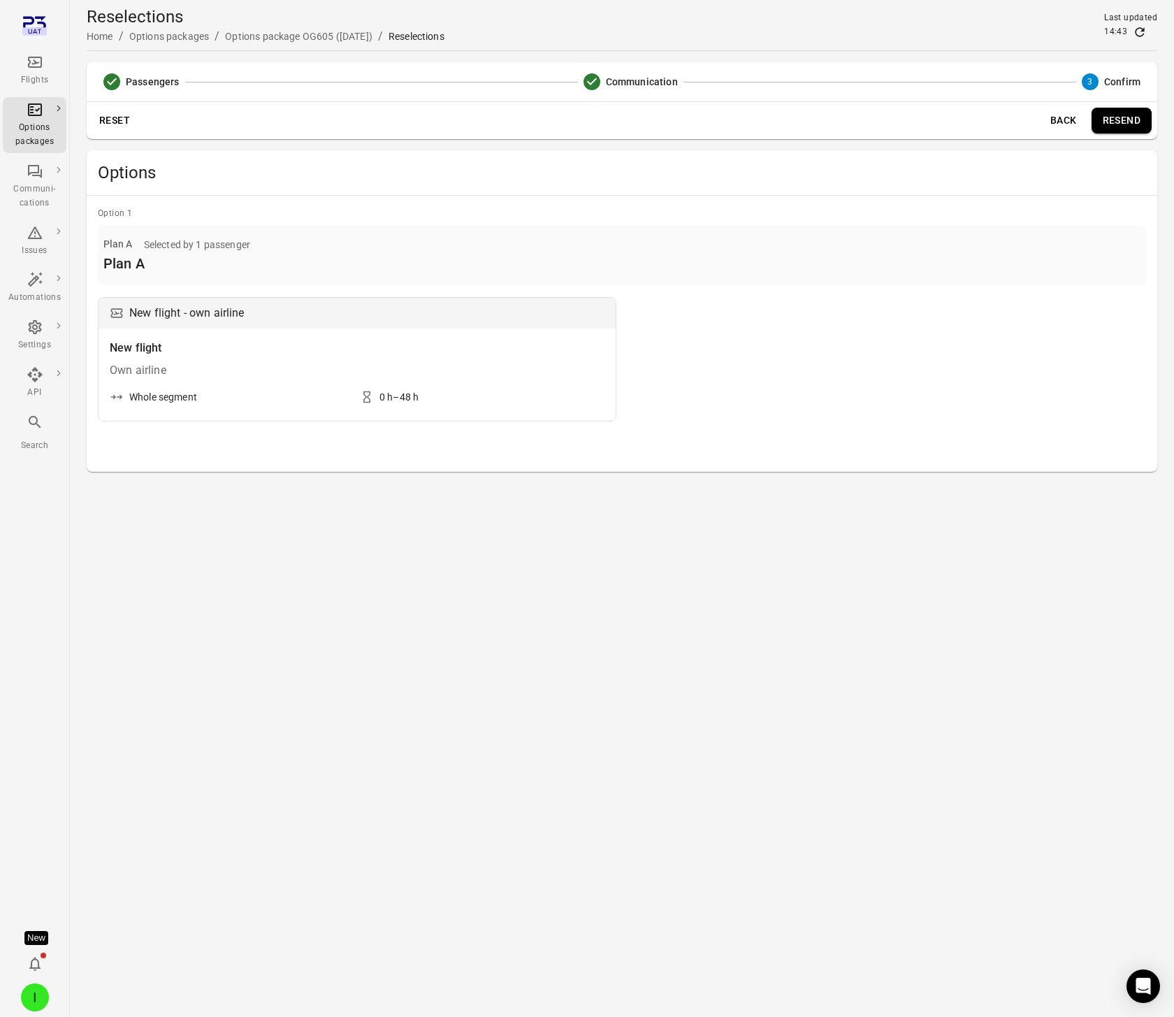
click at [1056, 131] on button "Back" at bounding box center [1063, 121] width 45 height 26
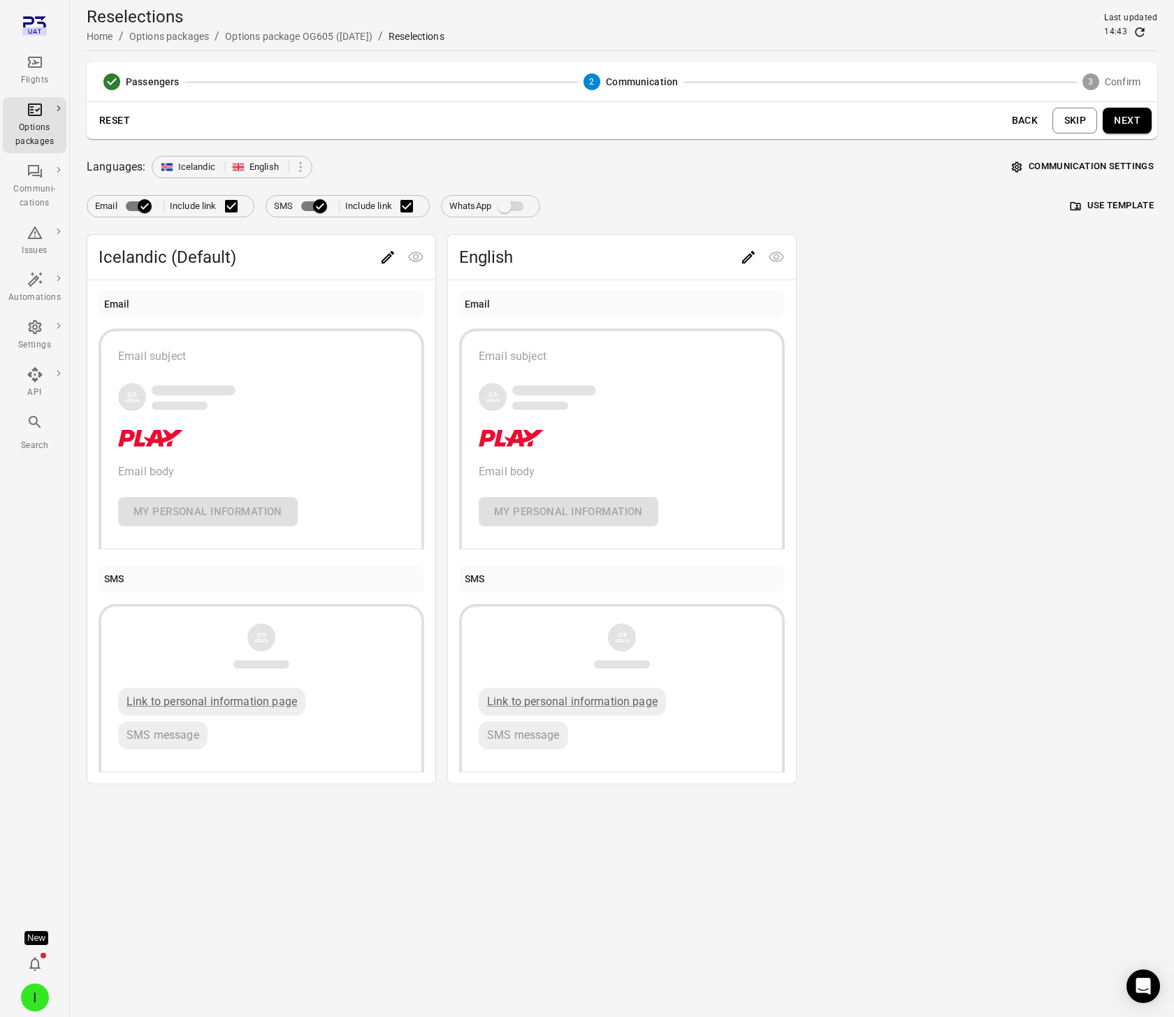
click at [1126, 117] on button "Next" at bounding box center [1127, 121] width 49 height 26
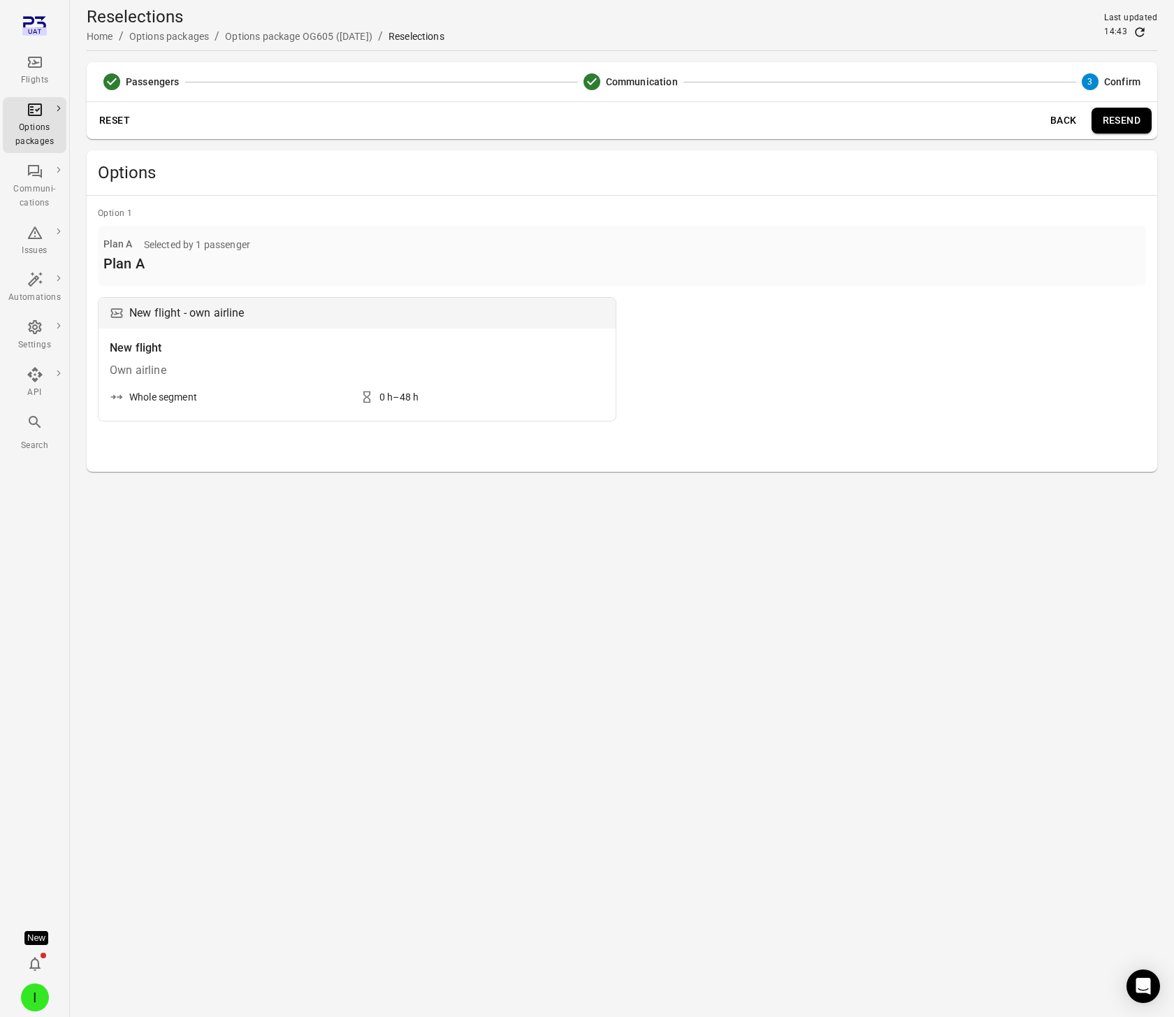
click at [1050, 120] on button "Back" at bounding box center [1063, 121] width 45 height 26
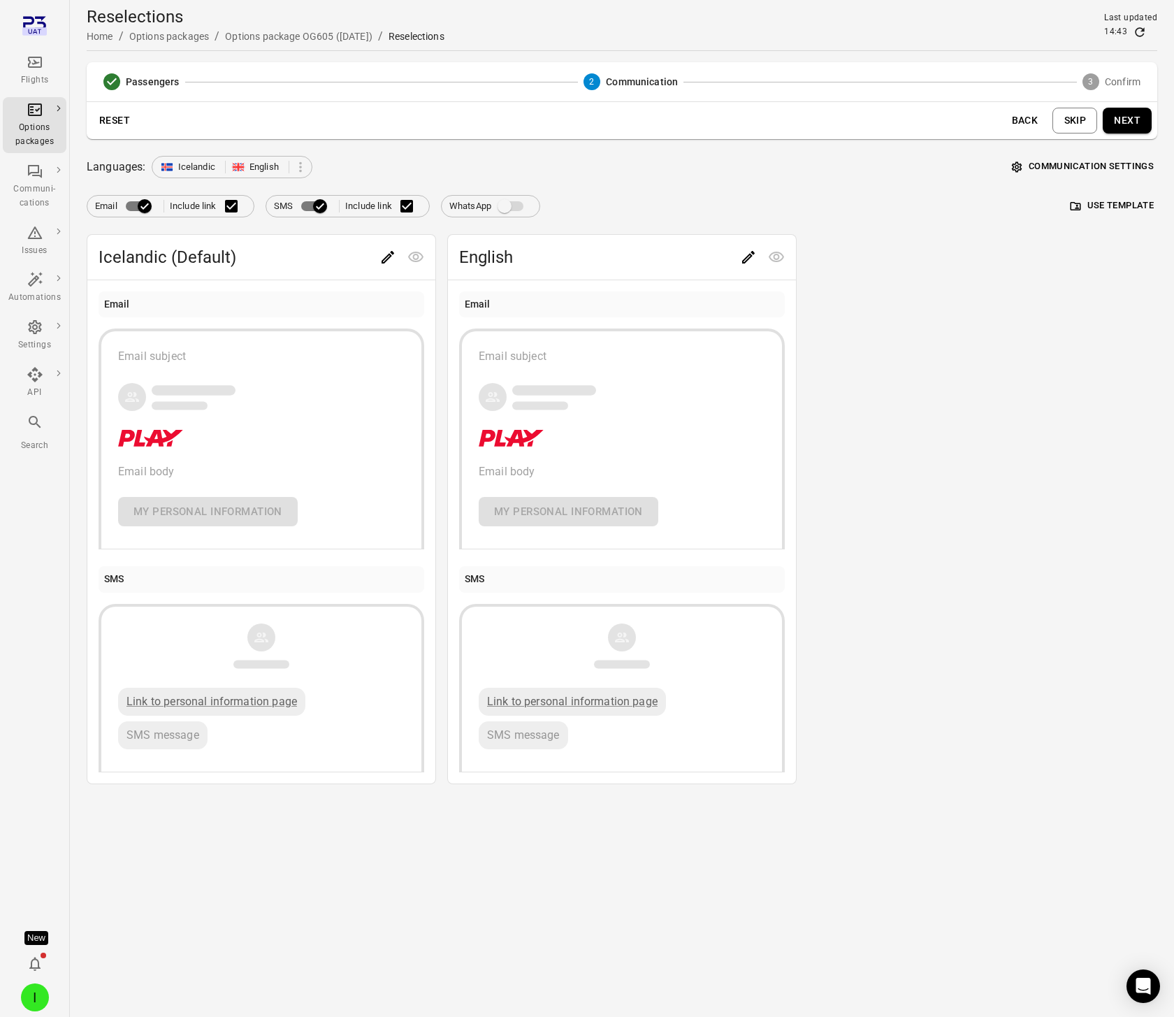
click at [1072, 117] on button "Skip" at bounding box center [1074, 121] width 45 height 26
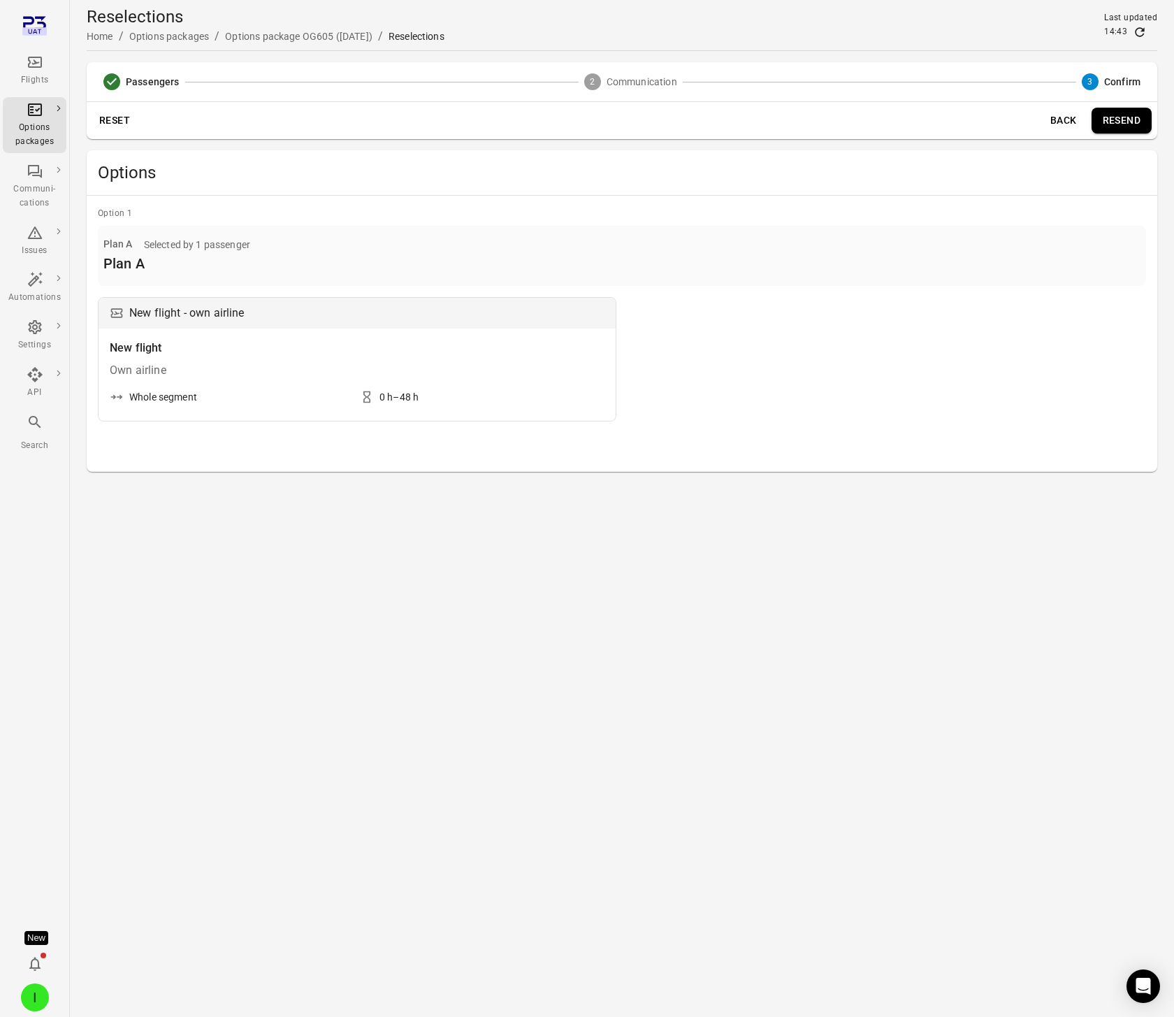
click at [1068, 120] on button "Back" at bounding box center [1063, 121] width 45 height 26
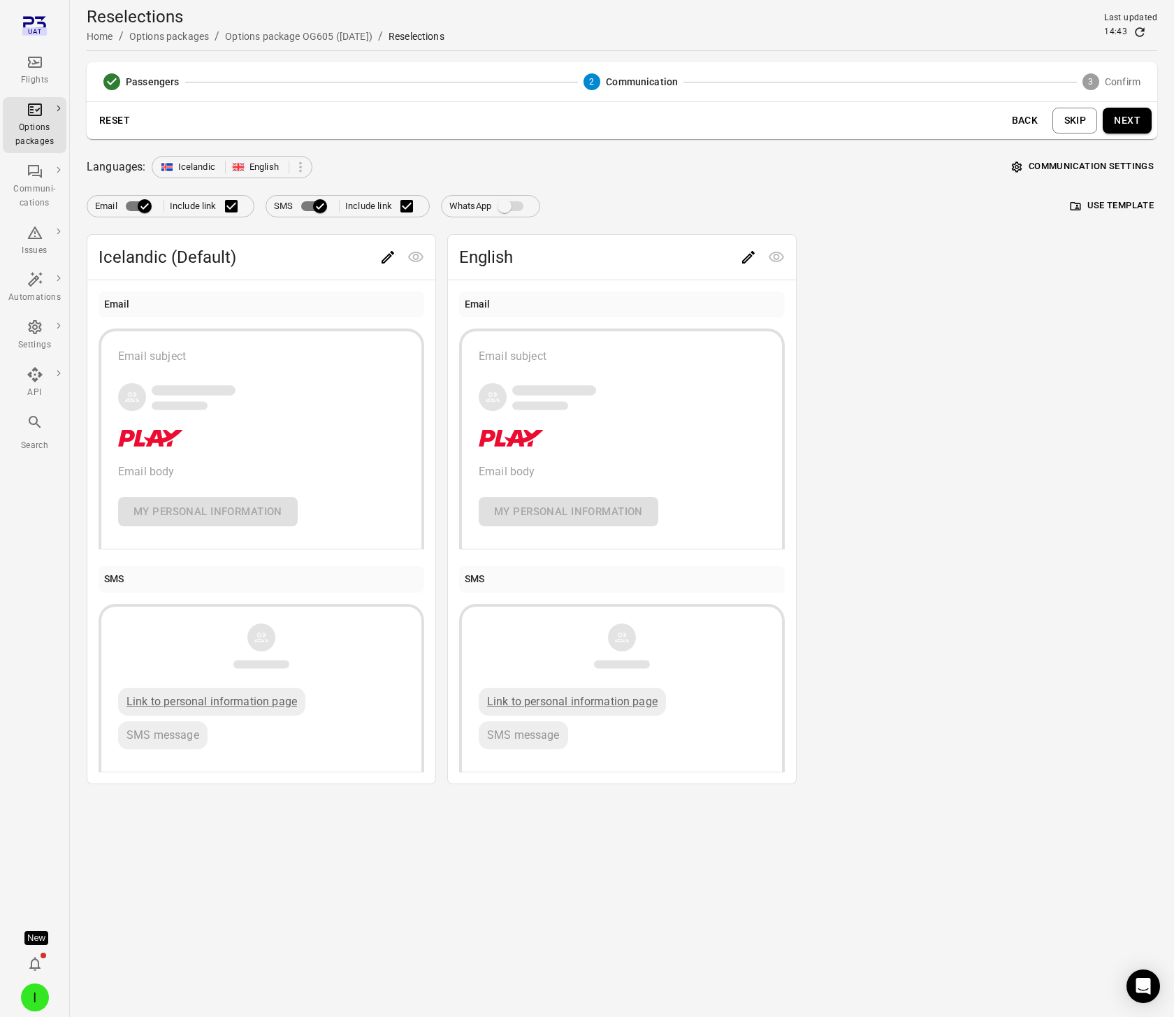
click at [386, 254] on icon "Edit" at bounding box center [387, 257] width 17 height 17
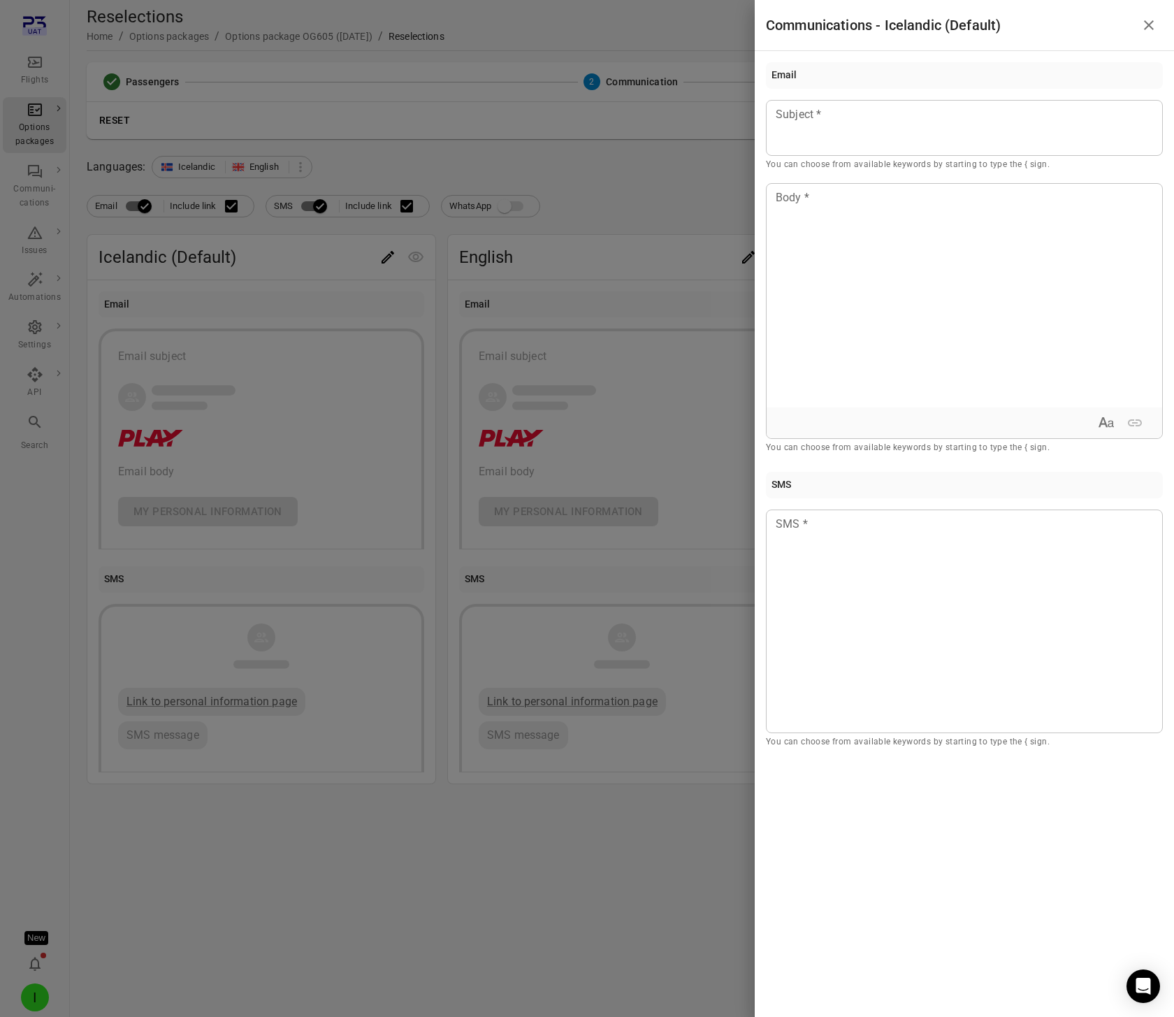
drag, startPoint x: 572, startPoint y: 313, endPoint x: 606, endPoint y: 302, distance: 36.0
click at [574, 313] on div at bounding box center [587, 508] width 1174 height 1017
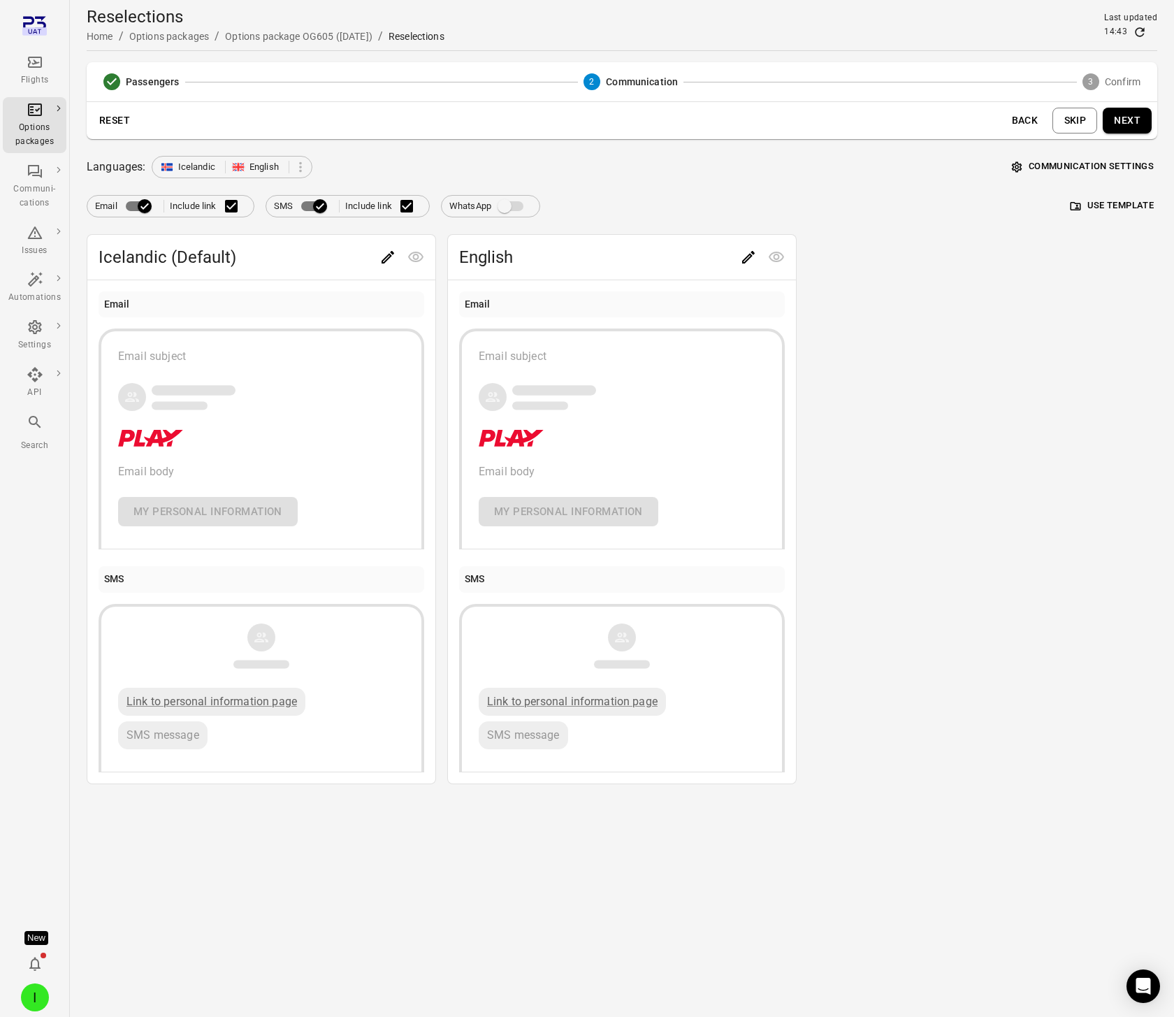
click at [750, 253] on icon "Edit" at bounding box center [748, 257] width 17 height 17
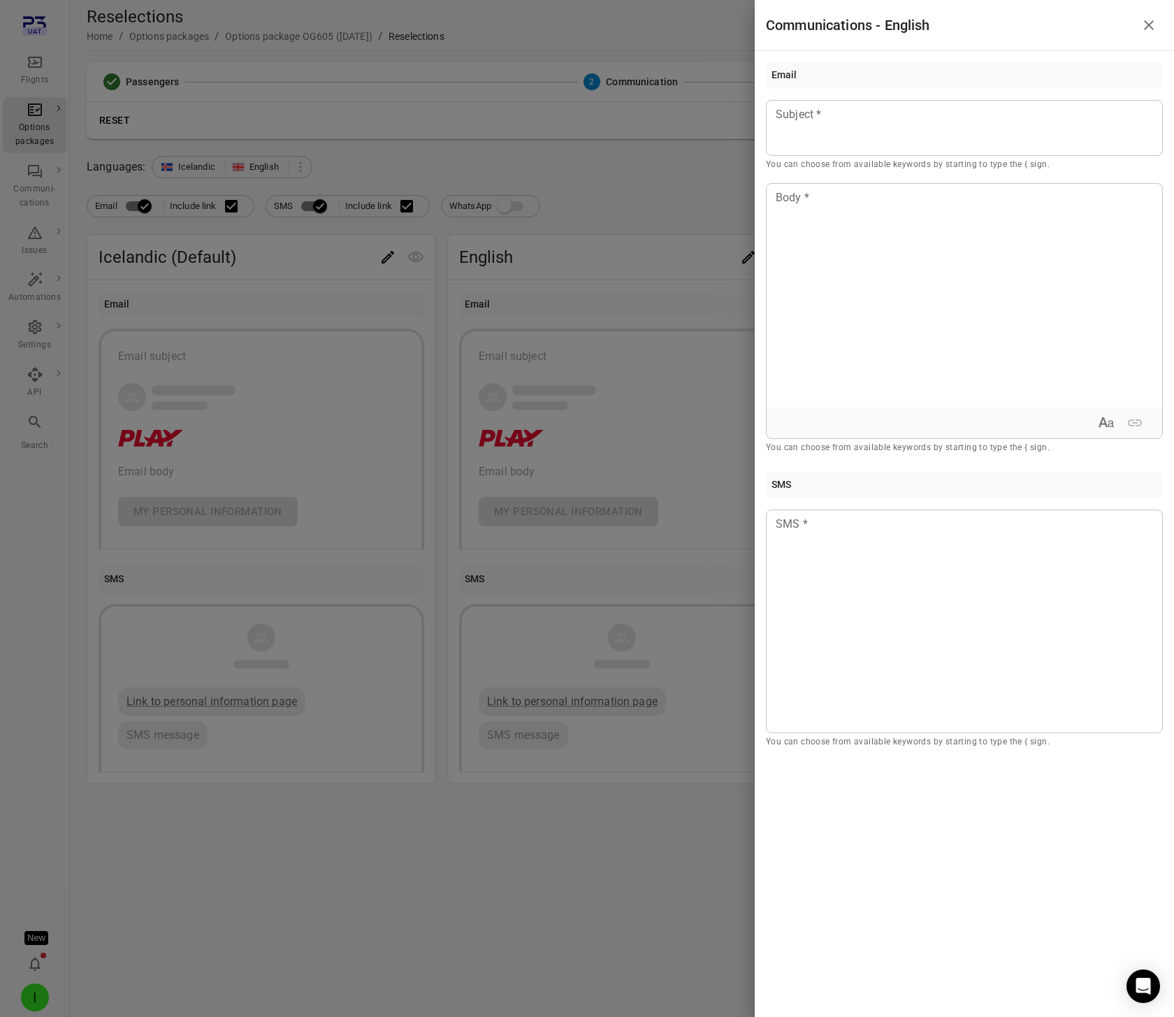
click at [697, 217] on div at bounding box center [587, 508] width 1174 height 1017
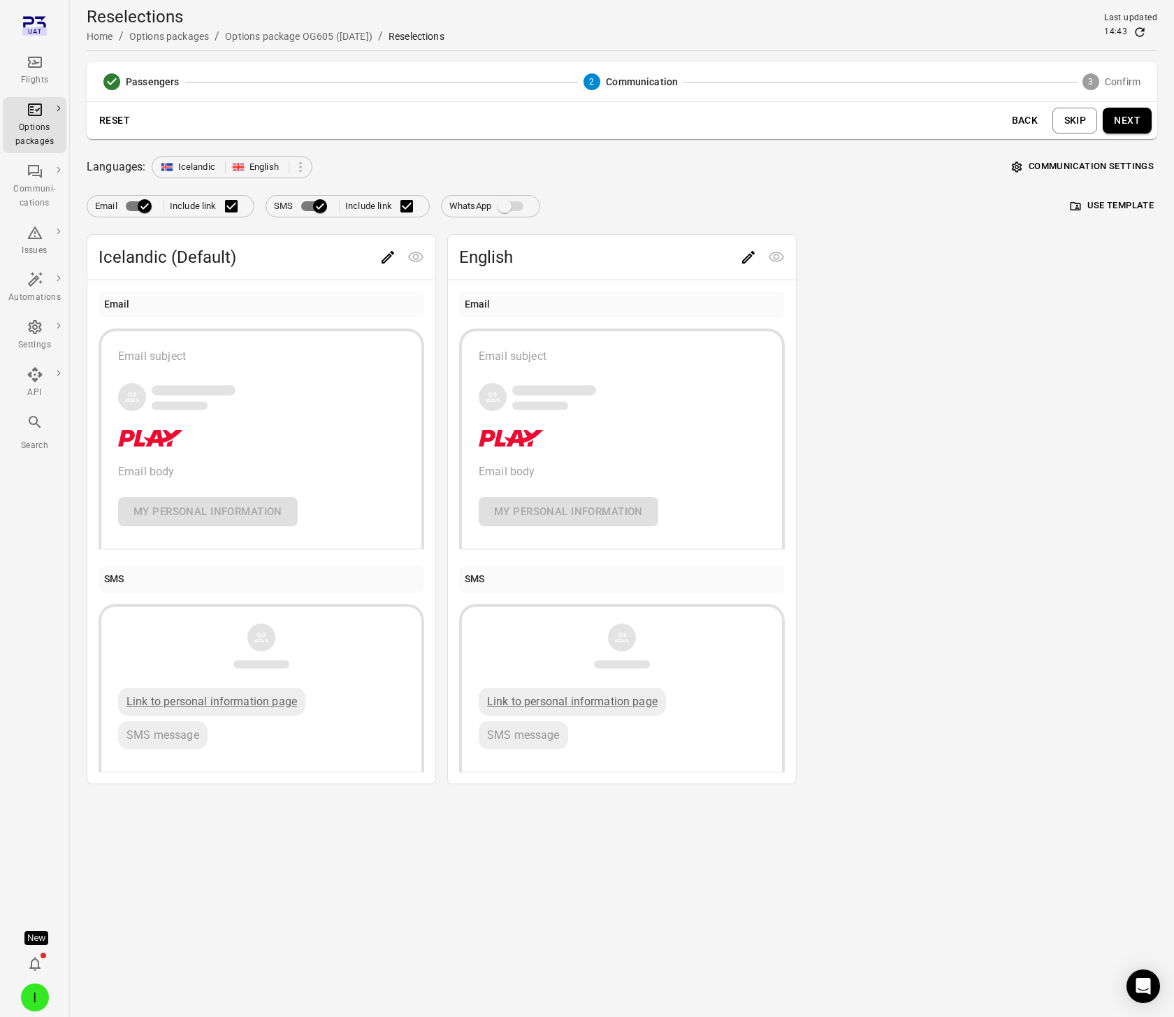
click at [377, 256] on button "Edit" at bounding box center [388, 257] width 28 height 28
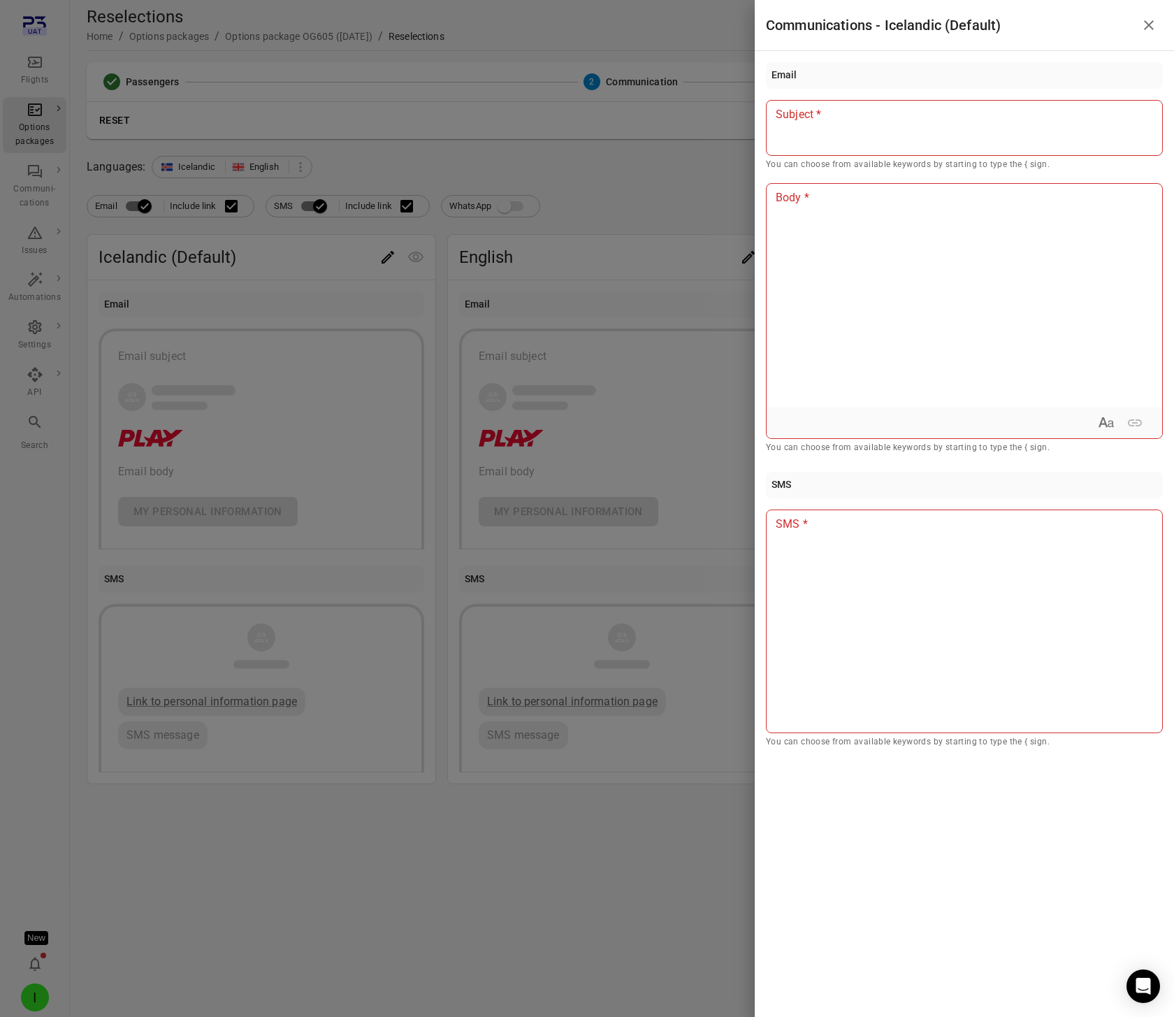
click at [836, 133] on div at bounding box center [964, 128] width 397 height 56
drag, startPoint x: 852, startPoint y: 232, endPoint x: 852, endPoint y: 212, distance: 20.3
click at [852, 231] on div at bounding box center [963, 296] width 395 height 224
click at [831, 541] on div at bounding box center [964, 621] width 397 height 224
click at [581, 228] on div at bounding box center [587, 508] width 1174 height 1017
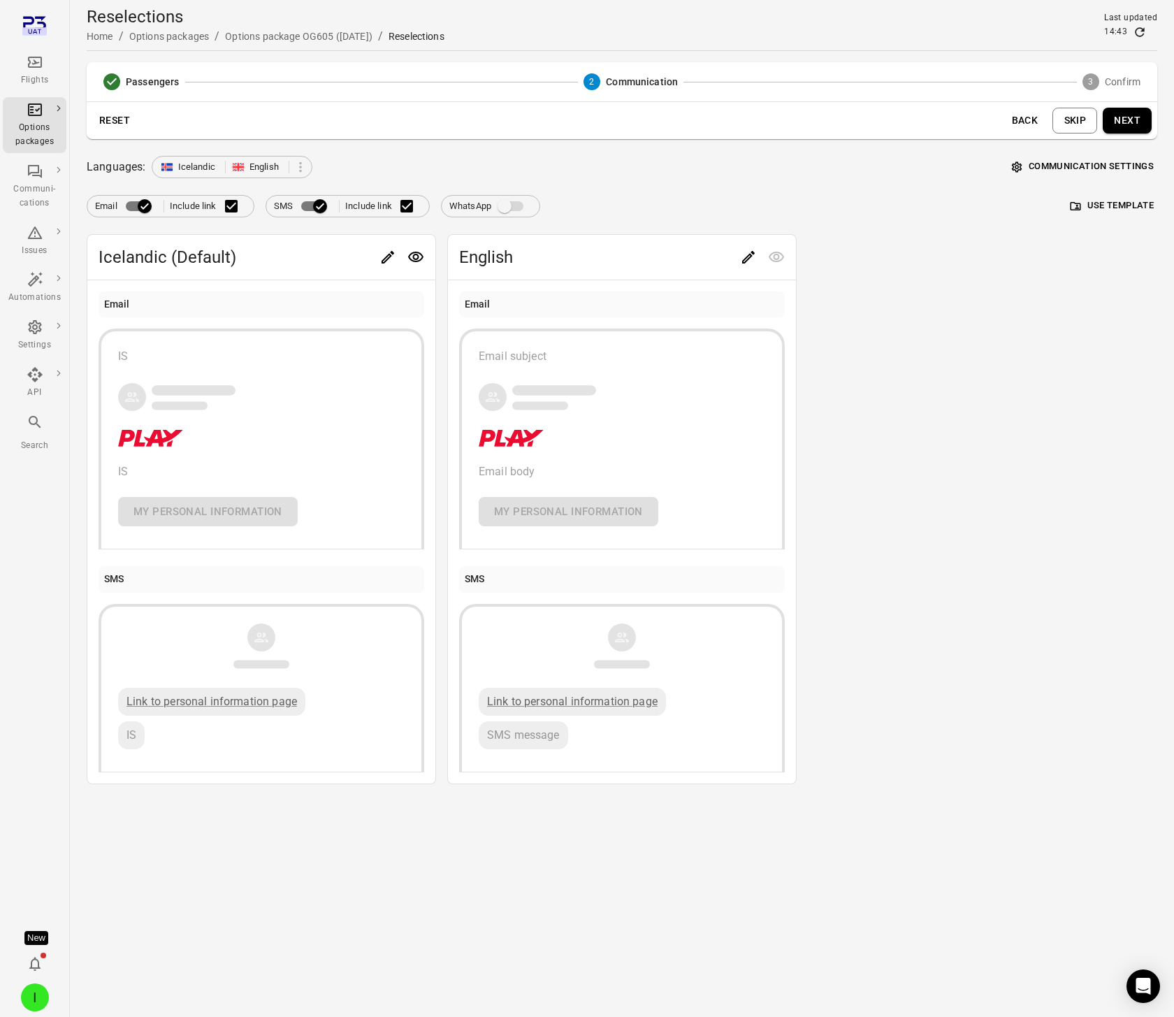
click at [759, 254] on button "Edit" at bounding box center [748, 257] width 28 height 28
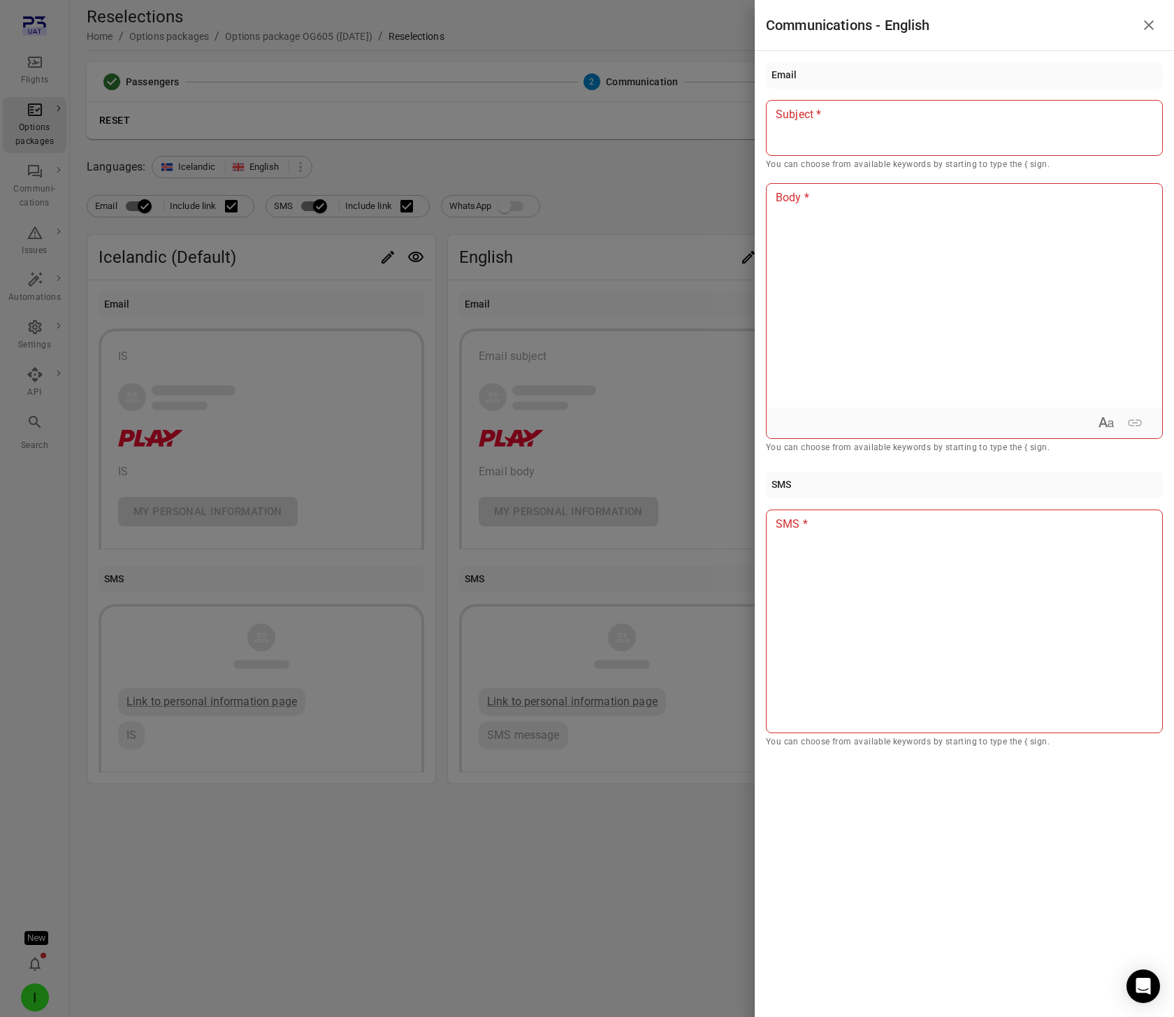
click at [850, 148] on div at bounding box center [964, 128] width 397 height 56
drag, startPoint x: 850, startPoint y: 190, endPoint x: 850, endPoint y: 178, distance: 11.9
click at [850, 190] on p at bounding box center [964, 197] width 376 height 17
drag, startPoint x: 824, startPoint y: 619, endPoint x: 824, endPoint y: 600, distance: 19.6
click at [824, 618] on div at bounding box center [964, 621] width 397 height 224
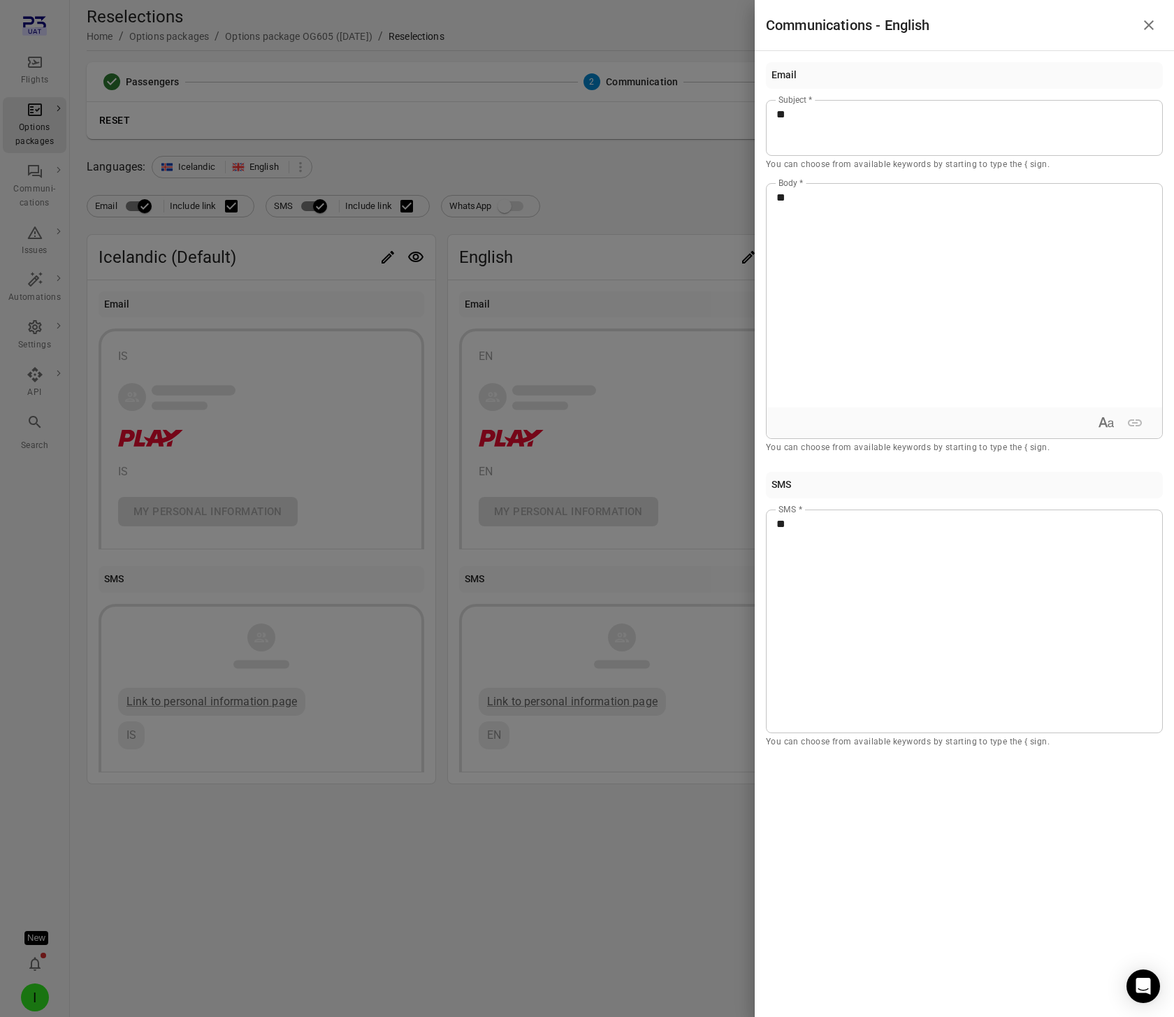
click at [622, 179] on div at bounding box center [587, 508] width 1174 height 1017
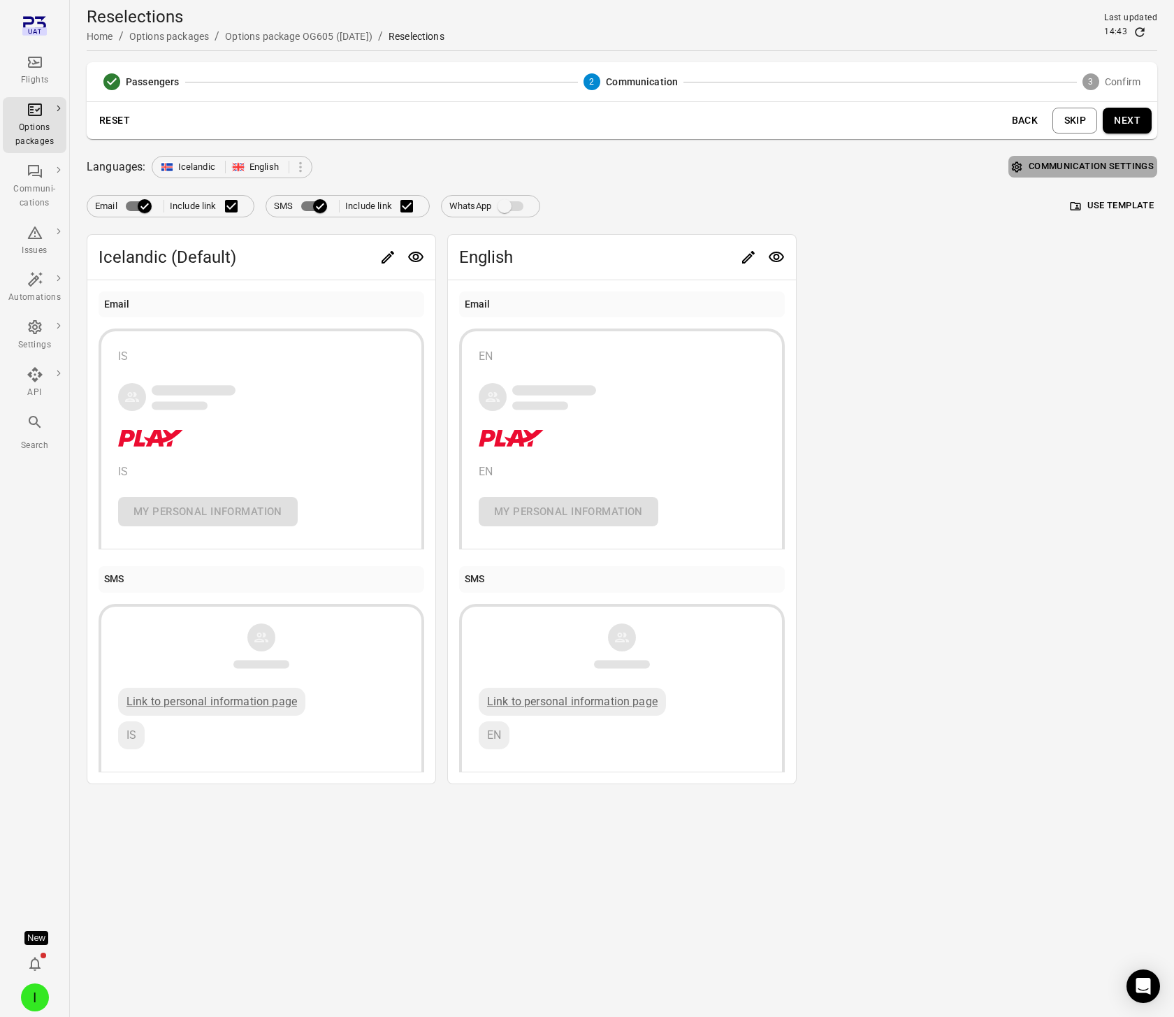
click at [1101, 166] on button "Communication settings" at bounding box center [1082, 167] width 149 height 22
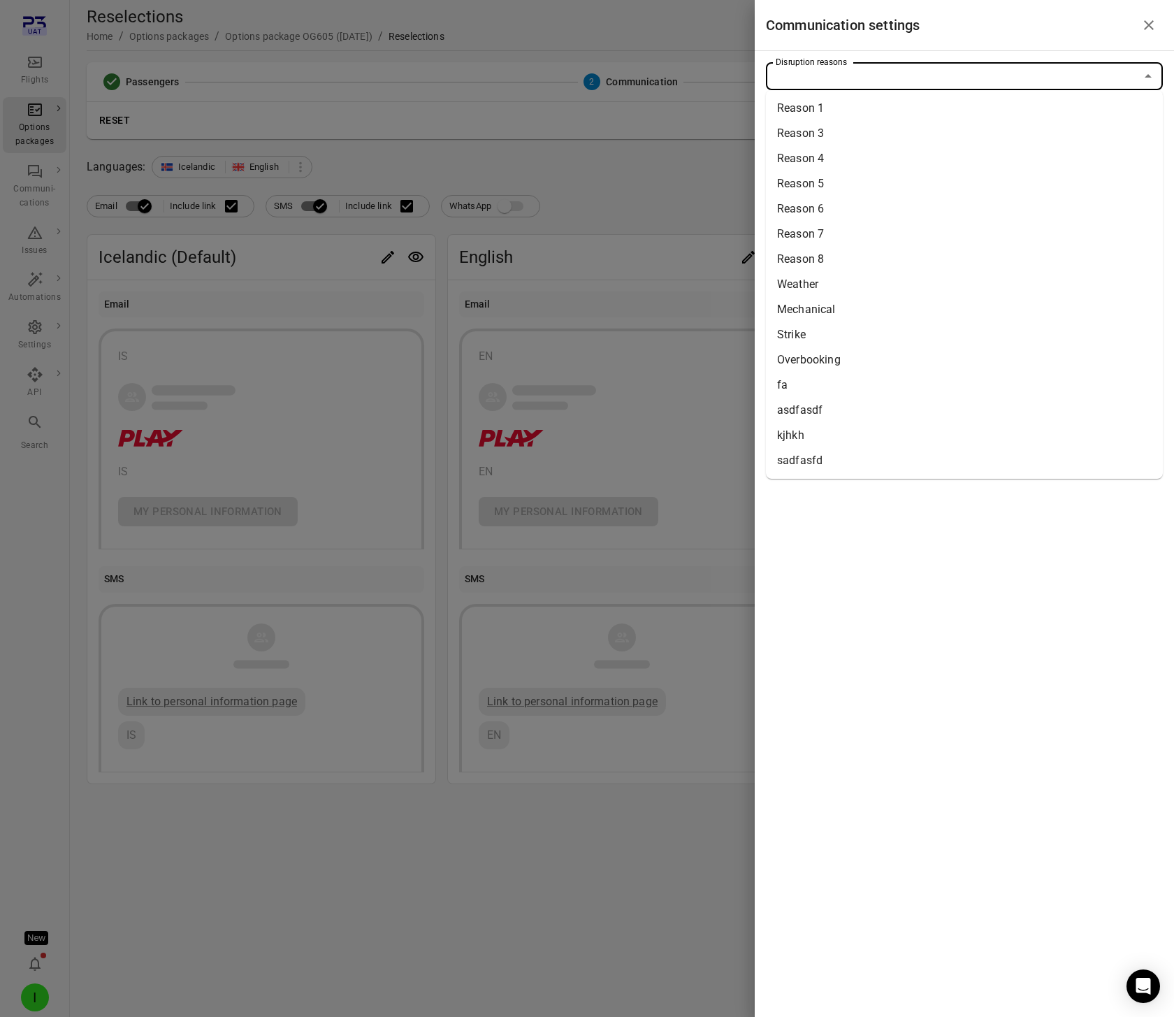
click at [894, 77] on input "Disruption reasons" at bounding box center [952, 76] width 365 height 20
click at [812, 287] on li "Weather" at bounding box center [964, 284] width 397 height 25
click at [658, 224] on div at bounding box center [587, 508] width 1174 height 1017
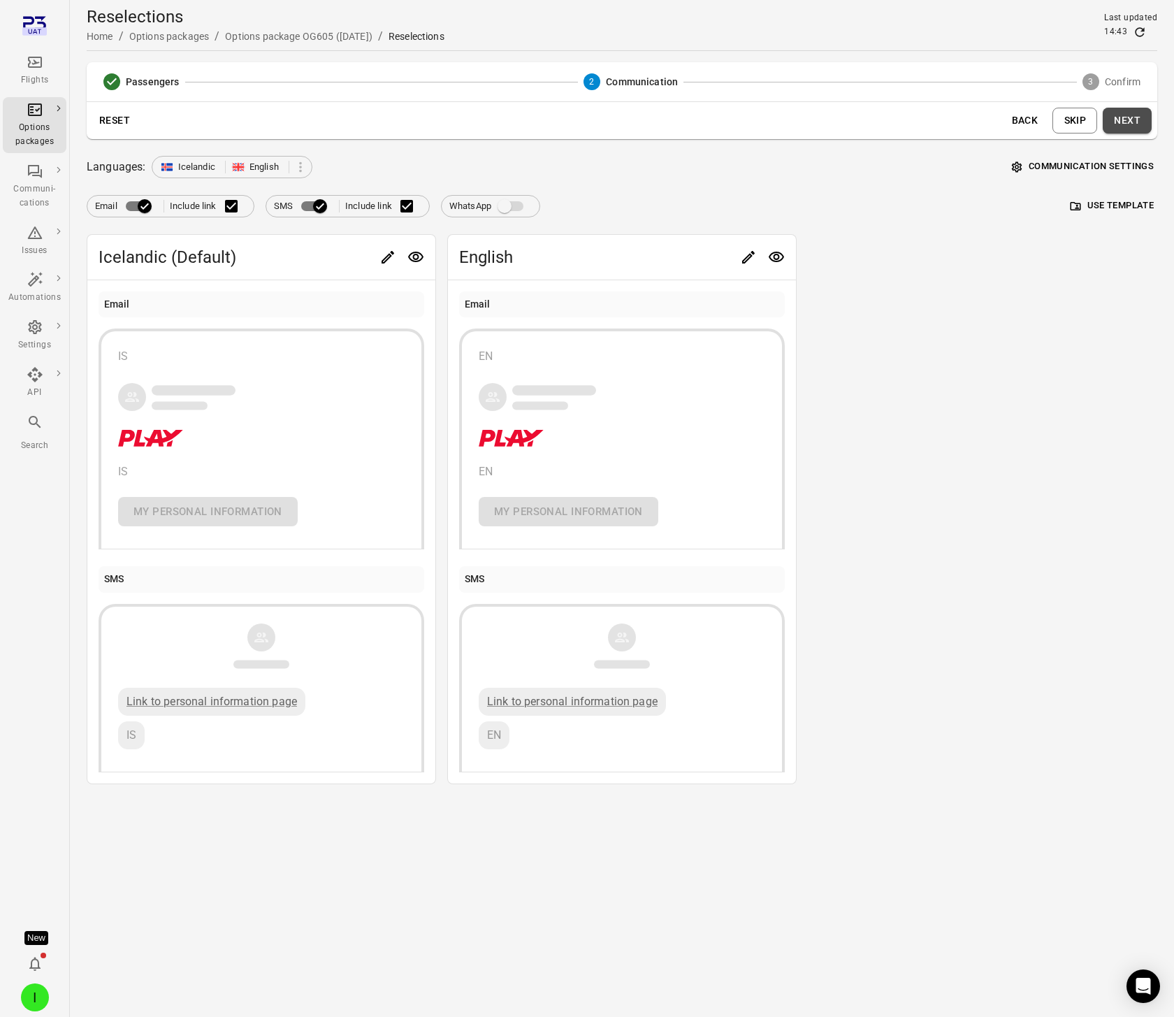
click at [1124, 122] on button "Next" at bounding box center [1127, 121] width 49 height 26
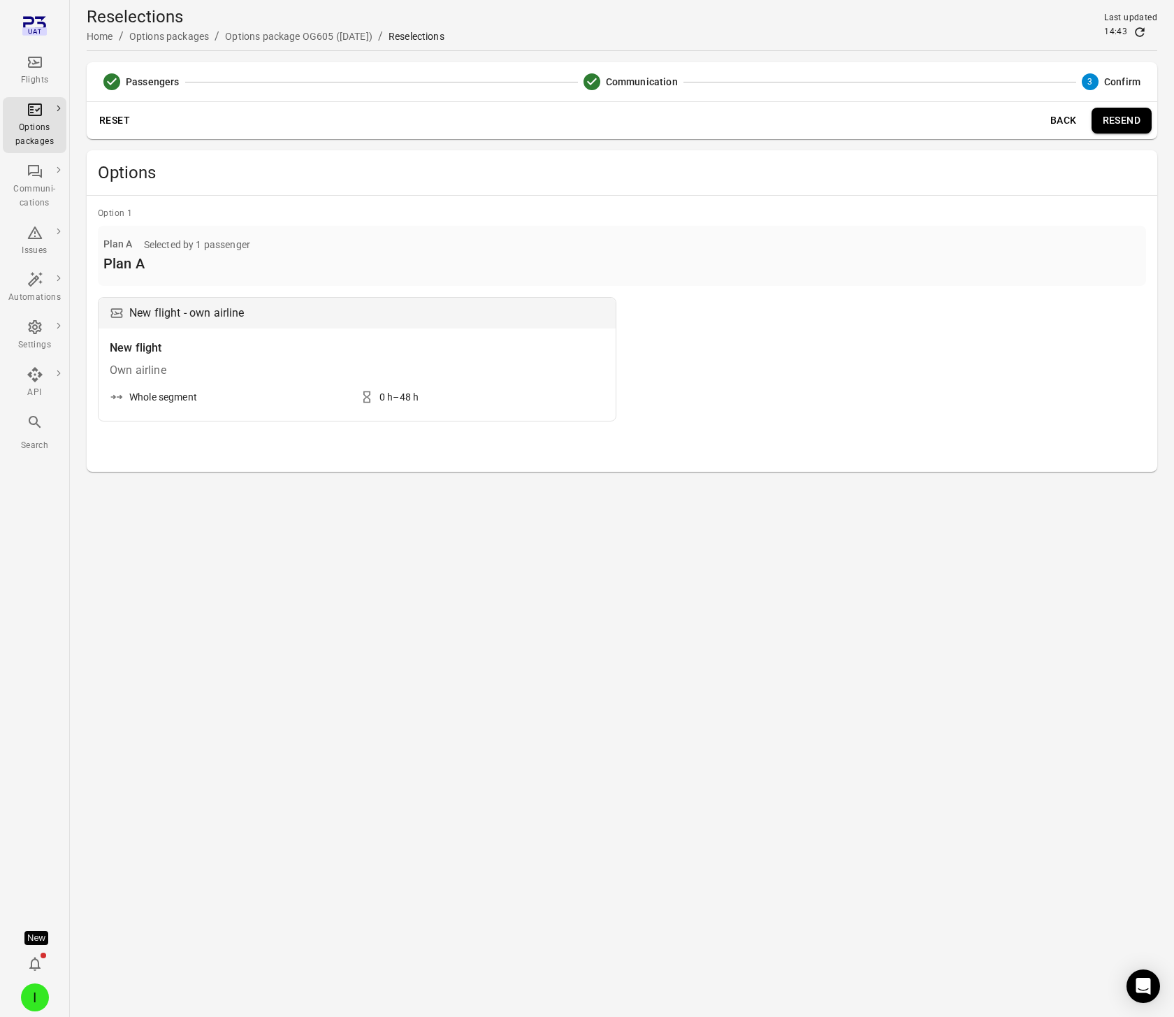
click at [1122, 127] on button "Resend" at bounding box center [1121, 121] width 60 height 26
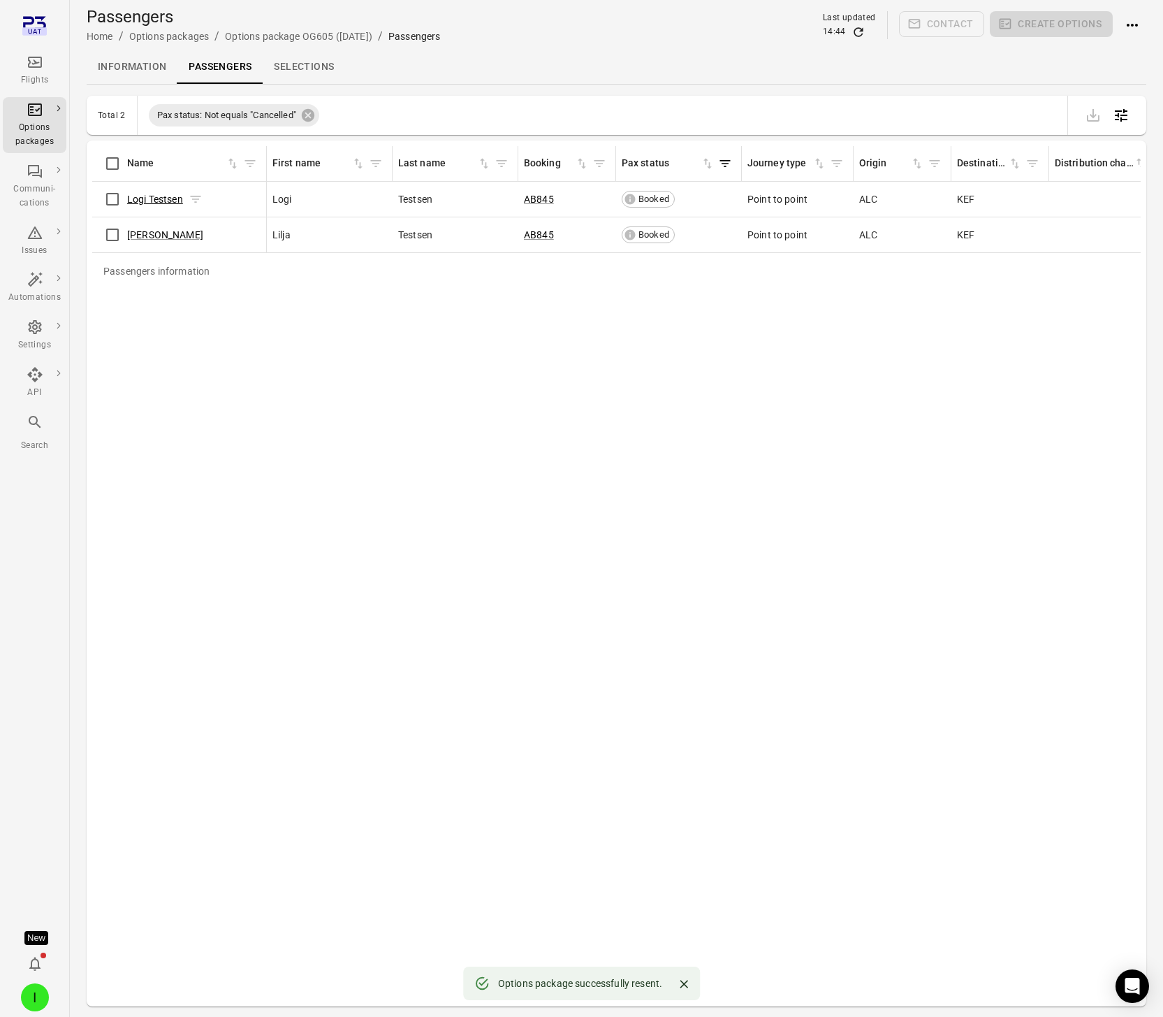
click at [145, 198] on link "Logi Testsen" at bounding box center [155, 199] width 56 height 11
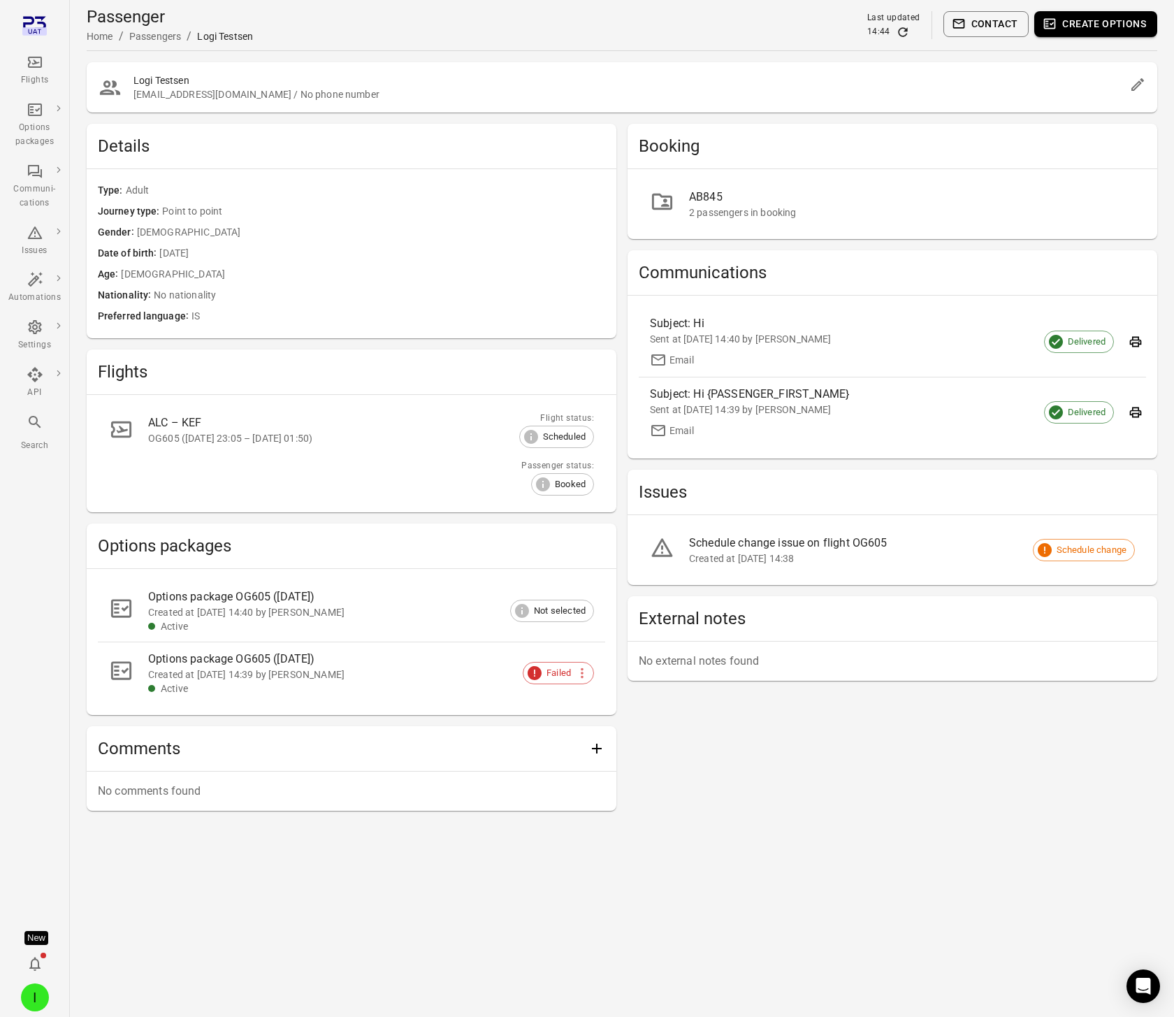
click at [197, 613] on div "Created at [DATE] 14:40 by [PERSON_NAME]" at bounding box center [359, 612] width 423 height 14
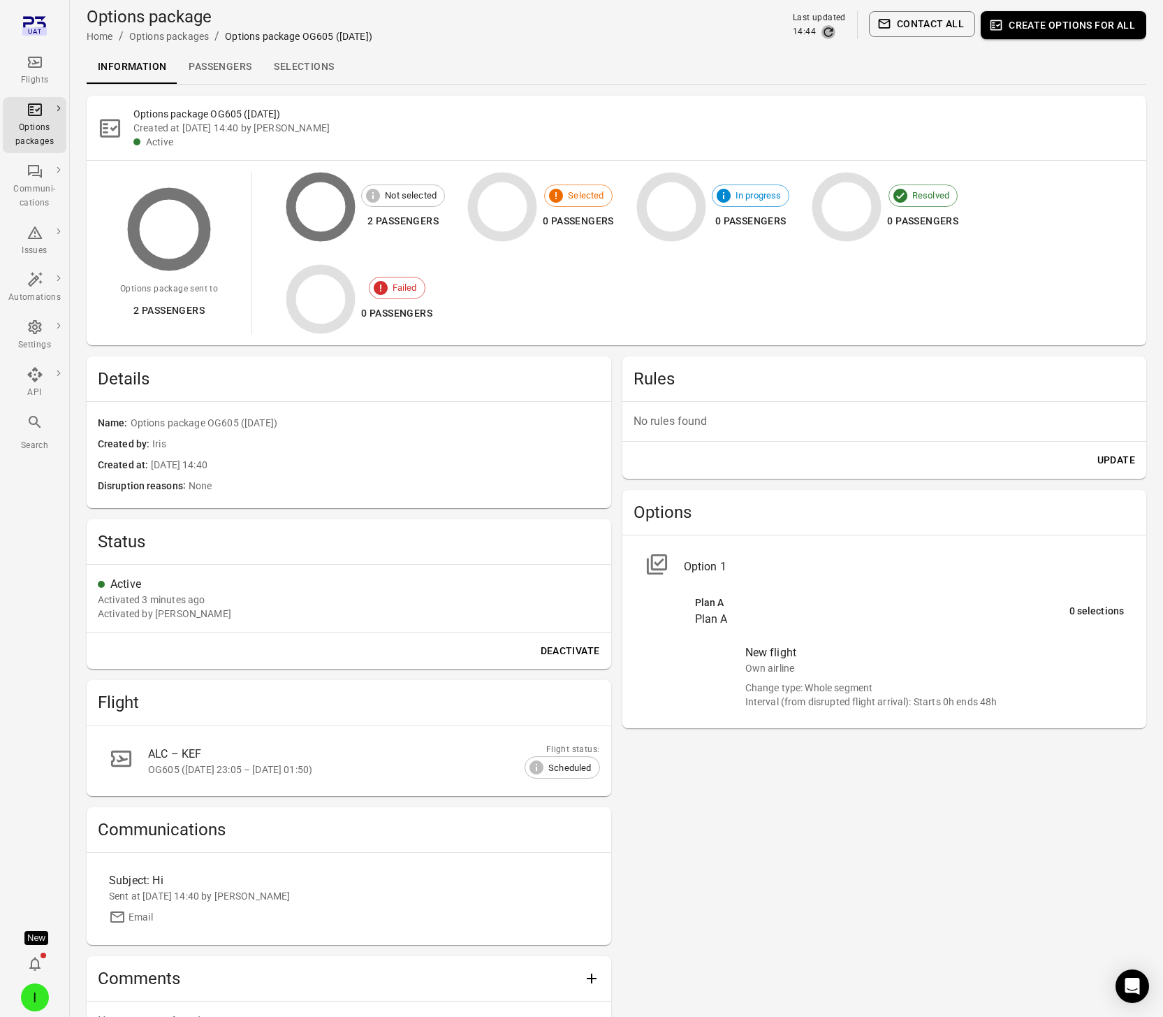
click at [827, 31] on icon "Refresh data" at bounding box center [829, 32] width 14 height 14
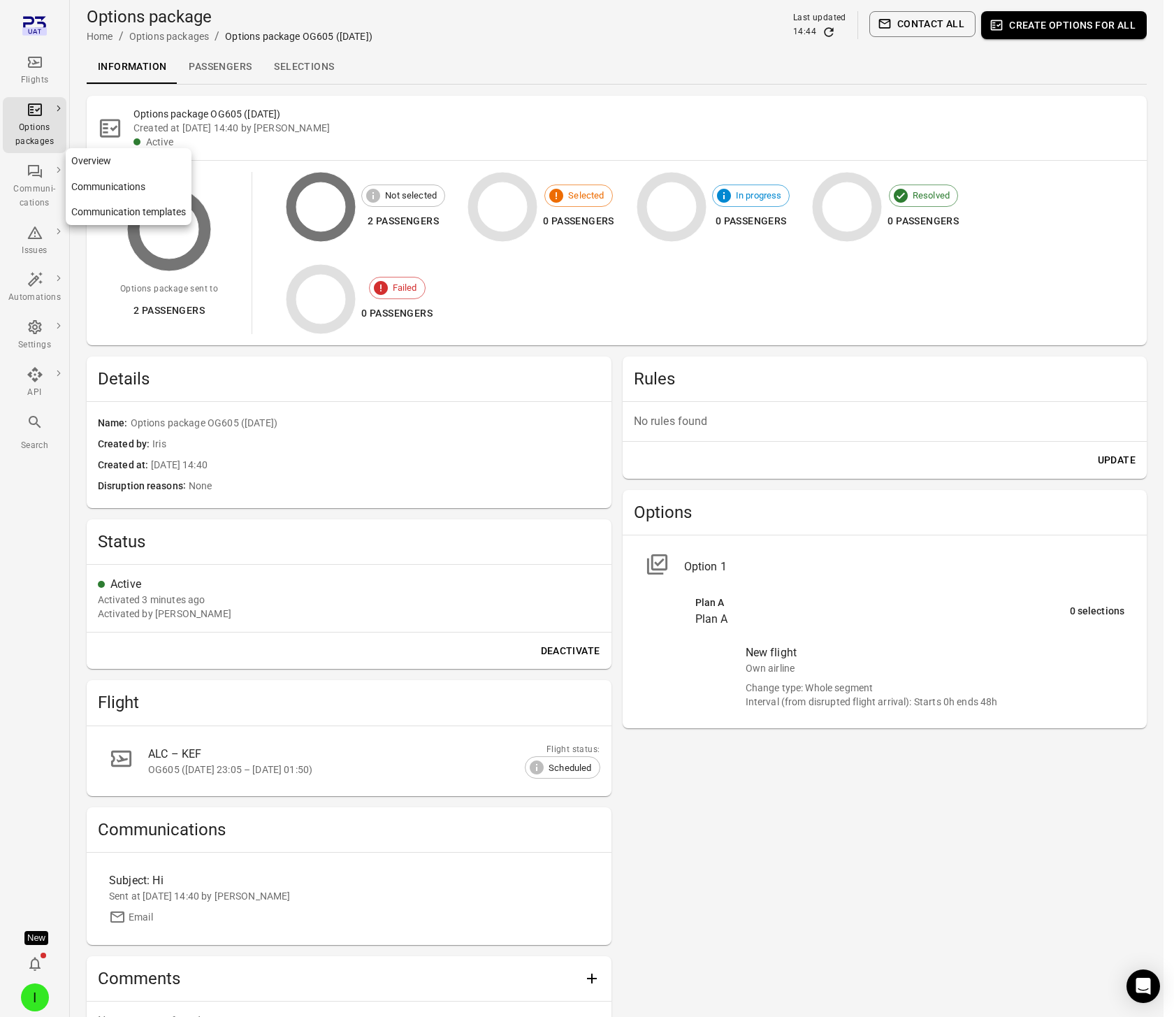
click at [52, 180] on div "Communi-cations" at bounding box center [34, 187] width 52 height 48
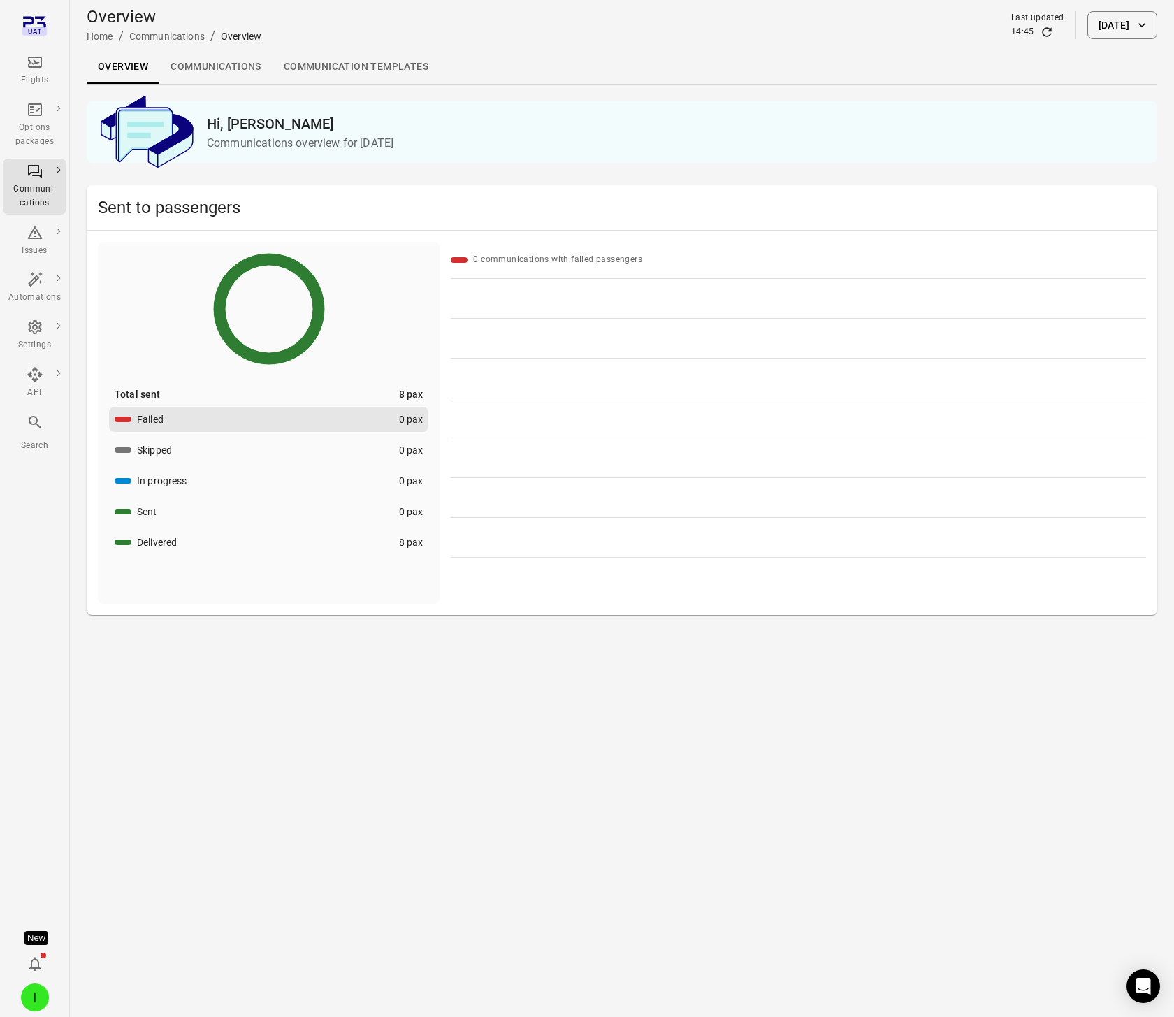
click at [233, 60] on link "Communications" at bounding box center [215, 67] width 113 height 34
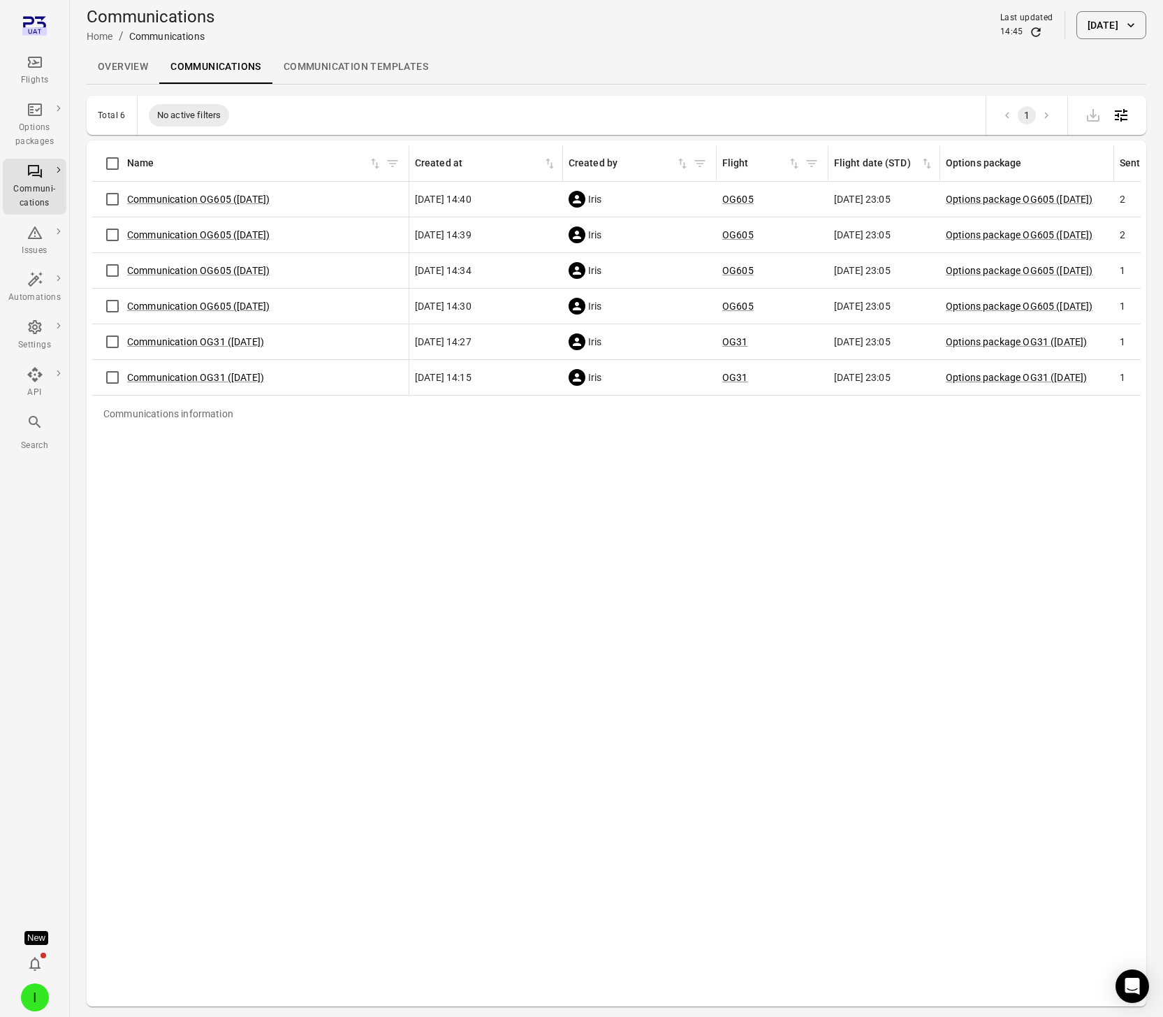
click at [1029, 31] on icon "Refresh data" at bounding box center [1036, 32] width 14 height 14
click at [1029, 26] on icon "Refresh data" at bounding box center [1036, 32] width 14 height 14
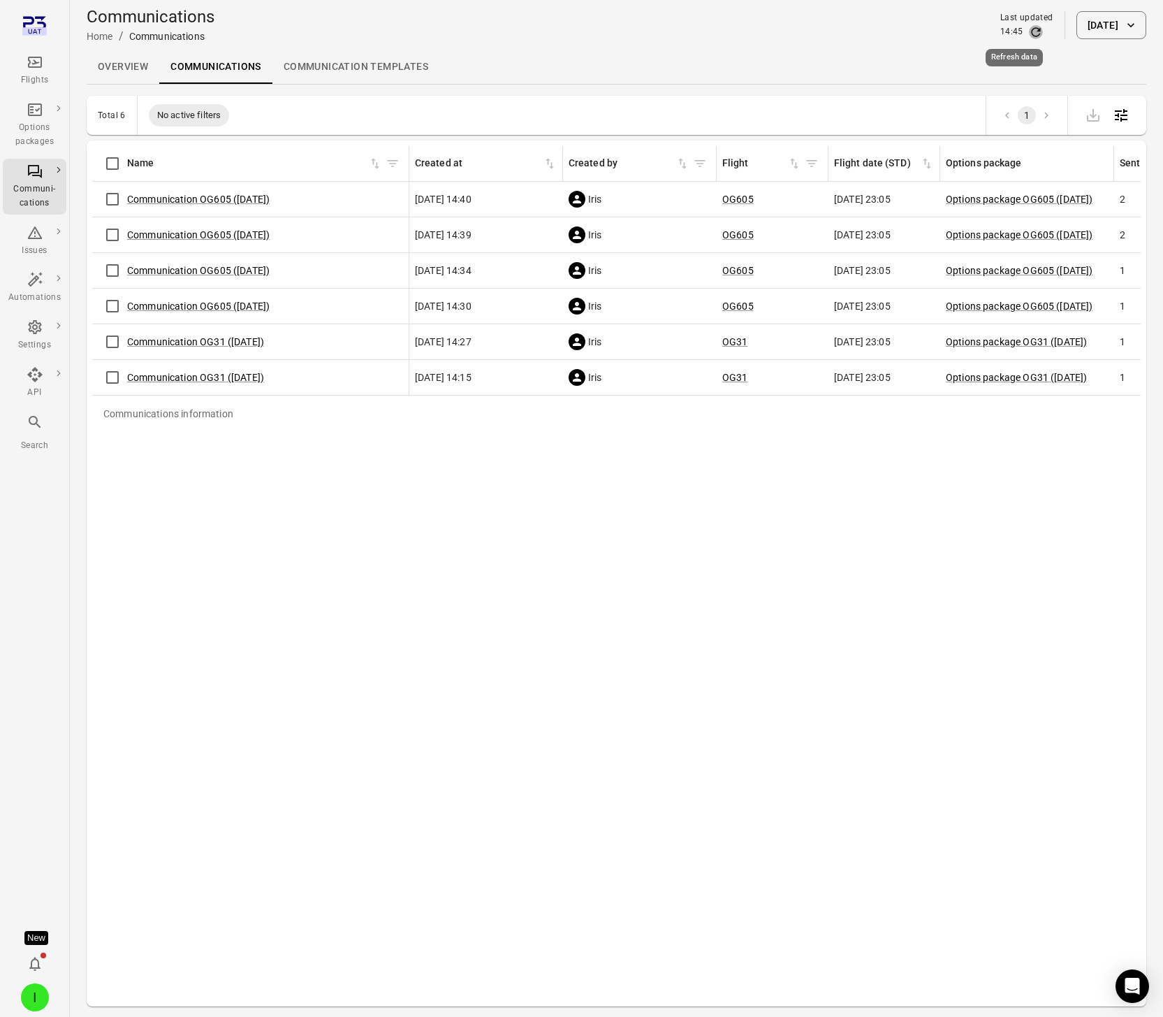
click at [1029, 26] on icon "Refresh data" at bounding box center [1036, 32] width 14 height 14
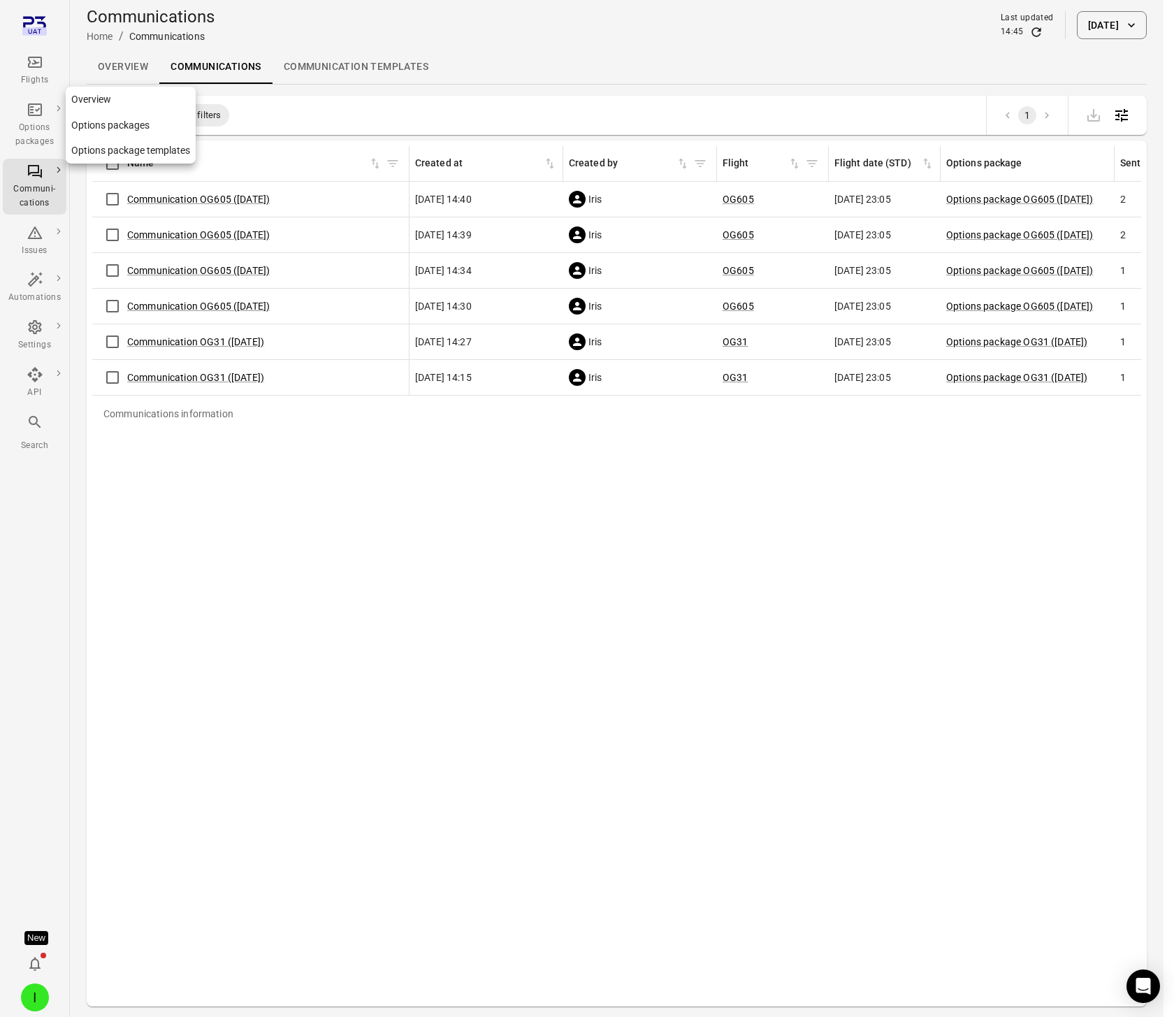
click at [35, 133] on div "Options packages" at bounding box center [34, 135] width 52 height 28
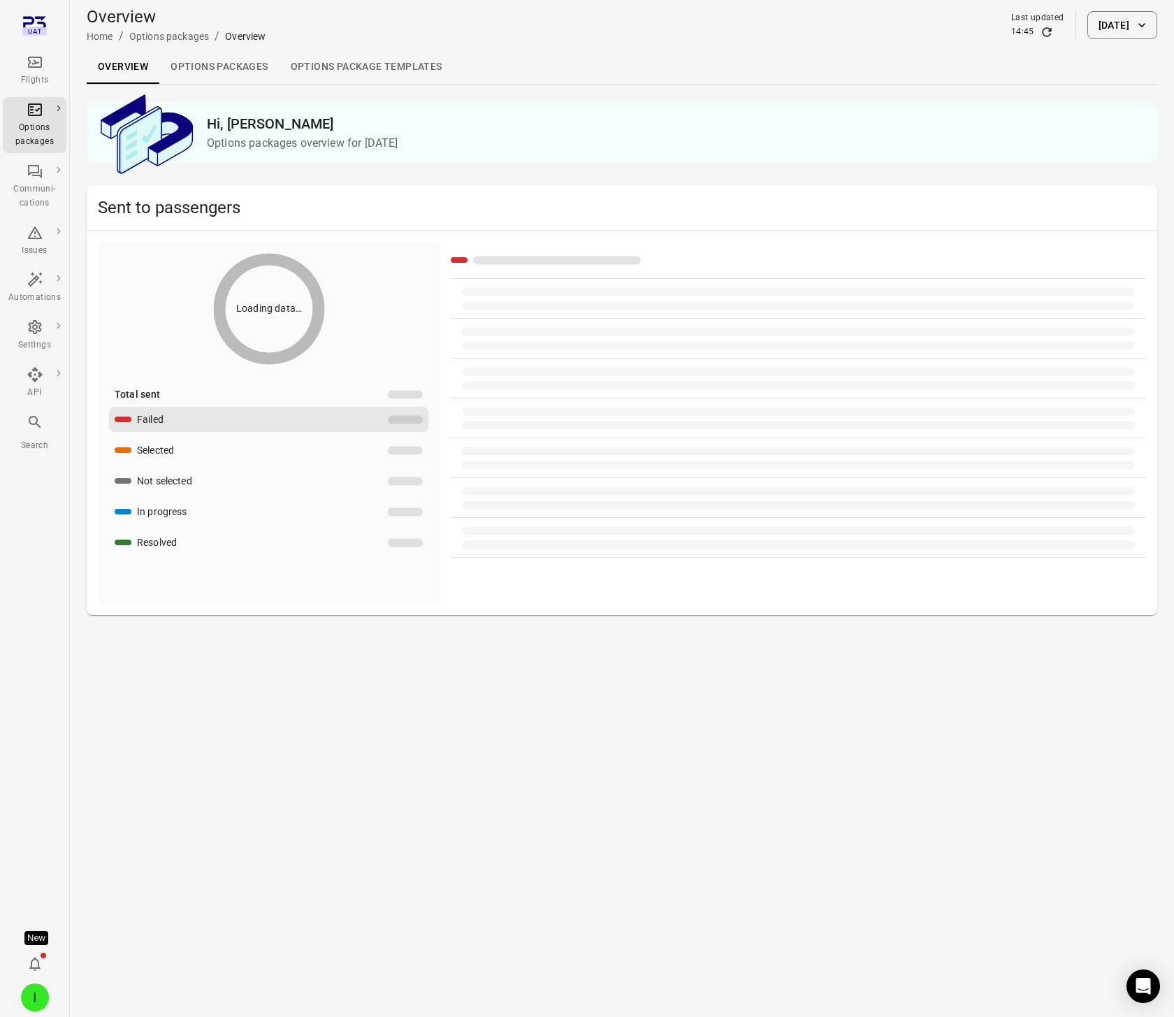
click at [204, 66] on link "Options packages" at bounding box center [218, 67] width 119 height 34
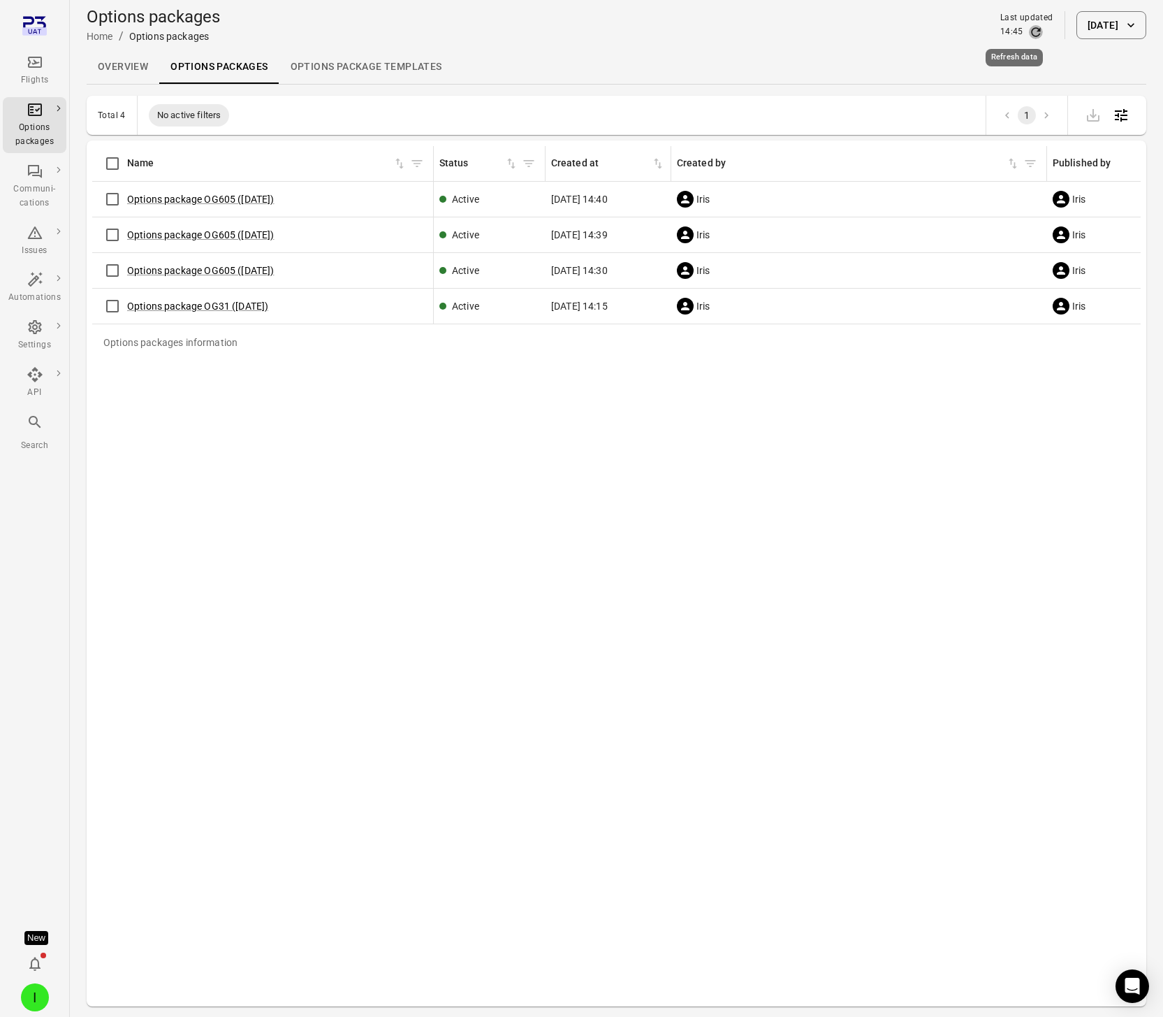
click at [1029, 27] on icon "Refresh data" at bounding box center [1036, 32] width 14 height 14
click at [184, 197] on link "Options package OG605 (2 Sep)" at bounding box center [200, 199] width 147 height 11
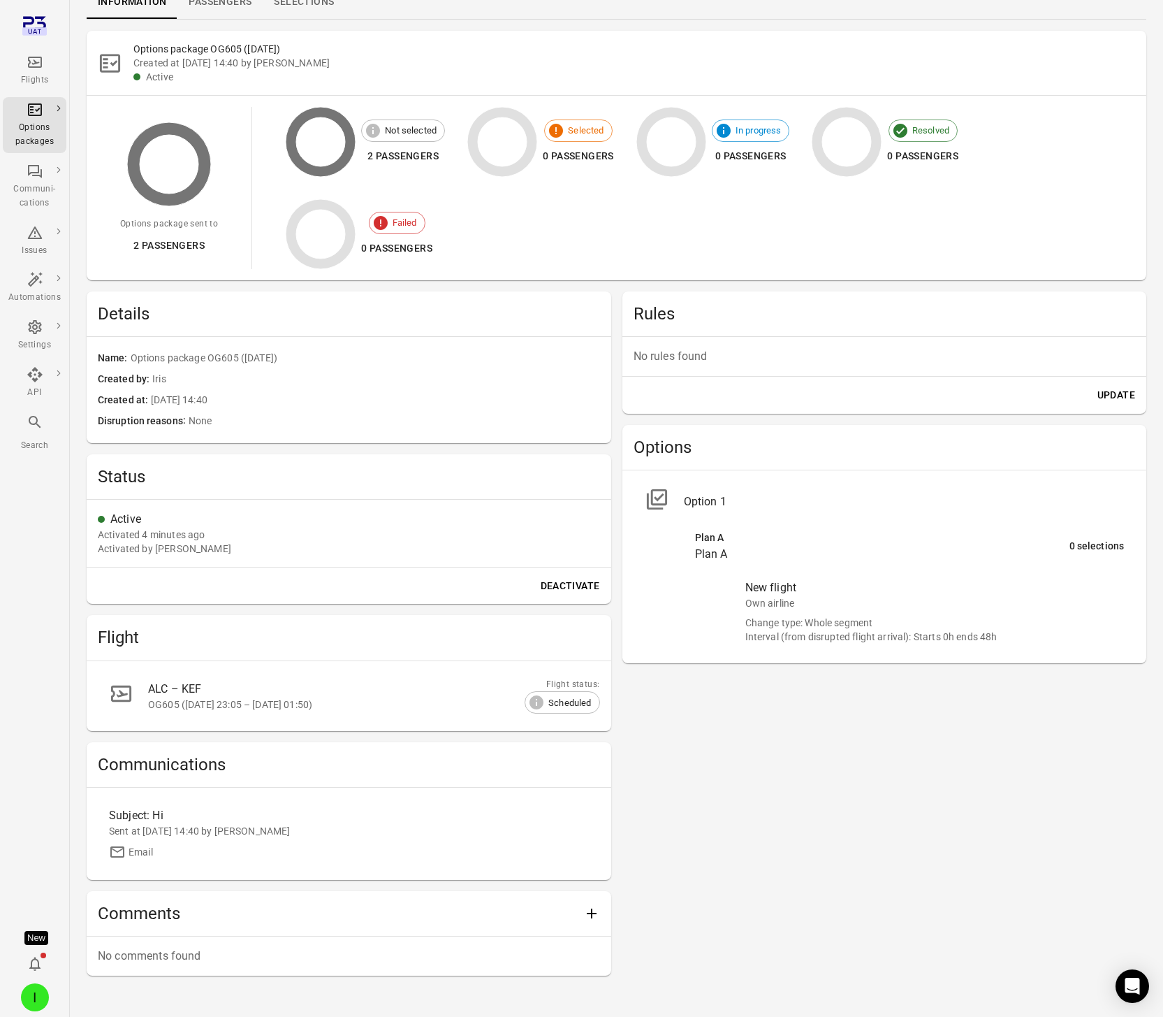
scroll to position [101, 0]
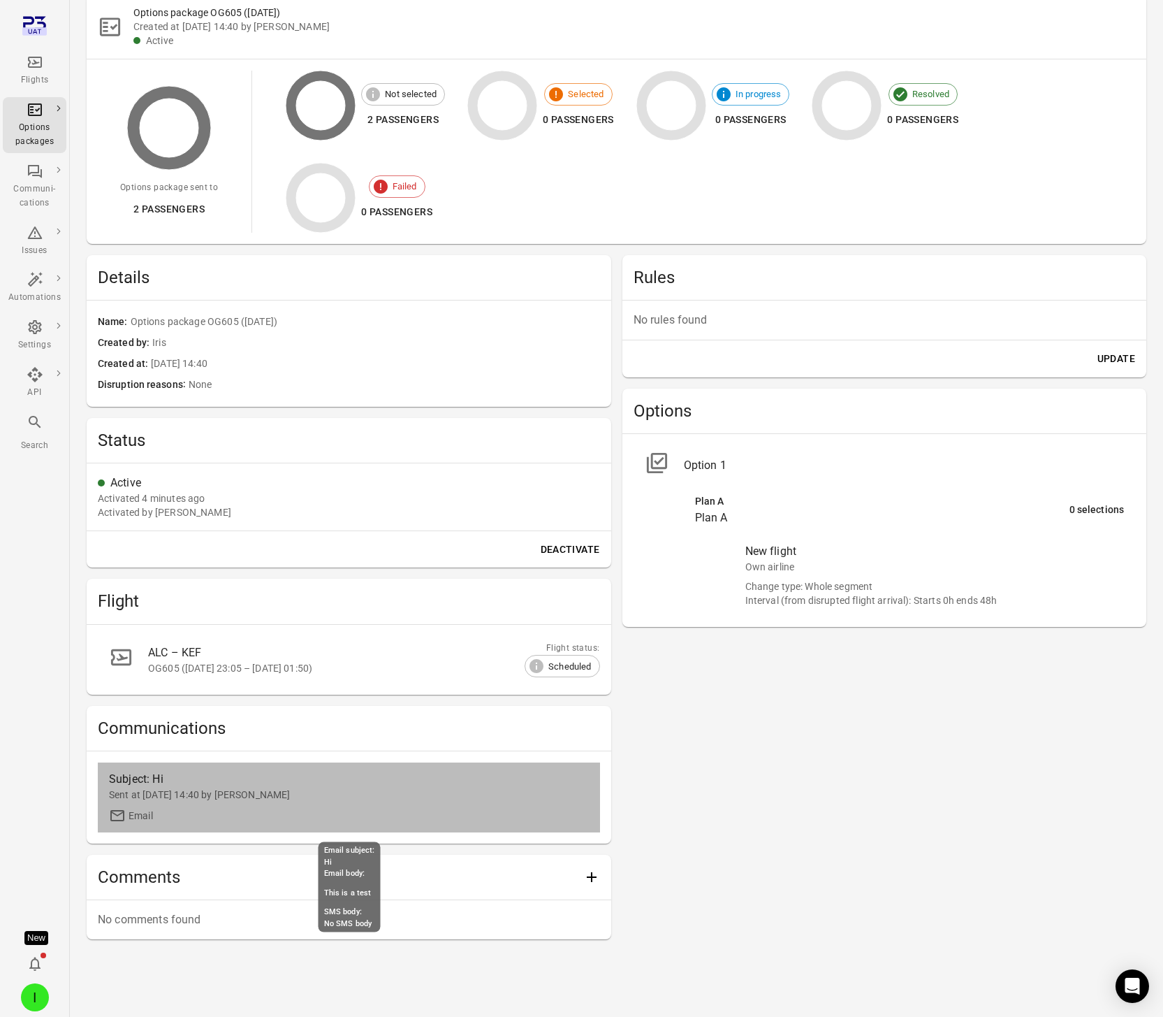
click at [198, 797] on div "Sent at 2 Sep 2025 14:40 by Iris" at bounding box center [349, 794] width 480 height 14
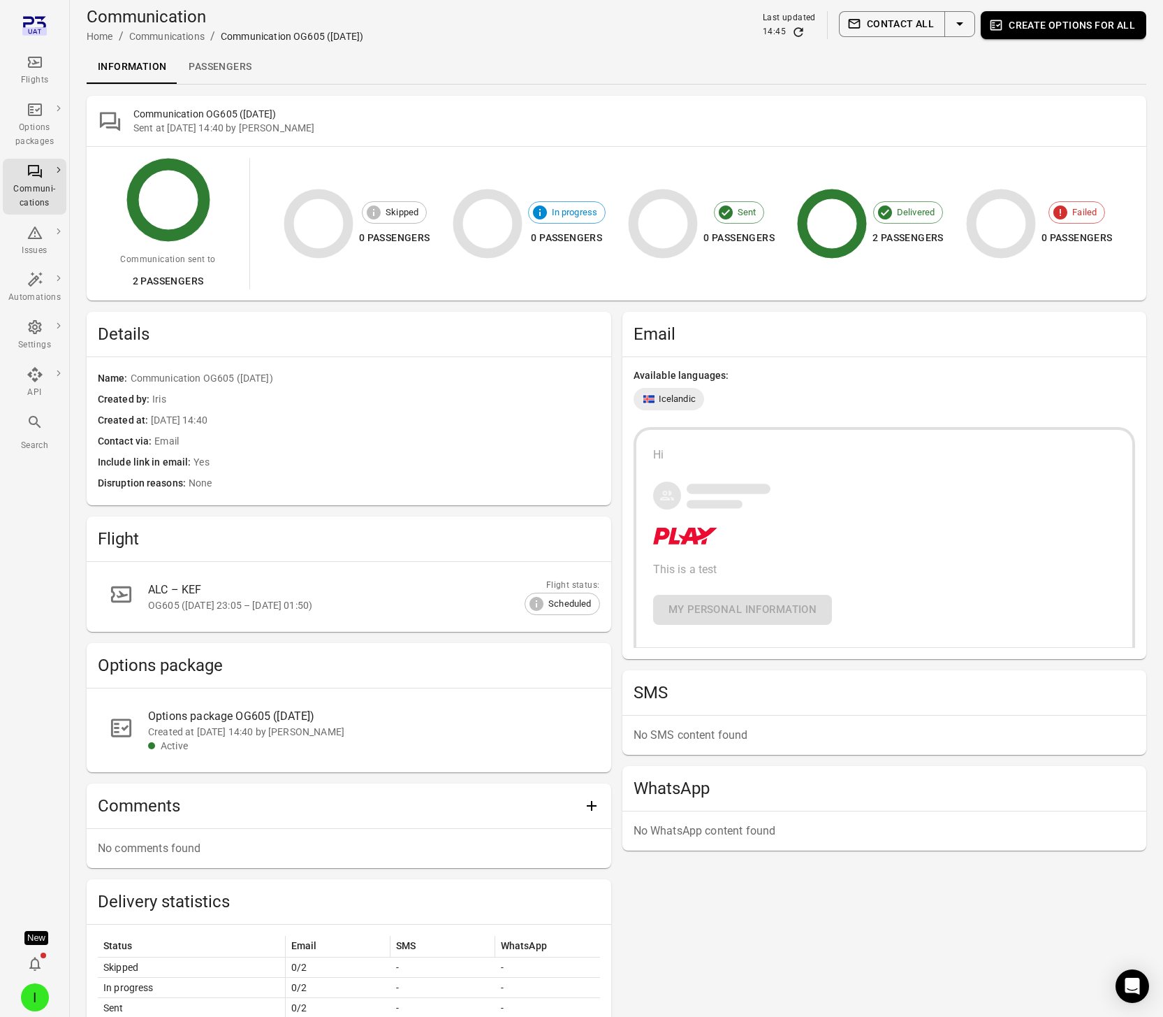
click at [36, 68] on icon "Main navigation" at bounding box center [35, 62] width 17 height 17
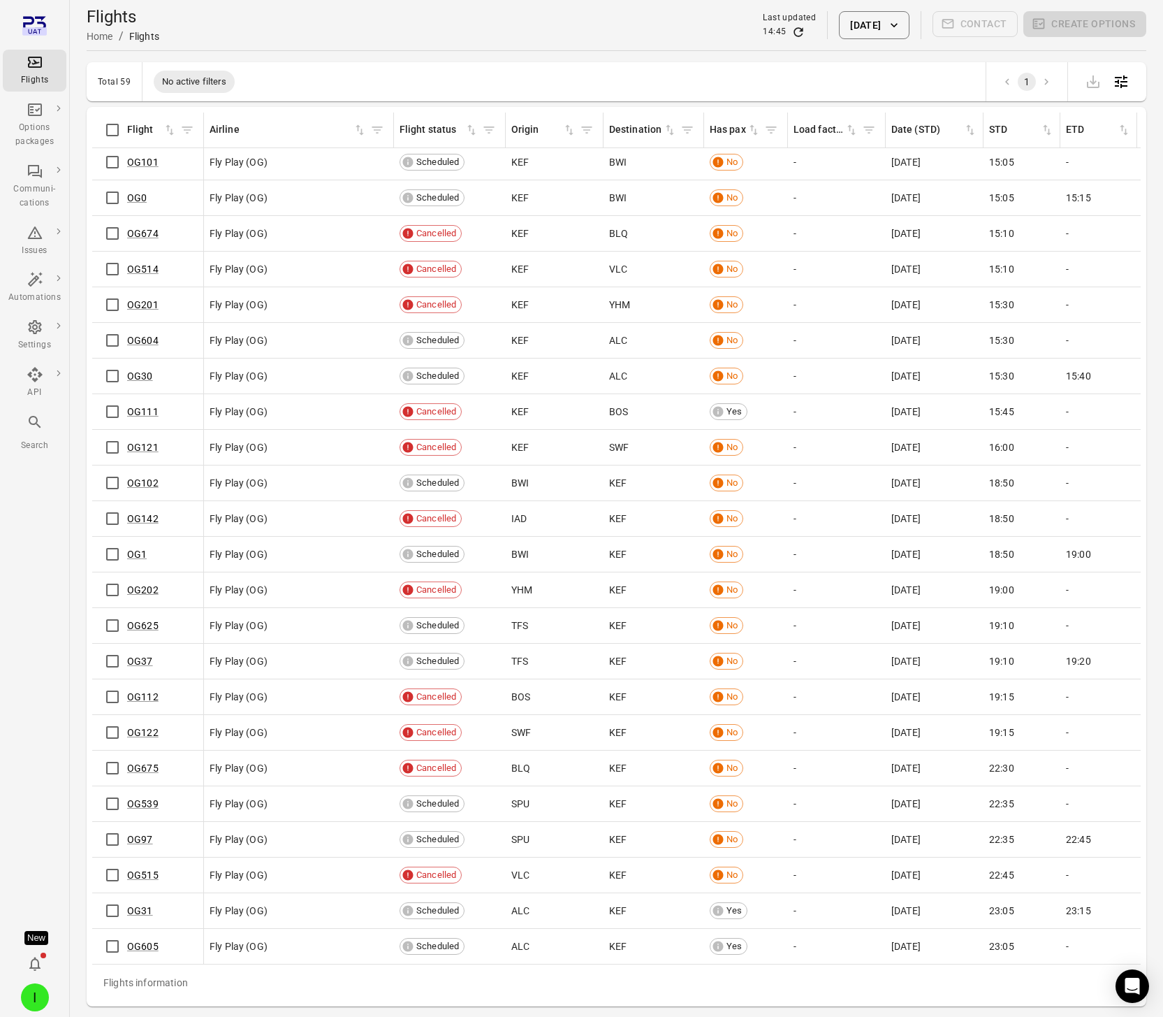
scroll to position [1272, 0]
click at [135, 940] on link "OG605" at bounding box center [142, 945] width 31 height 11
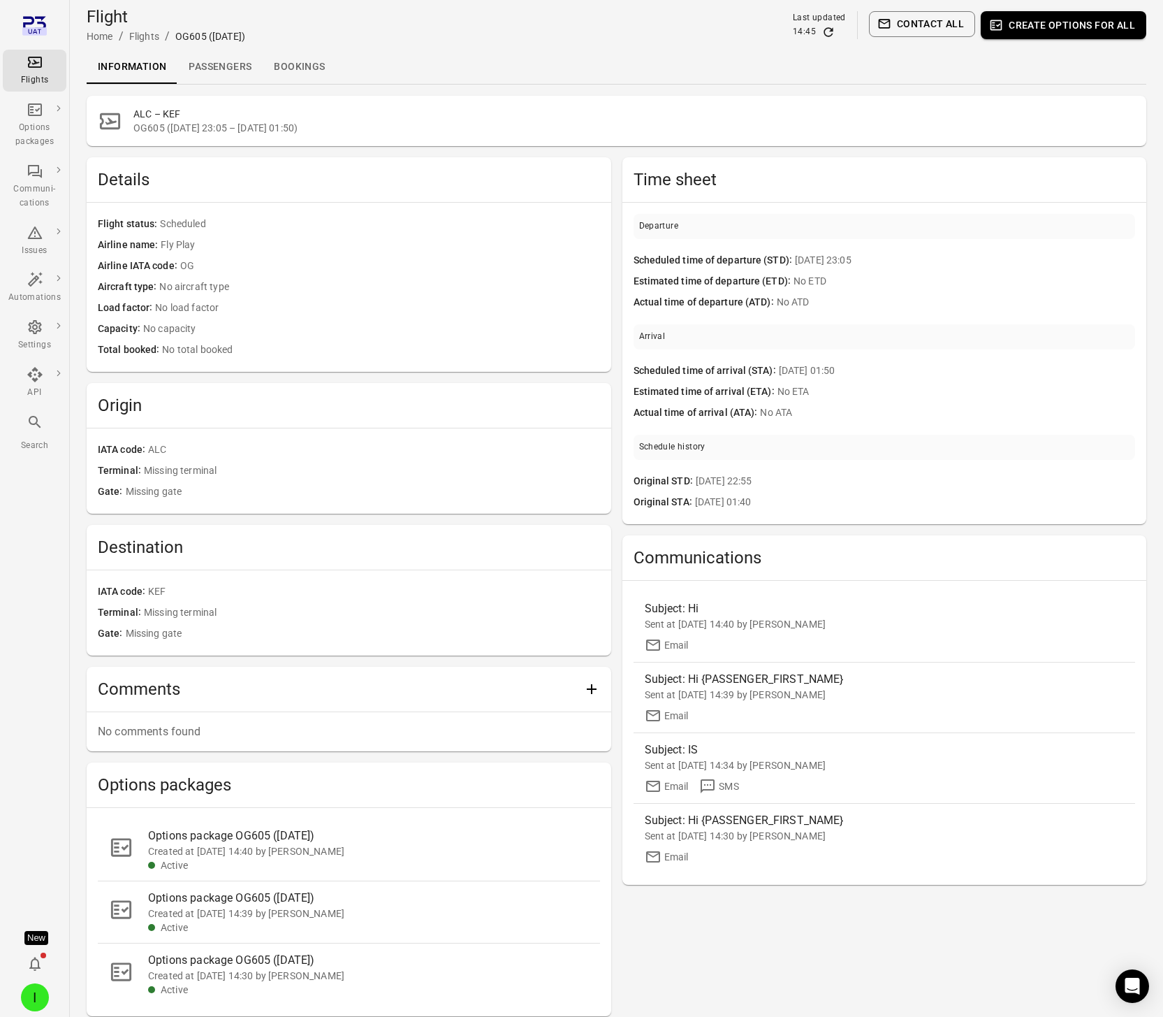
click at [298, 66] on link "Bookings" at bounding box center [299, 67] width 73 height 34
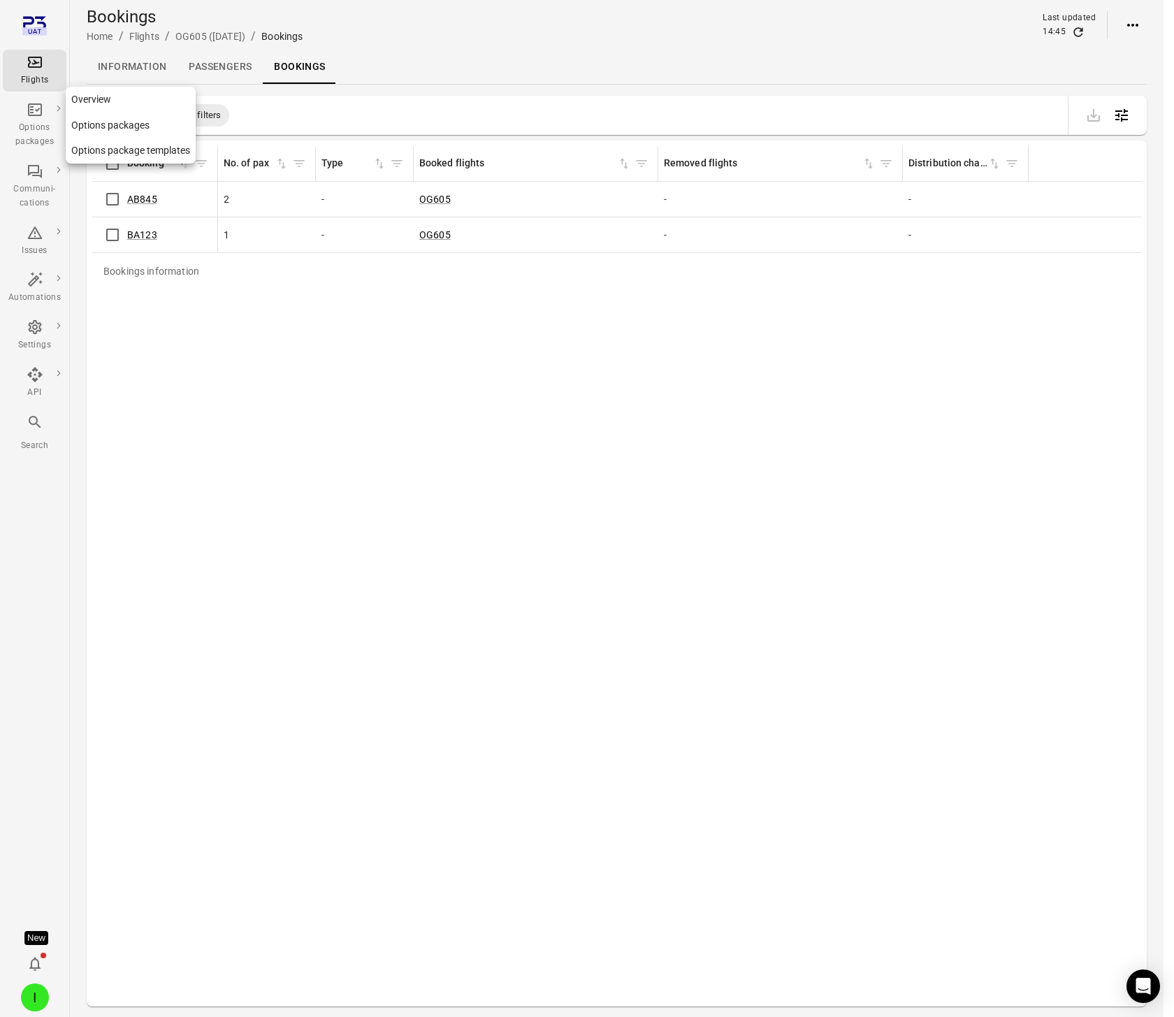
click at [36, 110] on icon "Main navigation" at bounding box center [35, 109] width 10 height 7
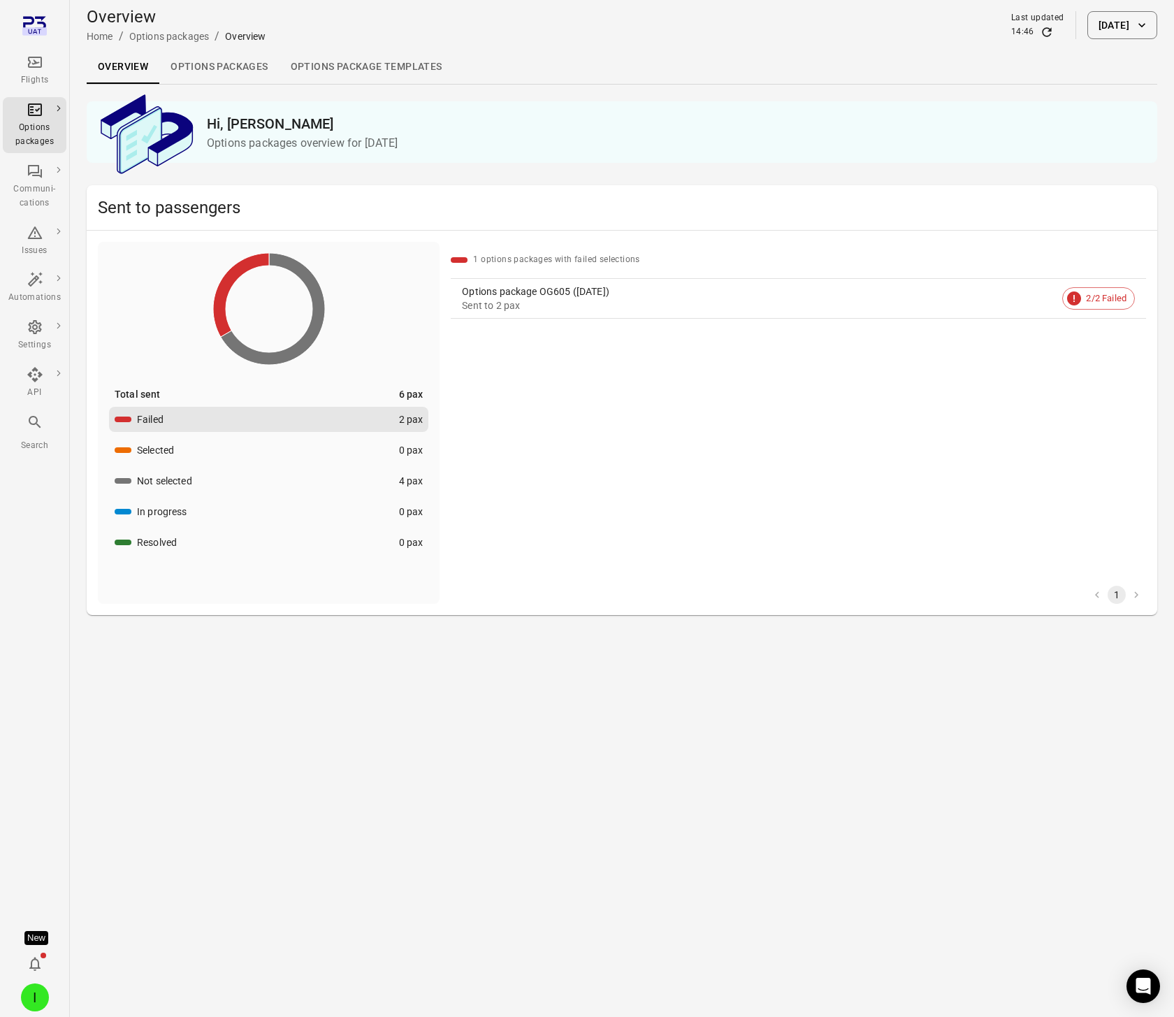
click at [217, 58] on link "Options packages" at bounding box center [218, 67] width 119 height 34
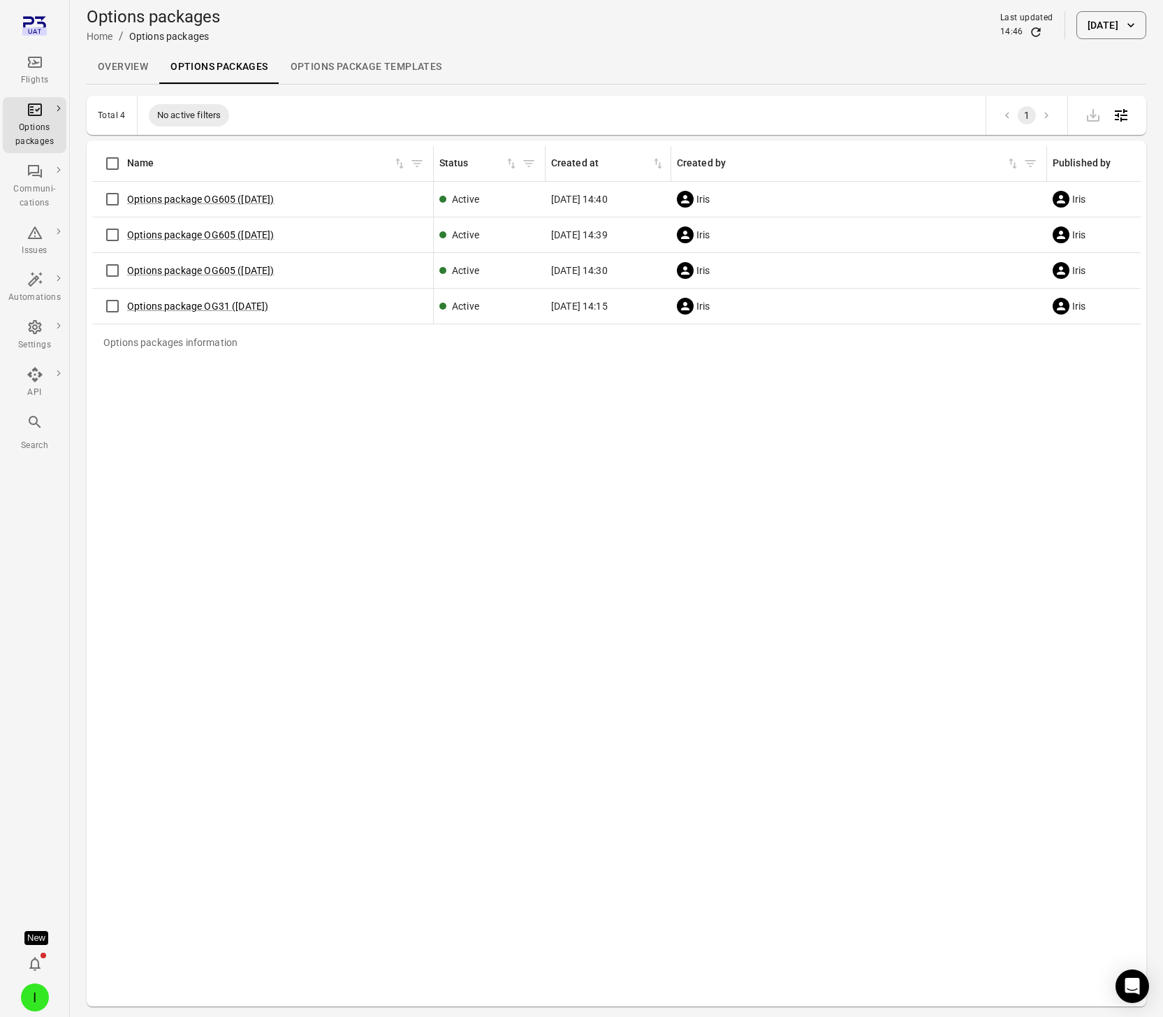
drag, startPoint x: 1023, startPoint y: 35, endPoint x: 1014, endPoint y: 33, distance: 9.3
click at [1020, 35] on div "14:46" at bounding box center [1027, 32] width 53 height 14
click at [1029, 33] on icon "Refresh data" at bounding box center [1036, 32] width 14 height 14
click at [210, 565] on div "Options packages information Name Status Created at Created by Published by Fli…" at bounding box center [616, 573] width 1049 height 855
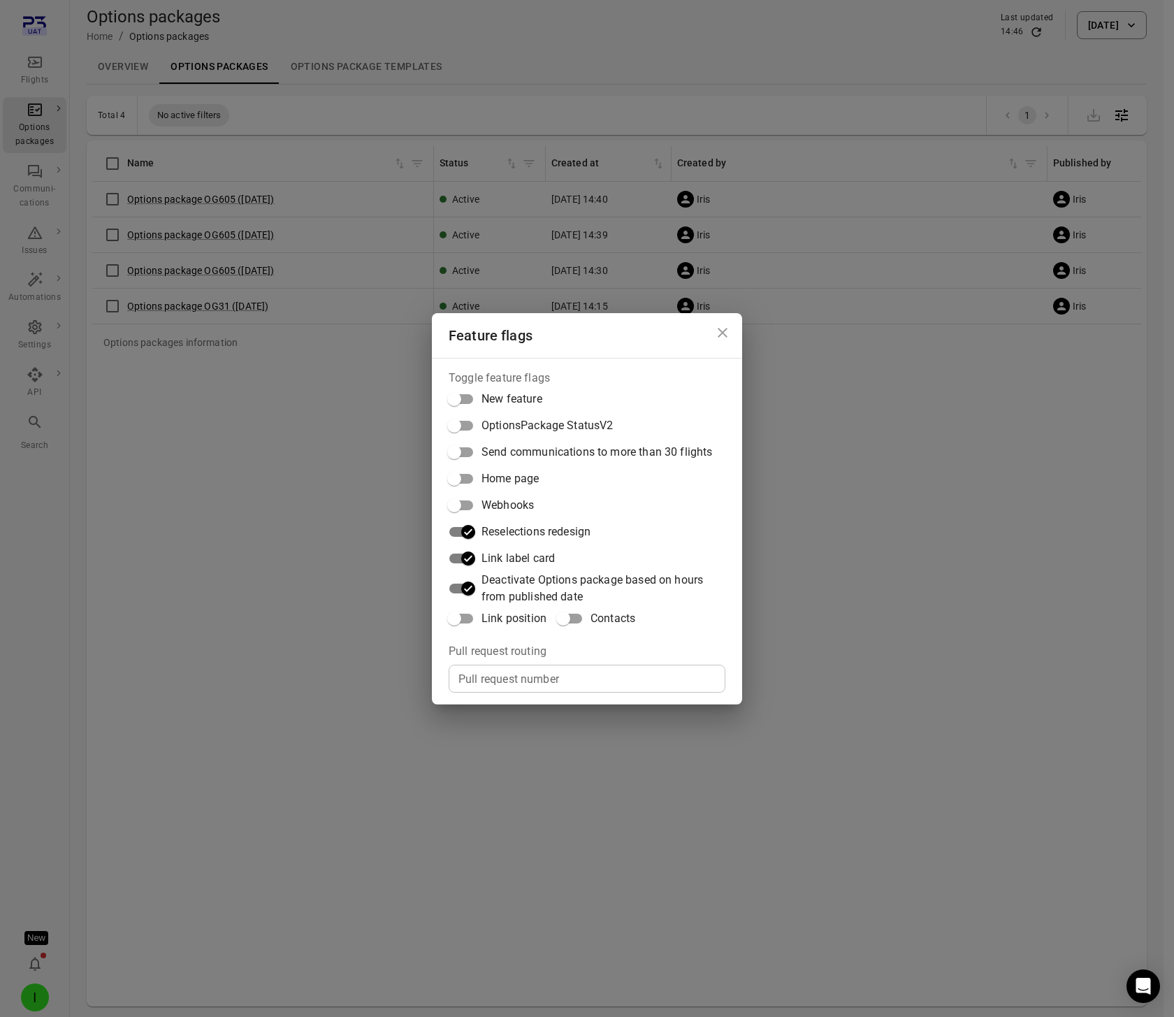
click at [222, 555] on div "Feature flags Toggle feature flags New feature OptionsPackage StatusV2 Send com…" at bounding box center [587, 508] width 1174 height 1017
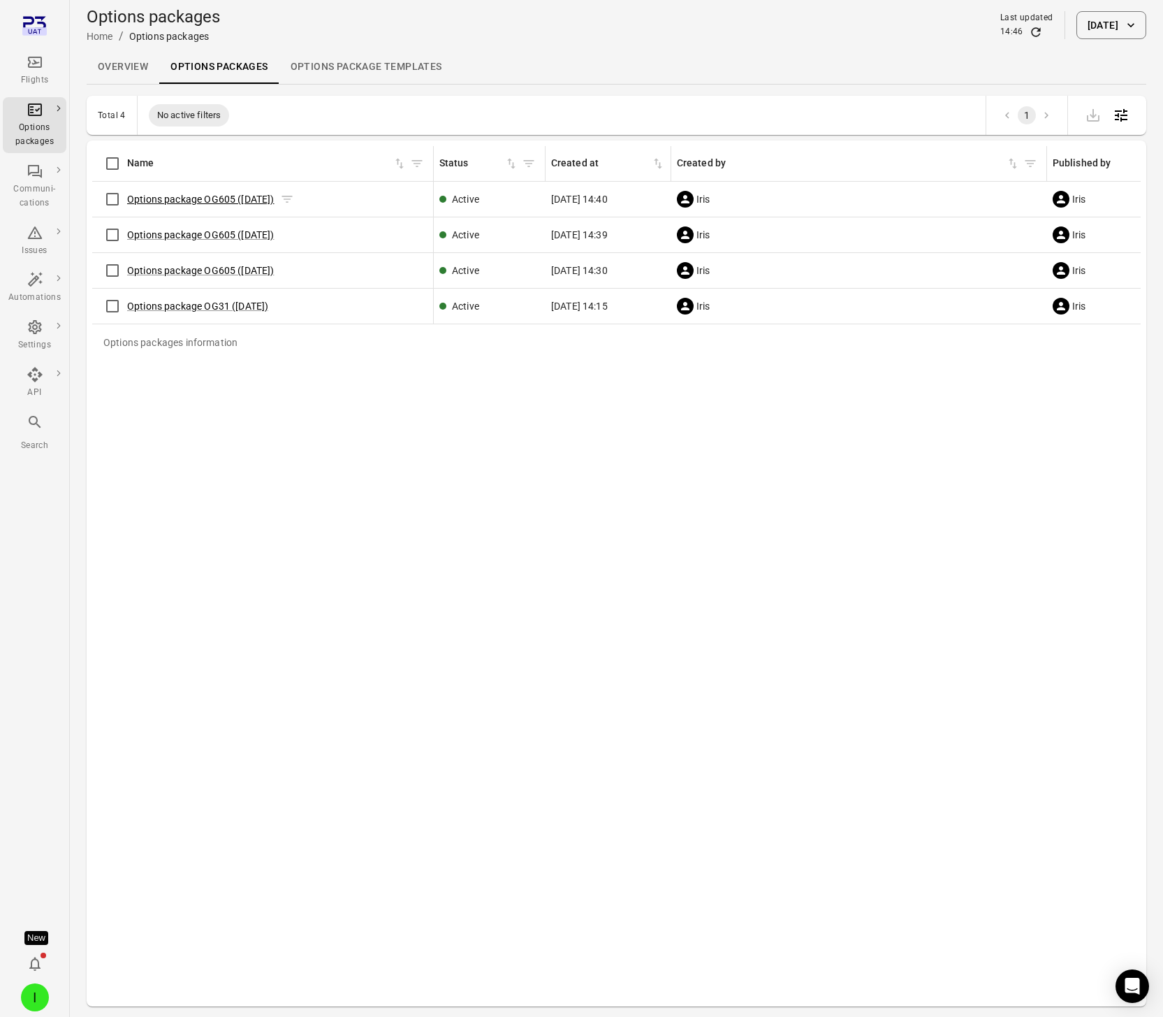
click at [185, 203] on link "Options package OG605 (2 Sep)" at bounding box center [200, 199] width 147 height 11
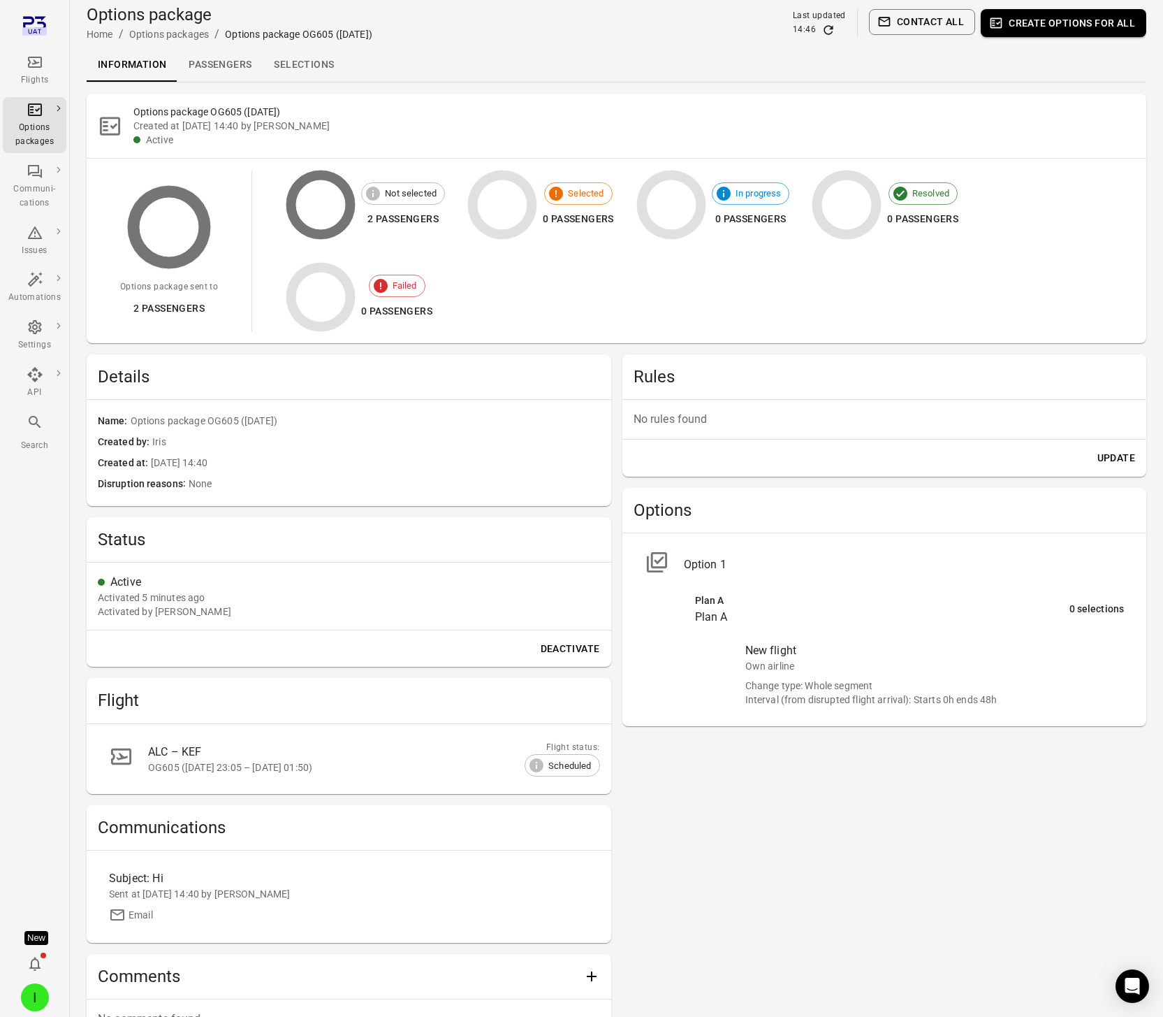
scroll to position [3, 0]
click at [831, 28] on icon "Refresh data" at bounding box center [829, 29] width 14 height 14
click at [830, 24] on icon "Refresh data" at bounding box center [829, 29] width 14 height 14
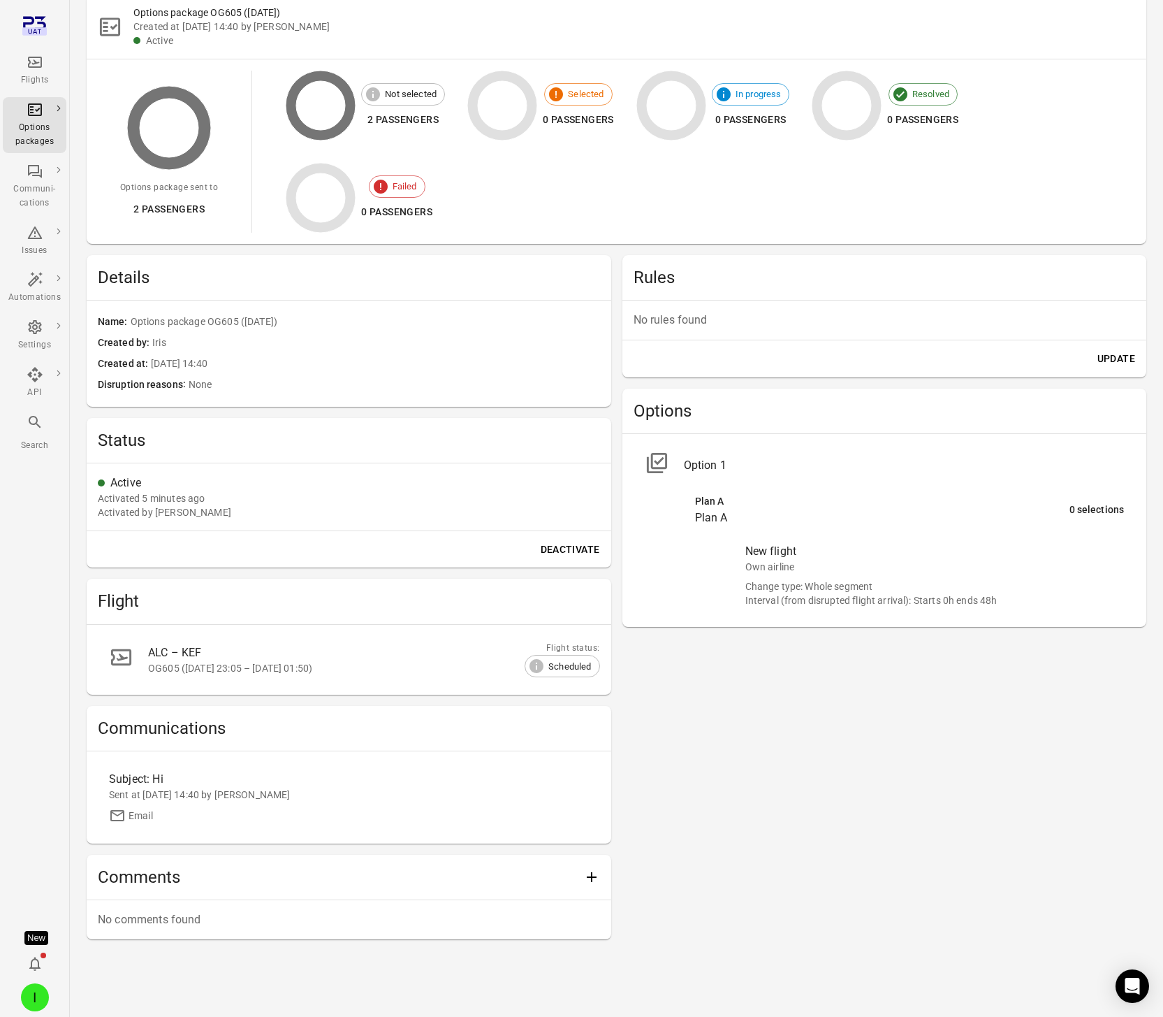
scroll to position [0, 0]
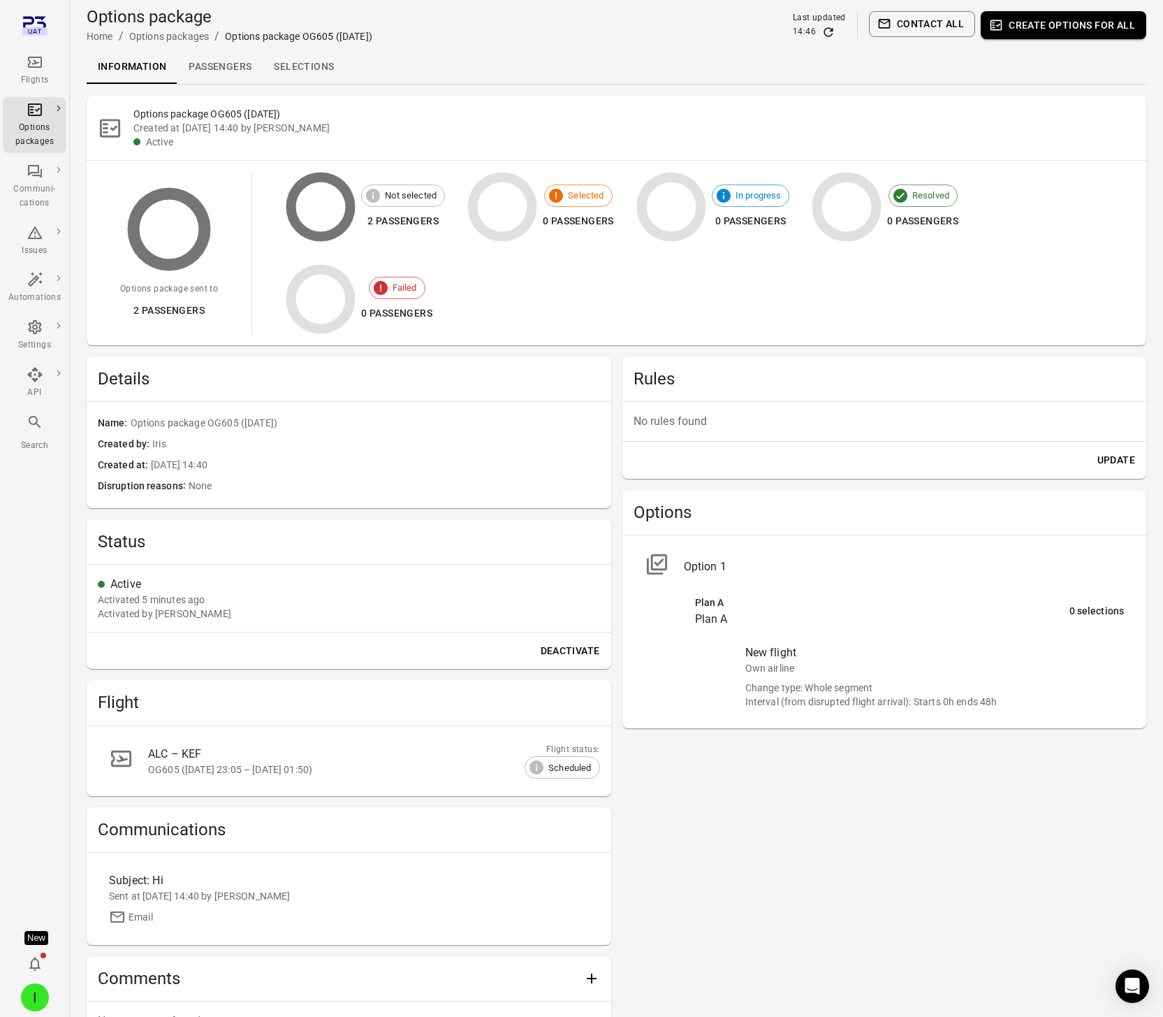
click at [36, 65] on icon "Main navigation" at bounding box center [35, 62] width 17 height 17
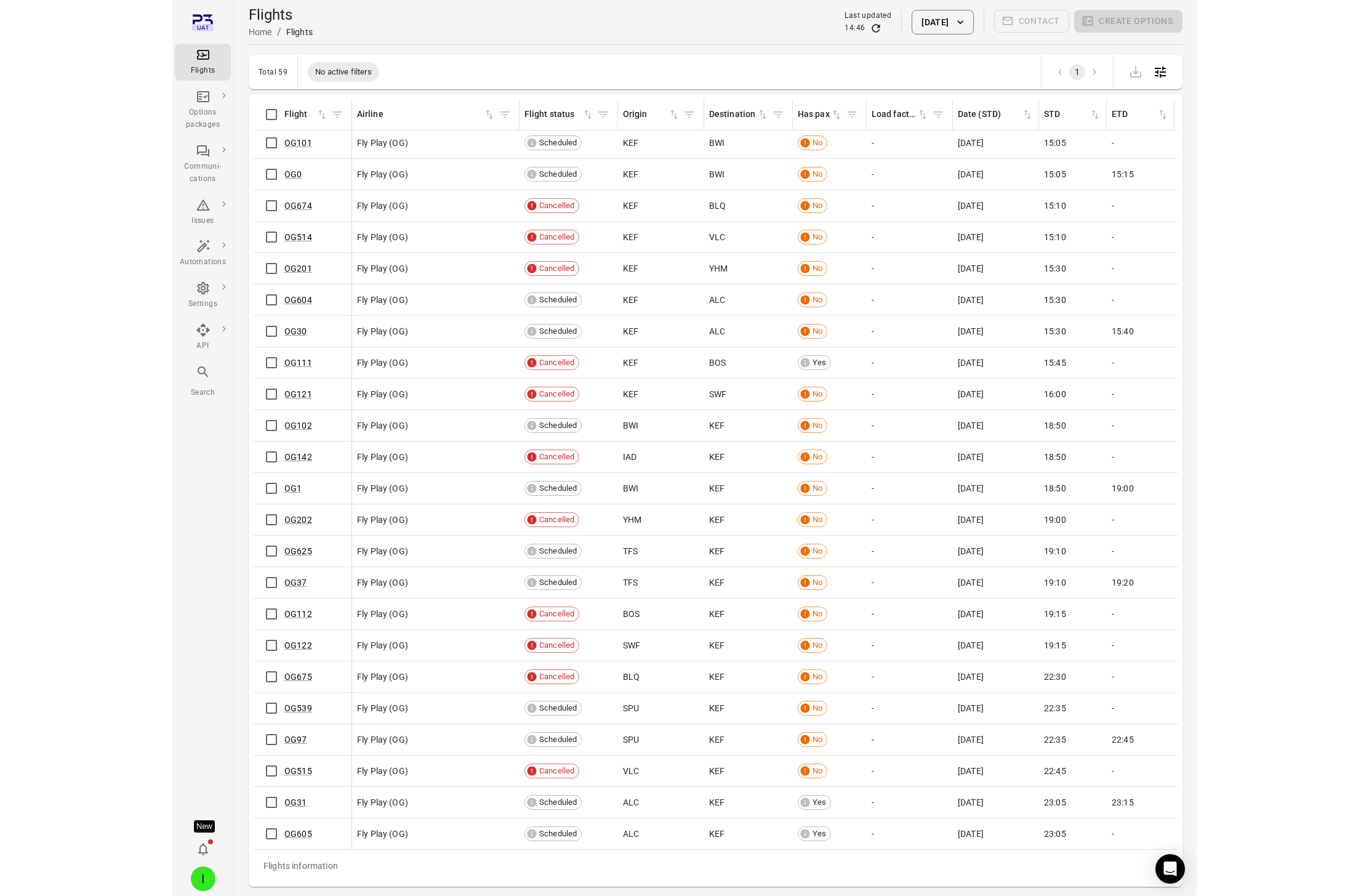
scroll to position [1121, 0]
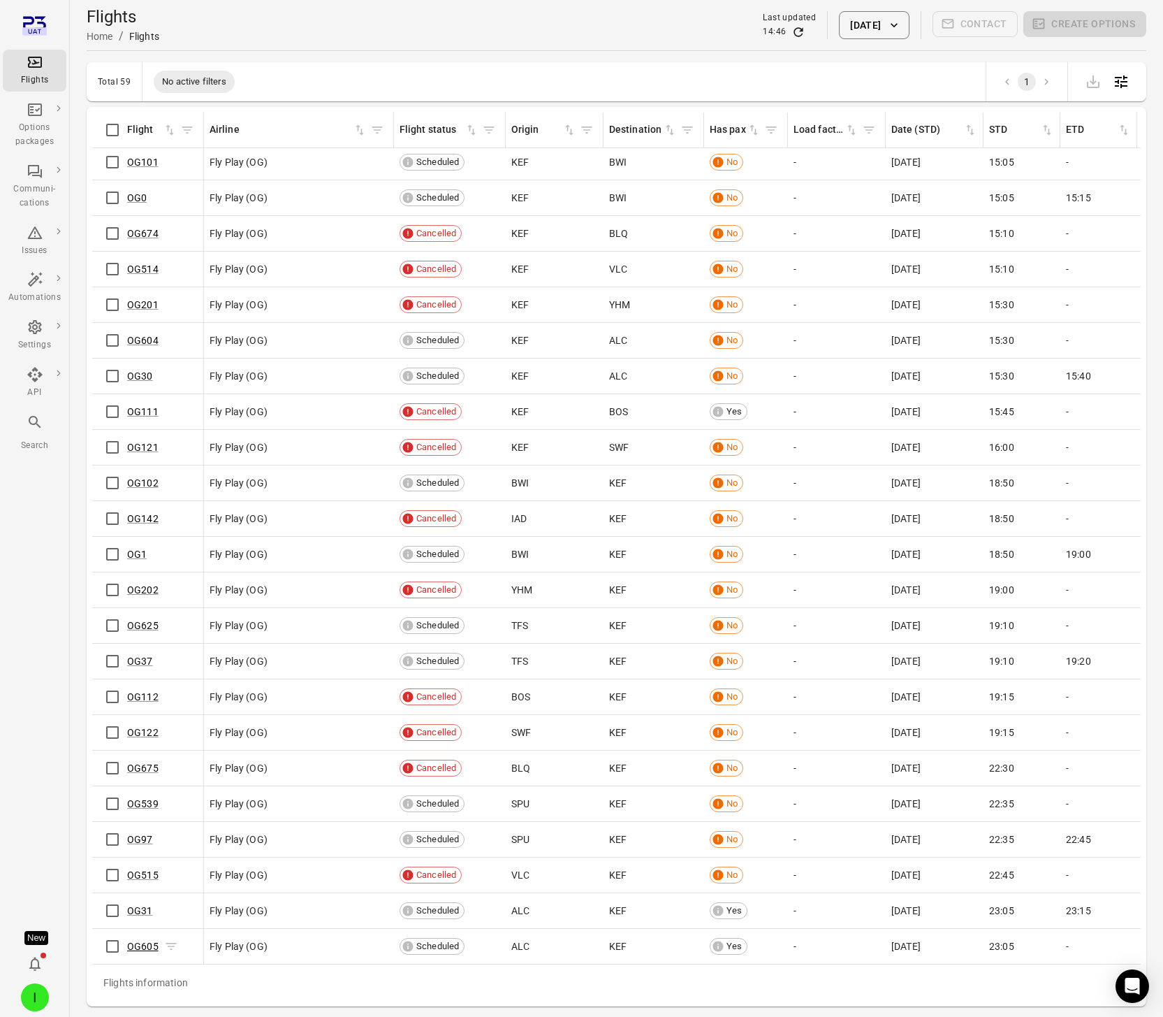
click at [136, 940] on link "OG605" at bounding box center [142, 945] width 31 height 11
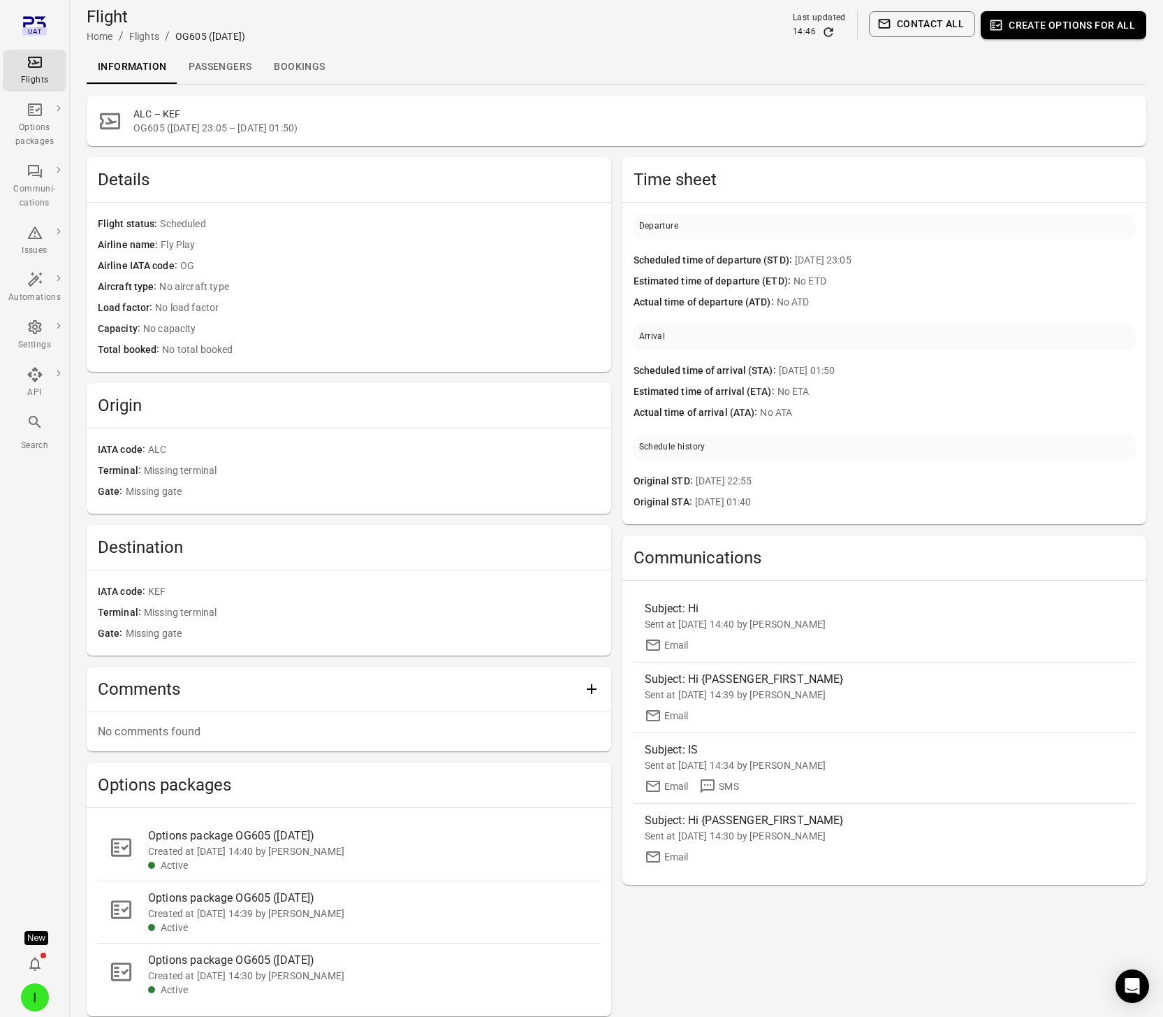
click at [228, 70] on link "Passengers" at bounding box center [219, 67] width 85 height 34
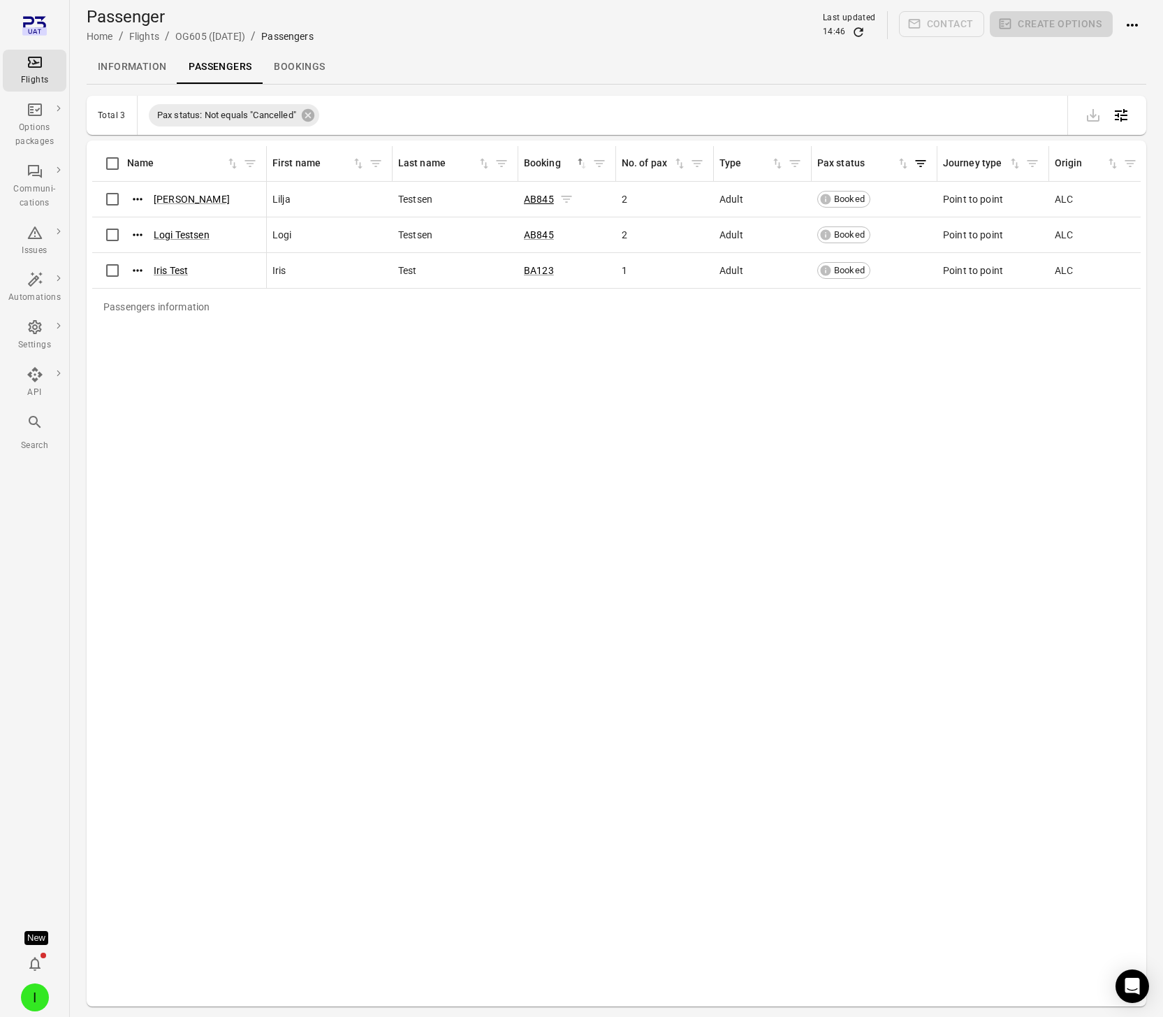
click at [542, 199] on link "AB845" at bounding box center [539, 199] width 30 height 11
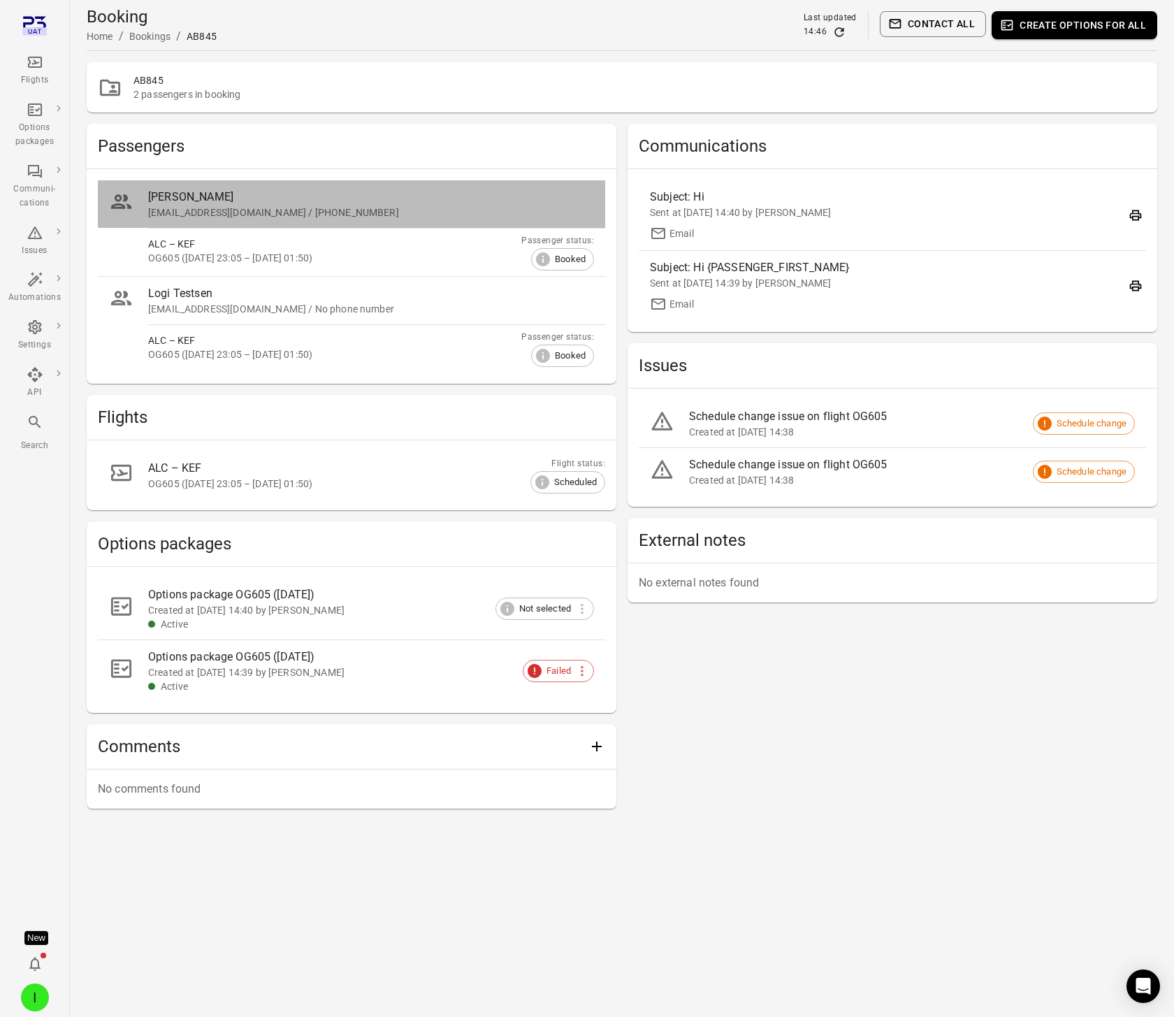
click at [344, 208] on div "iris@avilabs.is / +3548660886" at bounding box center [371, 212] width 446 height 14
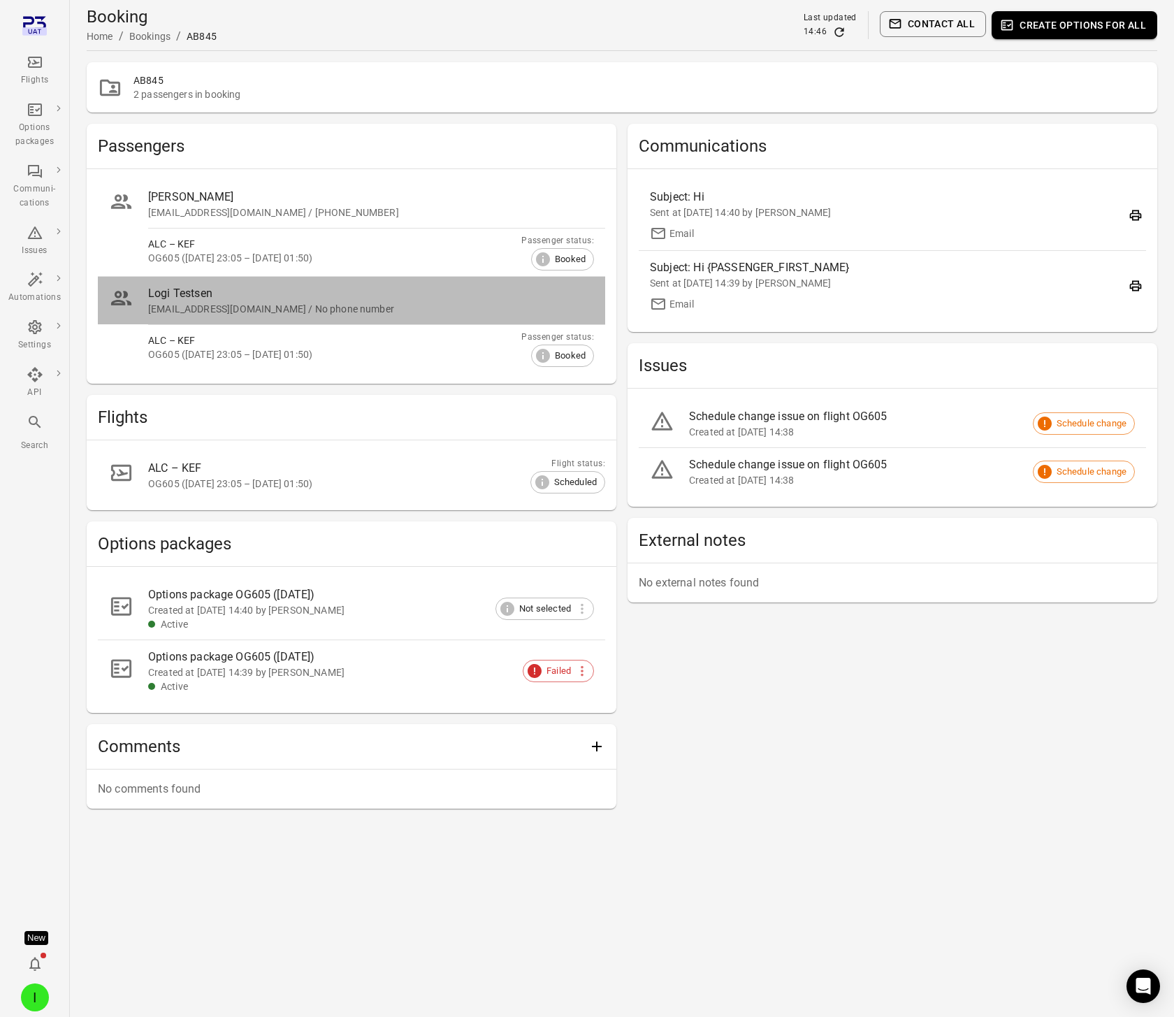
click at [210, 311] on div "djmunnskol@gmail.com / No phone number" at bounding box center [371, 309] width 446 height 14
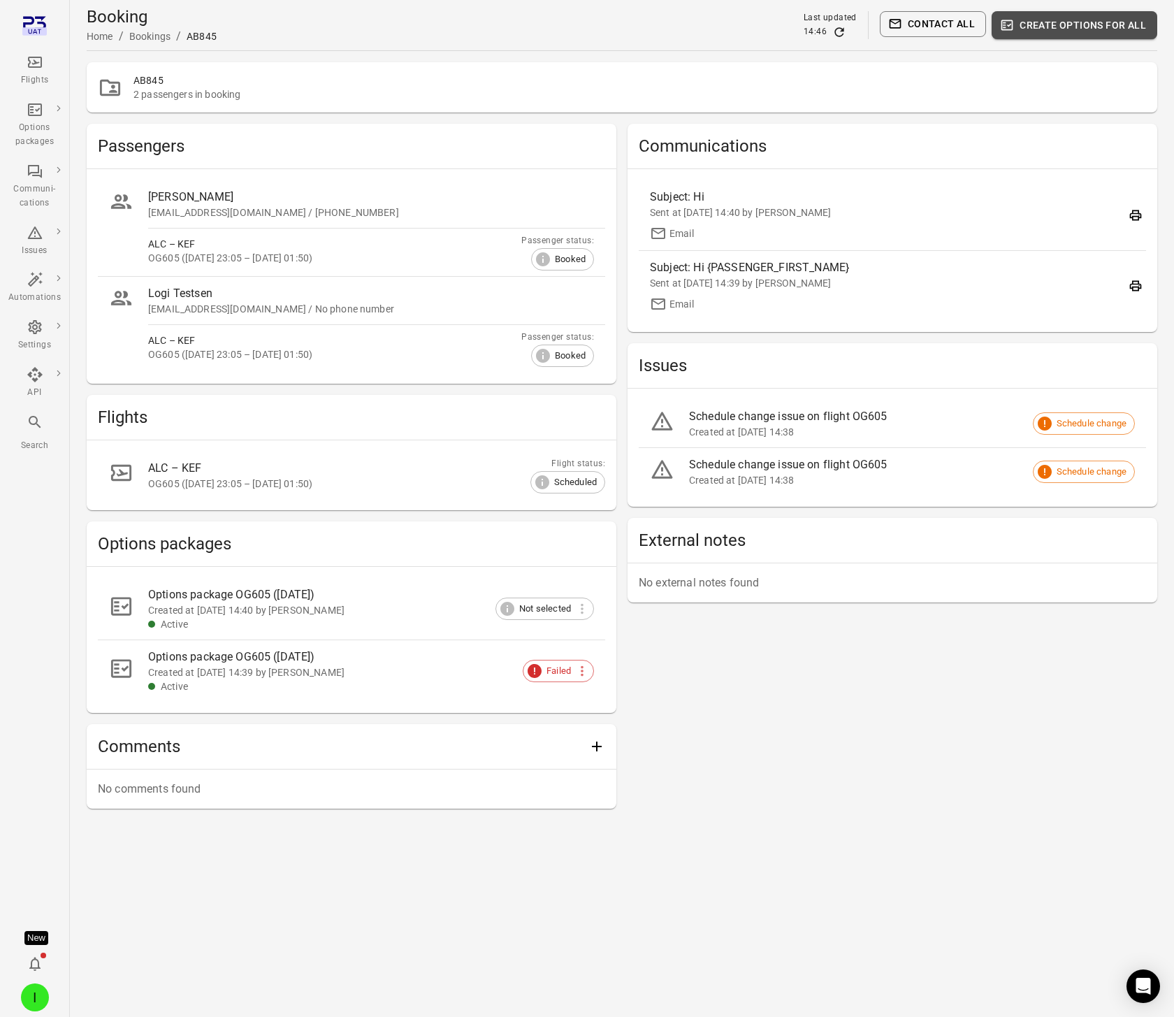
click at [1044, 24] on button "Create options for all" at bounding box center [1074, 25] width 166 height 28
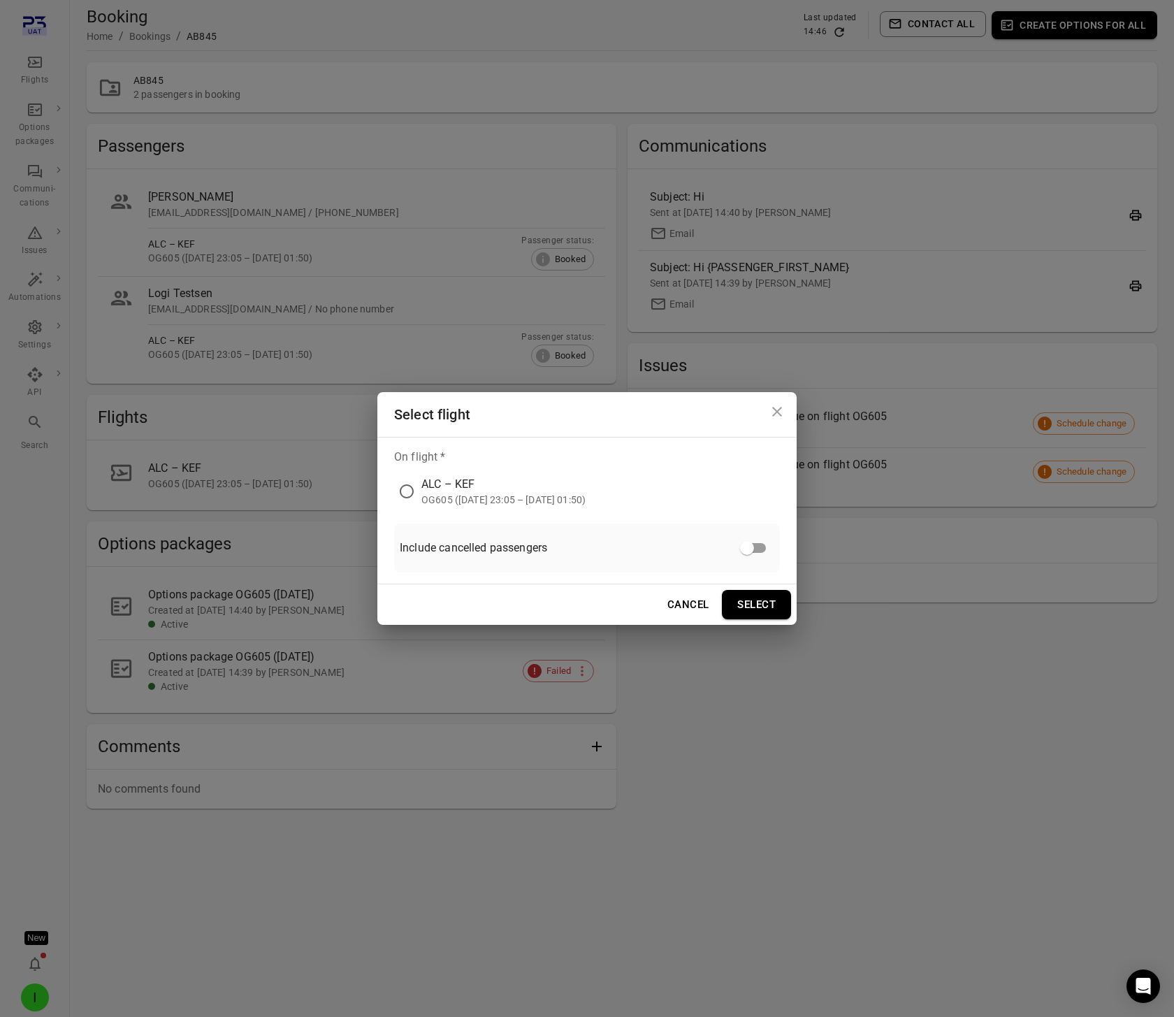
click at [444, 497] on div "OG605 (2 Sep 2025 23:05 – 3 Sep 2025 01:50)" at bounding box center [503, 500] width 164 height 14
click at [753, 609] on button "Select" at bounding box center [756, 604] width 69 height 29
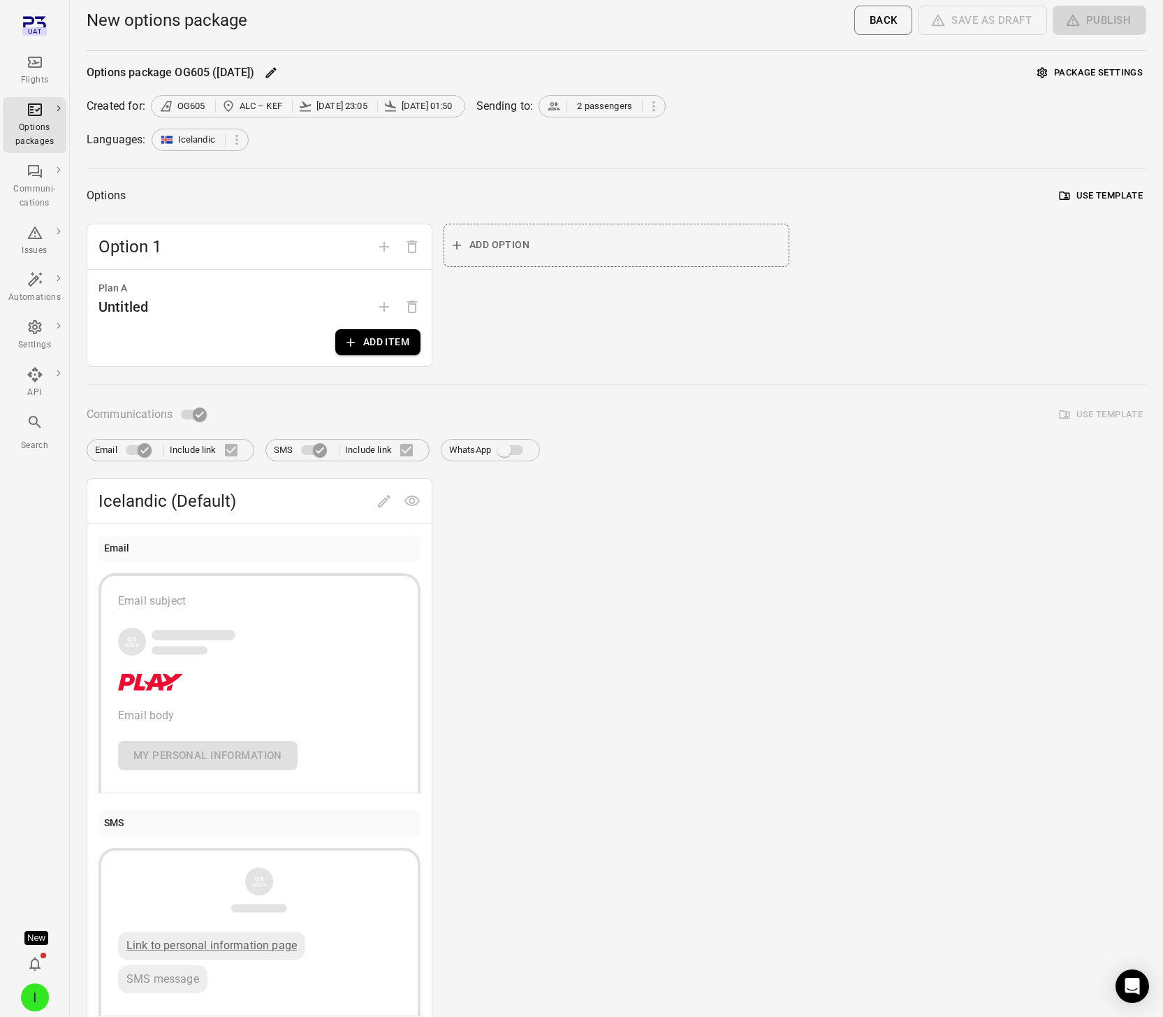
click at [407, 337] on button "Add item" at bounding box center [377, 342] width 85 height 26
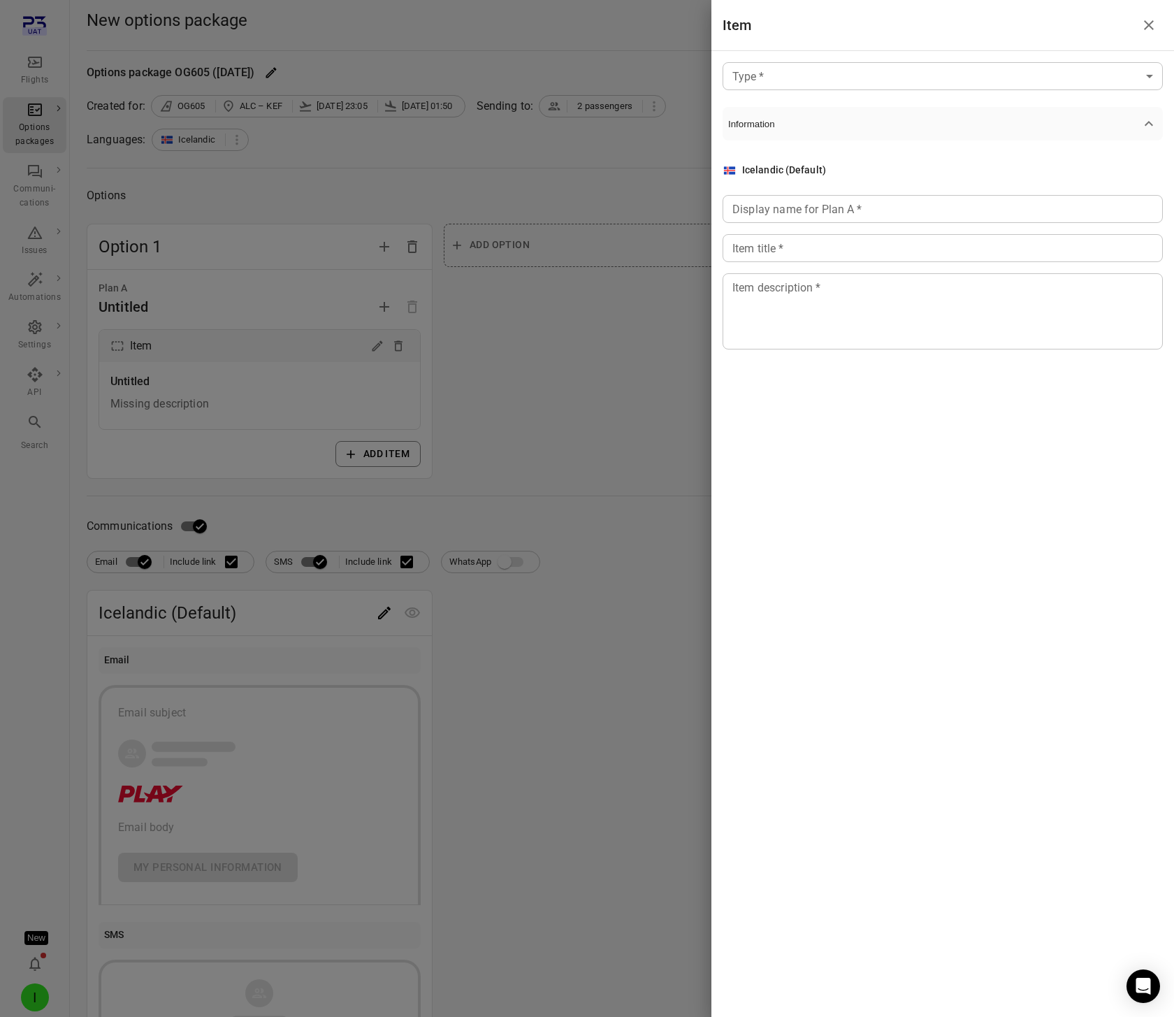
click at [797, 76] on body "Flights Options packages Communi-cations Issues Automations Settings API Search…" at bounding box center [587, 598] width 1174 height 1196
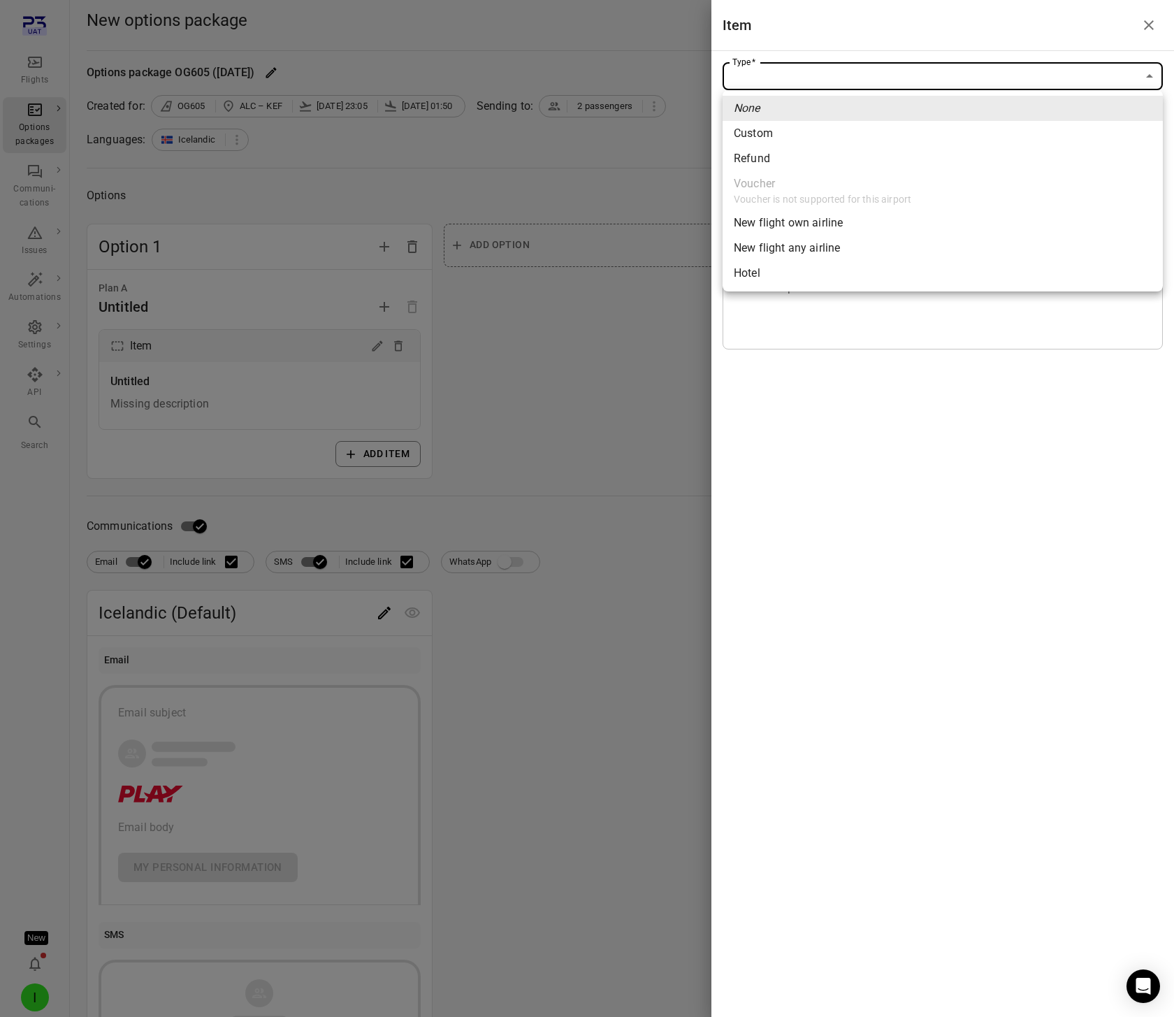
click at [797, 76] on div at bounding box center [587, 508] width 1174 height 1017
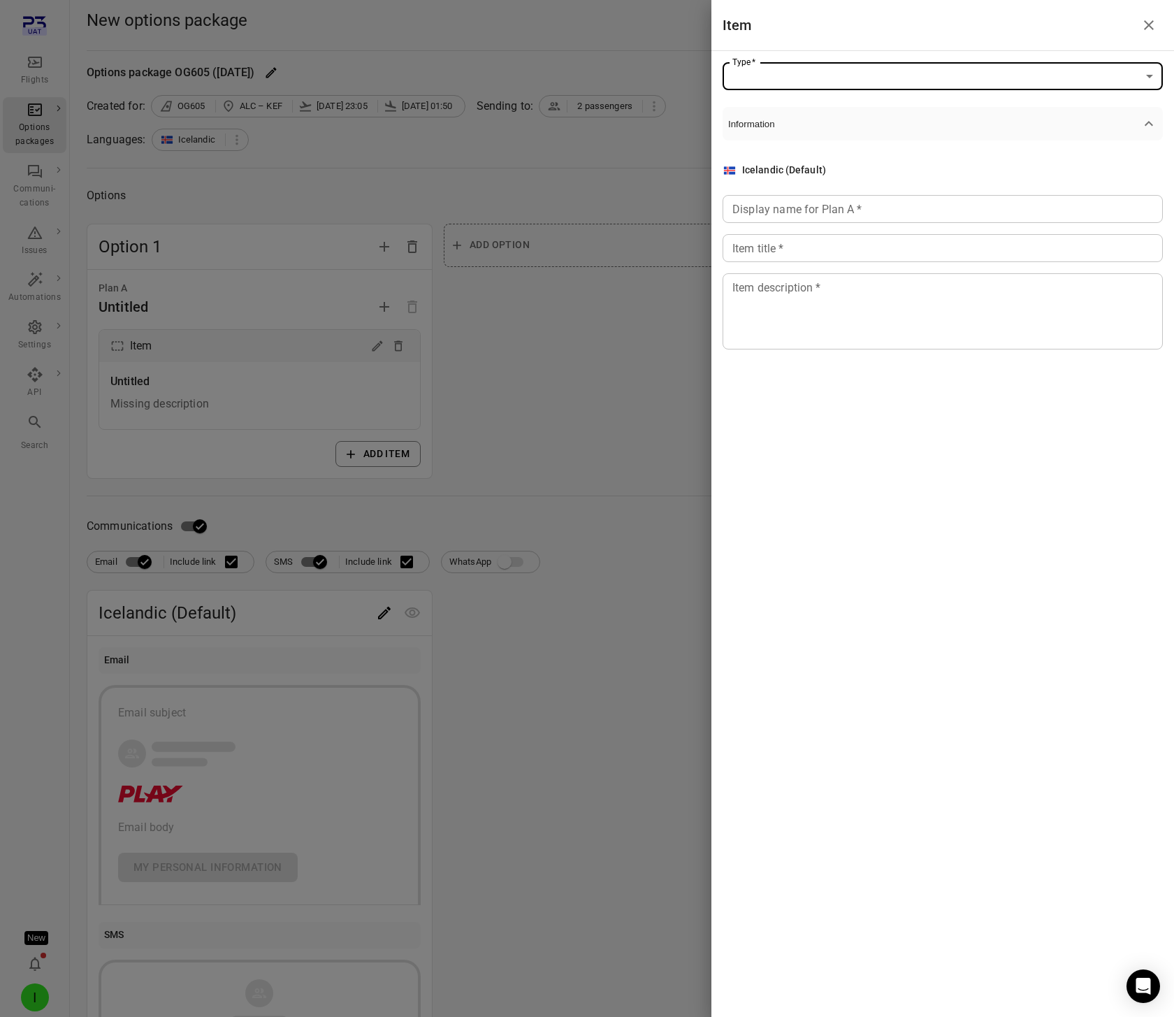
click at [797, 69] on body "Flights Options packages Communi-cations Issues Automations Settings API Search…" at bounding box center [587, 598] width 1174 height 1196
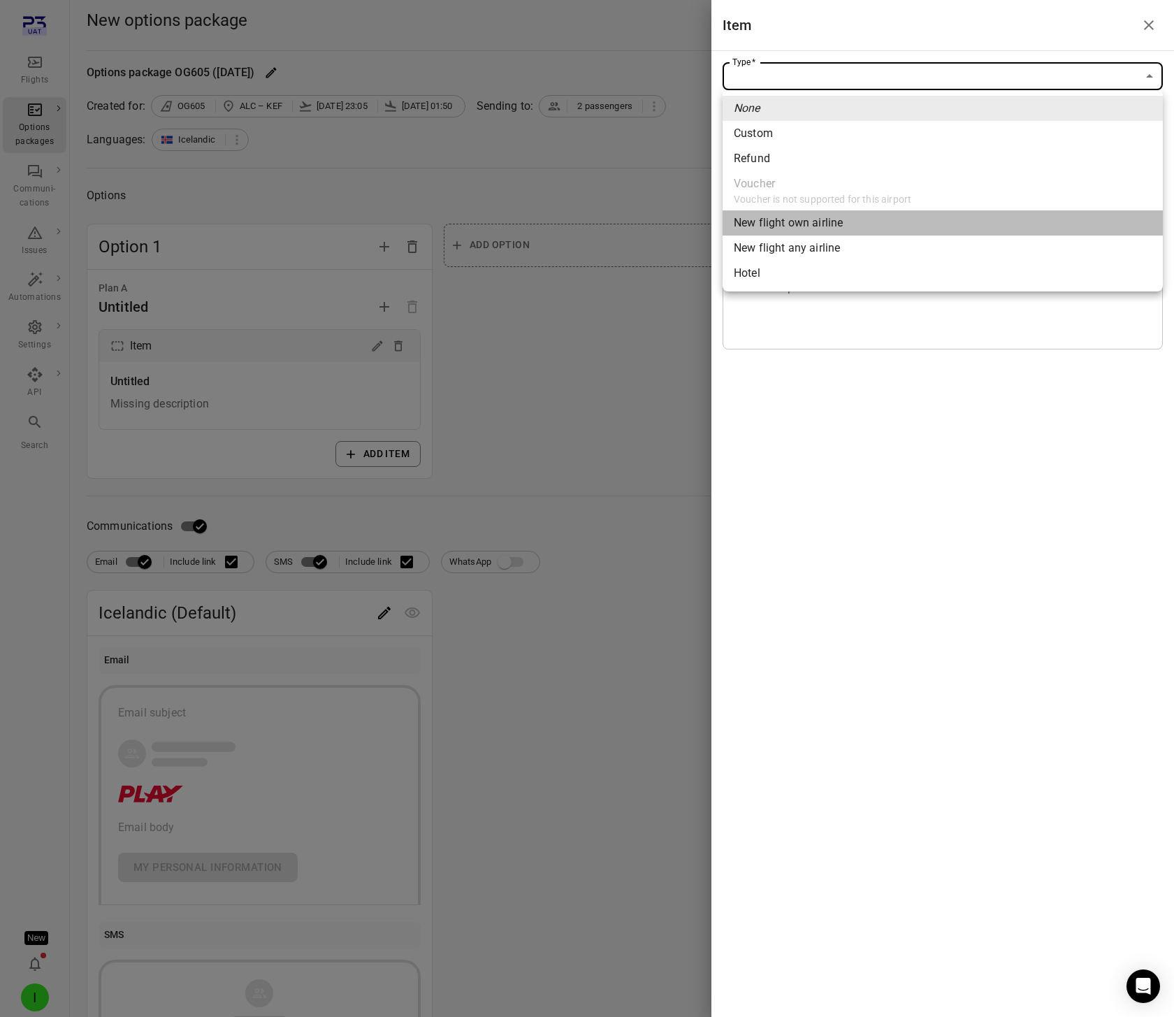
click at [787, 221] on span "New flight own airline" at bounding box center [943, 223] width 418 height 17
type input "**********"
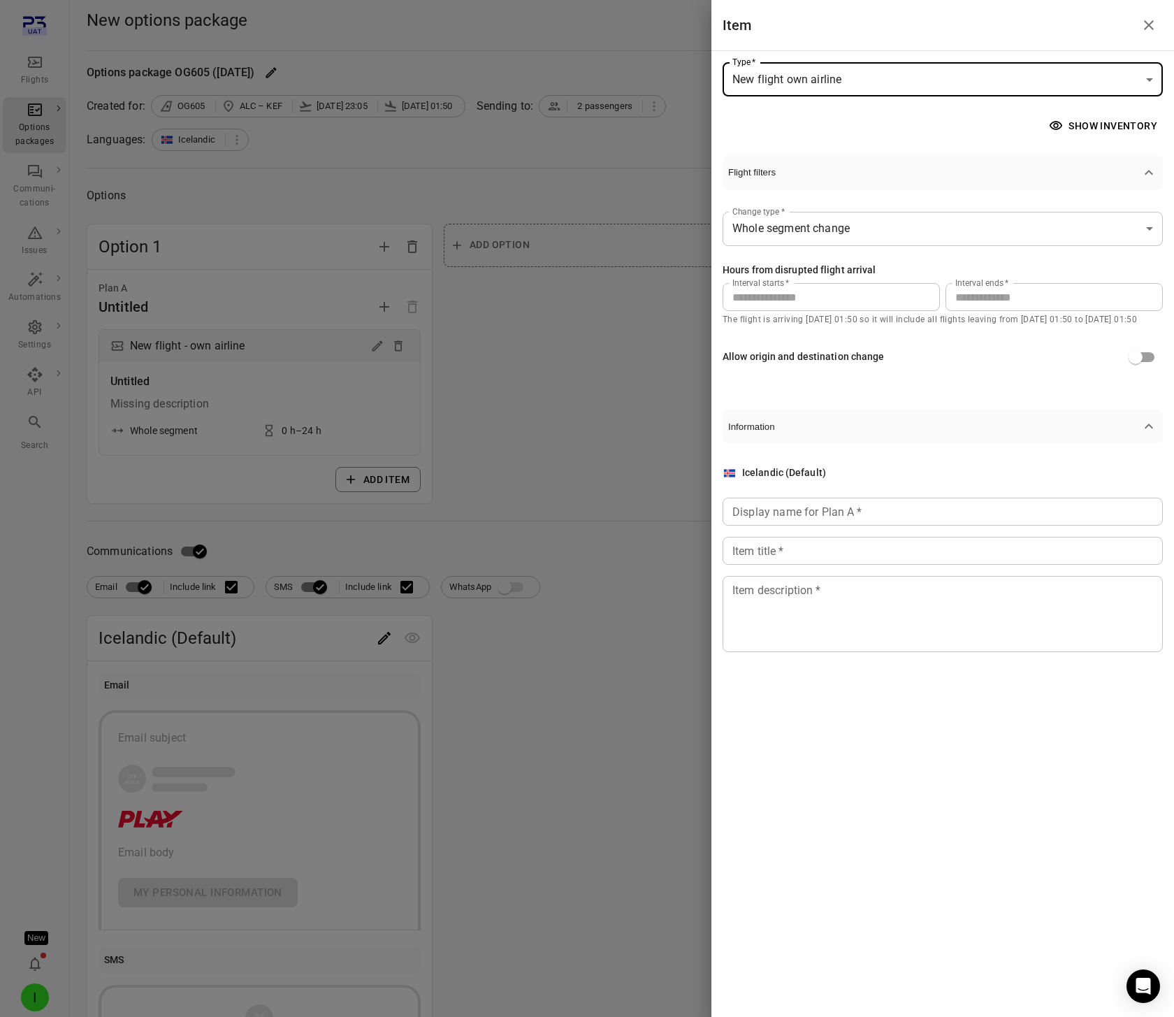
click at [1012, 303] on input "**" at bounding box center [1053, 297] width 217 height 28
click at [880, 296] on input "*" at bounding box center [830, 297] width 217 height 28
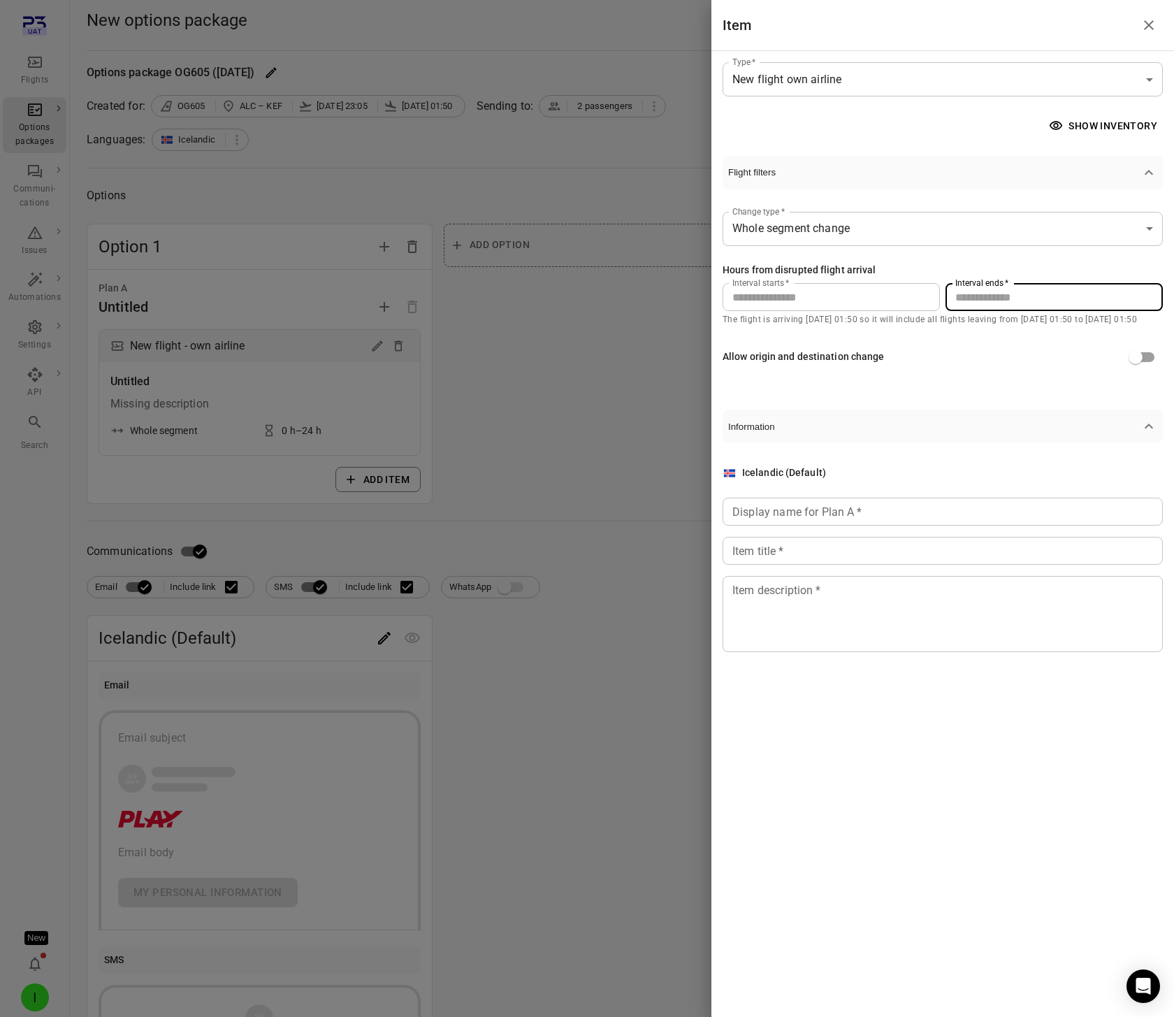
drag, startPoint x: 1043, startPoint y: 293, endPoint x: 943, endPoint y: 292, distance: 99.9
click at [946, 294] on input "**" at bounding box center [1053, 297] width 217 height 28
type input "**"
click at [842, 509] on div "Display name for Plan A   * Display name for Plan A   *" at bounding box center [942, 511] width 440 height 28
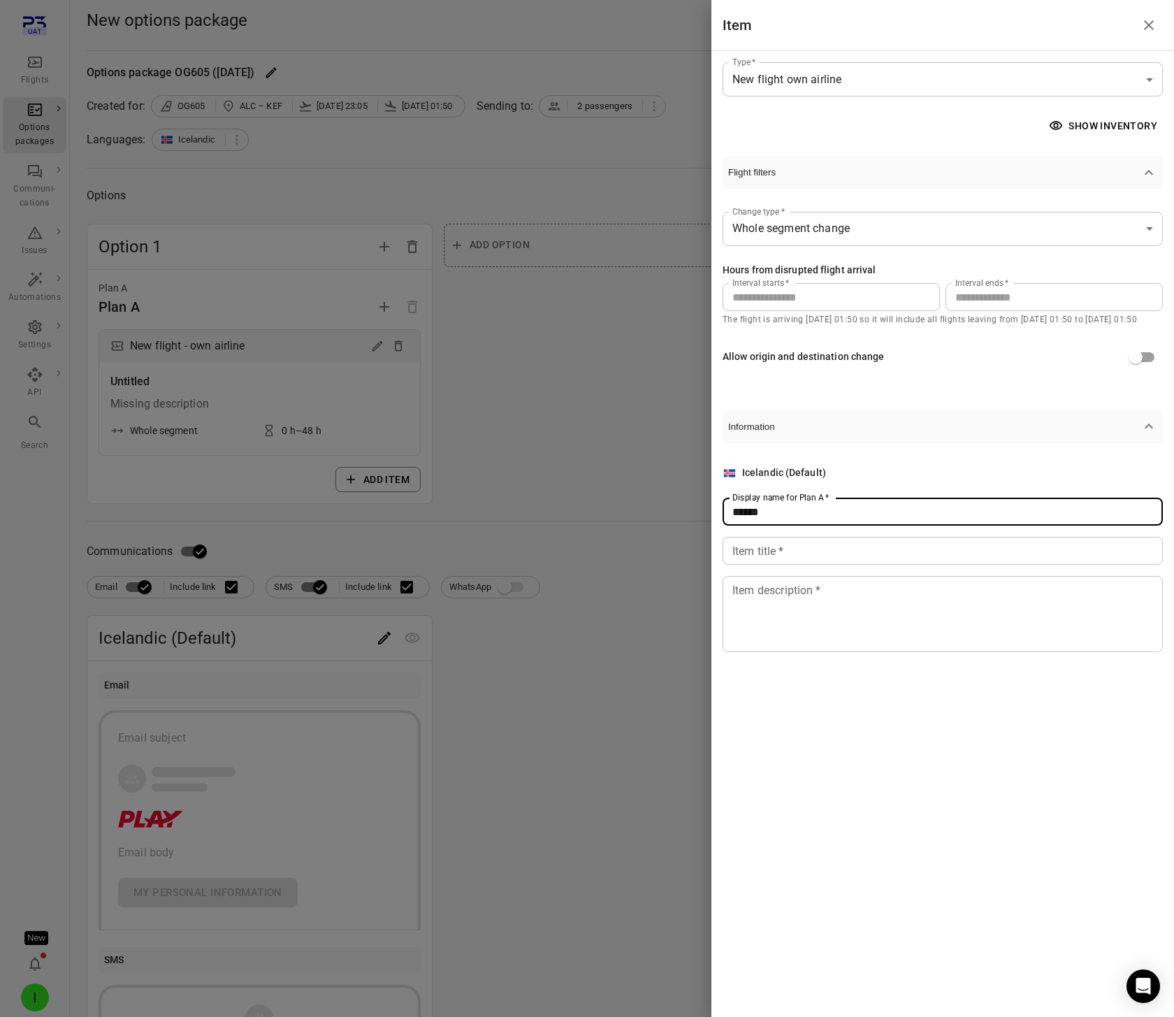
type input "******"
click at [822, 553] on input "Item title   *" at bounding box center [942, 551] width 440 height 28
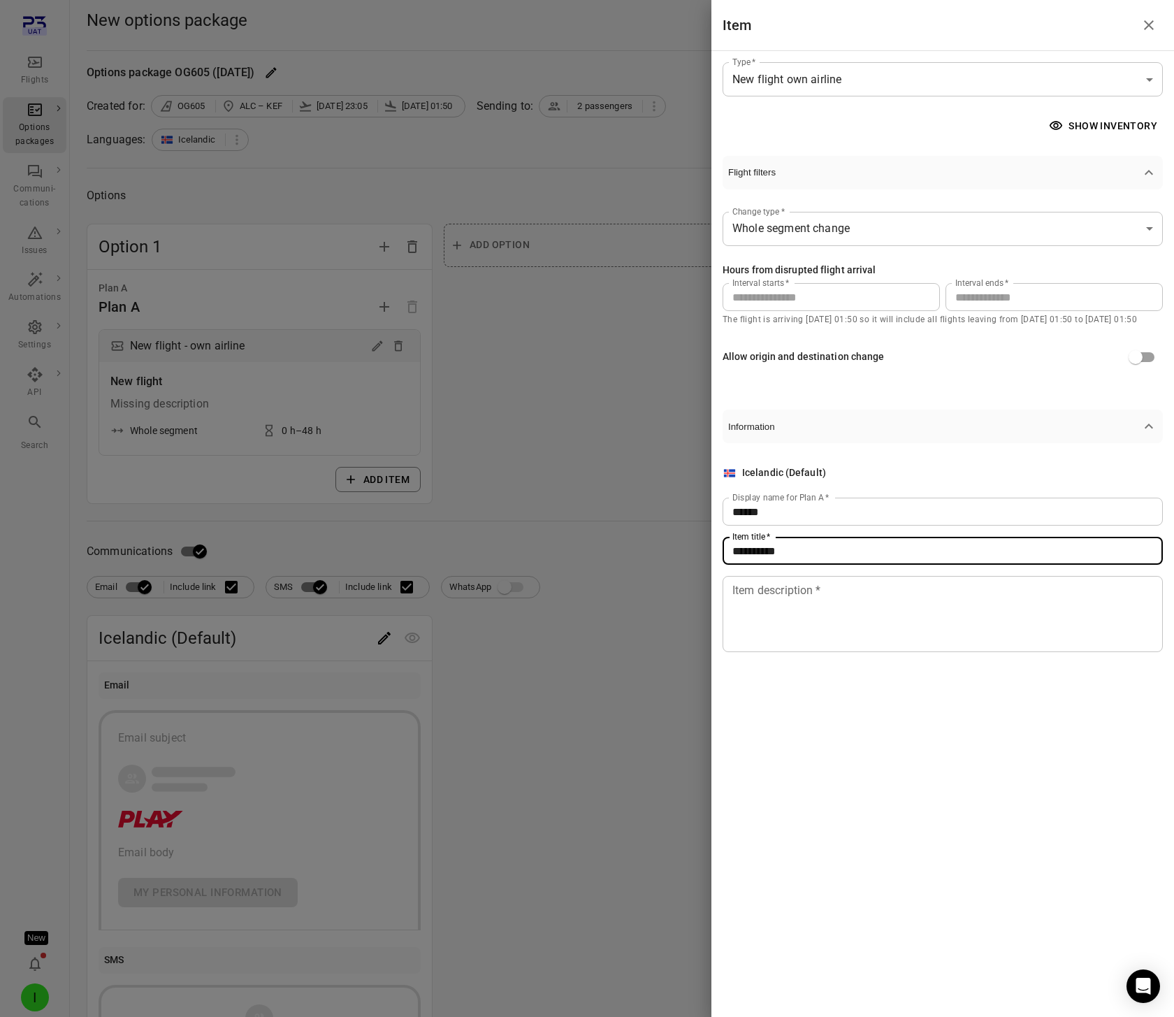
type input "**********"
click at [811, 604] on textarea "Item description   *" at bounding box center [942, 614] width 421 height 64
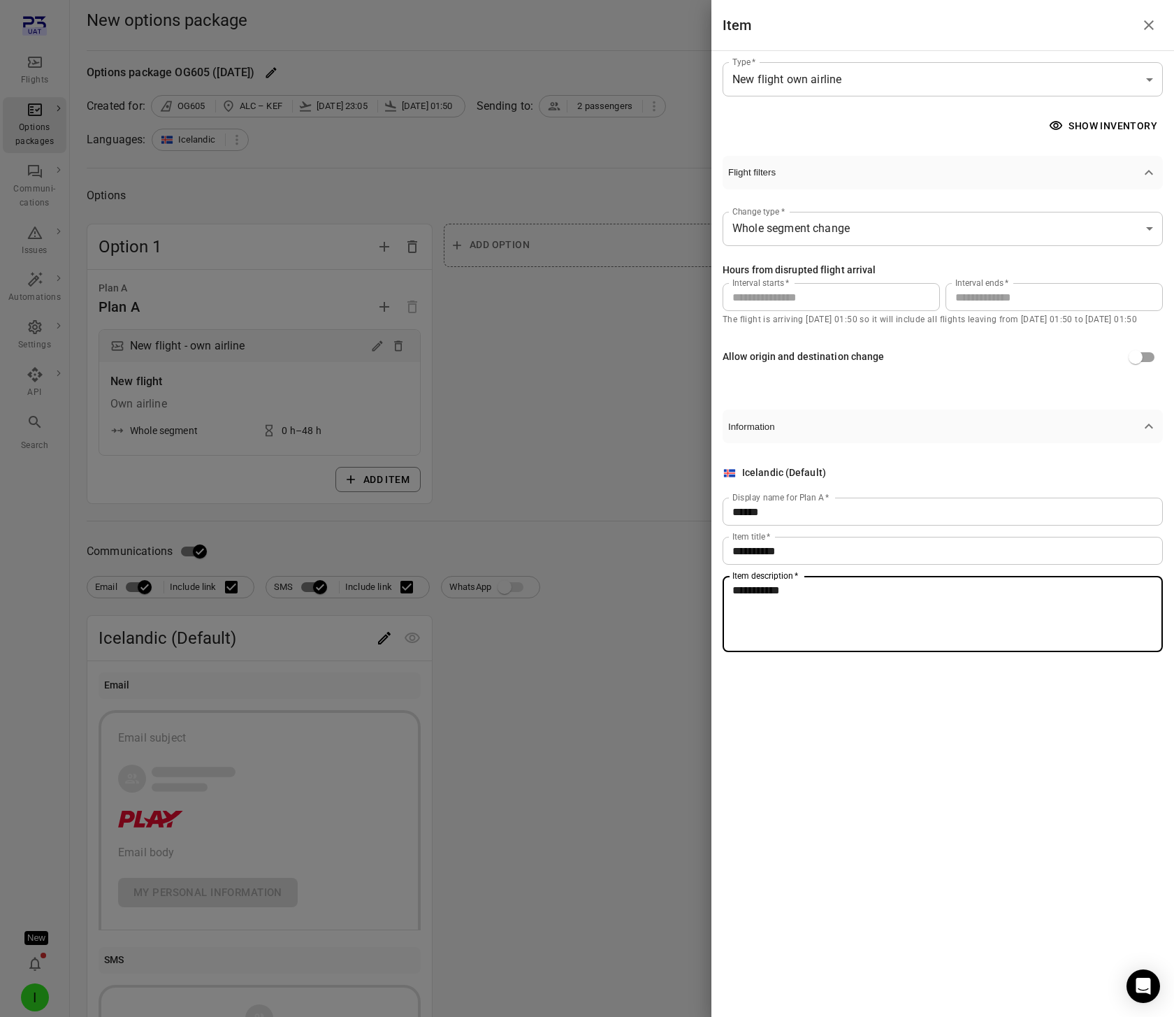
type textarea "**********"
click at [590, 518] on div at bounding box center [587, 508] width 1174 height 1017
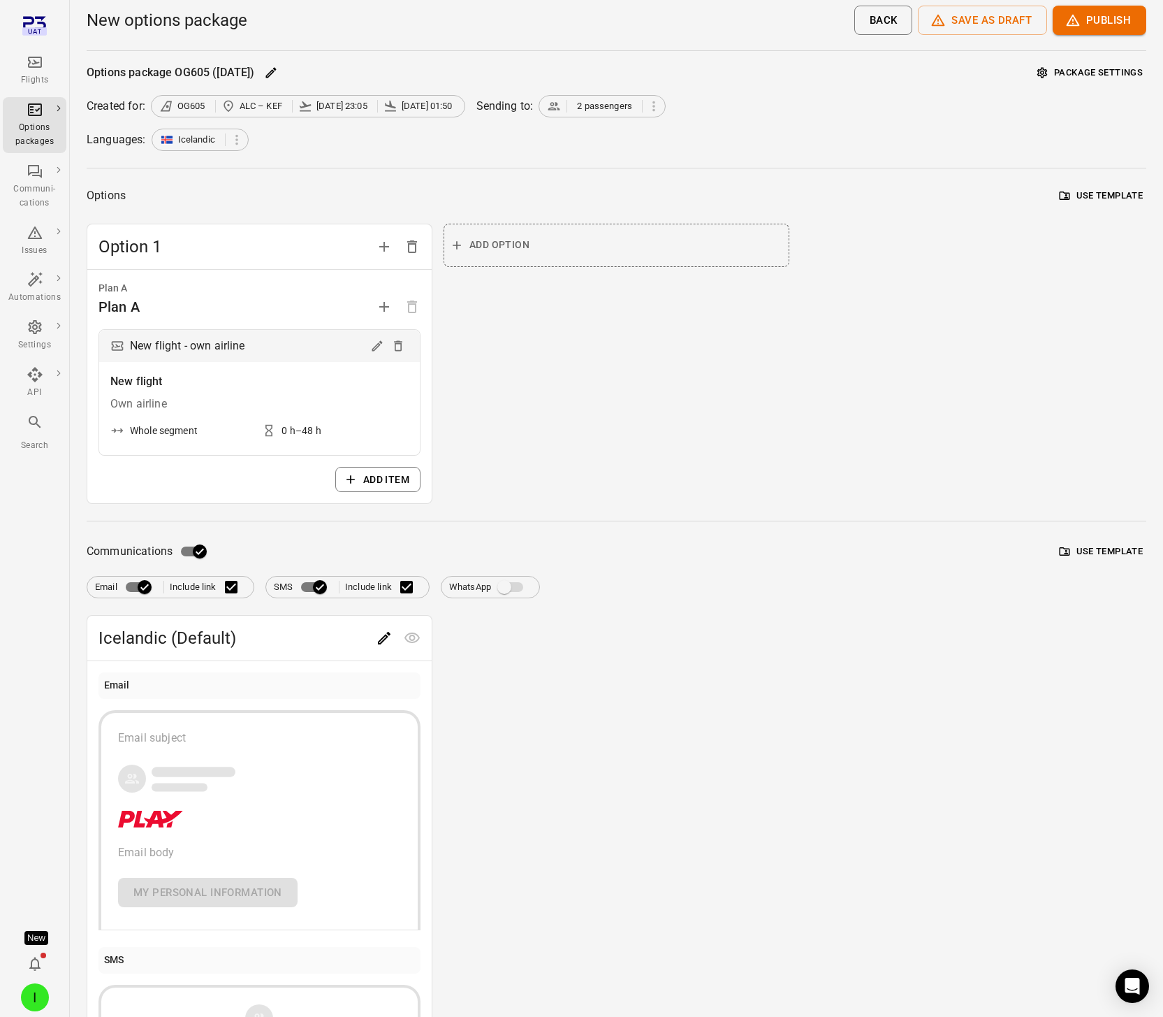
click at [361, 152] on div "Options package OG605 (2 Sep) Package settings Created for: OG605 ALC – KEF 2 S…" at bounding box center [617, 613] width 1060 height 1103
click at [381, 637] on icon "Edit" at bounding box center [384, 638] width 17 height 17
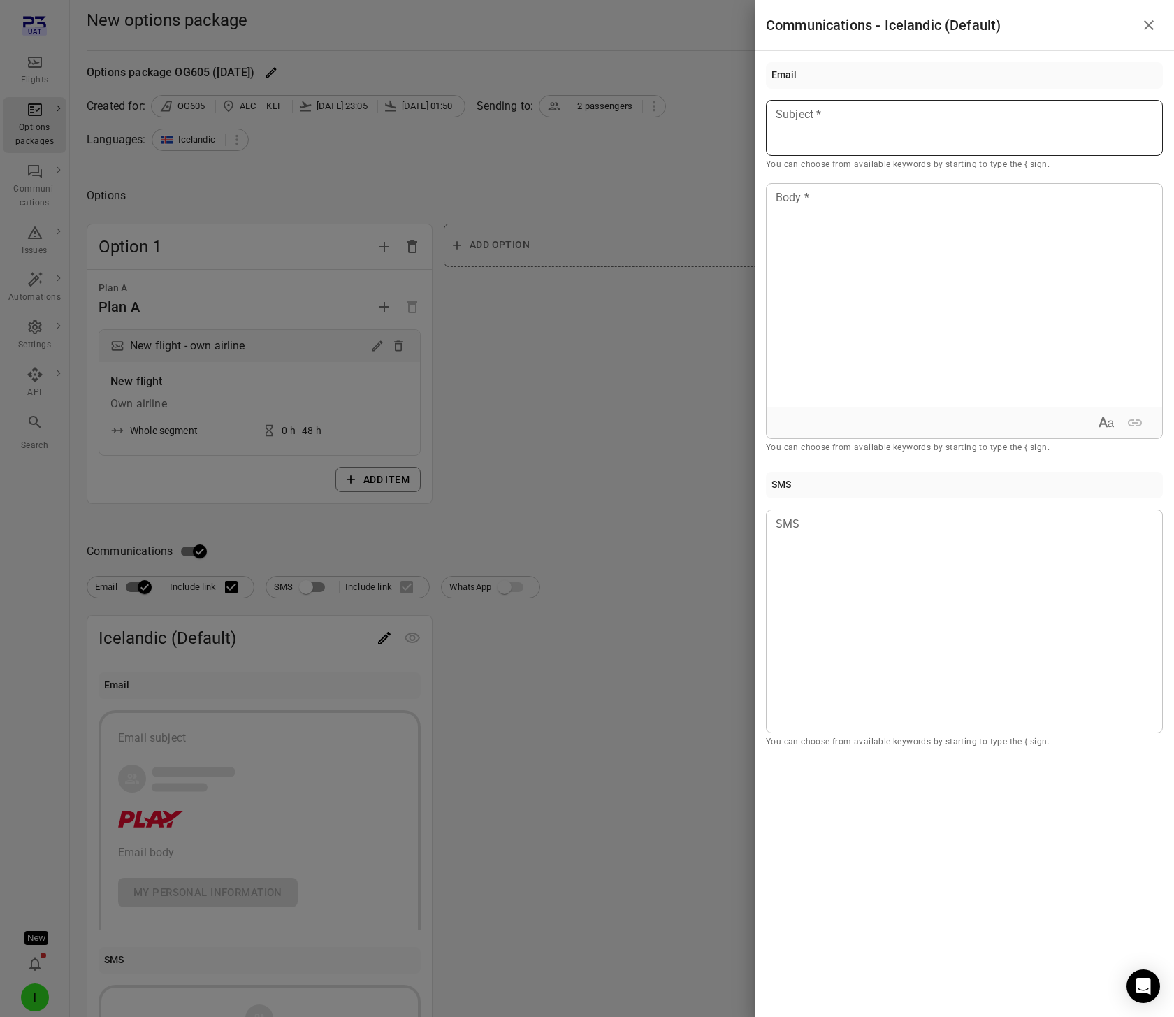
click at [844, 127] on div at bounding box center [964, 128] width 397 height 56
click at [887, 160] on div "Passenger first name" at bounding box center [855, 154] width 118 height 14
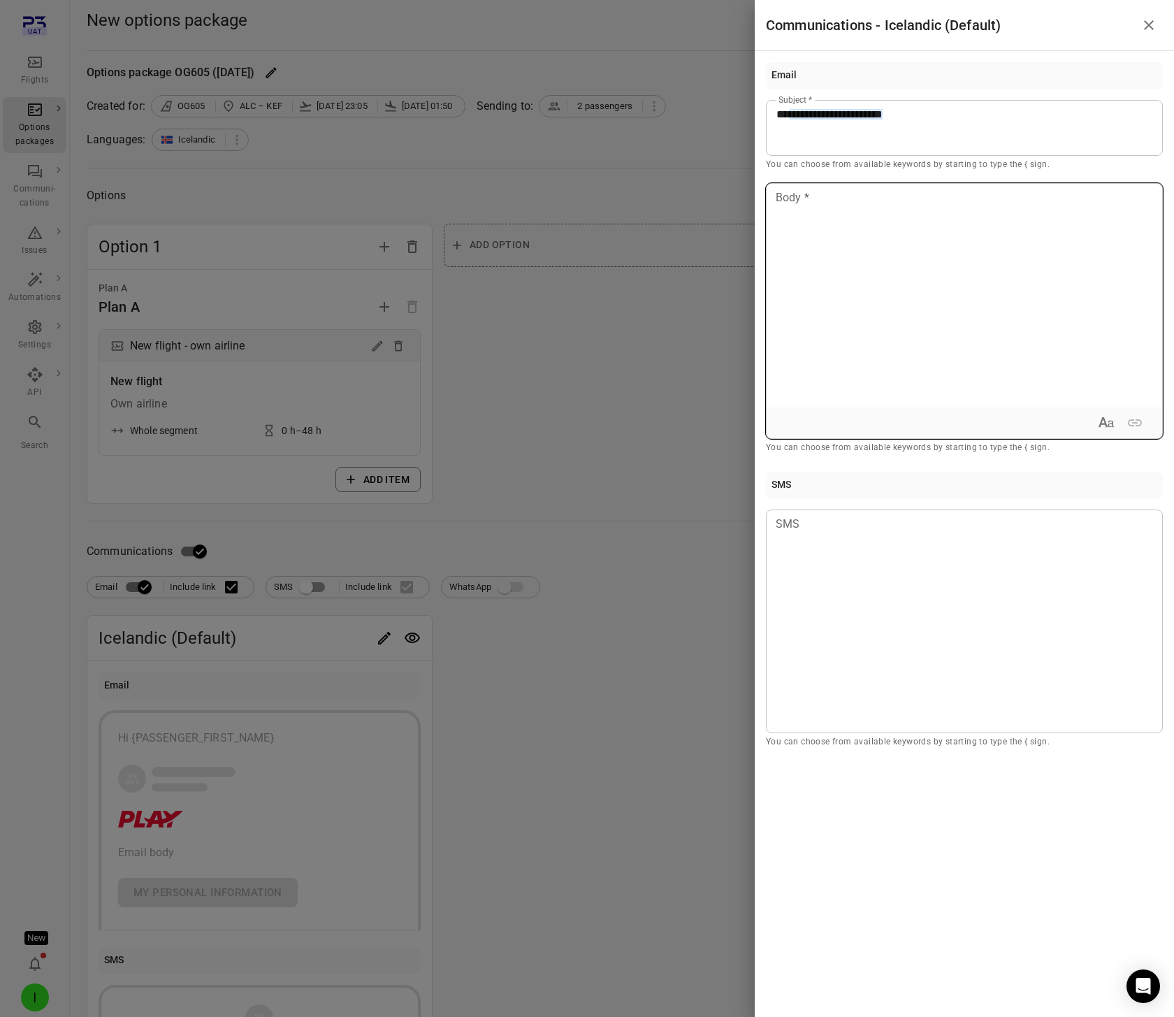
click at [852, 253] on div at bounding box center [963, 296] width 395 height 224
click at [567, 442] on div at bounding box center [587, 508] width 1174 height 1017
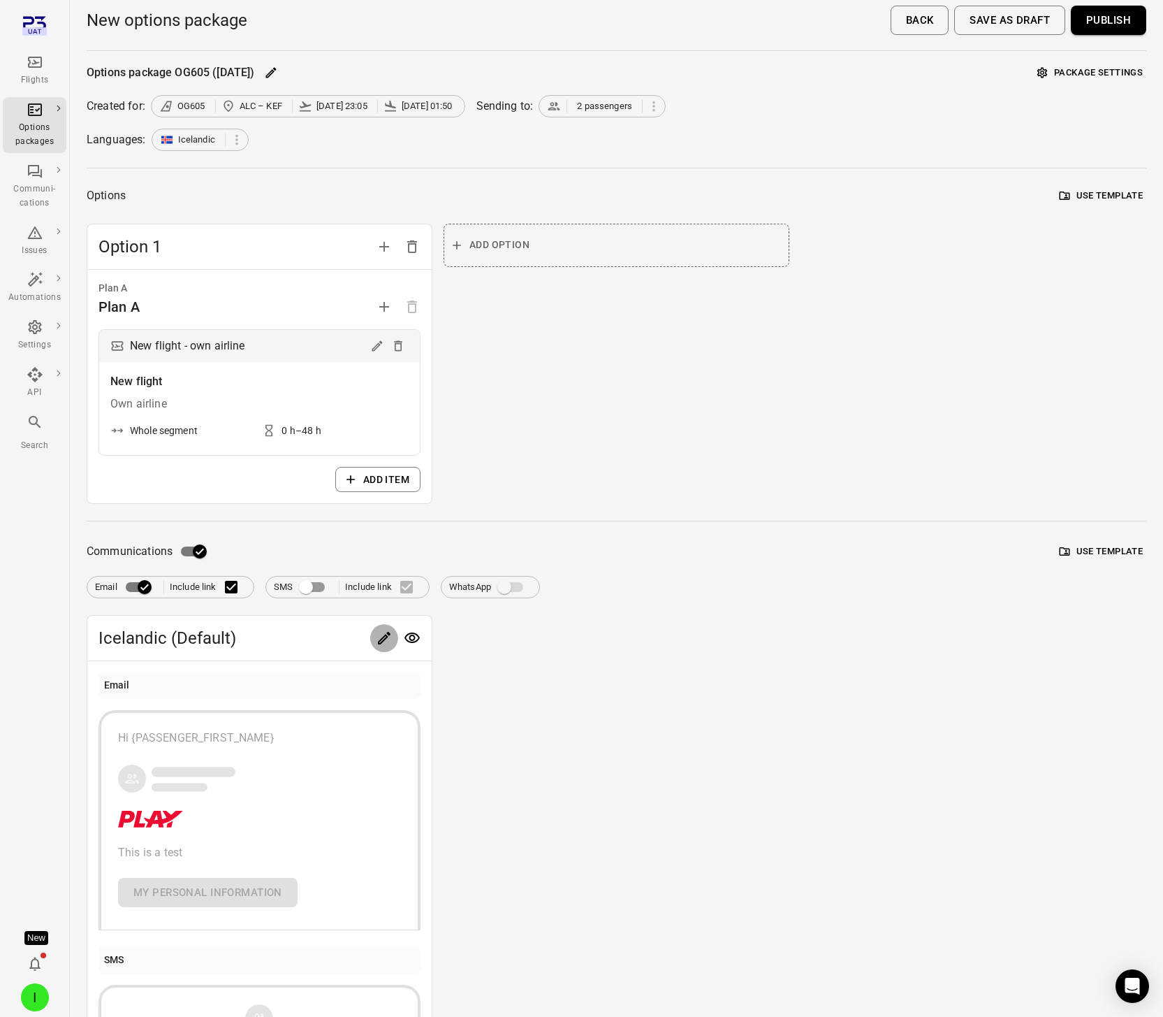
click at [383, 638] on icon "Edit" at bounding box center [384, 638] width 13 height 13
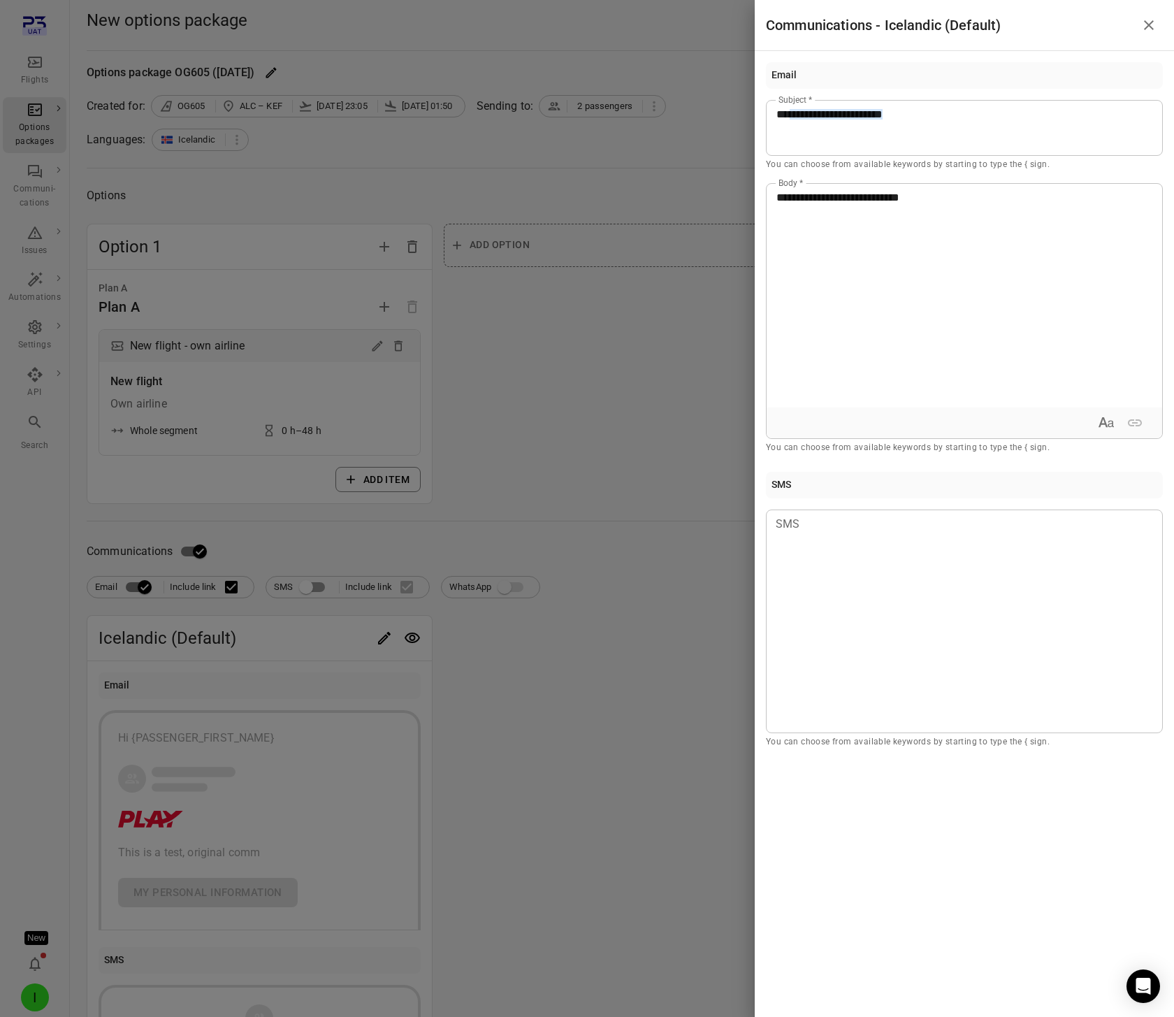
click at [538, 321] on div at bounding box center [587, 508] width 1174 height 1017
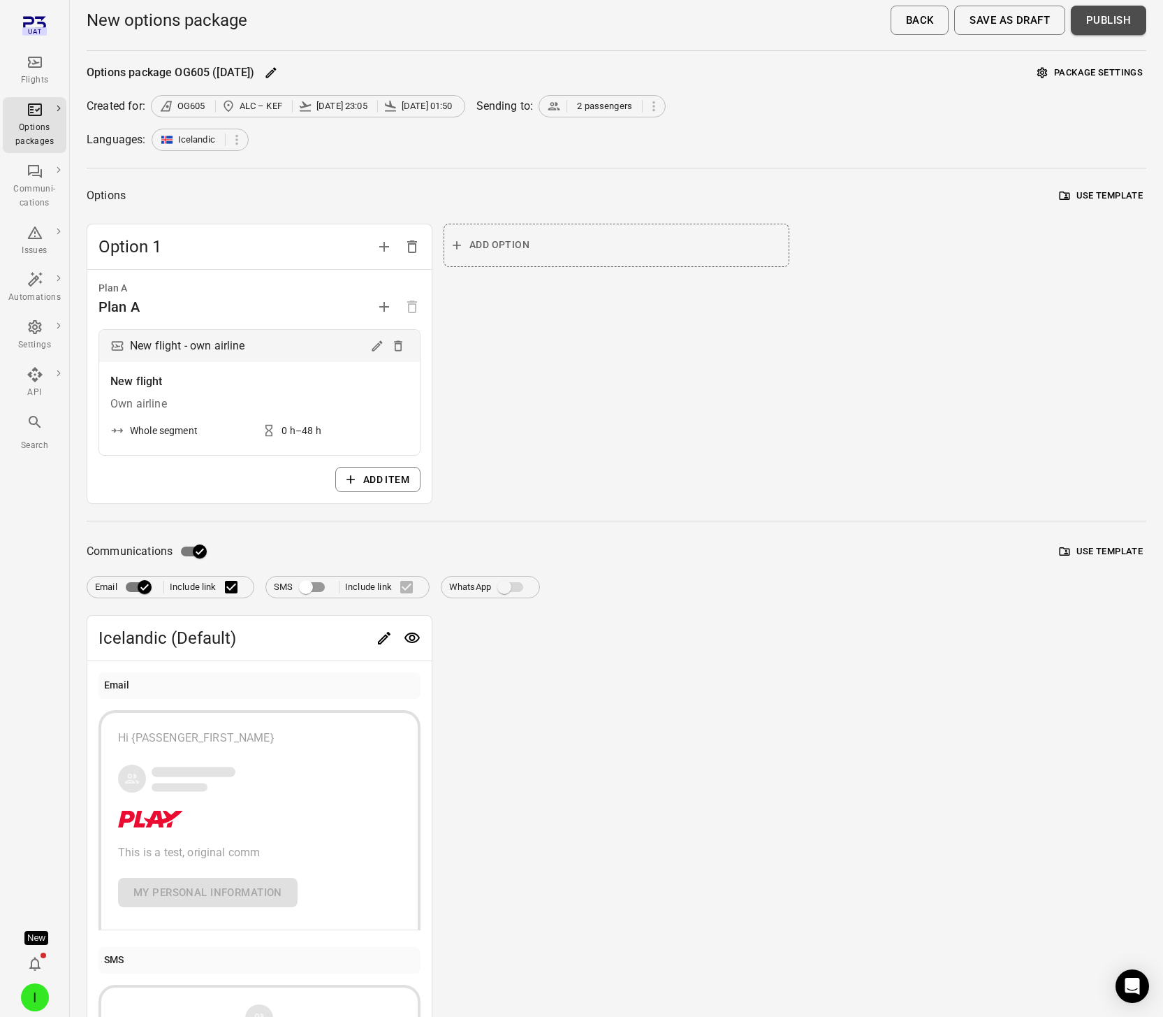
click at [1113, 14] on button "Publish" at bounding box center [1108, 20] width 75 height 29
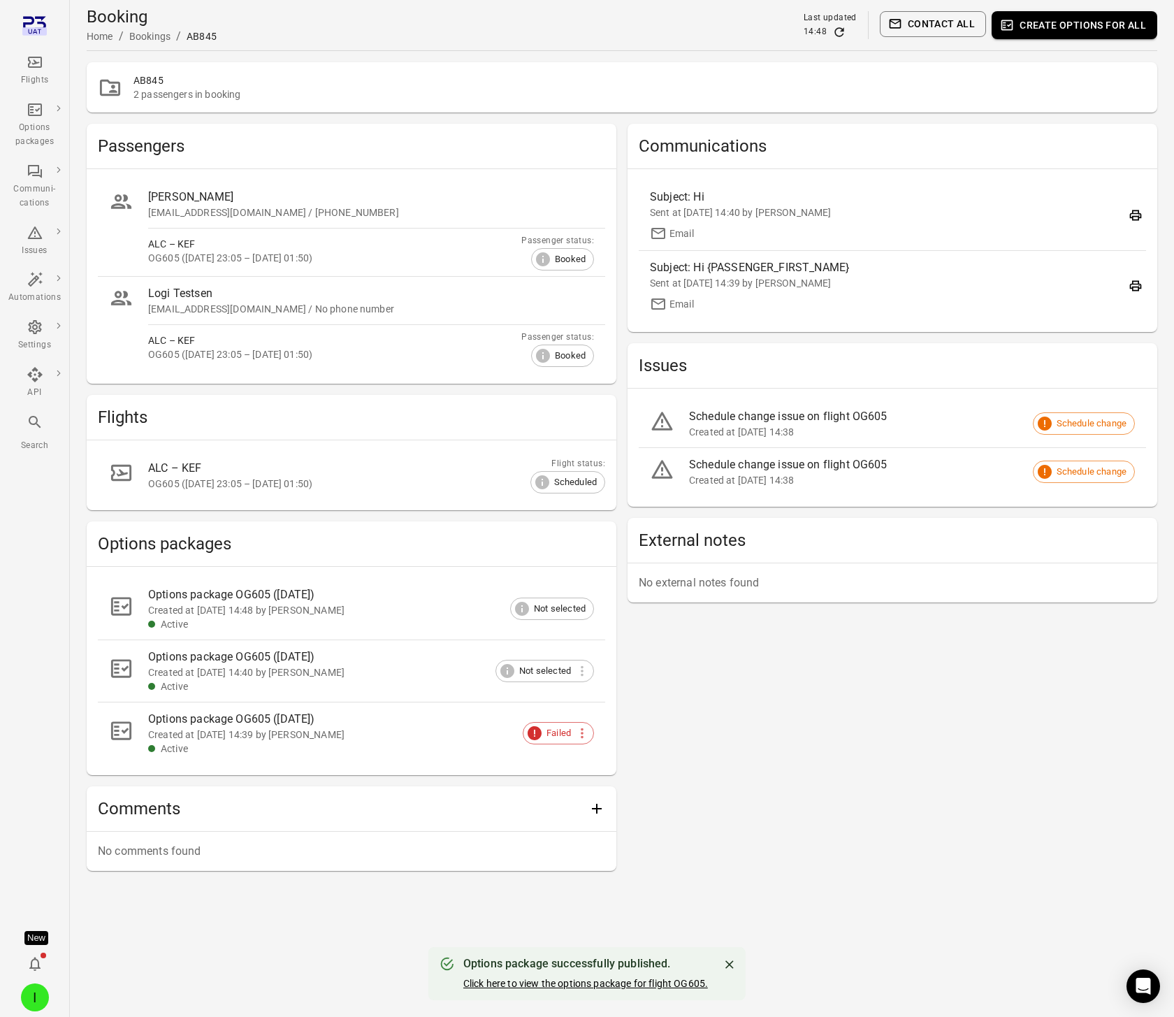
click at [542, 983] on link "Click here to view the options package for flight OG605." at bounding box center [585, 983] width 245 height 11
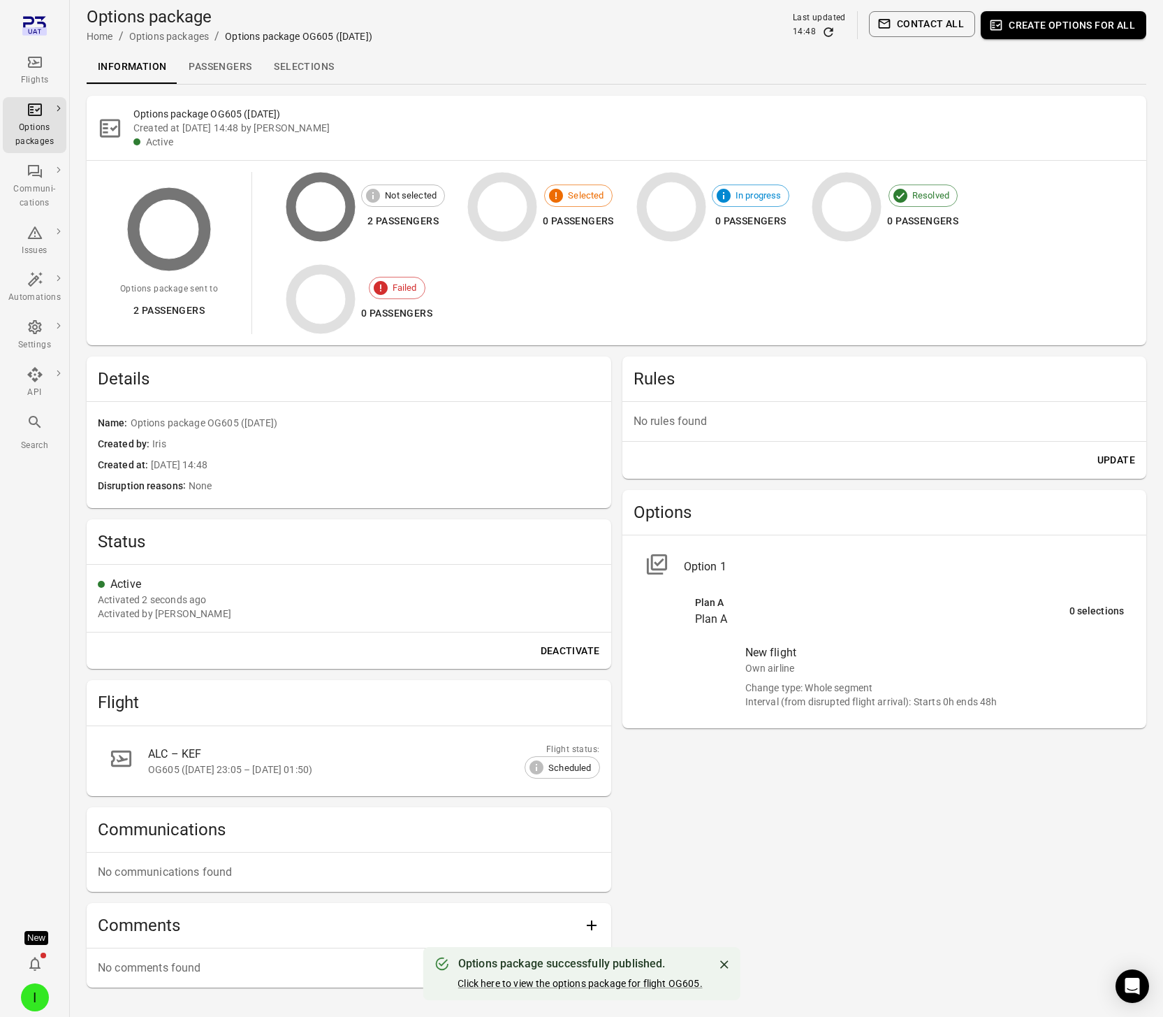
click at [342, 63] on link "Selections" at bounding box center [304, 67] width 82 height 34
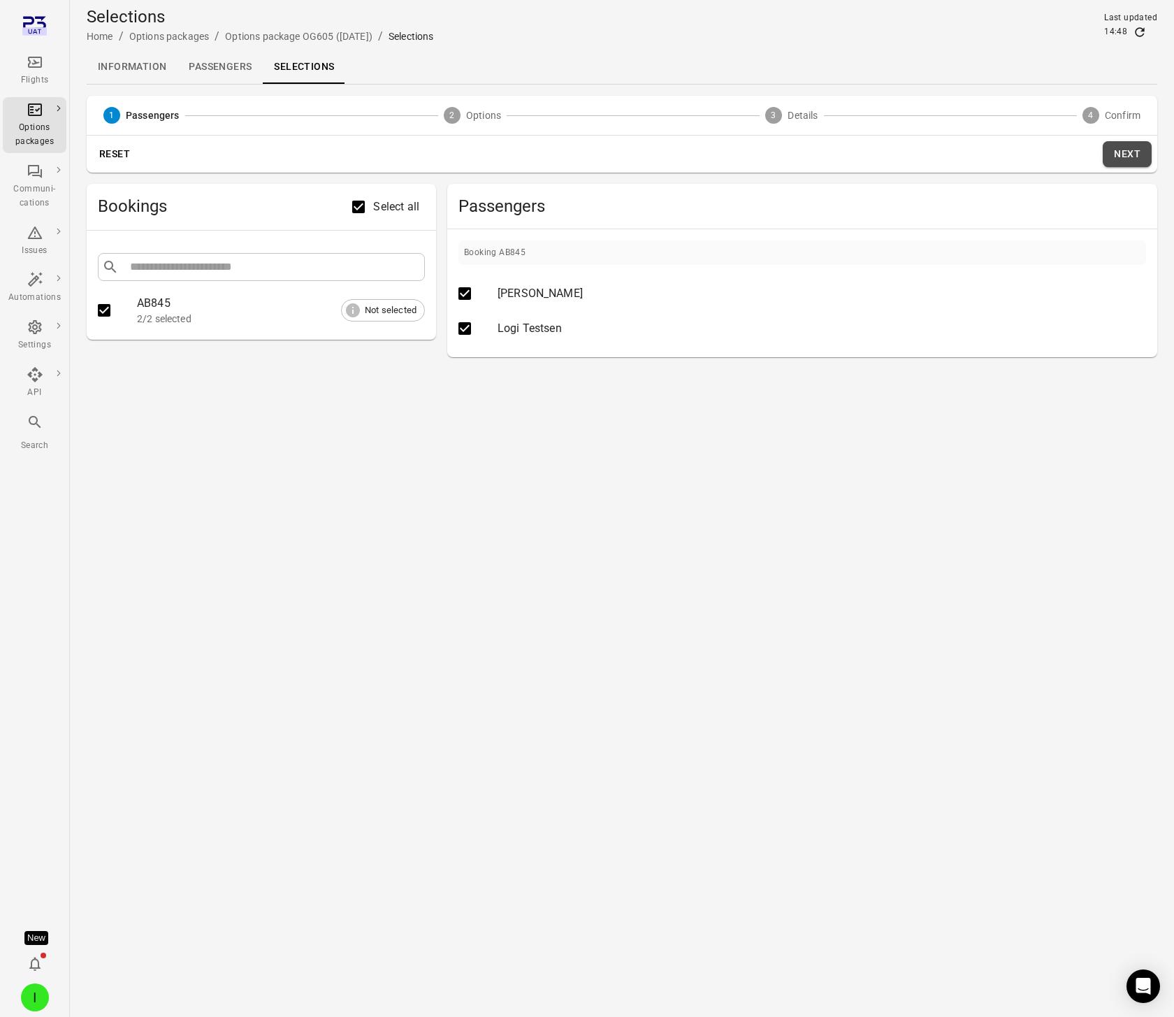
click at [1126, 151] on button "Next" at bounding box center [1127, 154] width 49 height 26
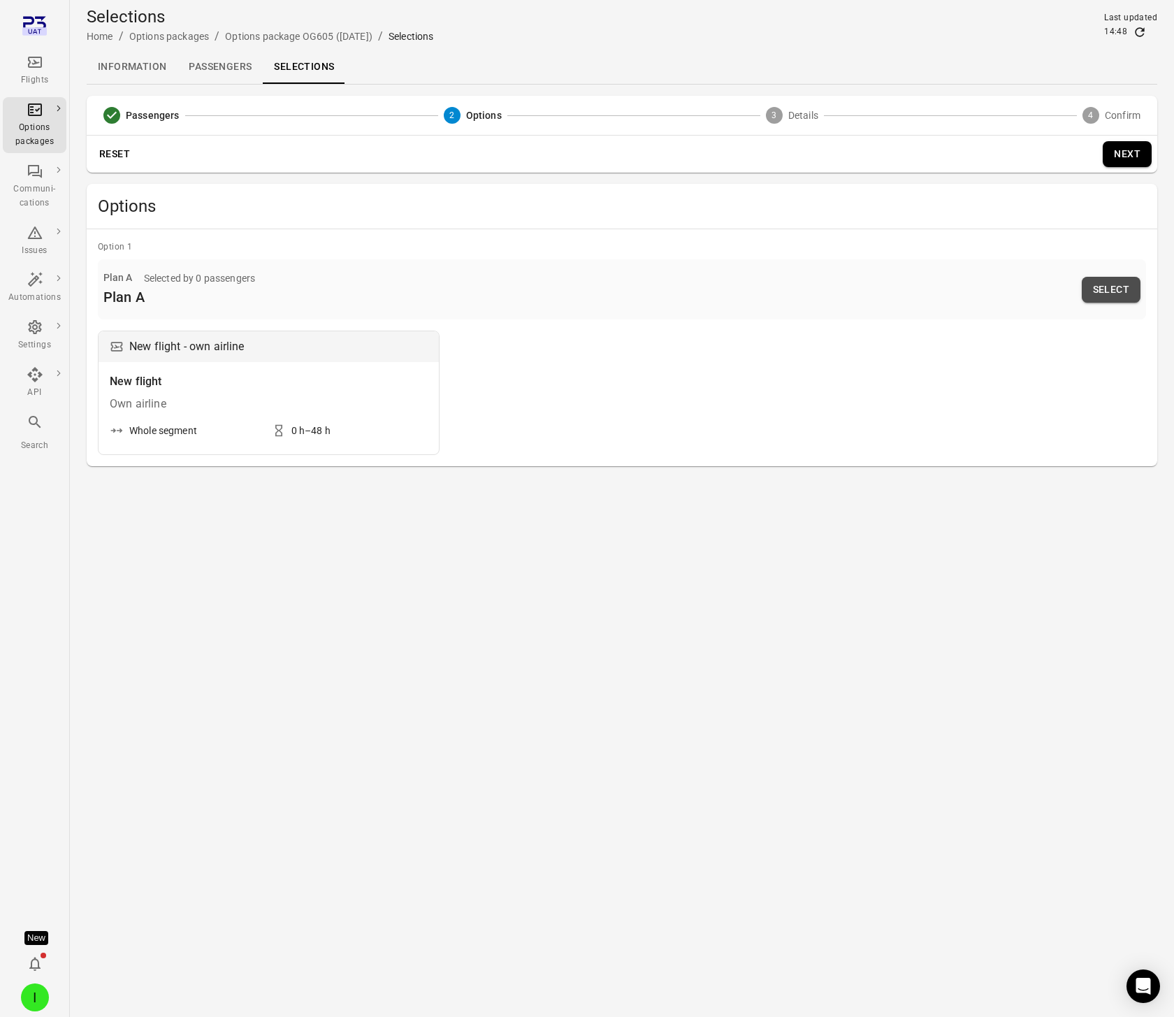
click at [1114, 289] on button "Select" at bounding box center [1111, 290] width 59 height 26
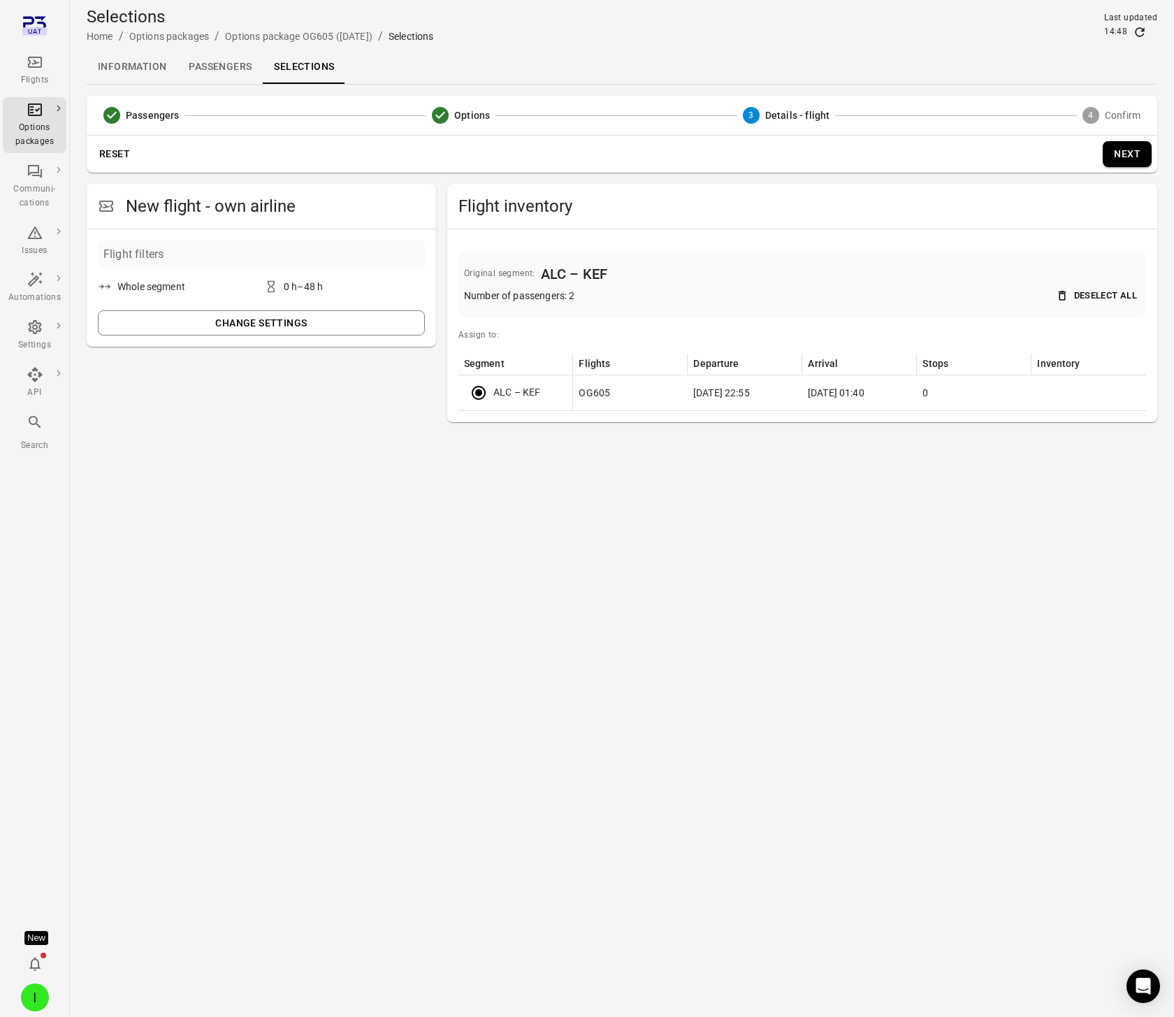
click at [1127, 153] on button "Next" at bounding box center [1127, 154] width 49 height 26
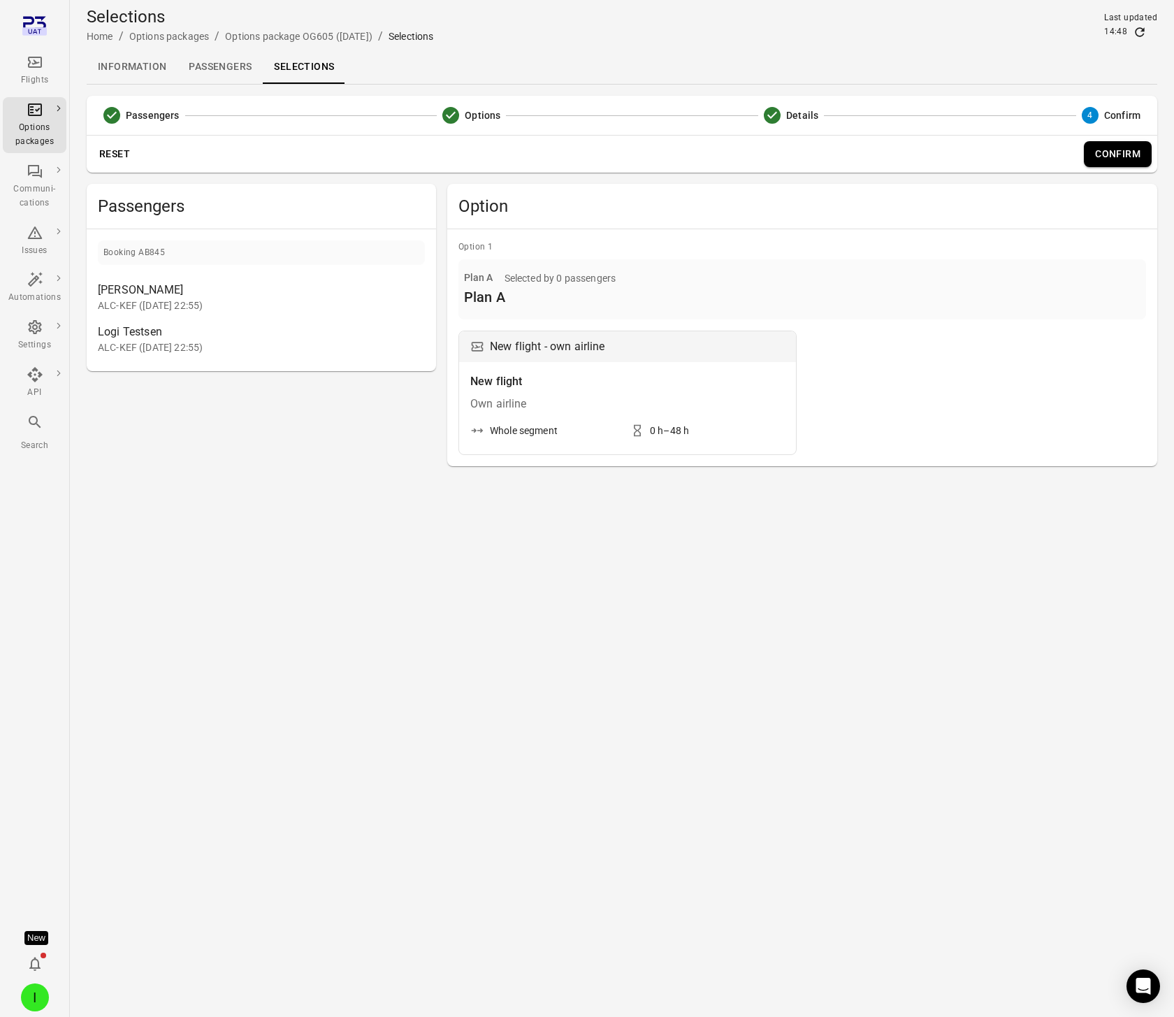
click at [1107, 151] on button "Confirm" at bounding box center [1118, 154] width 68 height 26
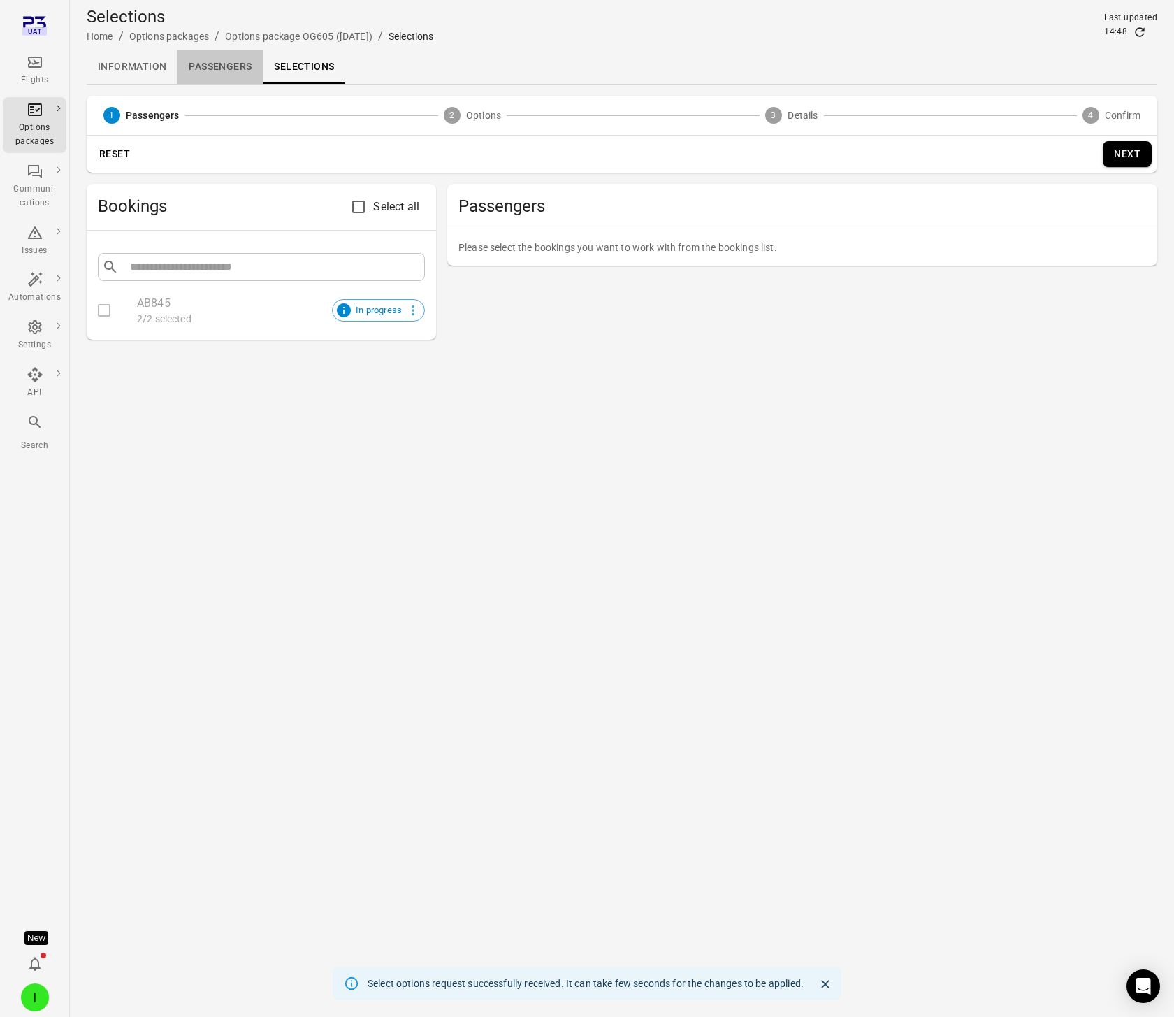
click at [217, 65] on link "Passengers" at bounding box center [219, 67] width 85 height 34
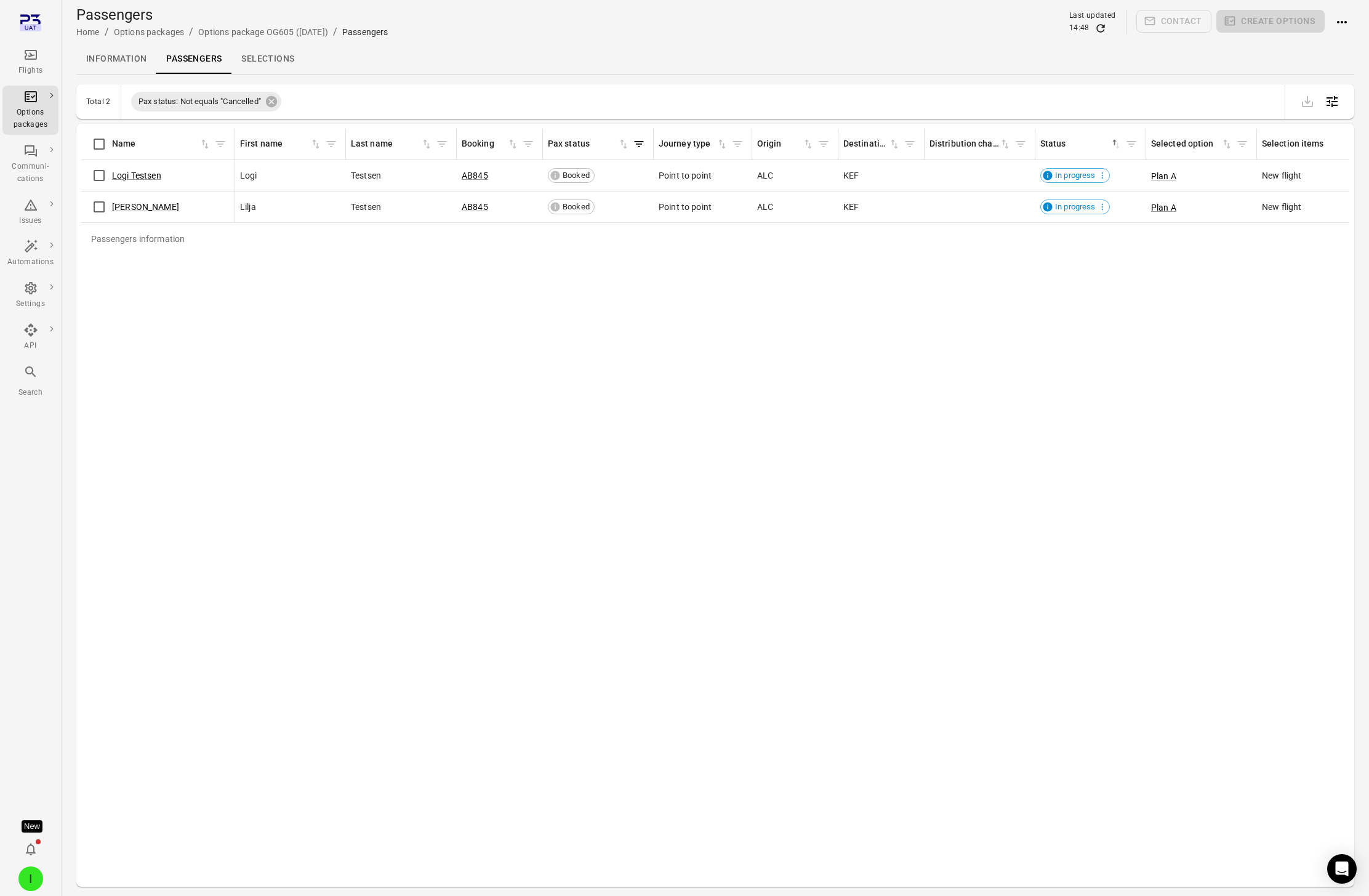
click at [1033, 27] on icon "Refresh data" at bounding box center [1100, 28] width 12 height 12
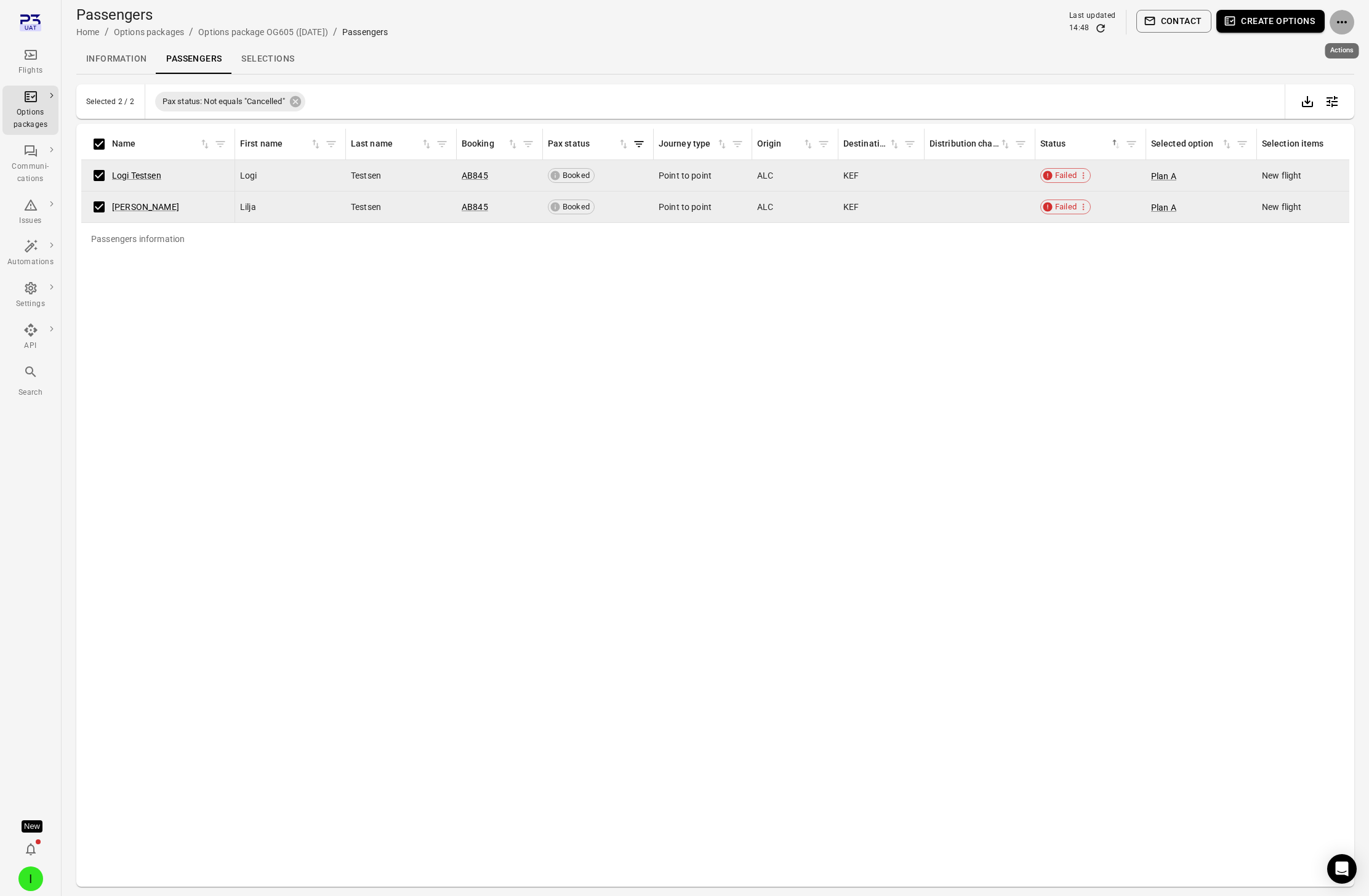
click at [1033, 26] on icon "Actions" at bounding box center [1342, 22] width 15 height 15
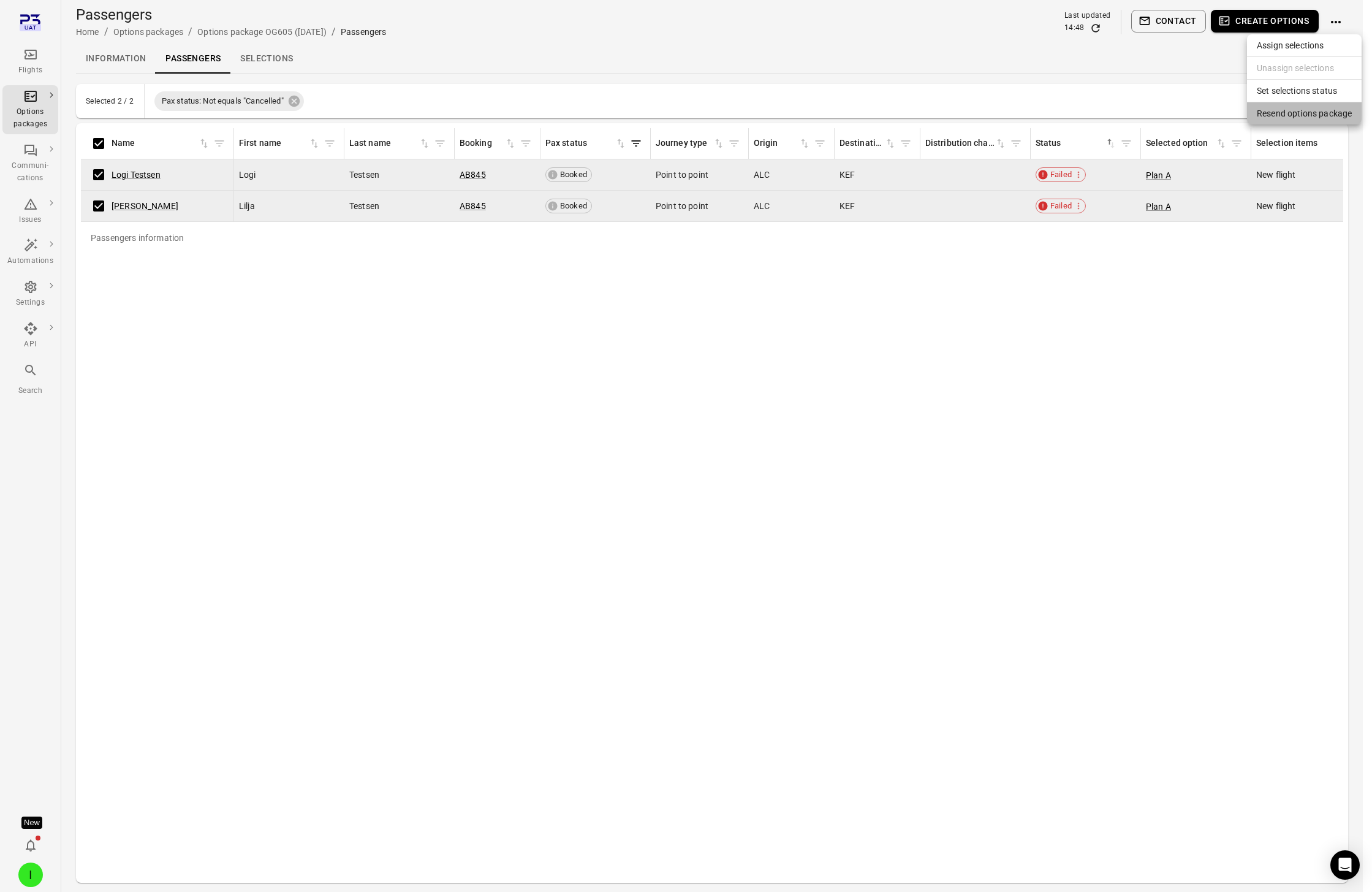
click at [1029, 112] on span "Resend options package" at bounding box center [1304, 113] width 95 height 12
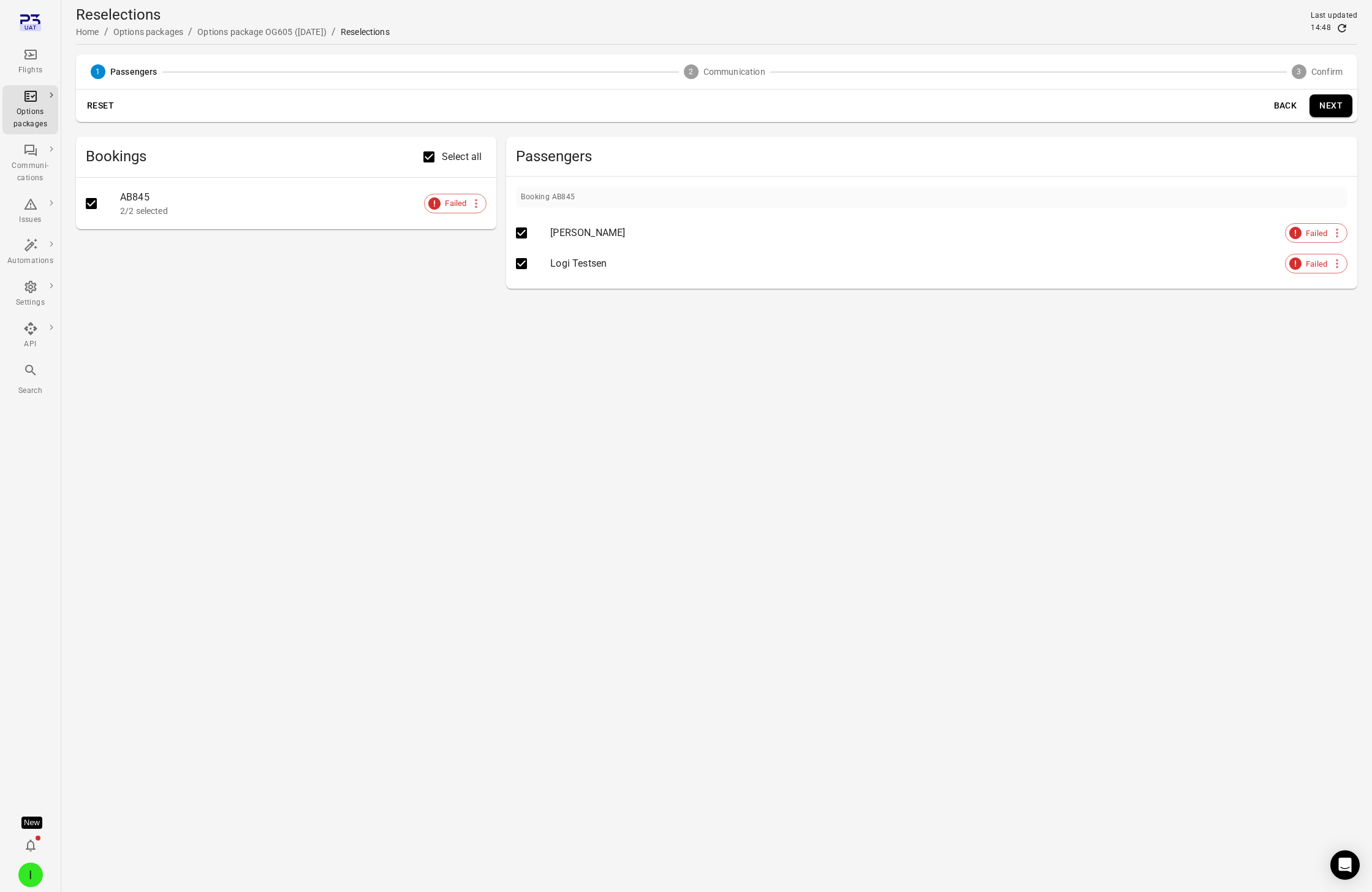
click at [1029, 104] on button "Next" at bounding box center [1331, 106] width 43 height 23
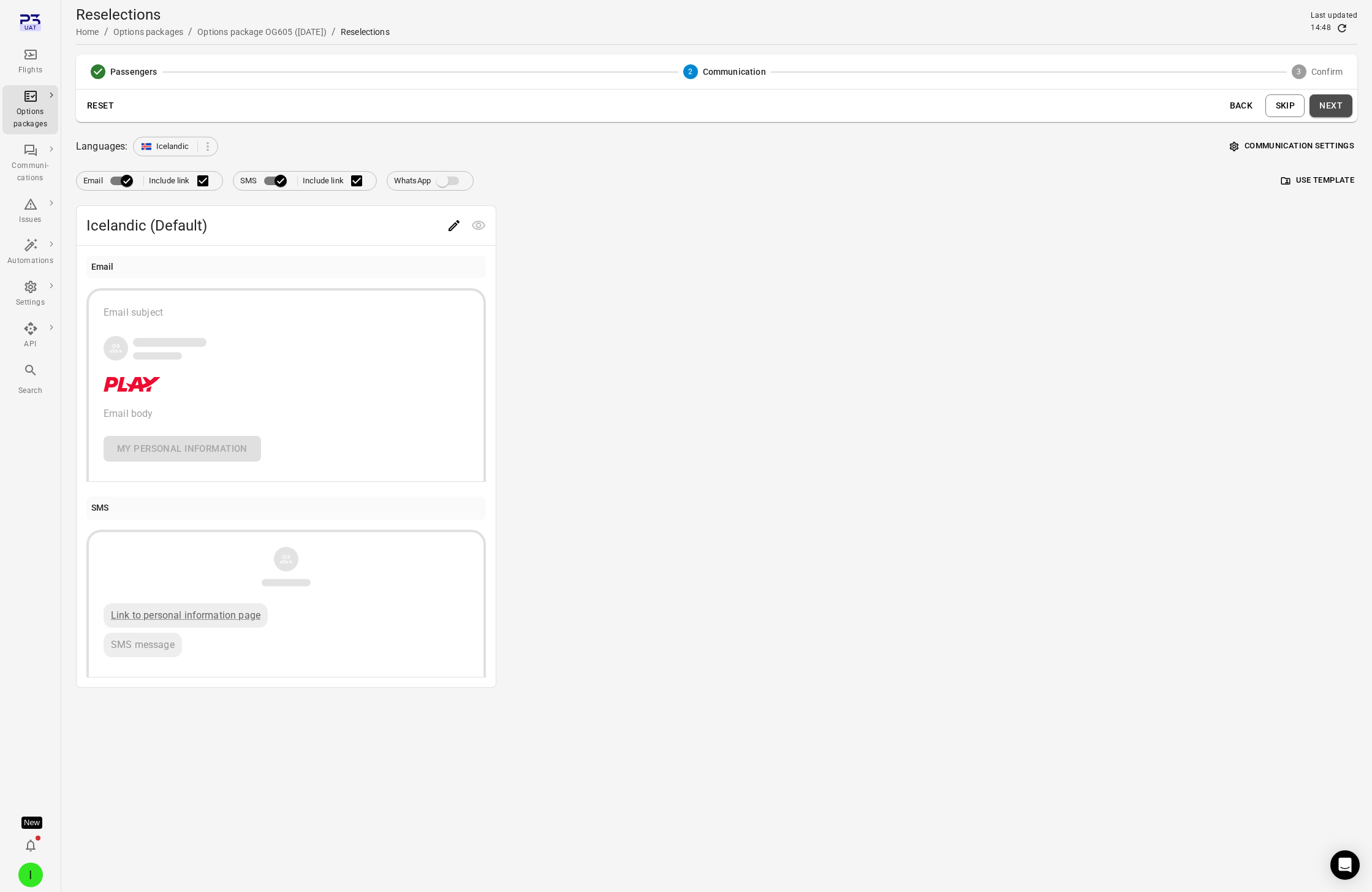
click at [1029, 103] on button "Next" at bounding box center [1331, 106] width 43 height 23
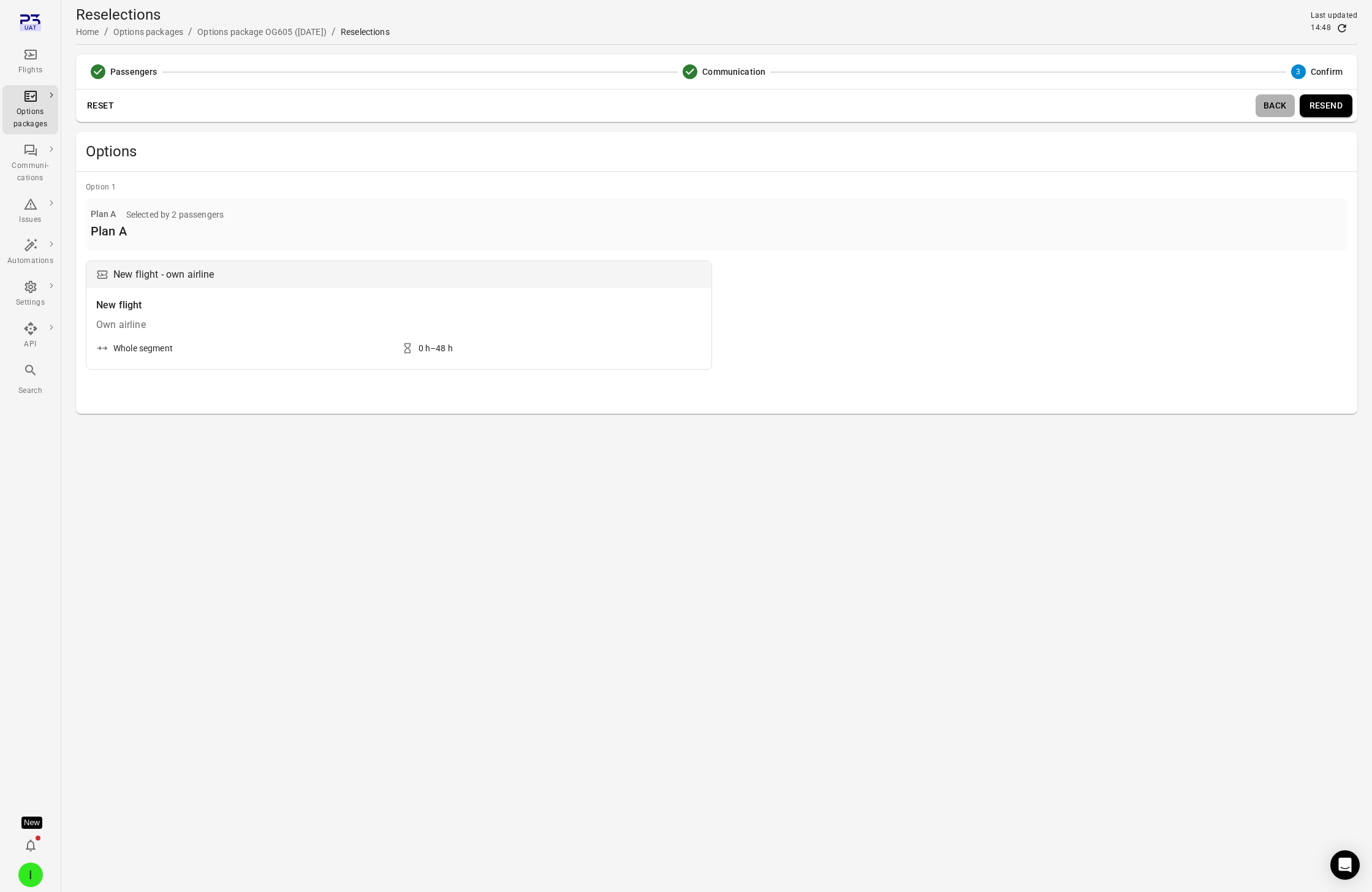
click at [1029, 106] on button "Back" at bounding box center [1276, 106] width 39 height 23
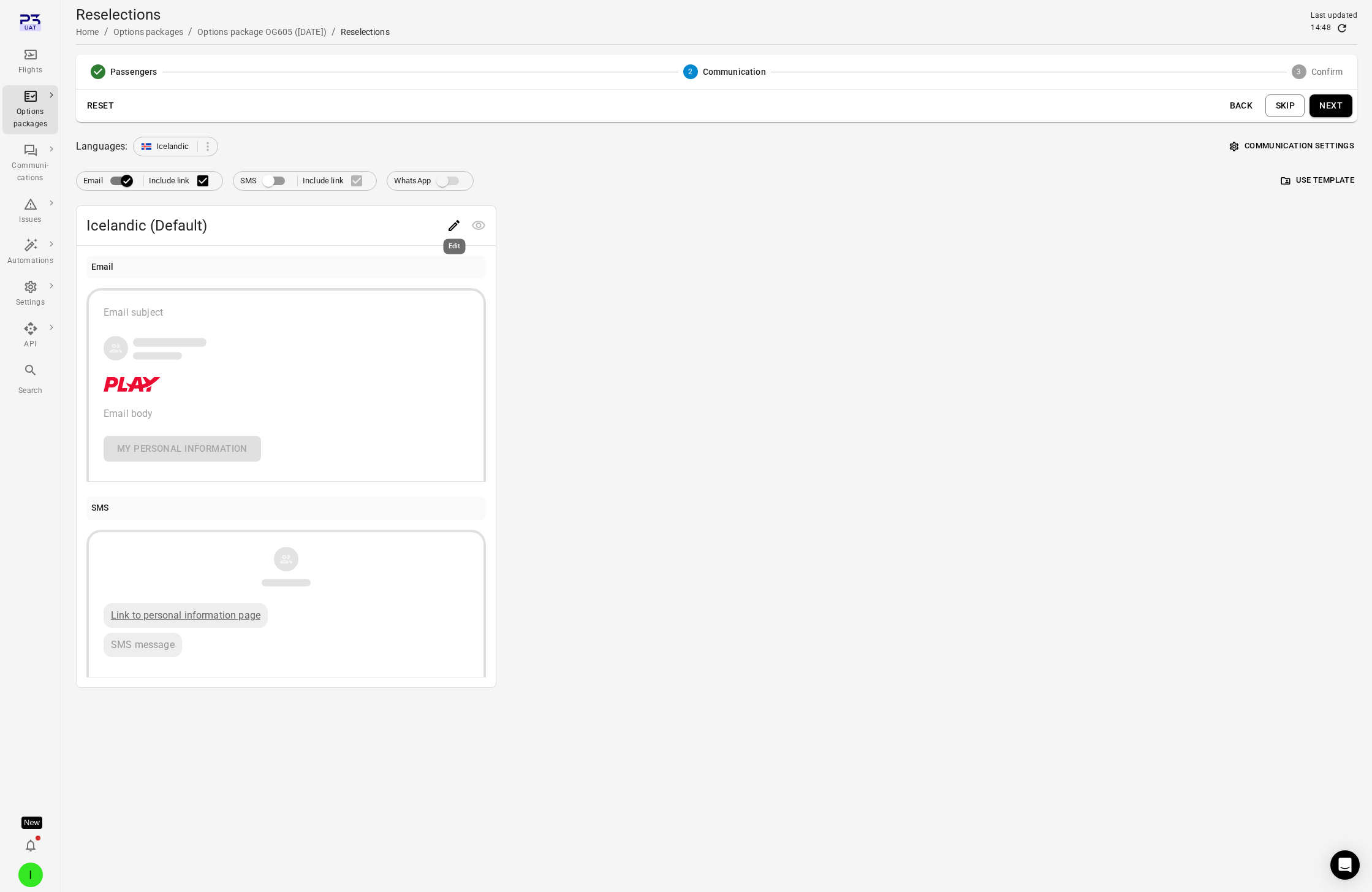
click at [452, 226] on icon "Edit" at bounding box center [454, 225] width 11 height 11
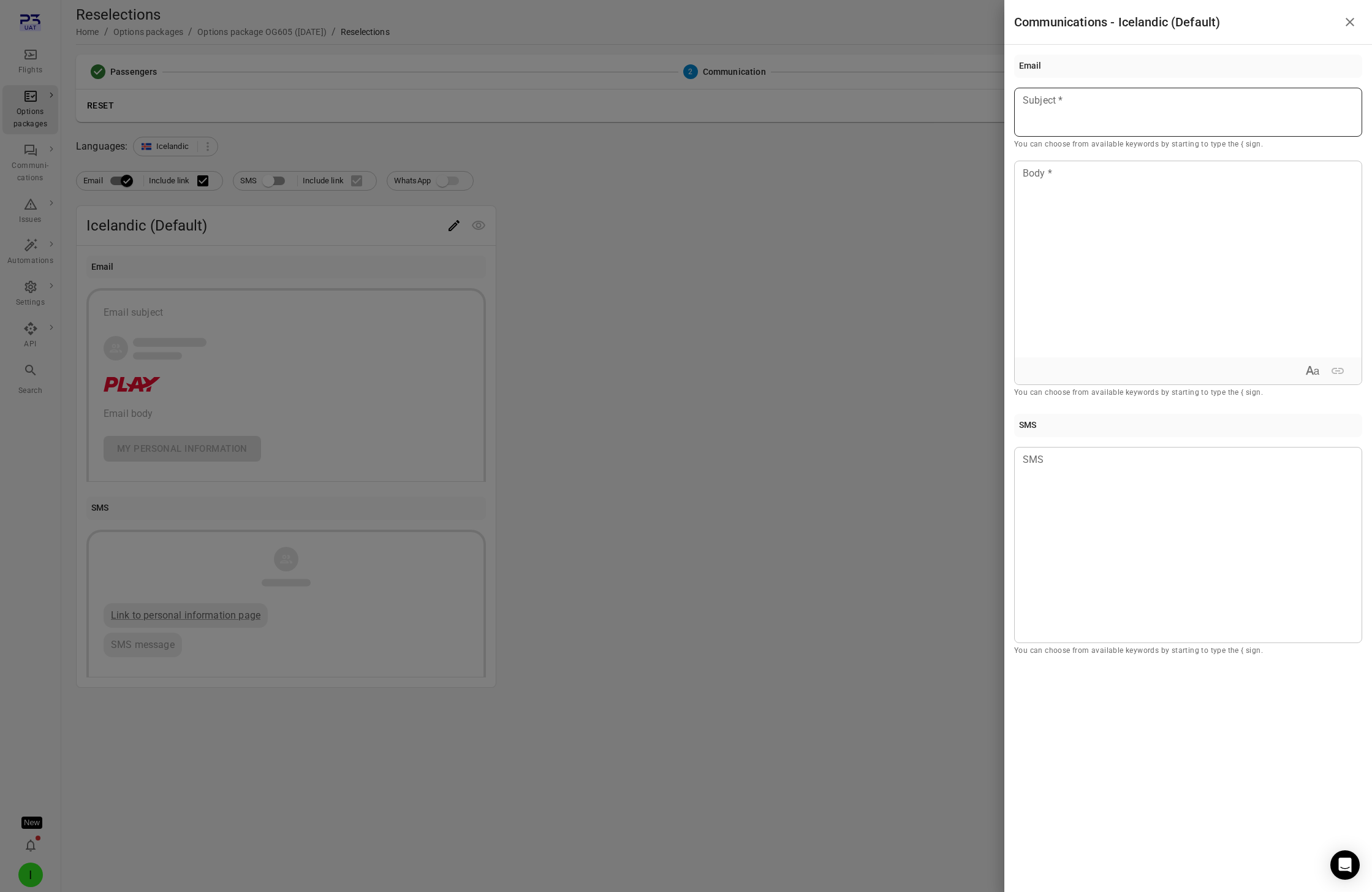
click at [1029, 119] on div at bounding box center [1188, 112] width 348 height 49
click at [1029, 155] on li "Passenger first name Example: Jane" at bounding box center [1112, 140] width 154 height 34
click at [1029, 194] on div at bounding box center [1188, 260] width 347 height 196
click at [813, 175] on div at bounding box center [686, 446] width 1372 height 892
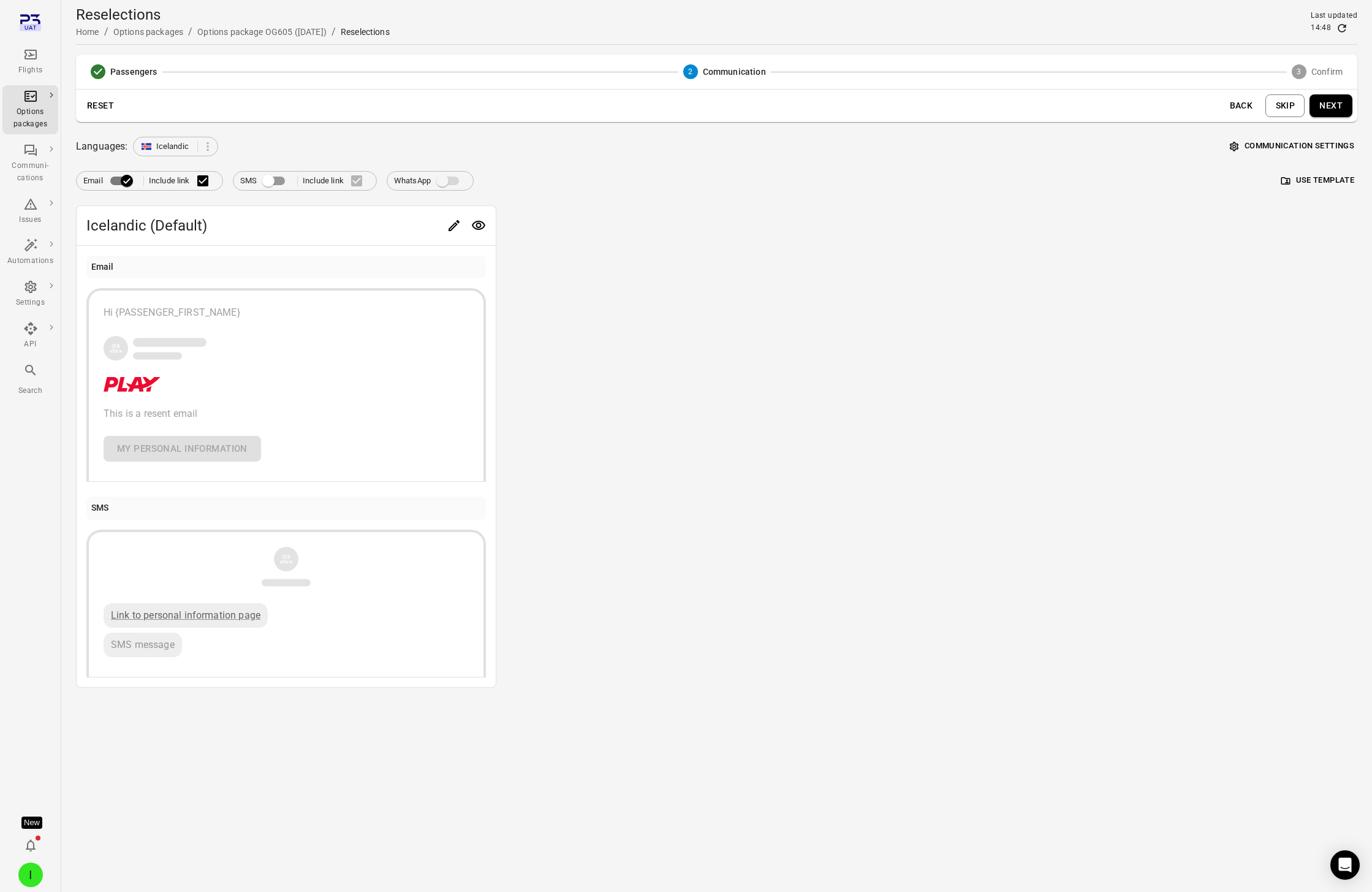
click at [1029, 146] on button "Communication settings" at bounding box center [1292, 146] width 131 height 19
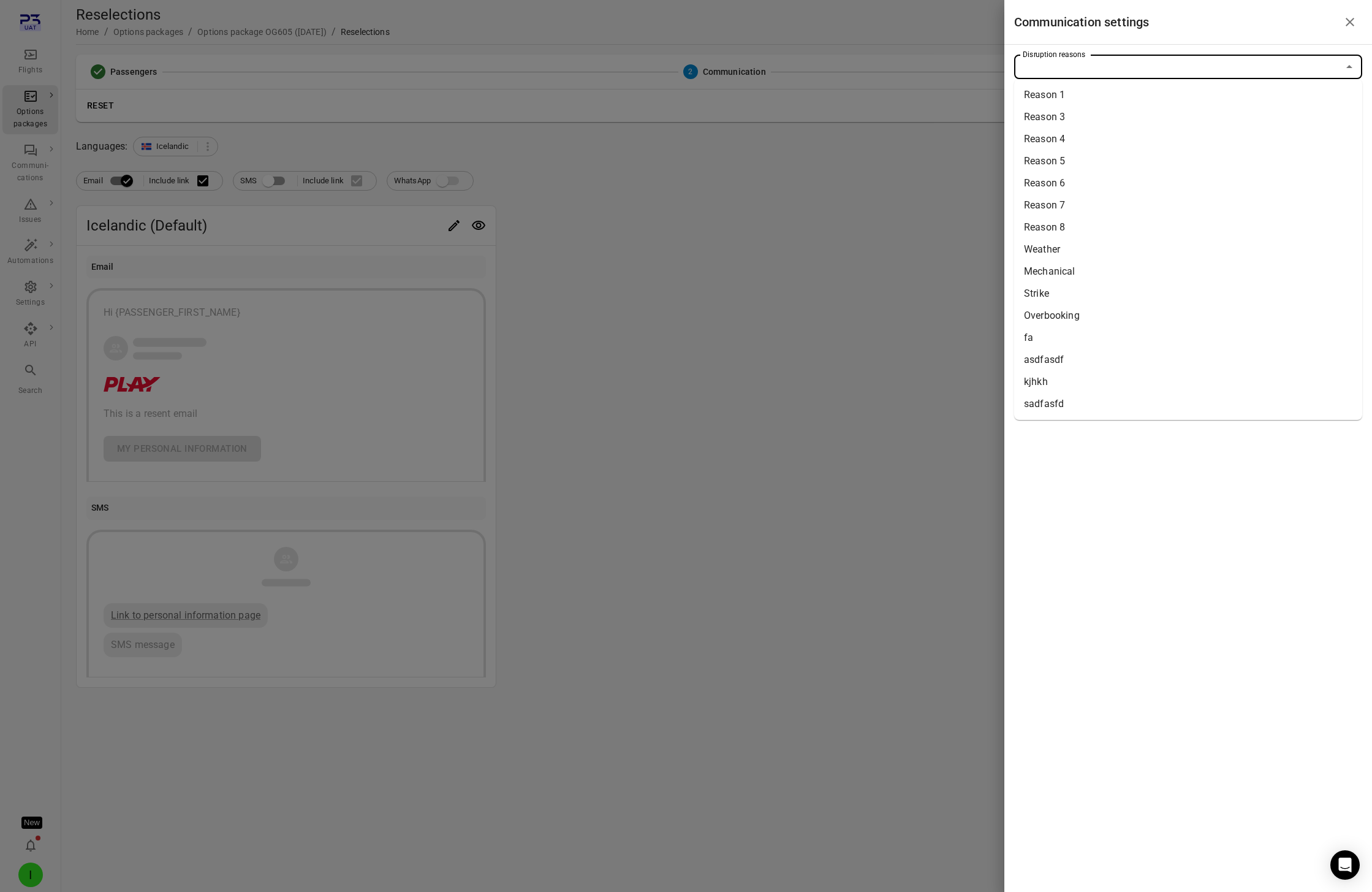
click at [1029, 66] on input "Disruption reasons" at bounding box center [1178, 67] width 320 height 18
click at [1029, 251] on li "Weather" at bounding box center [1188, 249] width 348 height 22
click at [781, 296] on div at bounding box center [686, 446] width 1372 height 892
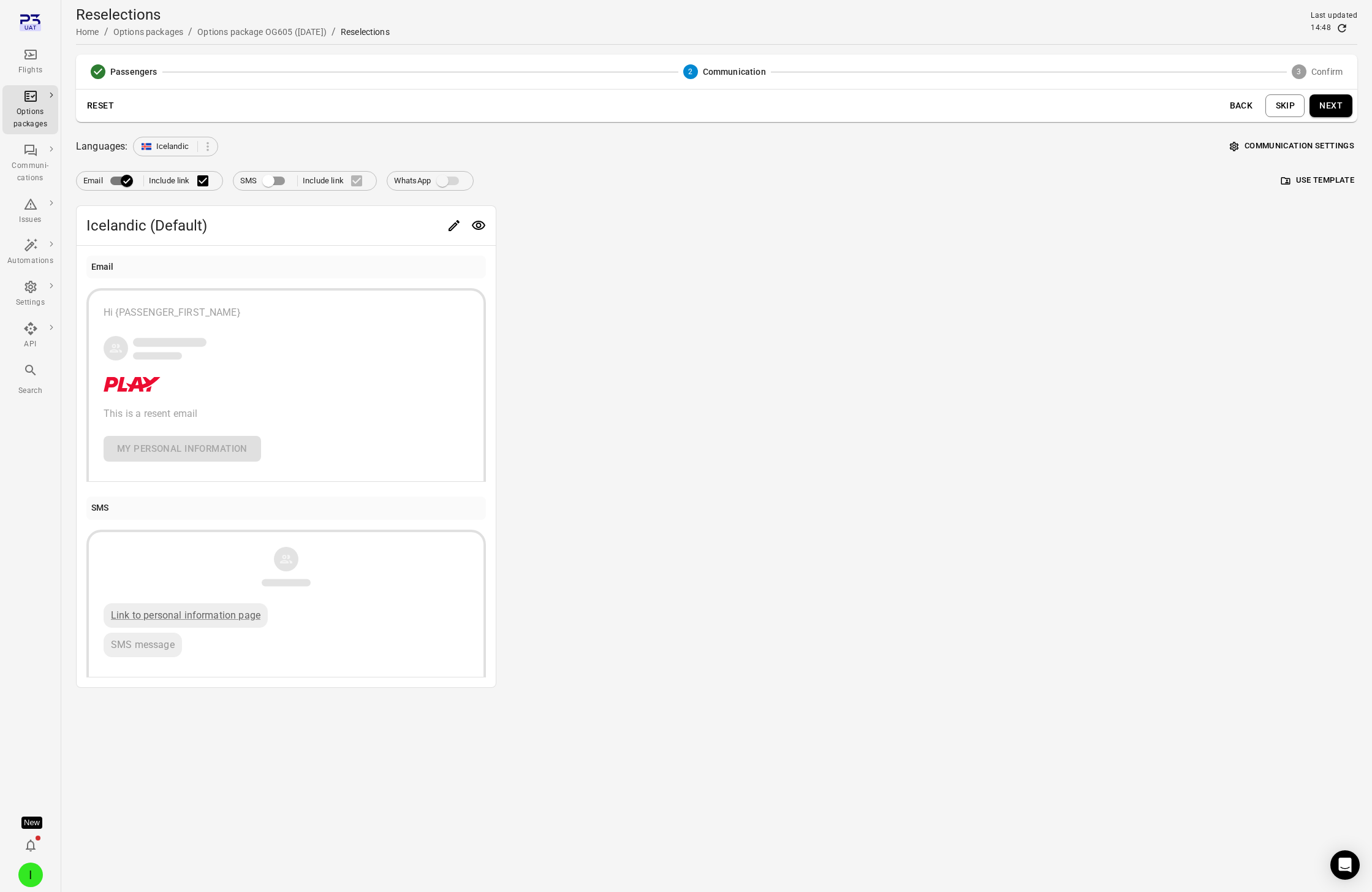
click at [461, 225] on icon "Edit" at bounding box center [454, 225] width 15 height 15
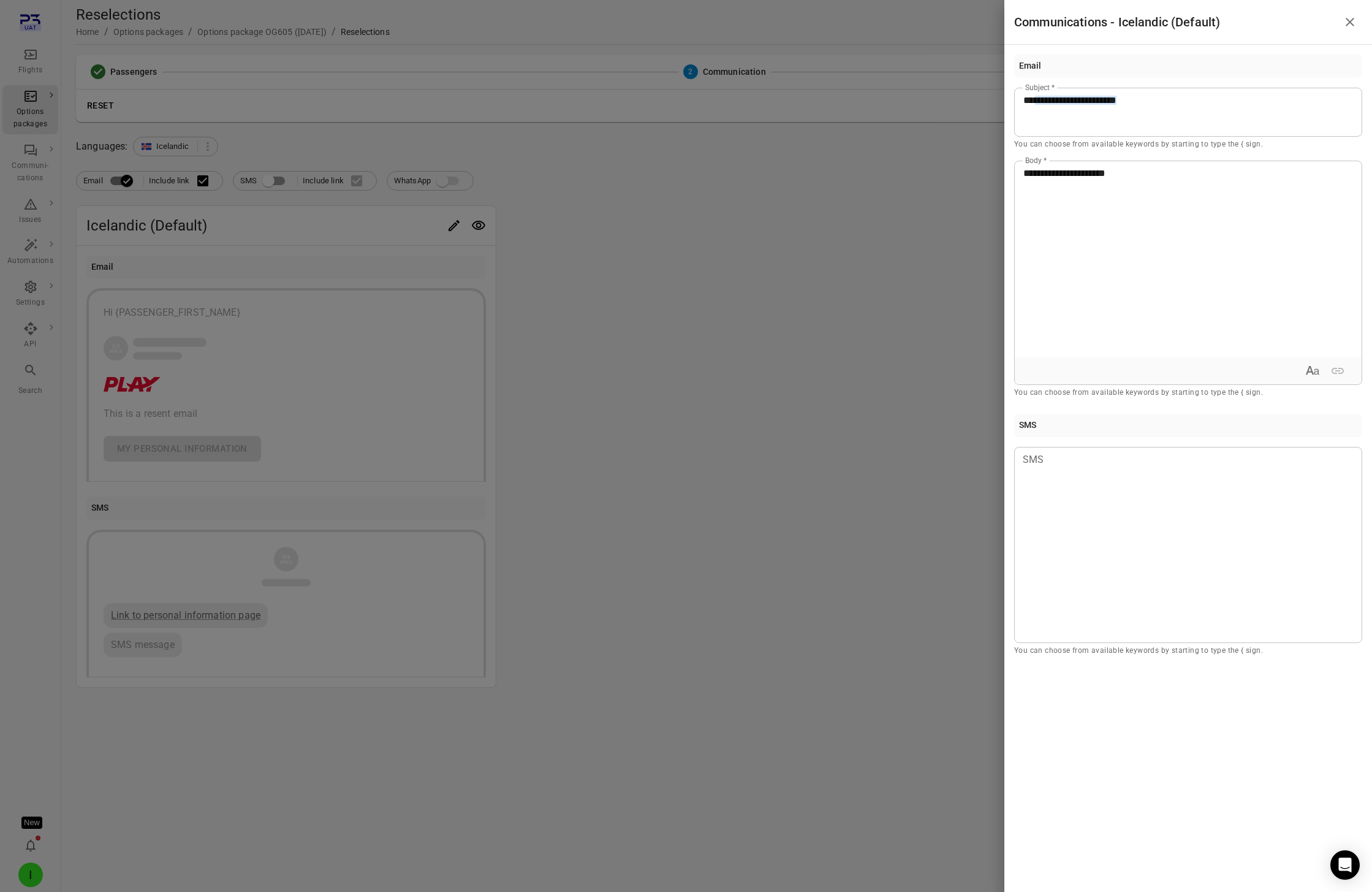
click at [792, 360] on div at bounding box center [686, 446] width 1372 height 892
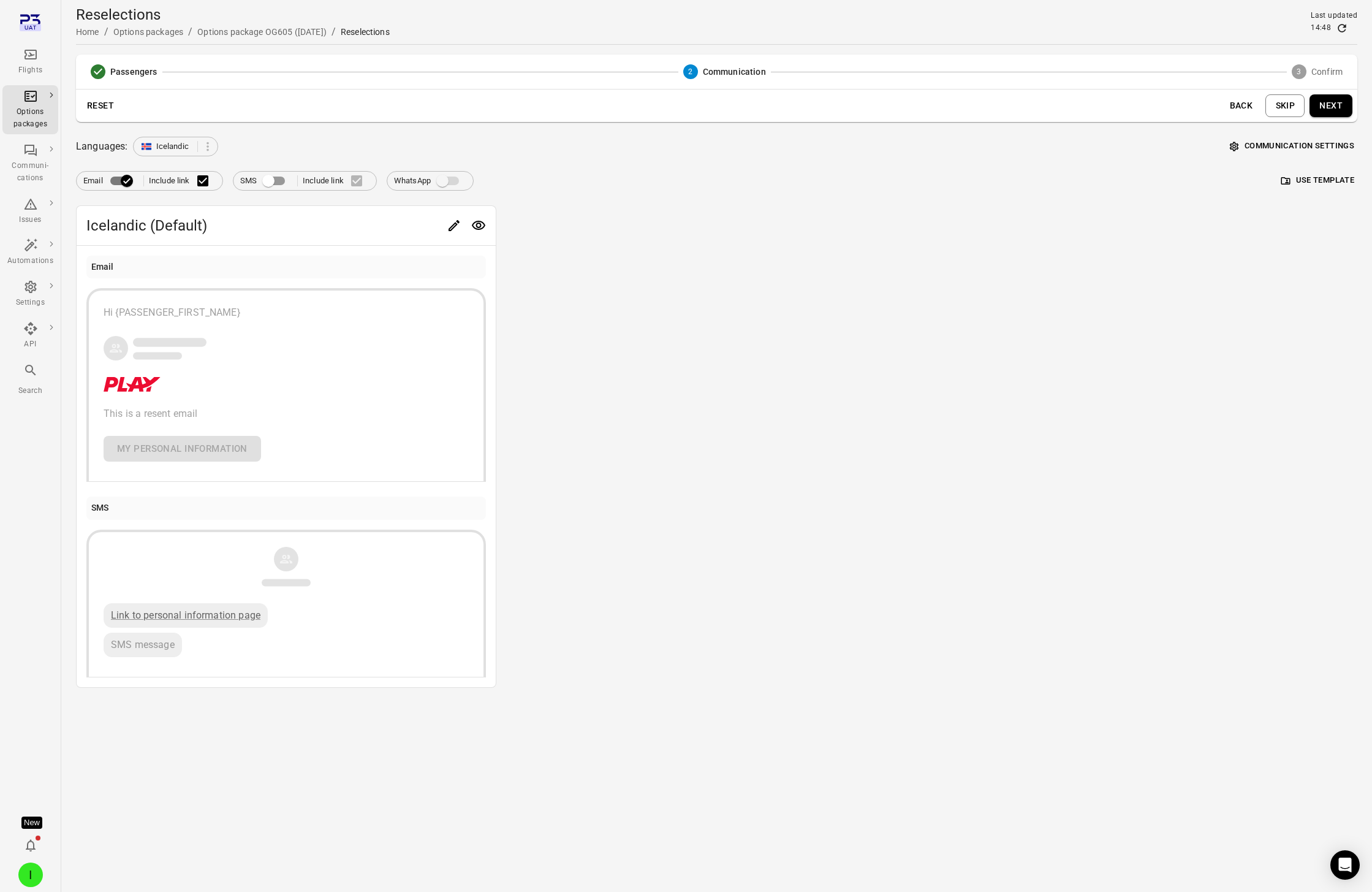
click at [1029, 146] on button "Communication settings" at bounding box center [1292, 146] width 131 height 19
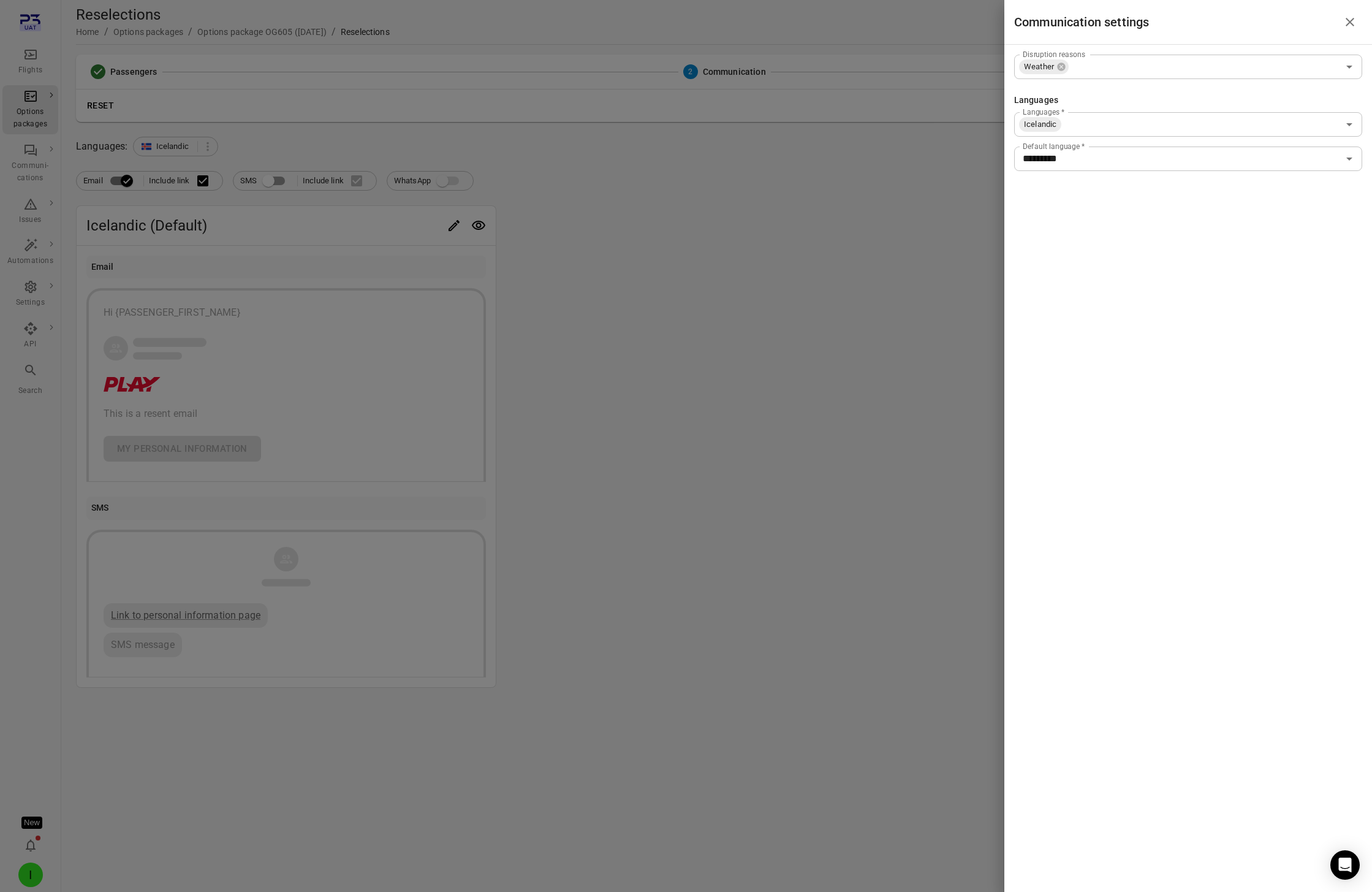
click at [818, 335] on div at bounding box center [686, 446] width 1372 height 892
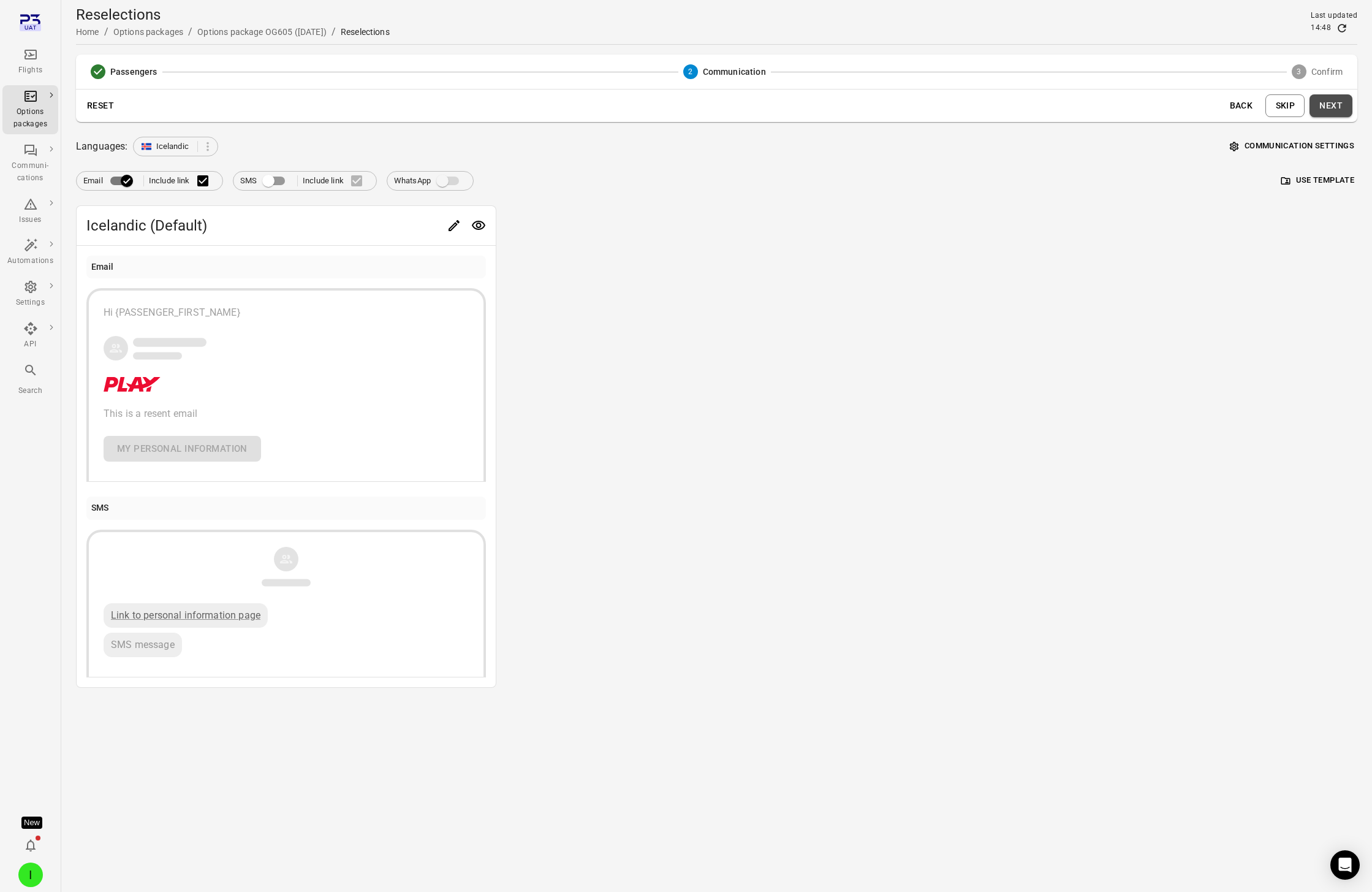
click at [1029, 98] on button "Next" at bounding box center [1331, 106] width 43 height 23
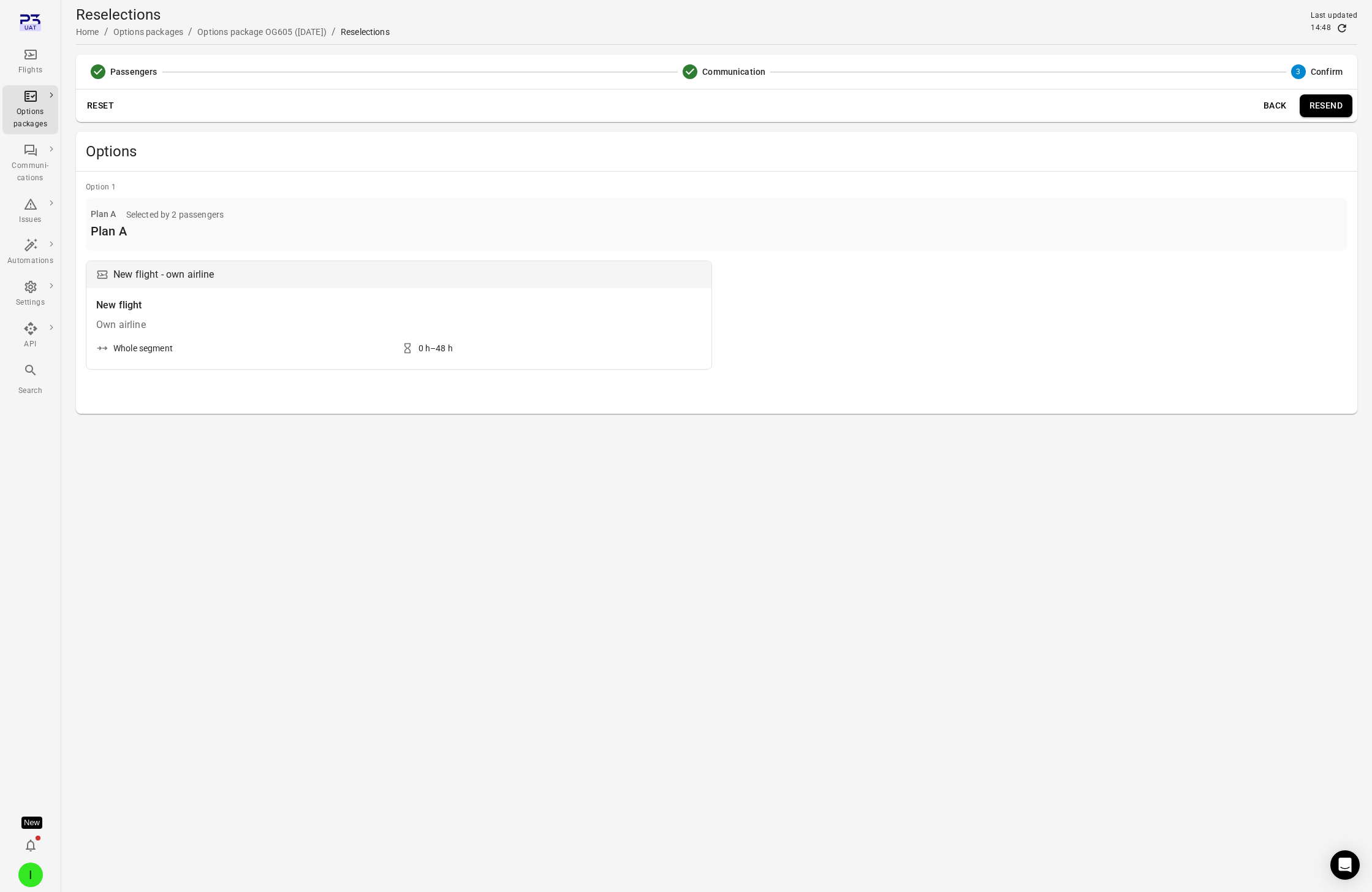
click at [1029, 103] on button "Resend" at bounding box center [1326, 106] width 53 height 23
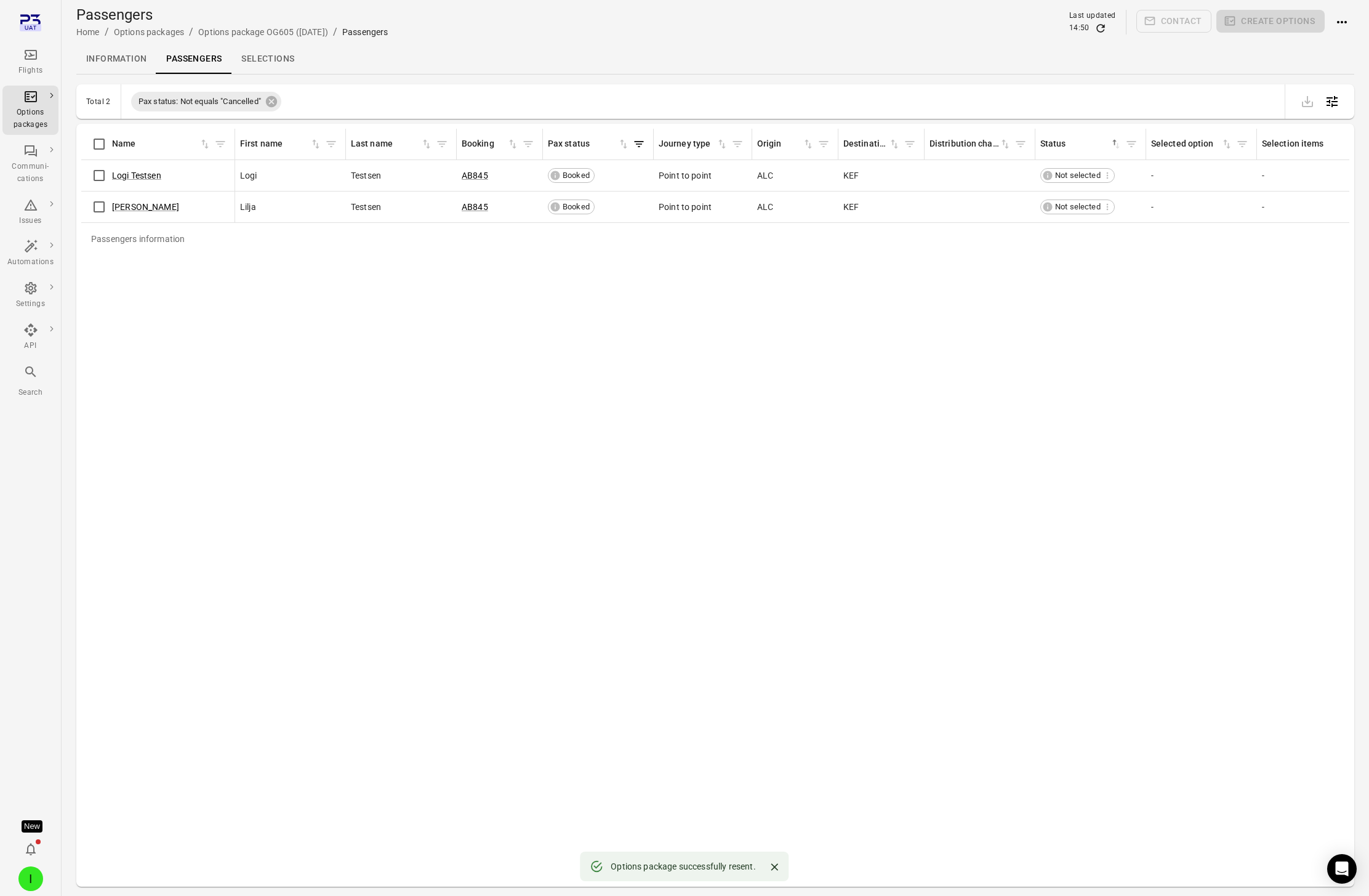
click at [120, 52] on link "Information" at bounding box center [116, 59] width 80 height 30
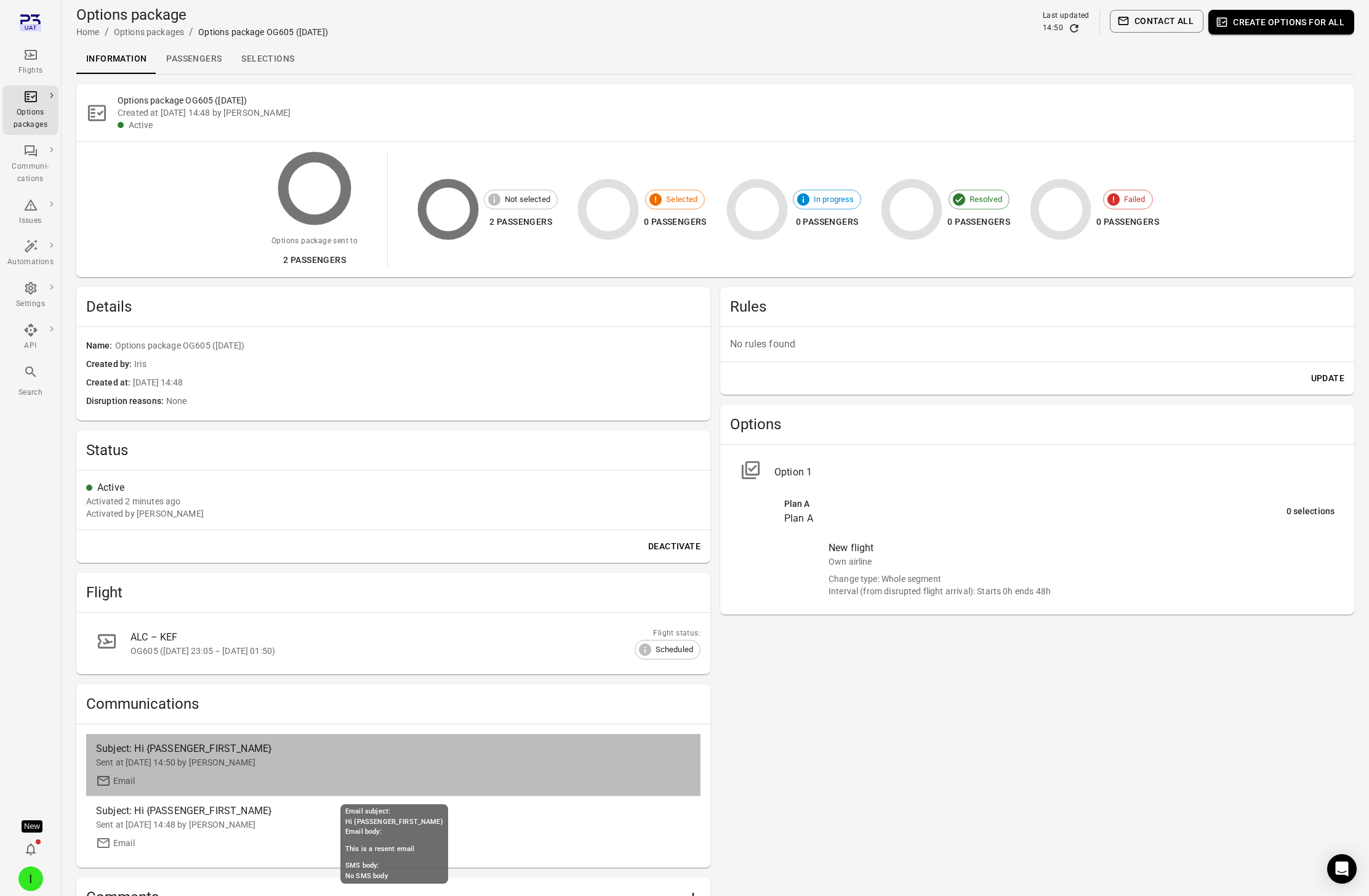
click at [152, 756] on div "Sent at 2 Sep 2025 14:50 by Iris" at bounding box center [393, 762] width 595 height 12
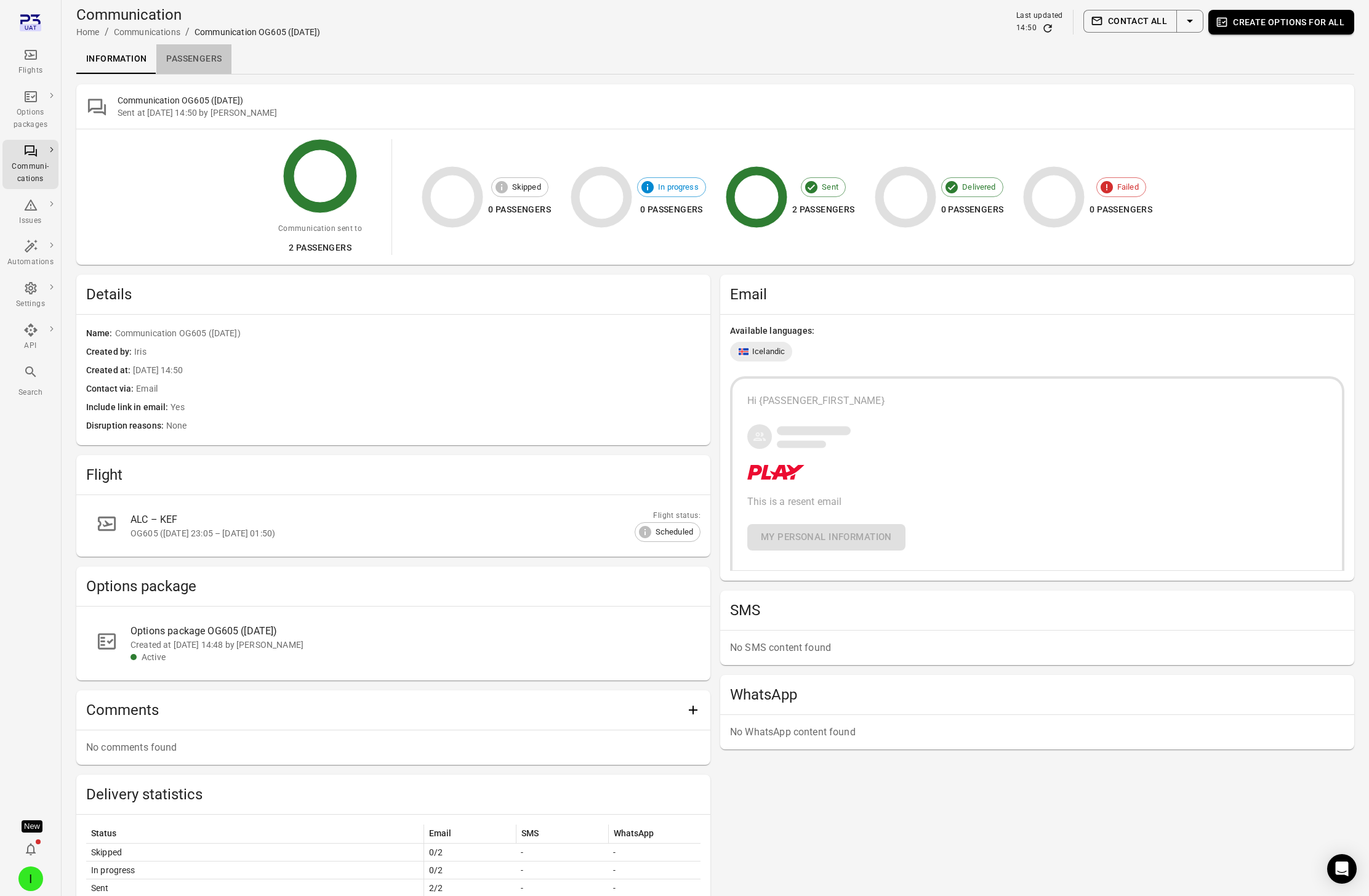
click at [178, 64] on link "Passengers" at bounding box center [193, 59] width 75 height 30
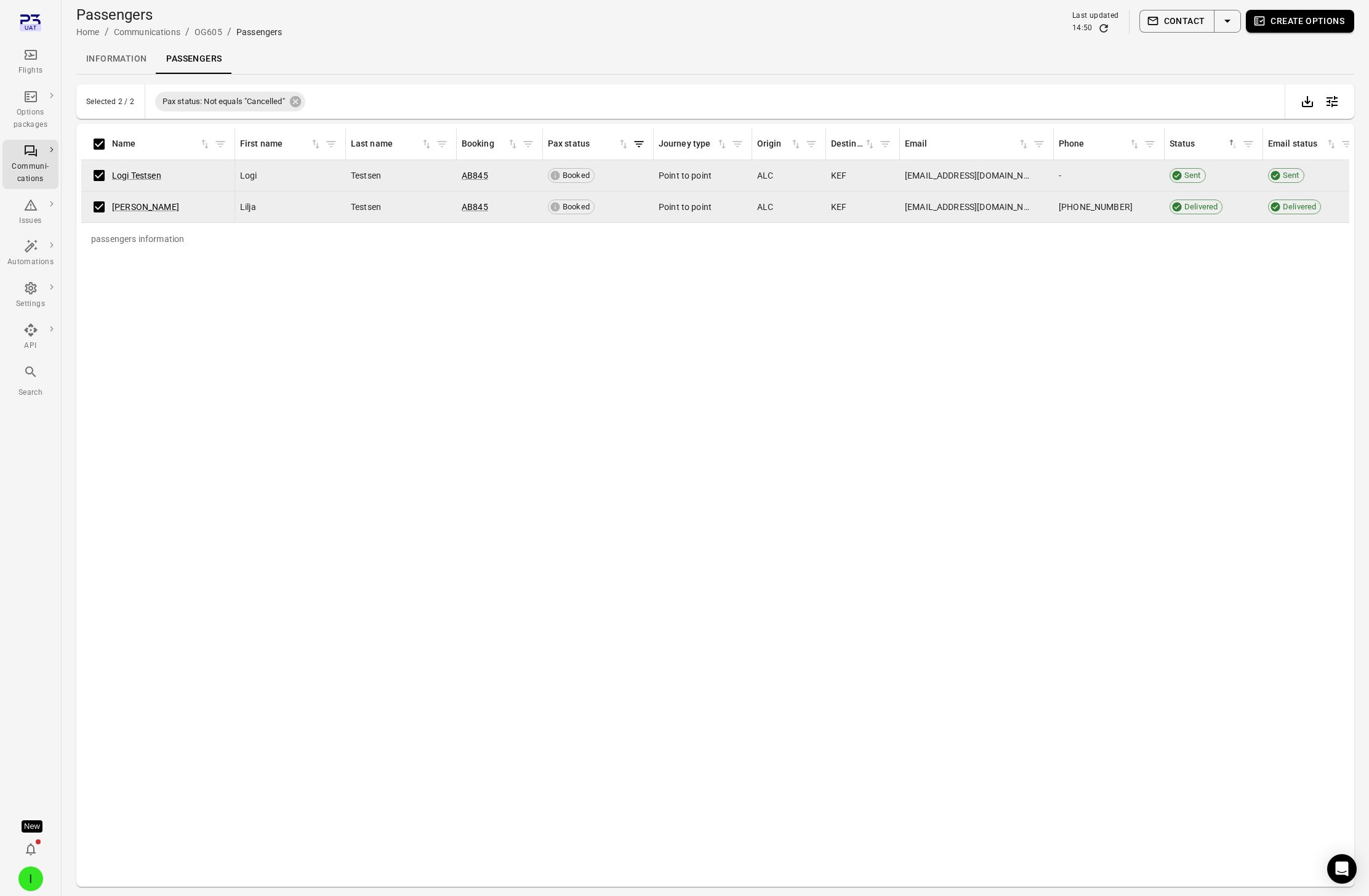
click at [1033, 23] on button "Create options" at bounding box center [1299, 21] width 108 height 23
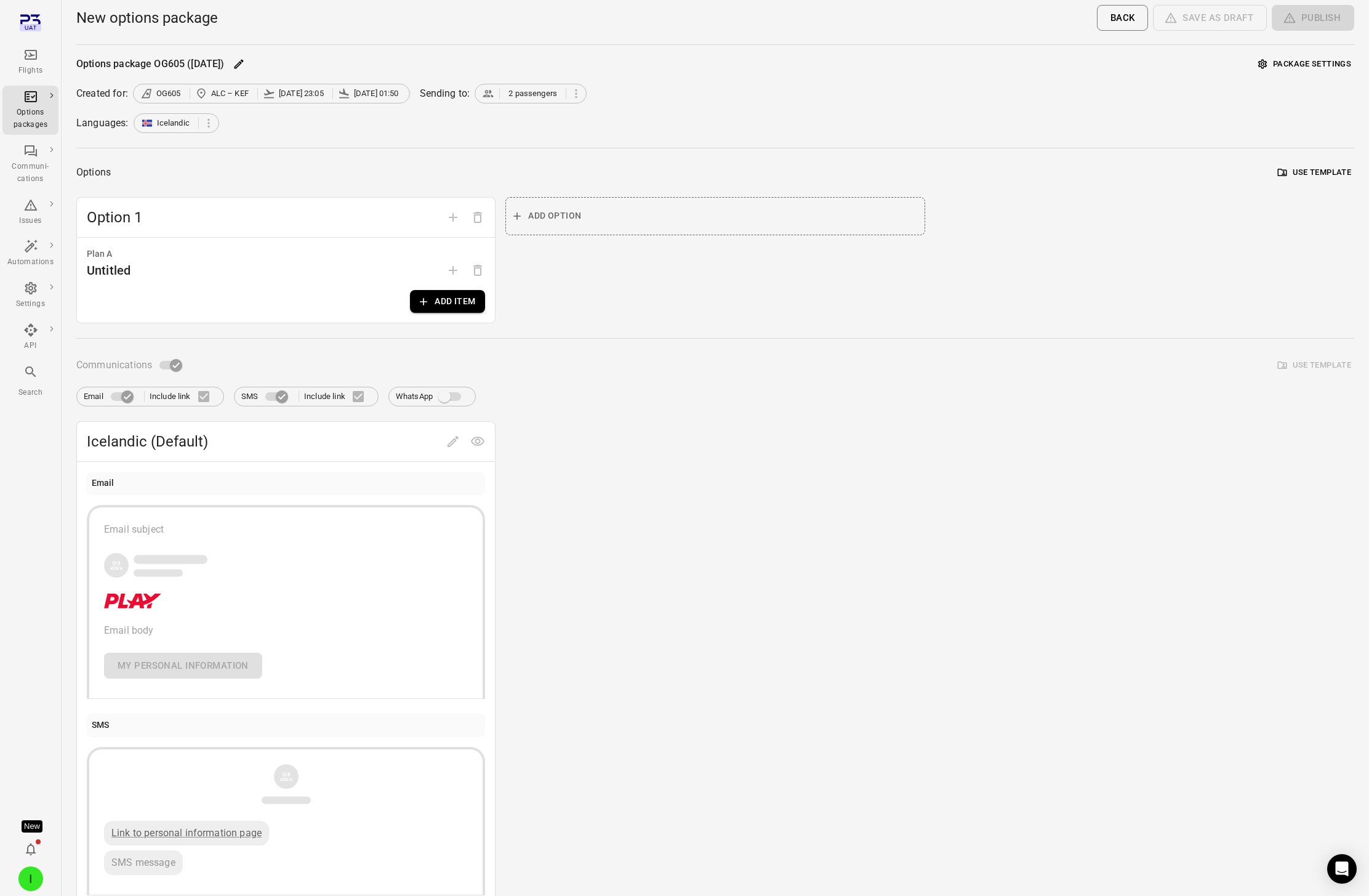
click at [444, 305] on button "Add item" at bounding box center [447, 301] width 75 height 23
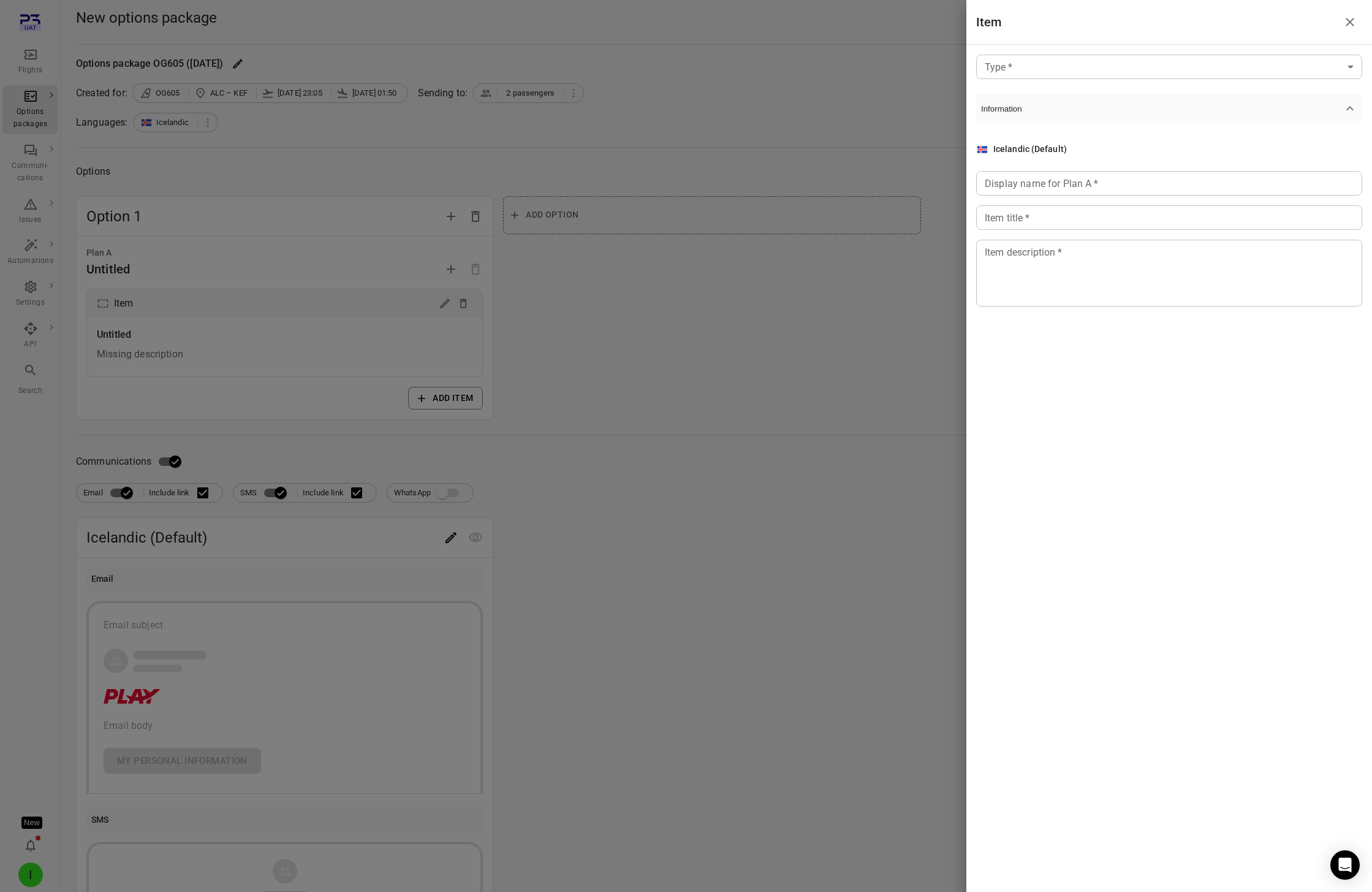
click at [1029, 71] on body "Flights Options packages Communi-cations Issues Automations Settings API Search…" at bounding box center [686, 524] width 1372 height 1049
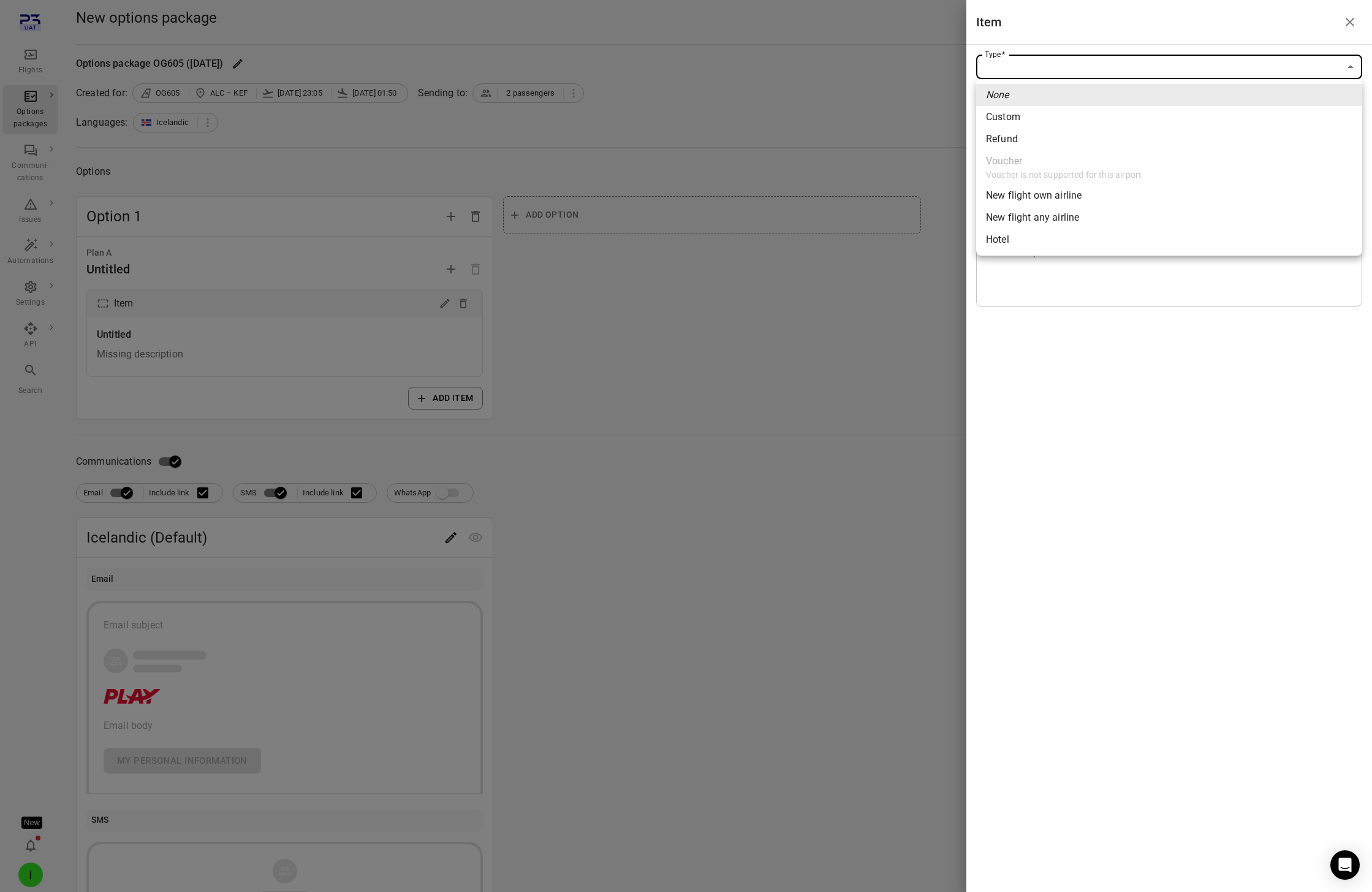
click at [1029, 199] on span "New flight own airline" at bounding box center [1169, 196] width 367 height 15
type input "**********"
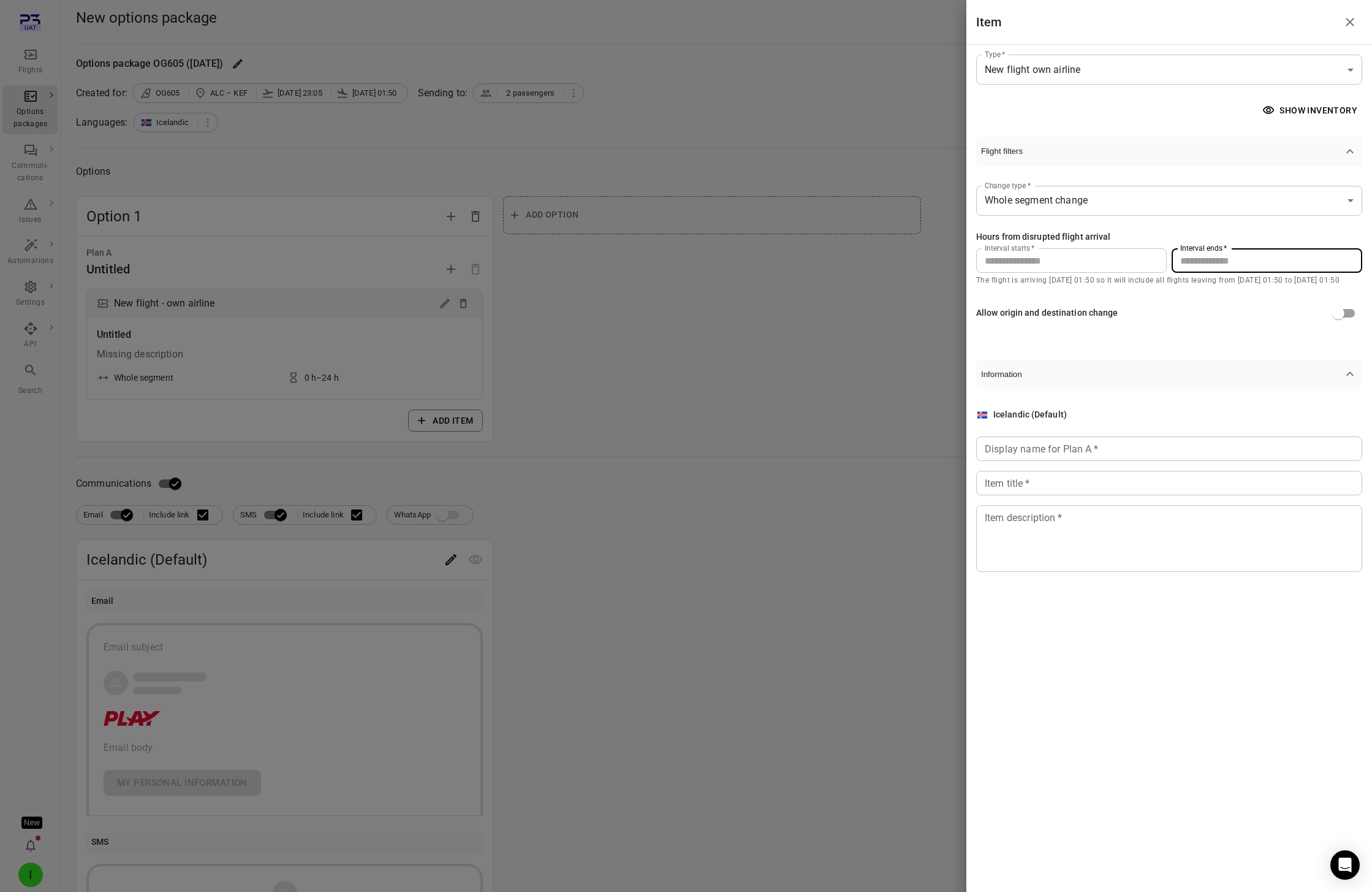
drag, startPoint x: 1200, startPoint y: 263, endPoint x: 1177, endPoint y: 260, distance: 23.2
click at [1029, 260] on input "**" at bounding box center [1267, 260] width 190 height 25
type input "**"
click at [1029, 449] on input "Display name for Plan A   *" at bounding box center [1169, 448] width 386 height 25
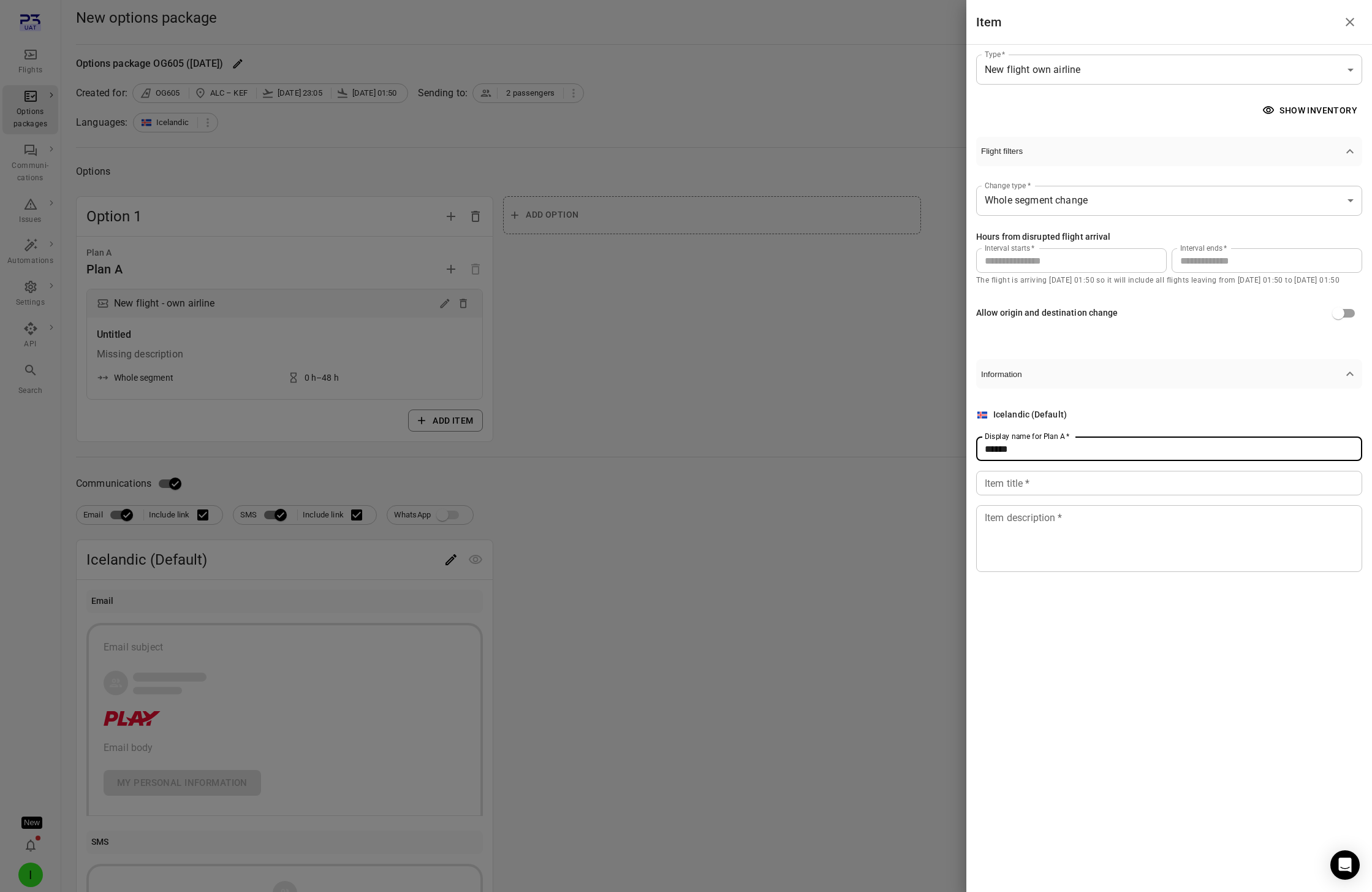
type input "******"
click at [1029, 472] on input "Item title   *" at bounding box center [1169, 483] width 386 height 25
type input "**********"
click at [1029, 503] on div "**********" at bounding box center [1169, 489] width 386 height 164
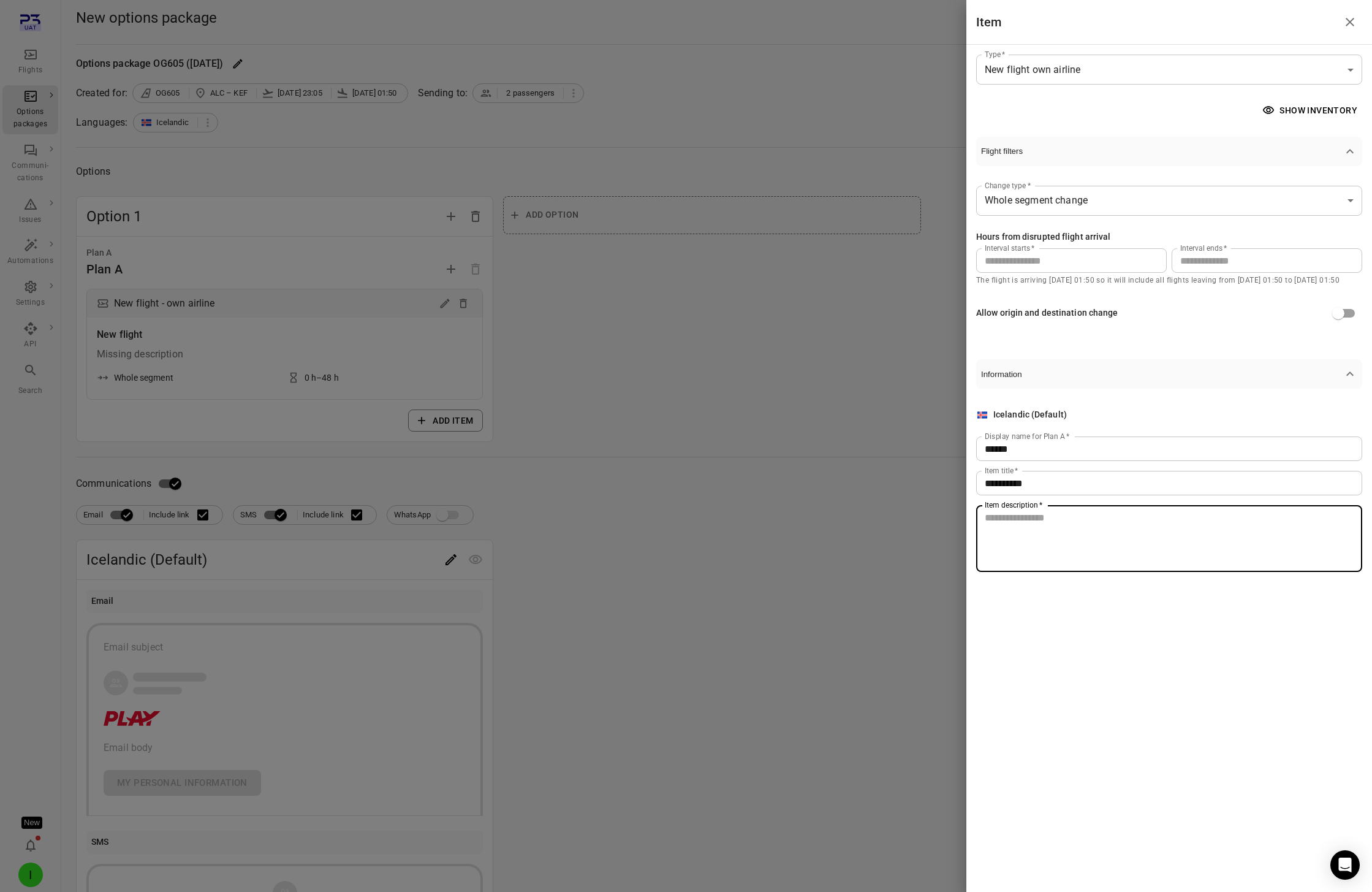
click at [1029, 517] on textarea "Item description   *" at bounding box center [1169, 539] width 369 height 56
type textarea "**********"
click at [440, 458] on div at bounding box center [686, 446] width 1372 height 892
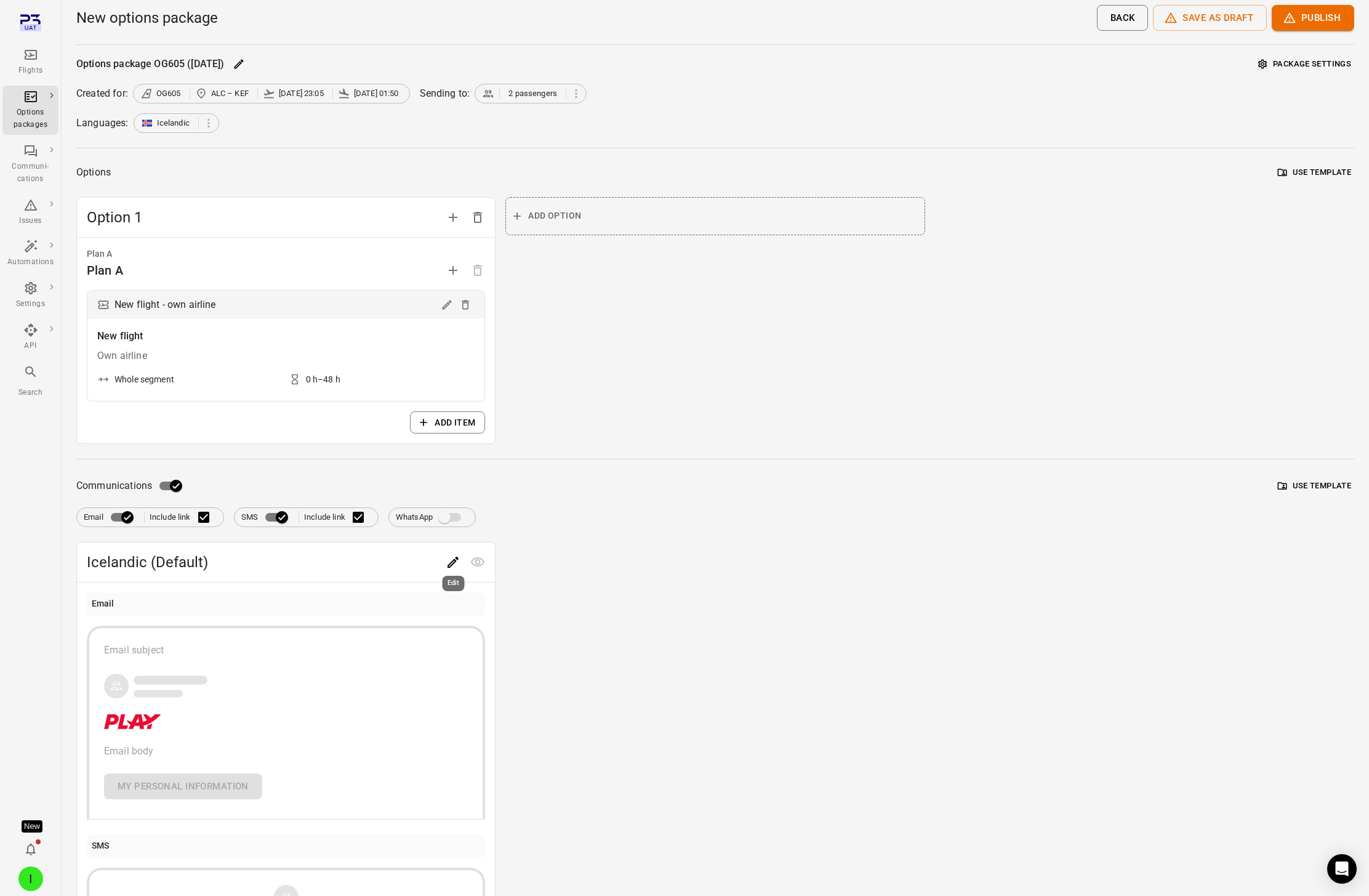
click at [450, 570] on div "Edit" at bounding box center [454, 580] width 25 height 26
click at [450, 566] on icon "Edit" at bounding box center [453, 562] width 11 height 11
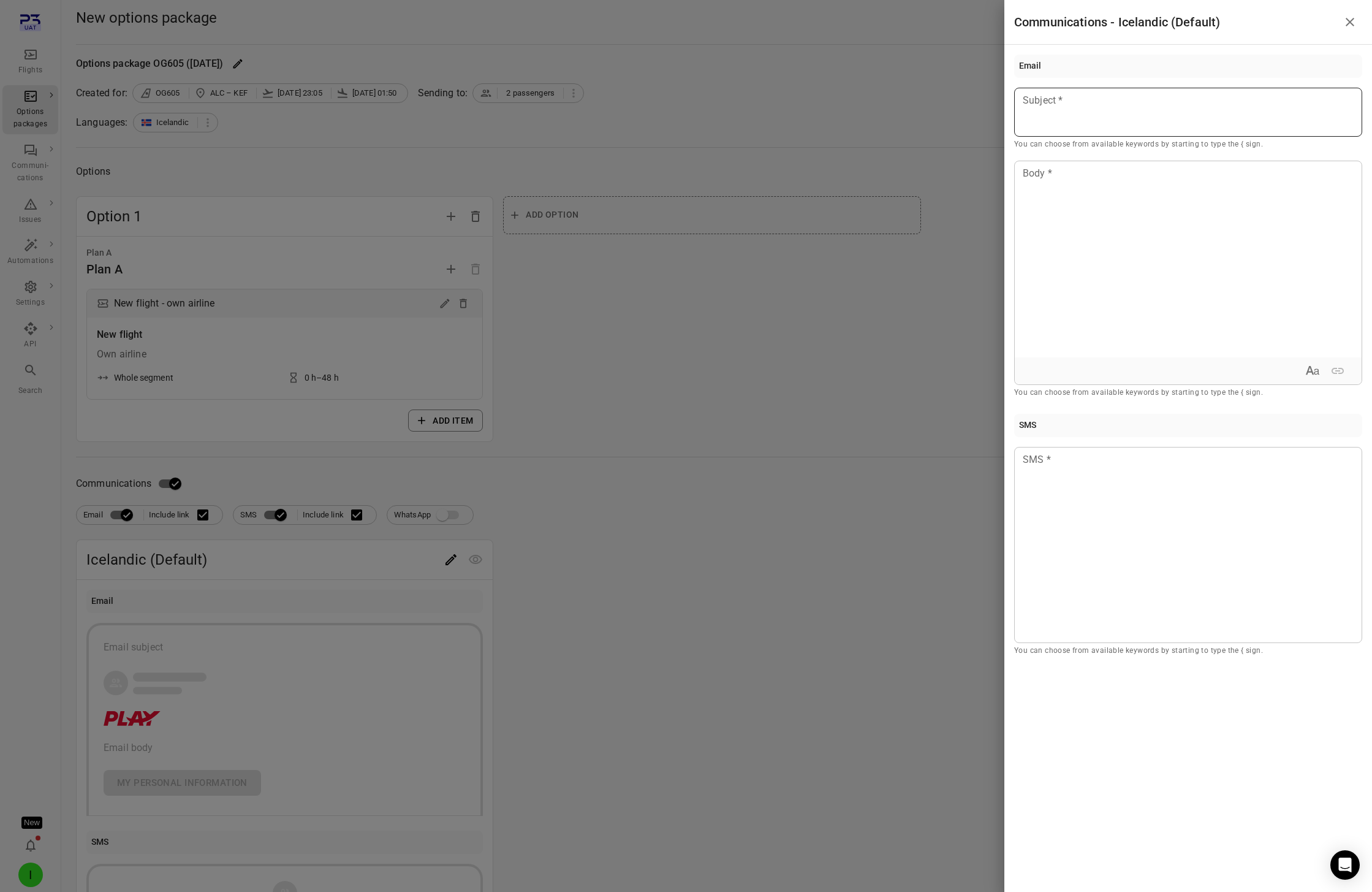
click at [1029, 121] on div at bounding box center [1188, 112] width 348 height 49
click at [1029, 210] on div at bounding box center [1188, 260] width 347 height 196
drag, startPoint x: 816, startPoint y: 366, endPoint x: 807, endPoint y: 371, distance: 10.3
click at [816, 367] on div at bounding box center [686, 446] width 1372 height 892
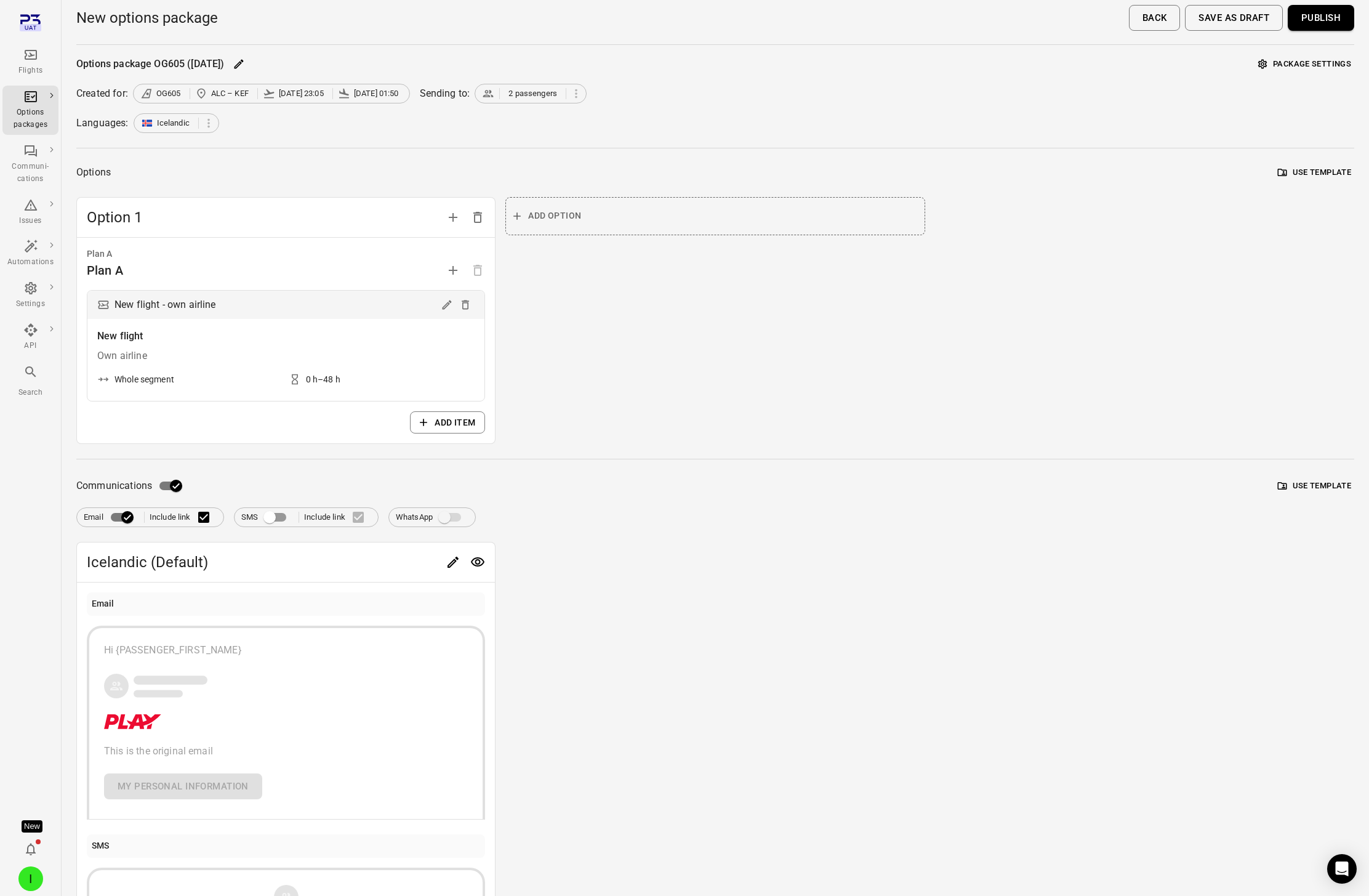
click at [1033, 24] on button "Publish" at bounding box center [1321, 18] width 66 height 26
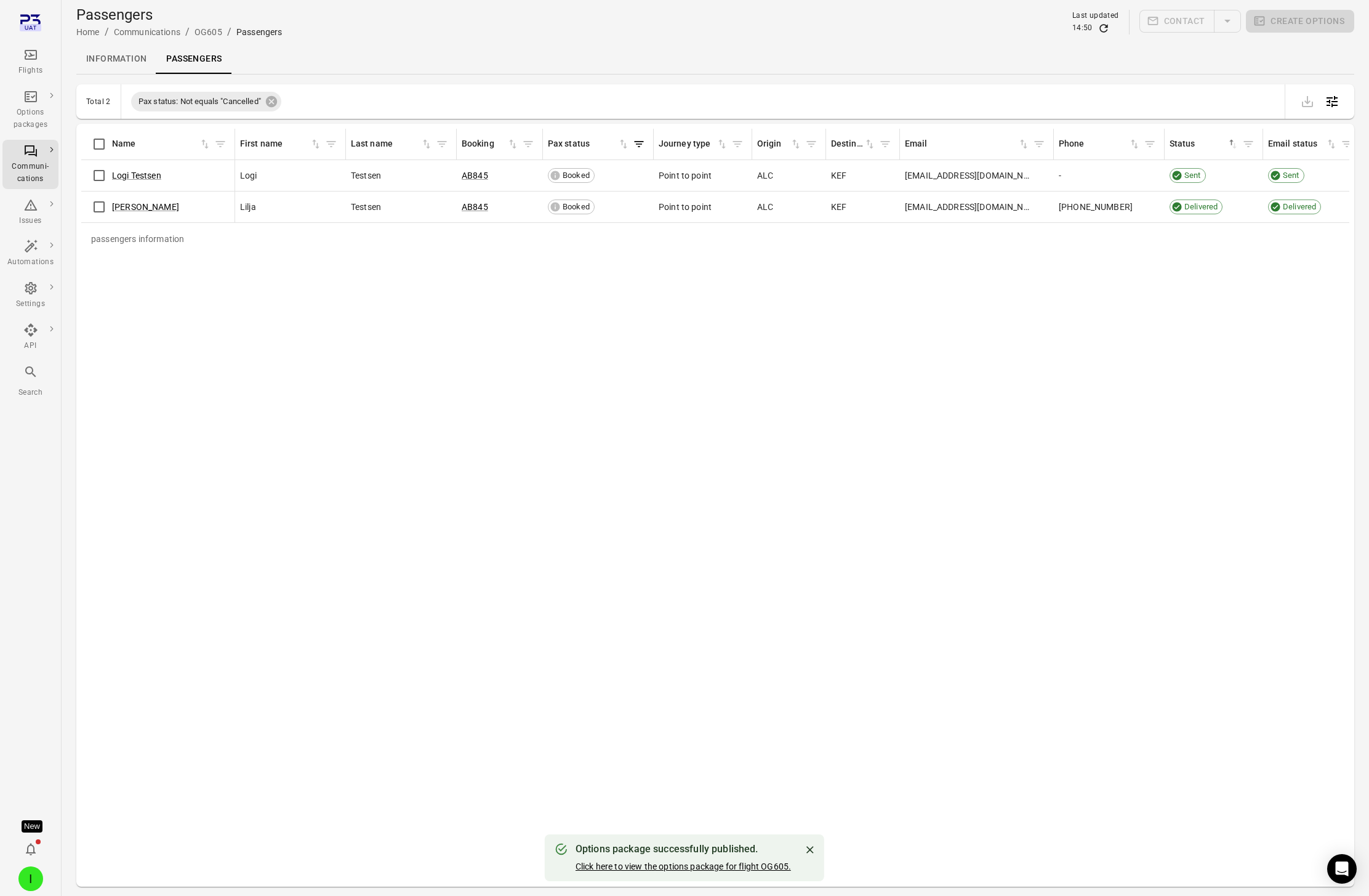
click at [777, 865] on link "Click here to view the options package for flight OG605." at bounding box center [683, 866] width 216 height 10
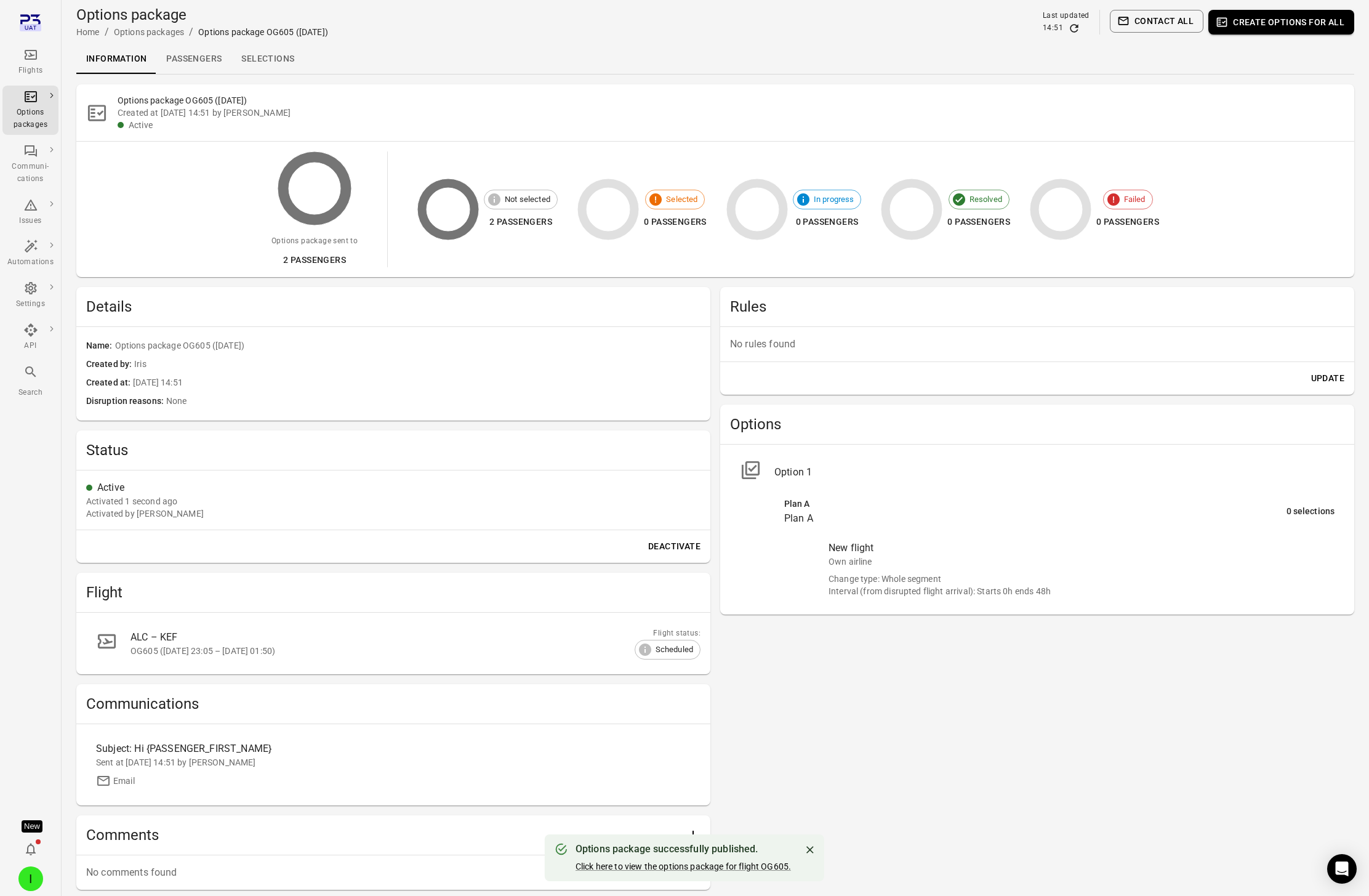
click at [181, 67] on link "Passengers" at bounding box center [193, 59] width 75 height 30
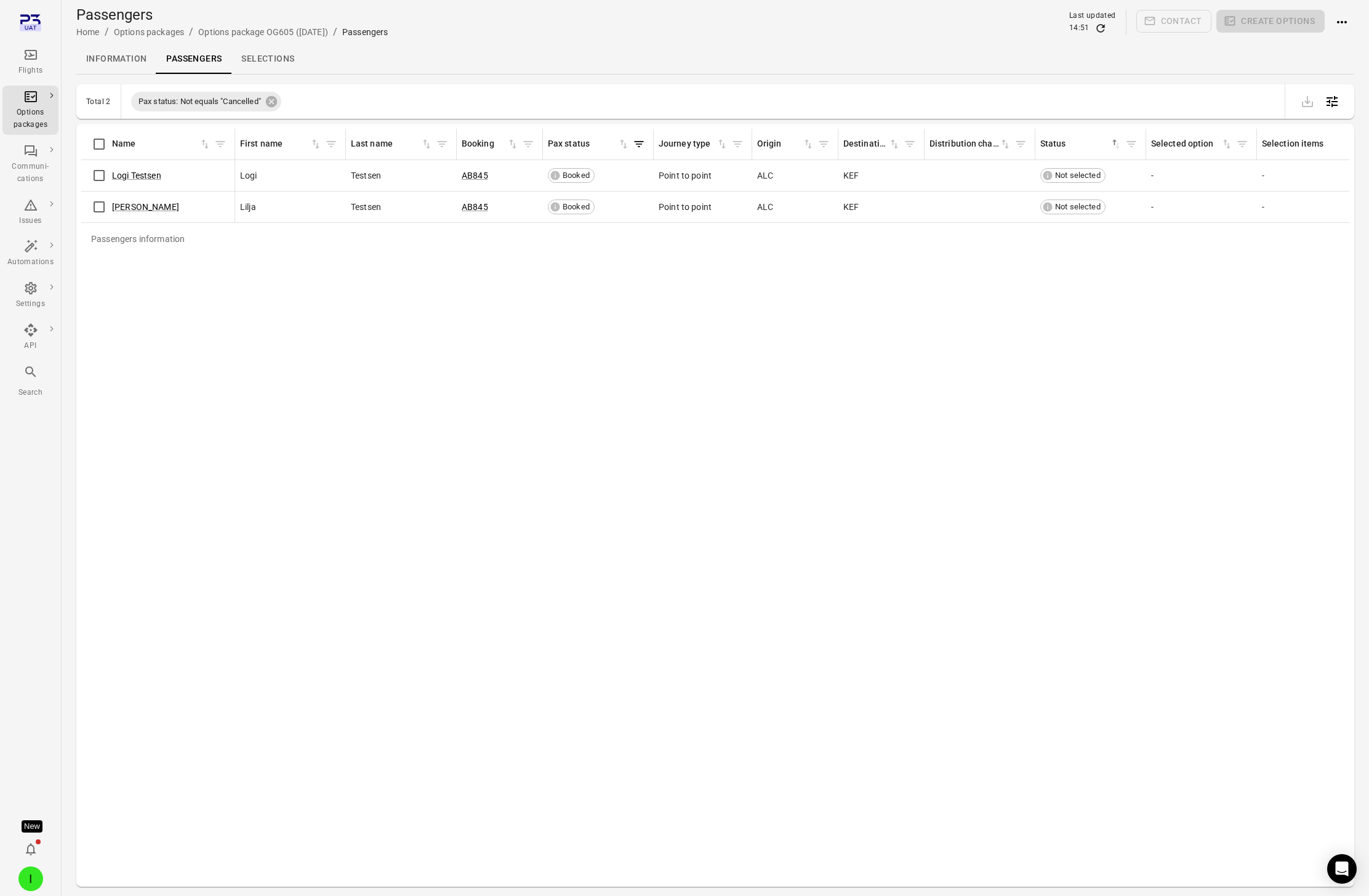
click at [286, 58] on link "Selections" at bounding box center [268, 59] width 72 height 30
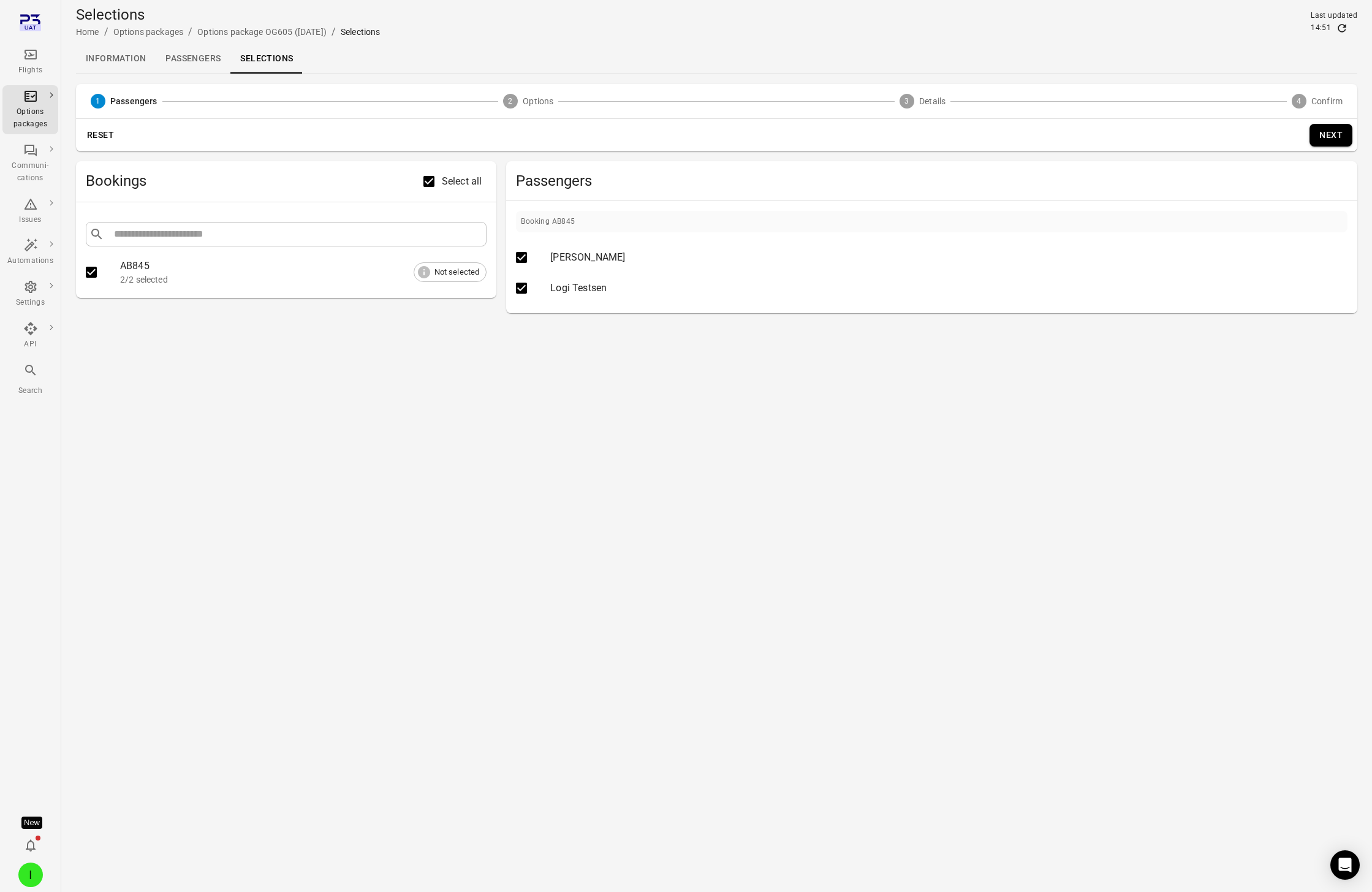
click at [1029, 132] on button "Next" at bounding box center [1331, 135] width 43 height 23
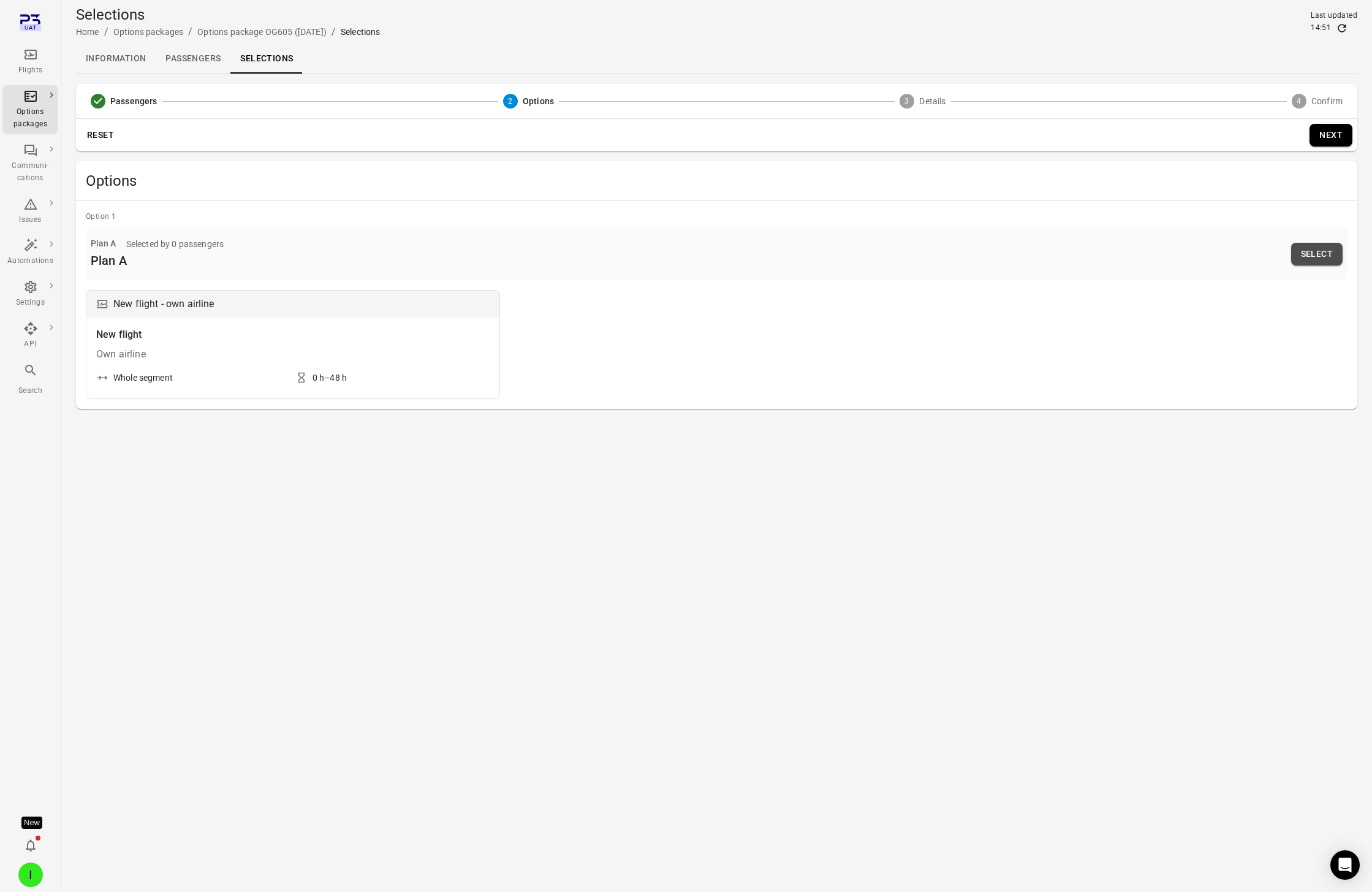
click at [1029, 251] on button "Select" at bounding box center [1317, 254] width 52 height 23
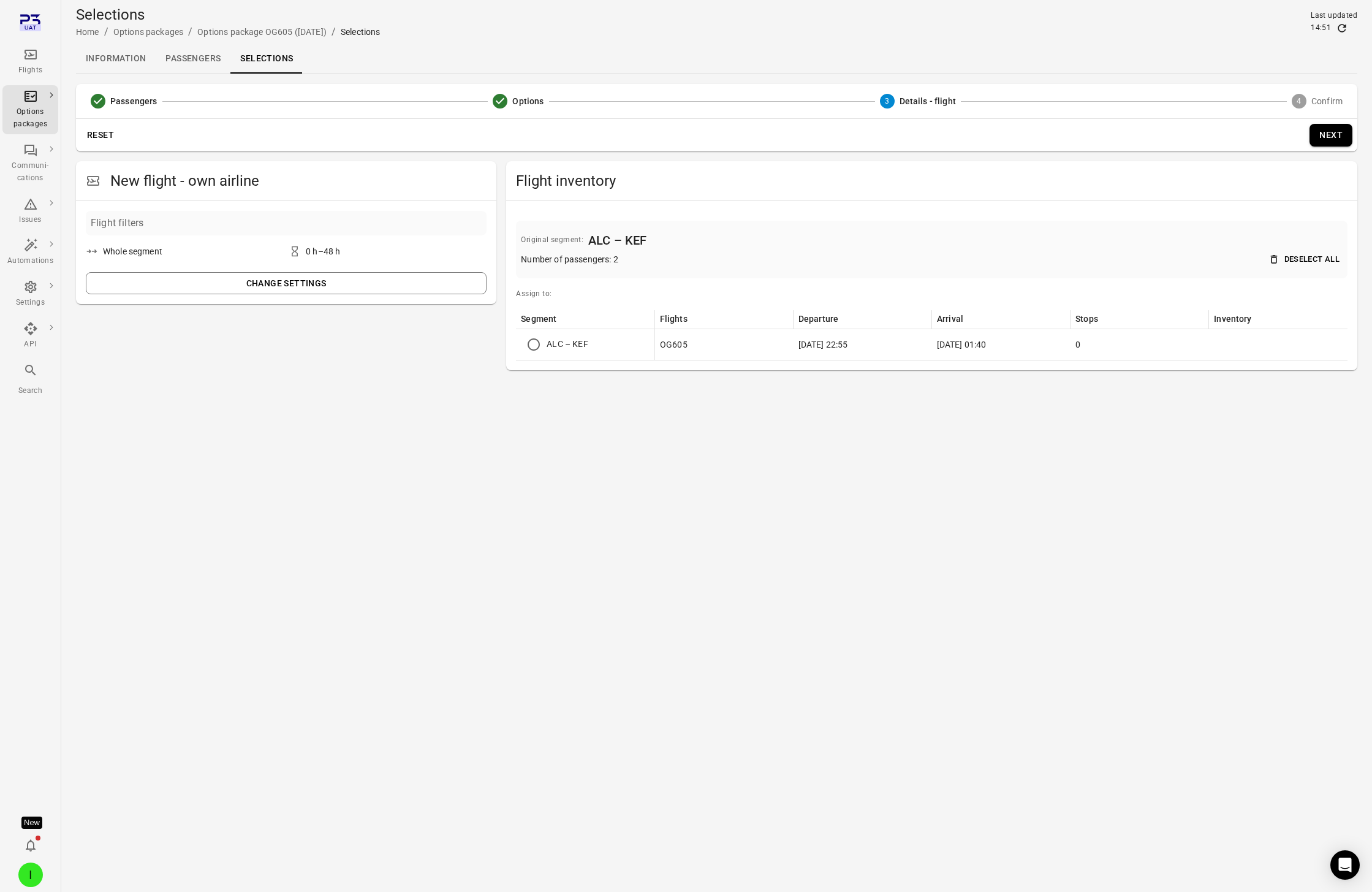
click at [550, 352] on td "ALC – KEF" at bounding box center [585, 345] width 139 height 32
click at [1029, 128] on button "Next" at bounding box center [1331, 135] width 43 height 23
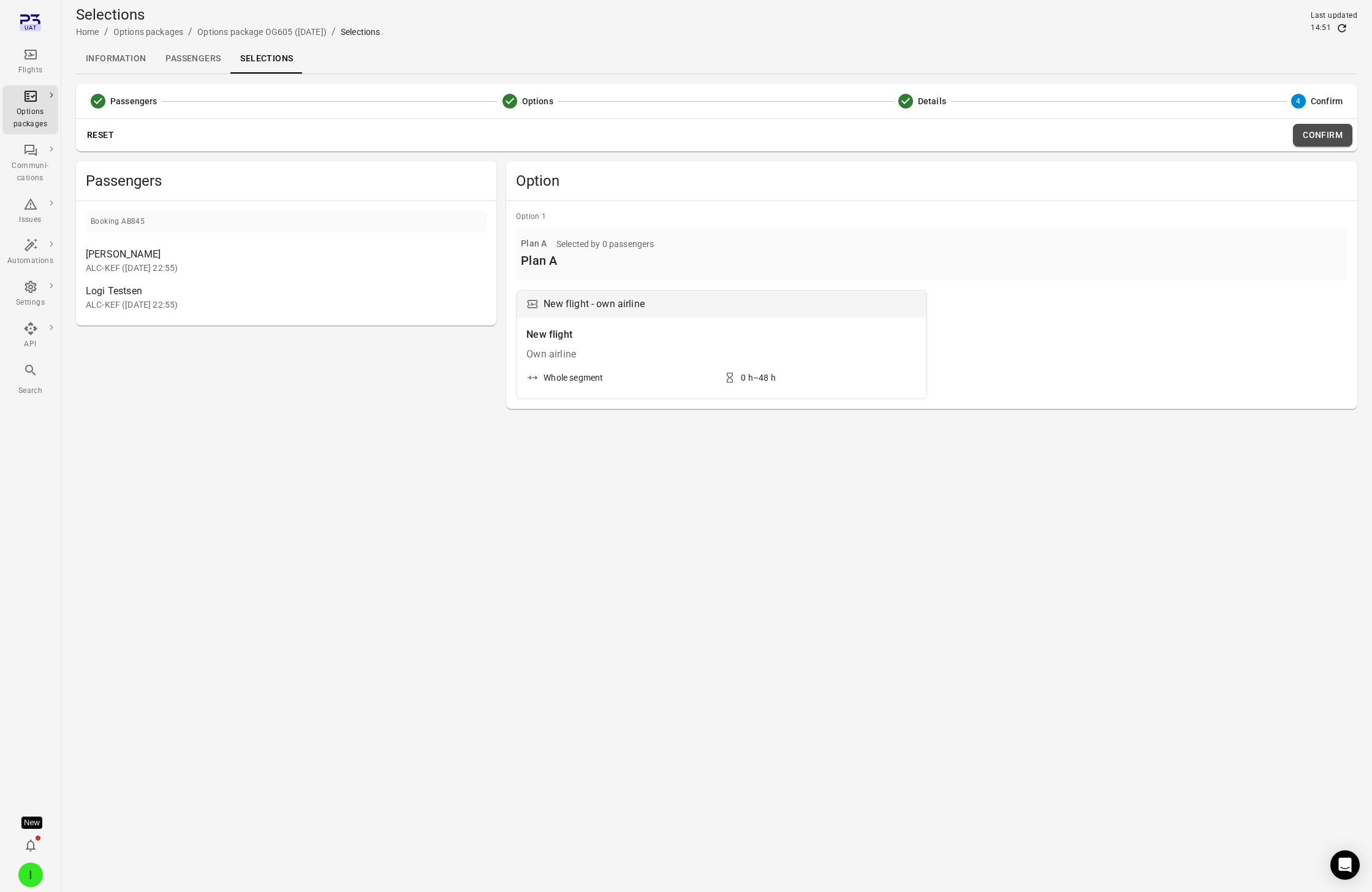
click at [1029, 131] on button "Confirm" at bounding box center [1323, 135] width 60 height 23
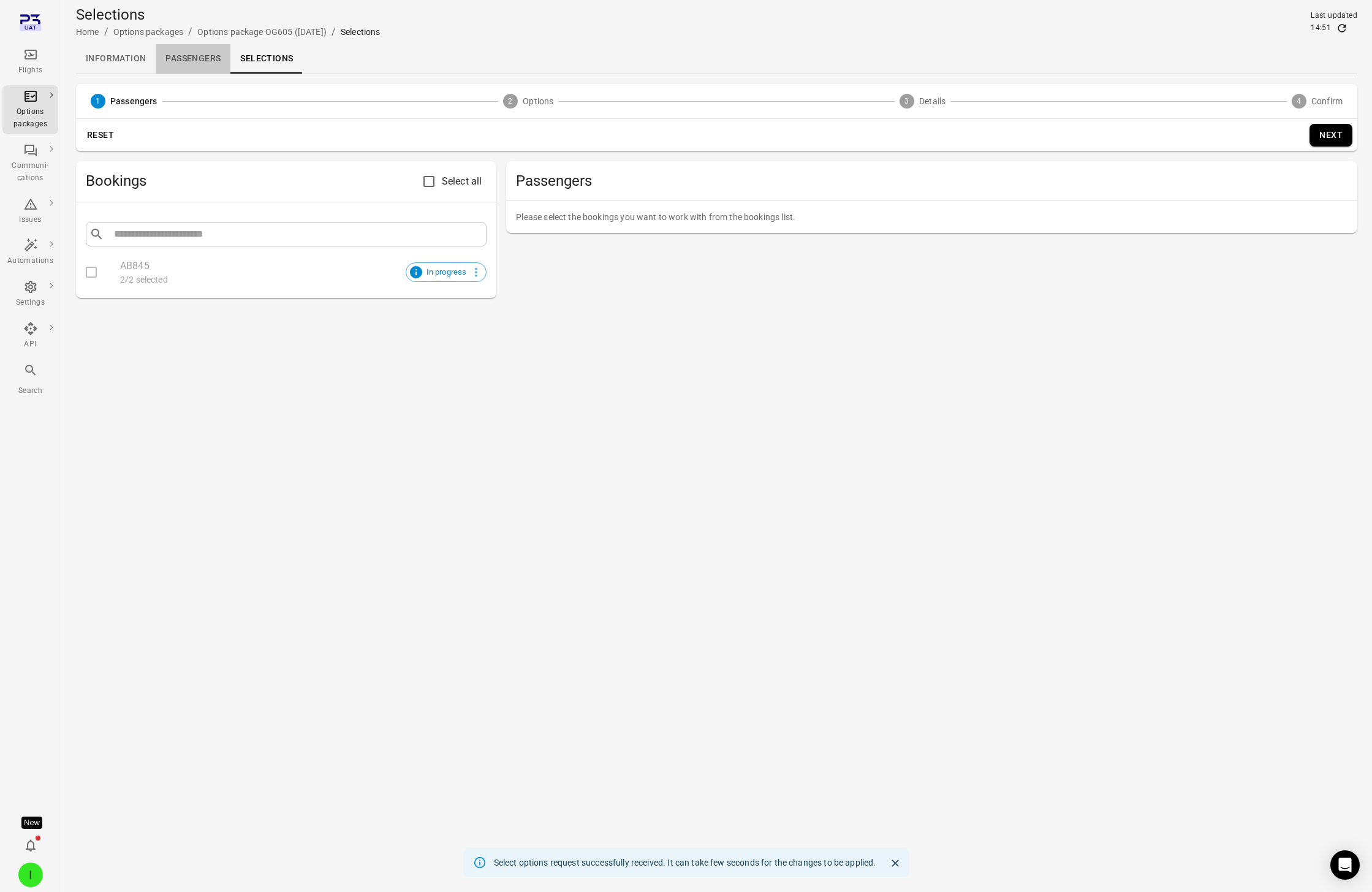
click at [184, 58] on link "Passengers" at bounding box center [192, 59] width 75 height 30
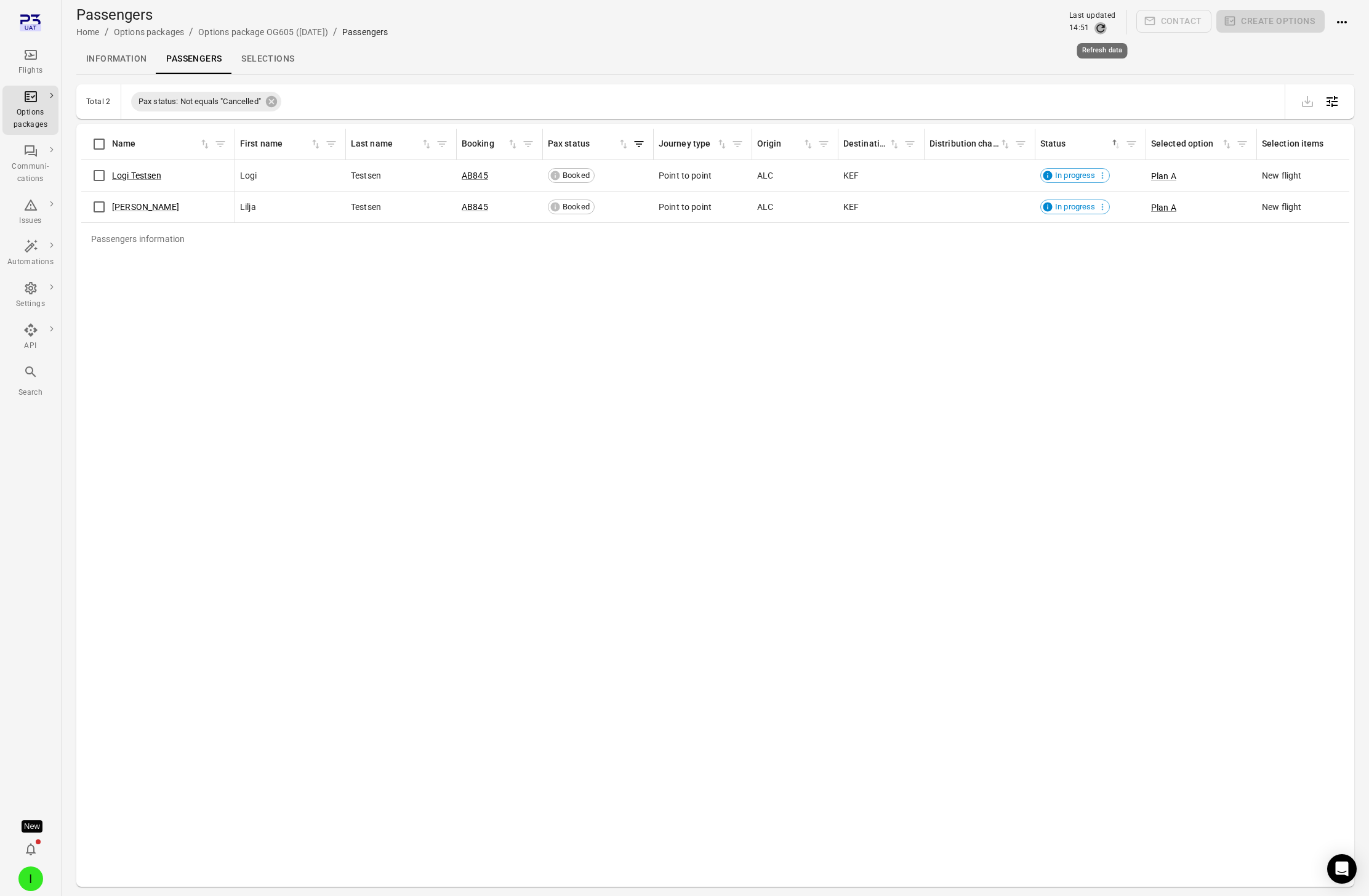
click at [1033, 27] on icon "Refresh data" at bounding box center [1100, 28] width 12 height 12
click at [1033, 26] on icon "Refresh data" at bounding box center [1100, 28] width 12 height 12
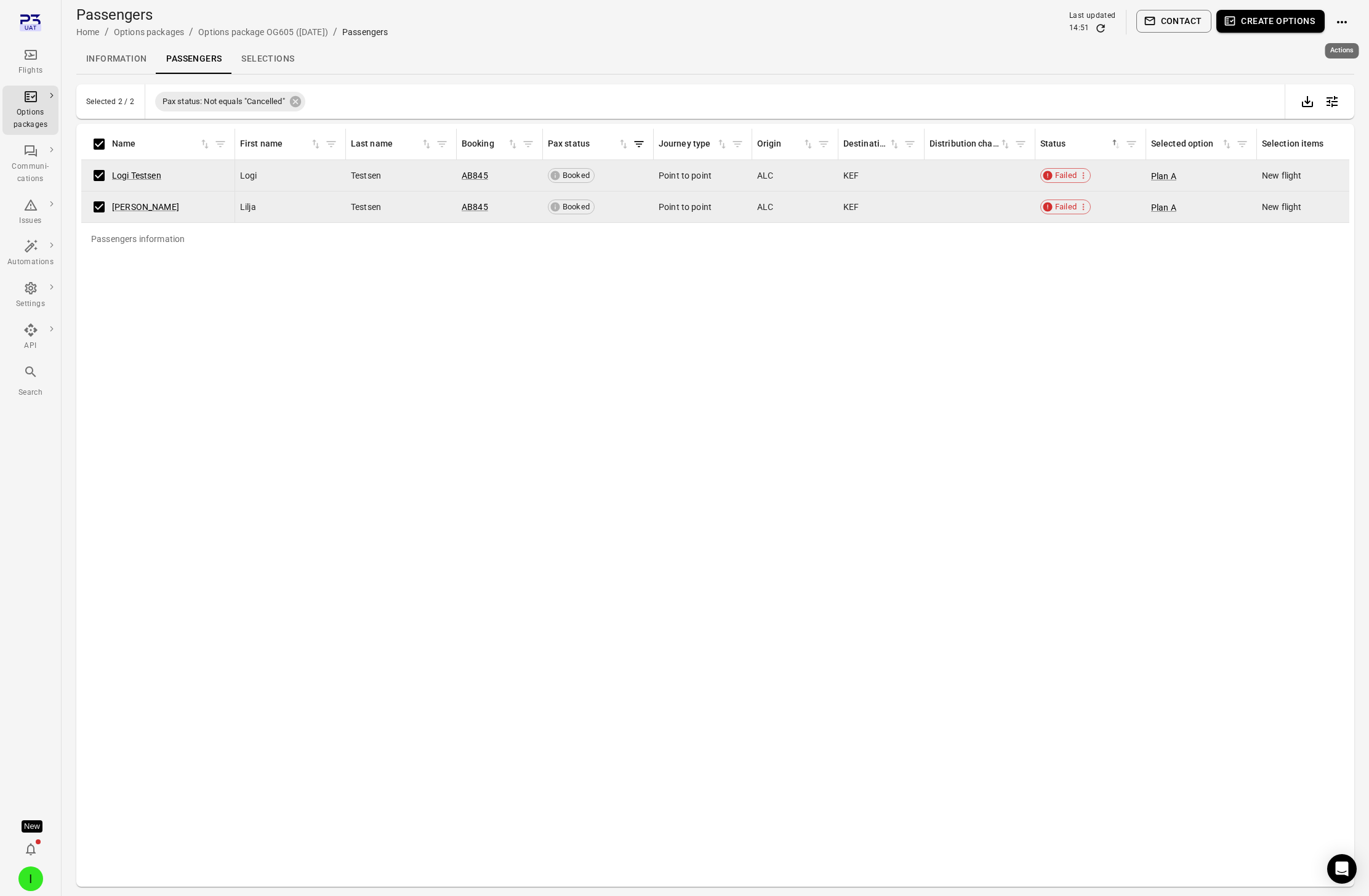
click at [1033, 19] on icon "Actions" at bounding box center [1342, 22] width 15 height 15
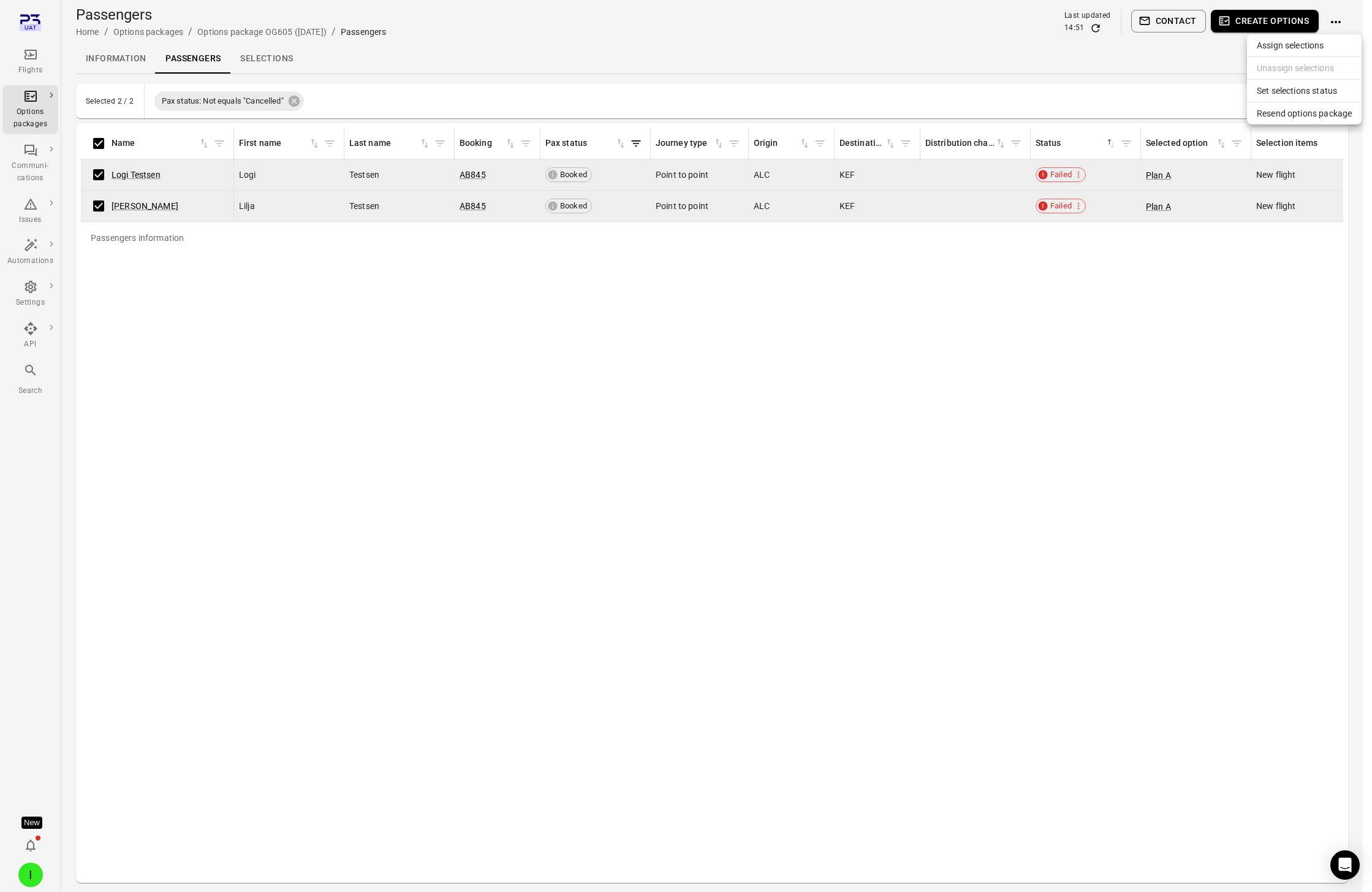
click at [1029, 337] on div at bounding box center [686, 446] width 1372 height 892
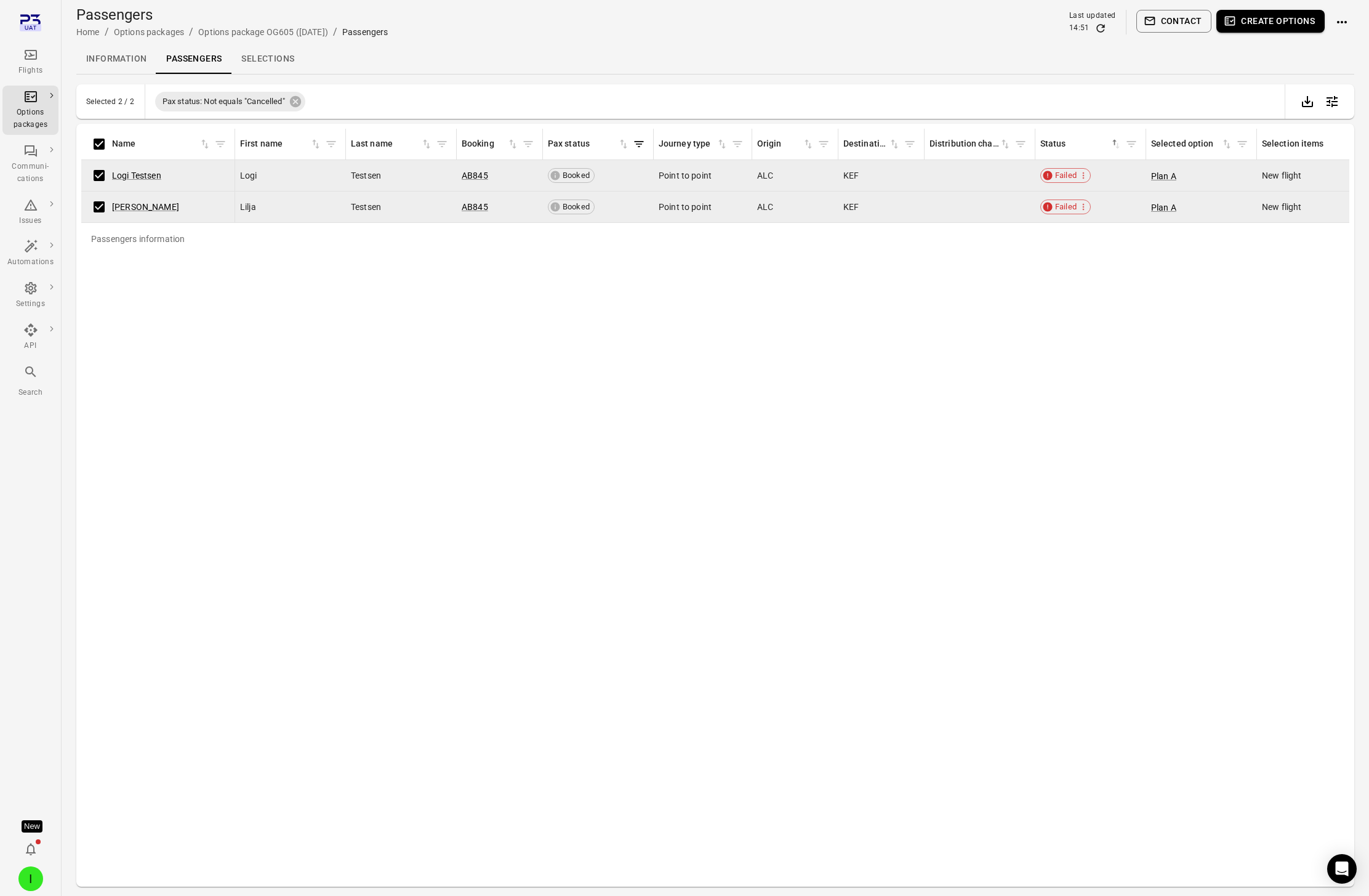
click at [1001, 359] on div "Passengers information Name First name Last name Booking Pax status Journey typ…" at bounding box center [714, 505] width 1268 height 753
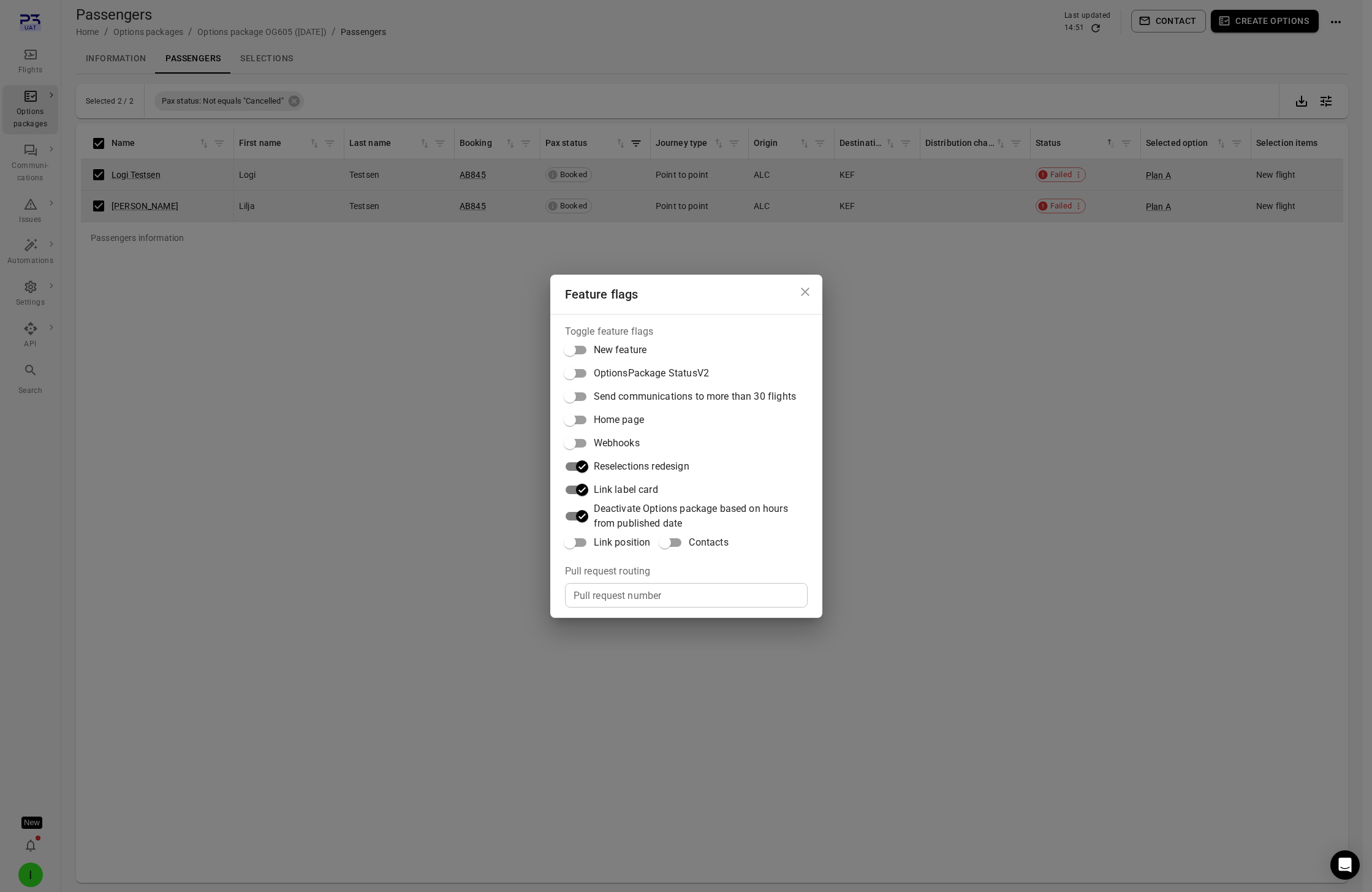
click at [1002, 357] on div "Feature flags Toggle feature flags New feature OptionsPackage StatusV2 Send com…" at bounding box center [686, 446] width 1372 height 892
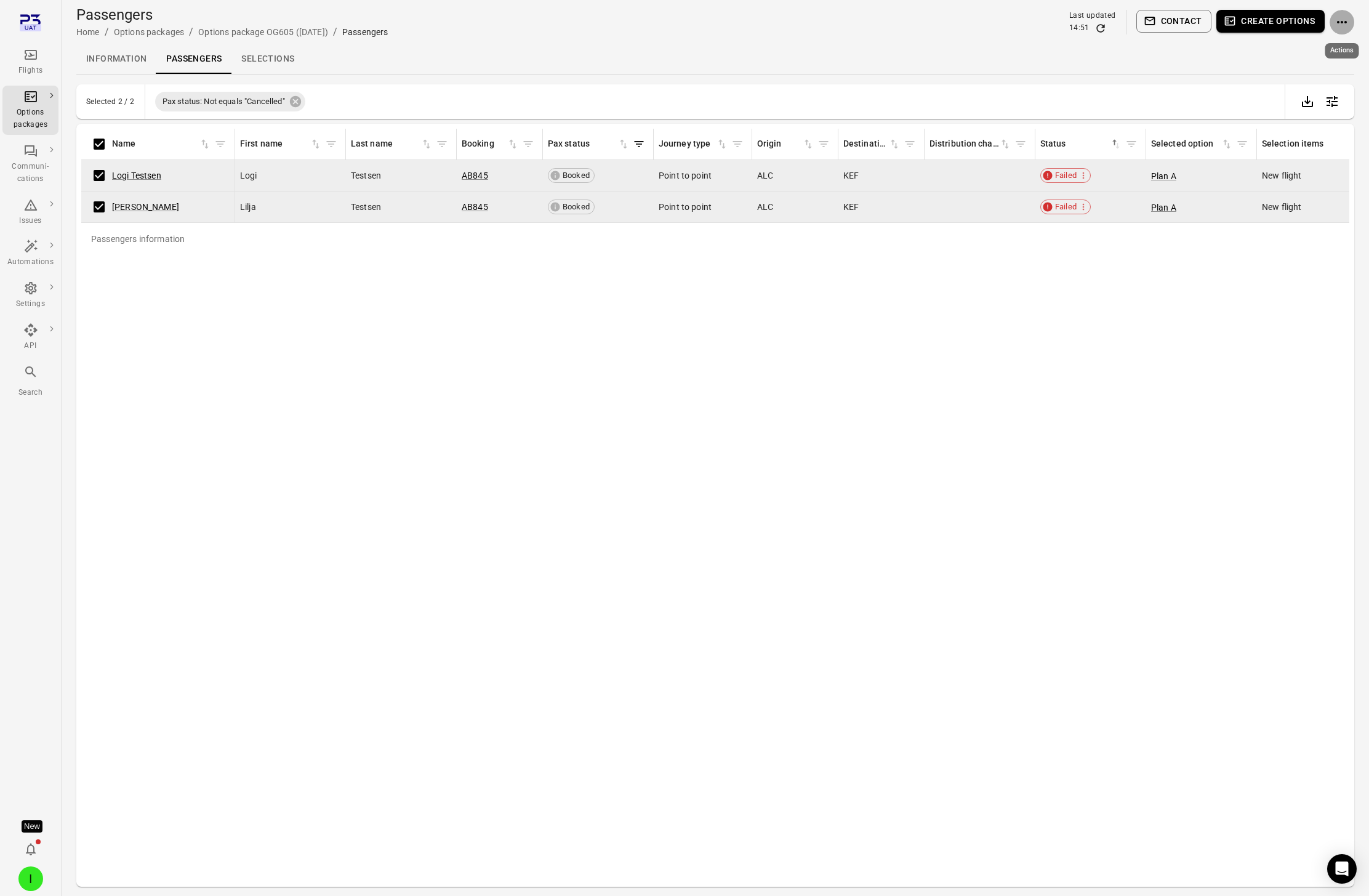
click at [1033, 14] on button "Actions" at bounding box center [1342, 22] width 25 height 25
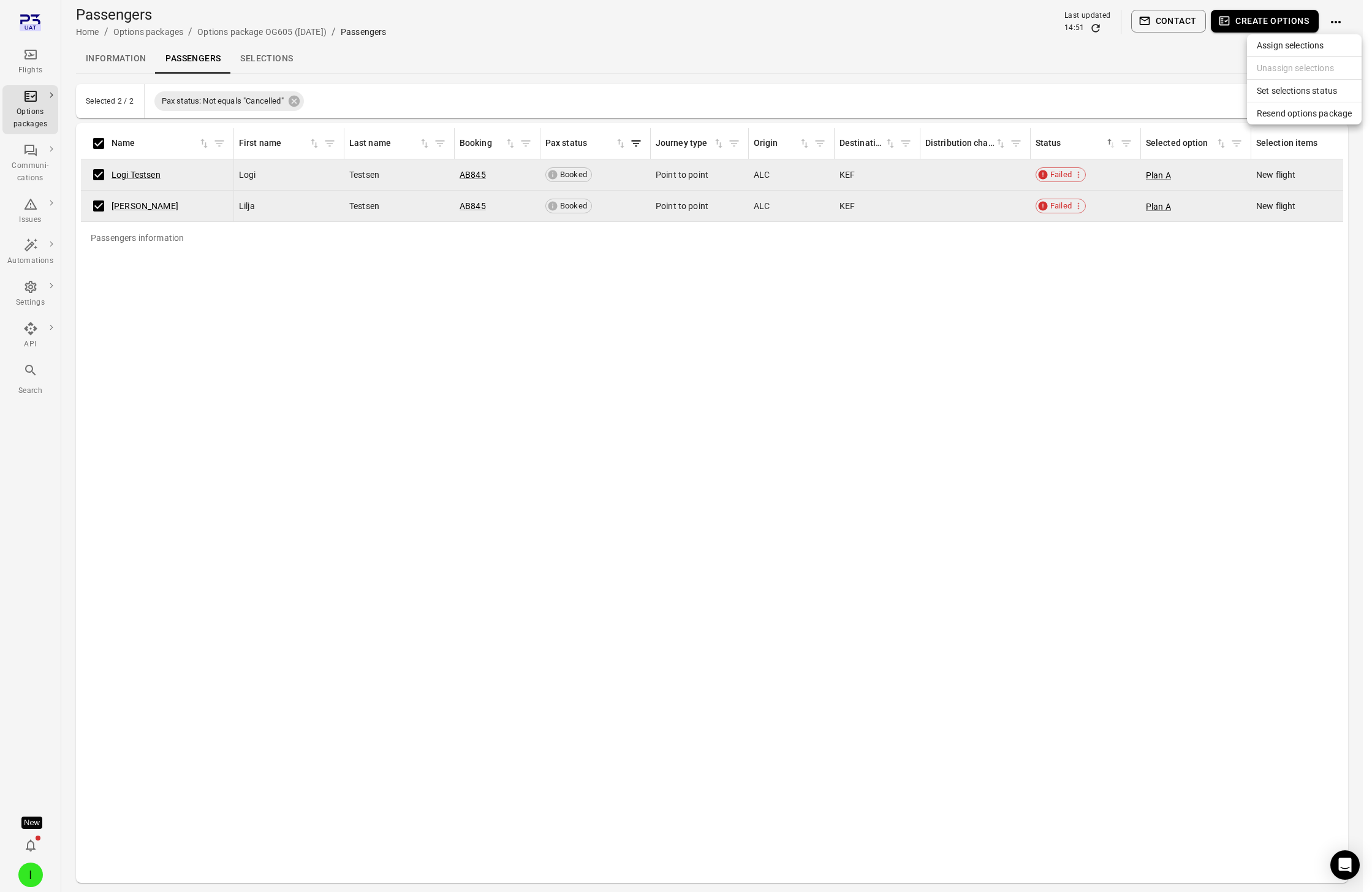
click at [1029, 118] on span "Resend options package" at bounding box center [1304, 113] width 95 height 12
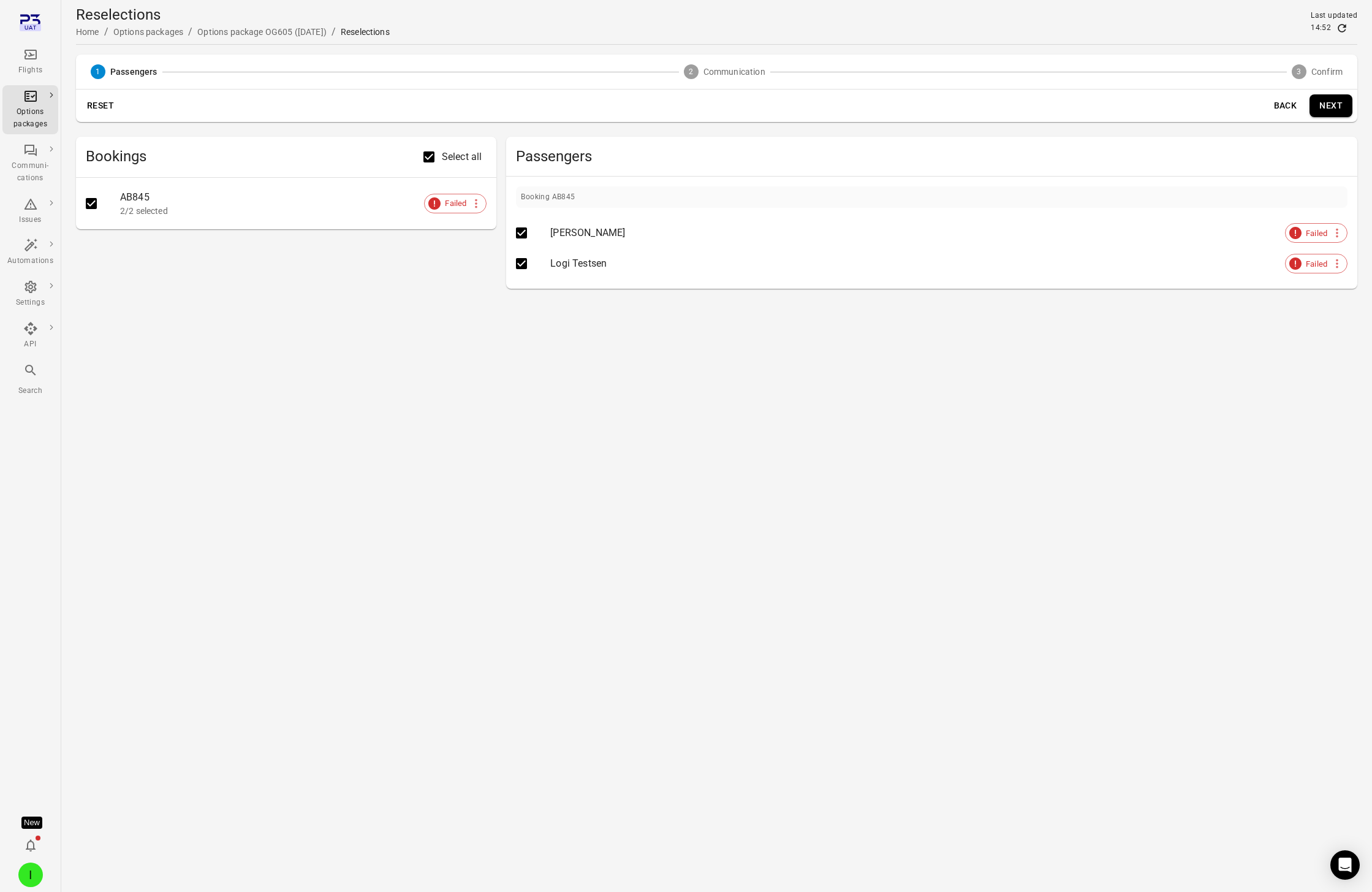
click at [1029, 107] on button "Next" at bounding box center [1331, 106] width 43 height 23
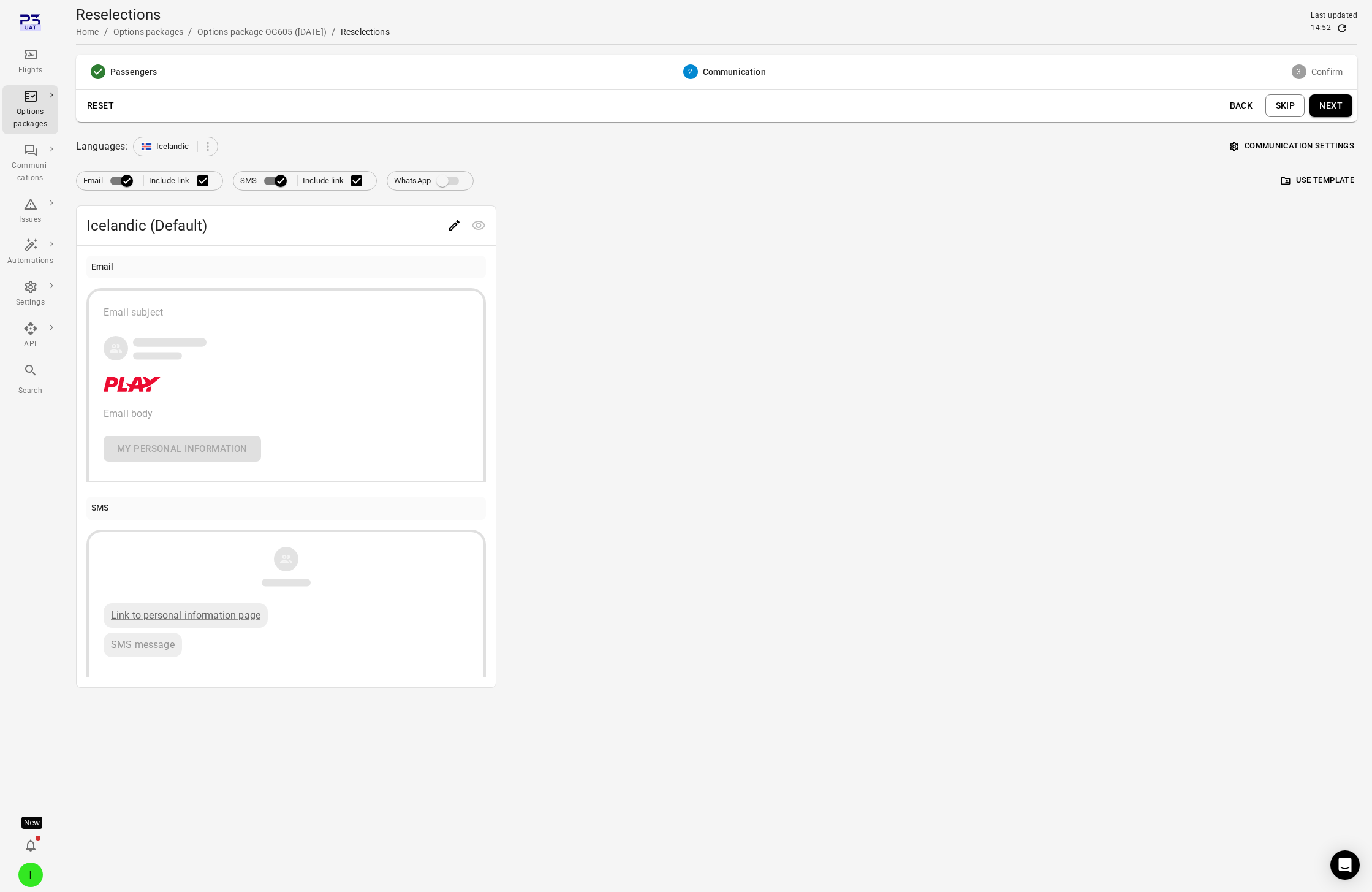
click at [1029, 146] on button "Communication settings" at bounding box center [1292, 146] width 131 height 19
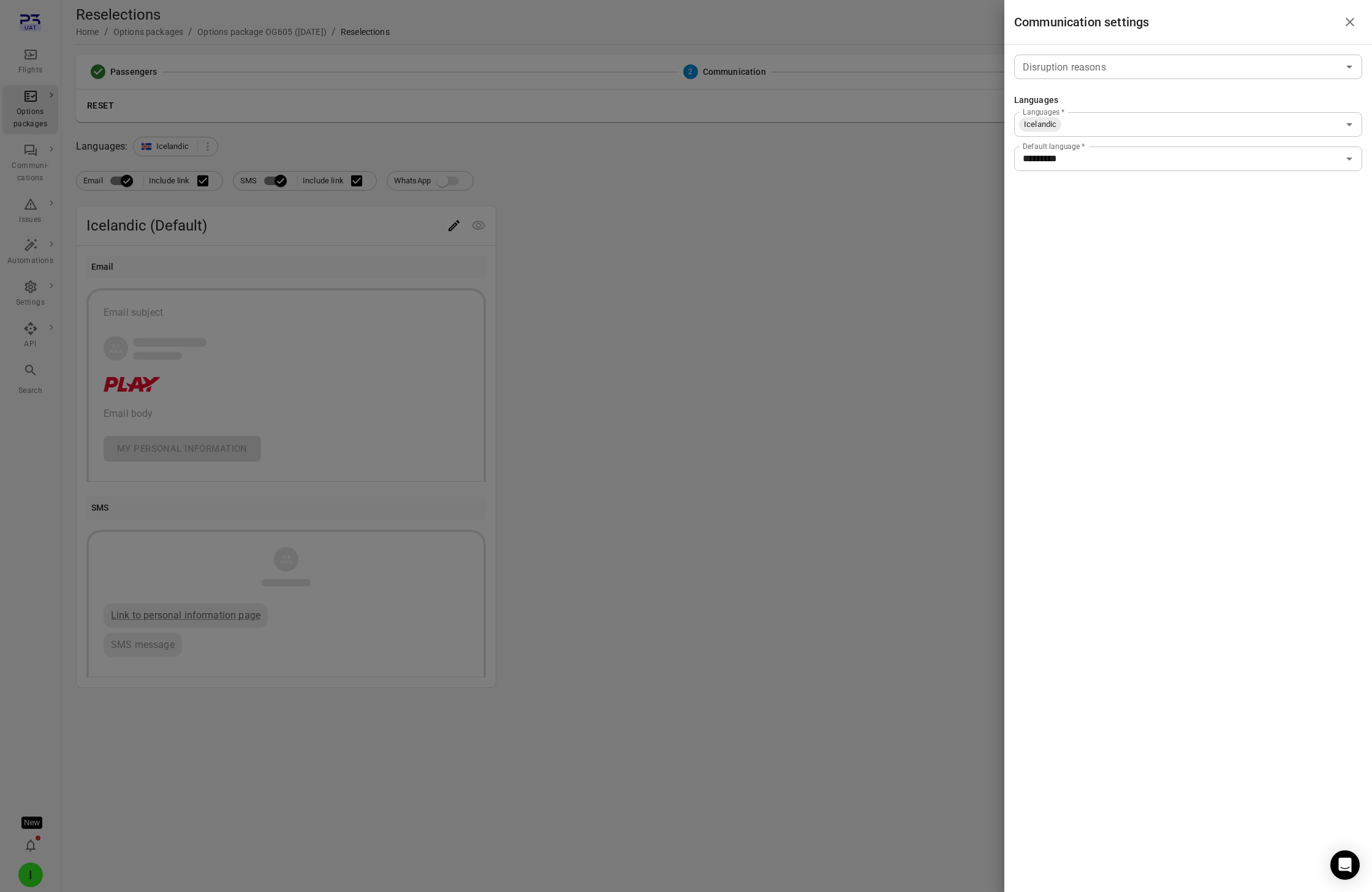
click at [1029, 120] on input "Languages   *" at bounding box center [1201, 125] width 275 height 18
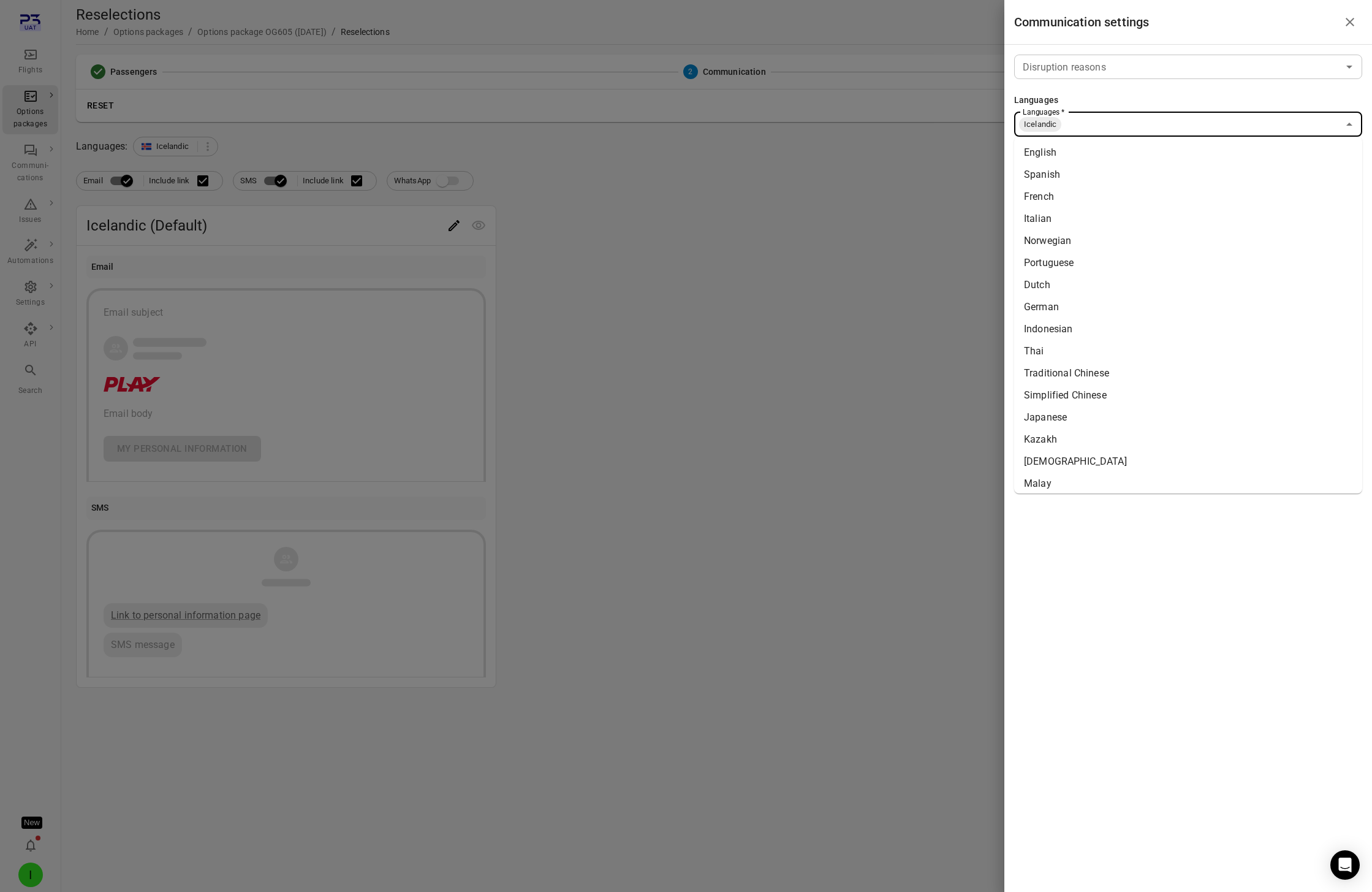
click at [1029, 149] on li "English" at bounding box center [1188, 152] width 348 height 22
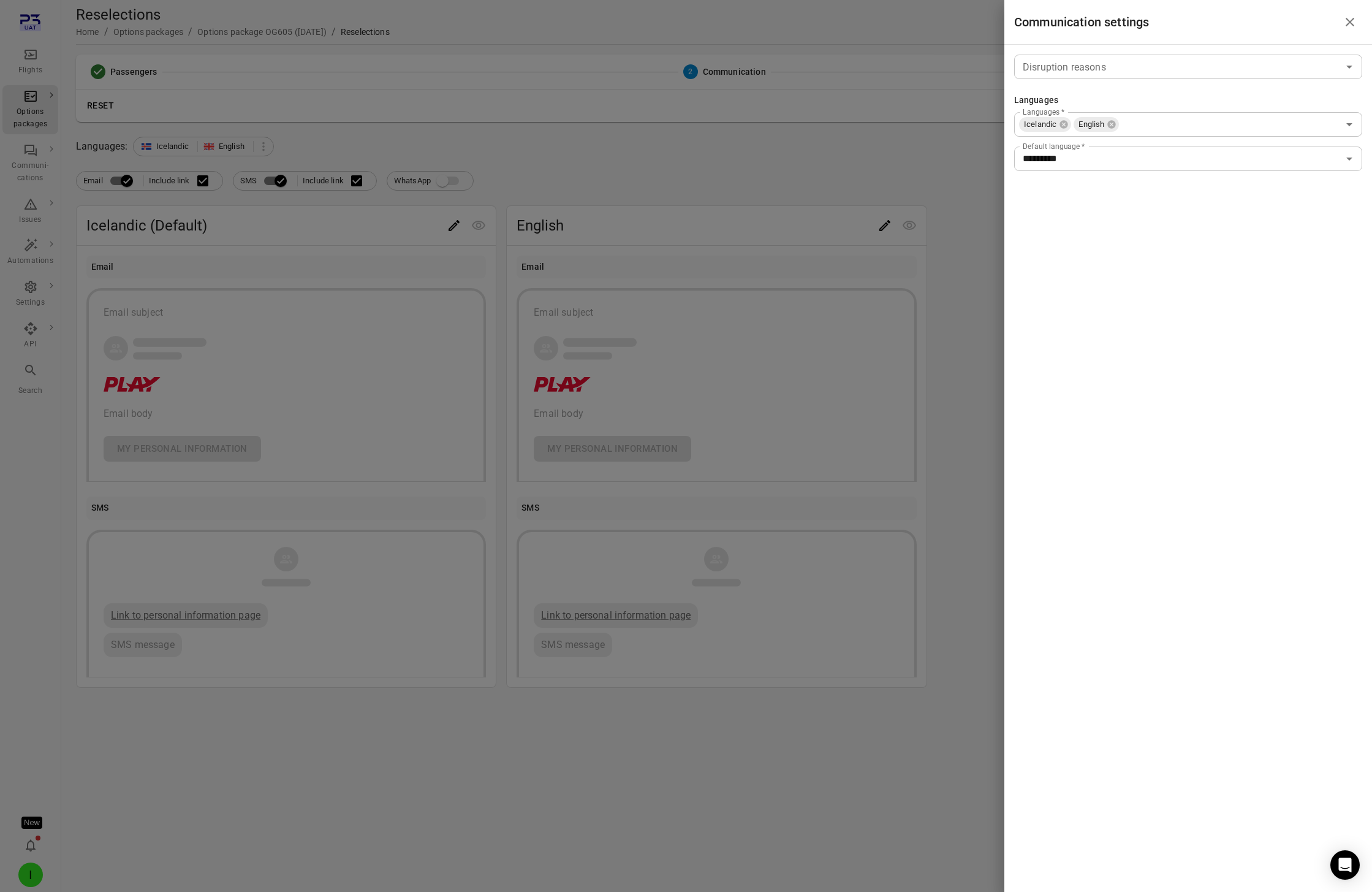
click at [860, 147] on div at bounding box center [686, 446] width 1372 height 892
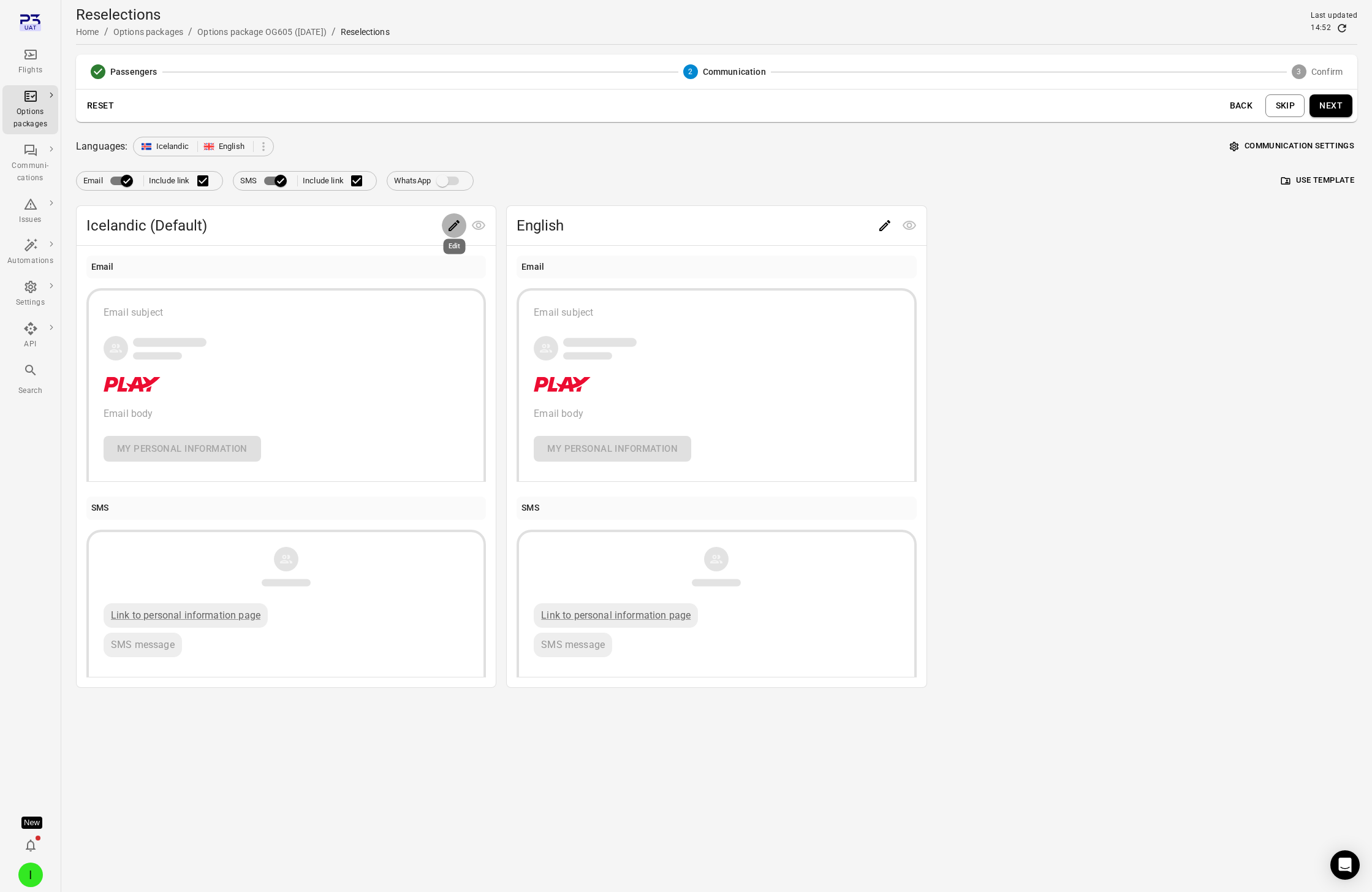
click at [448, 220] on icon "Edit" at bounding box center [454, 225] width 15 height 15
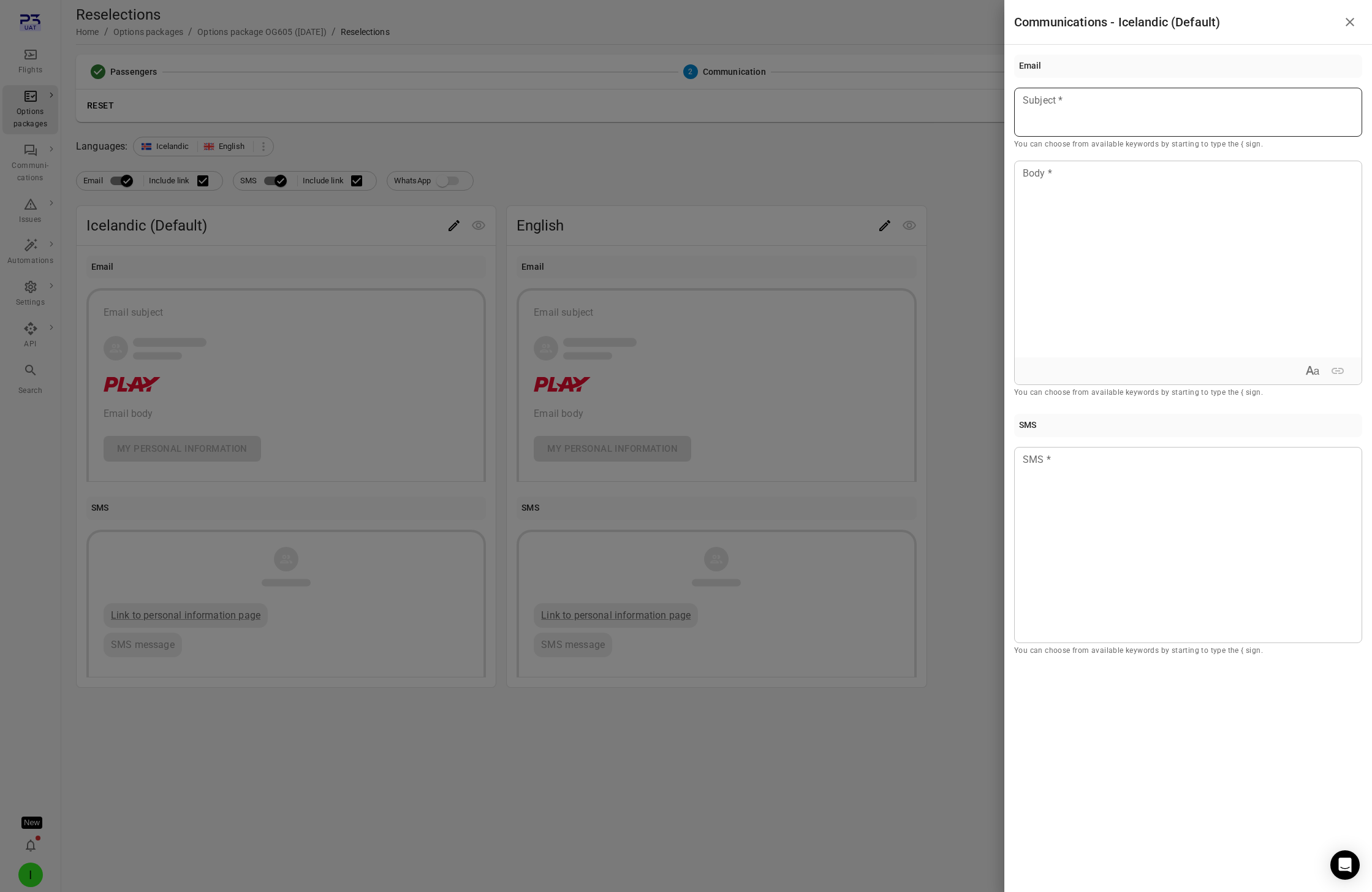
click at [1029, 122] on div at bounding box center [1188, 112] width 348 height 49
click at [1029, 152] on div "Example: Jane" at bounding box center [1092, 147] width 104 height 12
click at [1029, 198] on div at bounding box center [1188, 260] width 347 height 196
drag, startPoint x: 254, startPoint y: 196, endPoint x: 275, endPoint y: 179, distance: 27.0
click at [255, 196] on div at bounding box center [686, 446] width 1372 height 892
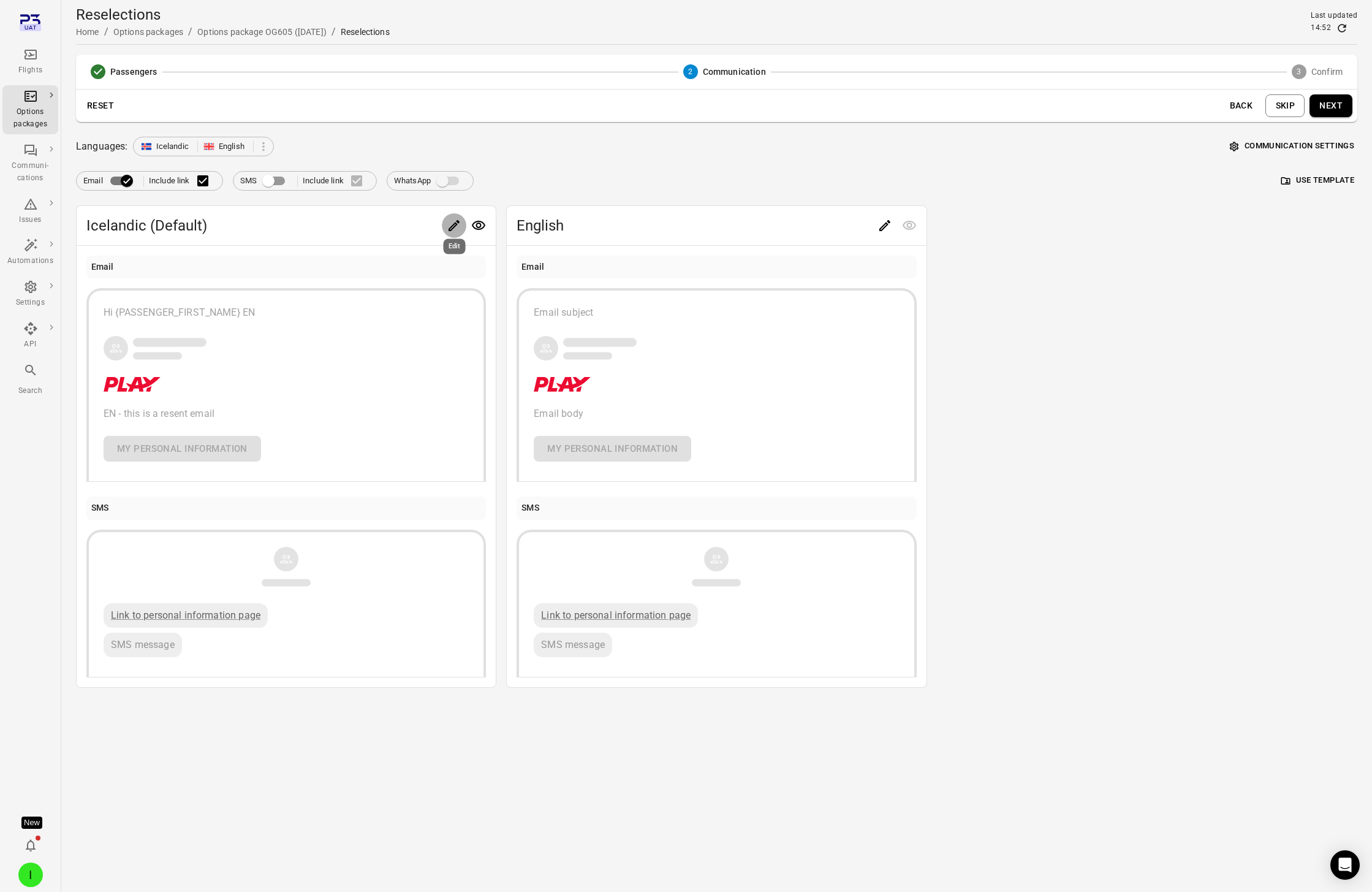
click at [454, 225] on icon "Edit" at bounding box center [454, 225] width 15 height 15
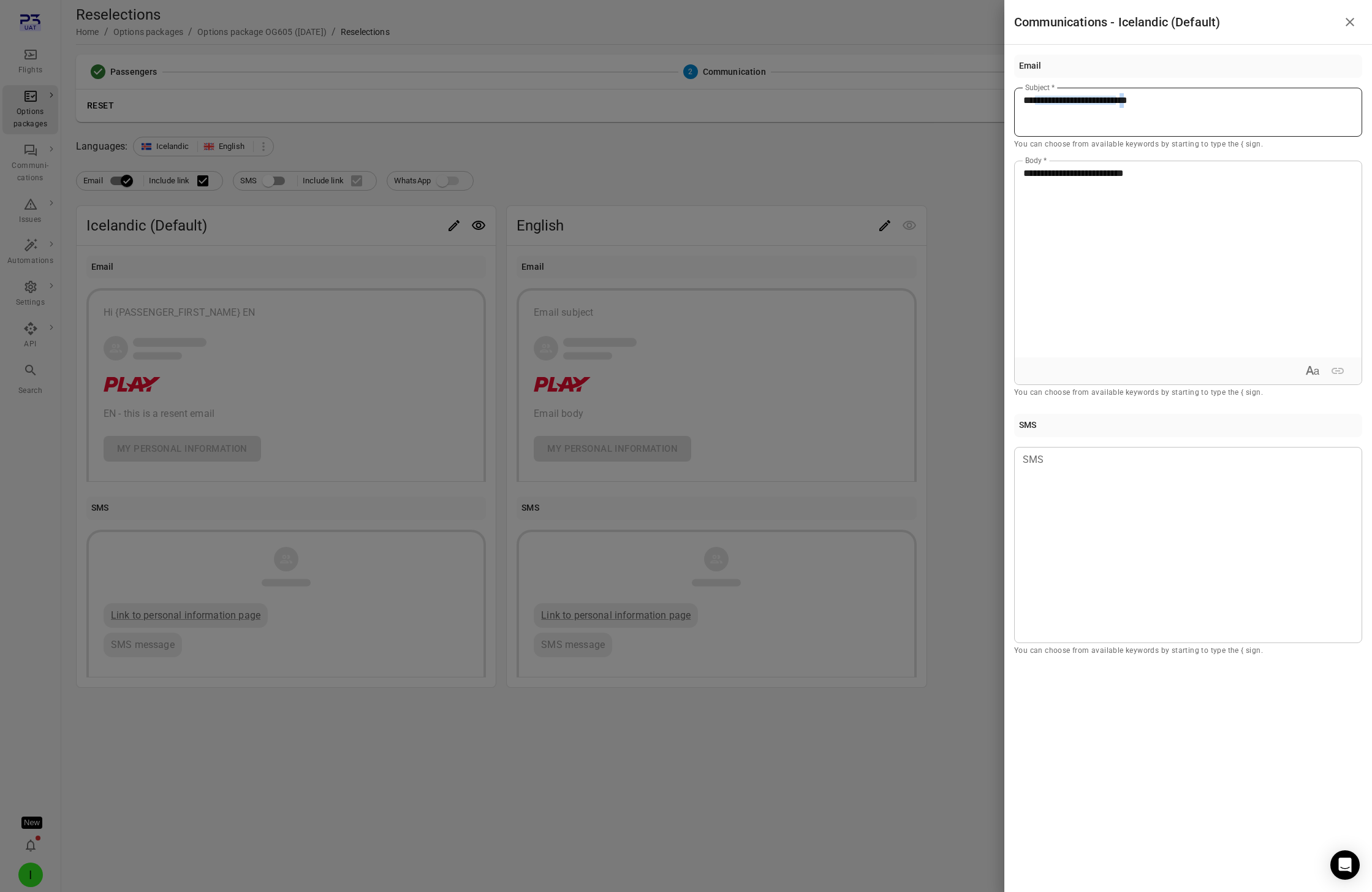
drag, startPoint x: 1167, startPoint y: 101, endPoint x: 1175, endPoint y: 101, distance: 8.0
click at [1029, 101] on span "**" at bounding box center [1121, 100] width 11 height 9
click at [1029, 101] on p "**********" at bounding box center [1189, 100] width 330 height 15
drag, startPoint x: 1179, startPoint y: 101, endPoint x: 1162, endPoint y: 99, distance: 17.1
click at [1029, 99] on p "**********" at bounding box center [1189, 100] width 330 height 15
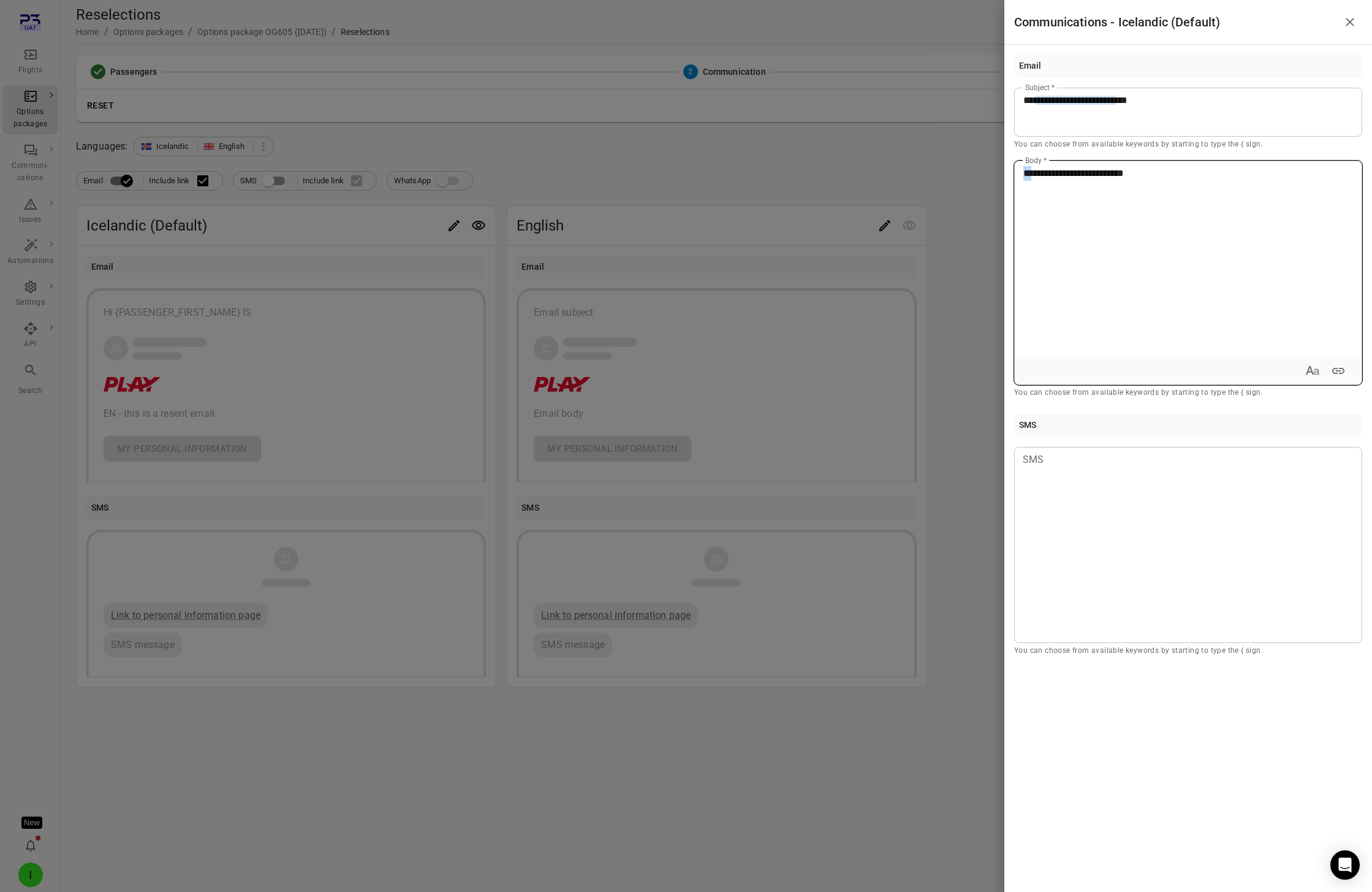
drag, startPoint x: 1034, startPoint y: 170, endPoint x: 1010, endPoint y: 170, distance: 24.0
click at [1010, 170] on div "**********" at bounding box center [1188, 355] width 368 height 622
click at [748, 187] on div at bounding box center [686, 446] width 1372 height 892
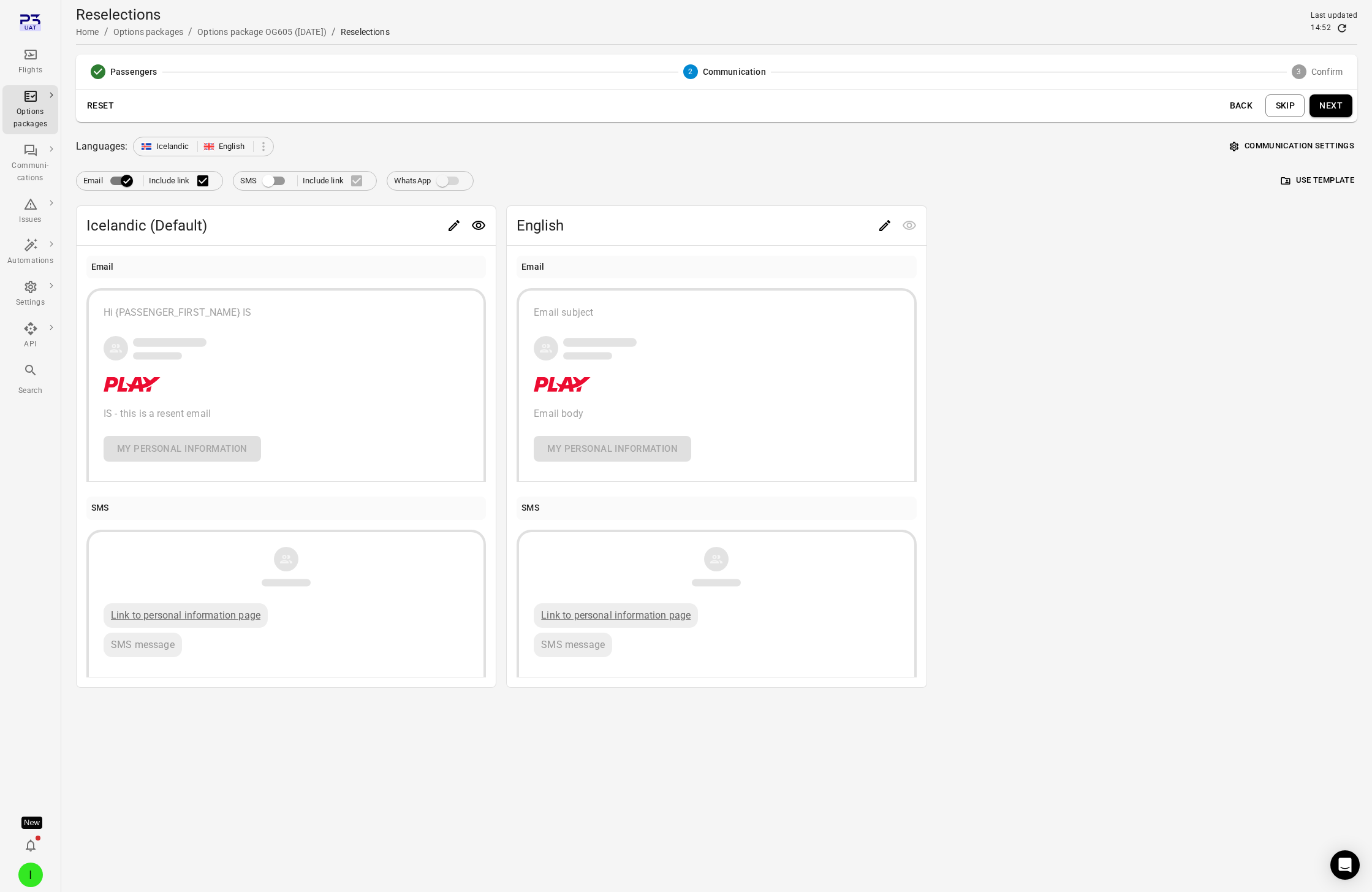
click at [886, 225] on icon "Edit" at bounding box center [885, 225] width 11 height 11
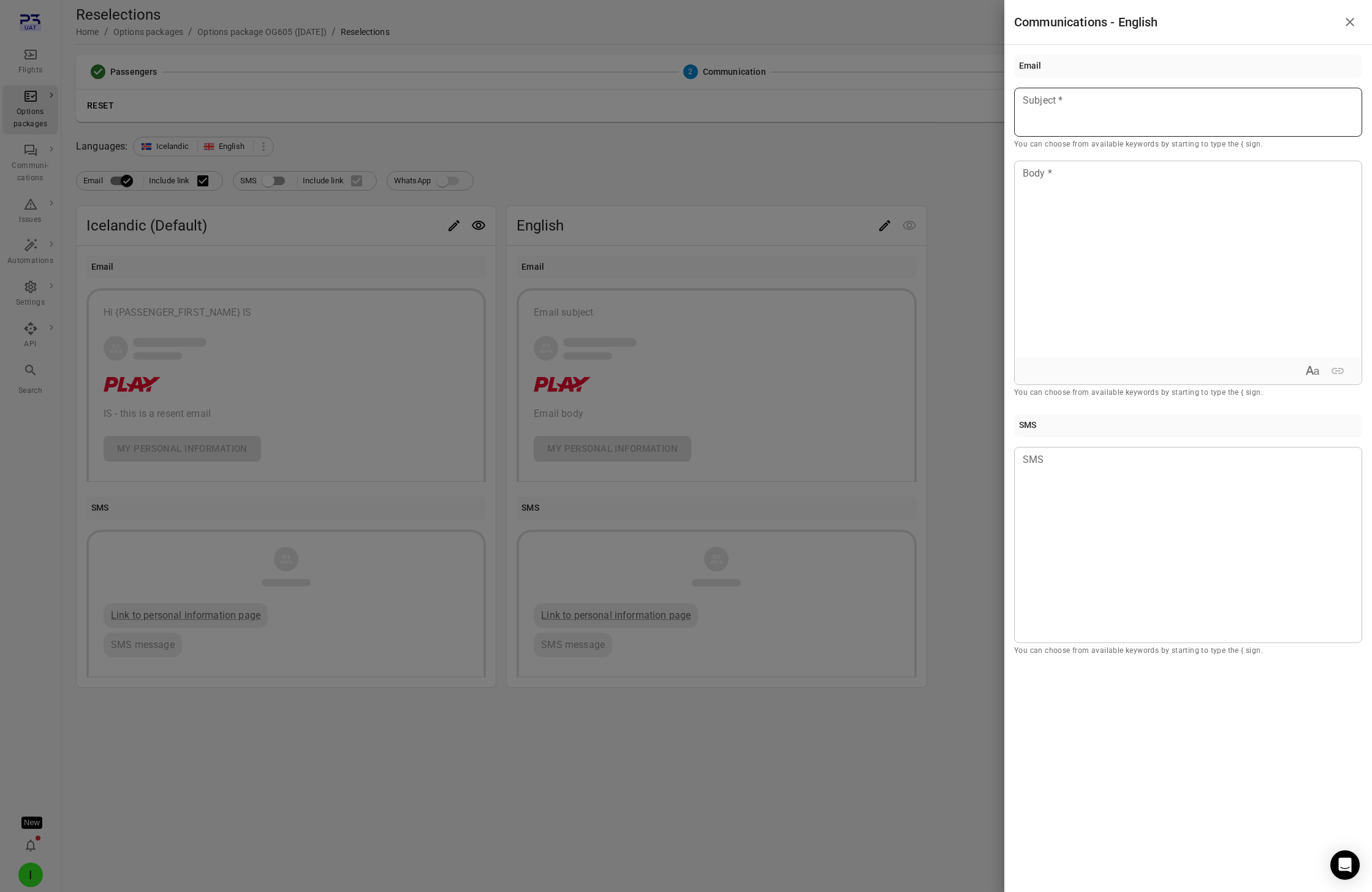
click at [1029, 120] on div at bounding box center [1188, 112] width 348 height 49
click at [1029, 139] on div "Passenger first name" at bounding box center [1096, 135] width 104 height 12
click at [1029, 211] on div at bounding box center [1188, 260] width 347 height 196
click at [840, 144] on div at bounding box center [686, 446] width 1372 height 892
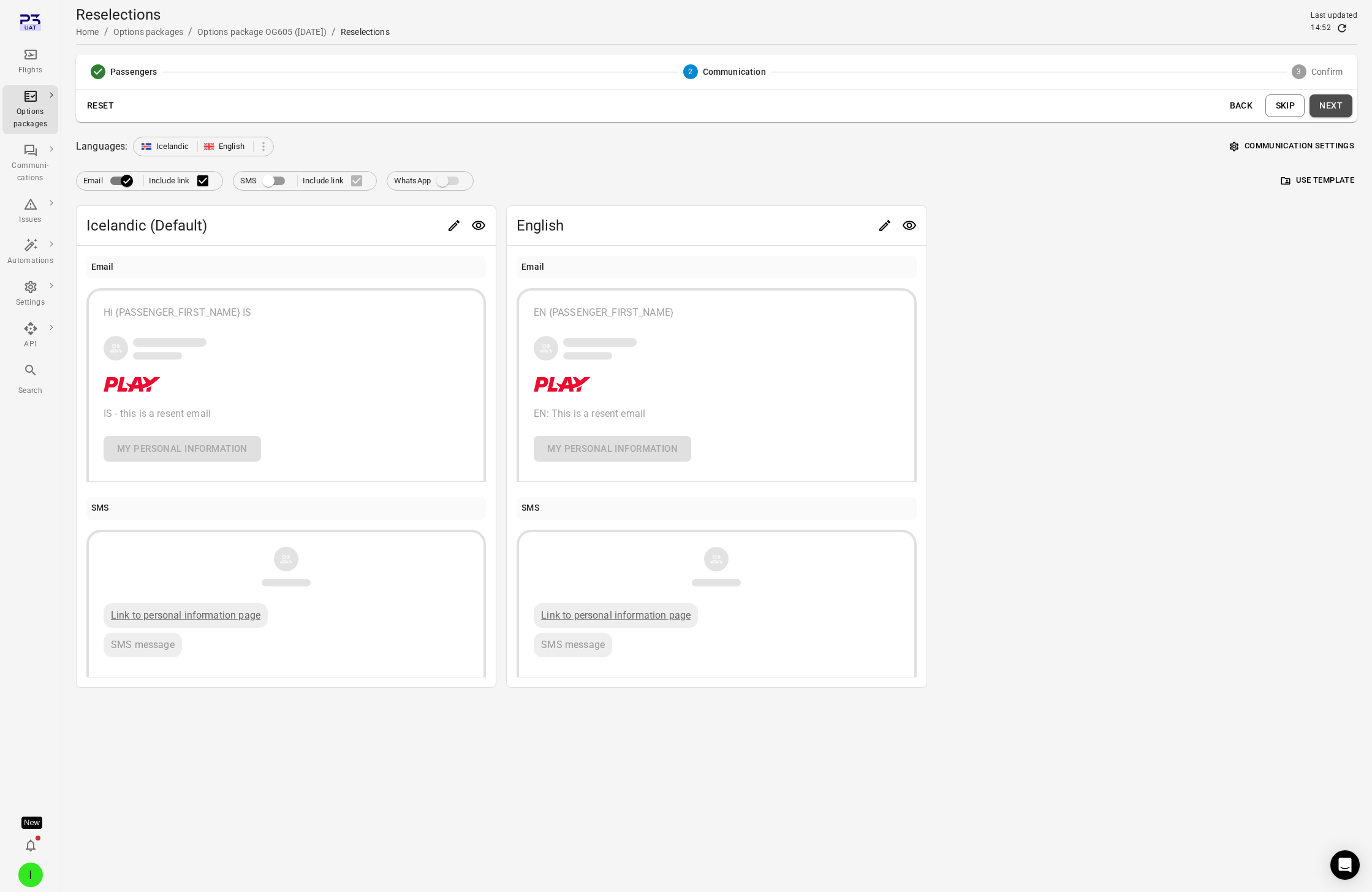
click at [1029, 103] on button "Next" at bounding box center [1331, 106] width 43 height 23
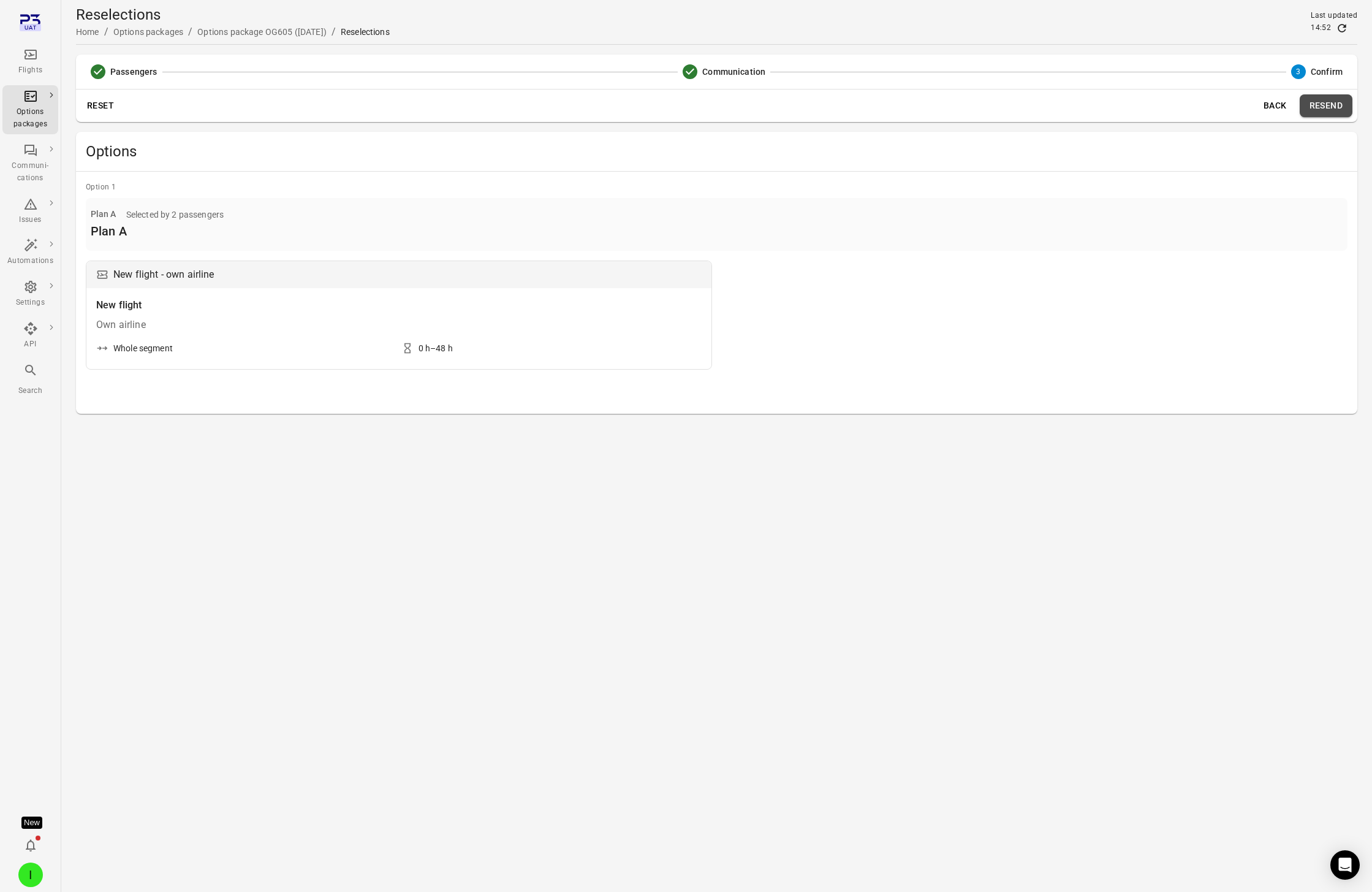
drag, startPoint x: 1321, startPoint y: 103, endPoint x: 1301, endPoint y: 100, distance: 20.2
click at [1029, 103] on button "Resend" at bounding box center [1326, 106] width 53 height 23
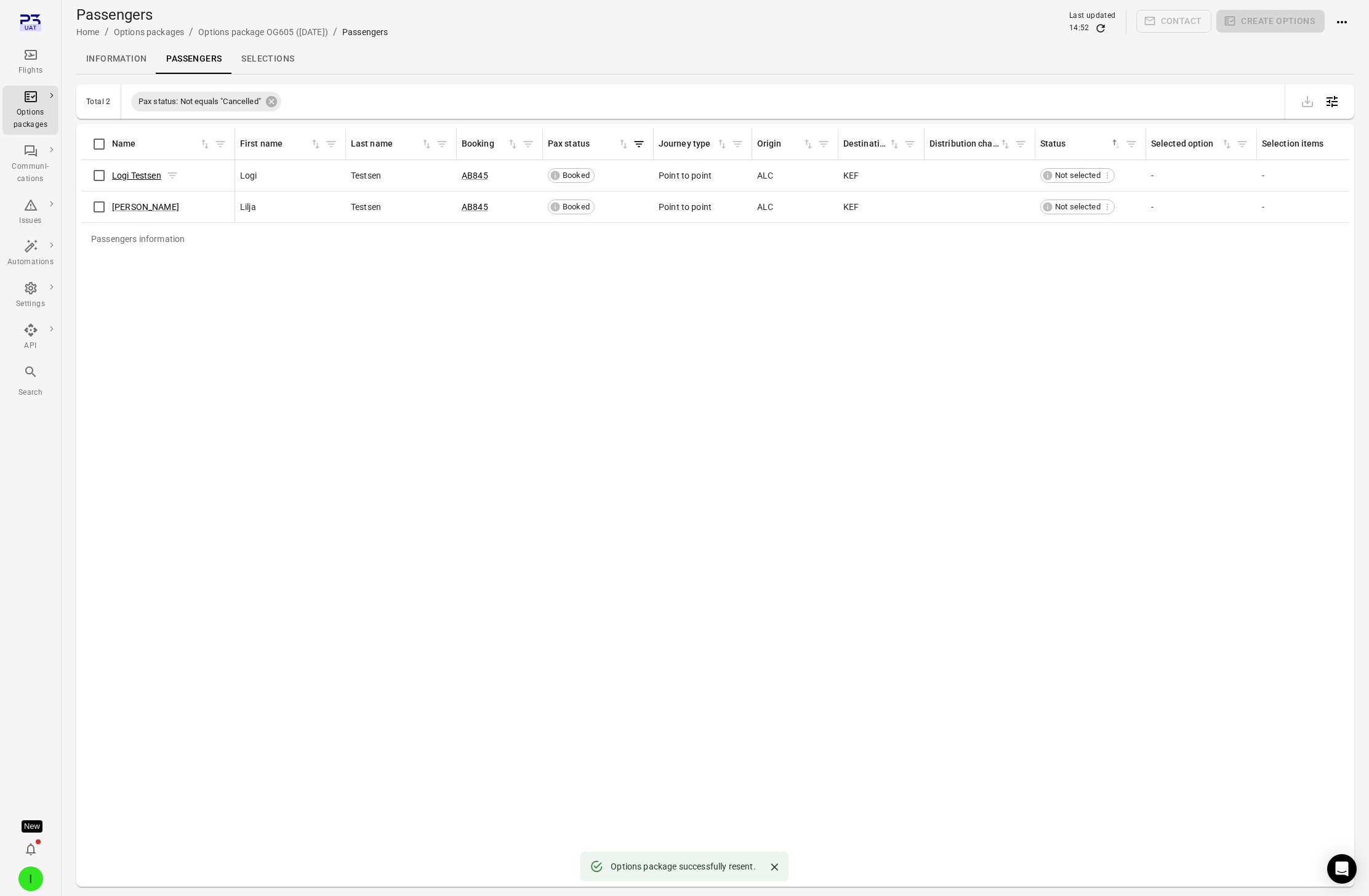
click at [136, 173] on link "Logi Testsen" at bounding box center [137, 175] width 49 height 10
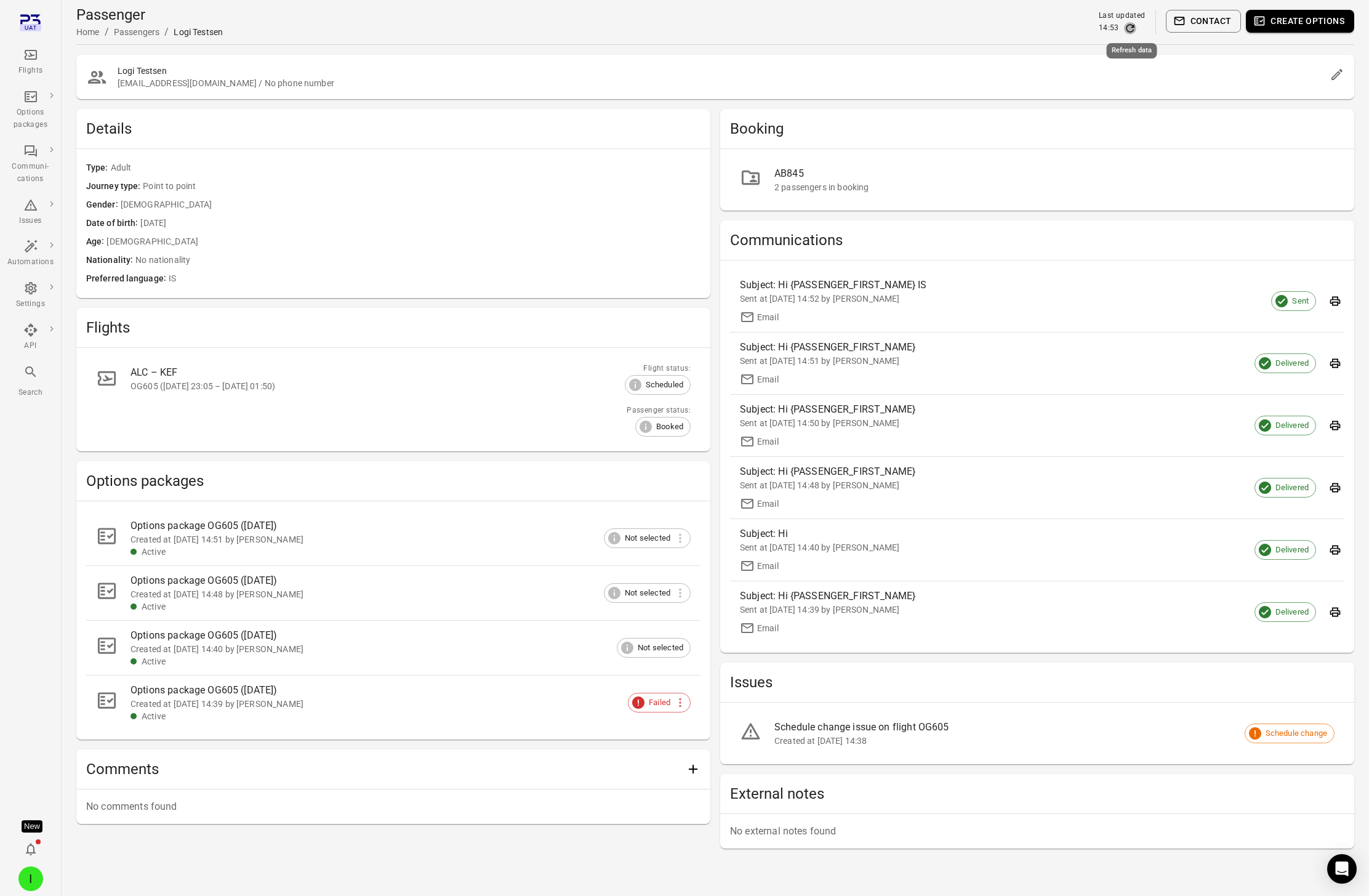
click at [1033, 33] on icon "Refresh data" at bounding box center [1130, 28] width 12 height 12
click at [354, 541] on div "Created at 2 Sep 2025 14:51 by Iris" at bounding box center [400, 539] width 540 height 12
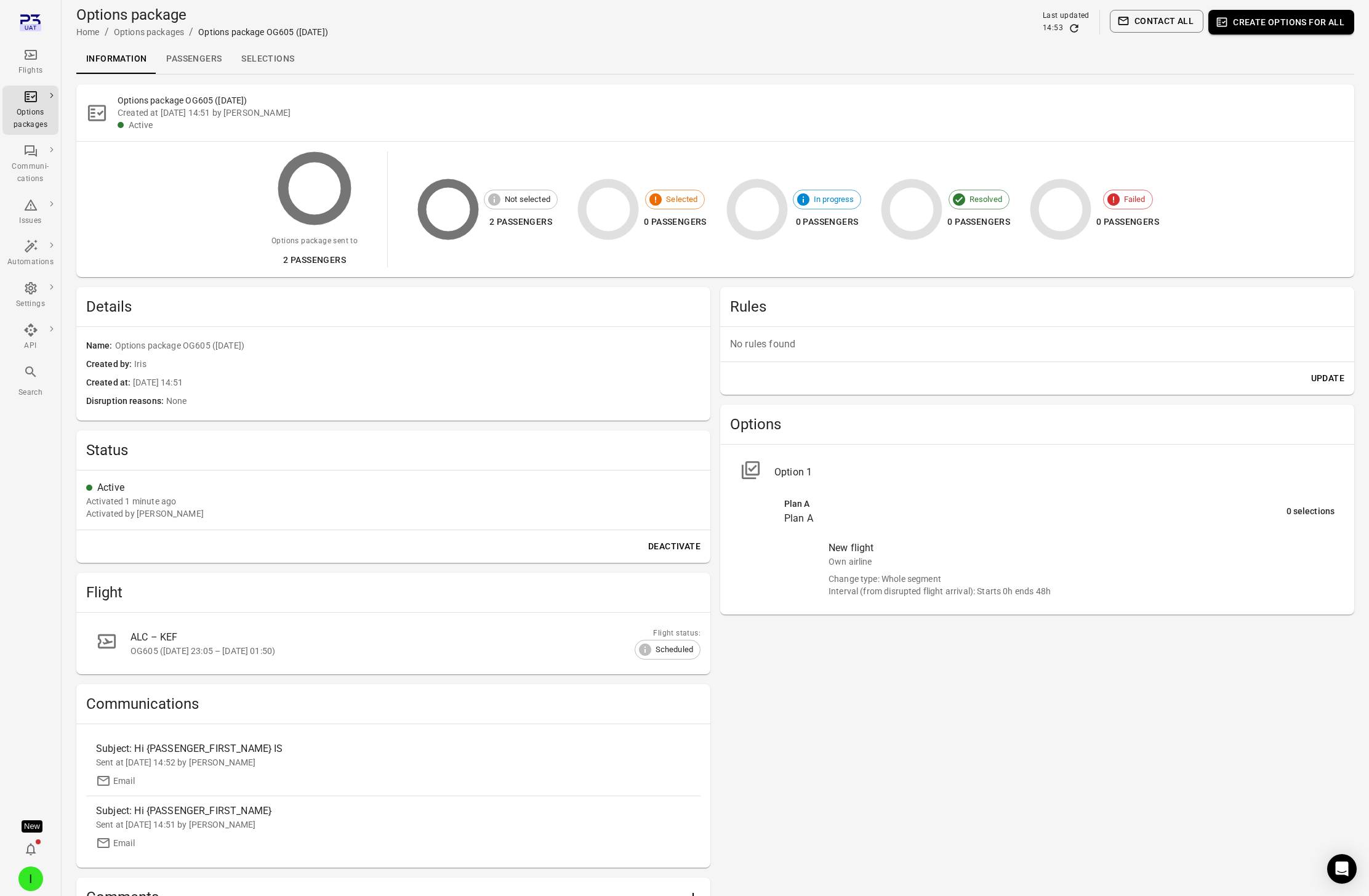
scroll to position [125, 0]
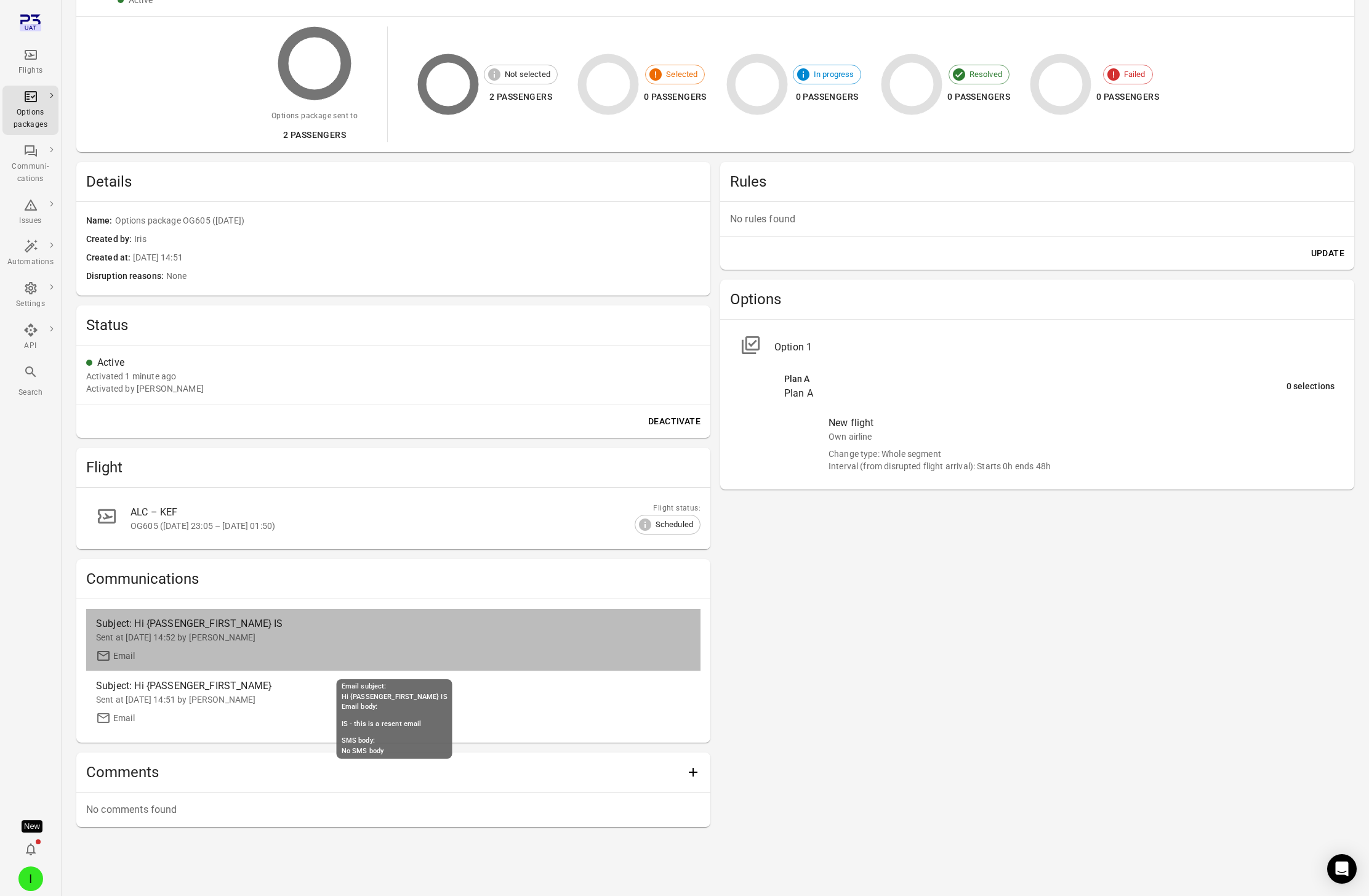
click at [345, 642] on div "Sent at 2 Sep 2025 14:52 by Iris" at bounding box center [393, 637] width 595 height 12
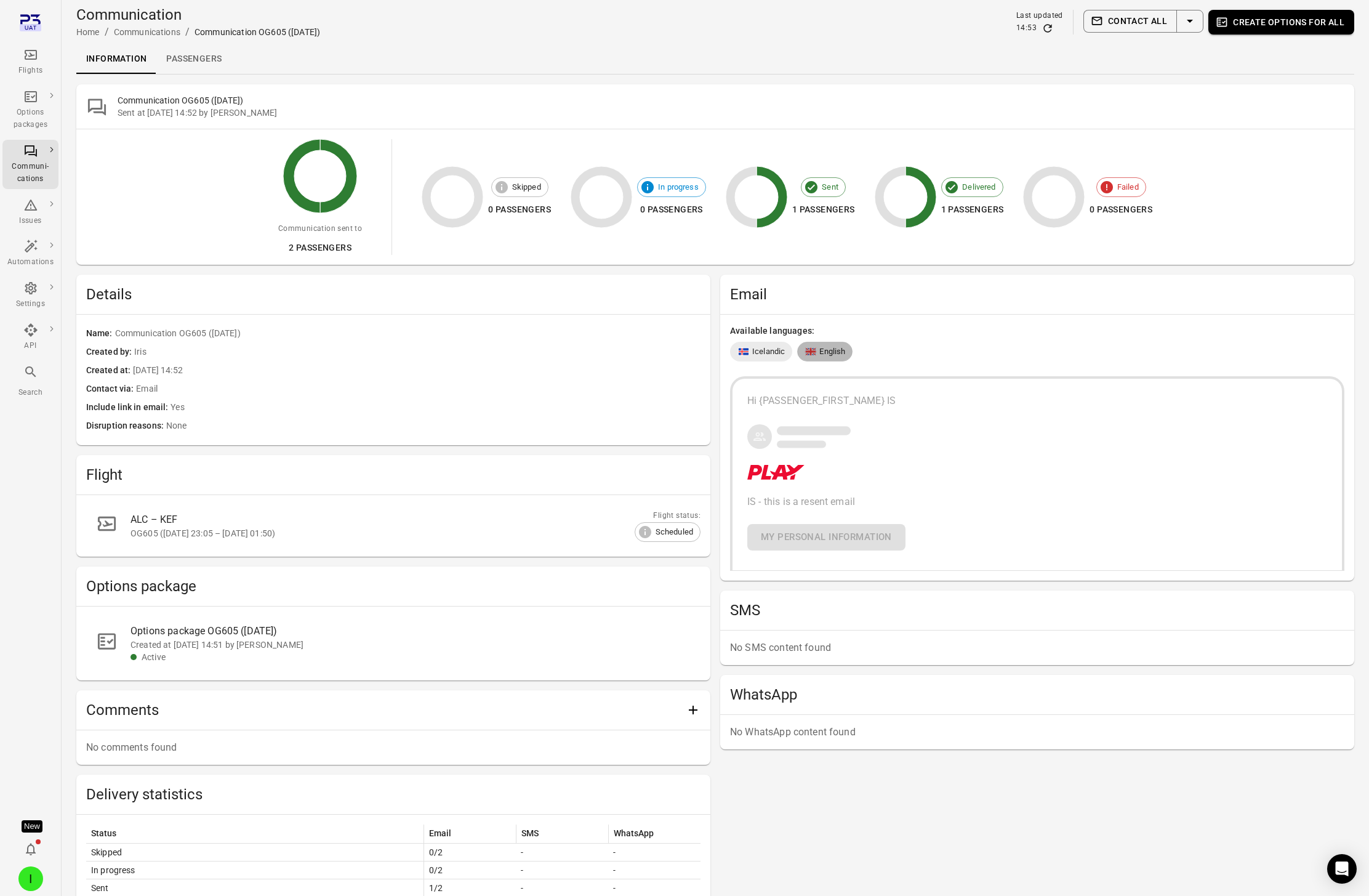
click at [819, 348] on span "English" at bounding box center [832, 352] width 26 height 12
click at [768, 355] on span "Icelandic" at bounding box center [768, 352] width 33 height 12
click at [822, 355] on span "English" at bounding box center [832, 352] width 26 height 12
click at [763, 354] on span "Icelandic" at bounding box center [768, 352] width 33 height 12
click at [181, 60] on link "Passengers" at bounding box center [193, 59] width 75 height 30
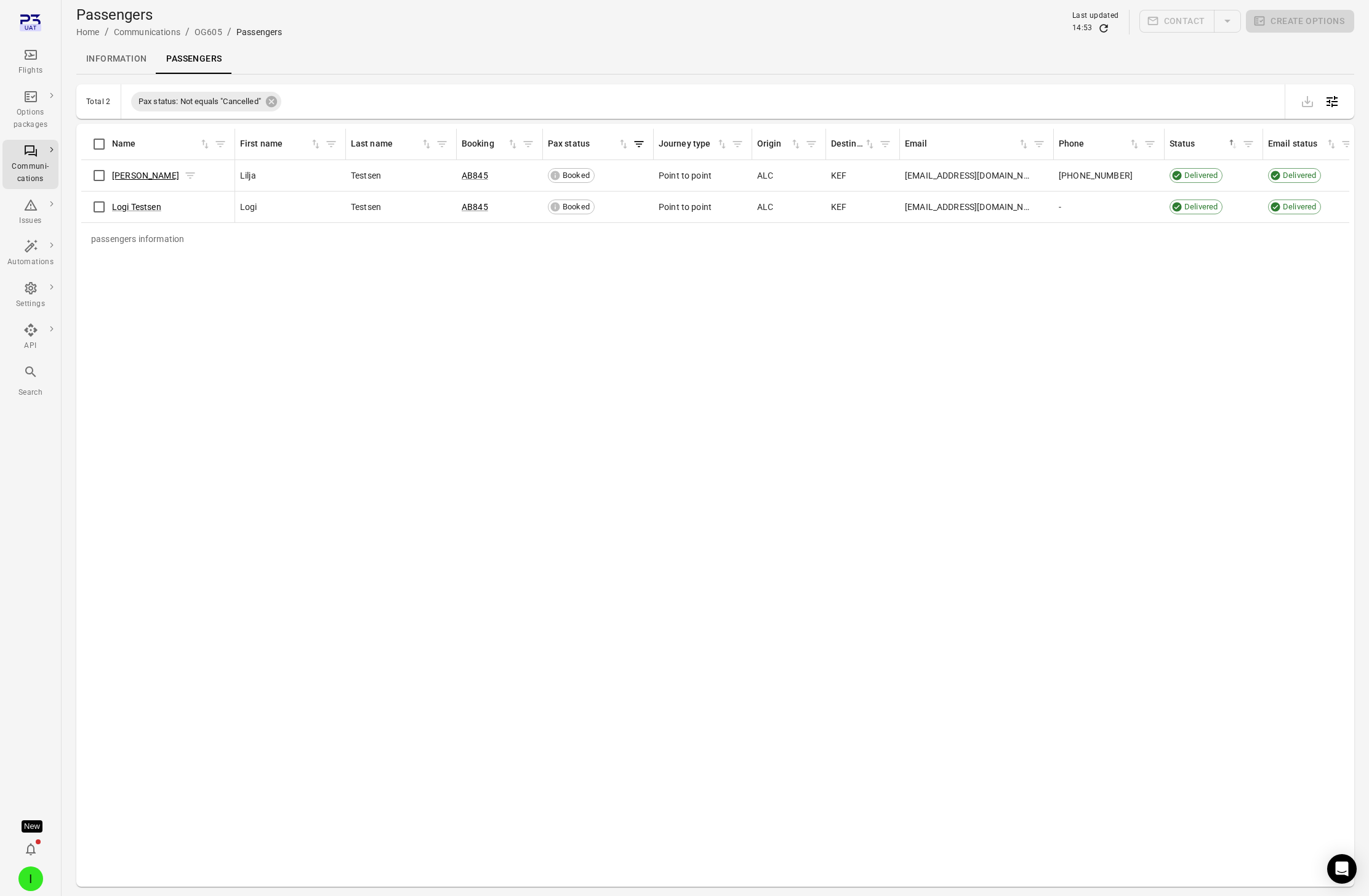
click at [130, 176] on link "Lilja Testsen" at bounding box center [145, 175] width 67 height 10
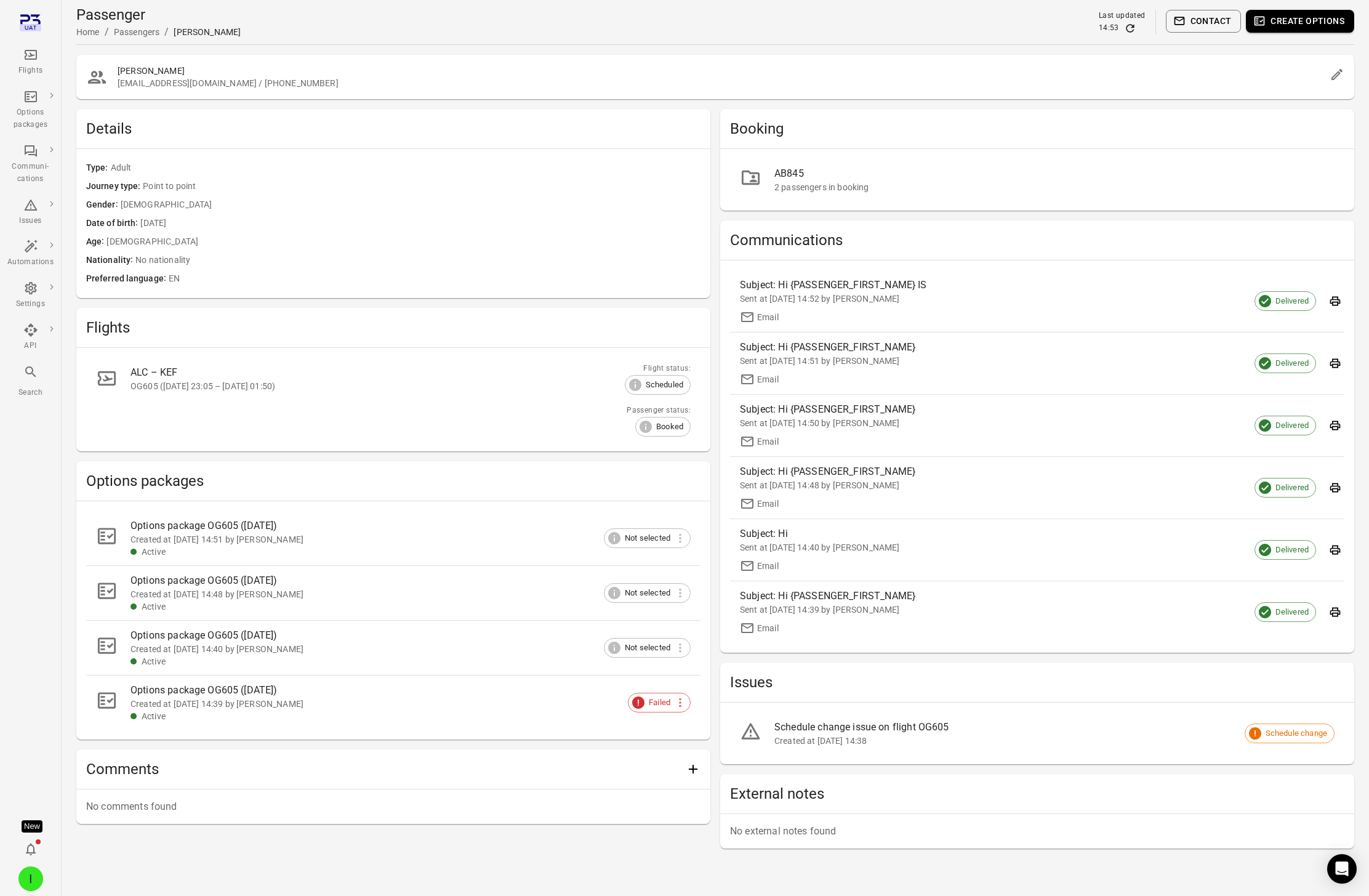
click at [773, 172] on div at bounding box center [757, 179] width 34 height 26
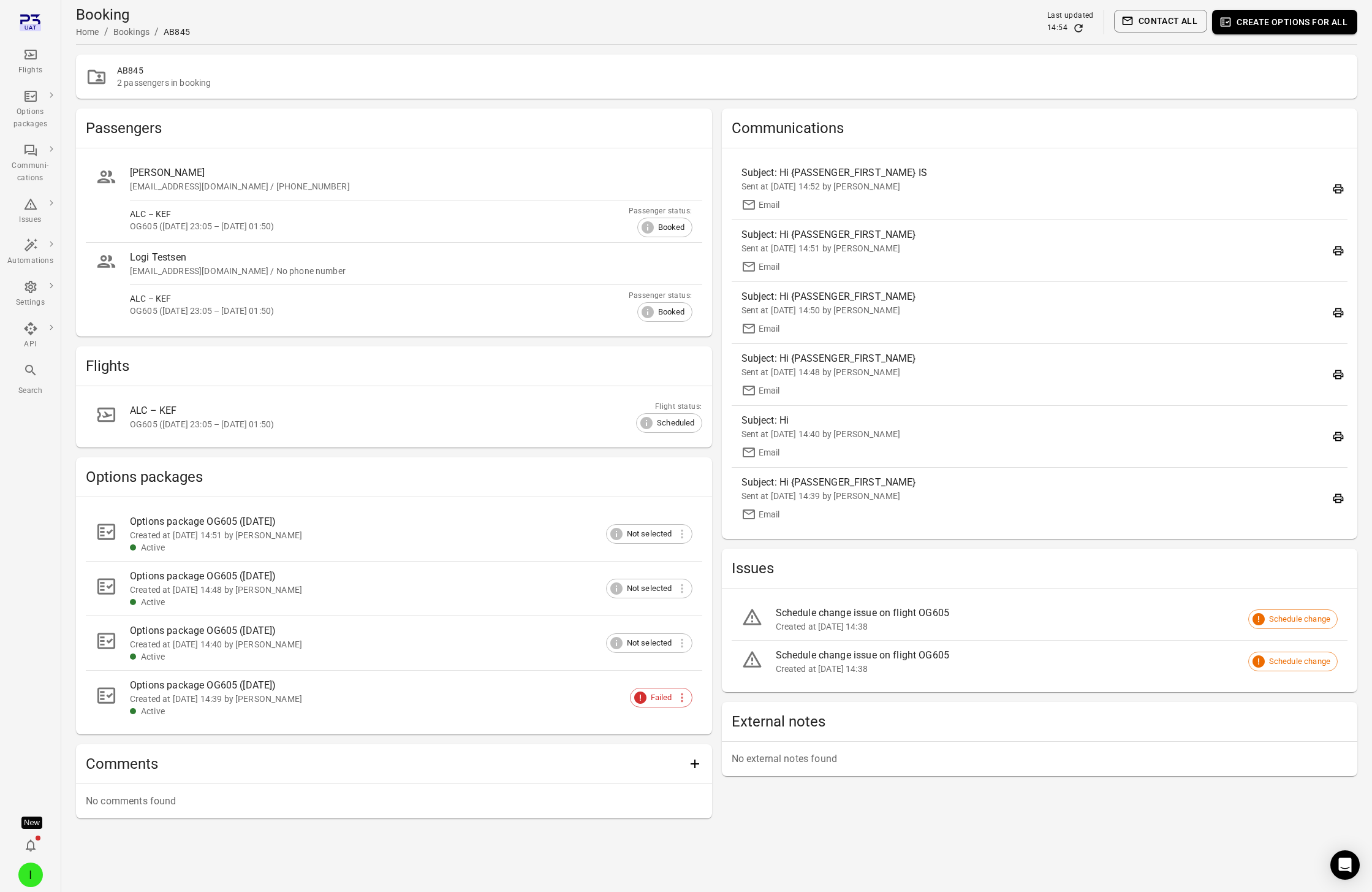
click at [1029, 24] on button "Create options for all" at bounding box center [1285, 22] width 146 height 25
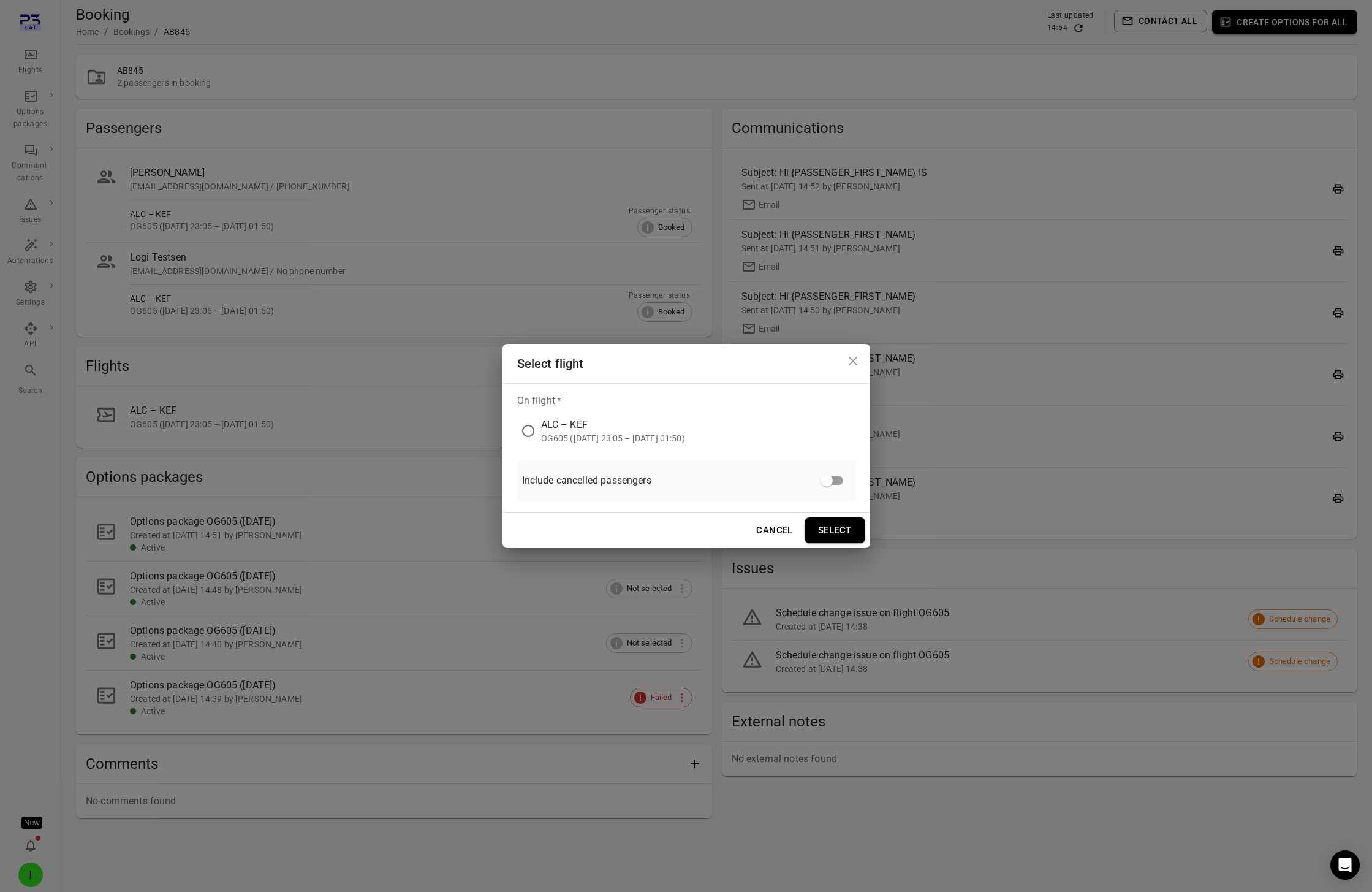
click at [534, 445] on div "On flight   * ALC – KEF OG605 (2 Sep 2025 23:05 – 3 Sep 2025 01:50) Include can…" at bounding box center [686, 447] width 368 height 129
click at [573, 436] on div "OG605 (2 Sep 2025 23:05 – 3 Sep 2025 01:50)" at bounding box center [613, 439] width 144 height 12
click at [835, 525] on button "Select" at bounding box center [834, 530] width 61 height 25
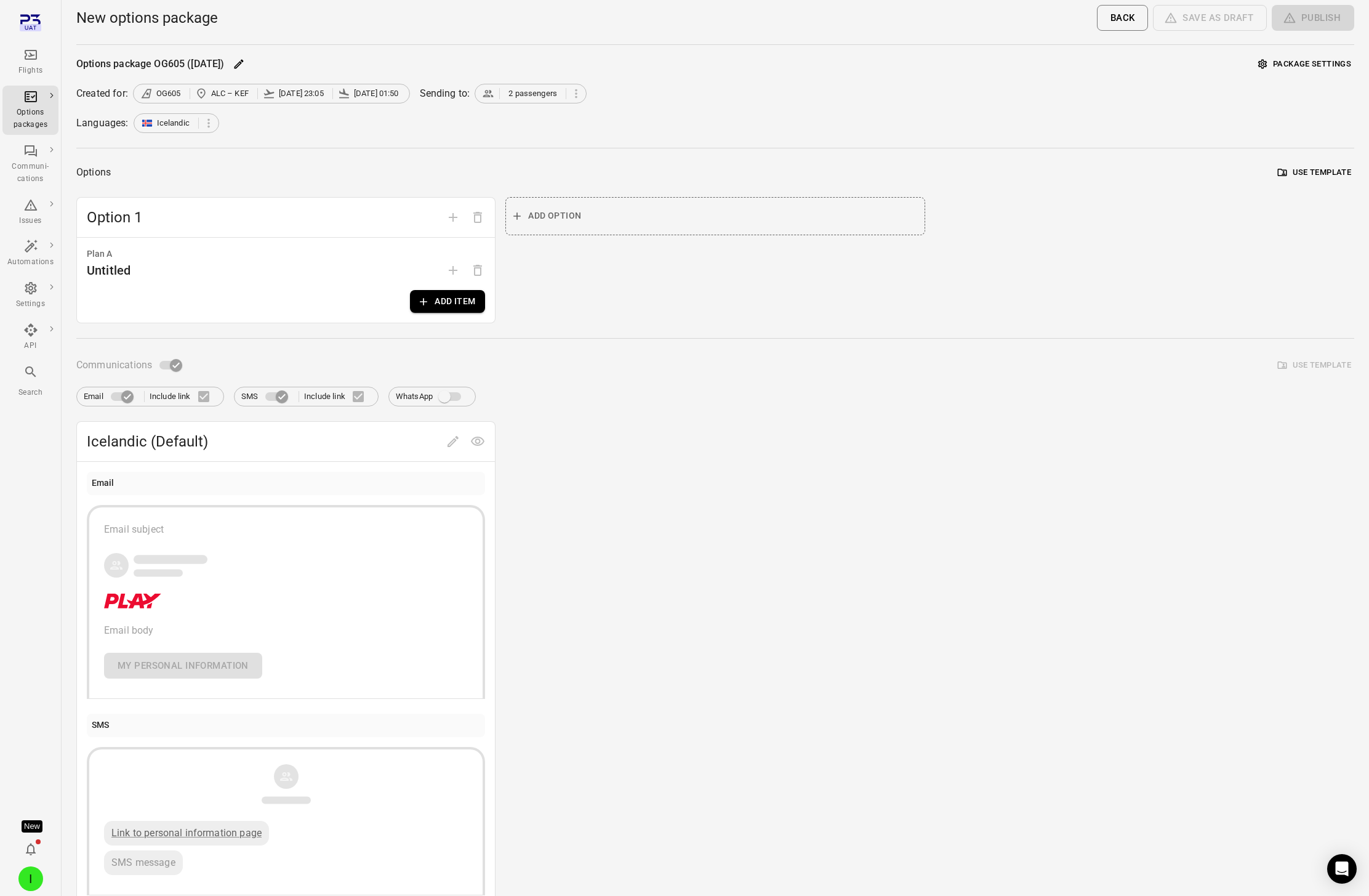
click at [458, 296] on button "Add item" at bounding box center [447, 301] width 75 height 23
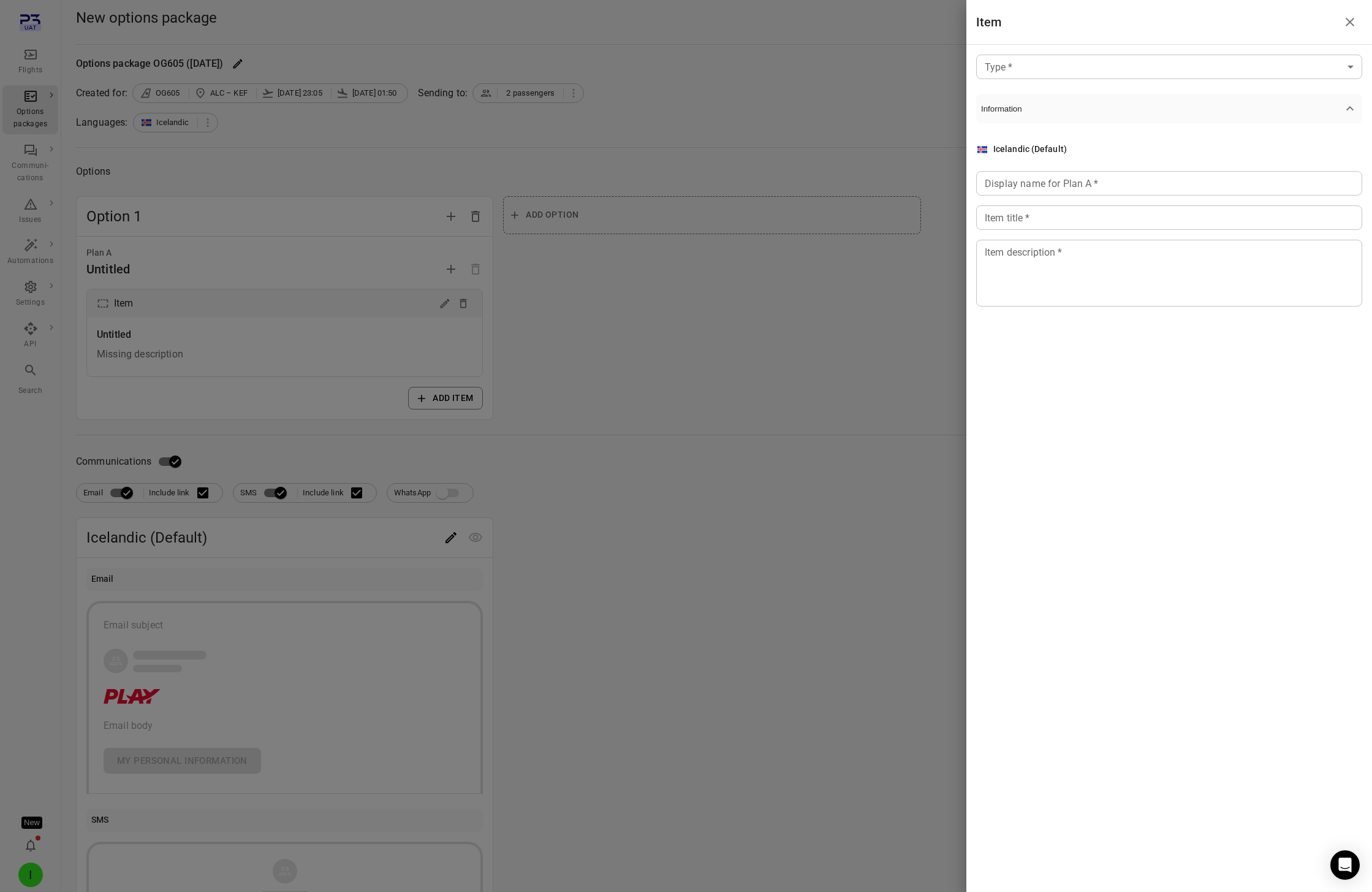
click at [1029, 68] on body "Flights Options packages Communi-cations Issues Automations Settings API Search…" at bounding box center [686, 524] width 1372 height 1049
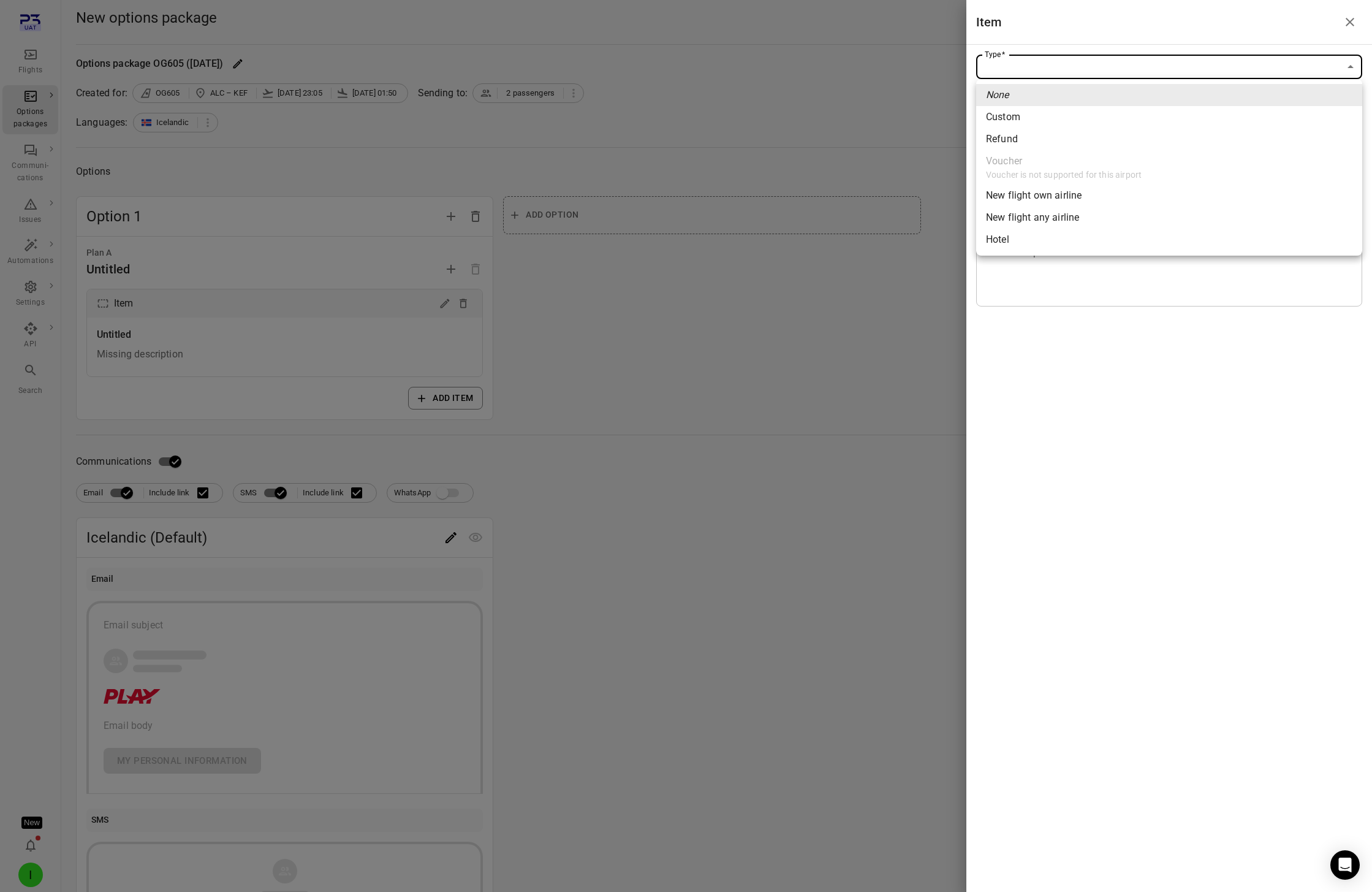
click at [1026, 196] on span "New flight own airline" at bounding box center [1169, 196] width 367 height 15
type input "**********"
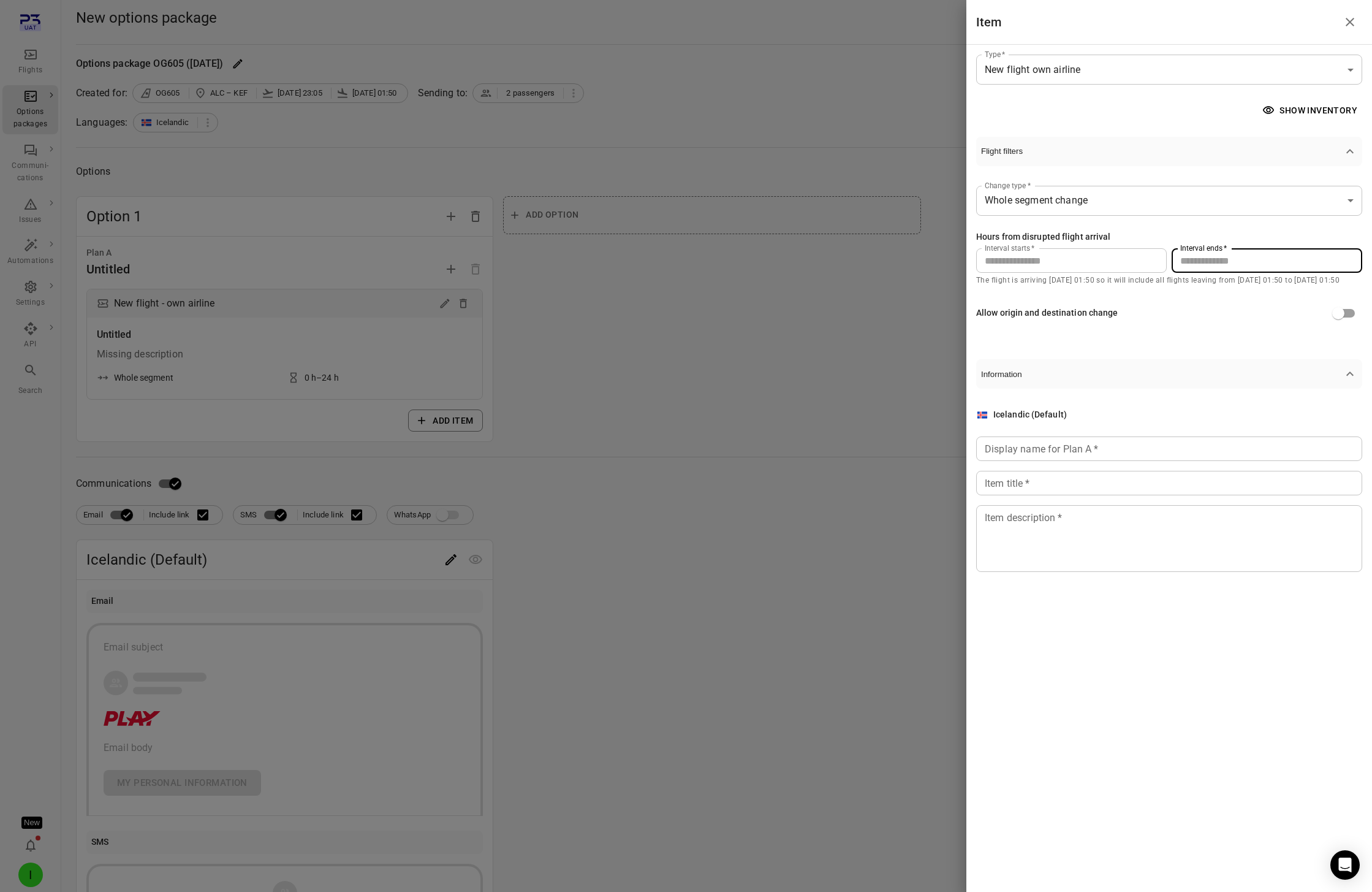
drag, startPoint x: 1193, startPoint y: 257, endPoint x: 1177, endPoint y: 256, distance: 16.0
click at [1029, 256] on input "**" at bounding box center [1267, 260] width 190 height 25
type input "**"
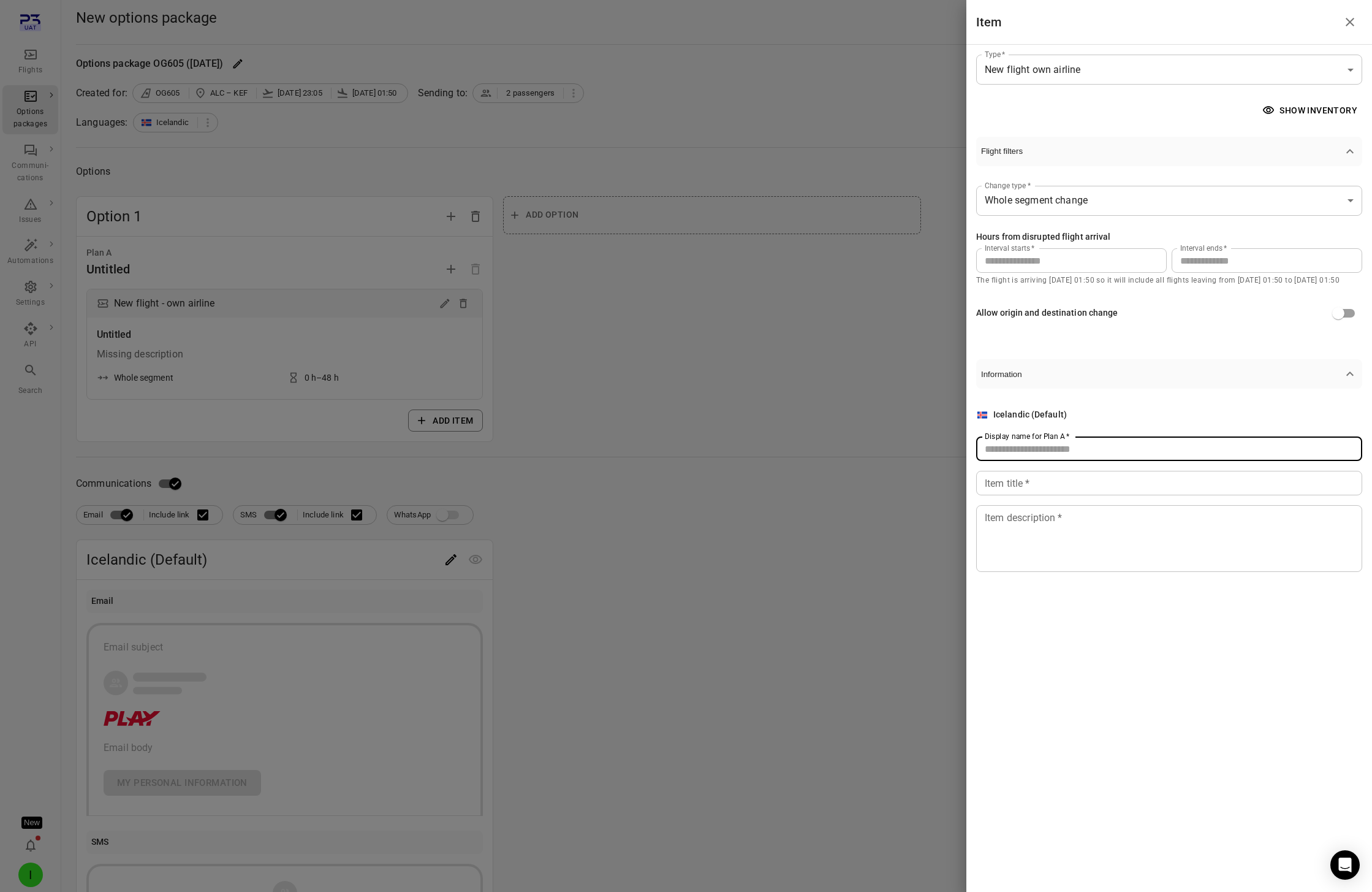
click at [1029, 450] on input "Display name for Plan A   *" at bounding box center [1169, 448] width 386 height 25
type input "******"
click at [1029, 485] on input "Item title   *" at bounding box center [1169, 483] width 386 height 25
type input "*"
type input "**********"
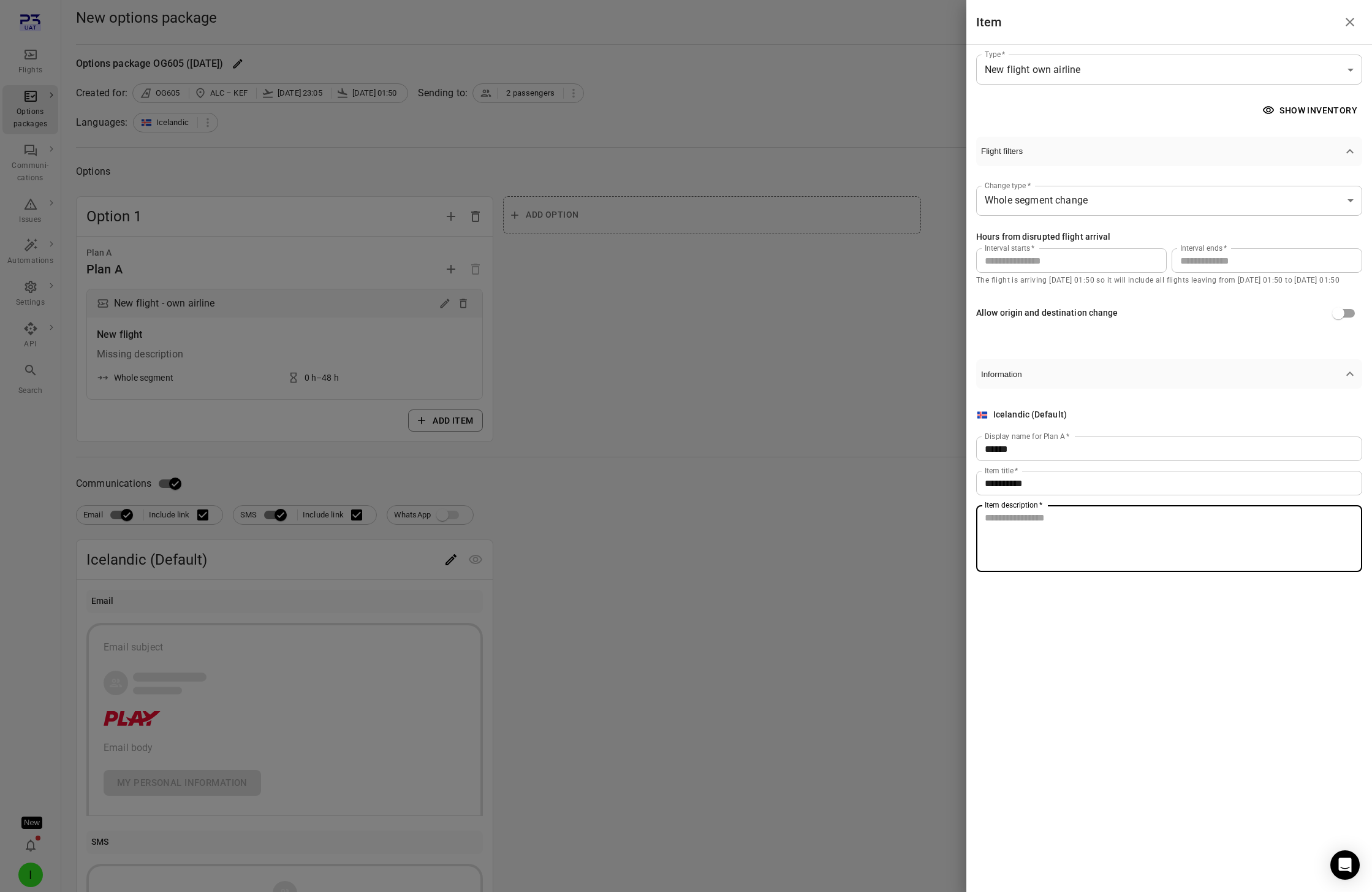
click at [1029, 539] on textarea "Item description   *" at bounding box center [1169, 539] width 369 height 56
type textarea "**********"
click at [798, 438] on div at bounding box center [686, 446] width 1372 height 892
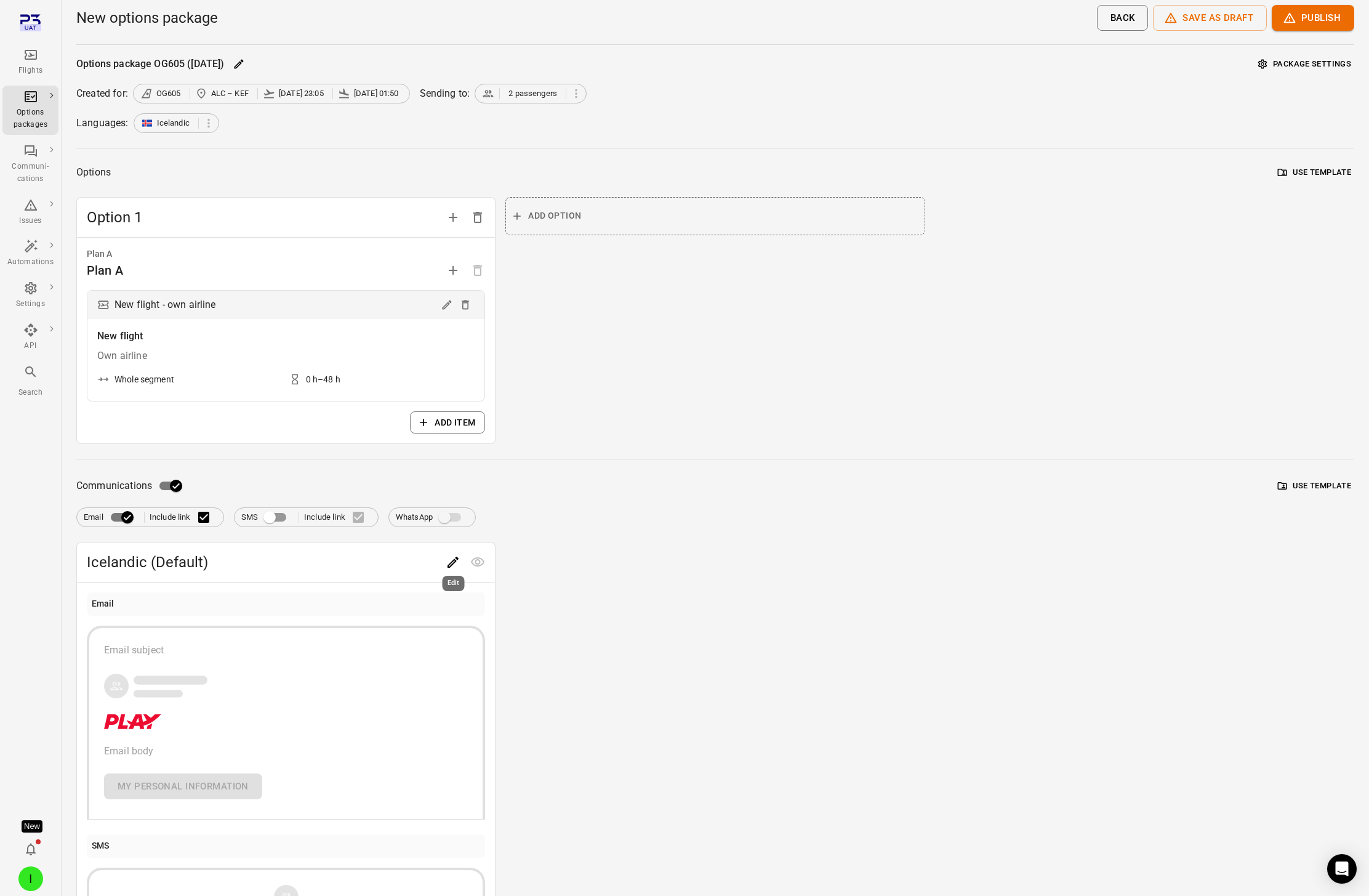
click at [450, 561] on icon "Edit" at bounding box center [453, 562] width 15 height 15
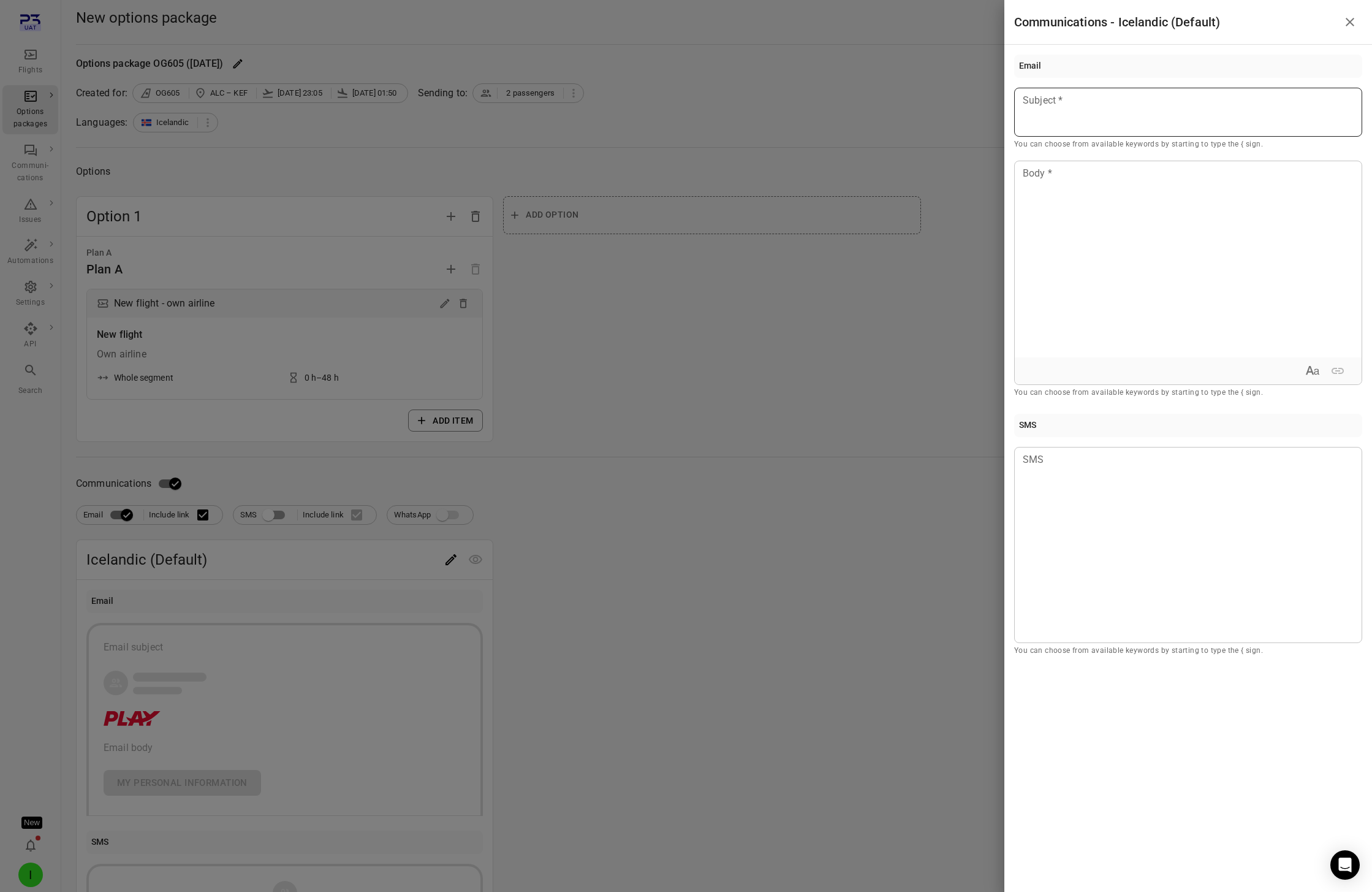
click at [1029, 125] on div at bounding box center [1188, 112] width 348 height 49
click at [1029, 114] on div "**********" at bounding box center [1188, 112] width 348 height 49
copy span "**********"
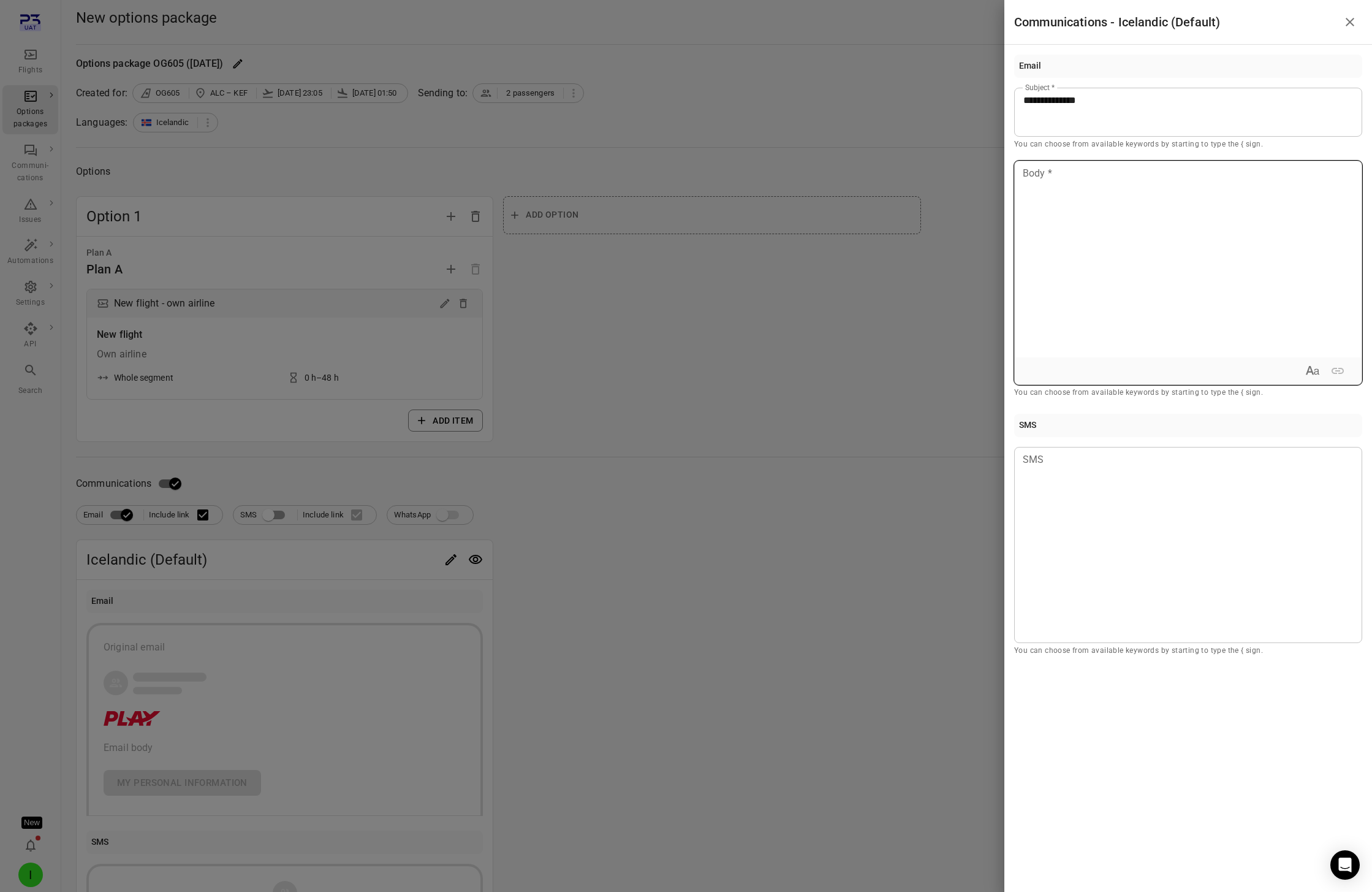
click at [1029, 176] on p at bounding box center [1189, 173] width 330 height 15
click at [860, 269] on div at bounding box center [686, 446] width 1372 height 892
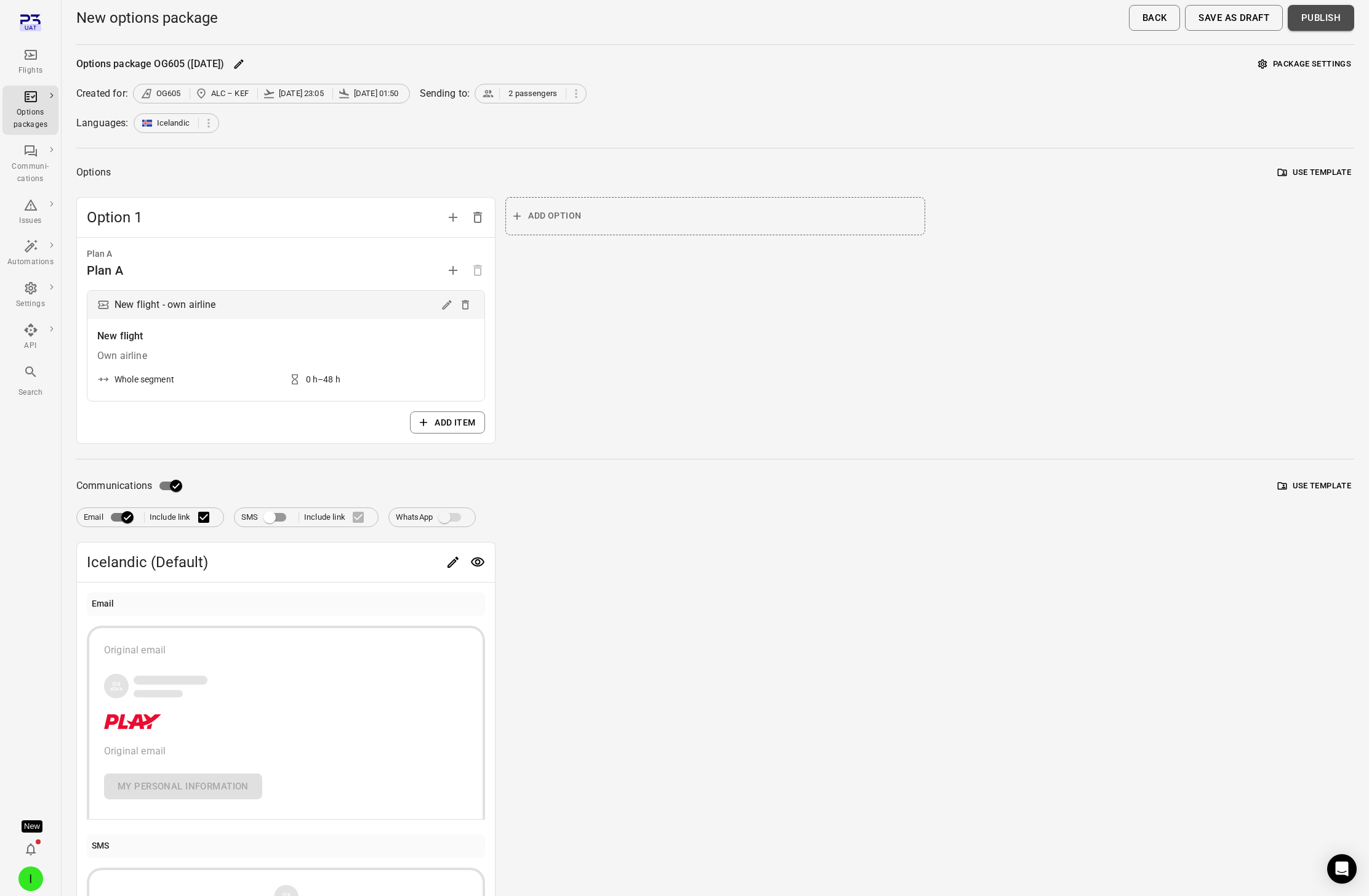
click at [1033, 16] on button "Publish" at bounding box center [1321, 18] width 66 height 26
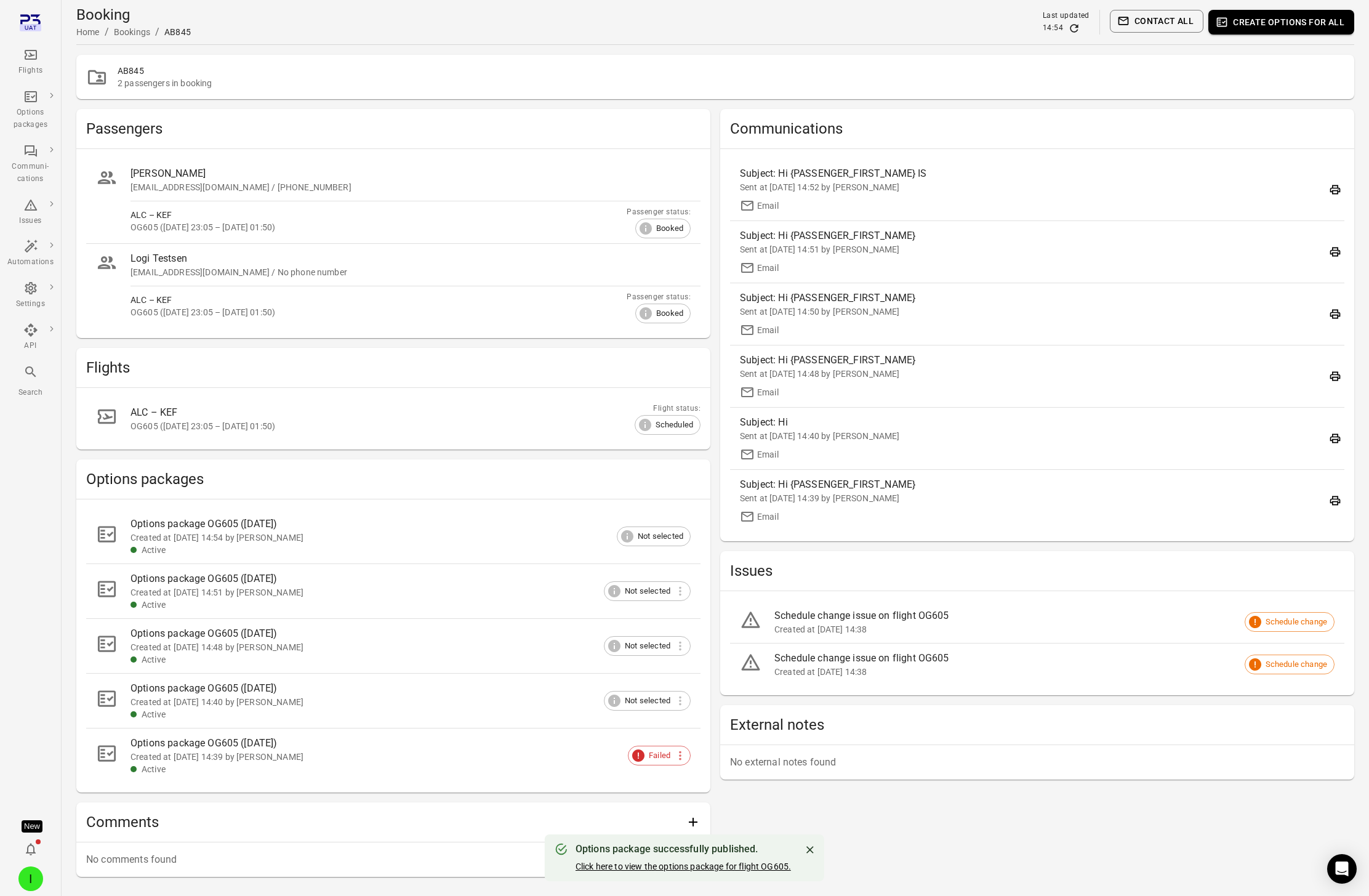
click at [714, 868] on link "Click here to view the options package for flight OG605." at bounding box center [683, 866] width 216 height 10
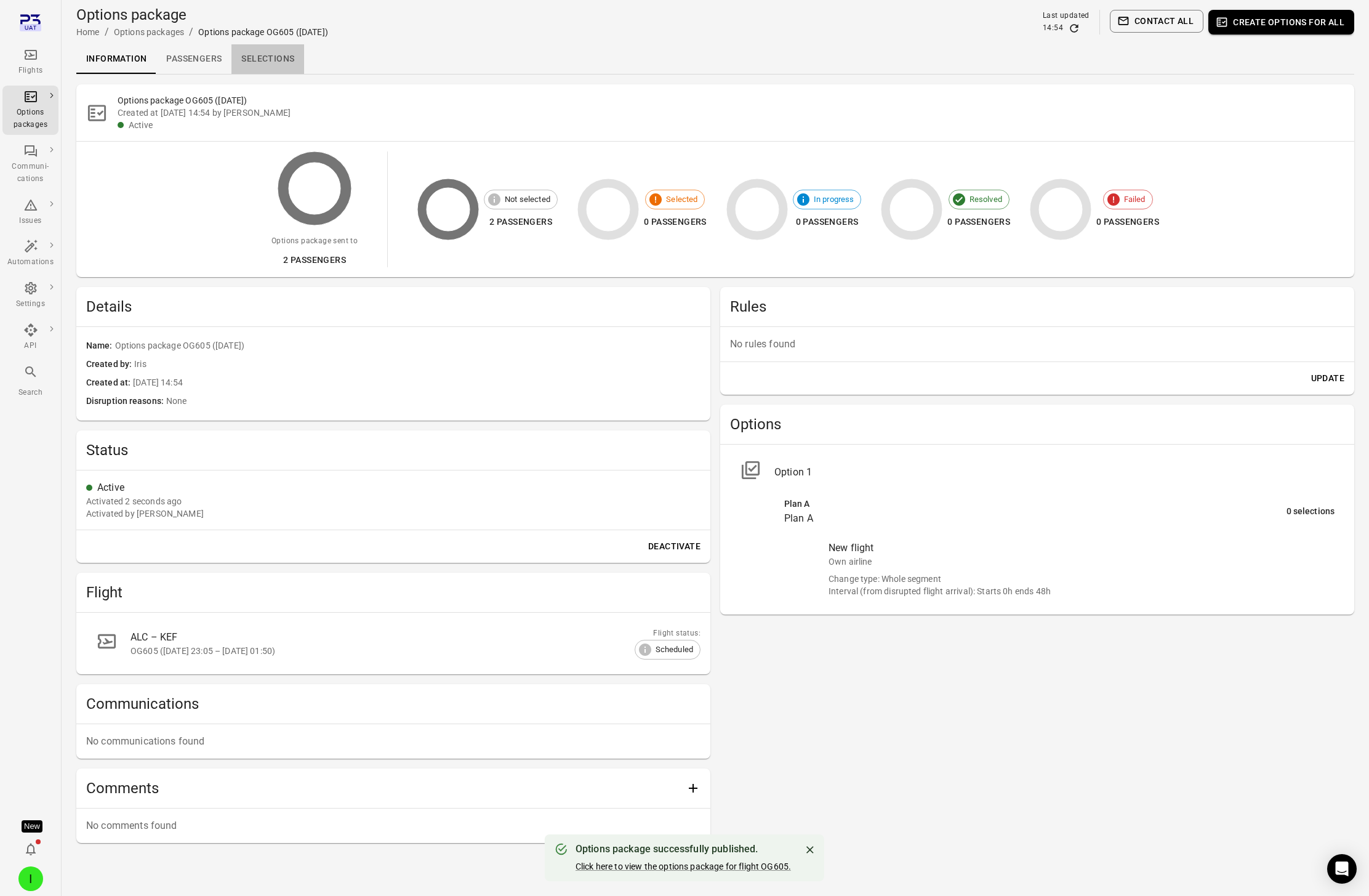
click at [252, 58] on link "Selections" at bounding box center [268, 59] width 72 height 30
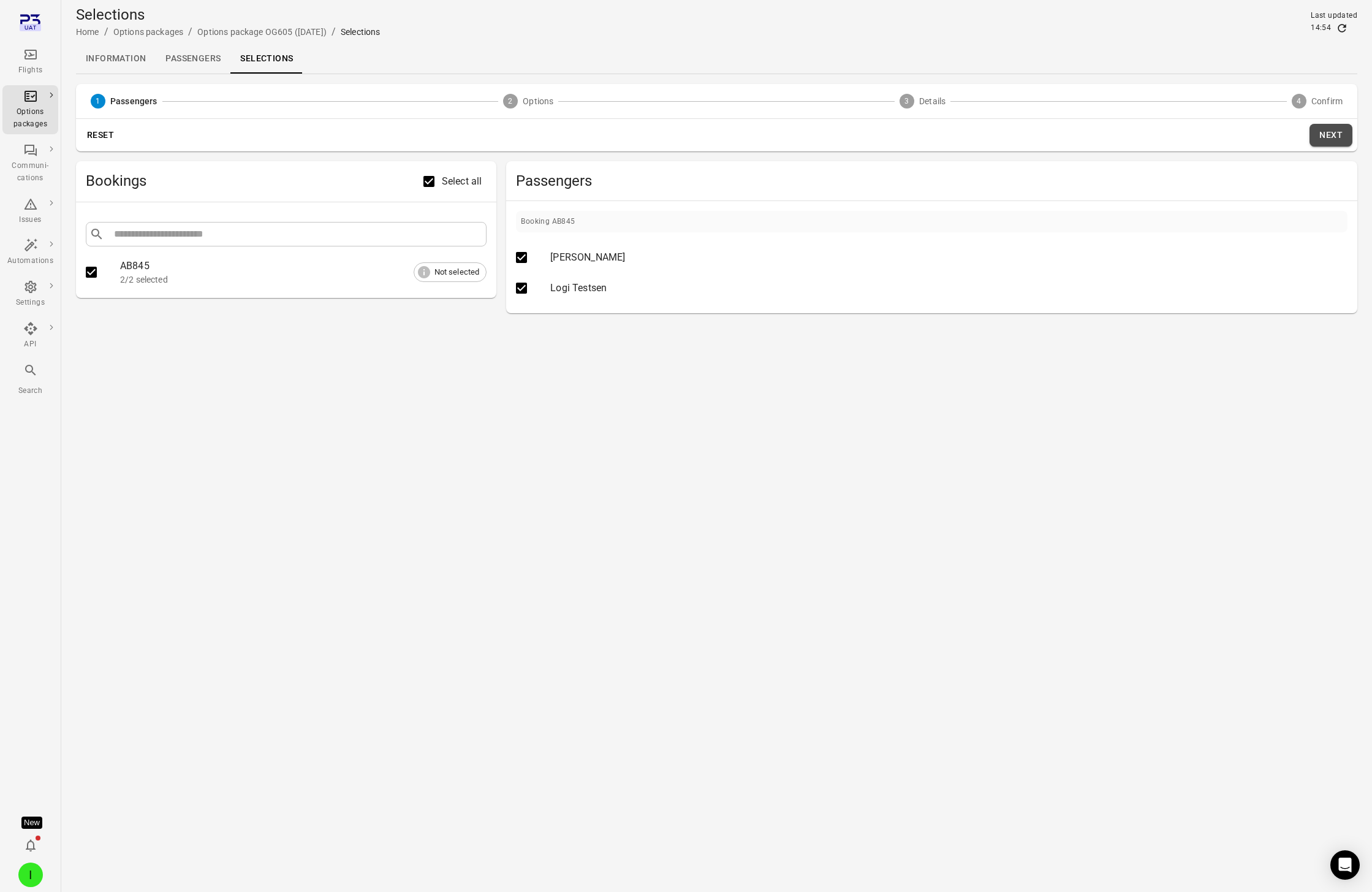
click at [1029, 125] on button "Next" at bounding box center [1331, 135] width 43 height 23
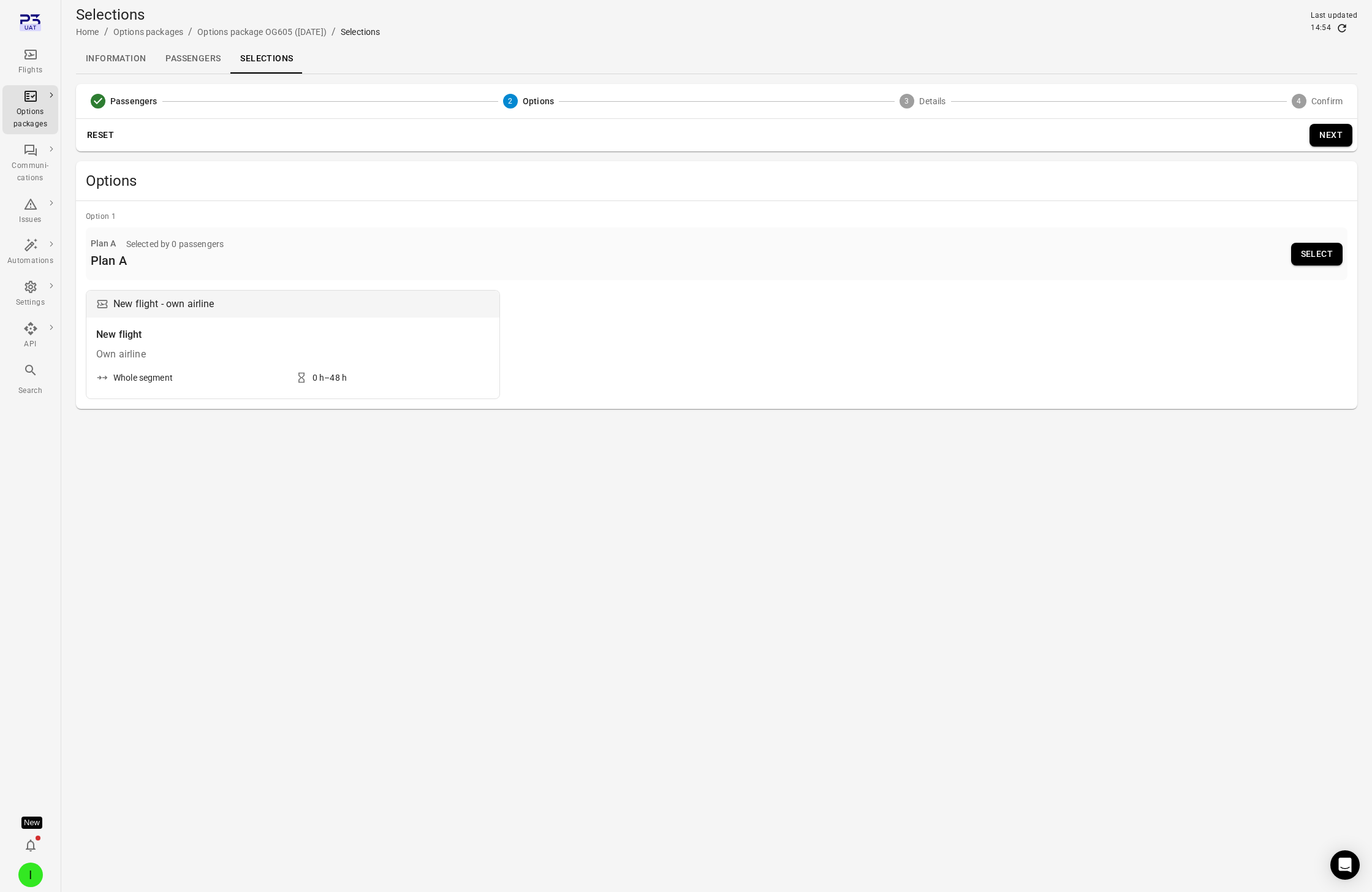
click at [1029, 257] on button "Select" at bounding box center [1317, 254] width 52 height 23
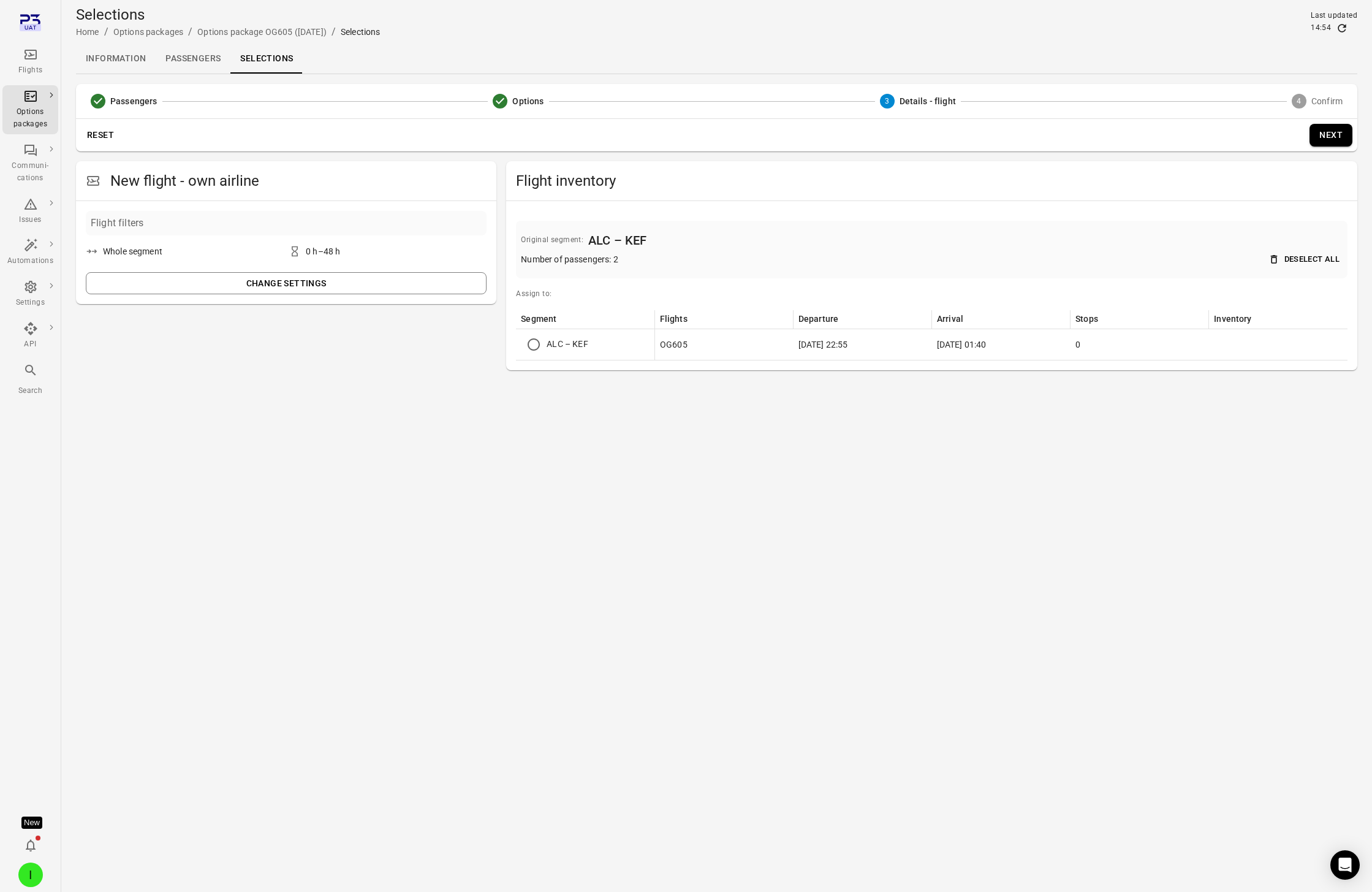
click at [554, 351] on td "ALC – KEF" at bounding box center [585, 345] width 139 height 32
click at [553, 345] on td "ALC – KEF" at bounding box center [585, 345] width 139 height 32
click at [1029, 139] on button "Next" at bounding box center [1331, 135] width 43 height 23
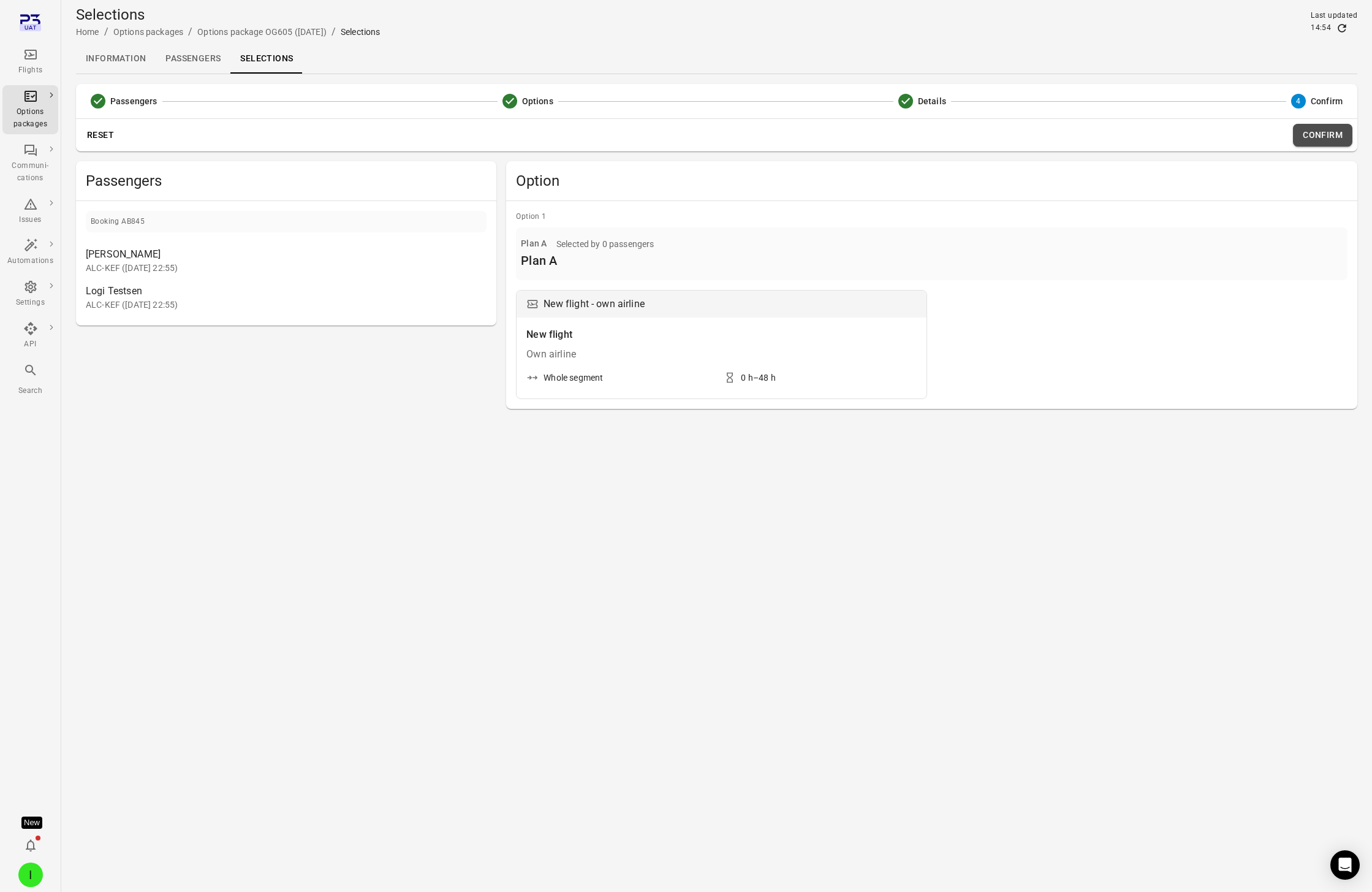
click at [1029, 138] on button "Confirm" at bounding box center [1323, 135] width 60 height 23
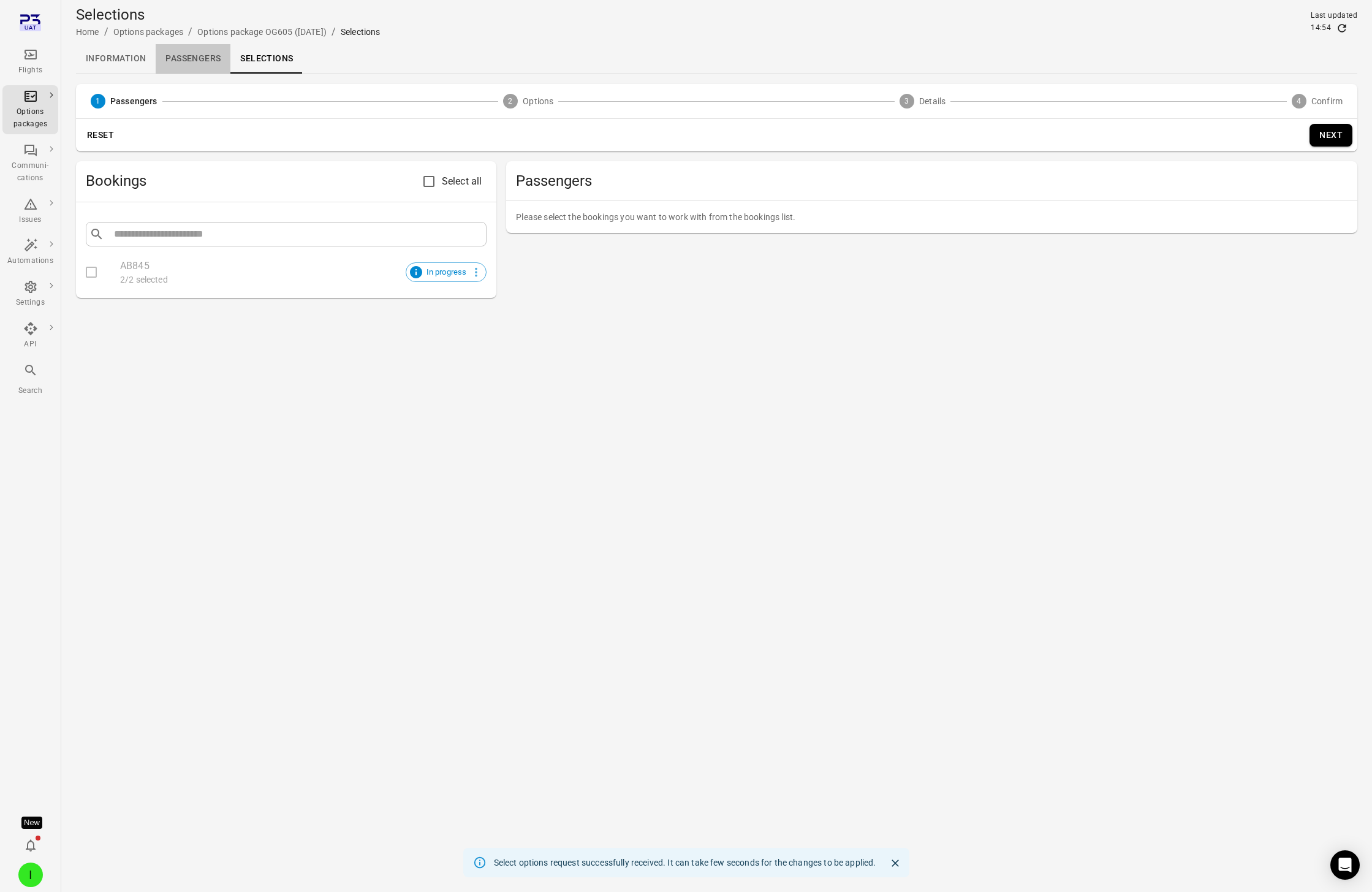
click at [197, 64] on link "Passengers" at bounding box center [192, 59] width 75 height 30
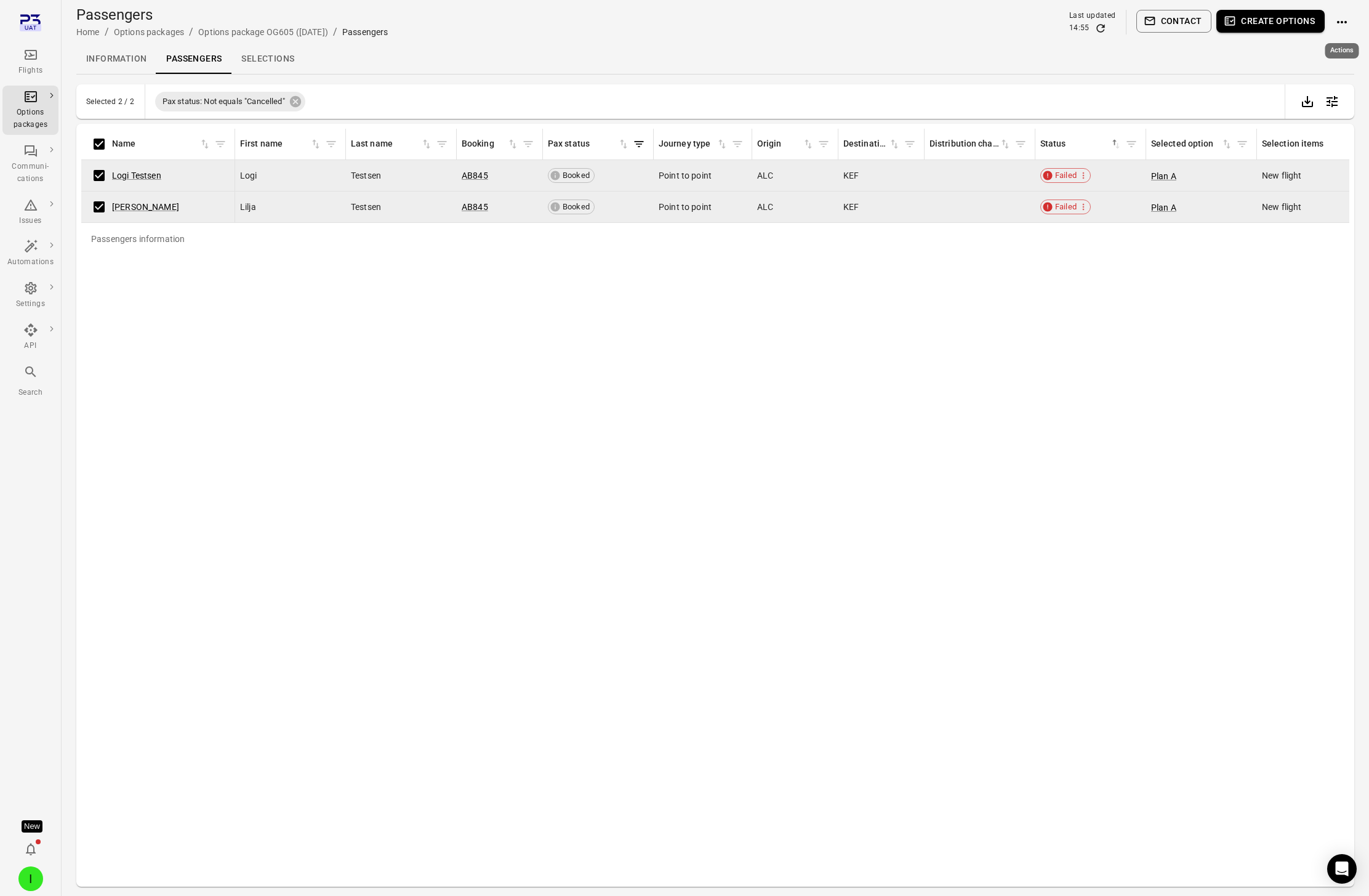
click at [1033, 28] on icon "Actions" at bounding box center [1342, 22] width 15 height 15
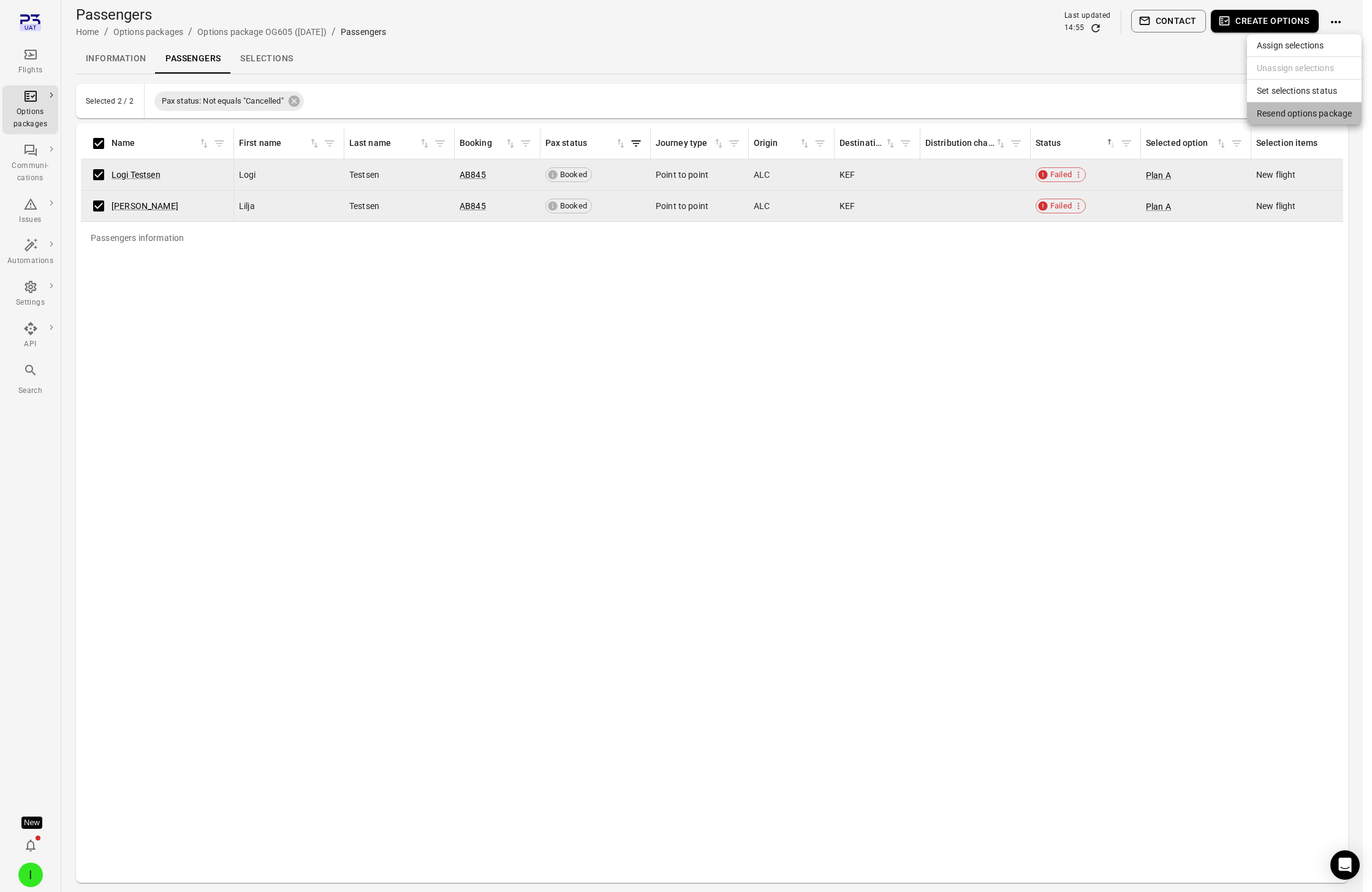
click at [1029, 117] on span "Resend options package" at bounding box center [1304, 113] width 95 height 12
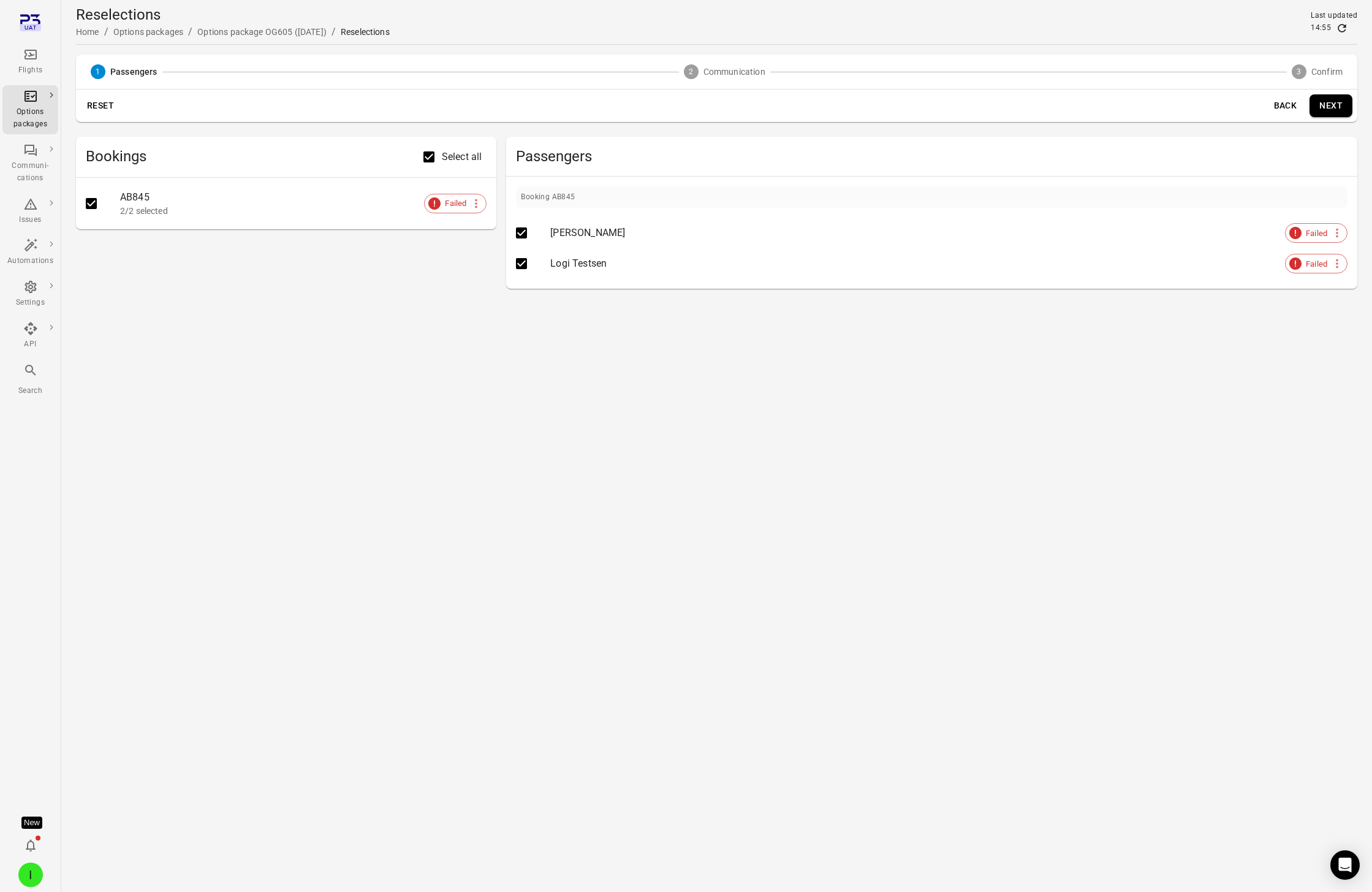
click at [1029, 107] on button "Next" at bounding box center [1331, 106] width 43 height 23
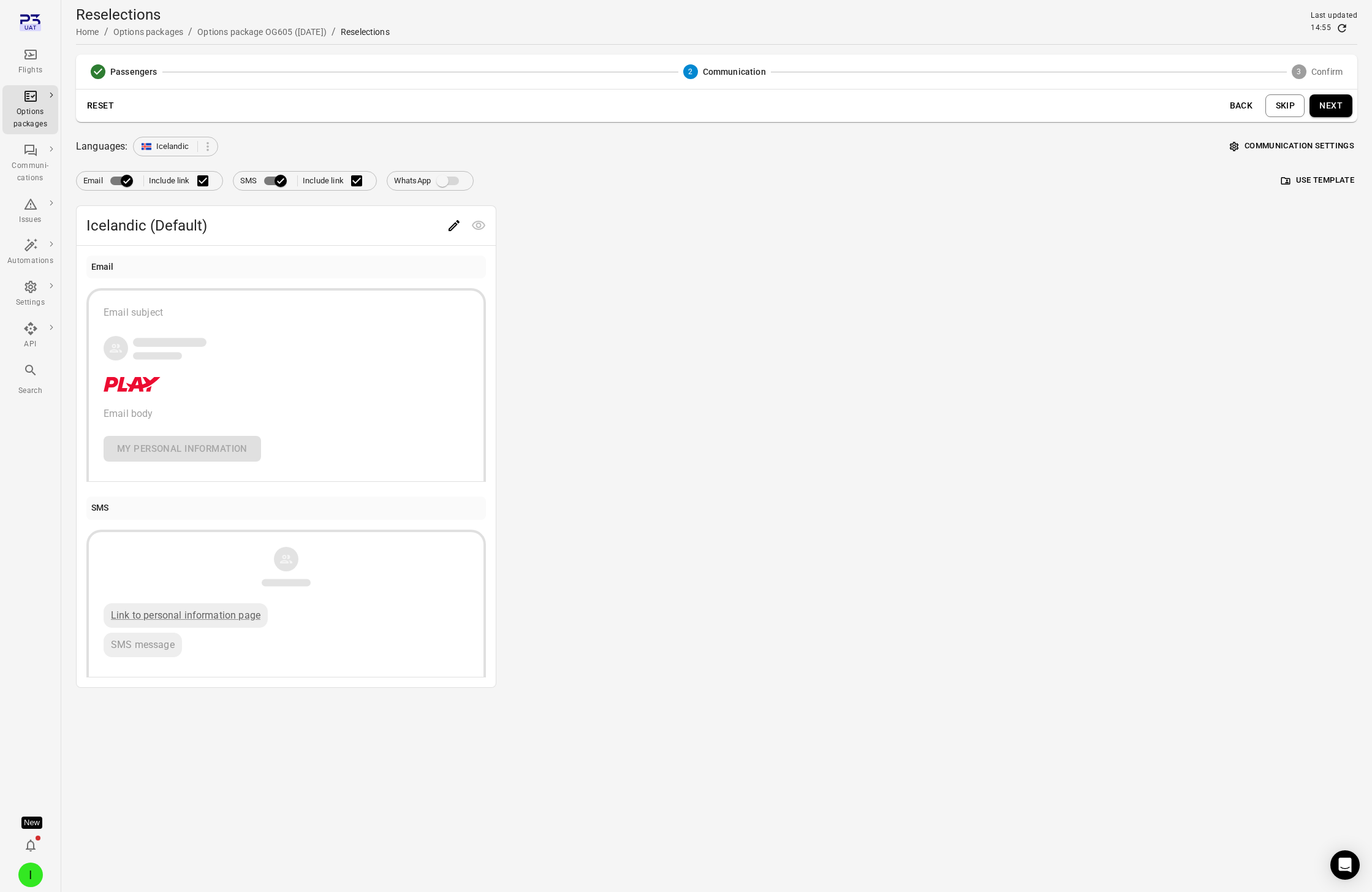
click at [1029, 178] on button "Use template" at bounding box center [1318, 181] width 79 height 19
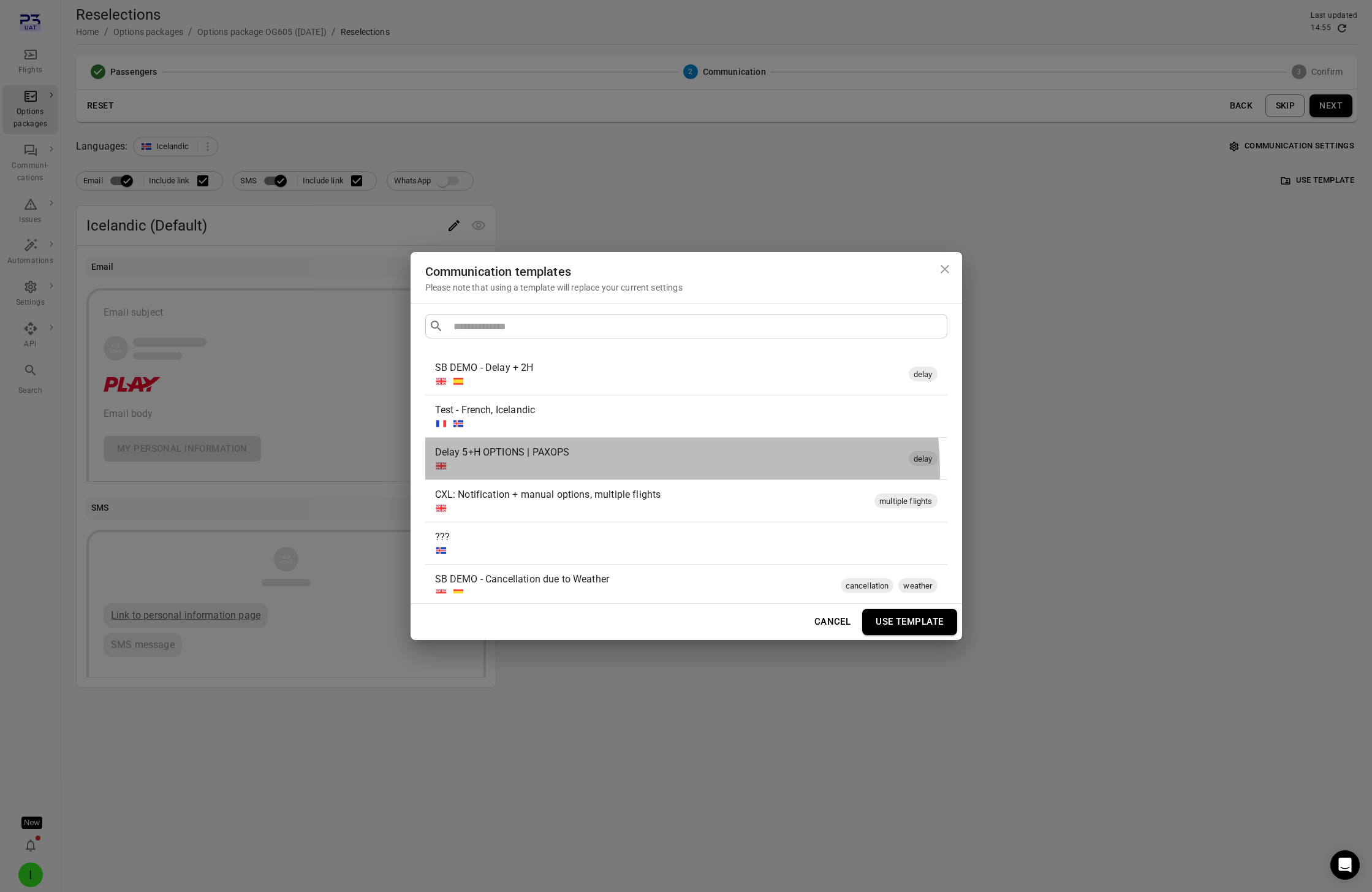
click at [593, 471] on div at bounding box center [669, 466] width 469 height 12
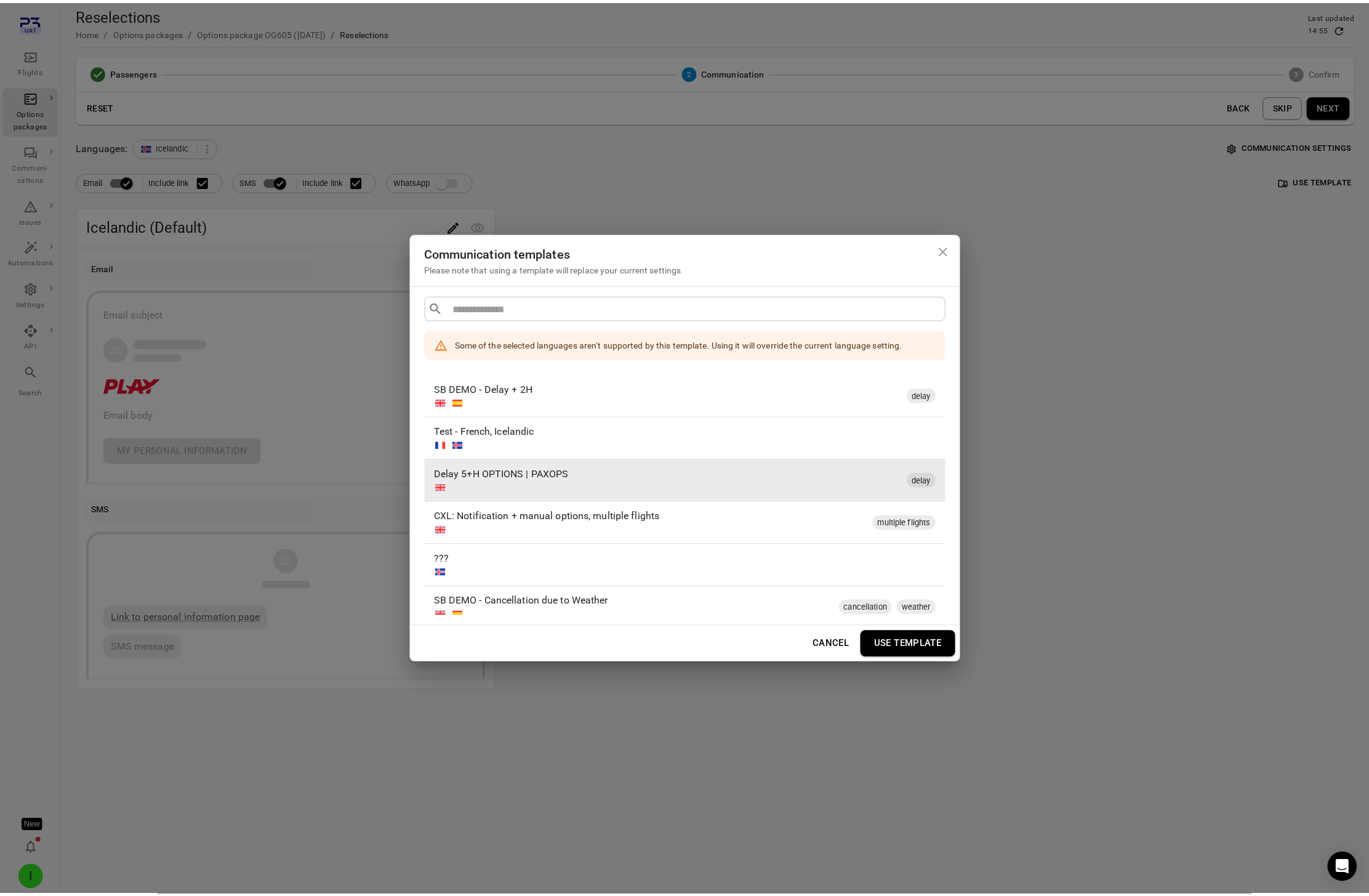
scroll to position [43, 0]
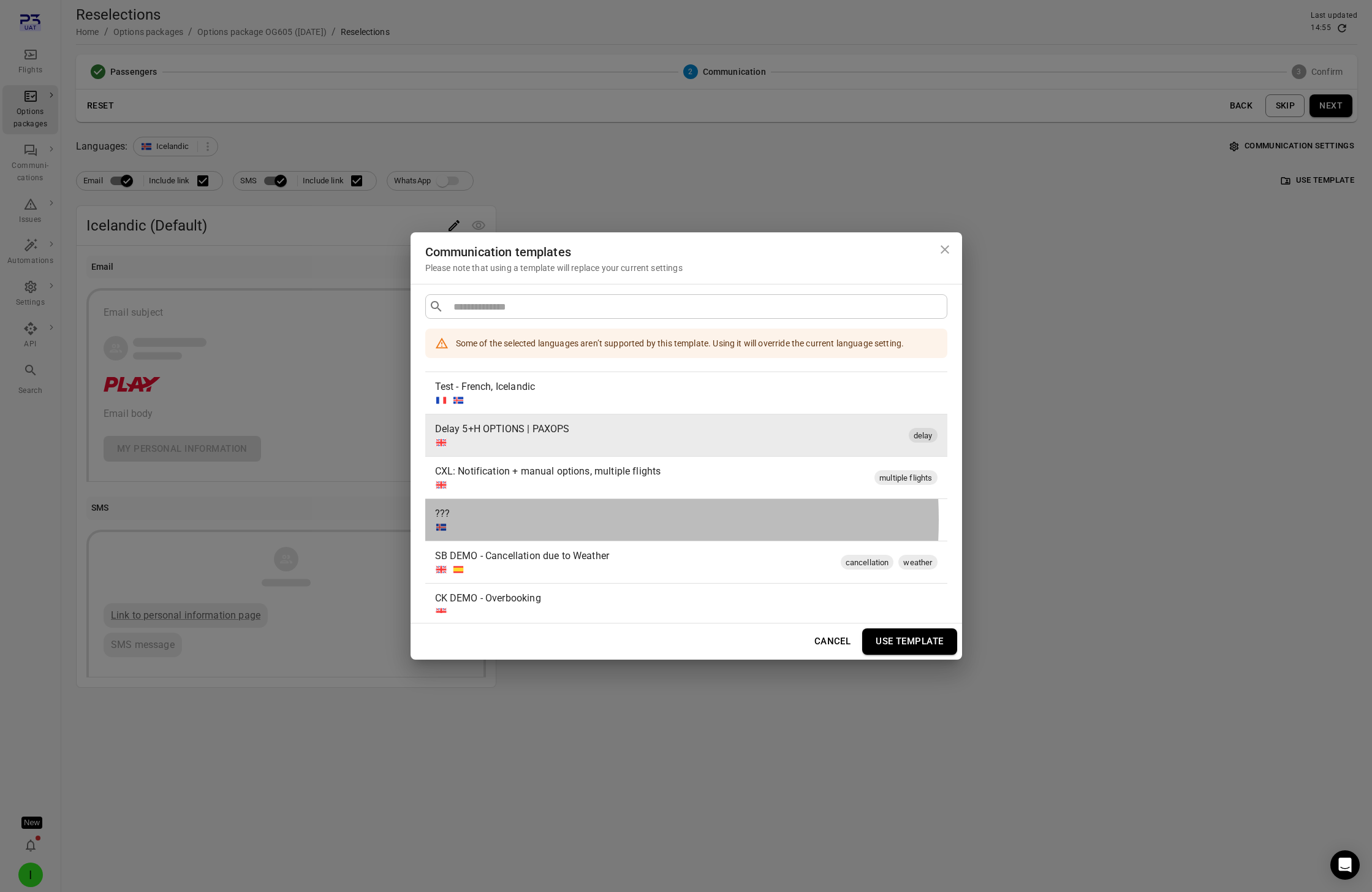
click at [532, 520] on div "???" at bounding box center [683, 513] width 497 height 15
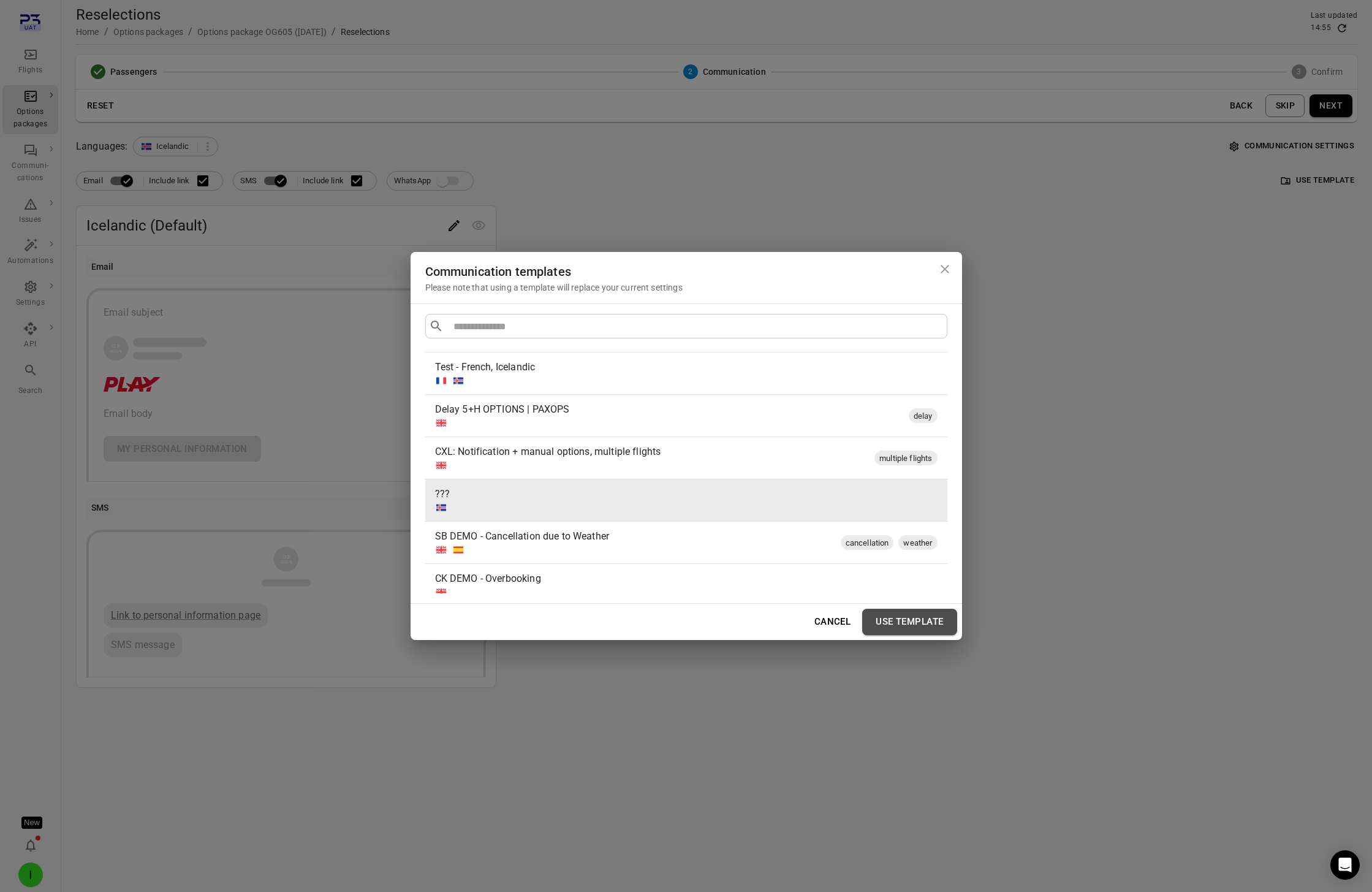
click at [903, 621] on button "Use template" at bounding box center [910, 621] width 95 height 25
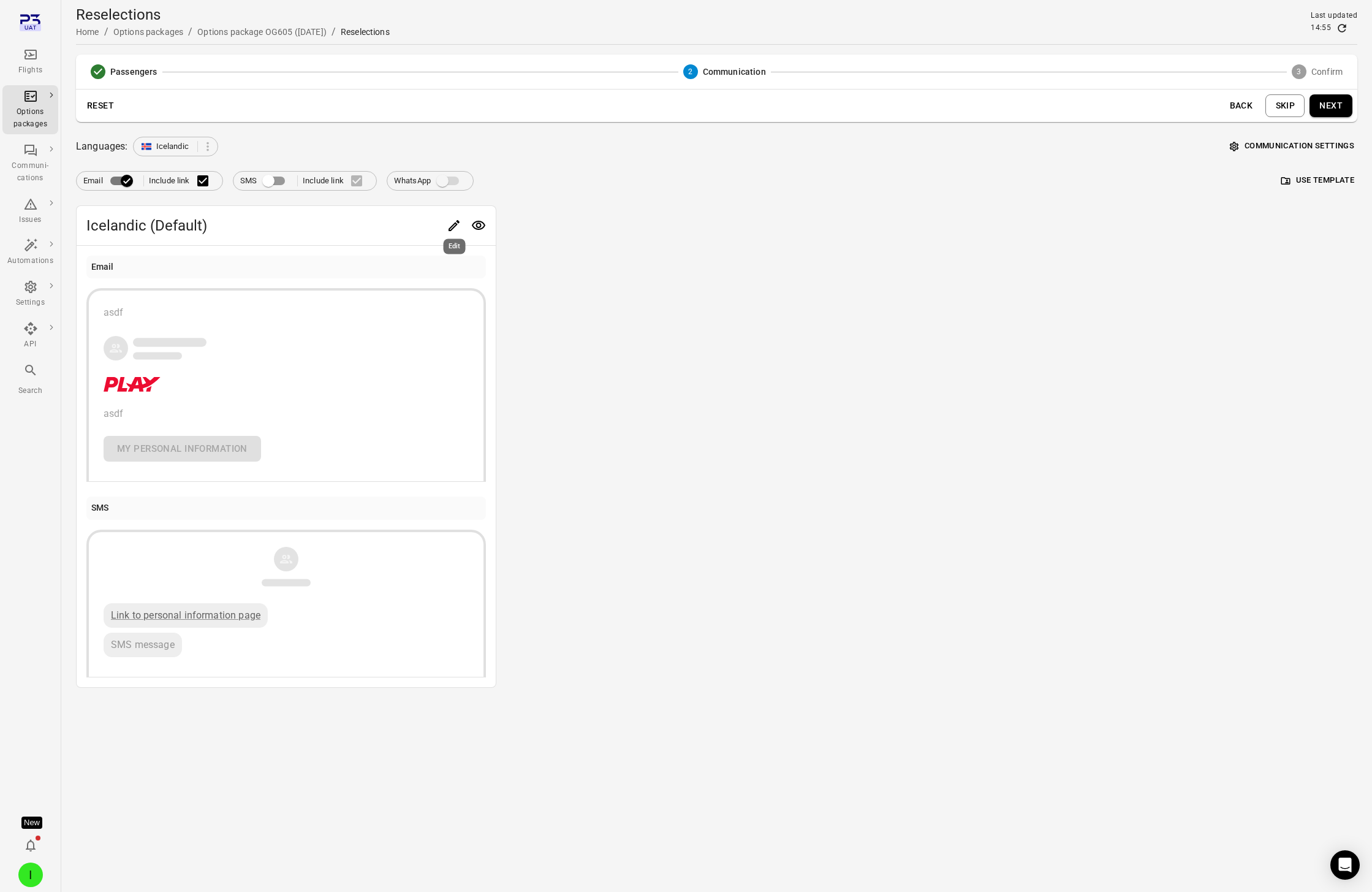
click at [448, 225] on icon "Edit" at bounding box center [454, 225] width 15 height 15
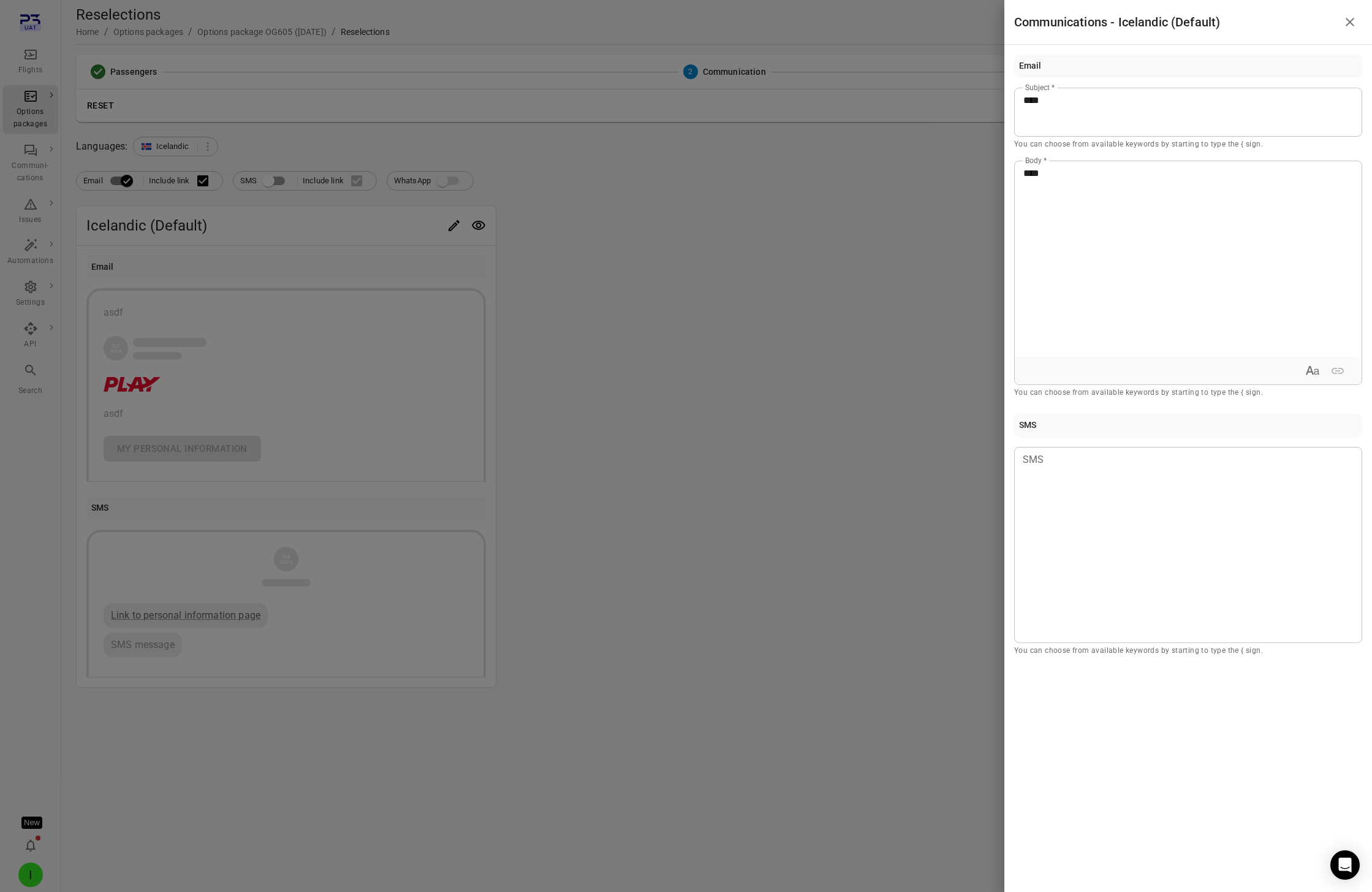
click at [880, 298] on div at bounding box center [686, 446] width 1372 height 892
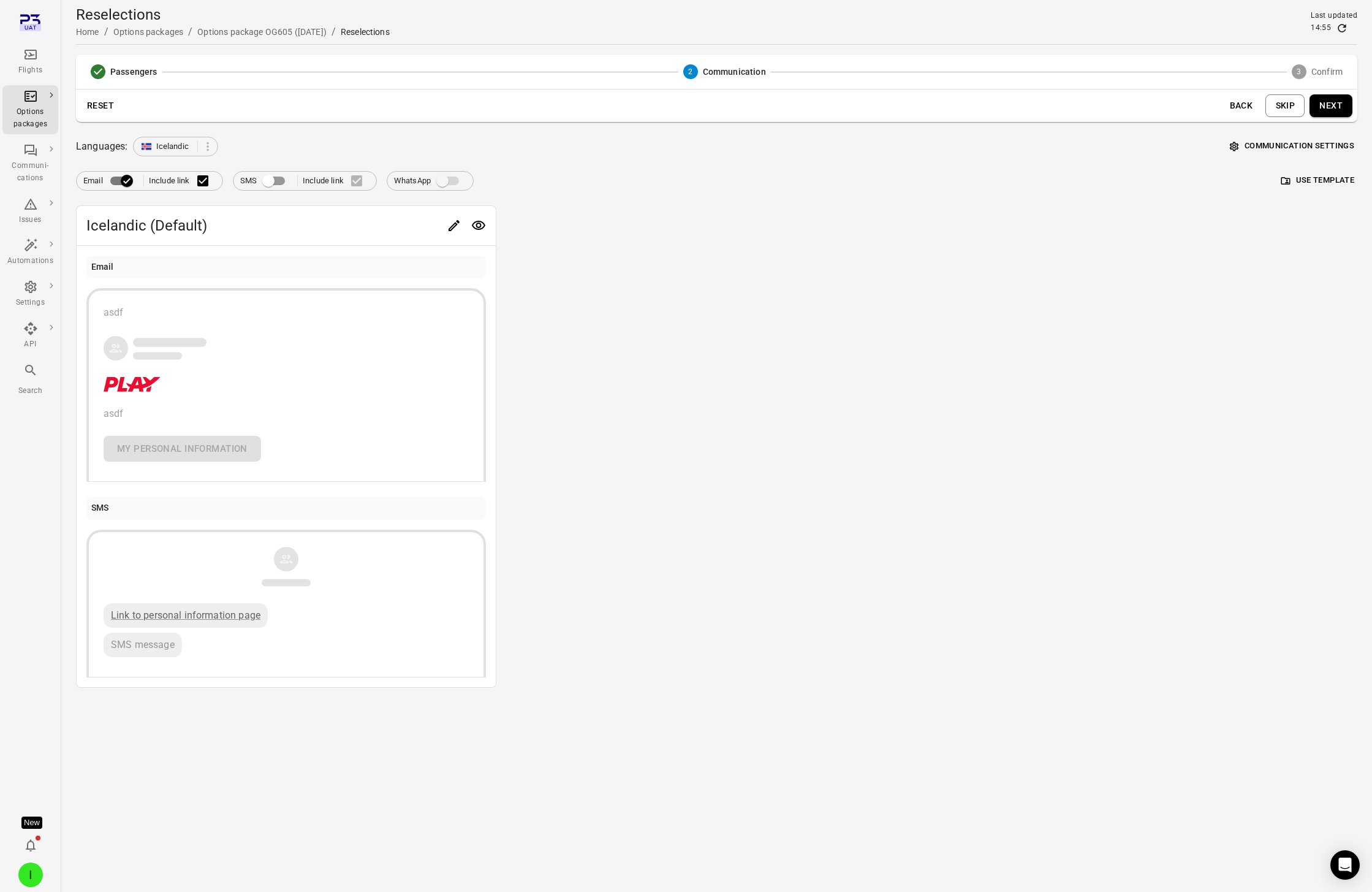
click at [1029, 105] on button "Next" at bounding box center [1331, 106] width 43 height 23
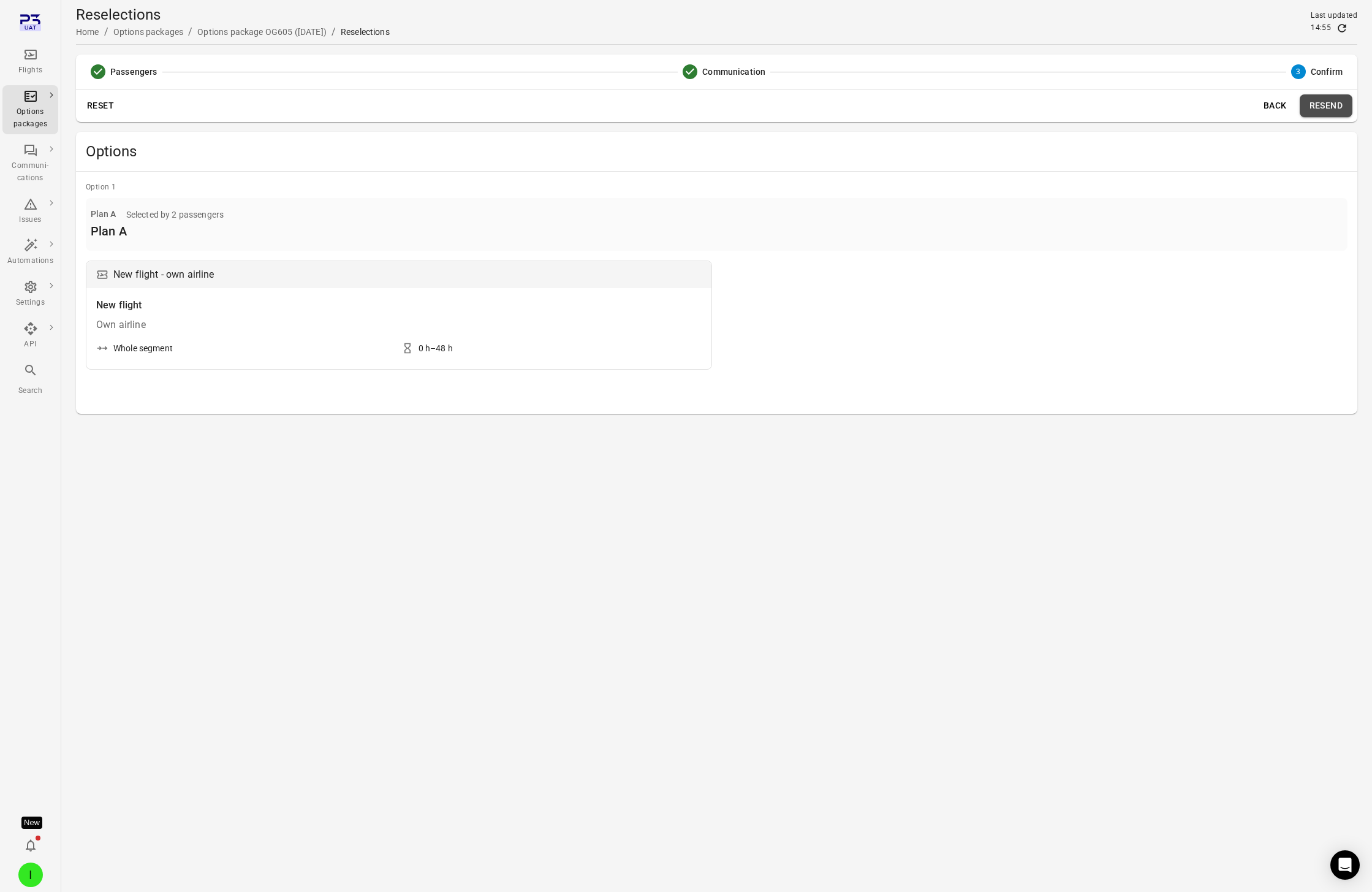
click at [1029, 101] on button "Resend" at bounding box center [1326, 106] width 53 height 23
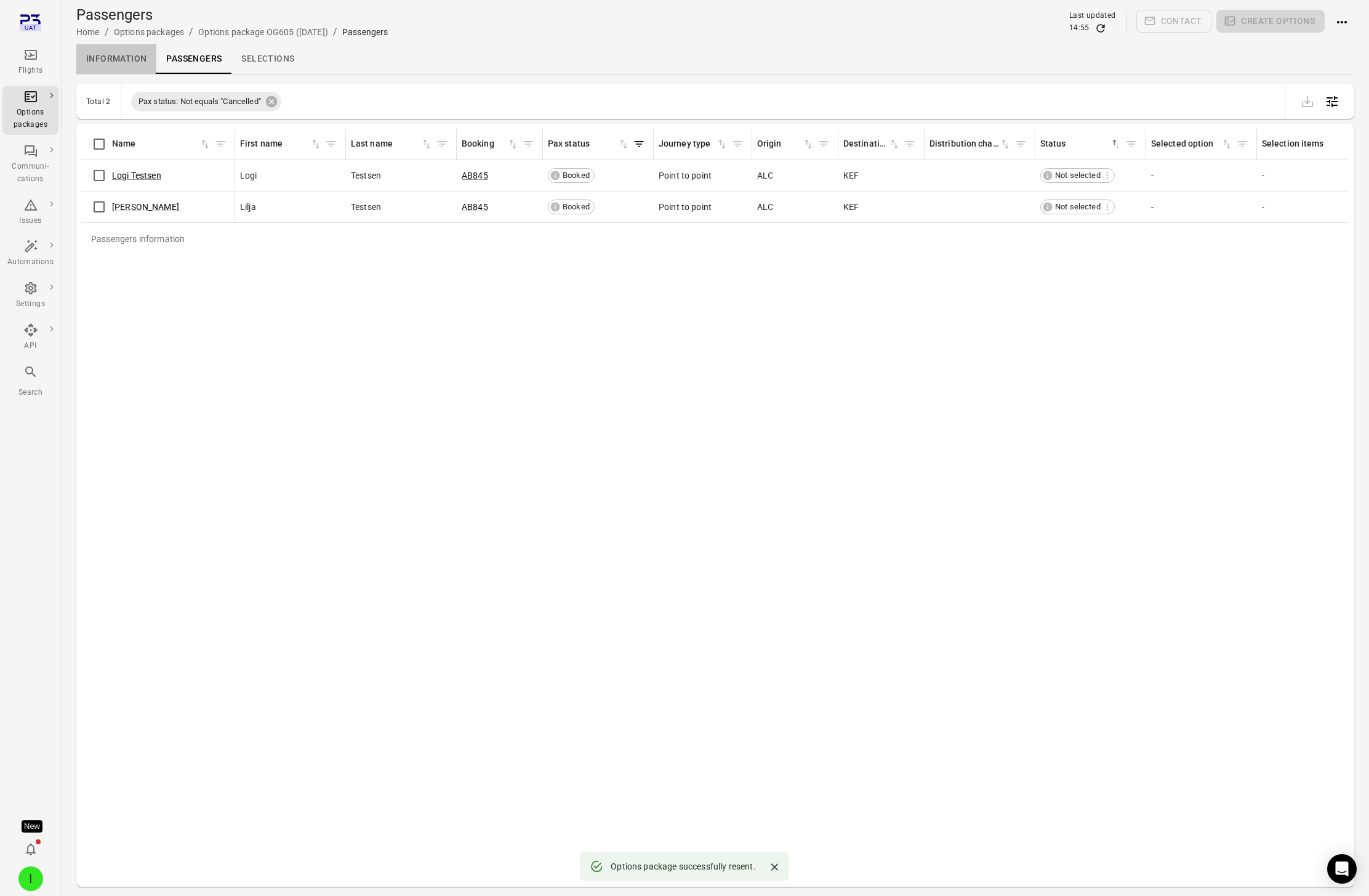
click at [122, 58] on link "Information" at bounding box center [116, 59] width 80 height 30
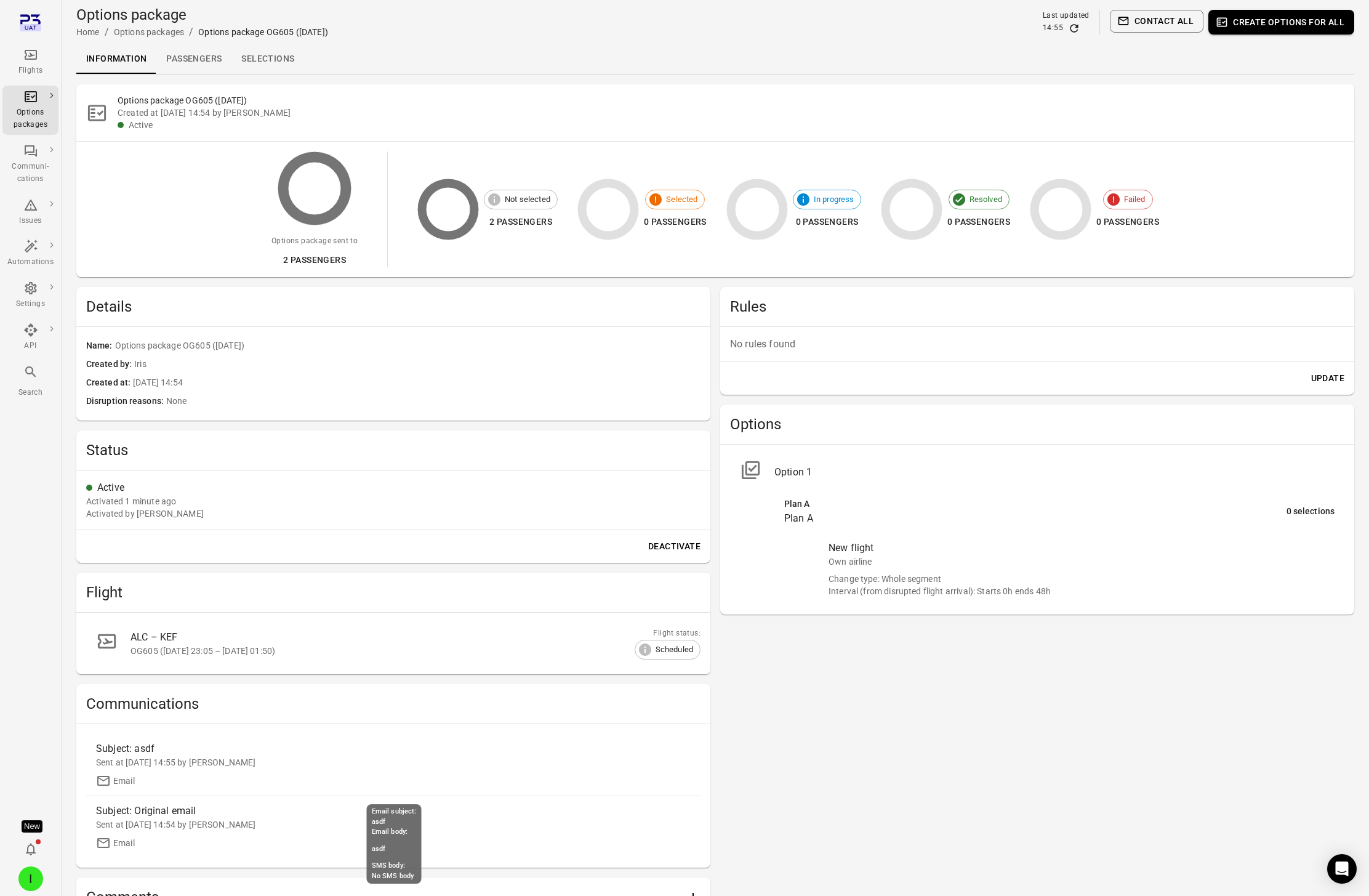
click at [228, 765] on div "Sent at 2 Sep 2025 14:55 by Iris" at bounding box center [393, 762] width 595 height 12
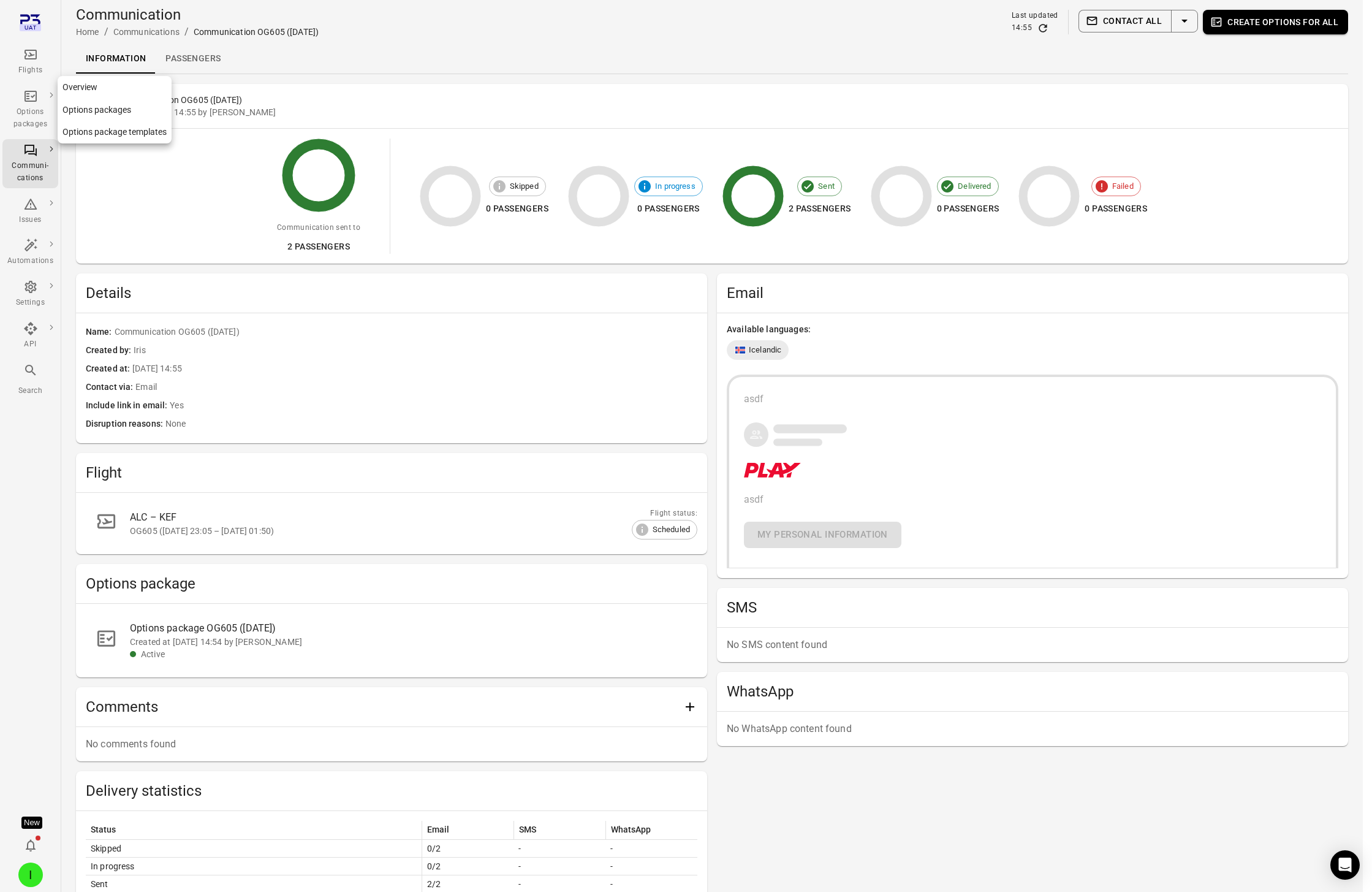
click at [33, 106] on div "Options packages" at bounding box center [30, 118] width 46 height 25
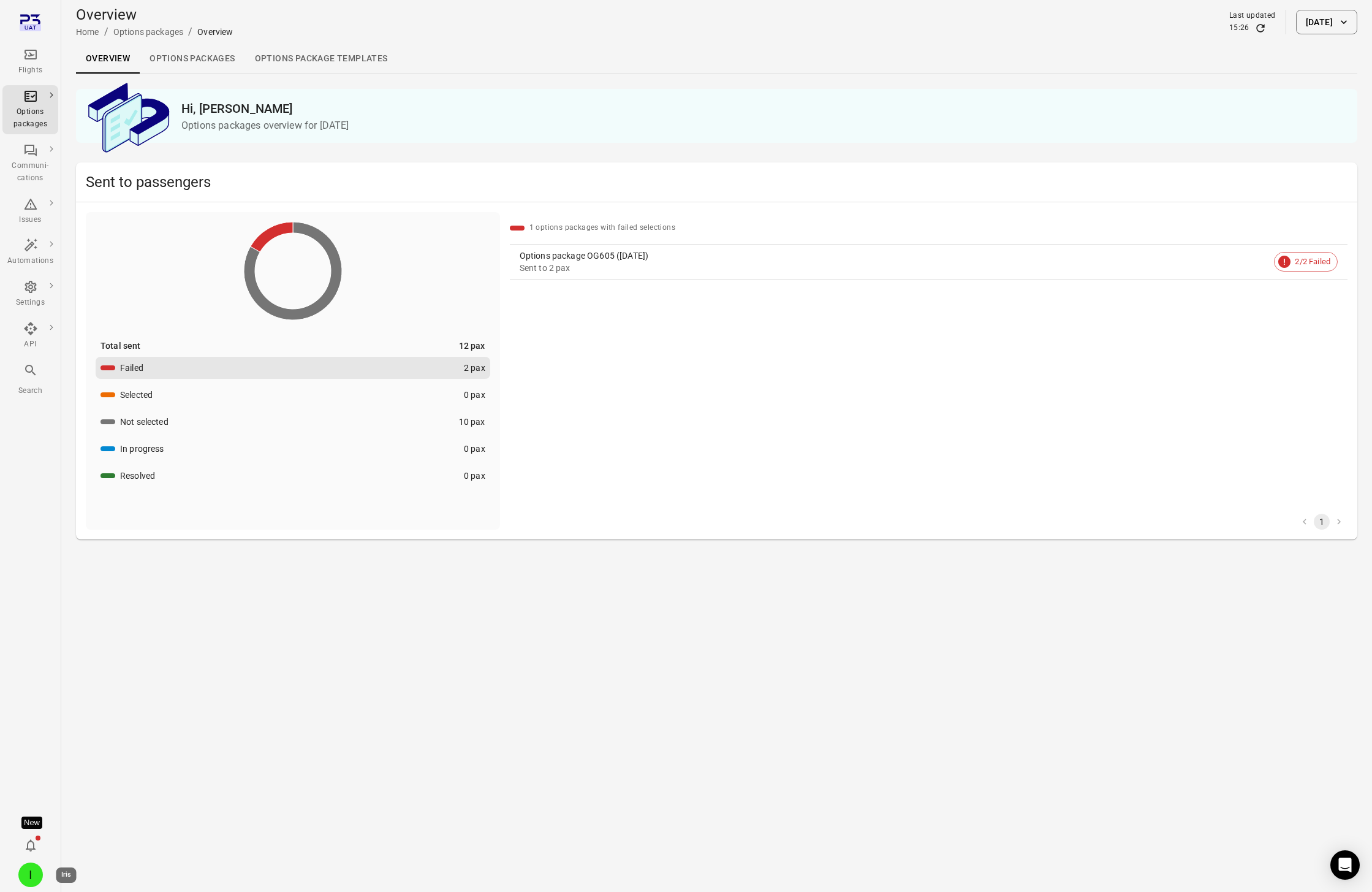
click at [32, 872] on div "I" at bounding box center [31, 874] width 25 height 25
click at [59, 868] on button "Log out" at bounding box center [94, 871] width 92 height 23
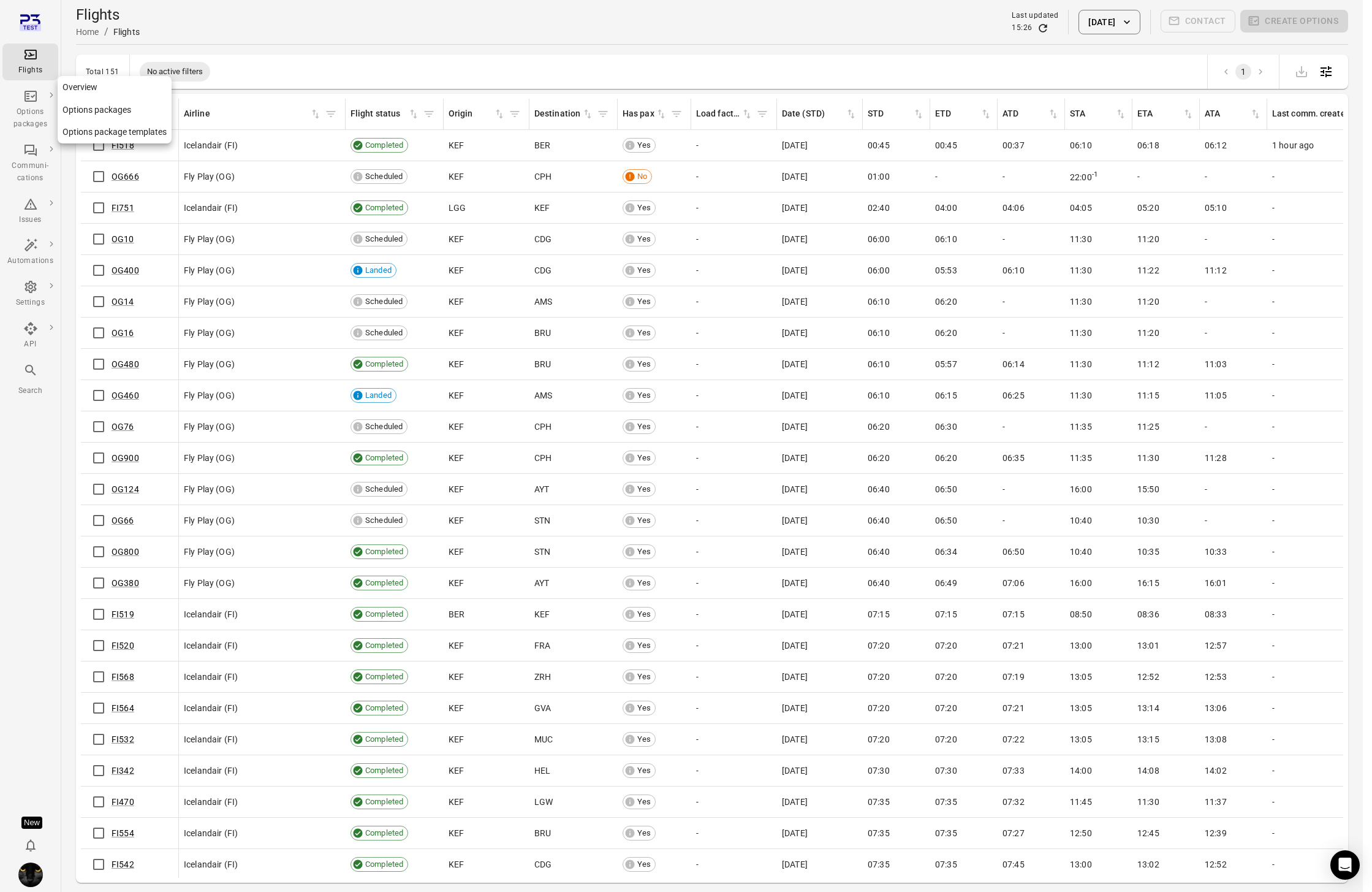
click at [22, 98] on div "Options packages" at bounding box center [30, 110] width 46 height 42
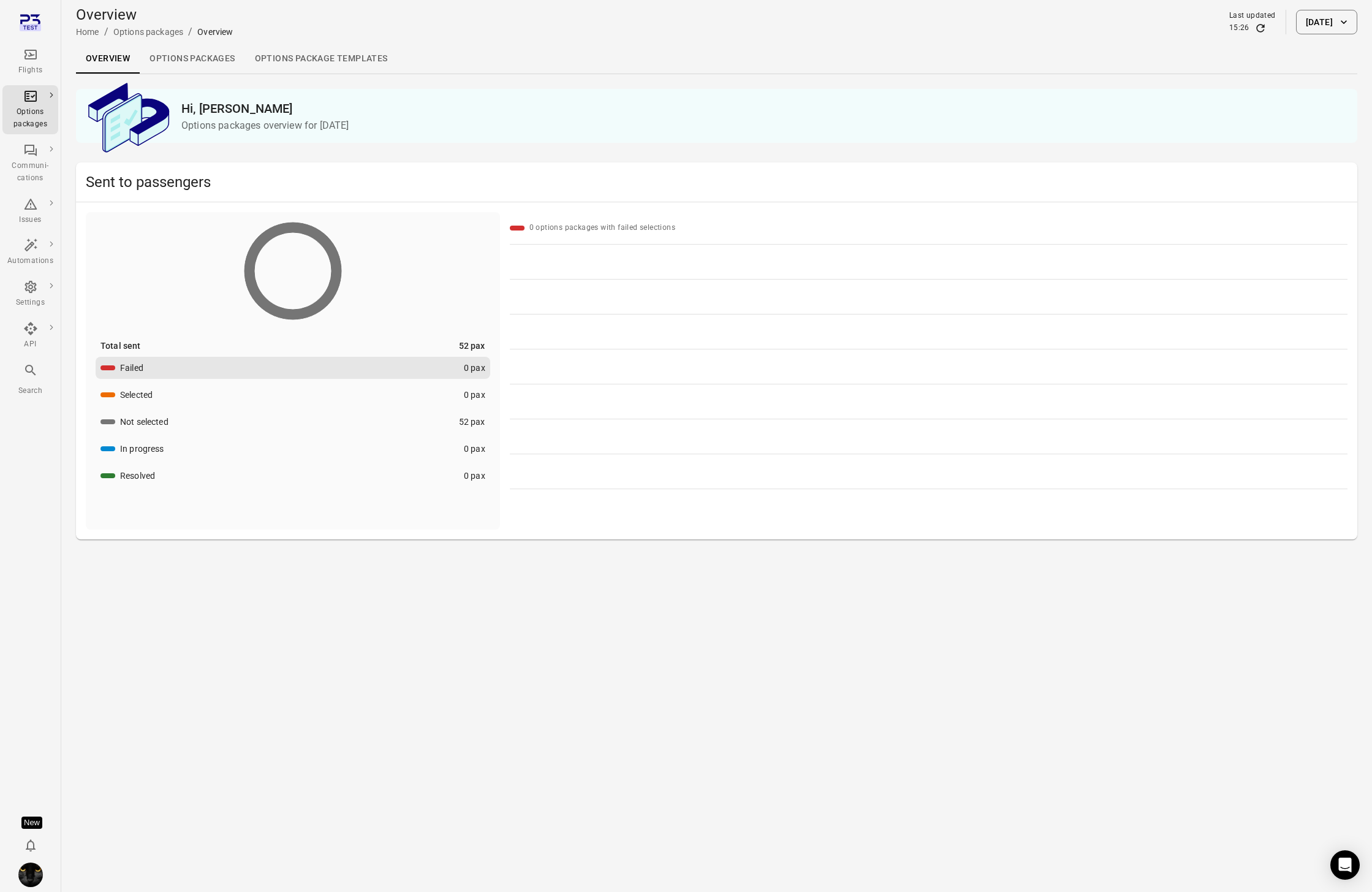
click at [178, 56] on link "Options packages" at bounding box center [191, 59] width 104 height 30
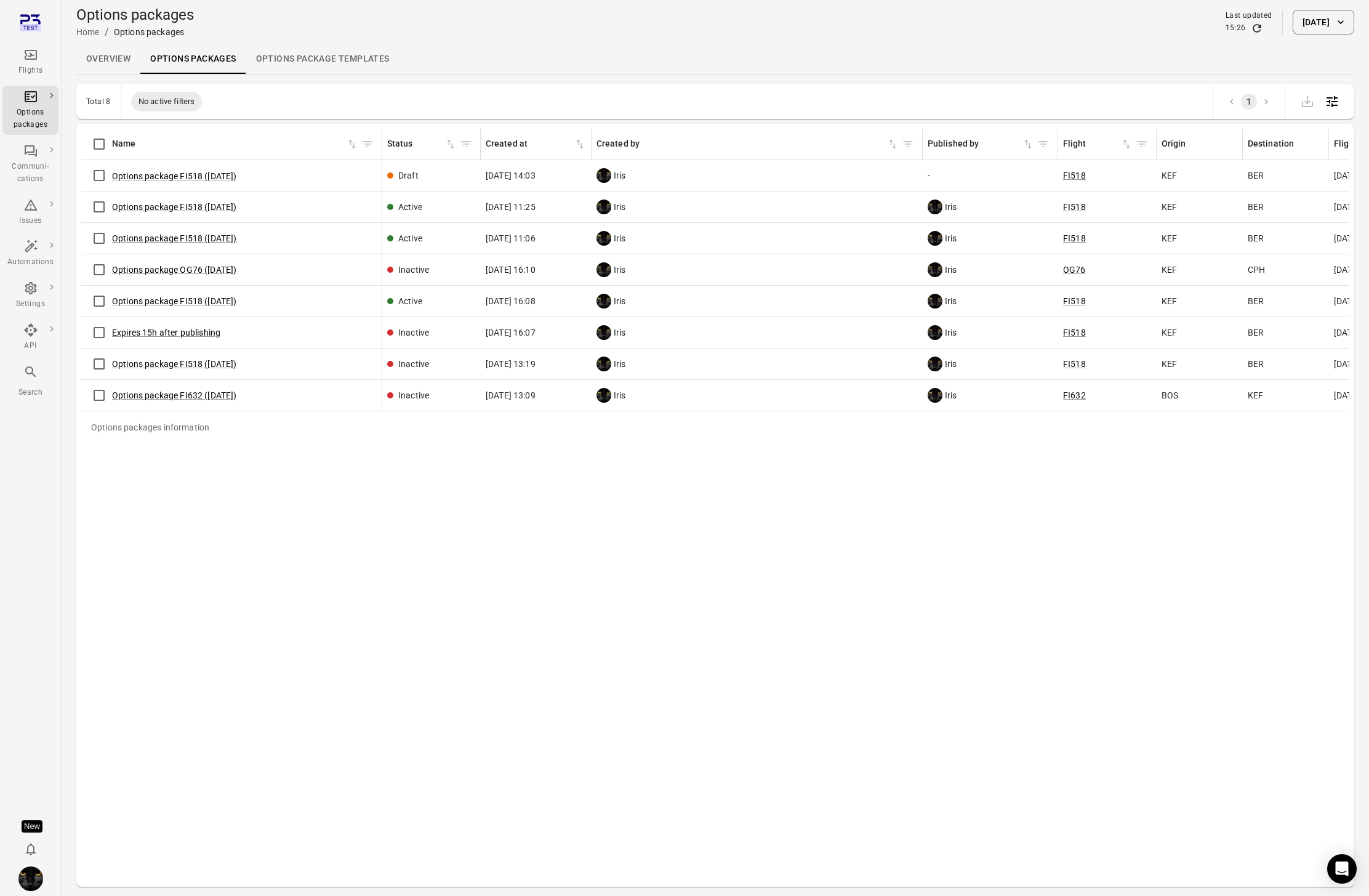
click at [1253, 25] on icon "Refresh data" at bounding box center [1256, 27] width 8 height 8
click at [1251, 25] on icon "Refresh data" at bounding box center [1257, 28] width 12 height 12
click at [153, 397] on link "Options package FI632 ([DATE])" at bounding box center [174, 395] width 125 height 10
click at [154, 363] on link "Options package FI518 ([DATE])" at bounding box center [174, 363] width 125 height 10
click at [152, 332] on link "Expires 15h after publishing" at bounding box center [166, 332] width 108 height 10
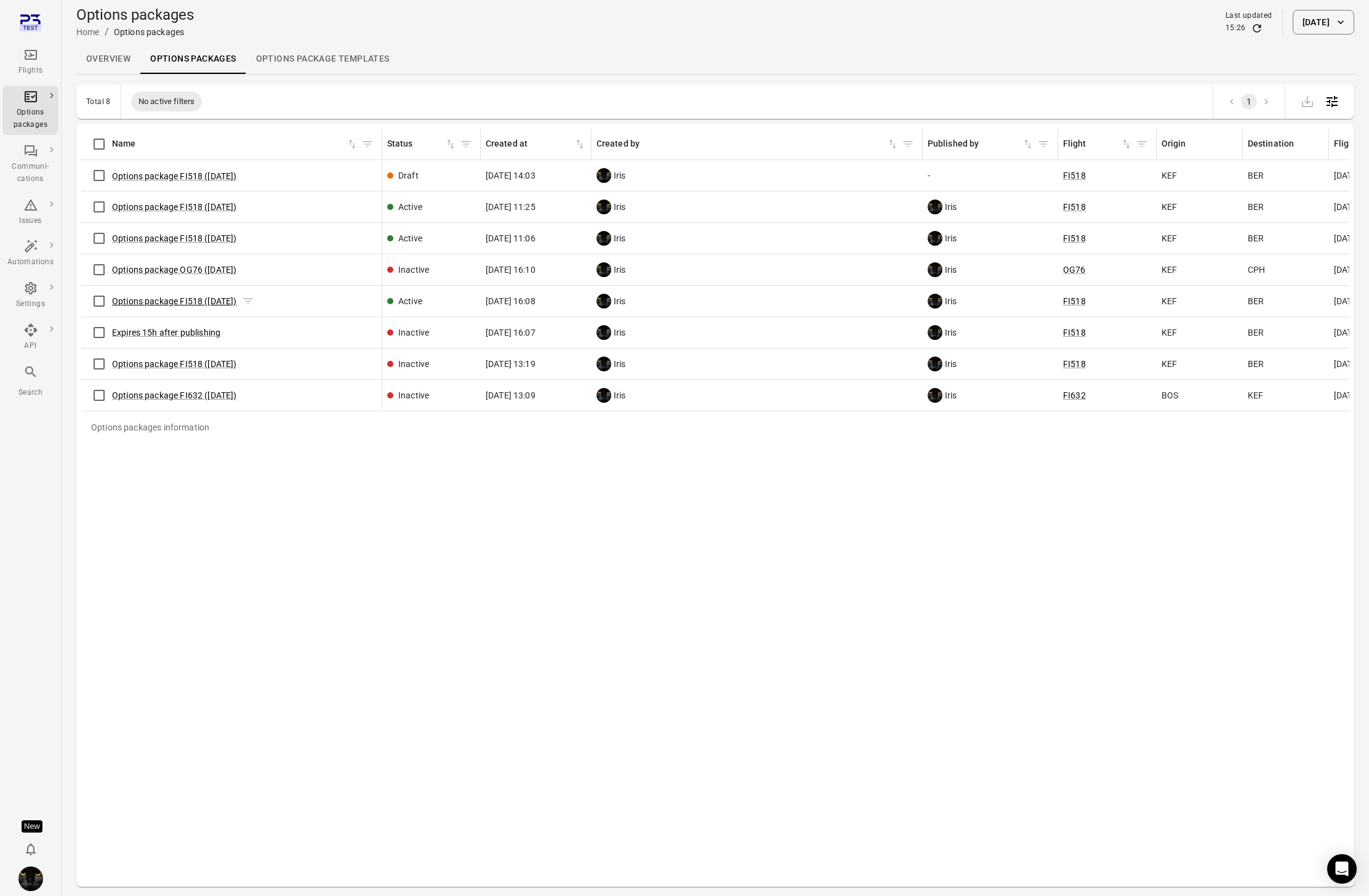
click at [147, 303] on link "Options package FI518 ([DATE])" at bounding box center [174, 300] width 125 height 10
click at [139, 267] on link "Options package OG76 (2 Sep)" at bounding box center [174, 269] width 124 height 10
click at [145, 238] on link "Options package FI518 ([DATE])" at bounding box center [174, 238] width 125 height 10
click at [148, 208] on link "Options package FI518 ([DATE])" at bounding box center [174, 206] width 125 height 10
click at [158, 176] on button "Options package FI518 ([DATE])" at bounding box center [174, 176] width 125 height 12
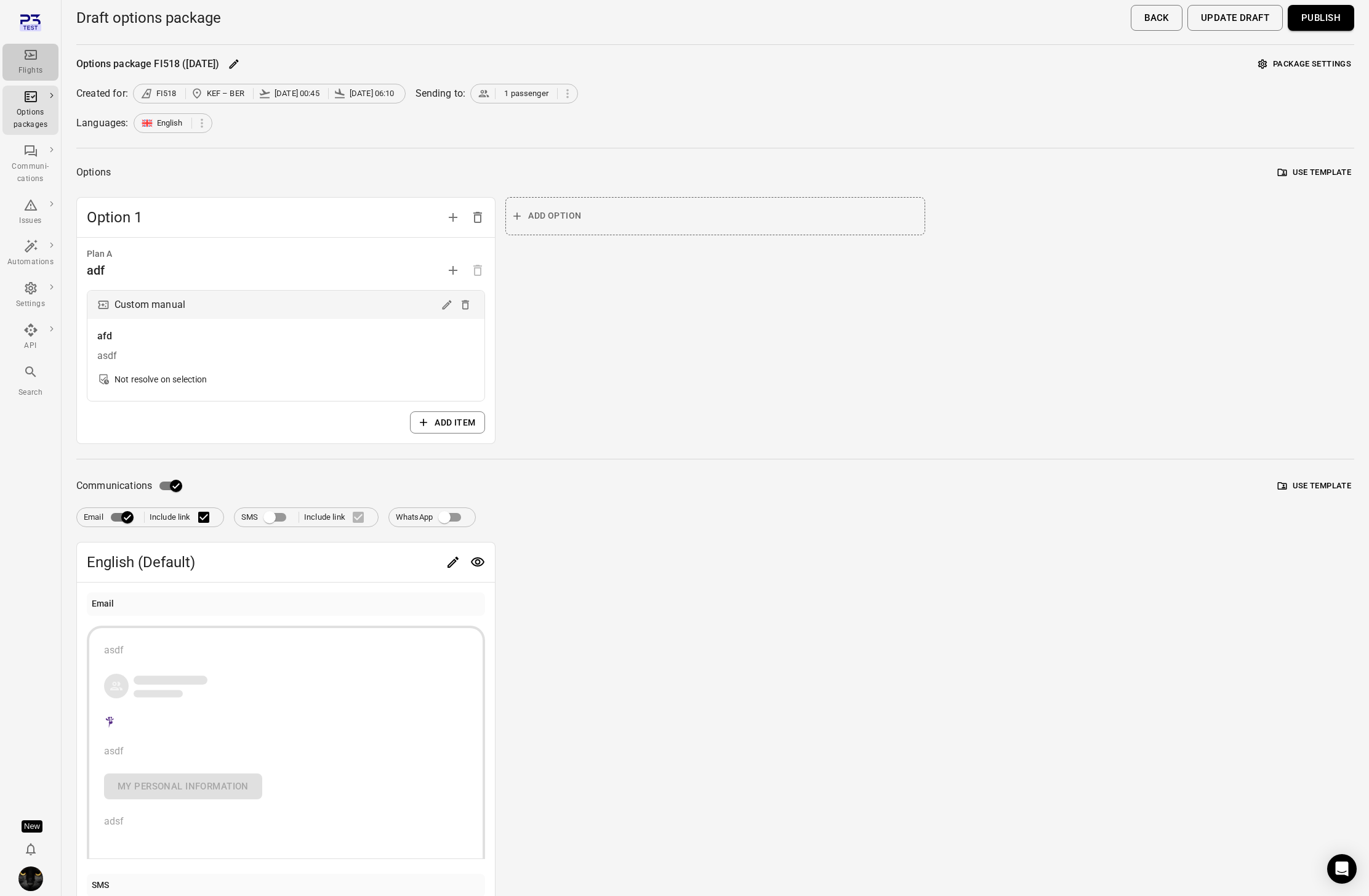
click at [21, 56] on div "Flights" at bounding box center [30, 63] width 46 height 30
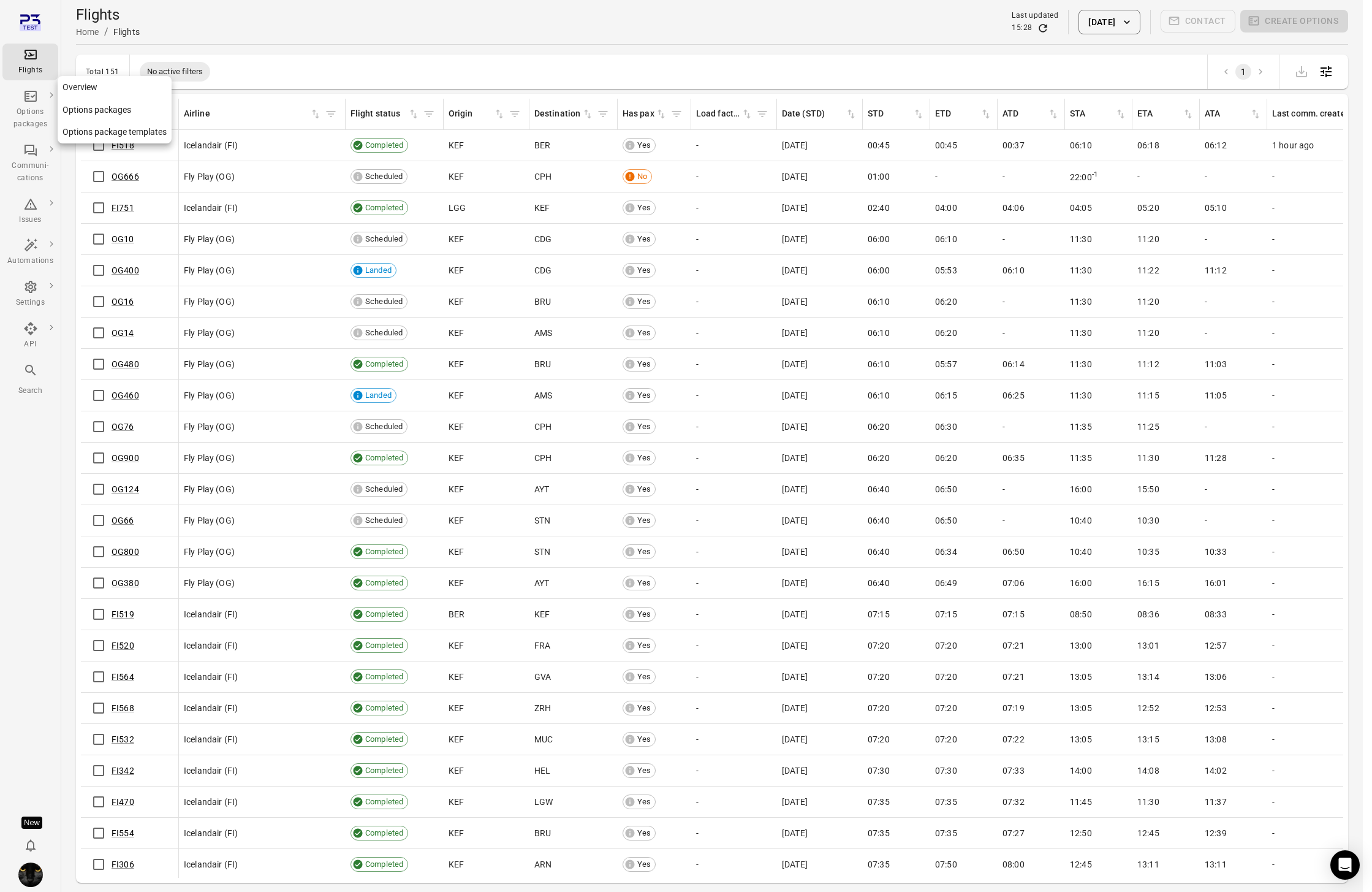
click at [29, 111] on div "Options packages" at bounding box center [30, 118] width 46 height 25
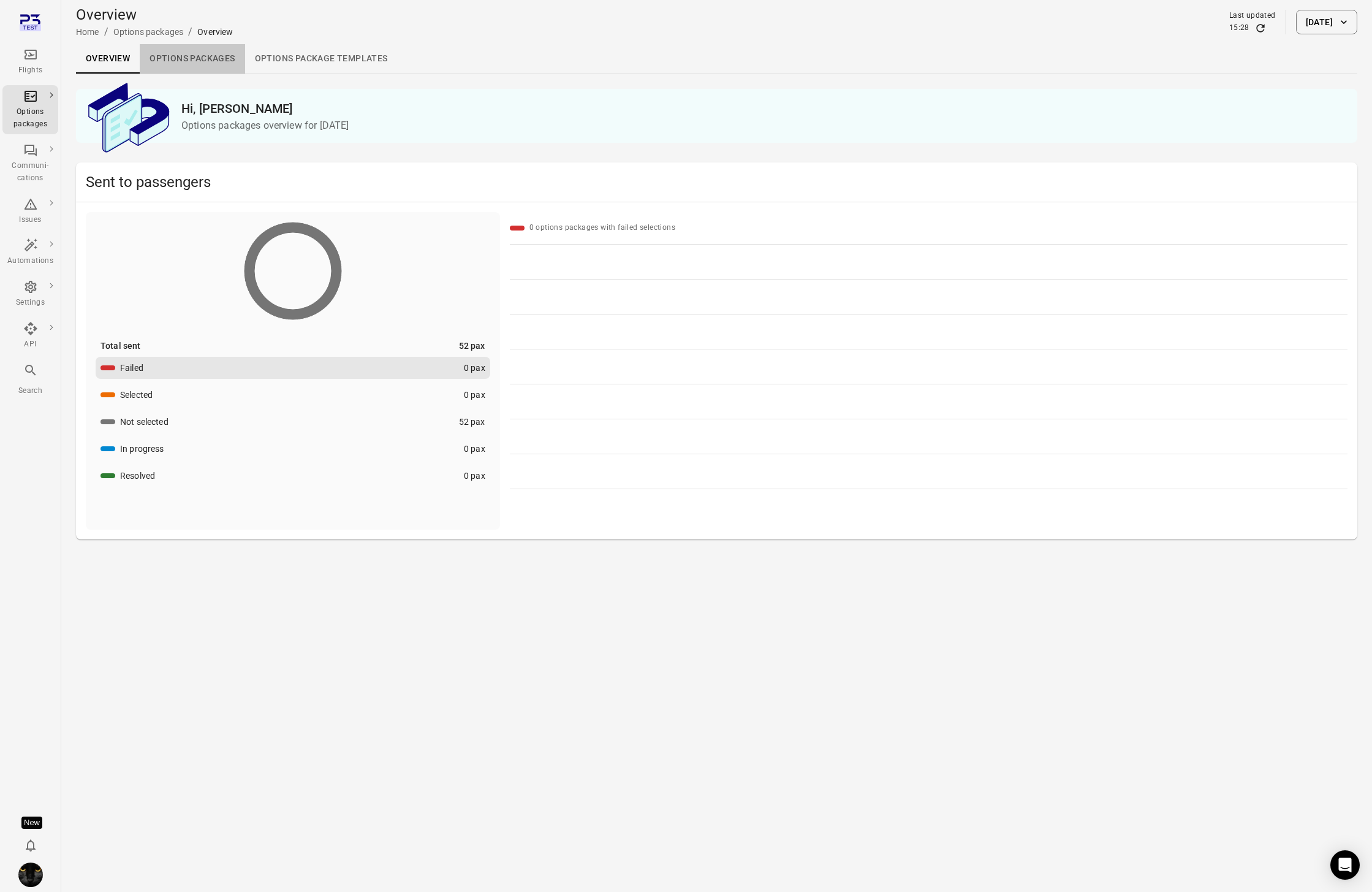
click at [206, 60] on link "Options packages" at bounding box center [191, 59] width 104 height 30
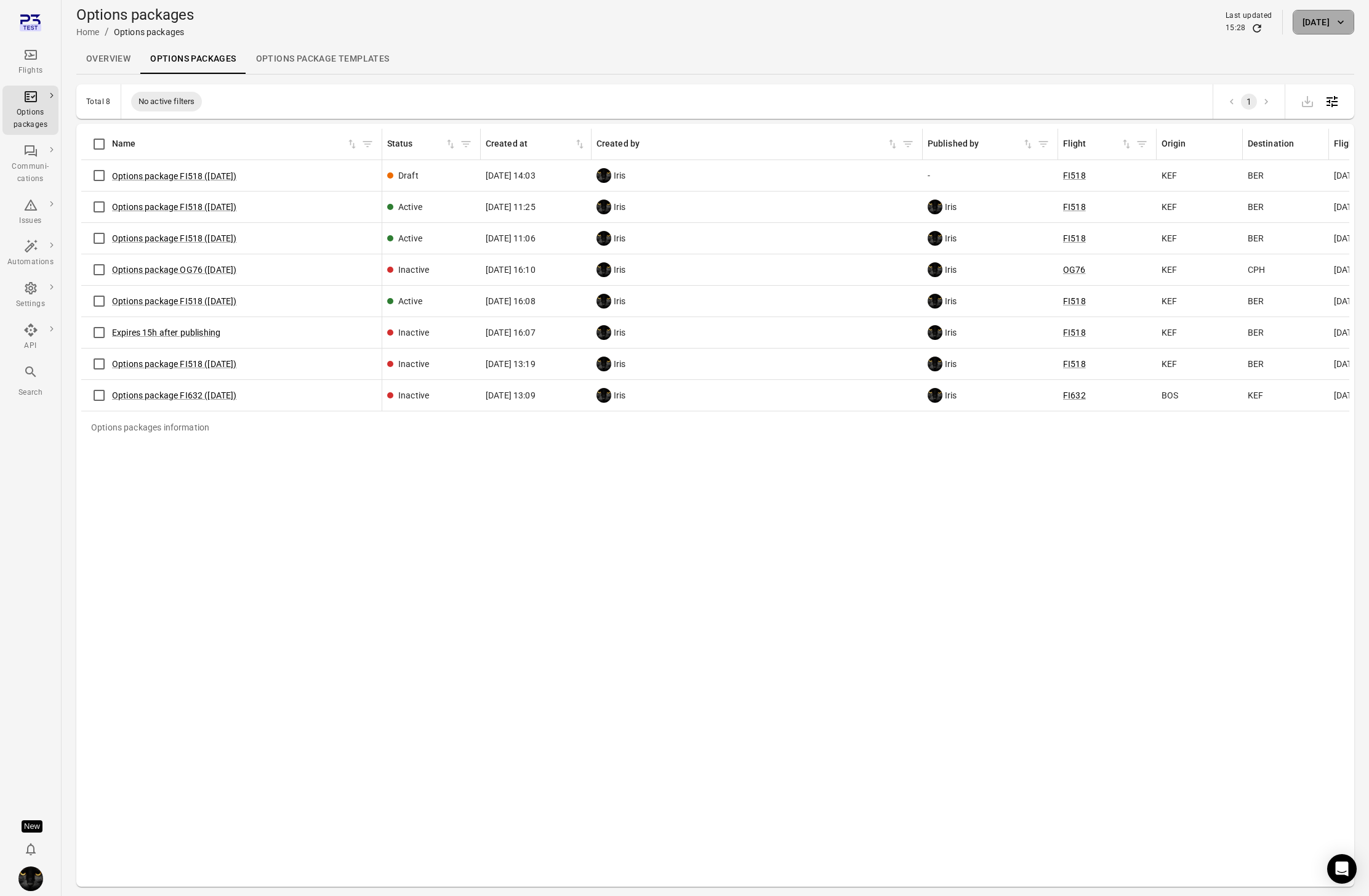
click at [1296, 27] on button "2 Sep 2025" at bounding box center [1323, 22] width 62 height 25
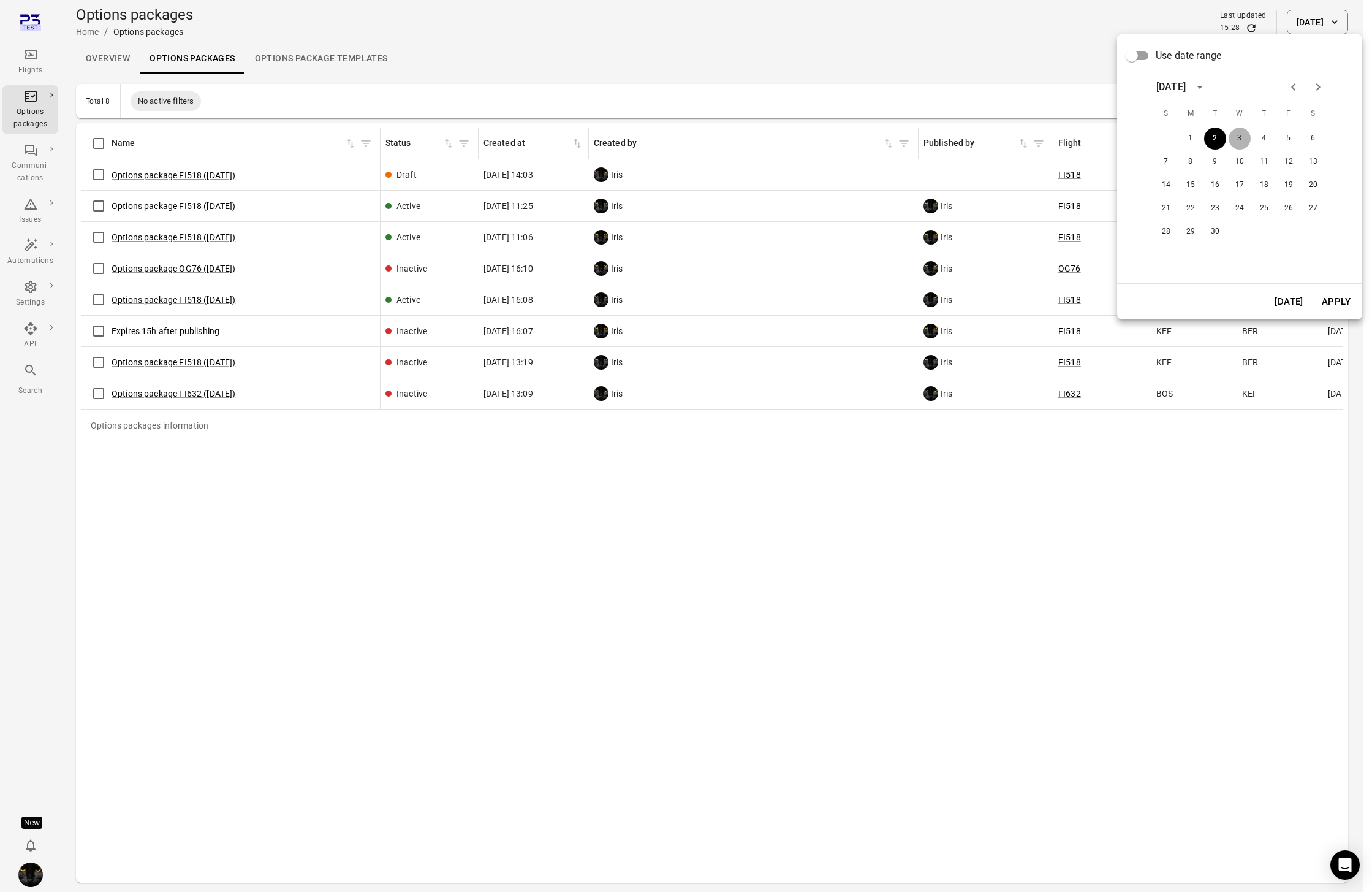
click at [1238, 139] on button "3" at bounding box center [1240, 138] width 22 height 22
click at [1333, 317] on div "Today Apply" at bounding box center [1240, 302] width 245 height 36
click at [1329, 307] on button "Apply" at bounding box center [1336, 301] width 42 height 25
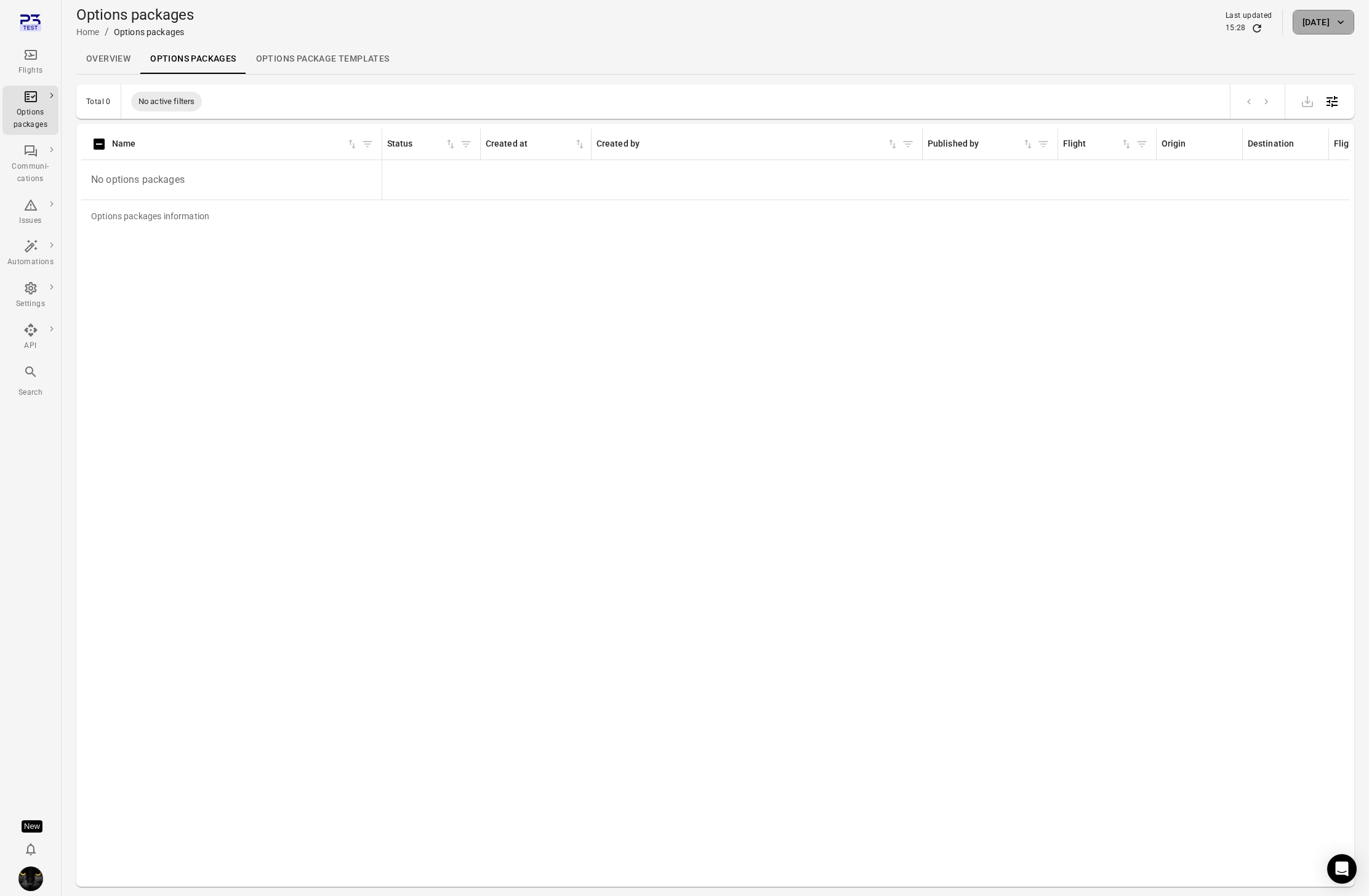
click at [1294, 24] on button "3 Sep 2025" at bounding box center [1323, 22] width 62 height 25
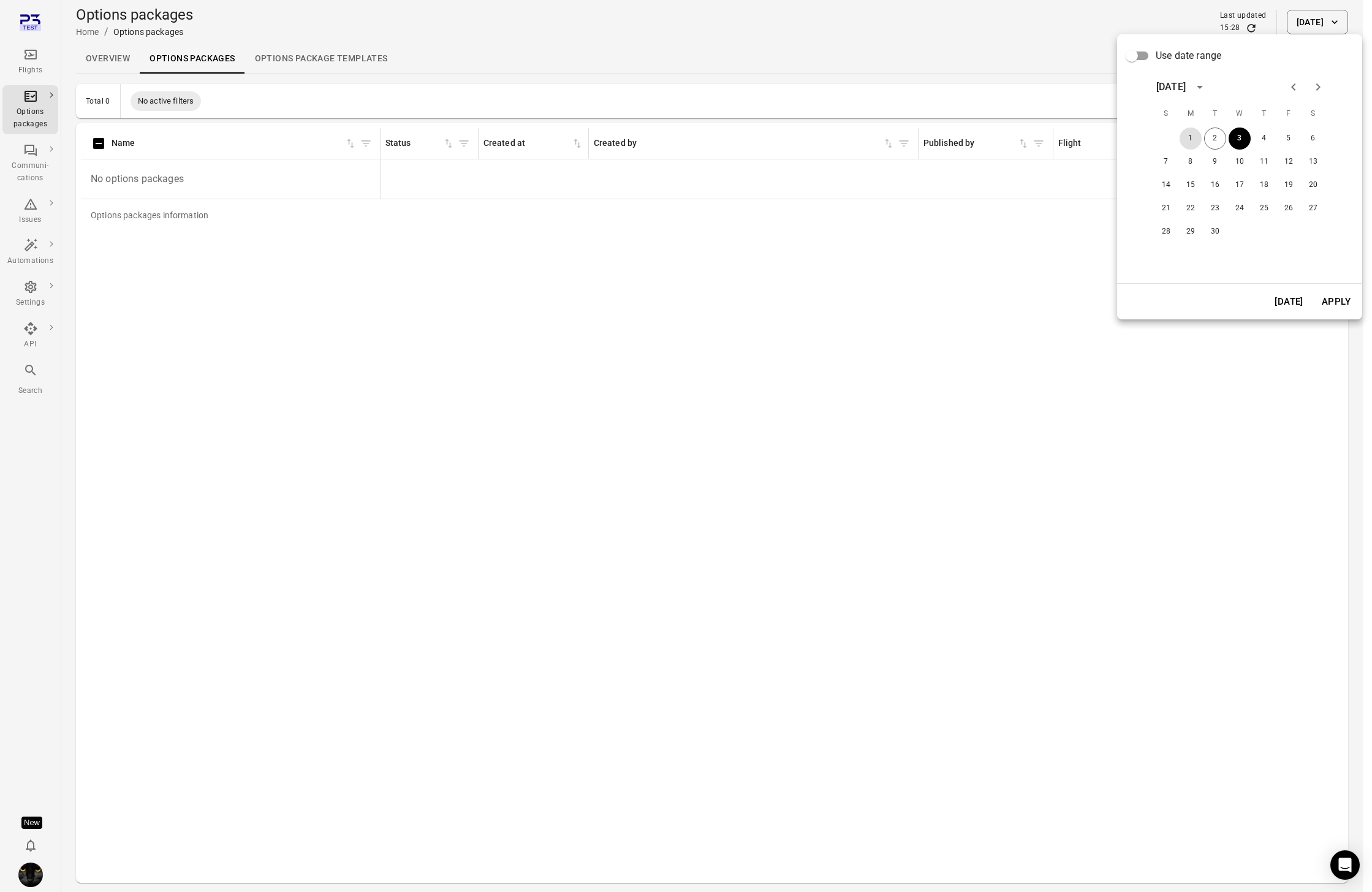
click at [1196, 139] on button "1" at bounding box center [1190, 138] width 22 height 22
click at [1333, 302] on button "Apply" at bounding box center [1336, 301] width 42 height 25
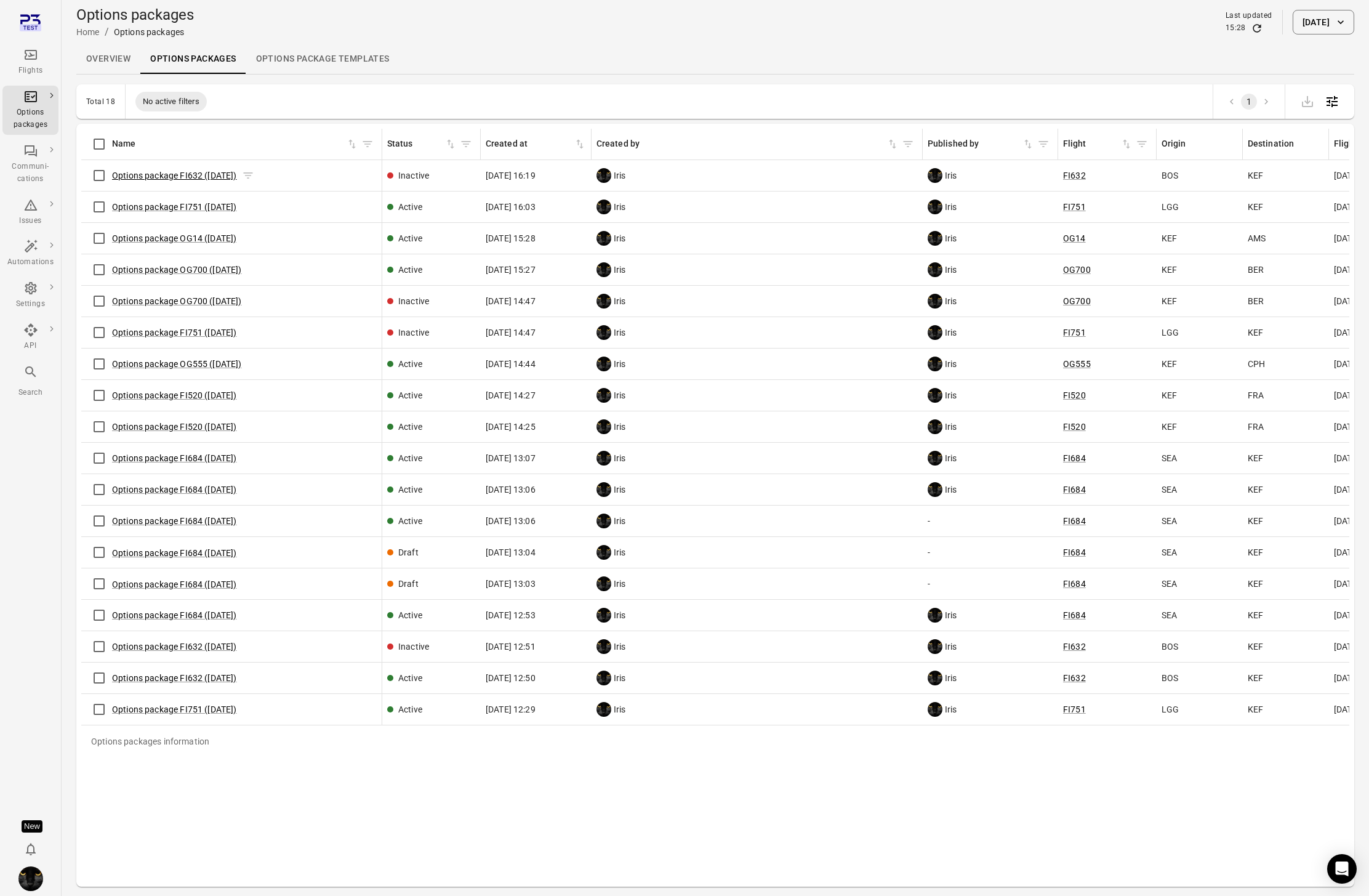
click at [173, 174] on link "Options package FI632 (1 Sep)" at bounding box center [174, 175] width 125 height 10
click at [201, 298] on link "Options package OG700 (1 Sep)" at bounding box center [176, 300] width 130 height 10
click at [190, 330] on link "Options package FI751 ([DATE])" at bounding box center [174, 332] width 125 height 10
click at [191, 646] on link "Options package FI632 (1 Sep)" at bounding box center [174, 646] width 125 height 10
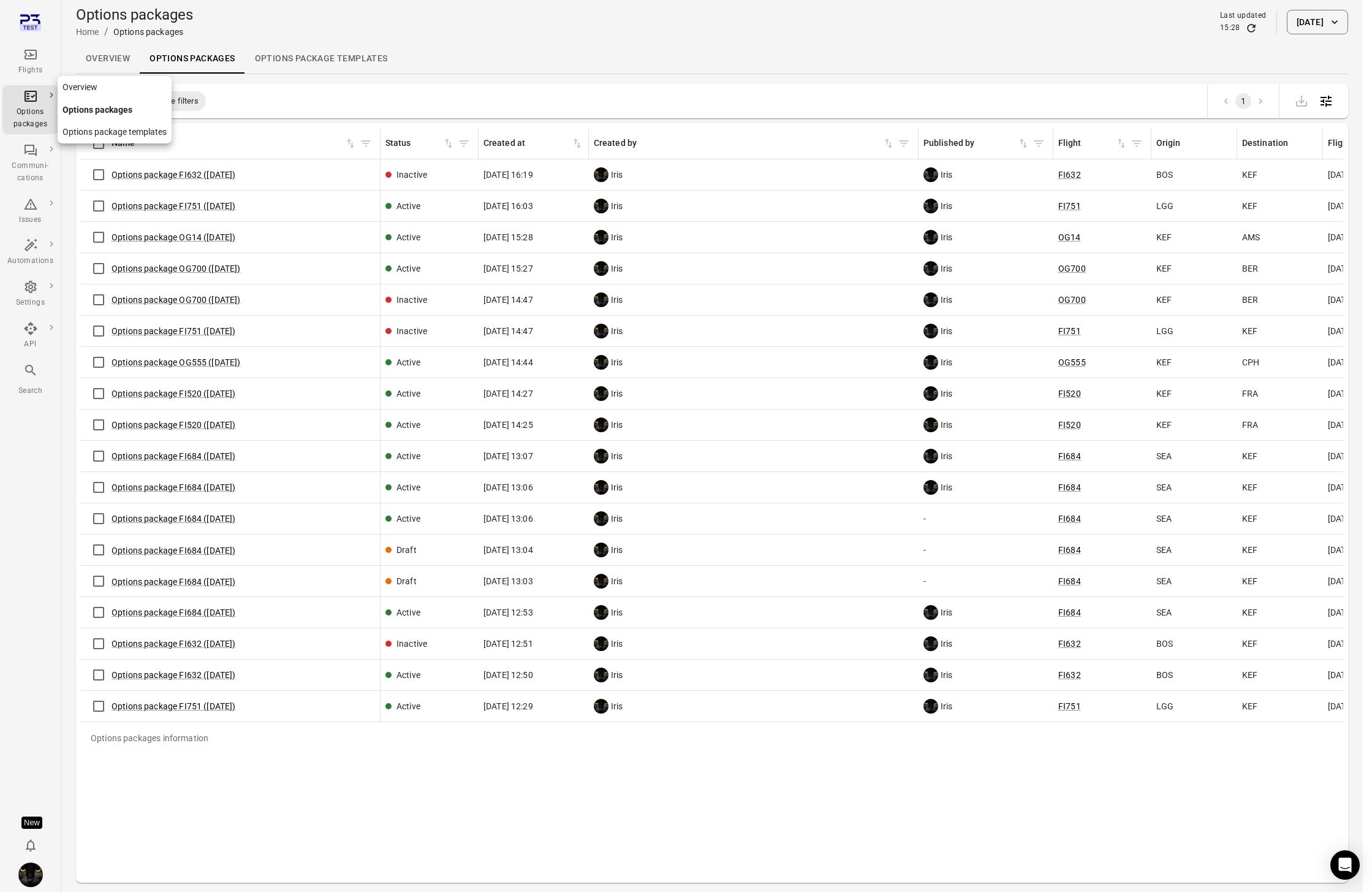
click at [37, 106] on div "Options packages" at bounding box center [30, 118] width 46 height 25
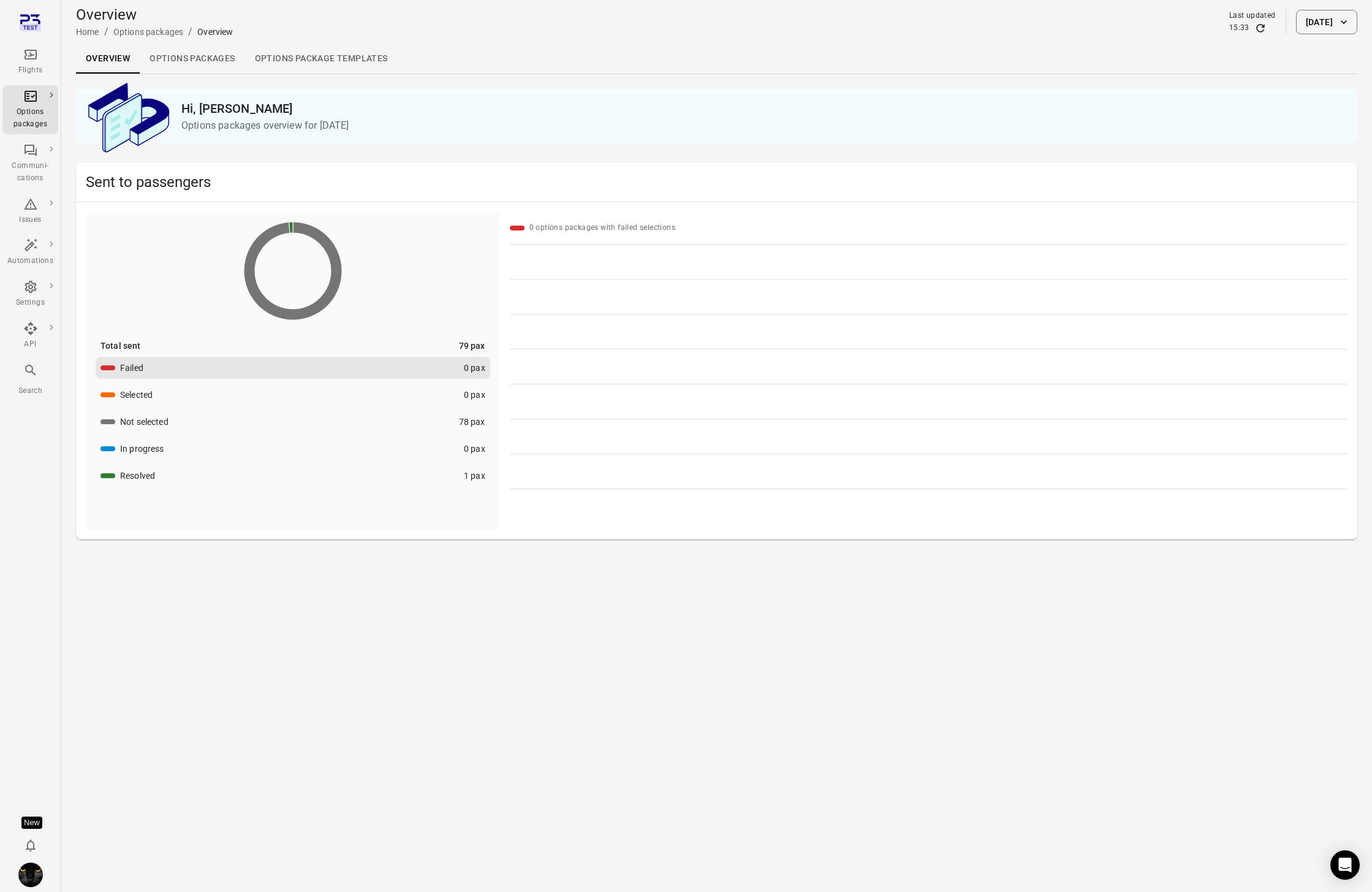
click at [206, 55] on link "Options packages" at bounding box center [191, 59] width 104 height 30
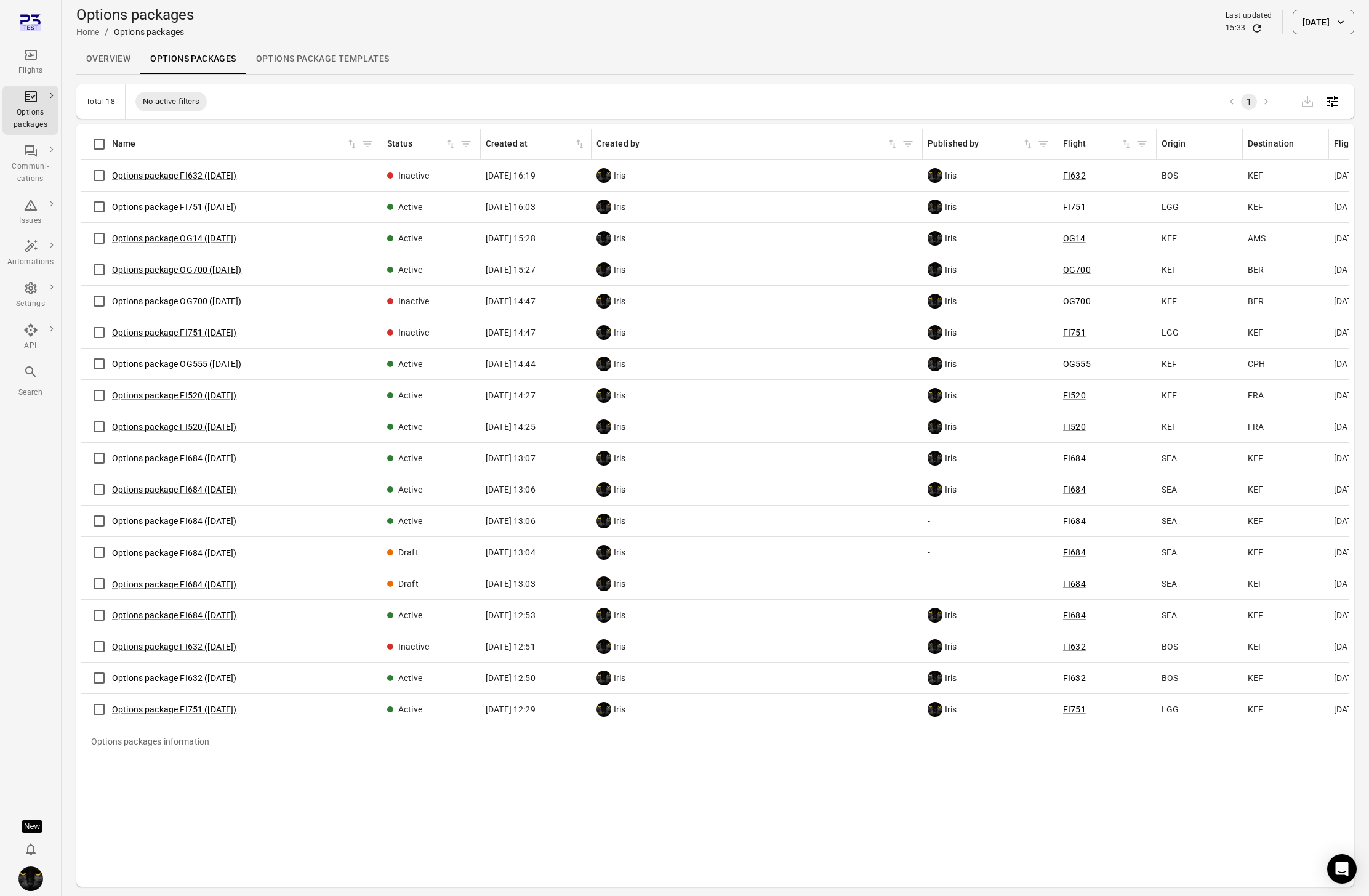
click at [793, 341] on td "Iris" at bounding box center [757, 333] width 331 height 32
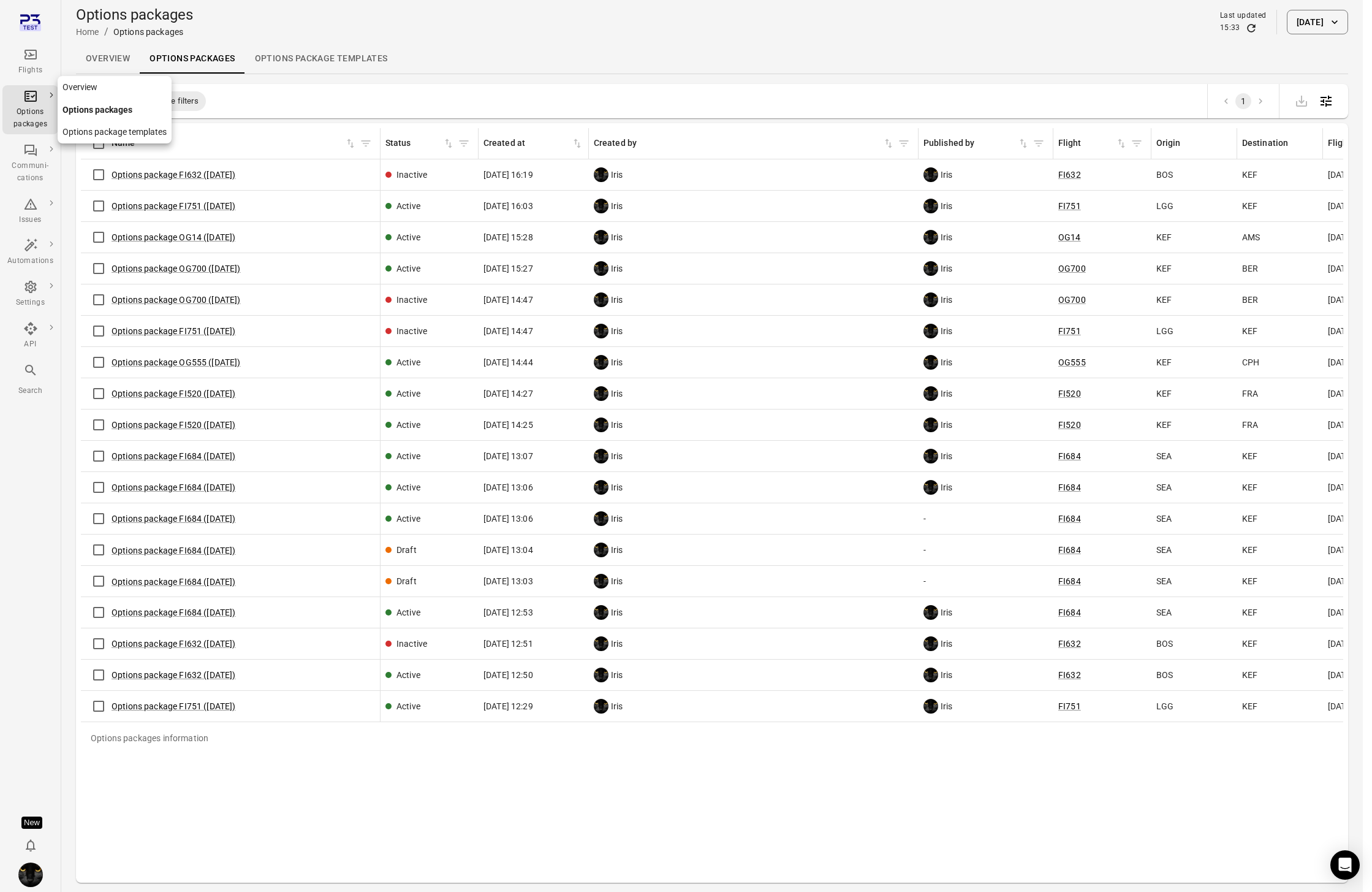
click at [32, 112] on div "Options packages" at bounding box center [30, 118] width 46 height 25
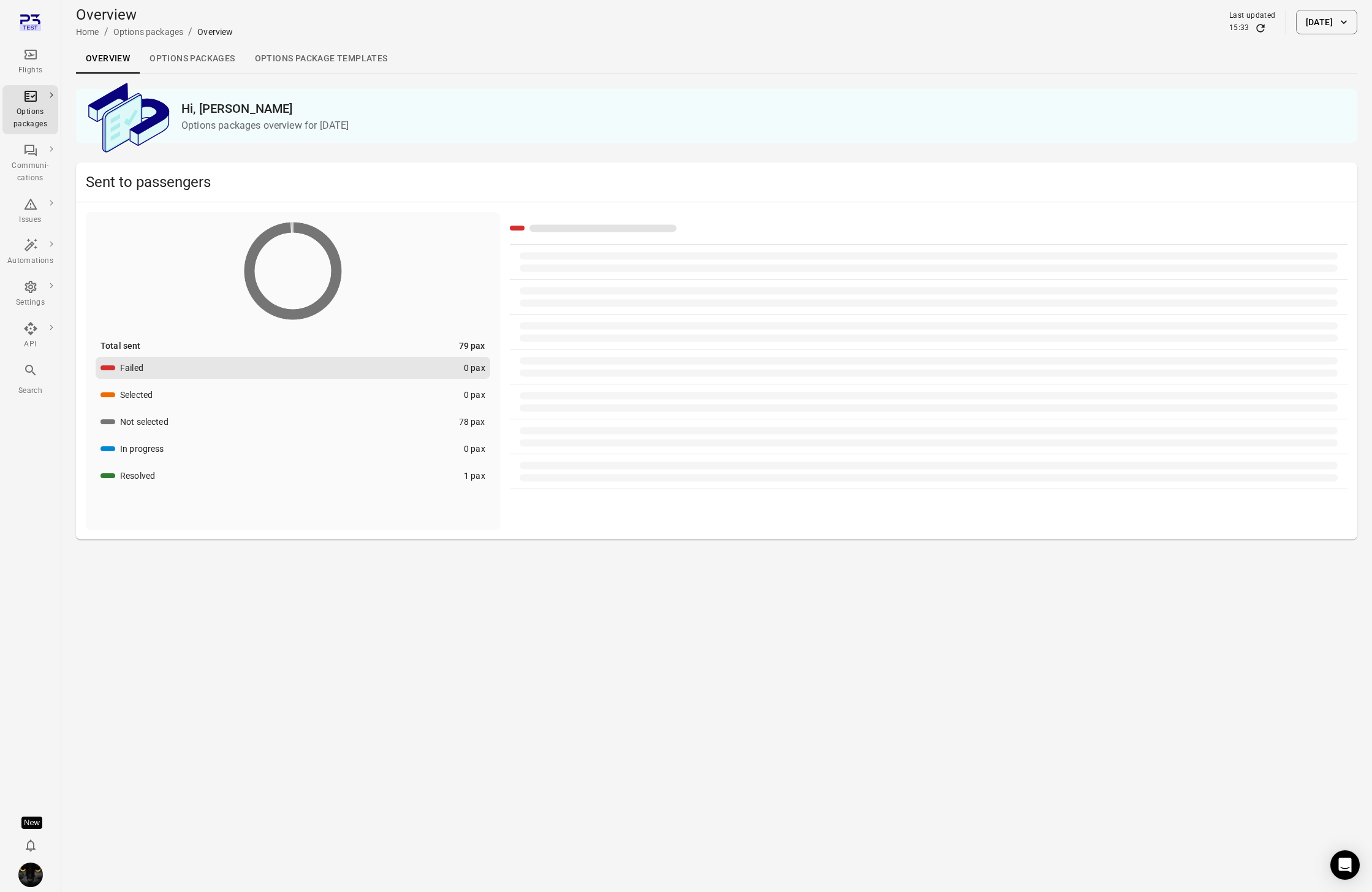
click at [96, 62] on link "Overview" at bounding box center [108, 59] width 64 height 30
click at [1319, 25] on button "1 Sep 2025" at bounding box center [1327, 22] width 61 height 25
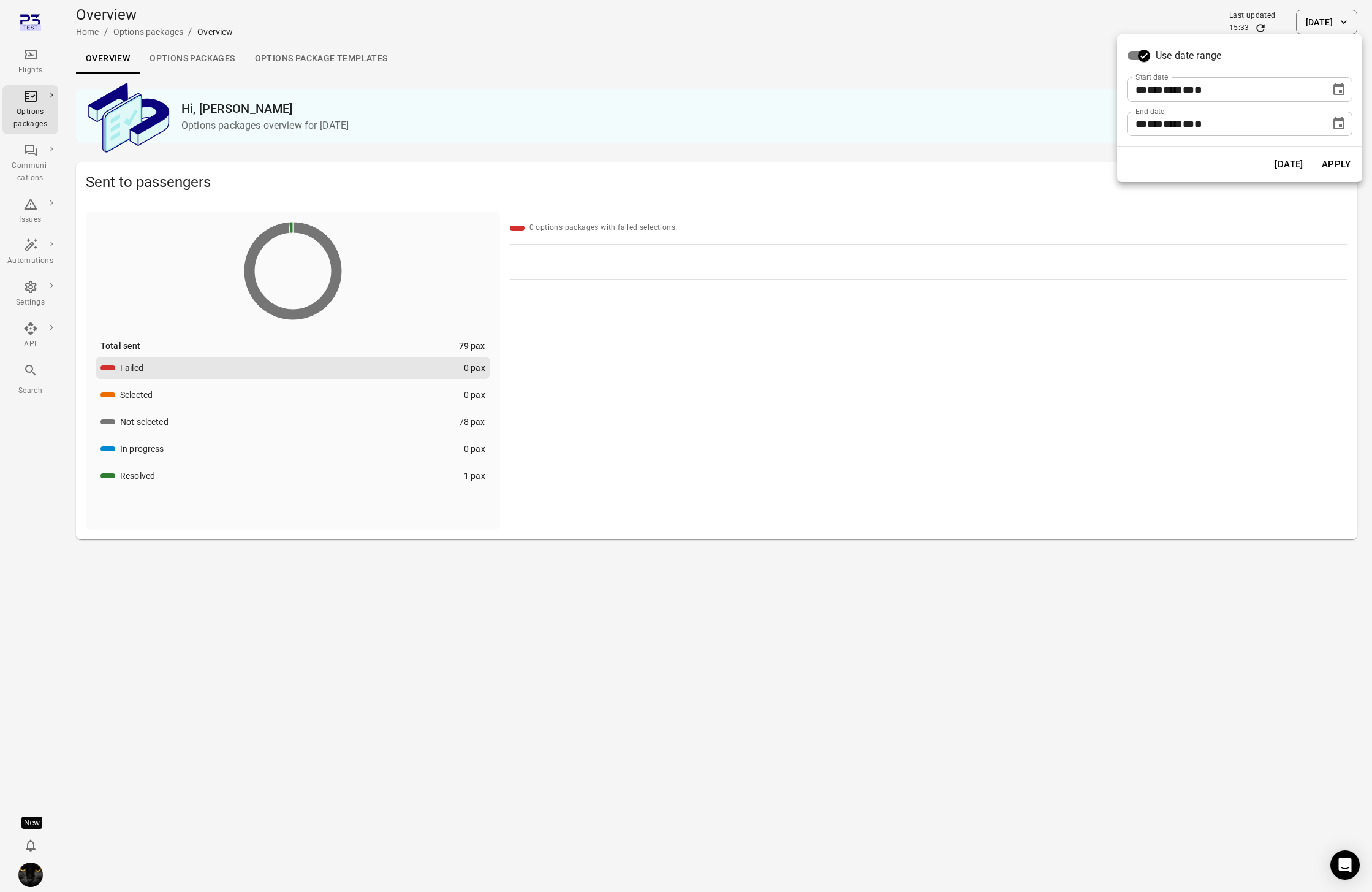
click at [1338, 92] on icon "Choose date, selected date is Sep 1, 2025" at bounding box center [1339, 89] width 15 height 15
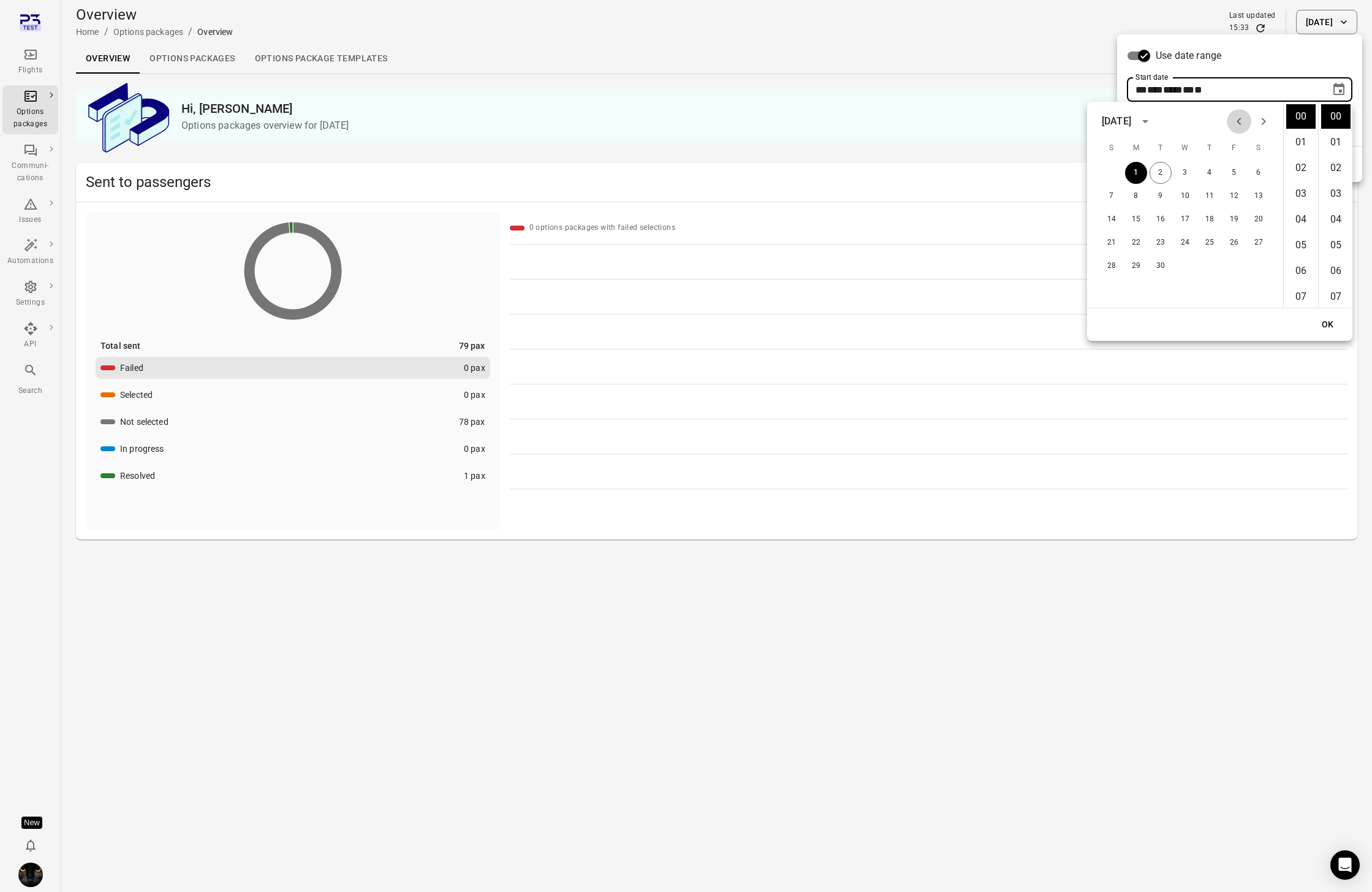
click at [1240, 120] on icon "Previous month" at bounding box center [1239, 121] width 15 height 15
click at [1113, 268] on button "24" at bounding box center [1111, 266] width 22 height 22
type input "**********"
click at [1322, 322] on button "OK" at bounding box center [1328, 325] width 39 height 23
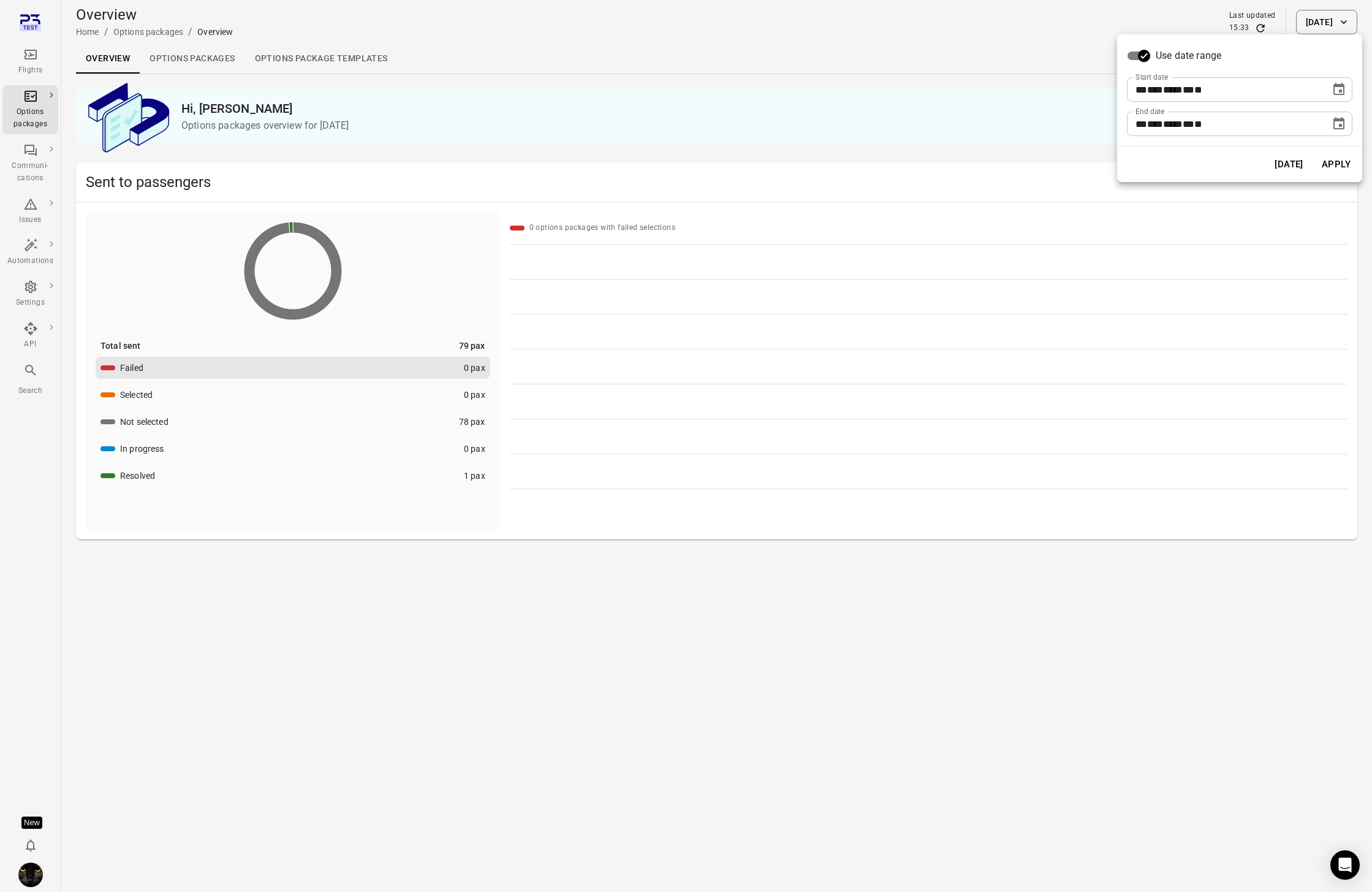
click at [1336, 158] on button "Apply" at bounding box center [1336, 164] width 42 height 25
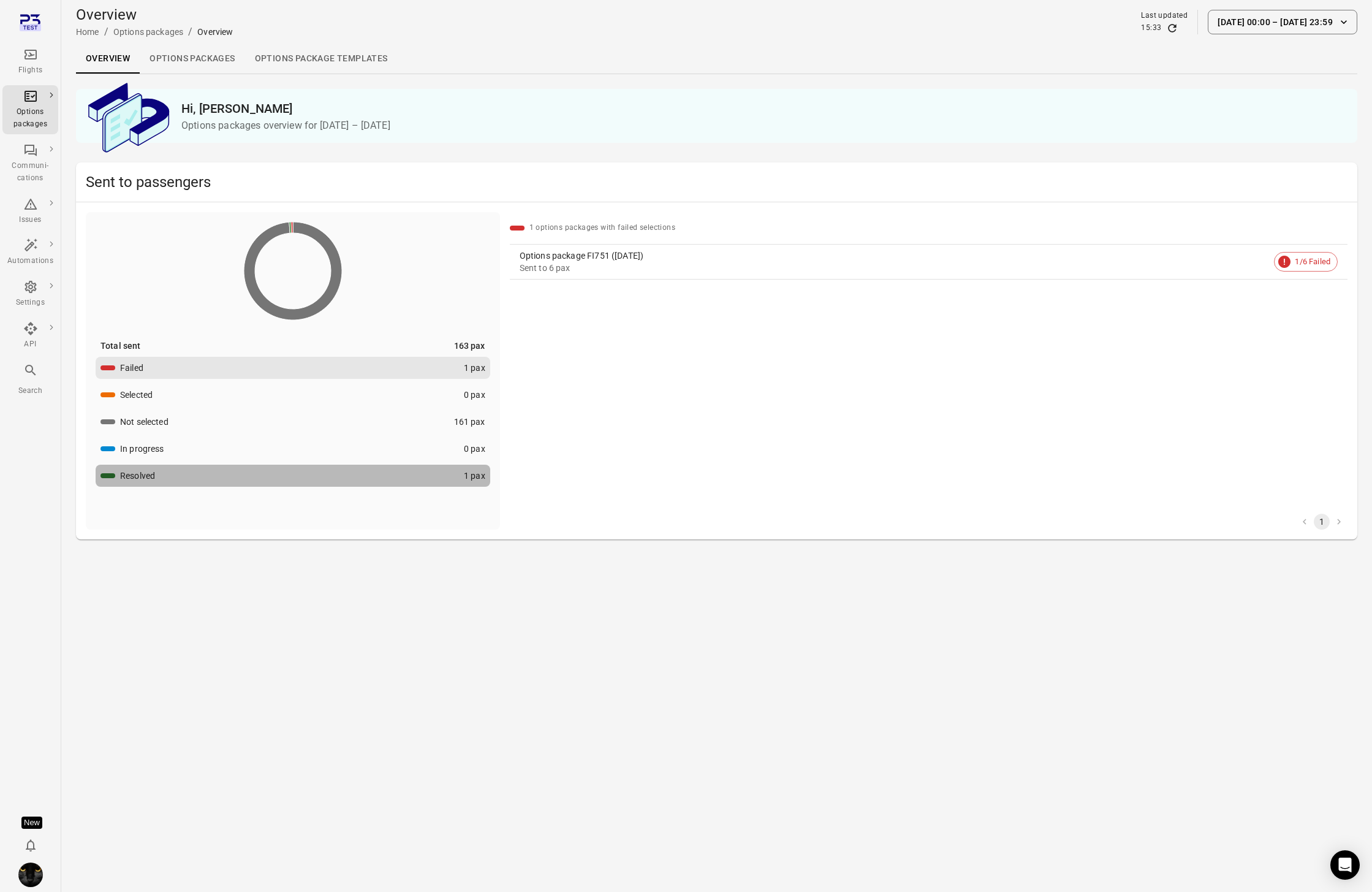
click at [160, 475] on button "Resolved 1 pax" at bounding box center [293, 475] width 395 height 22
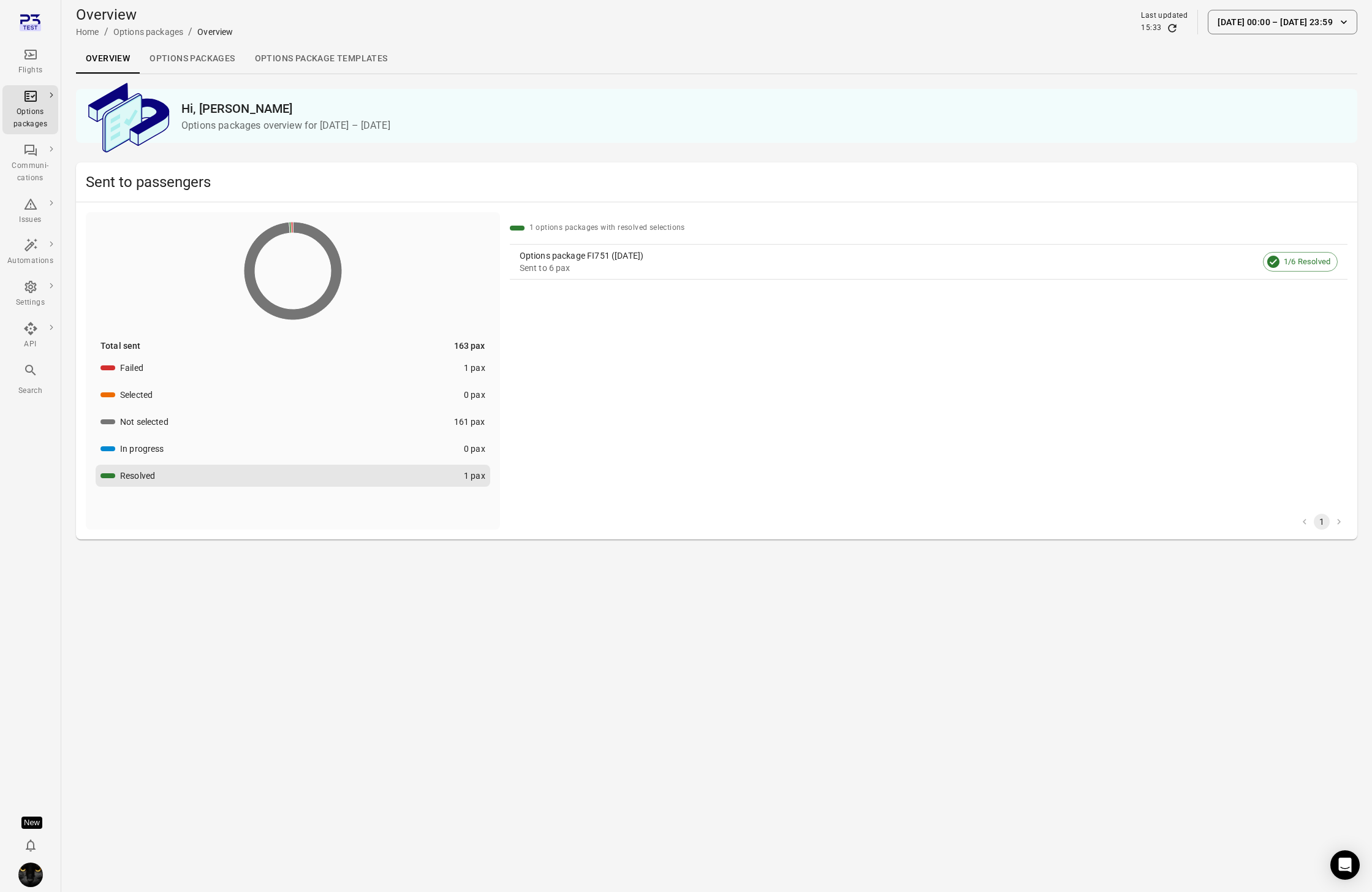
click at [1311, 263] on span "1/6 Resolved" at bounding box center [1307, 261] width 60 height 12
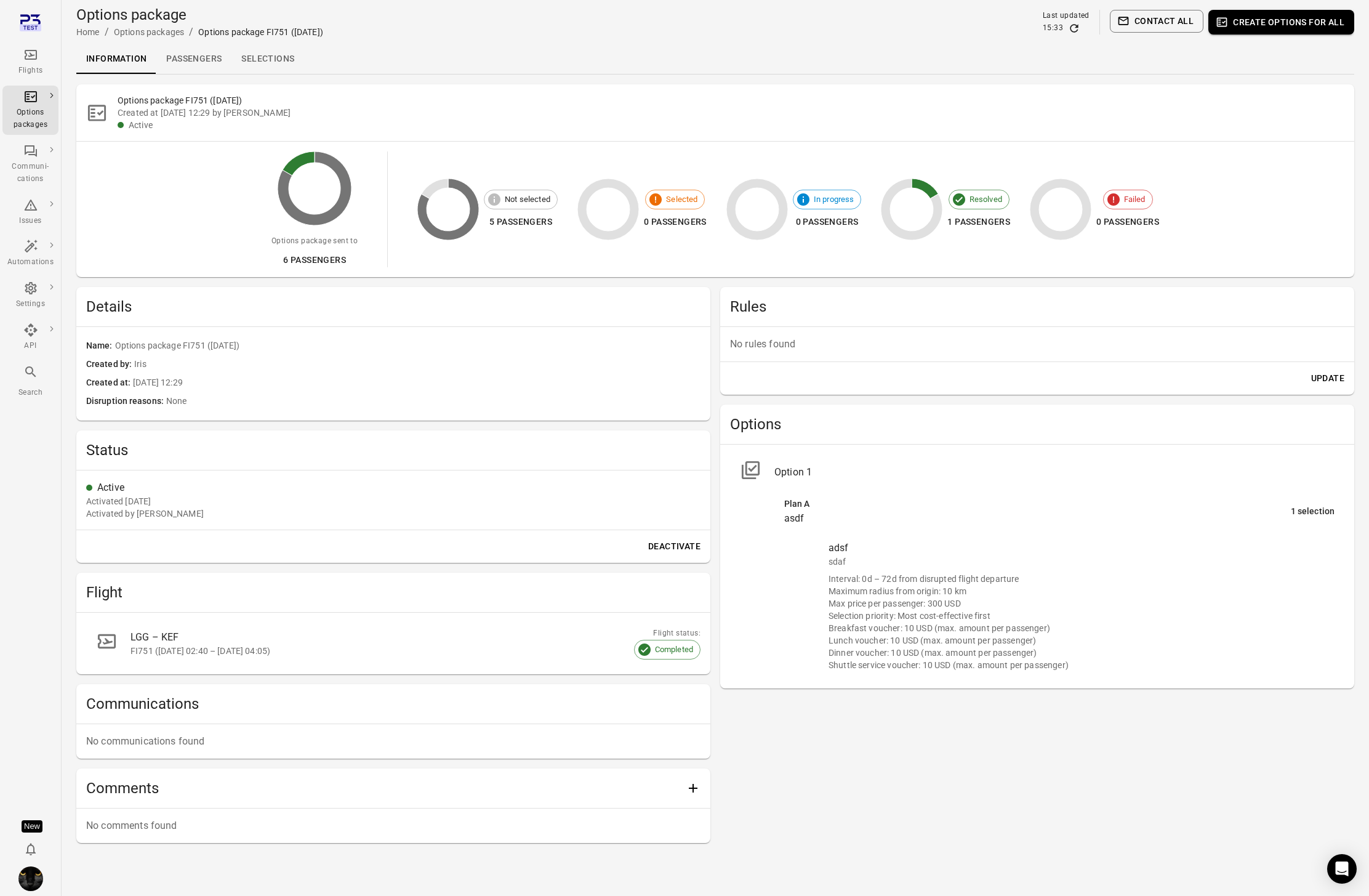
click at [281, 55] on link "Selections" at bounding box center [268, 59] width 72 height 30
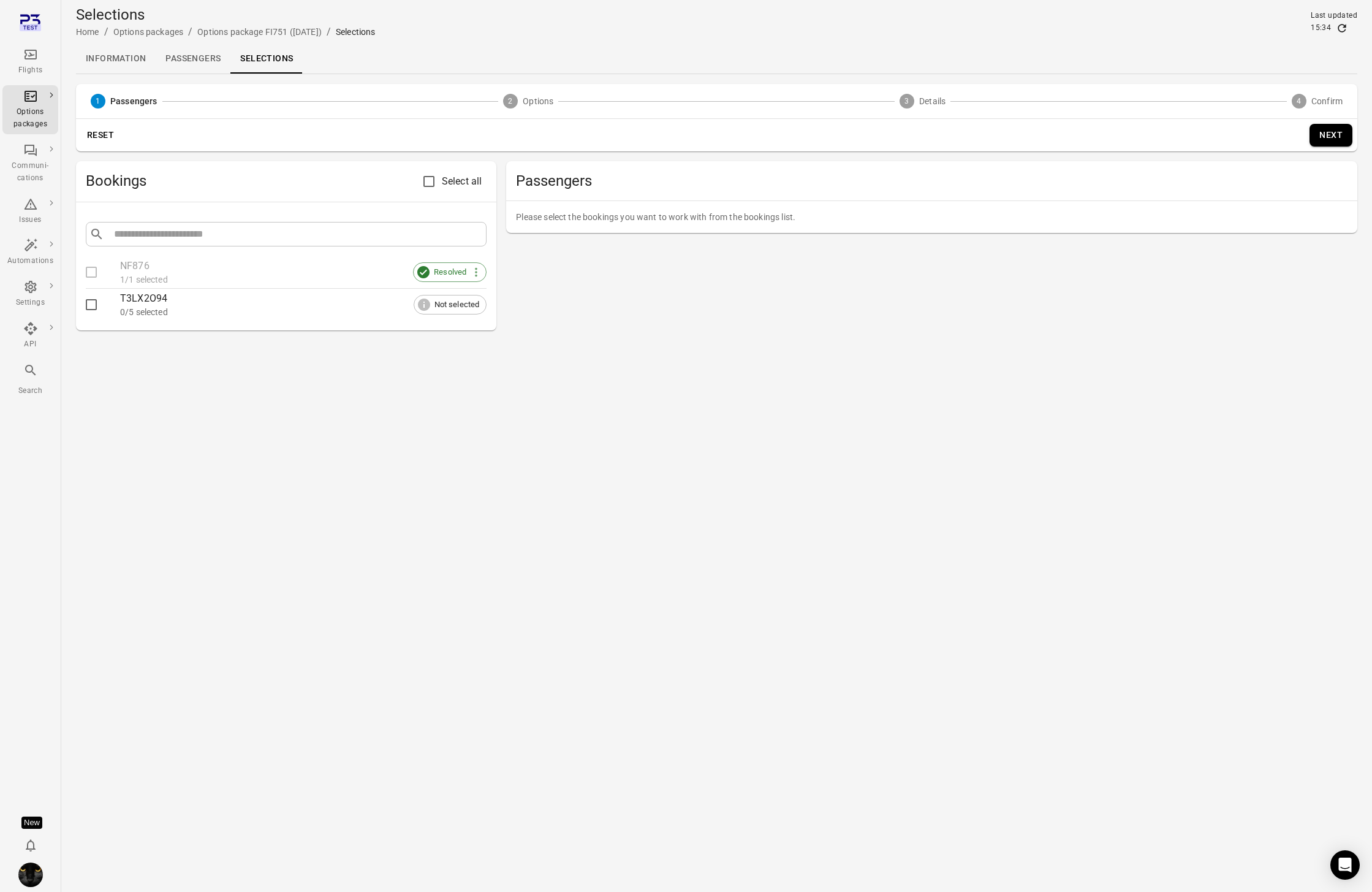
click at [197, 64] on link "Passengers" at bounding box center [192, 59] width 75 height 30
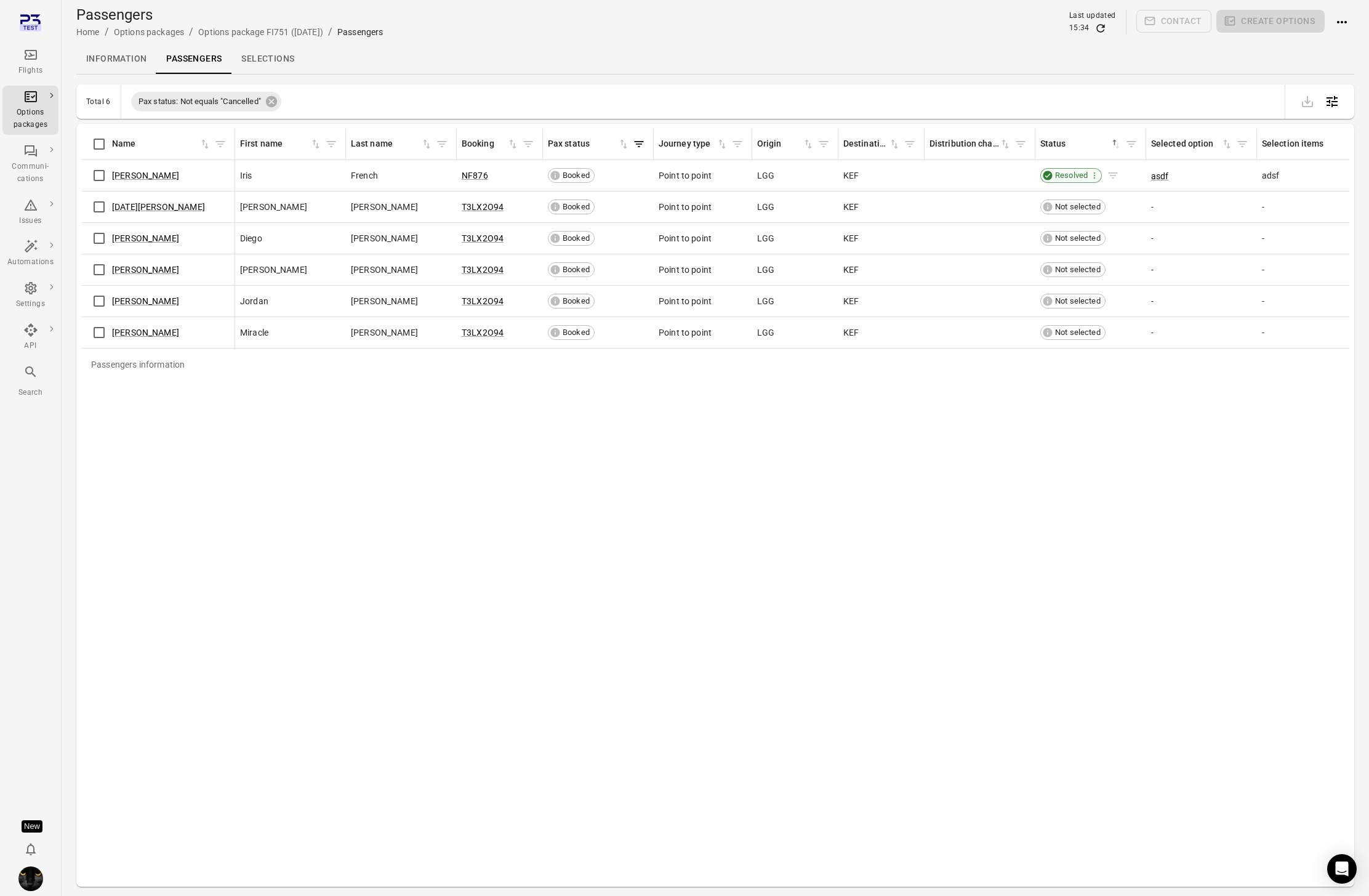
click at [1069, 181] on div "Resolved" at bounding box center [1071, 175] width 62 height 15
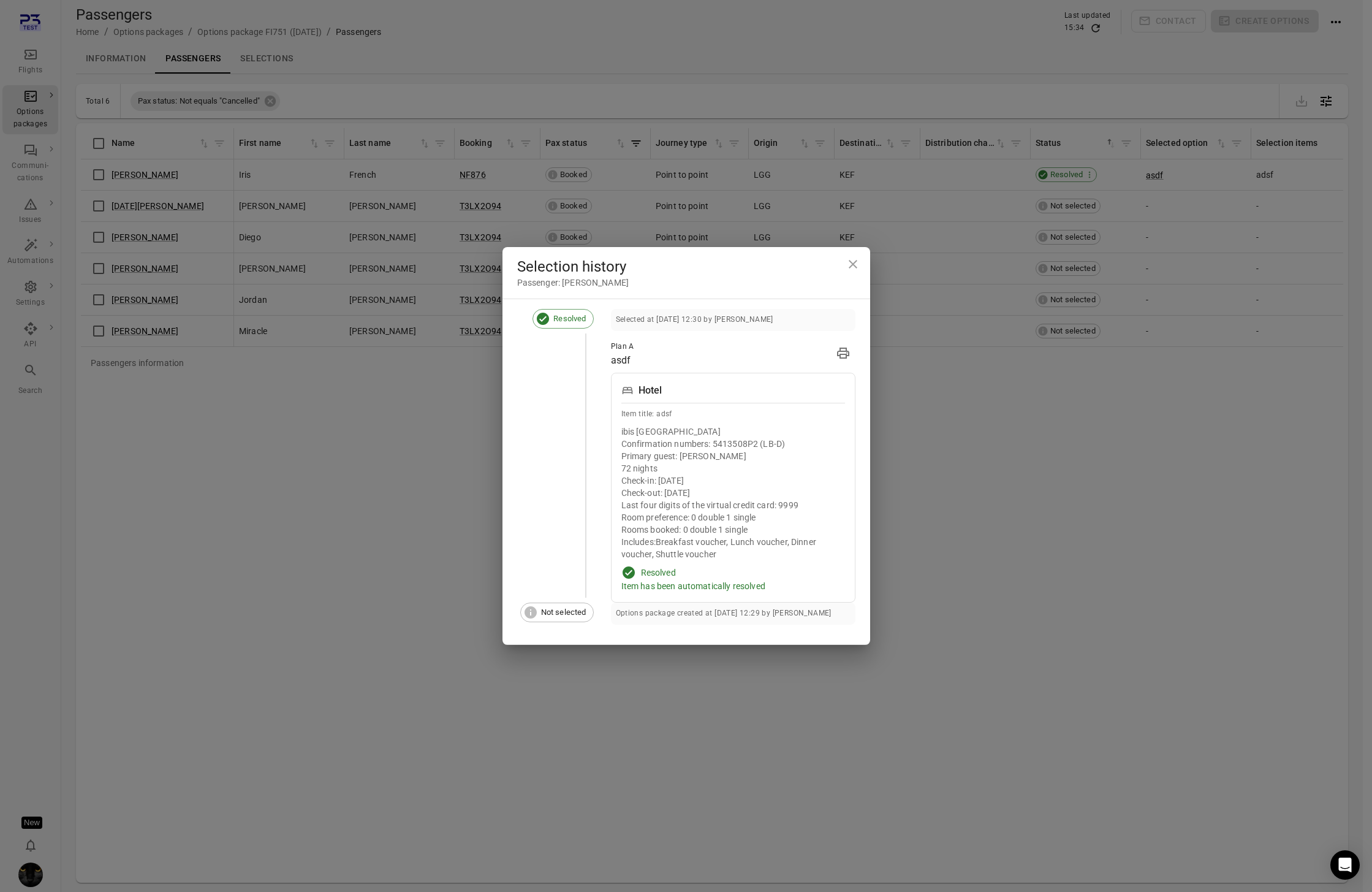
click at [986, 471] on div "Selection history Passenger: Iris French Resolved Selected at 1 Sep 2025 12:30 …" at bounding box center [686, 446] width 1372 height 892
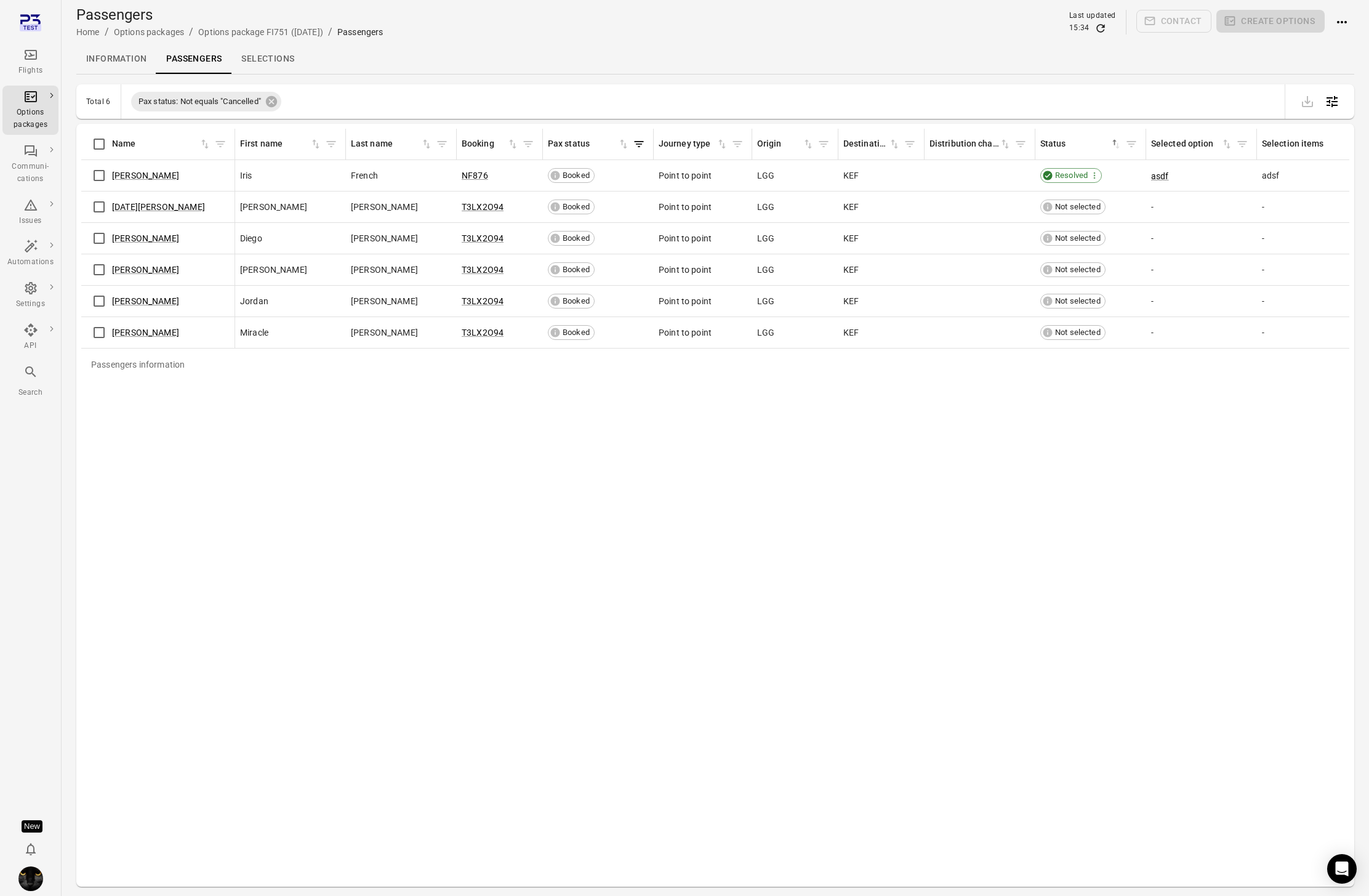
click at [111, 58] on link "Information" at bounding box center [116, 59] width 80 height 30
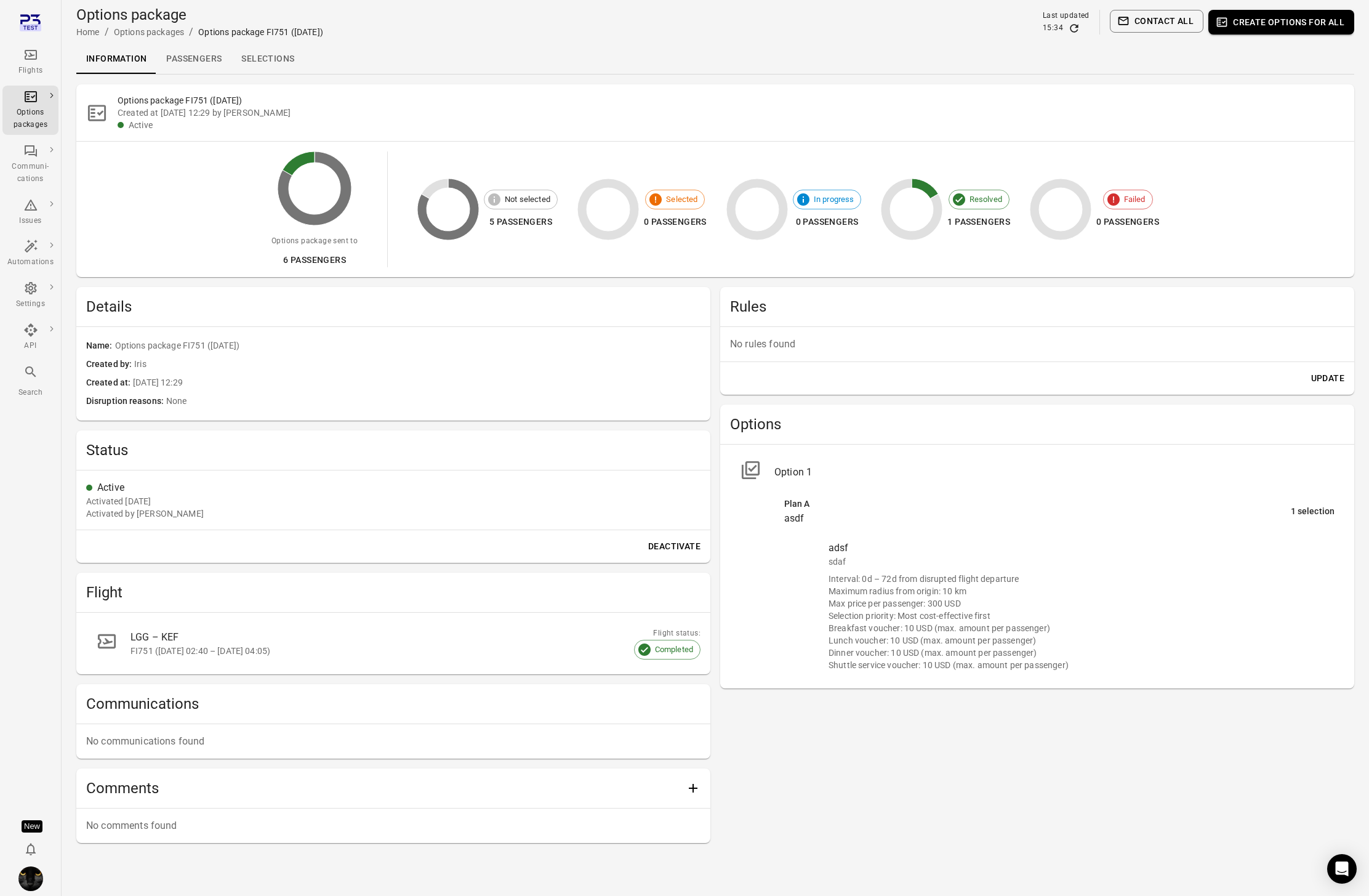
click at [195, 58] on link "Passengers" at bounding box center [193, 59] width 75 height 30
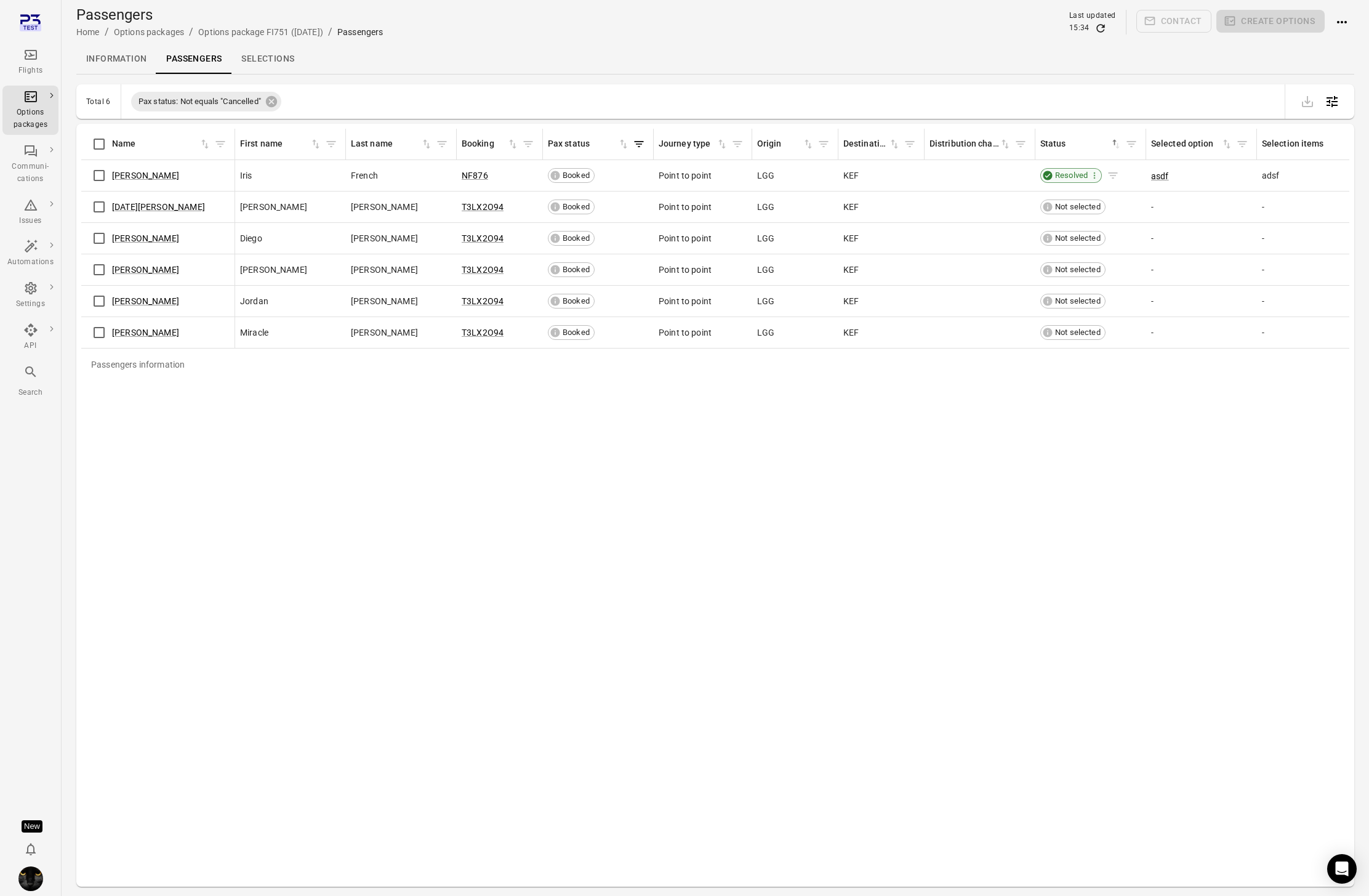
click at [1067, 174] on span "Resolved" at bounding box center [1071, 175] width 41 height 12
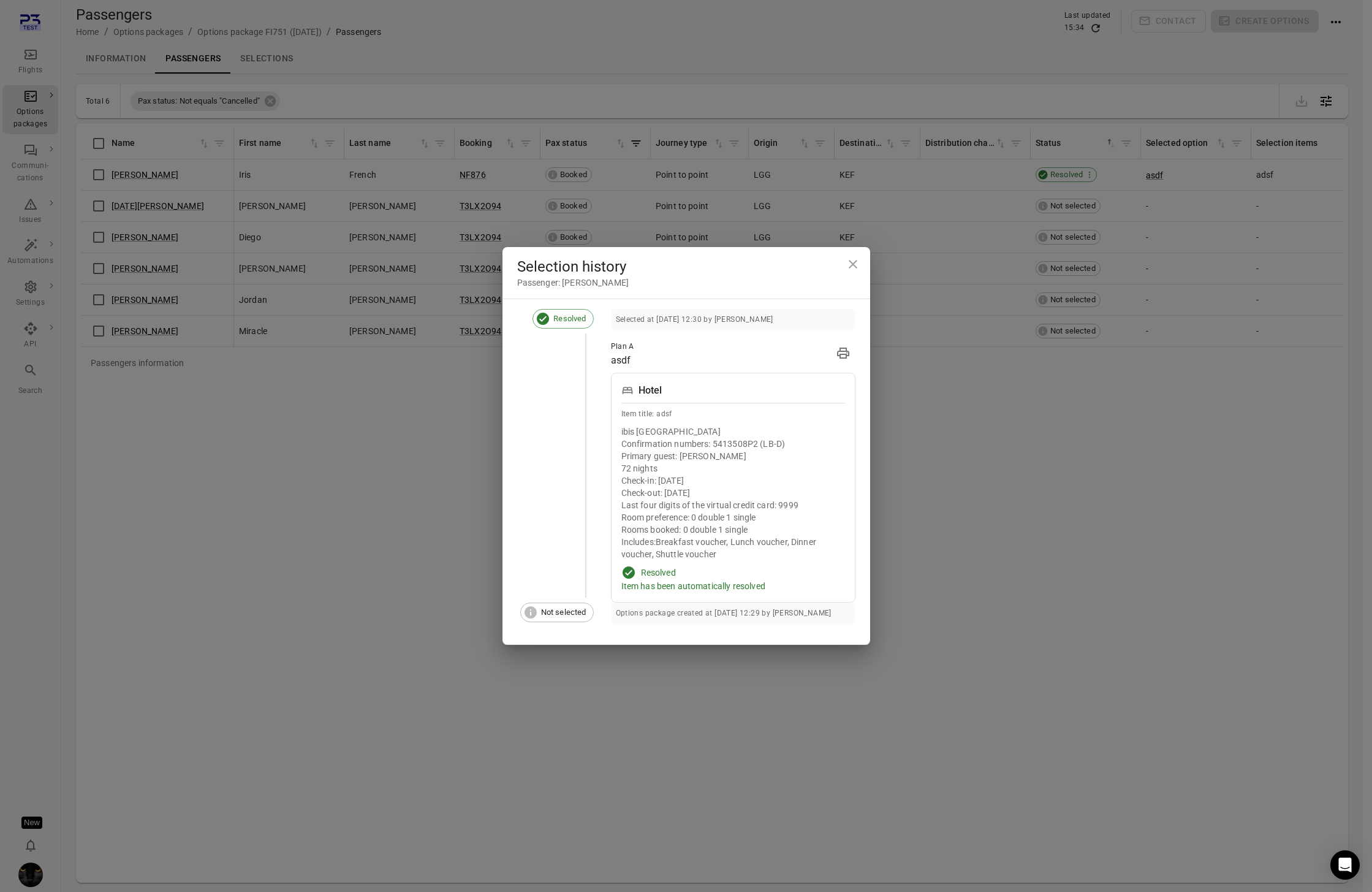
click at [851, 265] on icon "Close dialog" at bounding box center [854, 264] width 9 height 9
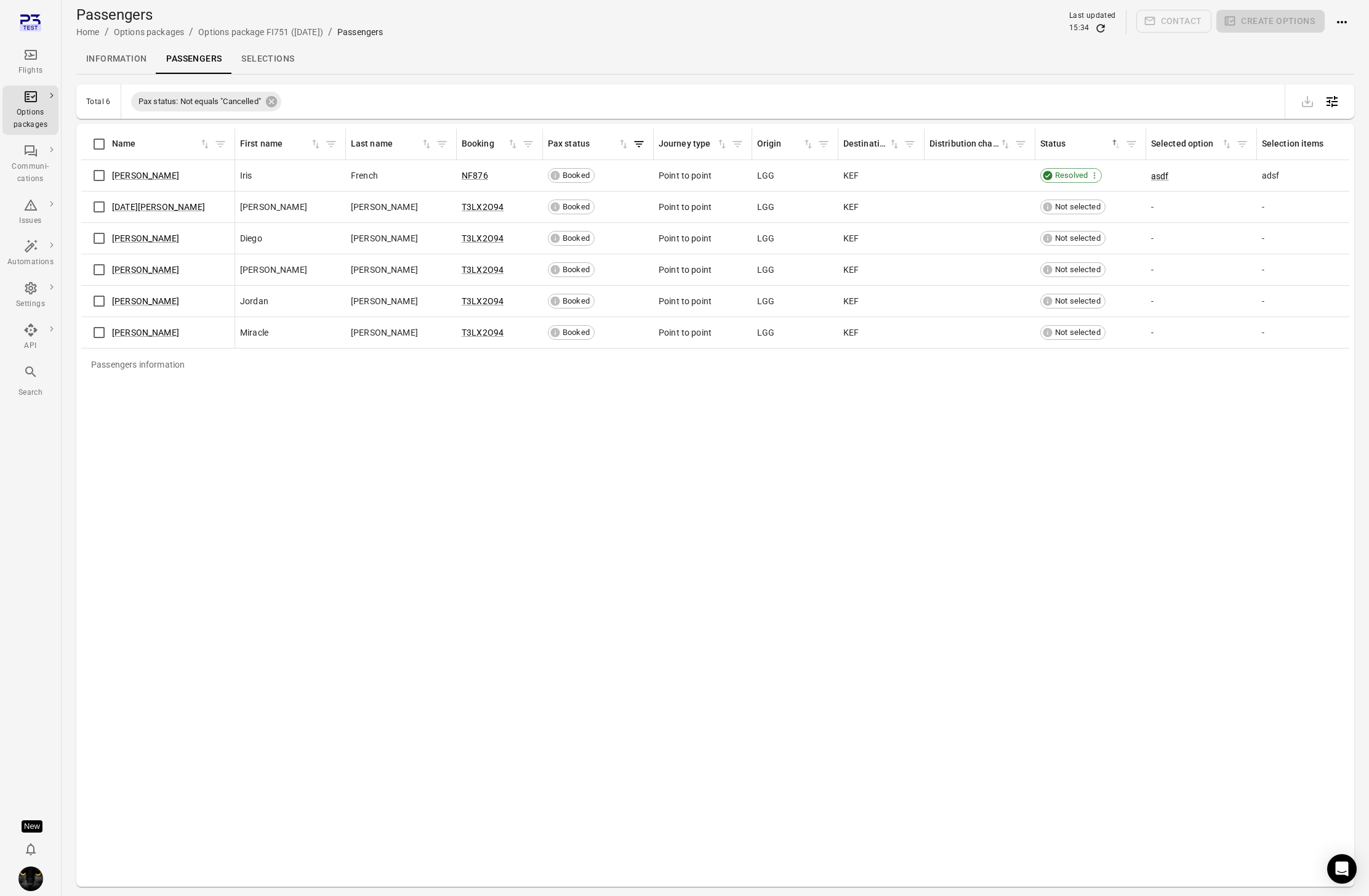
drag, startPoint x: 389, startPoint y: 549, endPoint x: 397, endPoint y: 550, distance: 8.1
click at [391, 550] on div "Passengers information Name First name Last name Booking Pax status Journey typ…" at bounding box center [714, 505] width 1268 height 753
click at [773, 532] on div "Passengers information Name First name Last name Booking Pax status Journey typ…" at bounding box center [714, 505] width 1268 height 753
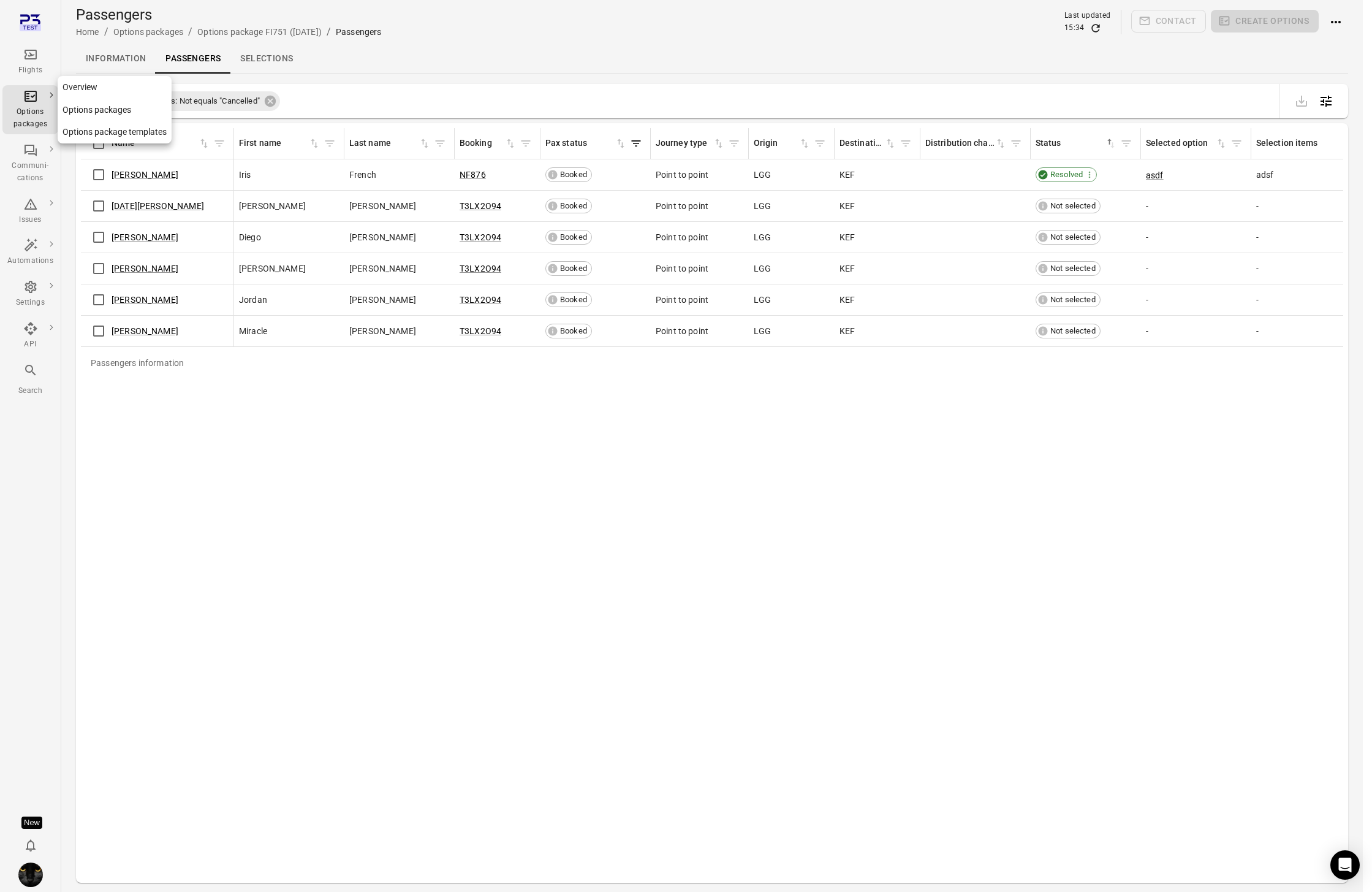
click at [12, 111] on div "Options packages" at bounding box center [30, 118] width 46 height 25
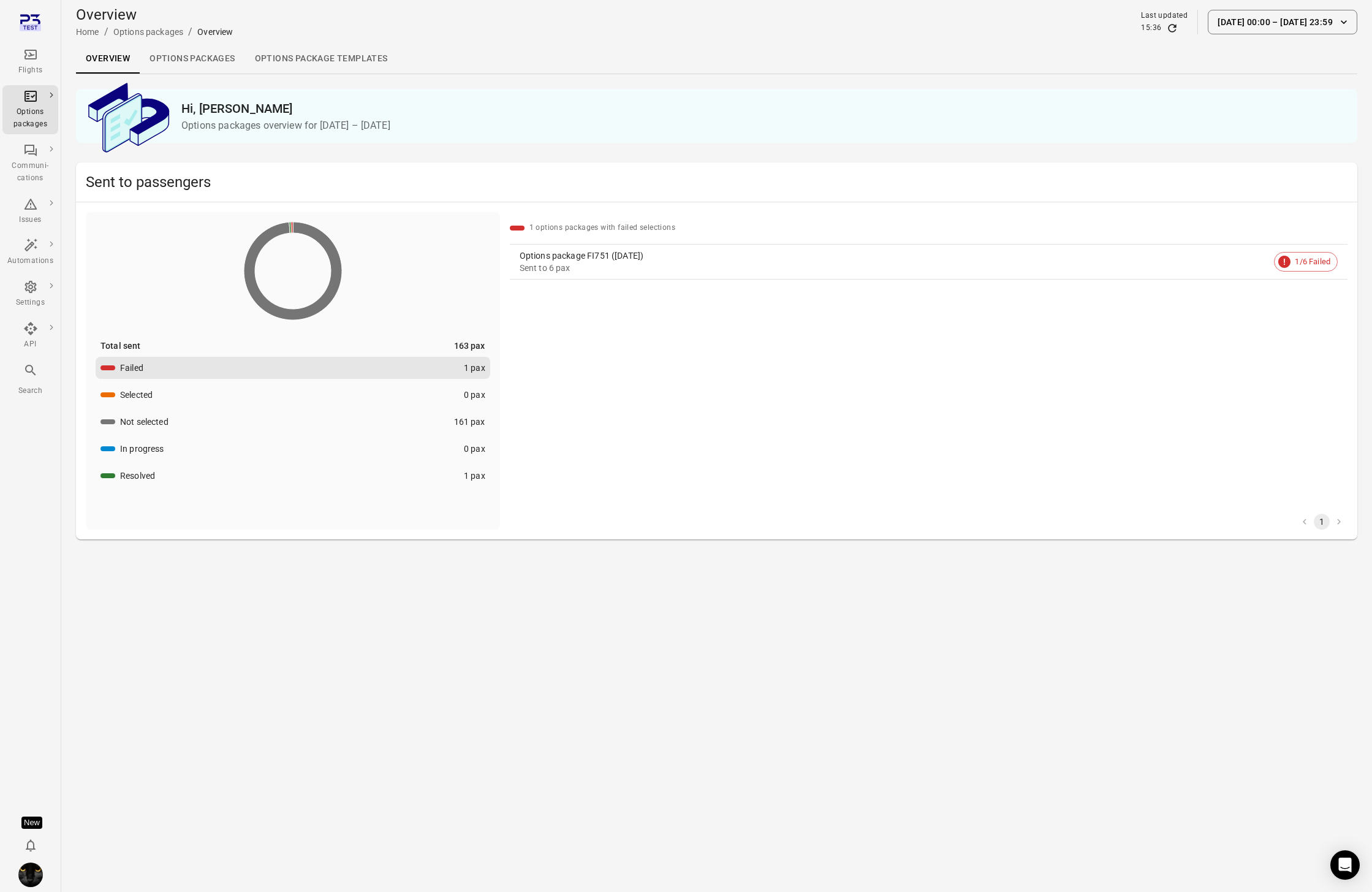
click at [197, 58] on link "Options packages" at bounding box center [191, 59] width 104 height 30
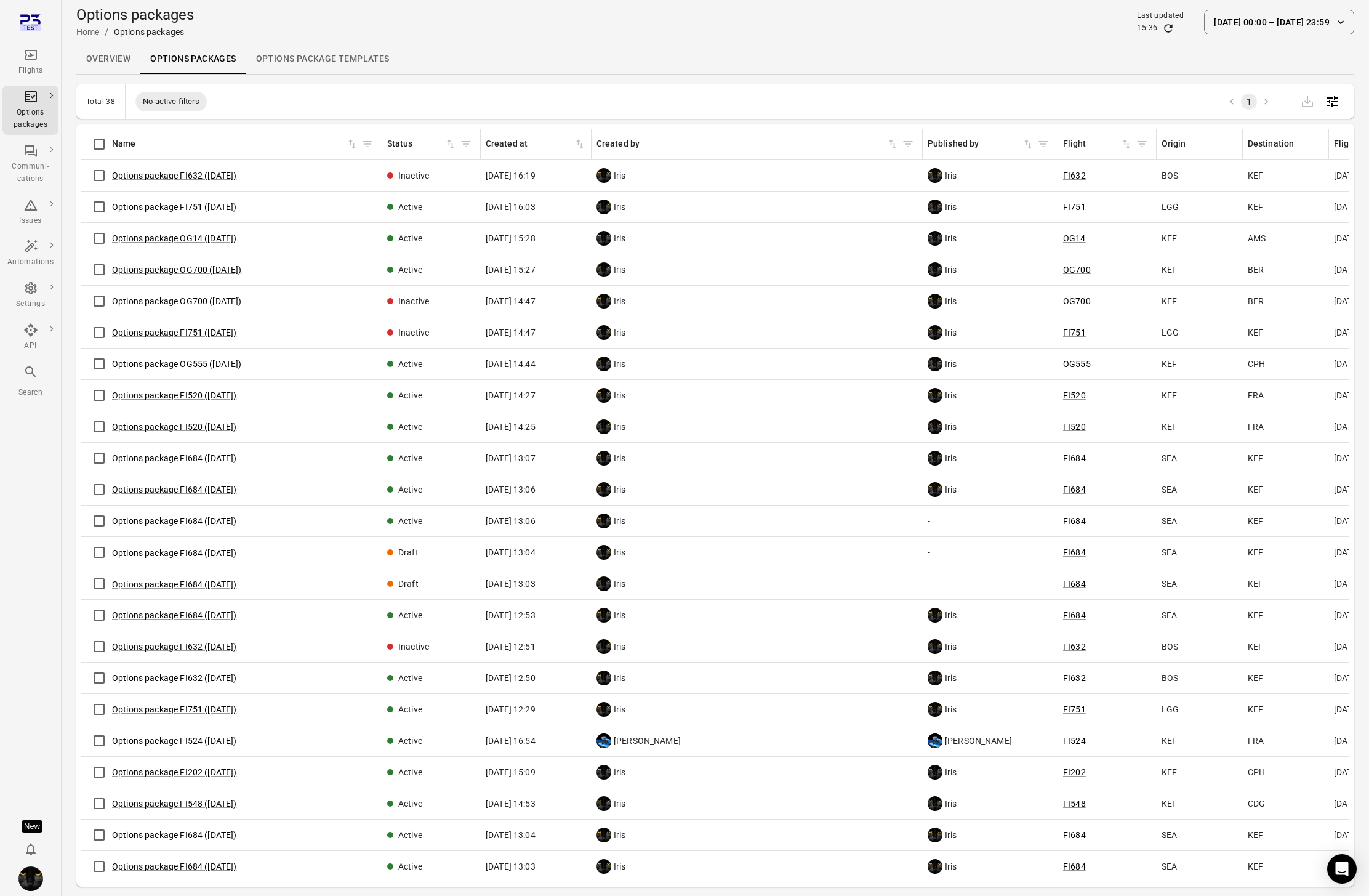
click at [1270, 24] on button "24 Aug 00:00 – 1 Sep 23:59" at bounding box center [1279, 22] width 150 height 25
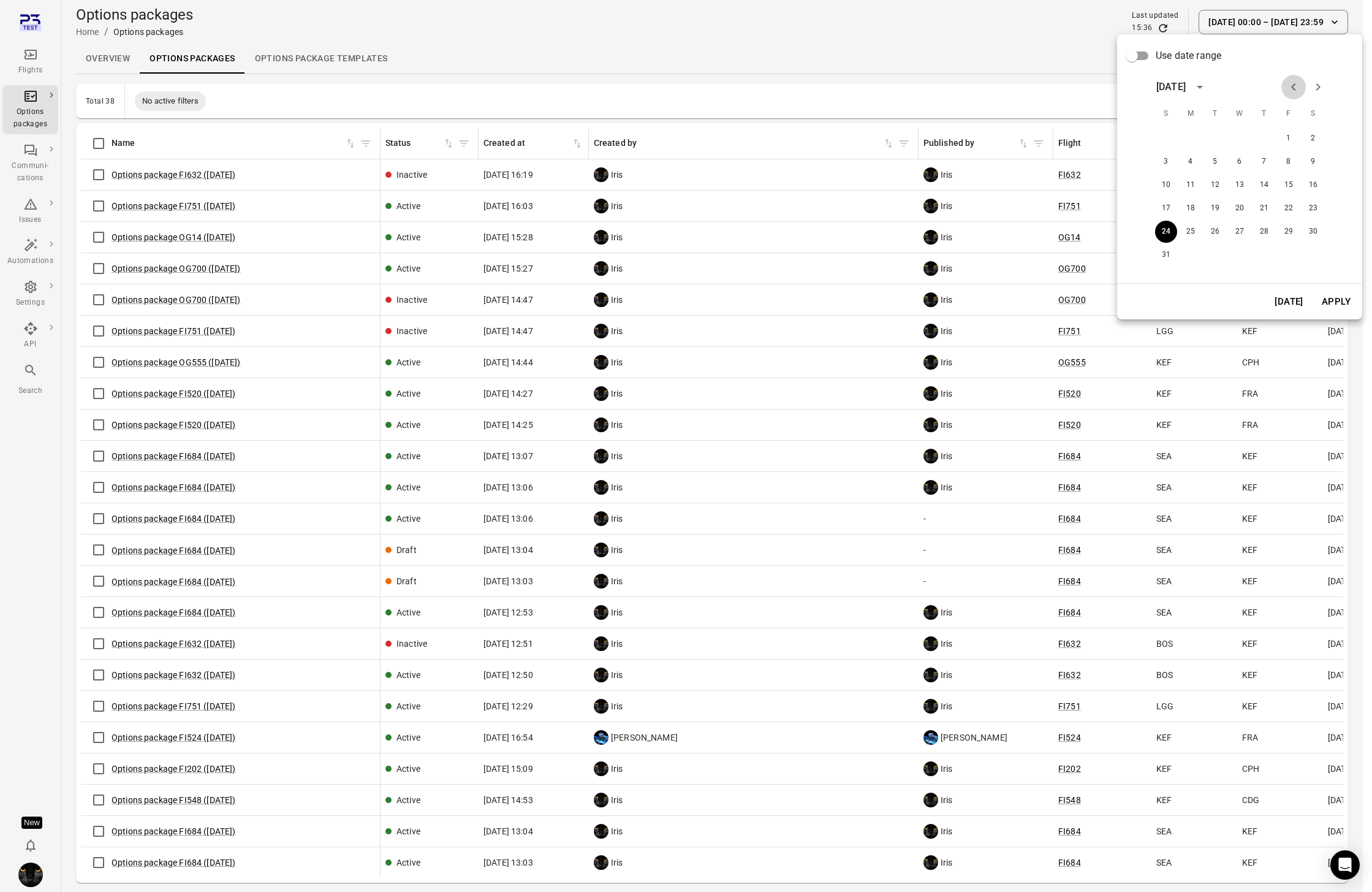
click at [1291, 86] on icon "Previous month" at bounding box center [1294, 87] width 15 height 15
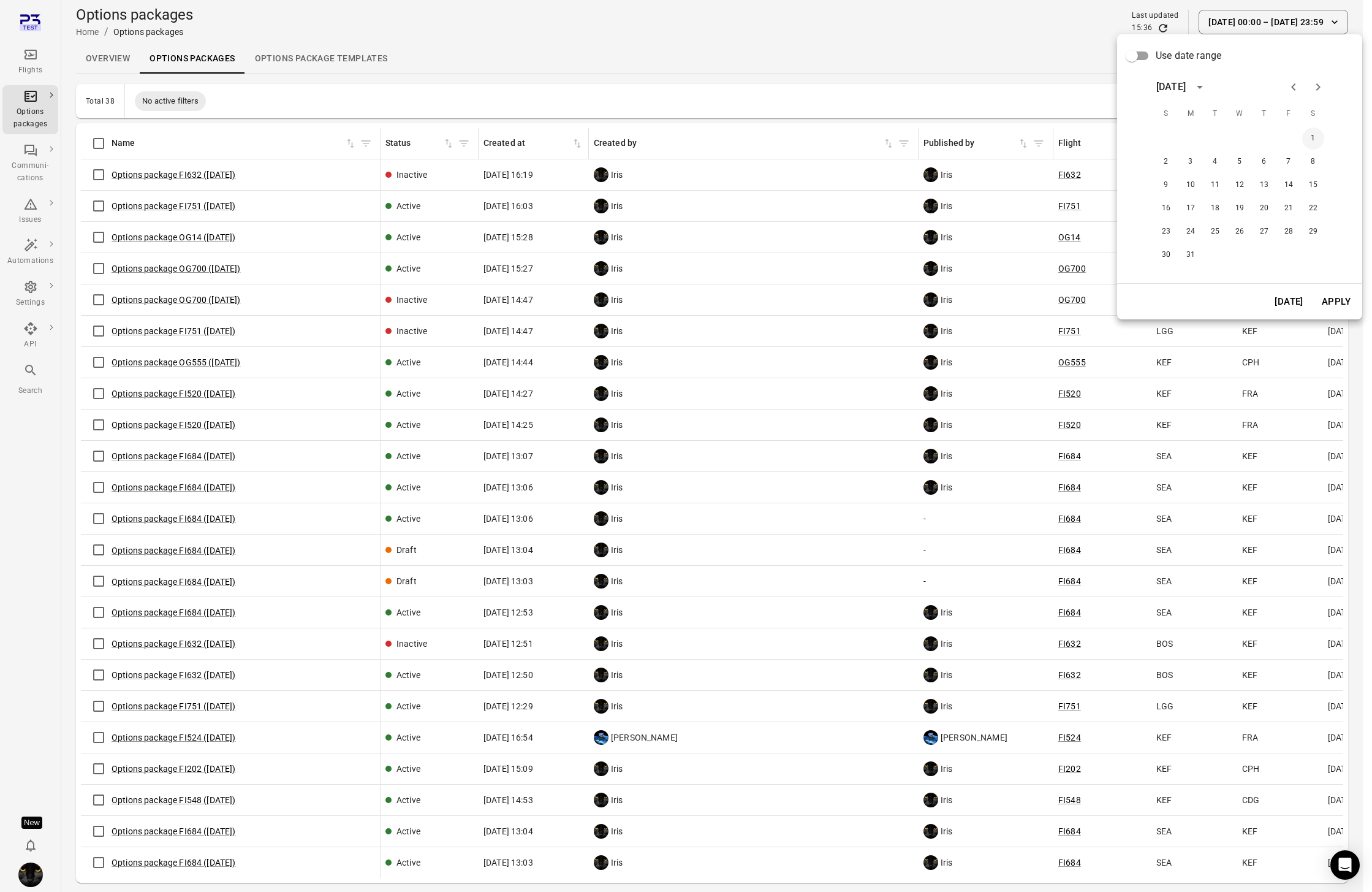
click at [1310, 139] on button "1" at bounding box center [1313, 138] width 22 height 22
click at [1327, 304] on button "Apply" at bounding box center [1336, 301] width 42 height 25
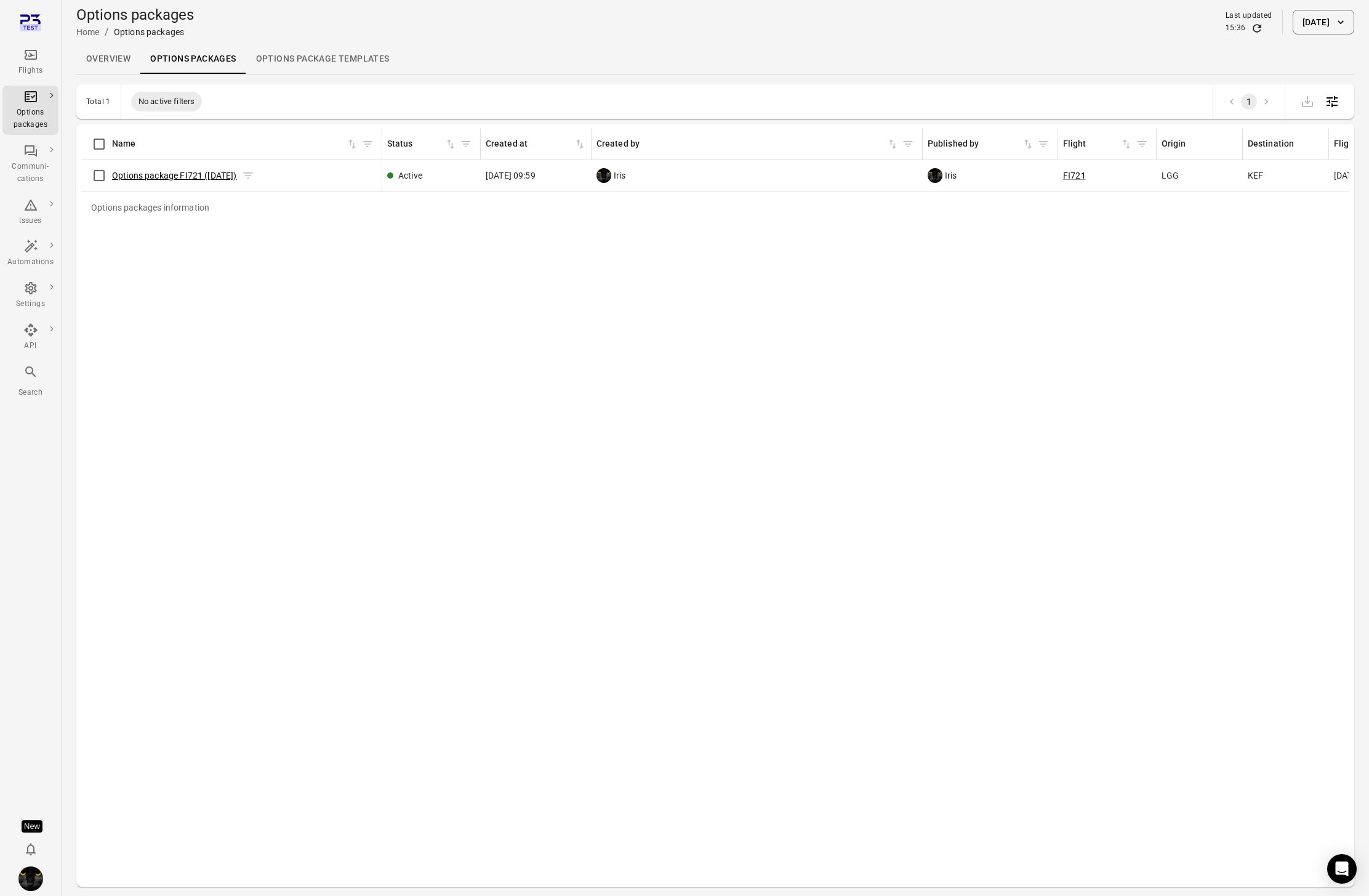
click at [215, 171] on link "Options package FI721 (1 Mar)" at bounding box center [174, 175] width 125 height 10
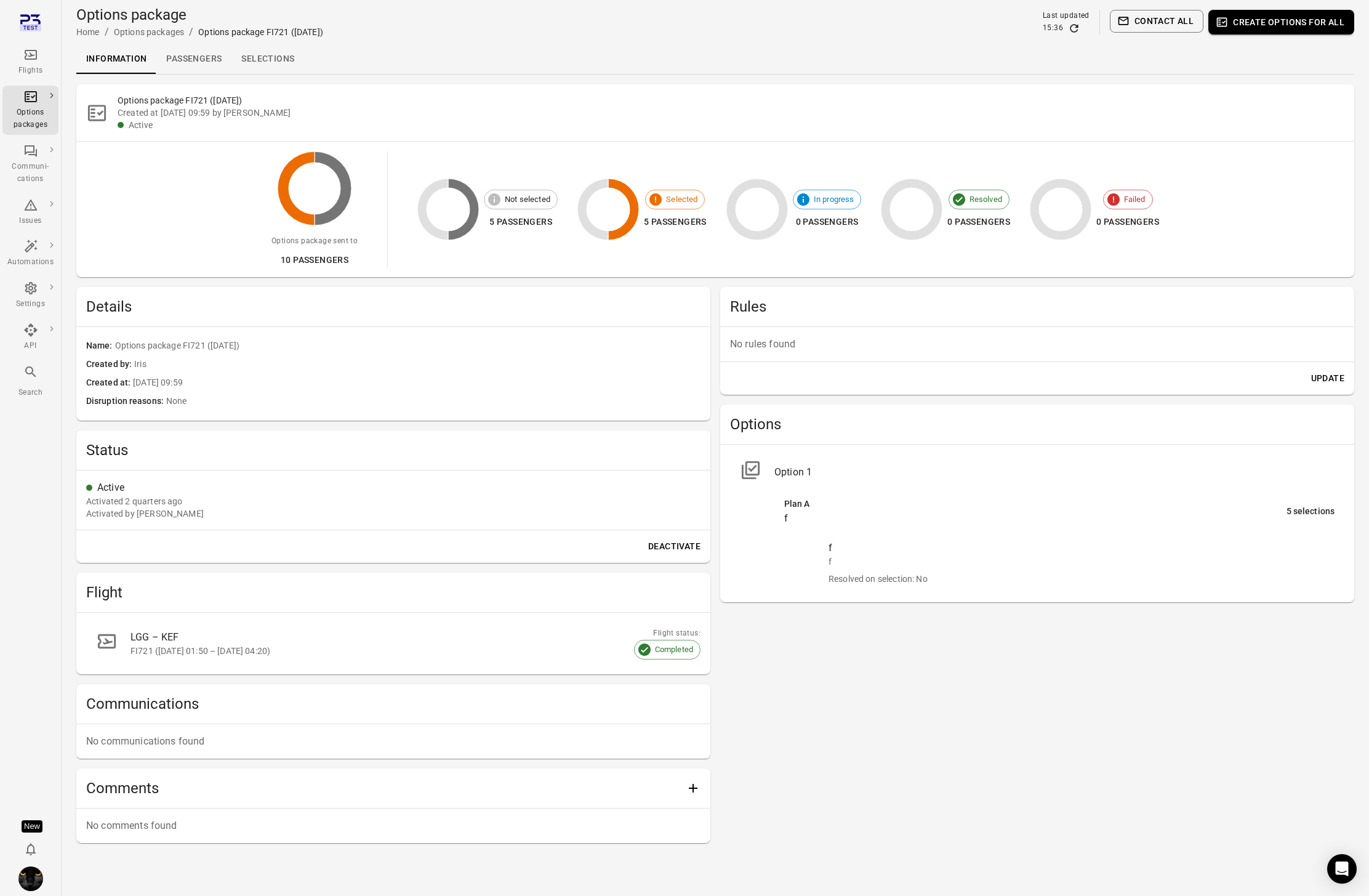
click at [35, 63] on div "Flights" at bounding box center [30, 63] width 46 height 30
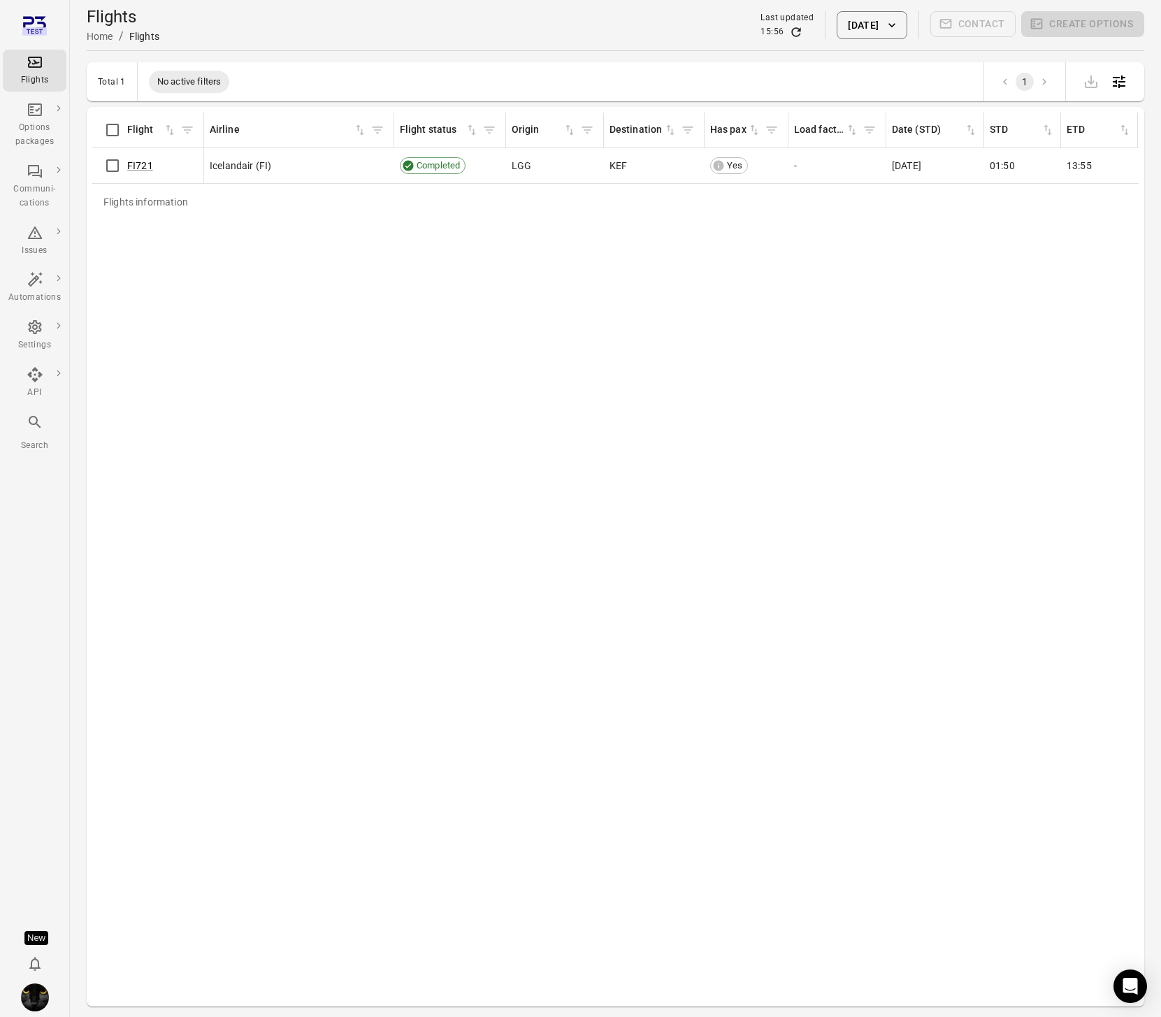
click at [591, 494] on div "Flights information Flight Airline Flight status Origin Destination Has pax Loa…" at bounding box center [615, 556] width 1046 height 888
click at [43, 68] on div "Flights" at bounding box center [34, 71] width 52 height 34
click at [228, 382] on div "Flights information Flight Airline Flight status Origin Destination Has pax Loa…" at bounding box center [615, 556] width 1046 height 888
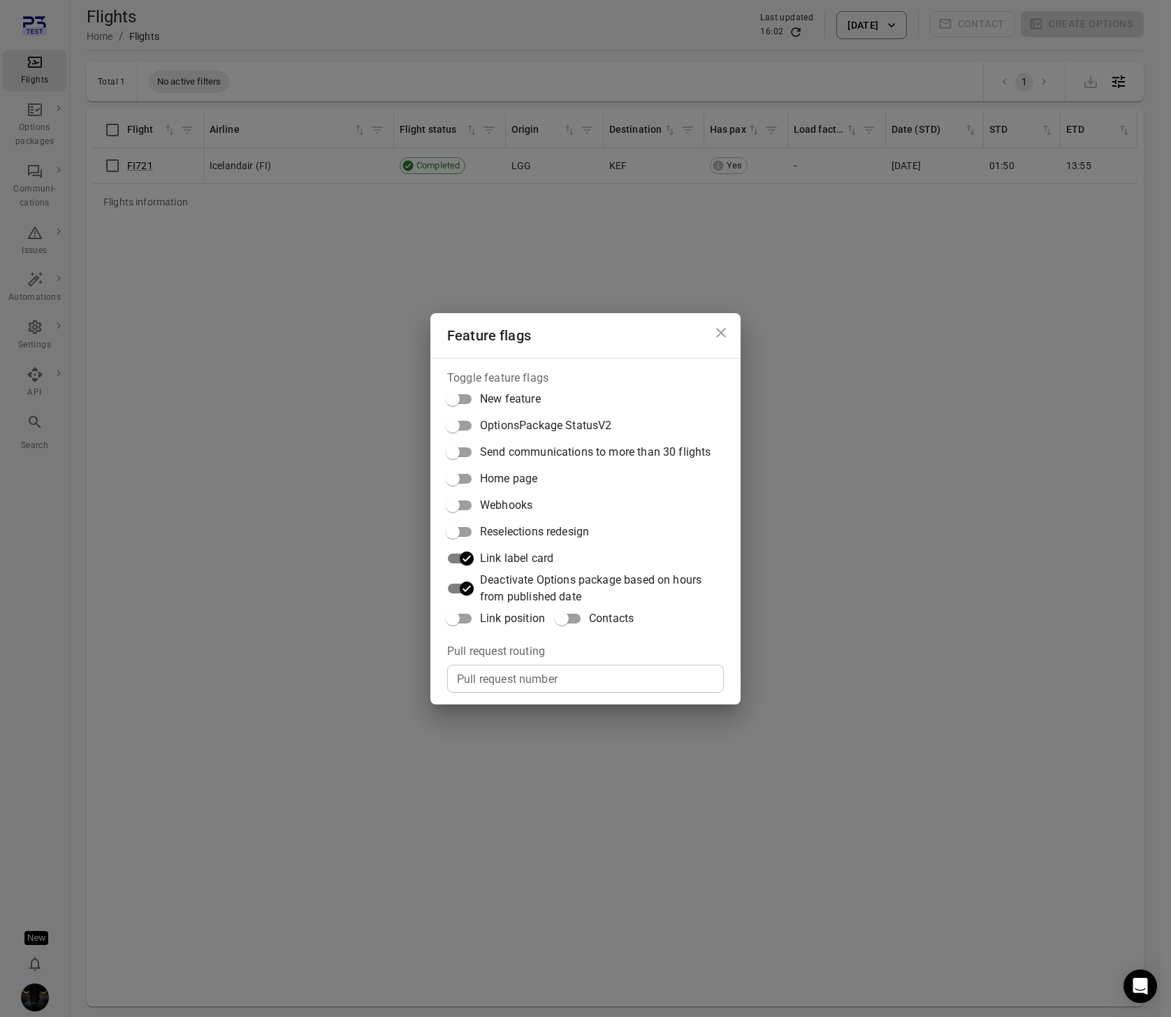
click at [484, 617] on span "Link position" at bounding box center [512, 618] width 65 height 17
click at [308, 461] on div "Feature flags Toggle feature flags New feature OptionsPackage StatusV2 Send com…" at bounding box center [585, 508] width 1171 height 1017
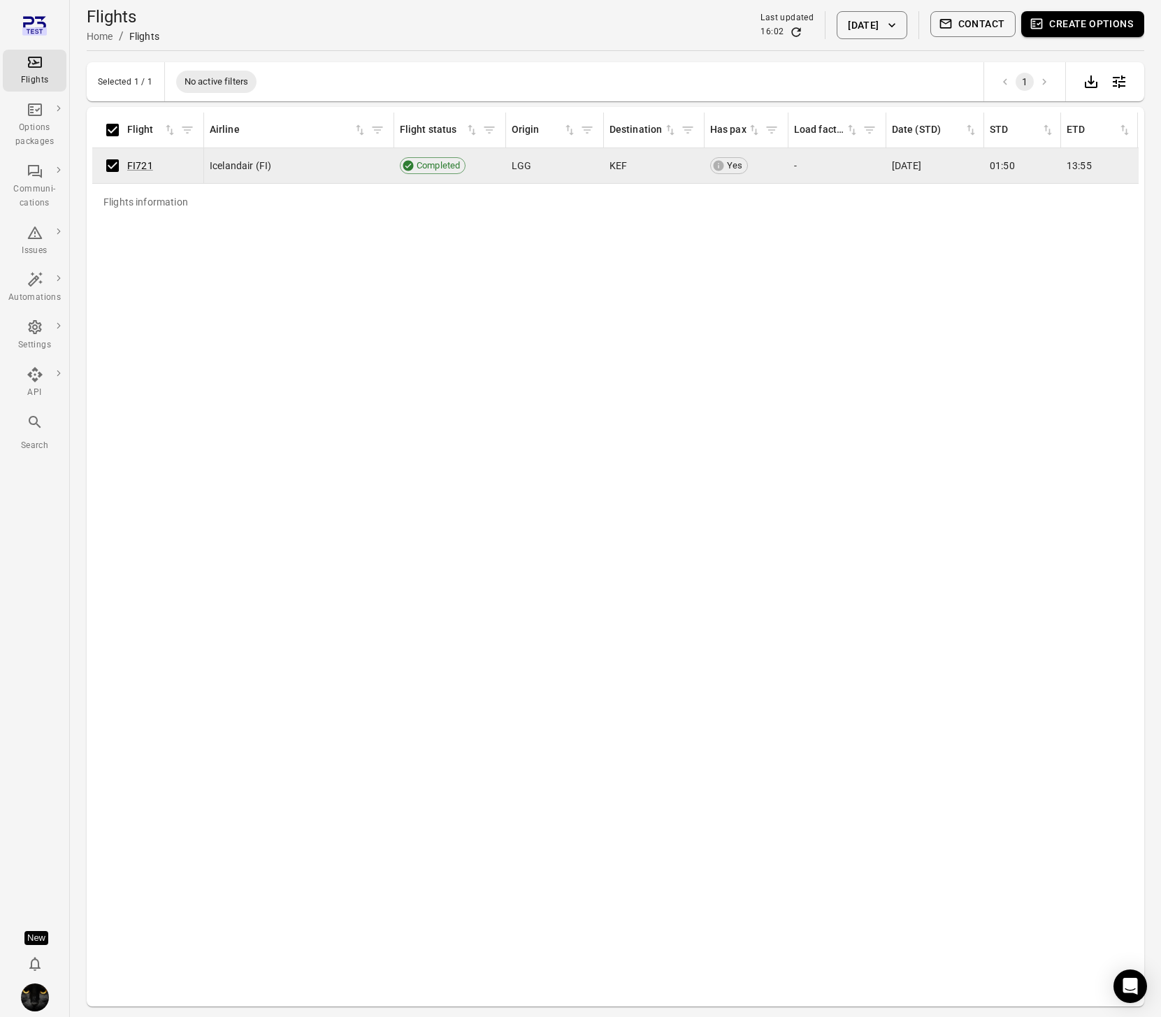
click at [962, 19] on button "Contact" at bounding box center [973, 24] width 86 height 26
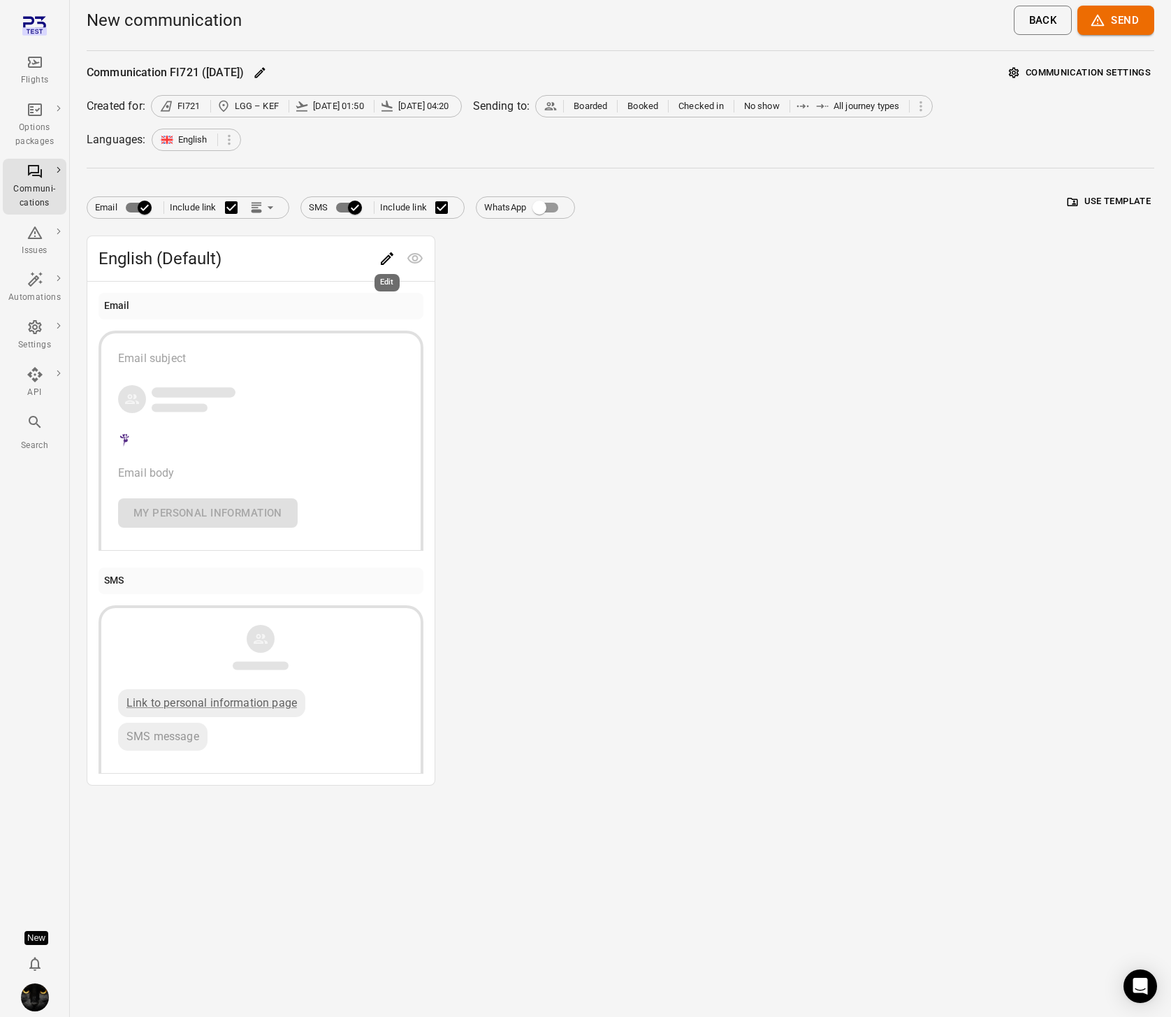
click at [379, 261] on icon "Edit" at bounding box center [387, 258] width 17 height 17
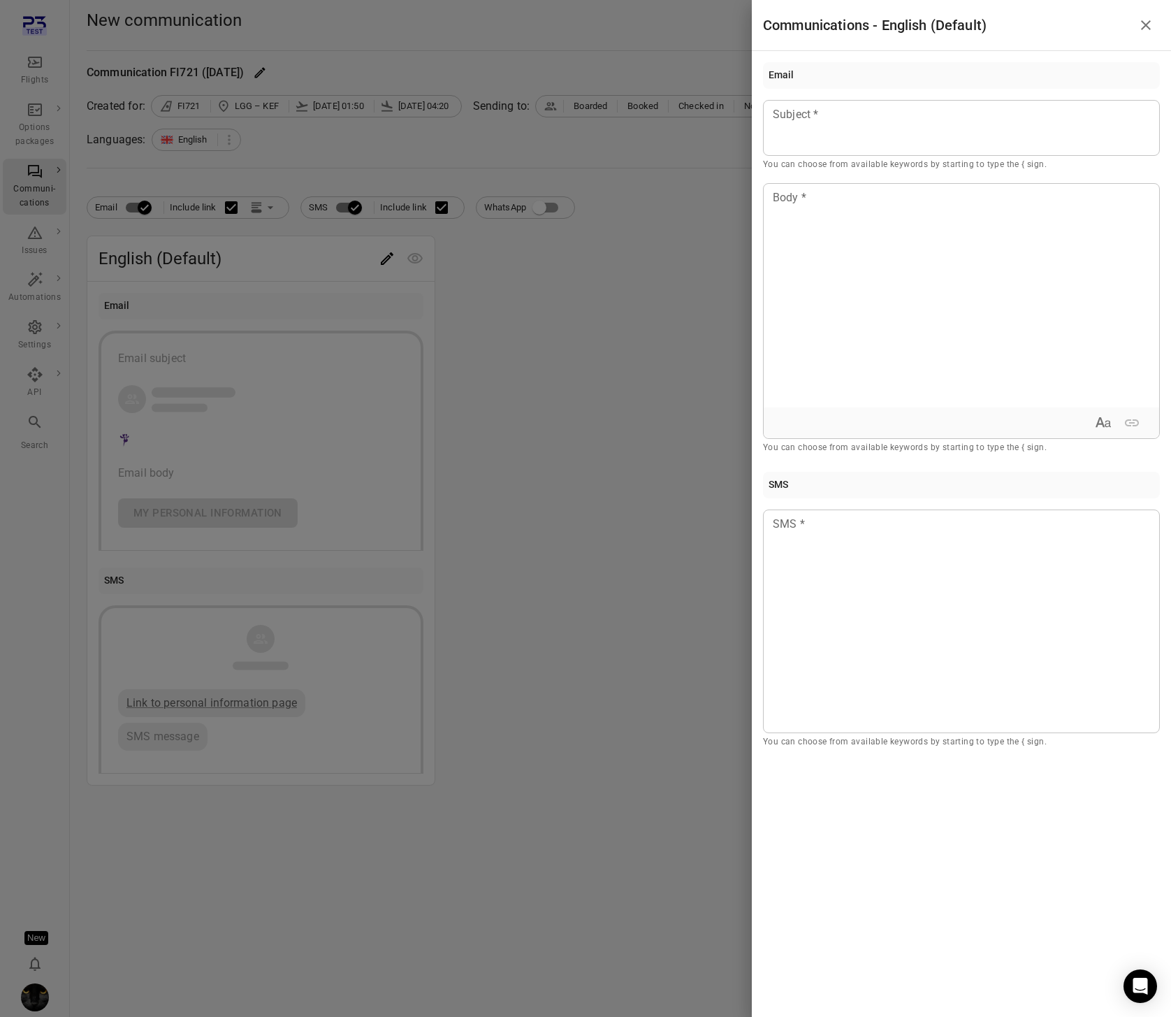
drag, startPoint x: 542, startPoint y: 316, endPoint x: 418, endPoint y: 291, distance: 126.8
click at [542, 316] on div at bounding box center [585, 508] width 1171 height 1017
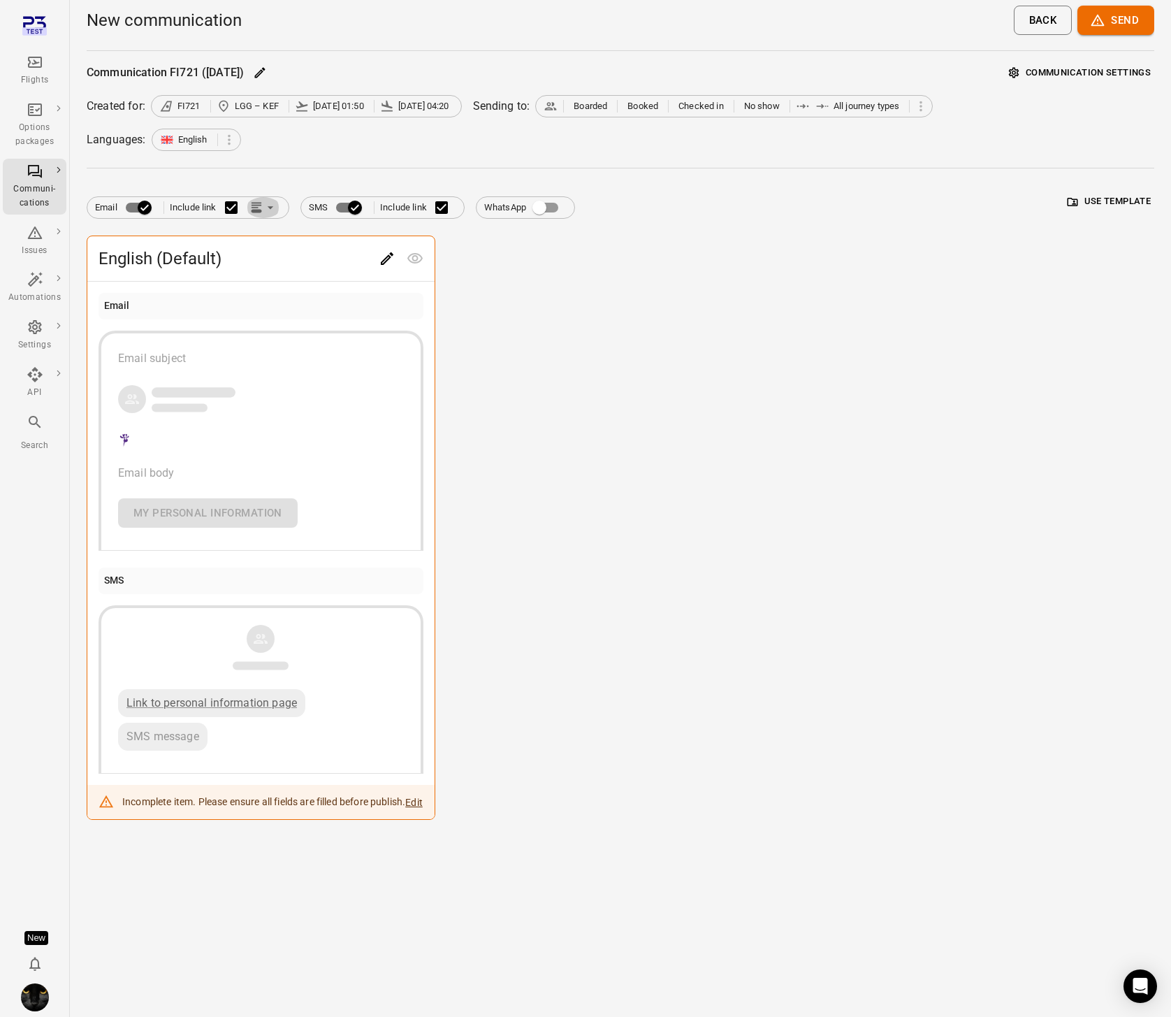
click at [262, 205] on icon "Link position in email" at bounding box center [256, 208] width 14 height 14
click at [286, 261] on li "Link within email body" at bounding box center [327, 261] width 161 height 25
click at [386, 253] on icon "Edit" at bounding box center [387, 258] width 17 height 17
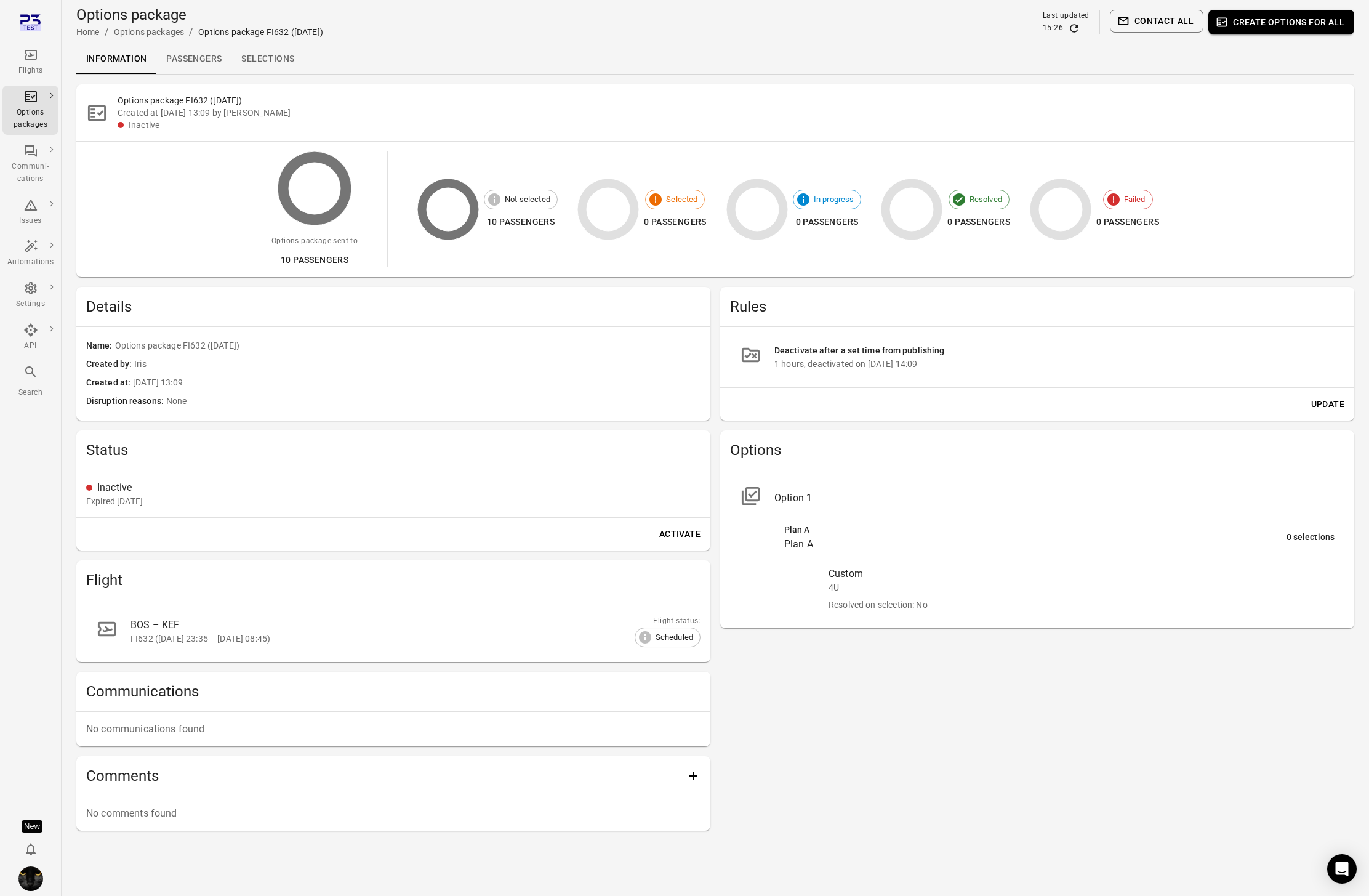
click at [1311, 400] on button "Update" at bounding box center [1328, 404] width 43 height 23
click at [245, 514] on div "Inactive Expired 13 hours ago" at bounding box center [394, 493] width 634 height 47
click at [815, 370] on li "Deactivate after a set time from publishing 9999 hours, deactivated on [DATE] 0…" at bounding box center [1037, 357] width 614 height 41
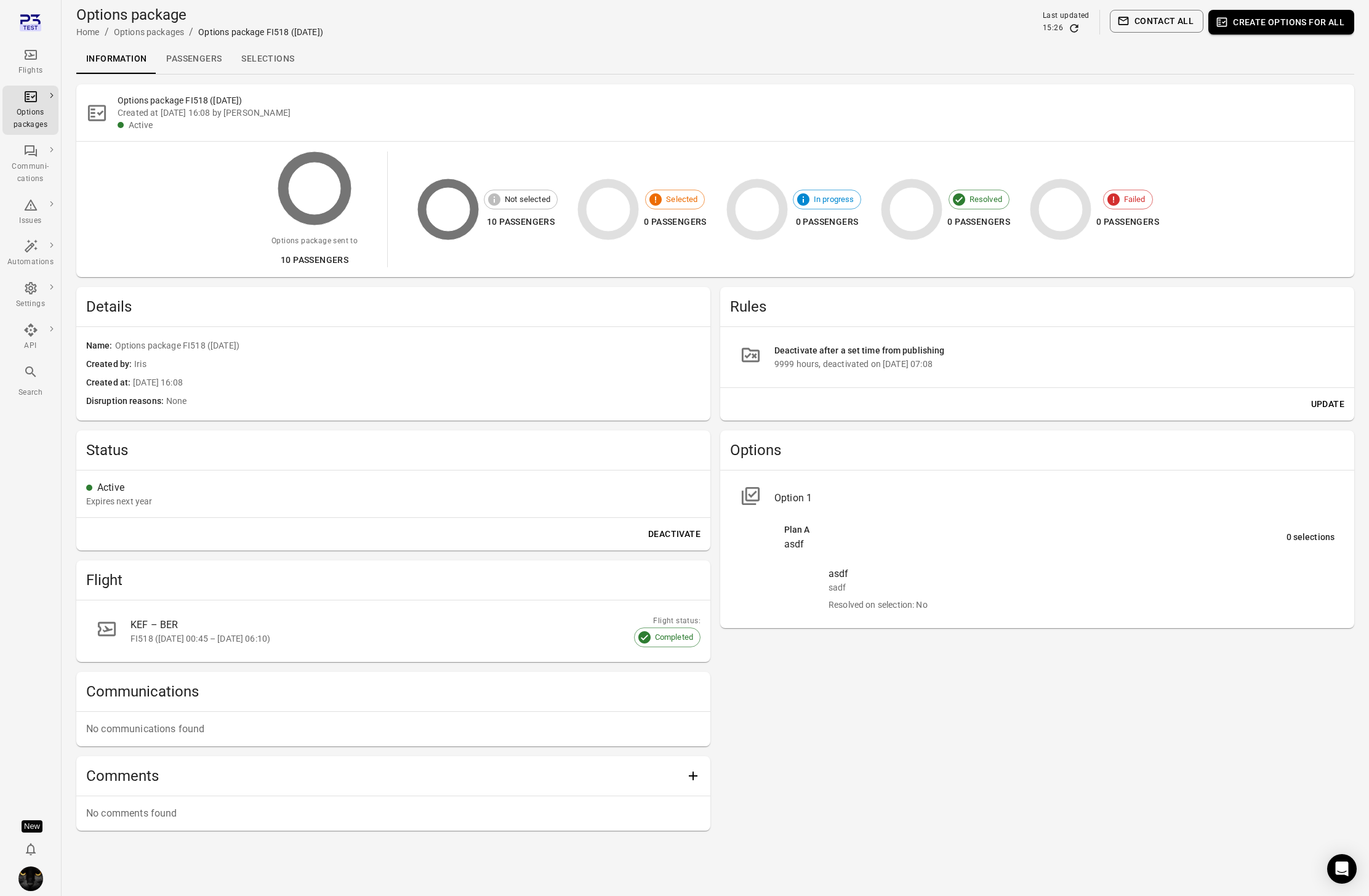
drag, startPoint x: 839, startPoint y: 363, endPoint x: 972, endPoint y: 368, distance: 133.1
click at [972, 368] on div "9999 hours, deactivated on [DATE] 07:08" at bounding box center [1054, 364] width 560 height 12
drag, startPoint x: 885, startPoint y: 365, endPoint x: 989, endPoint y: 362, distance: 104.0
click at [989, 362] on li "Deactivate after a set time from publishing 9999 hours, deactivated on [DATE] 0…" at bounding box center [1037, 357] width 614 height 41
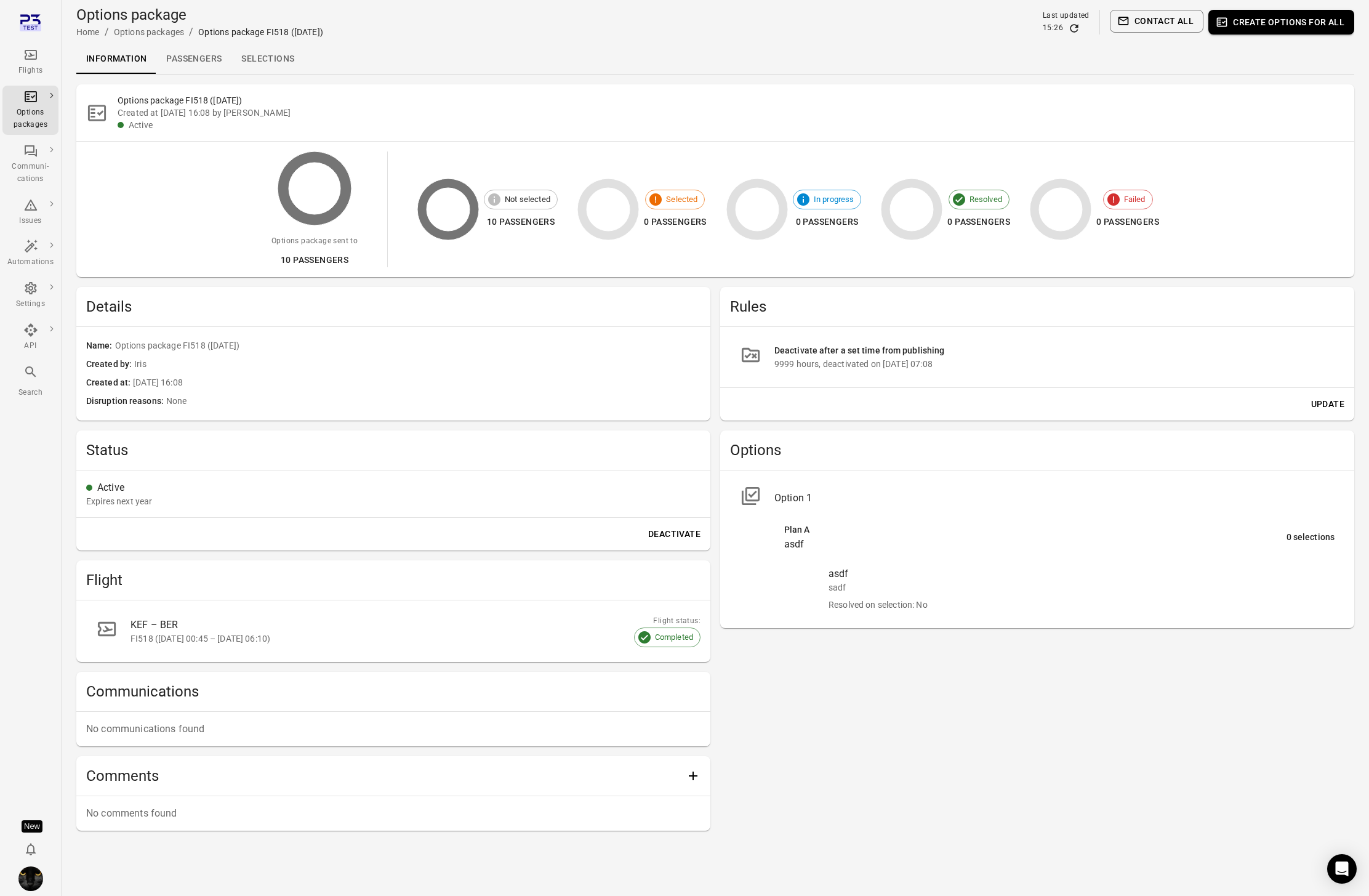
click at [989, 362] on div "9999 hours, deactivated on [DATE] 07:08" at bounding box center [1054, 364] width 560 height 12
click at [989, 361] on div "9999 hours, deactivated on [DATE] 07:08" at bounding box center [1054, 364] width 560 height 12
drag, startPoint x: 868, startPoint y: 370, endPoint x: 1019, endPoint y: 373, distance: 151.0
click at [1019, 373] on li "Deactivate after a set time from publishing 9999 hours, deactivated on [DATE] 0…" at bounding box center [1037, 357] width 614 height 41
click at [1018, 373] on li "Deactivate after a set time from publishing 9999 hours, deactivated on [DATE] 0…" at bounding box center [1037, 357] width 614 height 41
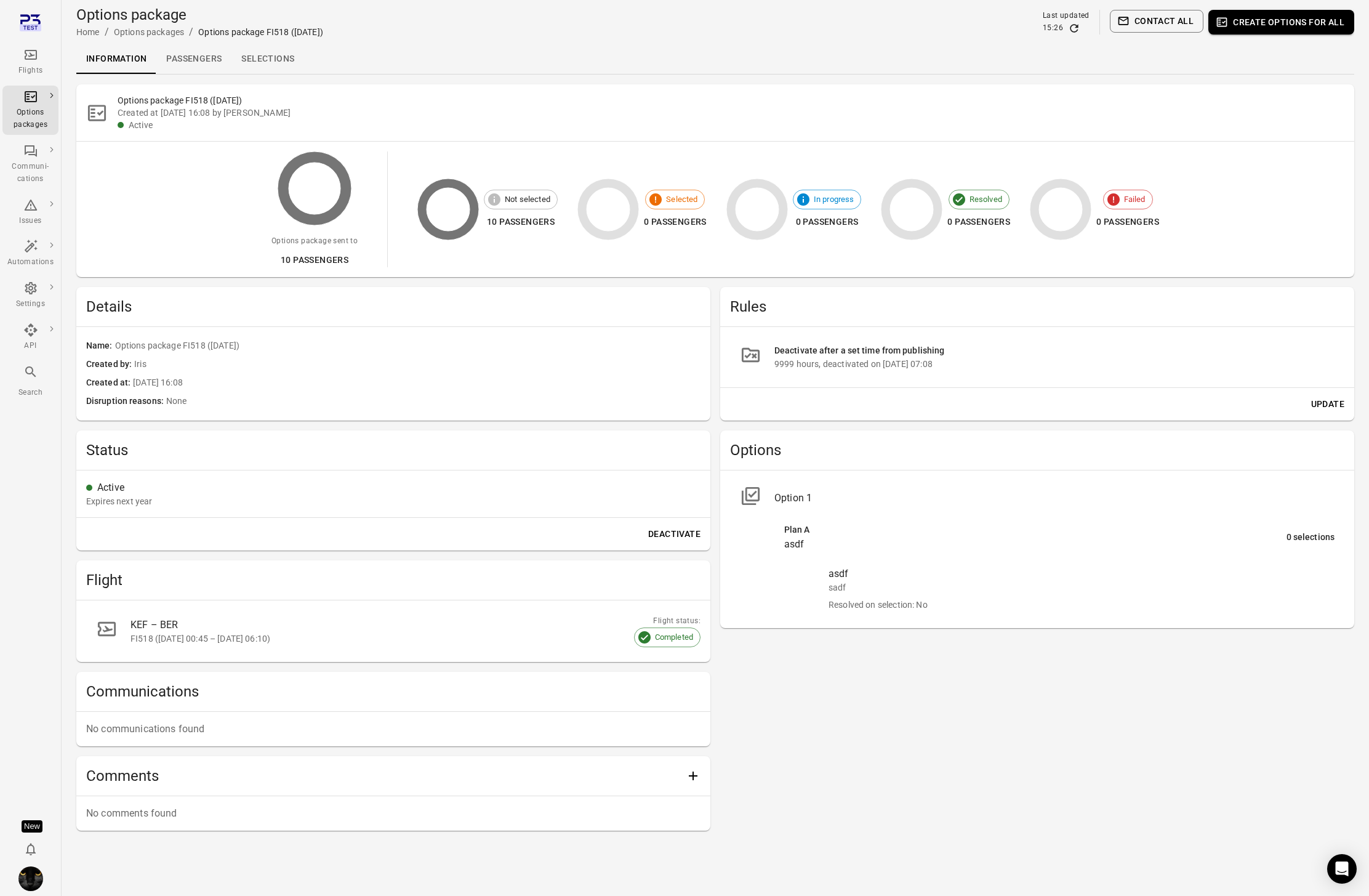
drag, startPoint x: 845, startPoint y: 363, endPoint x: 775, endPoint y: 367, distance: 70.1
click at [775, 367] on div "9999 hours, deactivated on [DATE] 07:08" at bounding box center [1054, 364] width 560 height 12
click at [773, 375] on li "Deactivate after a set time from publishing 9999 hours, deactivated on [DATE] 0…" at bounding box center [1037, 357] width 614 height 41
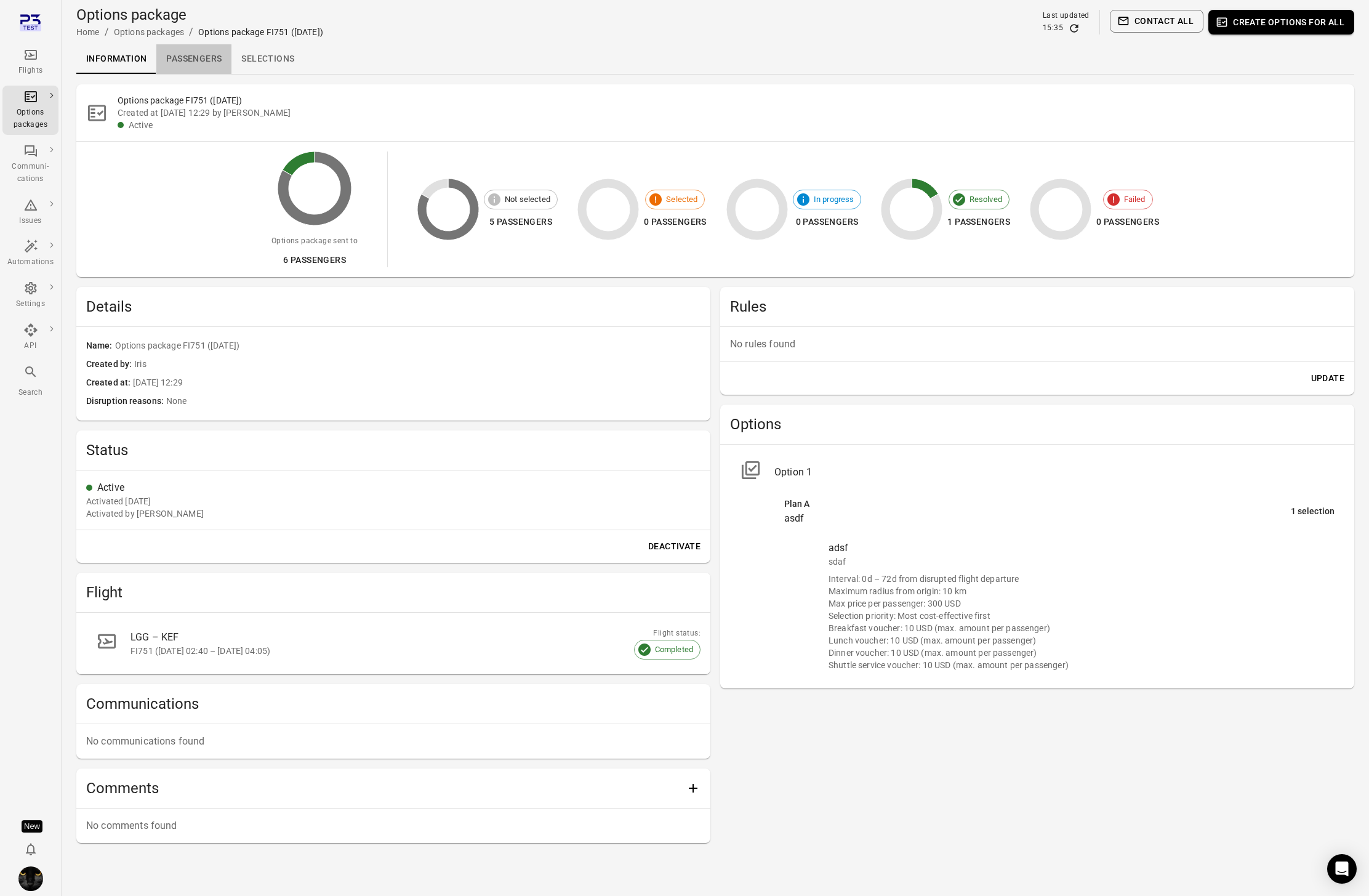
click at [186, 53] on link "Passengers" at bounding box center [193, 59] width 75 height 30
